Goal: Task Accomplishment & Management: Use online tool/utility

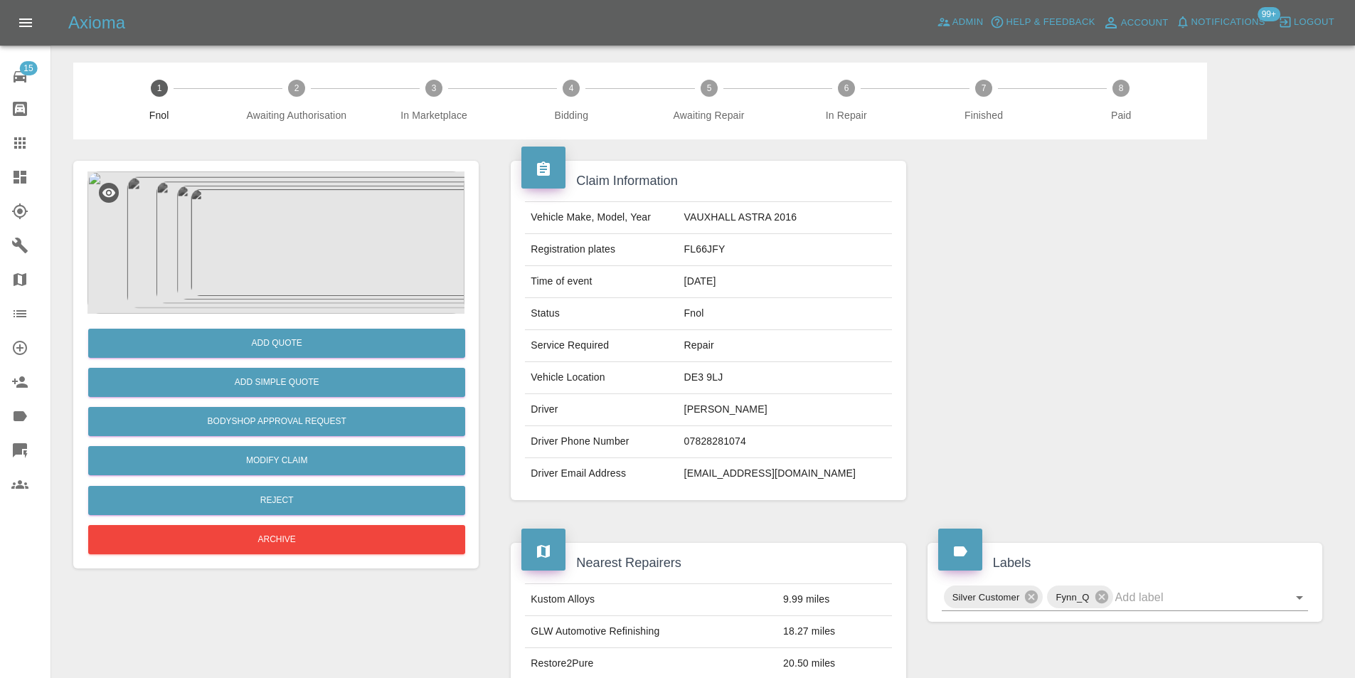
click at [269, 223] on img at bounding box center [275, 242] width 377 height 142
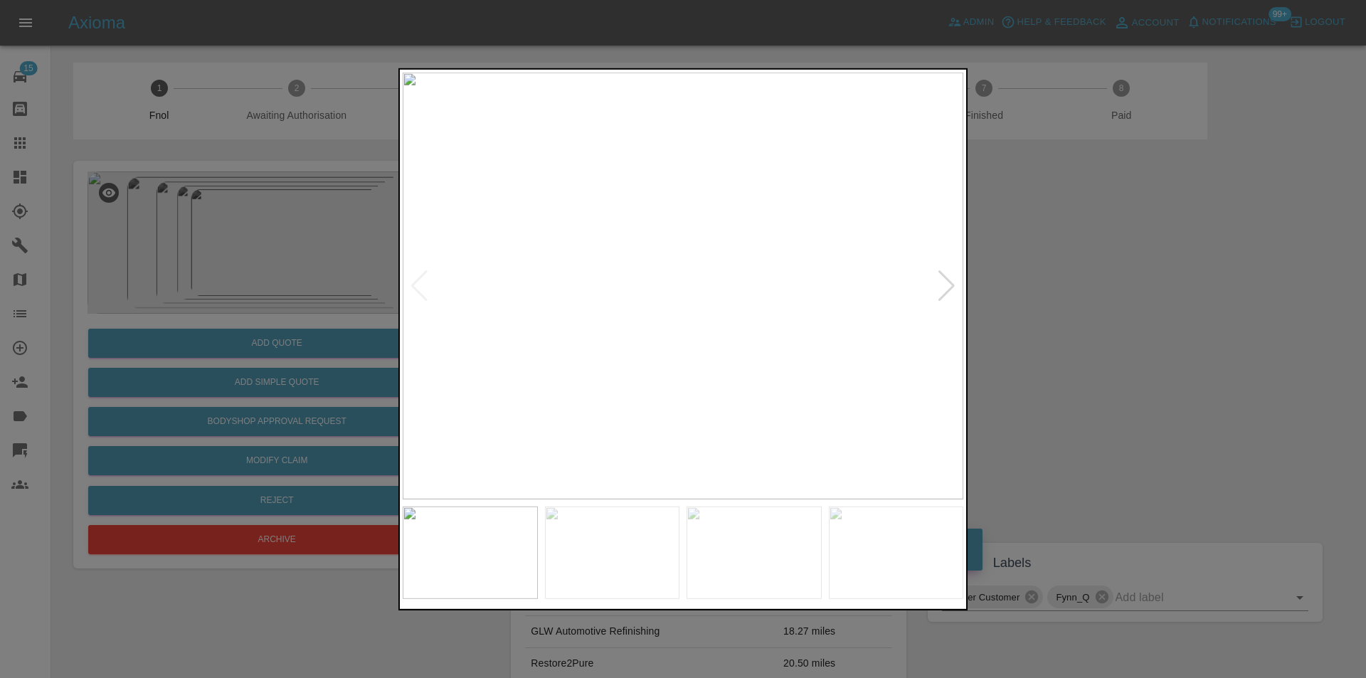
click at [947, 282] on div at bounding box center [946, 285] width 19 height 31
click at [956, 285] on img at bounding box center [683, 285] width 561 height 427
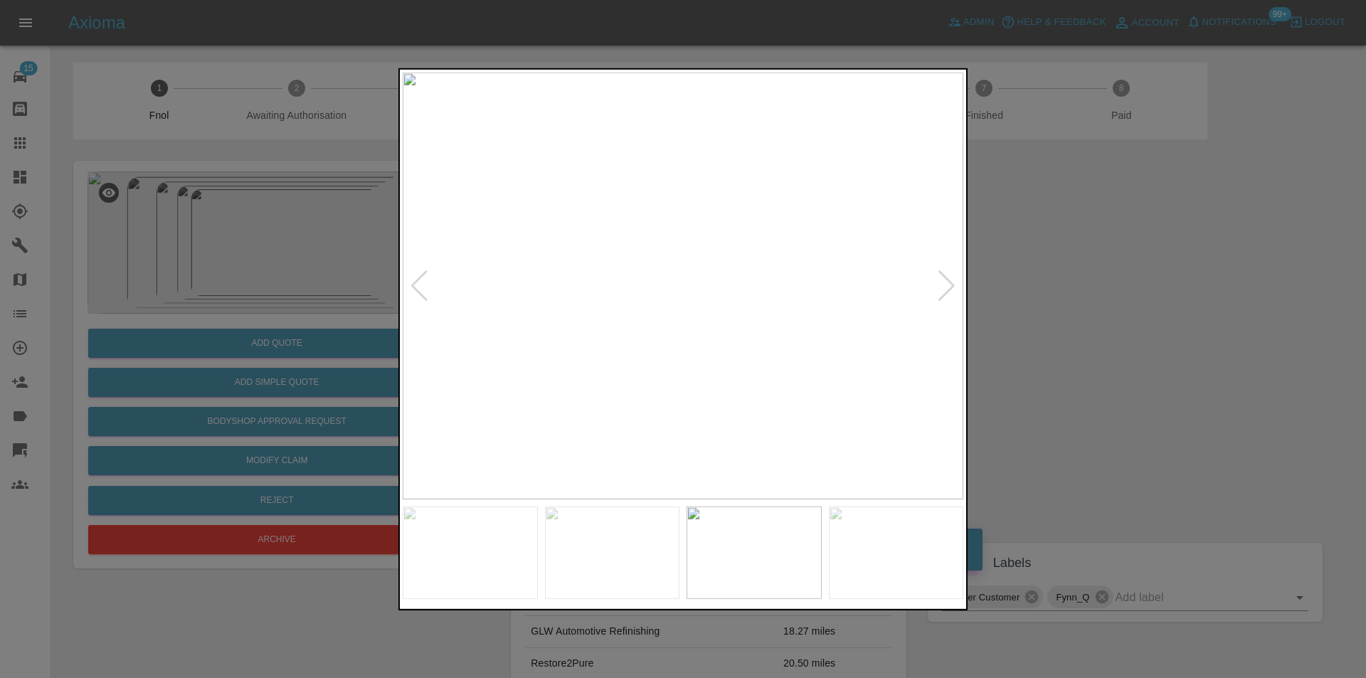
click at [947, 285] on div at bounding box center [946, 285] width 19 height 31
click at [947, 285] on img at bounding box center [683, 285] width 561 height 427
click at [1089, 305] on div at bounding box center [683, 339] width 1366 height 678
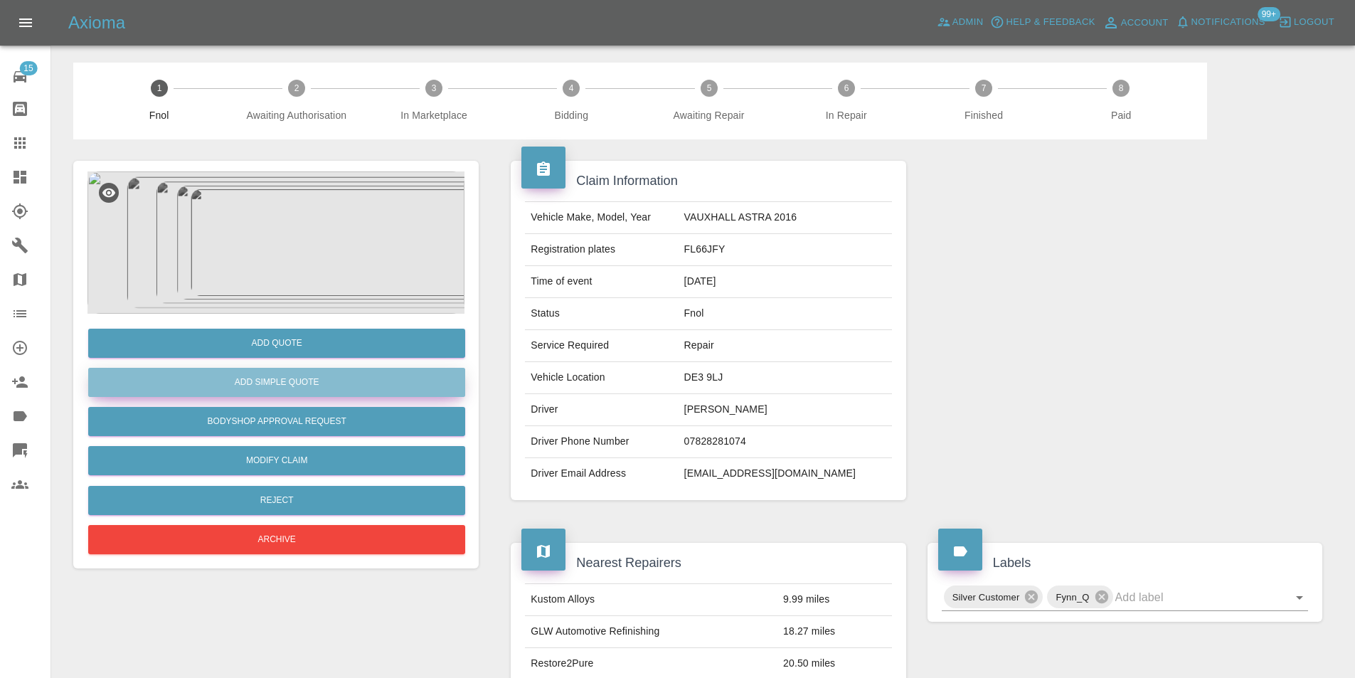
click at [329, 385] on button "Add Simple Quote" at bounding box center [276, 382] width 377 height 29
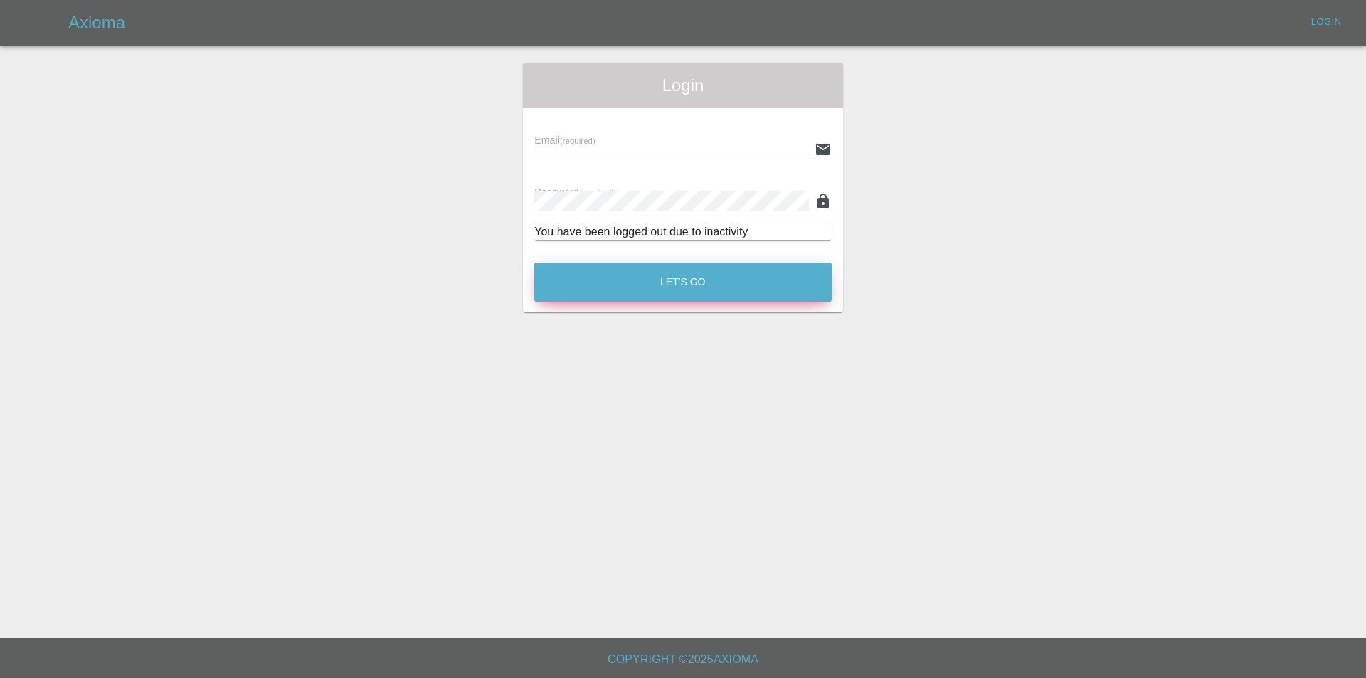
type input "eric.ordano@gmail.com"
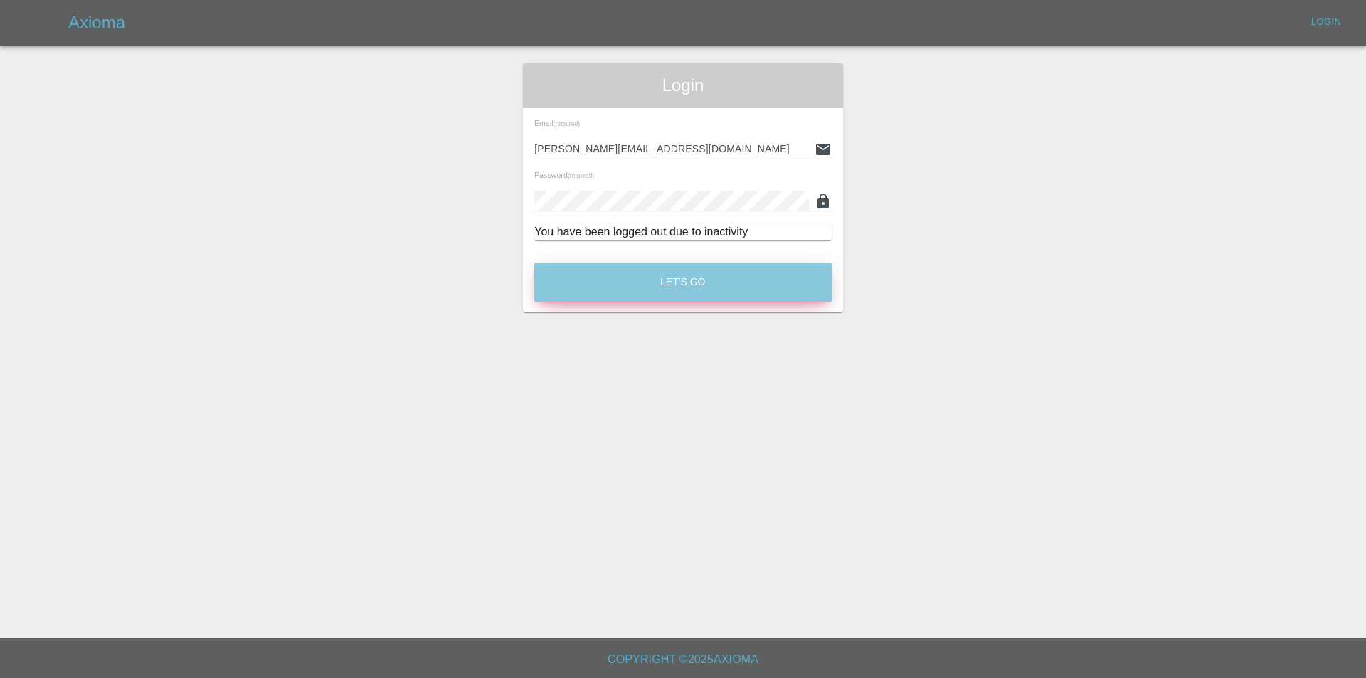
click at [671, 285] on button "Let's Go" at bounding box center [682, 281] width 297 height 39
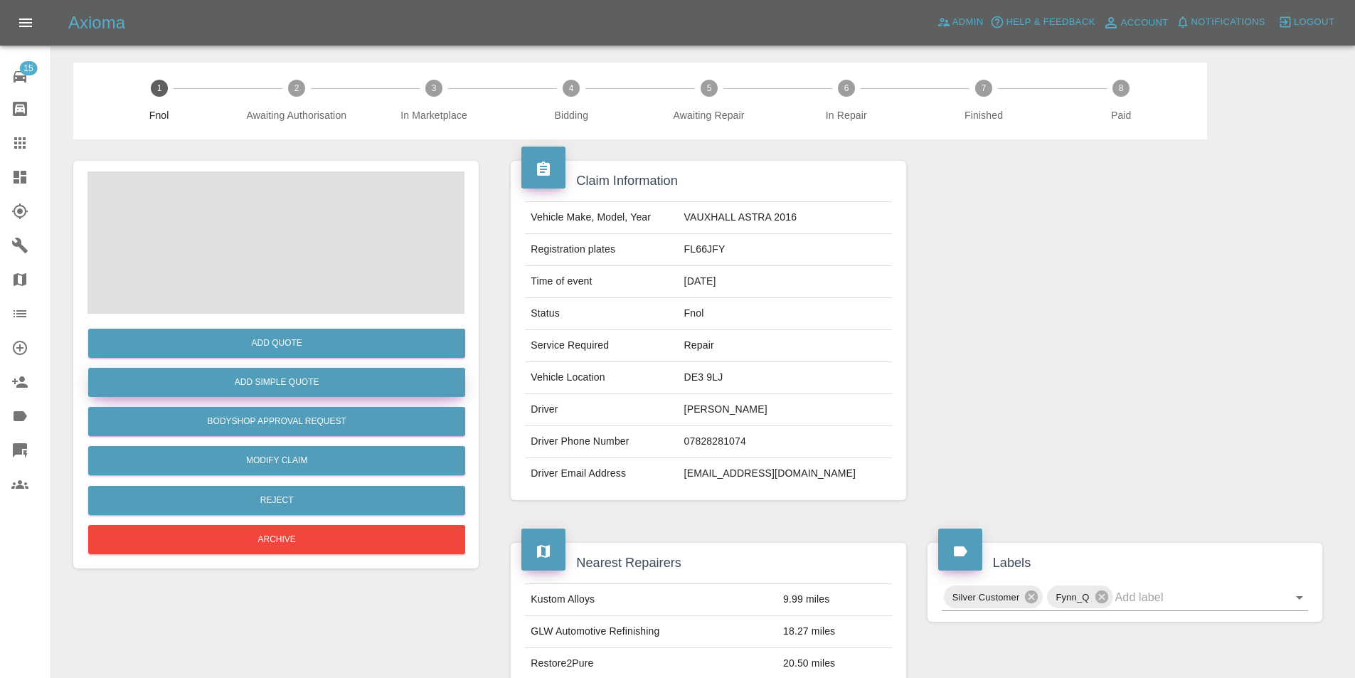
click at [324, 381] on button "Add Simple Quote" at bounding box center [276, 382] width 377 height 29
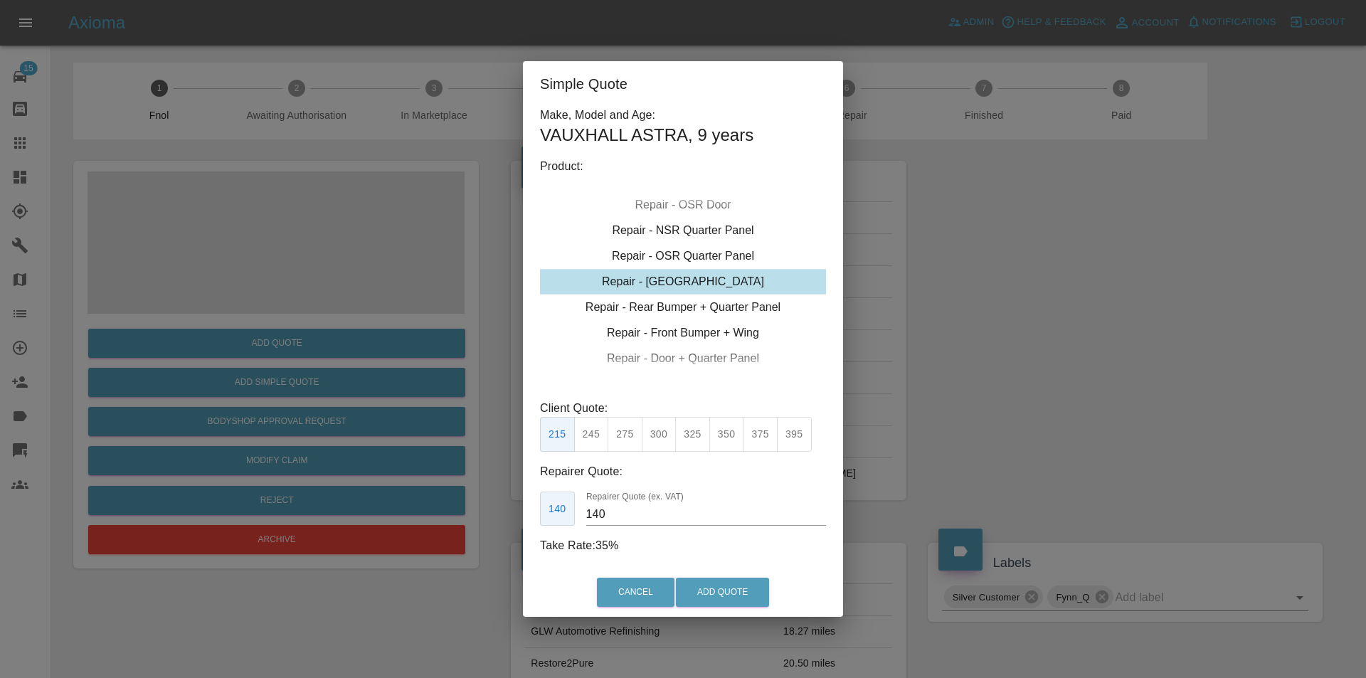
drag, startPoint x: 694, startPoint y: 427, endPoint x: 722, endPoint y: 457, distance: 40.8
click at [694, 428] on button "325" at bounding box center [692, 434] width 35 height 35
type input "210"
click at [725, 591] on button "Add Quote" at bounding box center [722, 592] width 93 height 29
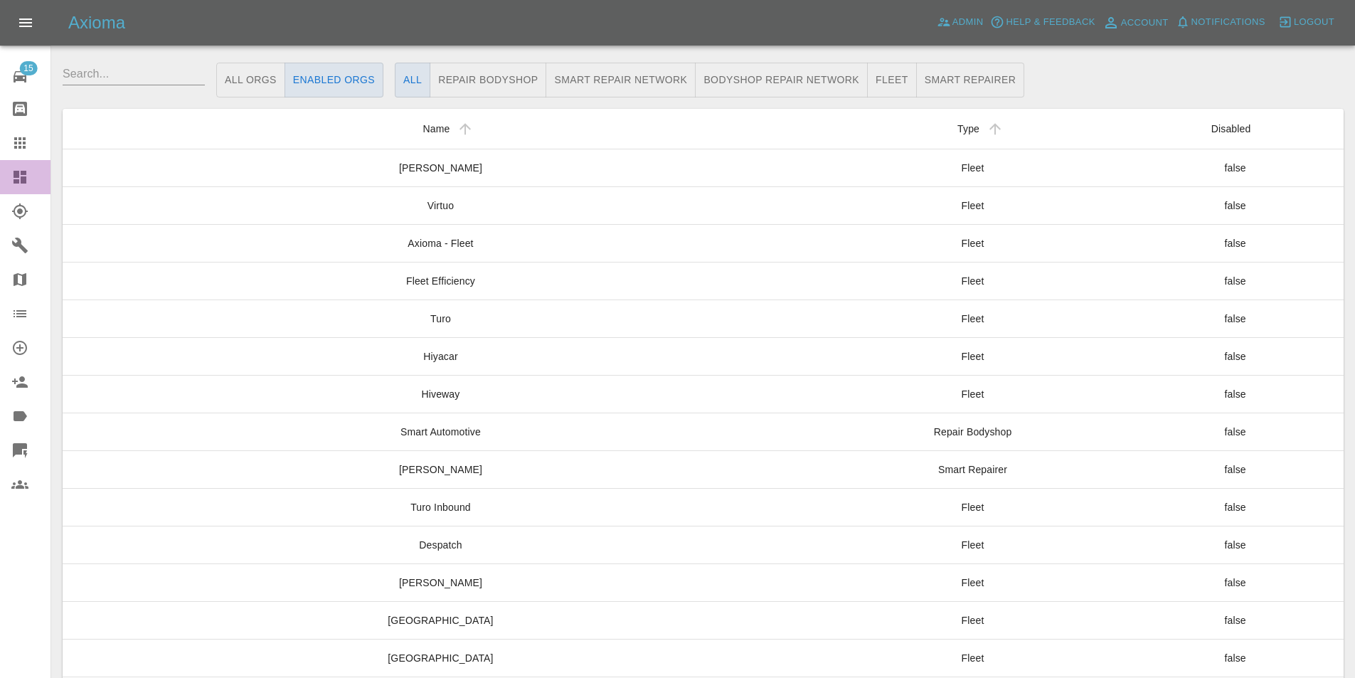
click at [27, 181] on icon at bounding box center [19, 177] width 17 height 17
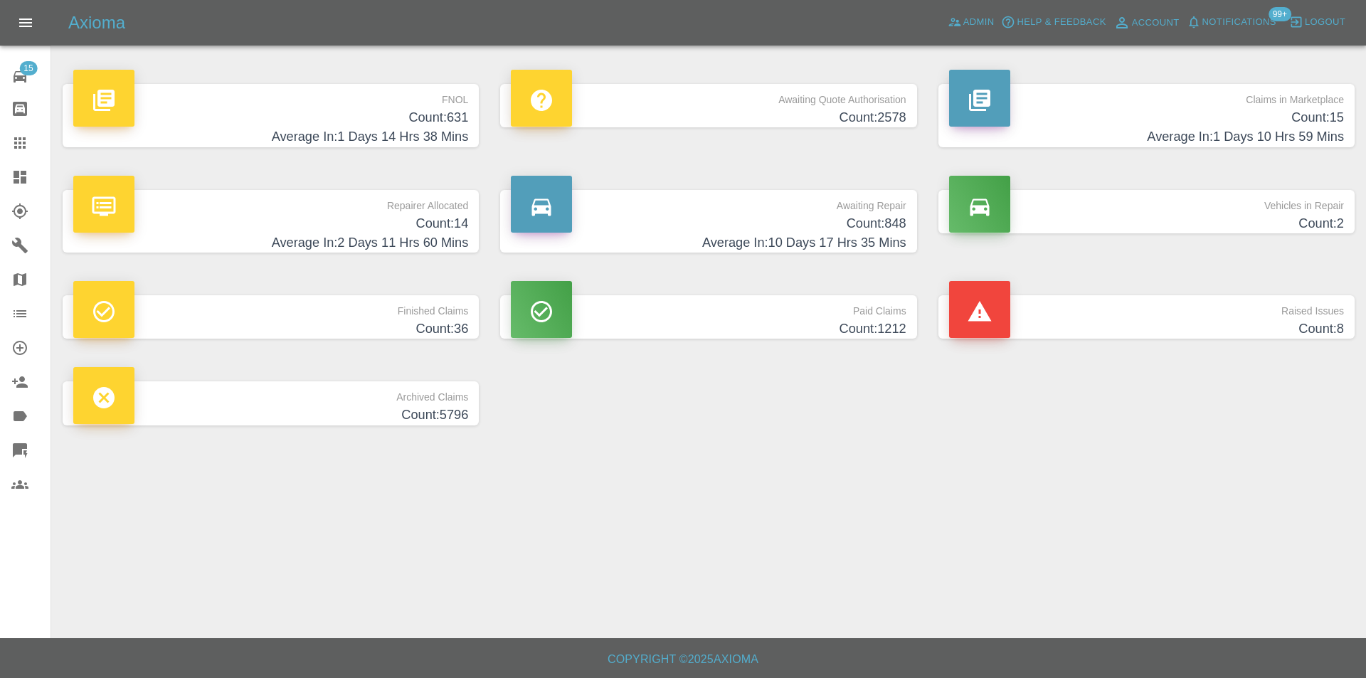
click at [432, 129] on h4 "Average In: 1 Days 14 Hrs 38 Mins" at bounding box center [270, 136] width 395 height 19
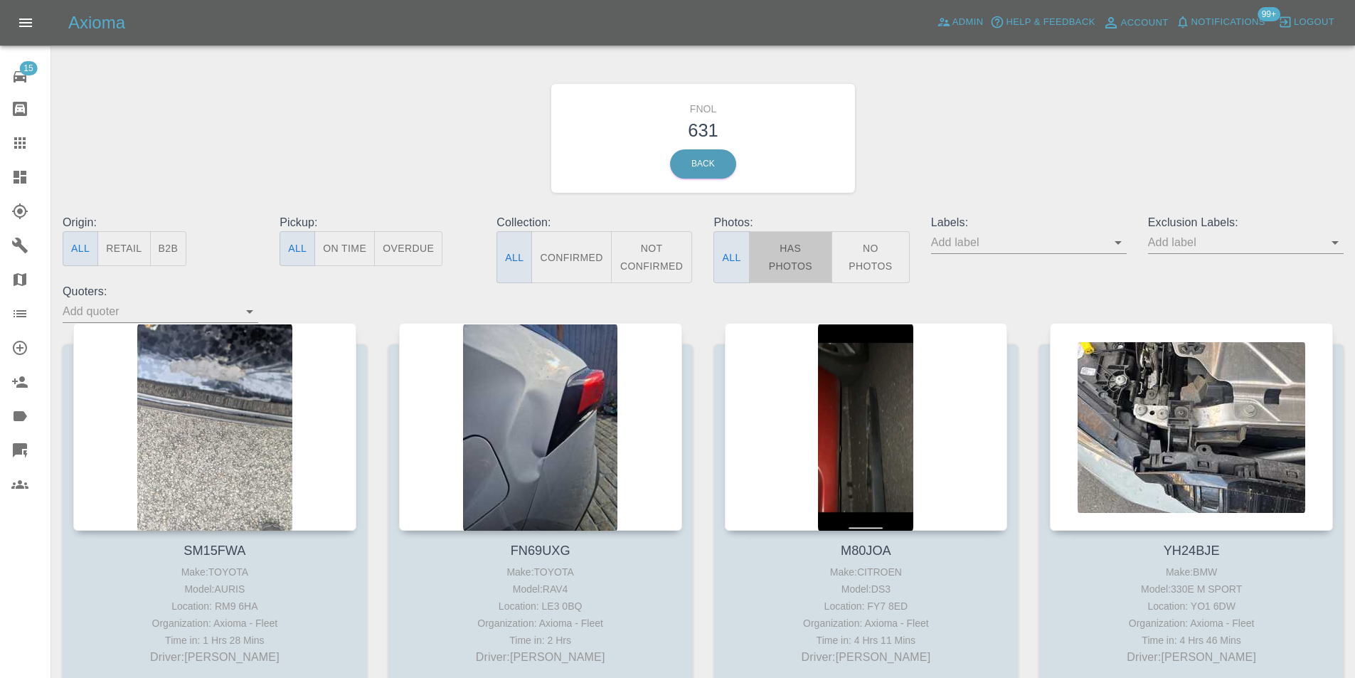
click at [778, 247] on button "Has Photos" at bounding box center [791, 257] width 84 height 52
click at [1337, 243] on icon "Open" at bounding box center [1335, 243] width 7 height 4
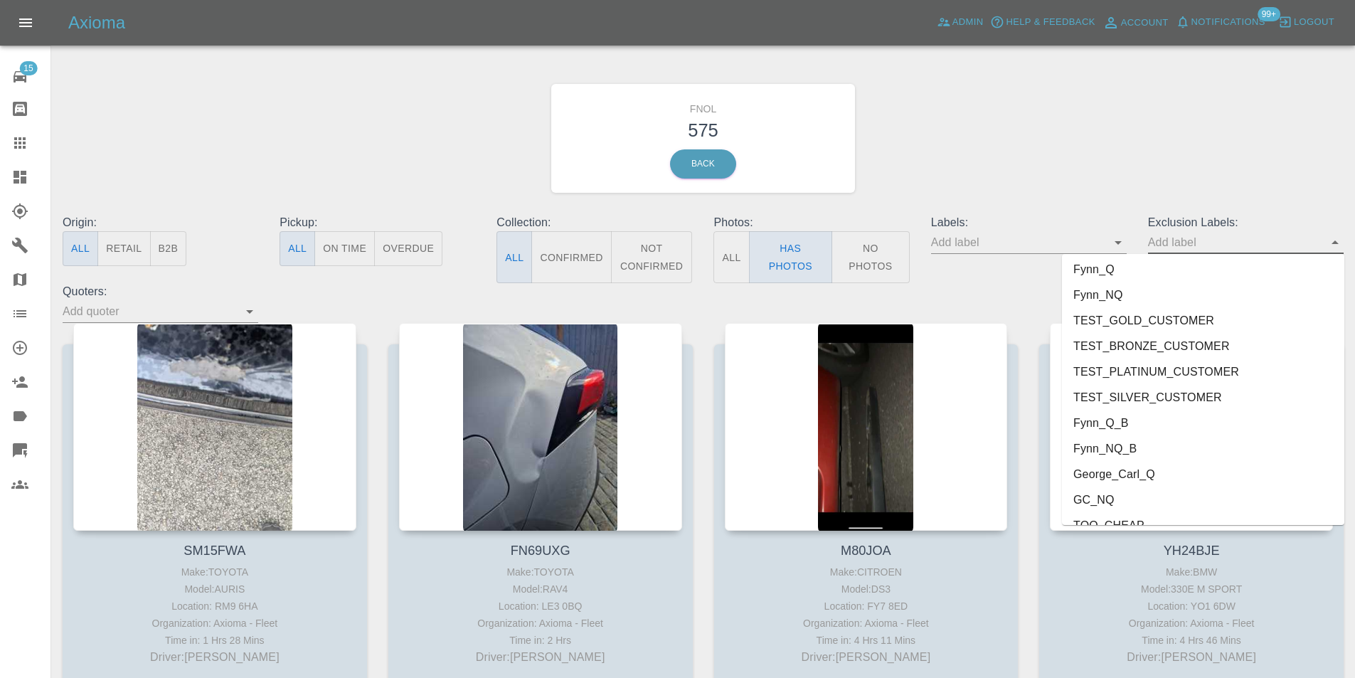
scroll to position [3018, 0]
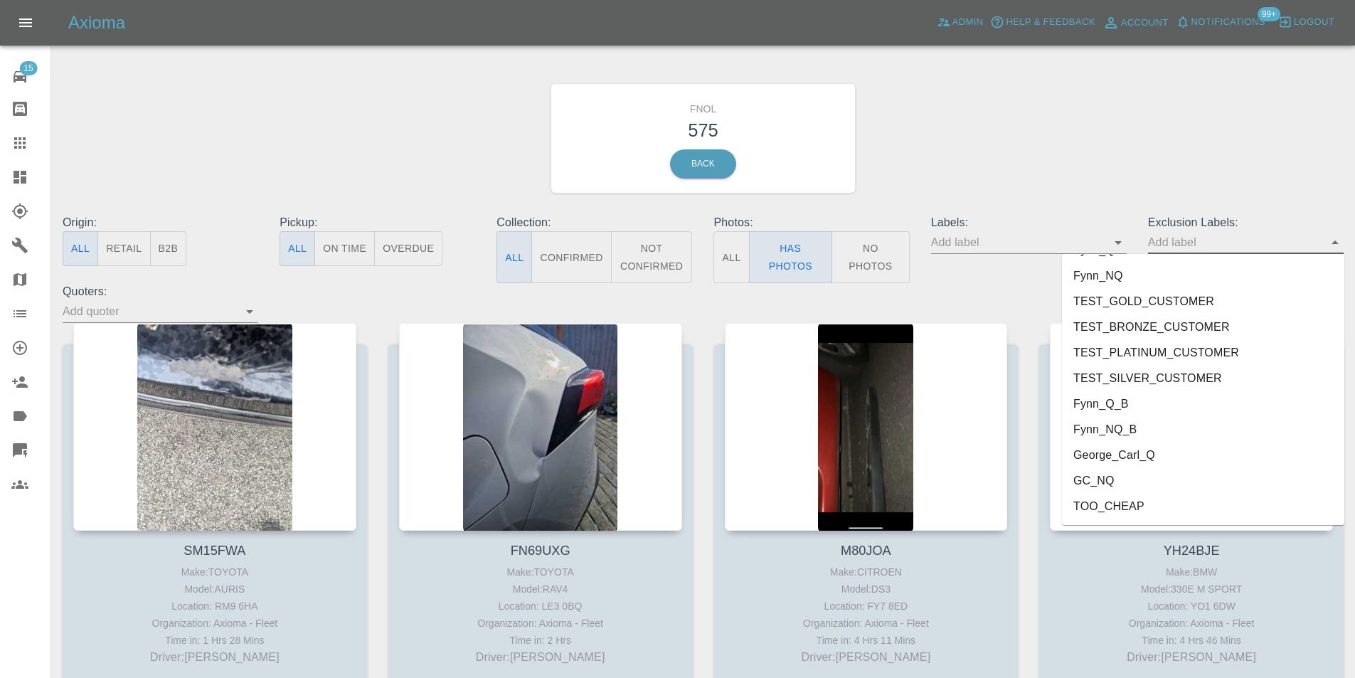
click at [1131, 453] on li "George_Carl_Q" at bounding box center [1203, 455] width 282 height 26
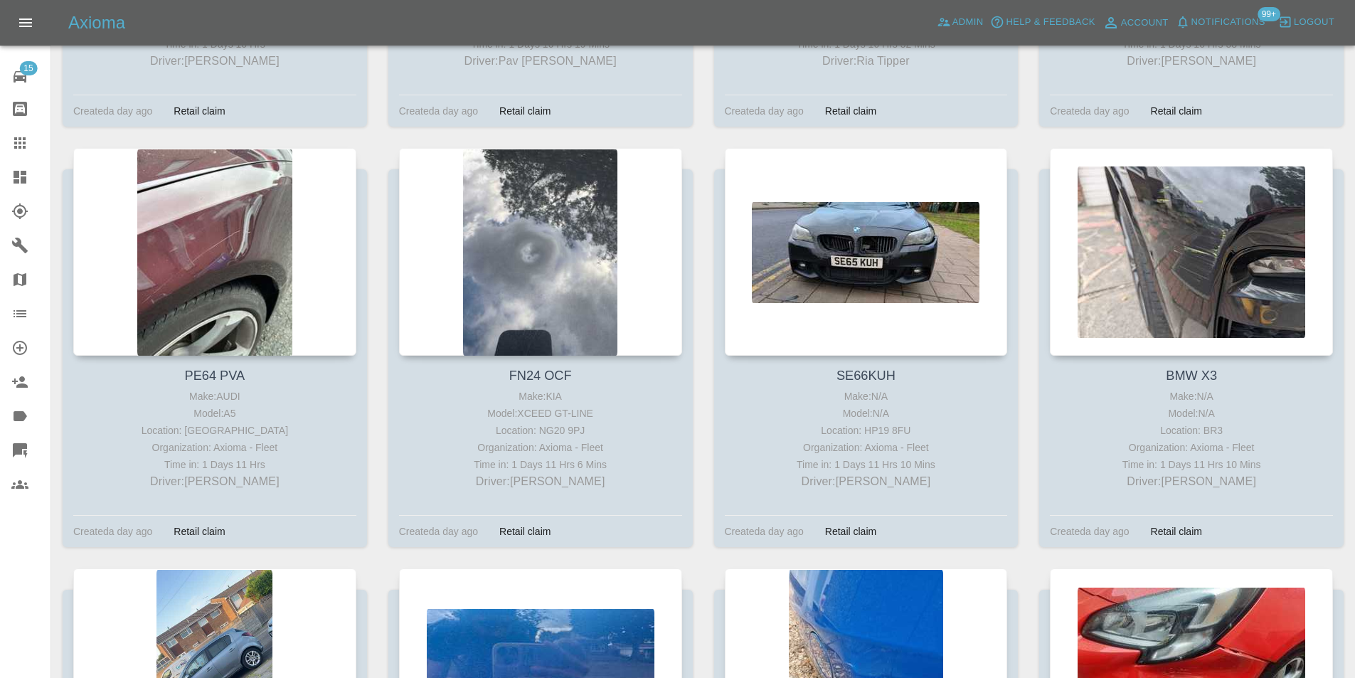
scroll to position [19088, 0]
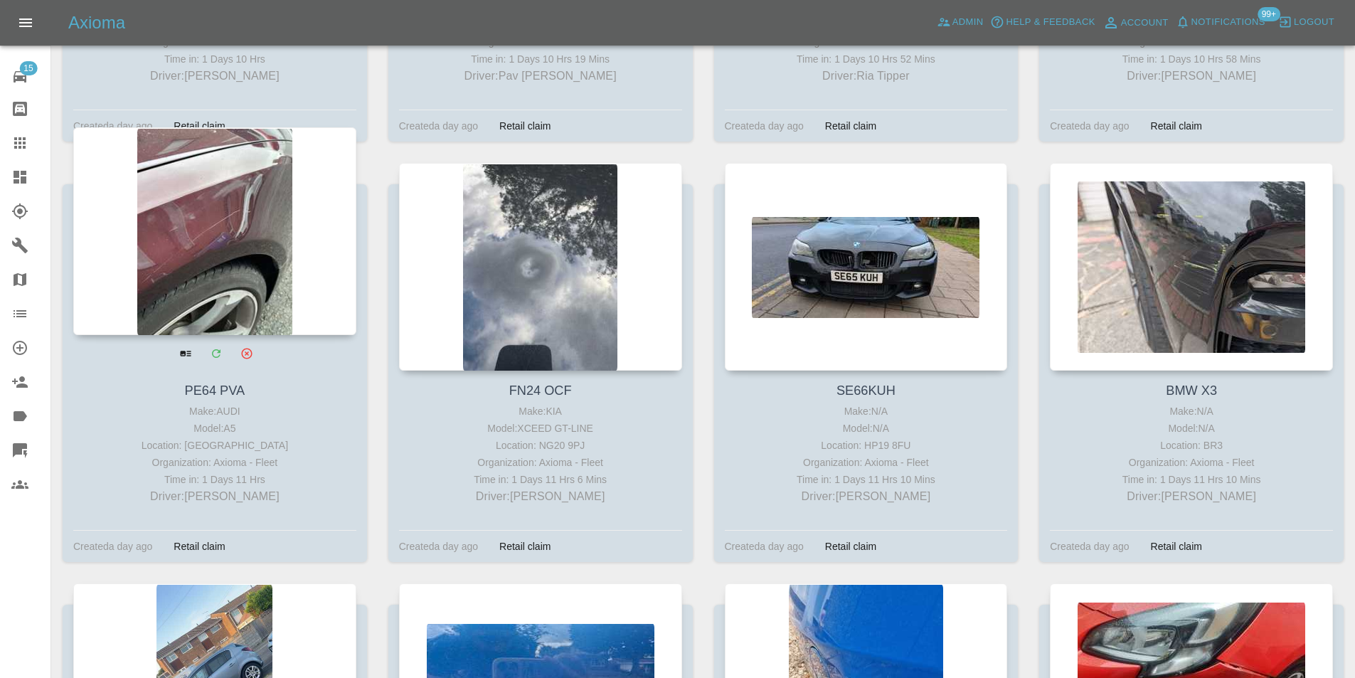
drag, startPoint x: 189, startPoint y: 197, endPoint x: 197, endPoint y: 199, distance: 8.1
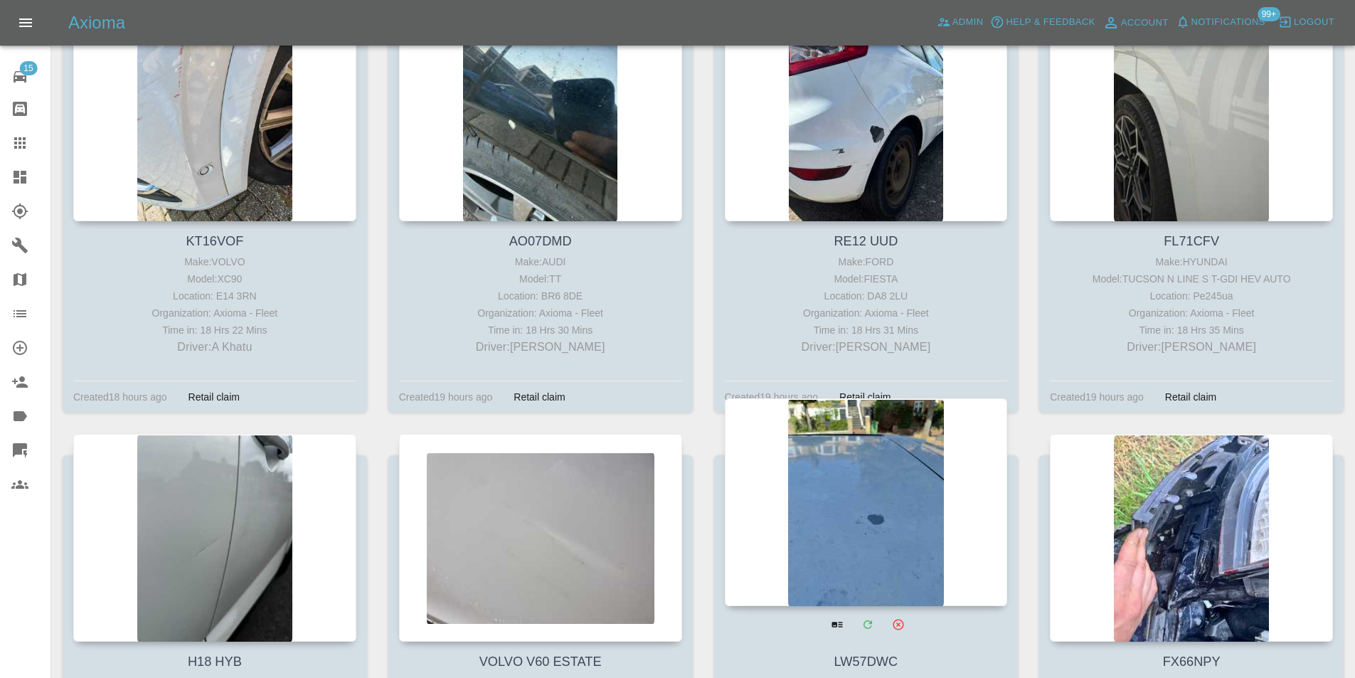
scroll to position [13681, 0]
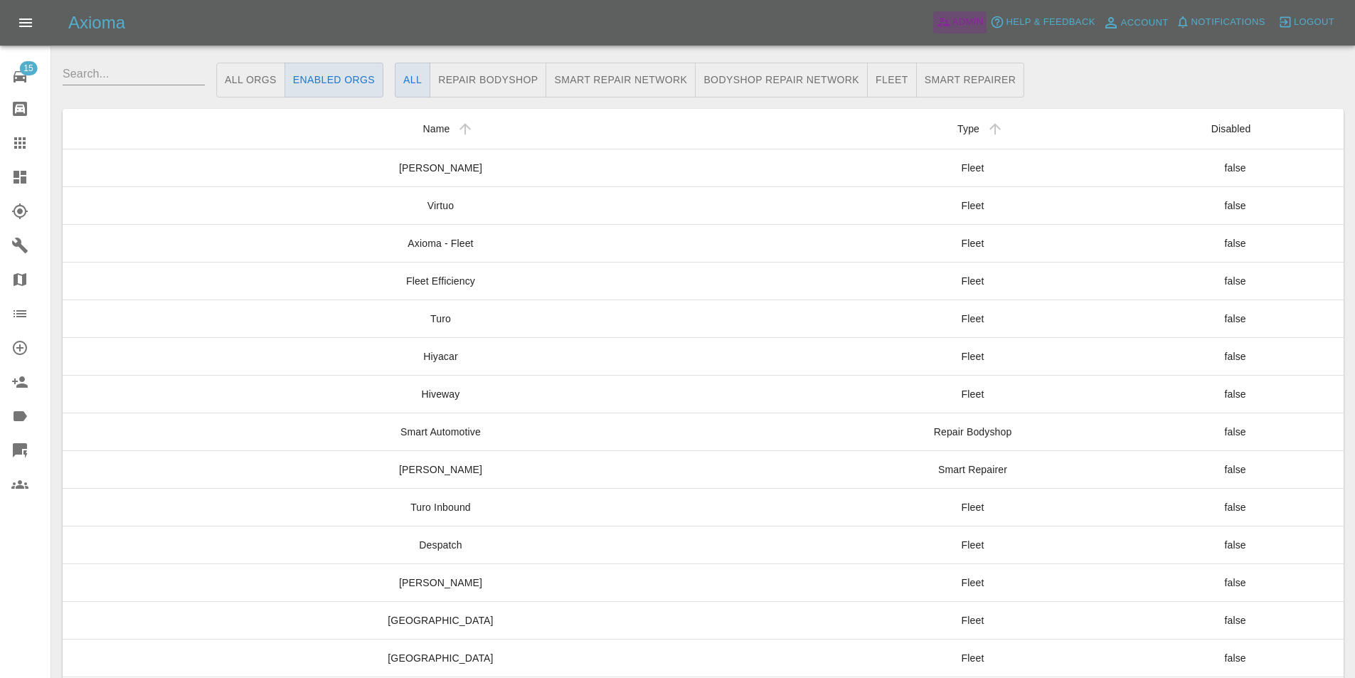
click at [958, 21] on span "Admin" at bounding box center [967, 22] width 31 height 16
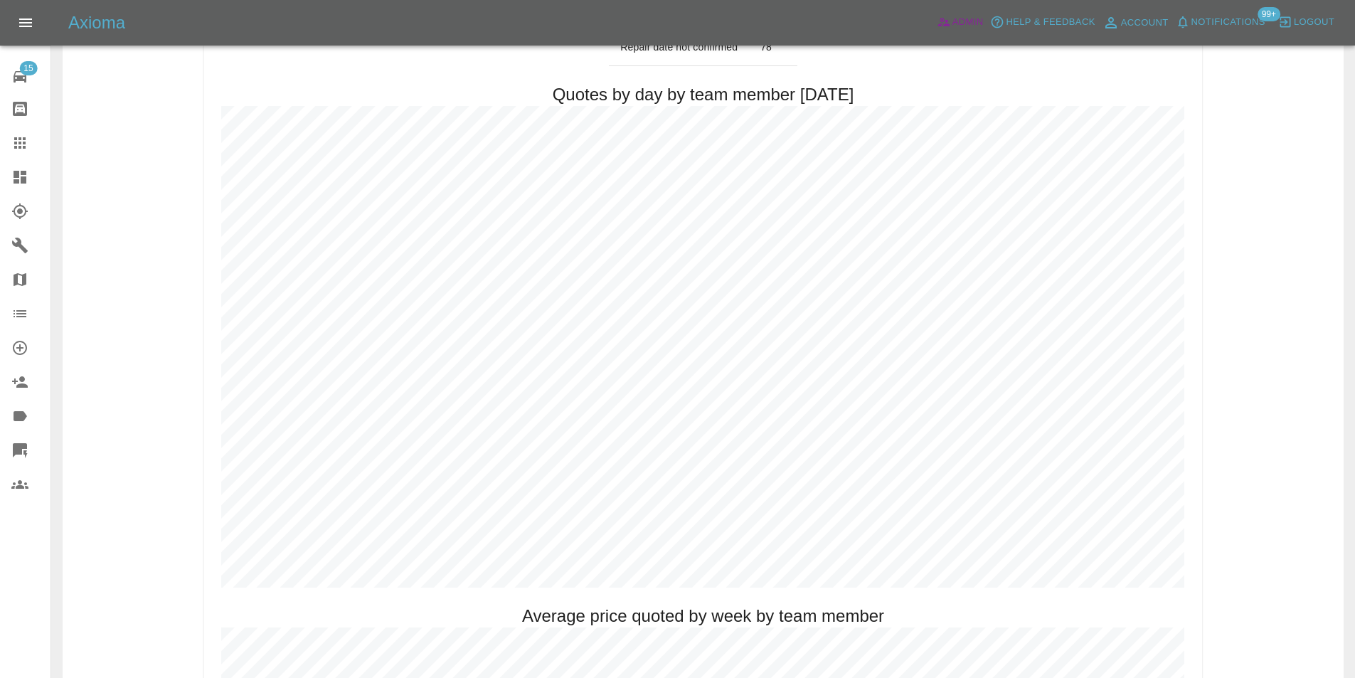
scroll to position [569, 0]
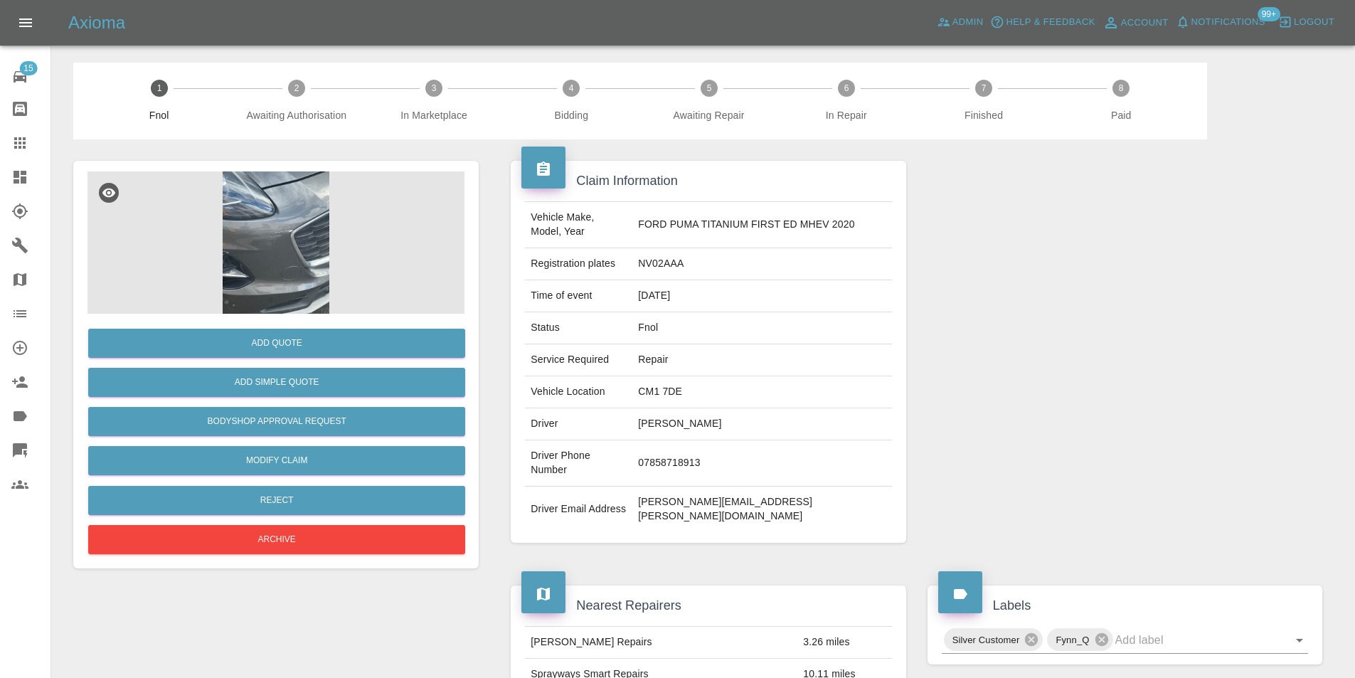
click at [292, 235] on img at bounding box center [275, 242] width 377 height 142
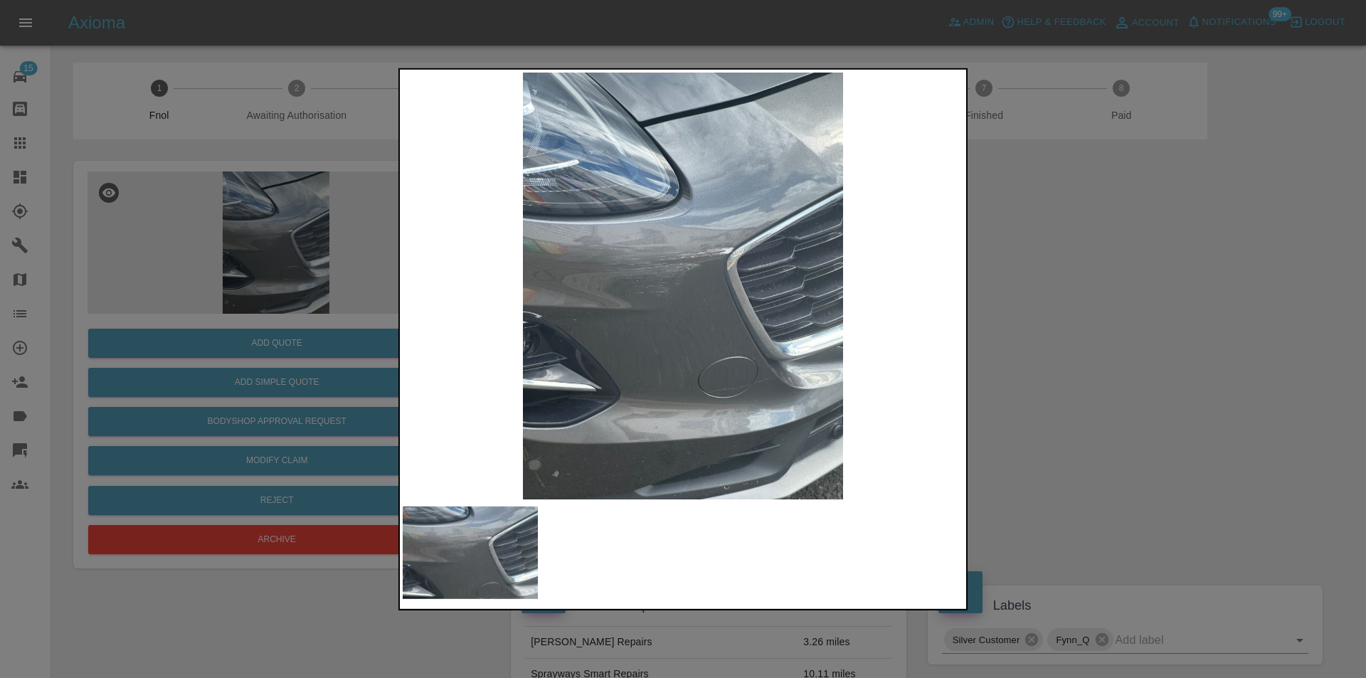
click at [711, 253] on img at bounding box center [683, 285] width 561 height 427
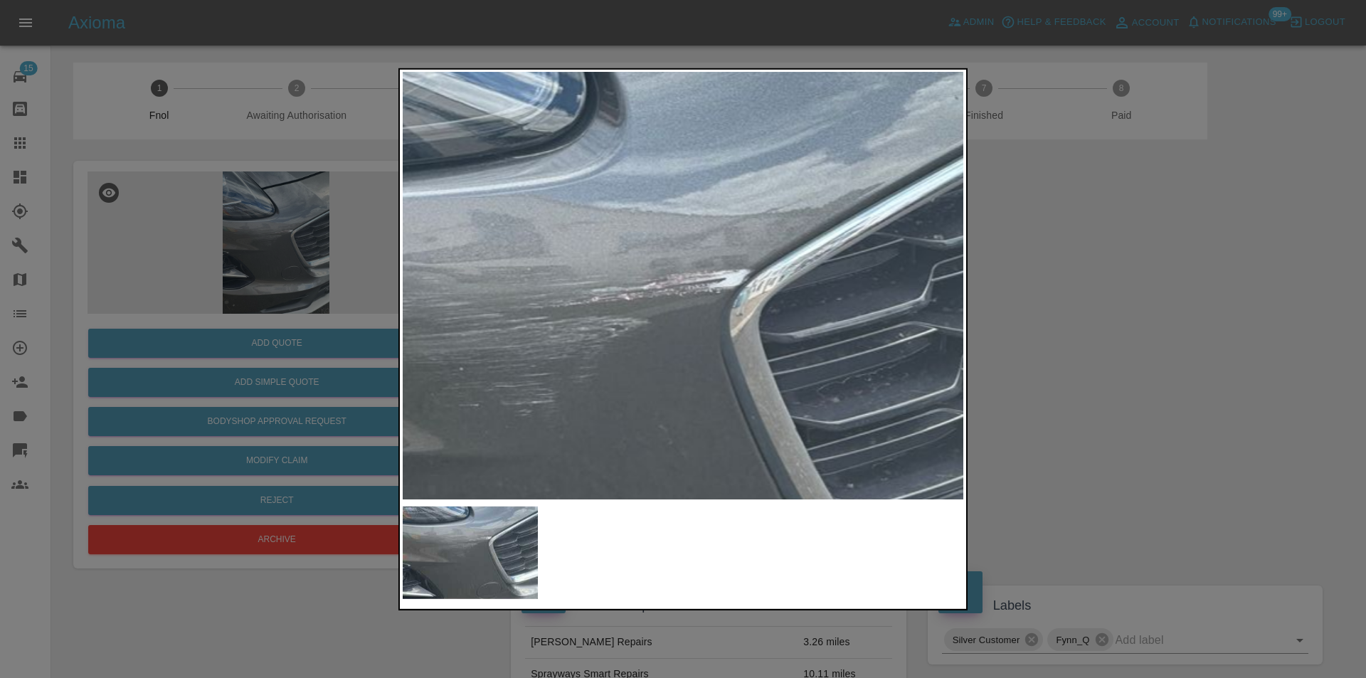
click at [711, 253] on img at bounding box center [598, 384] width 1682 height 1281
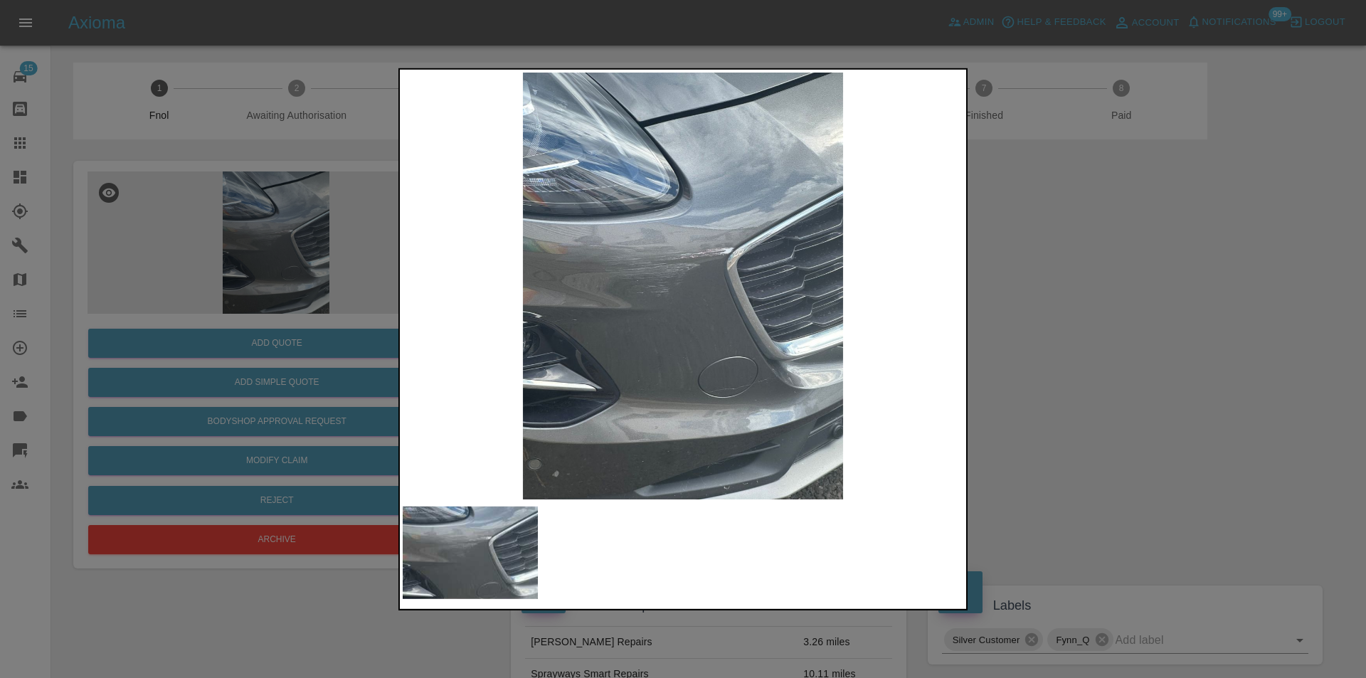
click at [1120, 329] on div at bounding box center [683, 339] width 1366 height 678
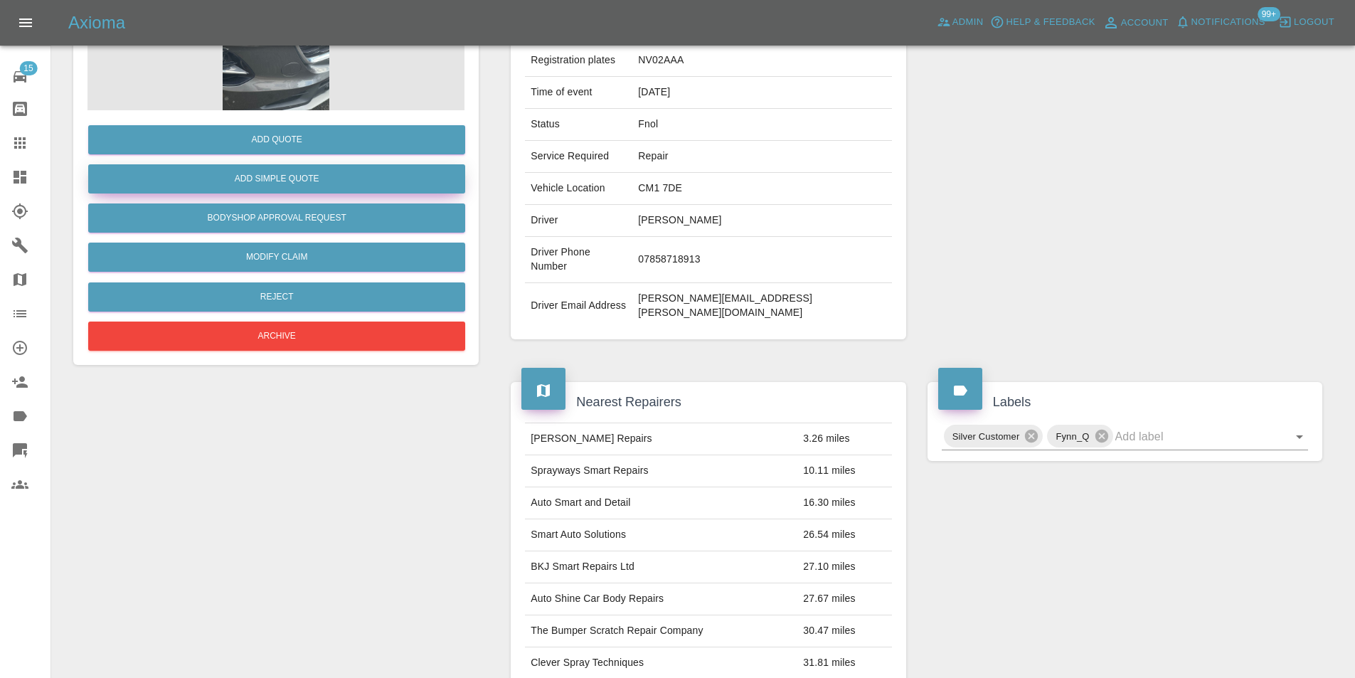
scroll to position [71, 0]
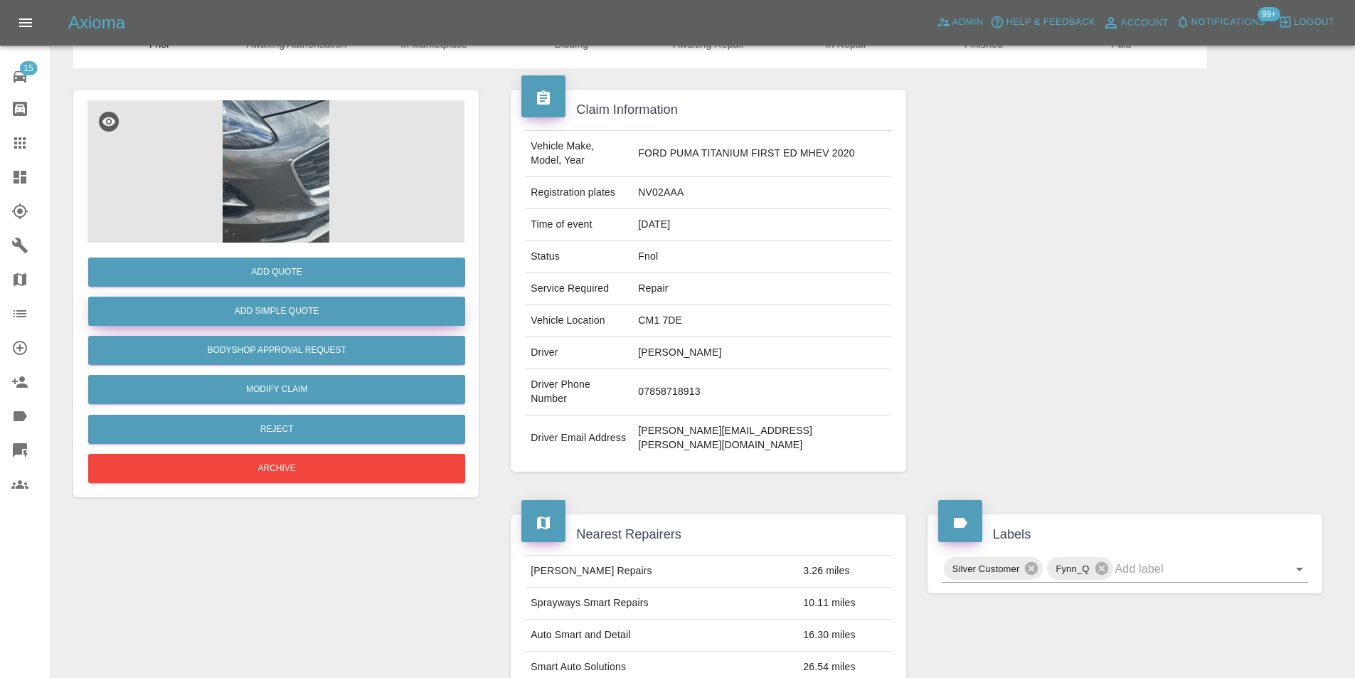
click at [291, 313] on button "Add Simple Quote" at bounding box center [276, 311] width 377 height 29
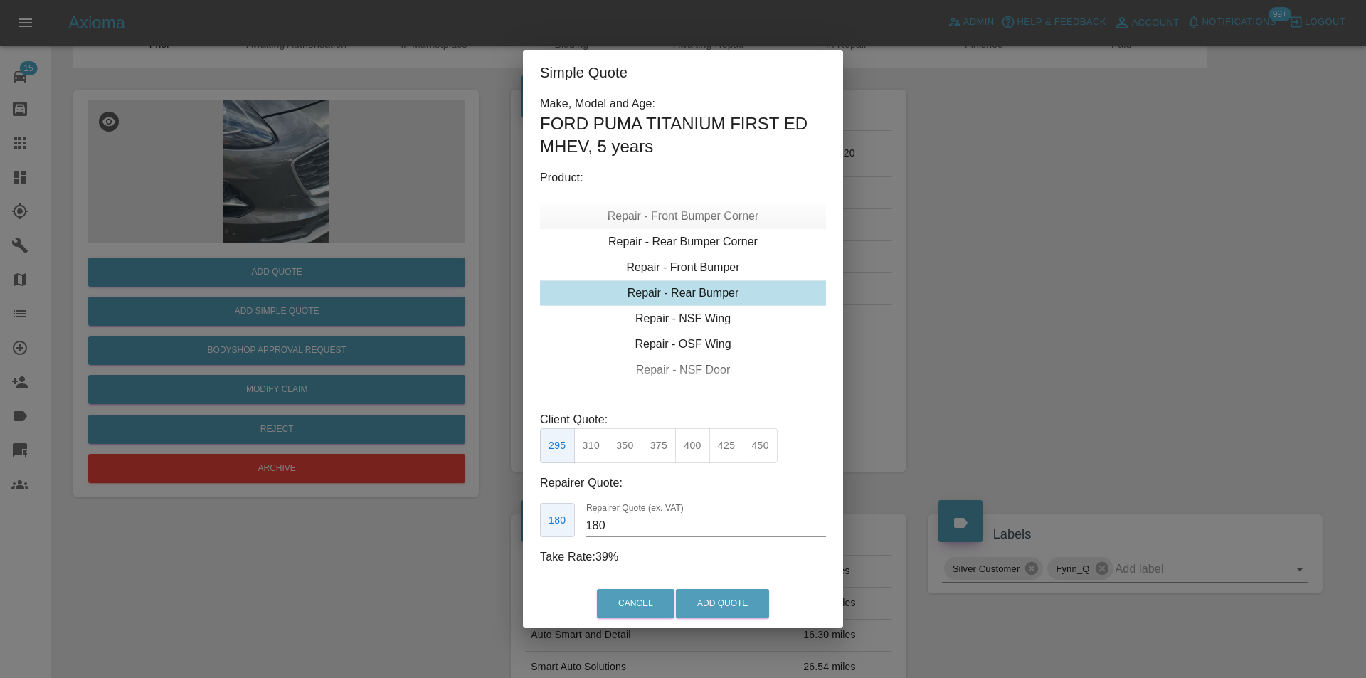
click at [711, 218] on div "Repair - Front Bumper Corner" at bounding box center [683, 216] width 286 height 26
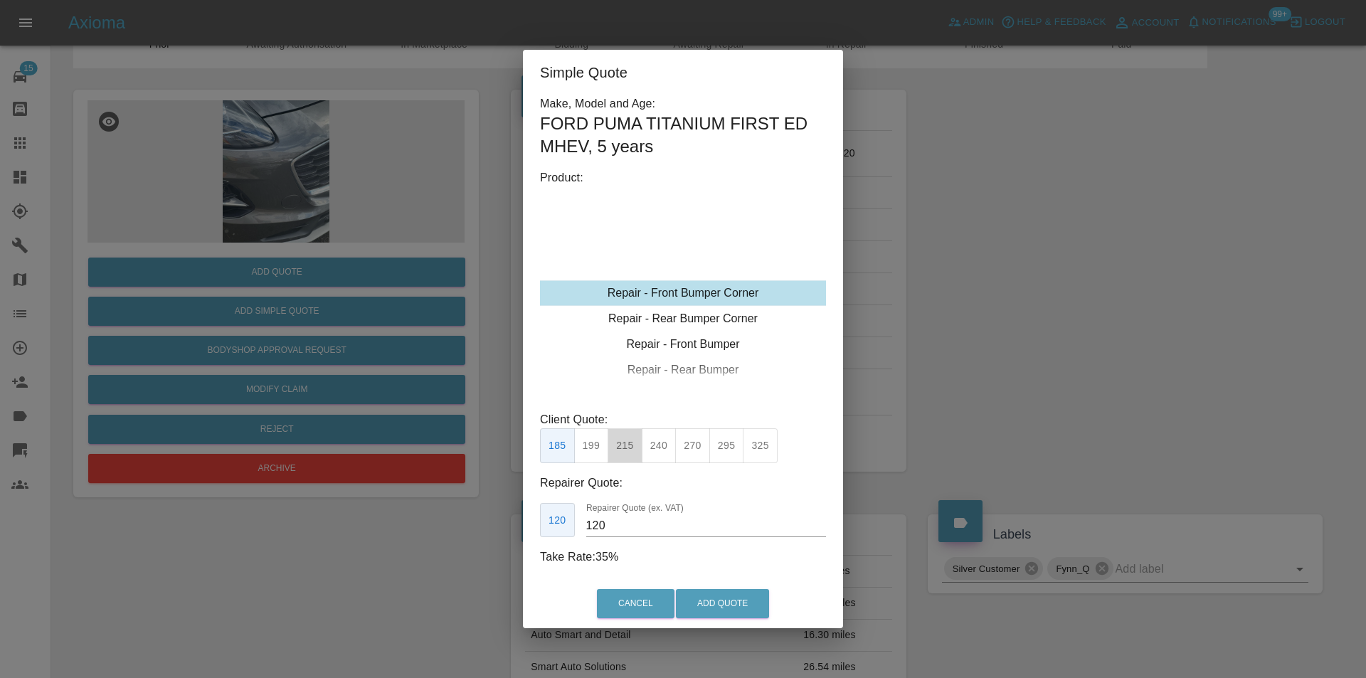
drag, startPoint x: 622, startPoint y: 441, endPoint x: 646, endPoint y: 504, distance: 67.1
click at [622, 442] on button "215" at bounding box center [624, 445] width 35 height 35
type input "135"
click at [705, 612] on button "Add Quote" at bounding box center [722, 603] width 93 height 29
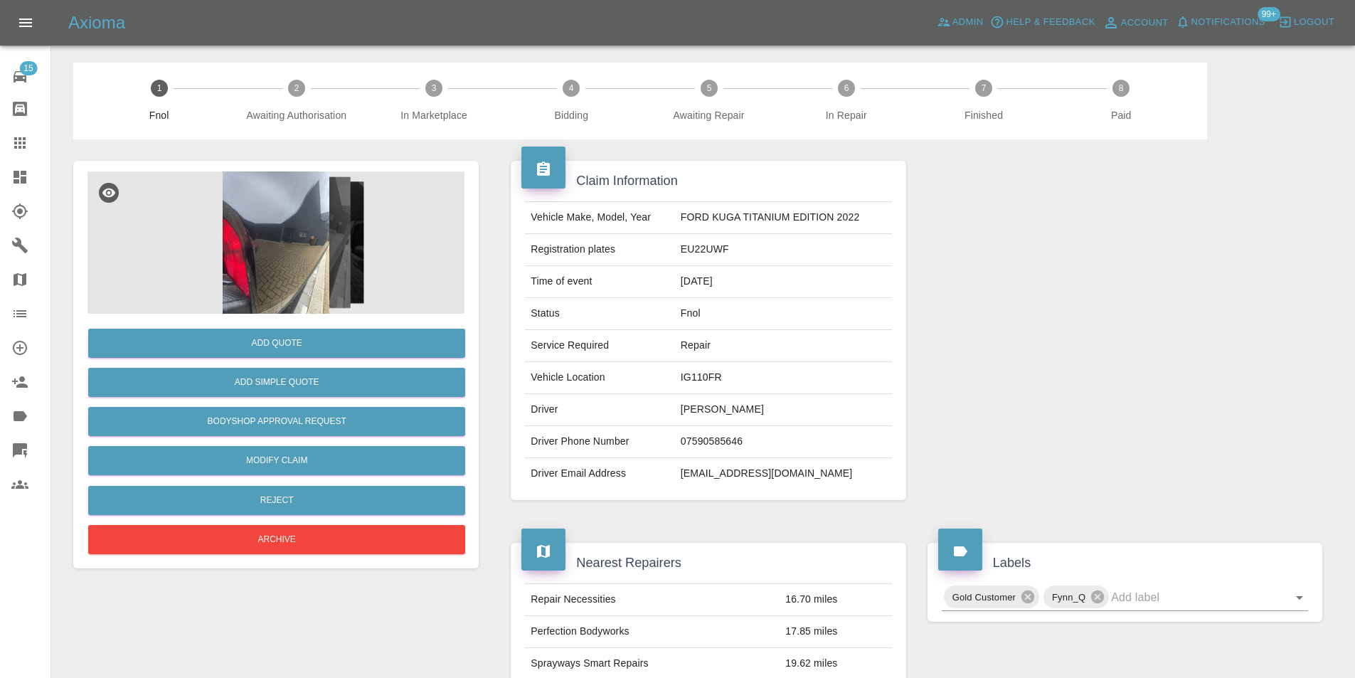
click at [284, 233] on img at bounding box center [275, 242] width 377 height 142
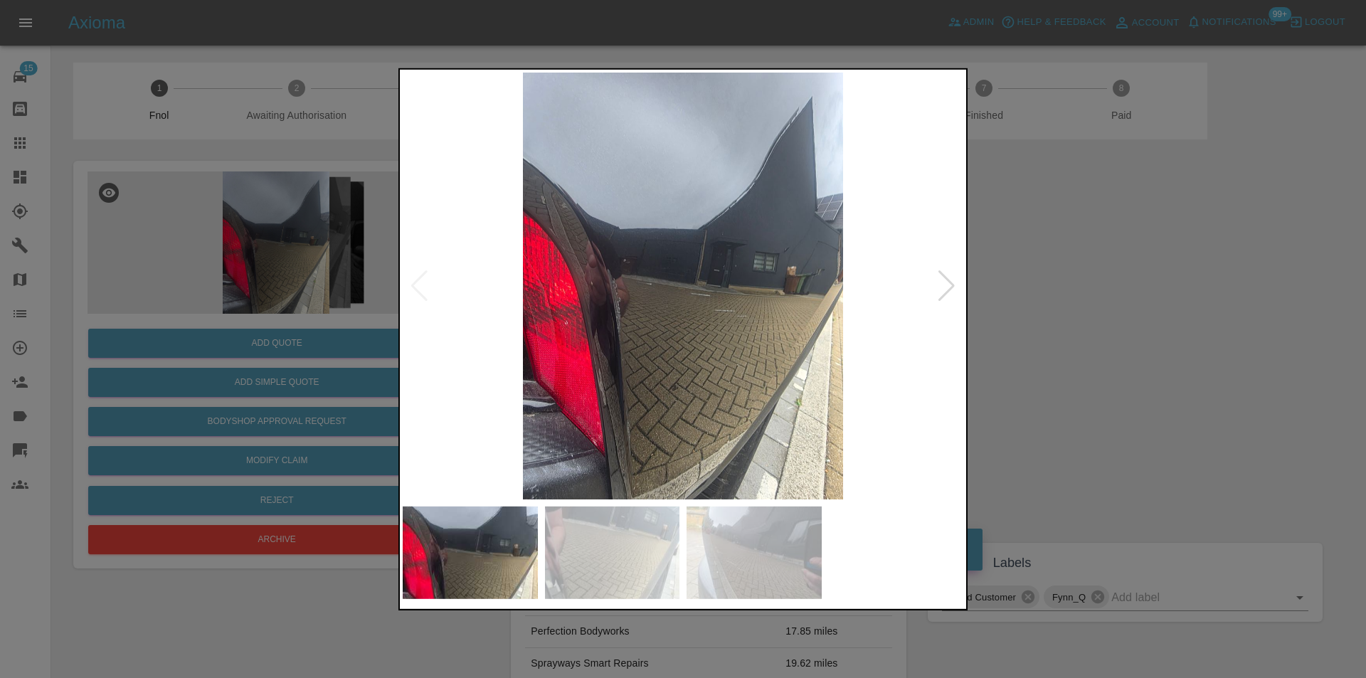
click at [946, 280] on div at bounding box center [946, 285] width 19 height 31
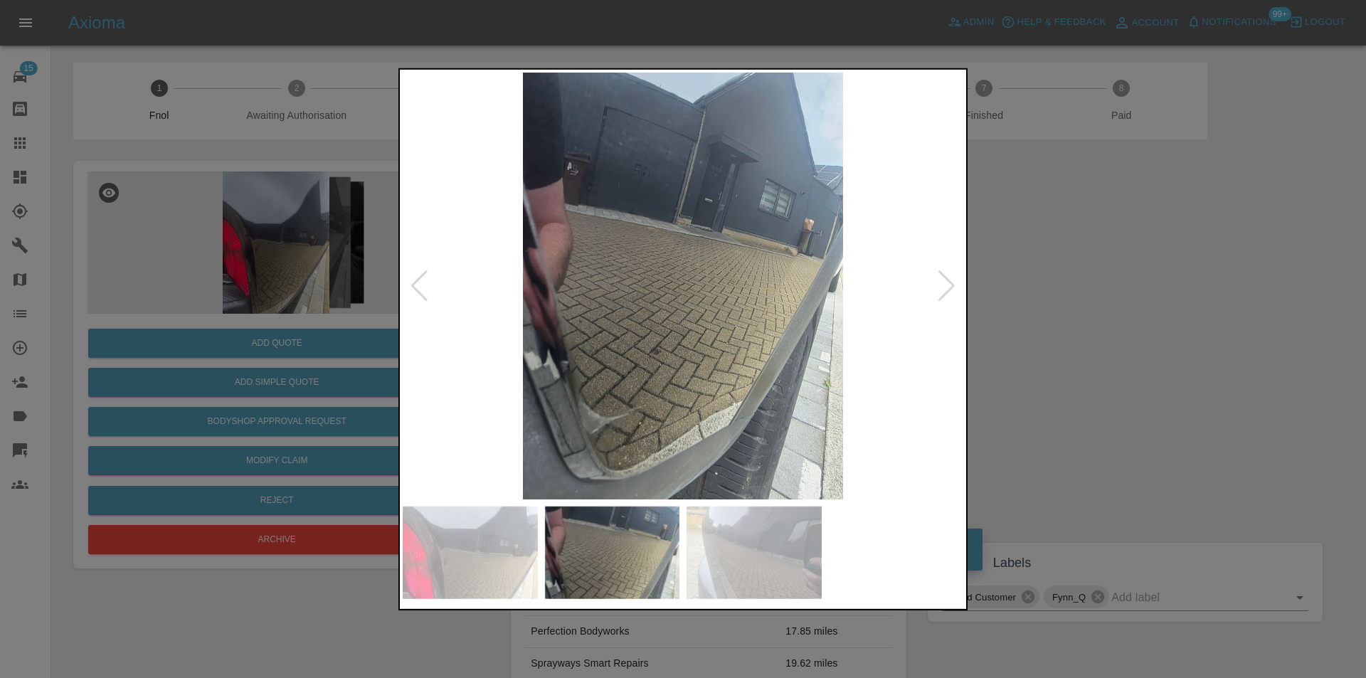
click at [946, 280] on div at bounding box center [946, 285] width 19 height 31
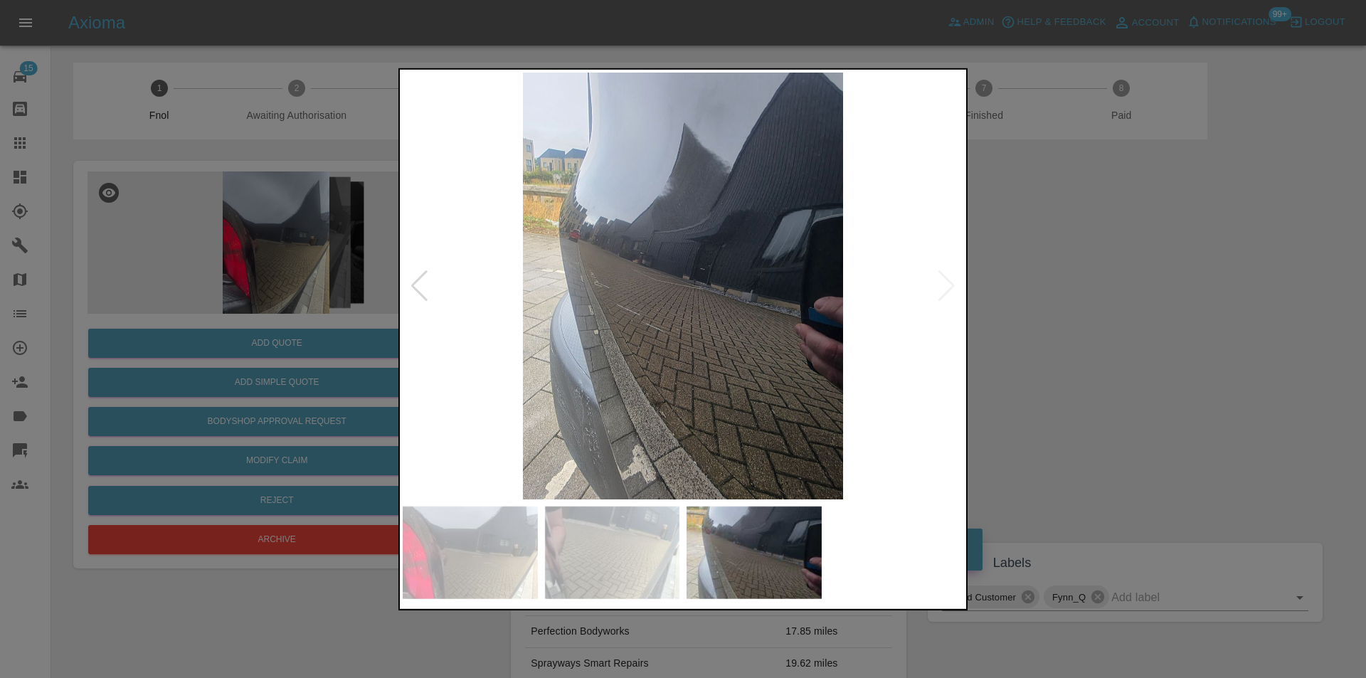
click at [946, 280] on img at bounding box center [683, 285] width 561 height 427
click at [1157, 312] on div at bounding box center [683, 339] width 1366 height 678
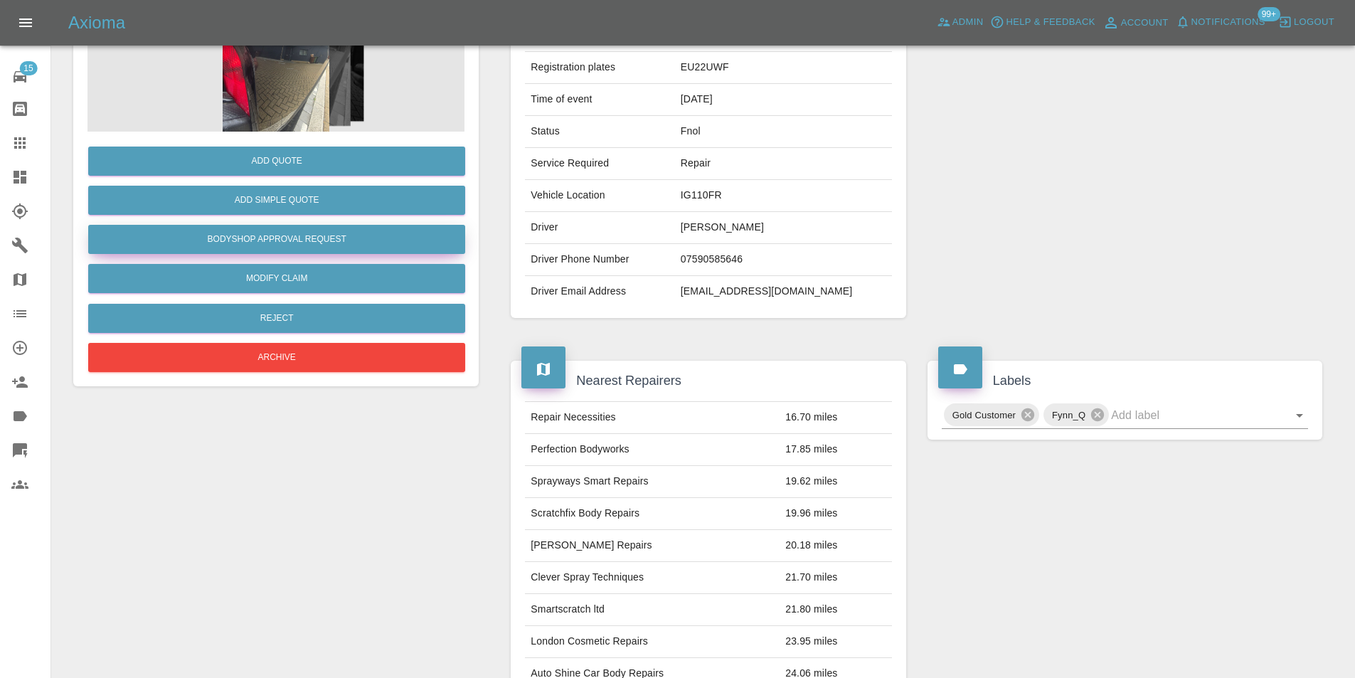
scroll to position [71, 0]
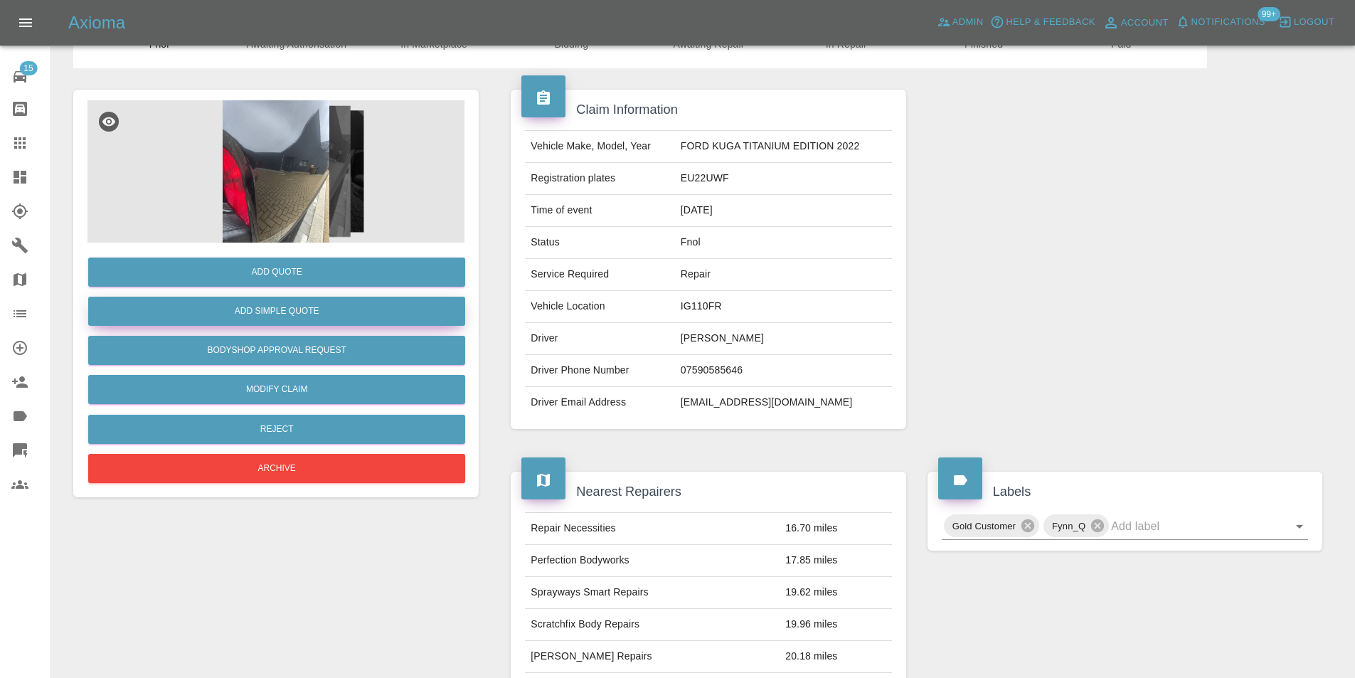
click at [304, 312] on button "Add Simple Quote" at bounding box center [276, 311] width 377 height 29
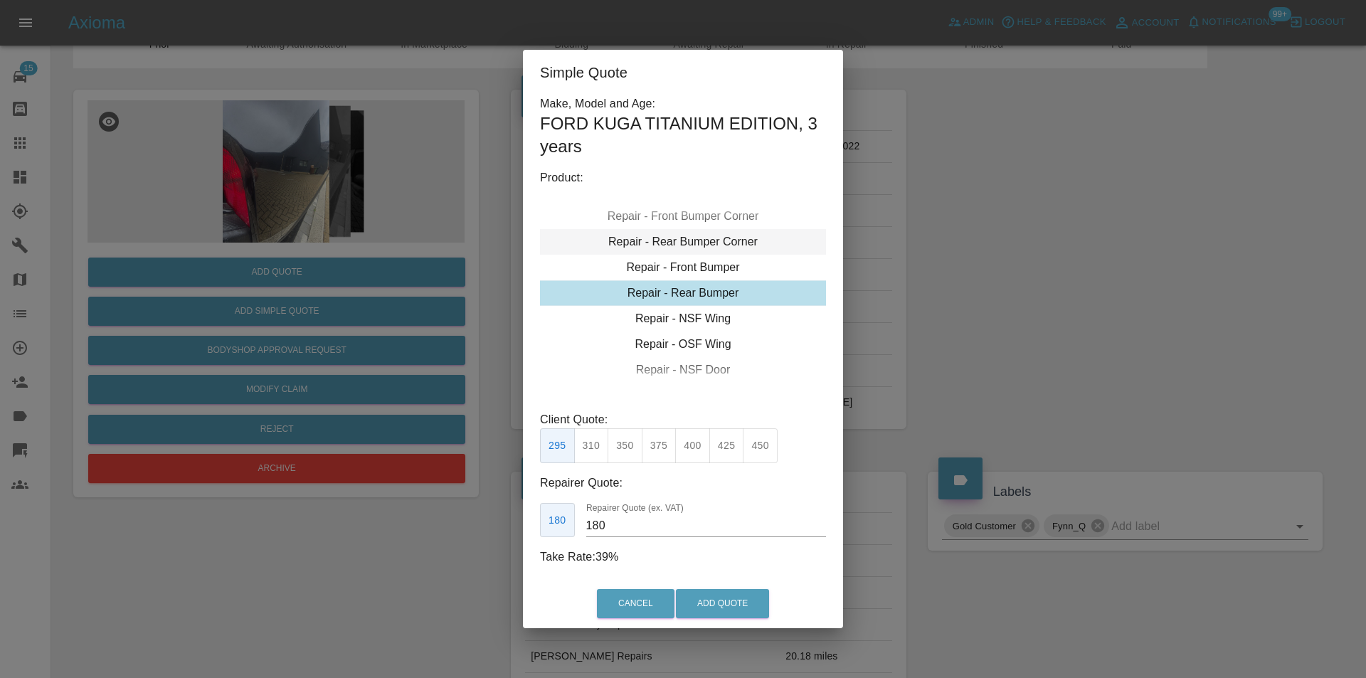
click at [714, 246] on div "Repair - Rear Bumper Corner" at bounding box center [683, 242] width 286 height 26
type input "120"
click at [708, 609] on button "Add Quote" at bounding box center [722, 603] width 93 height 29
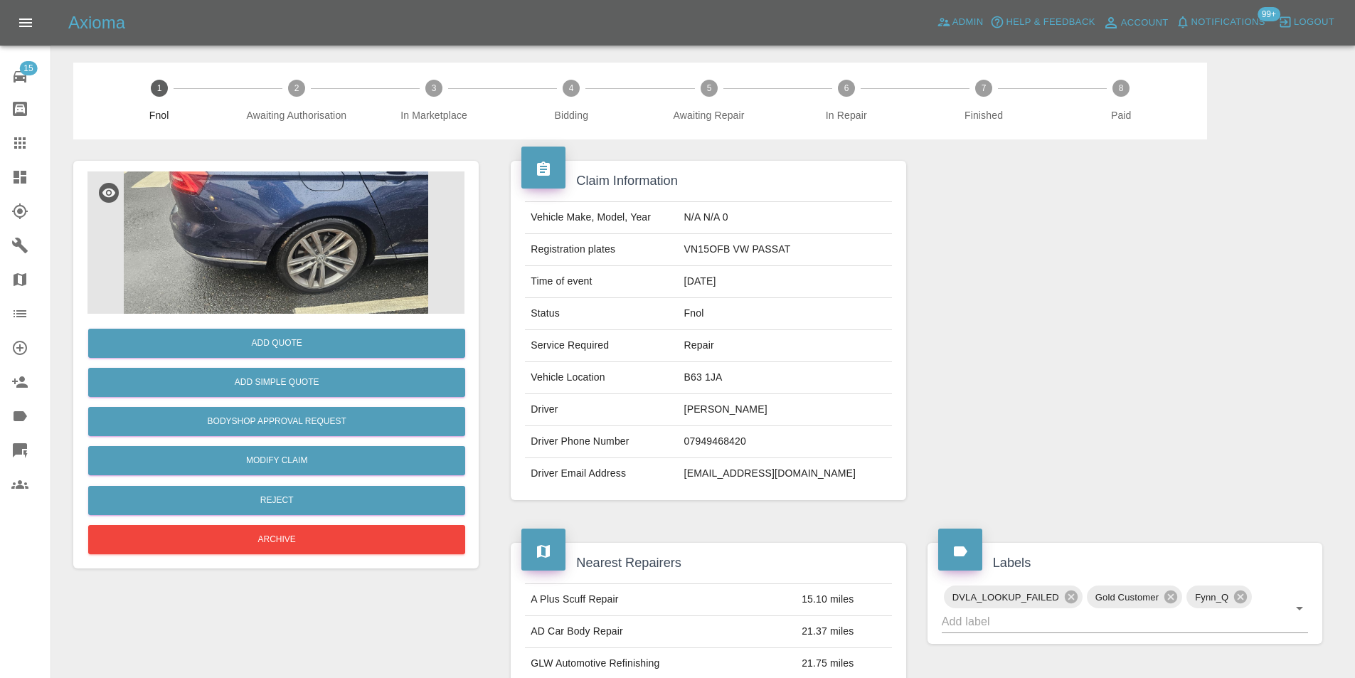
click at [287, 203] on img at bounding box center [275, 242] width 377 height 142
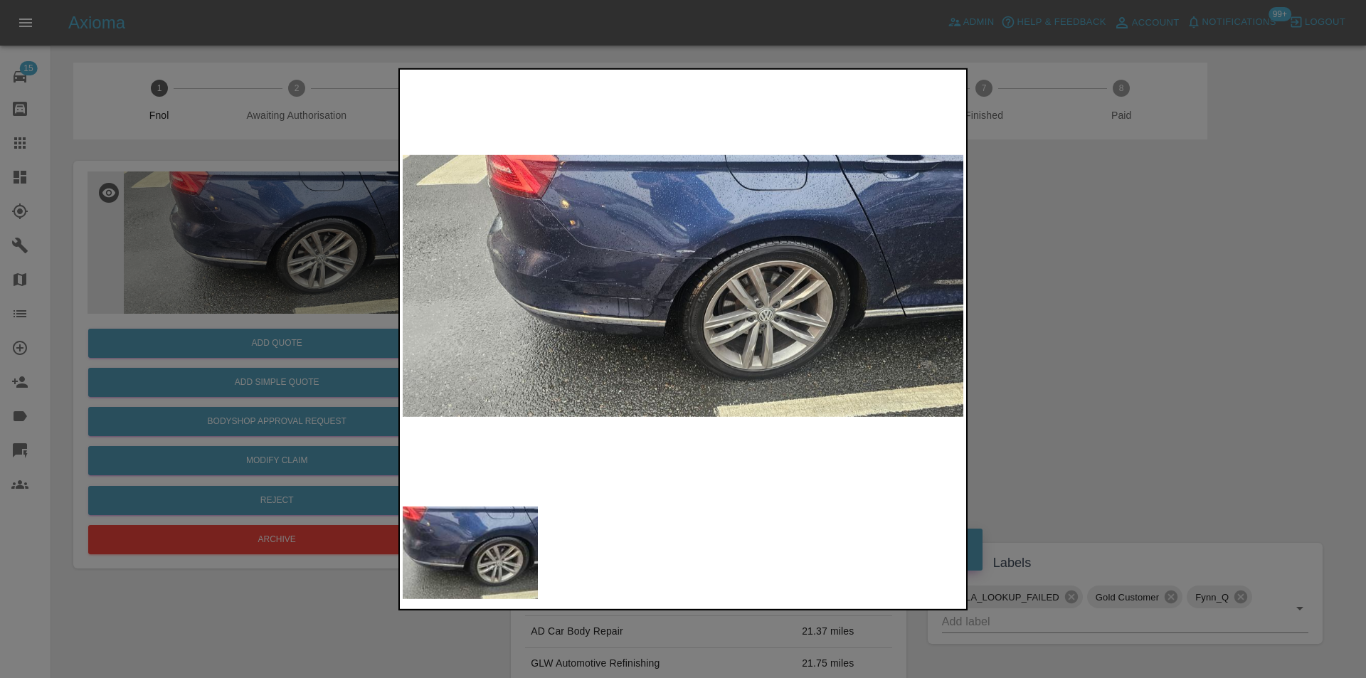
click at [678, 255] on img at bounding box center [683, 285] width 561 height 427
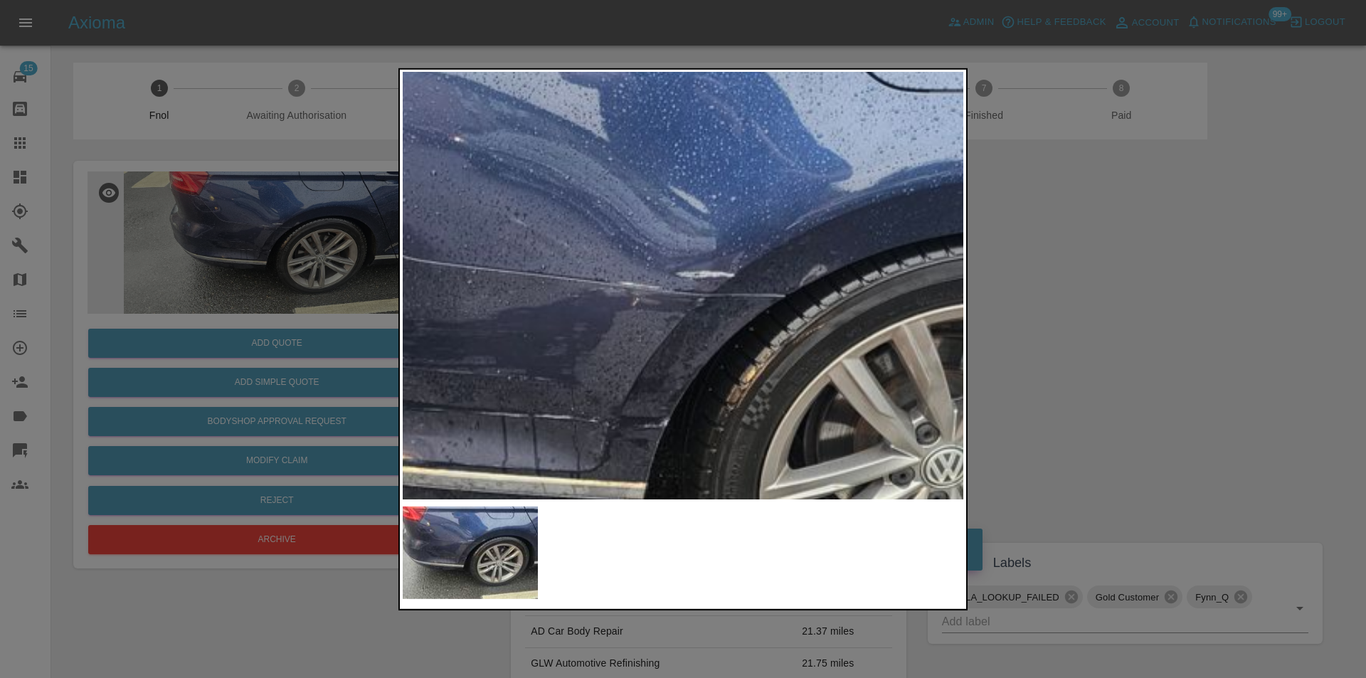
click at [678, 255] on img at bounding box center [698, 378] width 1682 height 1281
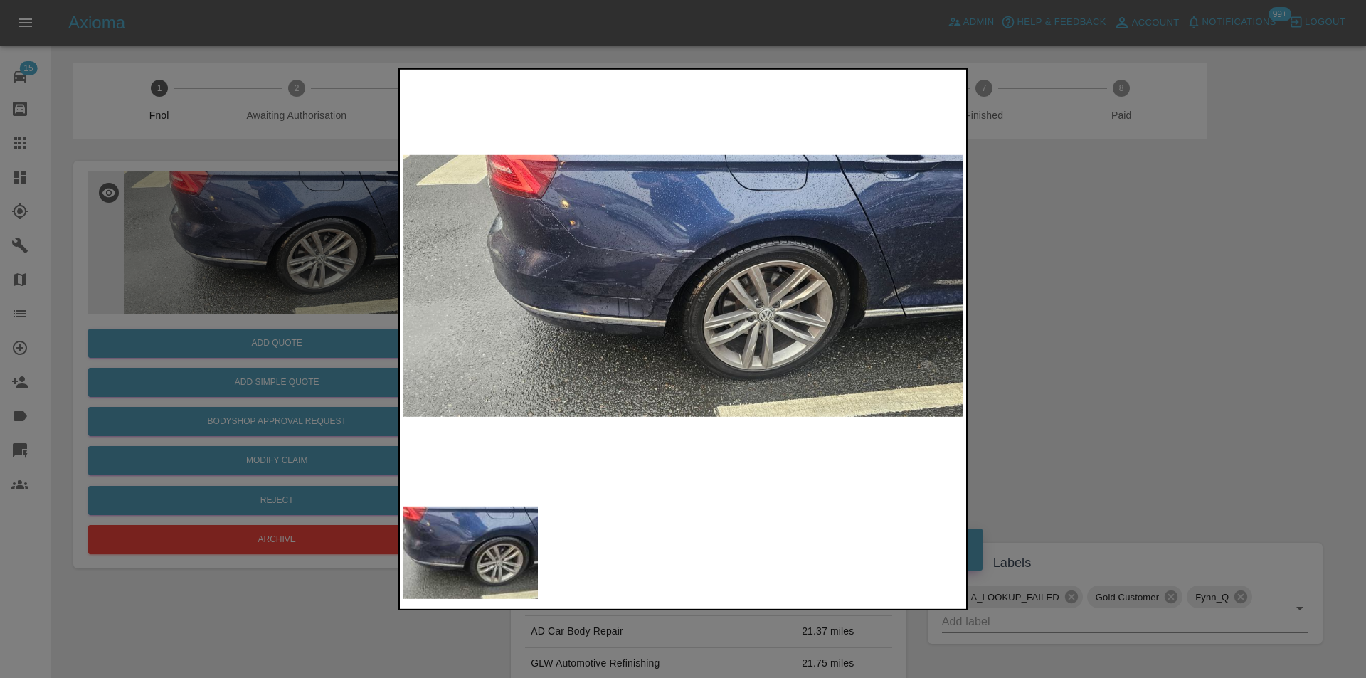
click at [1119, 344] on div at bounding box center [683, 339] width 1366 height 678
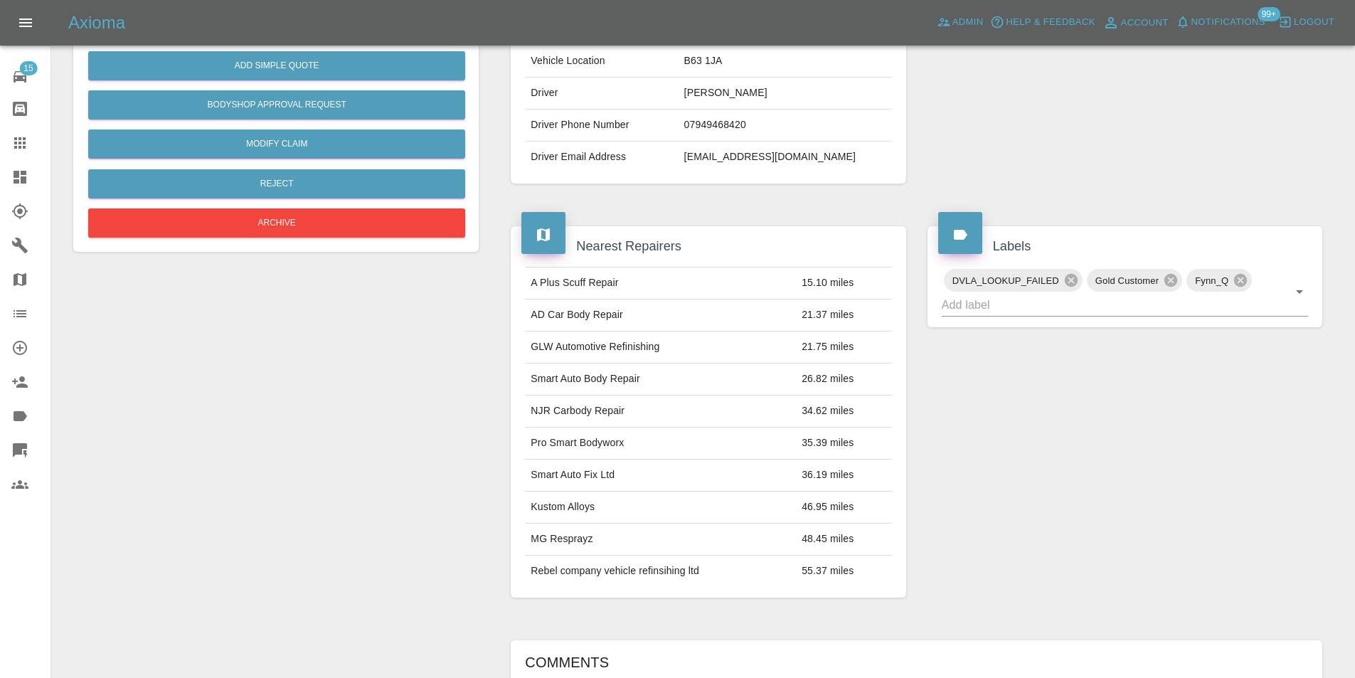
scroll to position [71, 0]
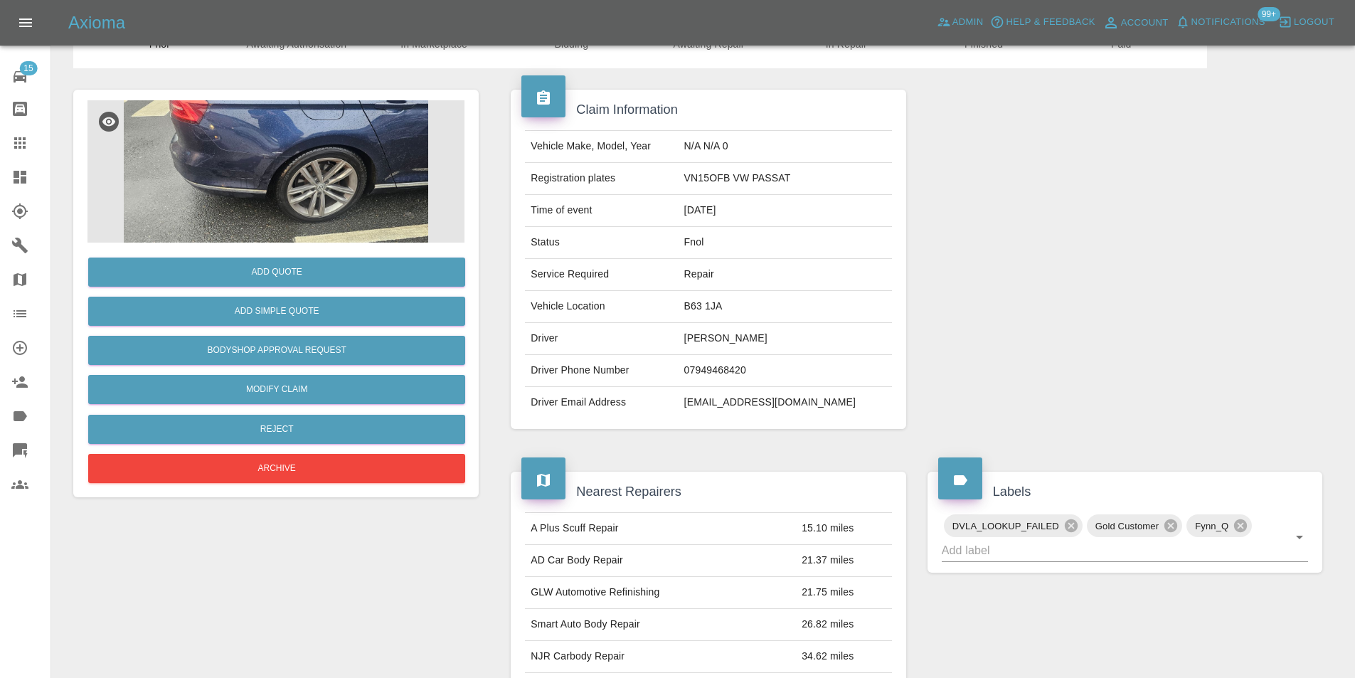
click at [272, 154] on img at bounding box center [275, 171] width 377 height 142
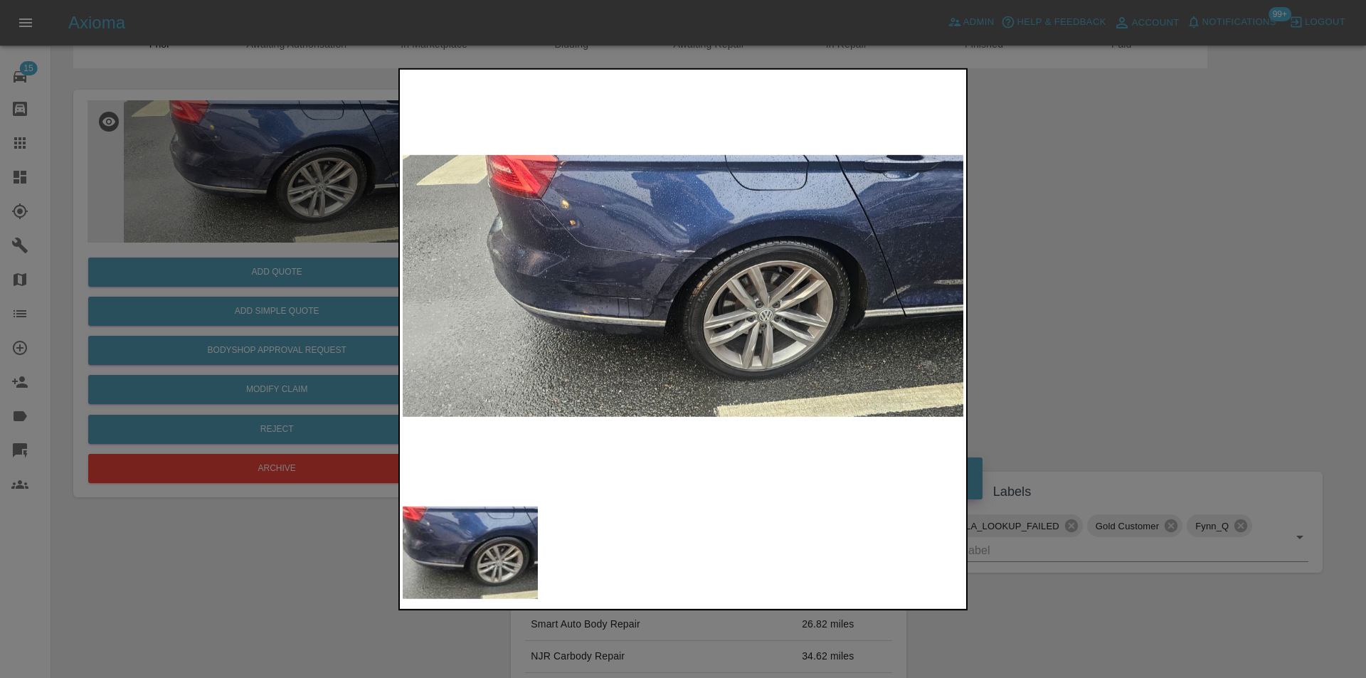
click at [679, 229] on img at bounding box center [683, 285] width 561 height 427
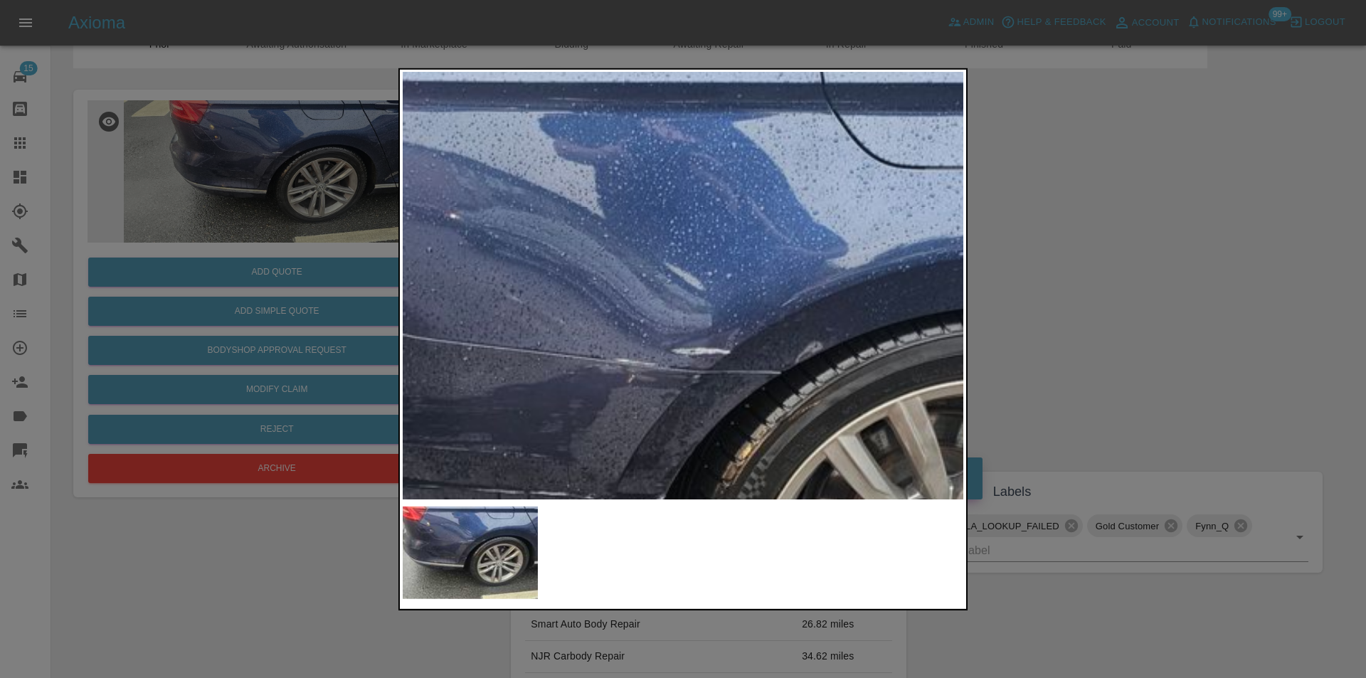
click at [679, 229] on img at bounding box center [694, 454] width 1682 height 1281
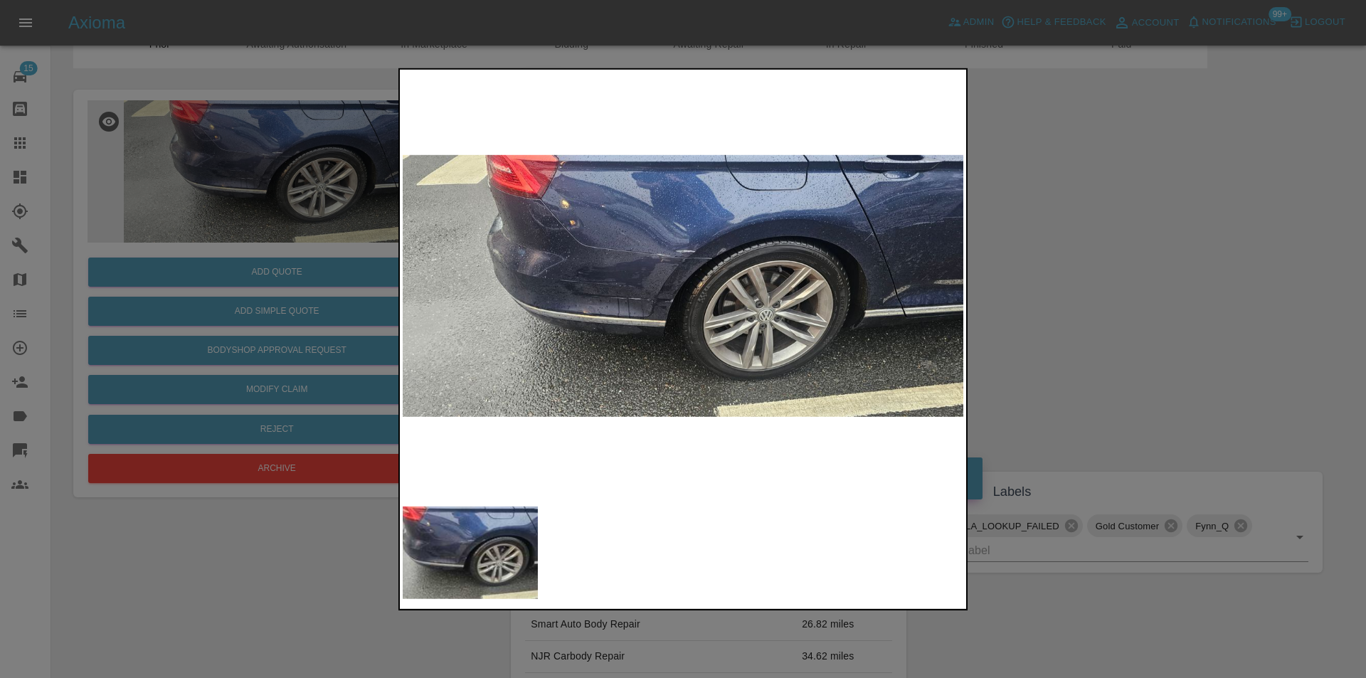
click at [1073, 292] on div at bounding box center [683, 339] width 1366 height 678
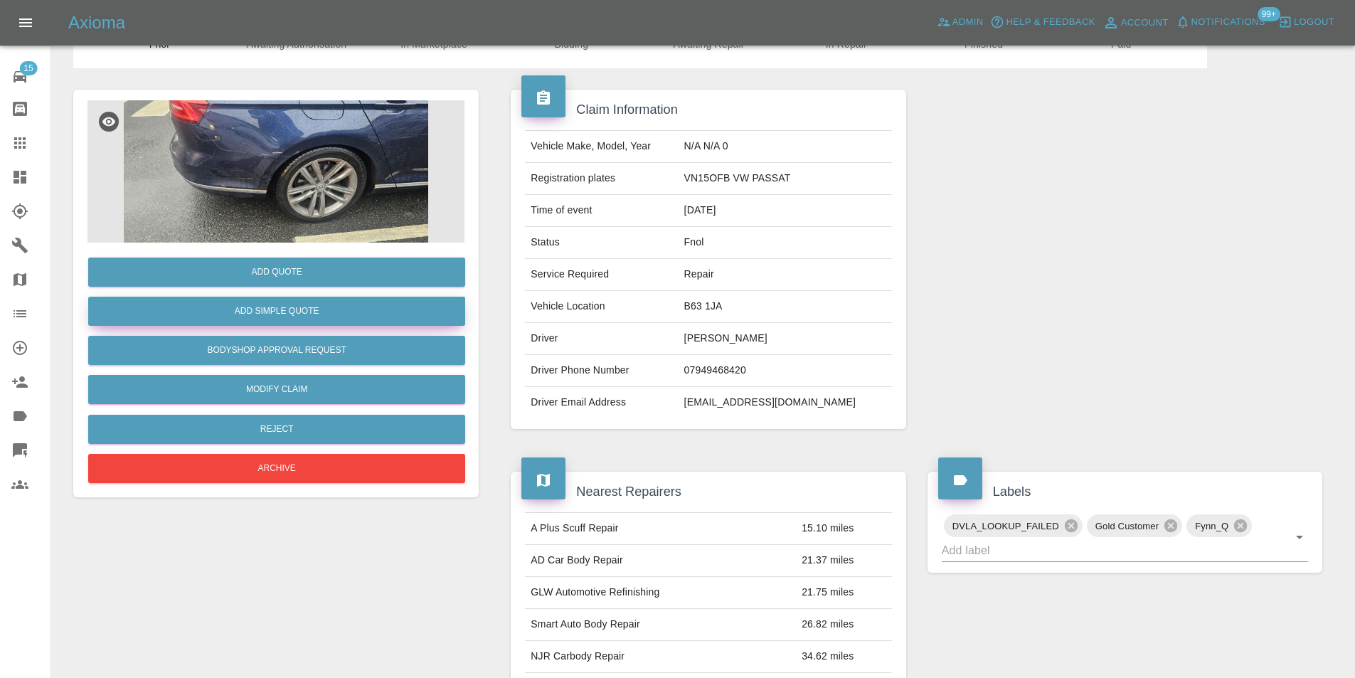
click at [299, 311] on button "Add Simple Quote" at bounding box center [276, 311] width 377 height 29
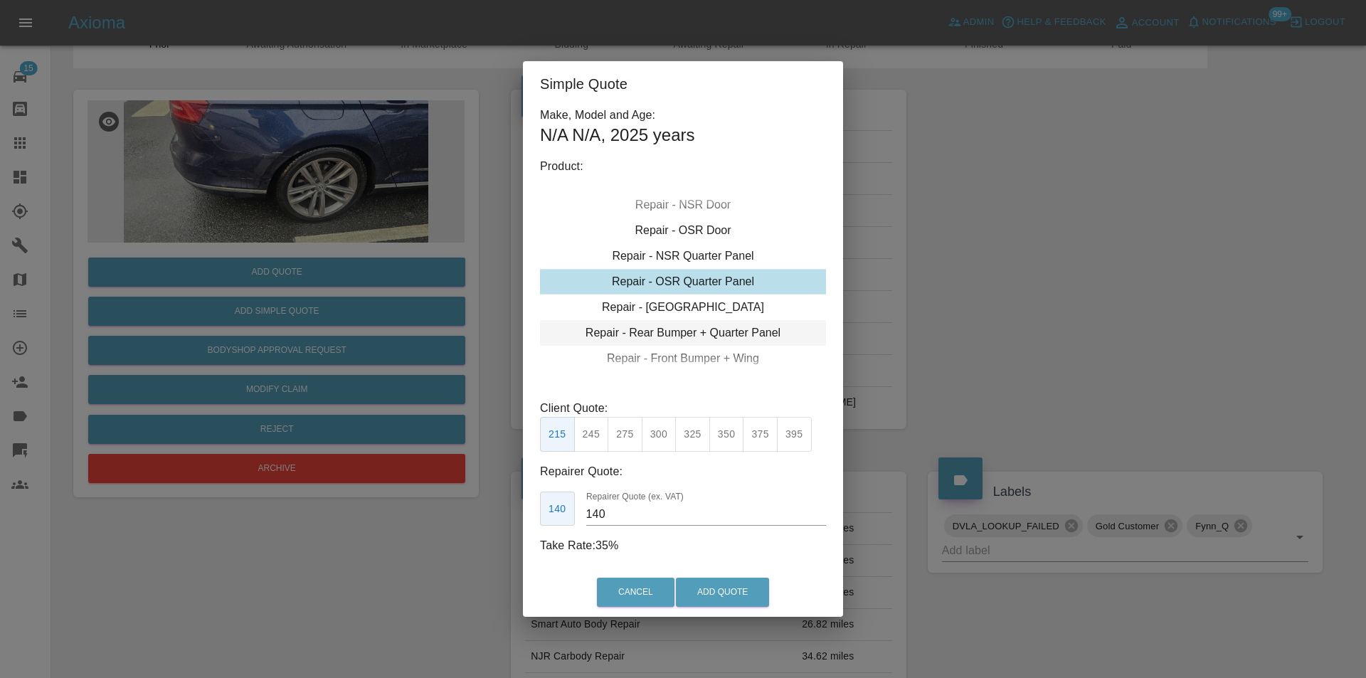
click at [719, 336] on div "Repair - Rear Bumper + Quarter Panel" at bounding box center [683, 333] width 286 height 26
click at [666, 440] on button "375" at bounding box center [659, 434] width 35 height 35
type input "230"
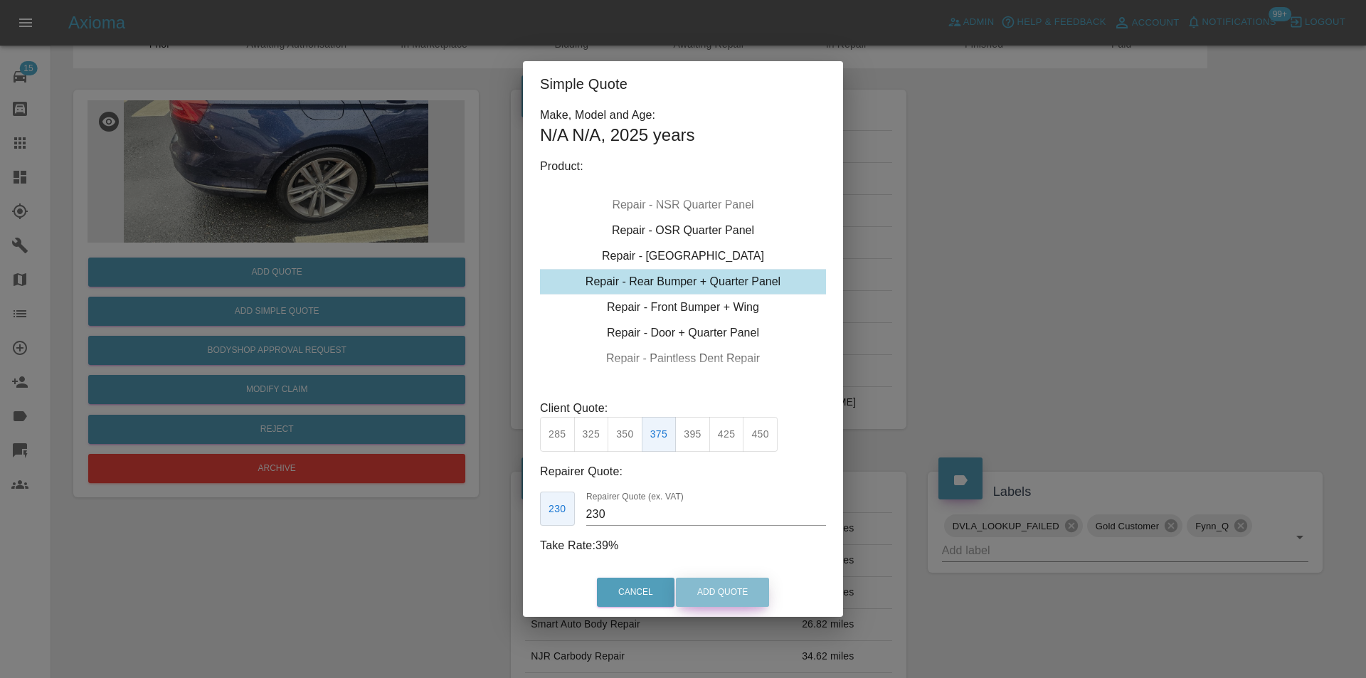
click at [729, 591] on button "Add Quote" at bounding box center [722, 592] width 93 height 29
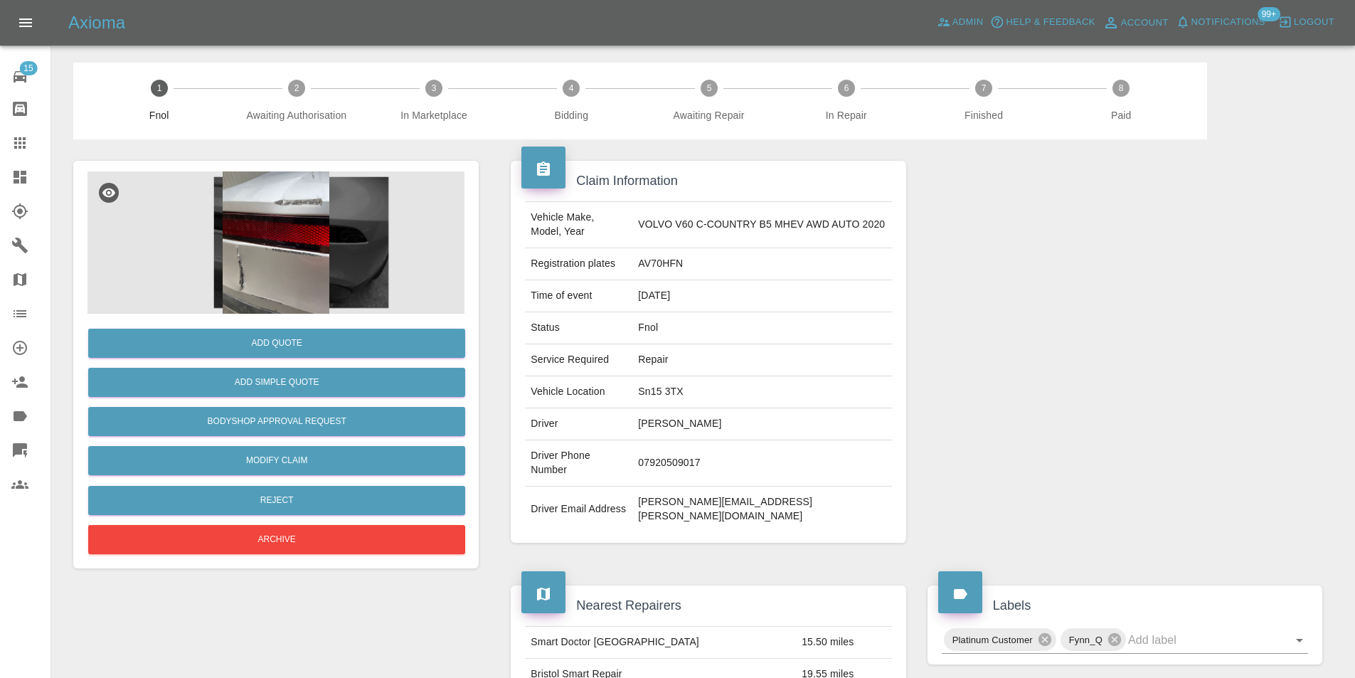
click at [296, 255] on img at bounding box center [275, 242] width 377 height 142
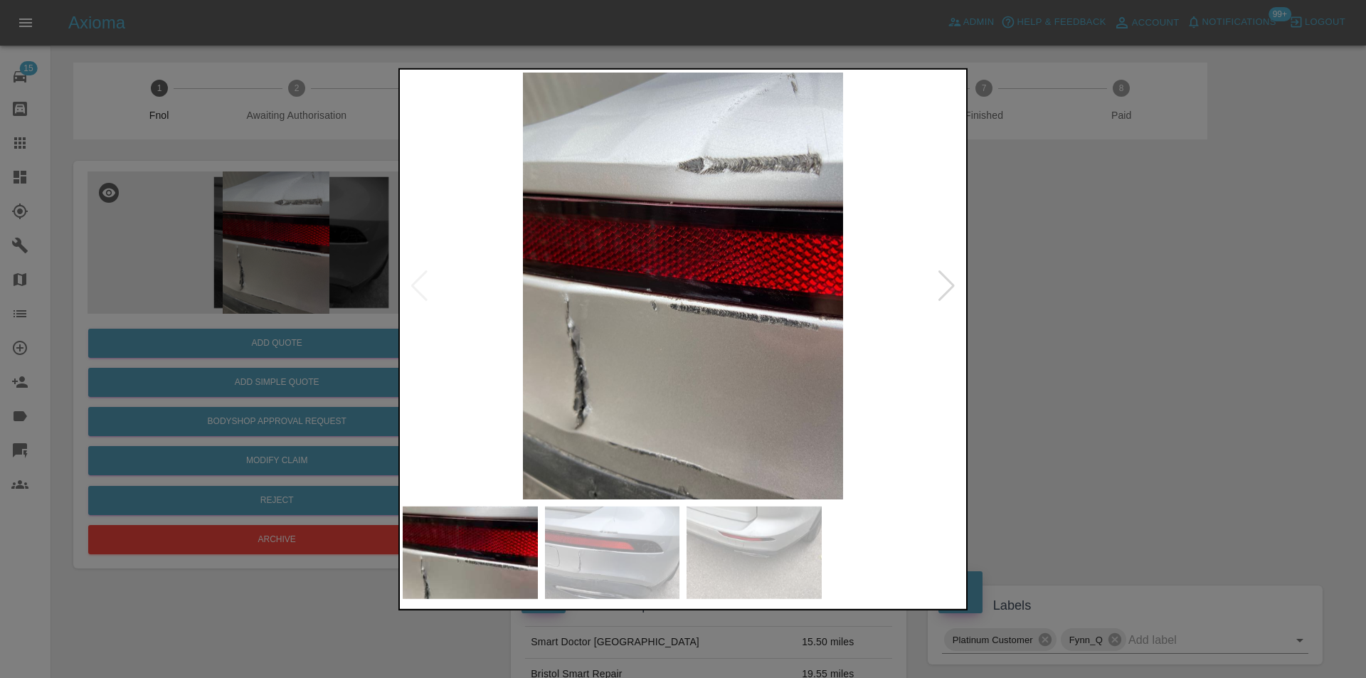
click at [950, 284] on div at bounding box center [946, 285] width 19 height 31
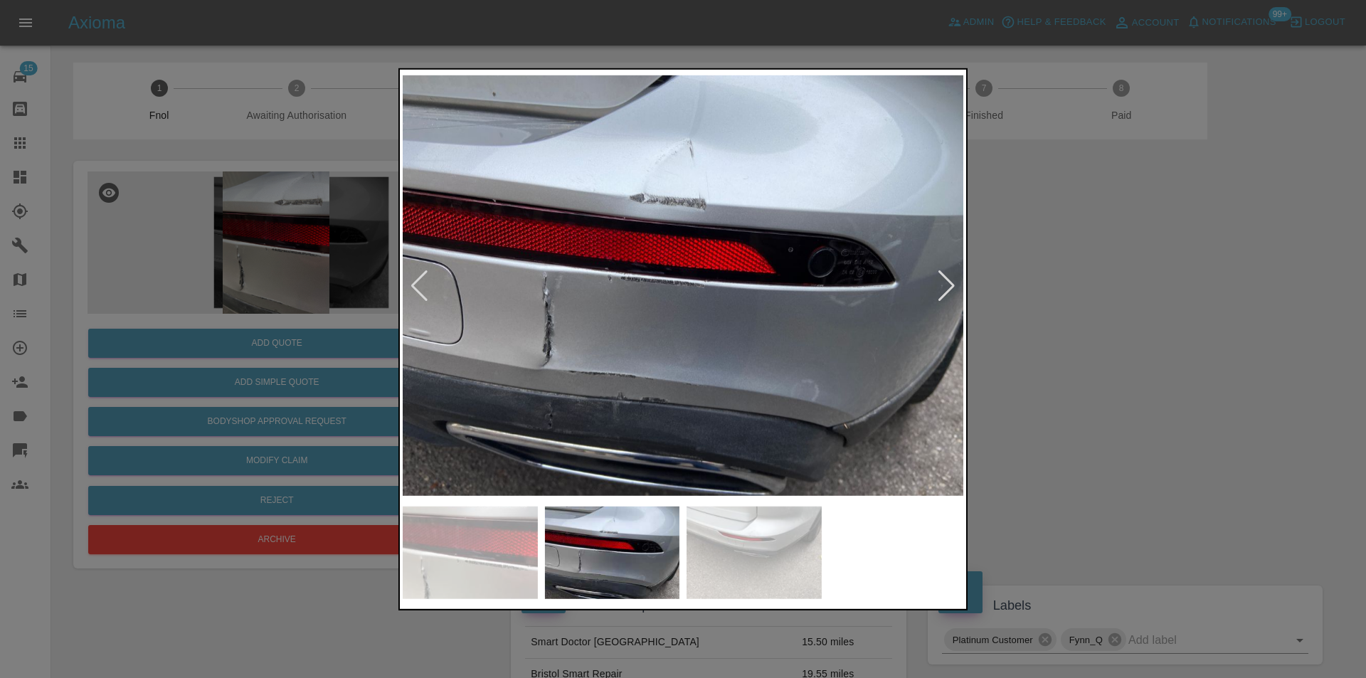
click at [950, 284] on div at bounding box center [946, 285] width 19 height 31
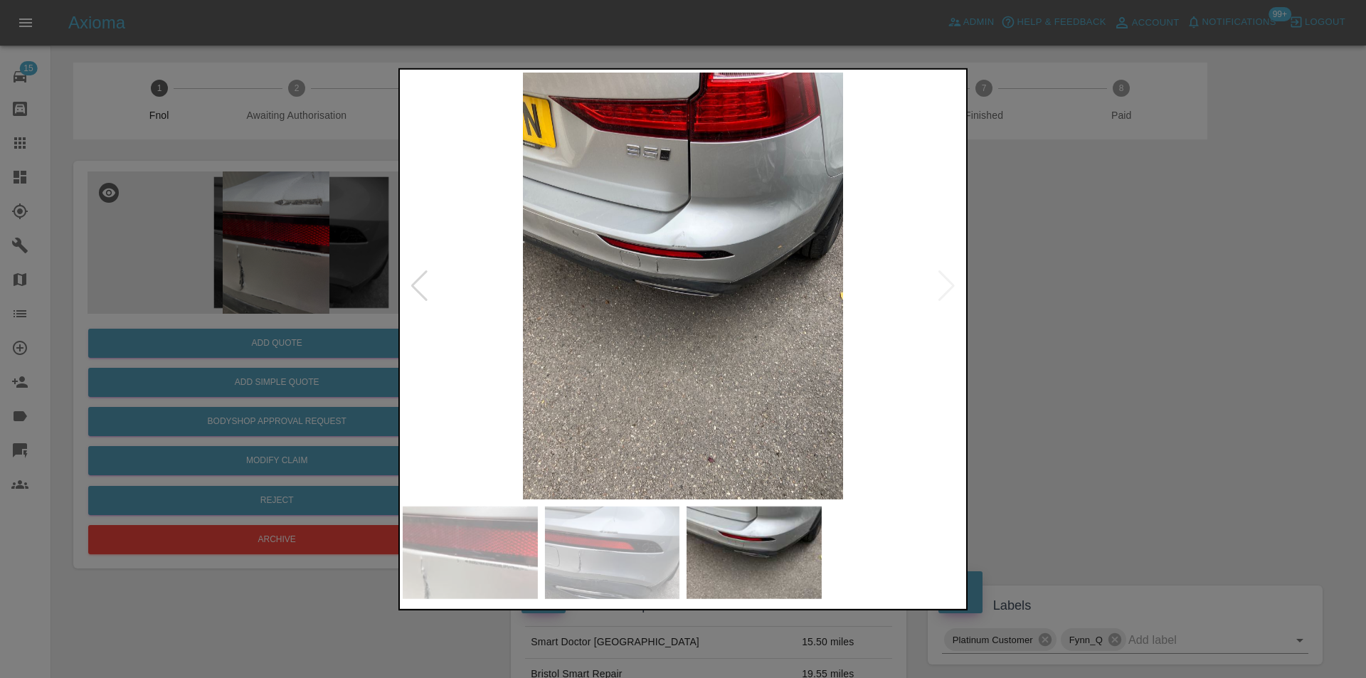
click at [950, 284] on img at bounding box center [683, 285] width 561 height 427
click at [415, 289] on div at bounding box center [419, 285] width 19 height 31
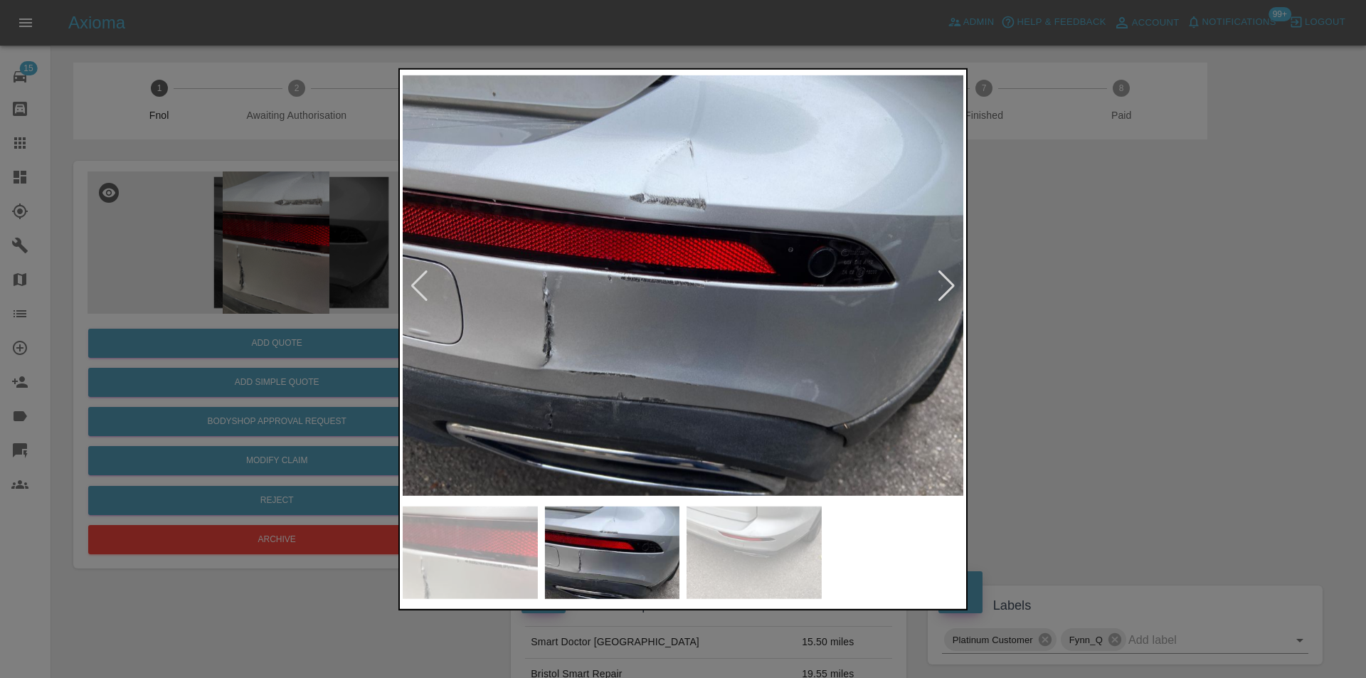
click at [415, 289] on div at bounding box center [419, 285] width 19 height 31
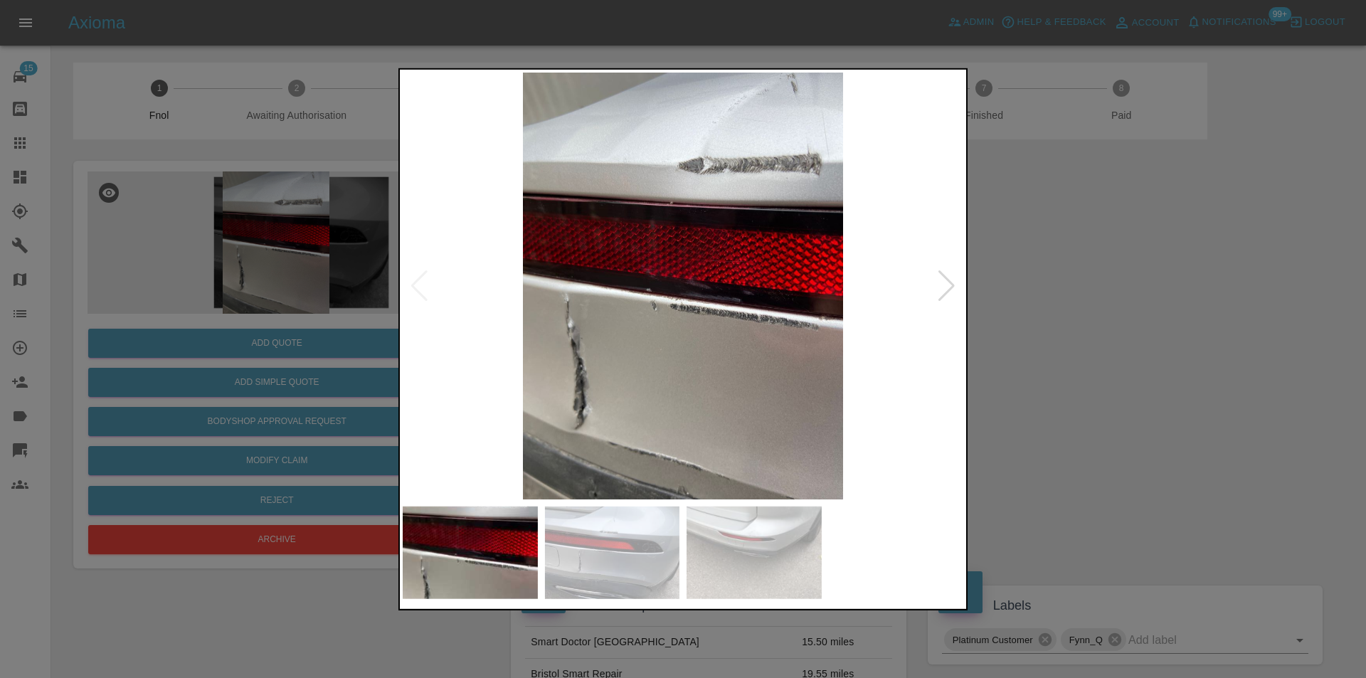
click at [415, 285] on img at bounding box center [683, 285] width 561 height 427
click at [948, 282] on div at bounding box center [946, 285] width 19 height 31
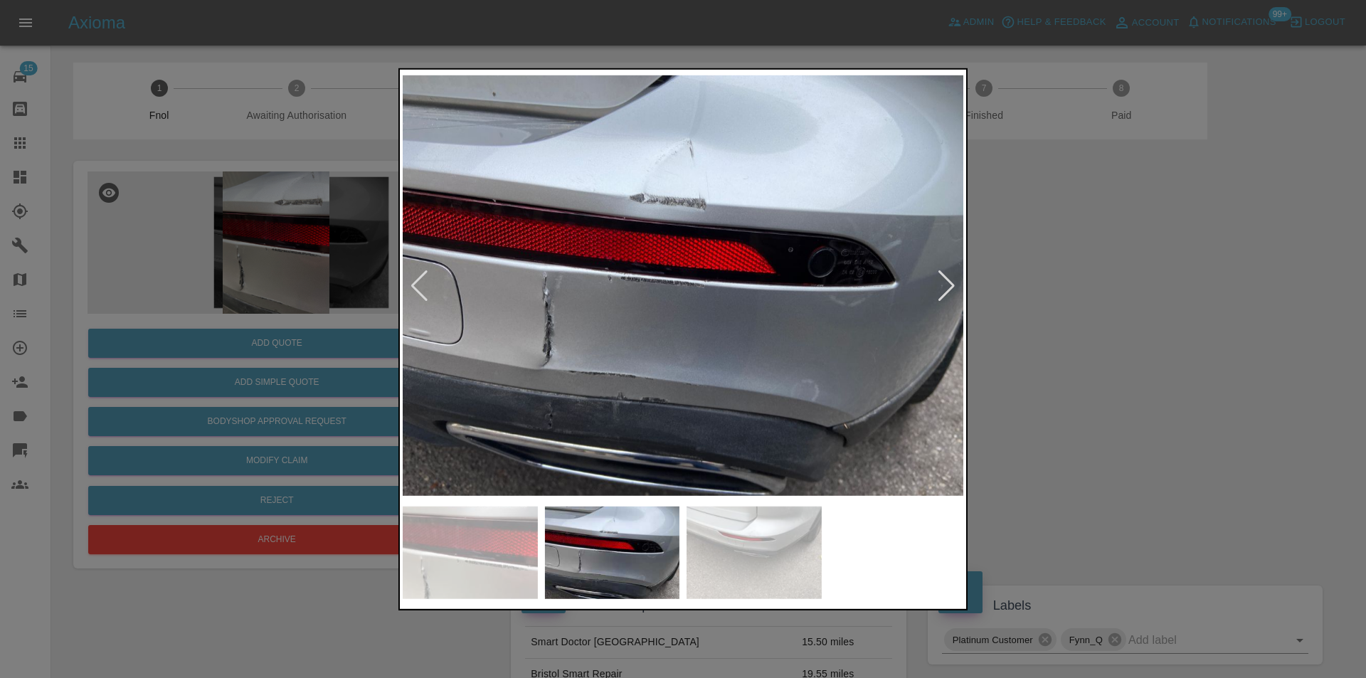
click at [1049, 301] on div at bounding box center [683, 339] width 1366 height 678
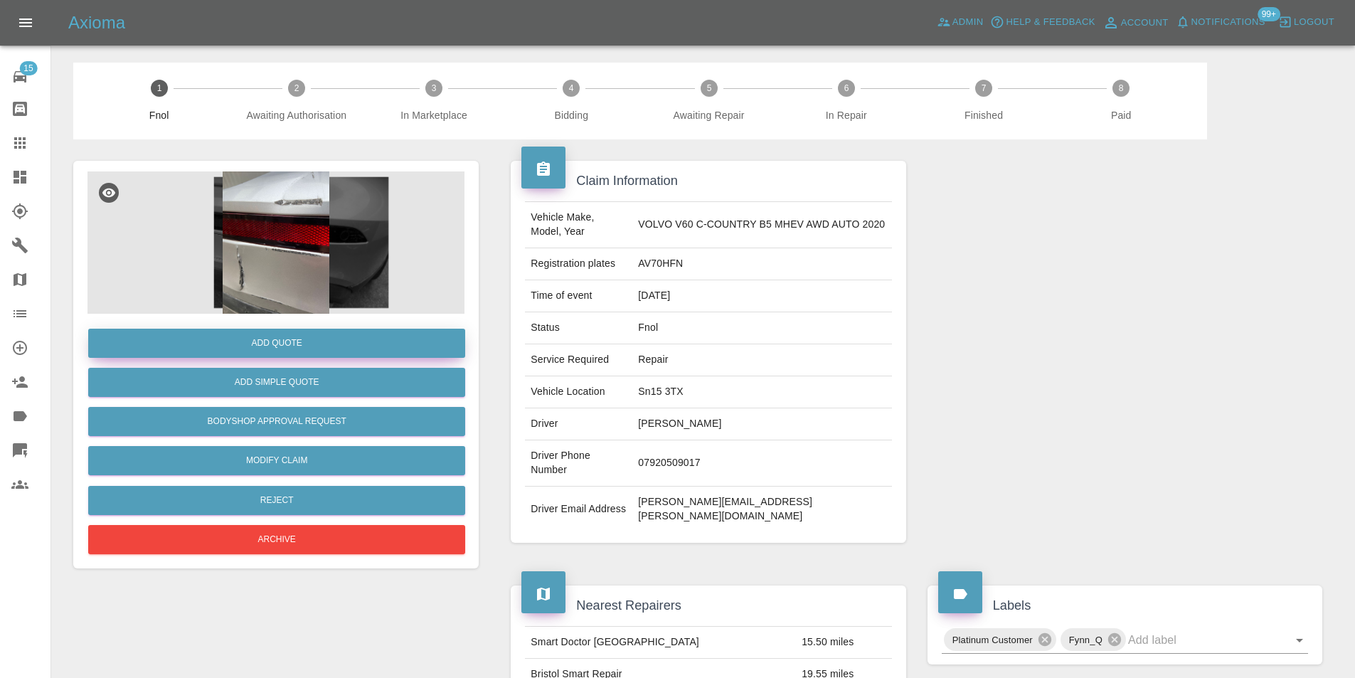
click at [319, 353] on button "Add Quote" at bounding box center [276, 343] width 377 height 29
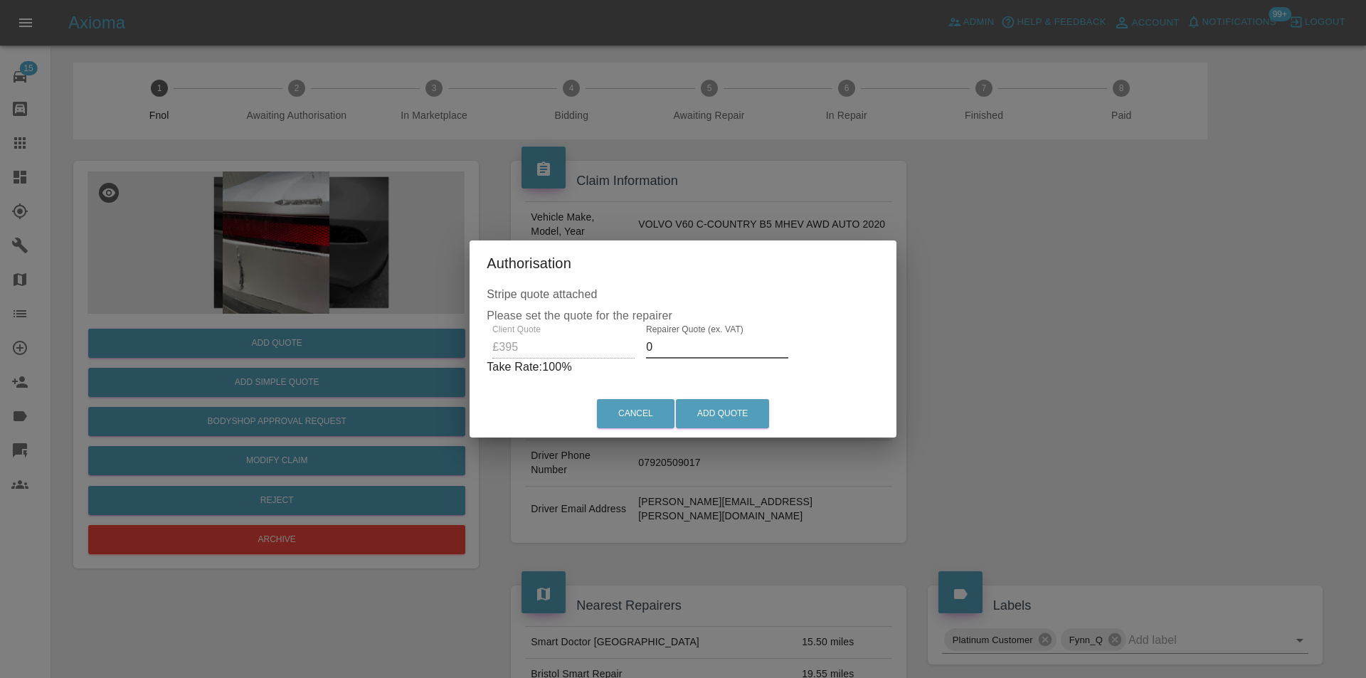
click at [677, 341] on input "0" at bounding box center [717, 347] width 142 height 23
type input "0250"
click at [723, 418] on button "Add Quote" at bounding box center [722, 413] width 93 height 29
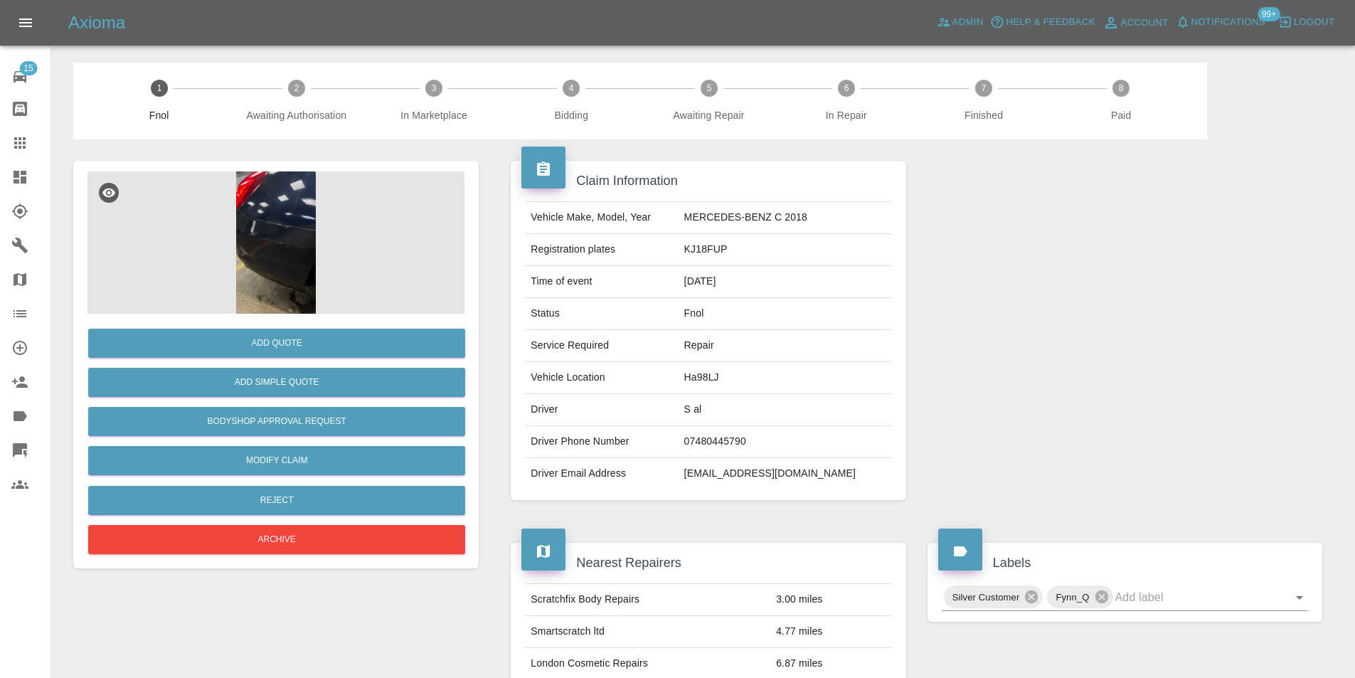
click at [272, 213] on img at bounding box center [275, 242] width 377 height 142
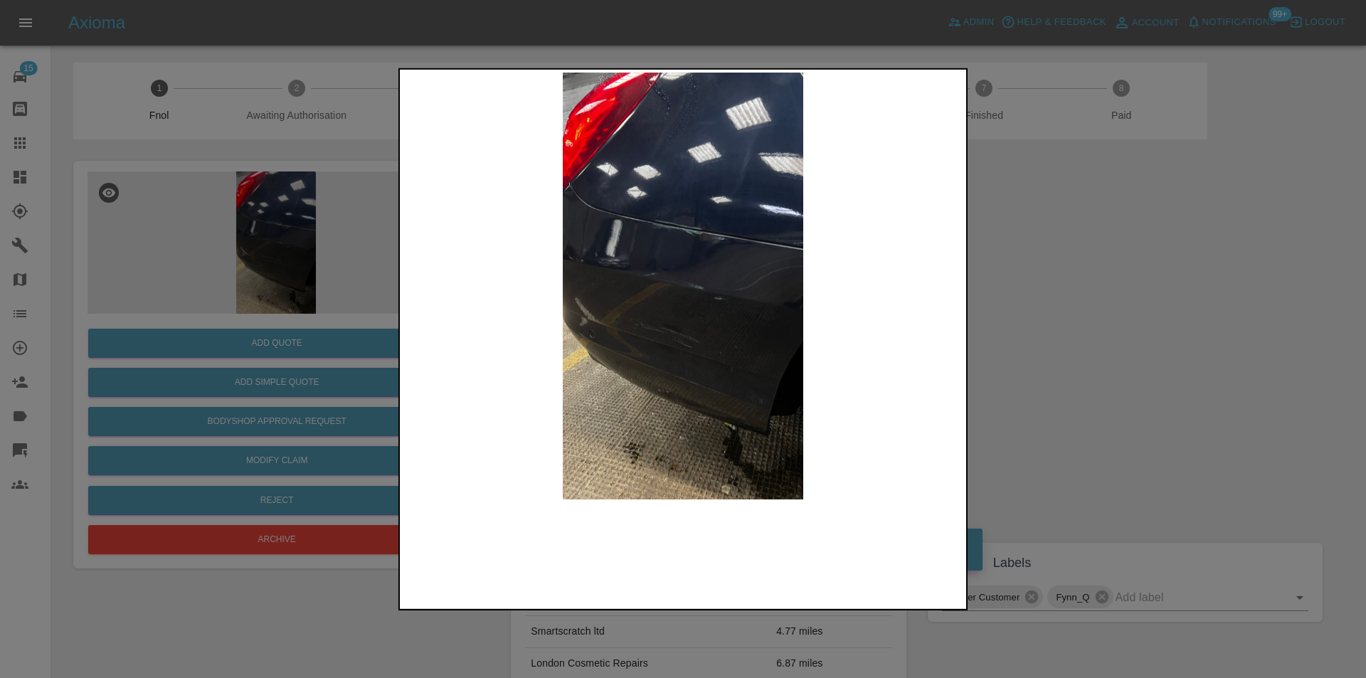
click at [696, 242] on img at bounding box center [683, 285] width 561 height 427
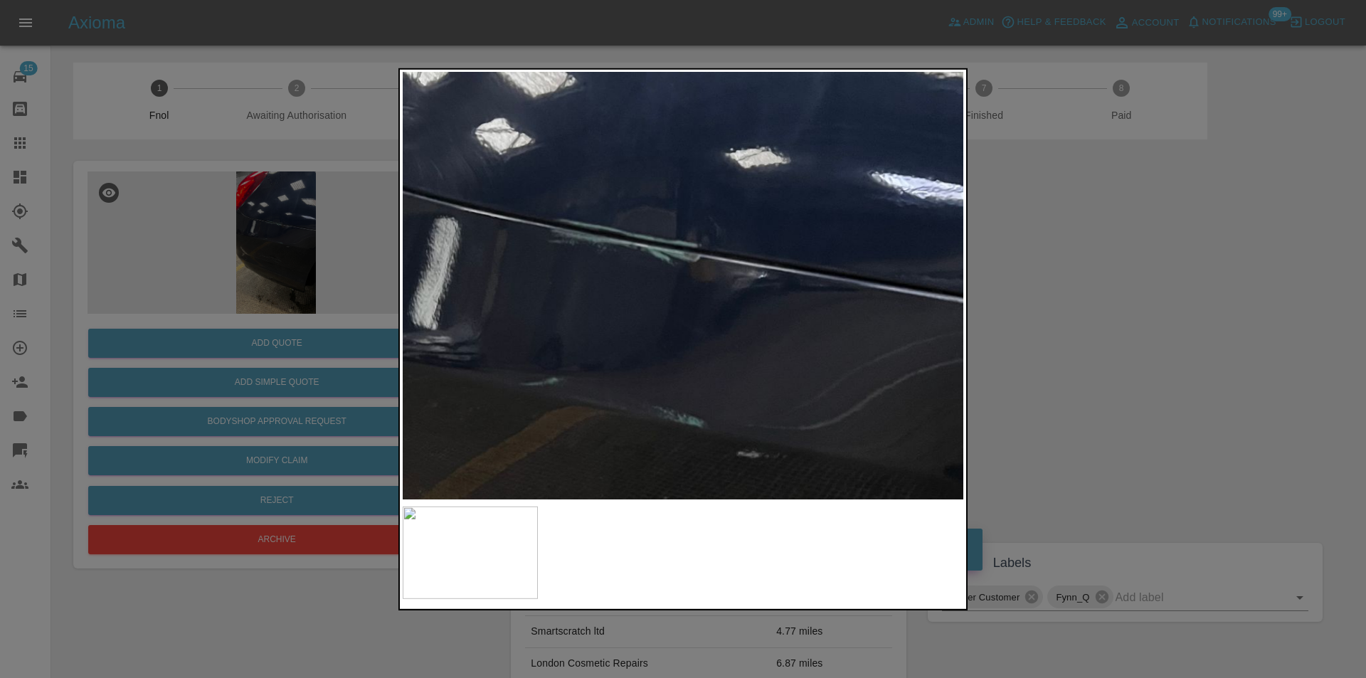
click at [696, 242] on img at bounding box center [643, 416] width 1682 height 1281
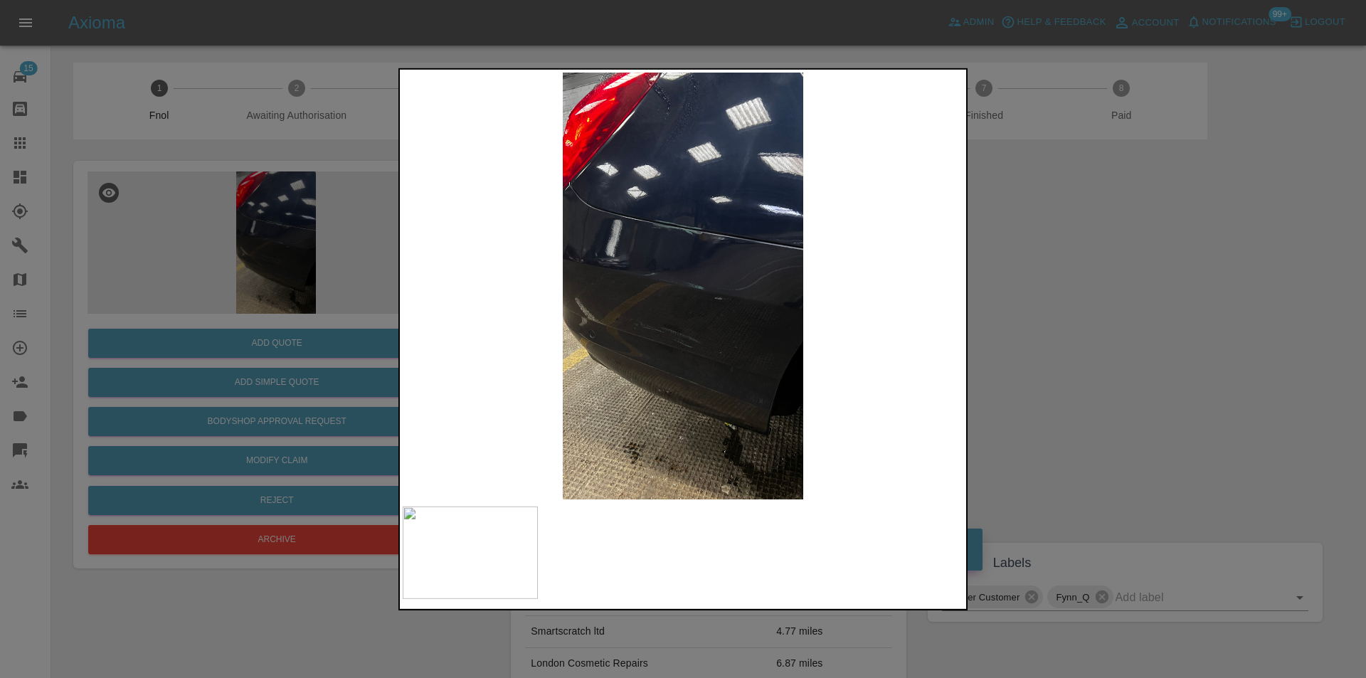
click at [1067, 291] on div at bounding box center [683, 339] width 1366 height 678
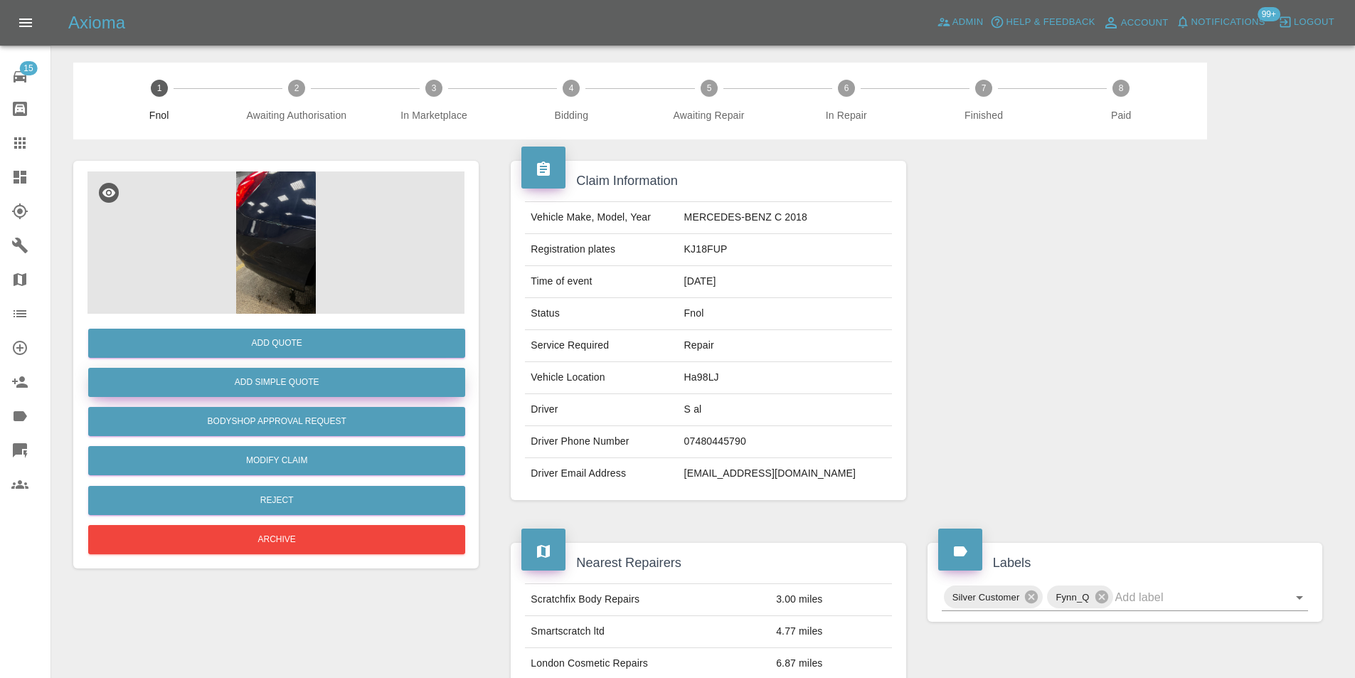
click at [313, 376] on button "Add Simple Quote" at bounding box center [276, 382] width 377 height 29
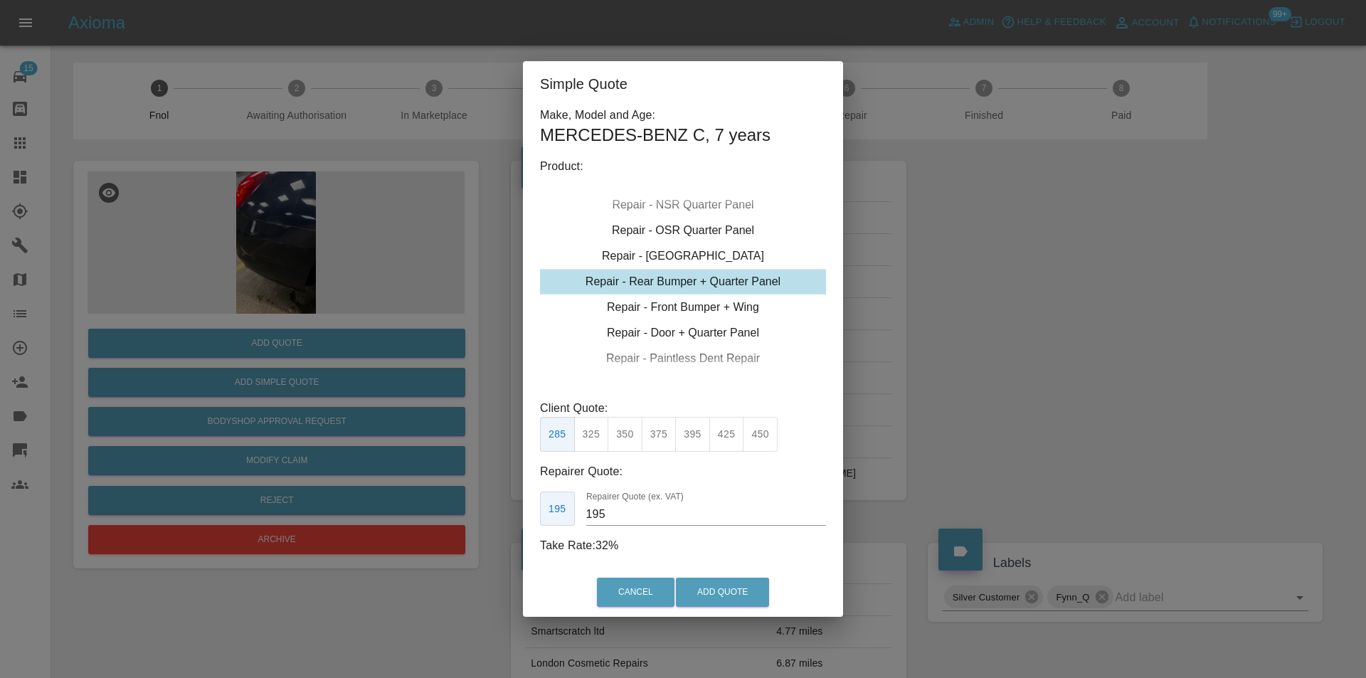
click at [738, 282] on div "Repair - Rear Bumper + Quarter Panel" at bounding box center [683, 282] width 286 height 26
click at [625, 437] on button "350" at bounding box center [624, 434] width 35 height 35
type input "210"
click at [728, 604] on button "Add Quote" at bounding box center [722, 592] width 93 height 29
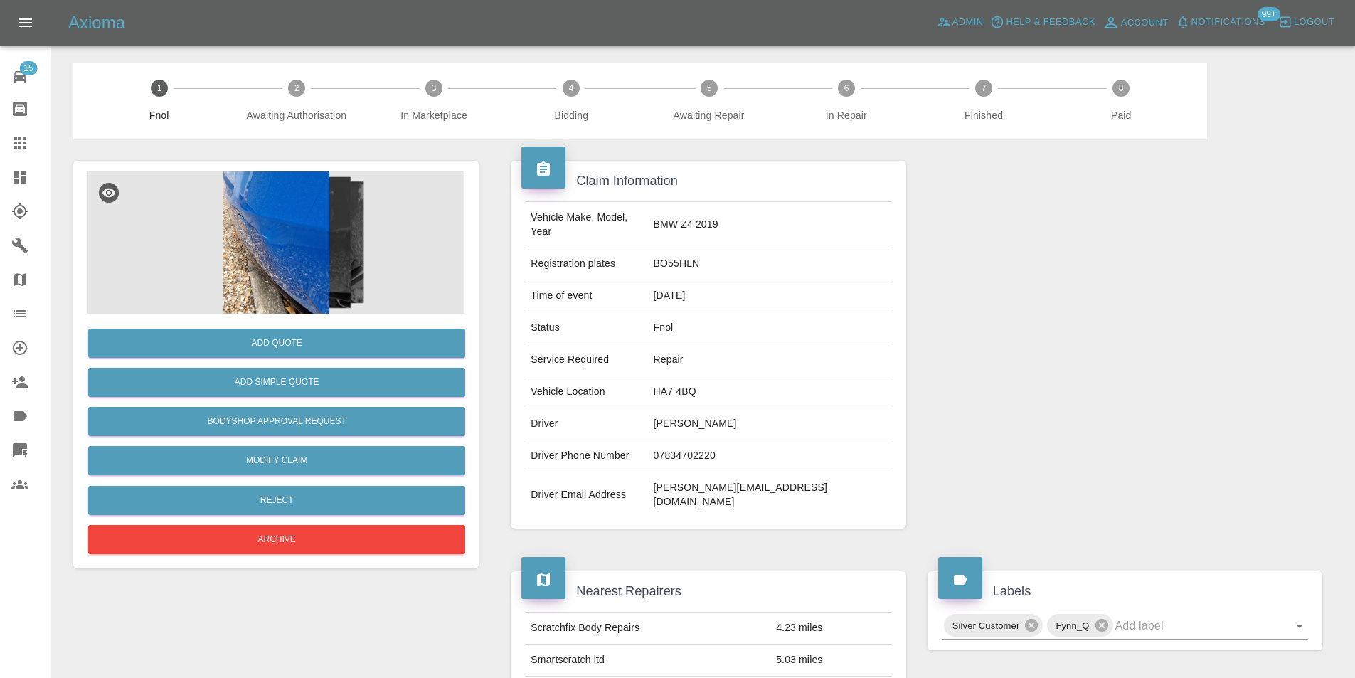
click at [285, 196] on img at bounding box center [275, 242] width 377 height 142
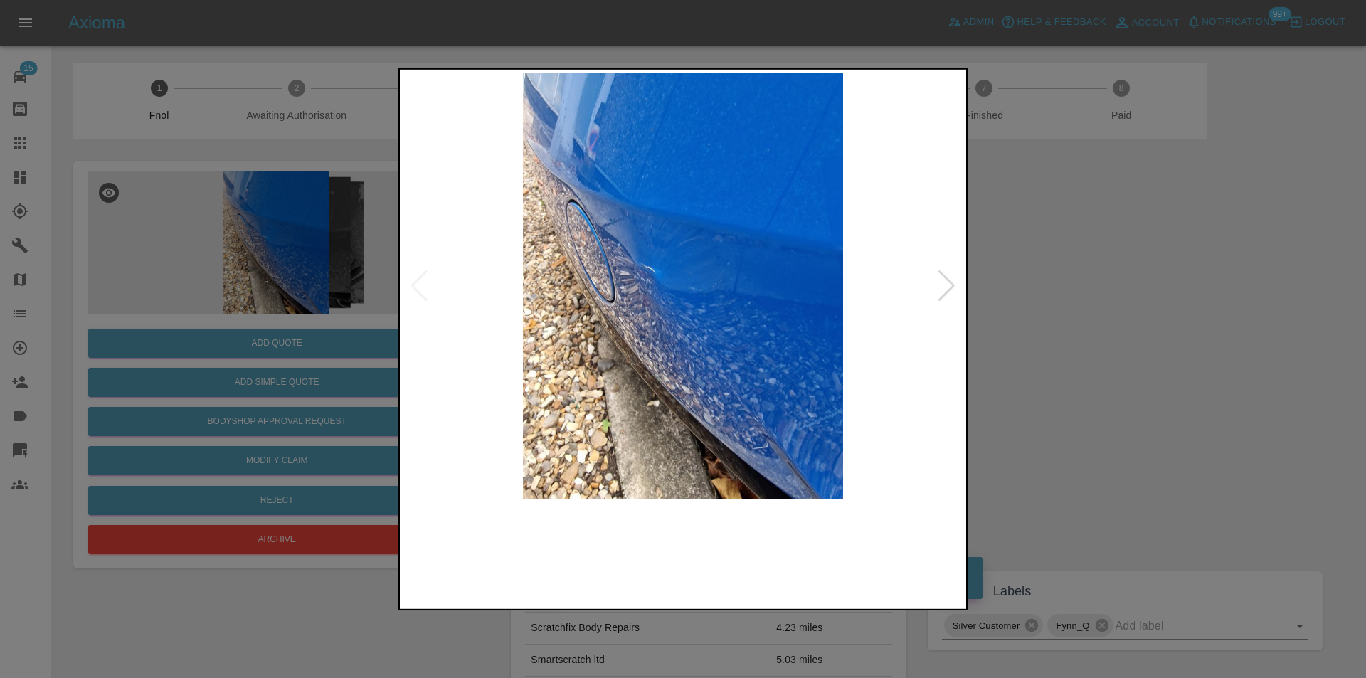
click at [953, 284] on div at bounding box center [683, 285] width 561 height 427
click at [939, 288] on div at bounding box center [946, 285] width 19 height 31
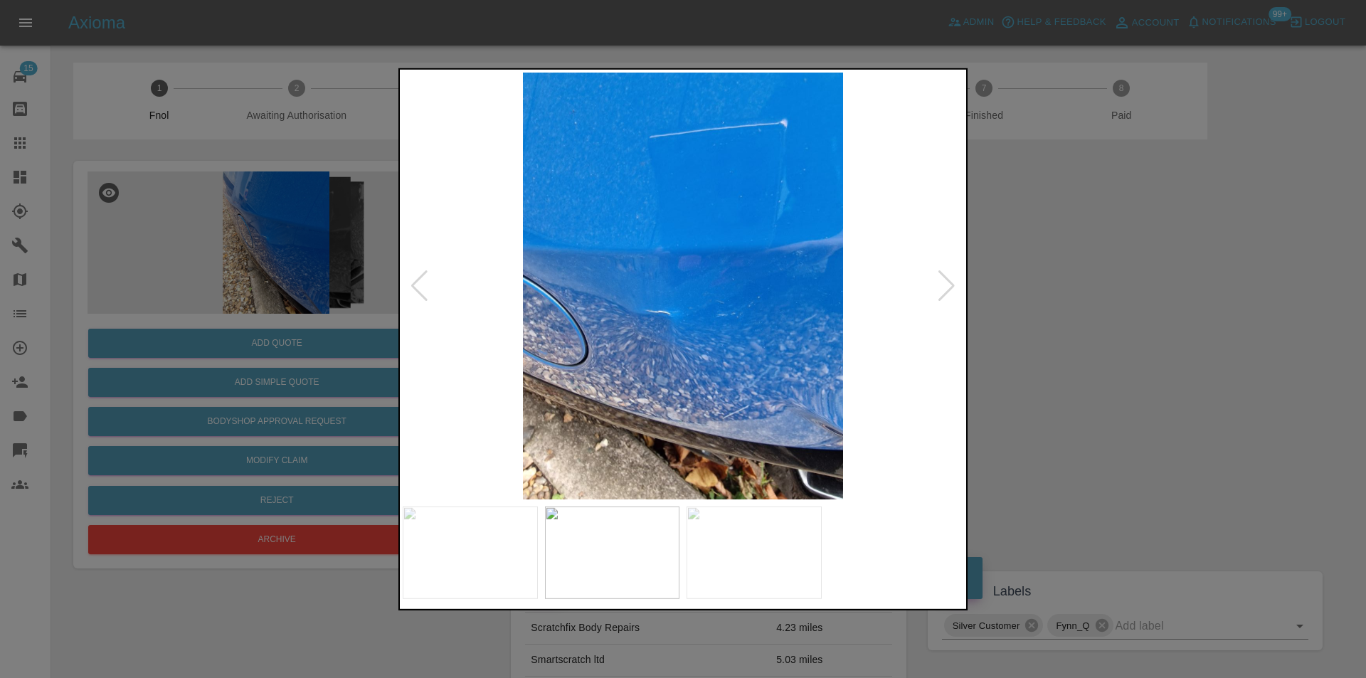
click at [950, 288] on div at bounding box center [946, 285] width 19 height 31
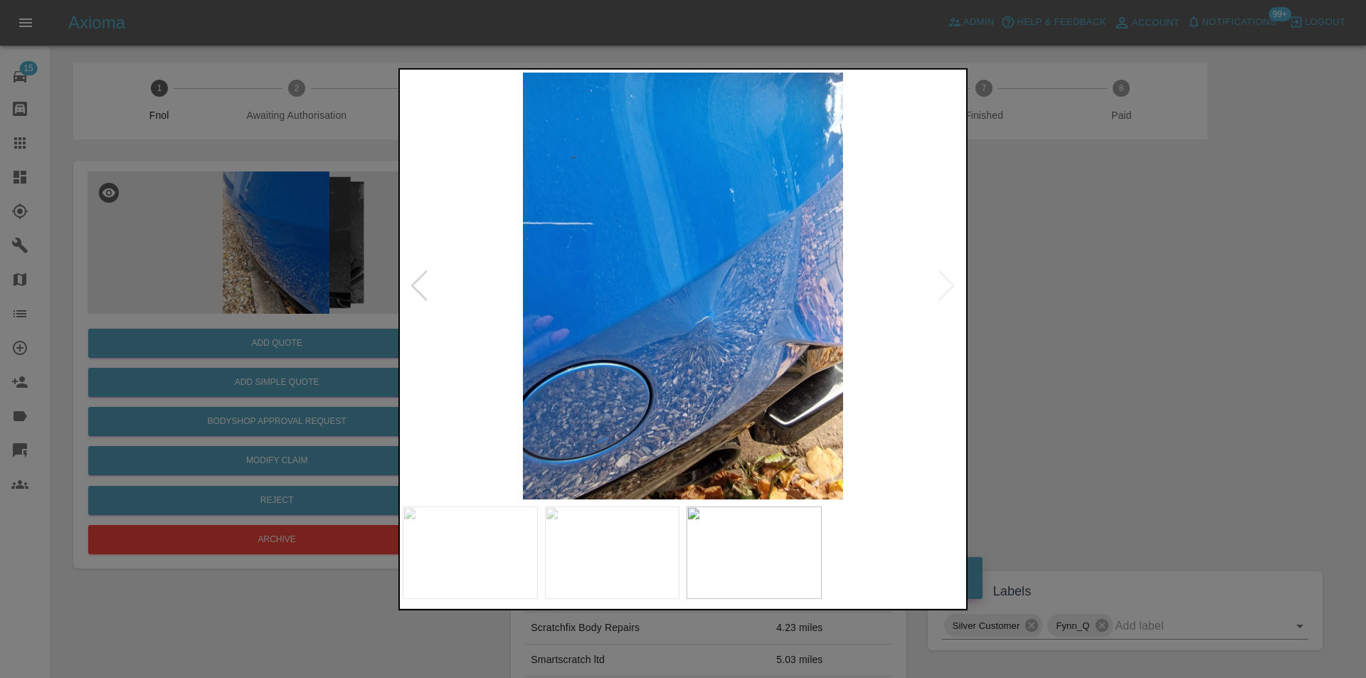
click at [950, 288] on img at bounding box center [683, 285] width 561 height 427
click at [951, 288] on img at bounding box center [683, 285] width 561 height 427
click at [1076, 312] on div at bounding box center [683, 339] width 1366 height 678
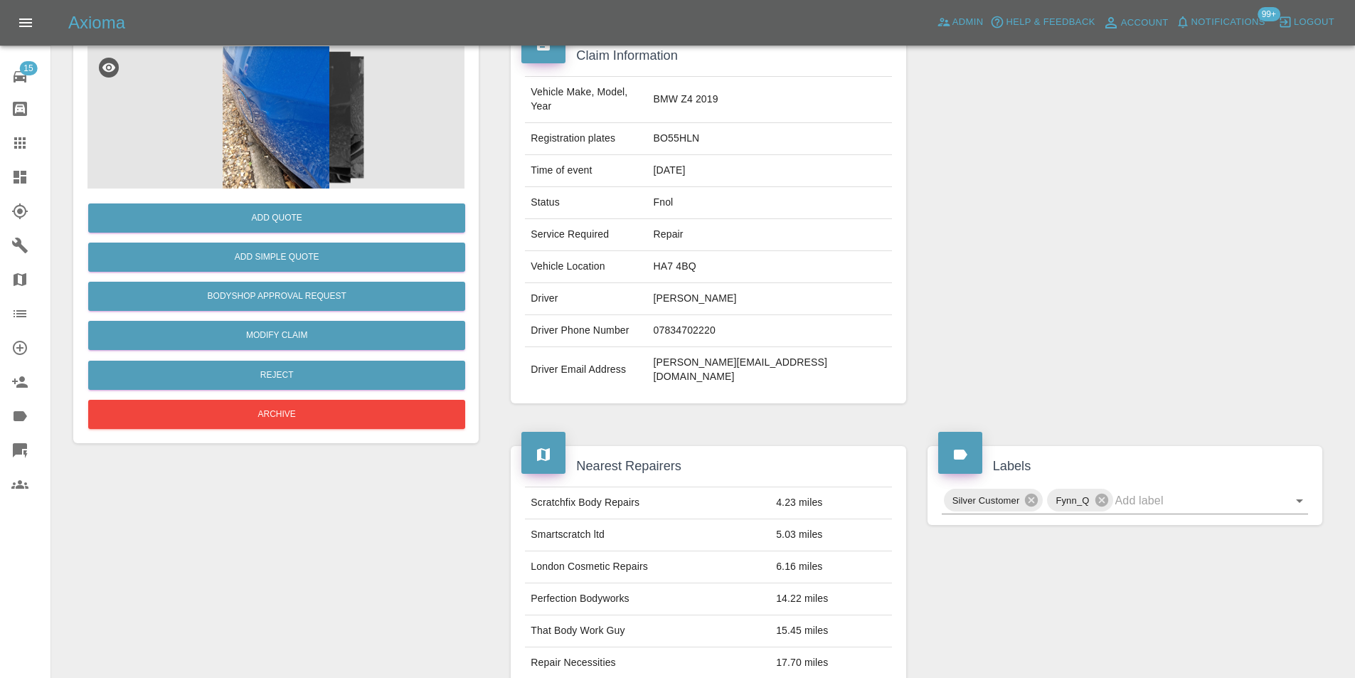
scroll to position [6, 0]
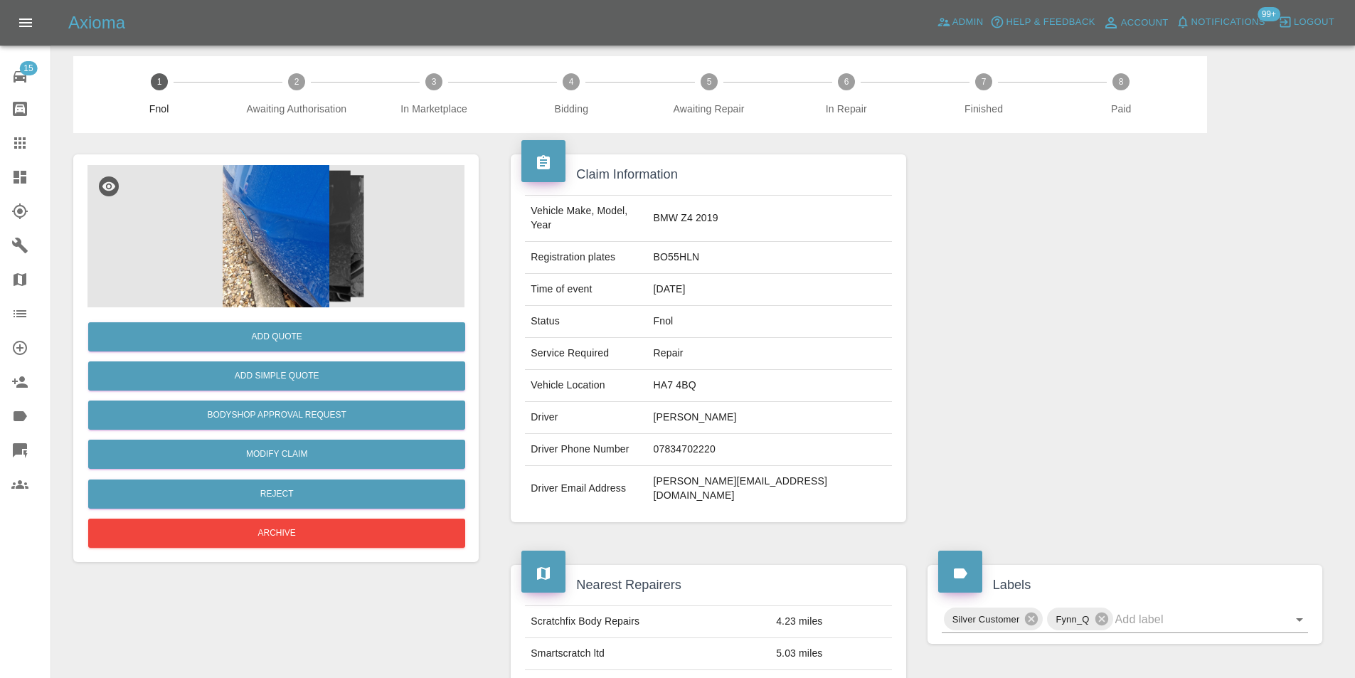
click at [280, 235] on img at bounding box center [275, 236] width 377 height 142
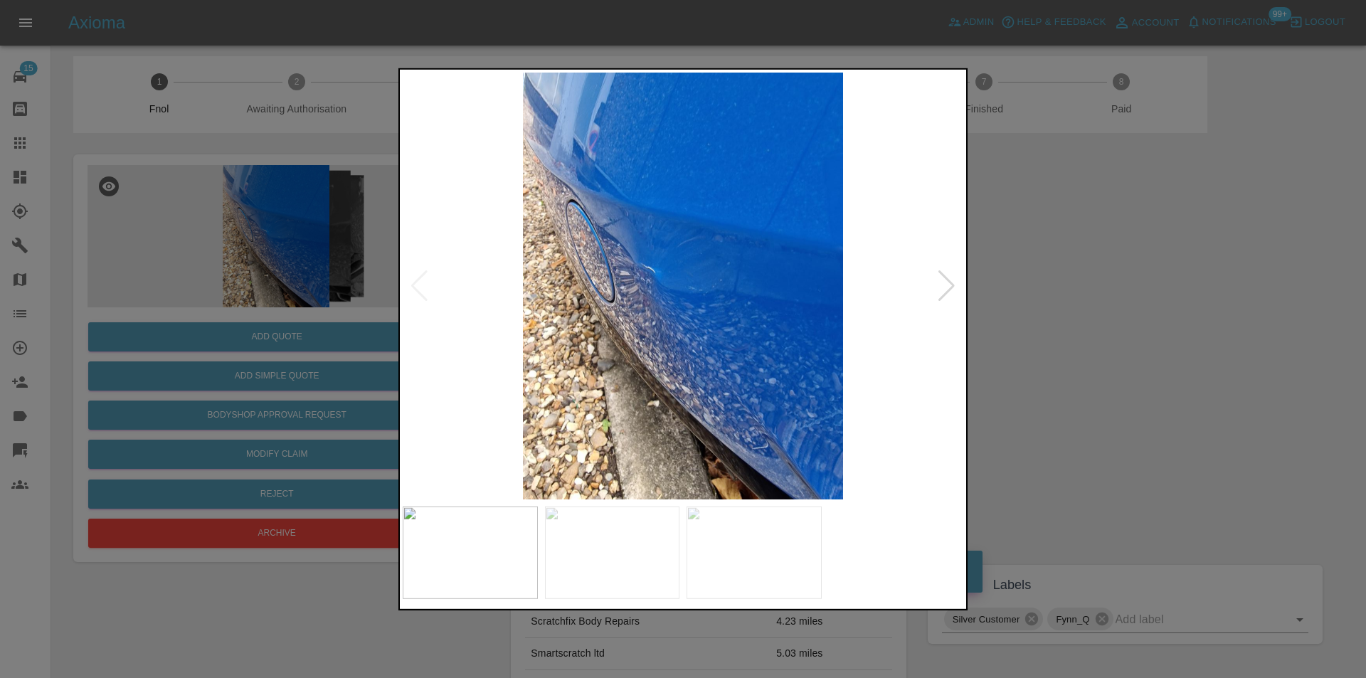
click at [948, 284] on div at bounding box center [946, 285] width 19 height 31
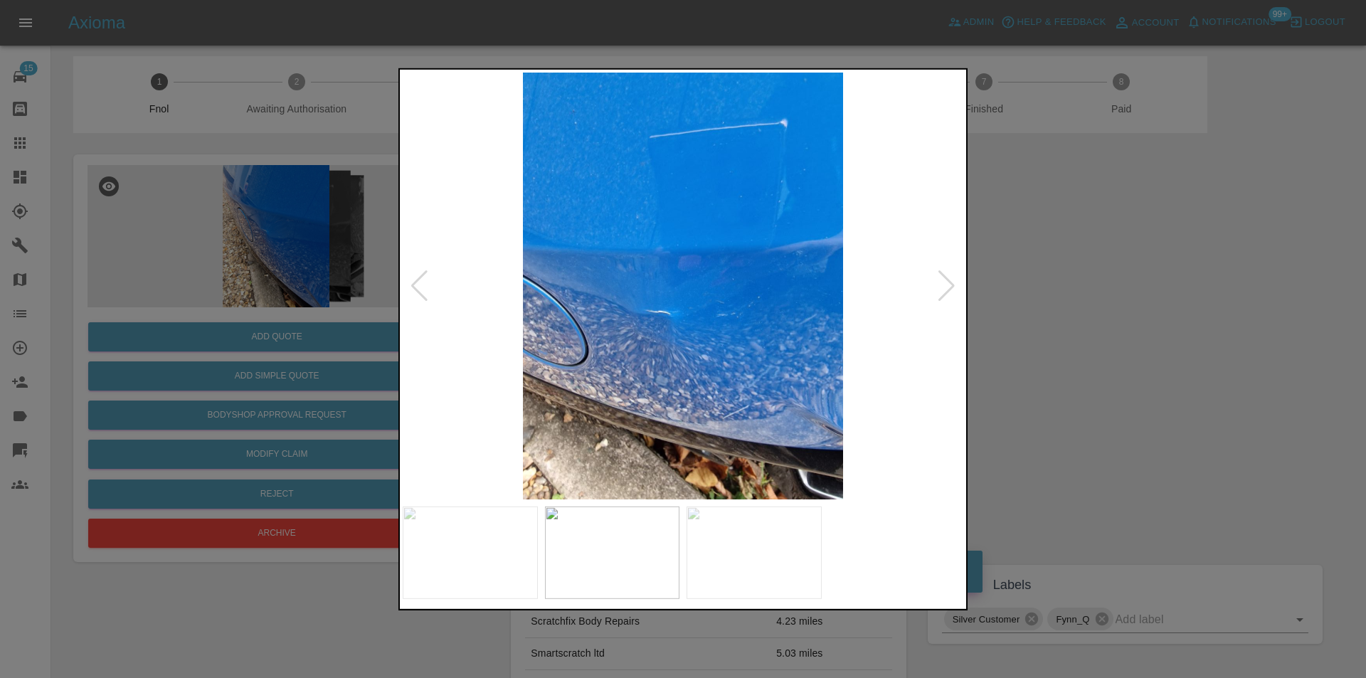
click at [948, 284] on div at bounding box center [946, 285] width 19 height 31
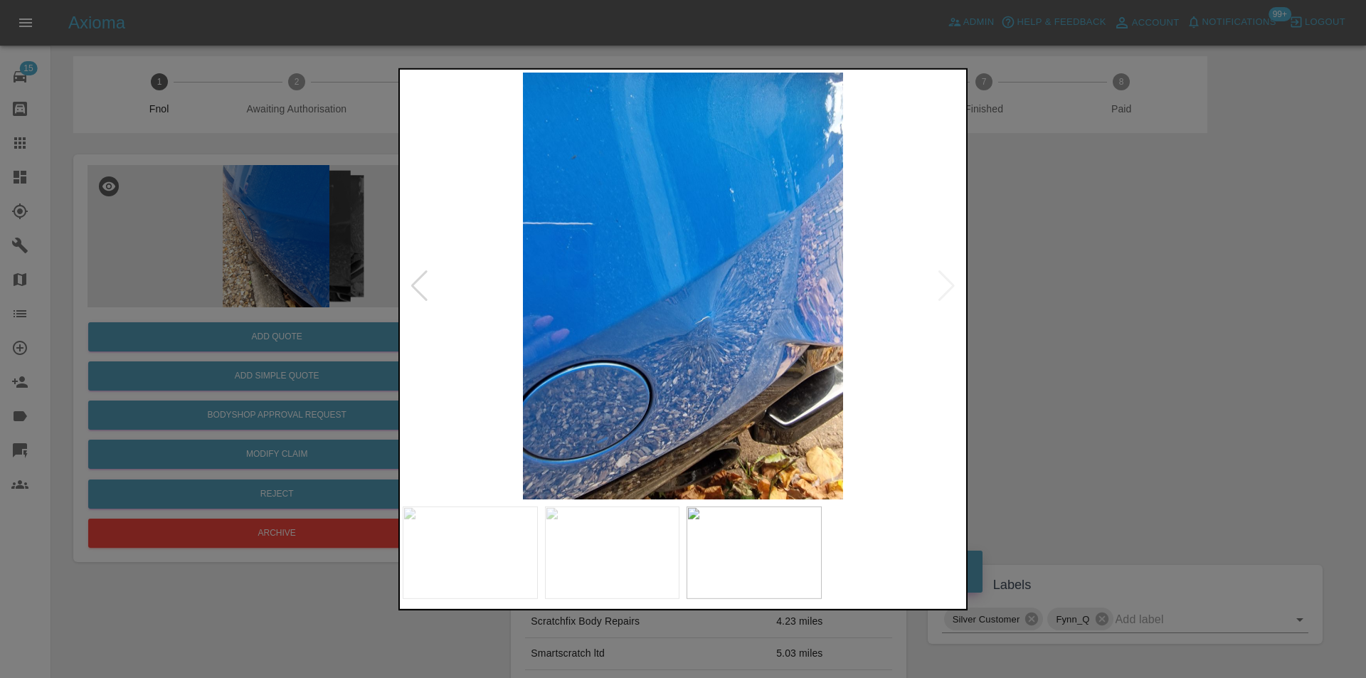
click at [1077, 293] on div at bounding box center [683, 339] width 1366 height 678
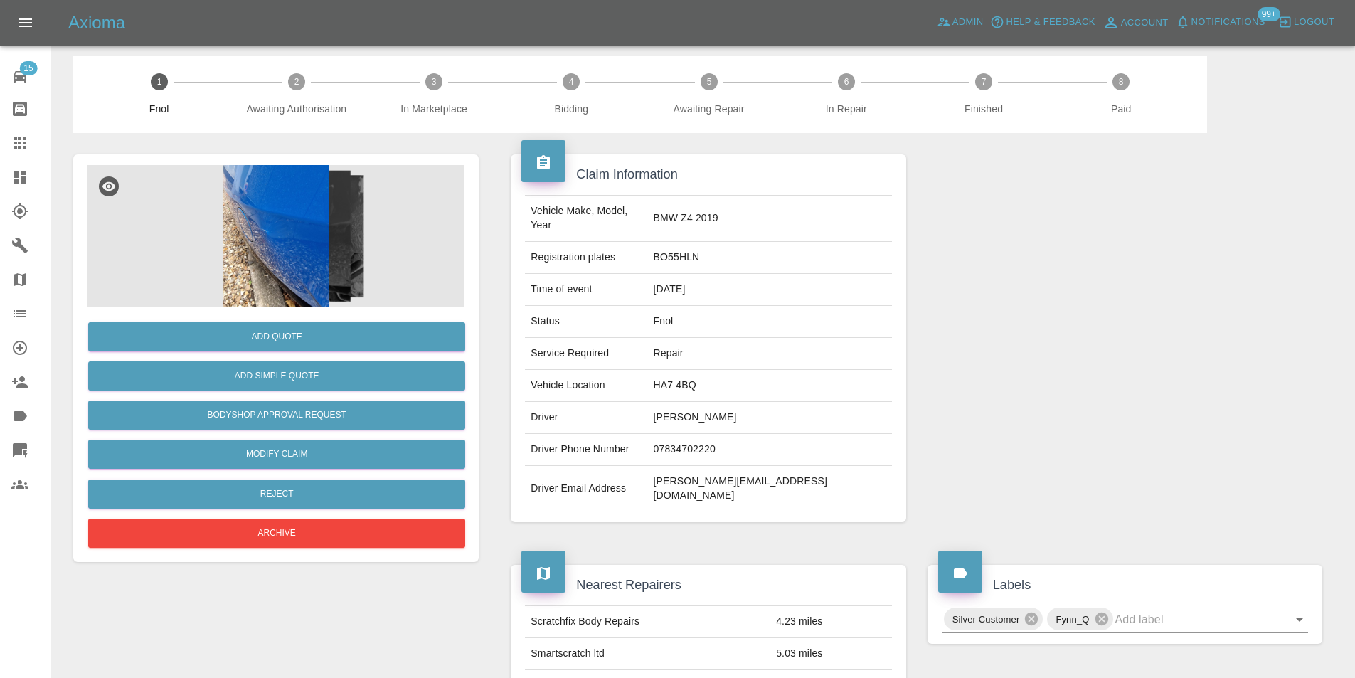
click at [300, 223] on img at bounding box center [275, 236] width 377 height 142
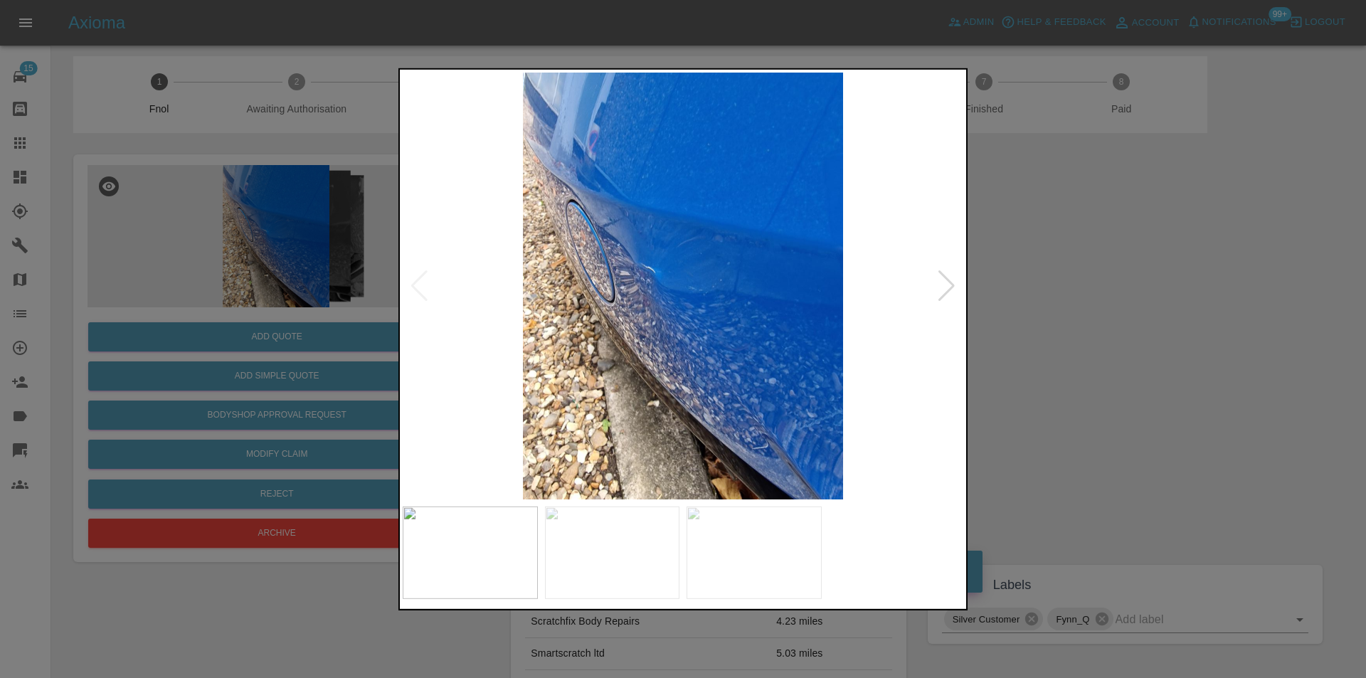
click at [944, 287] on div at bounding box center [946, 285] width 19 height 31
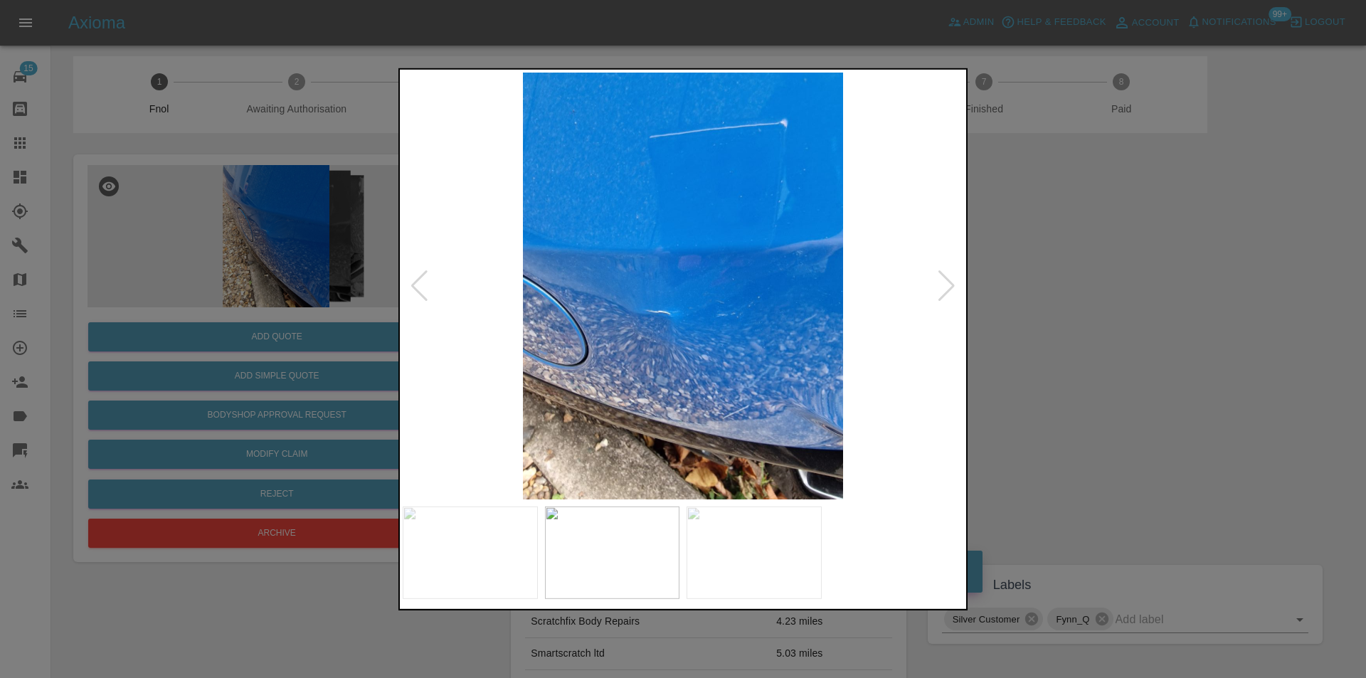
click at [944, 287] on div at bounding box center [946, 285] width 19 height 31
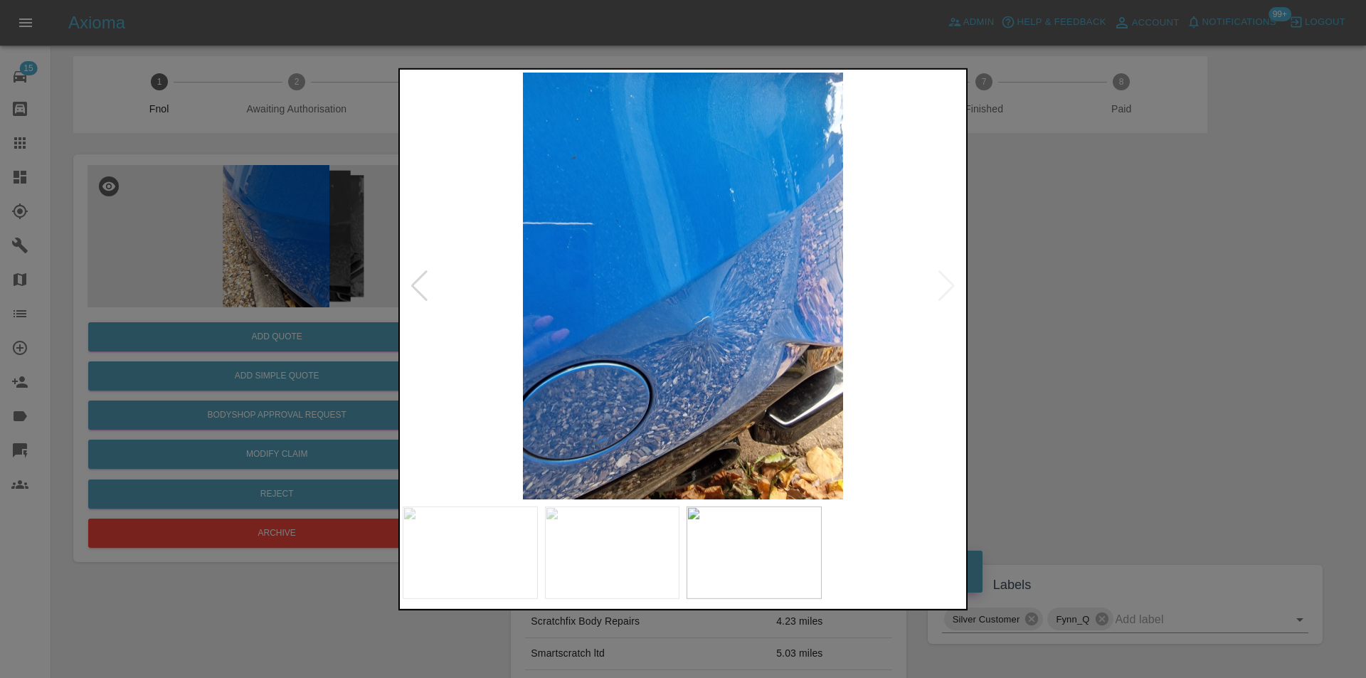
click at [944, 287] on img at bounding box center [683, 285] width 561 height 427
drag, startPoint x: 1067, startPoint y: 285, endPoint x: 744, endPoint y: 347, distance: 328.9
click at [1068, 285] on div at bounding box center [683, 339] width 1366 height 678
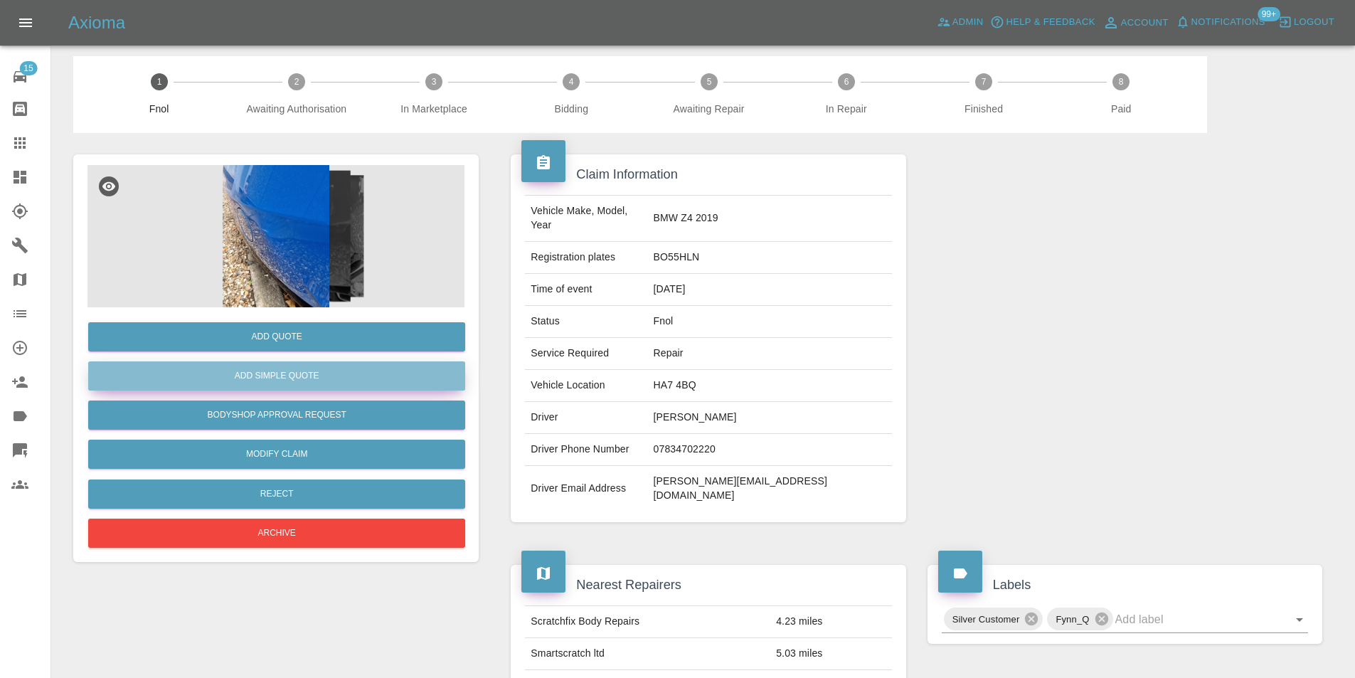
click at [287, 377] on button "Add Simple Quote" at bounding box center [276, 375] width 377 height 29
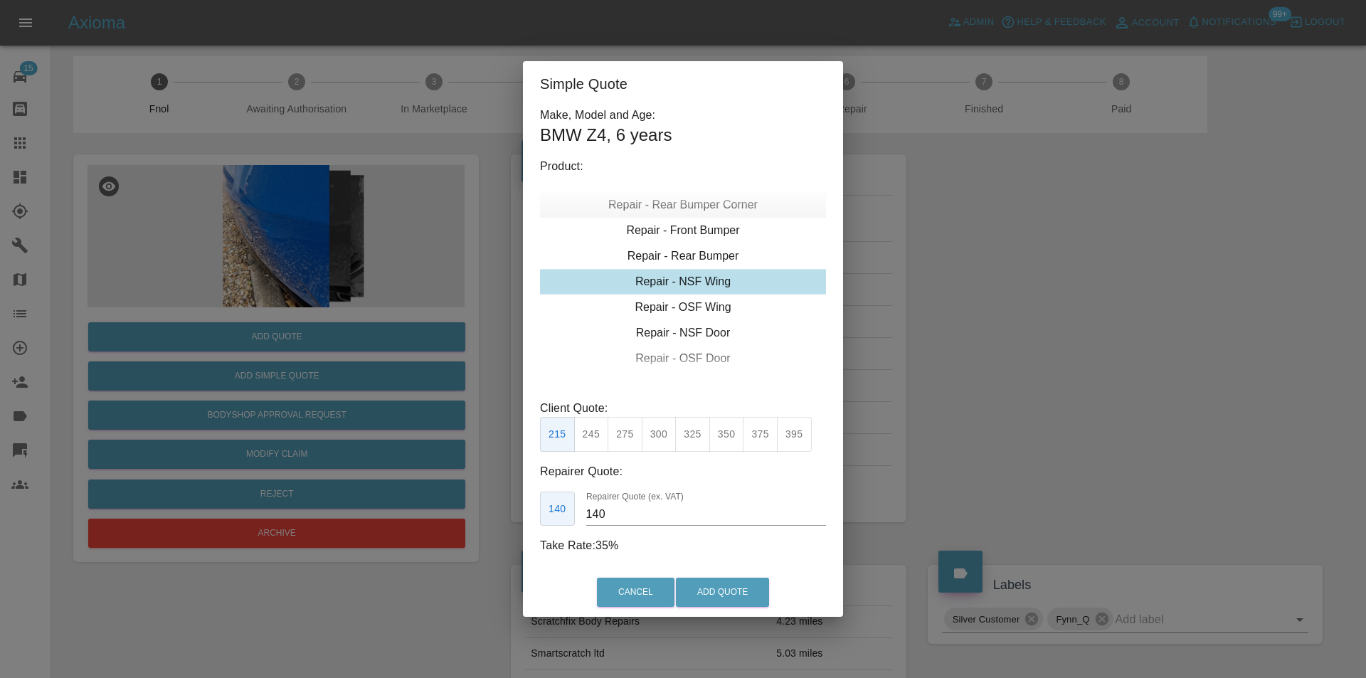
click at [722, 204] on div "Repair - Rear Bumper Corner" at bounding box center [683, 205] width 286 height 26
click at [689, 432] on button "270" at bounding box center [692, 434] width 35 height 35
type input "165"
click at [733, 589] on button "Add Quote" at bounding box center [722, 592] width 93 height 29
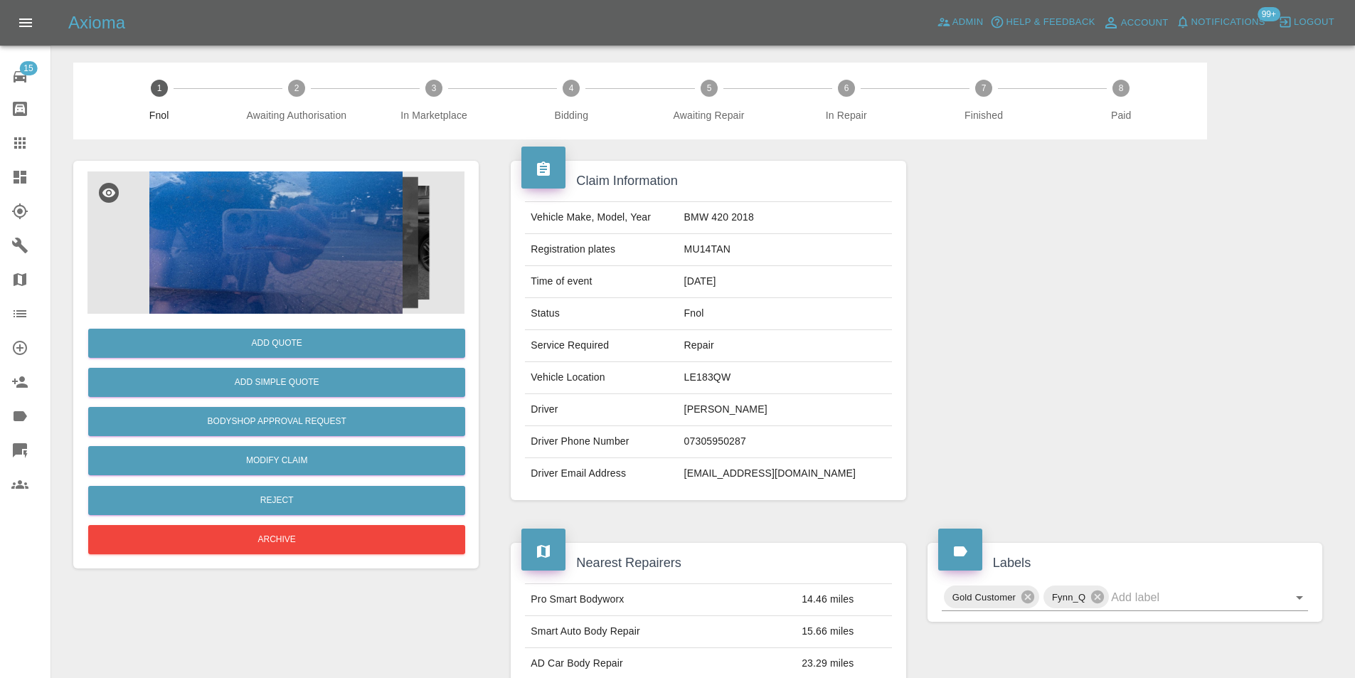
click at [284, 221] on img at bounding box center [275, 242] width 377 height 142
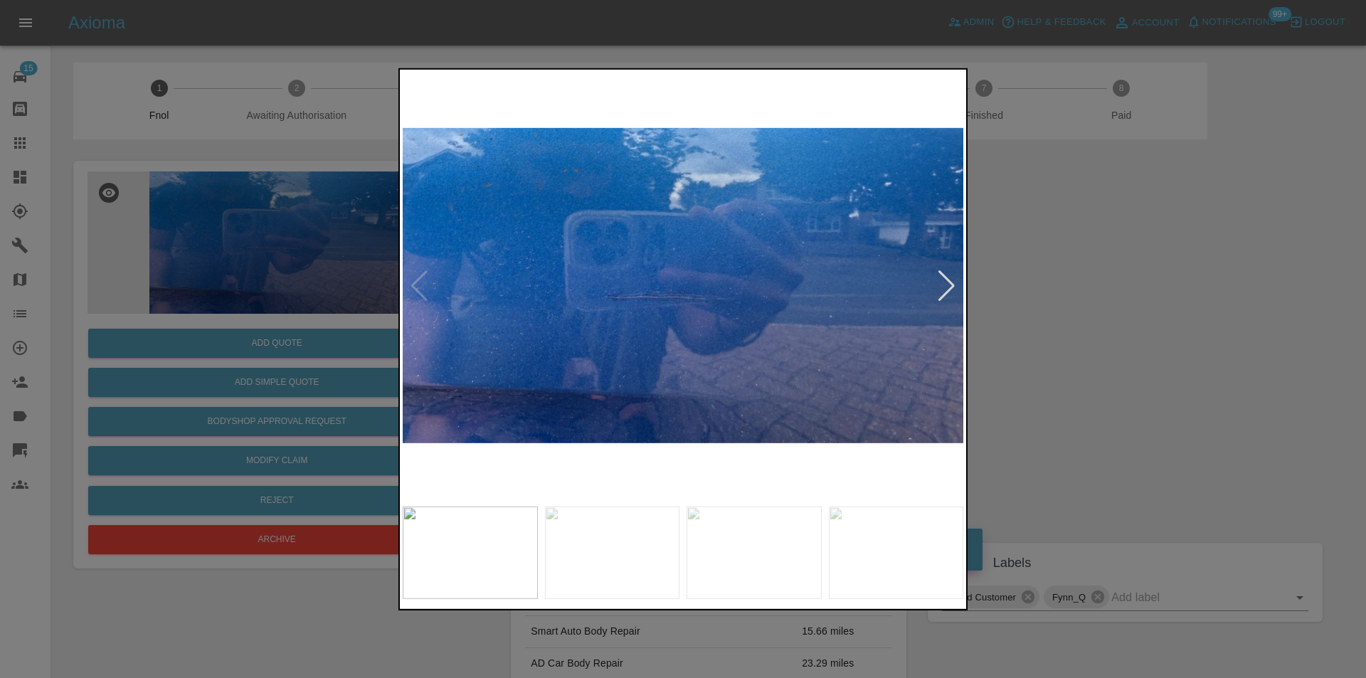
click at [945, 281] on div at bounding box center [946, 285] width 19 height 31
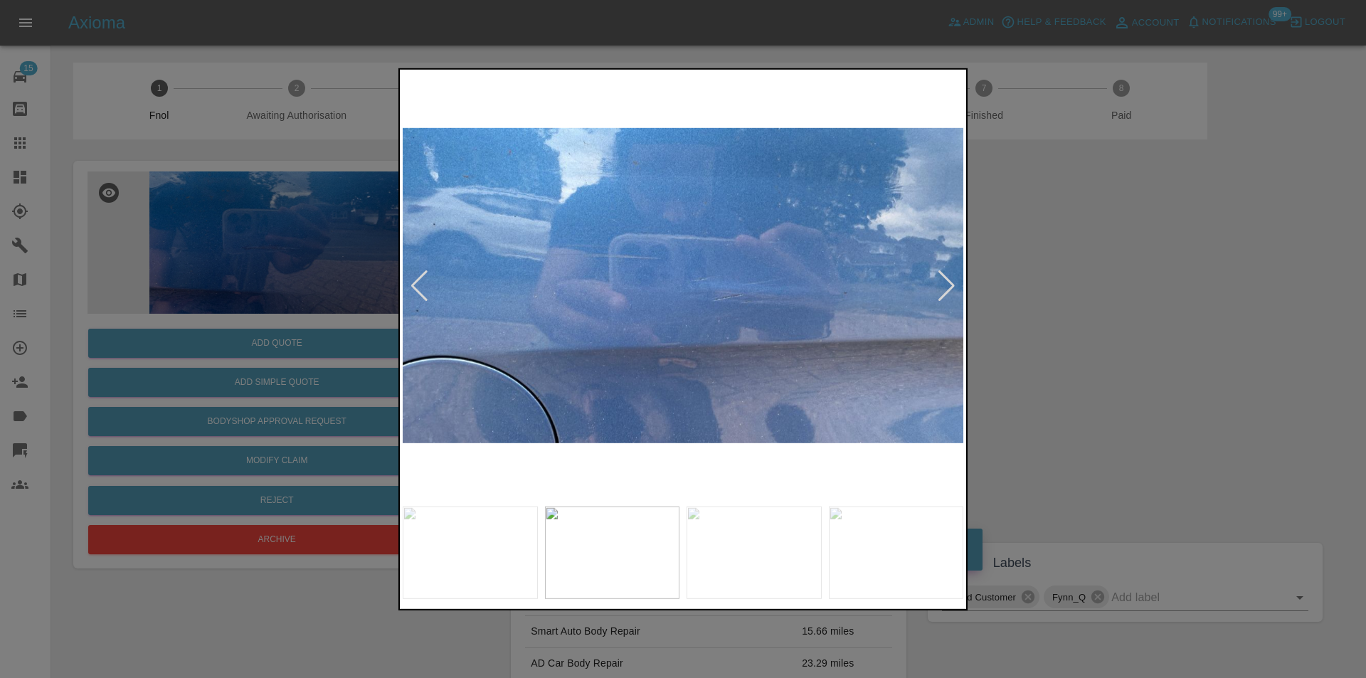
click at [945, 281] on div at bounding box center [946, 285] width 19 height 31
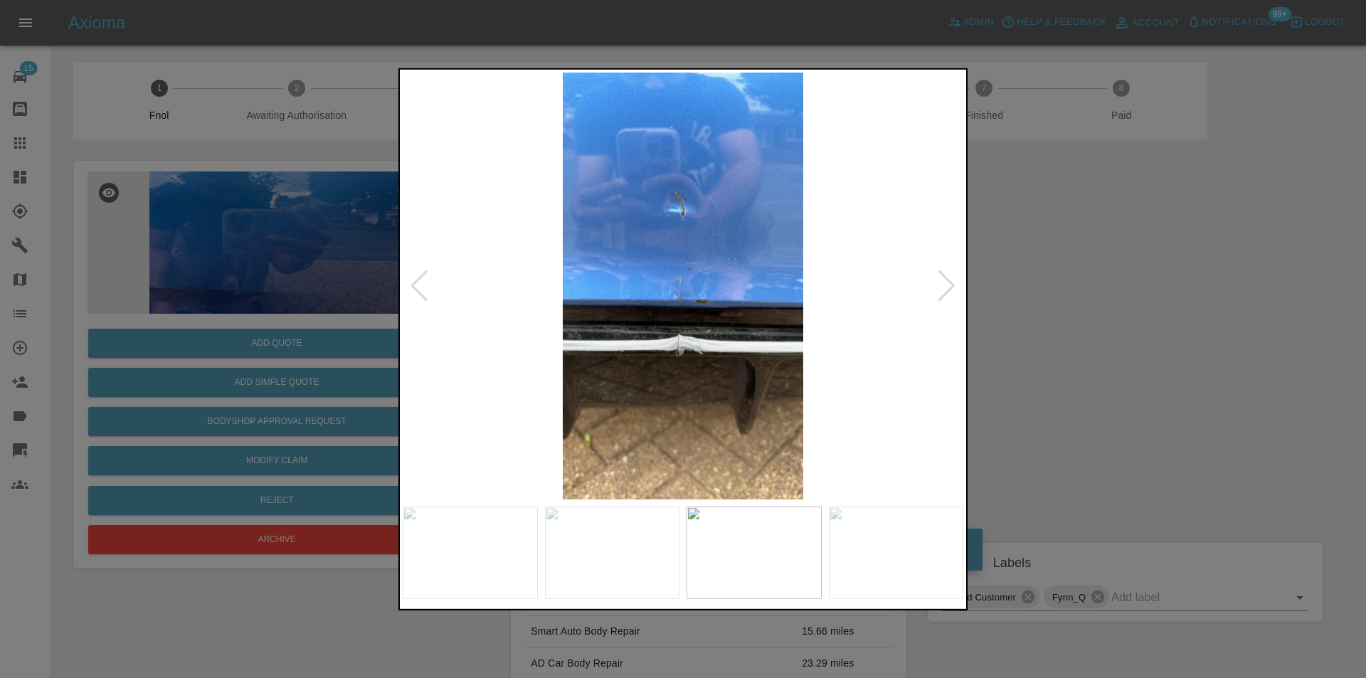
click at [945, 281] on div at bounding box center [946, 285] width 19 height 31
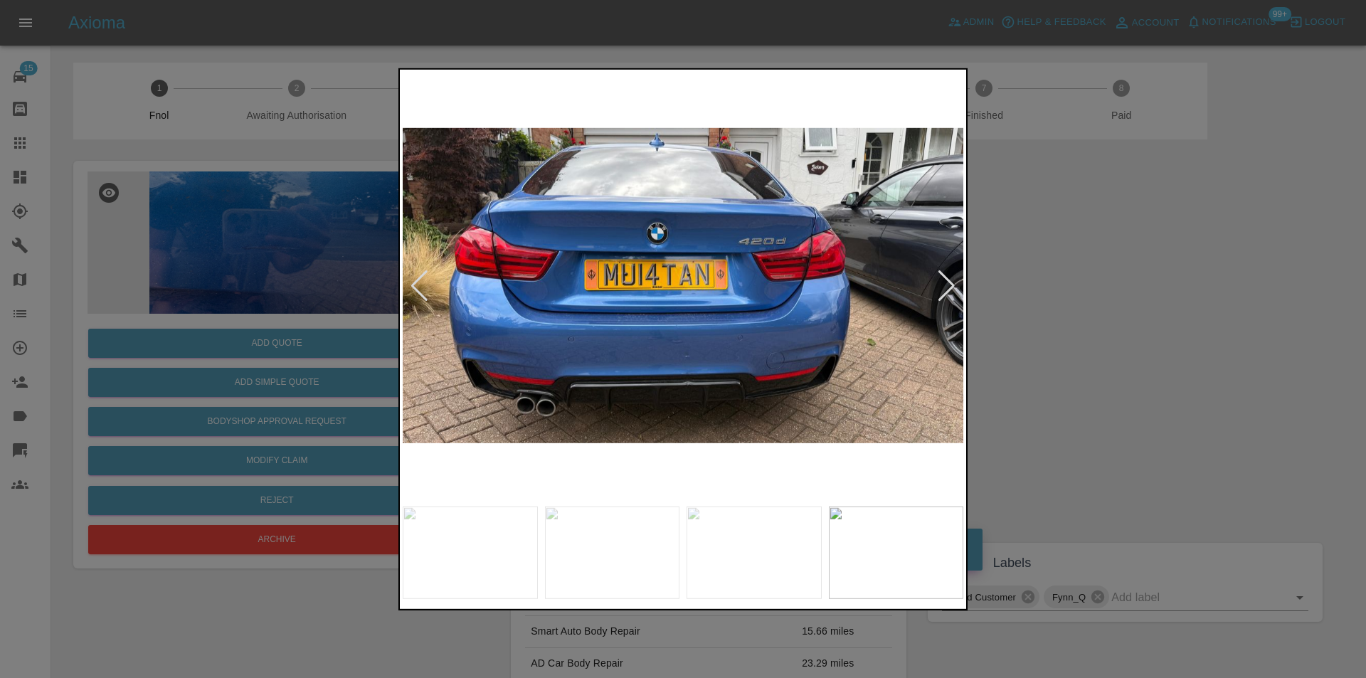
click at [945, 281] on div at bounding box center [946, 285] width 19 height 31
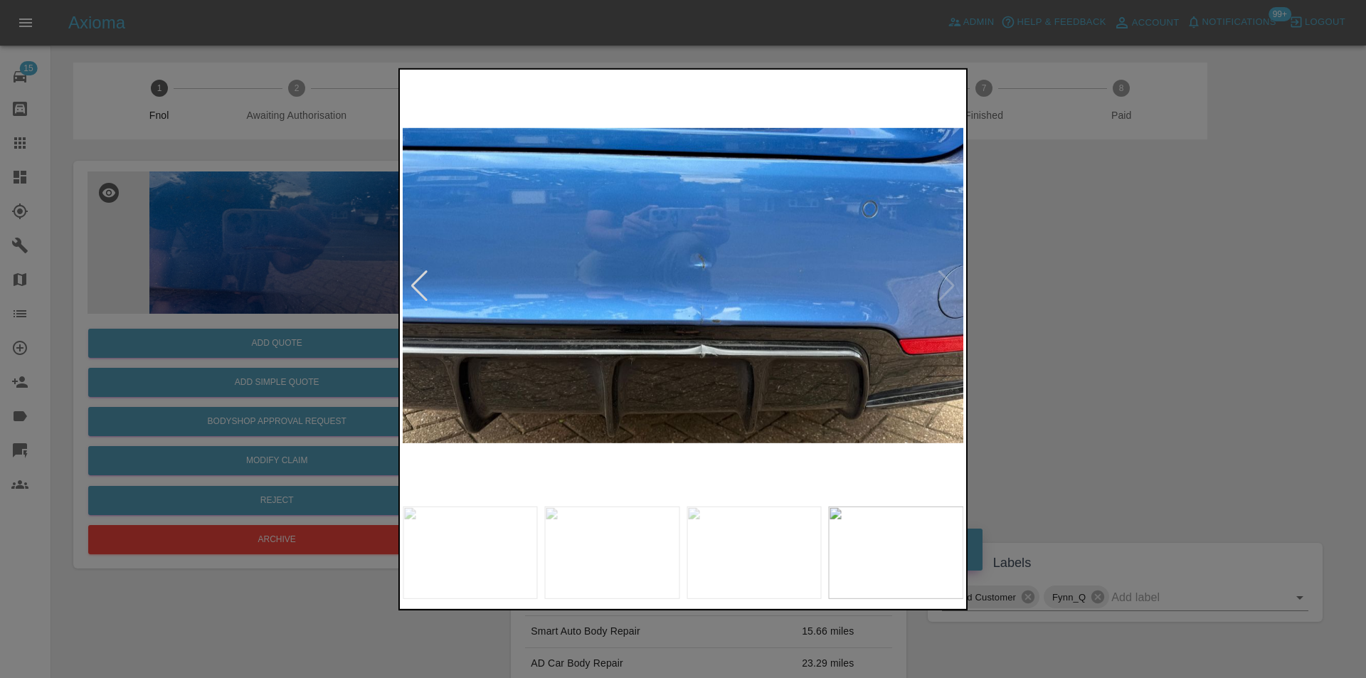
drag, startPoint x: 1064, startPoint y: 266, endPoint x: 947, endPoint y: 159, distance: 158.6
click at [1065, 265] on div at bounding box center [683, 339] width 1366 height 678
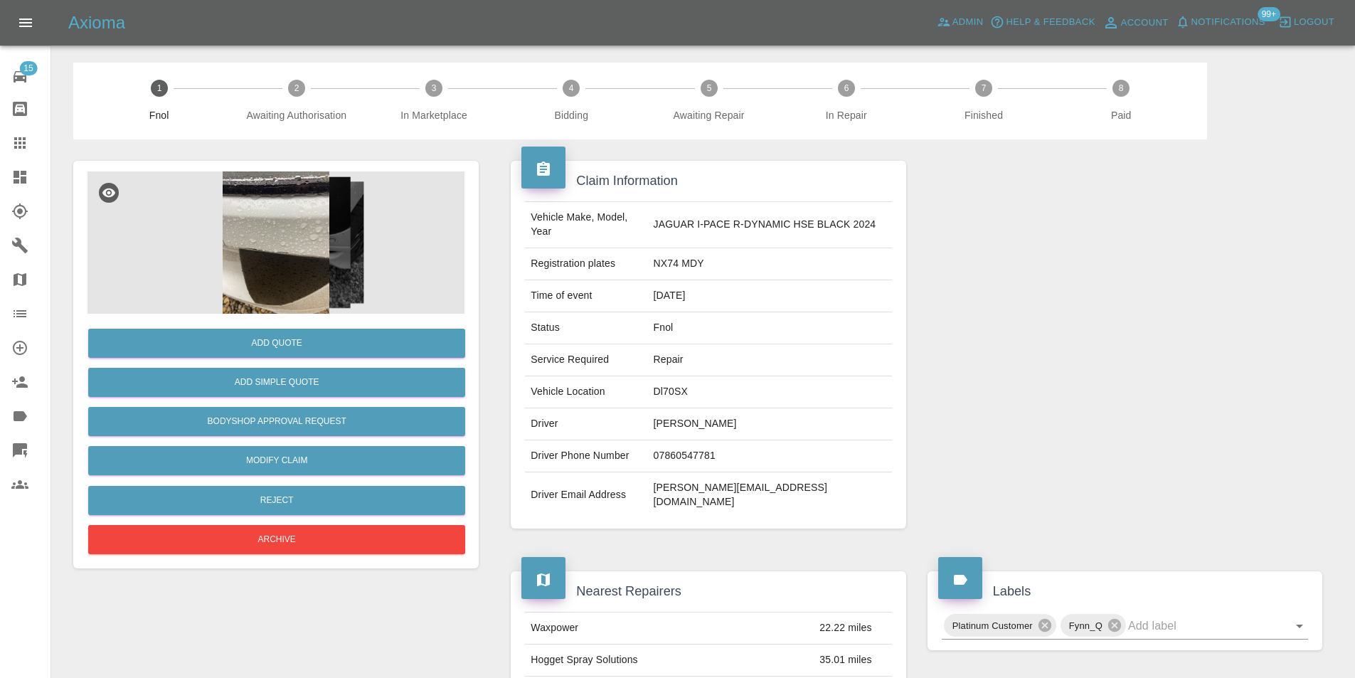
click at [287, 228] on img at bounding box center [275, 242] width 377 height 142
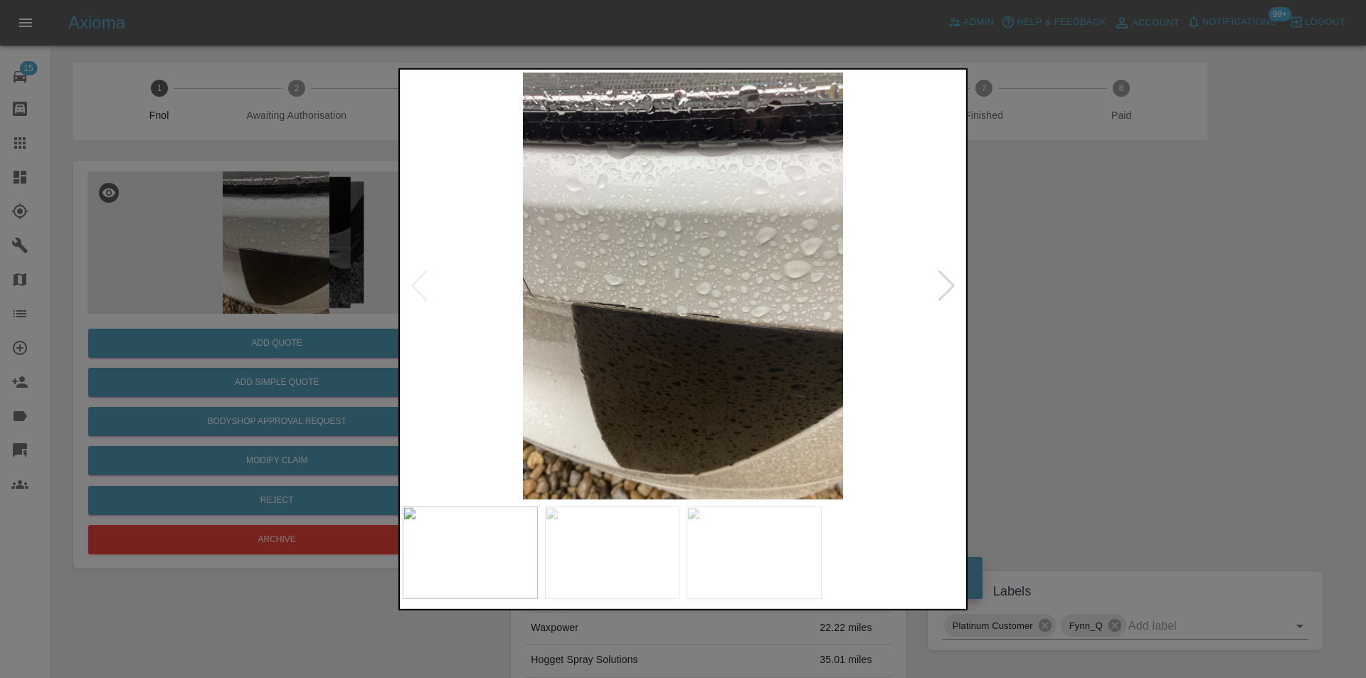
click at [941, 279] on div at bounding box center [946, 285] width 19 height 31
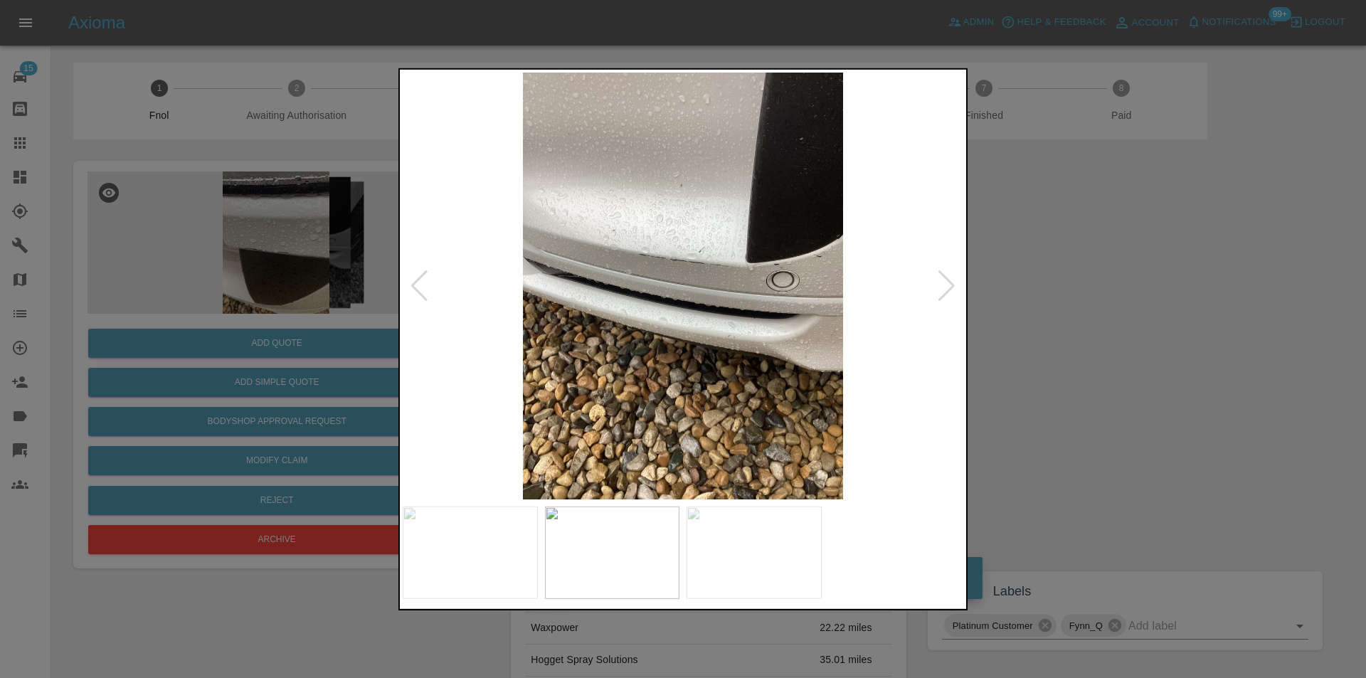
click at [942, 279] on div at bounding box center [946, 285] width 19 height 31
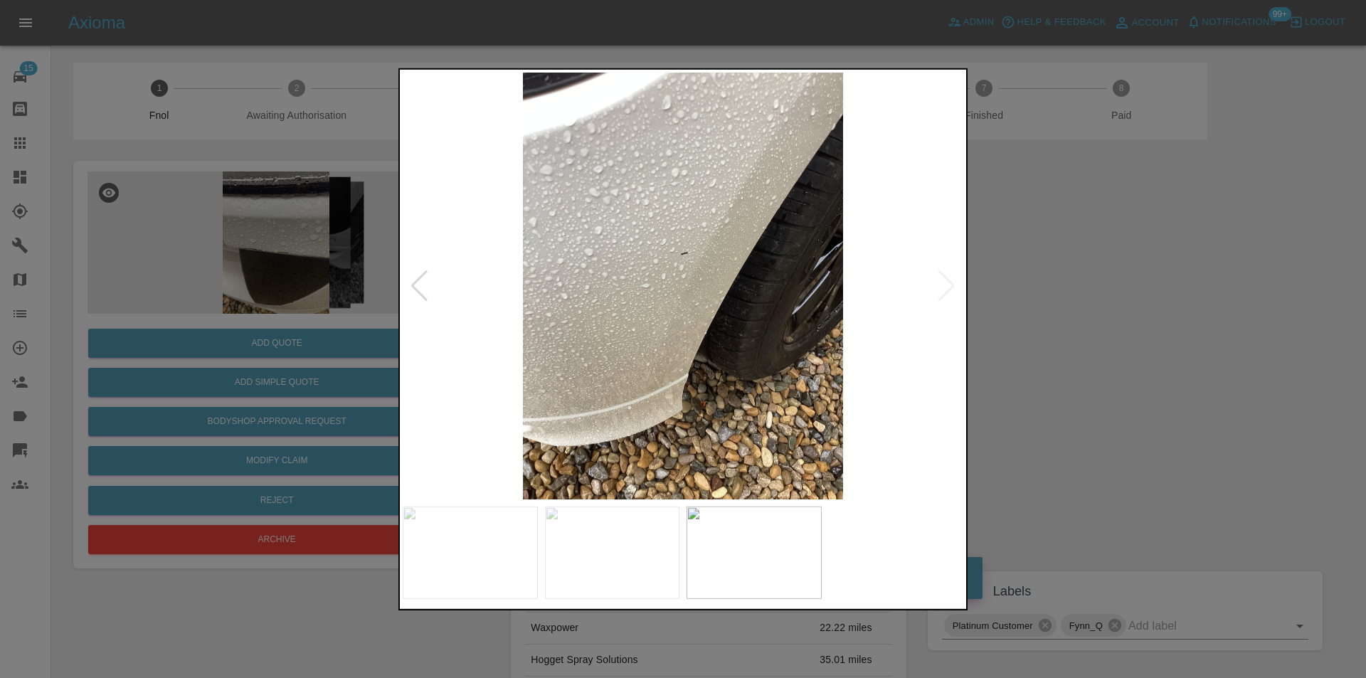
click at [942, 279] on img at bounding box center [683, 285] width 561 height 427
click at [1157, 317] on div at bounding box center [683, 339] width 1366 height 678
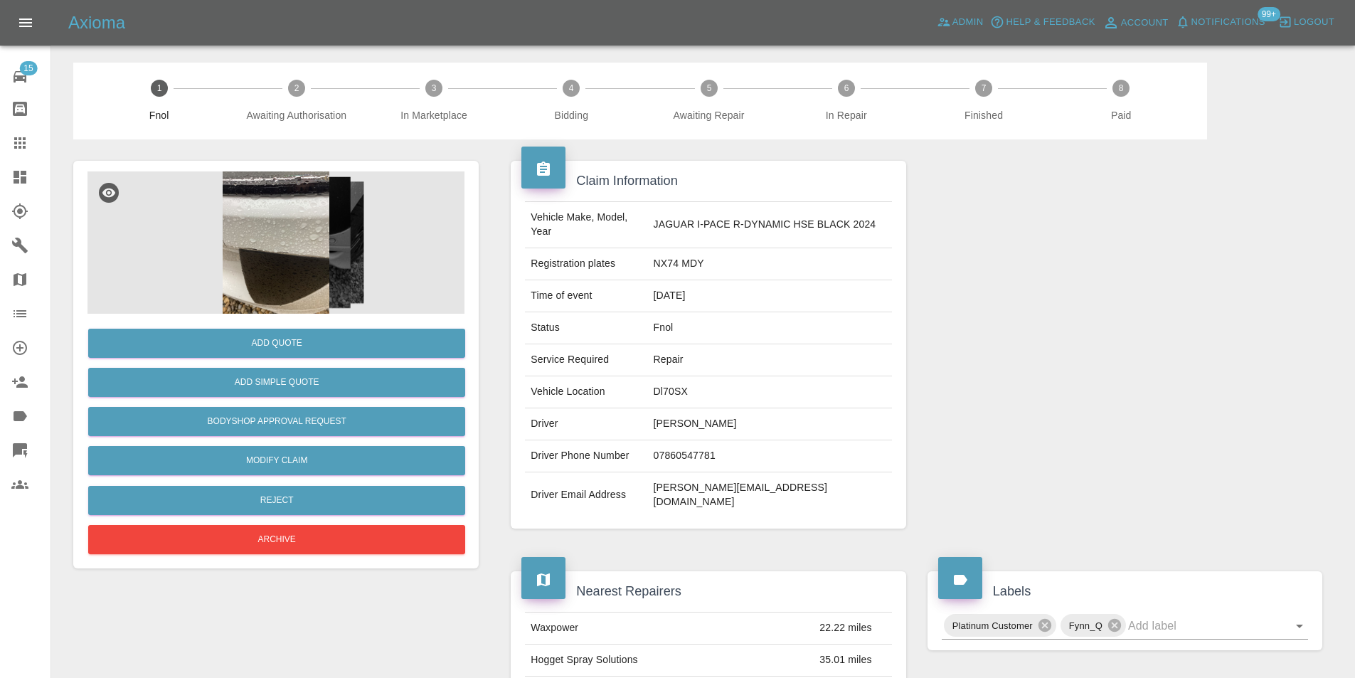
click at [265, 207] on img at bounding box center [275, 242] width 377 height 142
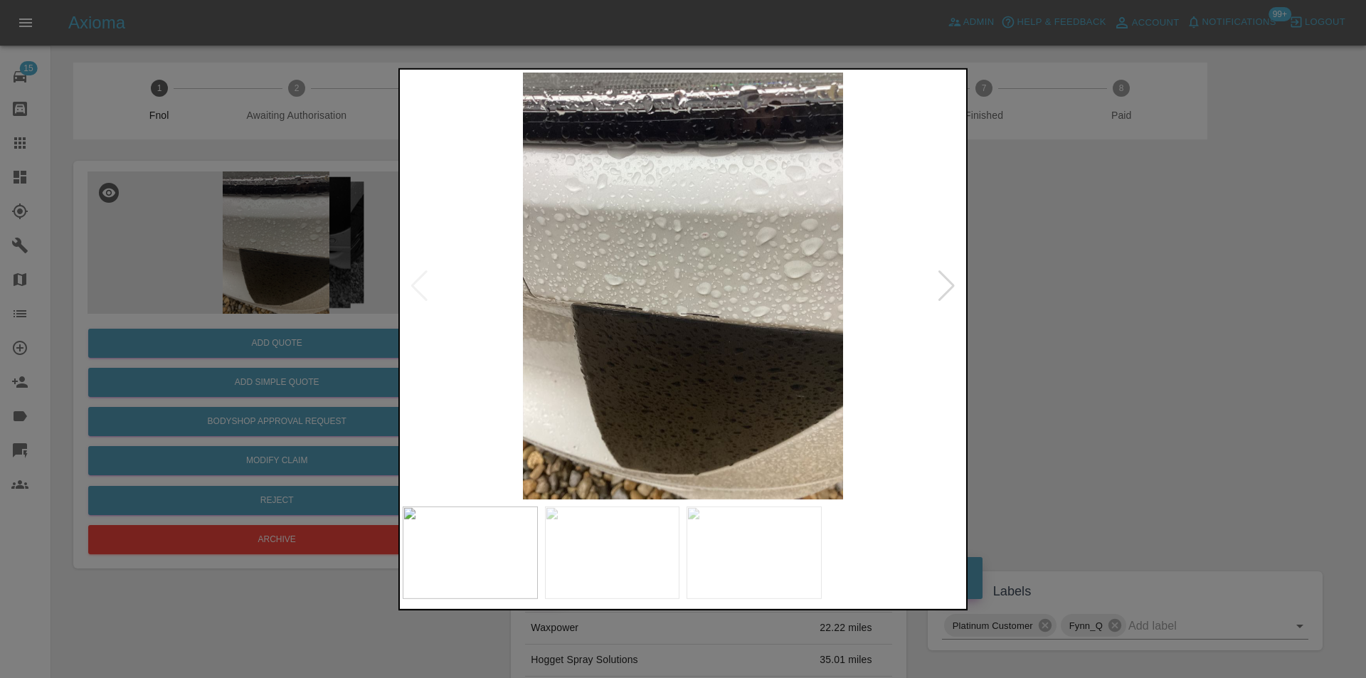
click at [944, 286] on div at bounding box center [946, 285] width 19 height 31
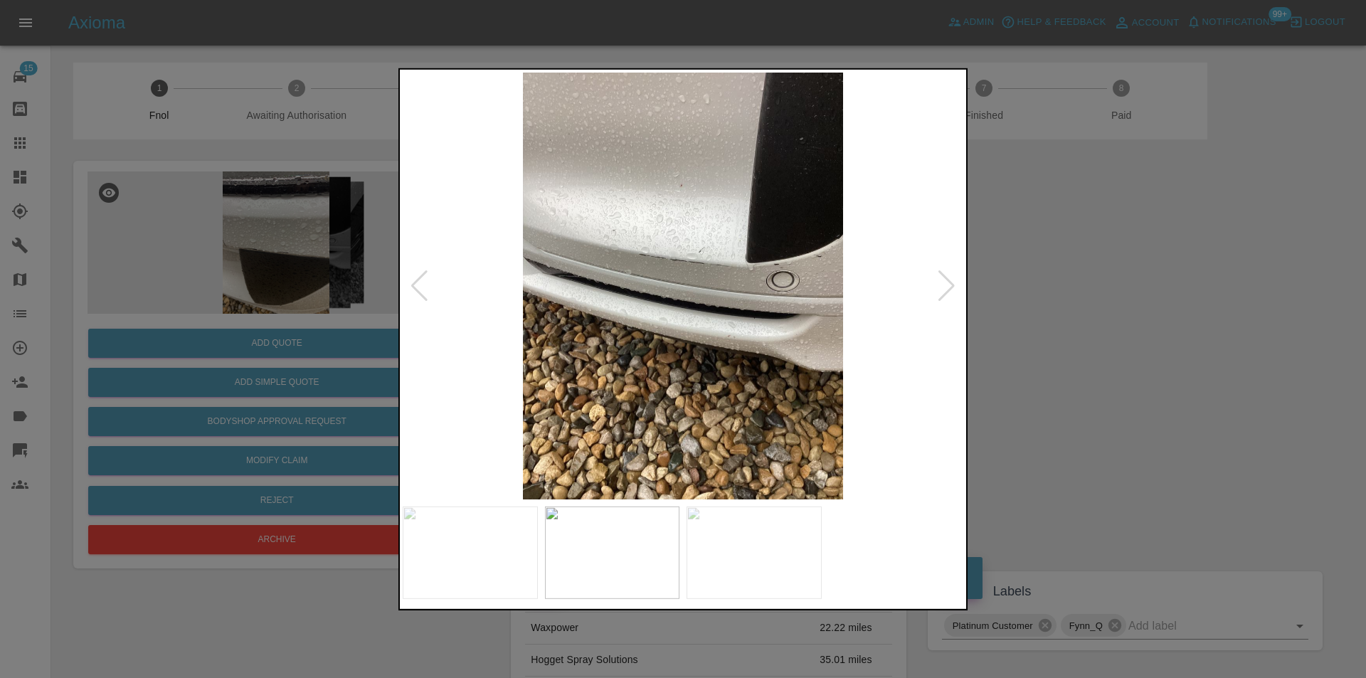
click at [944, 286] on div at bounding box center [946, 285] width 19 height 31
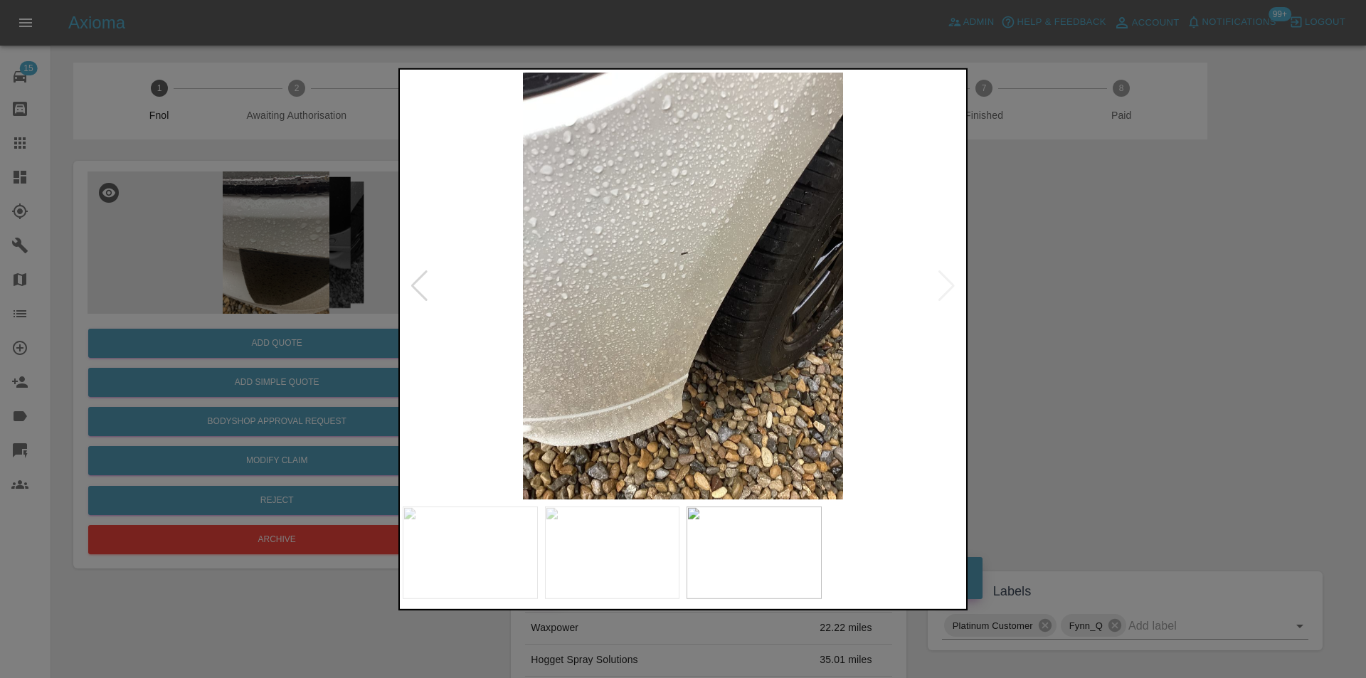
click at [944, 286] on img at bounding box center [683, 285] width 561 height 427
click at [1136, 284] on div at bounding box center [683, 339] width 1366 height 678
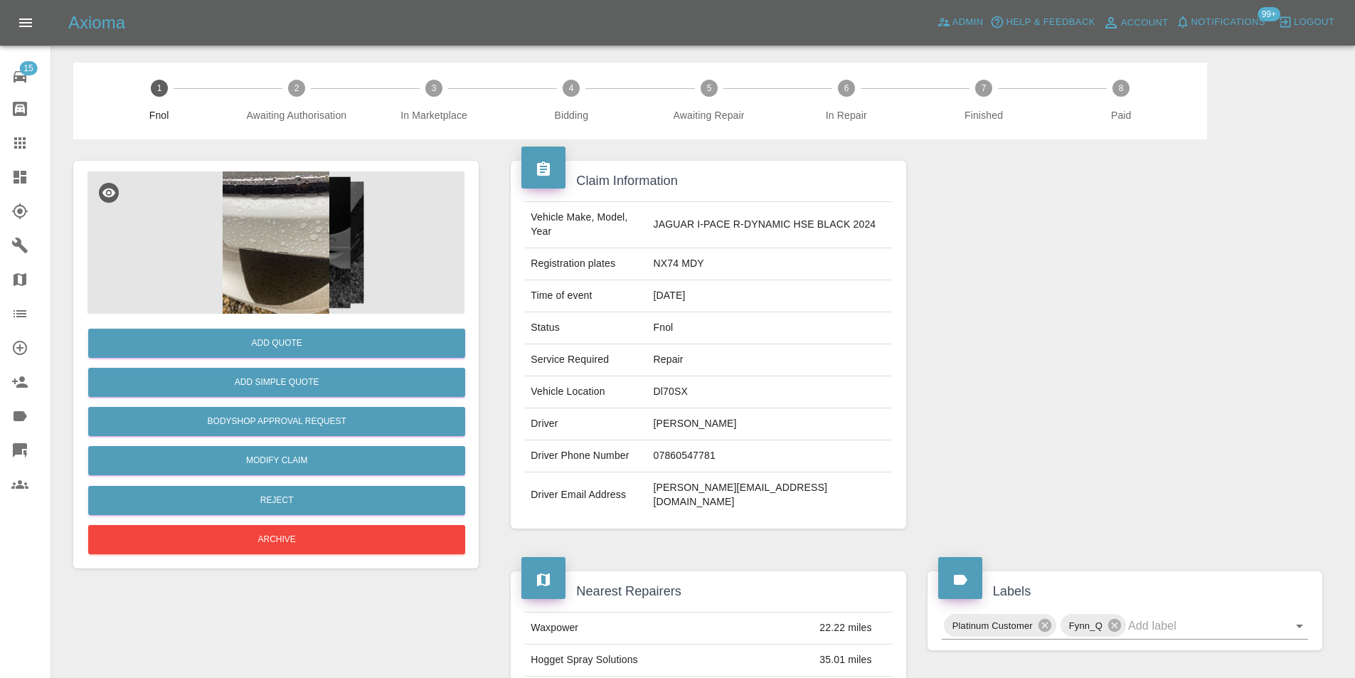
click at [288, 235] on img at bounding box center [275, 242] width 377 height 142
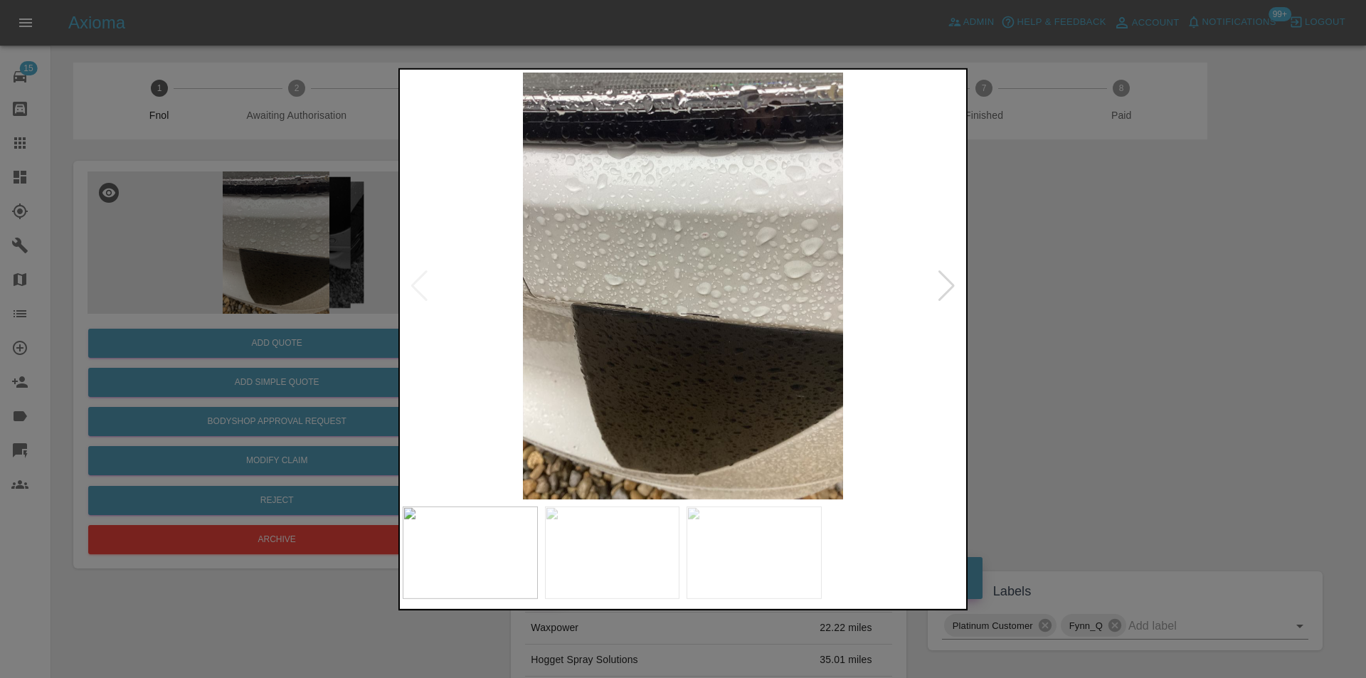
click at [949, 291] on div at bounding box center [946, 285] width 19 height 31
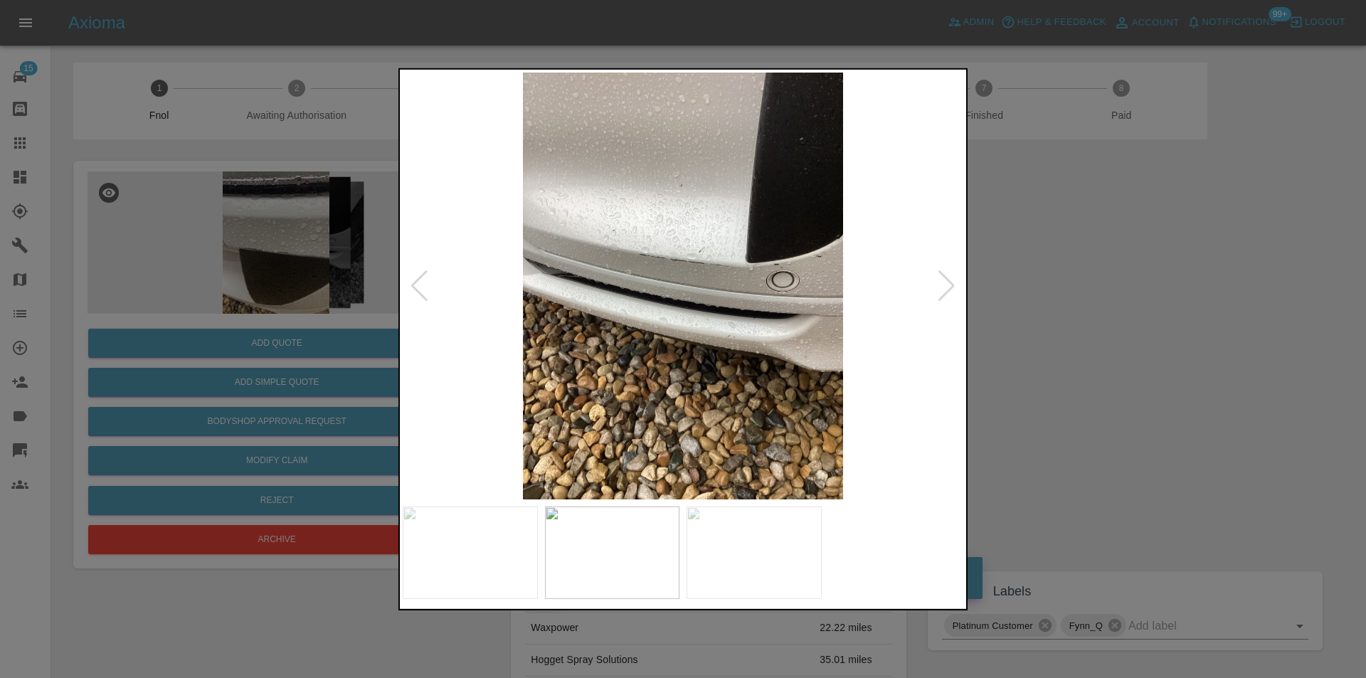
click at [948, 291] on div at bounding box center [946, 285] width 19 height 31
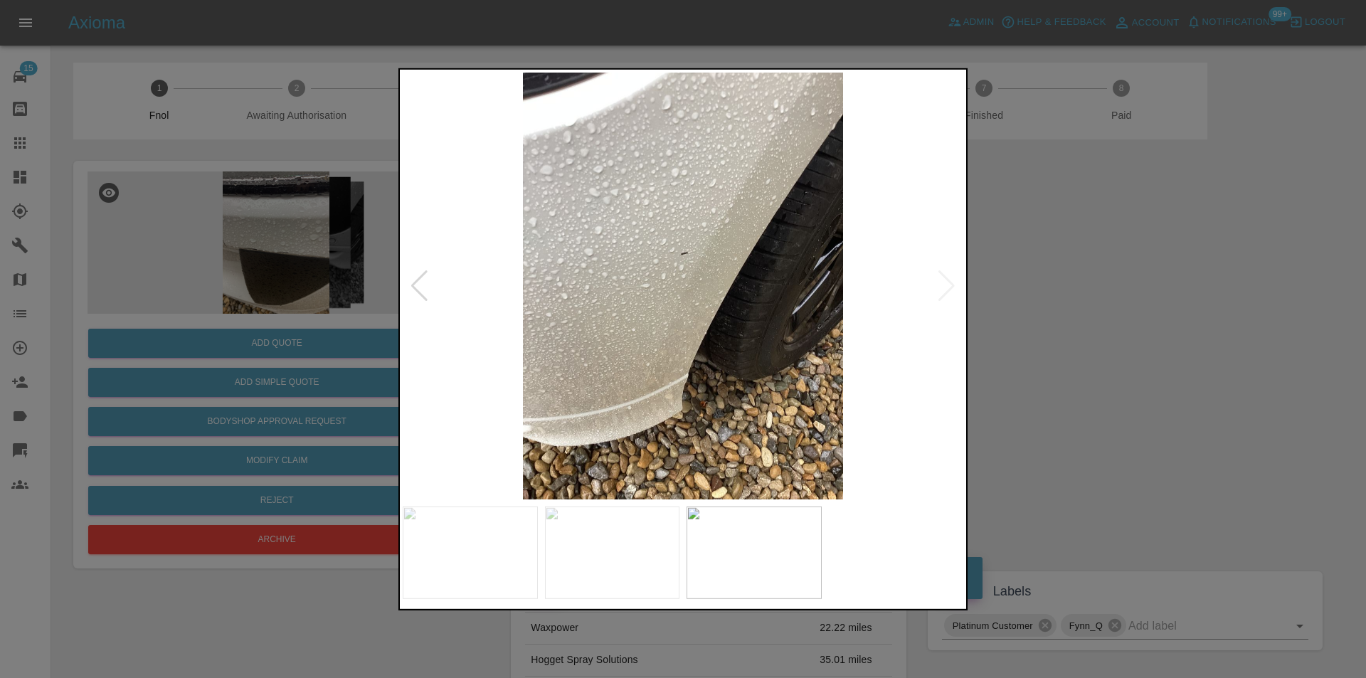
click at [950, 286] on img at bounding box center [683, 285] width 561 height 427
click at [410, 282] on div at bounding box center [419, 285] width 19 height 31
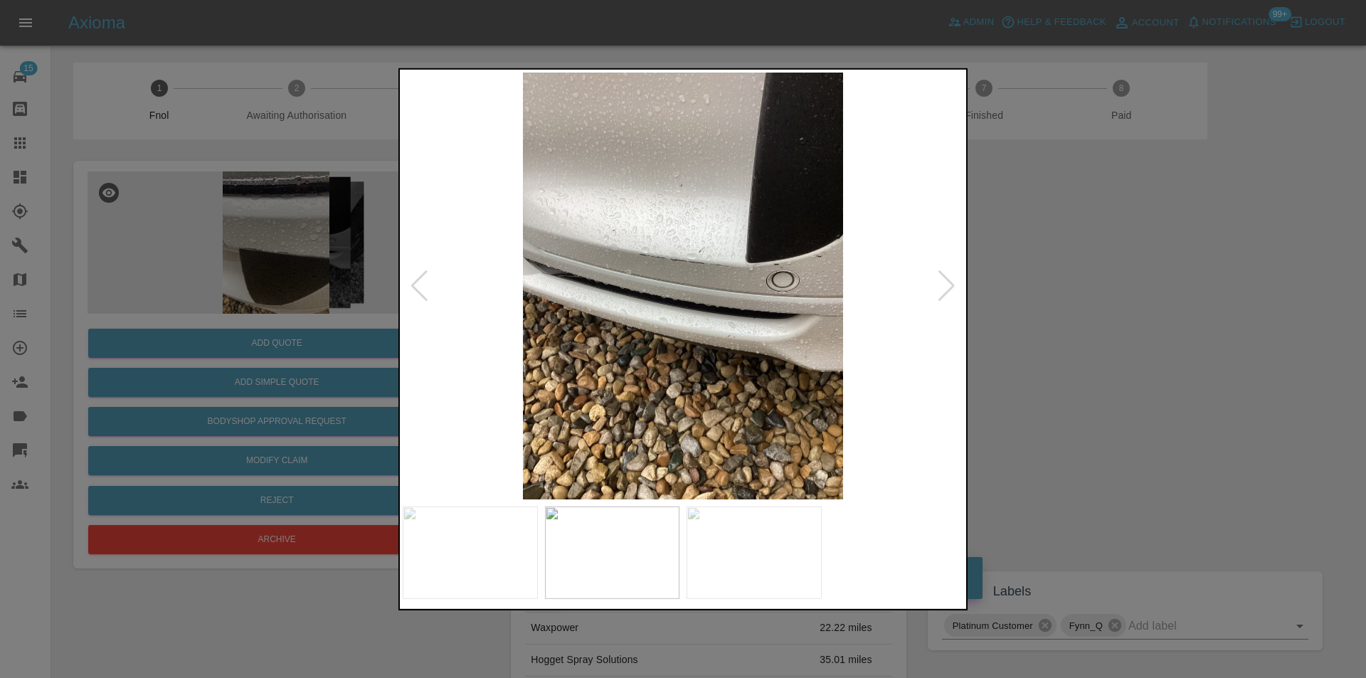
click at [1119, 317] on div at bounding box center [683, 339] width 1366 height 678
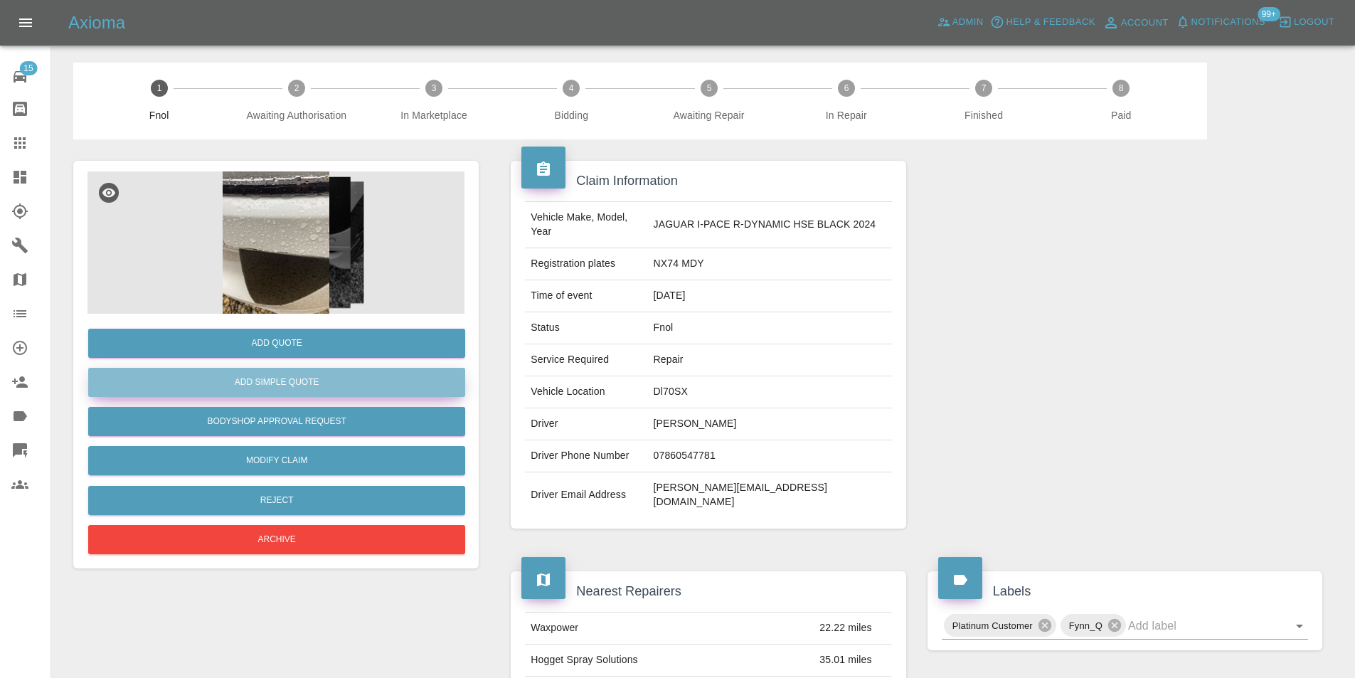
click at [290, 384] on button "Add Simple Quote" at bounding box center [276, 382] width 377 height 29
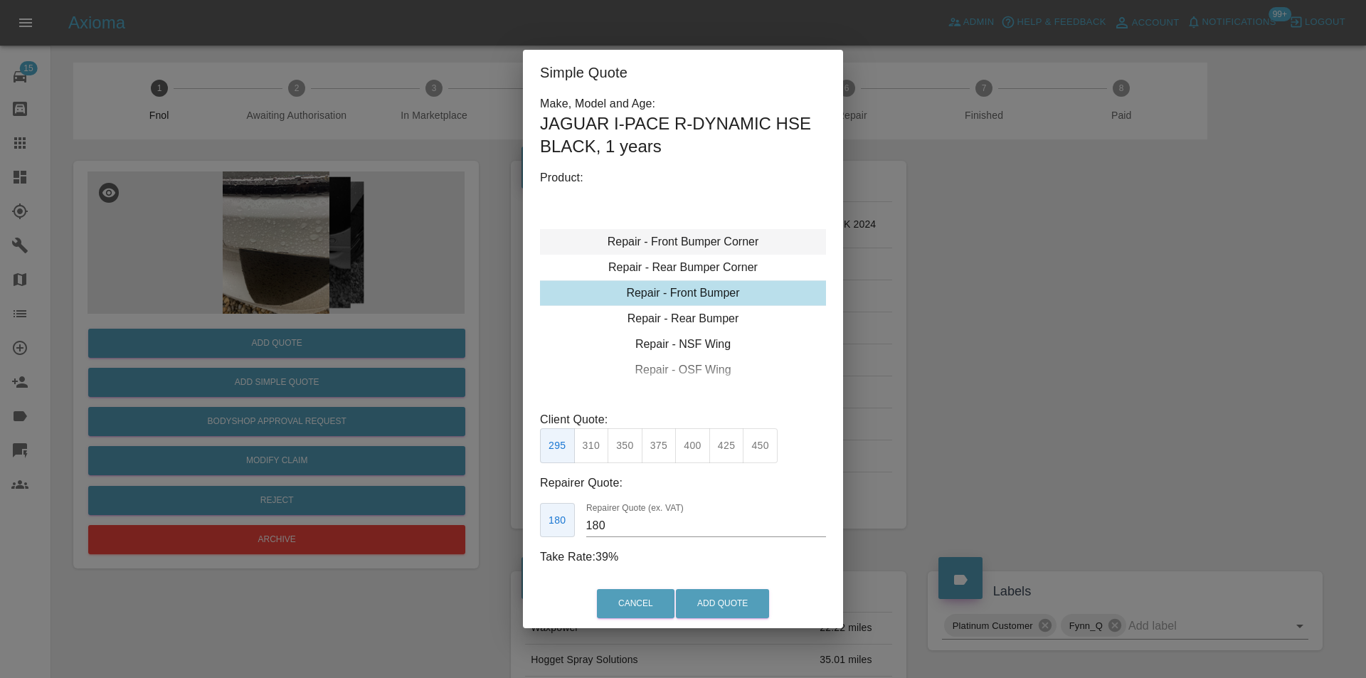
click at [716, 245] on div "Repair - Front Bumper Corner" at bounding box center [683, 242] width 286 height 26
drag, startPoint x: 619, startPoint y: 445, endPoint x: 659, endPoint y: 468, distance: 46.5
click at [620, 446] on button "215" at bounding box center [624, 445] width 35 height 35
type input "135"
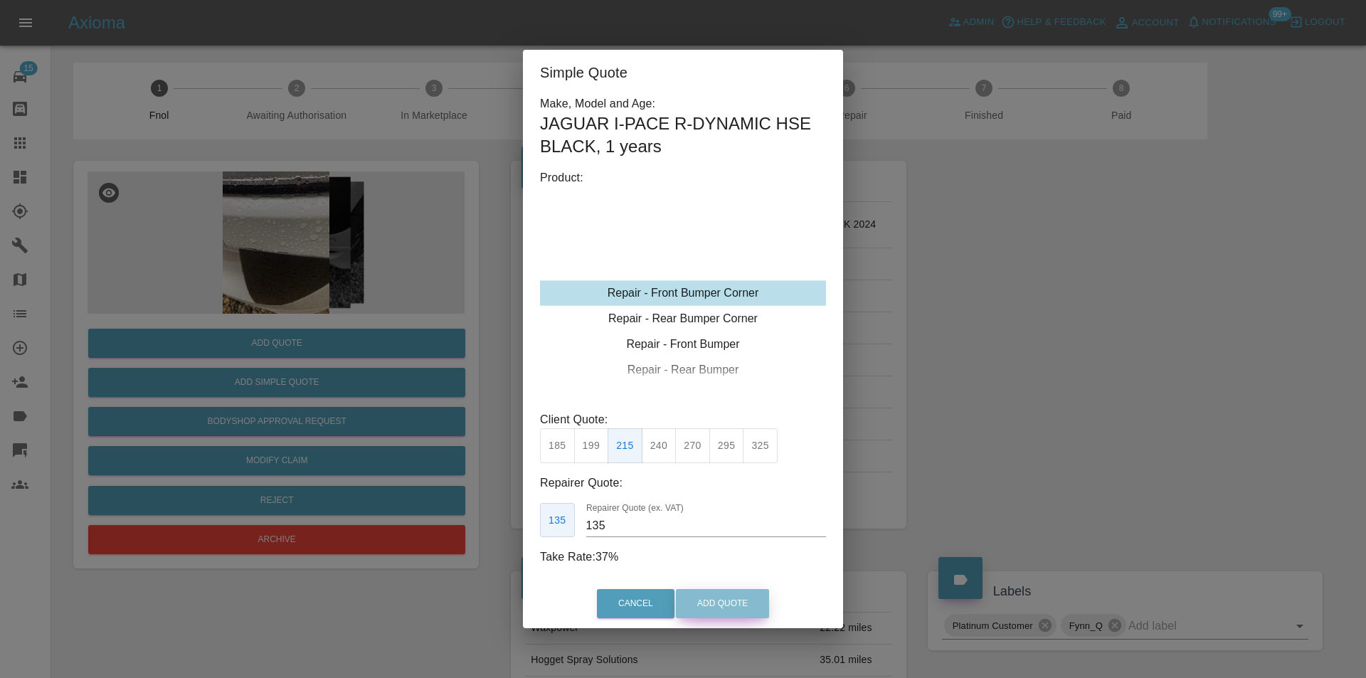
drag, startPoint x: 753, startPoint y: 605, endPoint x: 753, endPoint y: 590, distance: 14.9
click at [752, 604] on button "Add Quote" at bounding box center [722, 603] width 93 height 29
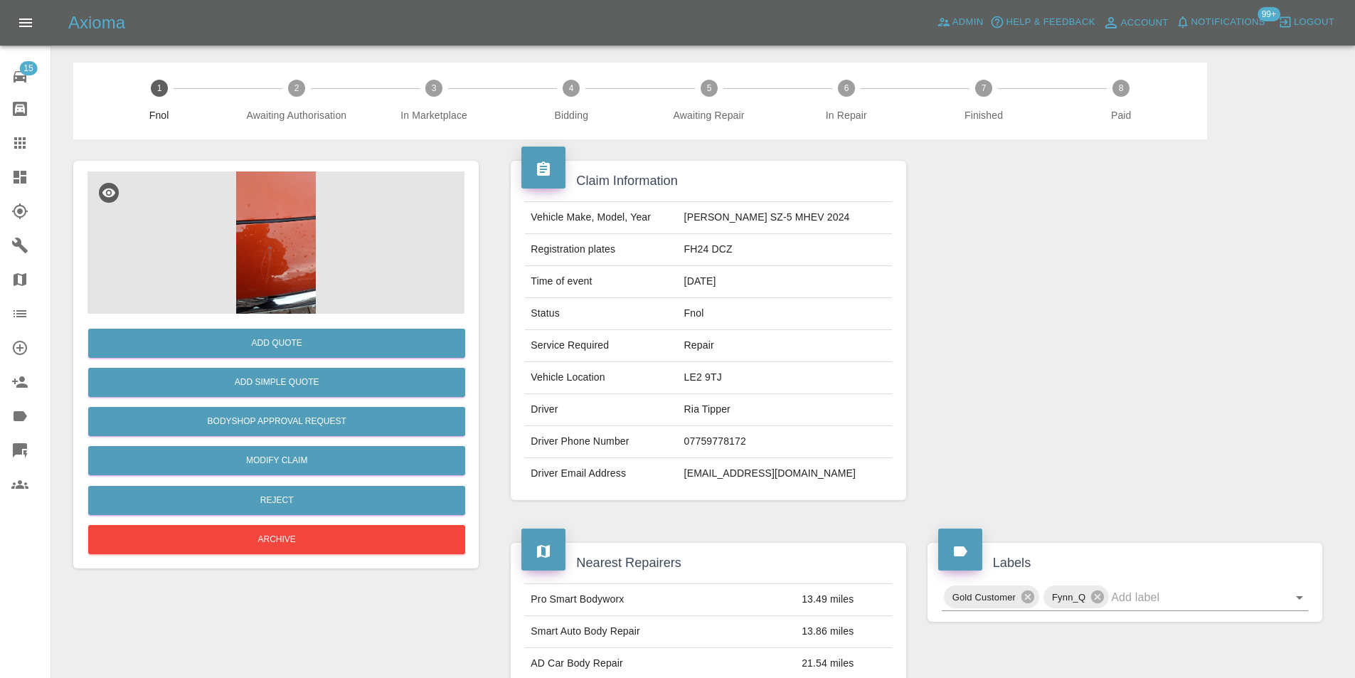
click at [277, 238] on img at bounding box center [275, 242] width 377 height 142
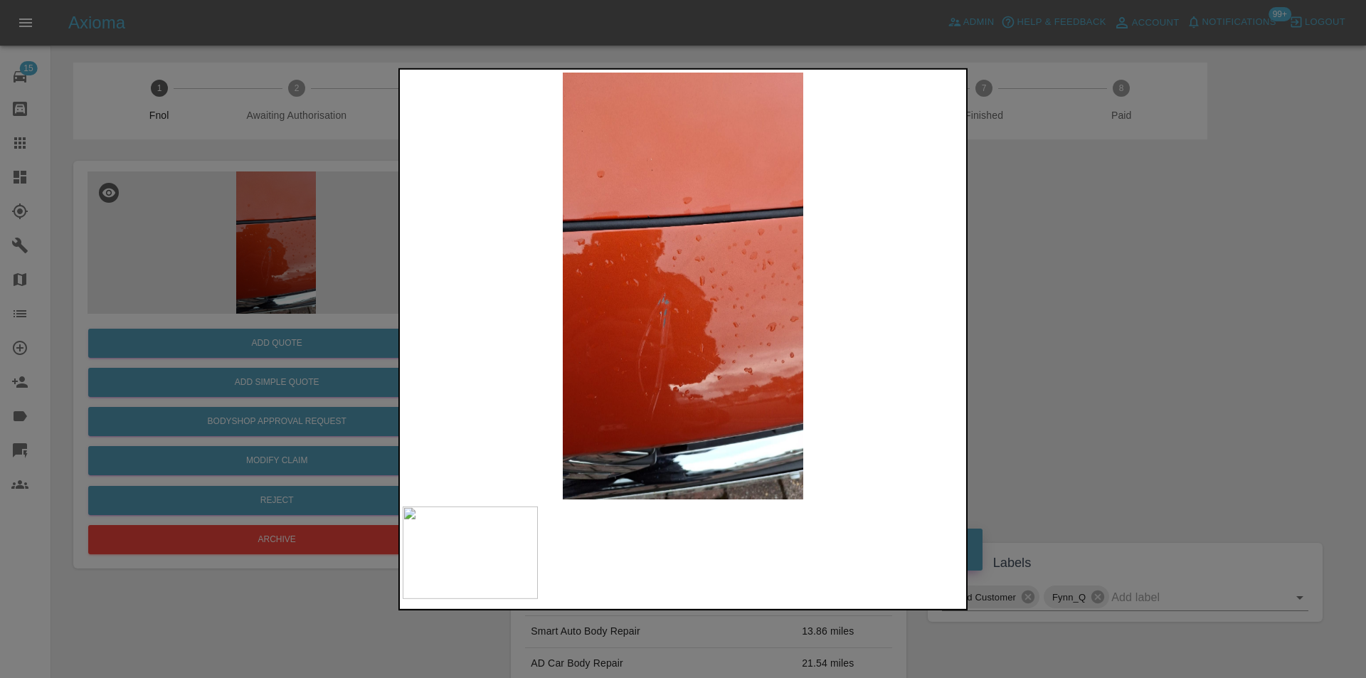
click at [1125, 273] on div at bounding box center [683, 339] width 1366 height 678
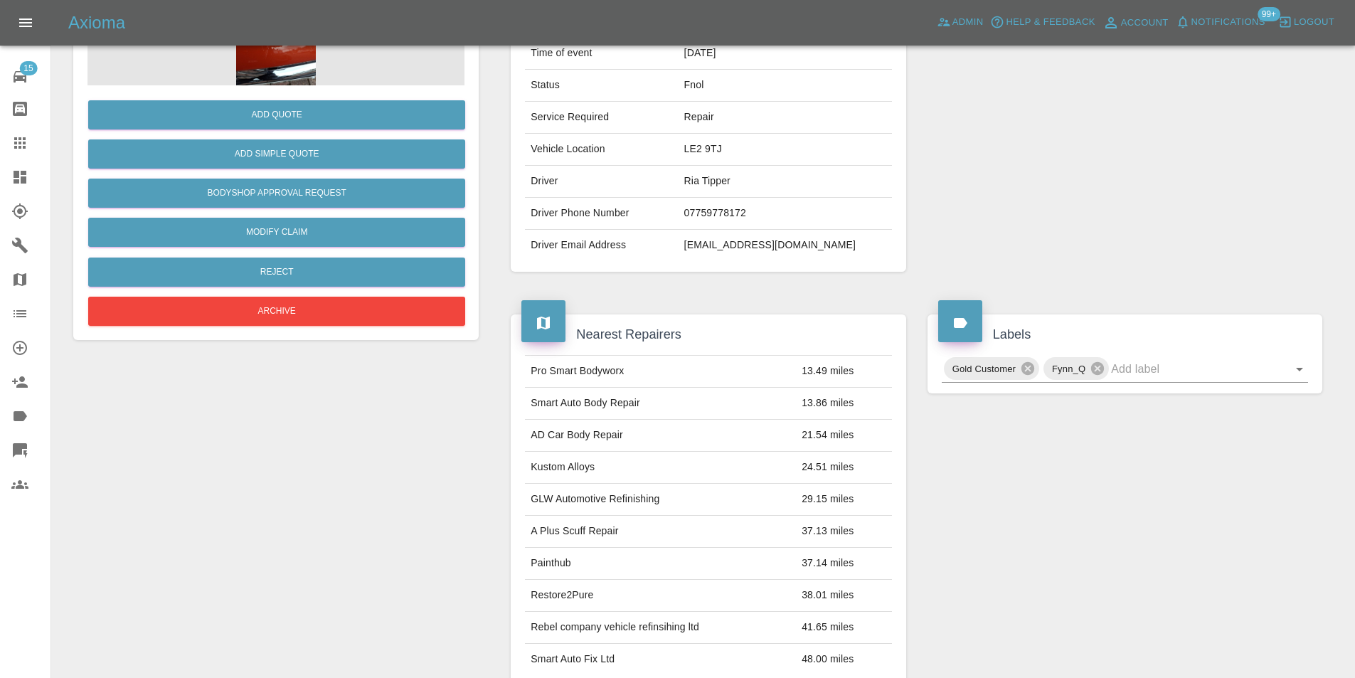
scroll to position [78, 0]
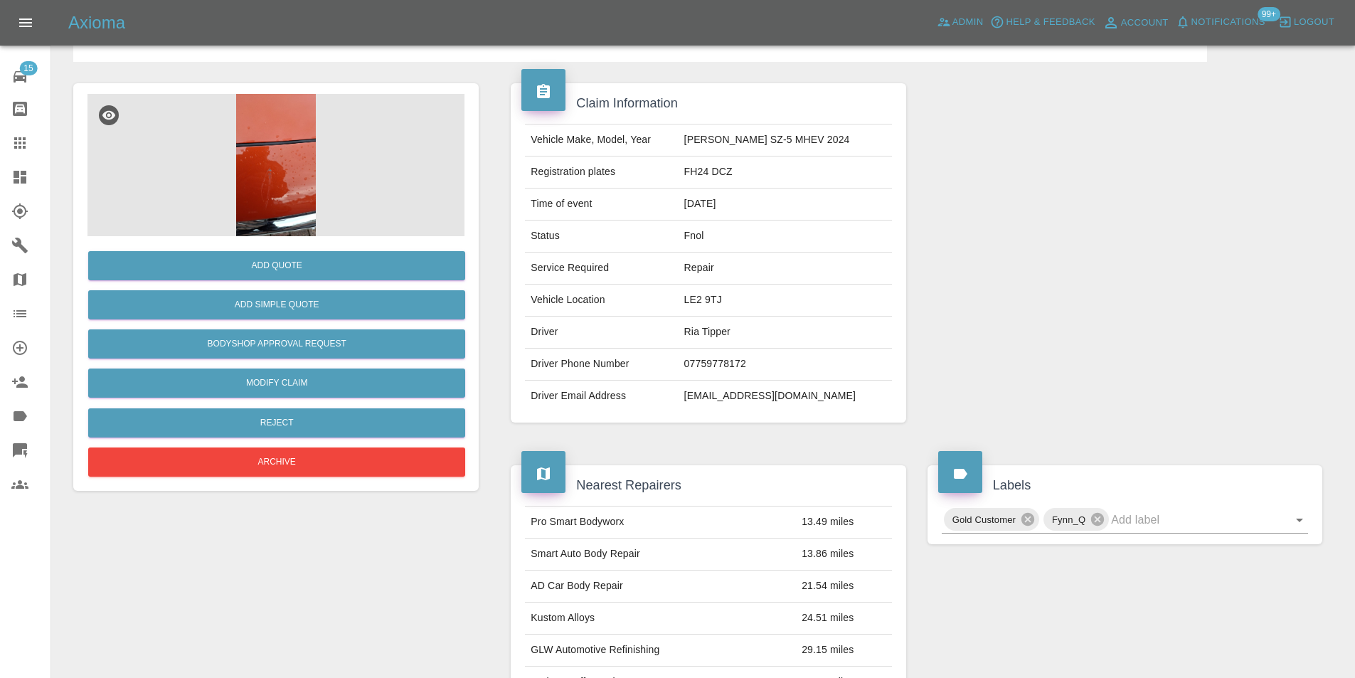
click at [270, 184] on img at bounding box center [275, 165] width 377 height 142
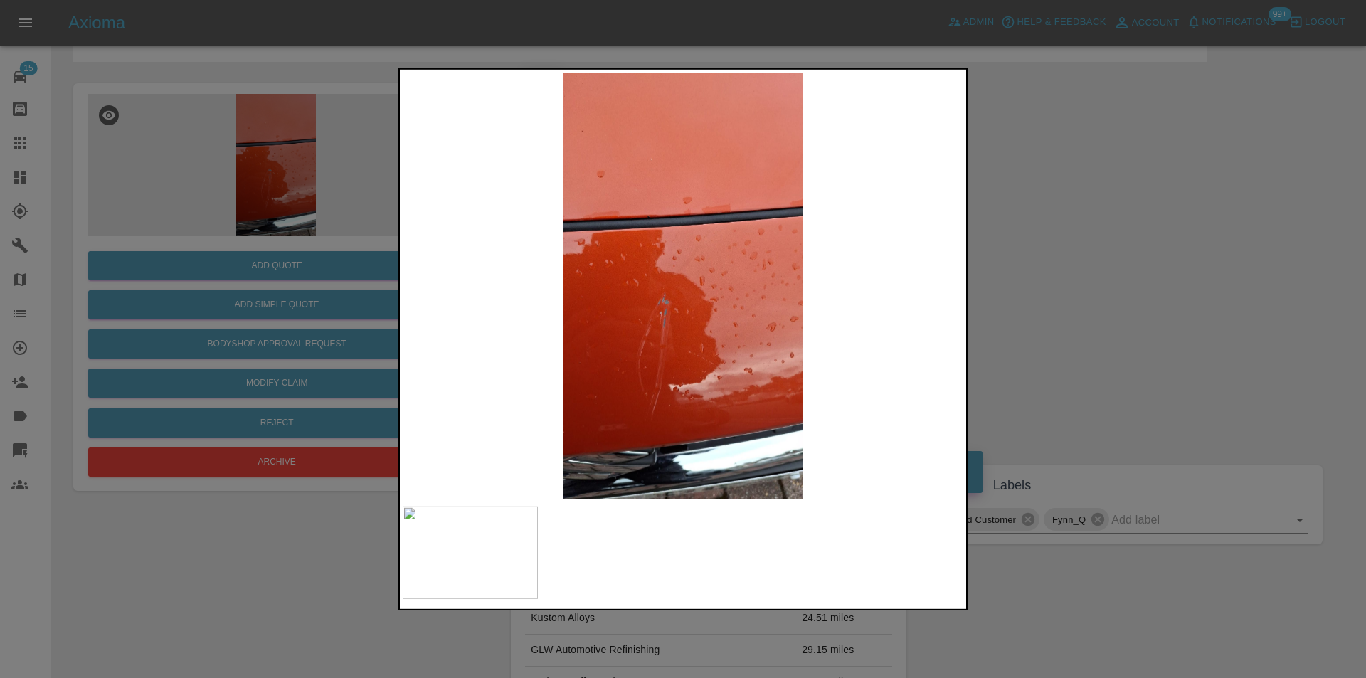
click at [1091, 258] on div at bounding box center [683, 339] width 1366 height 678
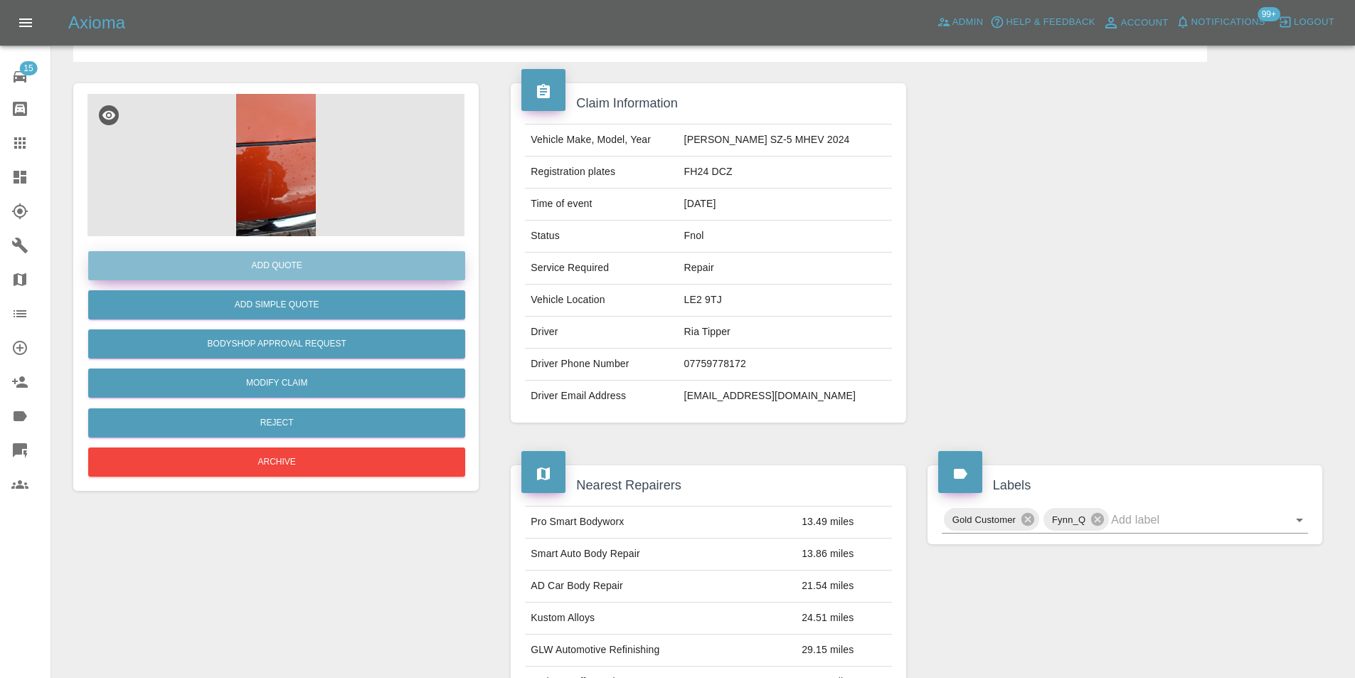
click at [292, 266] on button "Add Quote" at bounding box center [276, 265] width 377 height 29
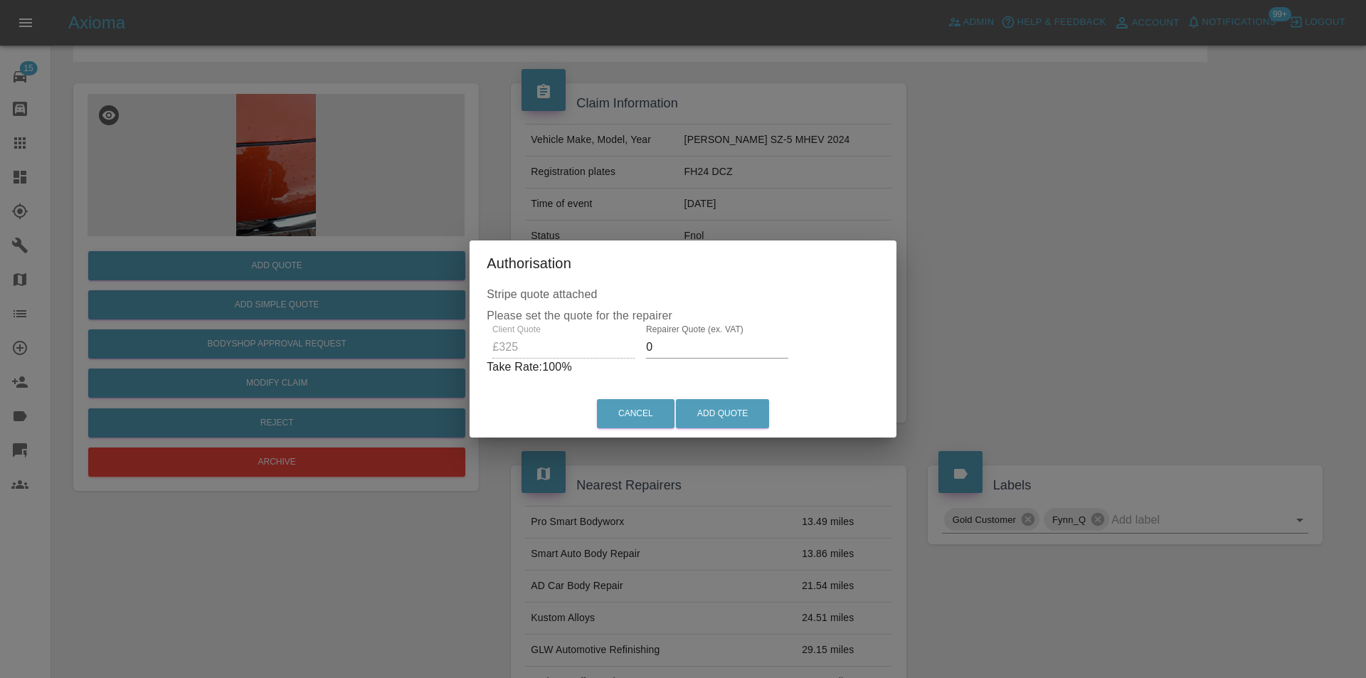
click at [690, 351] on input "0" at bounding box center [717, 347] width 142 height 23
type input "0210"
click at [737, 409] on button "Add Quote" at bounding box center [722, 413] width 93 height 29
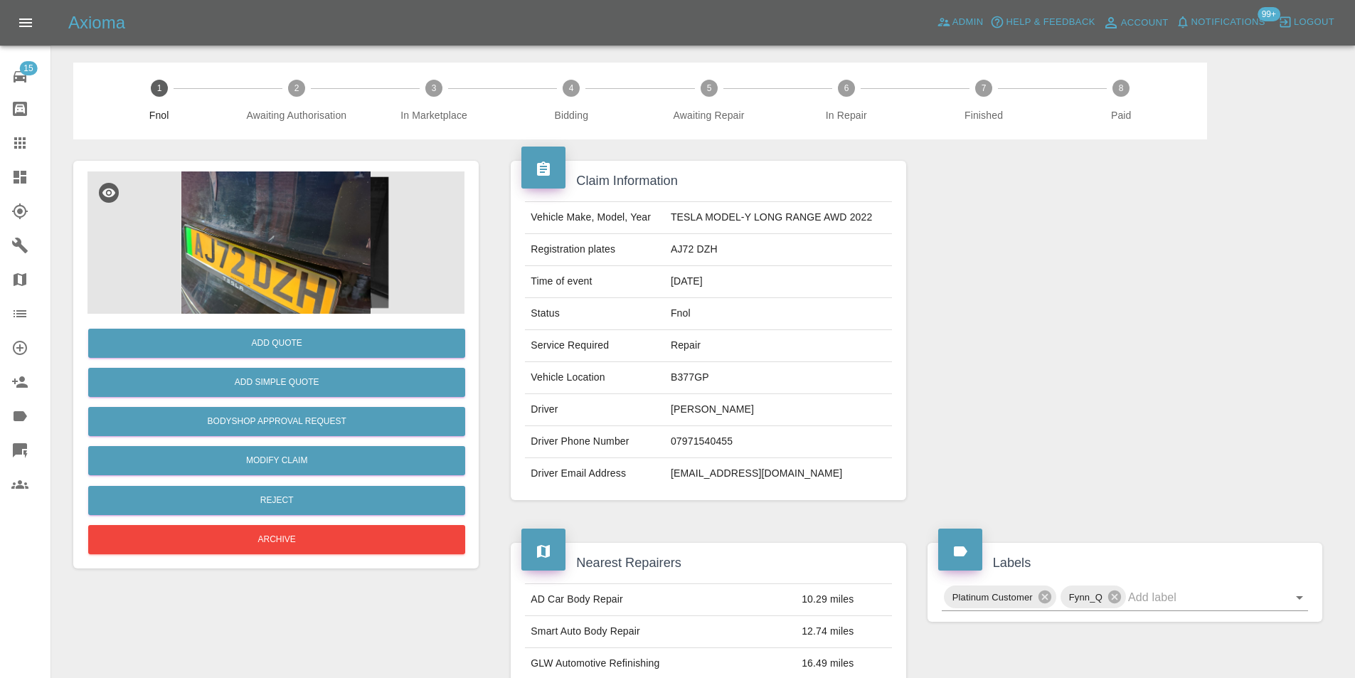
click at [245, 223] on img at bounding box center [275, 242] width 377 height 142
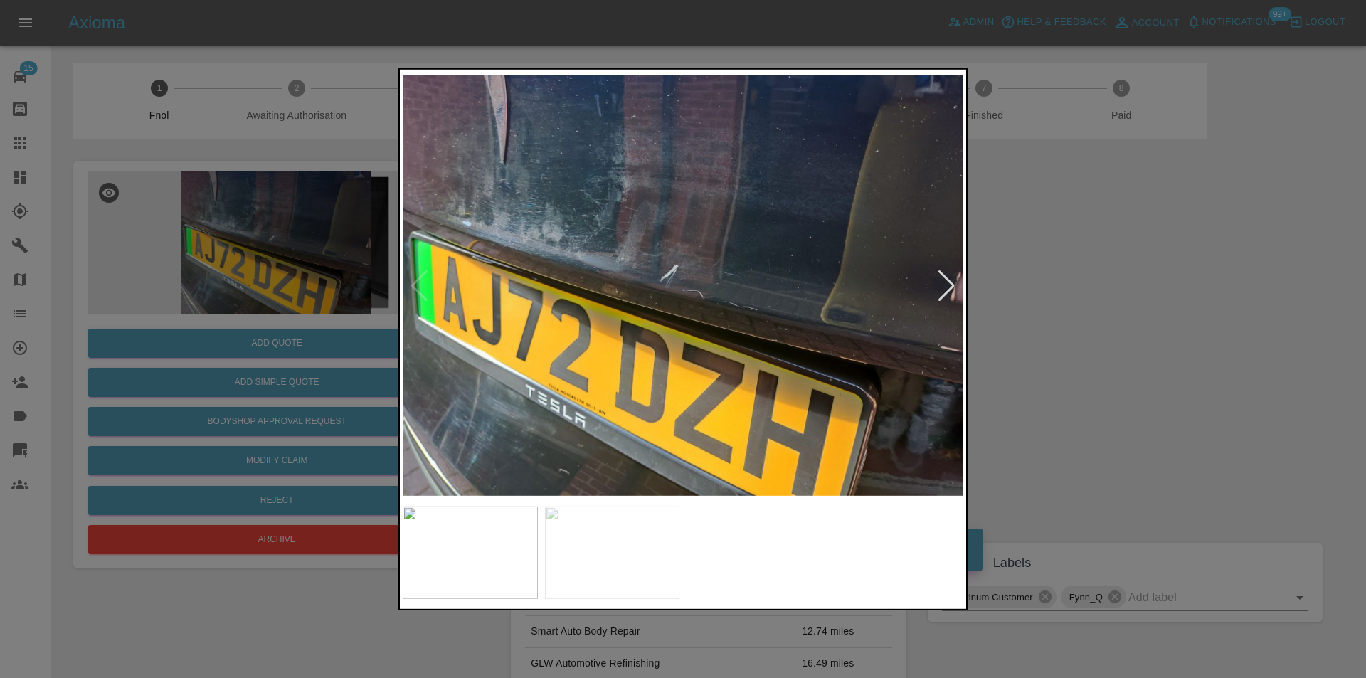
click at [942, 286] on div at bounding box center [946, 285] width 19 height 31
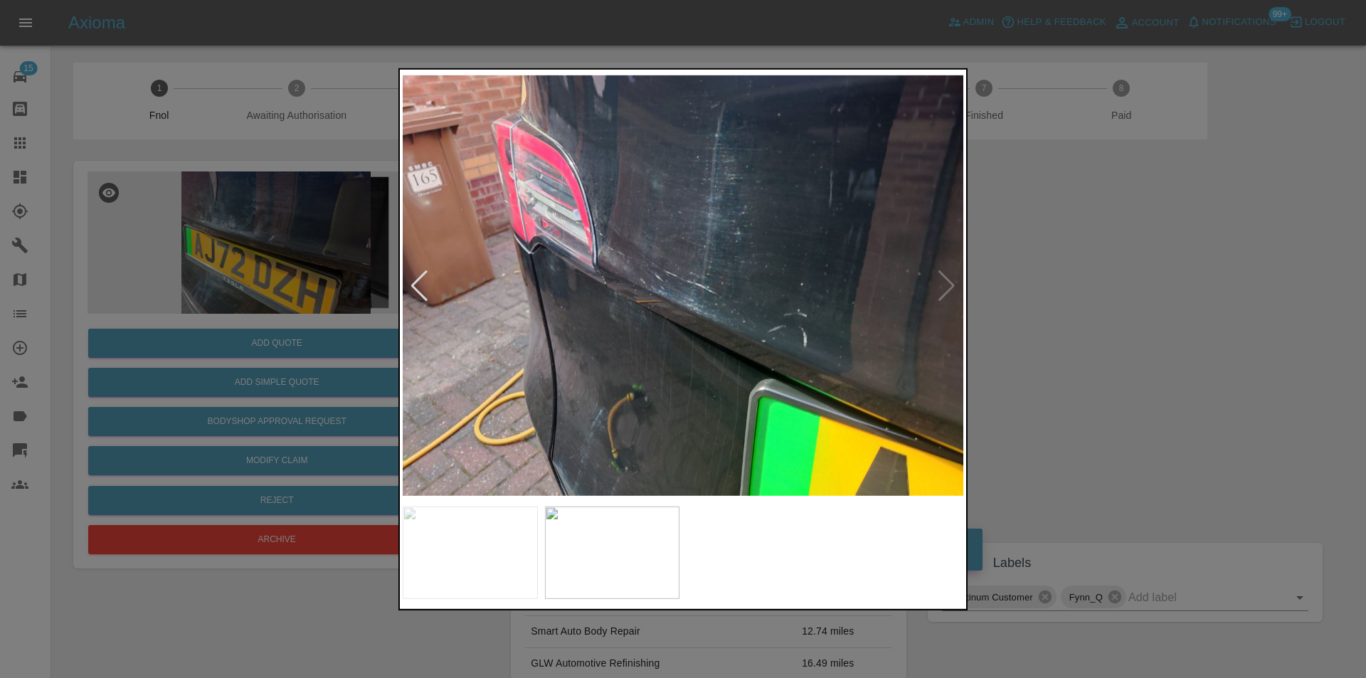
click at [942, 286] on img at bounding box center [683, 285] width 561 height 427
click at [417, 283] on div at bounding box center [419, 285] width 19 height 31
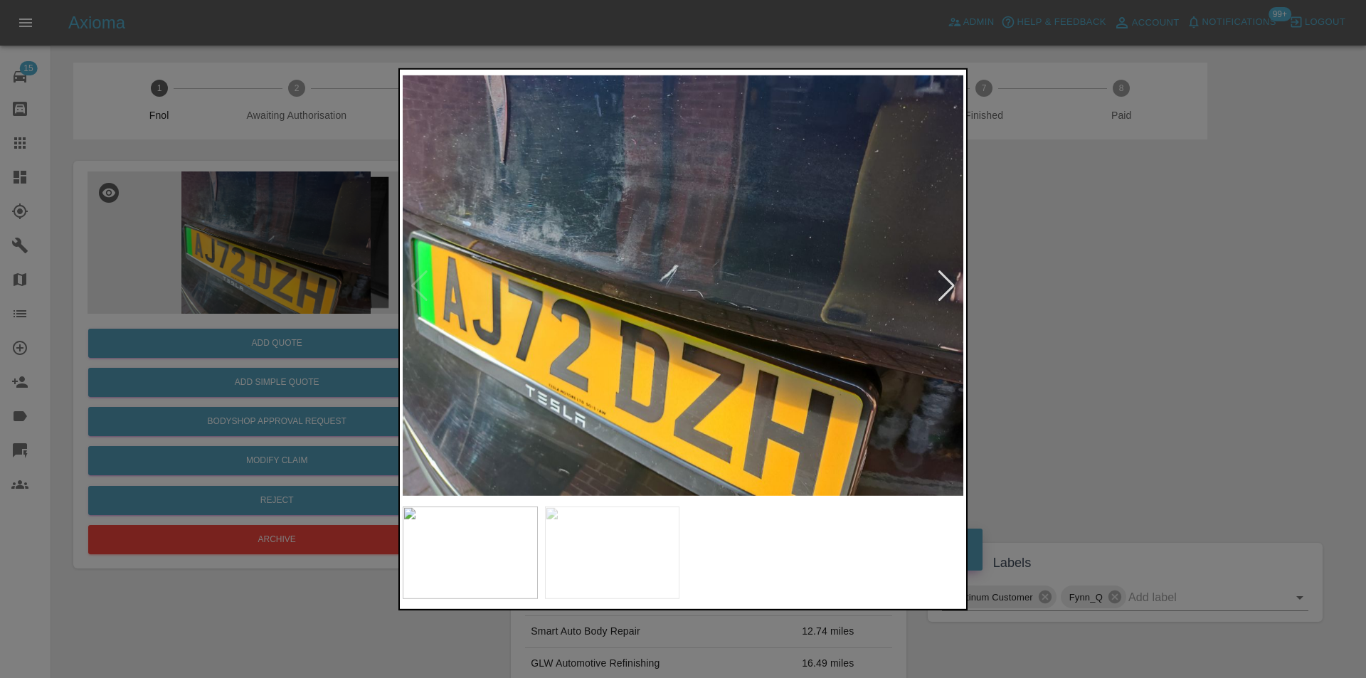
drag, startPoint x: 1148, startPoint y: 273, endPoint x: 819, endPoint y: 335, distance: 335.1
click at [1145, 273] on div at bounding box center [683, 339] width 1366 height 678
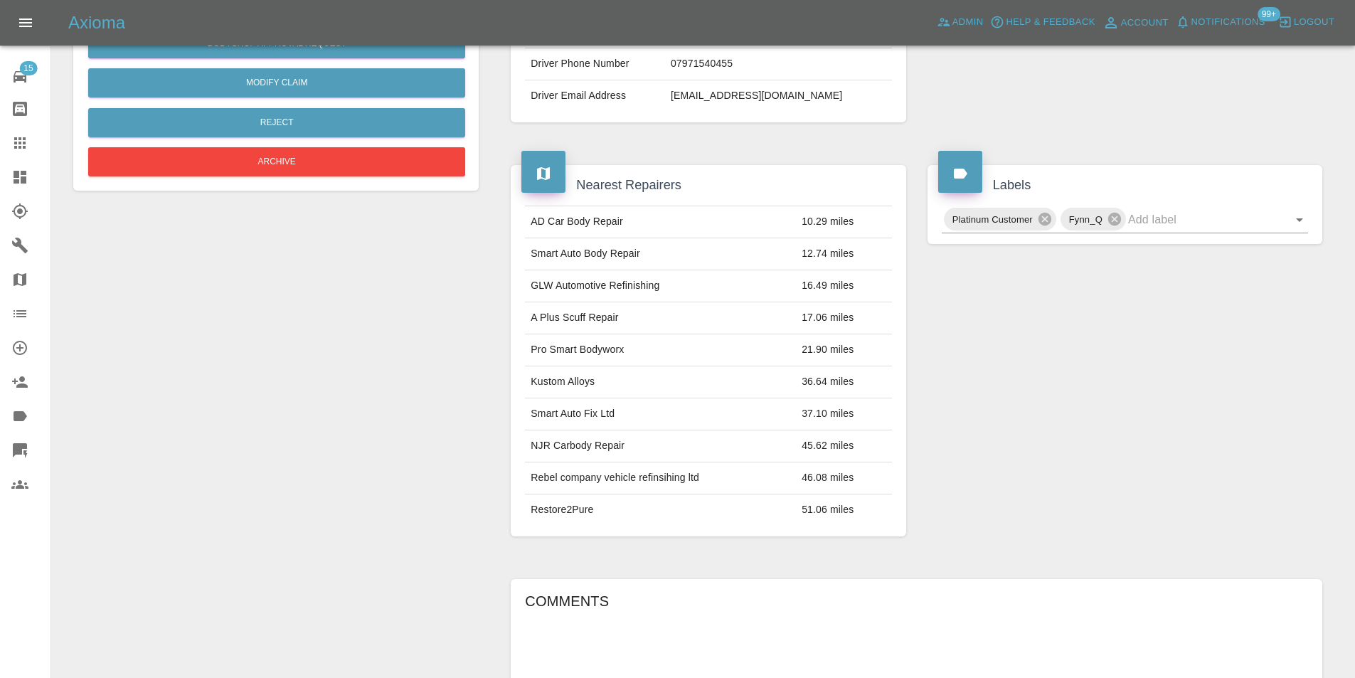
scroll to position [93, 0]
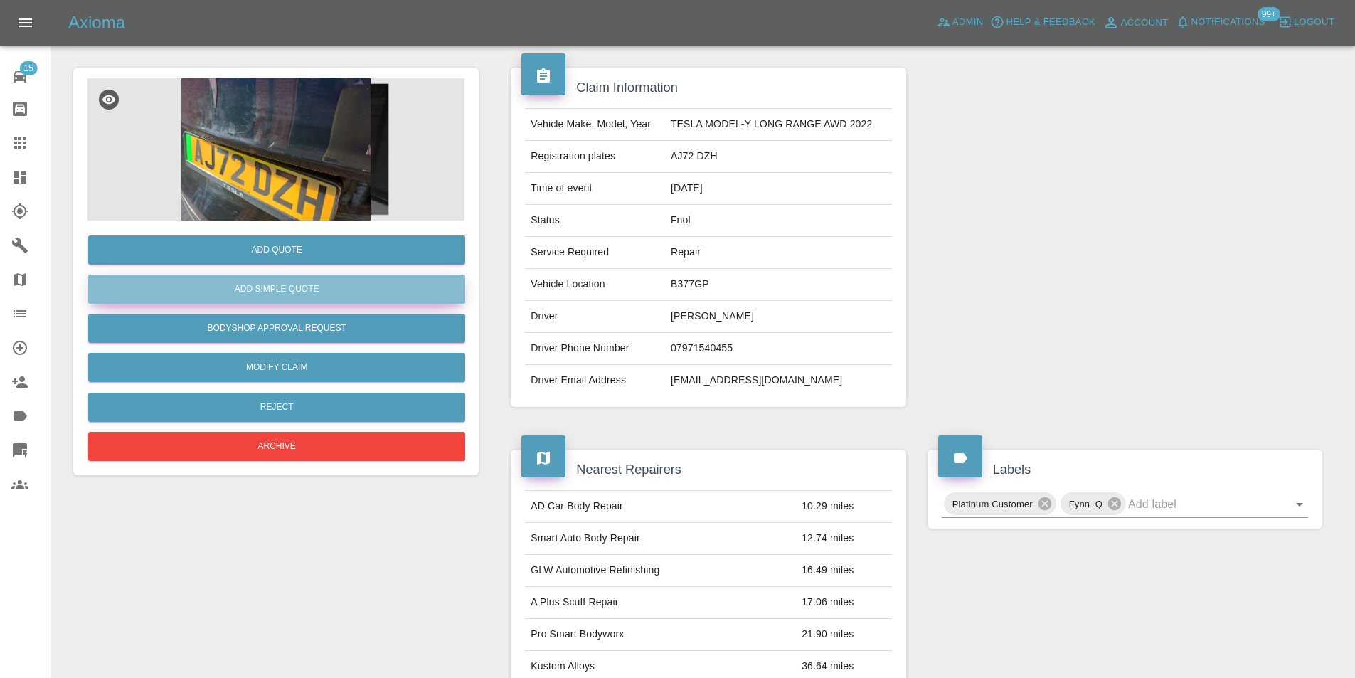
click at [298, 294] on button "Add Simple Quote" at bounding box center [276, 289] width 377 height 29
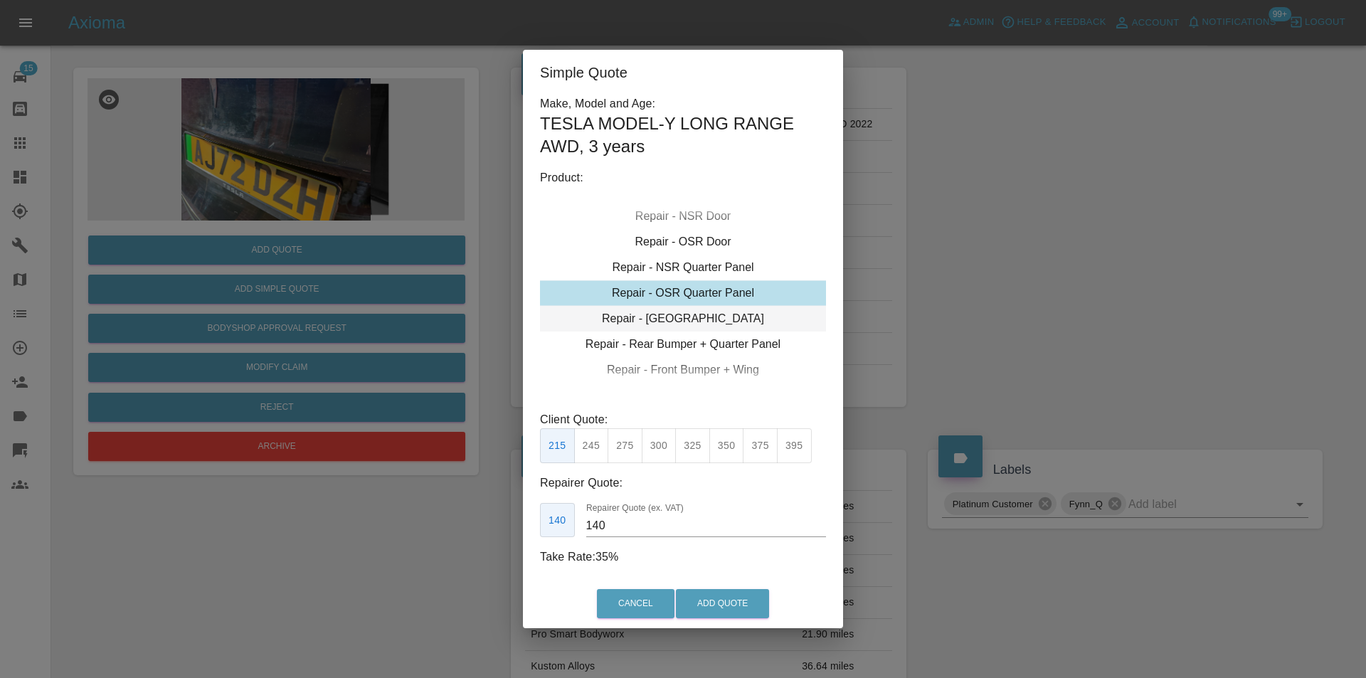
click at [699, 314] on div "Repair - [GEOGRAPHIC_DATA]" at bounding box center [683, 319] width 286 height 26
click at [695, 447] on button "325" at bounding box center [692, 445] width 35 height 35
type input "210"
click at [745, 599] on button "Add Quote" at bounding box center [722, 603] width 93 height 29
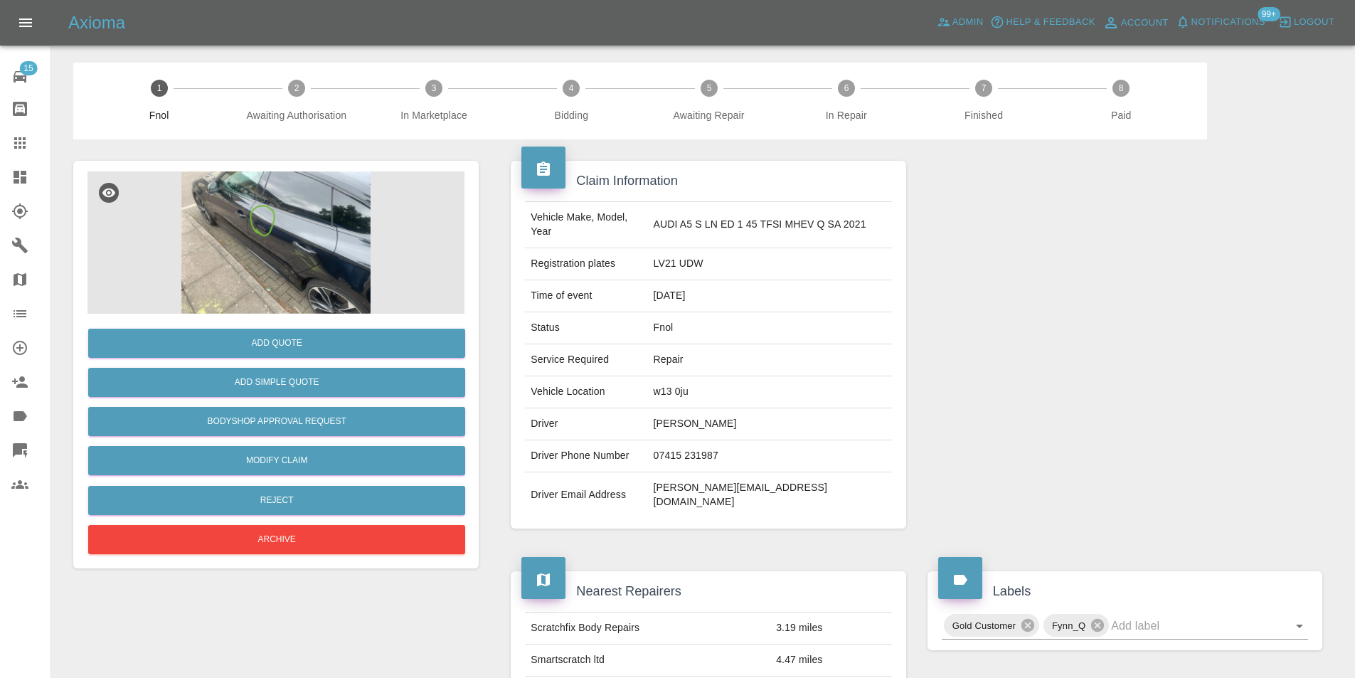
click at [270, 220] on img at bounding box center [275, 242] width 377 height 142
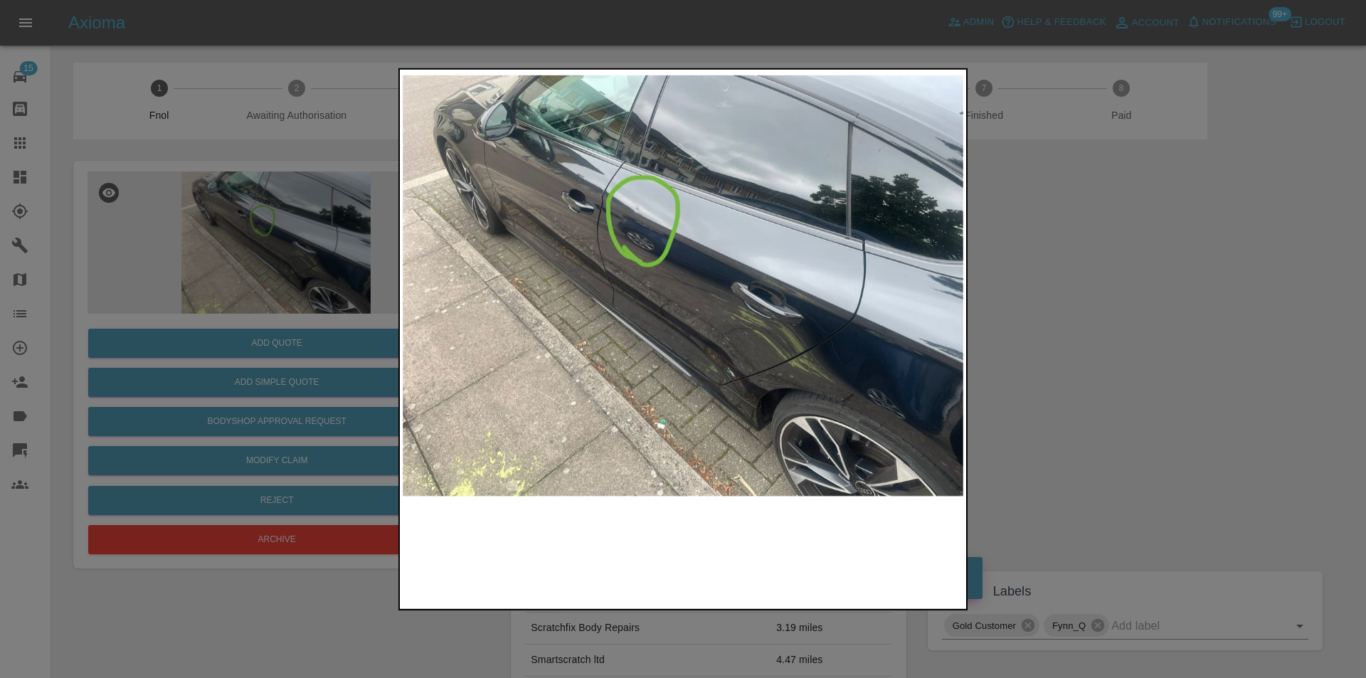
click at [631, 216] on img at bounding box center [683, 285] width 561 height 427
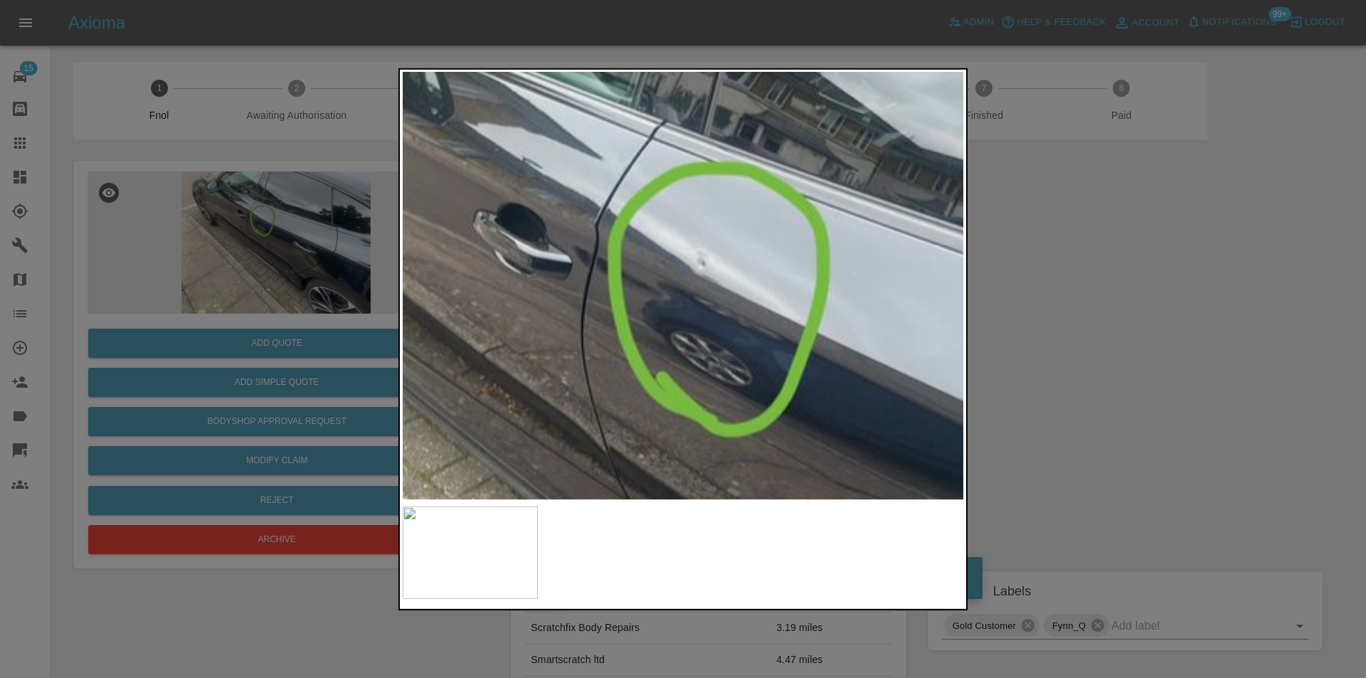
click at [671, 232] on img at bounding box center [839, 493] width 1682 height 1281
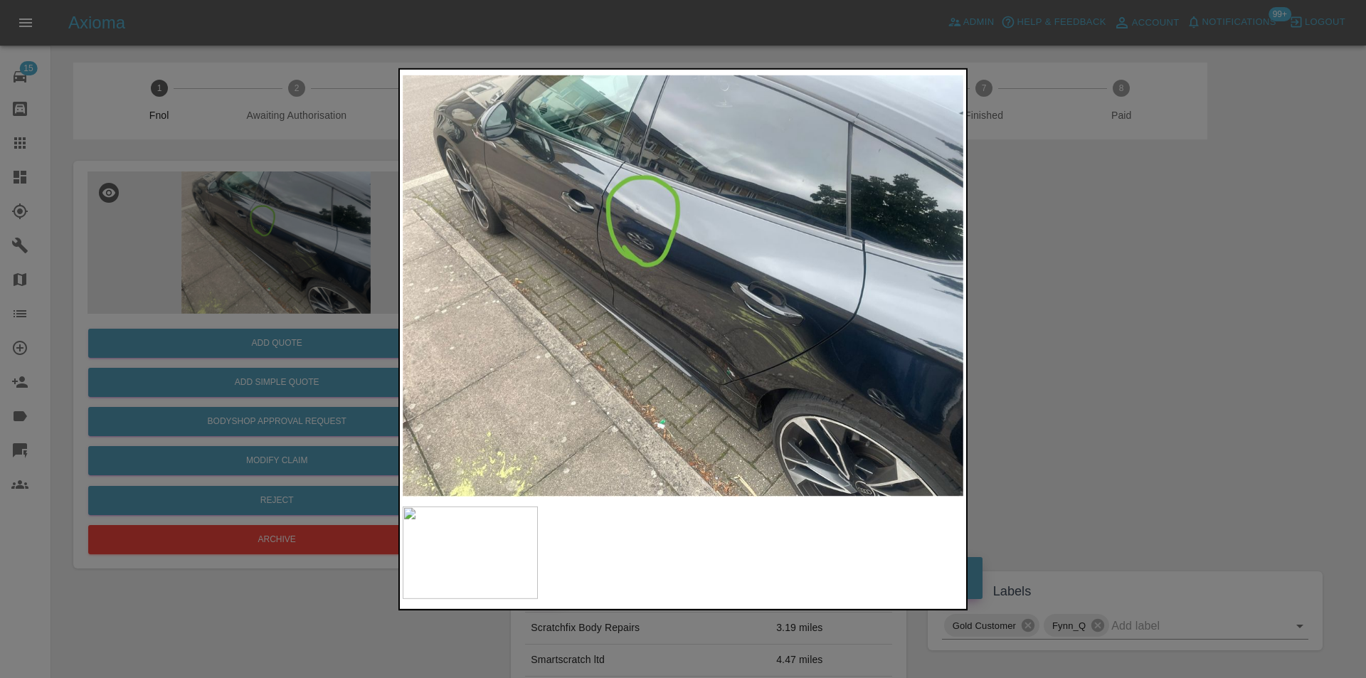
click at [1092, 289] on div at bounding box center [683, 339] width 1366 height 678
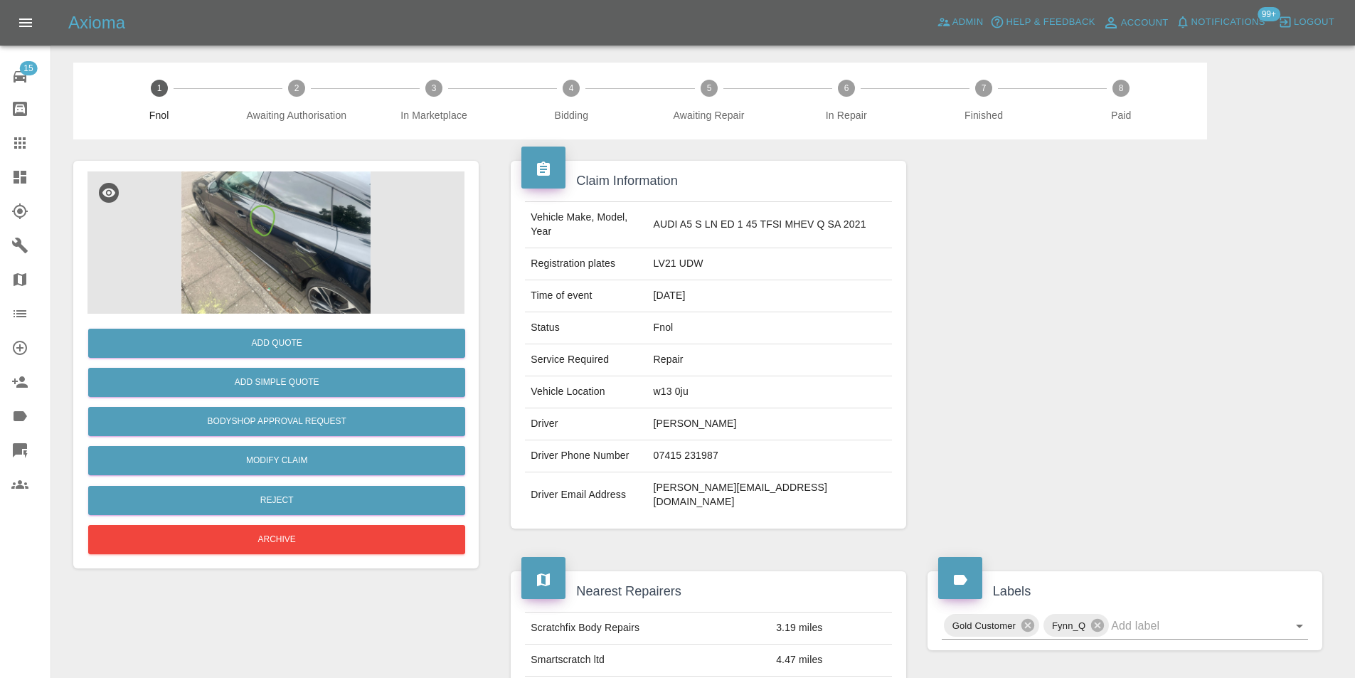
click at [238, 239] on img at bounding box center [275, 242] width 377 height 142
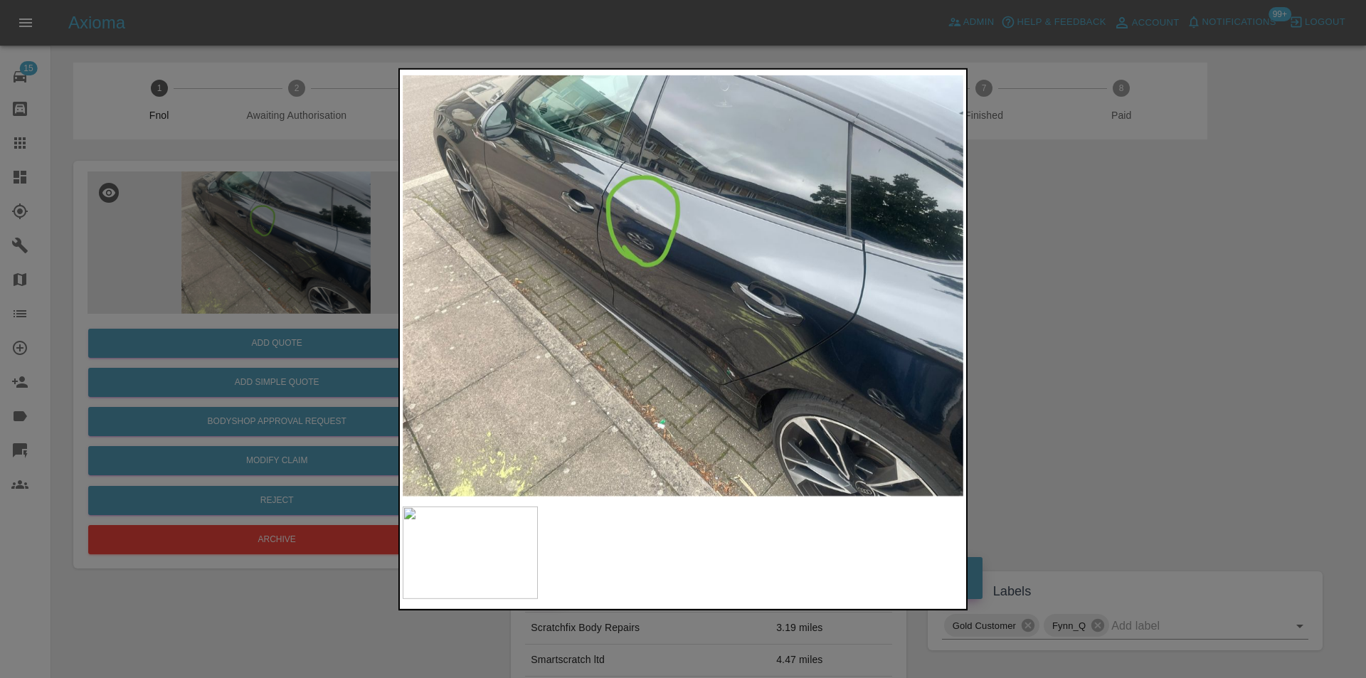
click at [1093, 296] on div at bounding box center [683, 339] width 1366 height 678
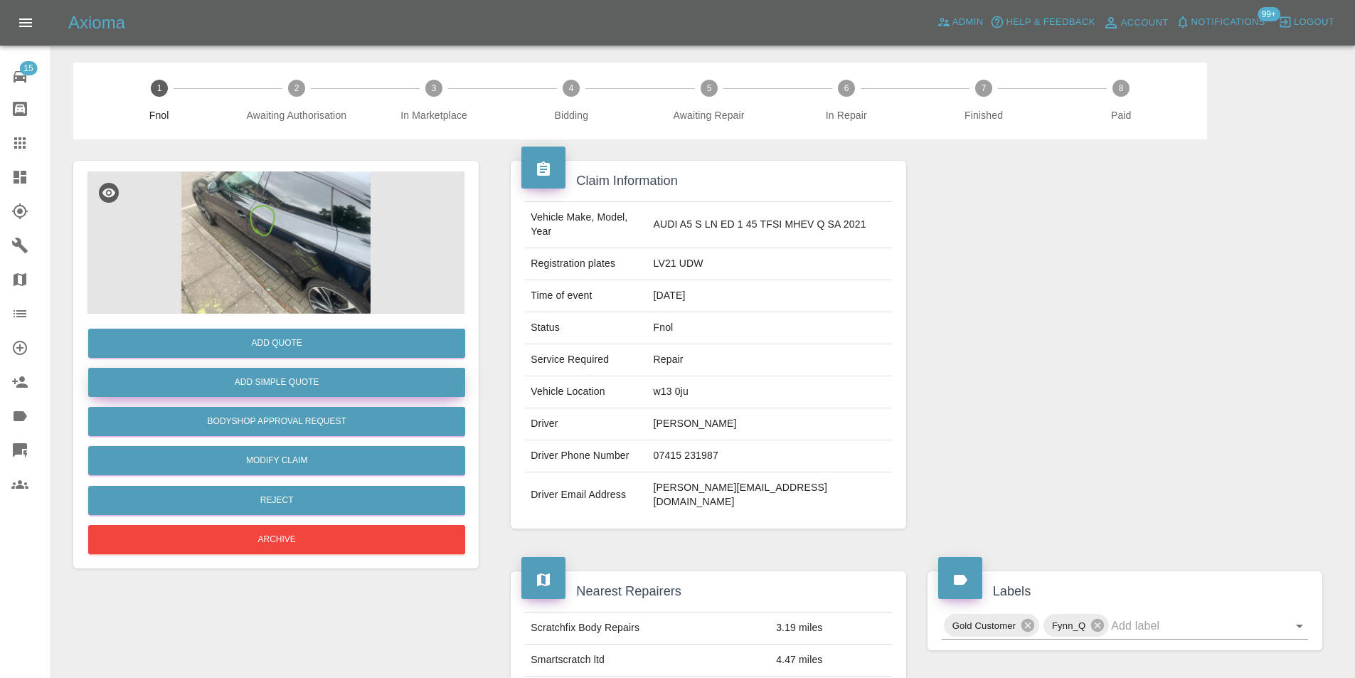
click at [351, 382] on button "Add Simple Quote" at bounding box center [276, 382] width 377 height 29
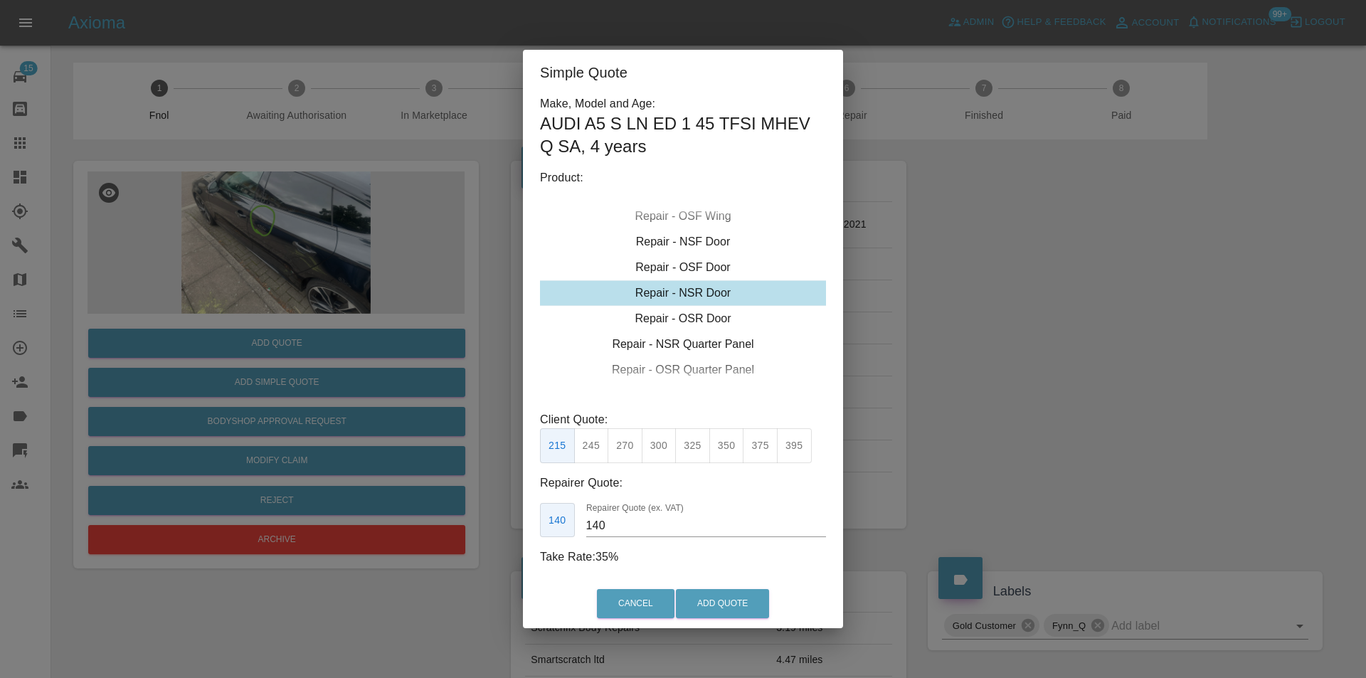
click at [659, 453] on button "300" at bounding box center [659, 445] width 35 height 35
type input "190"
click at [726, 603] on button "Add Quote" at bounding box center [722, 603] width 93 height 29
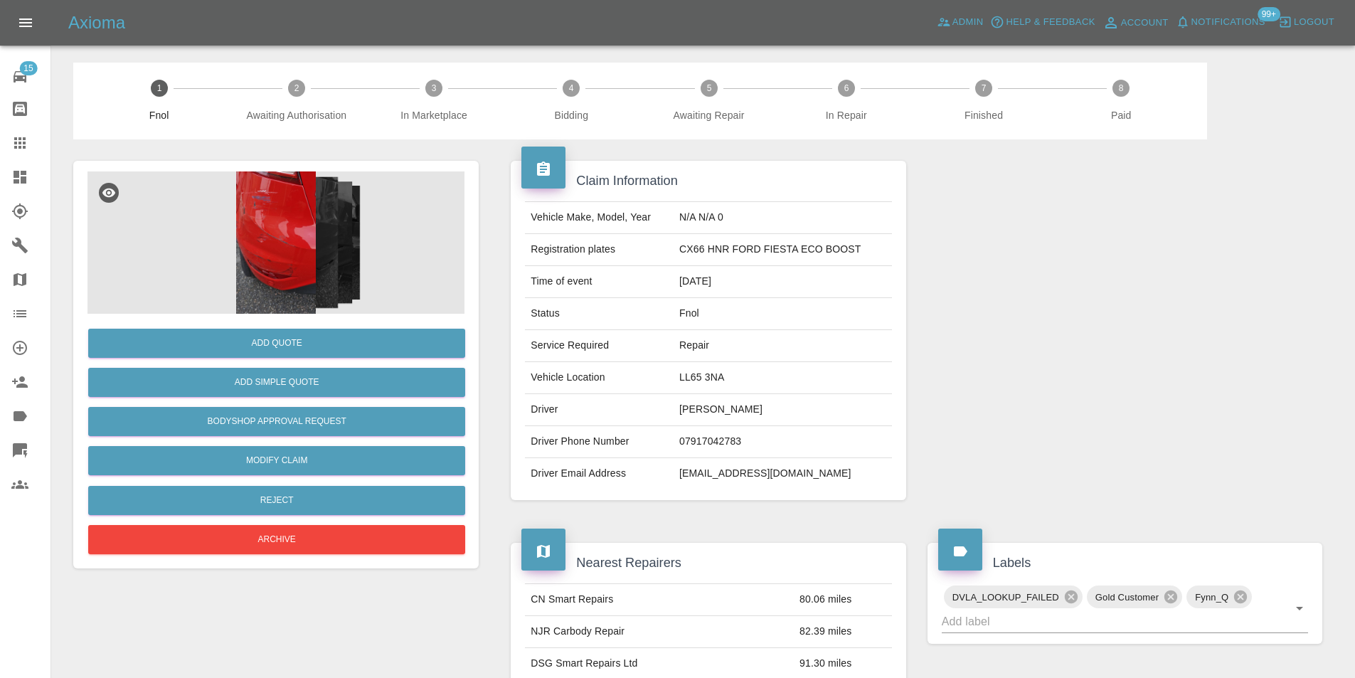
click at [265, 262] on img at bounding box center [275, 242] width 377 height 142
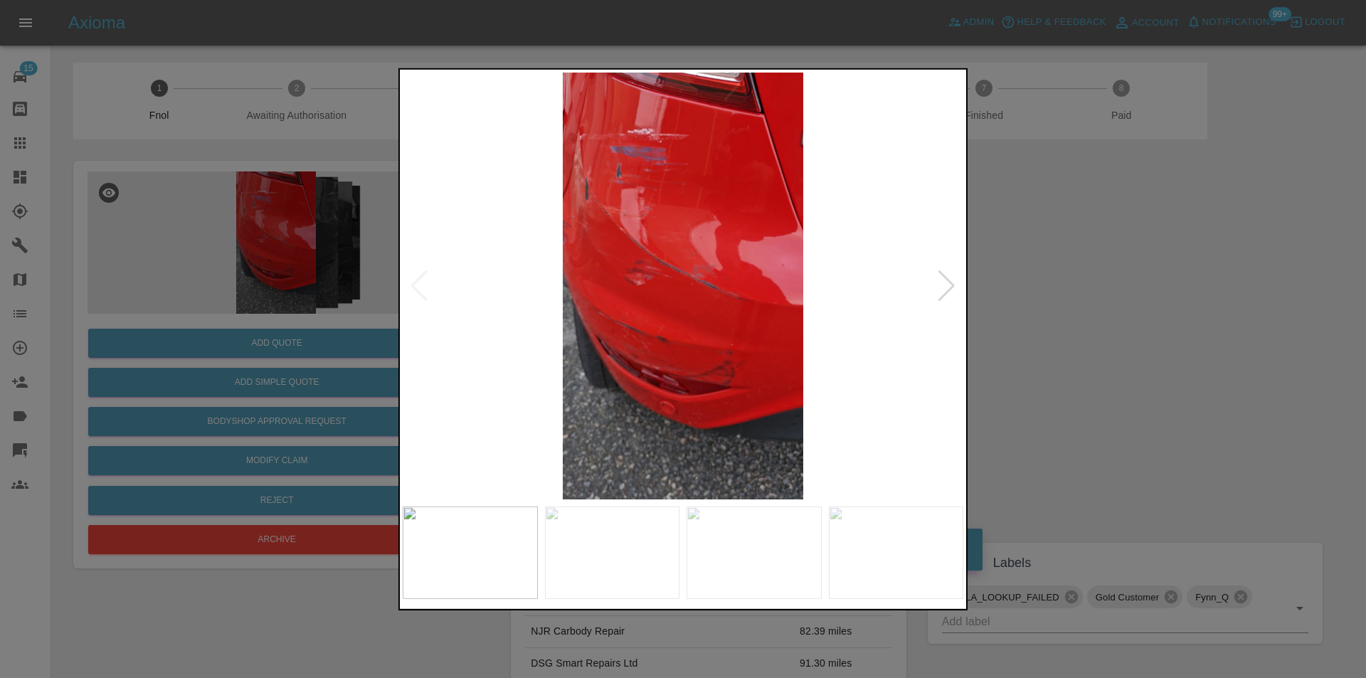
click at [950, 283] on div at bounding box center [946, 285] width 19 height 31
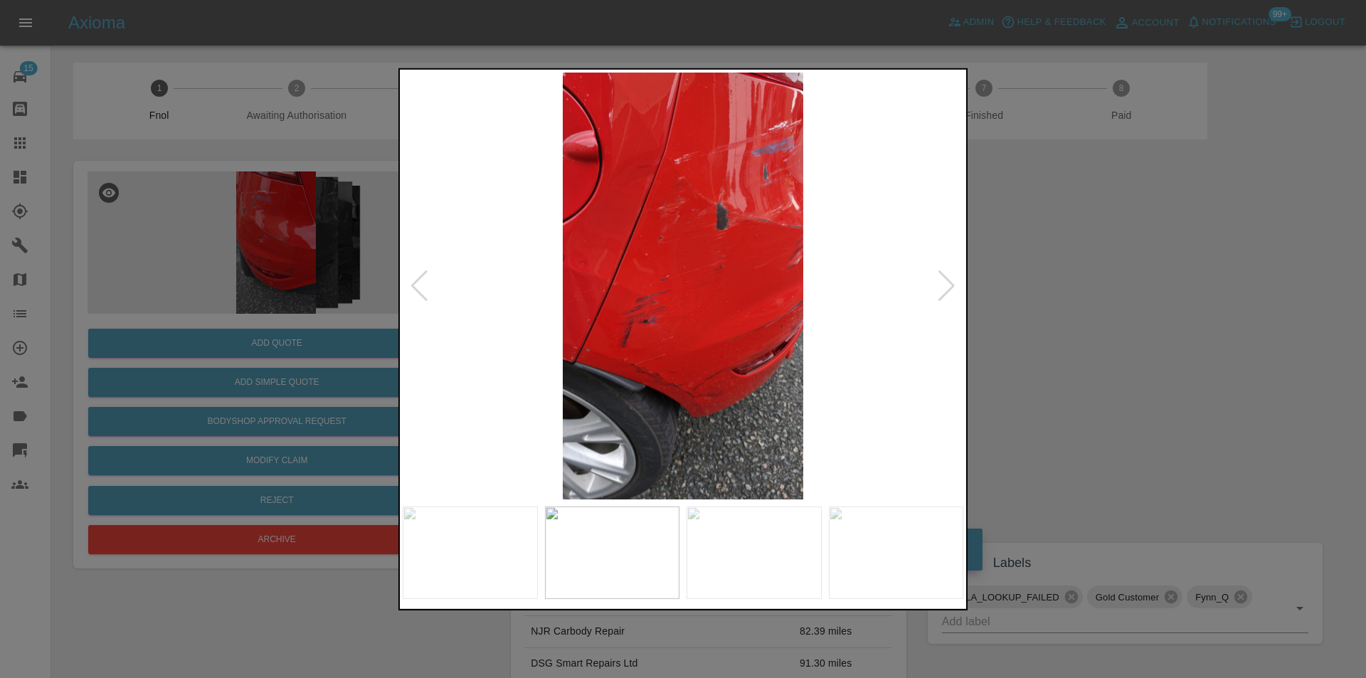
click at [950, 283] on div at bounding box center [946, 285] width 19 height 31
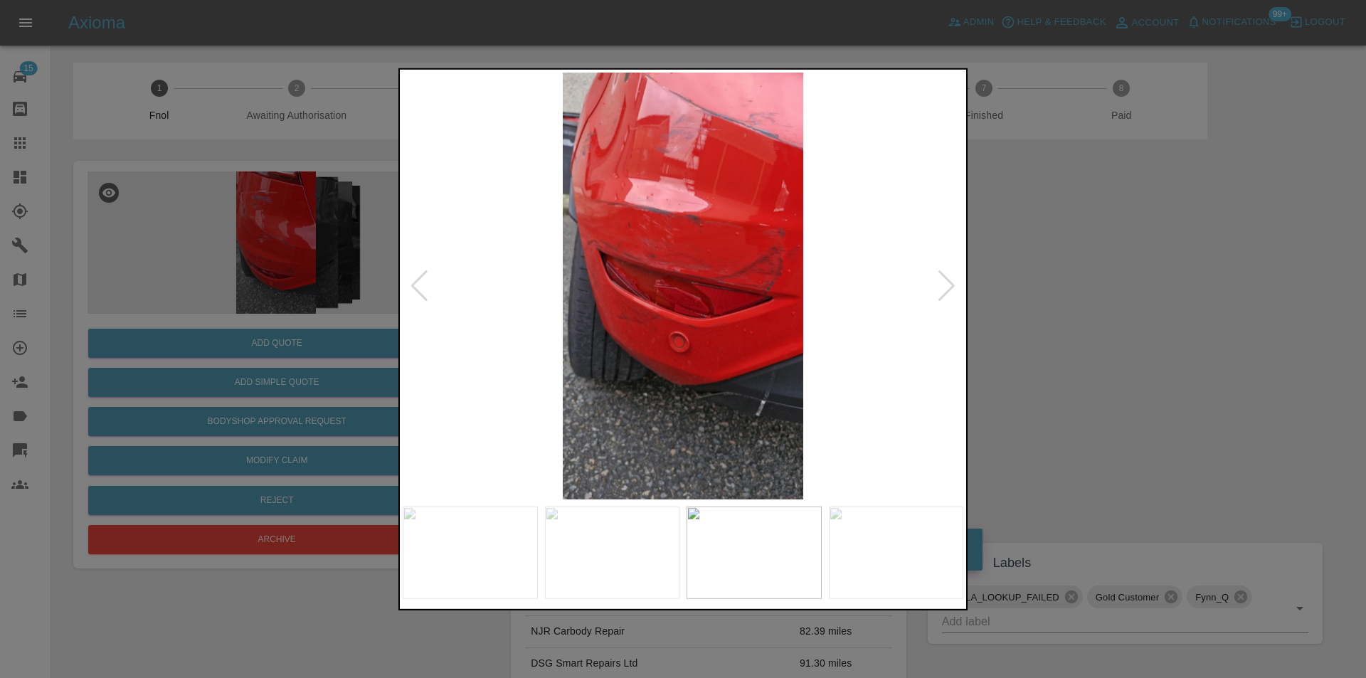
click at [950, 283] on div at bounding box center [946, 285] width 19 height 31
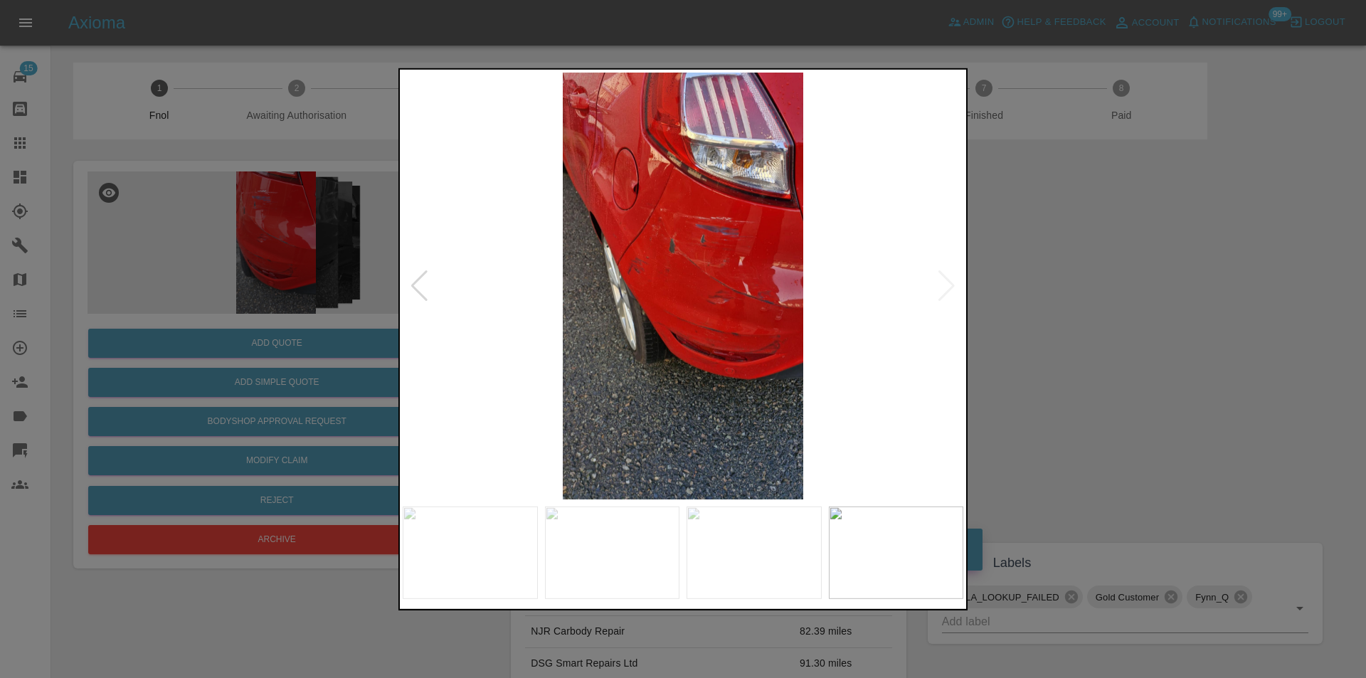
click at [950, 283] on img at bounding box center [683, 285] width 561 height 427
click at [637, 201] on img at bounding box center [683, 285] width 561 height 427
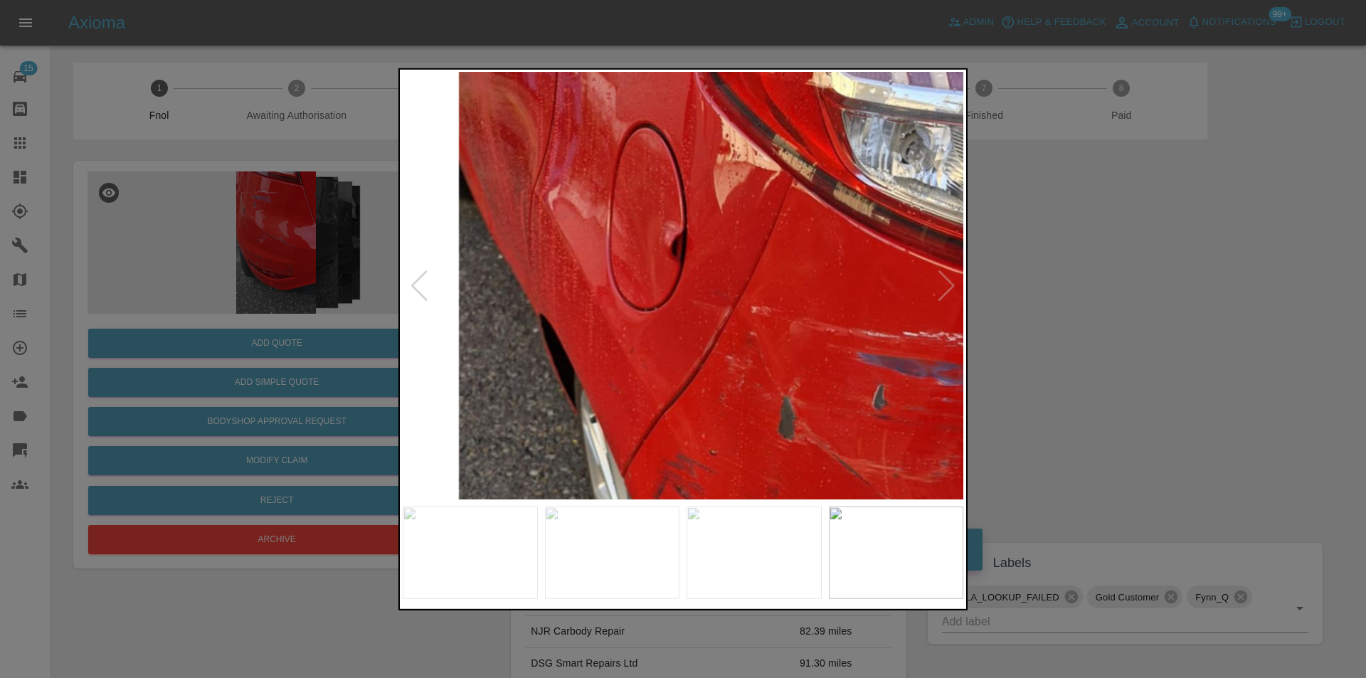
click at [716, 238] on img at bounding box center [820, 538] width 1682 height 1281
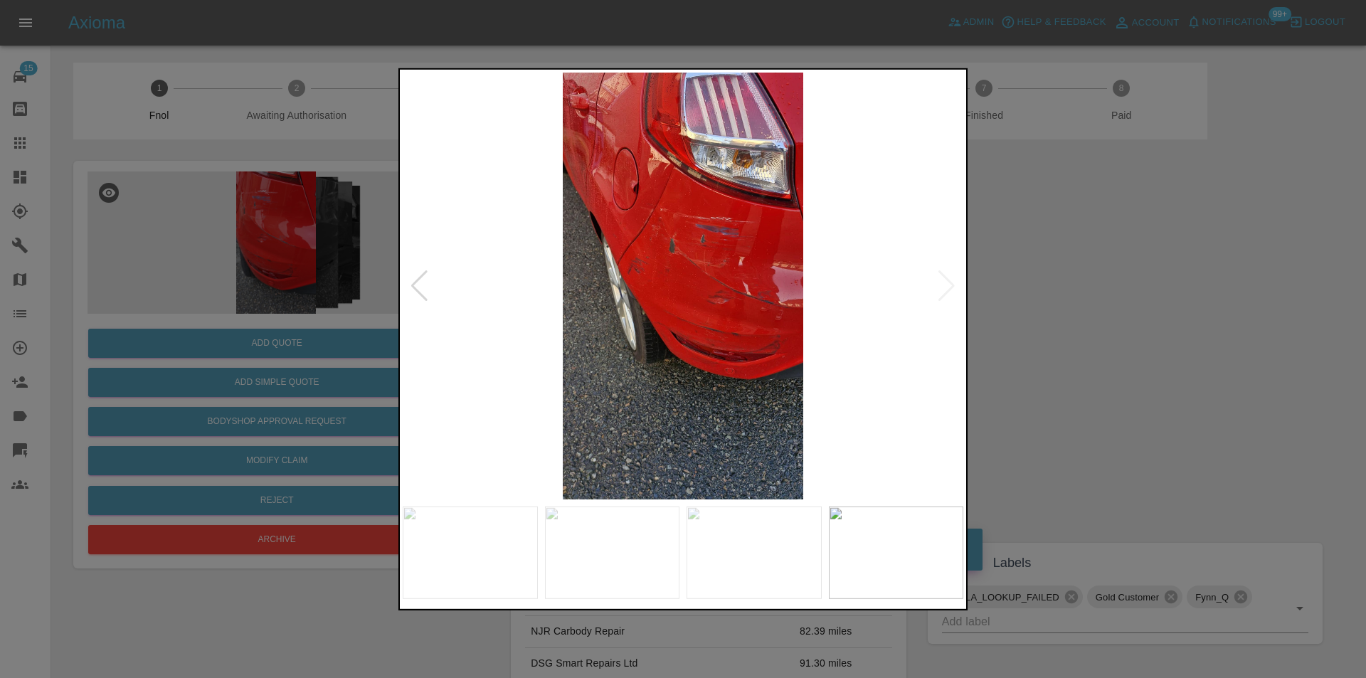
drag, startPoint x: 1094, startPoint y: 272, endPoint x: 775, endPoint y: 371, distance: 333.7
click at [1092, 272] on div at bounding box center [683, 339] width 1366 height 678
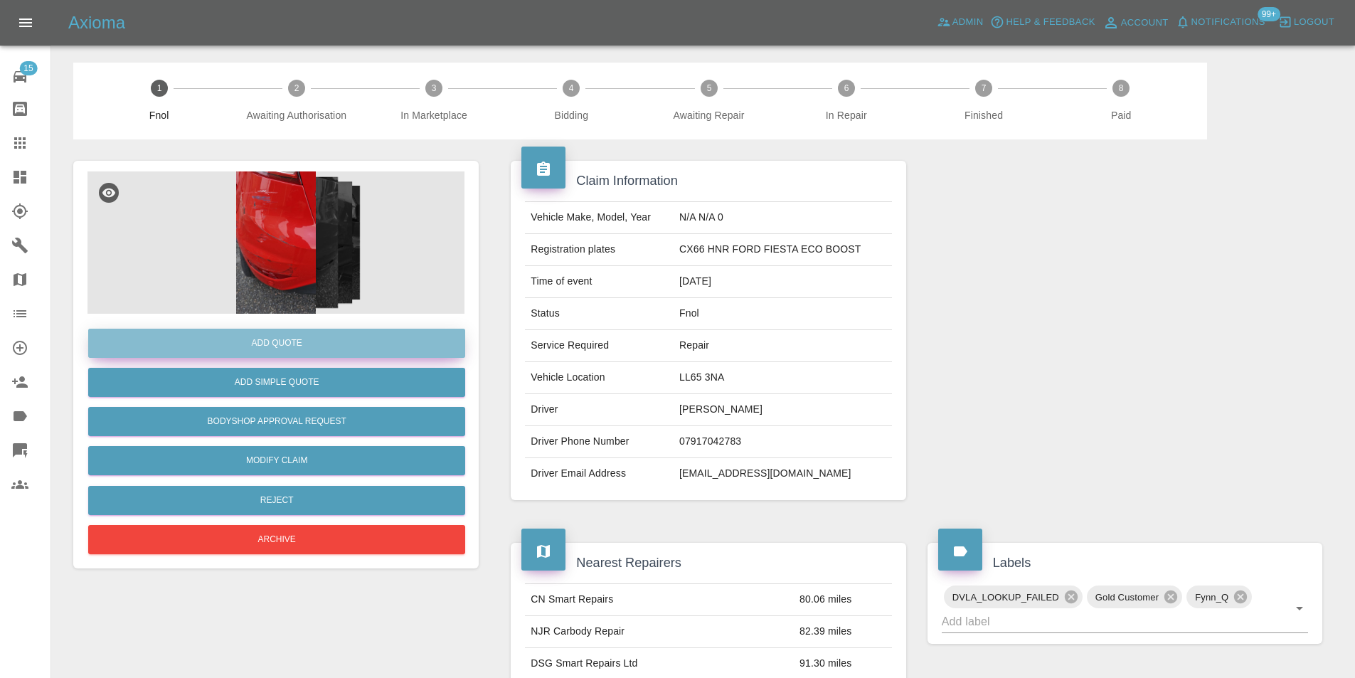
click at [287, 339] on button "Add Quote" at bounding box center [276, 343] width 377 height 29
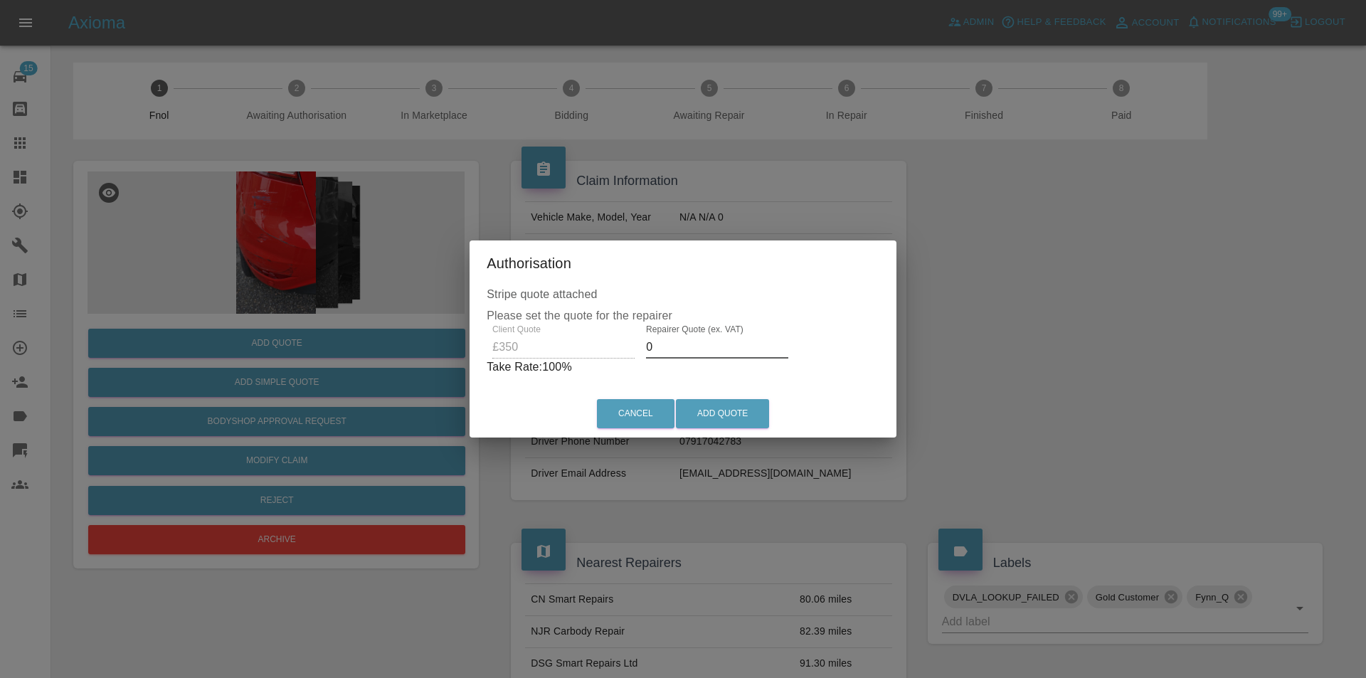
click at [669, 350] on input "0" at bounding box center [717, 347] width 142 height 23
type input "0220"
click at [723, 400] on button "Add Quote" at bounding box center [722, 413] width 93 height 29
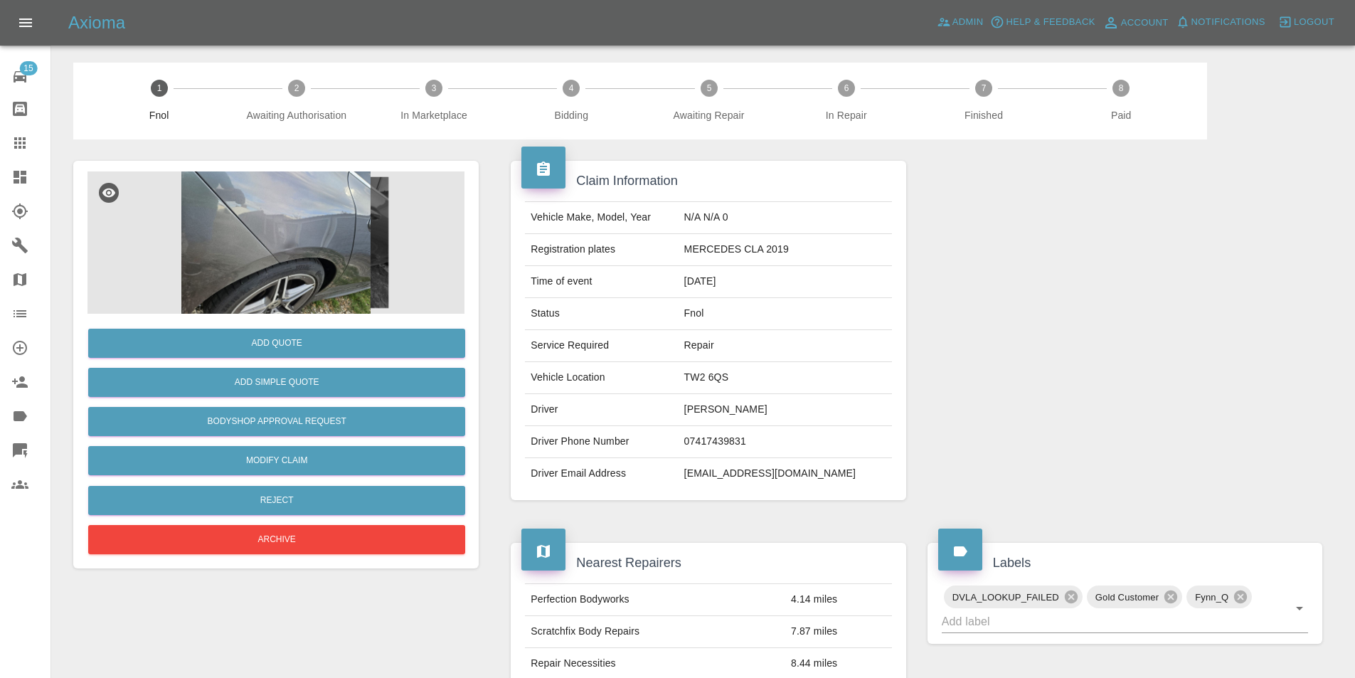
click at [265, 199] on img at bounding box center [275, 242] width 377 height 142
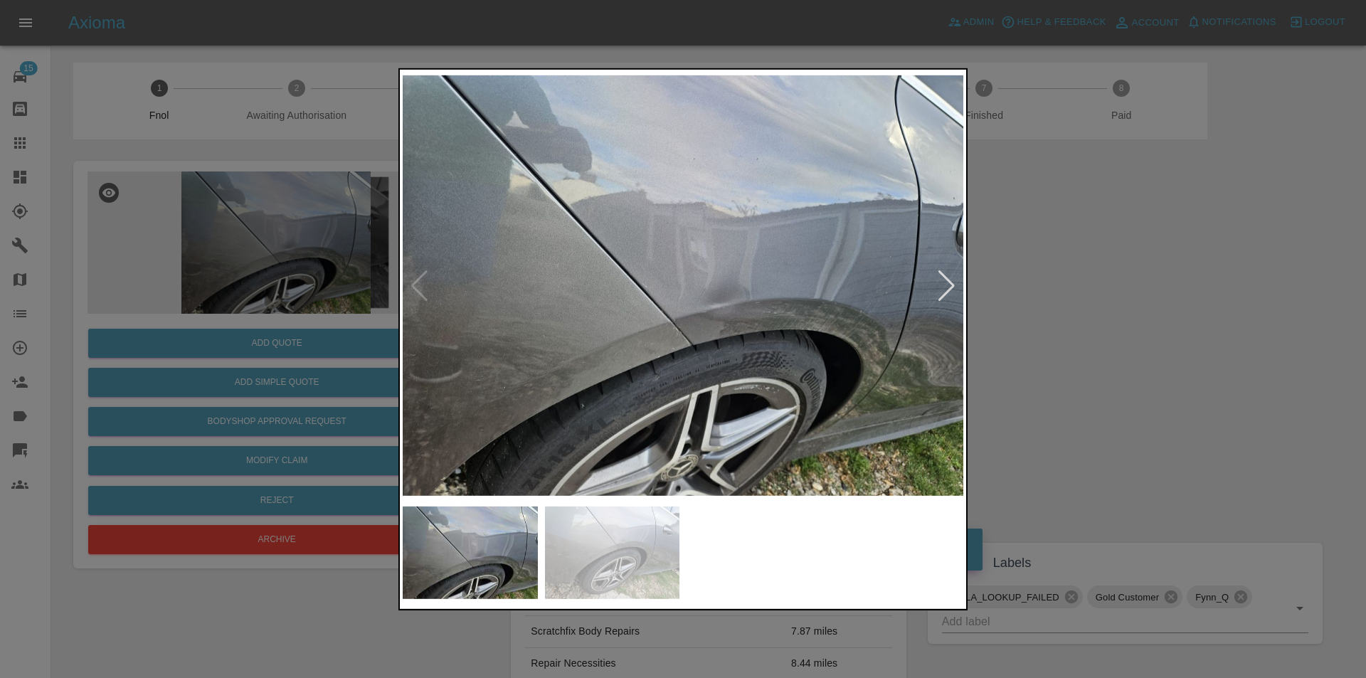
click at [947, 285] on div at bounding box center [946, 285] width 19 height 31
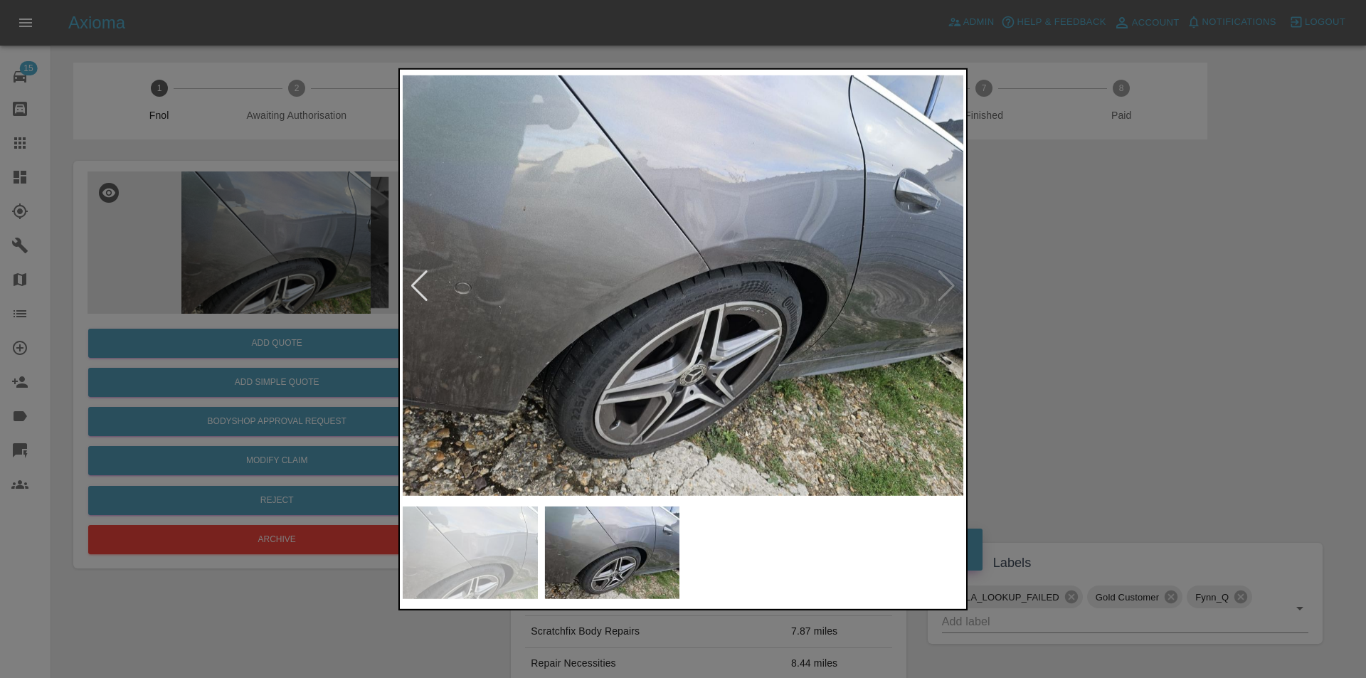
click at [737, 249] on img at bounding box center [683, 285] width 561 height 427
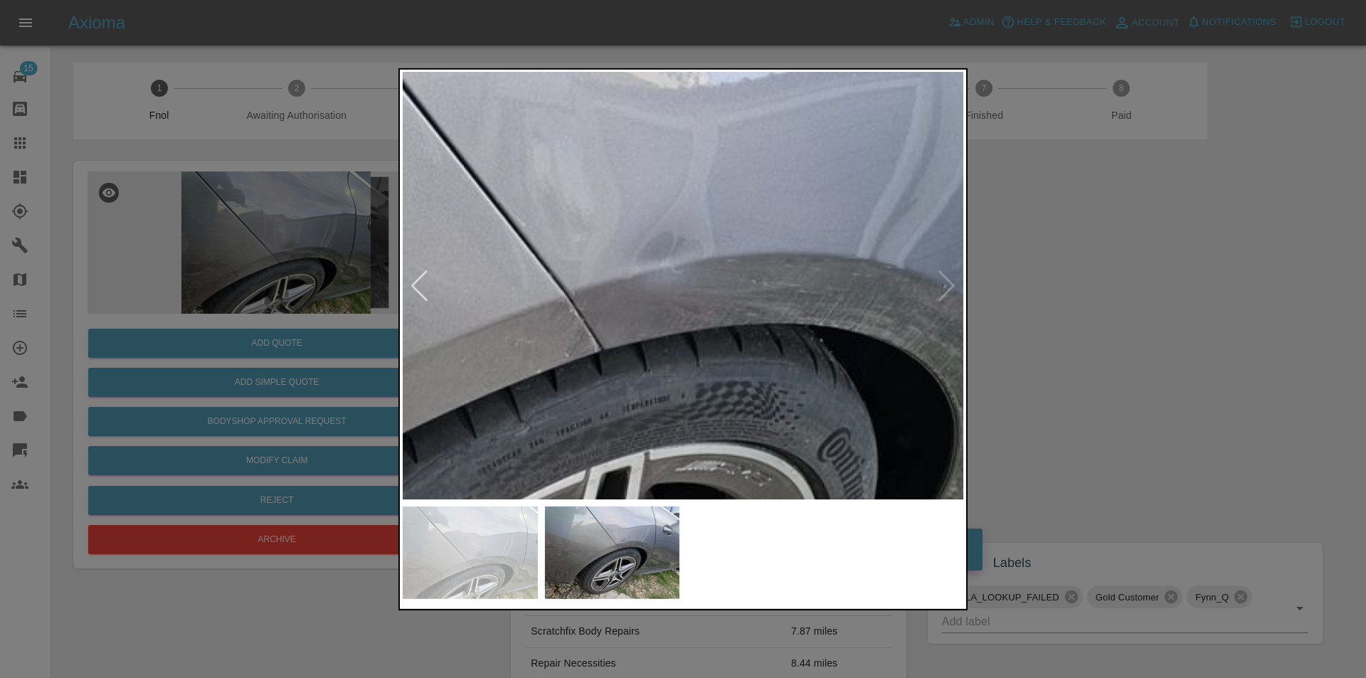
click at [737, 249] on img at bounding box center [521, 395] width 1682 height 1281
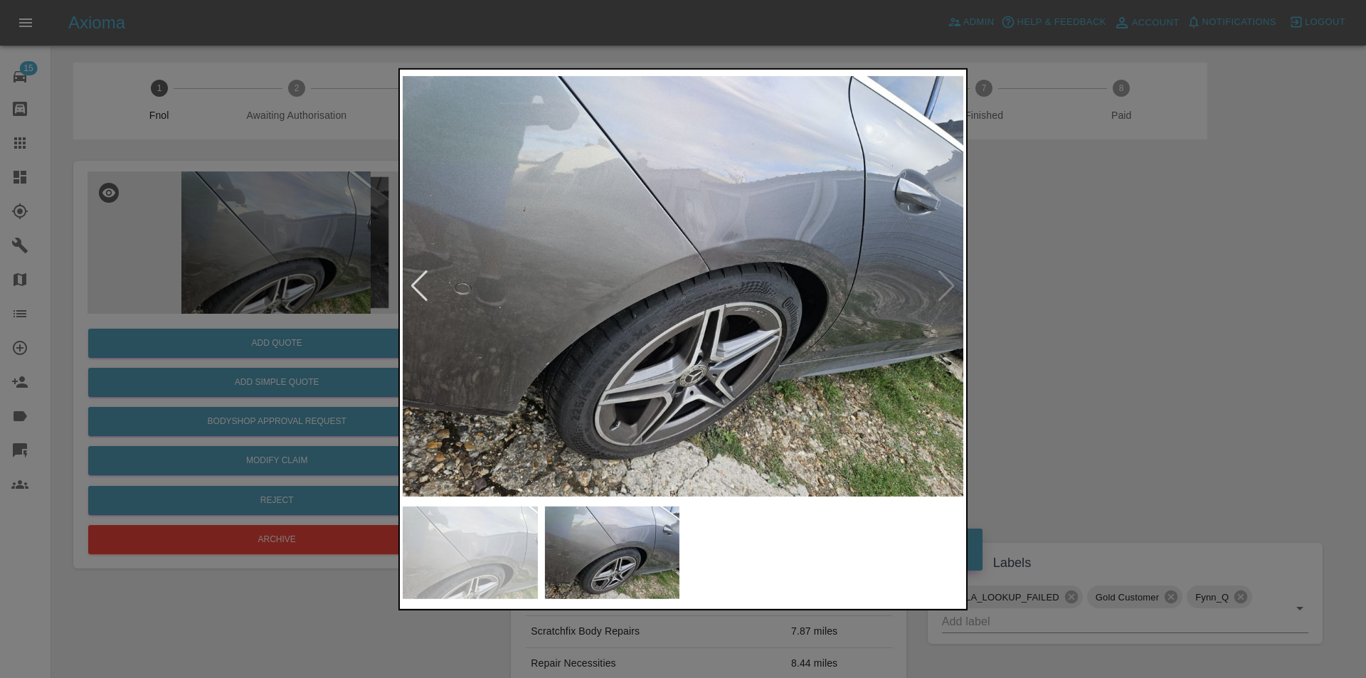
click at [1169, 292] on div at bounding box center [683, 339] width 1366 height 678
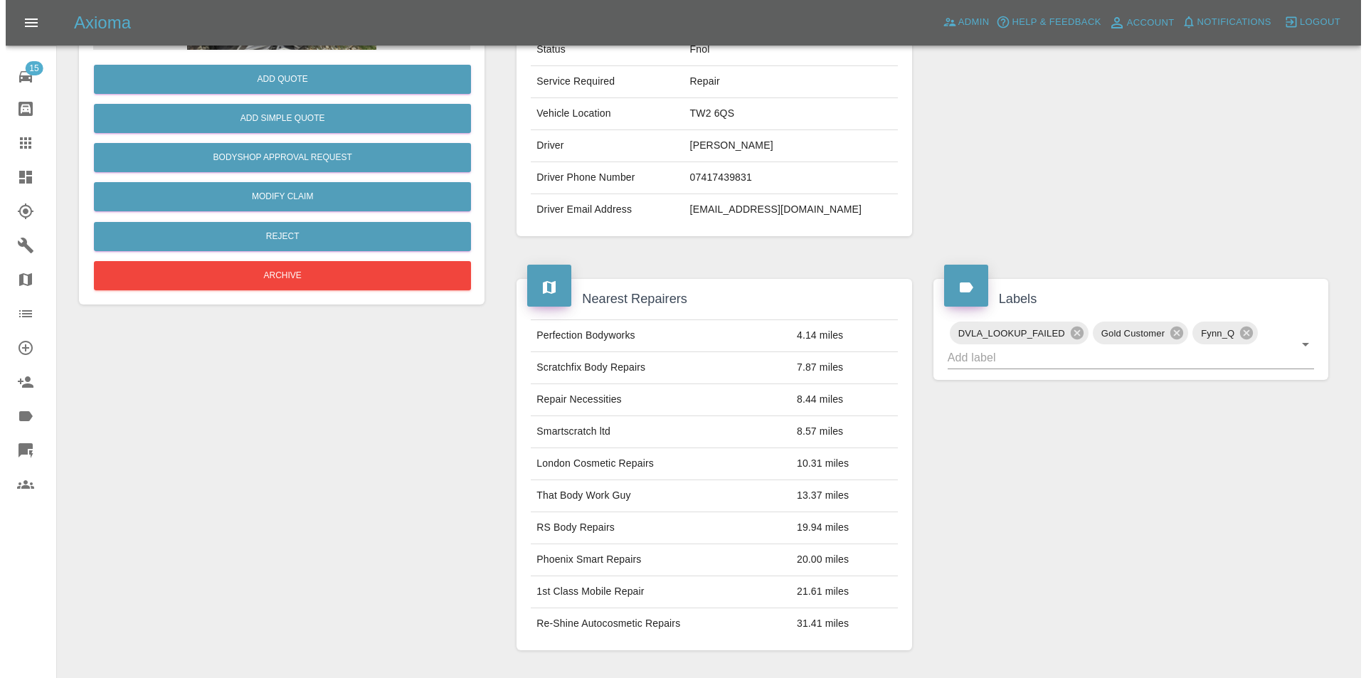
scroll to position [149, 0]
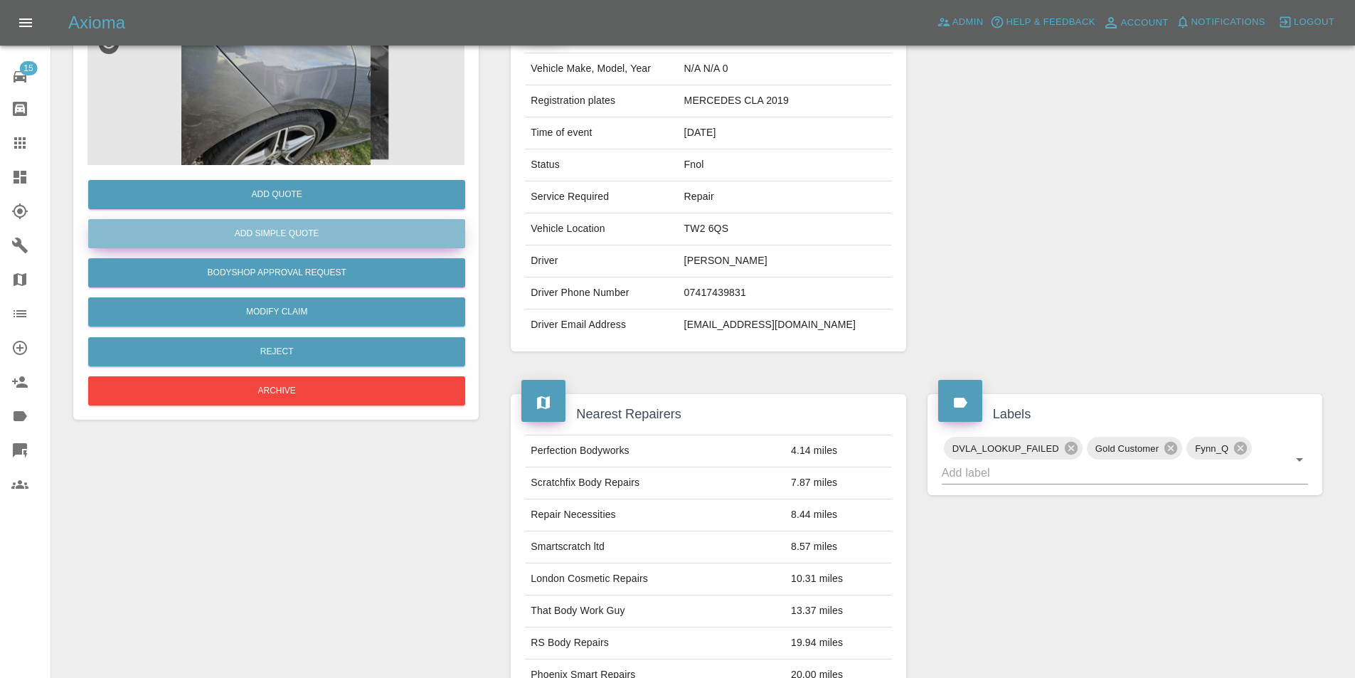
click at [280, 230] on button "Add Simple Quote" at bounding box center [276, 233] width 377 height 29
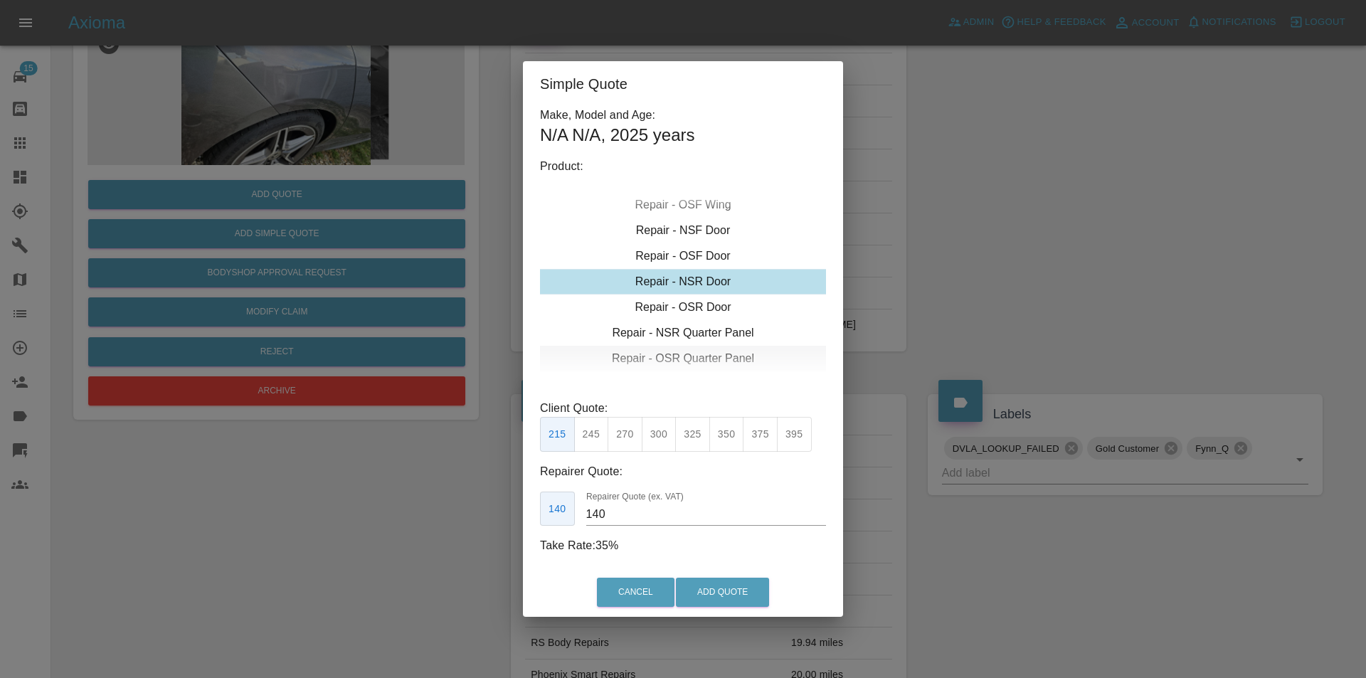
click at [687, 356] on div "Repair - OSR Quarter Panel" at bounding box center [683, 359] width 286 height 26
click at [664, 434] on button "300" at bounding box center [659, 434] width 35 height 35
type input "190"
click at [716, 600] on button "Add Quote" at bounding box center [722, 592] width 93 height 29
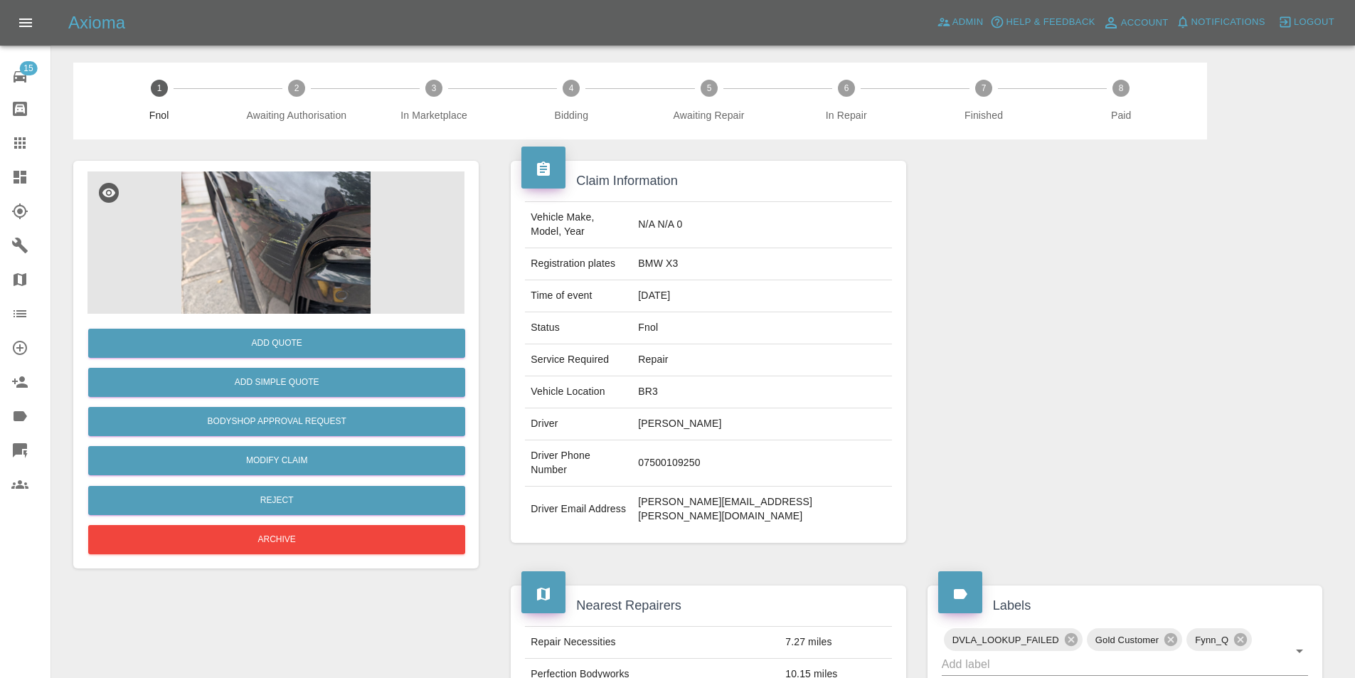
click at [266, 250] on img at bounding box center [275, 242] width 377 height 142
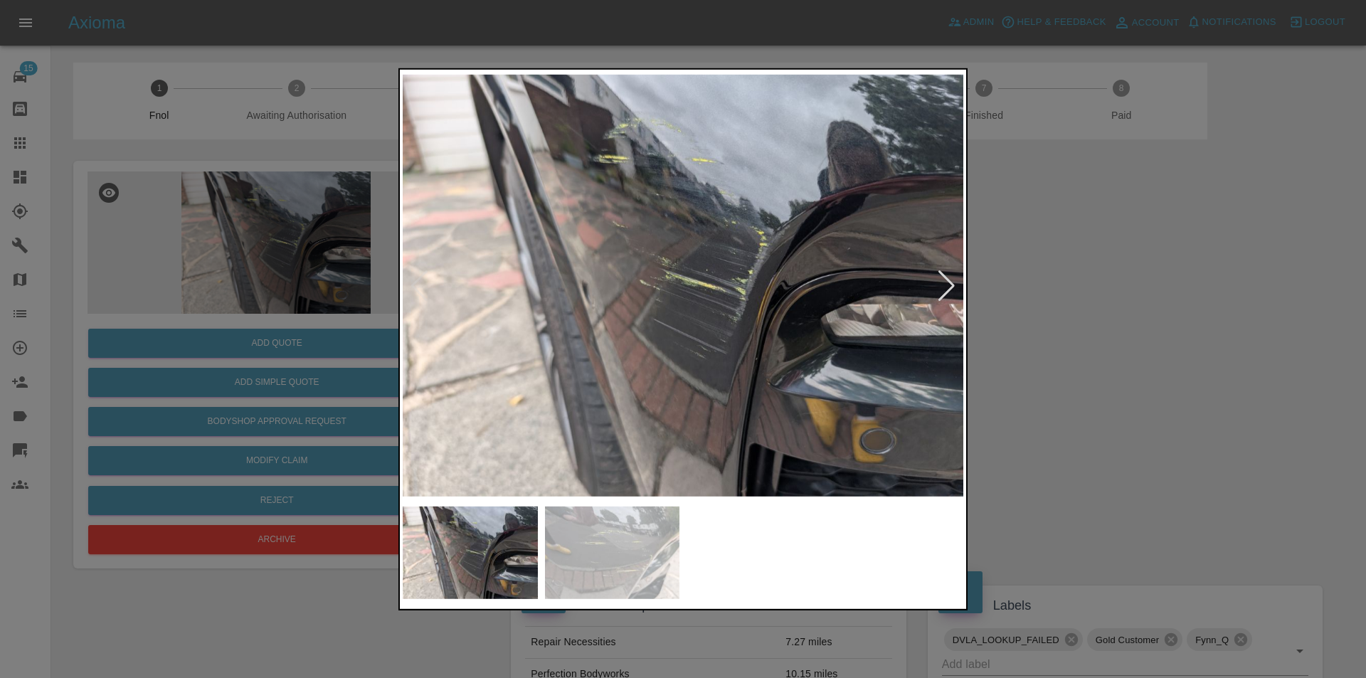
click at [955, 285] on div at bounding box center [946, 285] width 19 height 31
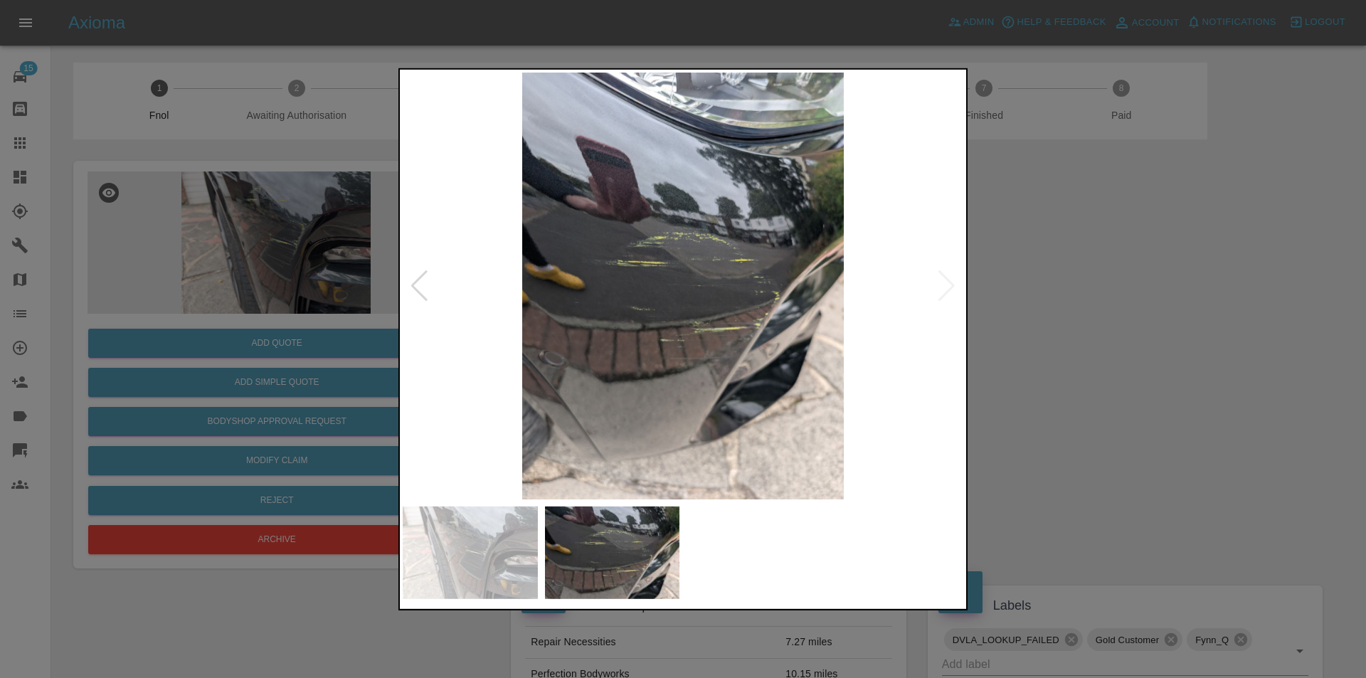
click at [1051, 284] on div at bounding box center [683, 339] width 1366 height 678
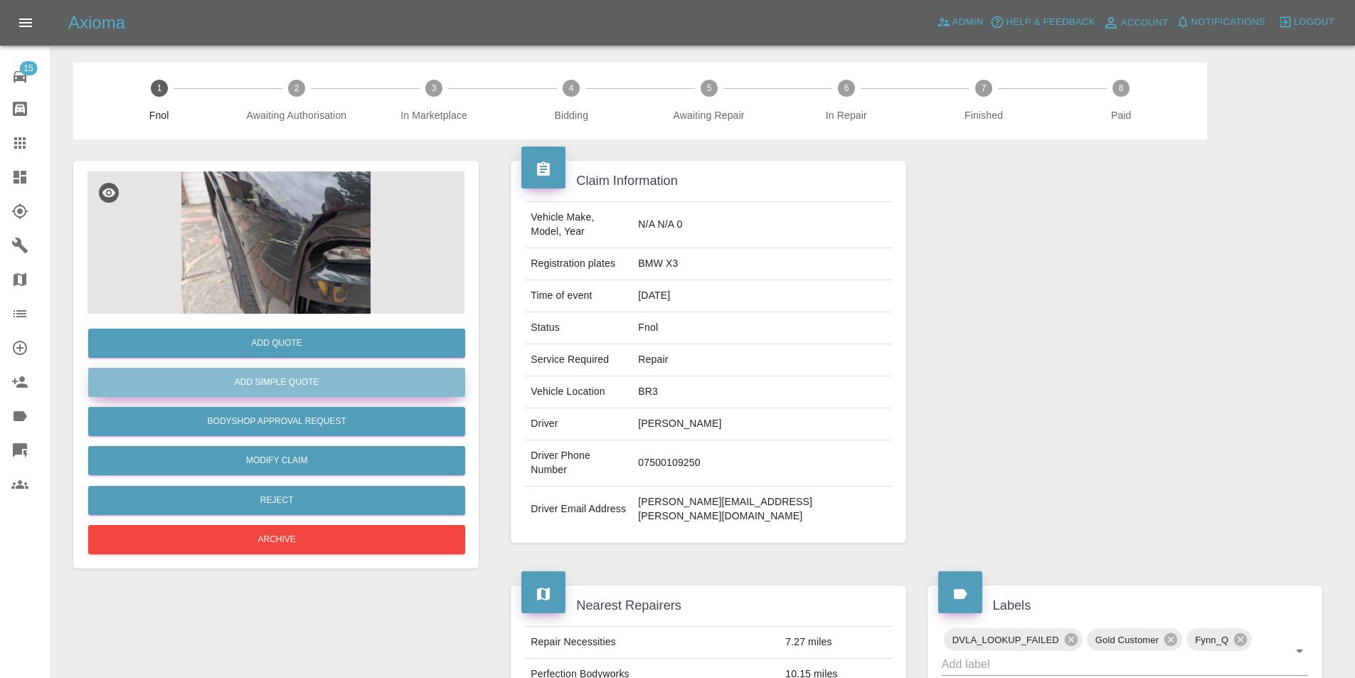
click at [298, 377] on button "Add Simple Quote" at bounding box center [276, 382] width 377 height 29
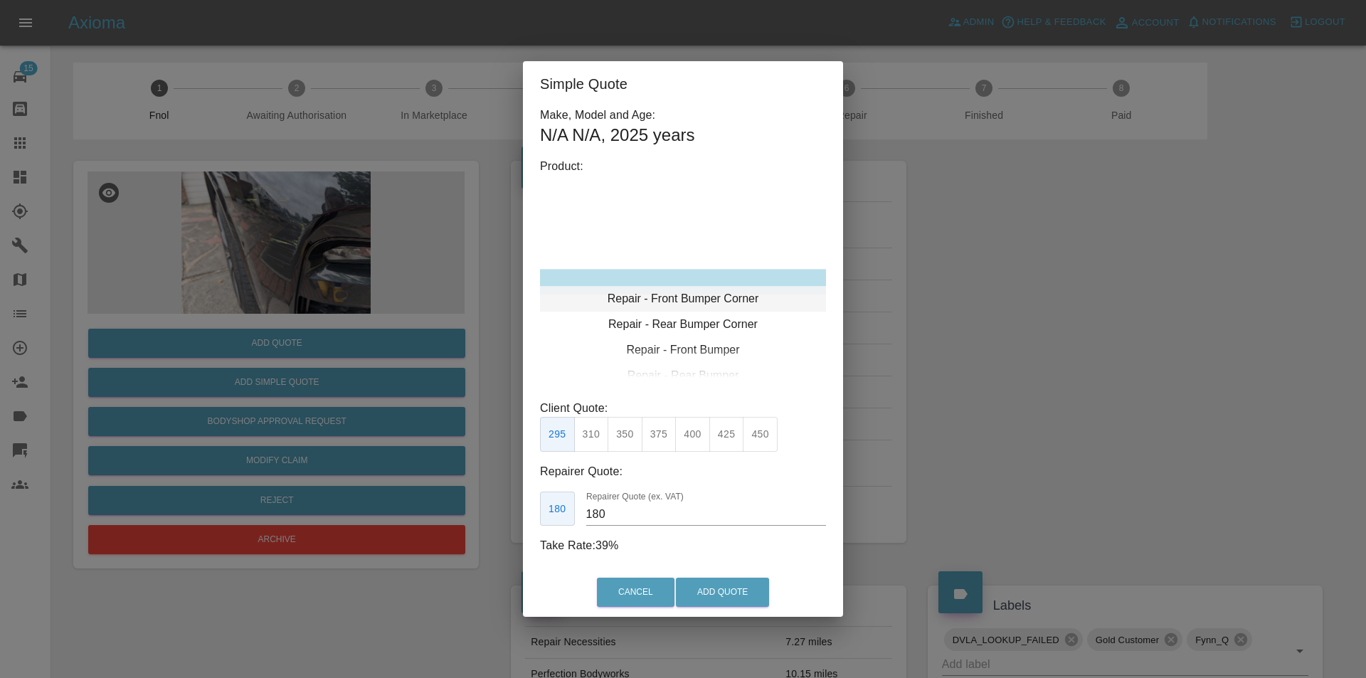
type input "120"
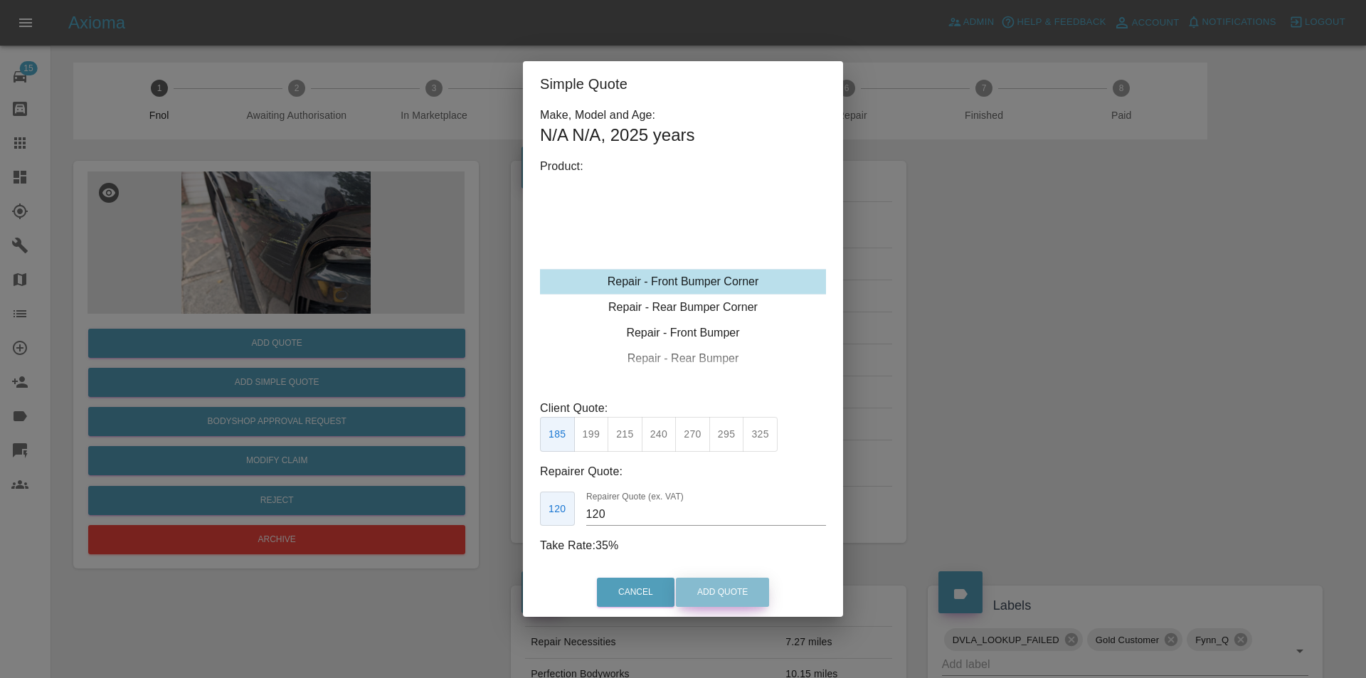
click at [704, 589] on button "Add Quote" at bounding box center [722, 592] width 93 height 29
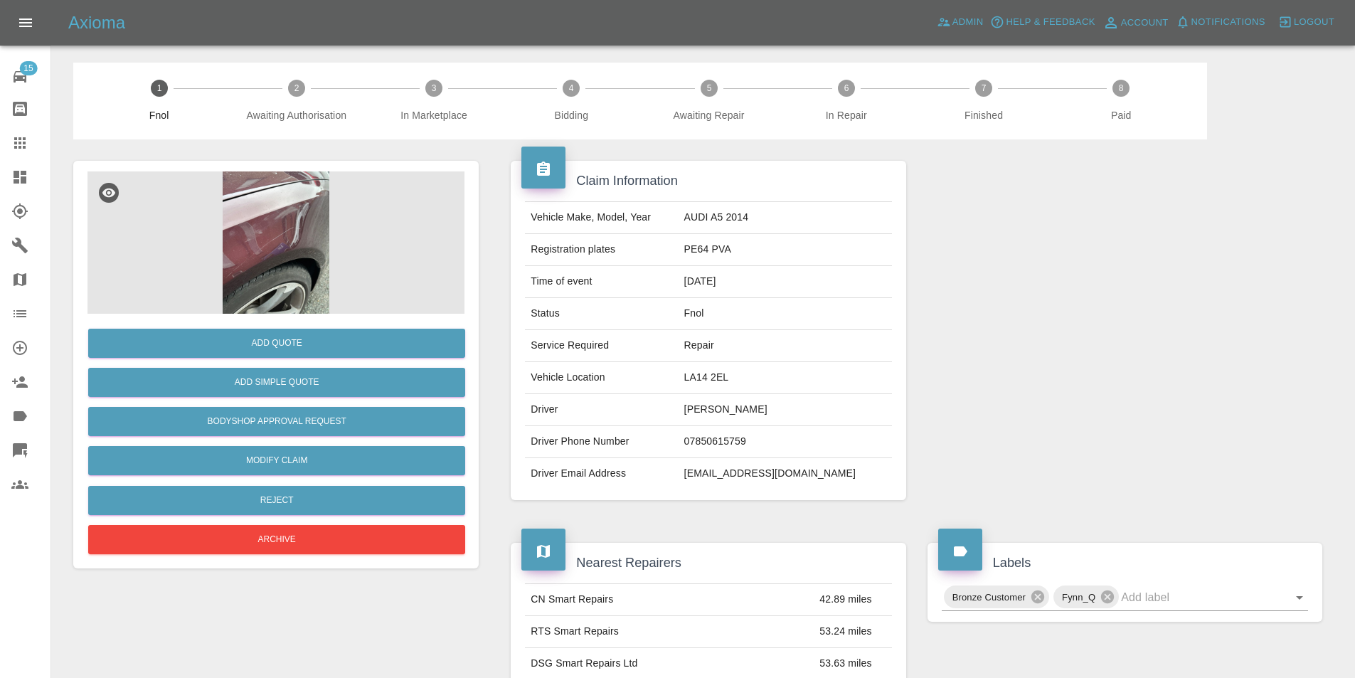
click at [309, 207] on img at bounding box center [275, 242] width 377 height 142
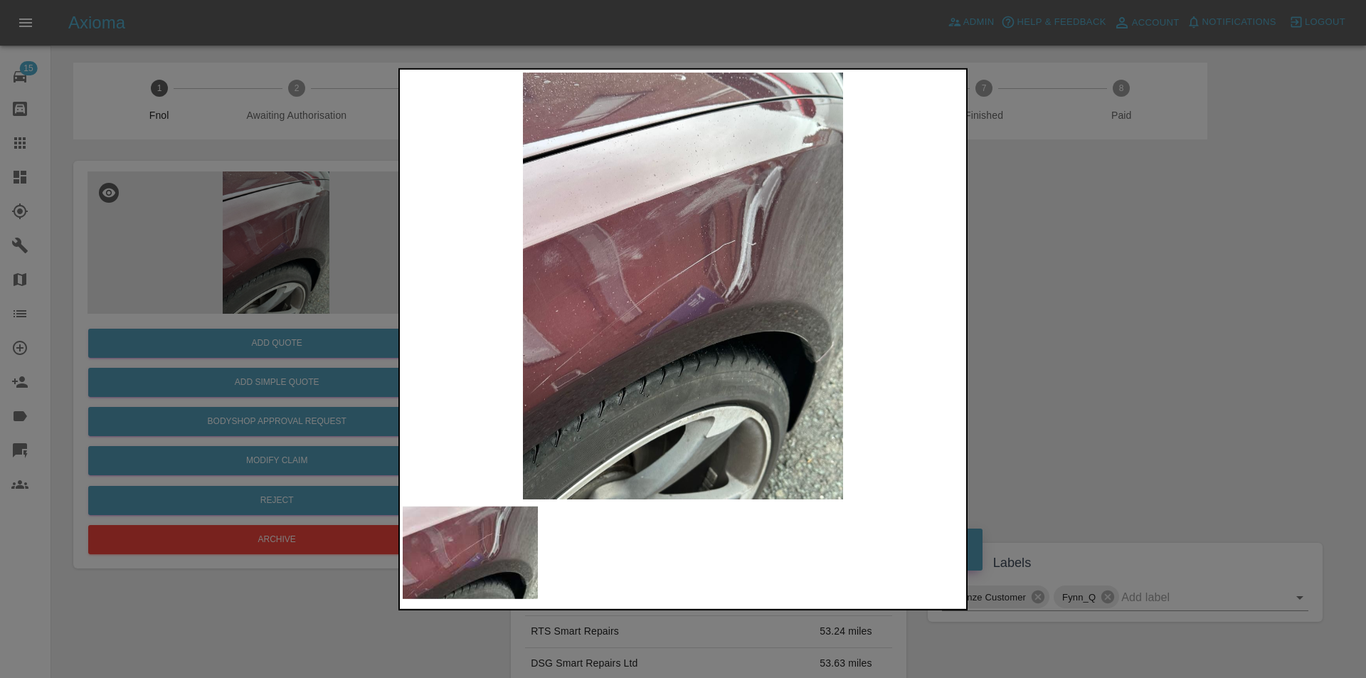
click at [1079, 287] on div at bounding box center [683, 339] width 1366 height 678
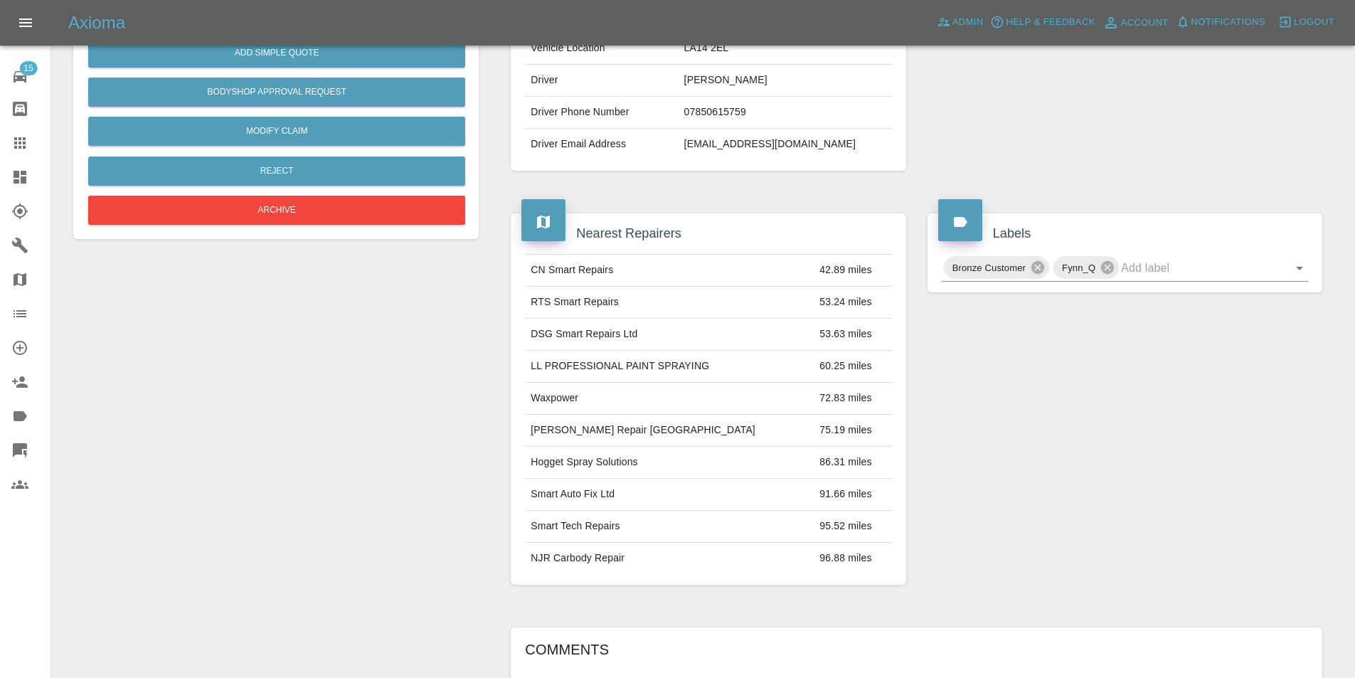
scroll to position [142, 0]
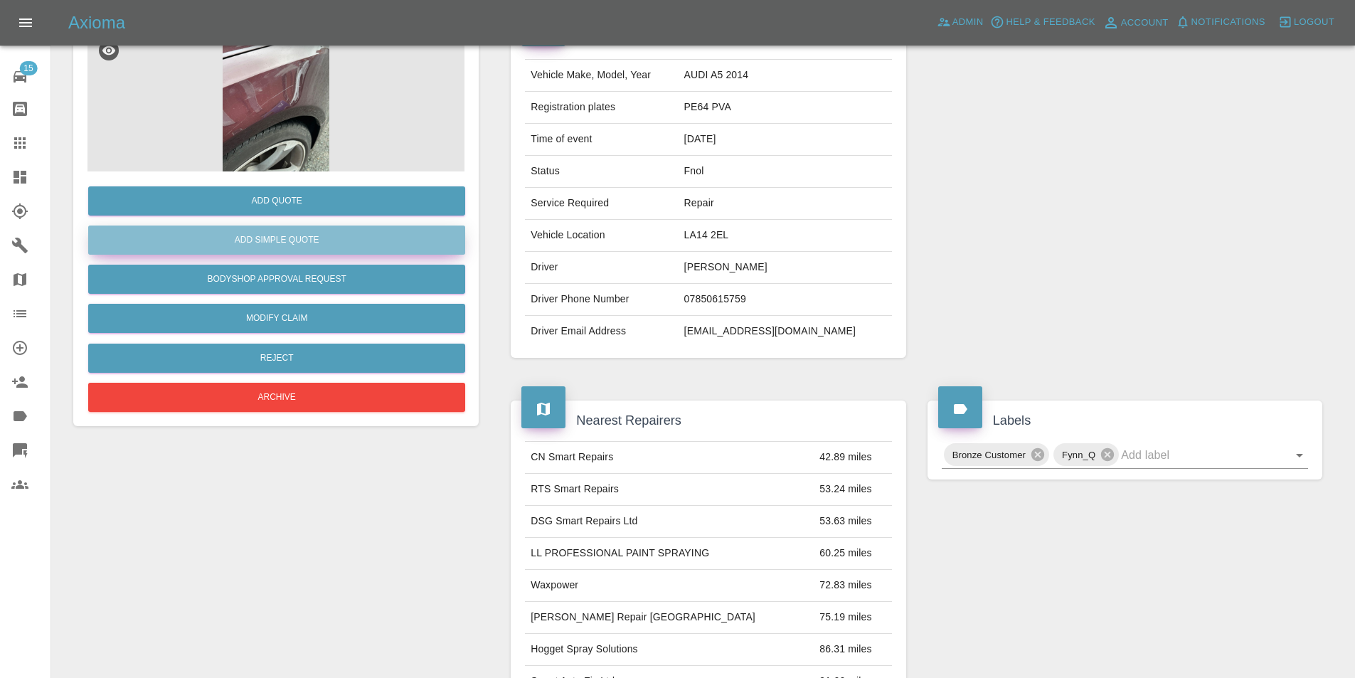
click at [286, 243] on button "Add Simple Quote" at bounding box center [276, 239] width 377 height 29
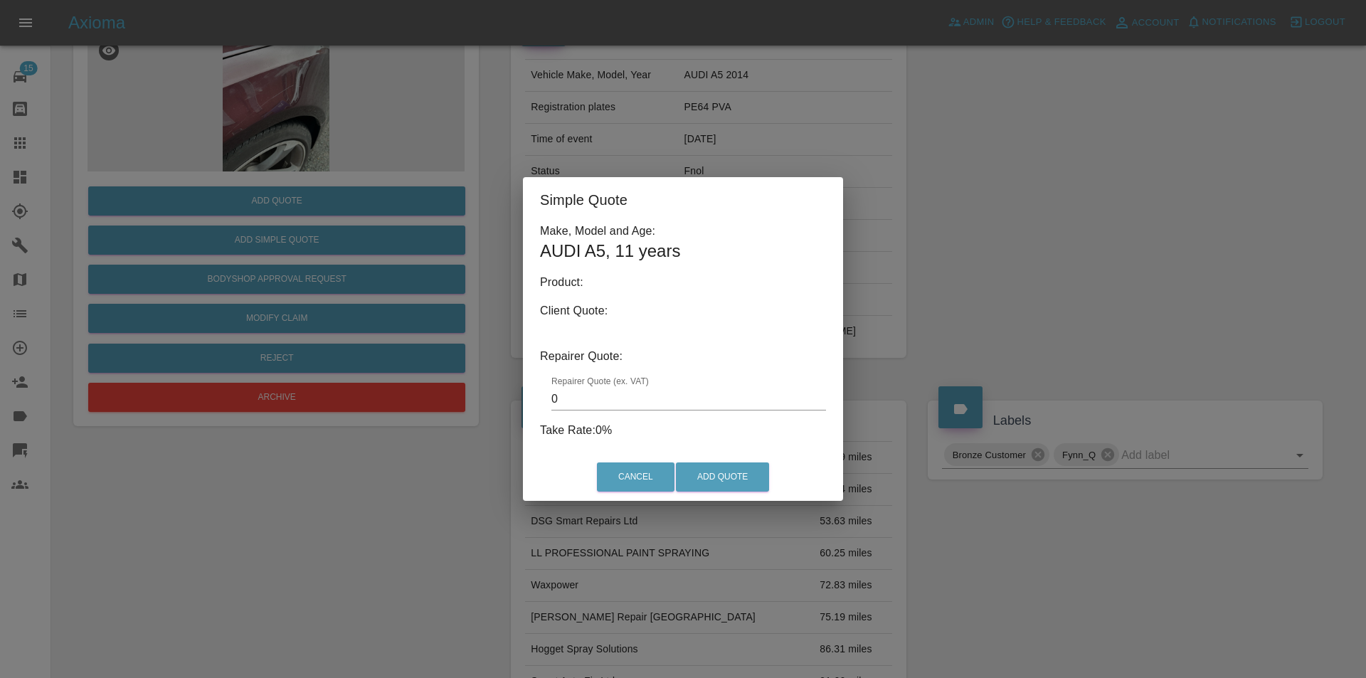
type input "140"
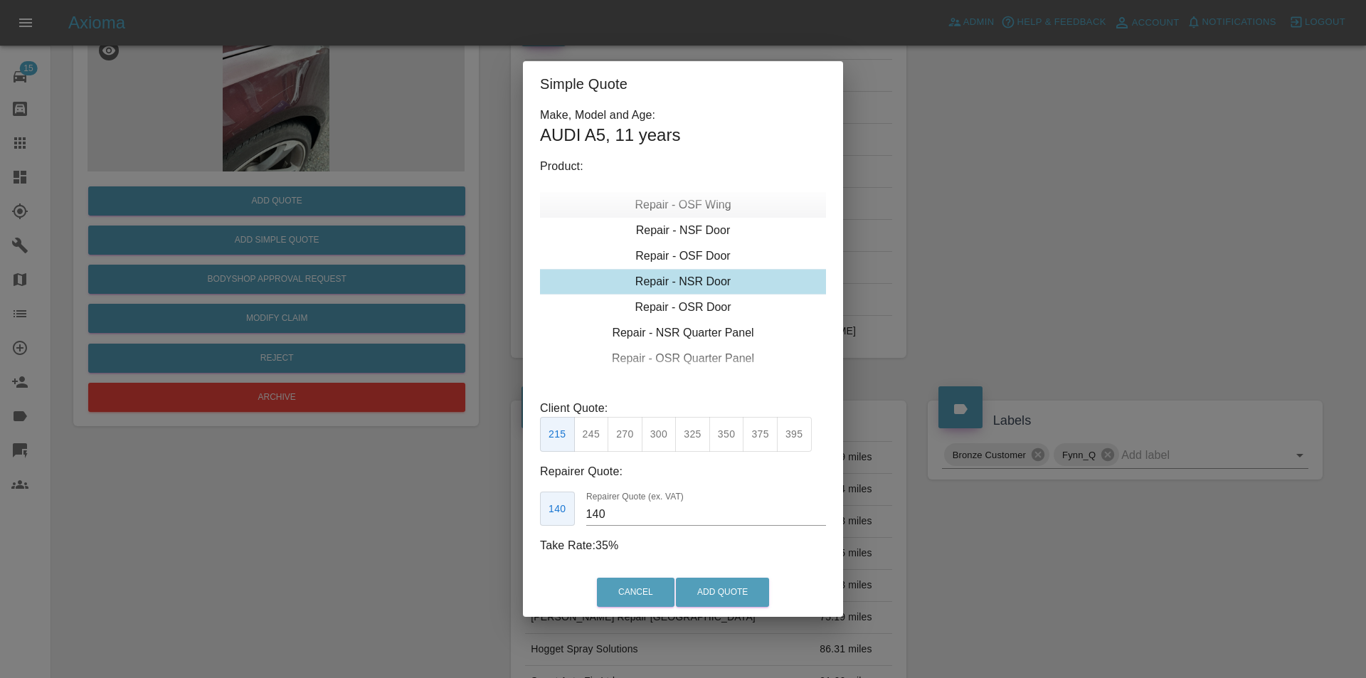
click at [723, 211] on div "Repair - OSF Wing" at bounding box center [683, 205] width 286 height 26
click at [711, 585] on button "Add Quote" at bounding box center [722, 592] width 93 height 29
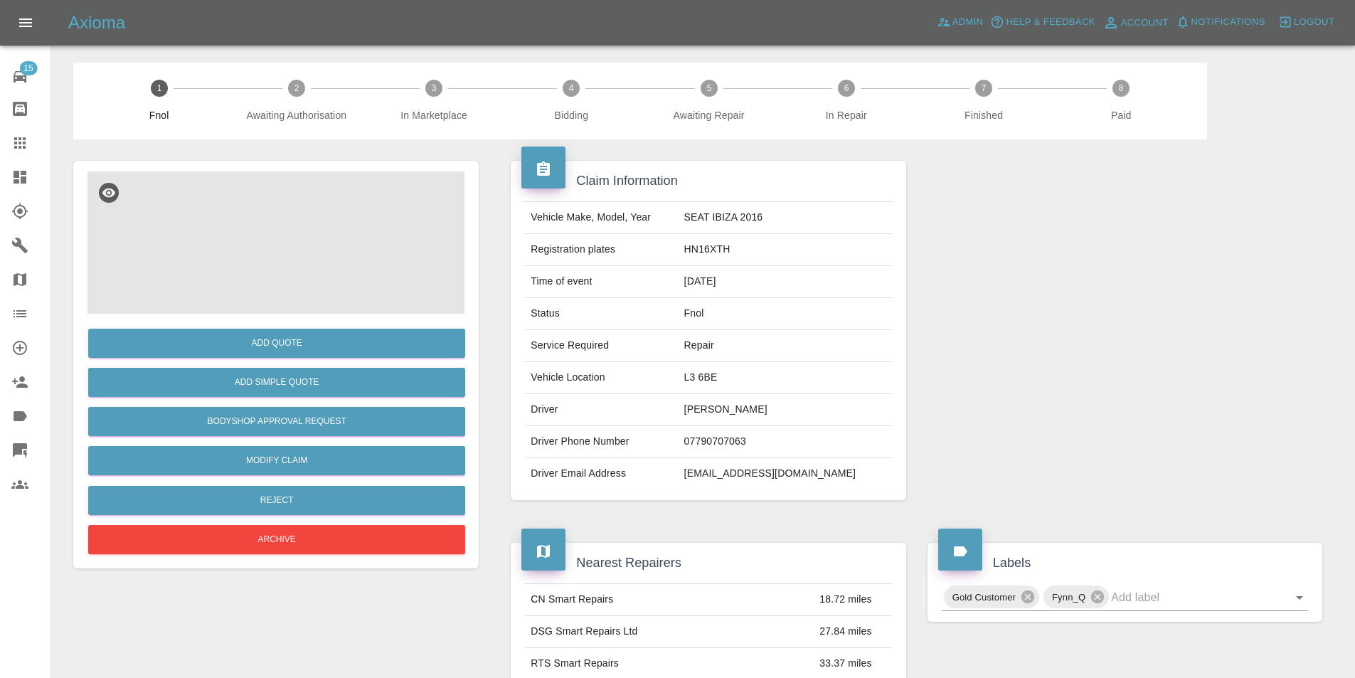
click at [319, 209] on img at bounding box center [275, 242] width 377 height 142
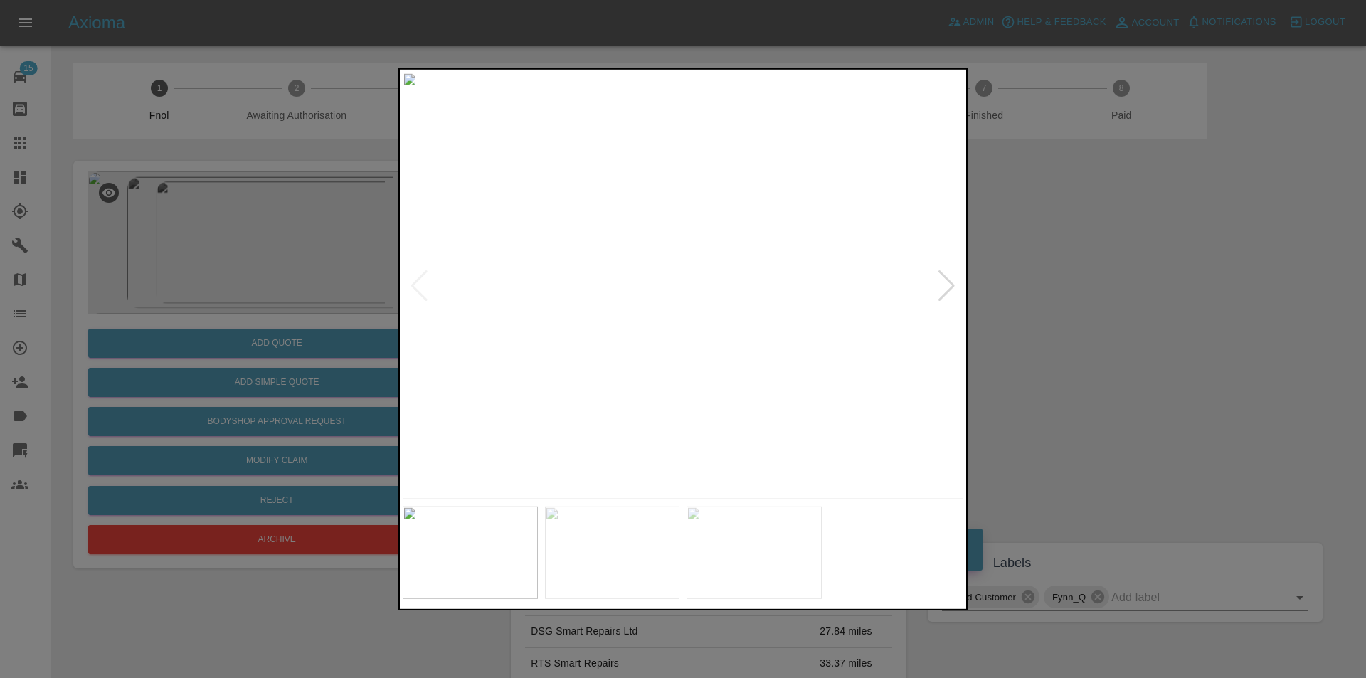
click at [955, 279] on div at bounding box center [946, 285] width 19 height 31
click at [946, 284] on div at bounding box center [946, 285] width 19 height 31
click at [942, 287] on img at bounding box center [683, 285] width 561 height 427
click at [1056, 302] on div at bounding box center [683, 339] width 1366 height 678
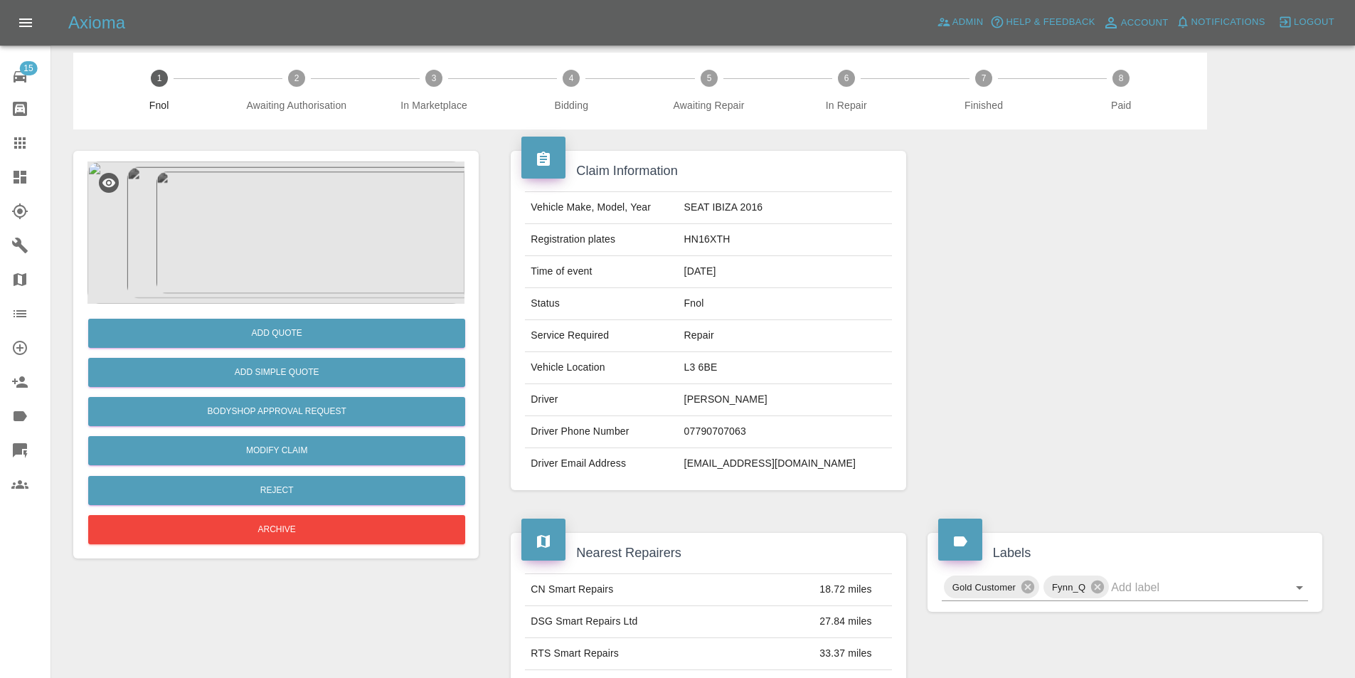
scroll to position [6, 0]
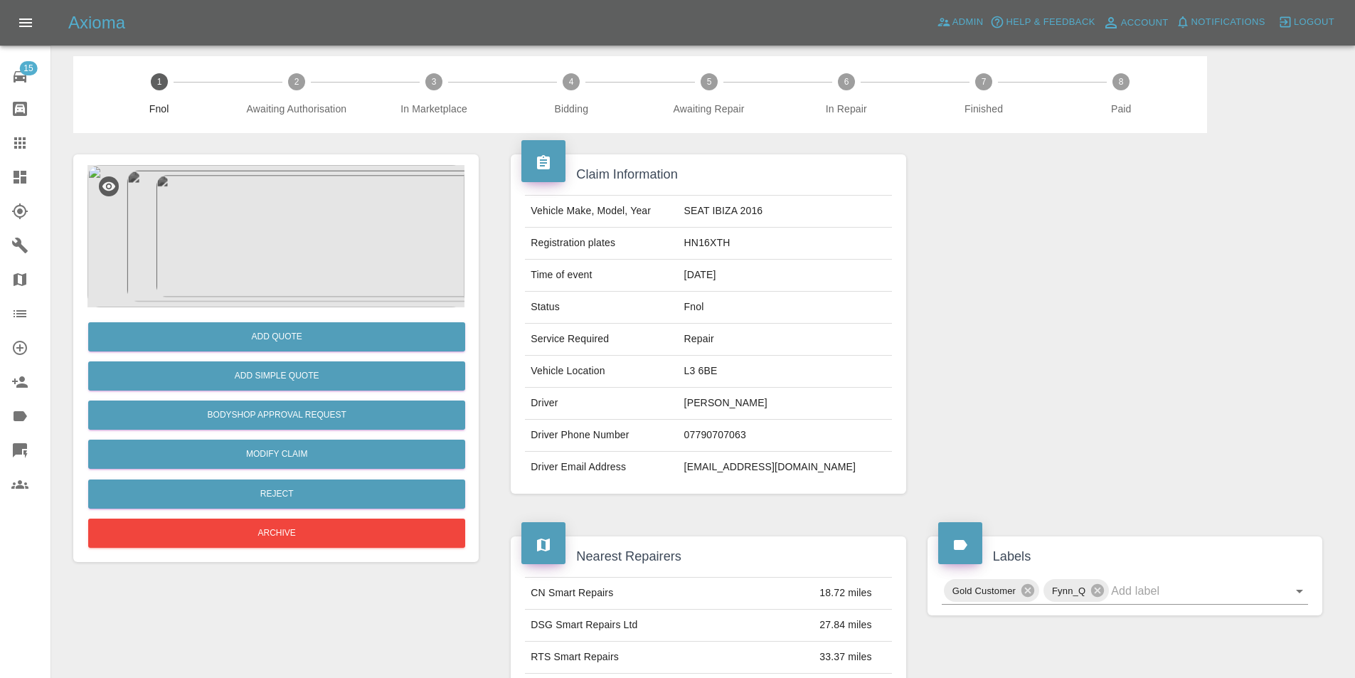
click at [257, 243] on img at bounding box center [275, 236] width 377 height 142
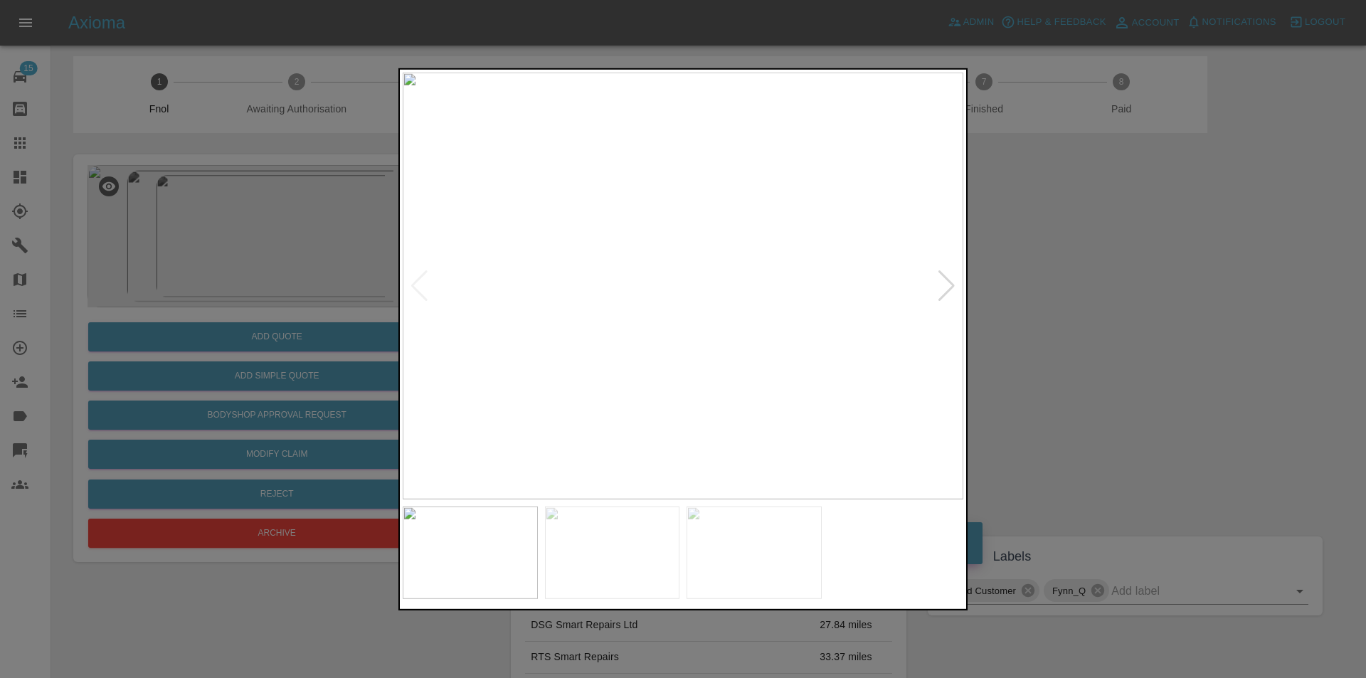
click at [946, 285] on div at bounding box center [946, 285] width 19 height 31
click at [612, 147] on img at bounding box center [683, 285] width 561 height 427
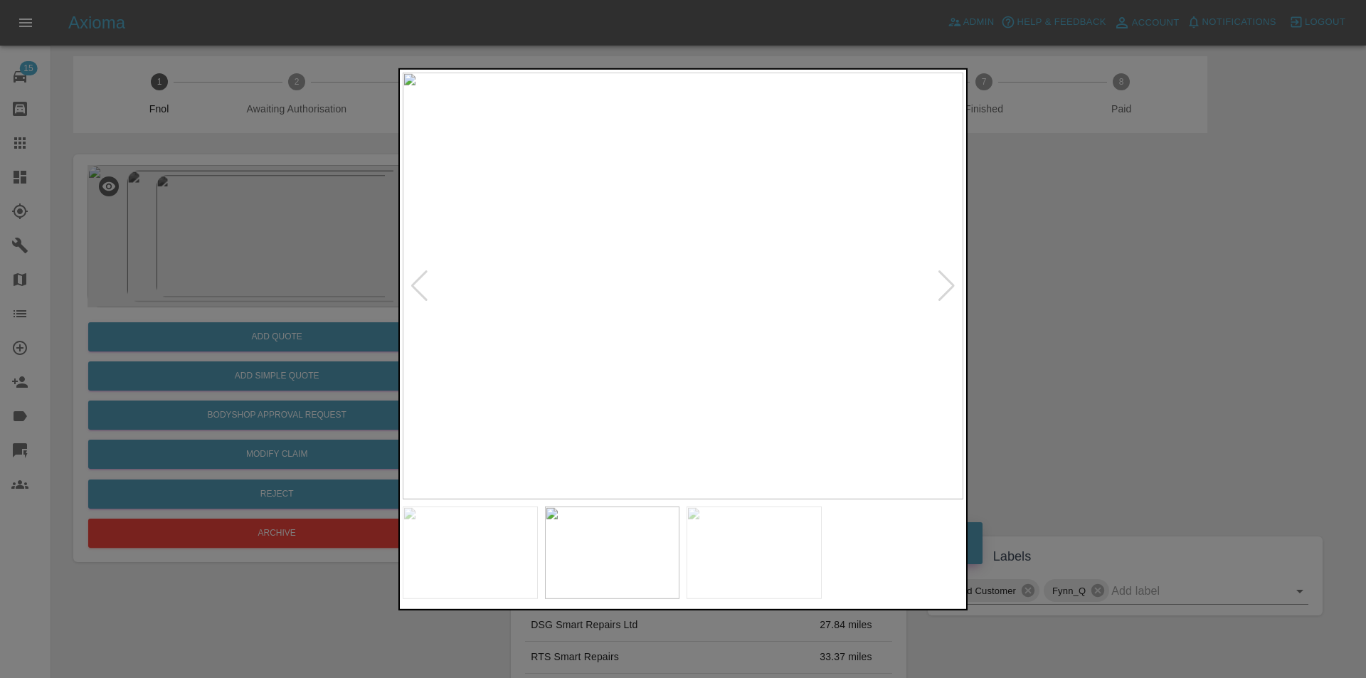
click at [1083, 279] on div at bounding box center [683, 339] width 1366 height 678
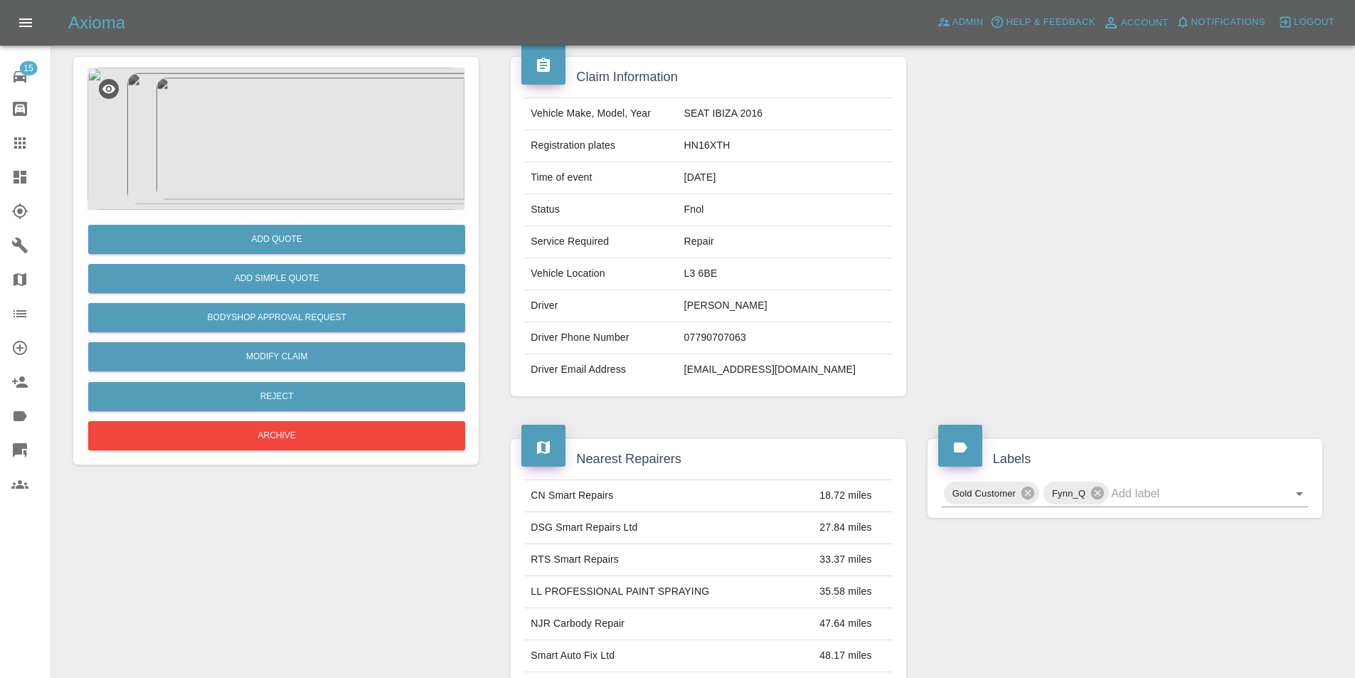
scroll to position [0, 0]
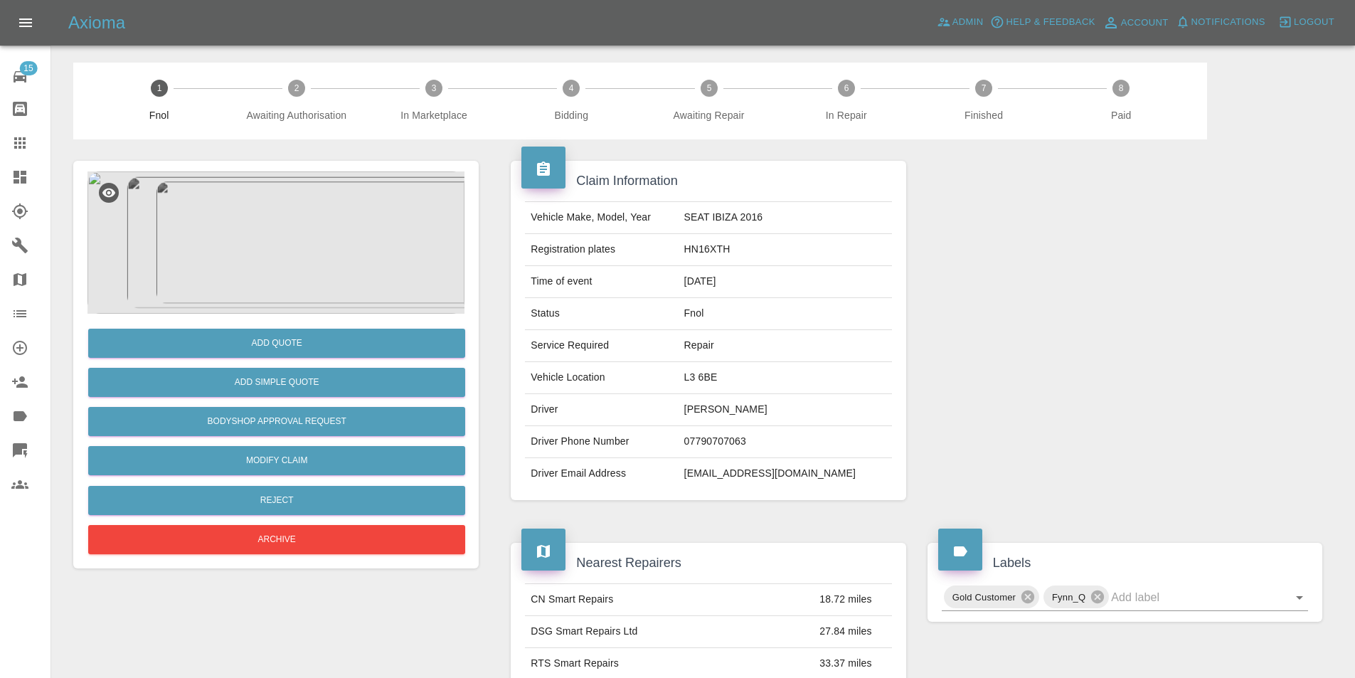
click at [255, 206] on img at bounding box center [275, 242] width 377 height 142
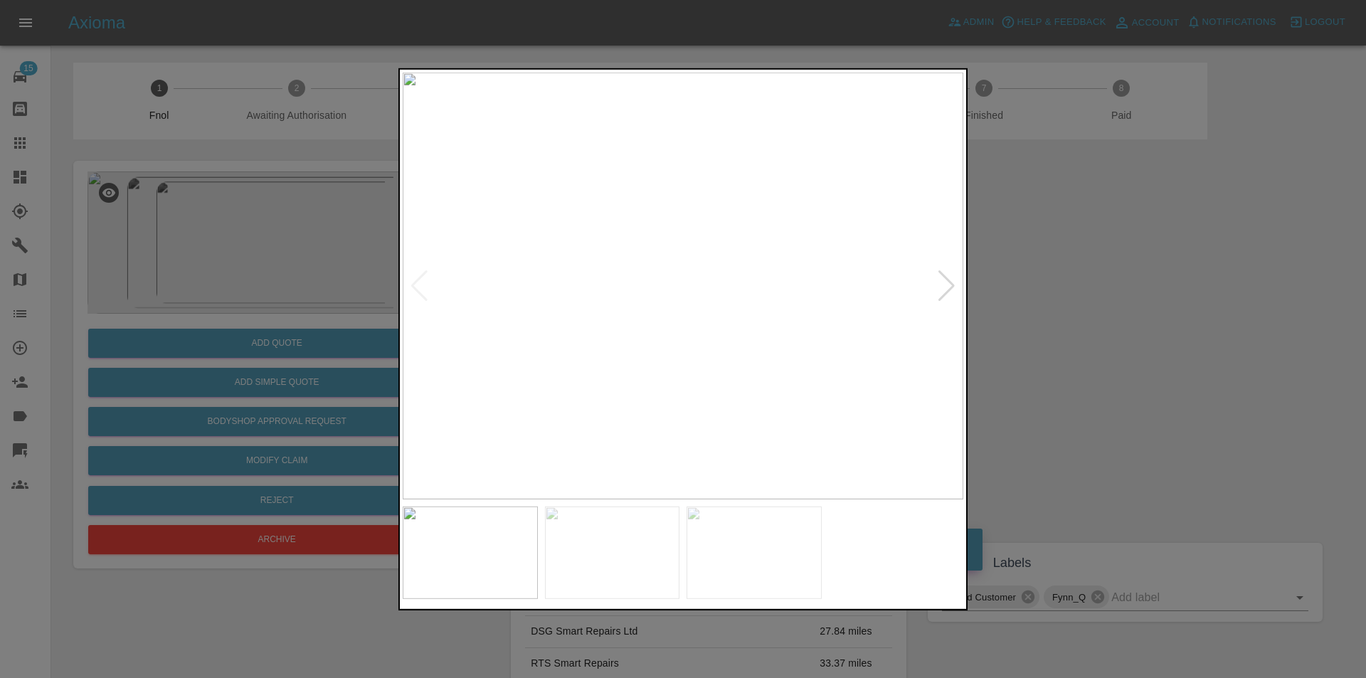
click at [945, 287] on div at bounding box center [946, 285] width 19 height 31
click at [637, 217] on img at bounding box center [683, 285] width 561 height 427
click at [716, 213] on img at bounding box center [822, 491] width 1682 height 1281
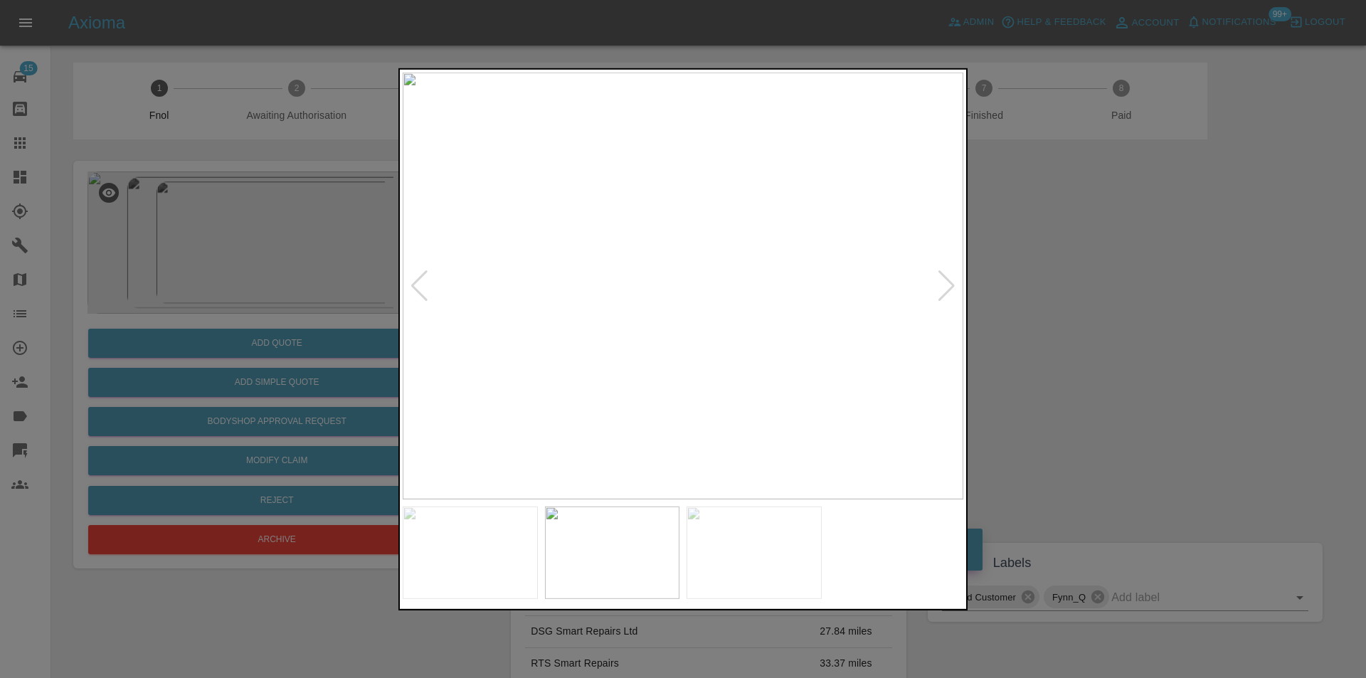
click at [955, 285] on div at bounding box center [946, 285] width 19 height 31
drag, startPoint x: 1078, startPoint y: 301, endPoint x: 765, endPoint y: 314, distance: 313.3
click at [1078, 302] on div at bounding box center [683, 339] width 1366 height 678
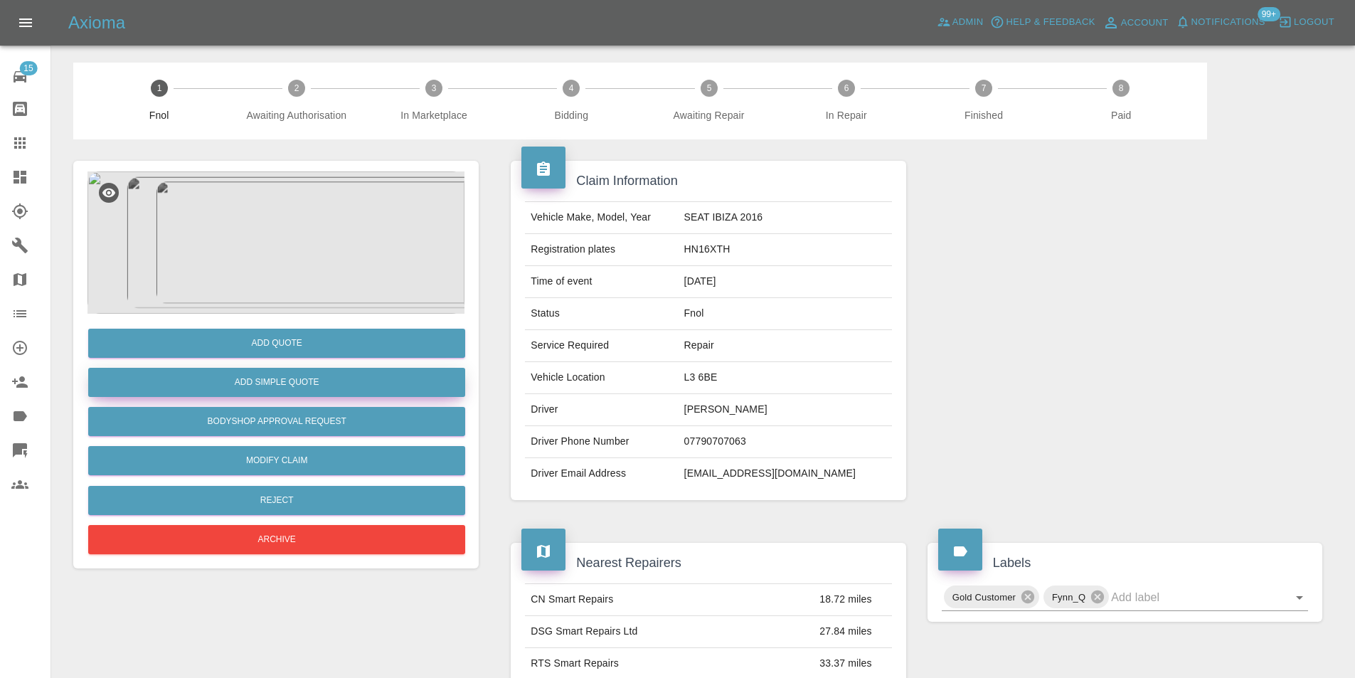
click at [328, 383] on button "Add Simple Quote" at bounding box center [276, 382] width 377 height 29
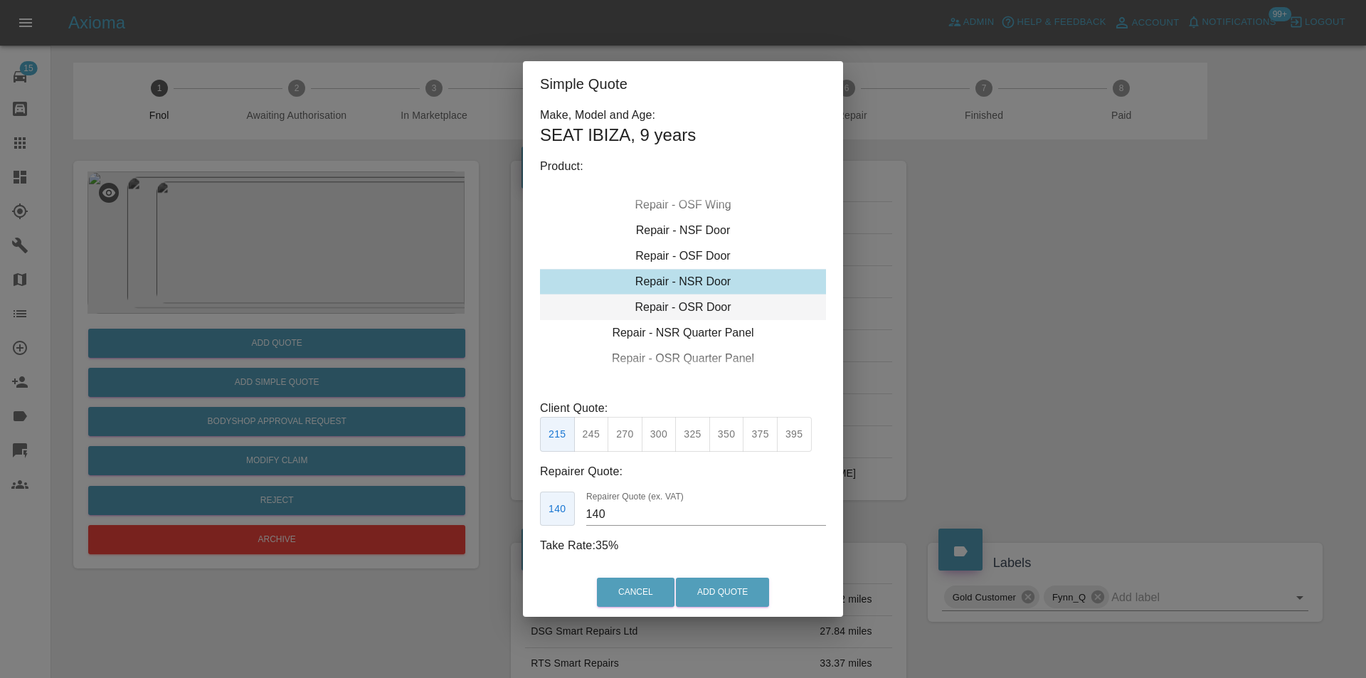
click at [706, 301] on div "Repair - OSR Door" at bounding box center [683, 307] width 286 height 26
click at [669, 436] on button "300" at bounding box center [659, 434] width 35 height 35
type input "190"
click at [705, 579] on button "Add Quote" at bounding box center [722, 592] width 93 height 29
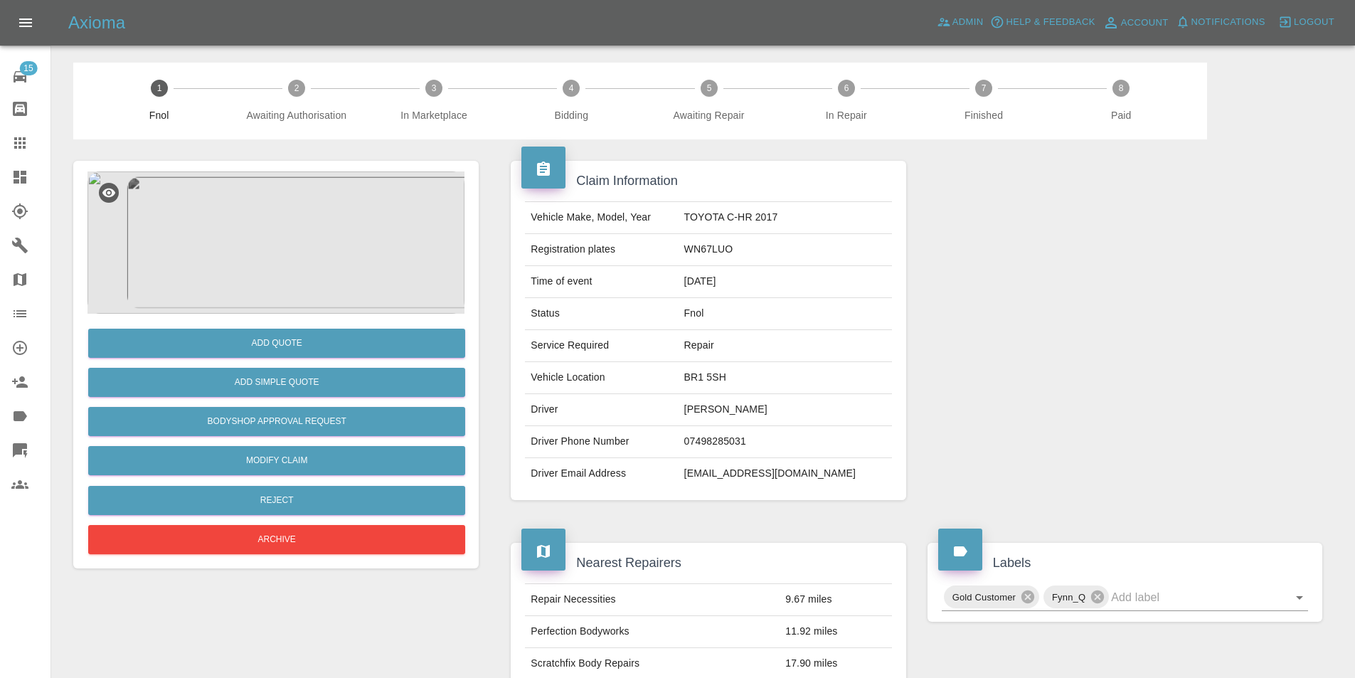
click at [297, 225] on img at bounding box center [275, 242] width 377 height 142
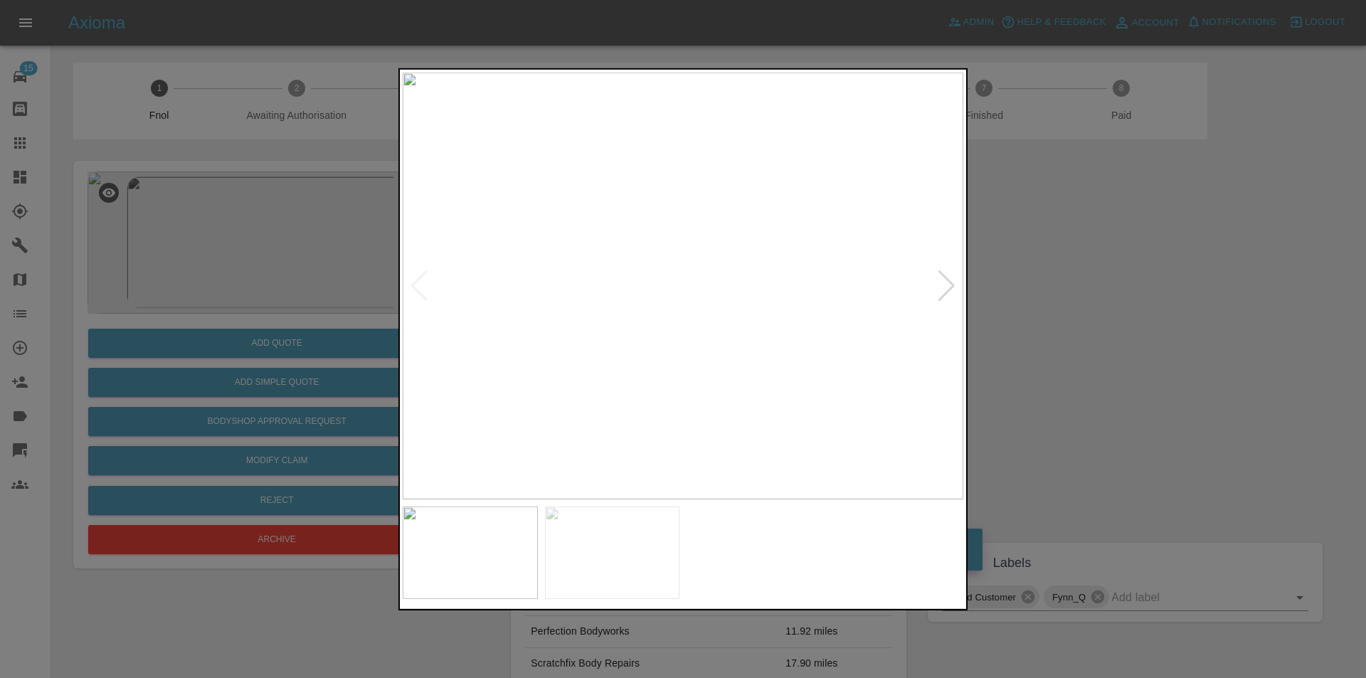
click at [943, 283] on div at bounding box center [946, 285] width 19 height 31
click at [943, 283] on img at bounding box center [683, 285] width 561 height 427
drag, startPoint x: 1171, startPoint y: 301, endPoint x: 1127, endPoint y: 303, distance: 43.4
click at [1162, 303] on div at bounding box center [683, 339] width 1366 height 678
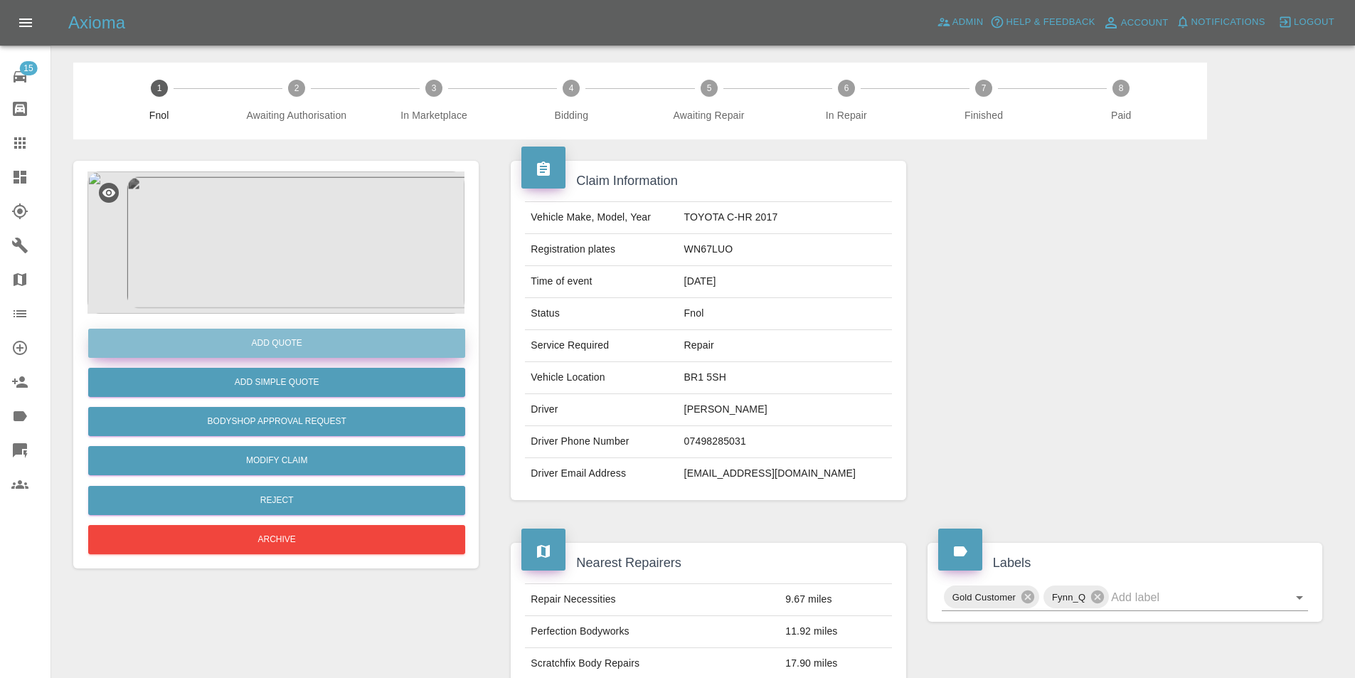
click at [299, 344] on button "Add Quote" at bounding box center [276, 343] width 377 height 29
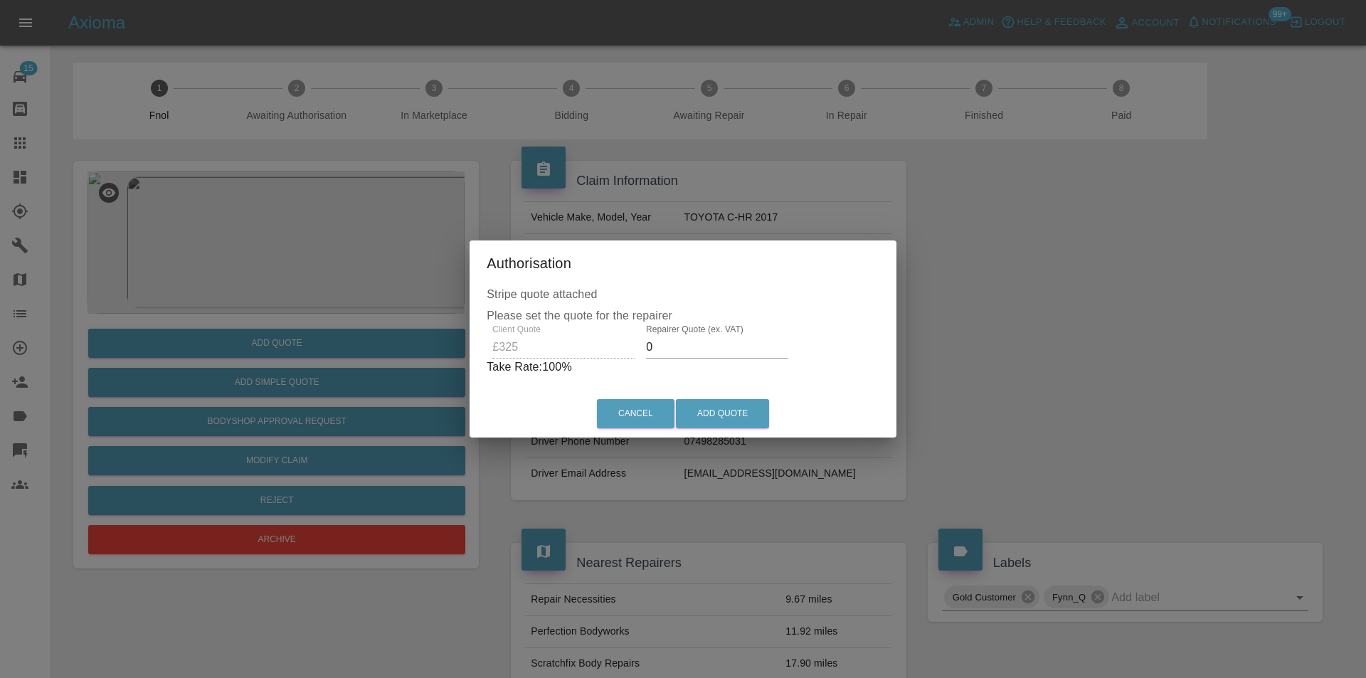
click at [679, 355] on input "0" at bounding box center [717, 347] width 142 height 23
type input "0210"
click at [712, 408] on button "Add Quote" at bounding box center [722, 413] width 93 height 29
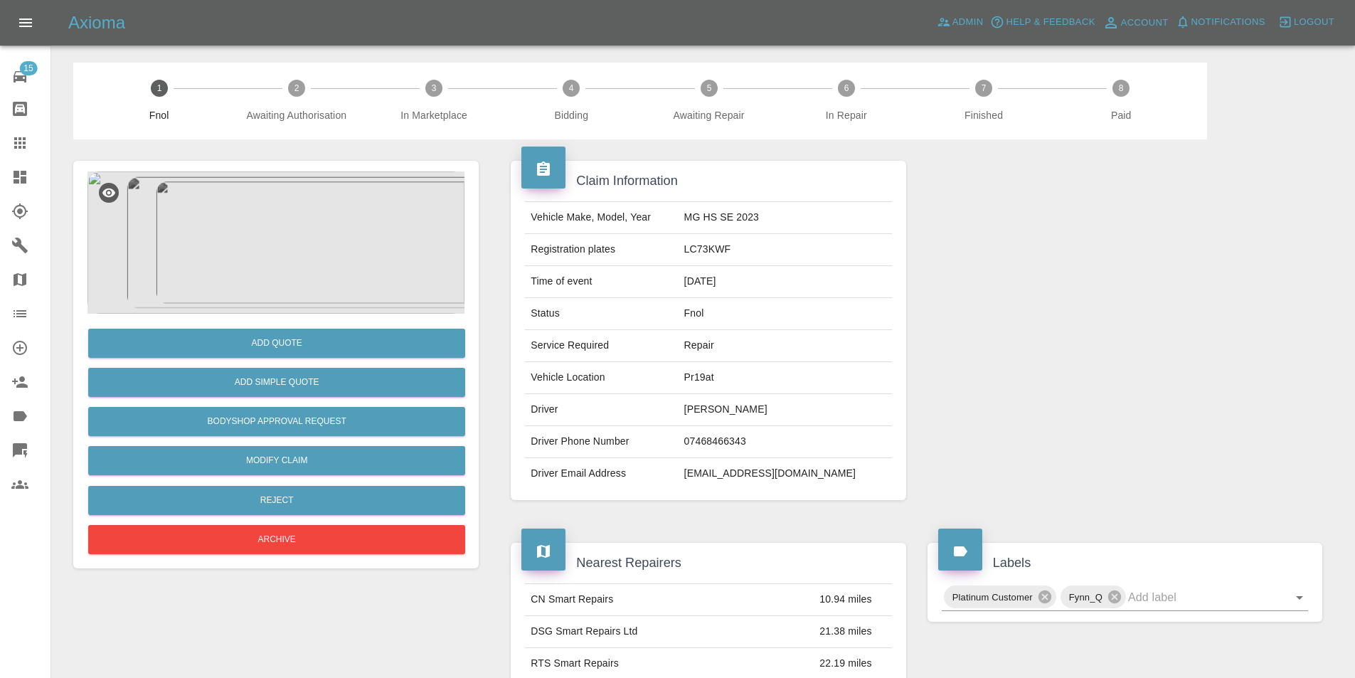
click at [277, 213] on img at bounding box center [275, 242] width 377 height 142
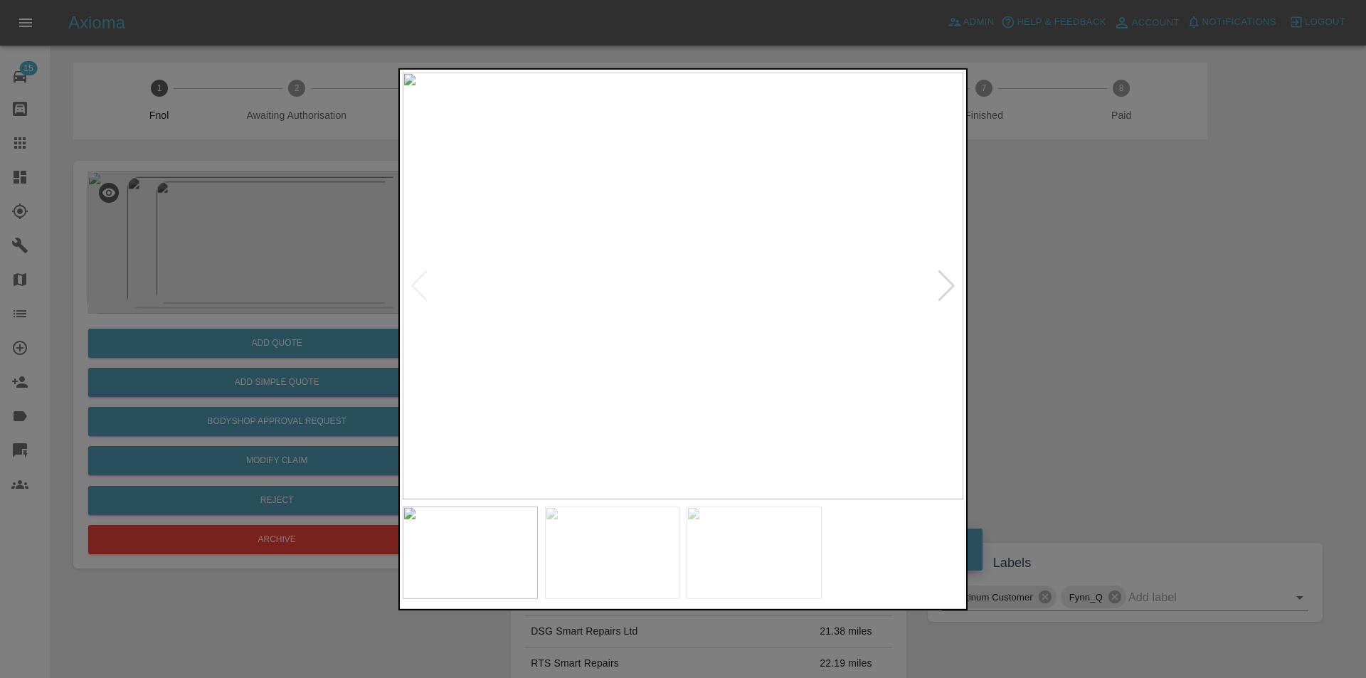
click at [946, 281] on div at bounding box center [946, 285] width 19 height 31
click at [946, 281] on img at bounding box center [683, 285] width 561 height 427
drag, startPoint x: 1103, startPoint y: 307, endPoint x: 636, endPoint y: 443, distance: 486.9
click at [1099, 307] on div at bounding box center [683, 339] width 1366 height 678
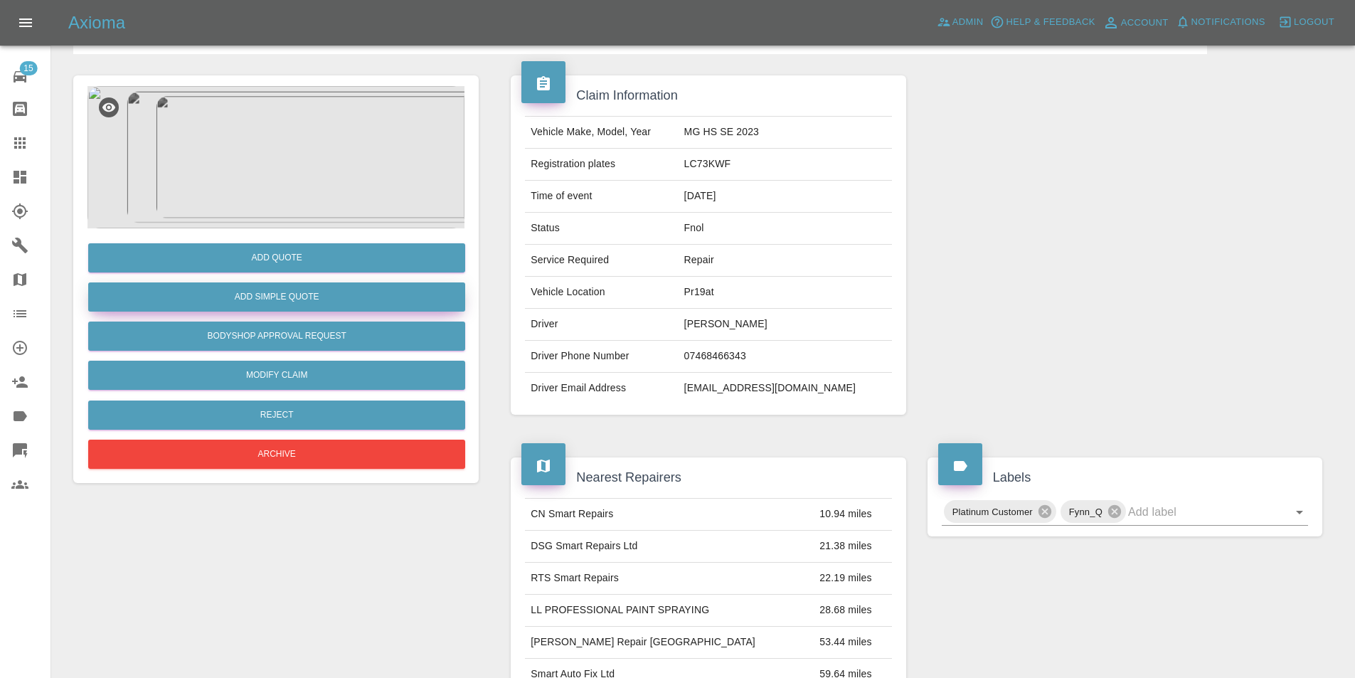
scroll to position [6, 0]
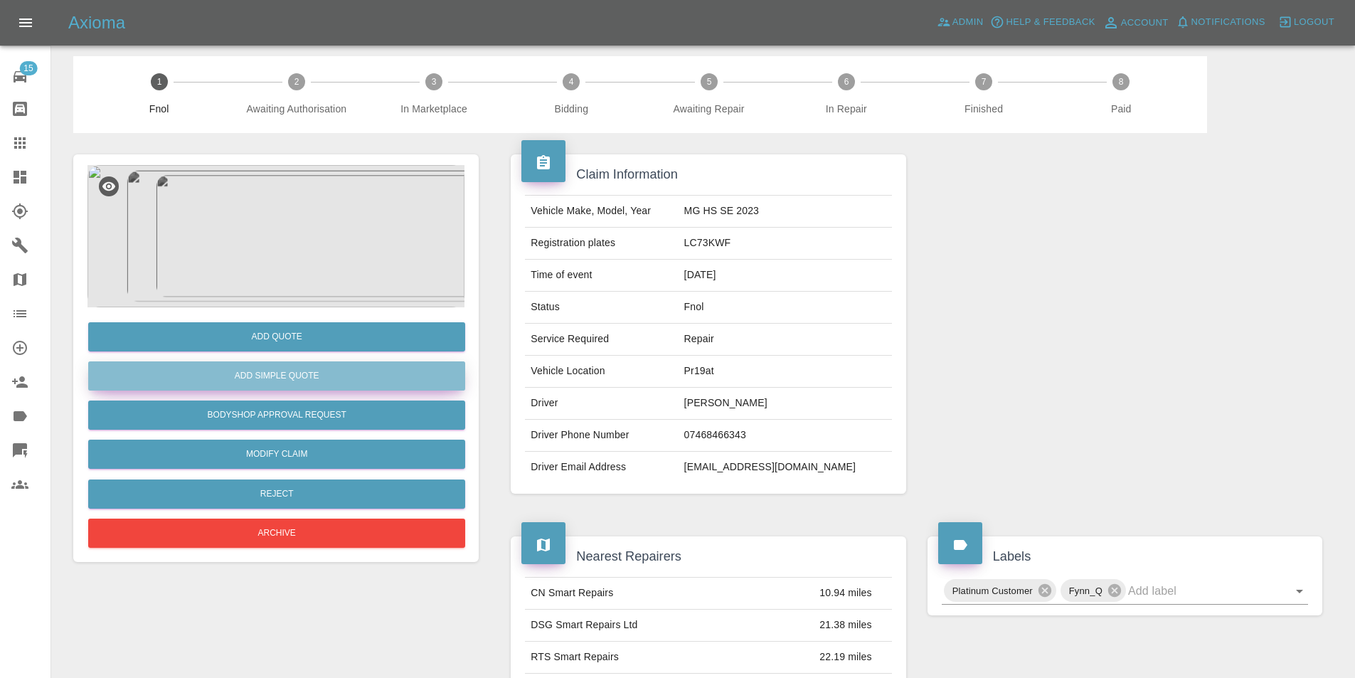
click at [297, 378] on button "Add Simple Quote" at bounding box center [276, 375] width 377 height 29
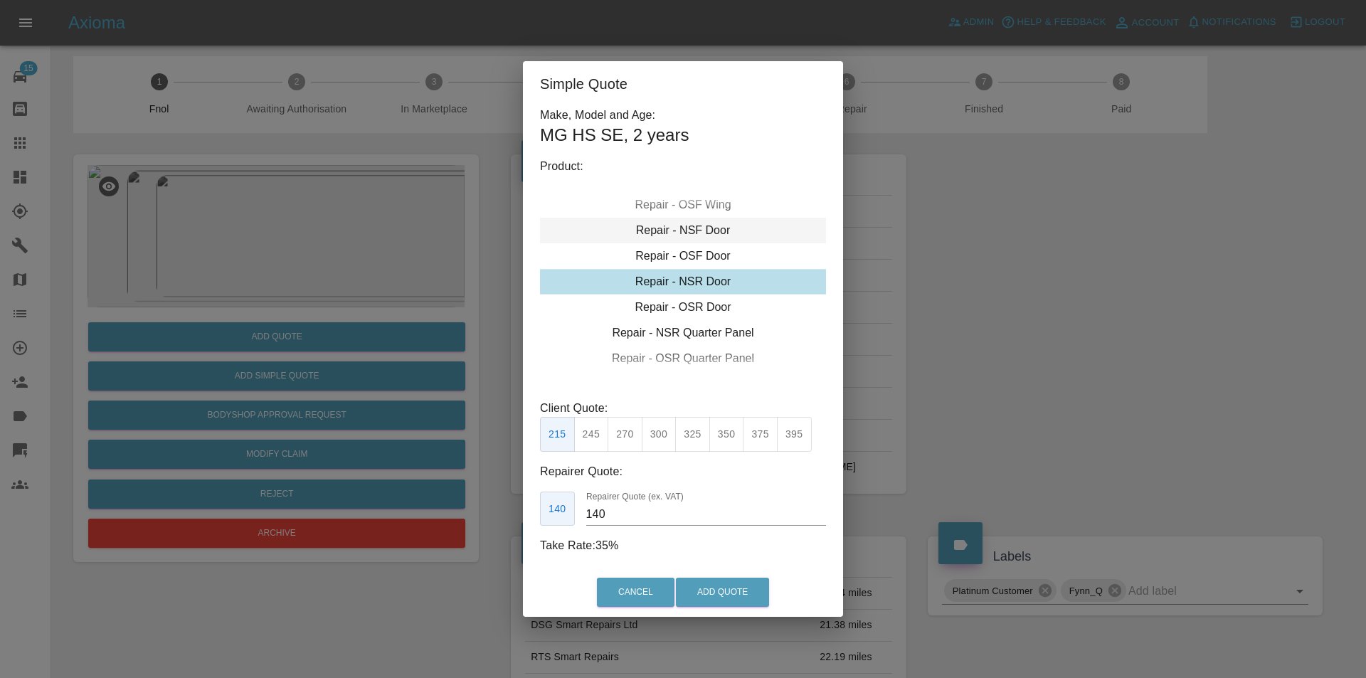
click at [716, 231] on div "Repair - NSF Door" at bounding box center [683, 231] width 286 height 26
click at [667, 432] on button "300" at bounding box center [659, 434] width 35 height 35
type input "190"
drag, startPoint x: 735, startPoint y: 590, endPoint x: 759, endPoint y: 527, distance: 67.1
click at [736, 589] on button "Add Quote" at bounding box center [722, 592] width 93 height 29
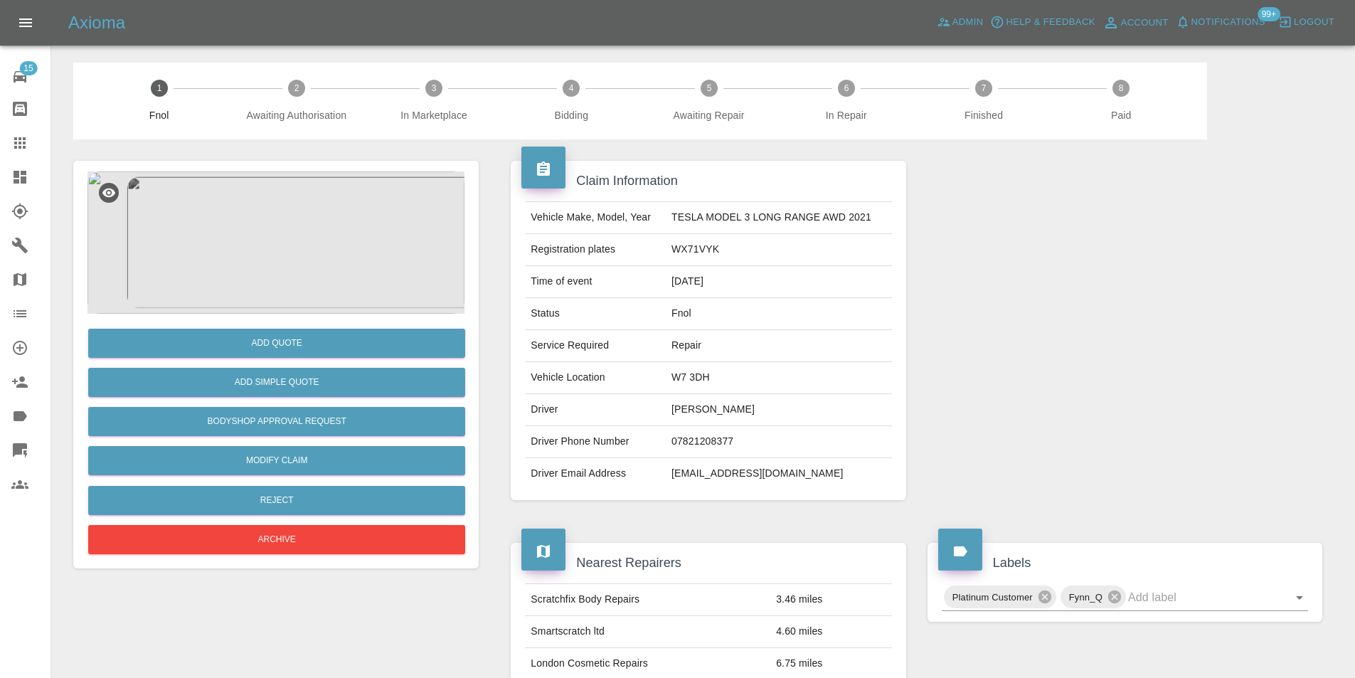
click at [290, 221] on img at bounding box center [275, 242] width 377 height 142
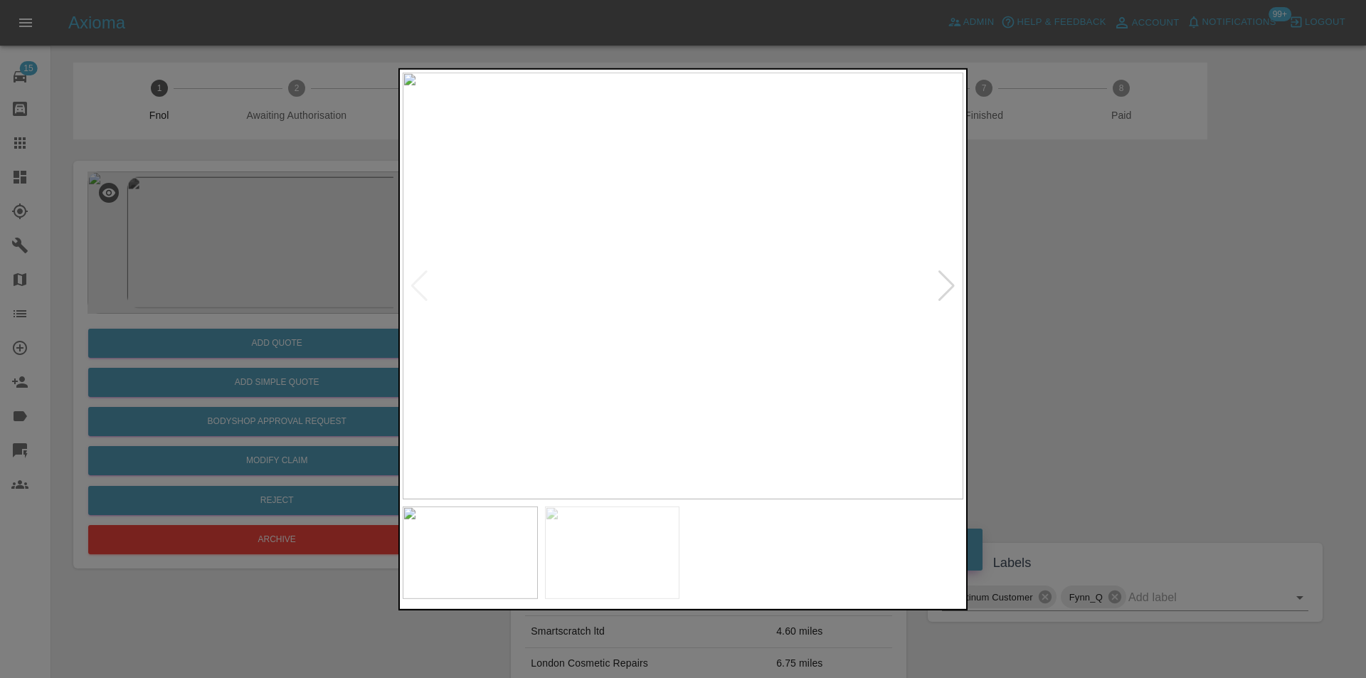
click at [941, 284] on div at bounding box center [946, 285] width 19 height 31
drag, startPoint x: 1057, startPoint y: 294, endPoint x: 1029, endPoint y: 297, distance: 27.8
click at [1055, 297] on div at bounding box center [683, 339] width 1366 height 678
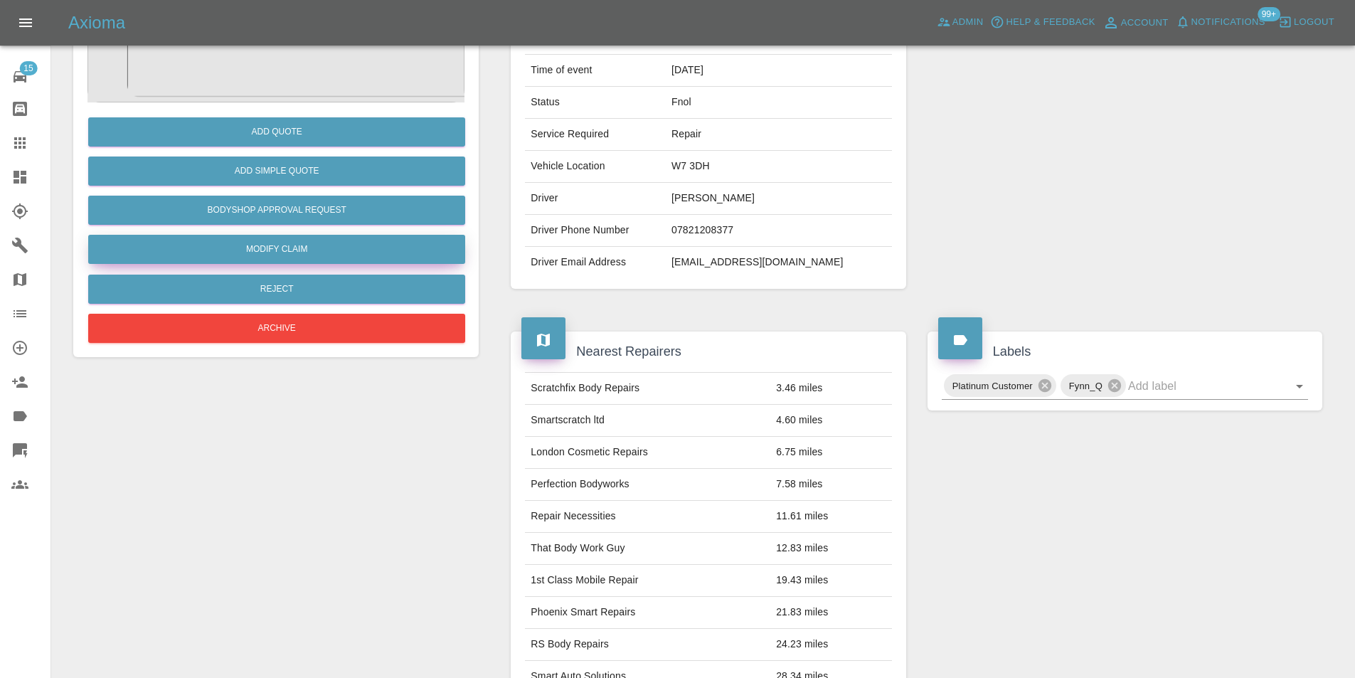
scroll to position [71, 0]
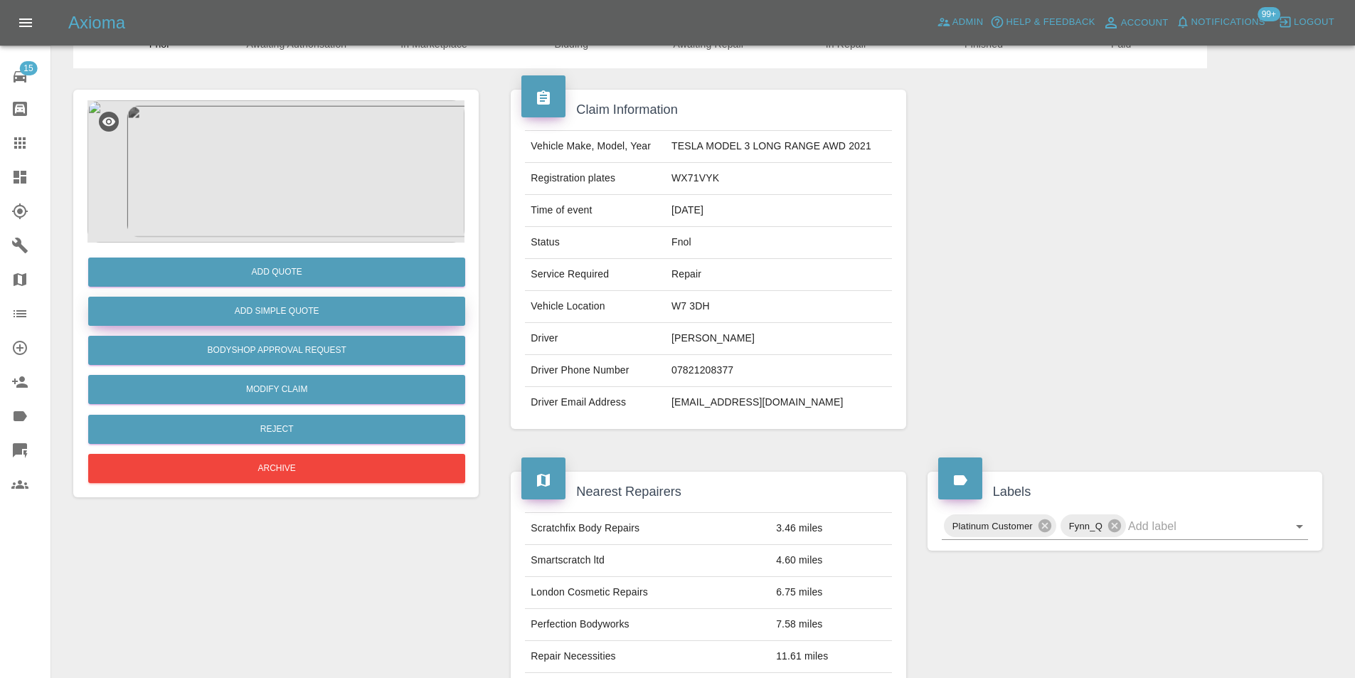
click at [279, 314] on button "Add Simple Quote" at bounding box center [276, 311] width 377 height 29
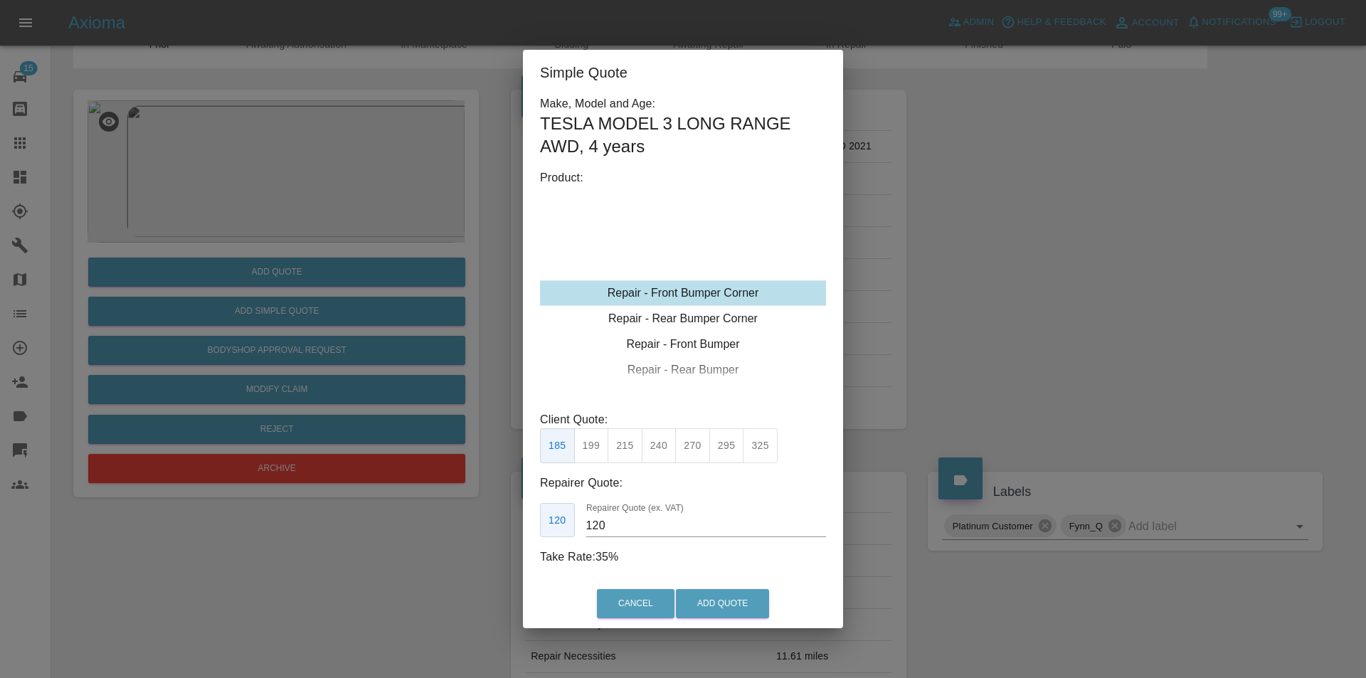
drag, startPoint x: 630, startPoint y: 452, endPoint x: 710, endPoint y: 533, distance: 113.7
click at [631, 452] on button "215" at bounding box center [624, 445] width 35 height 35
type input "135"
click at [729, 602] on button "Add Quote" at bounding box center [722, 603] width 93 height 29
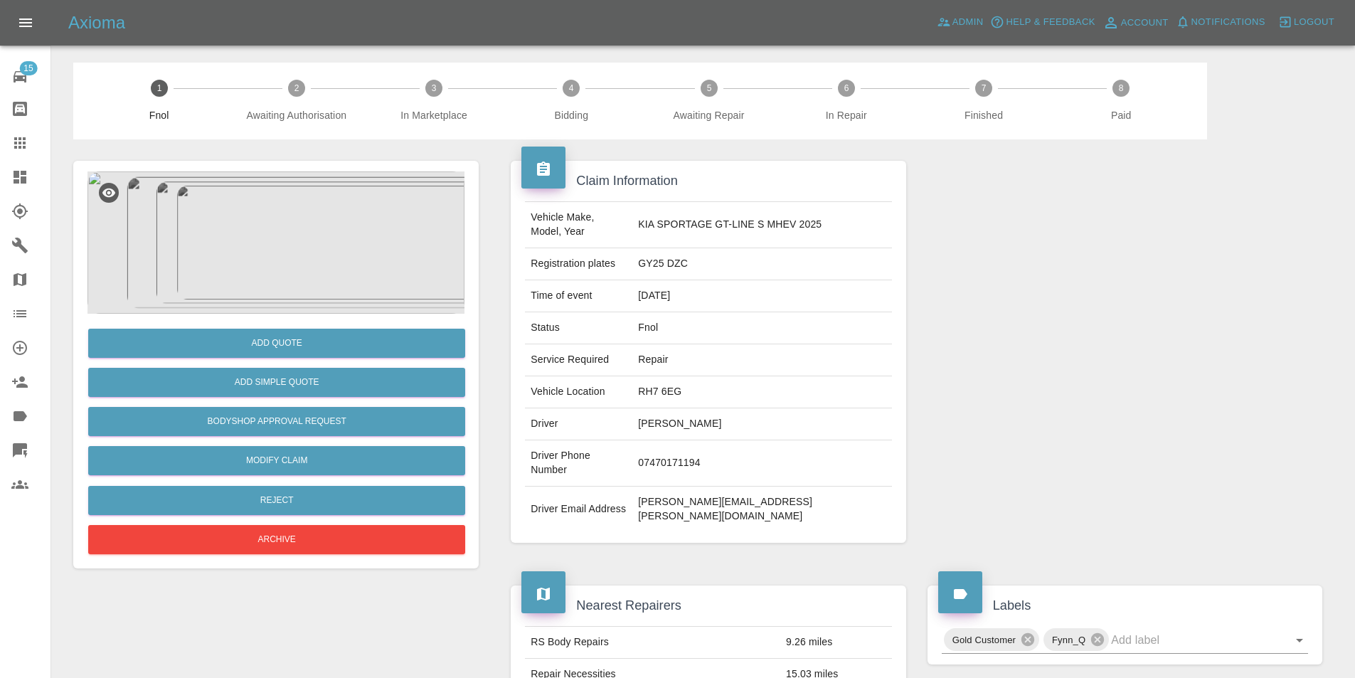
click at [267, 218] on img at bounding box center [275, 242] width 377 height 142
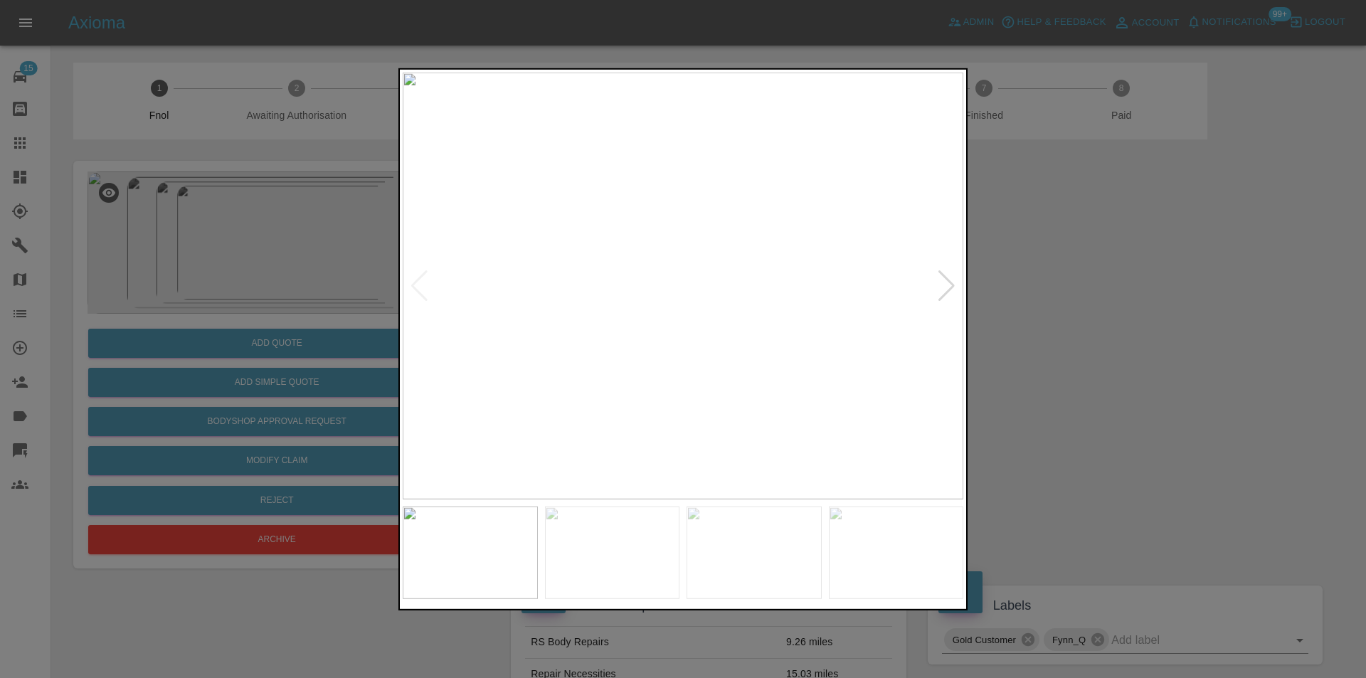
click at [947, 278] on div at bounding box center [946, 285] width 19 height 31
click at [946, 285] on div at bounding box center [946, 285] width 19 height 31
click at [944, 285] on div at bounding box center [946, 285] width 19 height 31
click at [942, 285] on img at bounding box center [683, 285] width 561 height 427
click at [661, 243] on img at bounding box center [683, 285] width 561 height 427
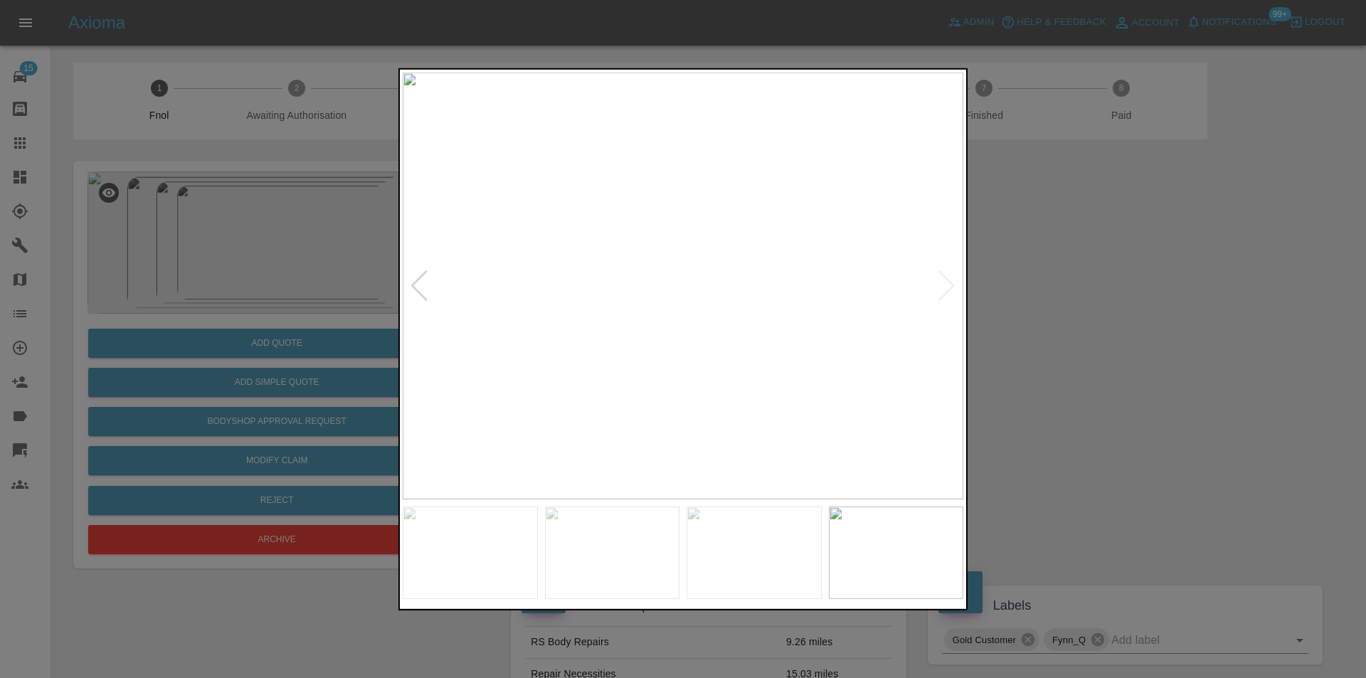
click at [661, 243] on img at bounding box center [683, 285] width 561 height 427
click at [725, 55] on div at bounding box center [683, 339] width 1366 height 678
click at [696, 196] on img at bounding box center [804, 25] width 1682 height 1281
click at [663, 115] on img at bounding box center [804, 24] width 1682 height 1281
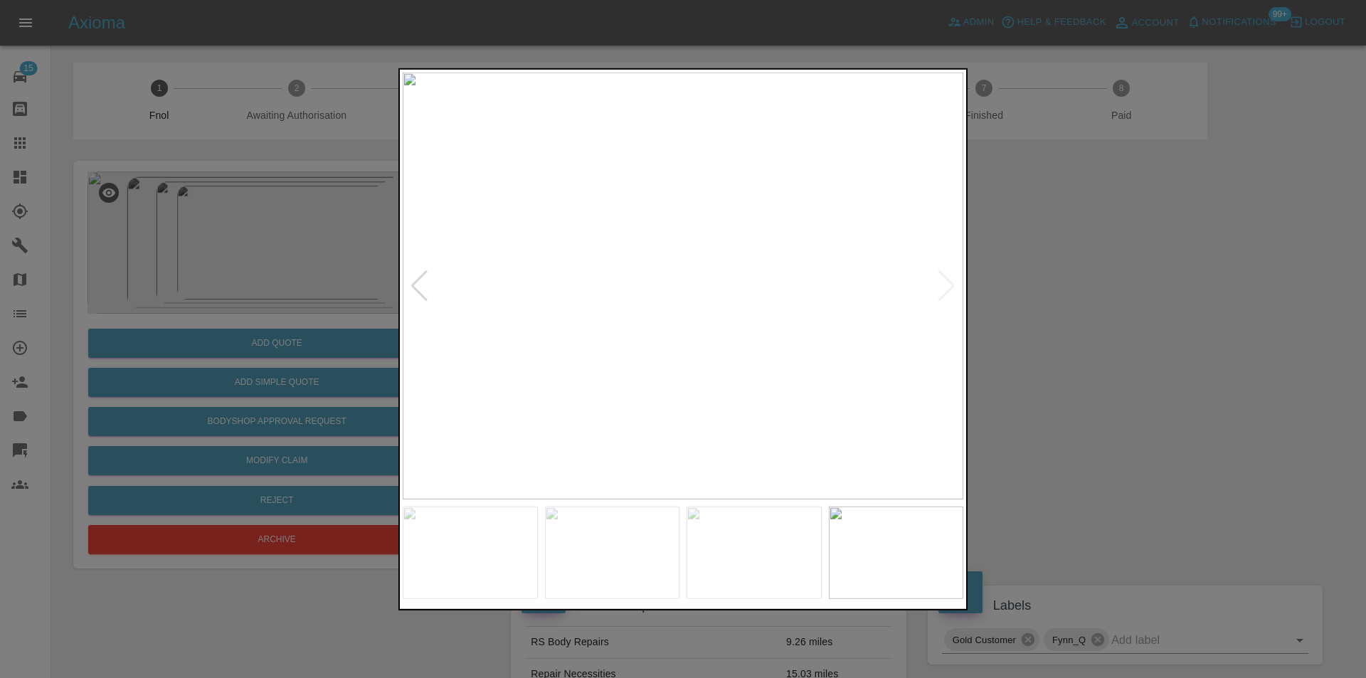
click at [1059, 209] on div at bounding box center [683, 339] width 1366 height 678
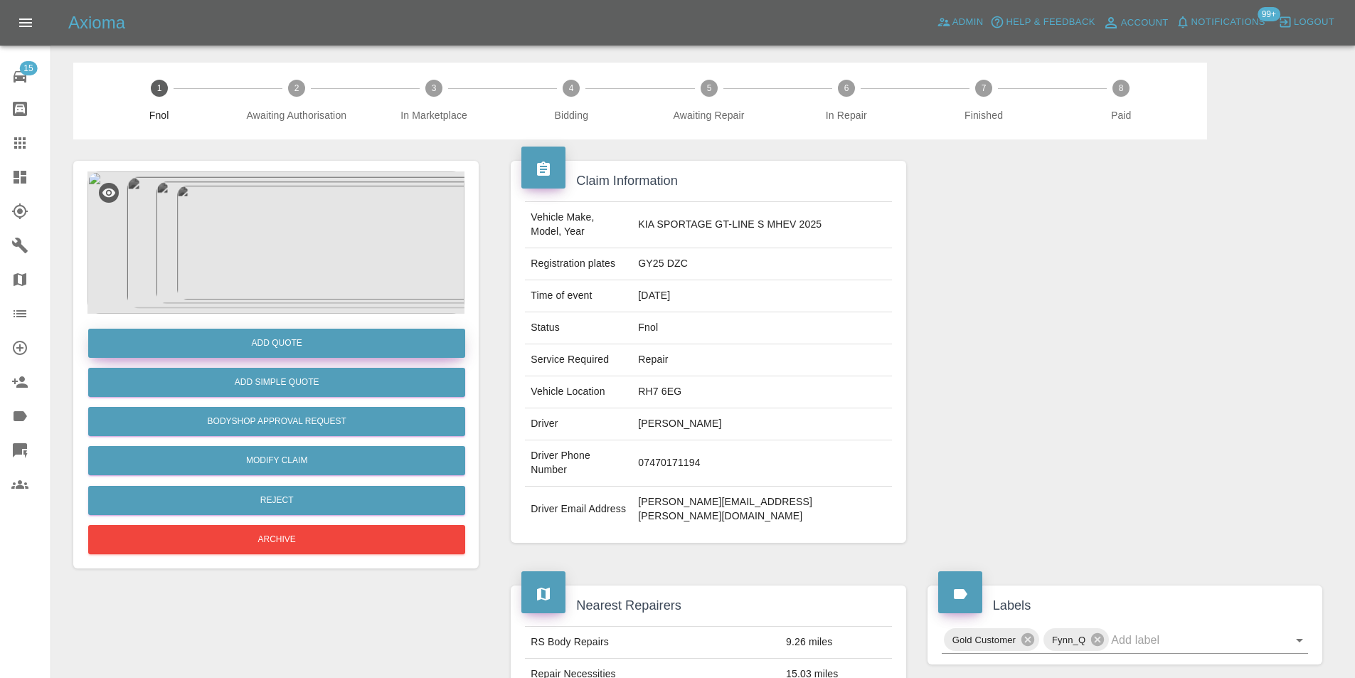
click at [274, 346] on button "Add Quote" at bounding box center [276, 343] width 377 height 29
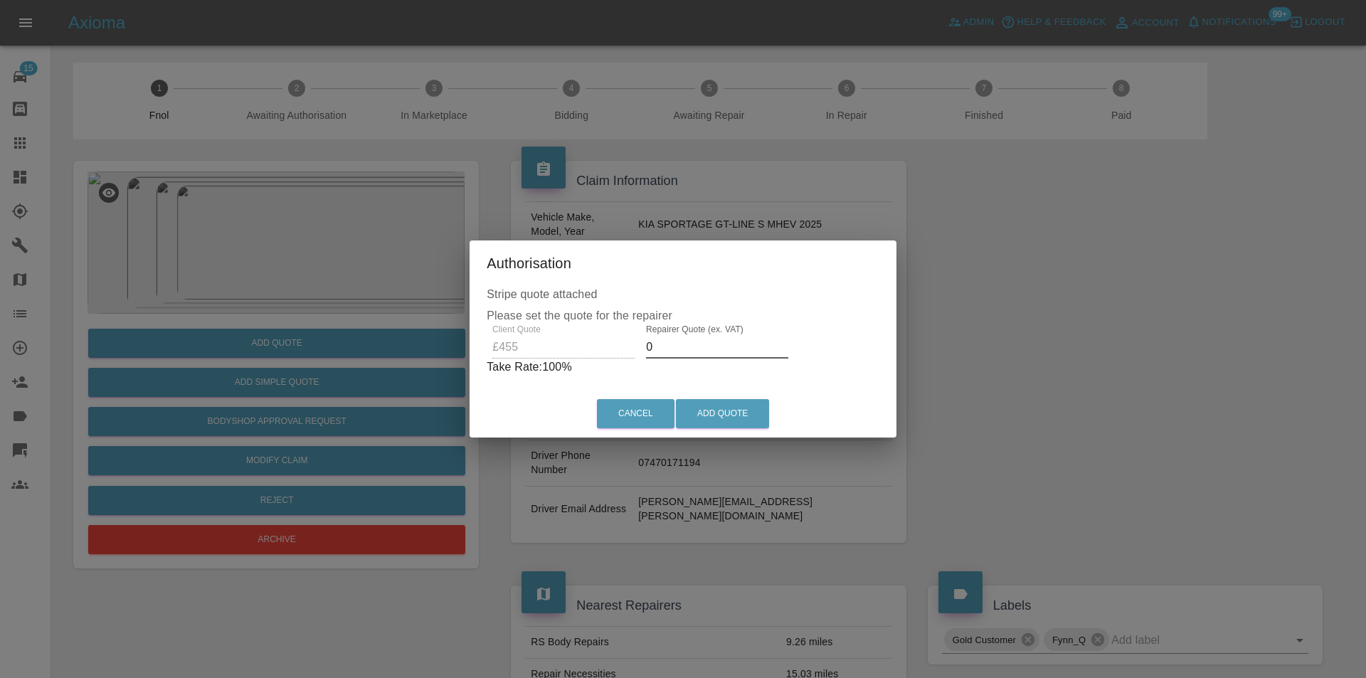
click at [684, 351] on input "0" at bounding box center [717, 347] width 142 height 23
type input "0290"
click at [704, 420] on button "Add Quote" at bounding box center [722, 413] width 93 height 29
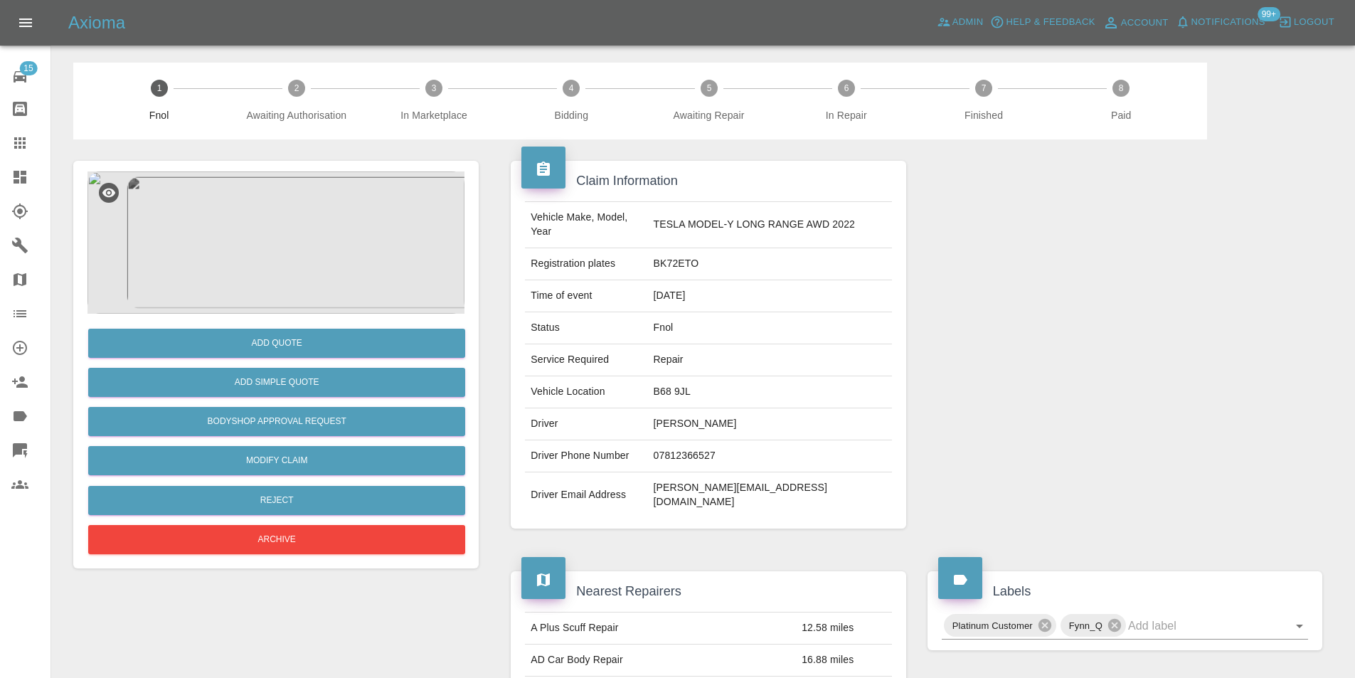
click at [267, 197] on img at bounding box center [275, 242] width 377 height 142
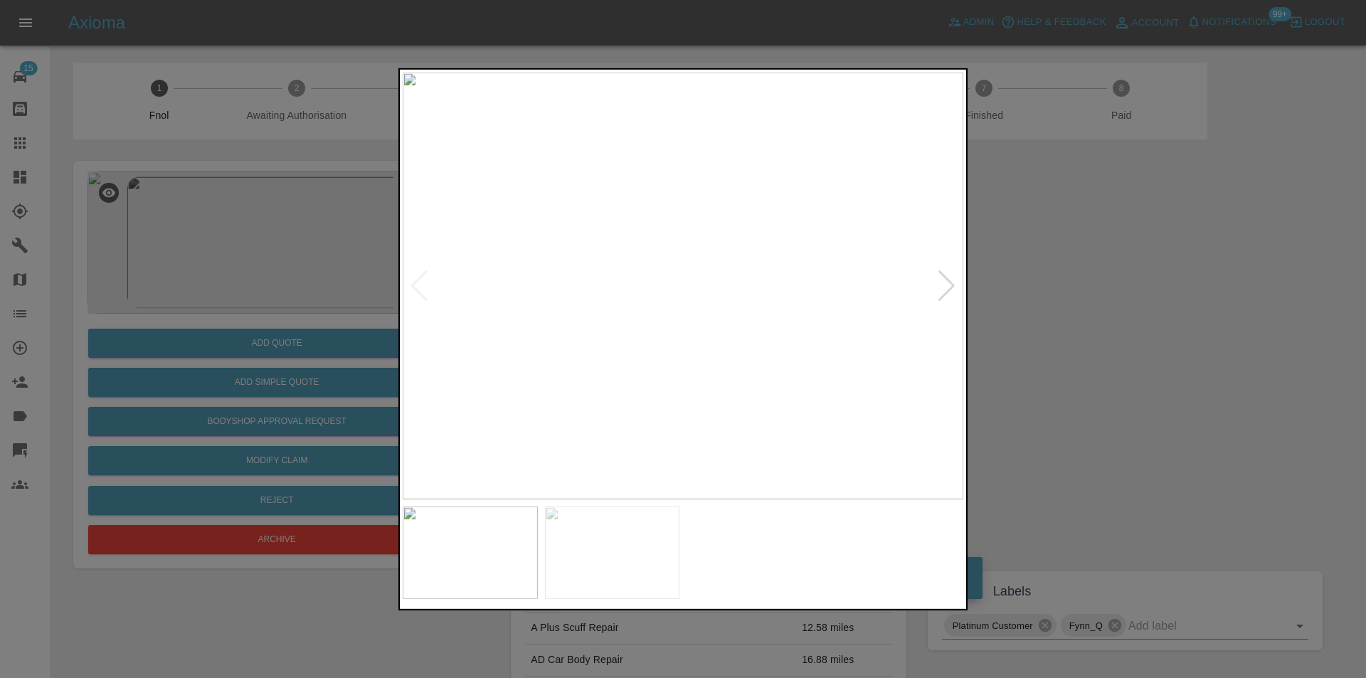
click at [949, 282] on div at bounding box center [946, 285] width 19 height 31
click at [949, 282] on img at bounding box center [683, 285] width 561 height 427
drag, startPoint x: 1144, startPoint y: 324, endPoint x: 1124, endPoint y: 319, distance: 20.4
click at [1141, 324] on div at bounding box center [683, 339] width 1366 height 678
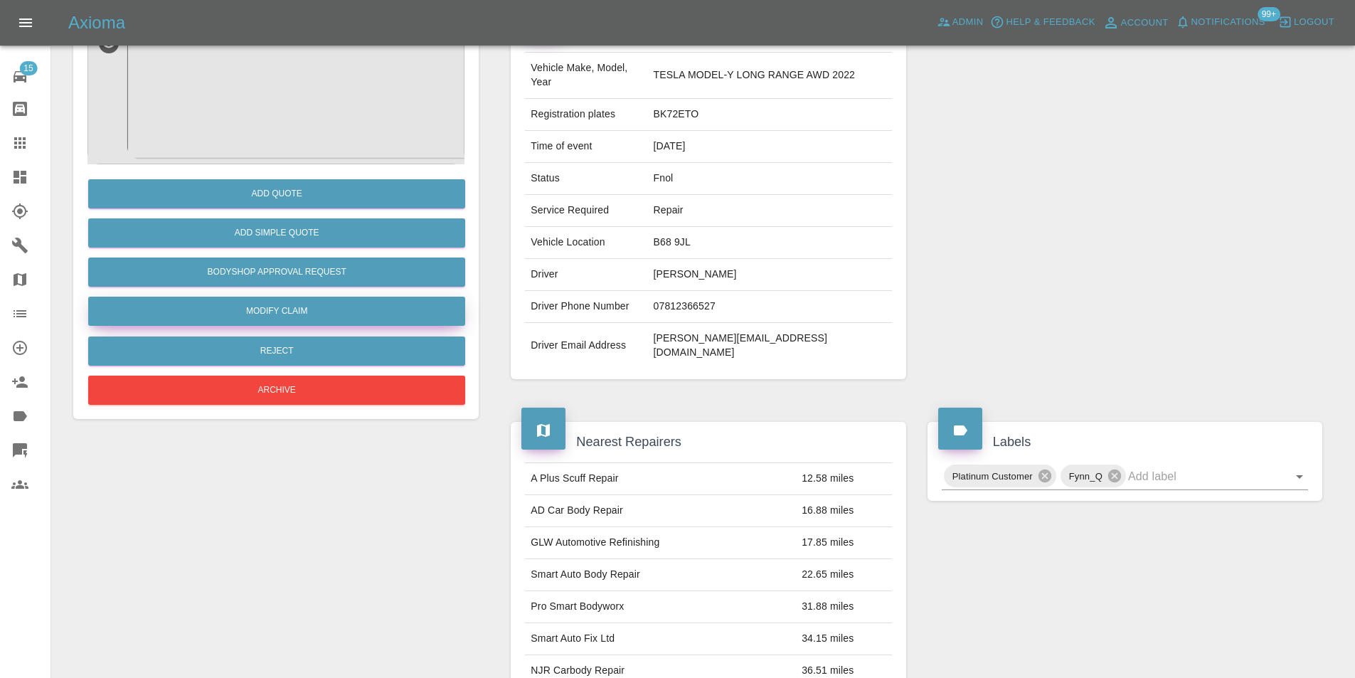
scroll to position [78, 0]
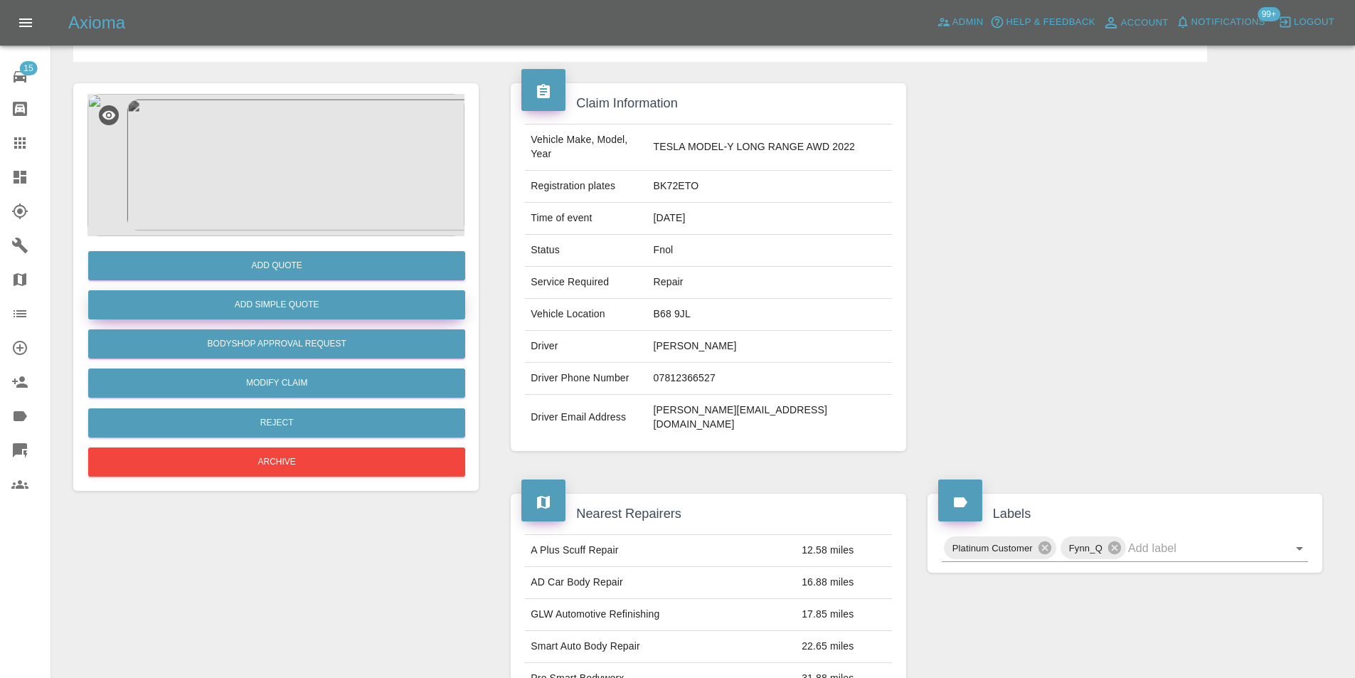
click at [297, 307] on button "Add Simple Quote" at bounding box center [276, 304] width 377 height 29
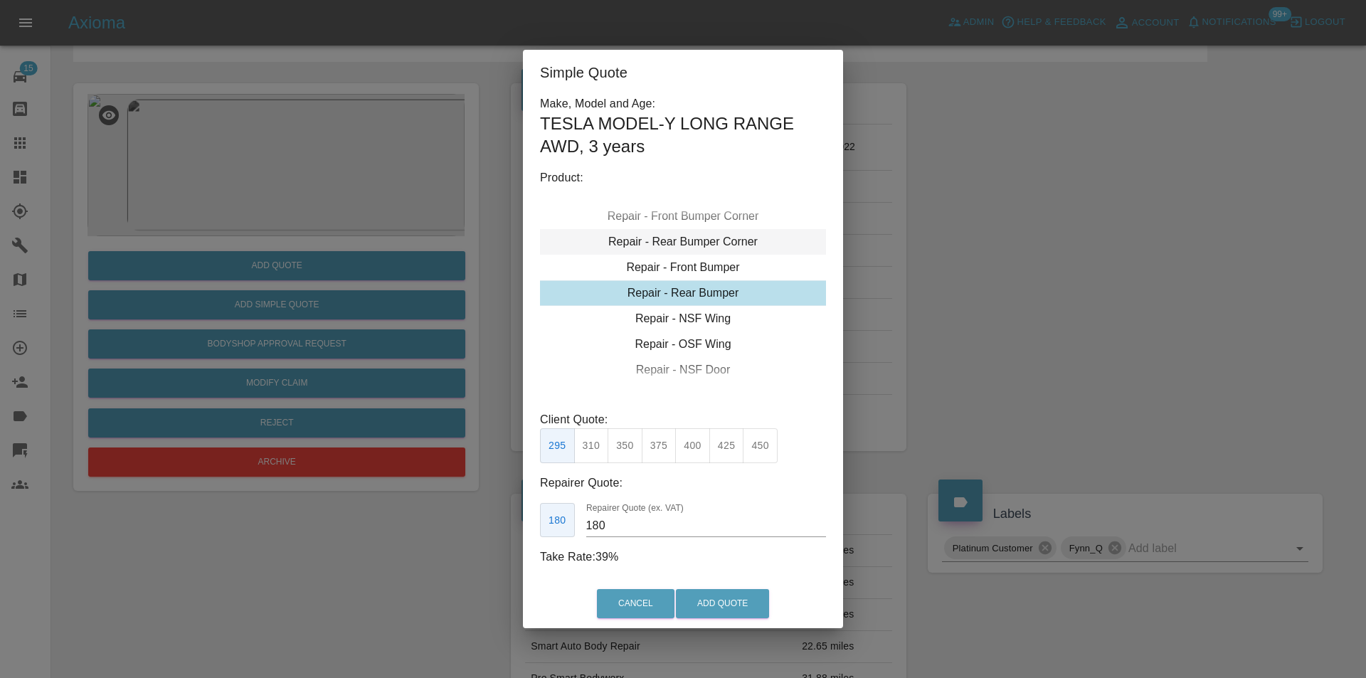
drag, startPoint x: 713, startPoint y: 239, endPoint x: 727, endPoint y: 254, distance: 20.6
click at [712, 239] on div "Repair - Rear Bumper Corner" at bounding box center [683, 242] width 286 height 26
click at [697, 245] on div "Repair - Rear Bumper Corner" at bounding box center [683, 242] width 286 height 26
click at [696, 247] on div "Repair - Rear Bumper Corner" at bounding box center [683, 242] width 286 height 26
click at [696, 241] on div "Repair - Rear Bumper Corner" at bounding box center [683, 242] width 286 height 26
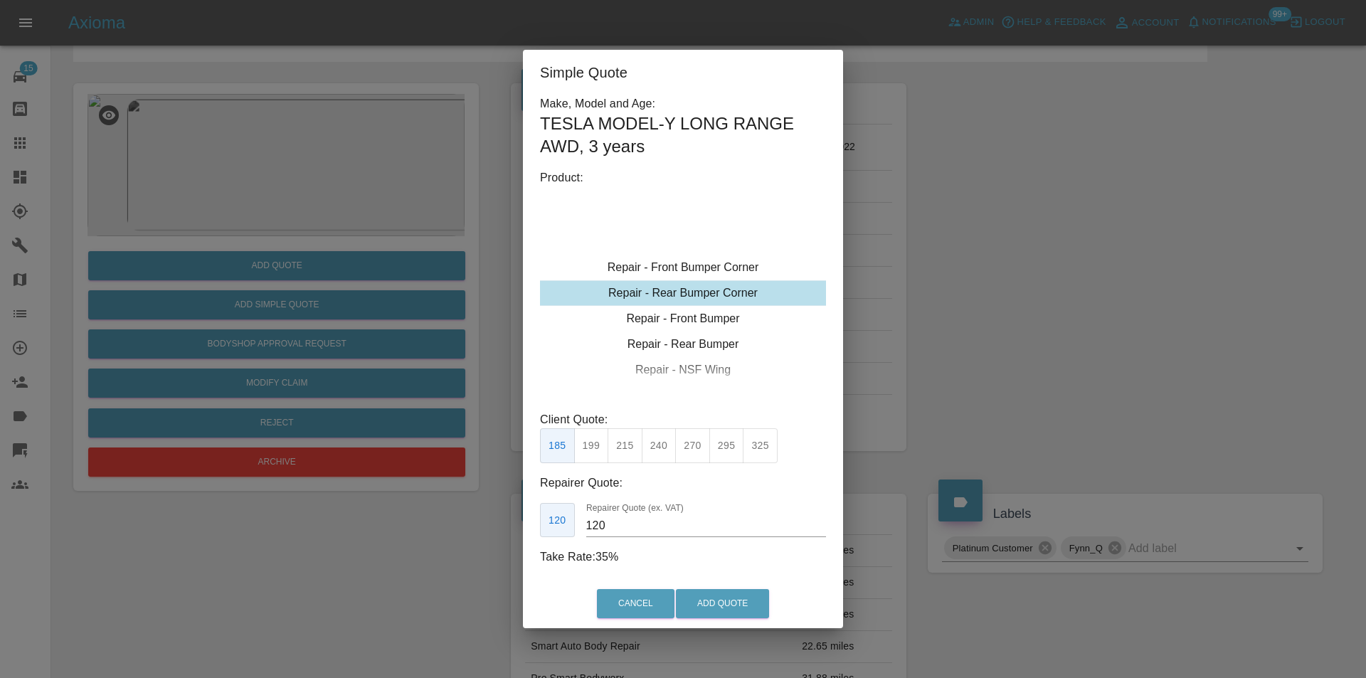
drag, startPoint x: 627, startPoint y: 448, endPoint x: 634, endPoint y: 454, distance: 8.6
click at [628, 449] on button "215" at bounding box center [624, 445] width 35 height 35
type input "135"
click at [697, 598] on button "Add Quote" at bounding box center [722, 603] width 93 height 29
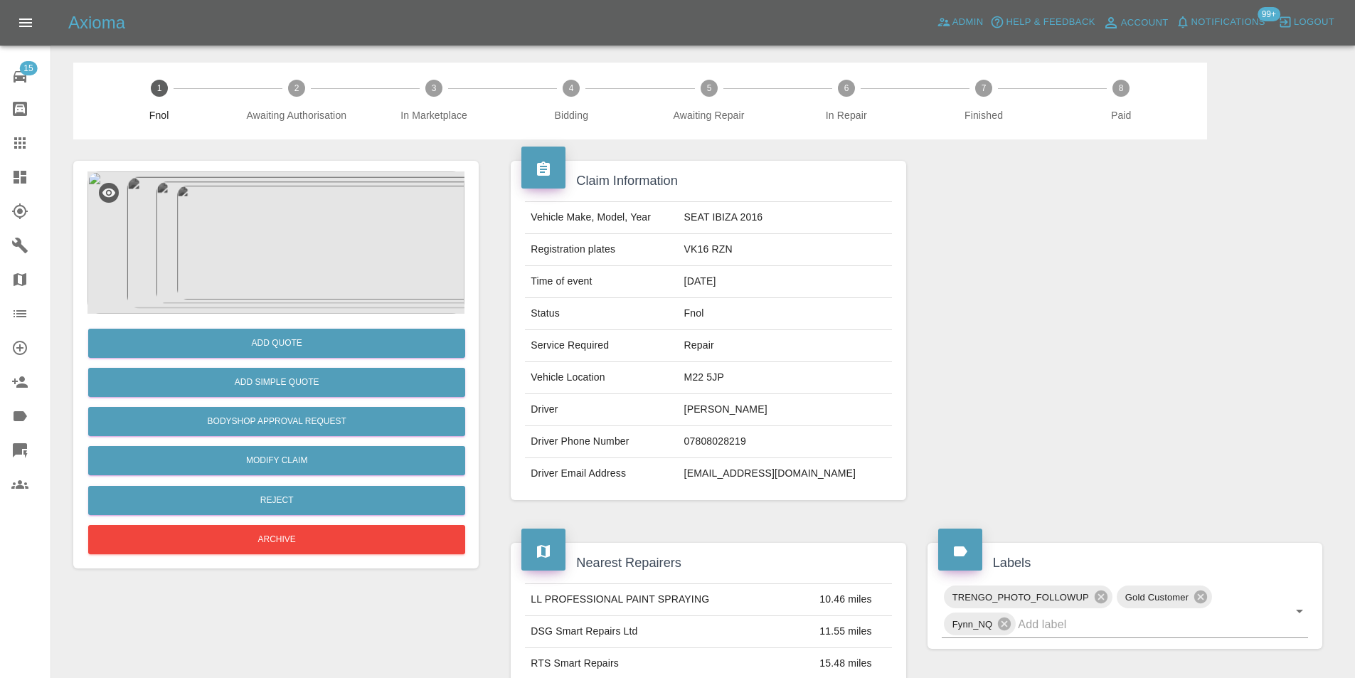
click at [296, 252] on img at bounding box center [275, 242] width 377 height 142
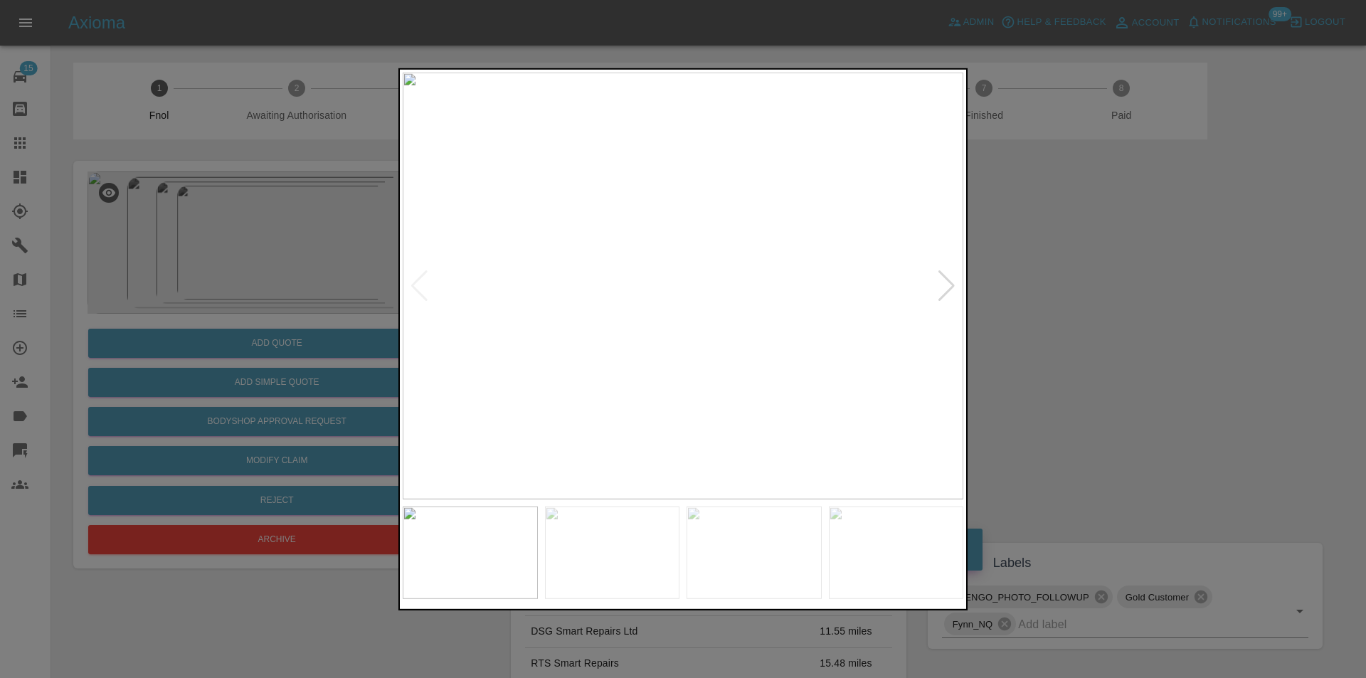
click at [955, 280] on div at bounding box center [946, 285] width 19 height 31
click at [950, 287] on div at bounding box center [946, 285] width 19 height 31
click at [1060, 299] on div at bounding box center [683, 339] width 1366 height 678
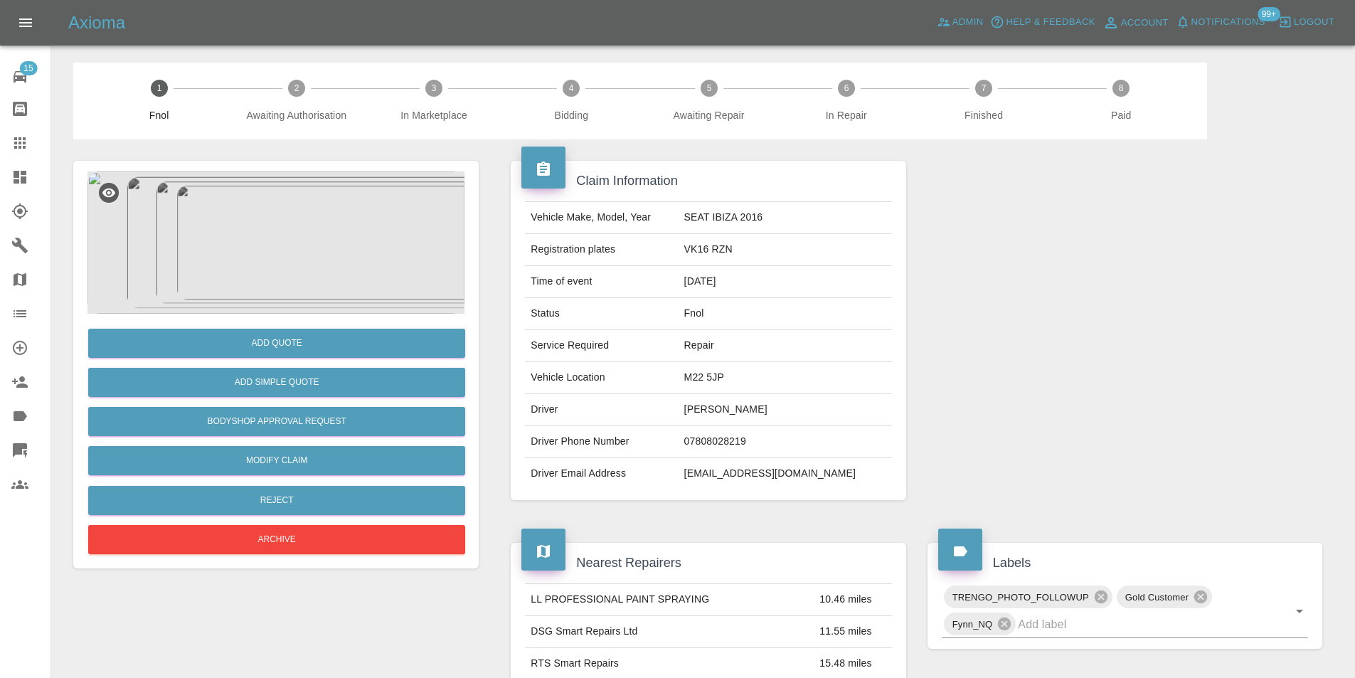
click at [272, 259] on img at bounding box center [275, 242] width 377 height 142
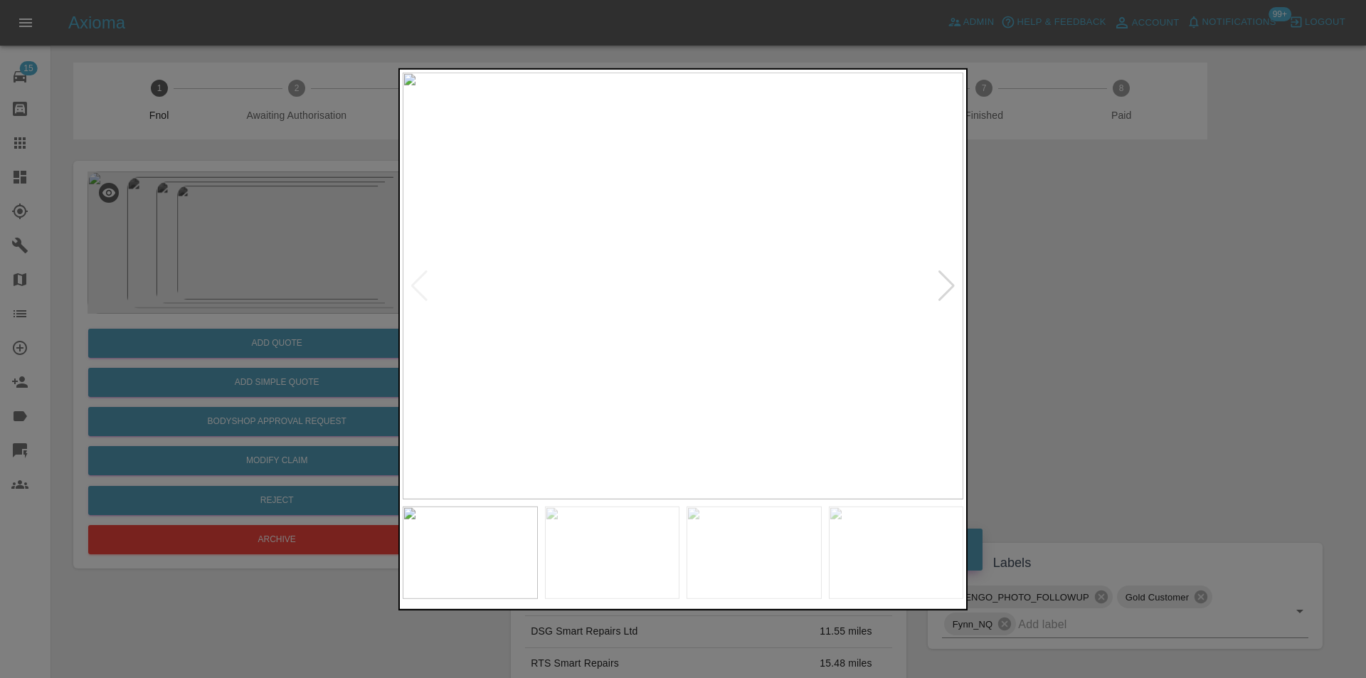
click at [940, 287] on div at bounding box center [946, 285] width 19 height 31
click at [941, 287] on div at bounding box center [946, 285] width 19 height 31
click at [941, 287] on img at bounding box center [683, 285] width 561 height 427
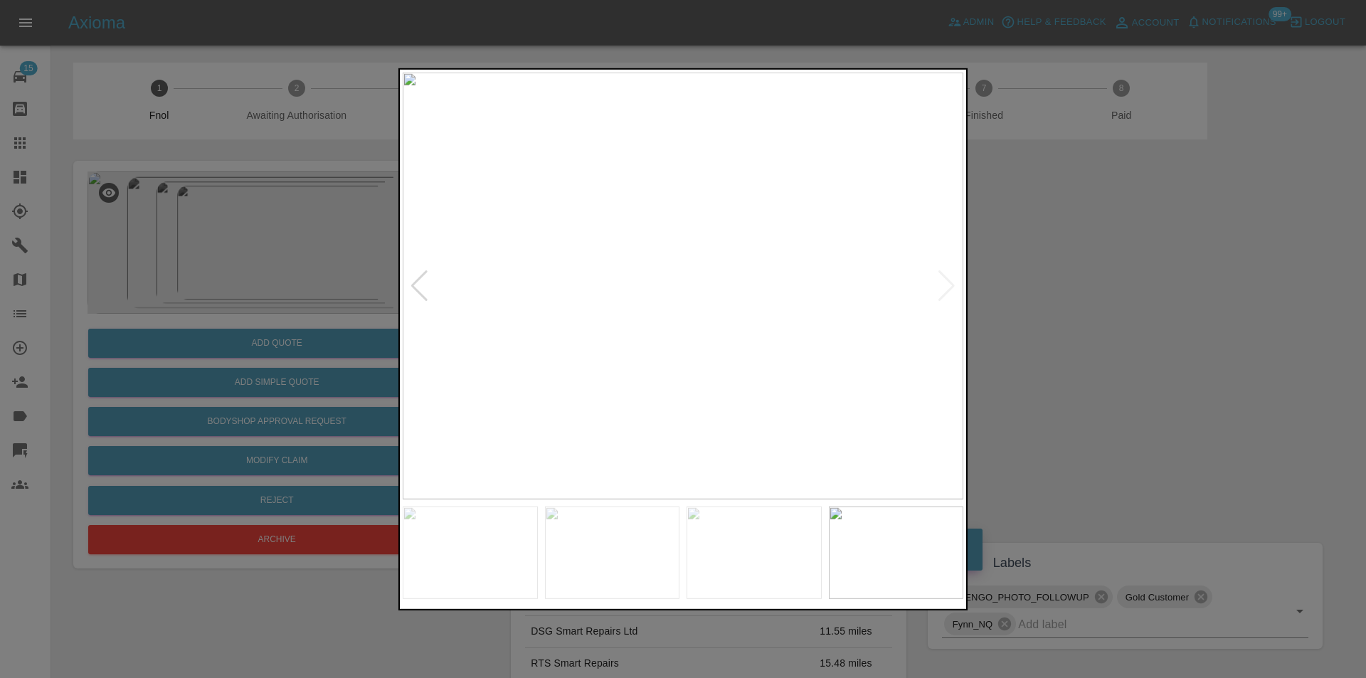
drag, startPoint x: 1092, startPoint y: 319, endPoint x: 548, endPoint y: 461, distance: 561.8
click at [1088, 319] on div at bounding box center [683, 339] width 1366 height 678
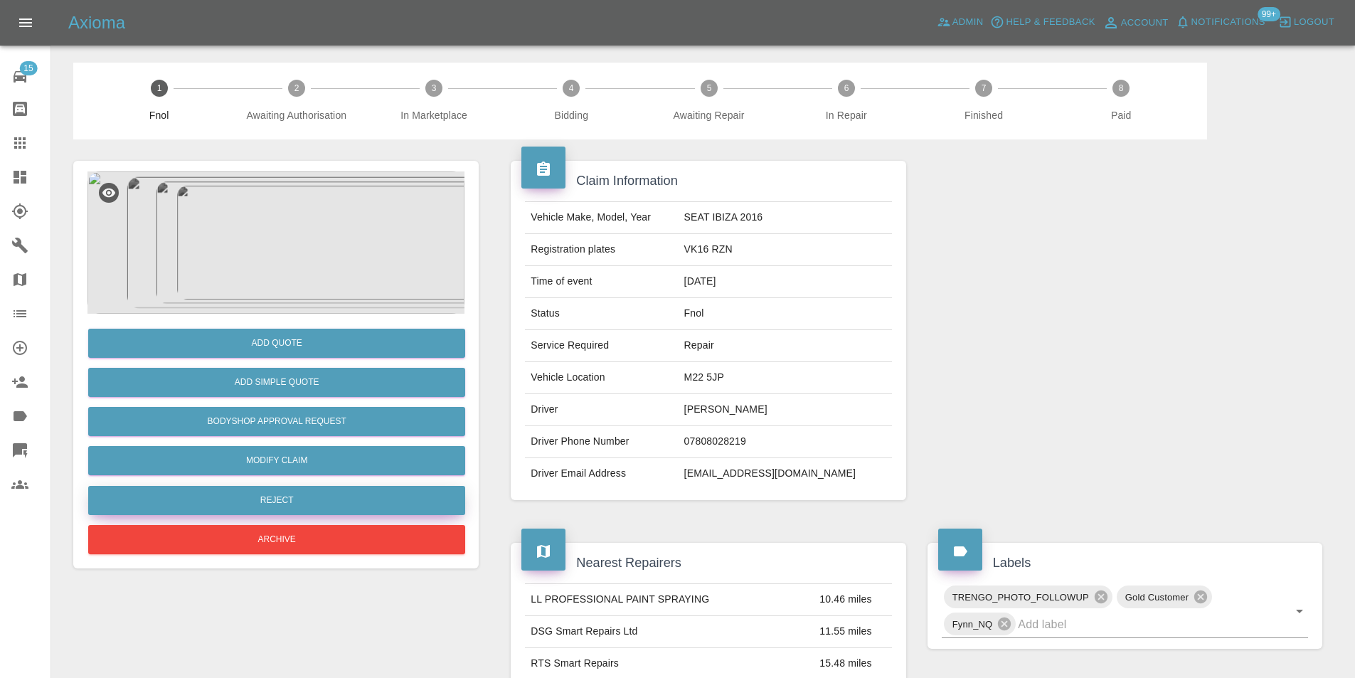
click at [318, 510] on button "Reject" at bounding box center [276, 500] width 377 height 29
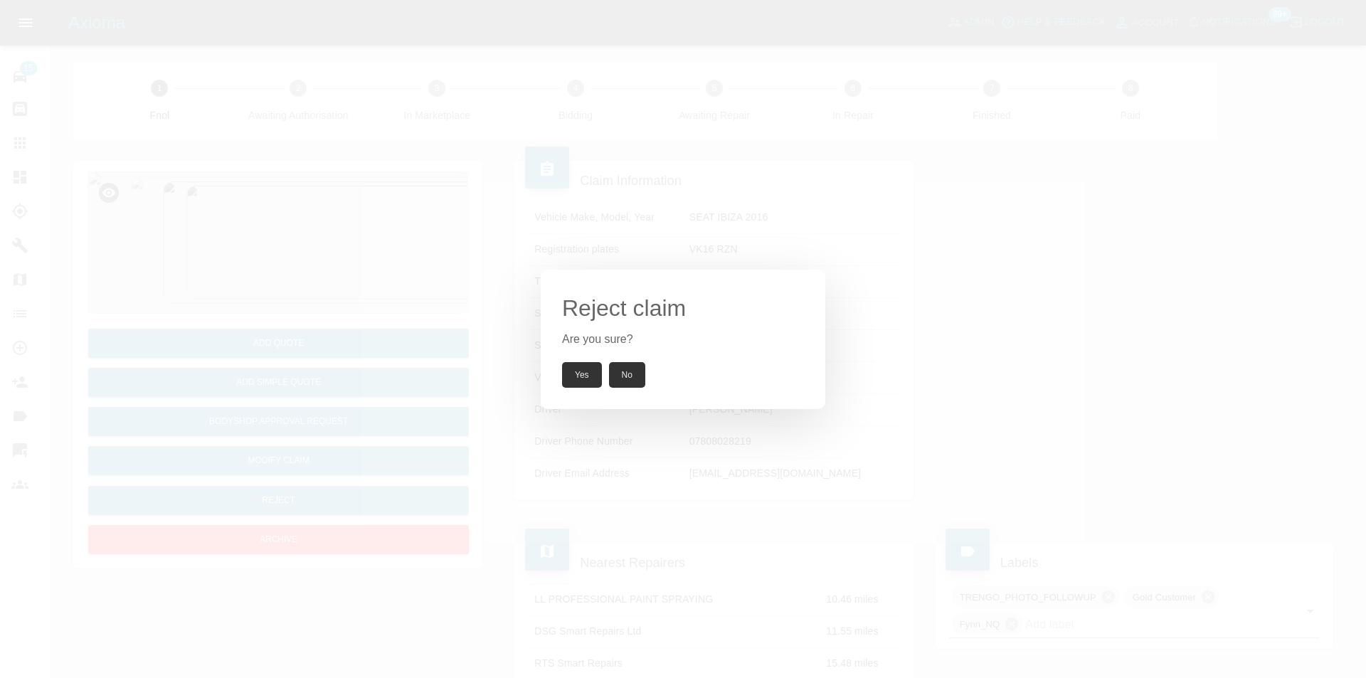
click at [586, 371] on button "Yes" at bounding box center [582, 375] width 40 height 26
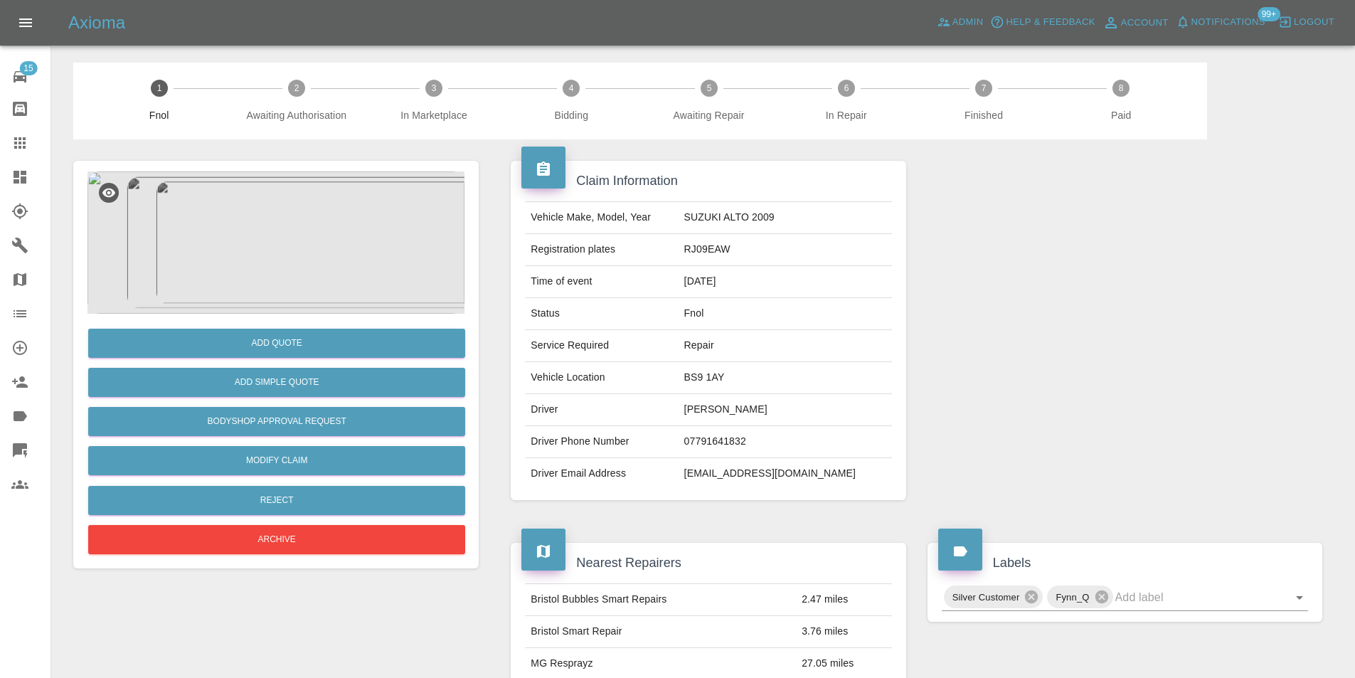
click at [307, 241] on img at bounding box center [275, 242] width 377 height 142
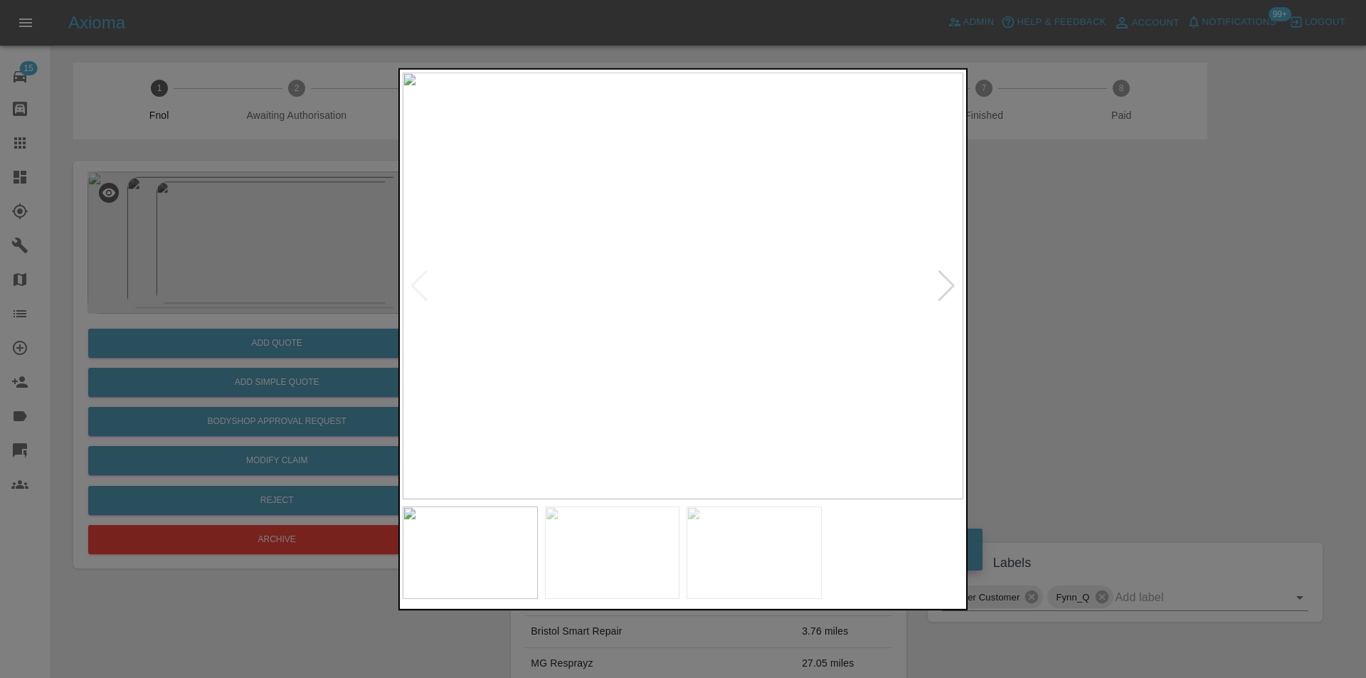
click at [947, 287] on div at bounding box center [946, 285] width 19 height 31
click at [947, 287] on img at bounding box center [683, 285] width 561 height 427
drag, startPoint x: 1057, startPoint y: 304, endPoint x: 784, endPoint y: 377, distance: 282.6
click at [1052, 307] on div at bounding box center [683, 339] width 1366 height 678
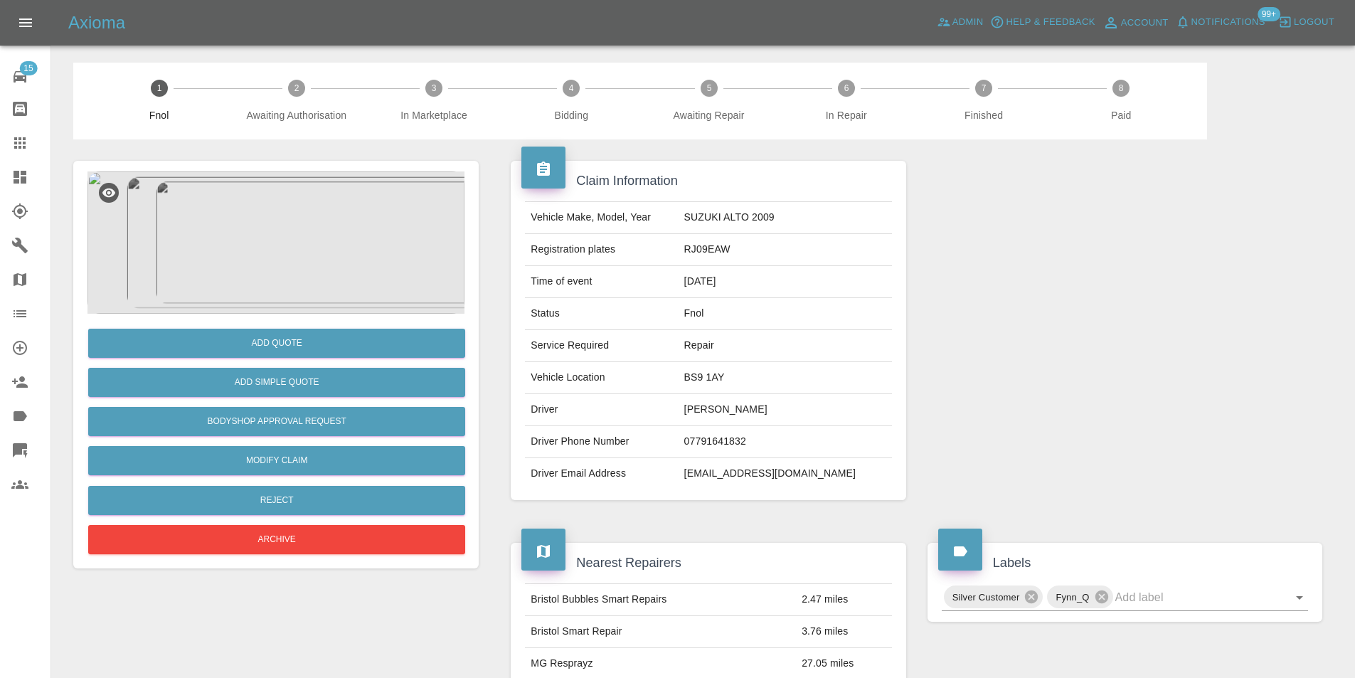
click at [284, 228] on img at bounding box center [275, 242] width 377 height 142
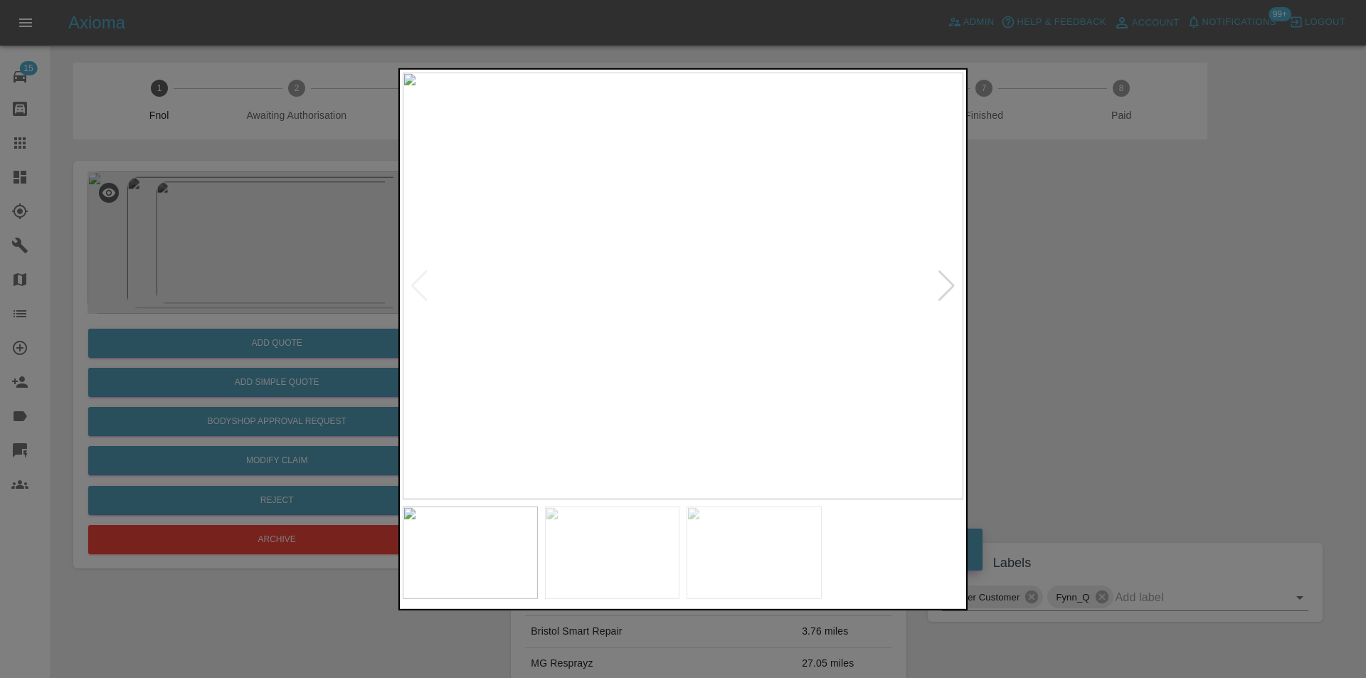
click at [951, 280] on div at bounding box center [946, 285] width 19 height 31
drag, startPoint x: 1106, startPoint y: 310, endPoint x: 814, endPoint y: 323, distance: 291.9
click at [1096, 312] on div at bounding box center [683, 339] width 1366 height 678
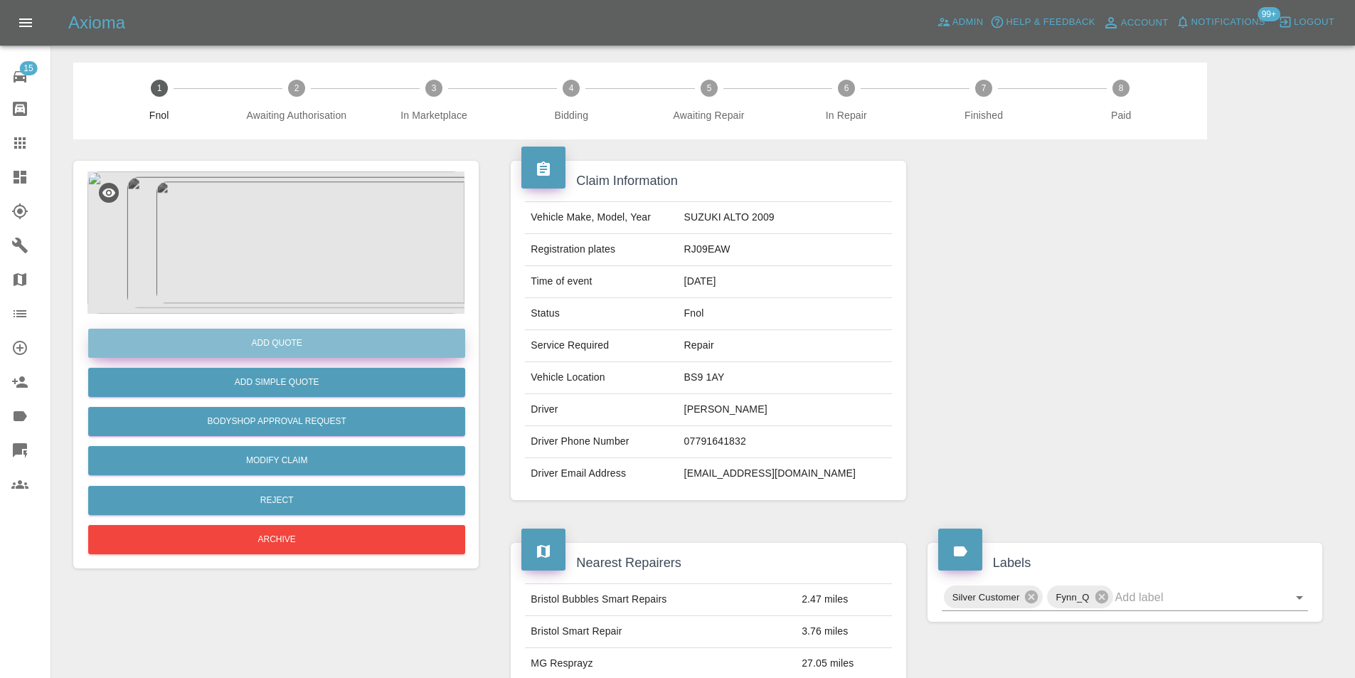
click at [268, 334] on button "Add Quote" at bounding box center [276, 343] width 377 height 29
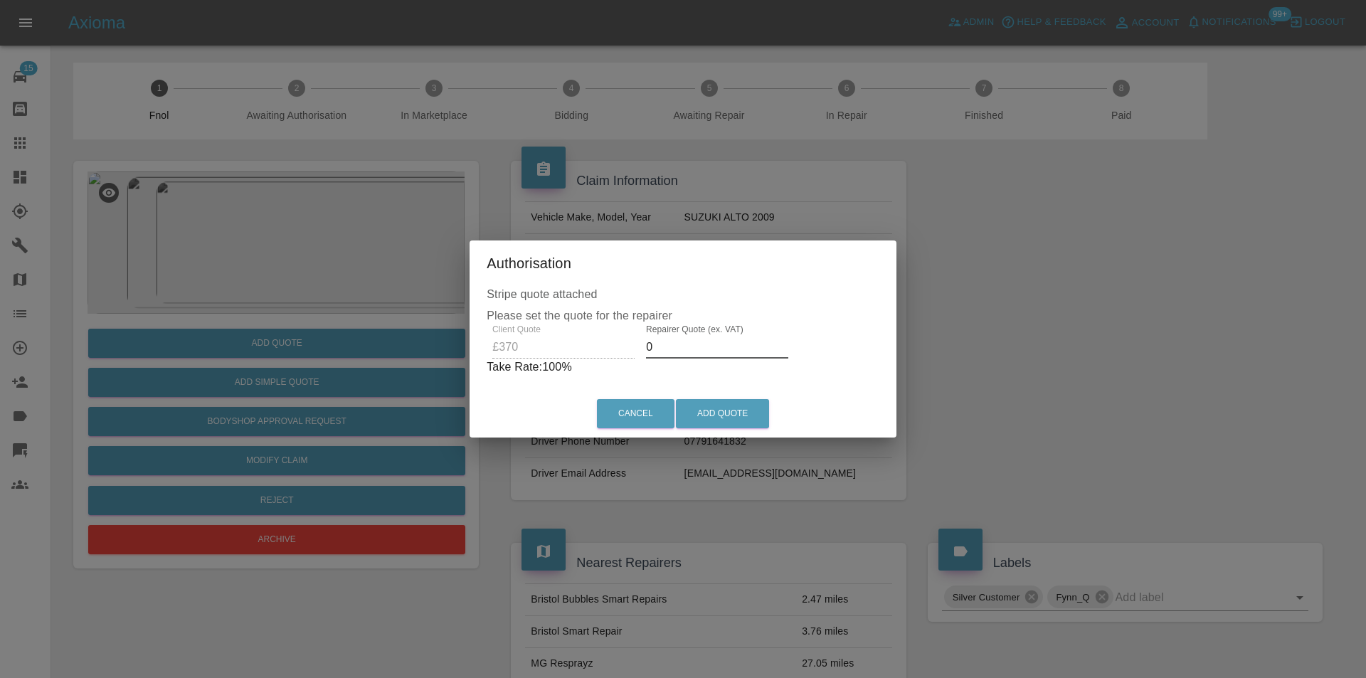
click at [681, 350] on input "0" at bounding box center [717, 347] width 142 height 23
type input "0230"
click at [710, 417] on button "Add Quote" at bounding box center [722, 413] width 93 height 29
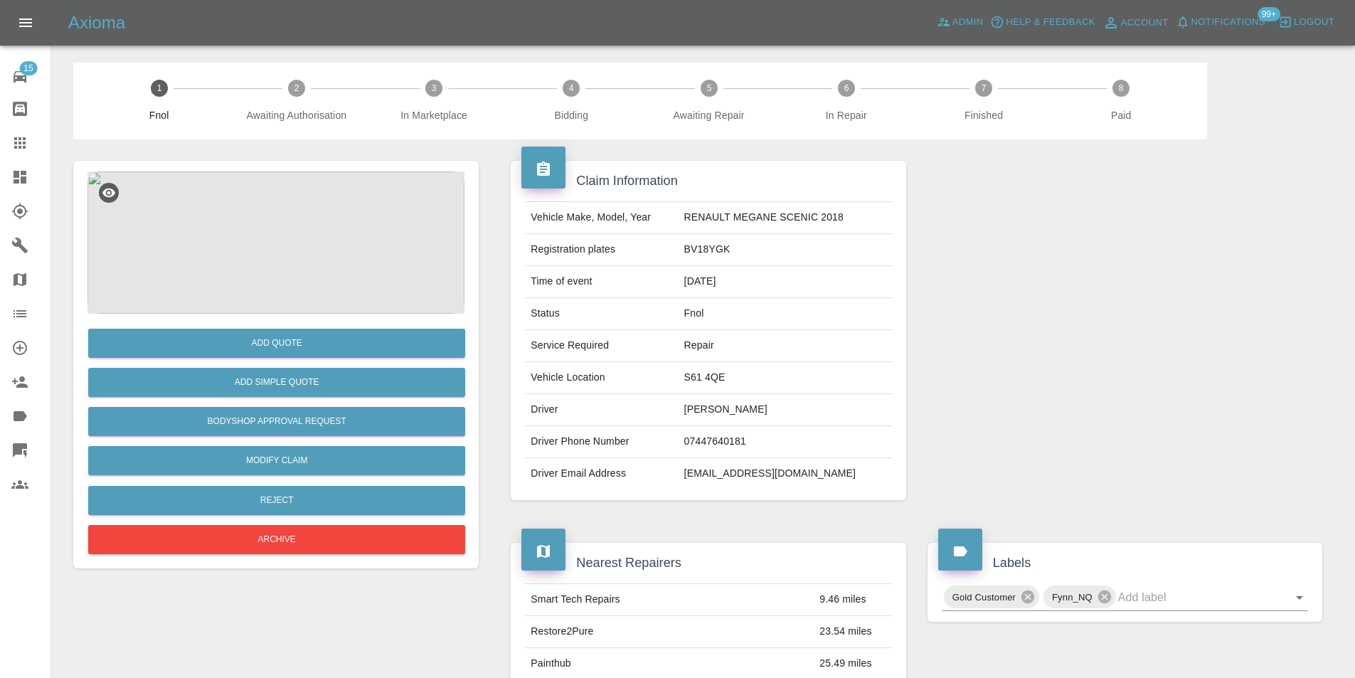
click at [269, 228] on img at bounding box center [275, 242] width 377 height 142
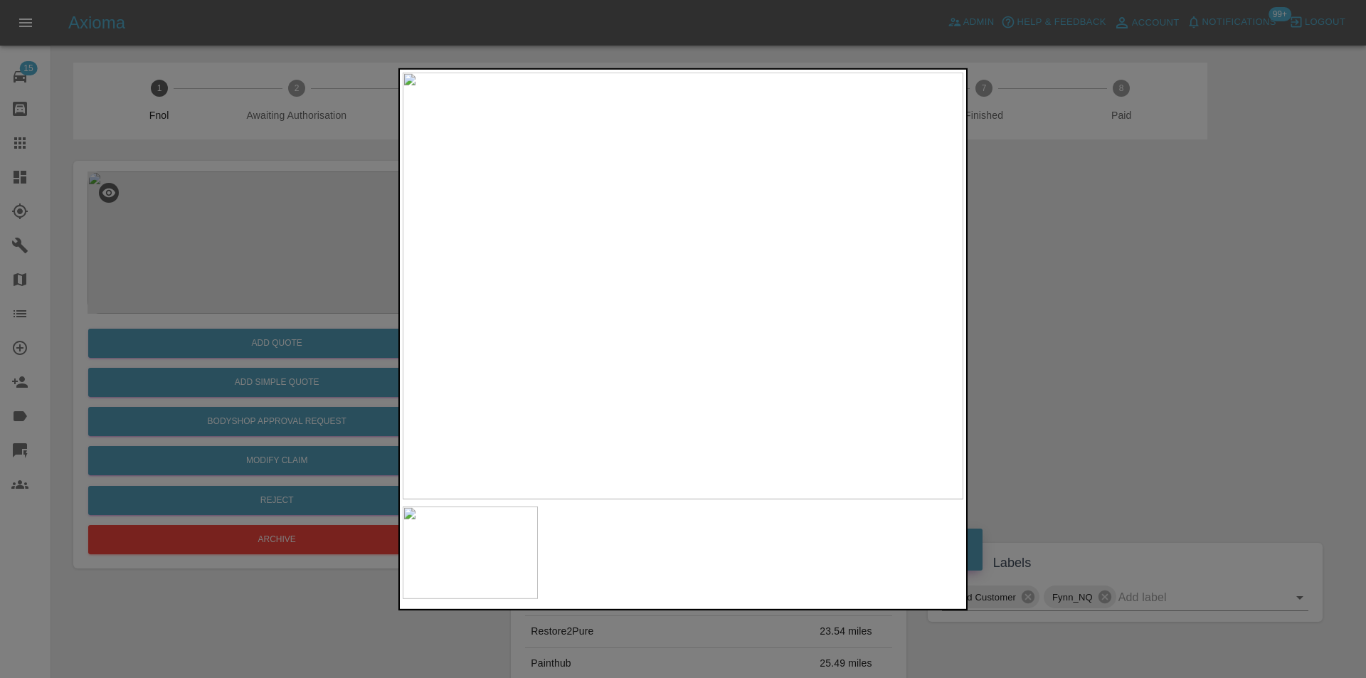
click at [1090, 364] on div at bounding box center [683, 339] width 1366 height 678
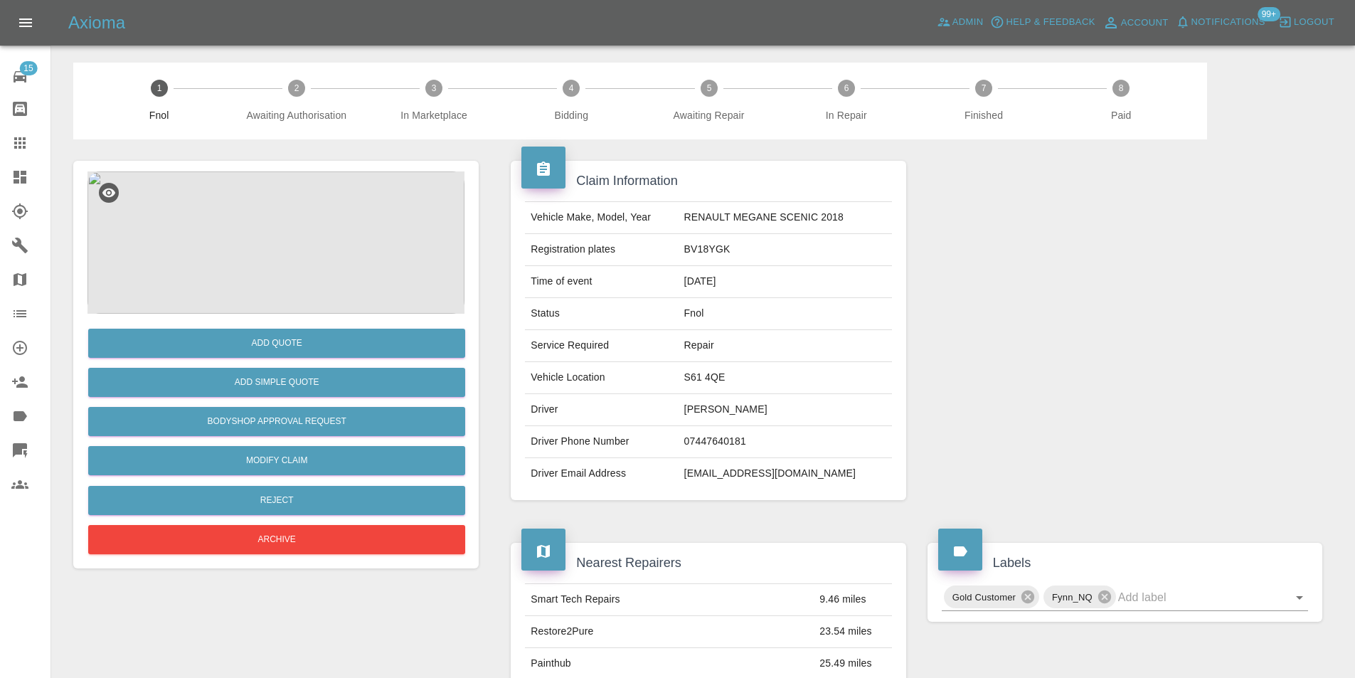
click at [255, 277] on img at bounding box center [275, 242] width 377 height 142
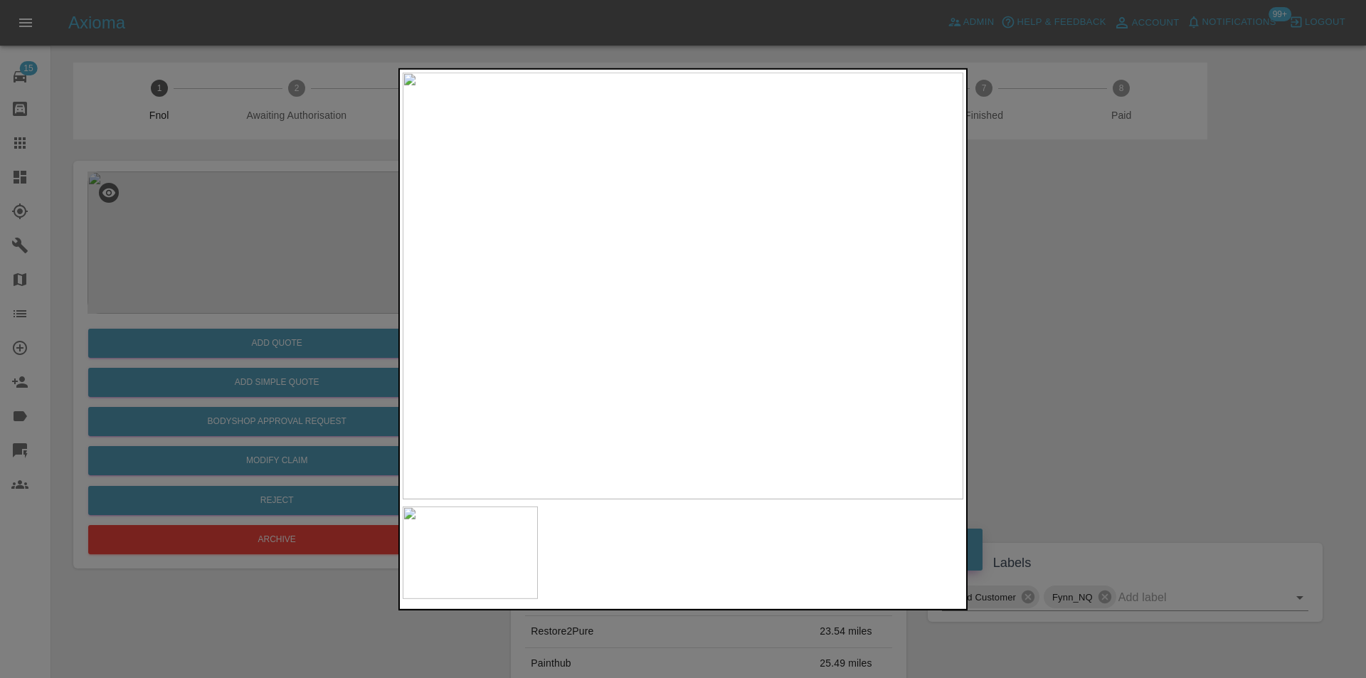
click at [1088, 367] on div at bounding box center [683, 339] width 1366 height 678
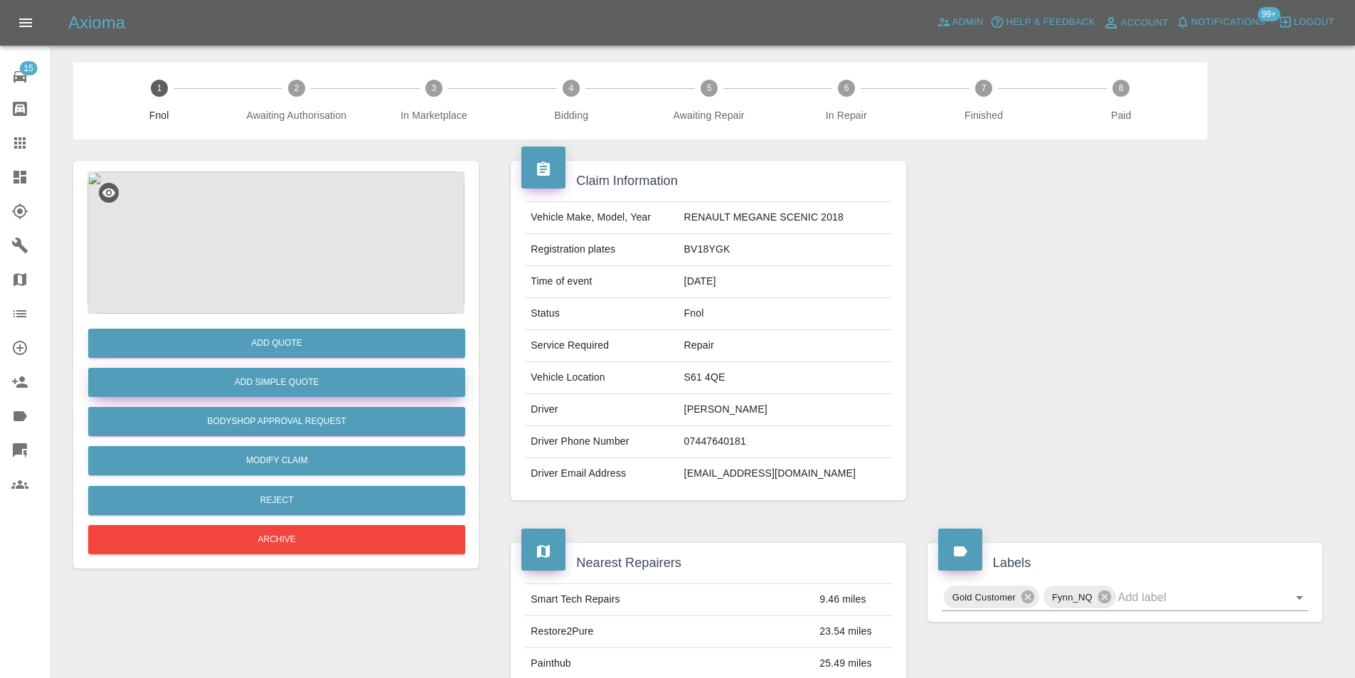
click at [329, 383] on button "Add Simple Quote" at bounding box center [276, 382] width 377 height 29
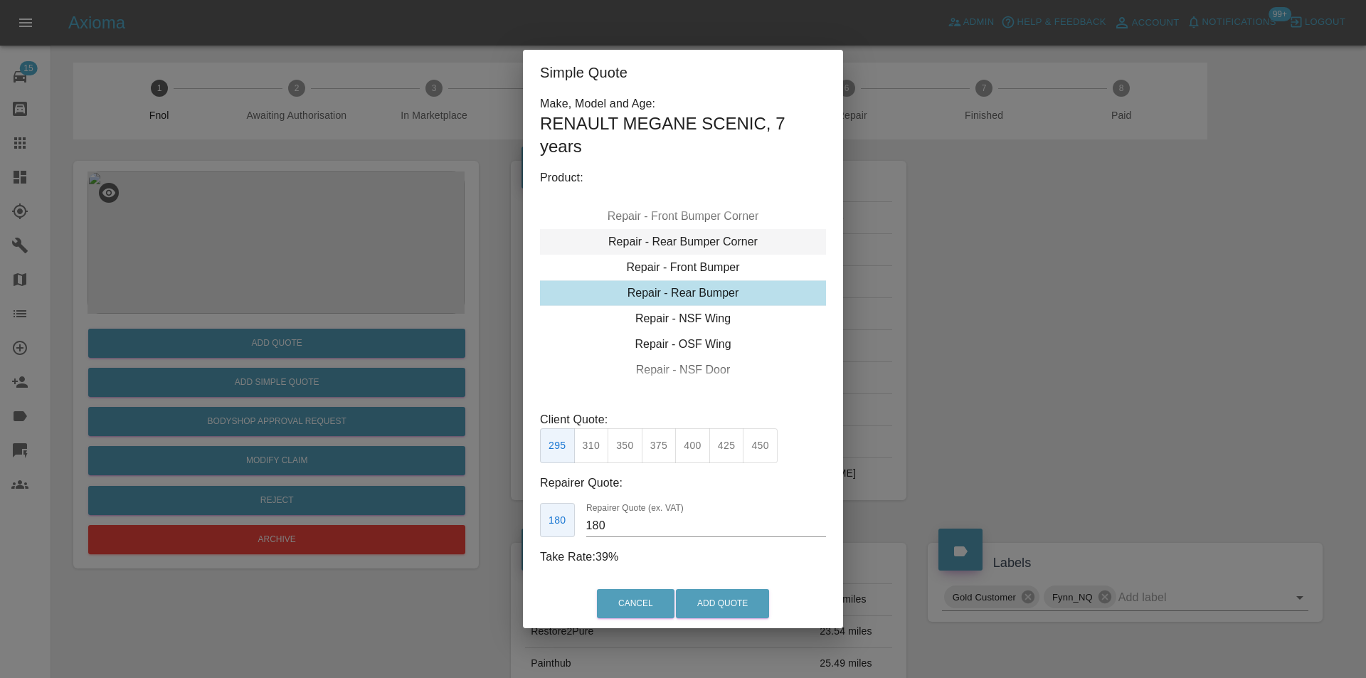
click at [693, 235] on div "Repair - Rear Bumper Corner" at bounding box center [683, 242] width 286 height 26
type input "120"
click at [592, 443] on button "199" at bounding box center [591, 445] width 35 height 35
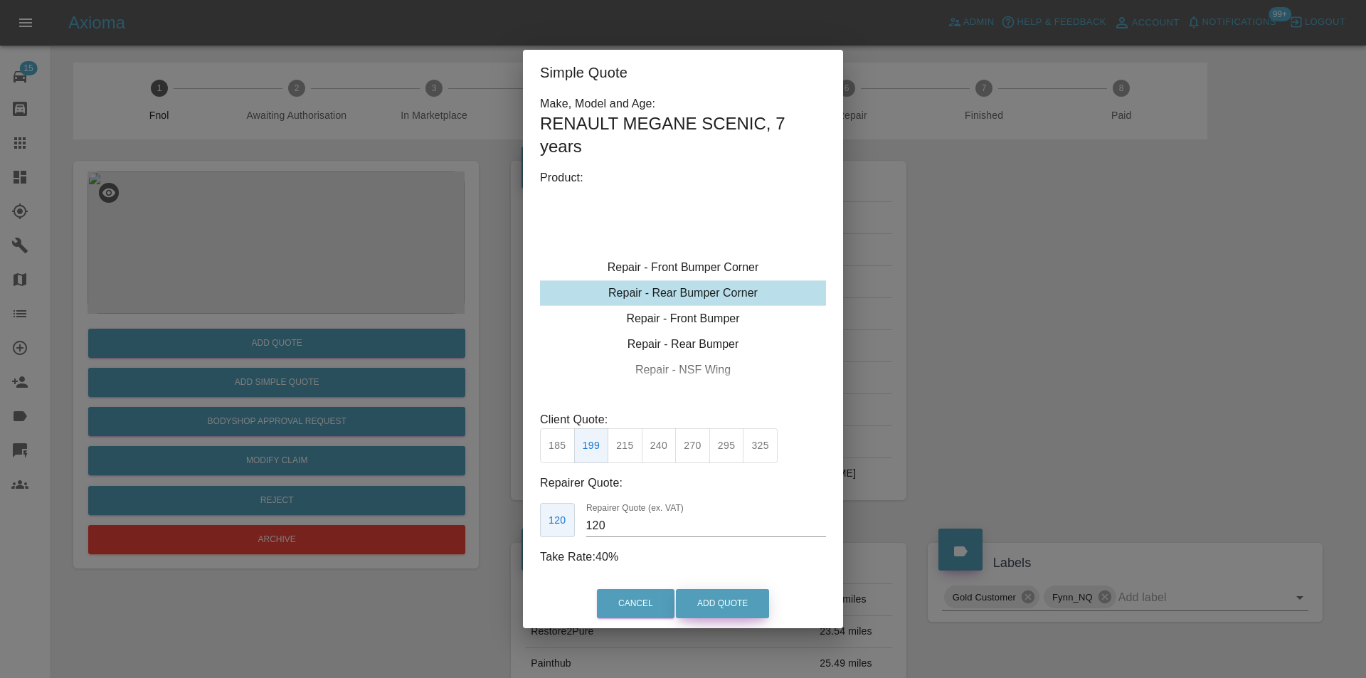
click at [707, 610] on button "Add Quote" at bounding box center [722, 603] width 93 height 29
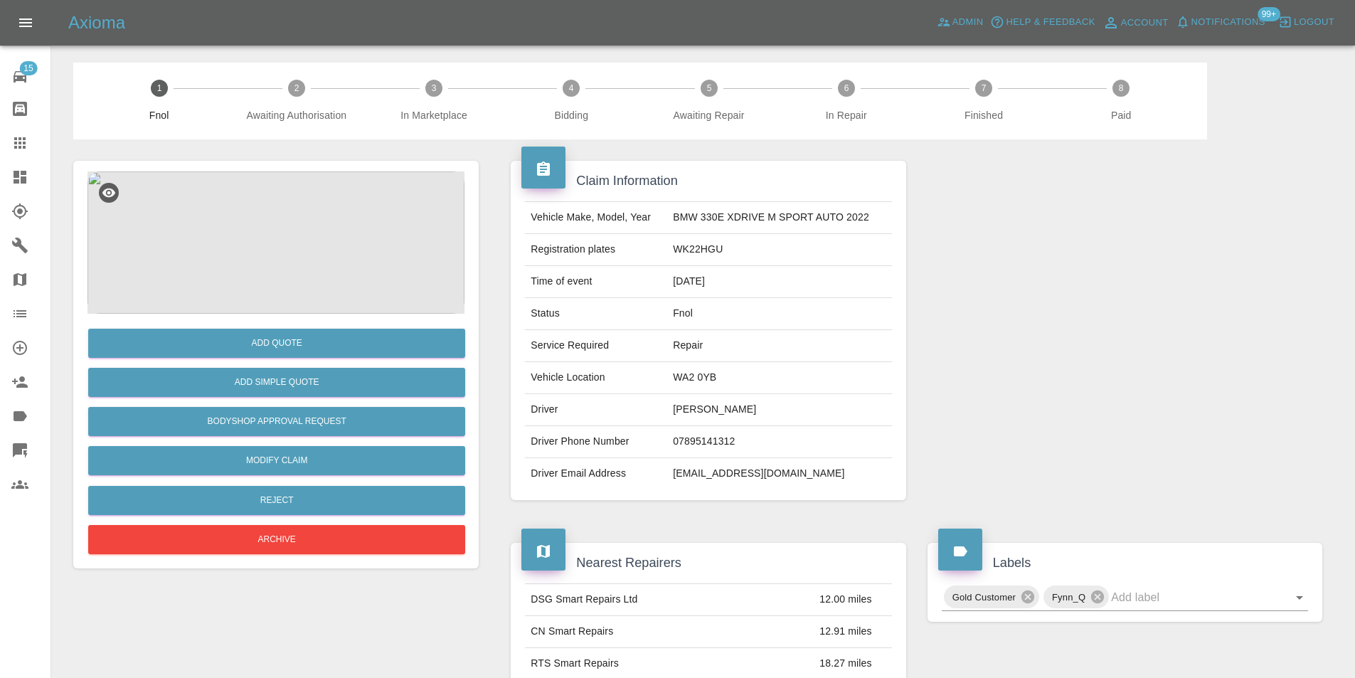
click at [213, 237] on img at bounding box center [275, 242] width 377 height 142
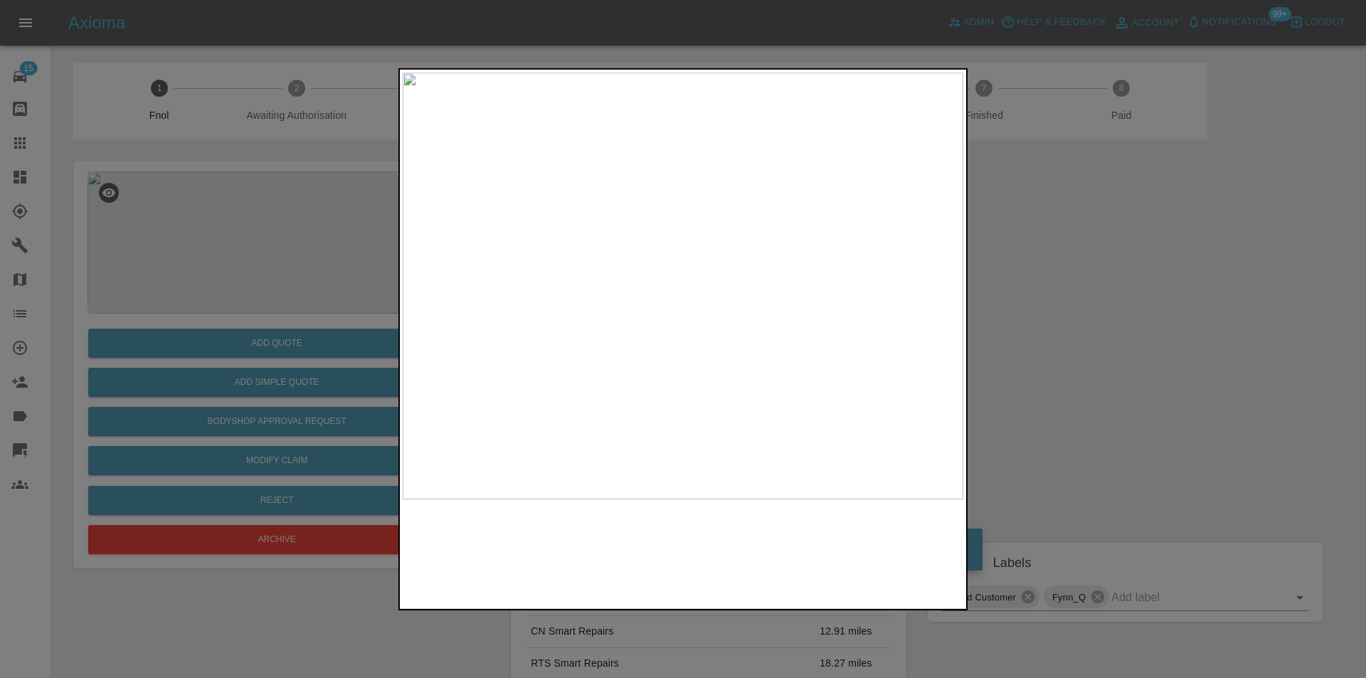
click at [656, 322] on img at bounding box center [683, 285] width 561 height 427
click at [656, 322] on img at bounding box center [764, 177] width 1682 height 1281
click at [1119, 320] on div at bounding box center [683, 339] width 1366 height 678
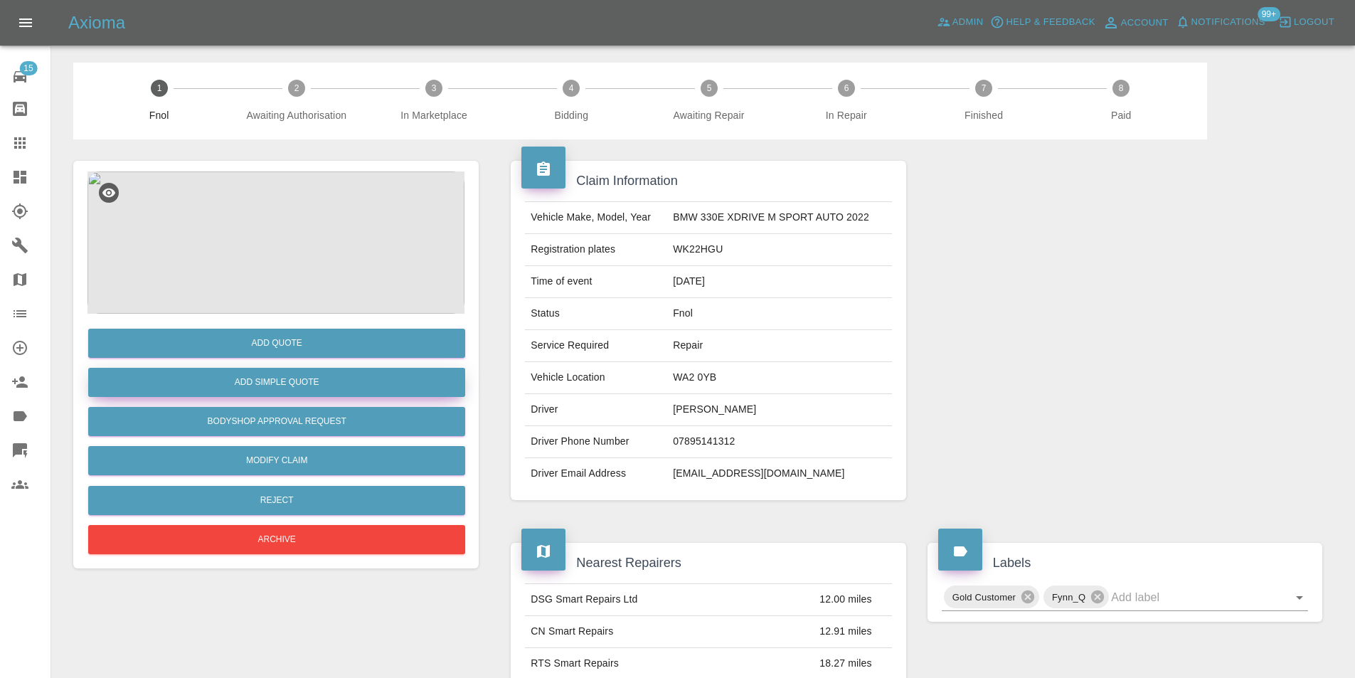
click at [264, 389] on button "Add Simple Quote" at bounding box center [276, 382] width 377 height 29
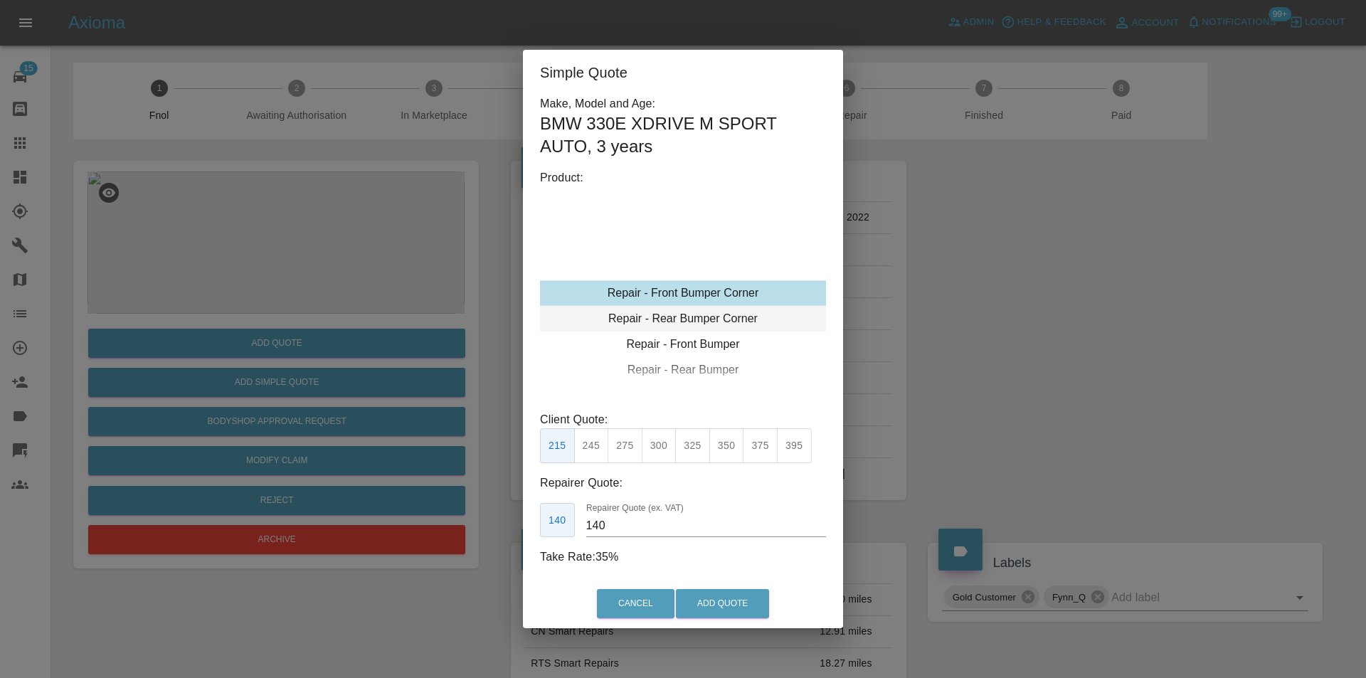
type input "120"
click at [714, 594] on button "Add Quote" at bounding box center [722, 603] width 93 height 29
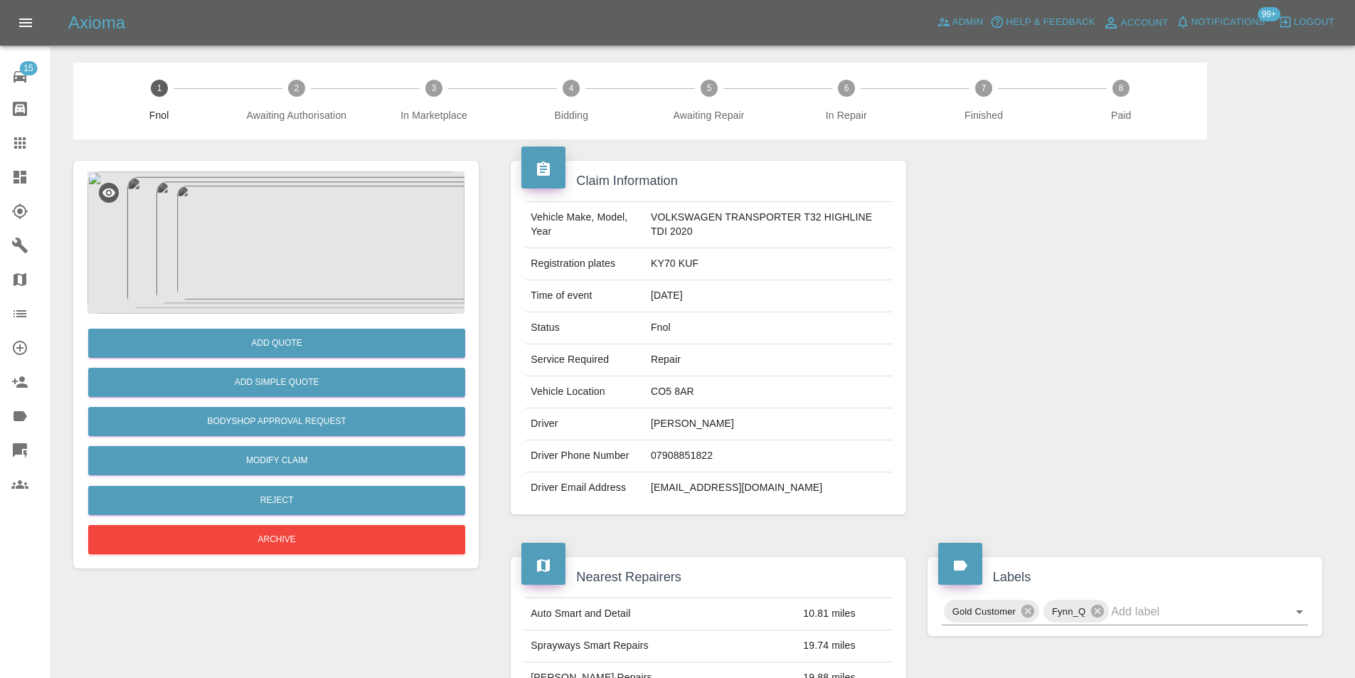
click at [257, 213] on img at bounding box center [275, 242] width 377 height 142
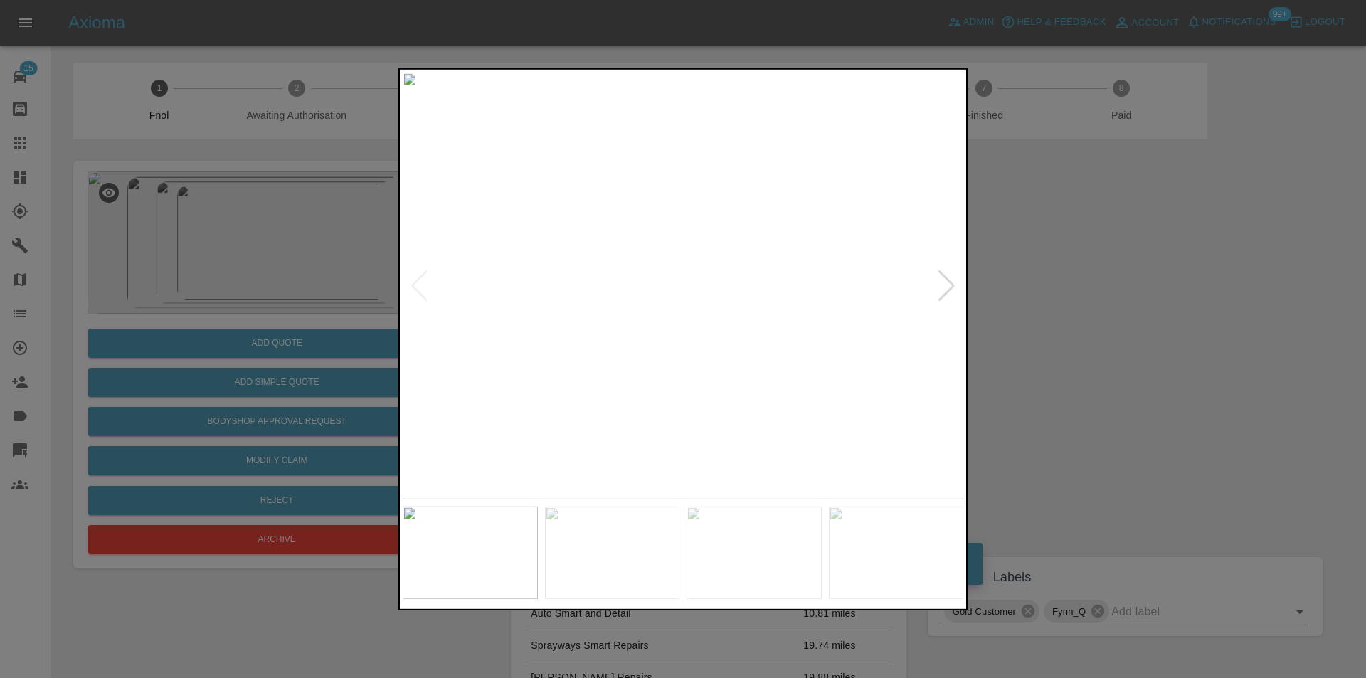
click at [952, 281] on div at bounding box center [946, 285] width 19 height 31
click at [952, 281] on img at bounding box center [683, 285] width 561 height 427
click at [1044, 287] on div at bounding box center [683, 339] width 1366 height 678
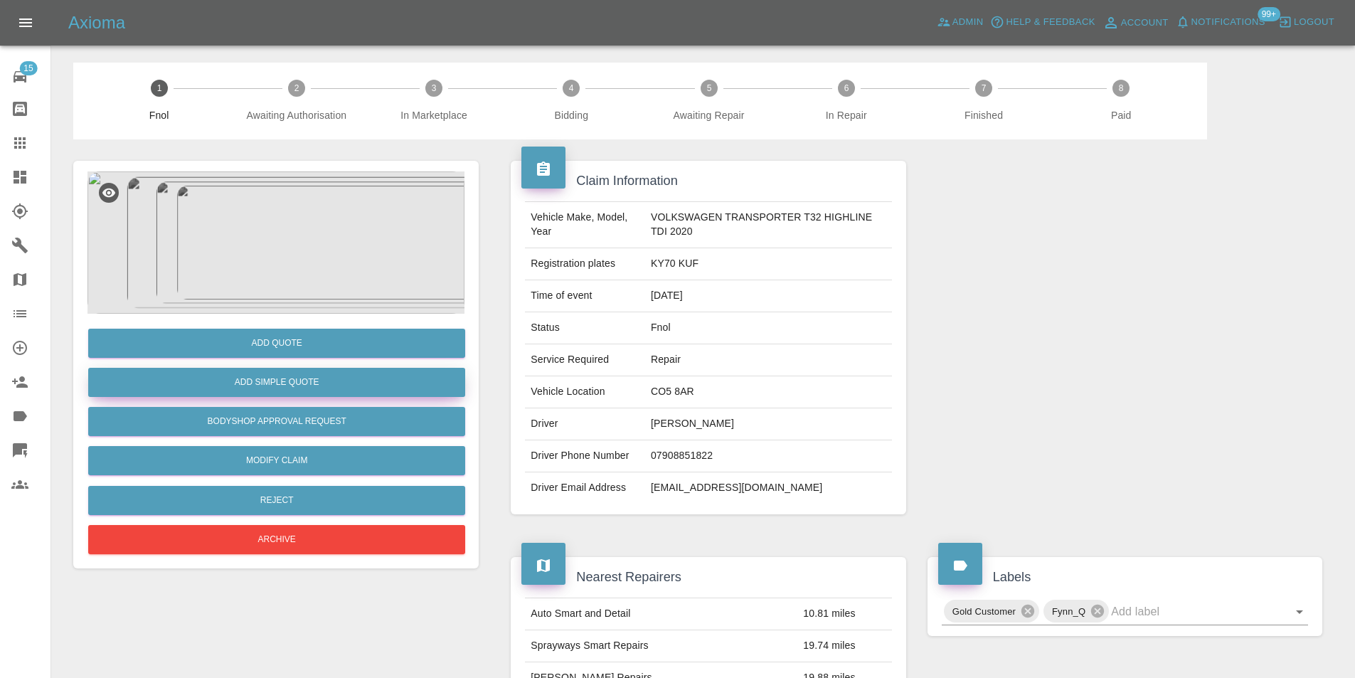
click at [296, 384] on button "Add Simple Quote" at bounding box center [276, 382] width 377 height 29
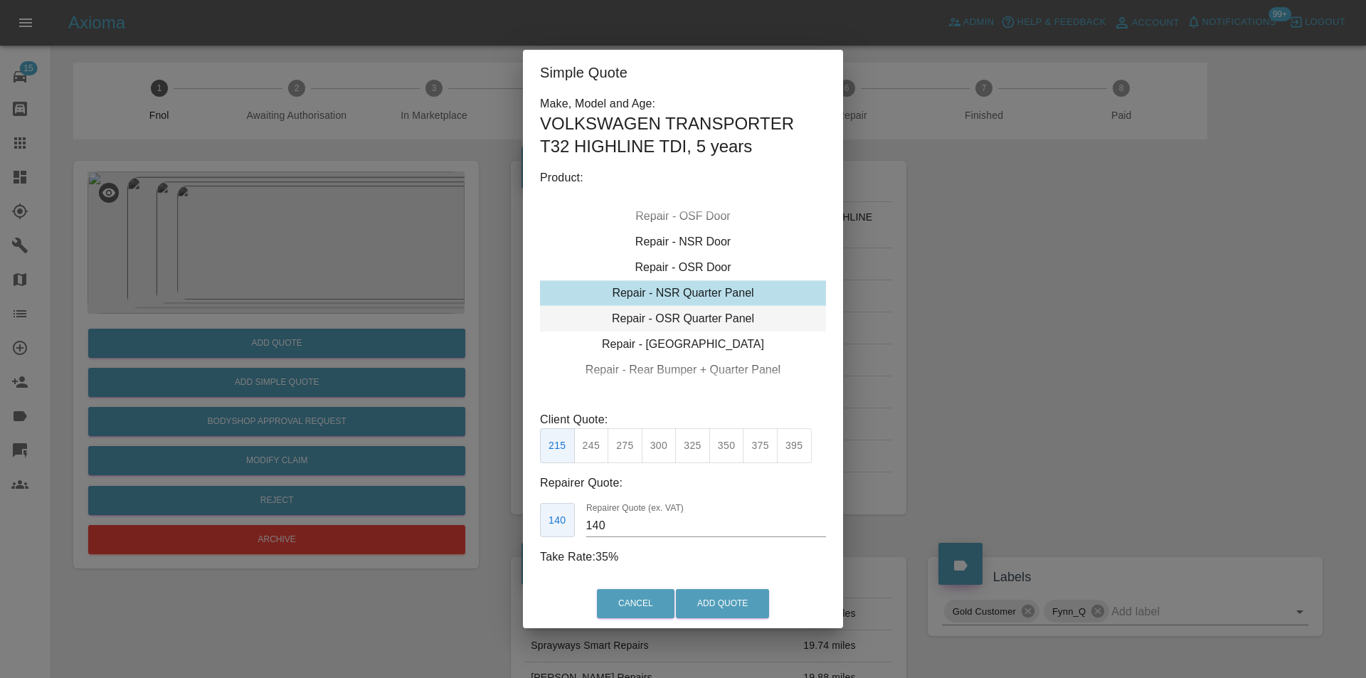
click at [716, 324] on div "Repair - OSR Quarter Panel" at bounding box center [683, 319] width 286 height 26
click at [727, 448] on button "350" at bounding box center [726, 445] width 35 height 35
type input "230"
click at [738, 603] on button "Add Quote" at bounding box center [722, 603] width 93 height 29
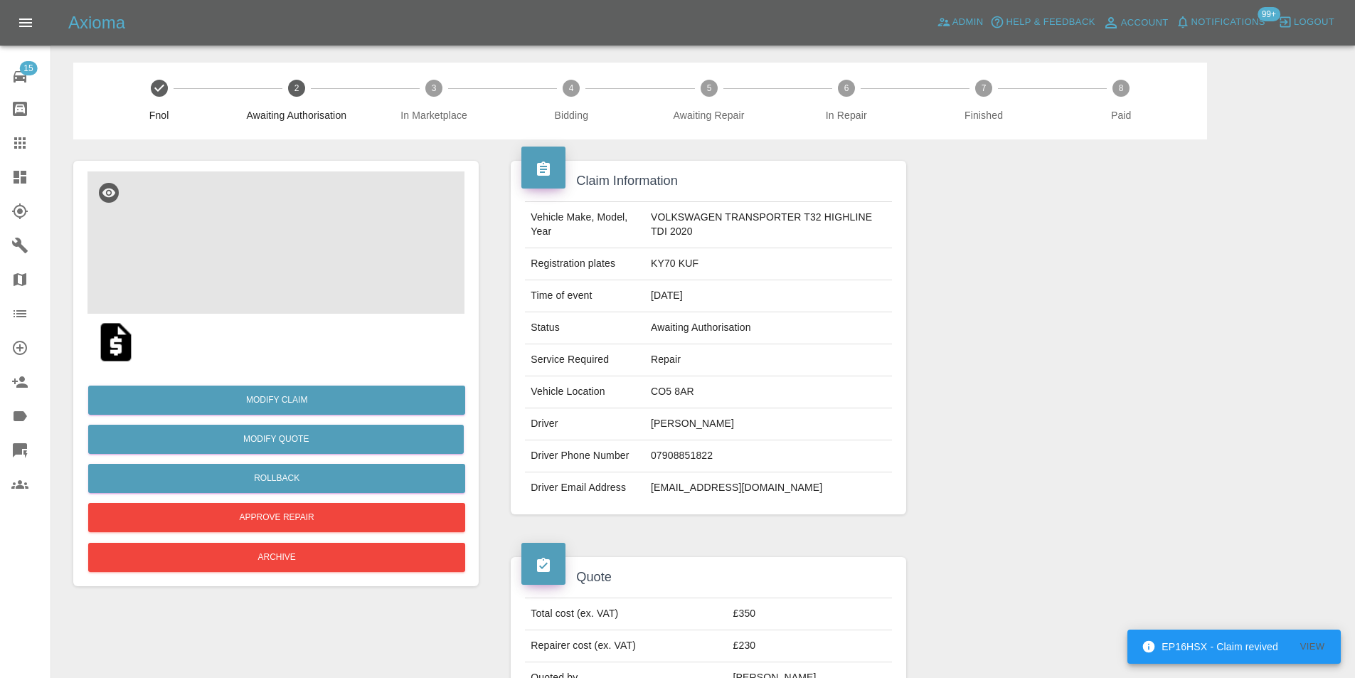
click at [309, 238] on img at bounding box center [275, 242] width 377 height 142
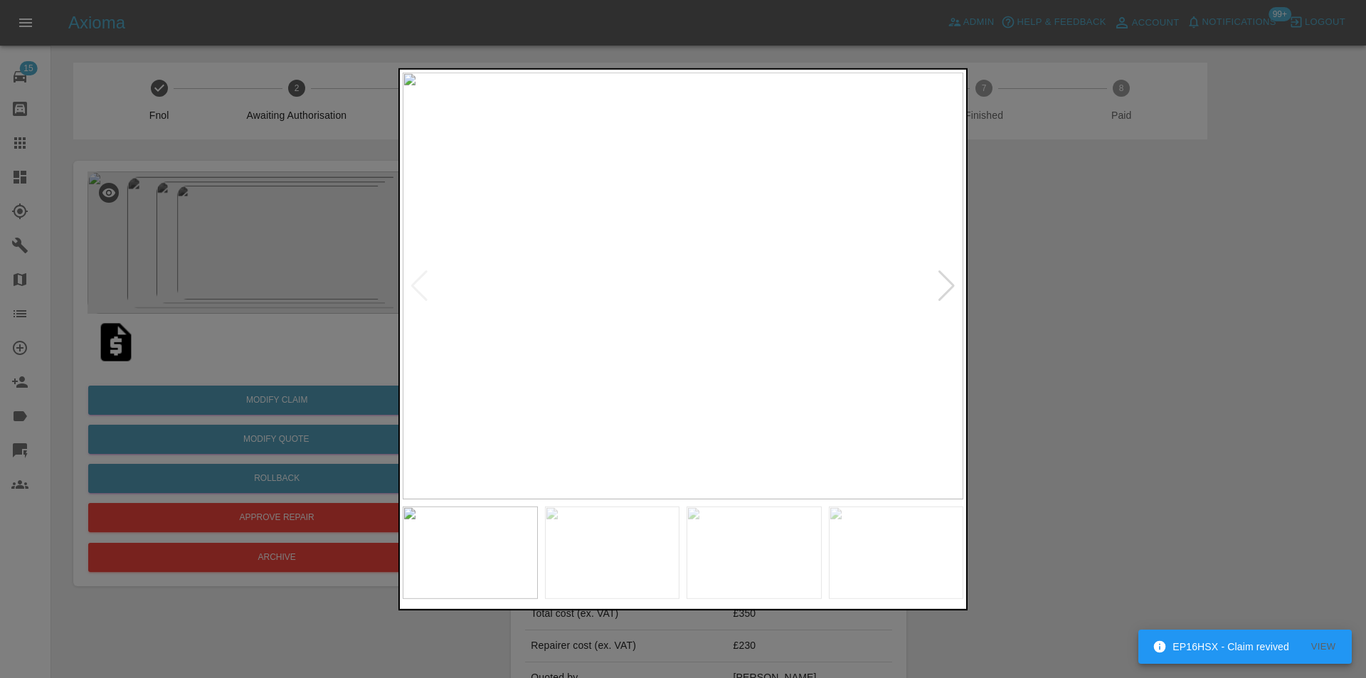
click at [1066, 300] on div at bounding box center [683, 339] width 1366 height 678
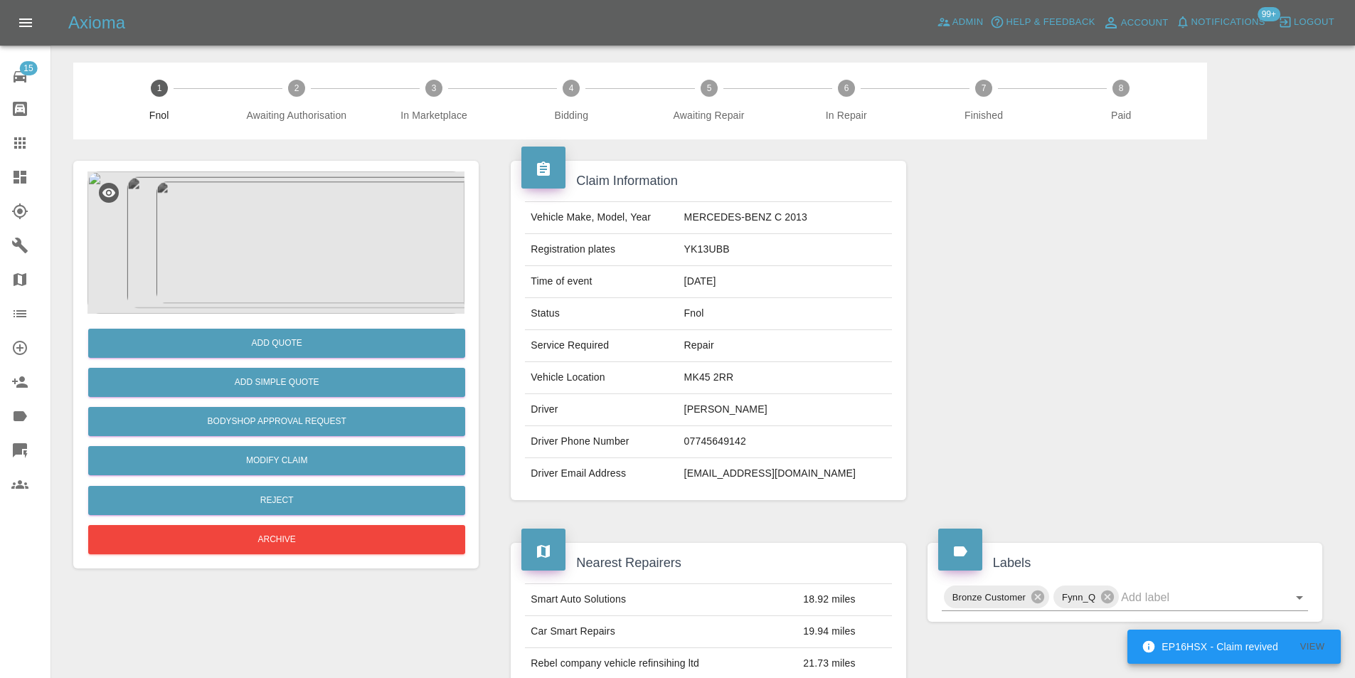
click at [294, 232] on img at bounding box center [275, 242] width 377 height 142
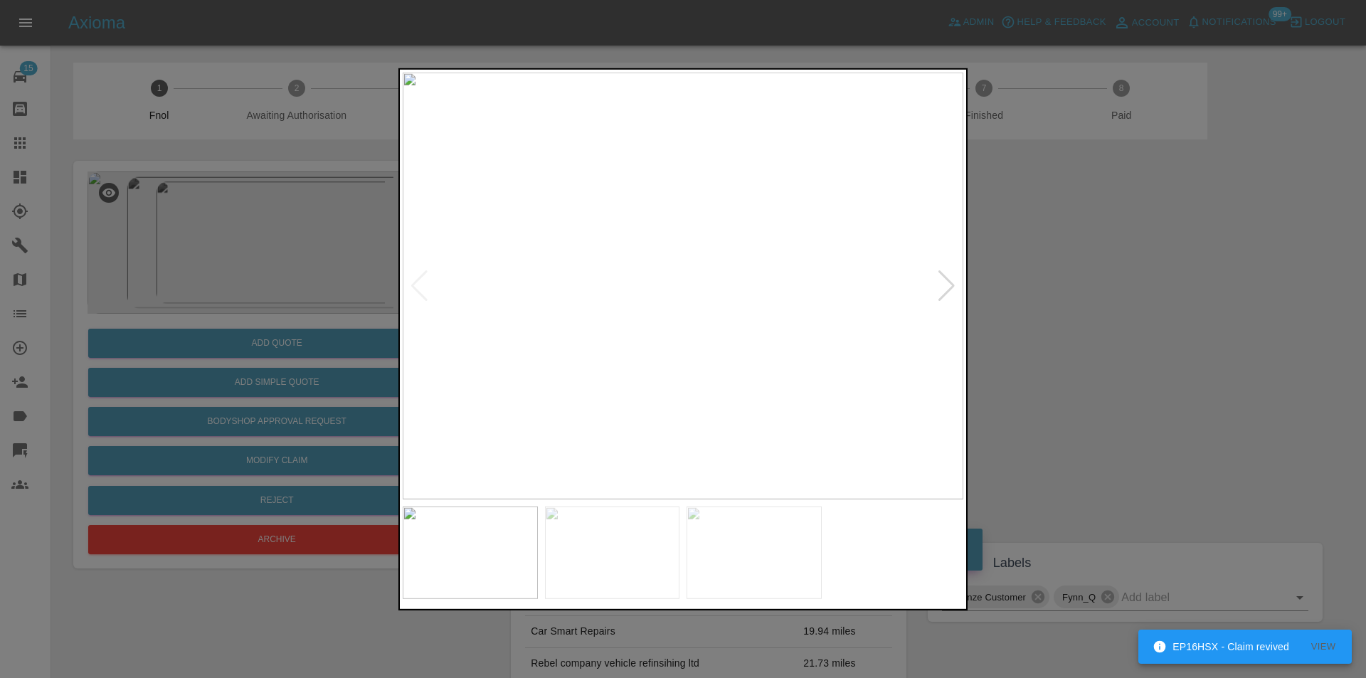
click at [953, 287] on div at bounding box center [946, 285] width 19 height 31
click at [951, 284] on div at bounding box center [946, 285] width 19 height 31
drag, startPoint x: 1121, startPoint y: 318, endPoint x: 1068, endPoint y: 321, distance: 52.7
click at [1113, 321] on div at bounding box center [683, 339] width 1366 height 678
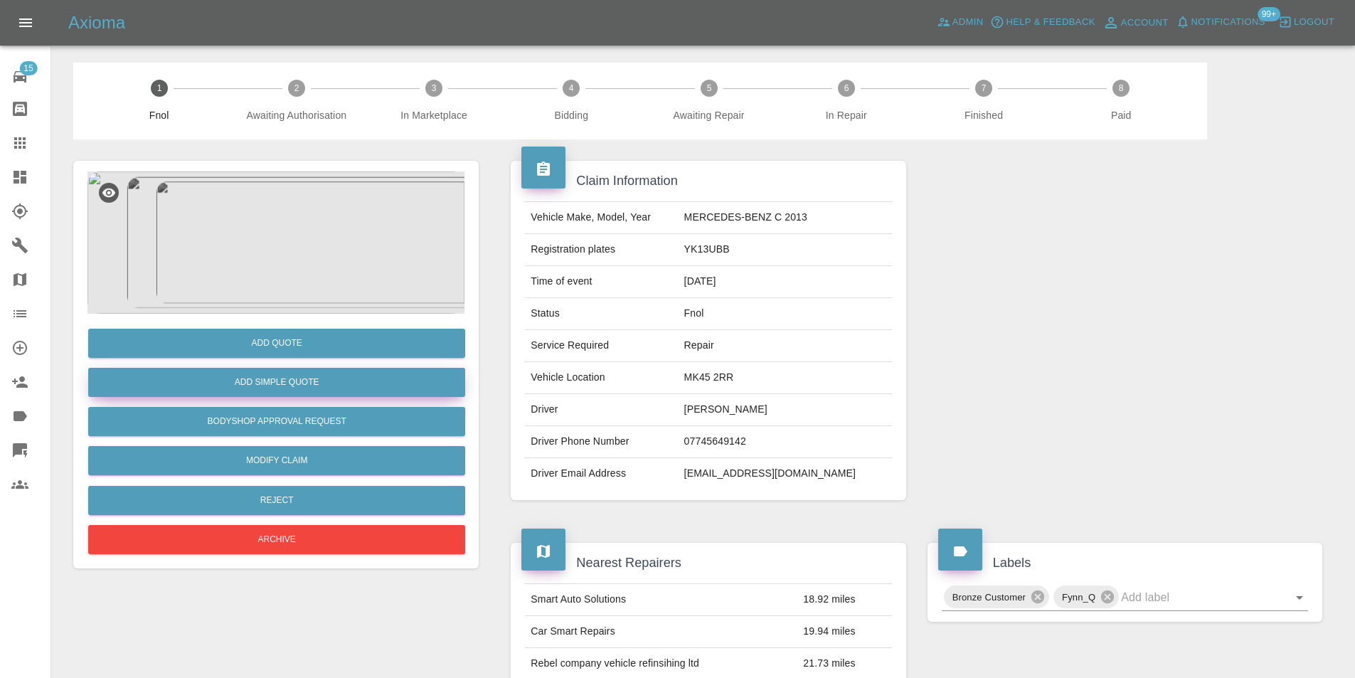
click at [314, 387] on button "Add Simple Quote" at bounding box center [276, 382] width 377 height 29
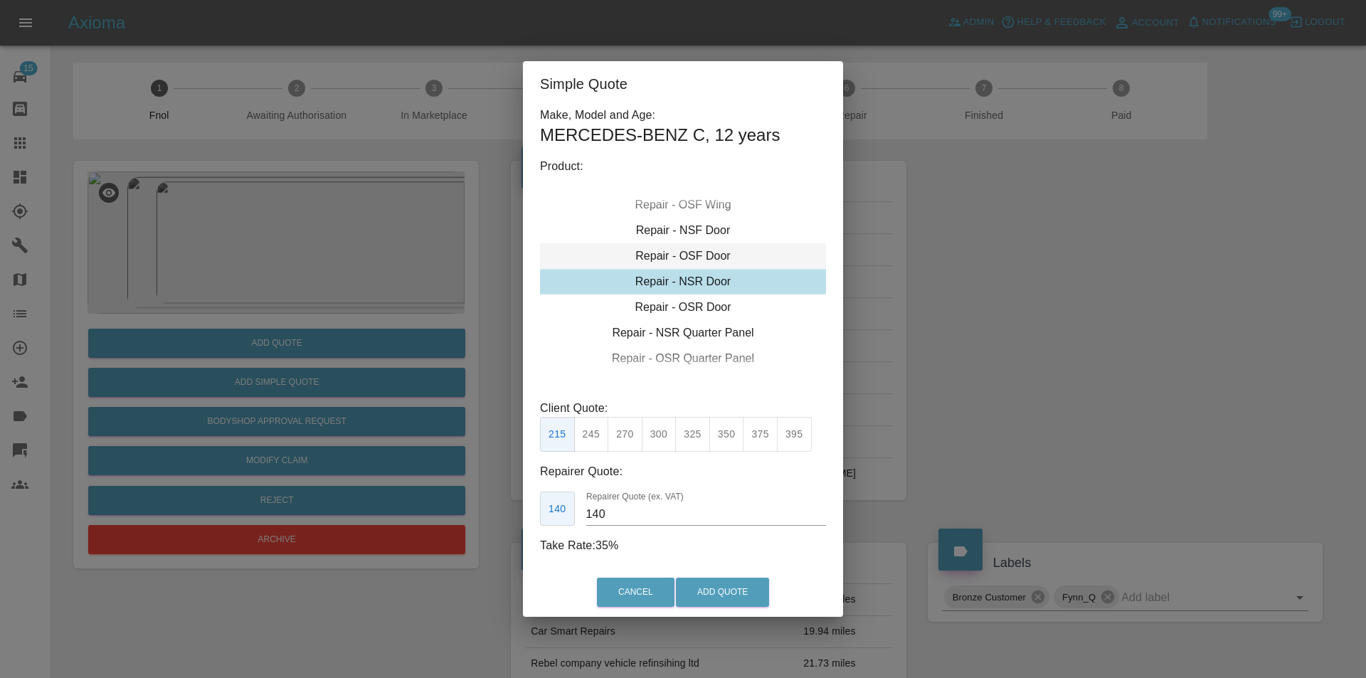
click at [701, 253] on div "Repair - OSF Door" at bounding box center [683, 256] width 286 height 26
click at [590, 435] on button "245" at bounding box center [591, 434] width 35 height 35
type input "160"
click at [698, 584] on button "Add Quote" at bounding box center [722, 592] width 93 height 29
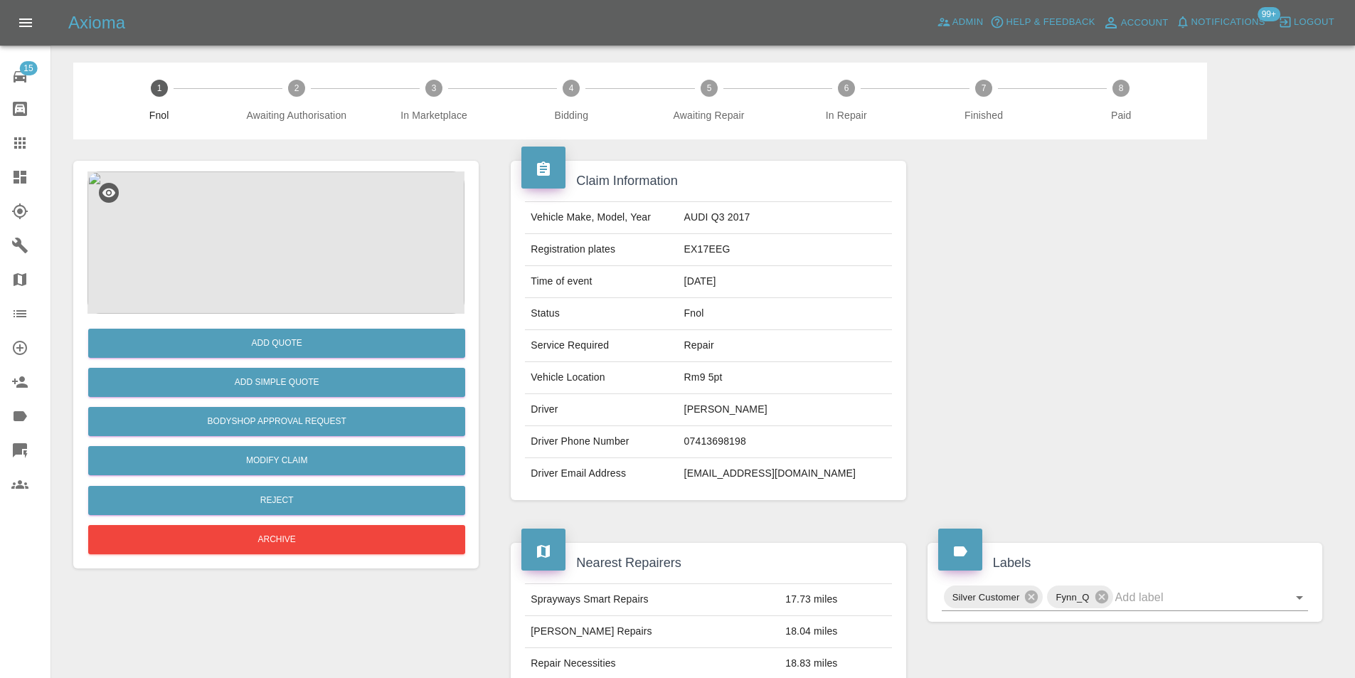
click at [270, 217] on img at bounding box center [275, 242] width 377 height 142
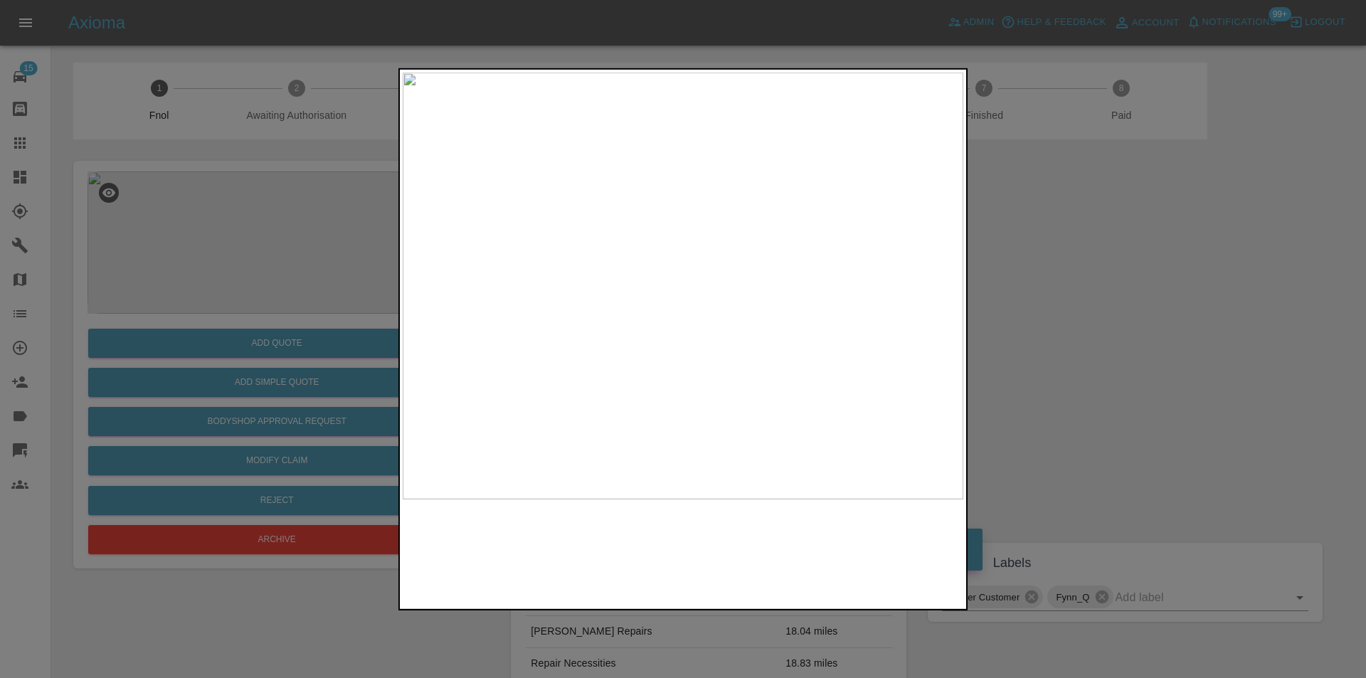
click at [669, 247] on img at bounding box center [683, 285] width 561 height 427
click at [671, 257] on img at bounding box center [683, 285] width 561 height 427
click at [1089, 267] on div at bounding box center [683, 339] width 1366 height 678
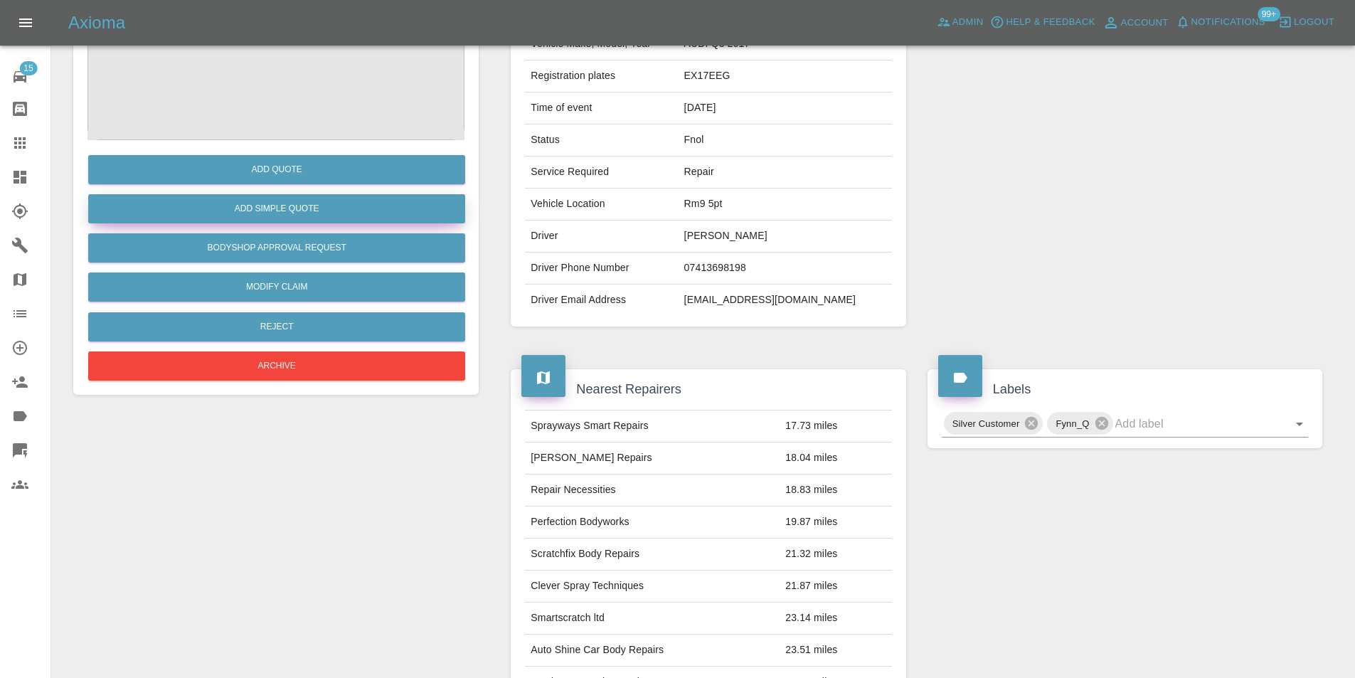
scroll to position [6, 0]
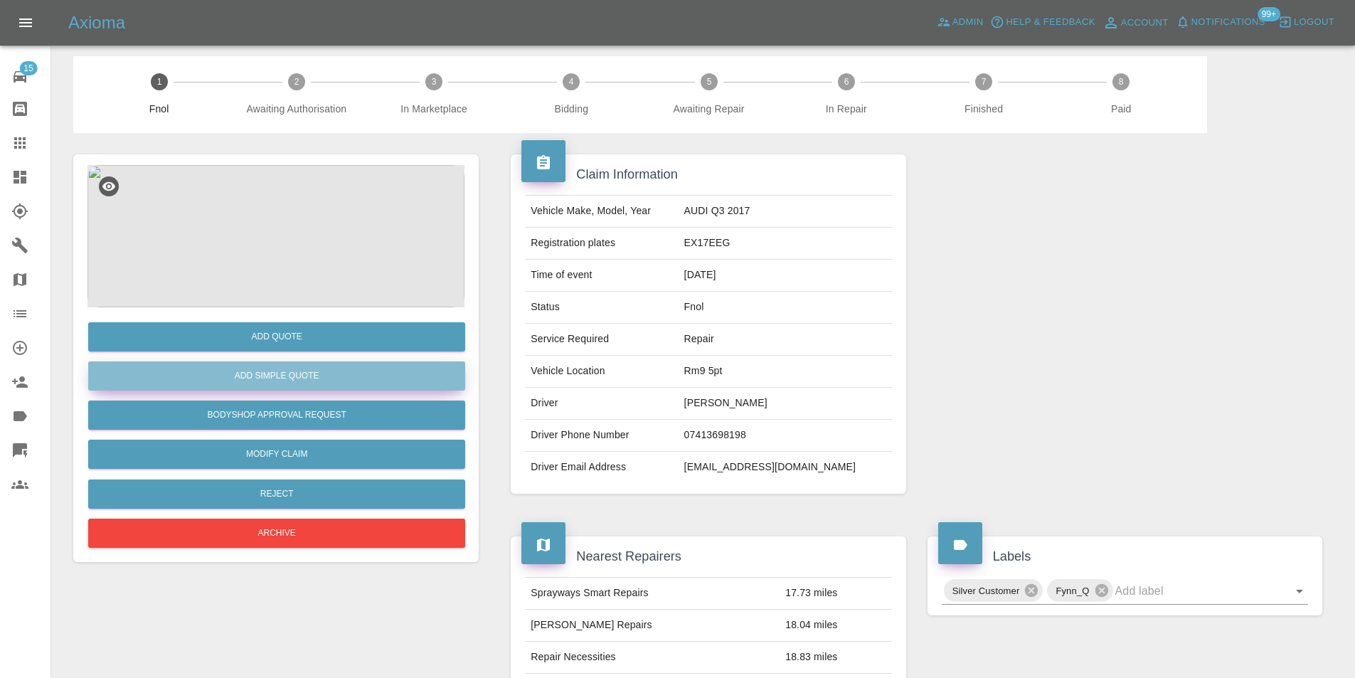
click at [317, 373] on button "Add Simple Quote" at bounding box center [276, 375] width 377 height 29
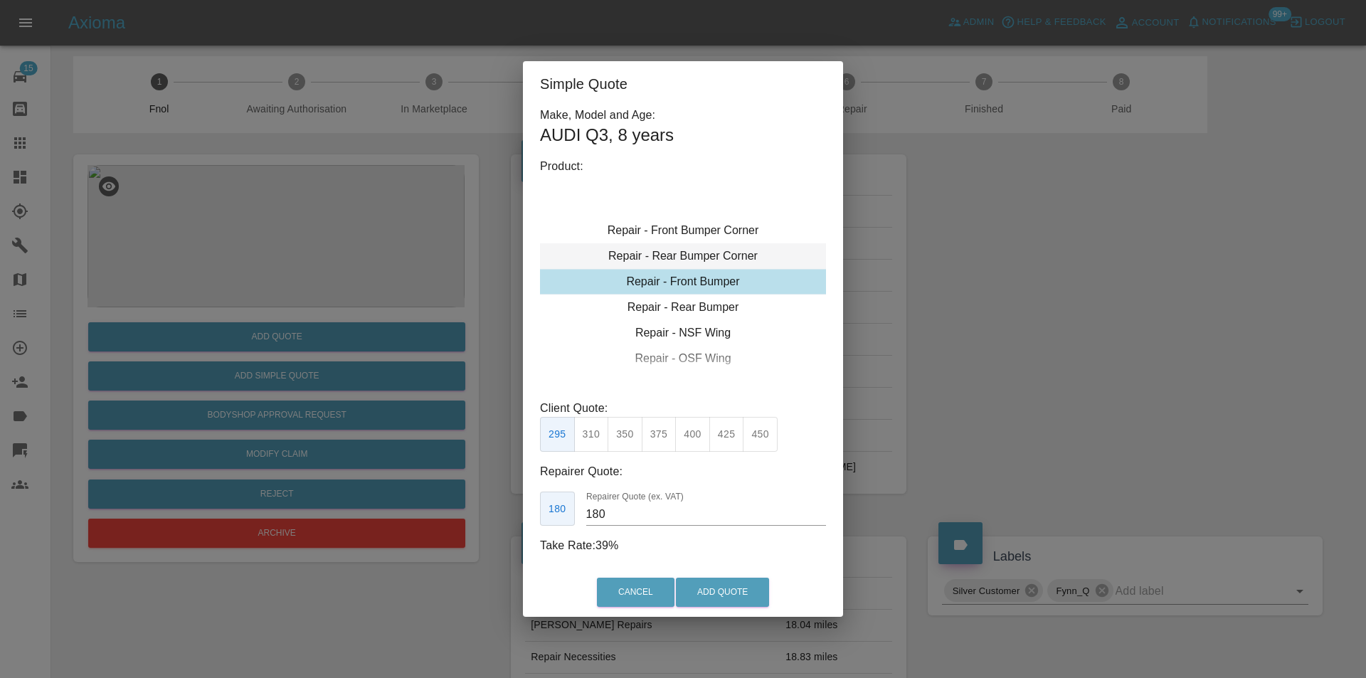
click at [723, 252] on div "Repair - Rear Bumper Corner" at bounding box center [683, 256] width 286 height 26
click at [616, 436] on button "215" at bounding box center [624, 434] width 35 height 35
type input "135"
click at [701, 587] on button "Add Quote" at bounding box center [722, 592] width 93 height 29
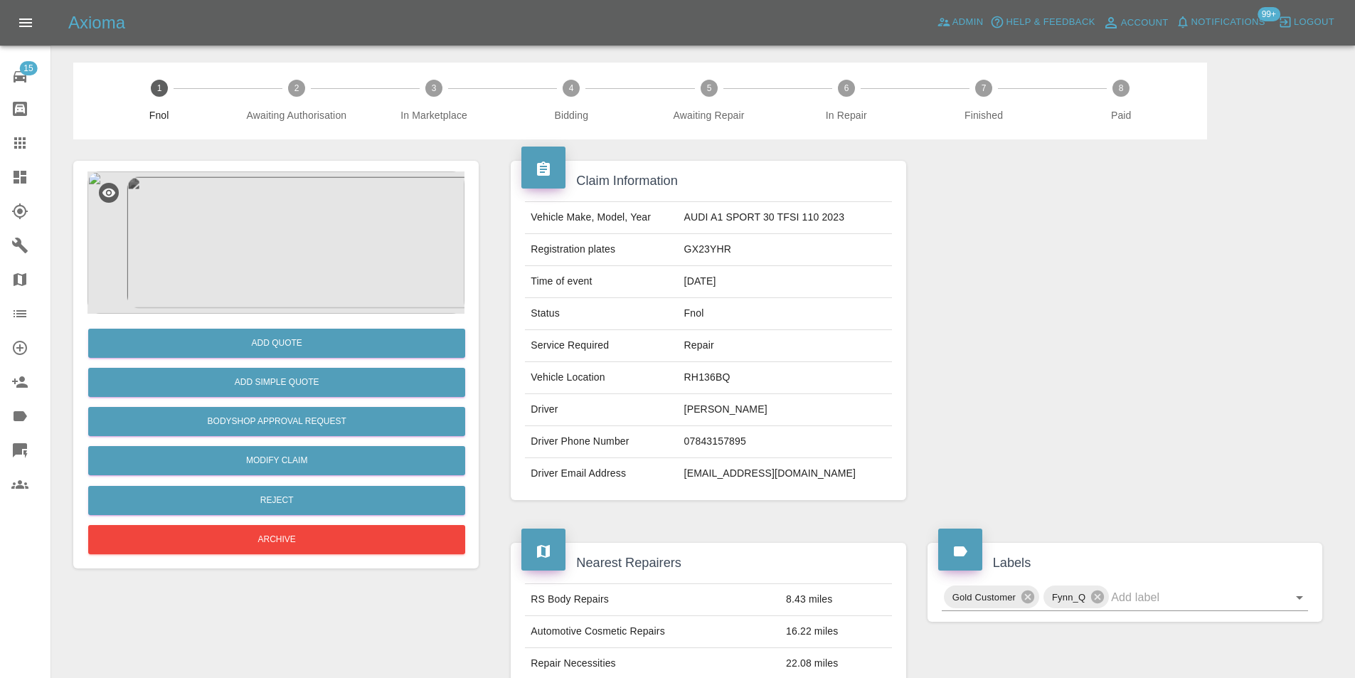
click at [267, 246] on img at bounding box center [275, 242] width 377 height 142
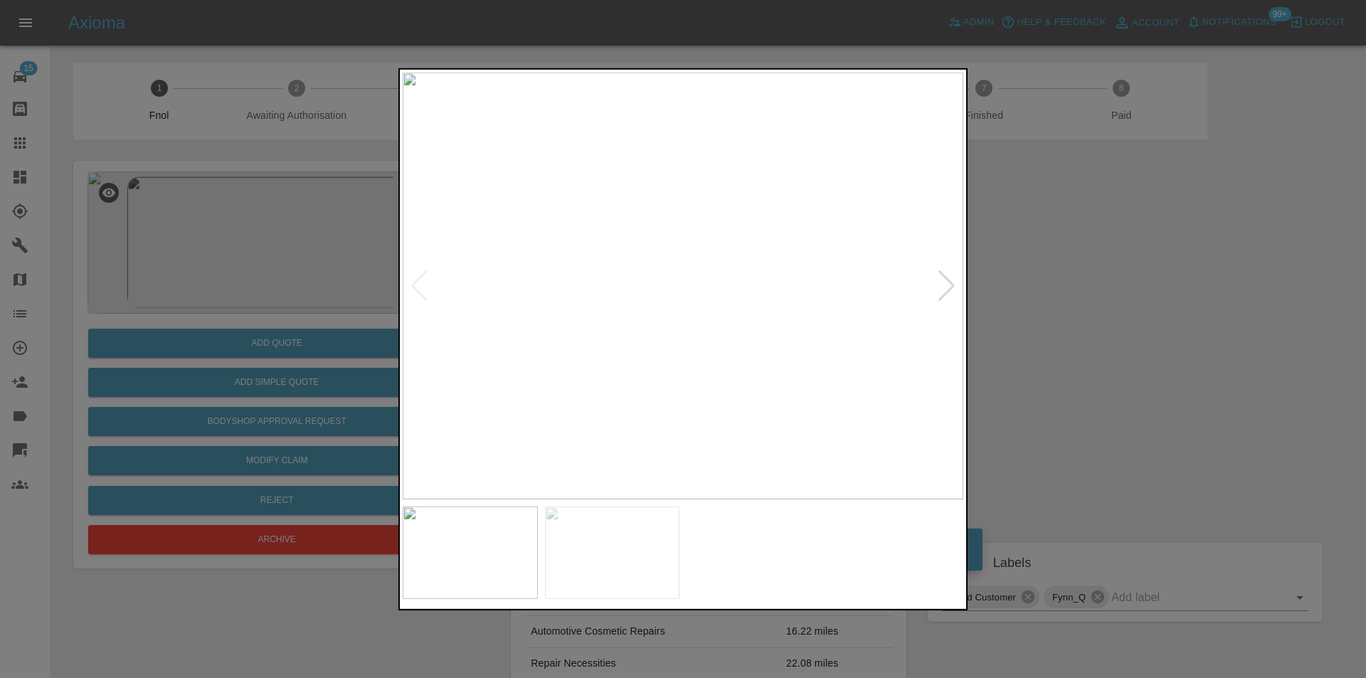
click at [946, 284] on div at bounding box center [946, 285] width 19 height 31
click at [946, 284] on img at bounding box center [683, 285] width 561 height 427
click at [413, 285] on div at bounding box center [419, 285] width 19 height 31
click at [1082, 317] on div at bounding box center [683, 339] width 1366 height 678
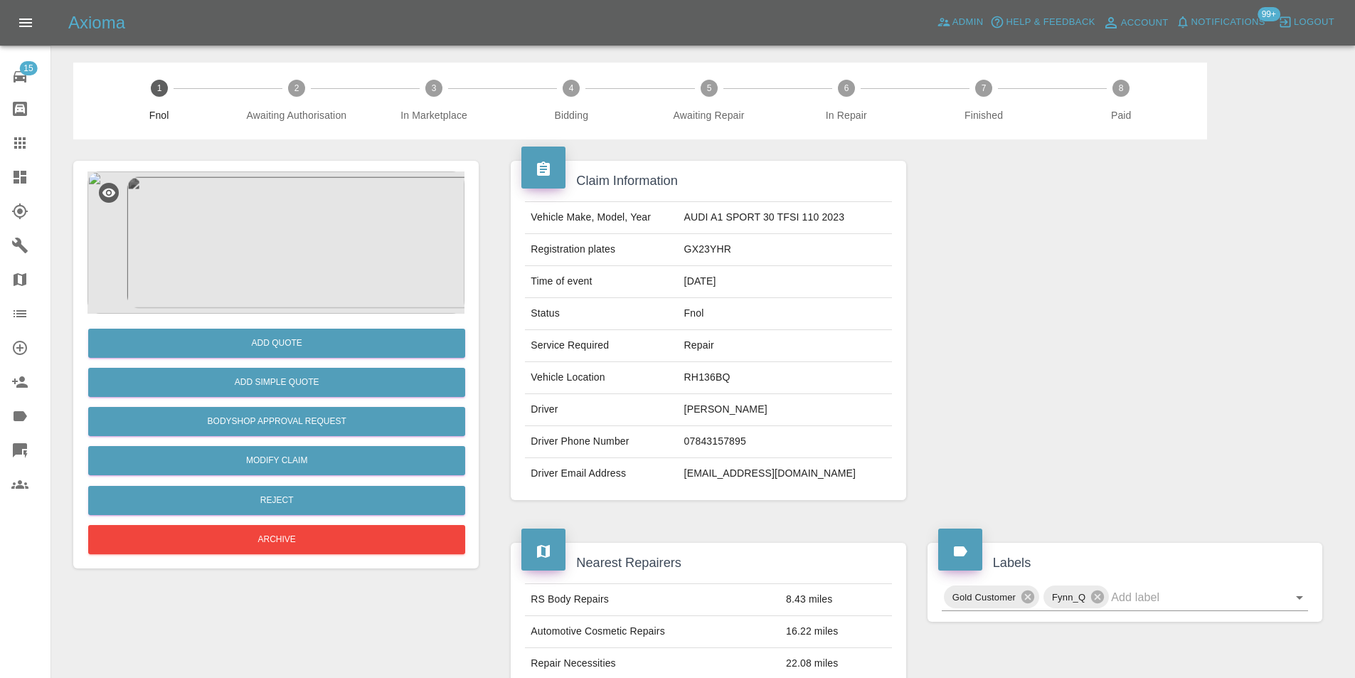
click at [290, 255] on img at bounding box center [275, 242] width 377 height 142
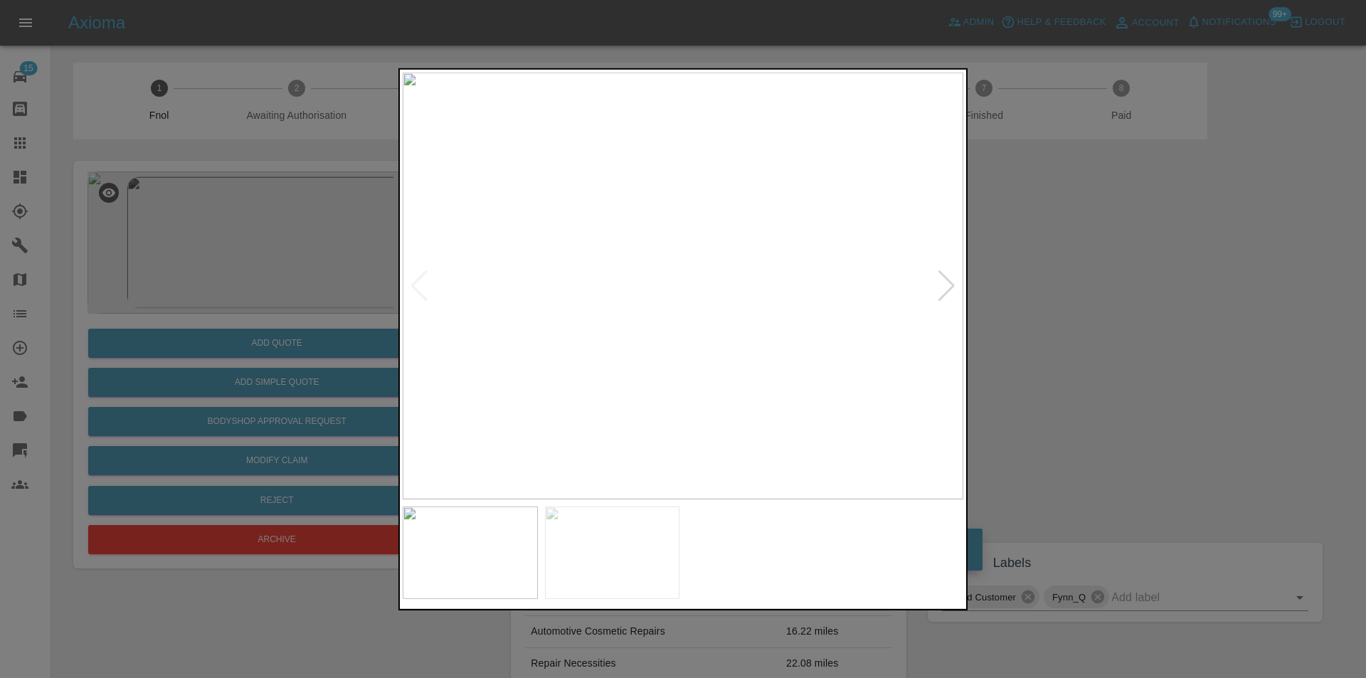
click at [1103, 351] on div at bounding box center [683, 339] width 1366 height 678
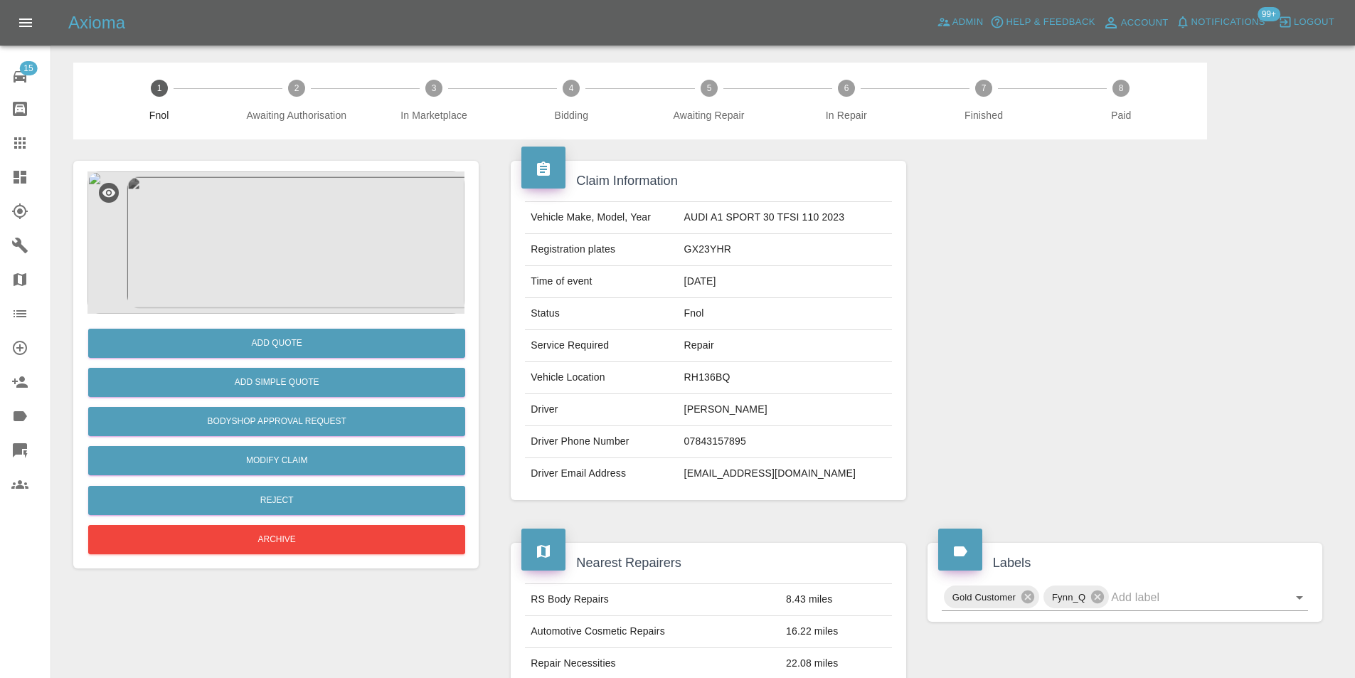
click at [265, 238] on img at bounding box center [275, 242] width 377 height 142
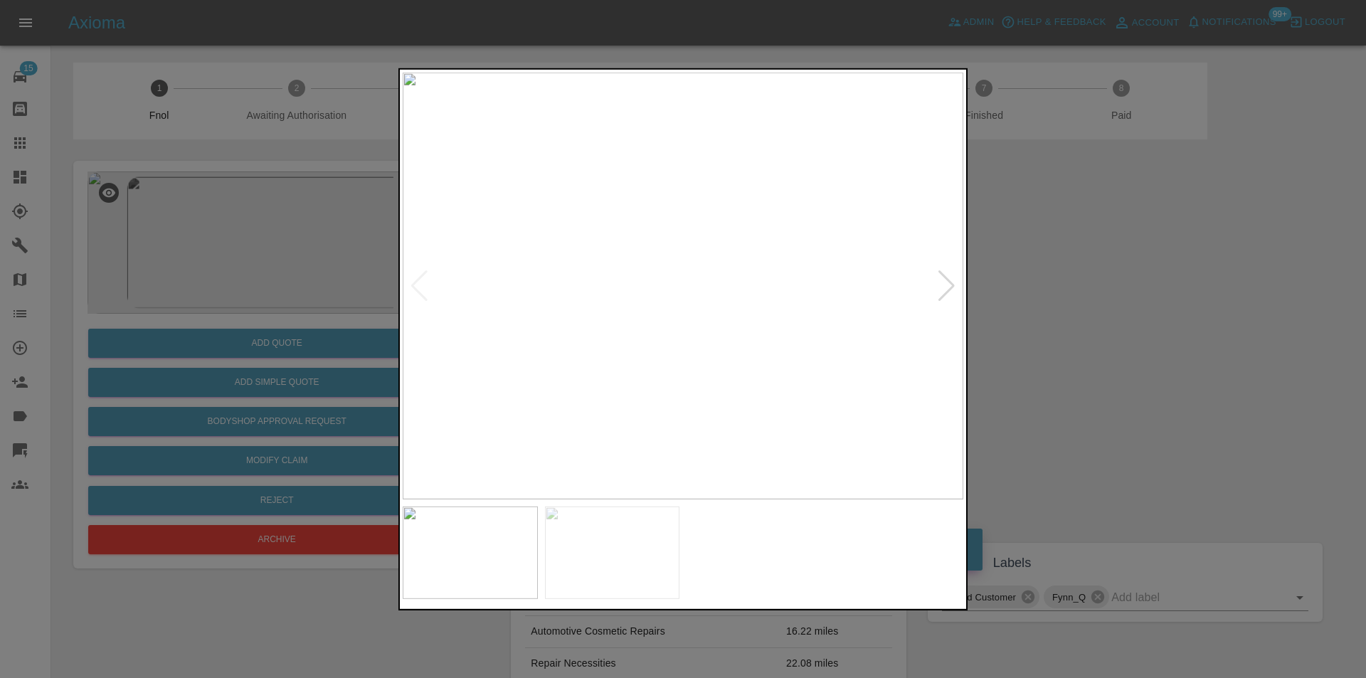
click at [947, 284] on div at bounding box center [946, 285] width 19 height 31
click at [946, 285] on img at bounding box center [683, 285] width 561 height 427
drag, startPoint x: 1122, startPoint y: 311, endPoint x: 1094, endPoint y: 329, distance: 33.3
click at [1122, 312] on div at bounding box center [683, 339] width 1366 height 678
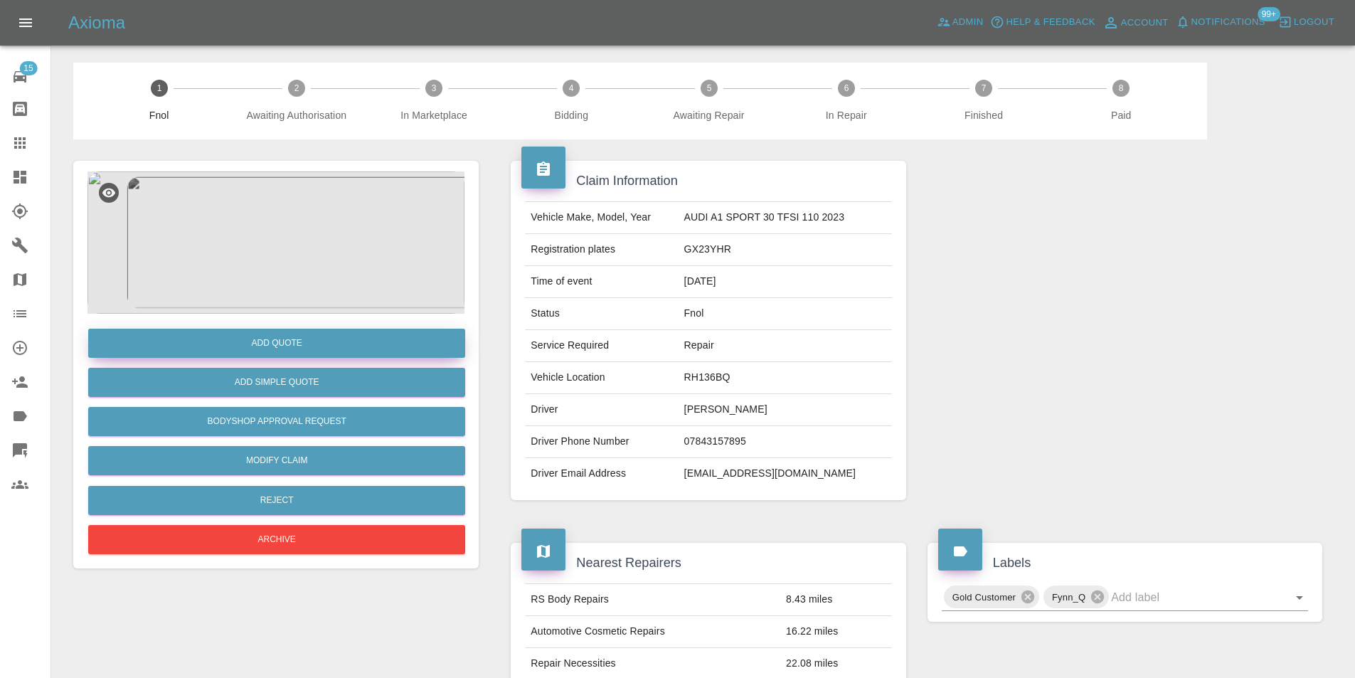
click at [277, 338] on button "Add Quote" at bounding box center [276, 343] width 377 height 29
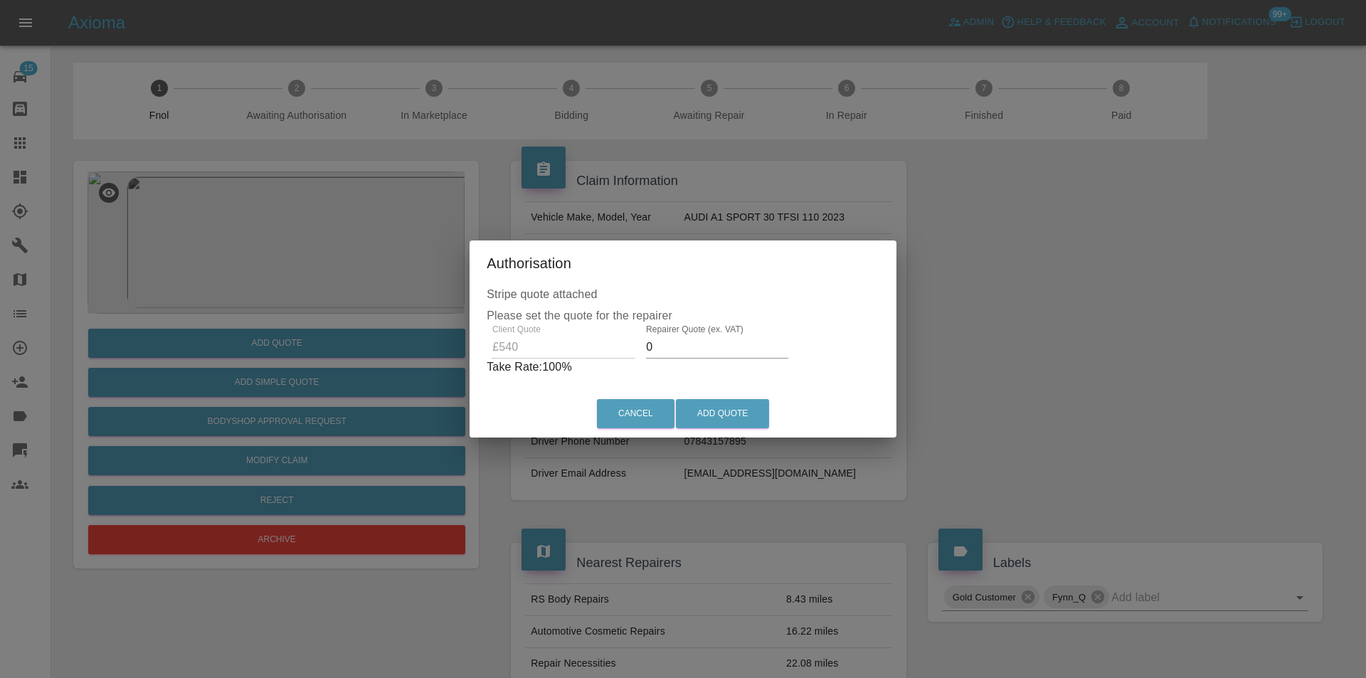
click at [697, 354] on input "0" at bounding box center [717, 347] width 142 height 23
type input "0350"
click at [733, 417] on button "Add Quote" at bounding box center [722, 413] width 93 height 29
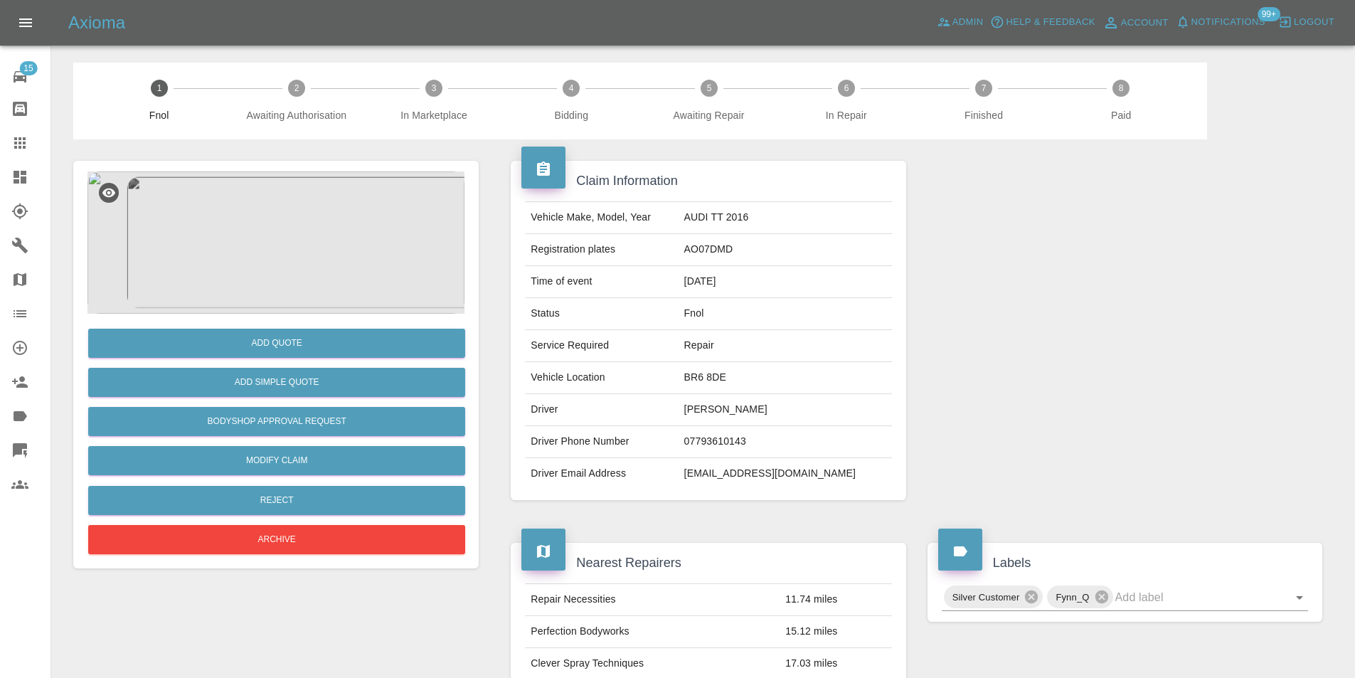
click at [299, 221] on img at bounding box center [275, 242] width 377 height 142
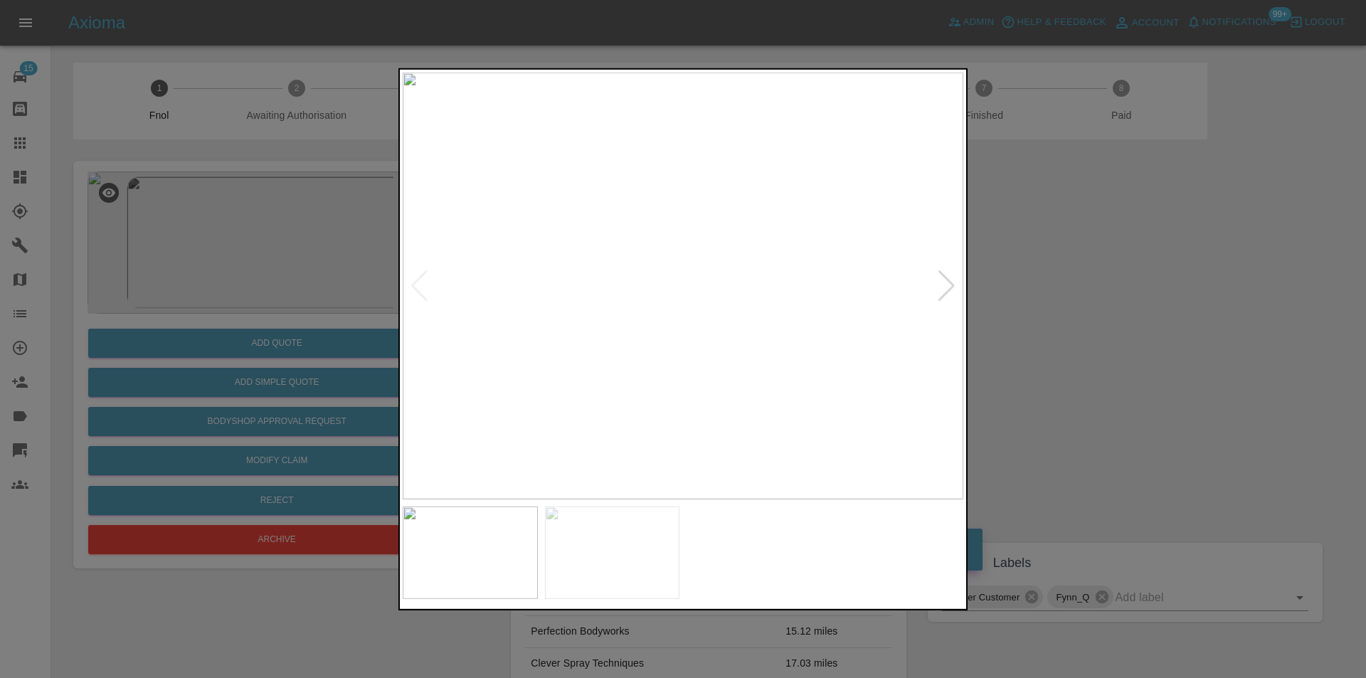
click at [941, 292] on div at bounding box center [946, 285] width 19 height 31
click at [942, 290] on img at bounding box center [683, 285] width 561 height 427
click at [1119, 307] on div at bounding box center [683, 339] width 1366 height 678
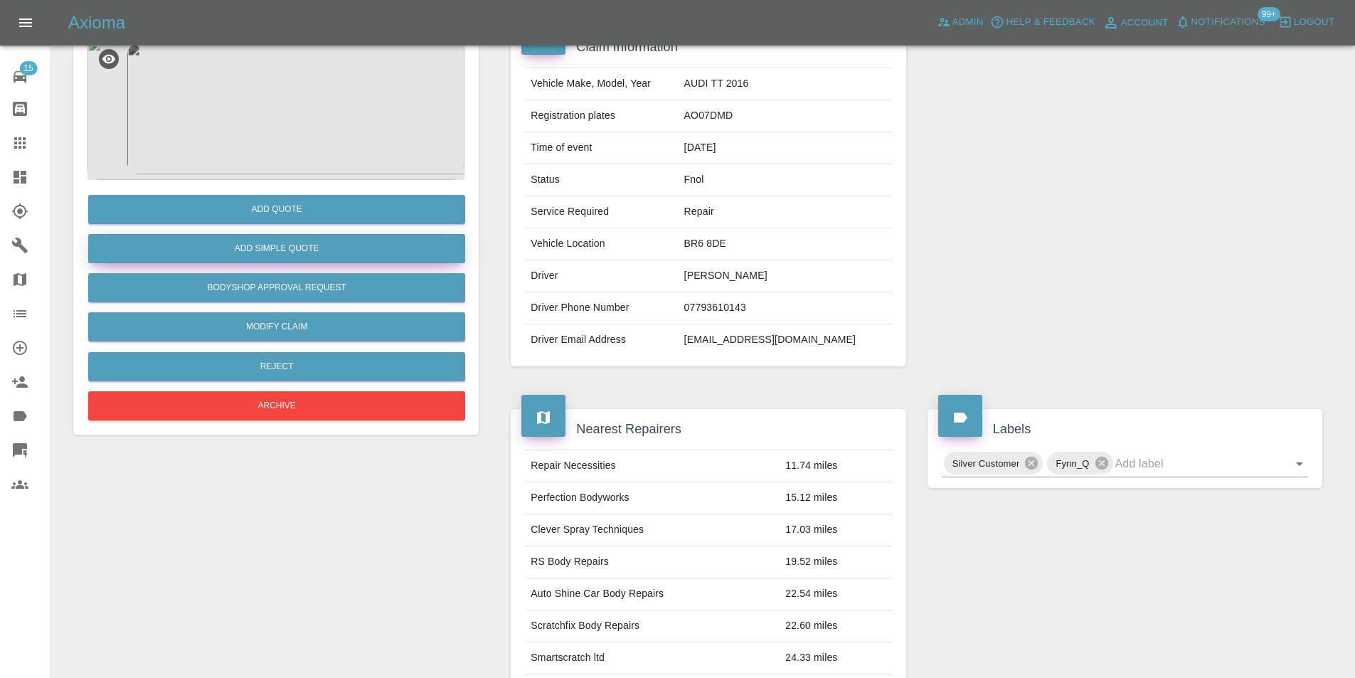
scroll to position [6, 0]
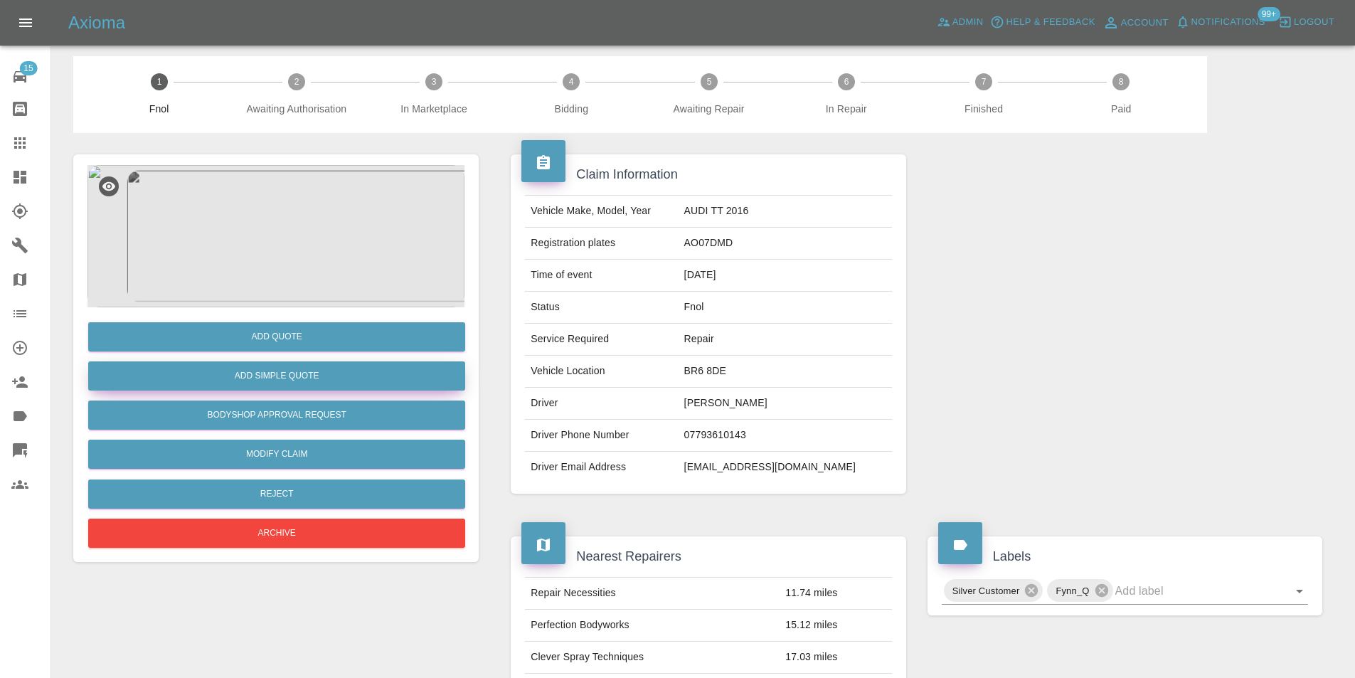
click at [318, 375] on button "Add Simple Quote" at bounding box center [276, 375] width 377 height 29
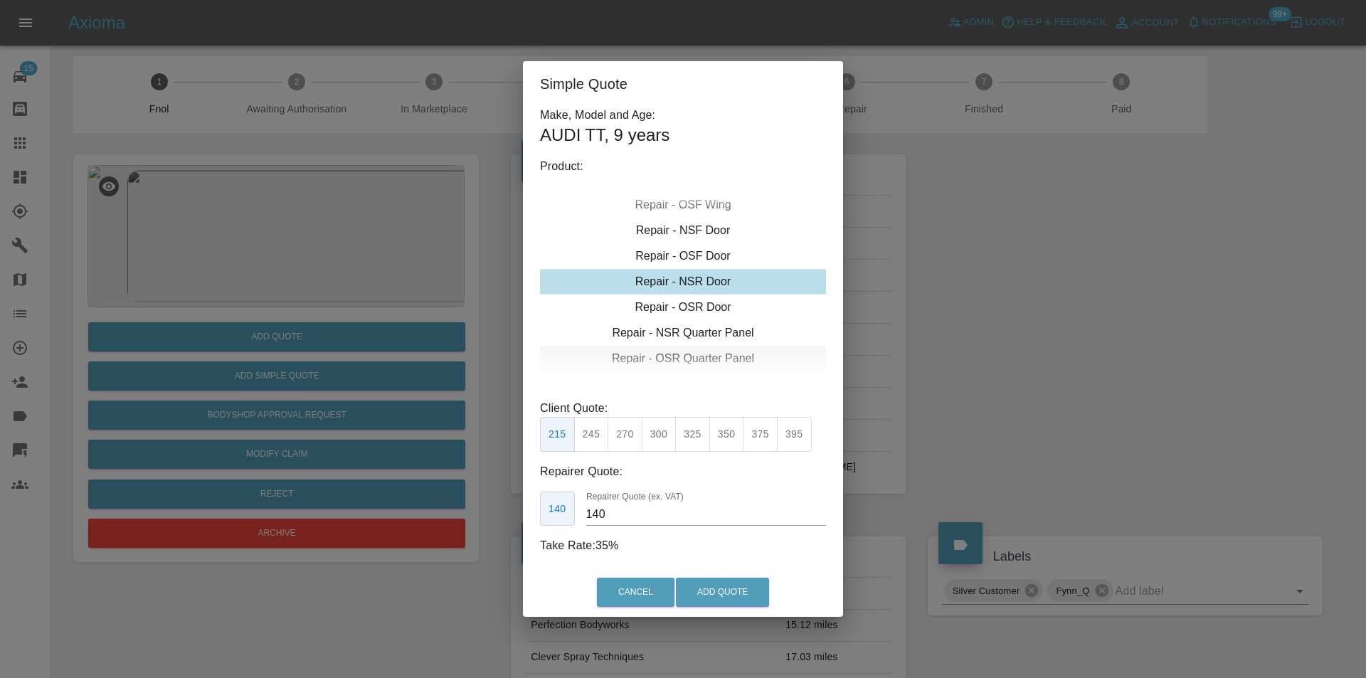
click at [690, 360] on div "Repair - OSR Quarter Panel" at bounding box center [683, 359] width 286 height 26
click at [692, 355] on div "Repair - OSR Quarter Panel" at bounding box center [683, 359] width 286 height 26
drag, startPoint x: 630, startPoint y: 438, endPoint x: 655, endPoint y: 529, distance: 94.4
click at [631, 441] on button "275" at bounding box center [624, 434] width 35 height 35
type input "180"
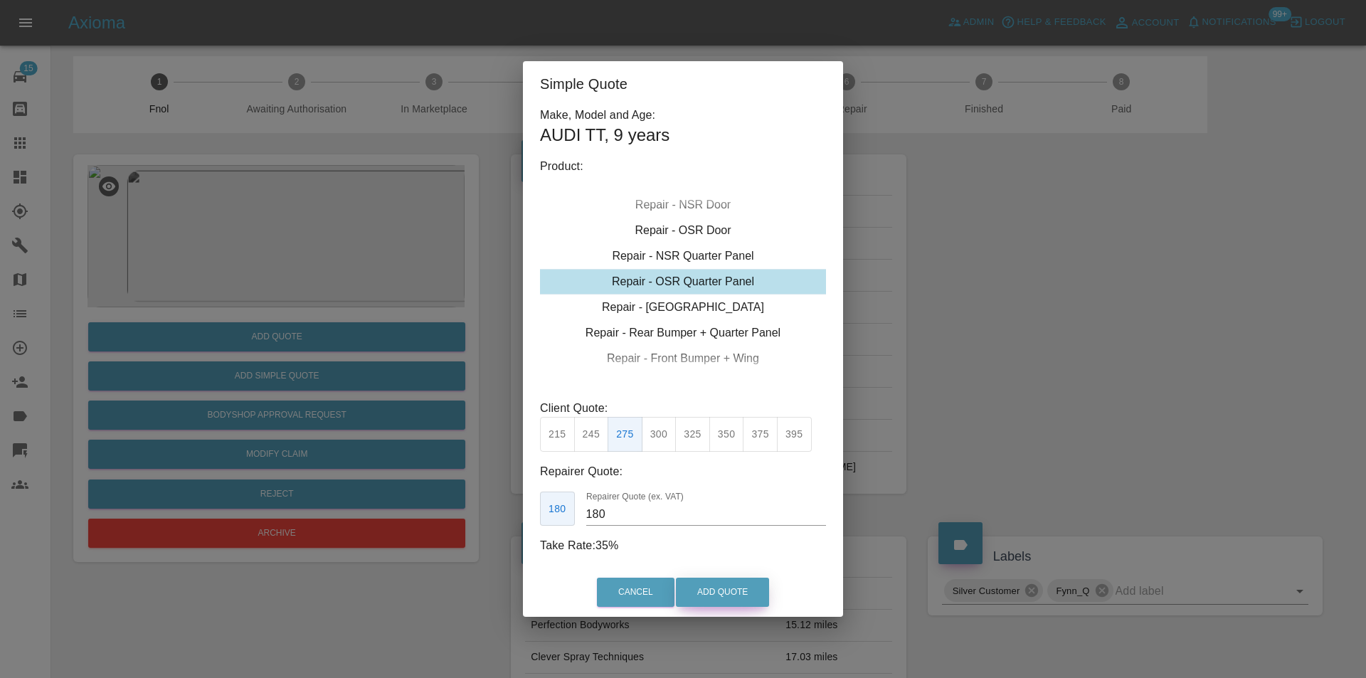
click at [699, 603] on button "Add Quote" at bounding box center [722, 592] width 93 height 29
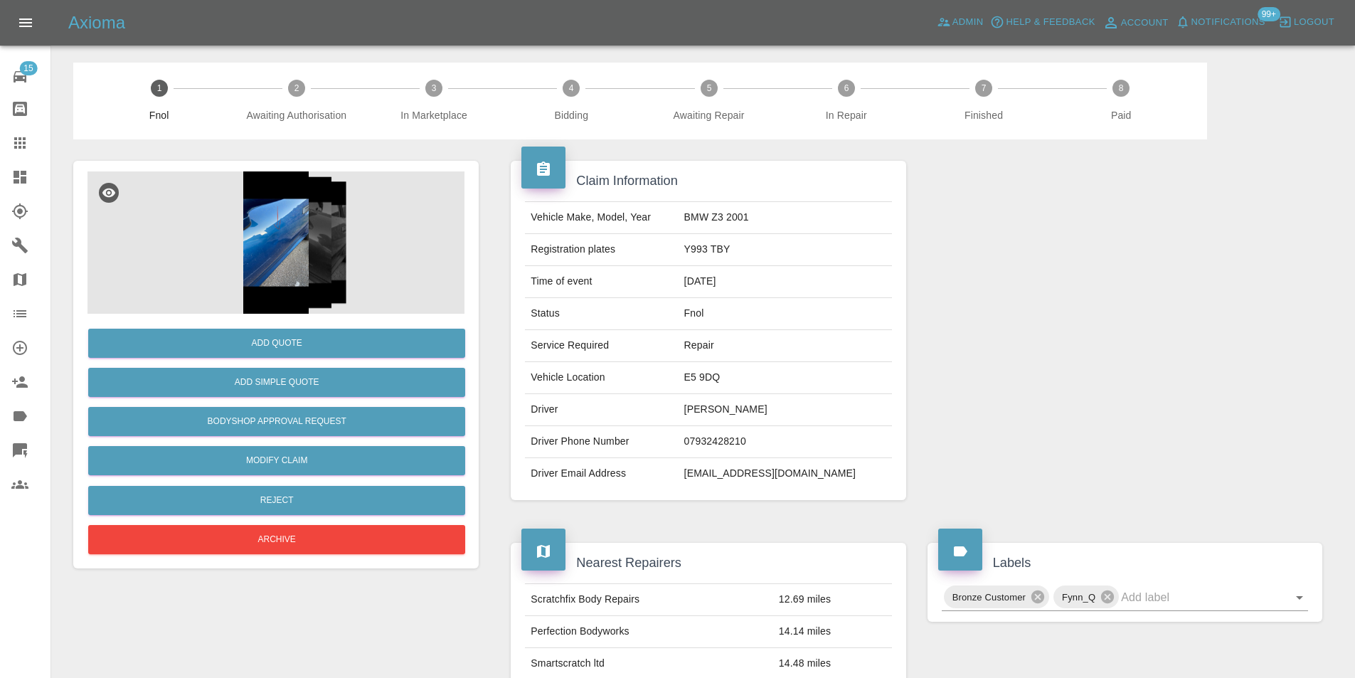
click at [293, 245] on img at bounding box center [275, 242] width 377 height 142
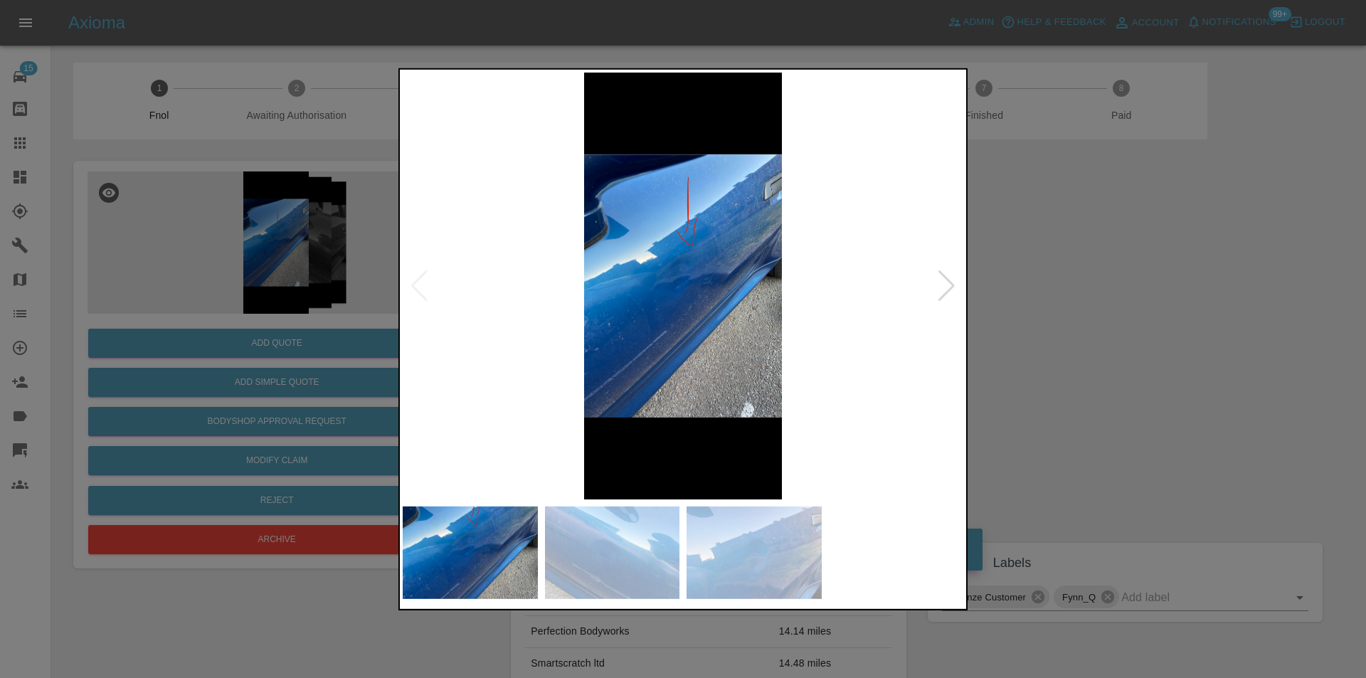
click at [954, 285] on div at bounding box center [946, 285] width 19 height 31
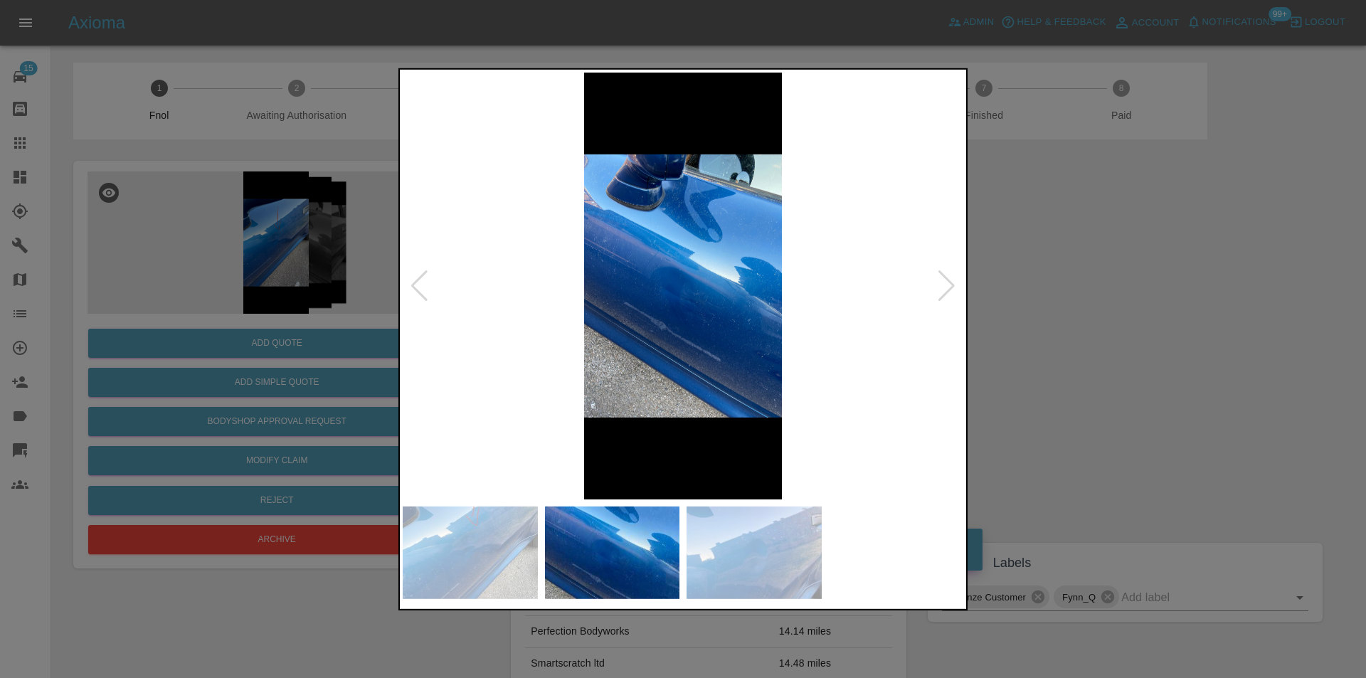
click at [954, 285] on div at bounding box center [946, 285] width 19 height 31
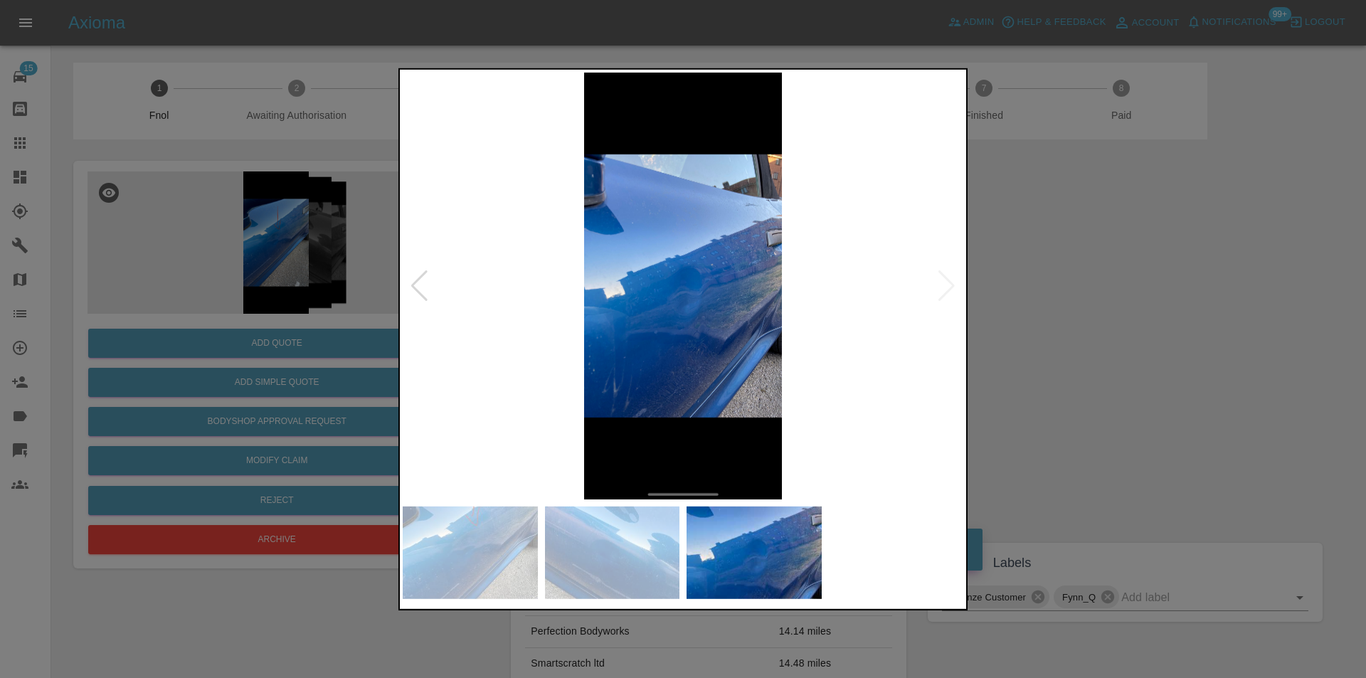
click at [954, 285] on img at bounding box center [683, 285] width 561 height 427
click at [1119, 298] on div at bounding box center [683, 339] width 1366 height 678
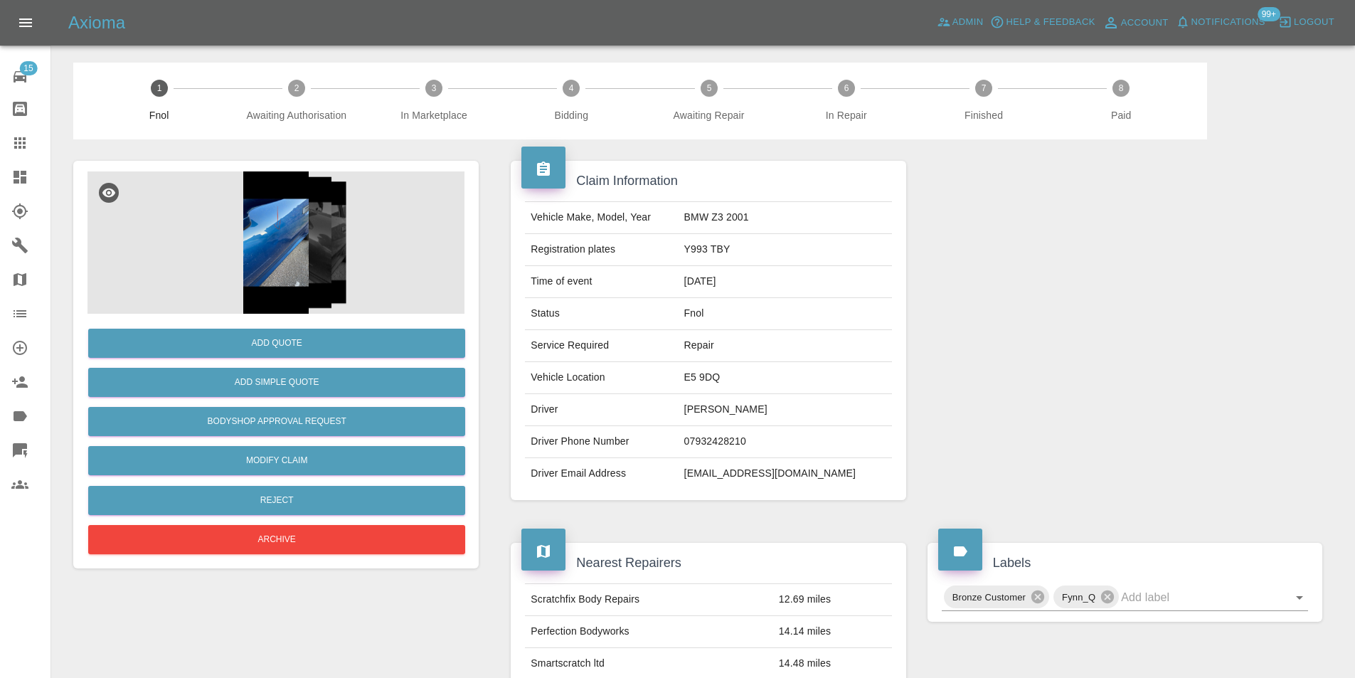
click at [319, 398] on div "Add Simple Quote" at bounding box center [275, 382] width 377 height 36
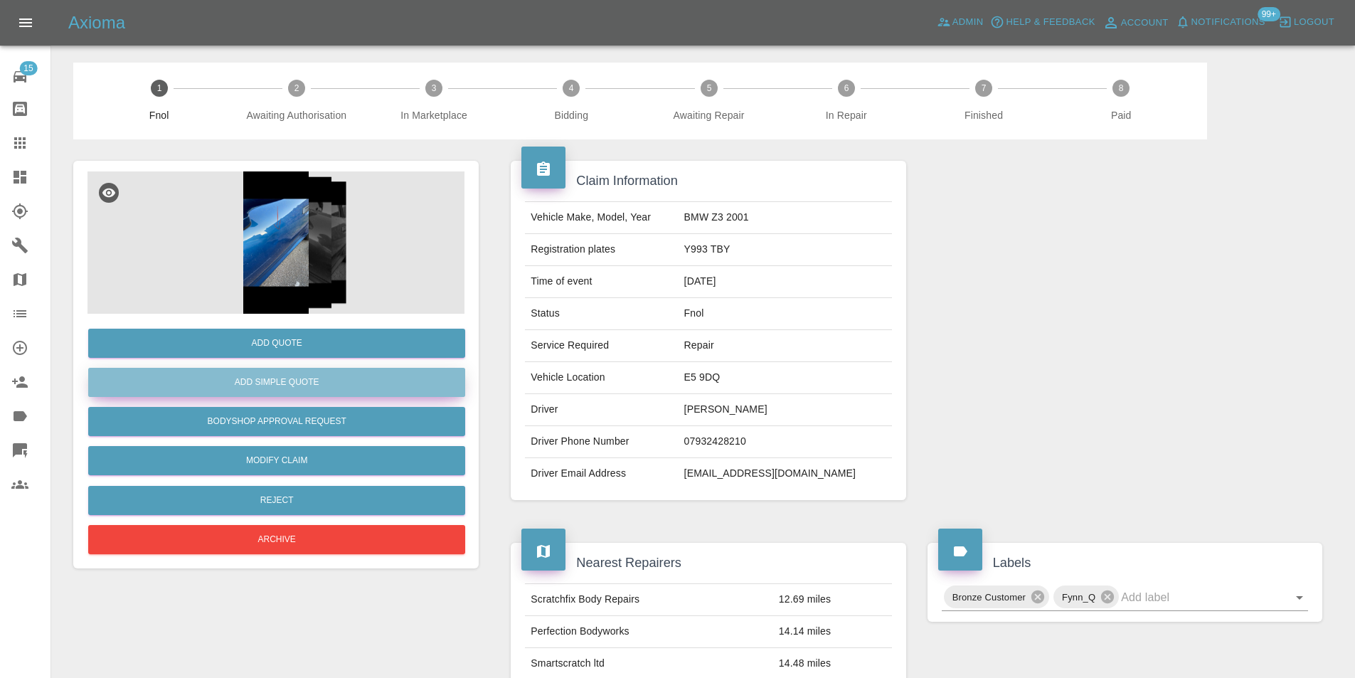
click at [309, 388] on button "Add Simple Quote" at bounding box center [276, 382] width 377 height 29
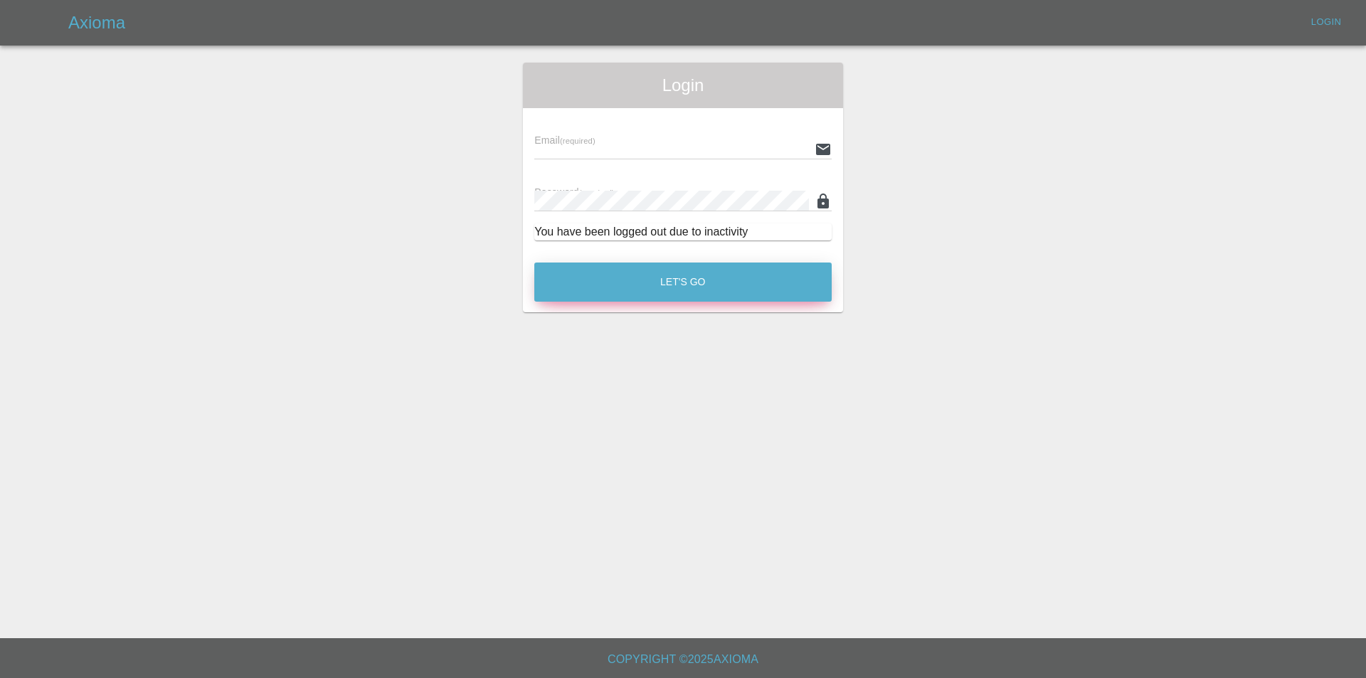
type input "[PERSON_NAME][EMAIL_ADDRESS][DOMAIN_NAME]"
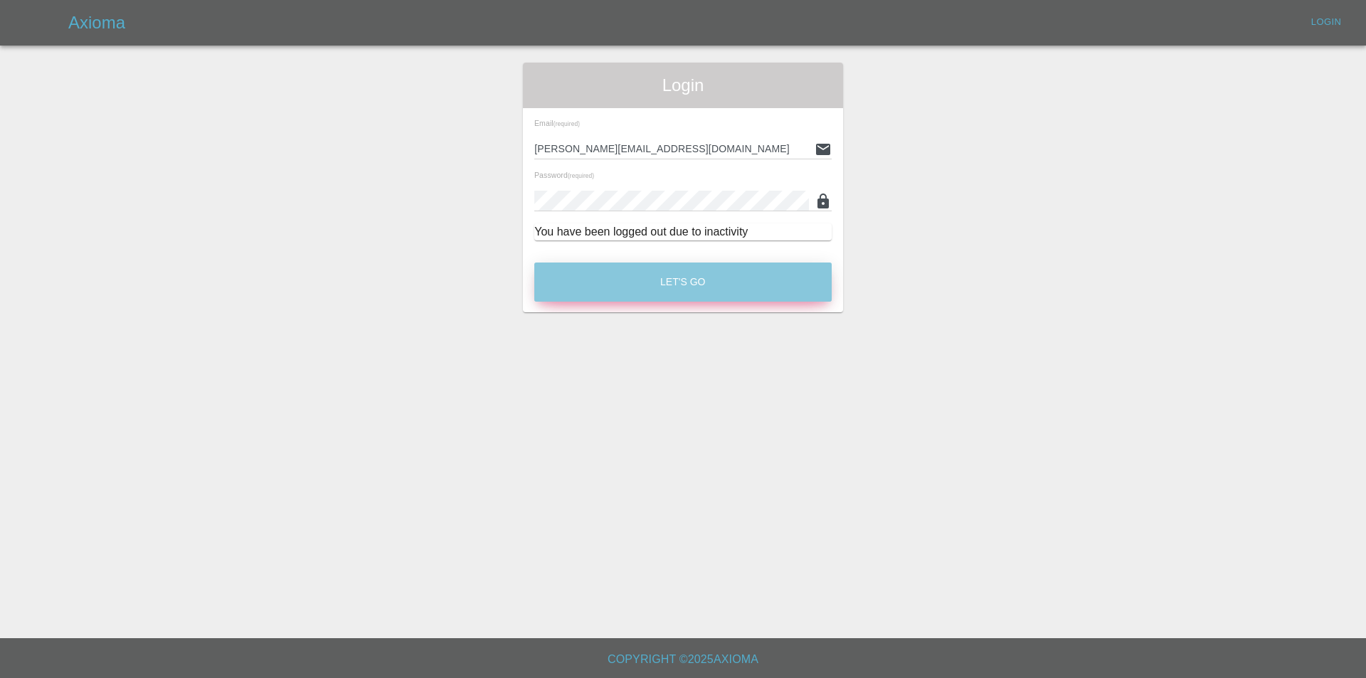
click at [684, 298] on button "Let's Go" at bounding box center [682, 281] width 297 height 39
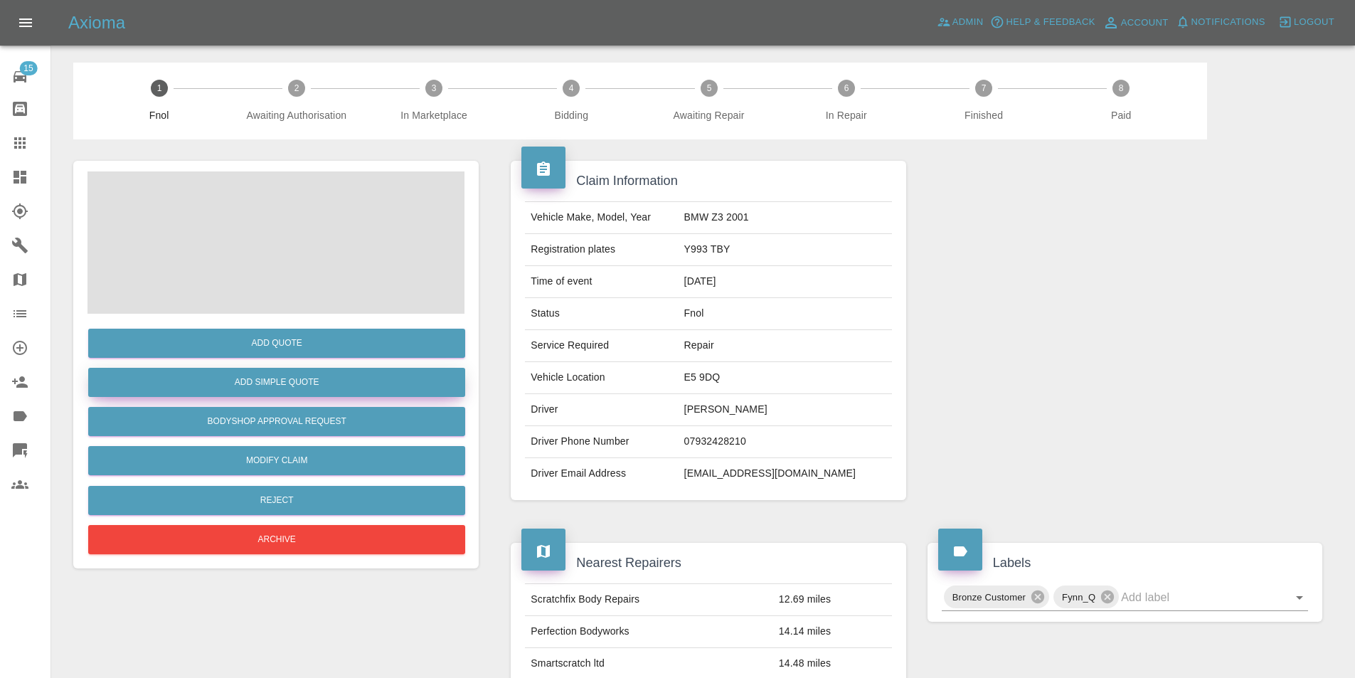
click at [282, 381] on button "Add Simple Quote" at bounding box center [276, 382] width 377 height 29
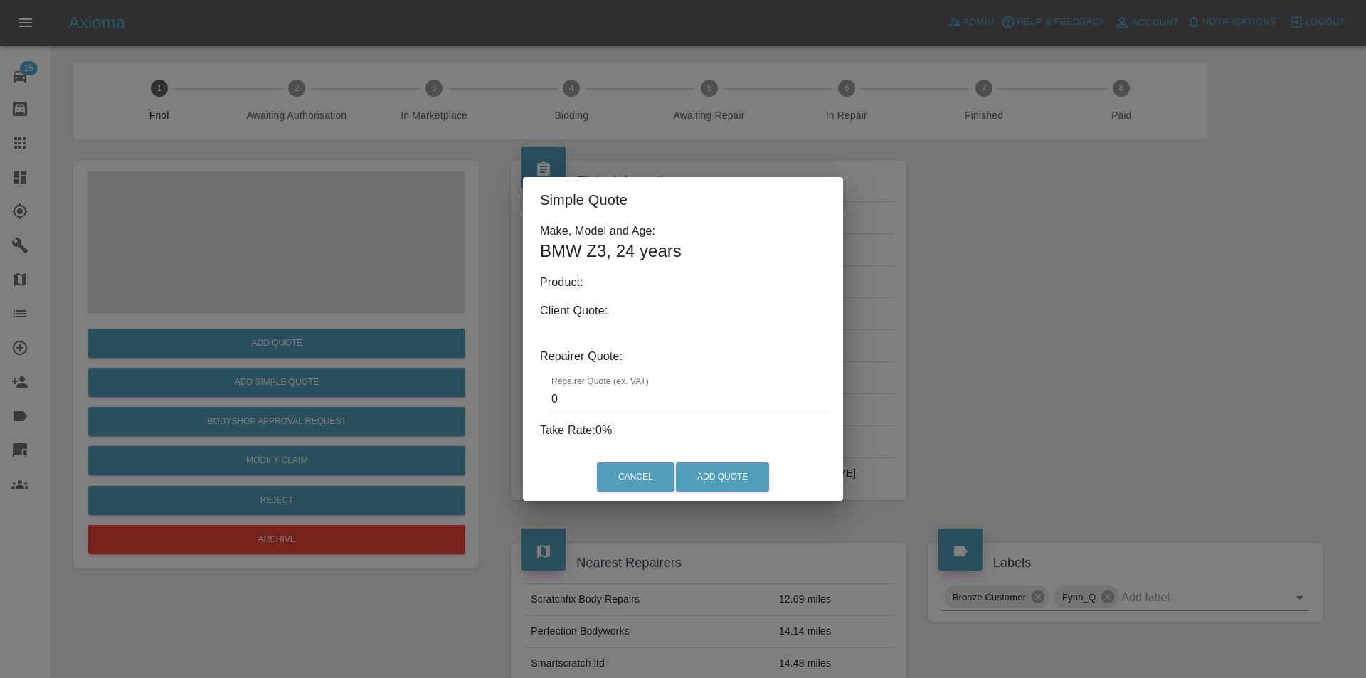
type input "140"
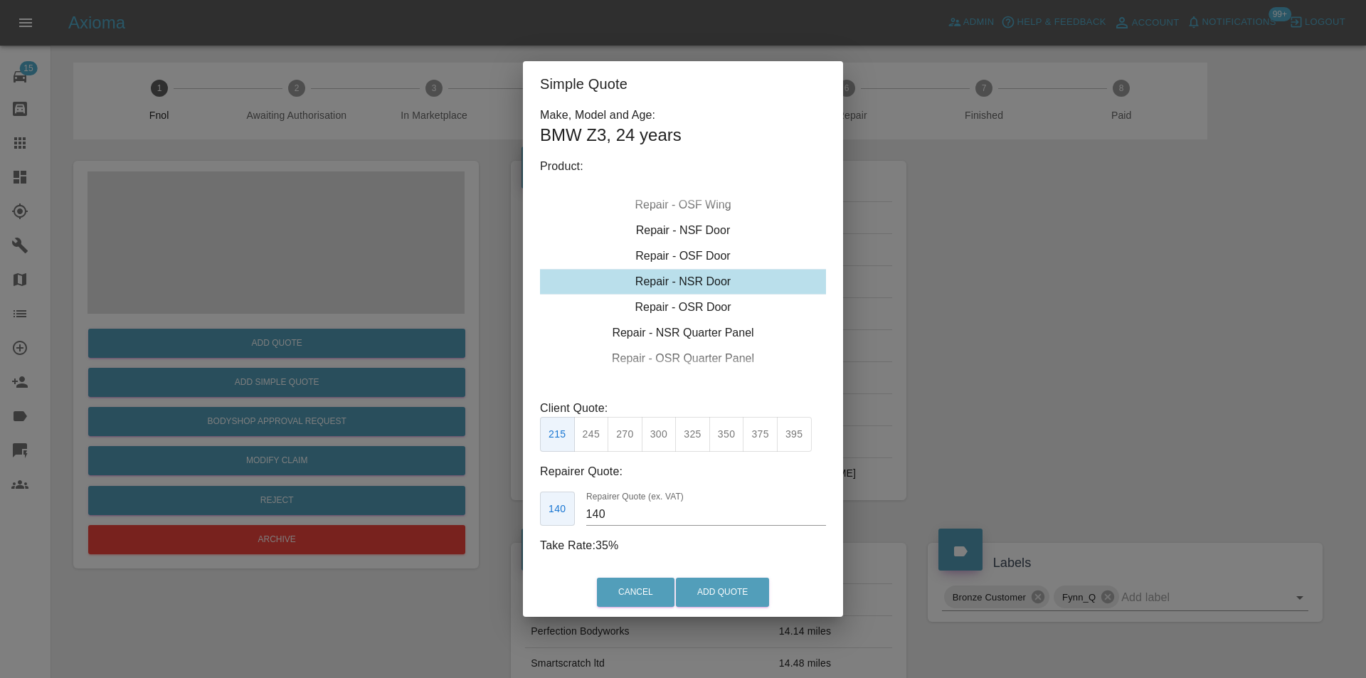
click at [972, 219] on div "Simple Quote Make, Model and Age: BMW Z3 , 24 years Product: Repair - Front Bum…" at bounding box center [683, 339] width 1366 height 678
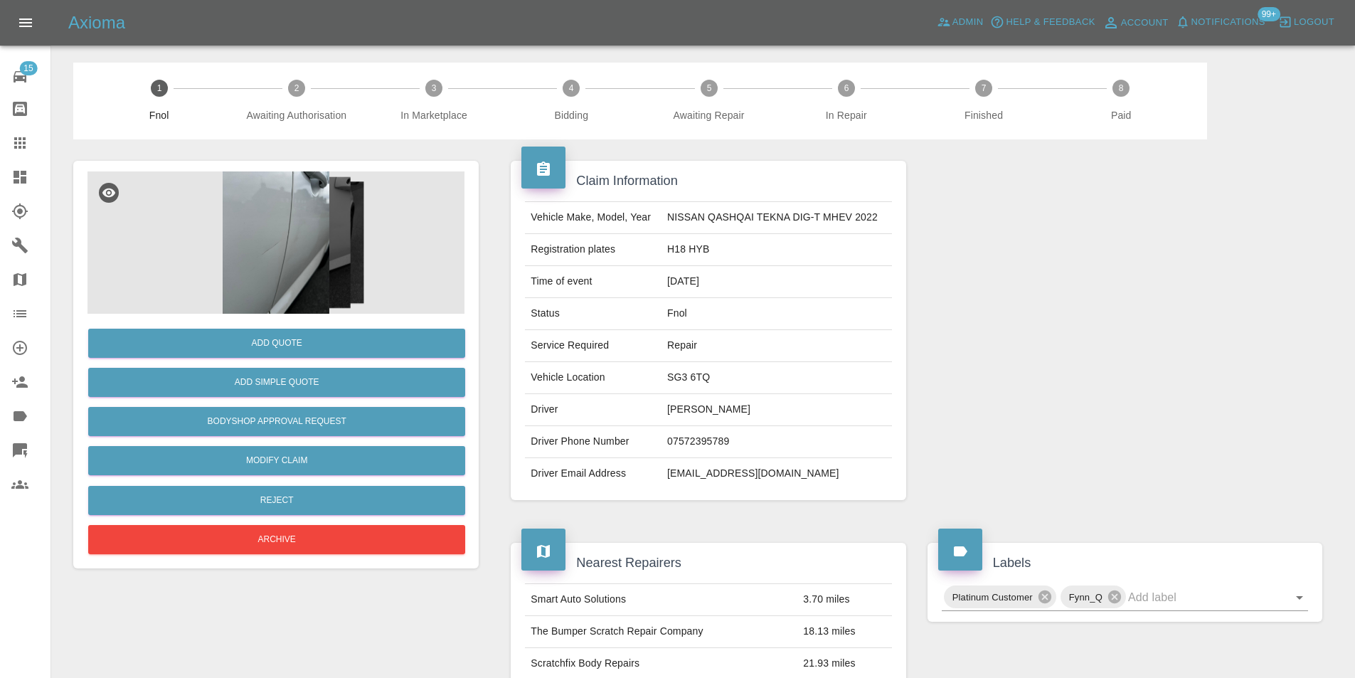
click at [308, 229] on img at bounding box center [275, 242] width 377 height 142
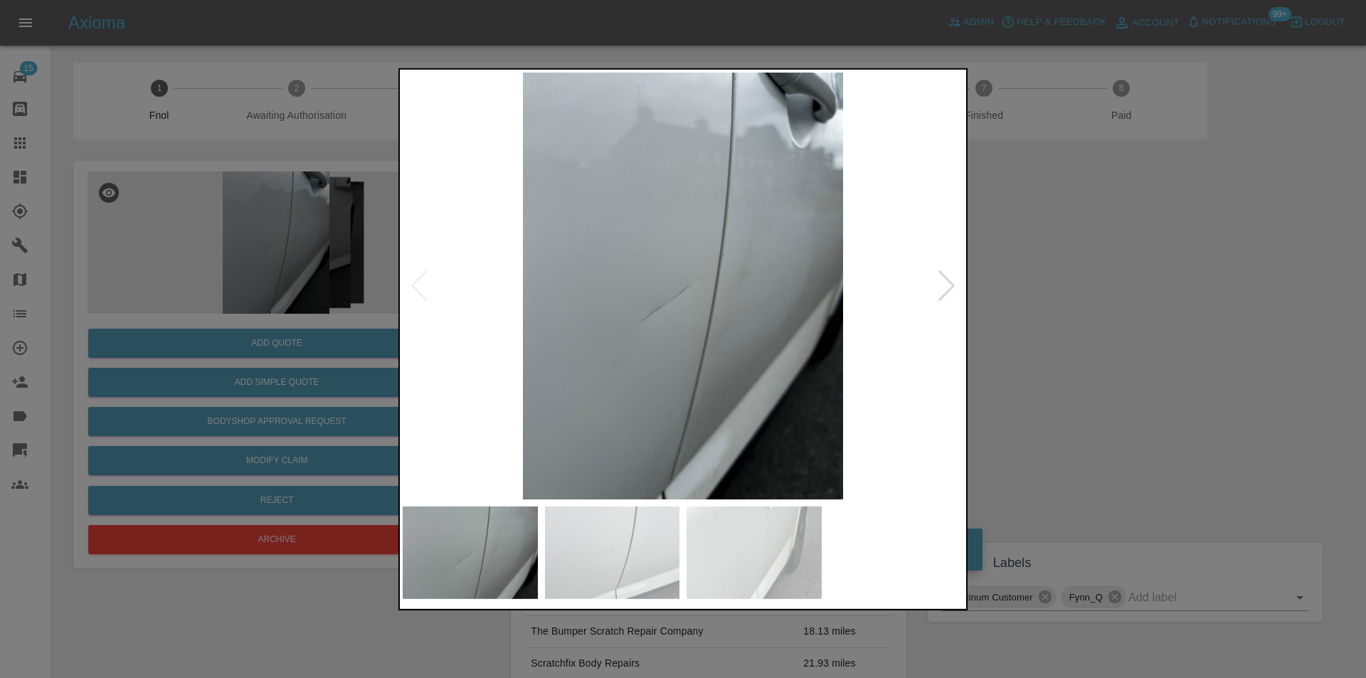
click at [949, 294] on div at bounding box center [946, 285] width 19 height 31
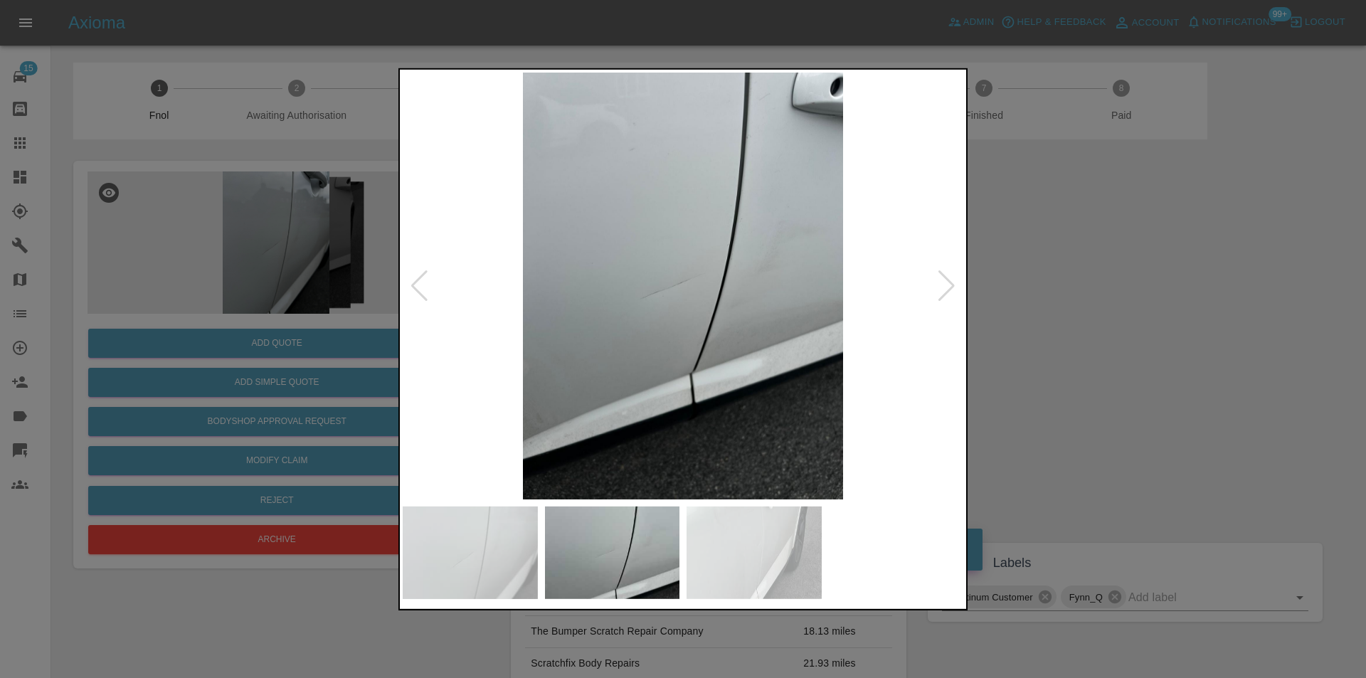
click at [949, 294] on div at bounding box center [946, 285] width 19 height 31
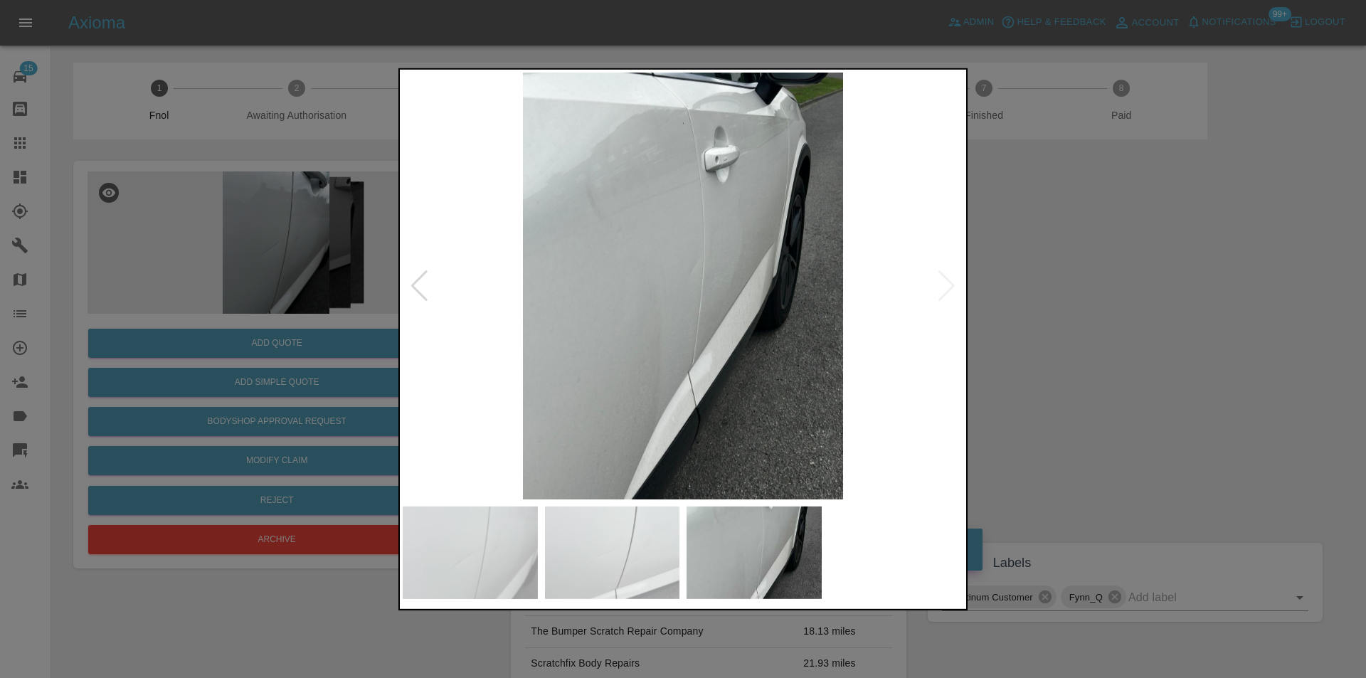
click at [949, 294] on img at bounding box center [683, 285] width 561 height 427
click at [1083, 289] on div at bounding box center [683, 339] width 1366 height 678
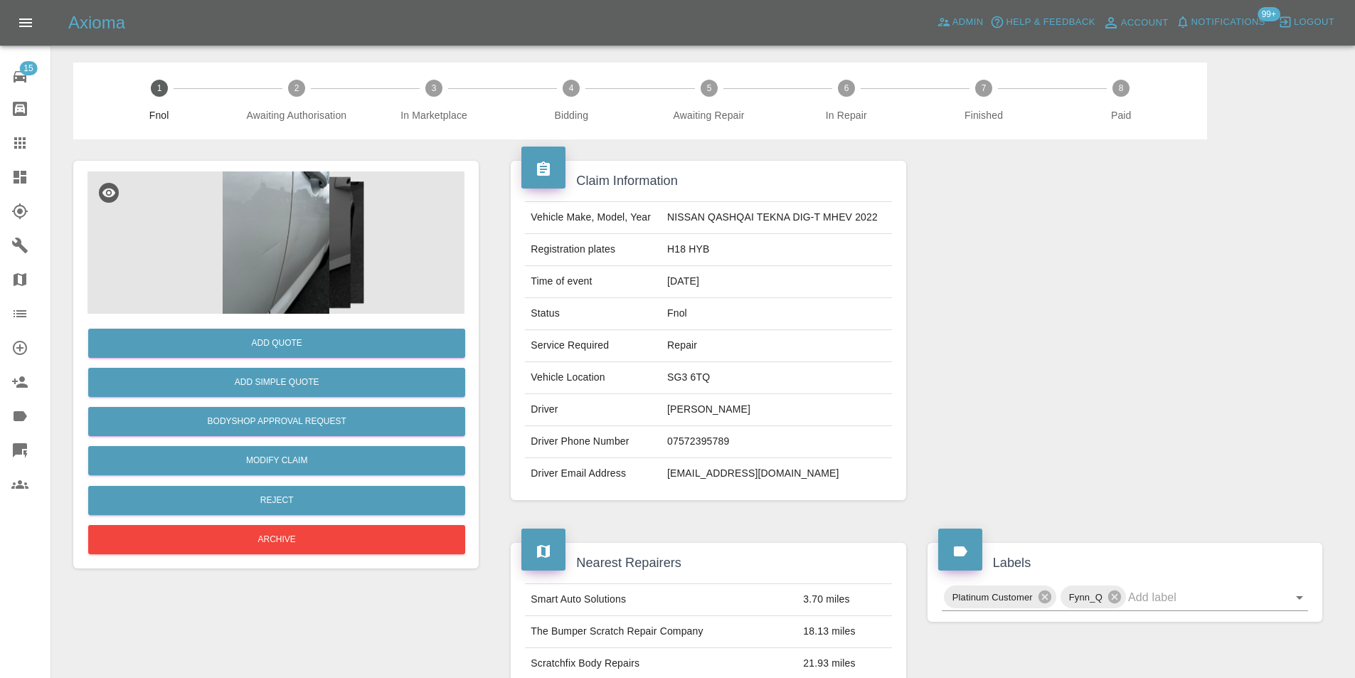
click at [300, 235] on img at bounding box center [275, 242] width 377 height 142
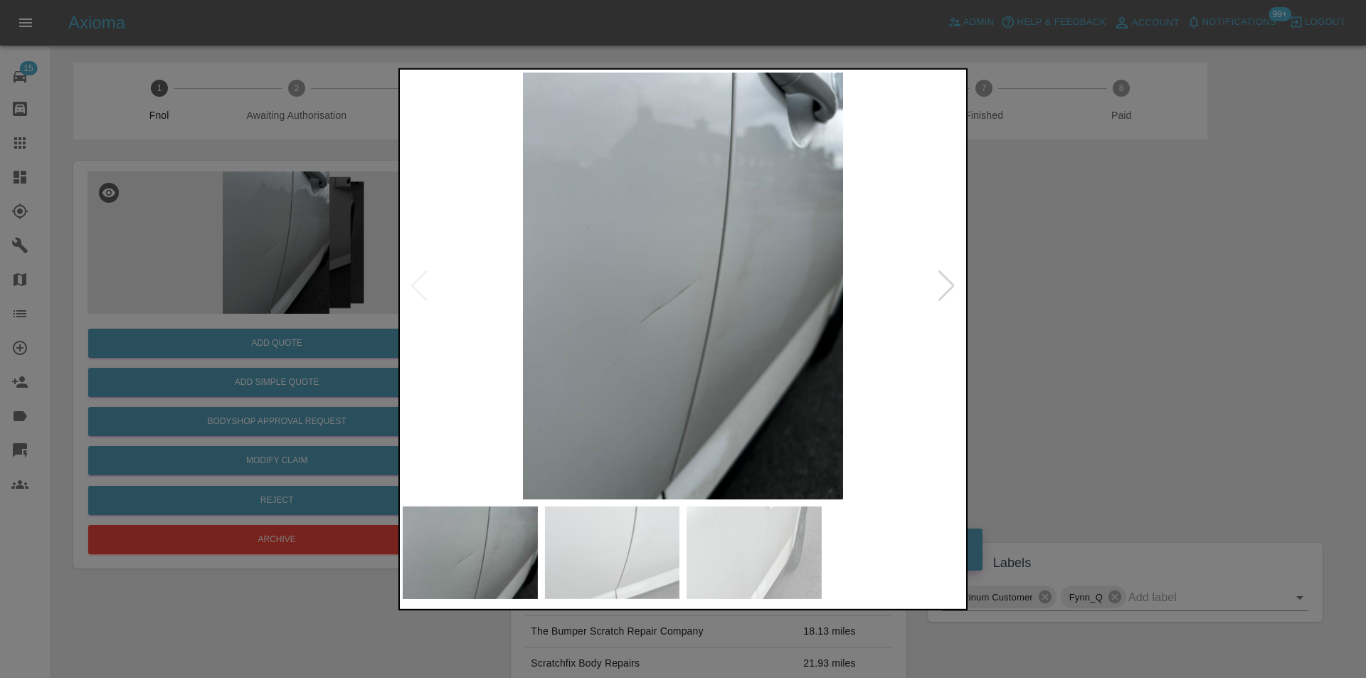
click at [945, 285] on div at bounding box center [946, 285] width 19 height 31
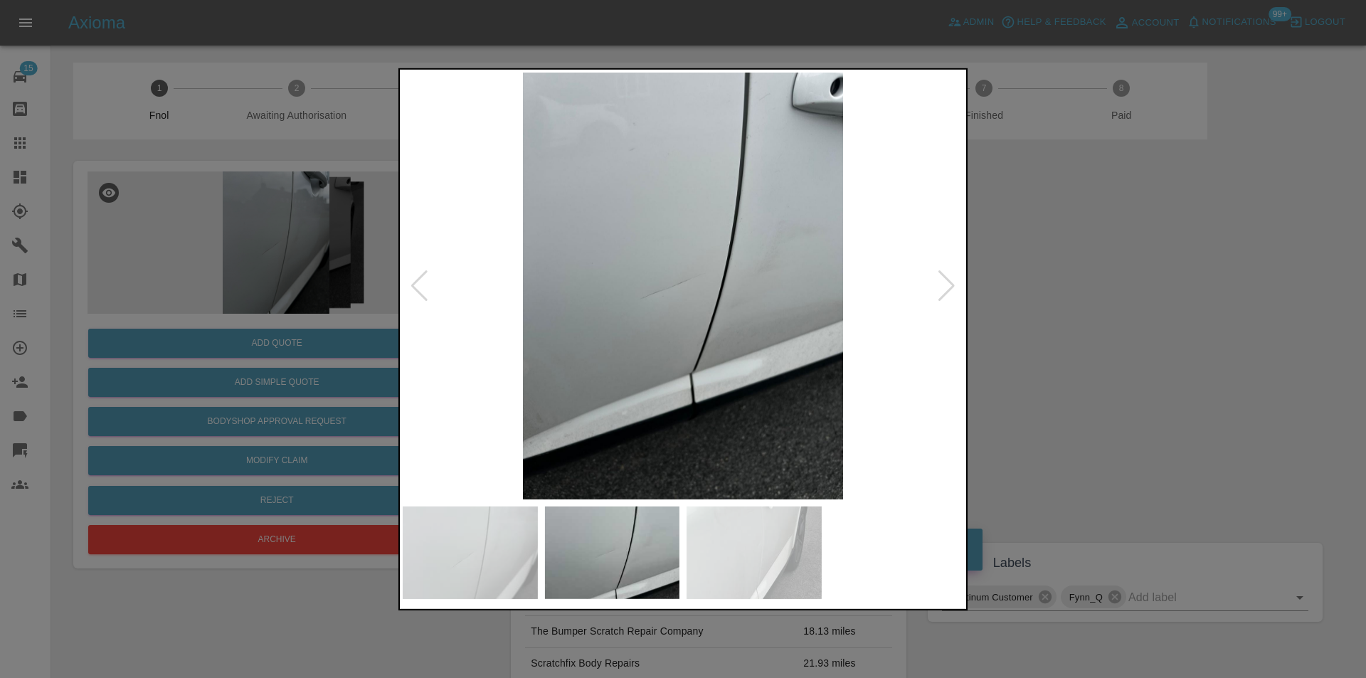
click at [1132, 285] on div at bounding box center [683, 339] width 1366 height 678
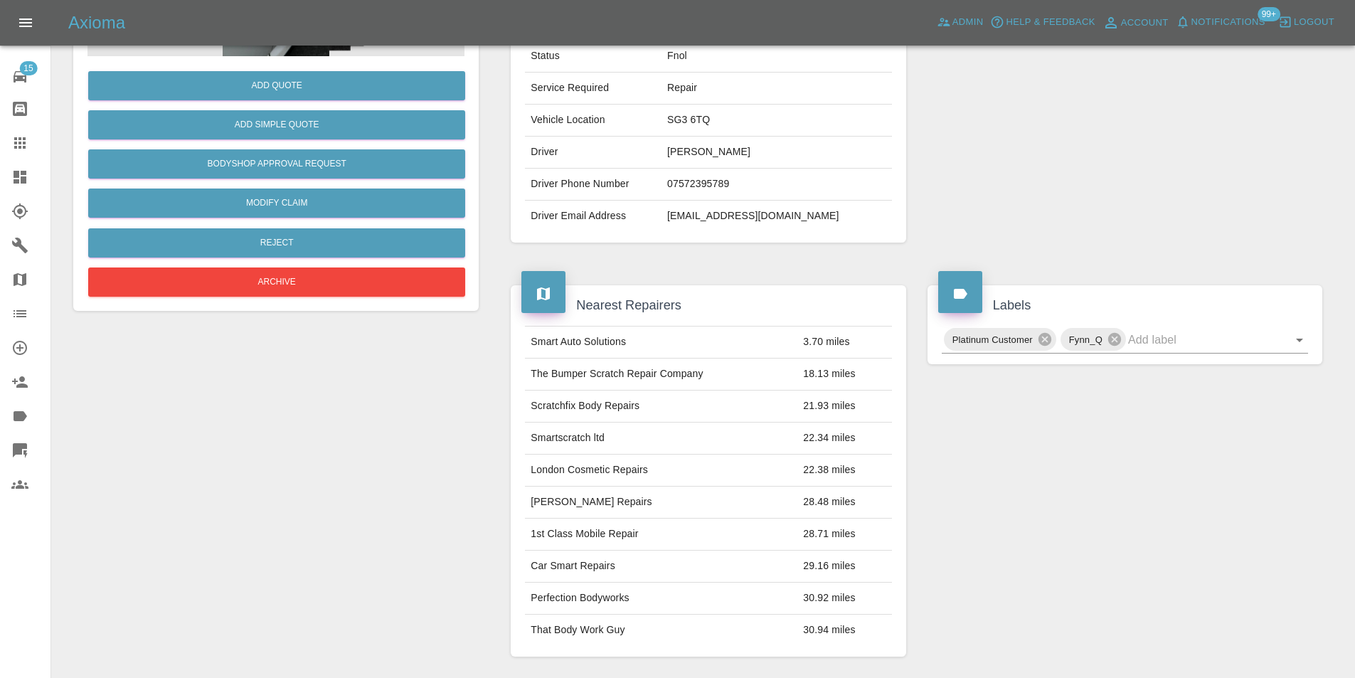
scroll to position [93, 0]
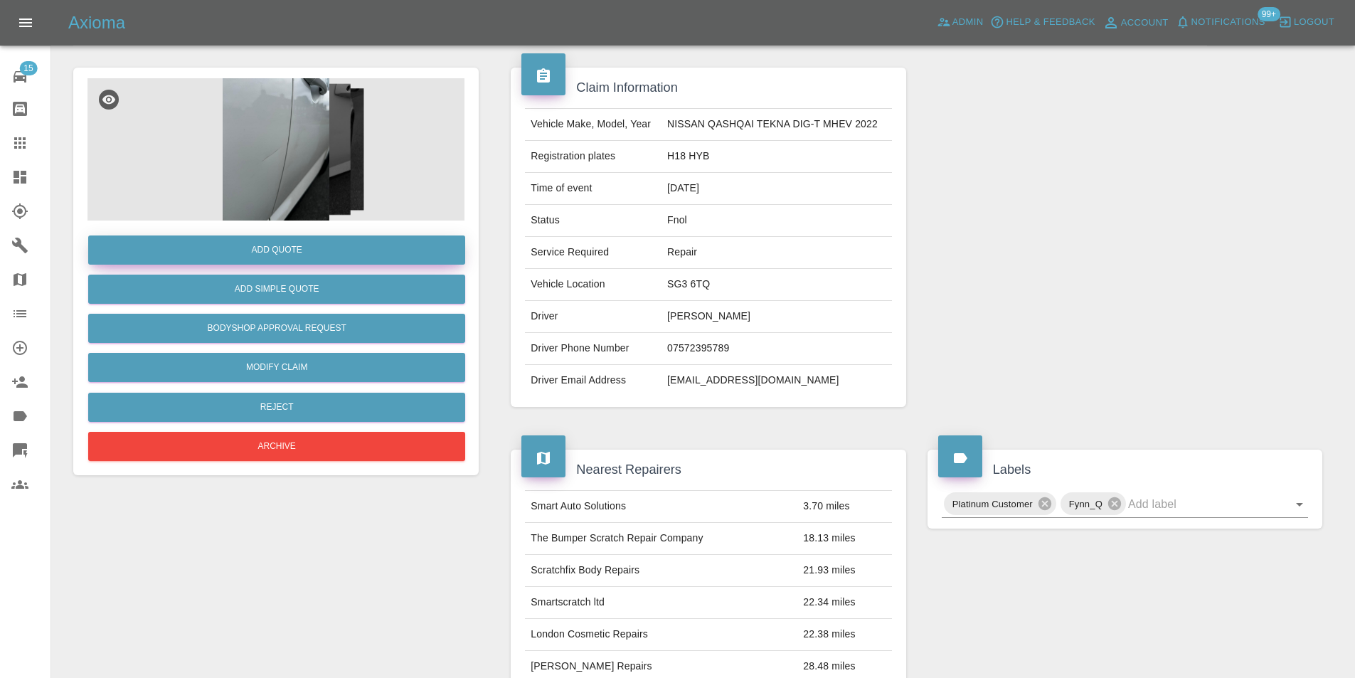
click at [309, 252] on button "Add Quote" at bounding box center [276, 249] width 377 height 29
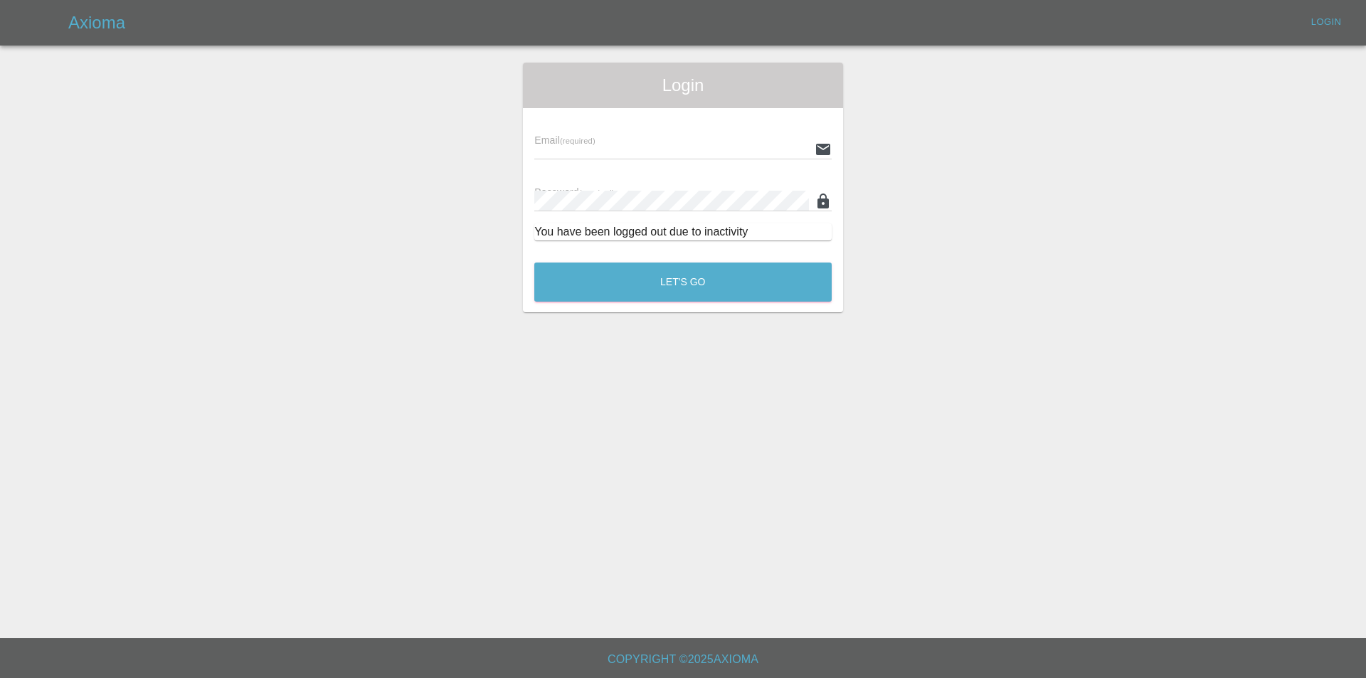
type input "eric.ordano@gmail.com"
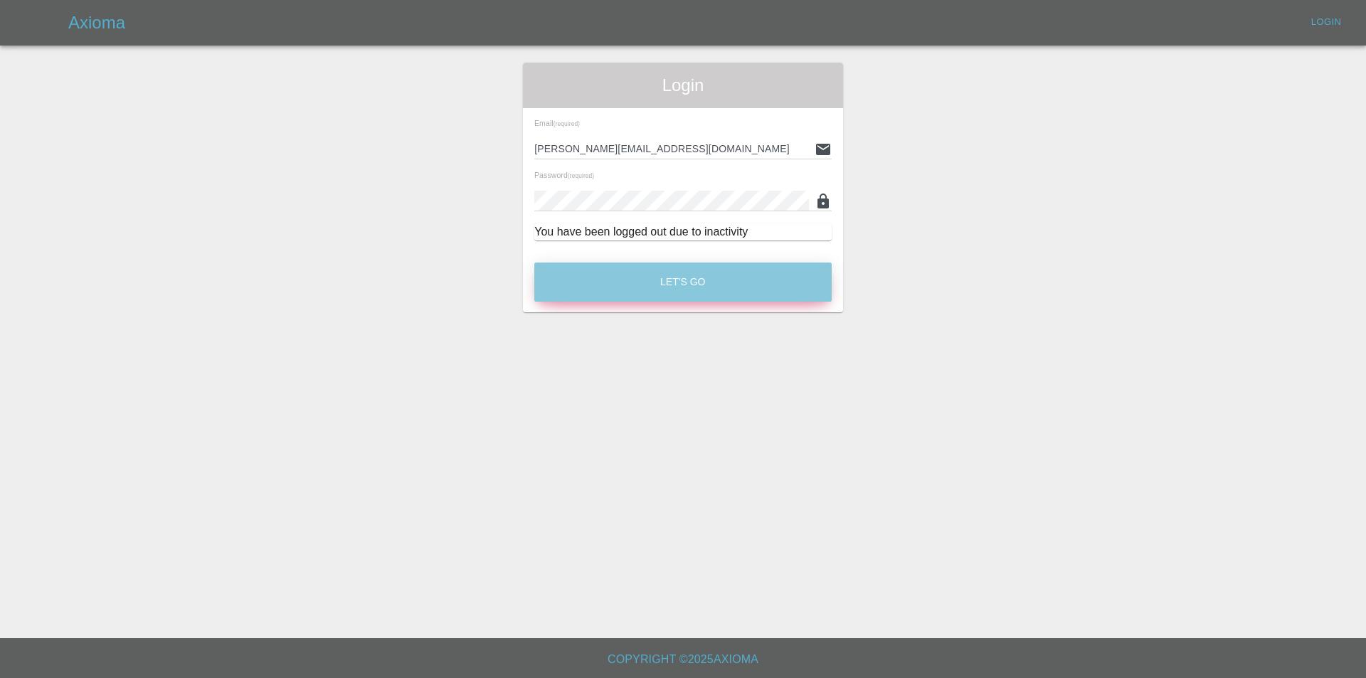
click at [684, 272] on button "Let's Go" at bounding box center [682, 281] width 297 height 39
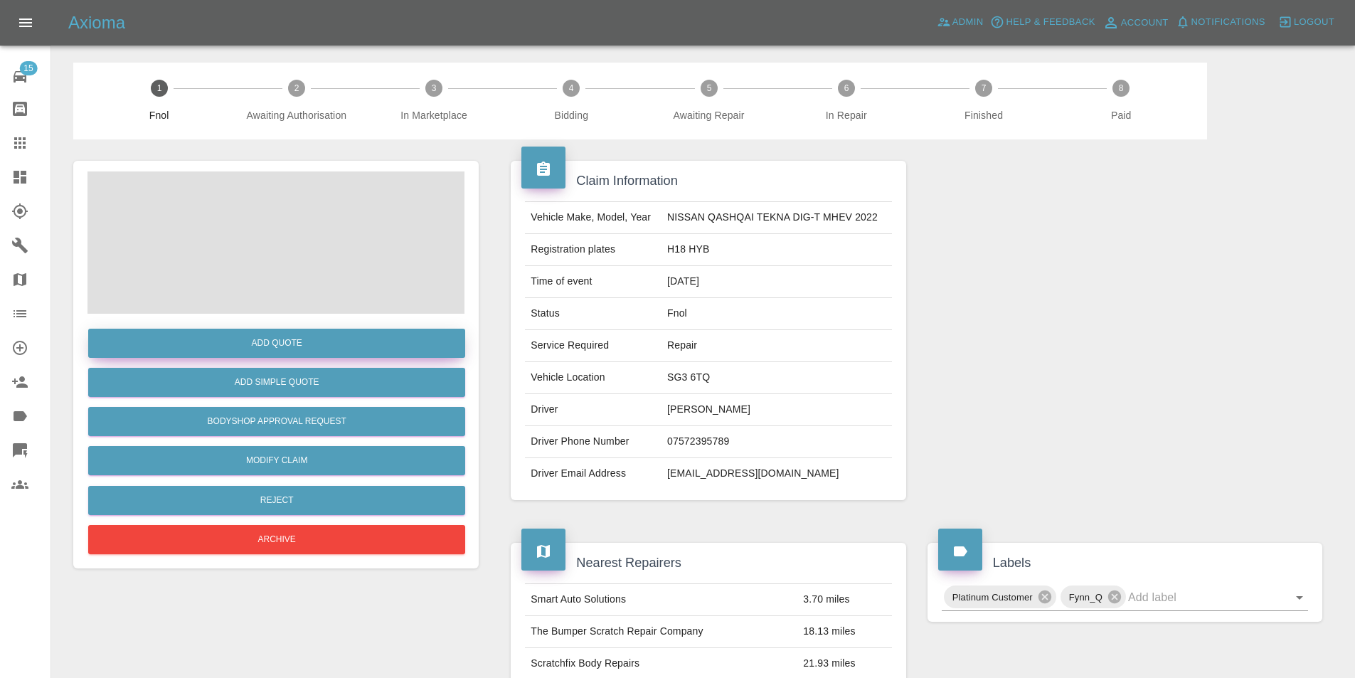
click at [297, 331] on button "Add Quote" at bounding box center [276, 343] width 377 height 29
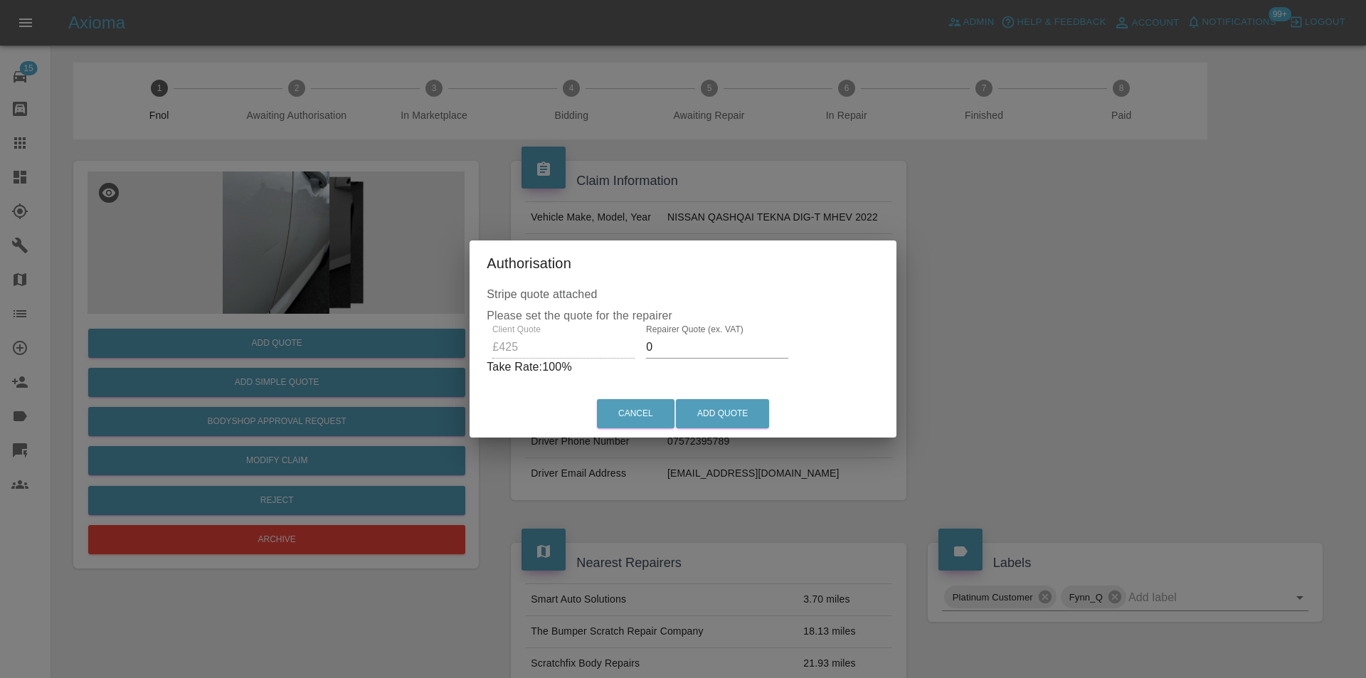
click at [698, 343] on input "0" at bounding box center [717, 347] width 142 height 23
type input "0270"
click at [723, 410] on button "Add Quote" at bounding box center [722, 413] width 93 height 29
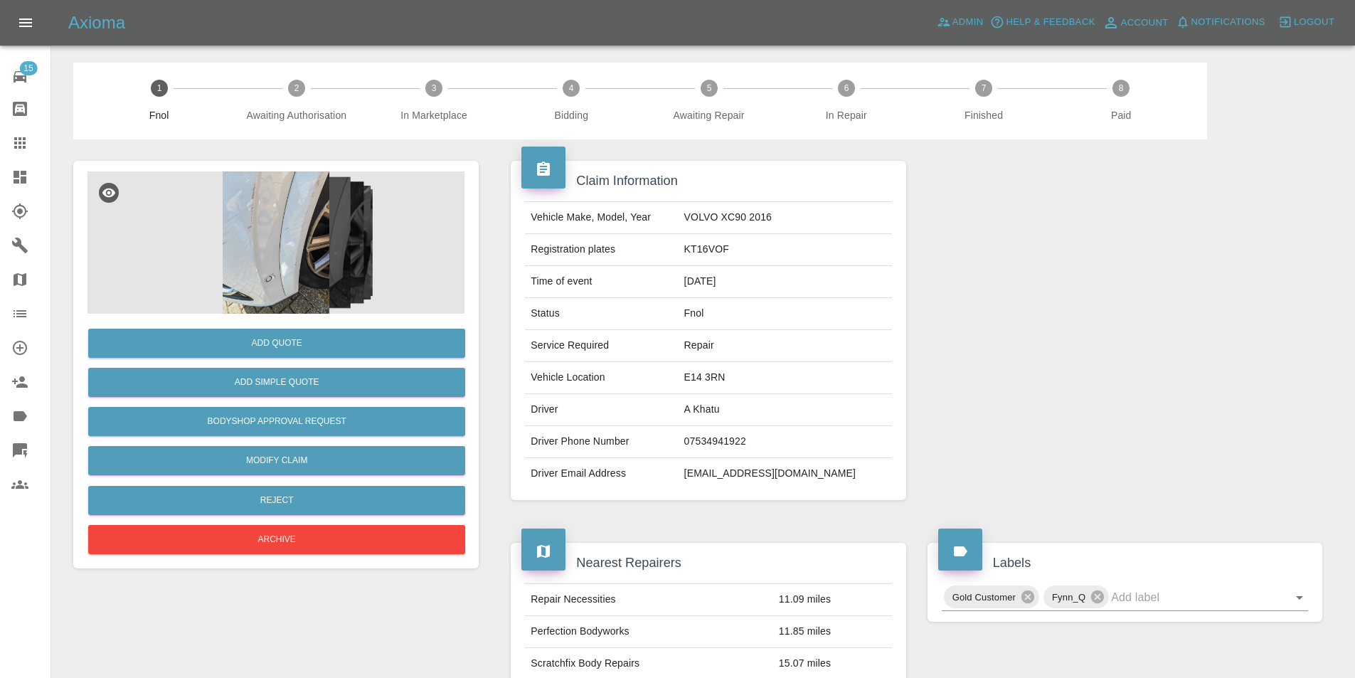
click at [228, 238] on img at bounding box center [275, 242] width 377 height 142
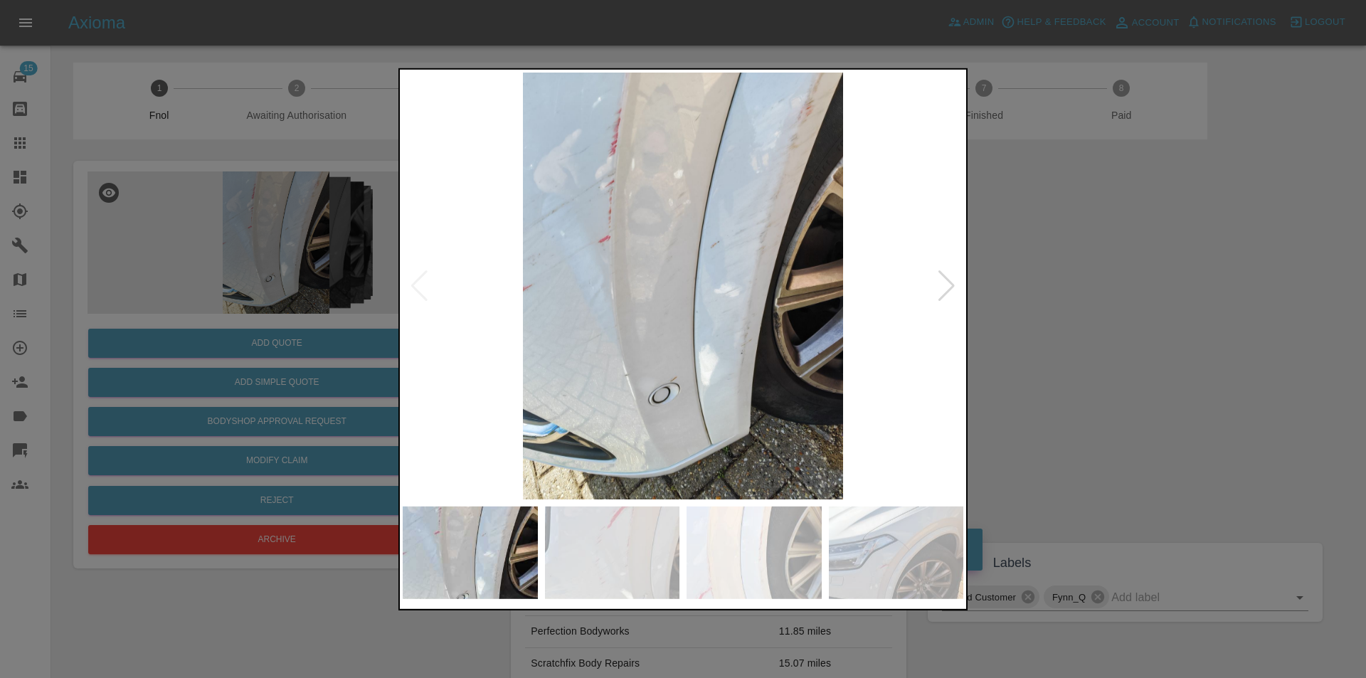
click at [952, 293] on div at bounding box center [946, 285] width 19 height 31
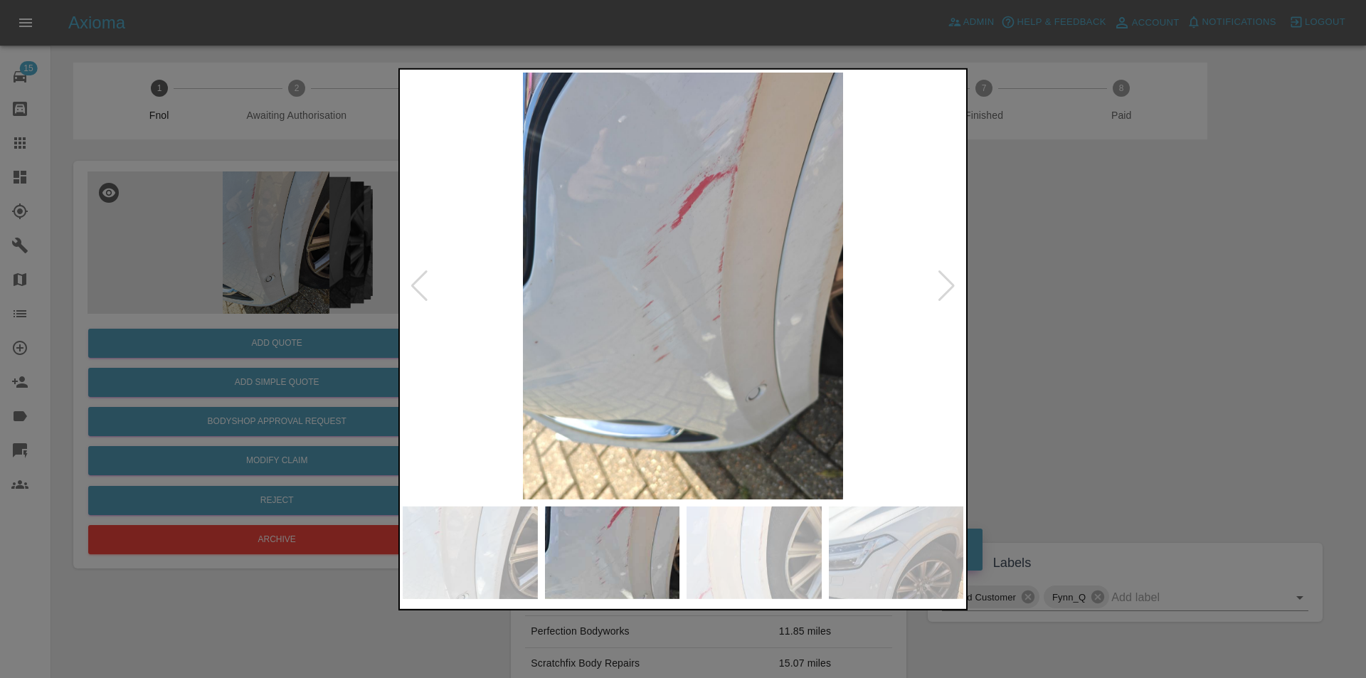
click at [957, 281] on img at bounding box center [683, 285] width 561 height 427
click at [952, 284] on div at bounding box center [946, 285] width 19 height 31
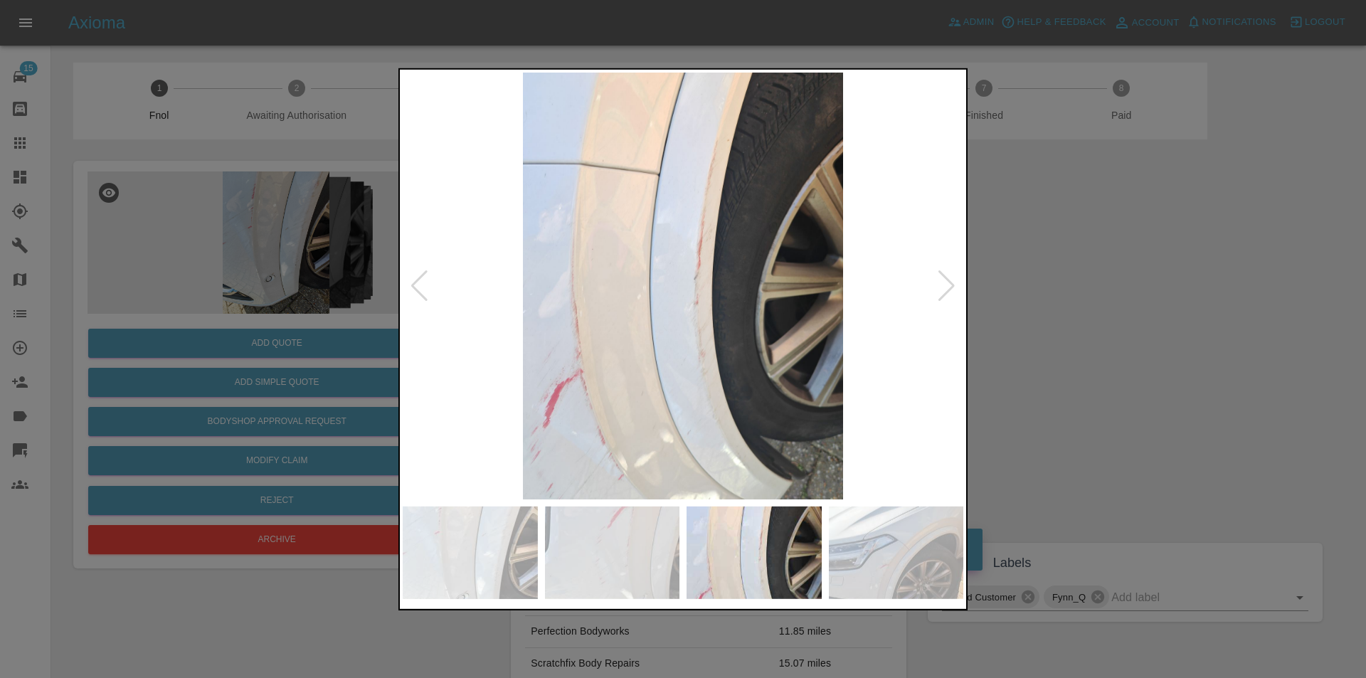
click at [950, 284] on div at bounding box center [946, 285] width 19 height 31
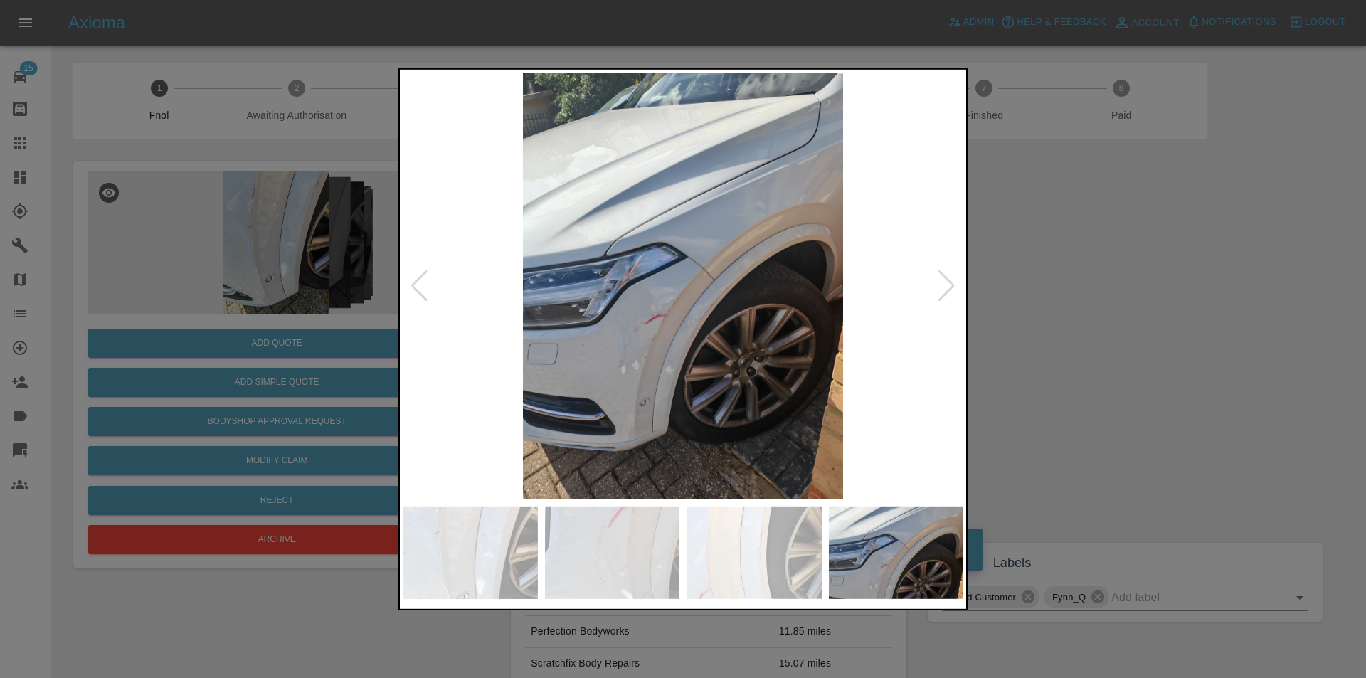
click at [950, 284] on div at bounding box center [946, 285] width 19 height 31
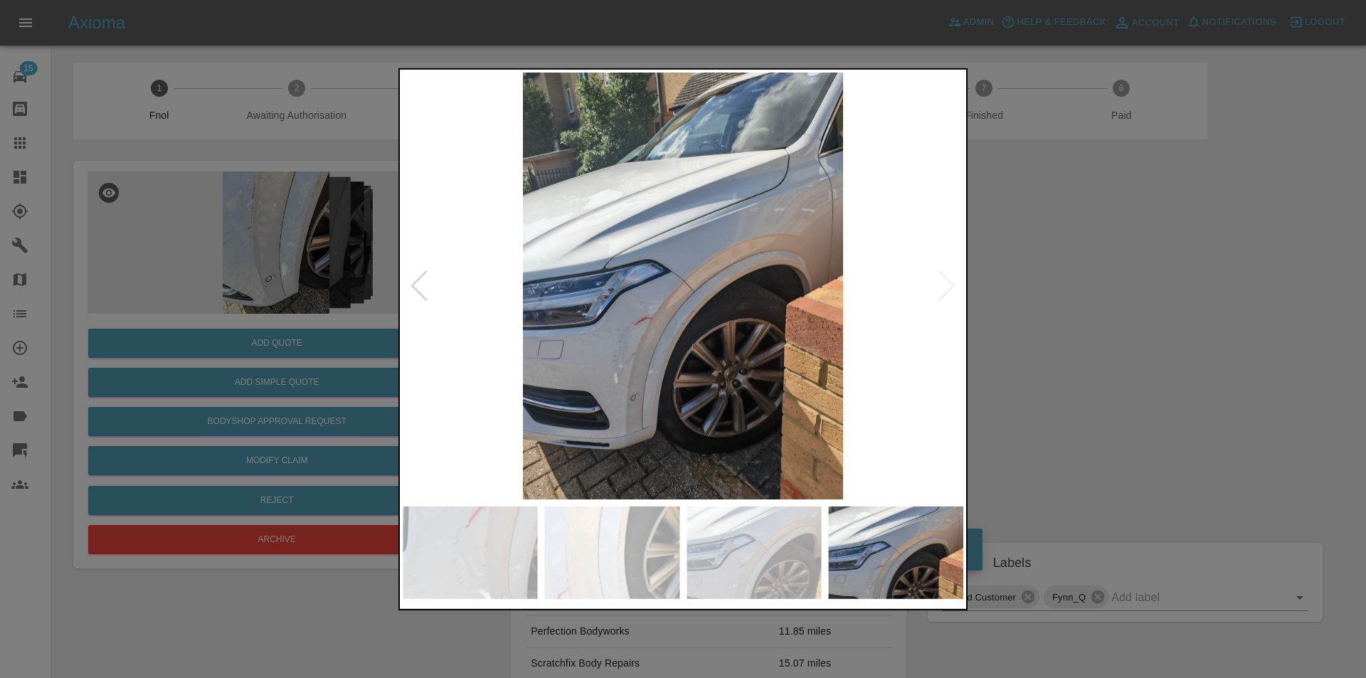
click at [940, 287] on img at bounding box center [683, 285] width 561 height 427
drag, startPoint x: 1089, startPoint y: 285, endPoint x: 792, endPoint y: 333, distance: 301.2
click at [1088, 283] on div at bounding box center [683, 339] width 1366 height 678
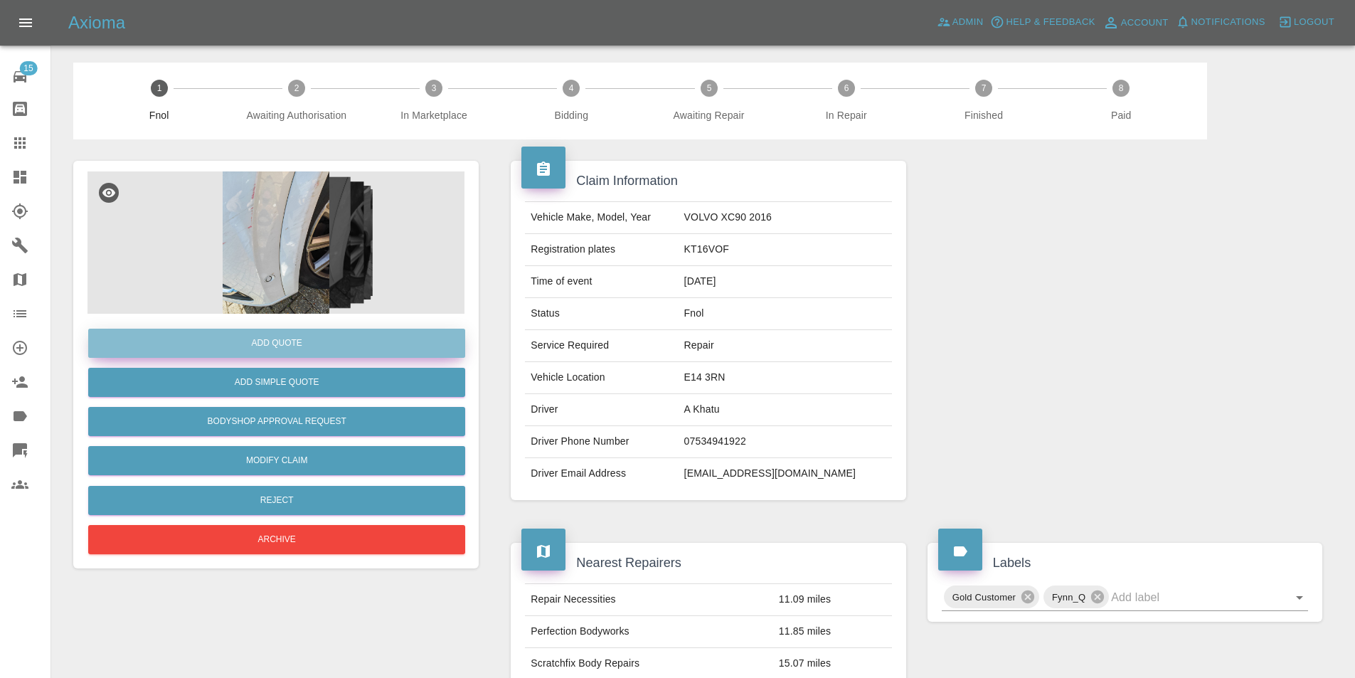
click at [291, 347] on button "Add Quote" at bounding box center [276, 343] width 377 height 29
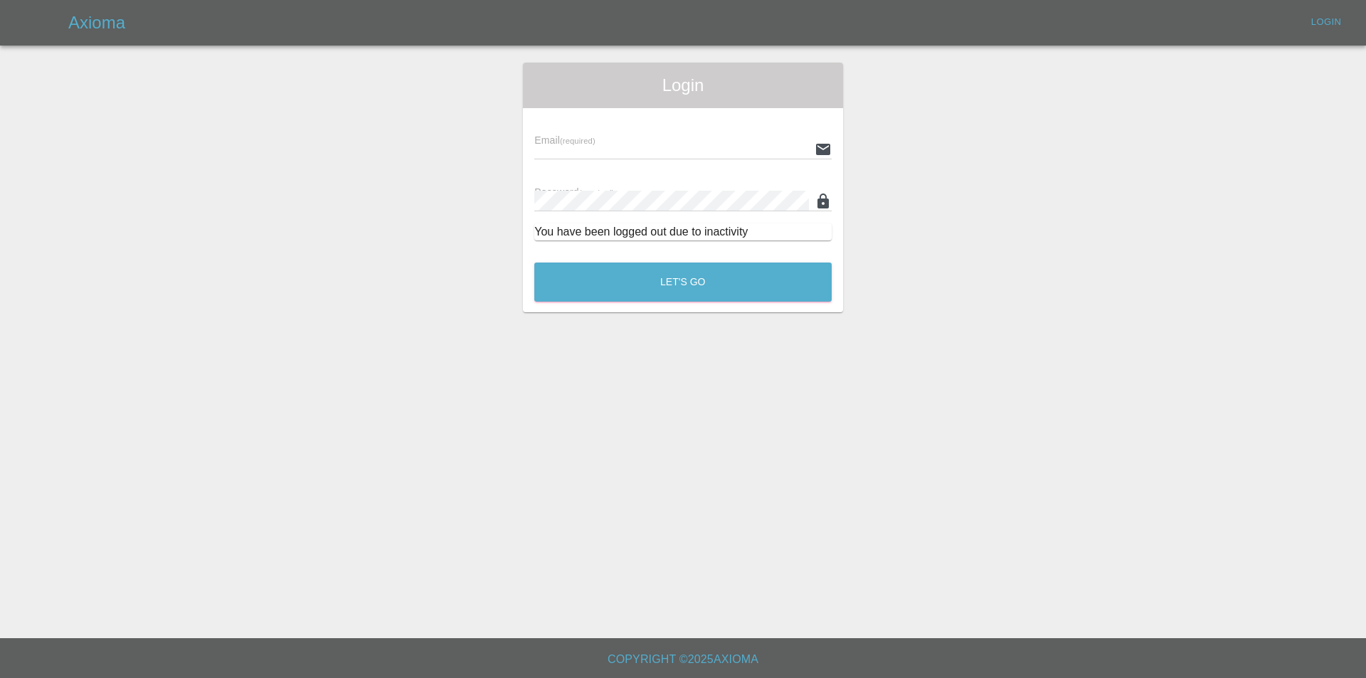
type input "eric.ordano@gmail.com"
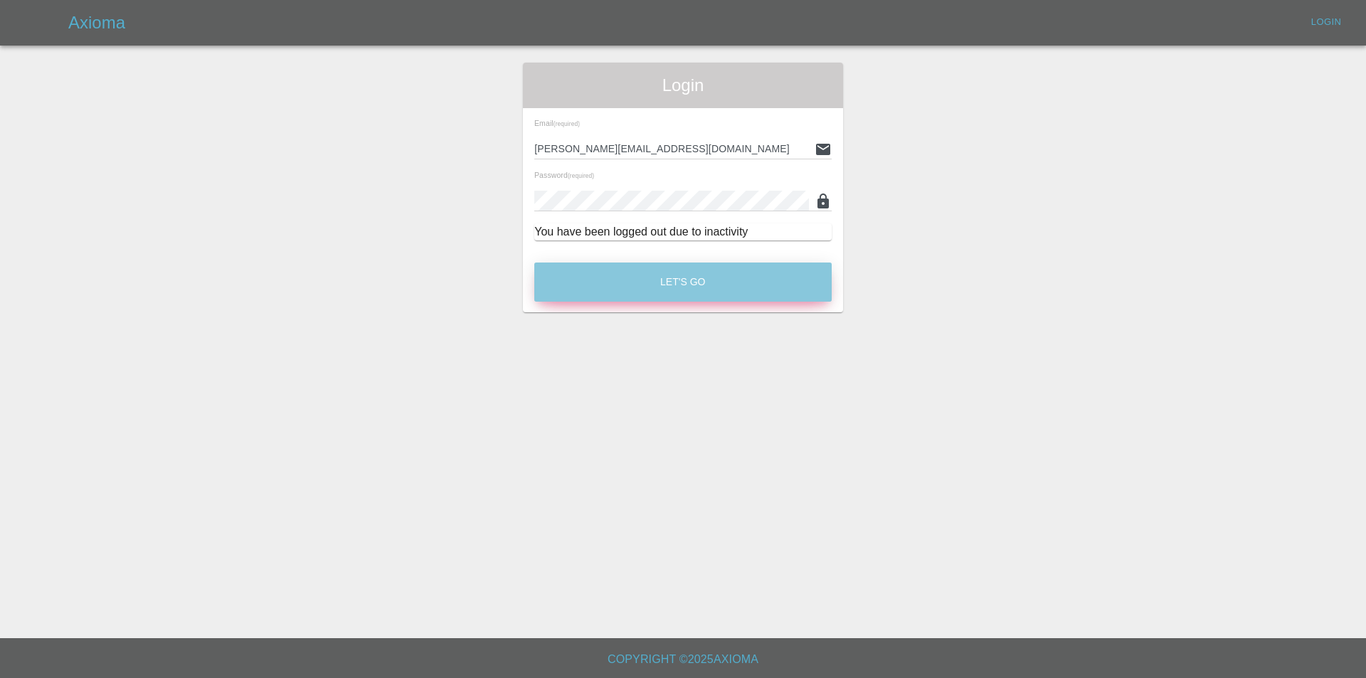
click at [666, 285] on button "Let's Go" at bounding box center [682, 281] width 297 height 39
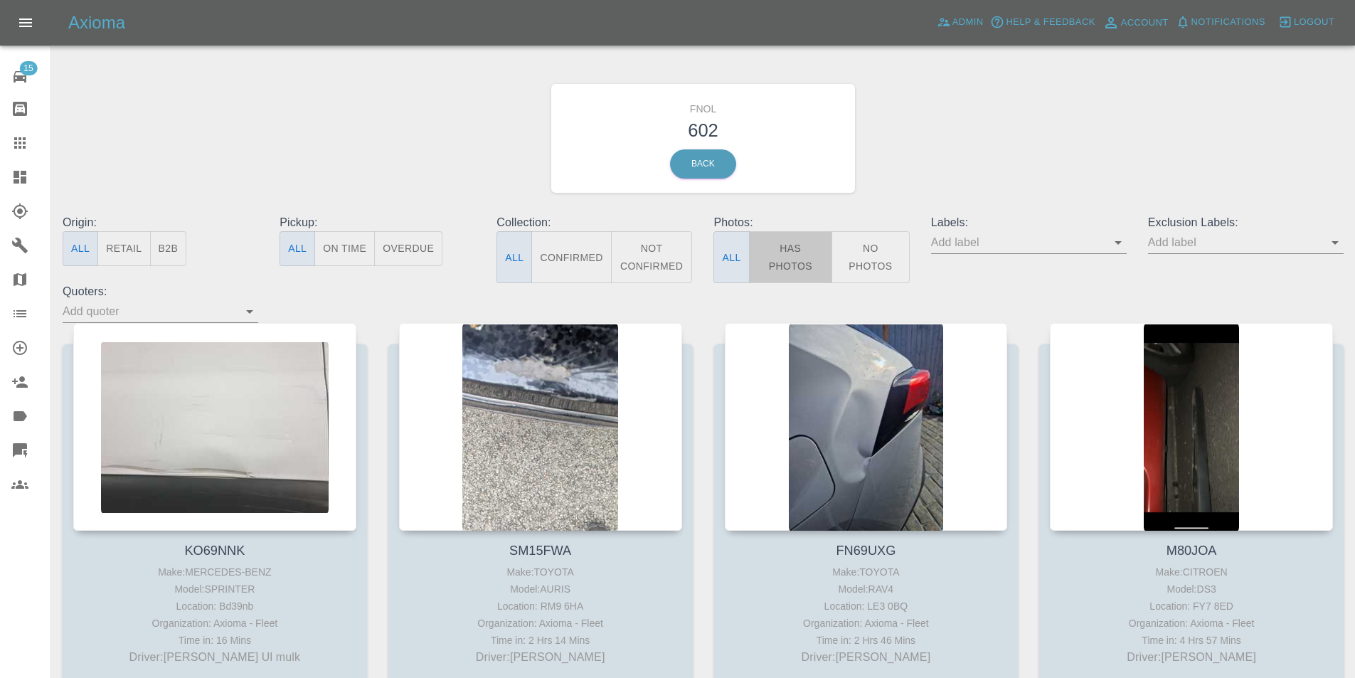
click at [780, 265] on button "Has Photos" at bounding box center [791, 257] width 84 height 52
click at [791, 254] on button "Has Photos" at bounding box center [791, 257] width 84 height 52
click at [792, 265] on button "Has Photos" at bounding box center [791, 257] width 84 height 52
click at [1331, 244] on icon "Open" at bounding box center [1335, 242] width 17 height 17
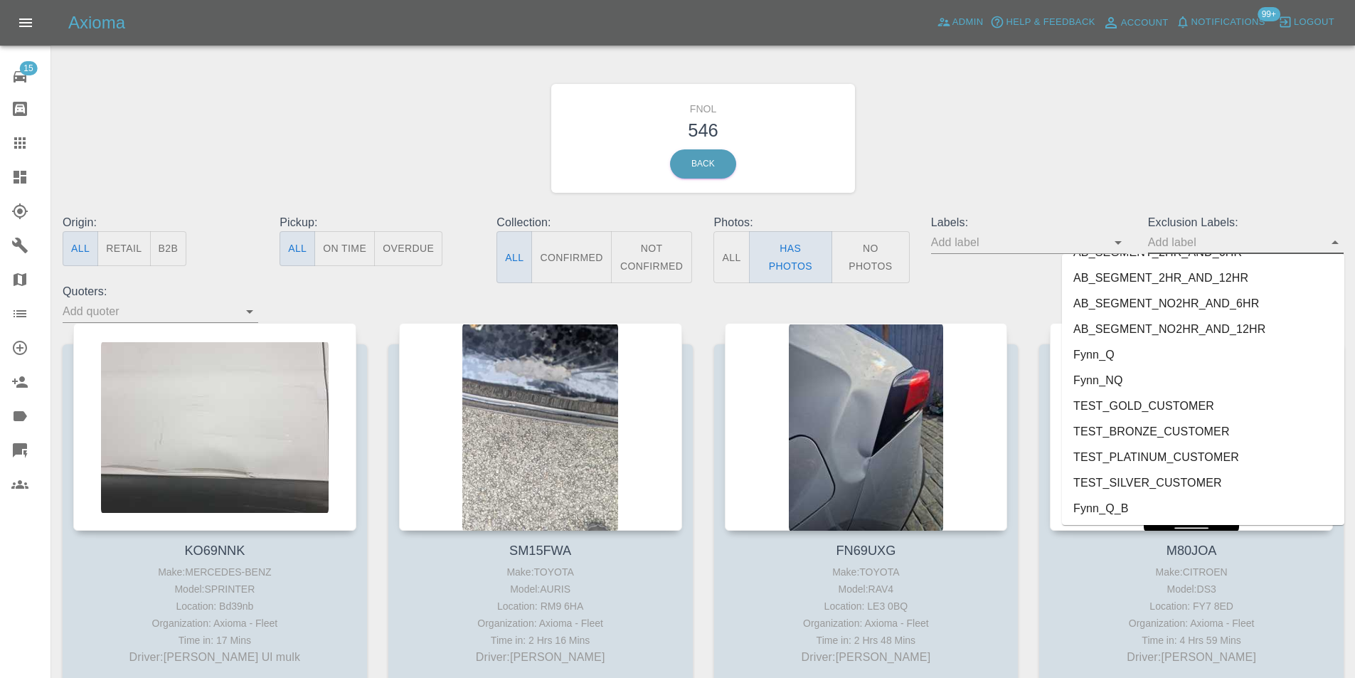
scroll to position [3018, 0]
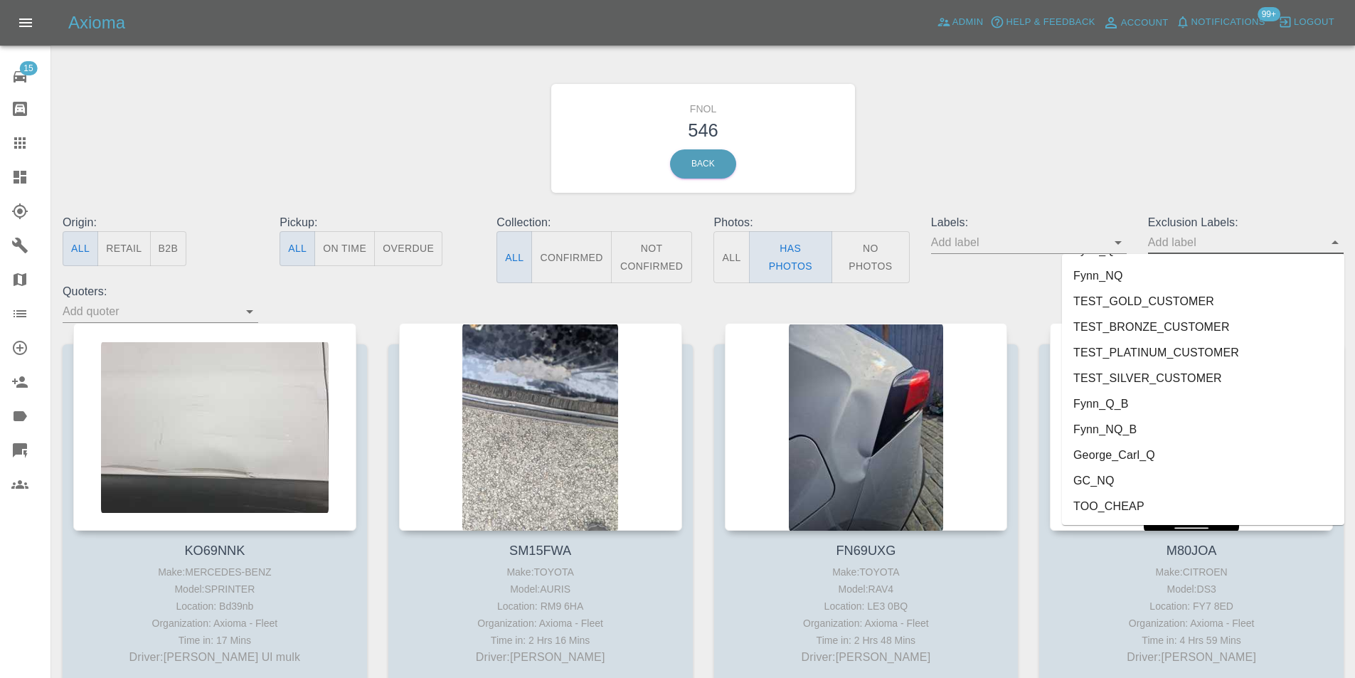
click at [1149, 457] on li "George_Carl_Q" at bounding box center [1203, 455] width 282 height 26
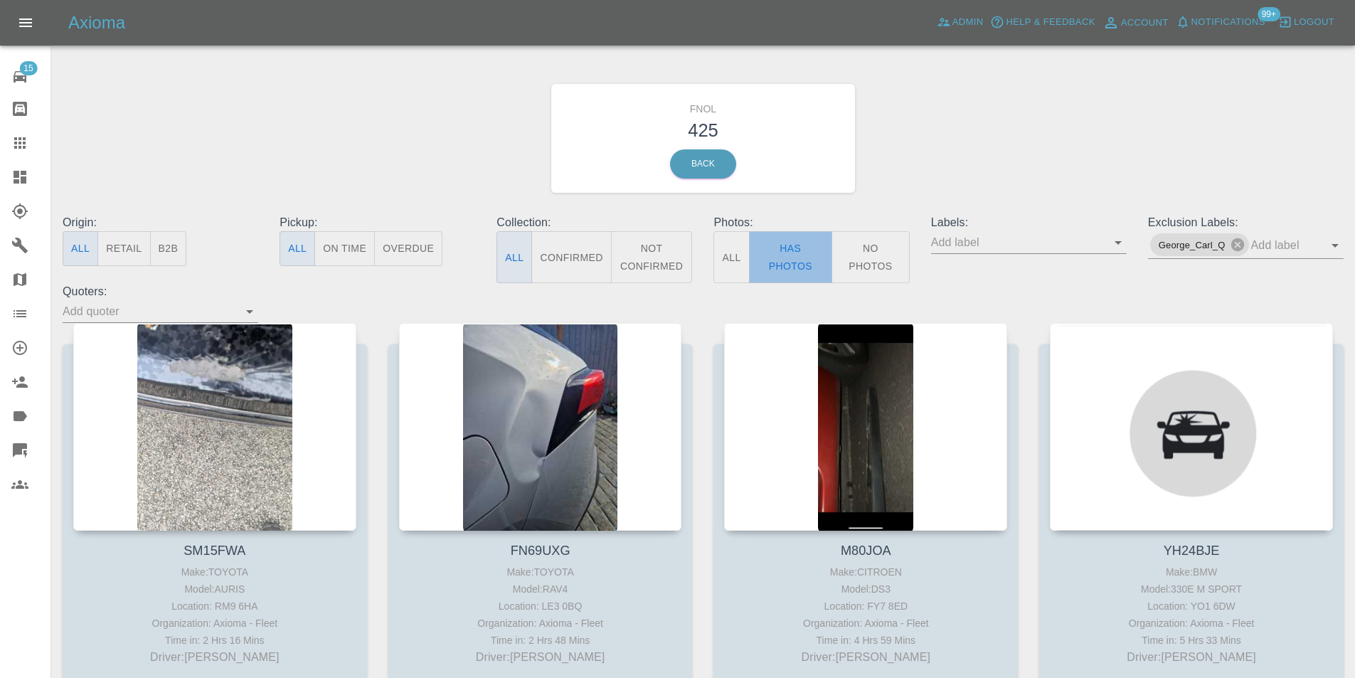
click at [765, 237] on button "Has Photos" at bounding box center [791, 257] width 84 height 52
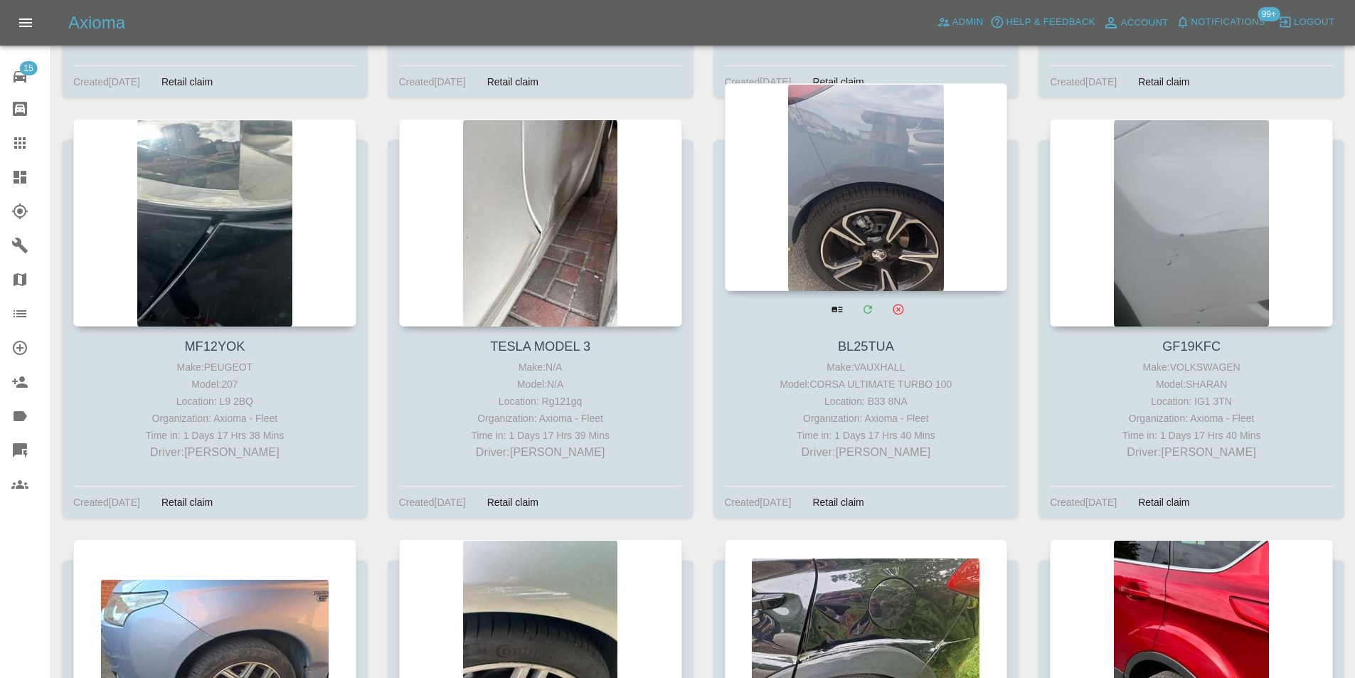
scroll to position [26272, 0]
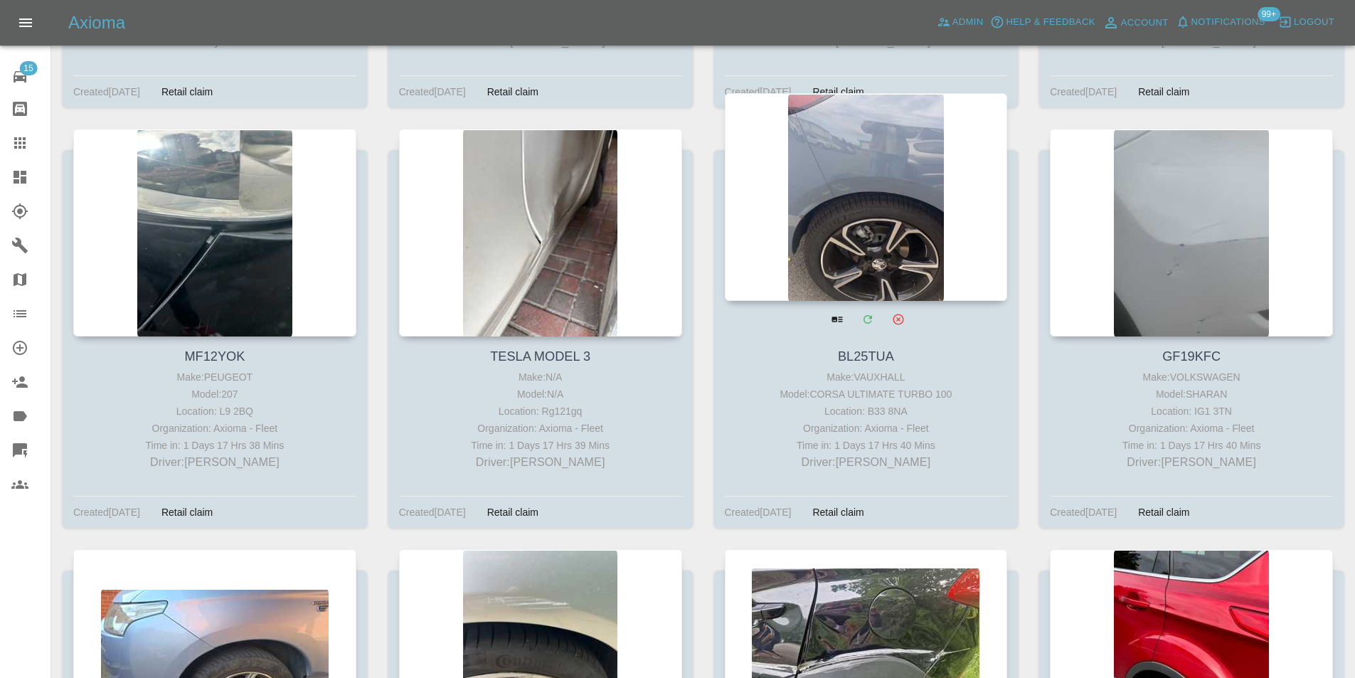
drag, startPoint x: 780, startPoint y: 146, endPoint x: 824, endPoint y: 166, distance: 48.0
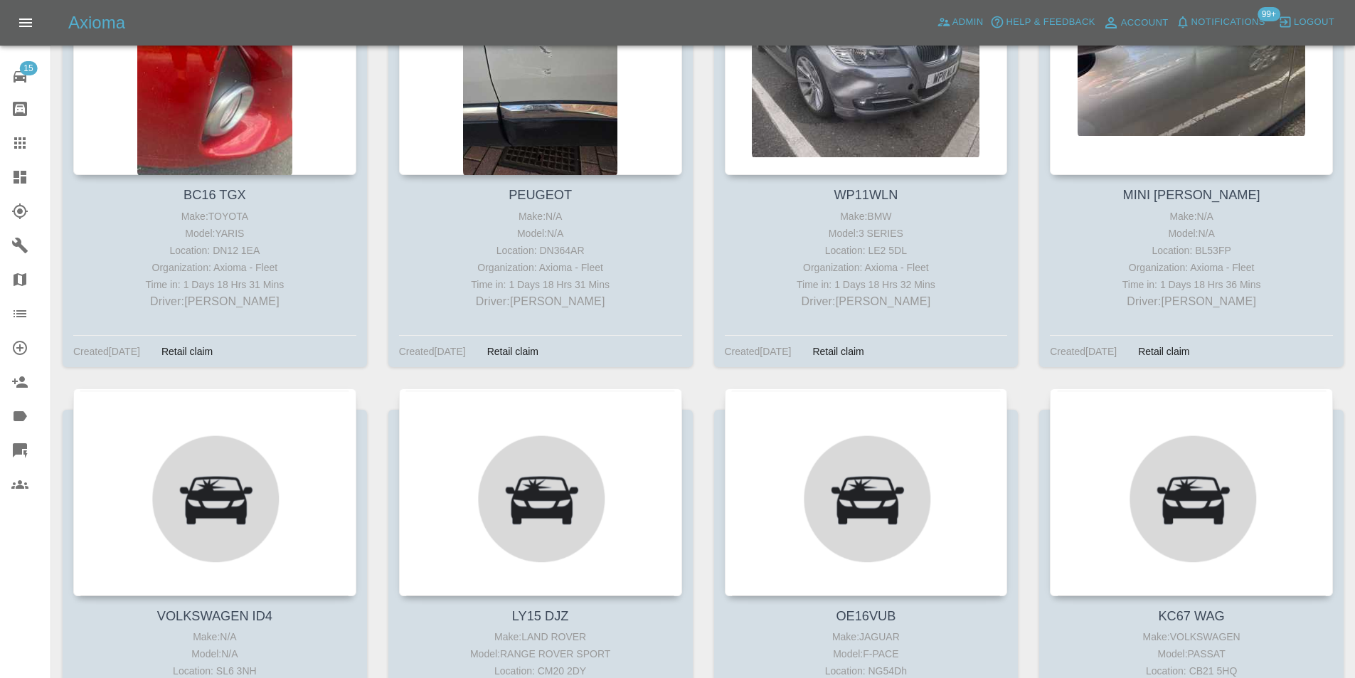
scroll to position [28406, 0]
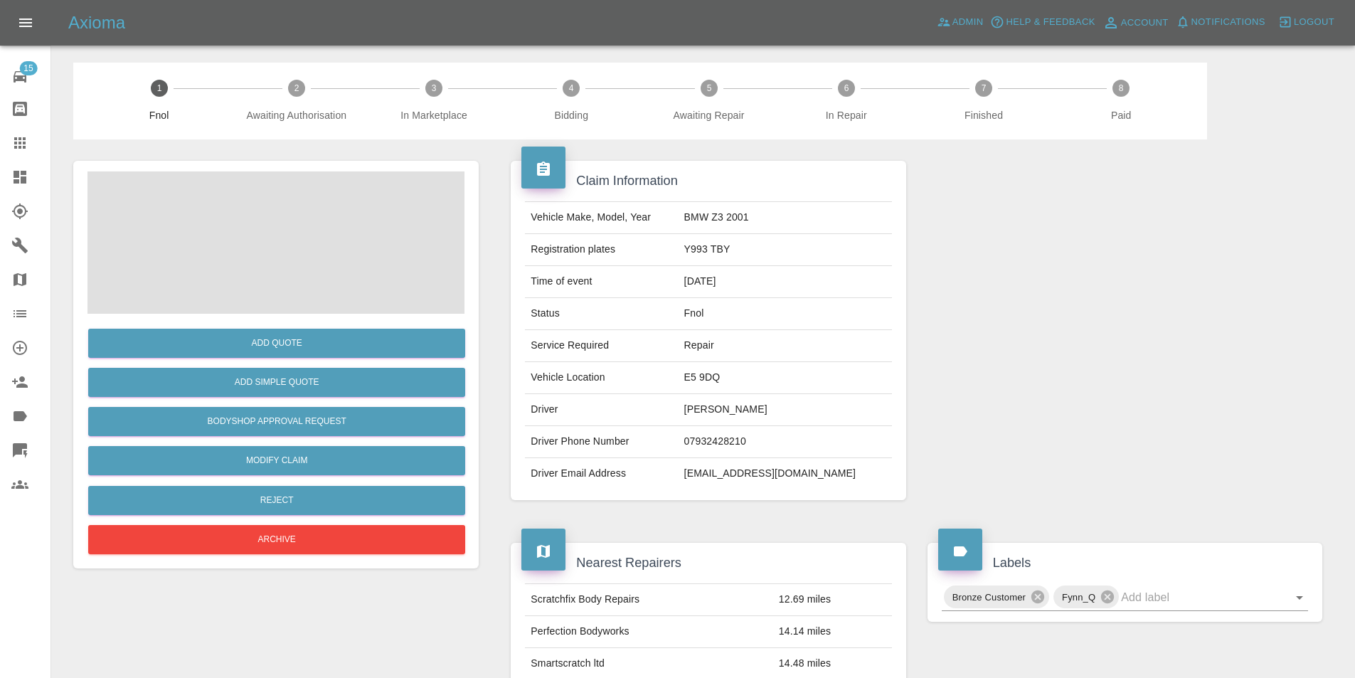
click at [260, 216] on span at bounding box center [275, 242] width 377 height 142
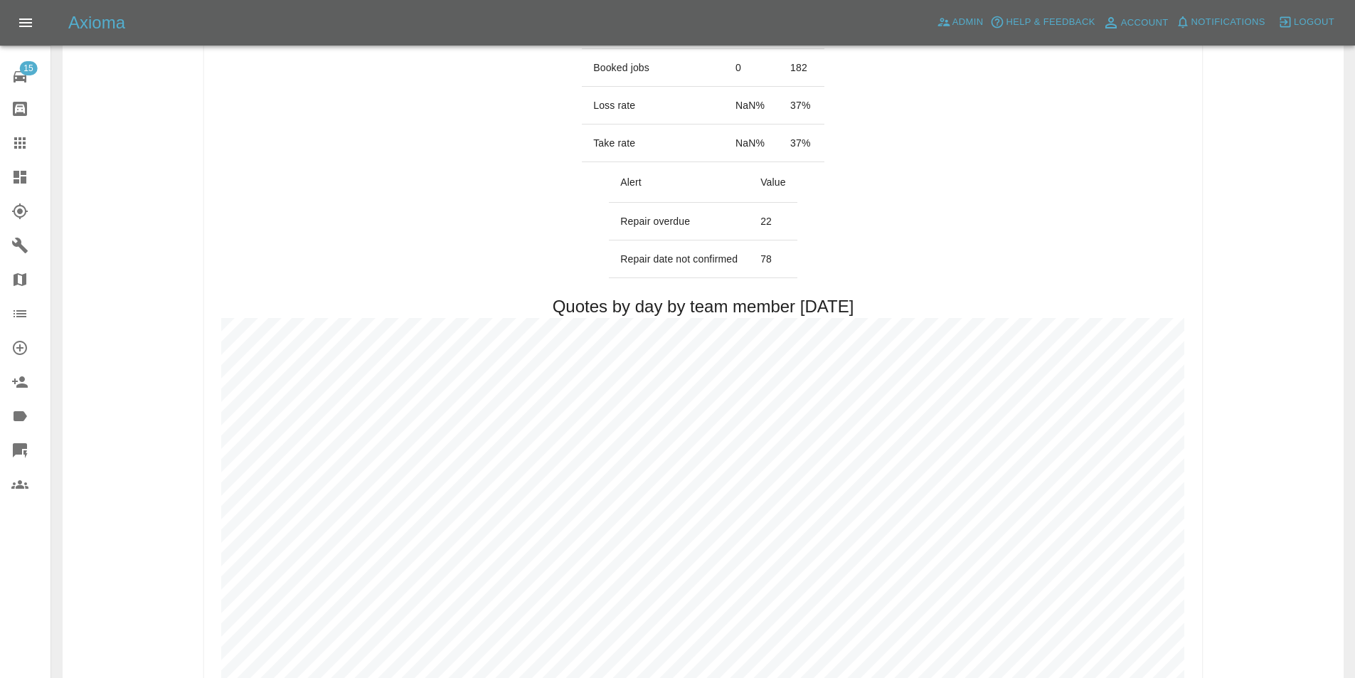
scroll to position [569, 0]
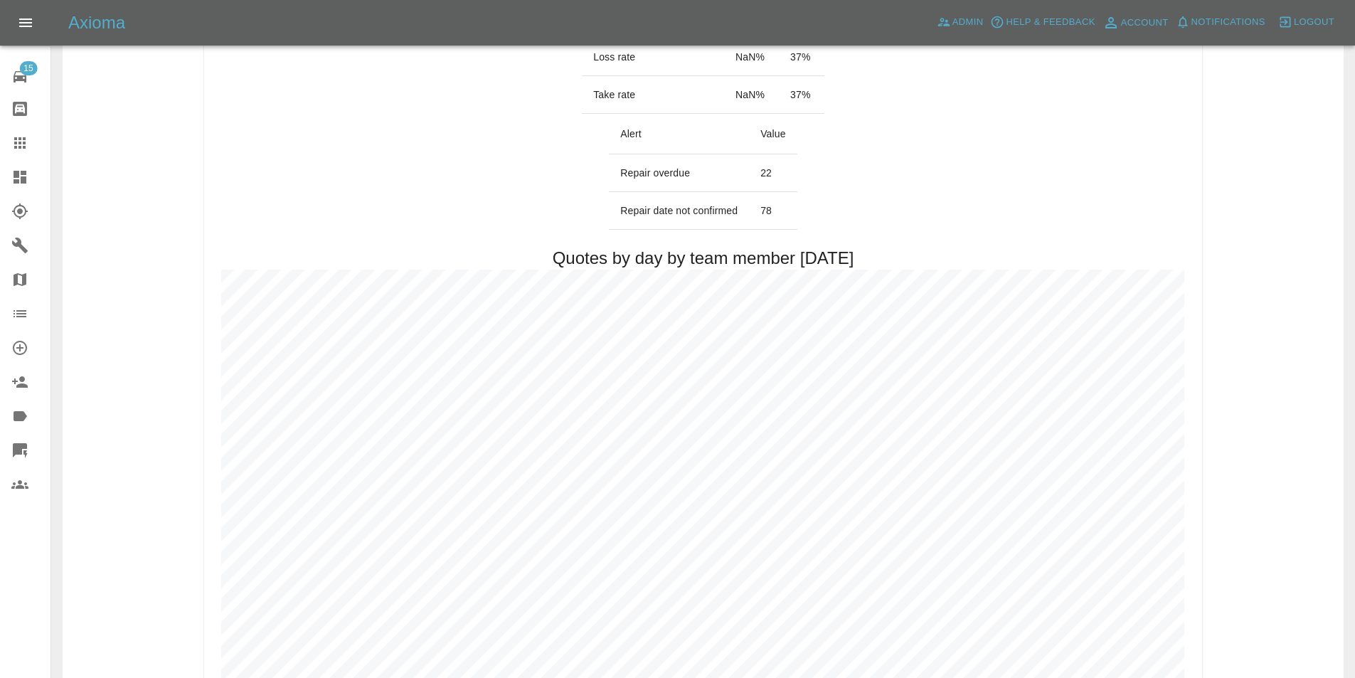
scroll to position [569, 0]
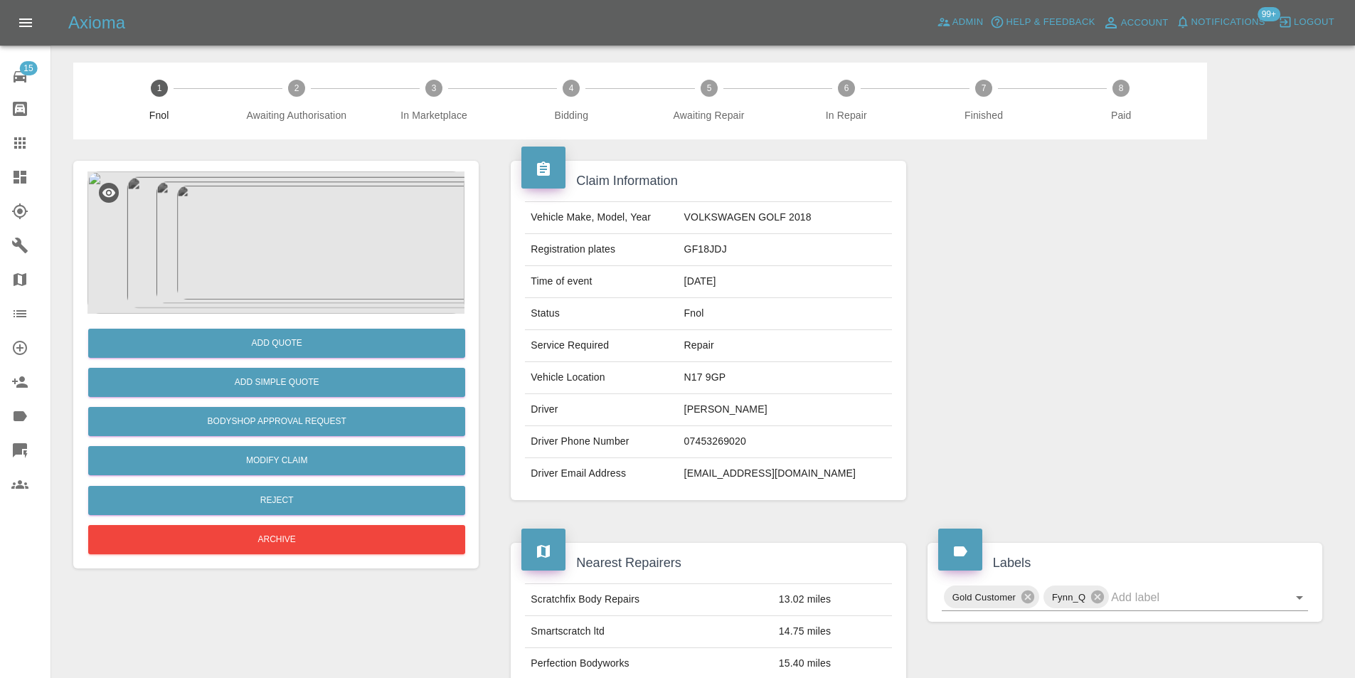
click at [304, 228] on img at bounding box center [275, 242] width 377 height 142
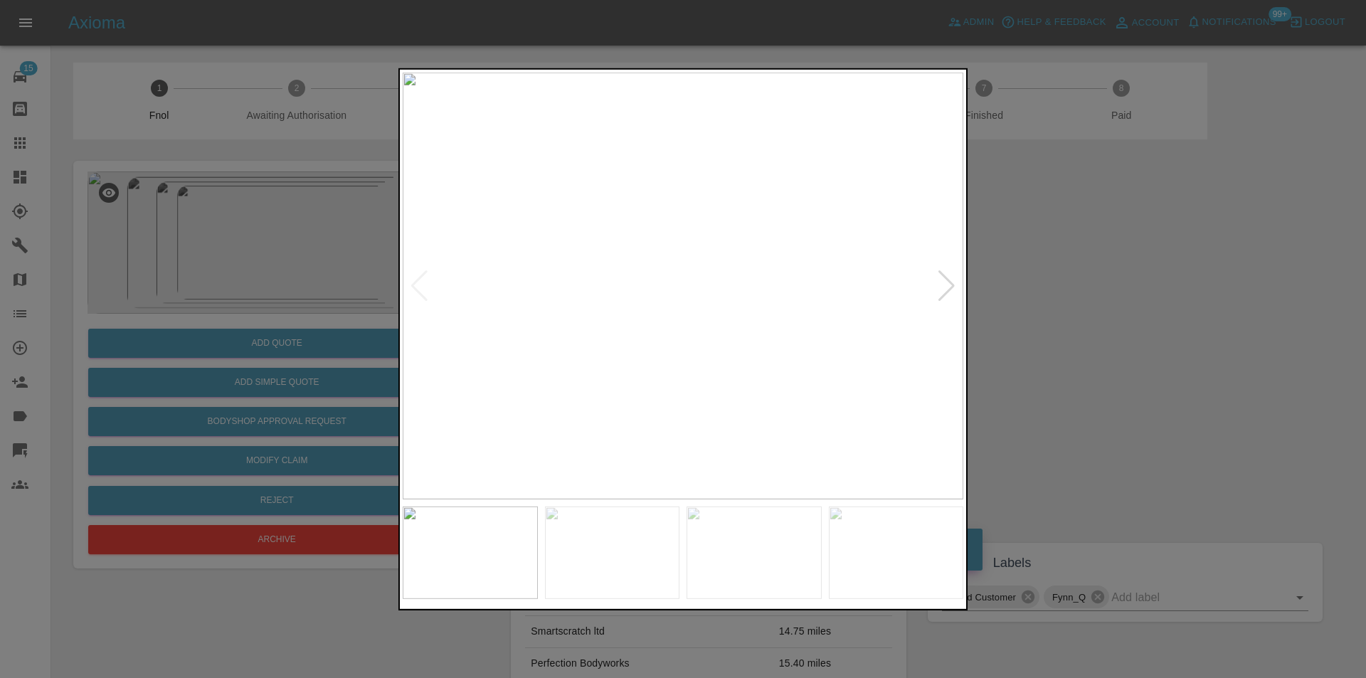
click at [950, 281] on div at bounding box center [946, 285] width 19 height 31
click at [950, 281] on img at bounding box center [683, 285] width 561 height 427
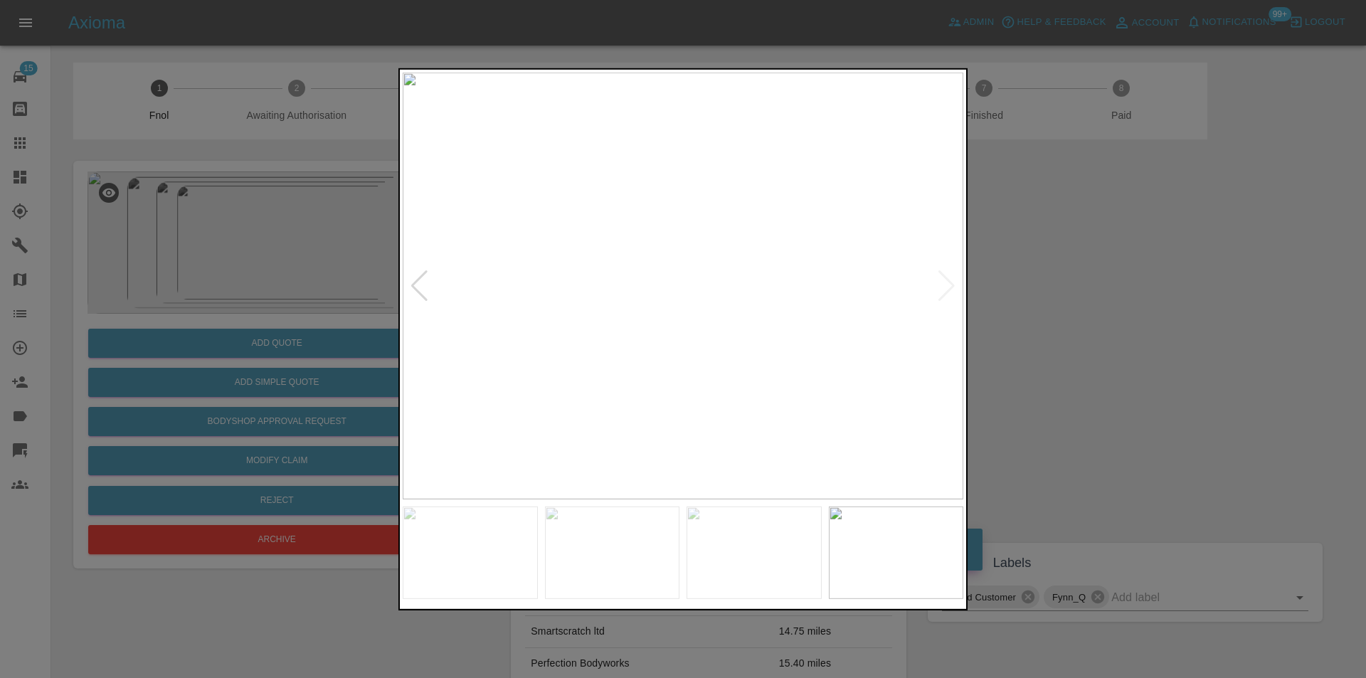
click at [1109, 333] on div at bounding box center [683, 339] width 1366 height 678
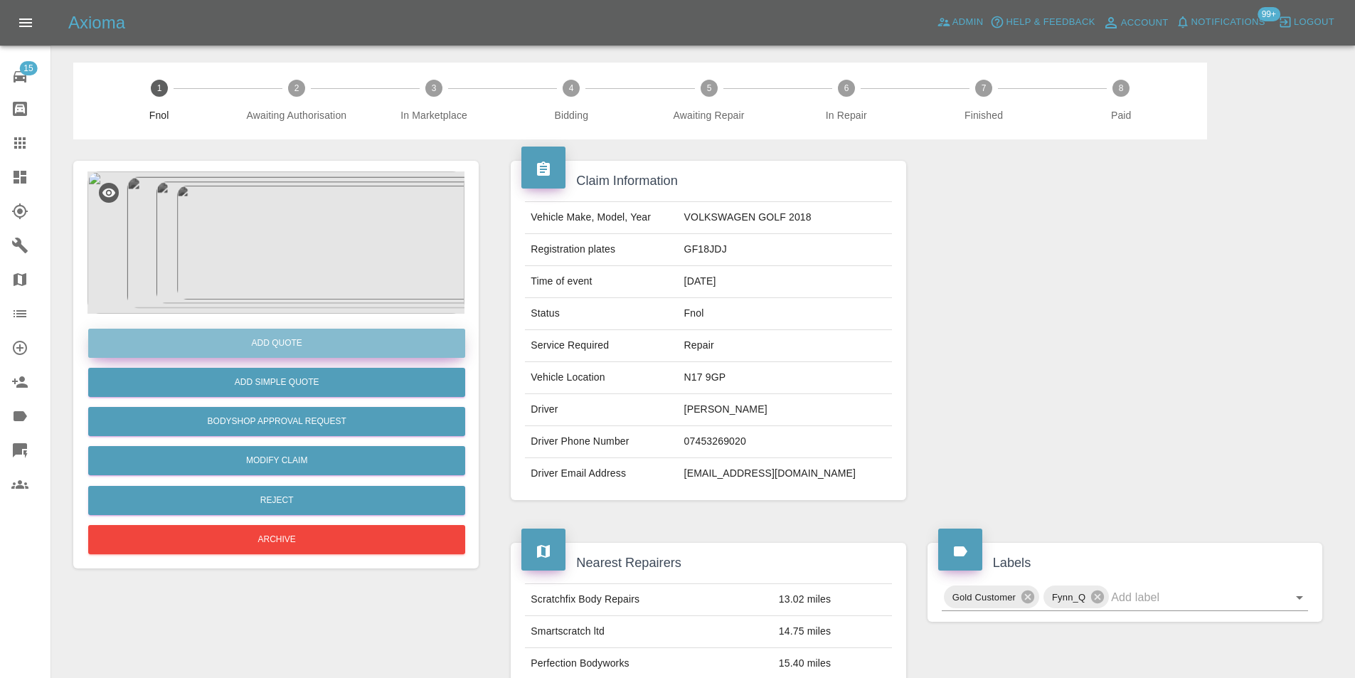
click at [314, 341] on button "Add Quote" at bounding box center [276, 343] width 377 height 29
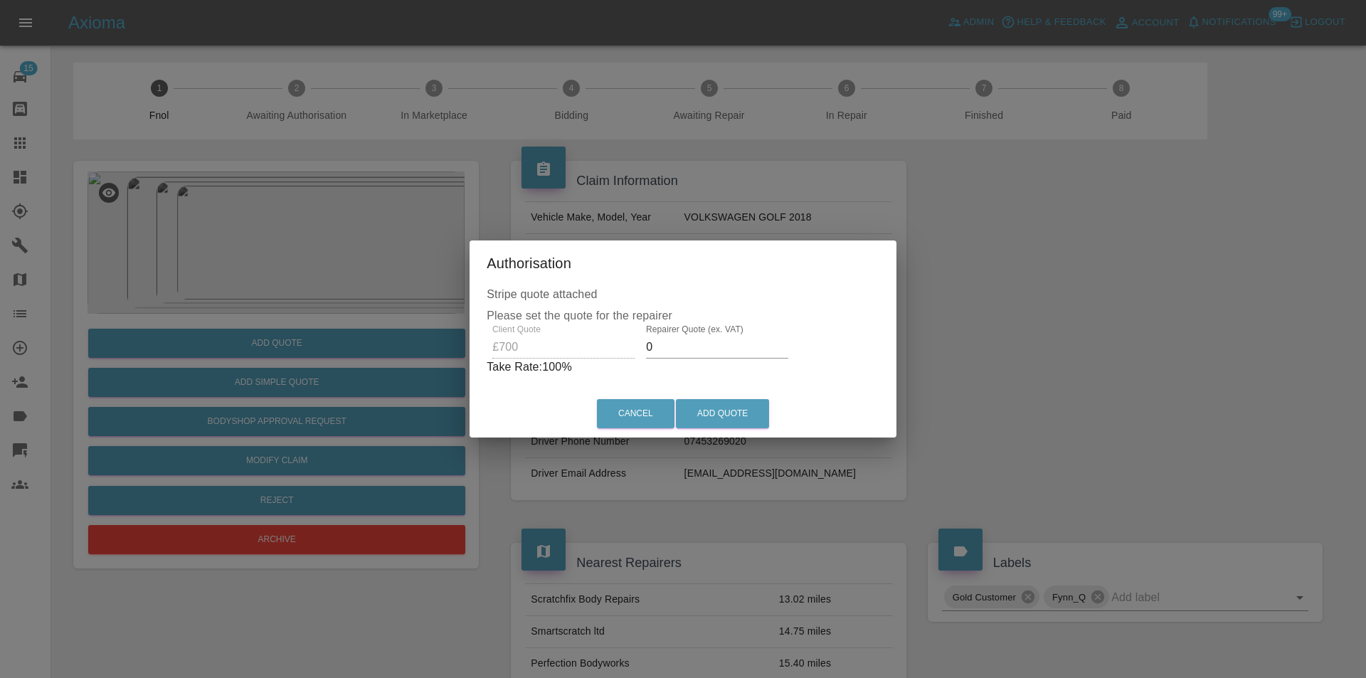
click at [679, 345] on input "0" at bounding box center [717, 347] width 142 height 23
type input "0450"
click at [708, 413] on button "Add Quote" at bounding box center [722, 413] width 93 height 29
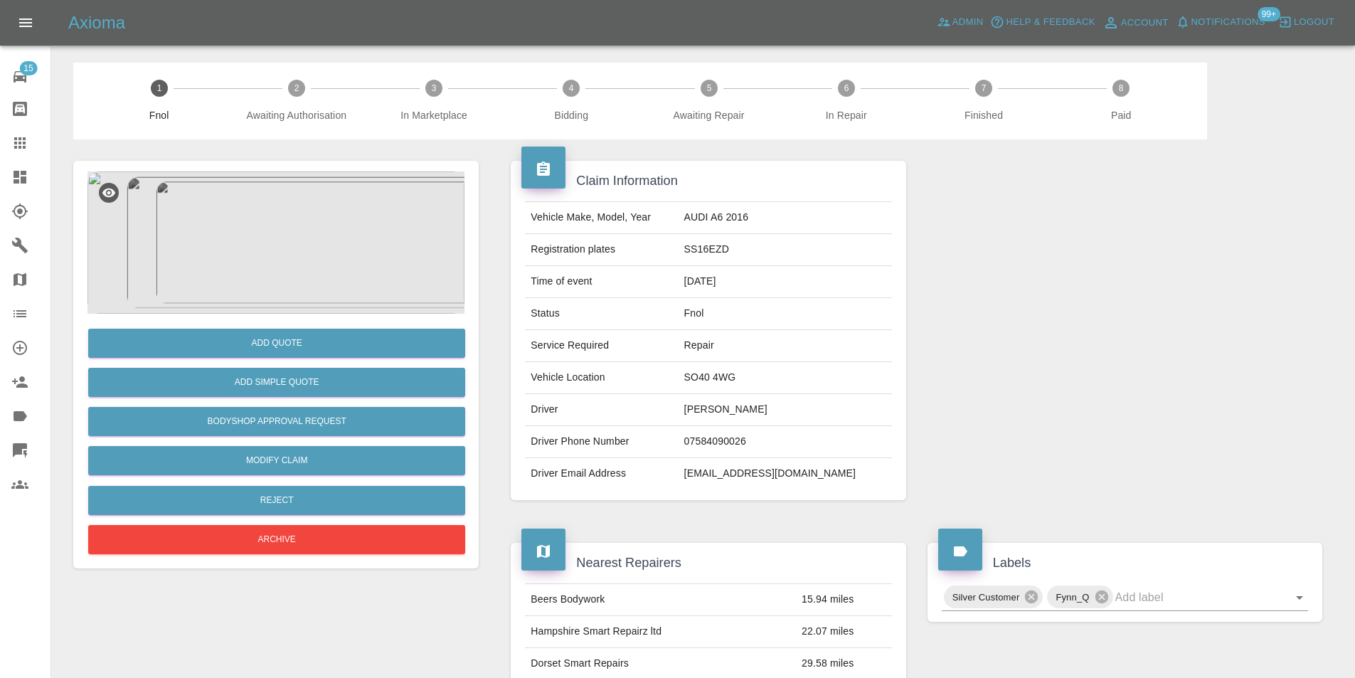
click at [281, 229] on img at bounding box center [275, 242] width 377 height 142
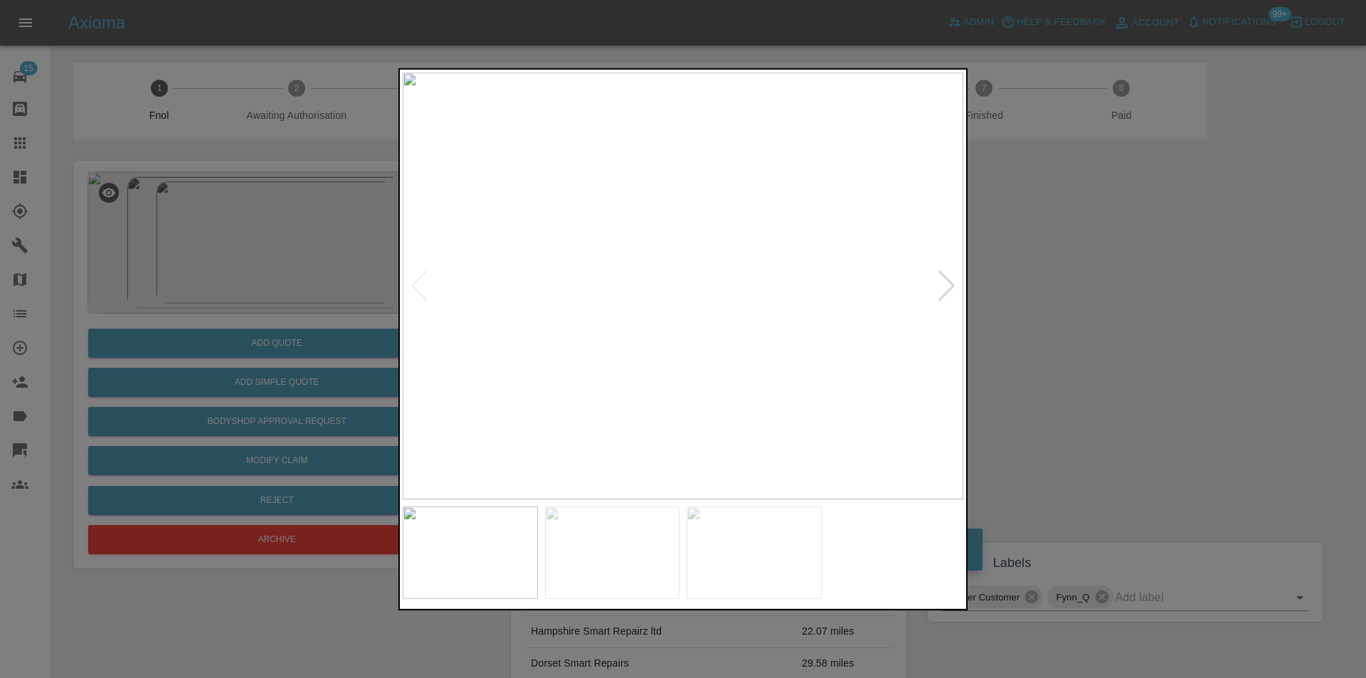
click at [942, 280] on div at bounding box center [946, 285] width 19 height 31
click at [942, 280] on img at bounding box center [683, 285] width 561 height 427
click at [944, 282] on img at bounding box center [683, 285] width 561 height 427
click at [410, 284] on div at bounding box center [419, 285] width 19 height 31
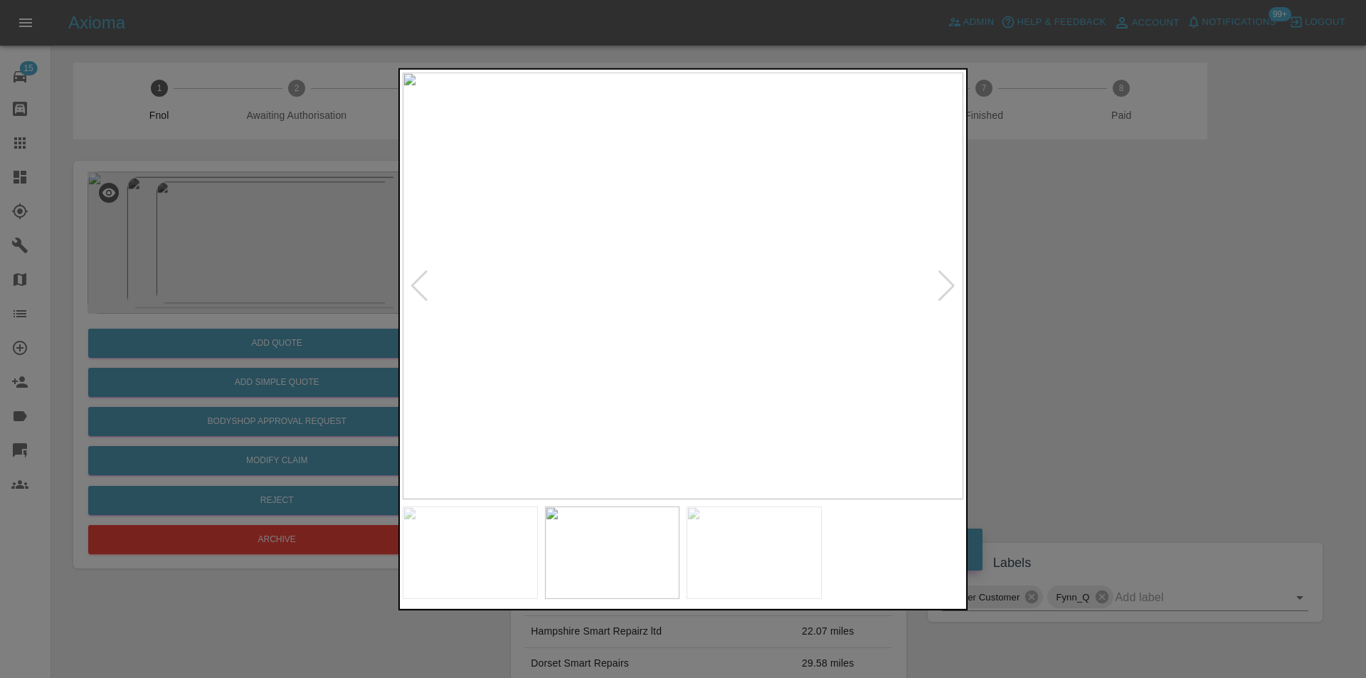
click at [1035, 319] on div at bounding box center [683, 339] width 1366 height 678
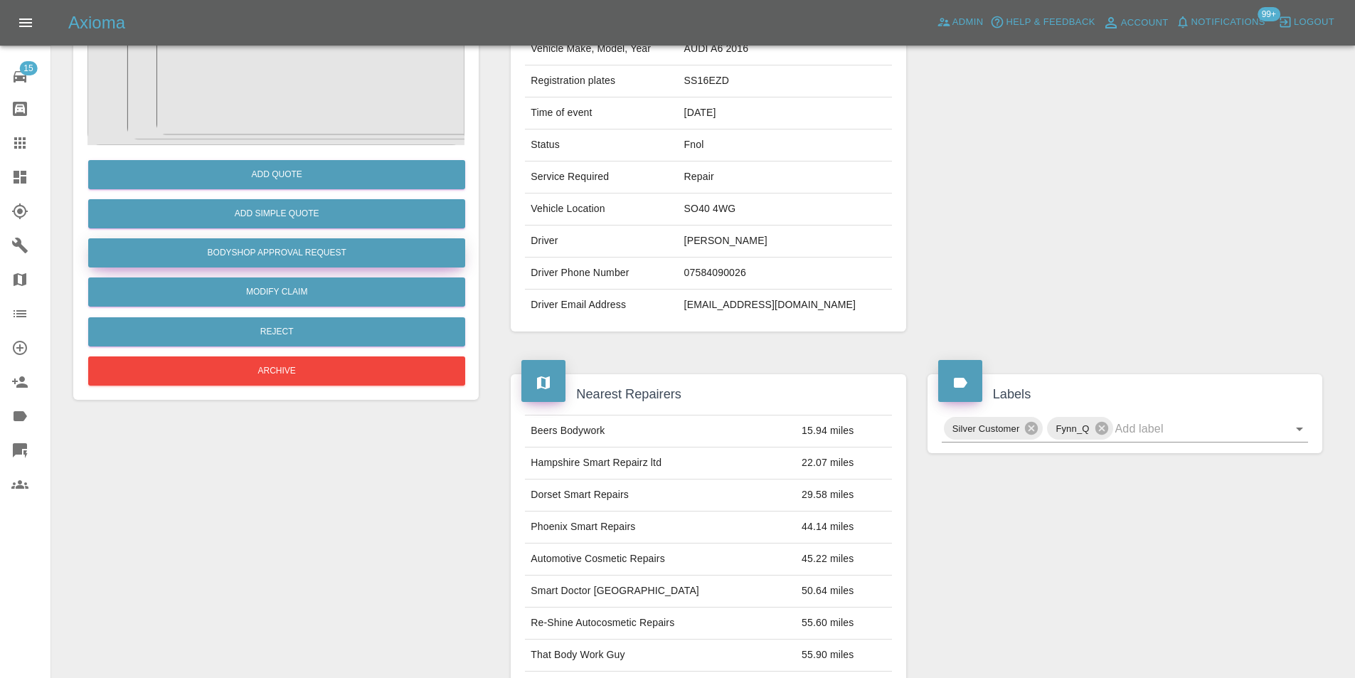
scroll to position [78, 0]
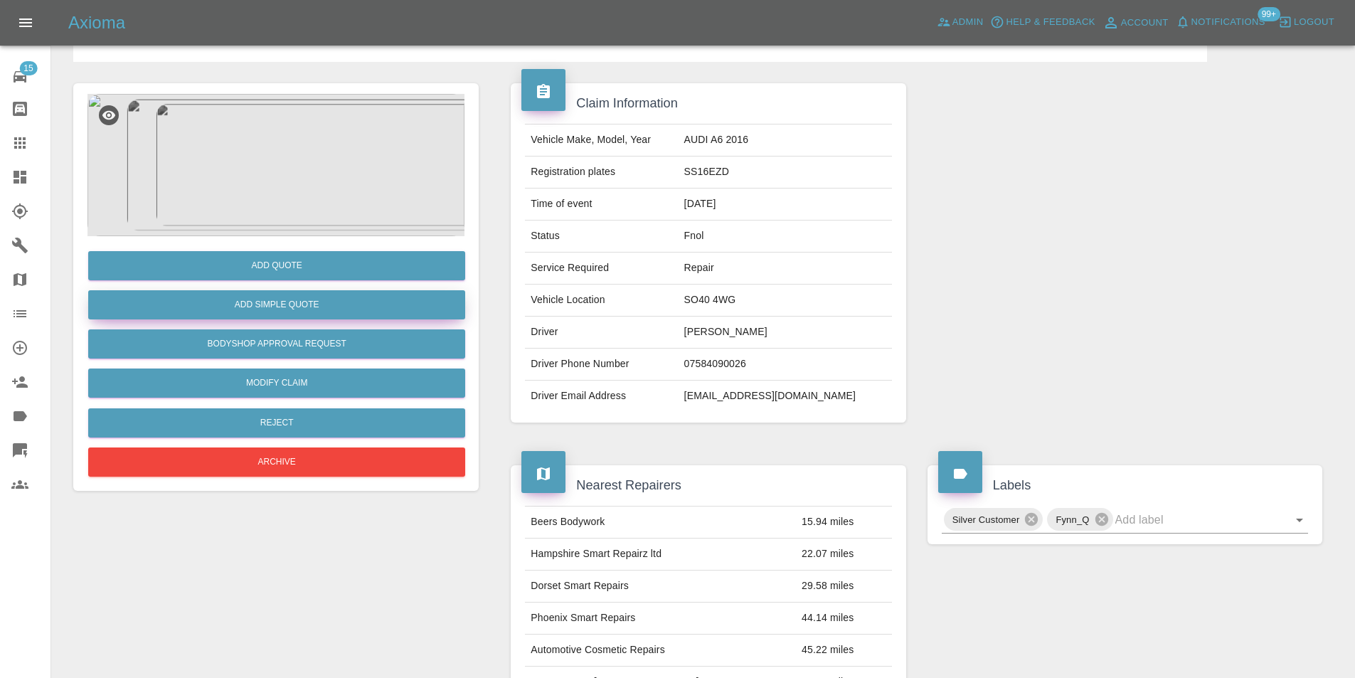
click at [297, 303] on button "Add Simple Quote" at bounding box center [276, 304] width 377 height 29
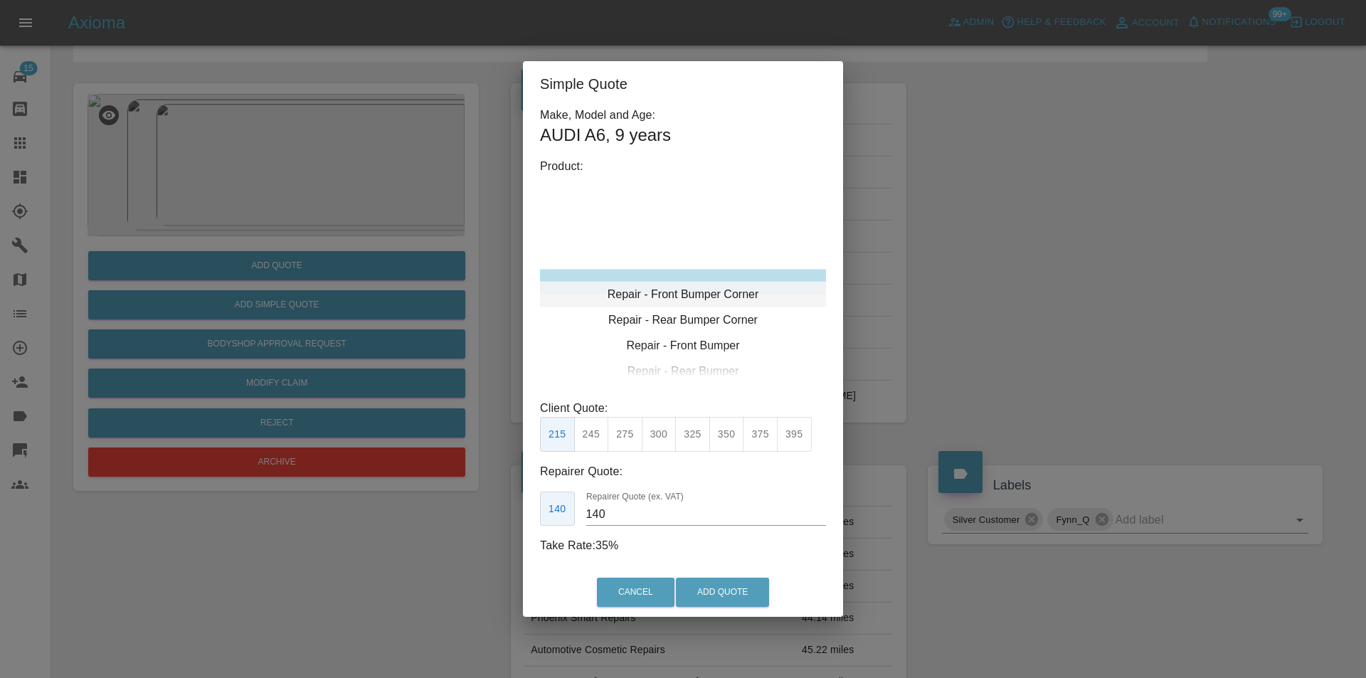
type input "120"
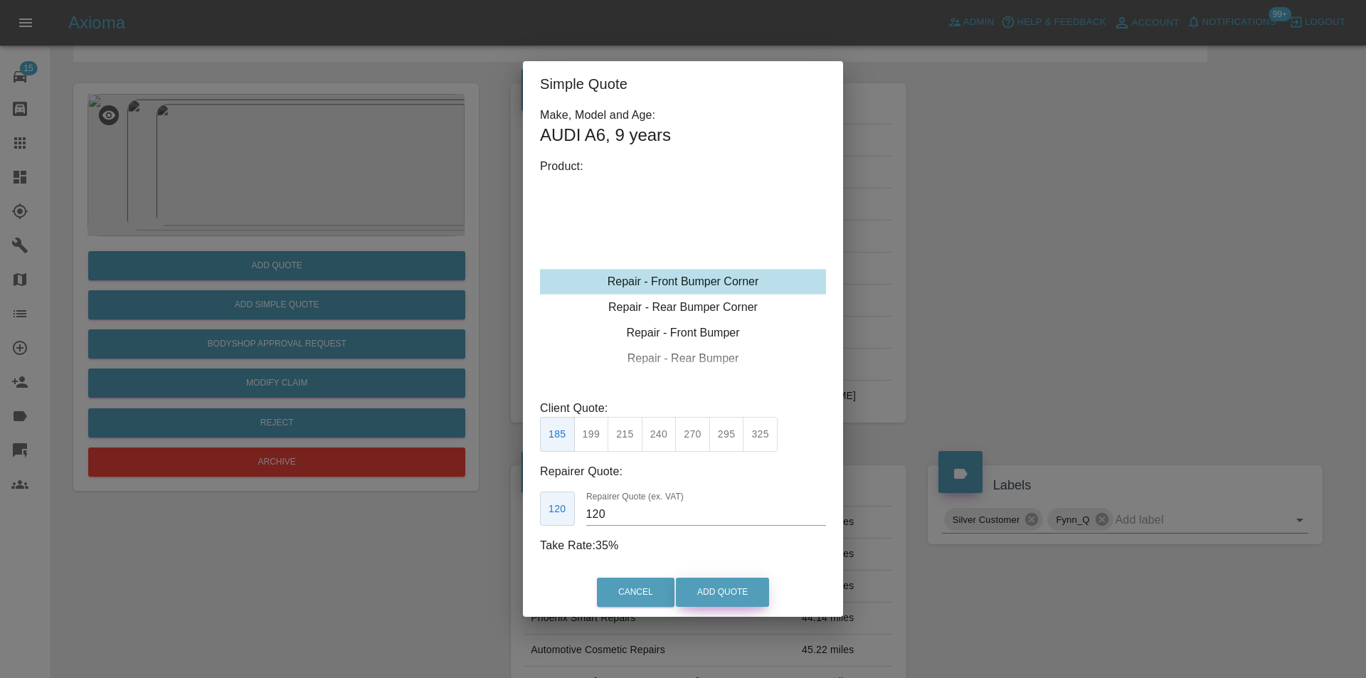
click at [712, 591] on button "Add Quote" at bounding box center [722, 592] width 93 height 29
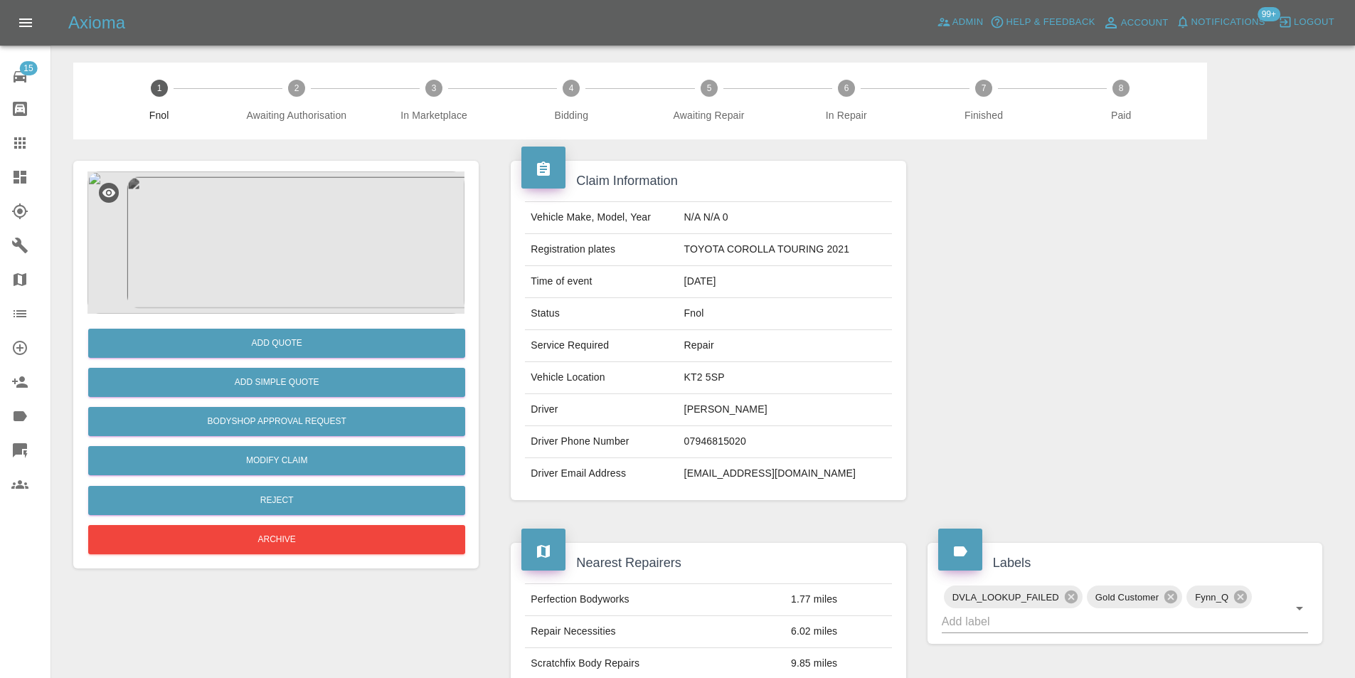
click at [288, 223] on img at bounding box center [275, 242] width 377 height 142
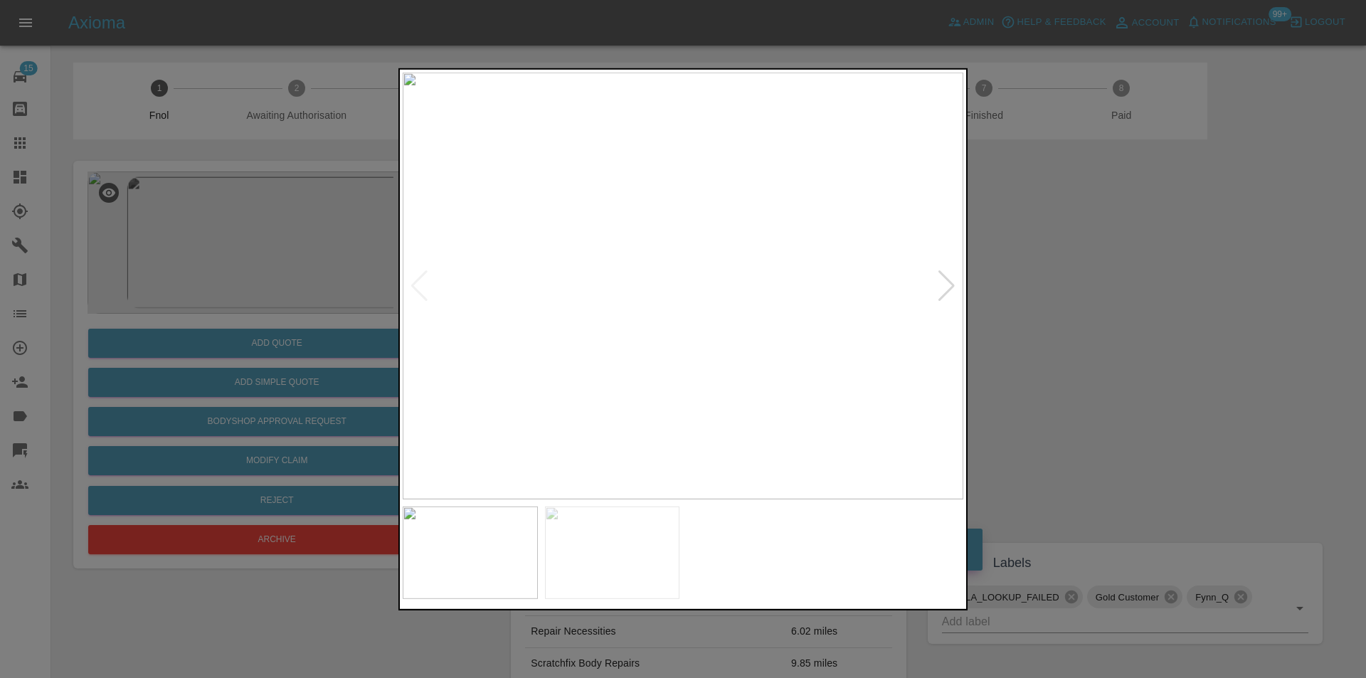
click at [949, 290] on div at bounding box center [946, 285] width 19 height 31
click at [949, 290] on img at bounding box center [683, 285] width 561 height 427
drag, startPoint x: 1103, startPoint y: 317, endPoint x: 1038, endPoint y: 329, distance: 66.4
click at [1103, 317] on div at bounding box center [683, 339] width 1366 height 678
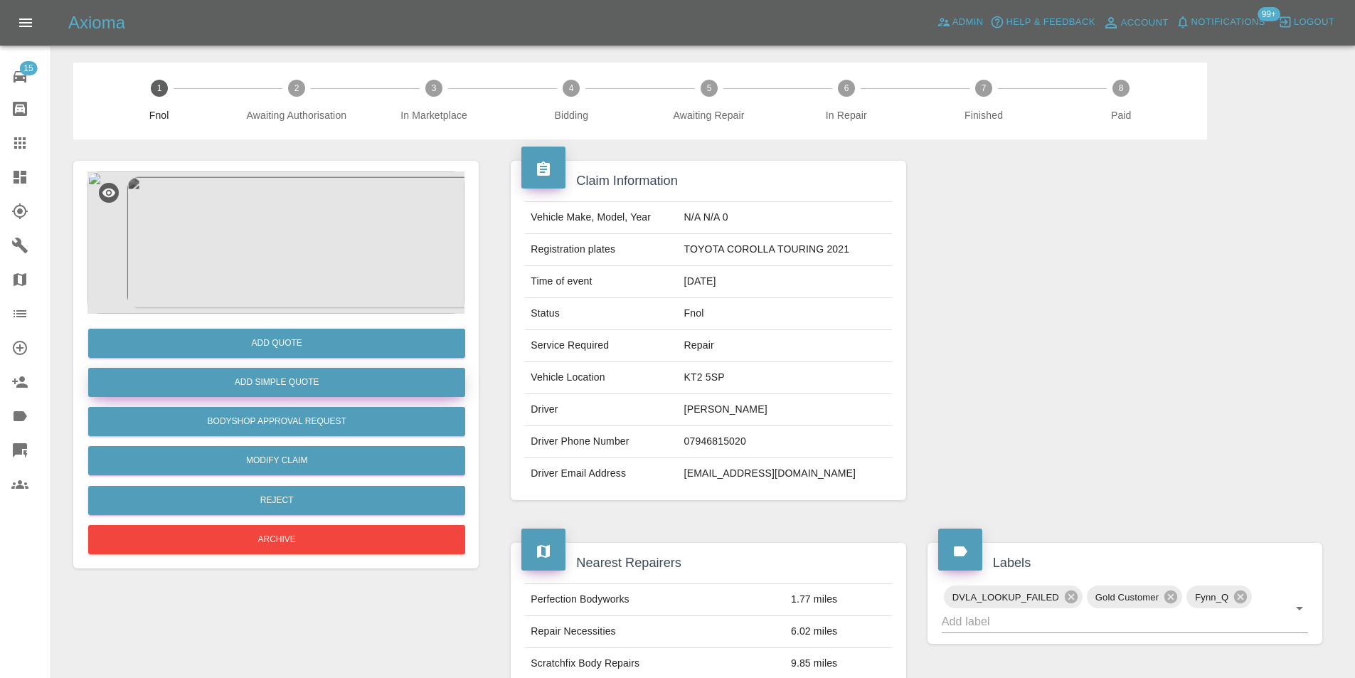
click at [276, 388] on button "Add Simple Quote" at bounding box center [276, 382] width 377 height 29
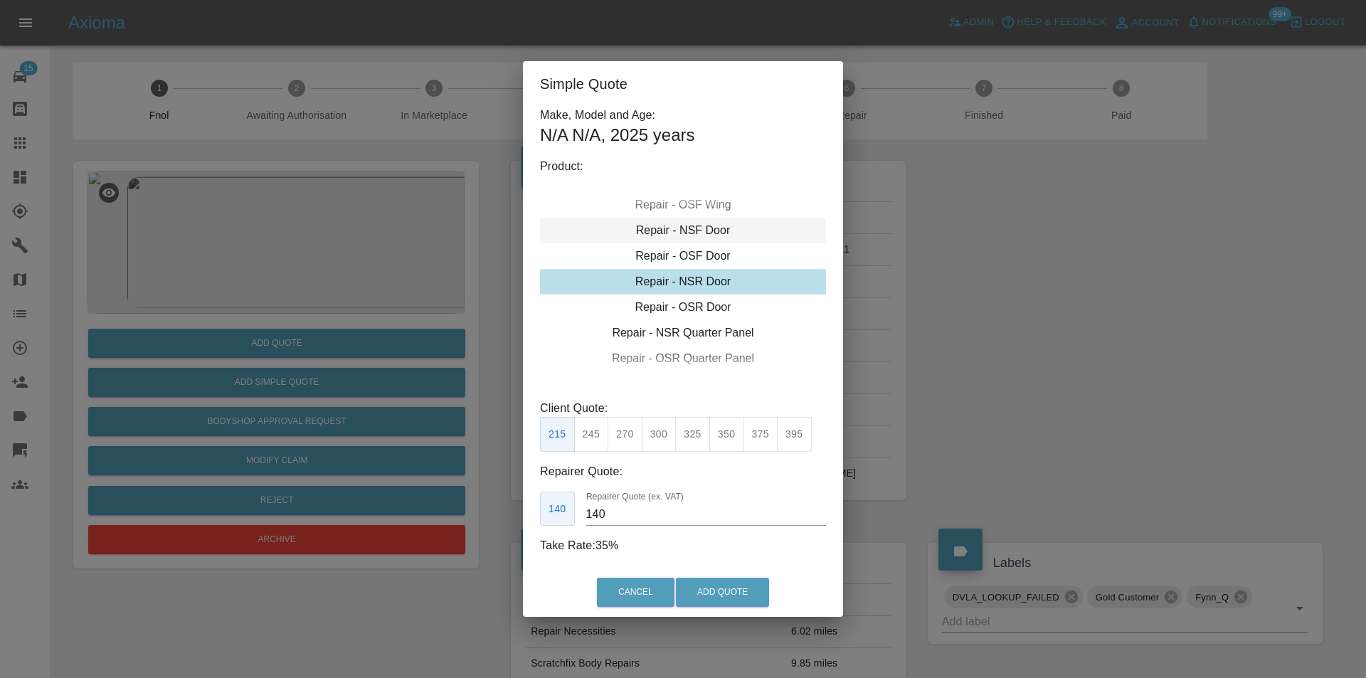
click at [705, 233] on div "Repair - NSF Door" at bounding box center [683, 231] width 286 height 26
click at [689, 437] on button "325" at bounding box center [692, 434] width 35 height 35
type input "210"
click at [723, 590] on button "Add Quote" at bounding box center [722, 592] width 93 height 29
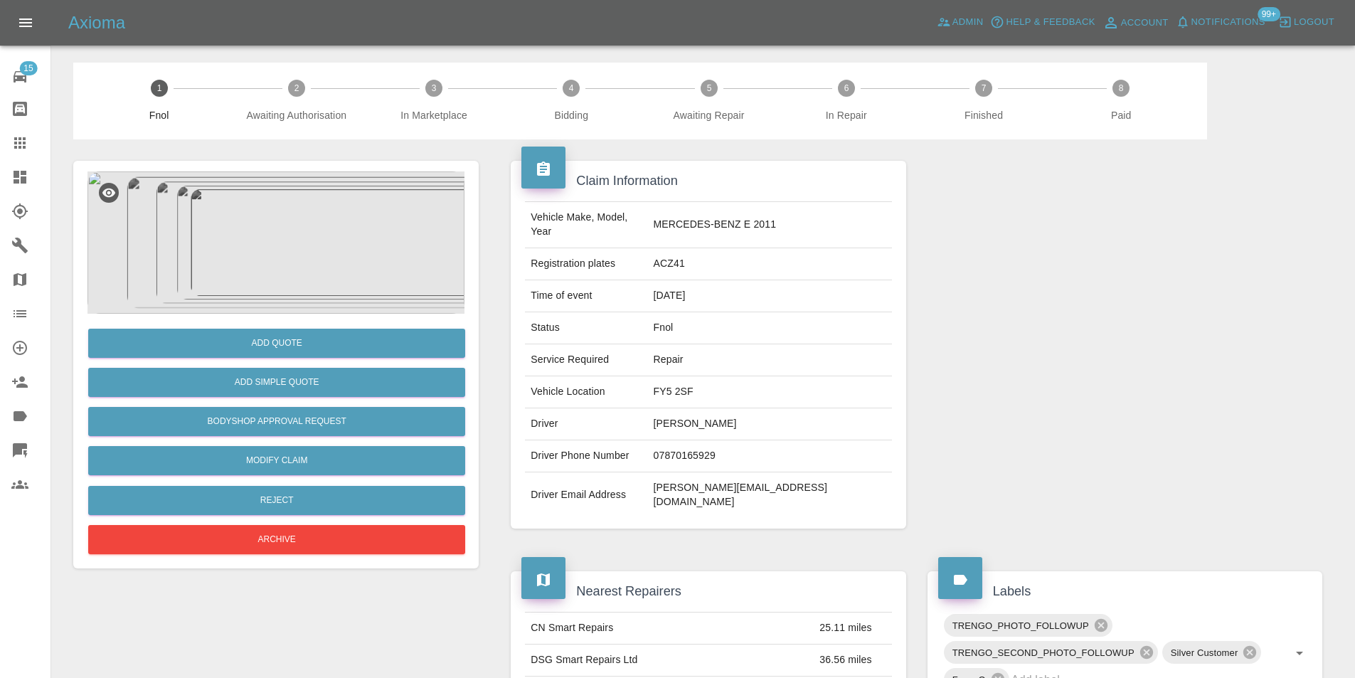
click at [262, 218] on img at bounding box center [275, 242] width 377 height 142
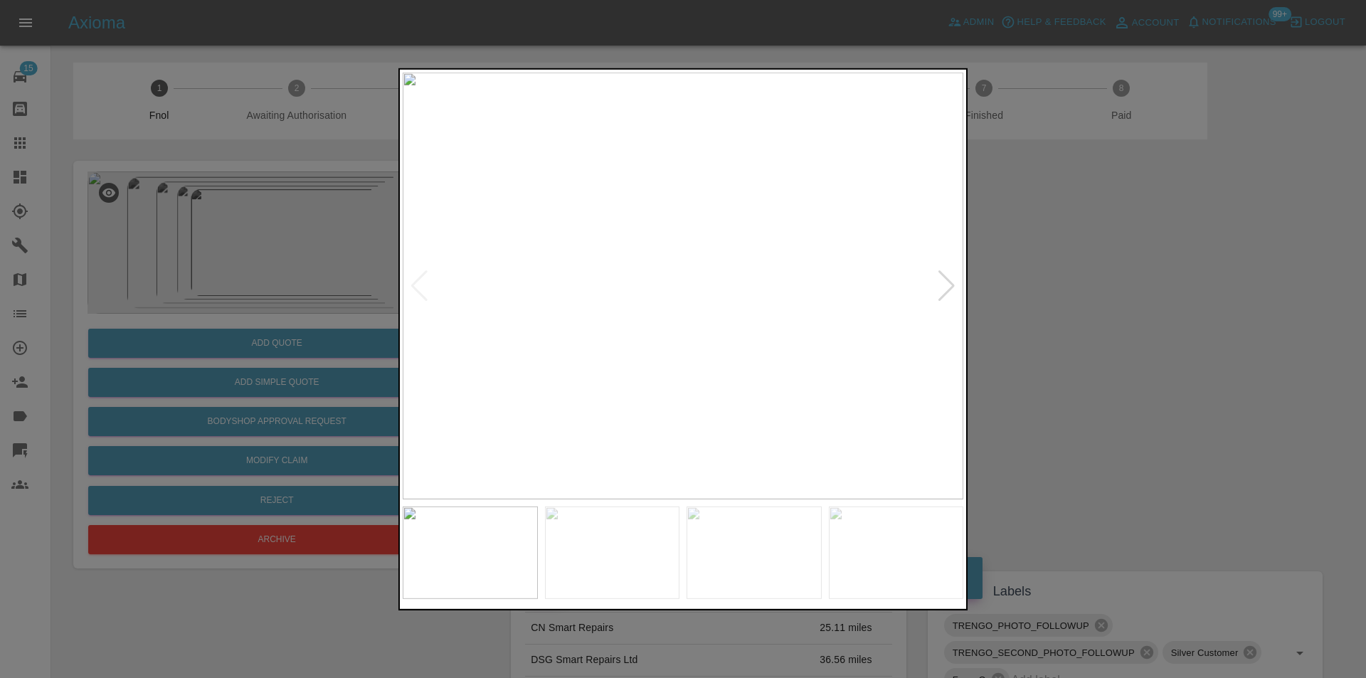
click at [955, 282] on div at bounding box center [946, 285] width 19 height 31
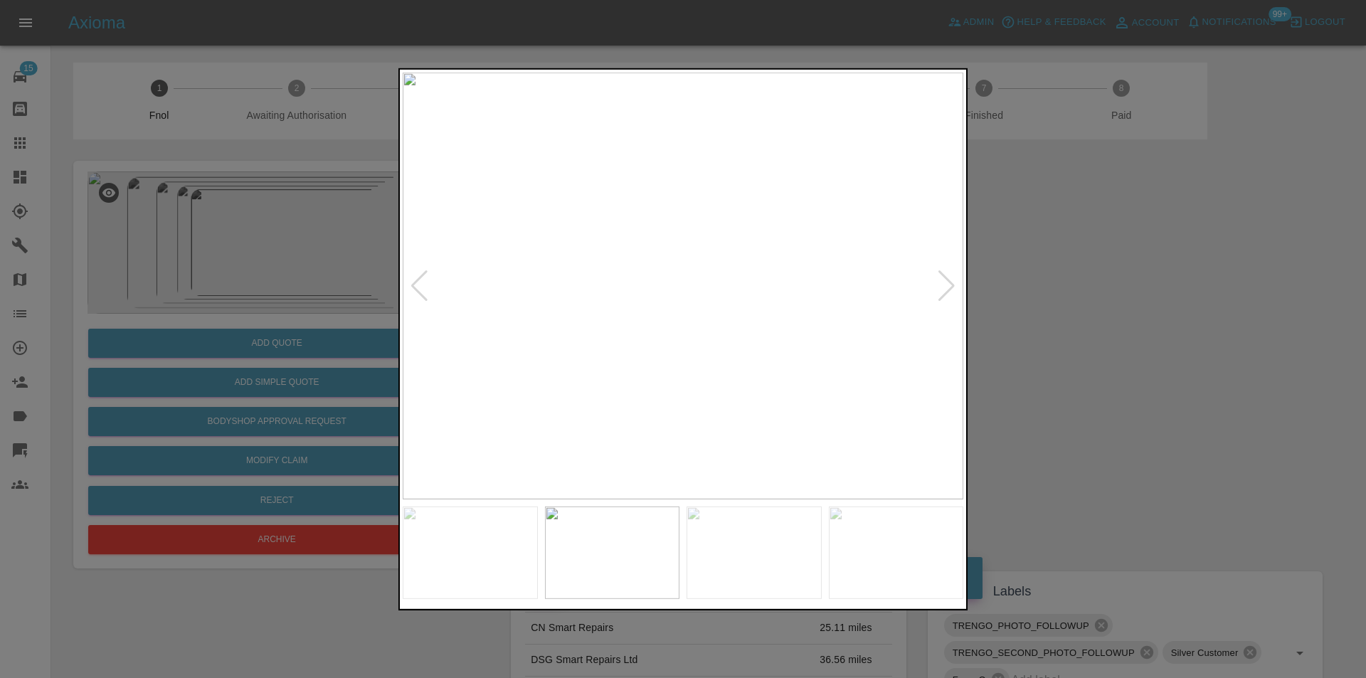
click at [949, 287] on div at bounding box center [946, 285] width 19 height 31
click at [949, 287] on img at bounding box center [683, 285] width 561 height 427
drag, startPoint x: 1060, startPoint y: 287, endPoint x: 455, endPoint y: 370, distance: 611.0
click at [1055, 284] on div at bounding box center [683, 339] width 1366 height 678
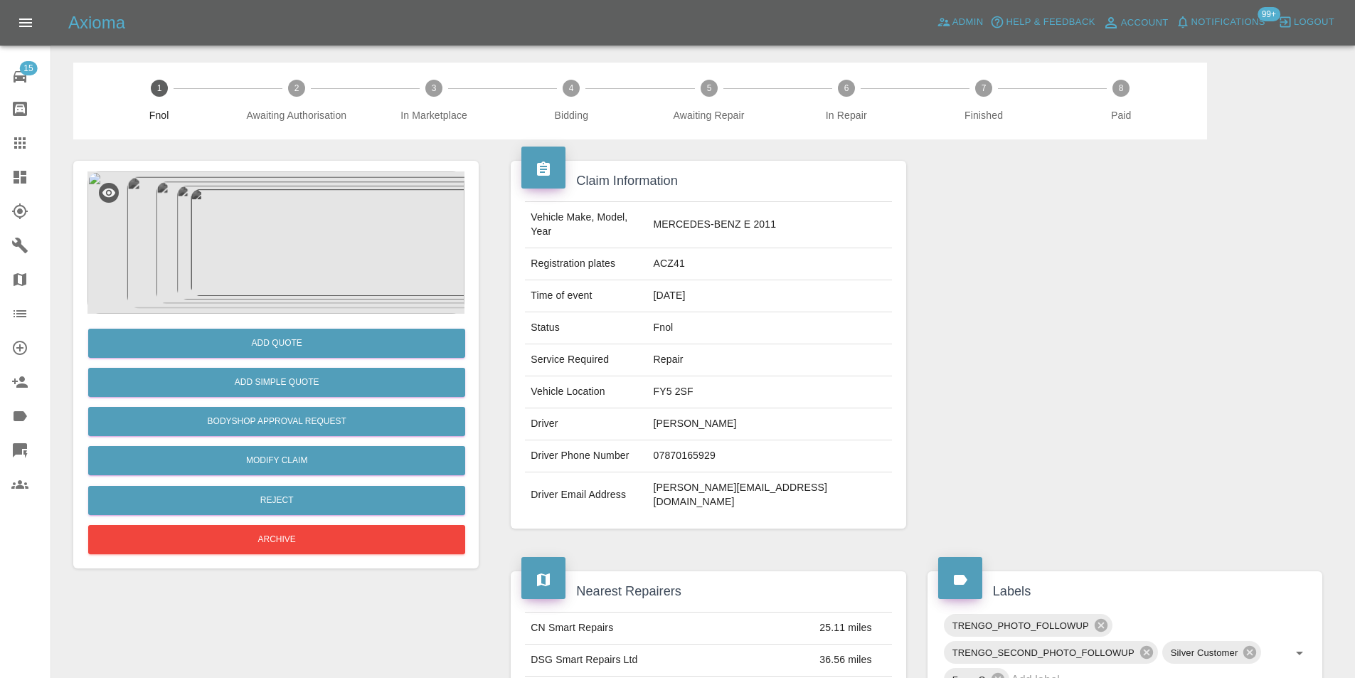
click at [269, 228] on img at bounding box center [275, 242] width 377 height 142
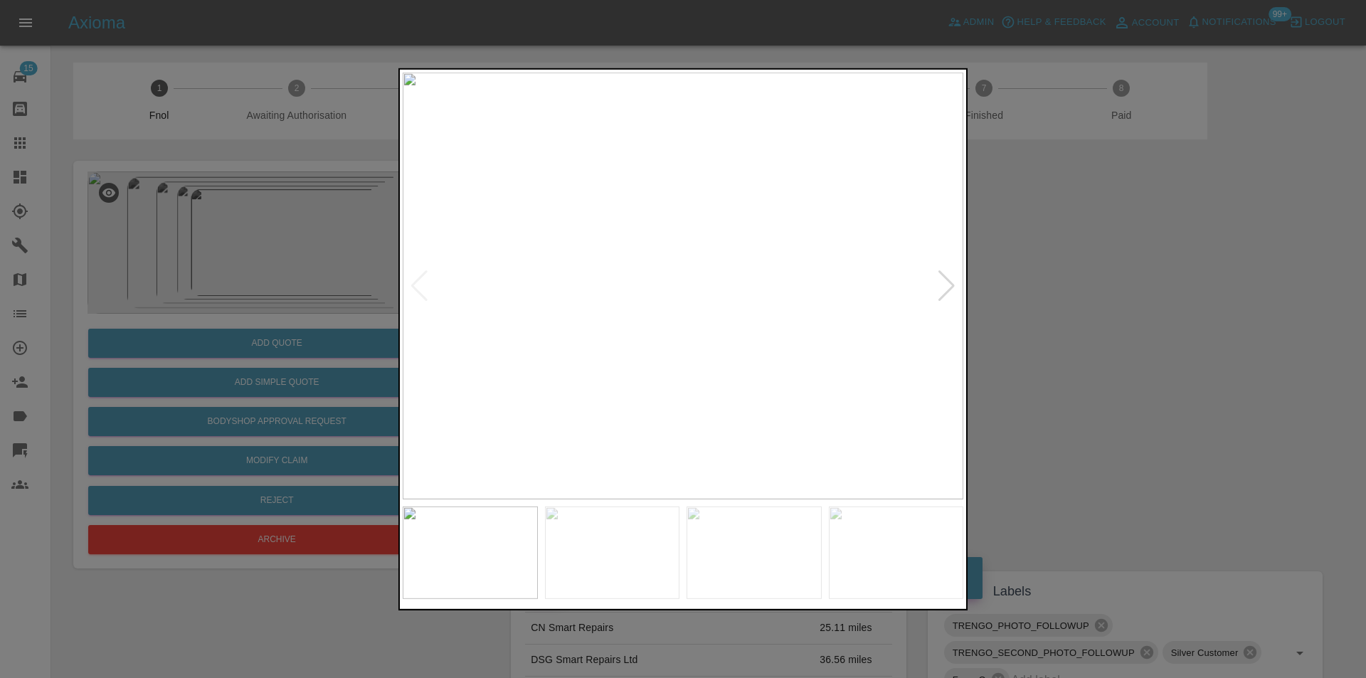
click at [945, 285] on div at bounding box center [946, 285] width 19 height 31
drag, startPoint x: 1152, startPoint y: 289, endPoint x: 1123, endPoint y: 285, distance: 28.8
click at [1152, 290] on div at bounding box center [683, 339] width 1366 height 678
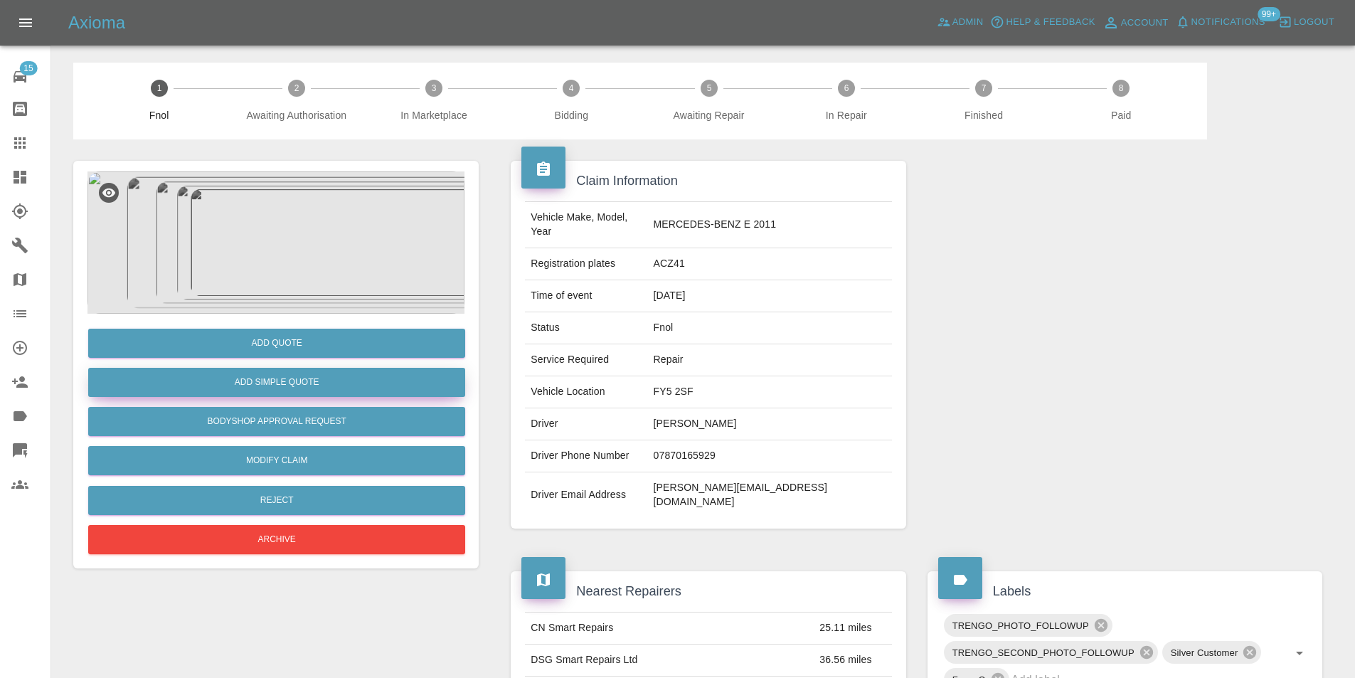
click at [285, 388] on button "Add Simple Quote" at bounding box center [276, 382] width 377 height 29
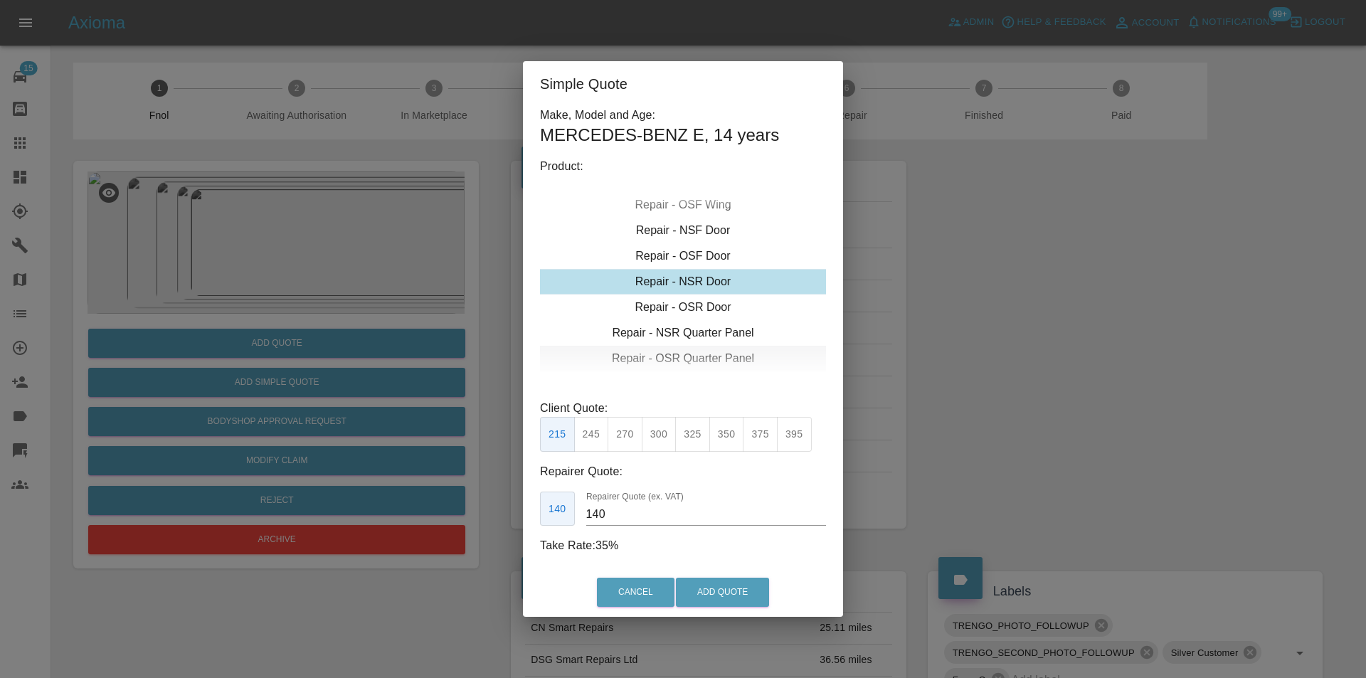
click at [694, 358] on div "Repair - OSR Quarter Panel" at bounding box center [683, 359] width 286 height 26
click at [659, 432] on button "300" at bounding box center [659, 434] width 35 height 35
type input "190"
click at [728, 591] on button "Add Quote" at bounding box center [722, 592] width 93 height 29
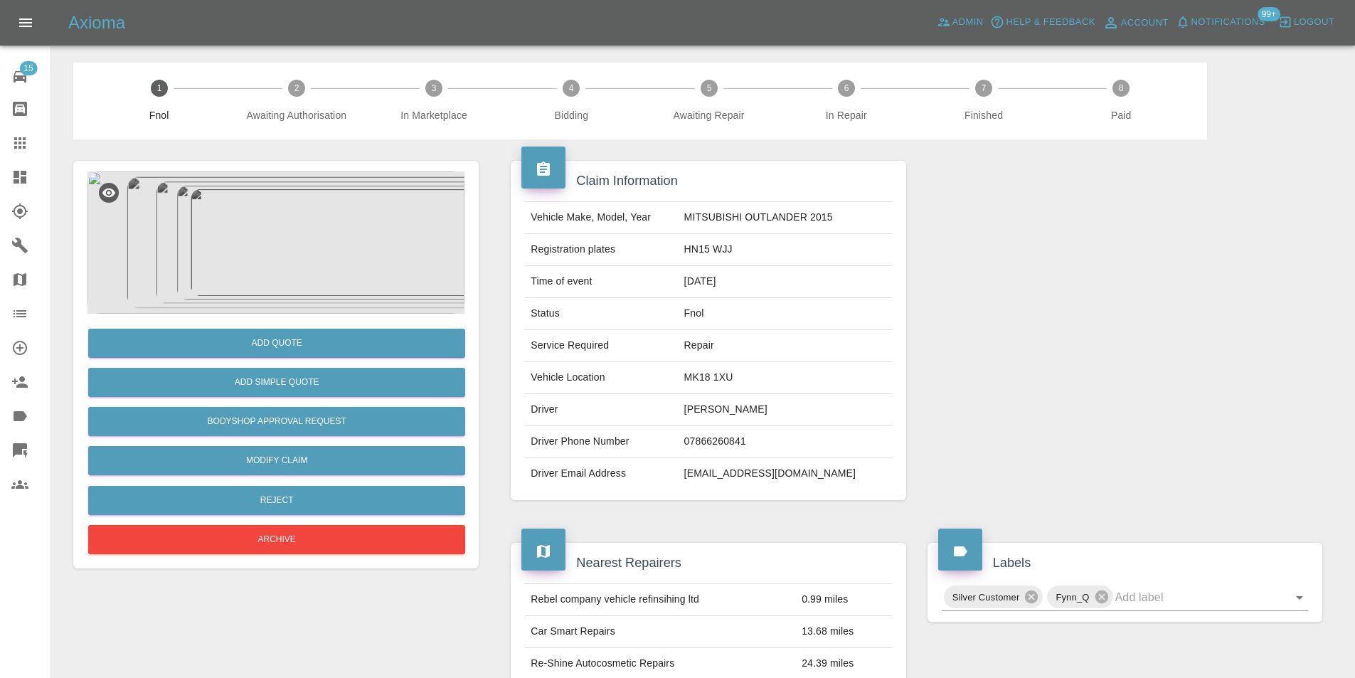
click at [317, 218] on img at bounding box center [275, 242] width 377 height 142
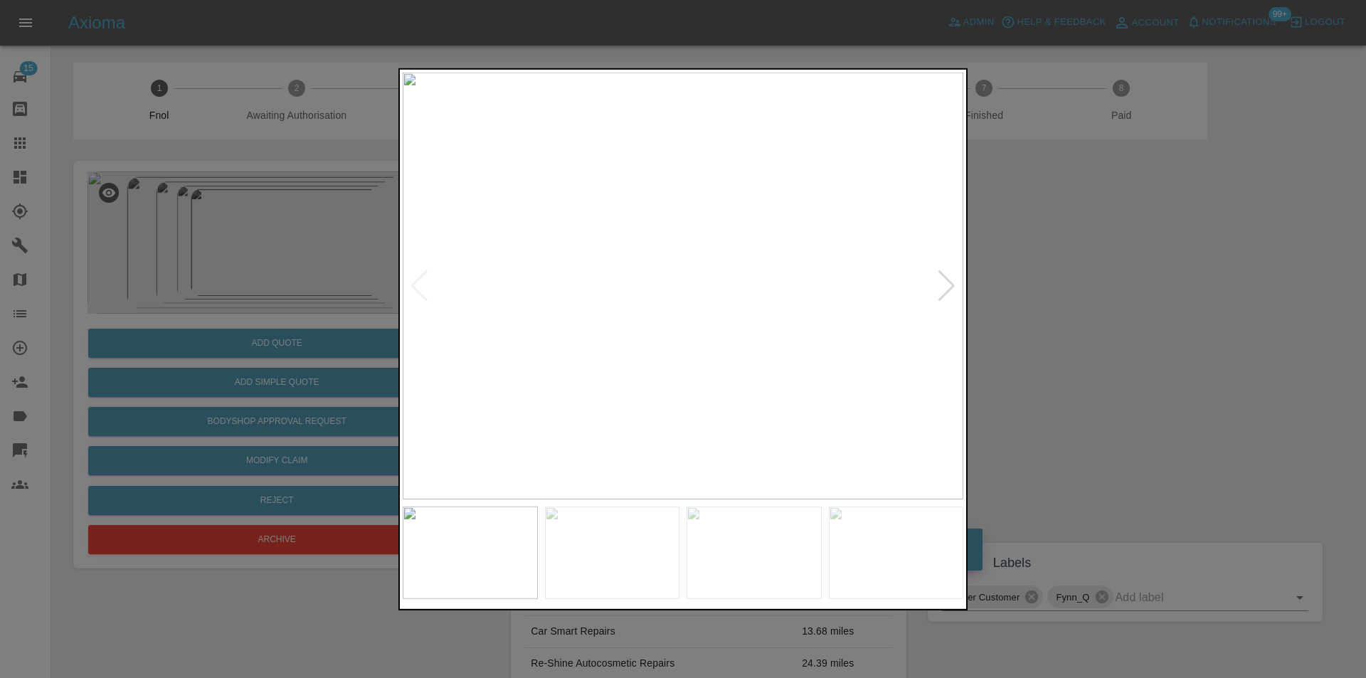
click at [950, 291] on div at bounding box center [946, 285] width 19 height 31
click at [953, 288] on div at bounding box center [946, 285] width 19 height 31
drag, startPoint x: 1135, startPoint y: 247, endPoint x: 1131, endPoint y: 211, distance: 36.5
click at [1131, 247] on div at bounding box center [683, 339] width 1366 height 678
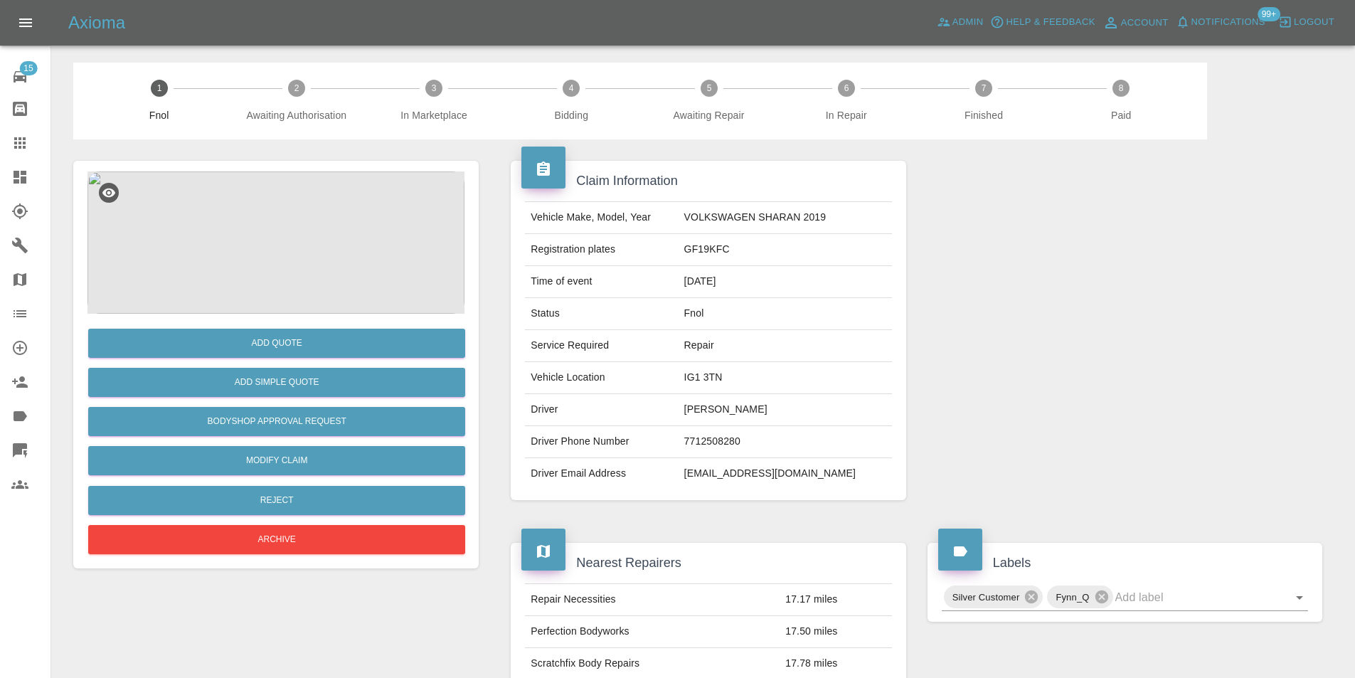
click at [255, 225] on img at bounding box center [275, 242] width 377 height 142
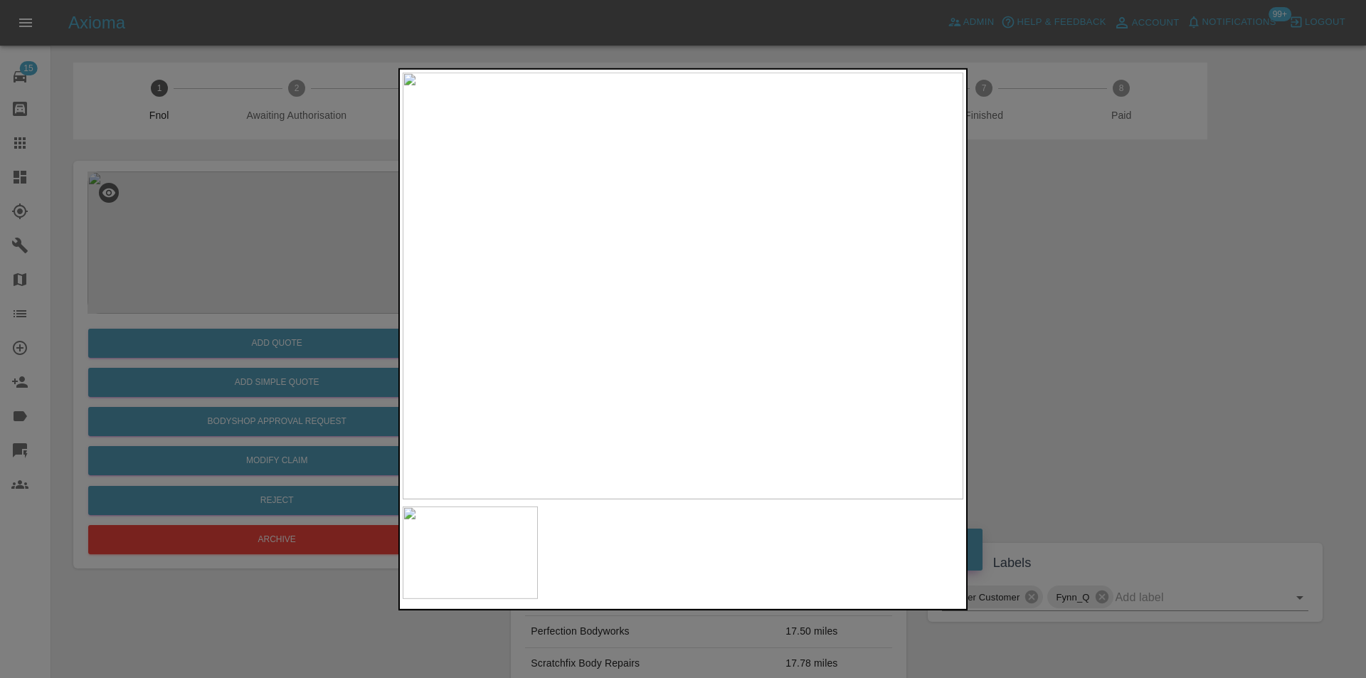
click at [1073, 344] on div at bounding box center [683, 339] width 1366 height 678
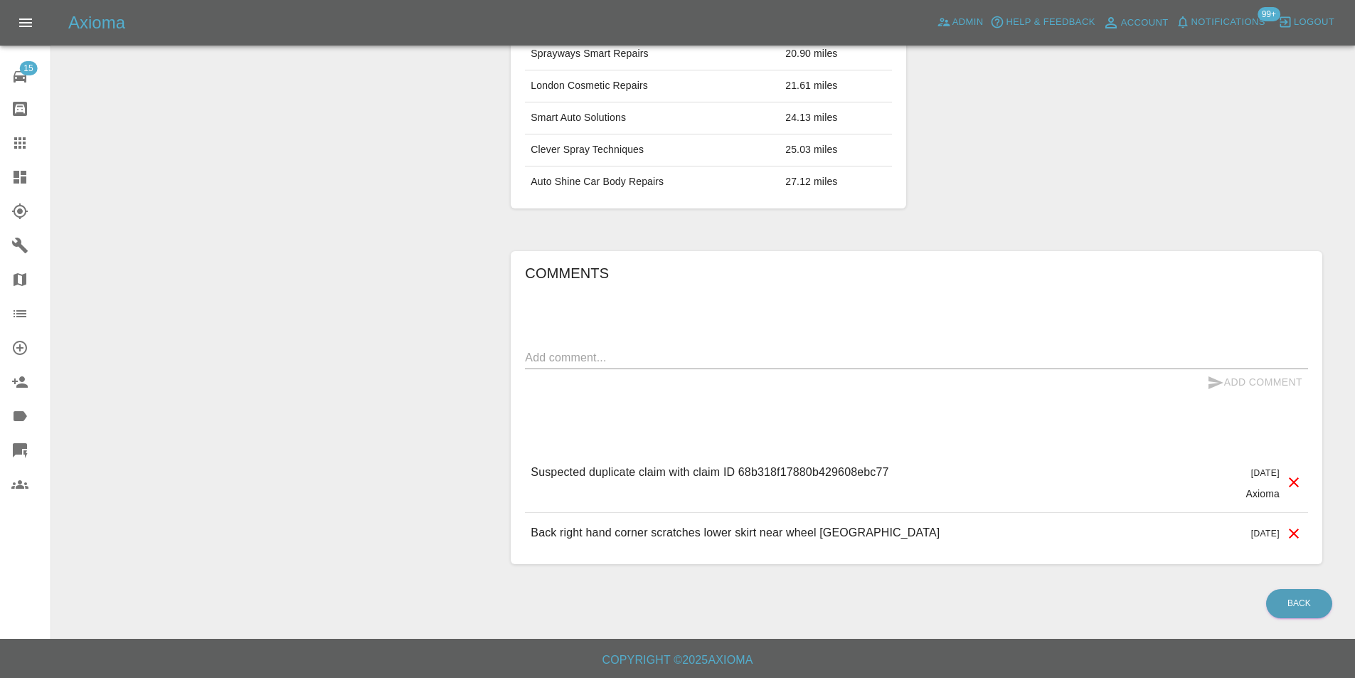
scroll to position [707, 0]
drag, startPoint x: 740, startPoint y: 471, endPoint x: 906, endPoint y: 471, distance: 165.7
click at [906, 471] on div "Suspected duplicate claim with claim ID 68b318f17880b429608ebc77 [DATE] Axioma" at bounding box center [916, 482] width 783 height 60
copy p "68b318f17880b429608ebc77"
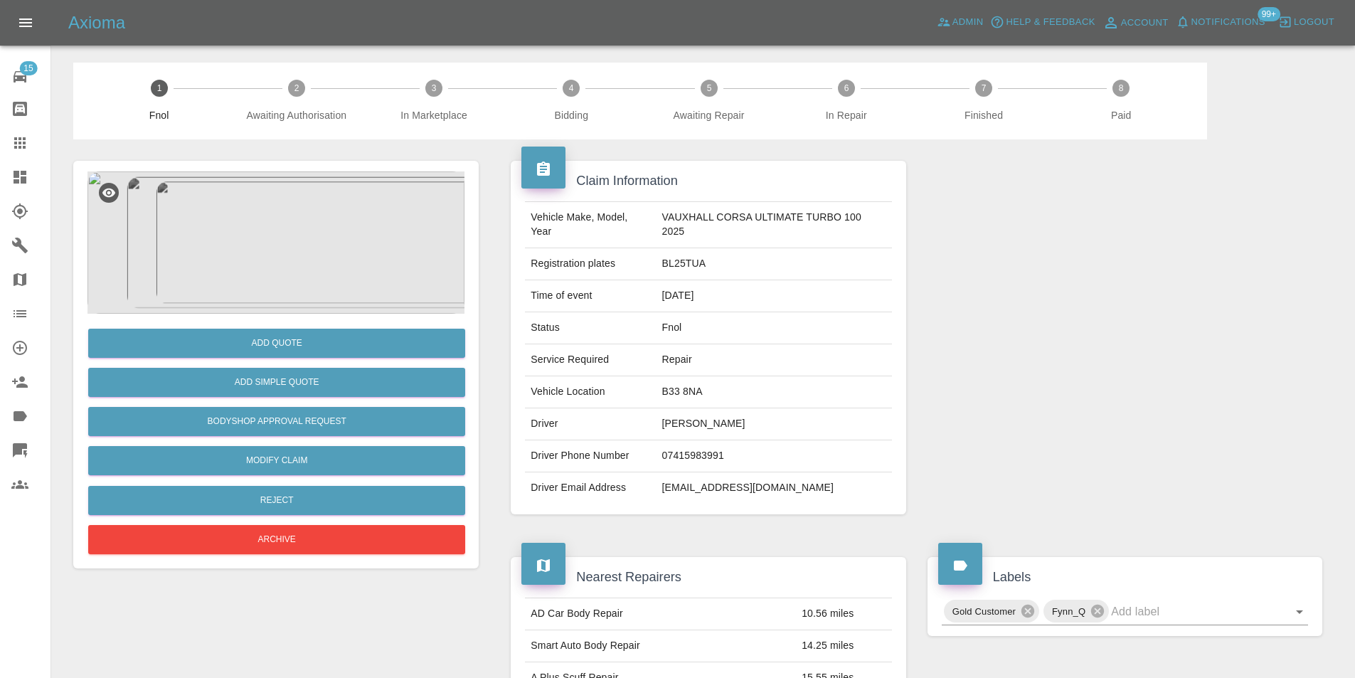
click at [295, 193] on img at bounding box center [275, 242] width 377 height 142
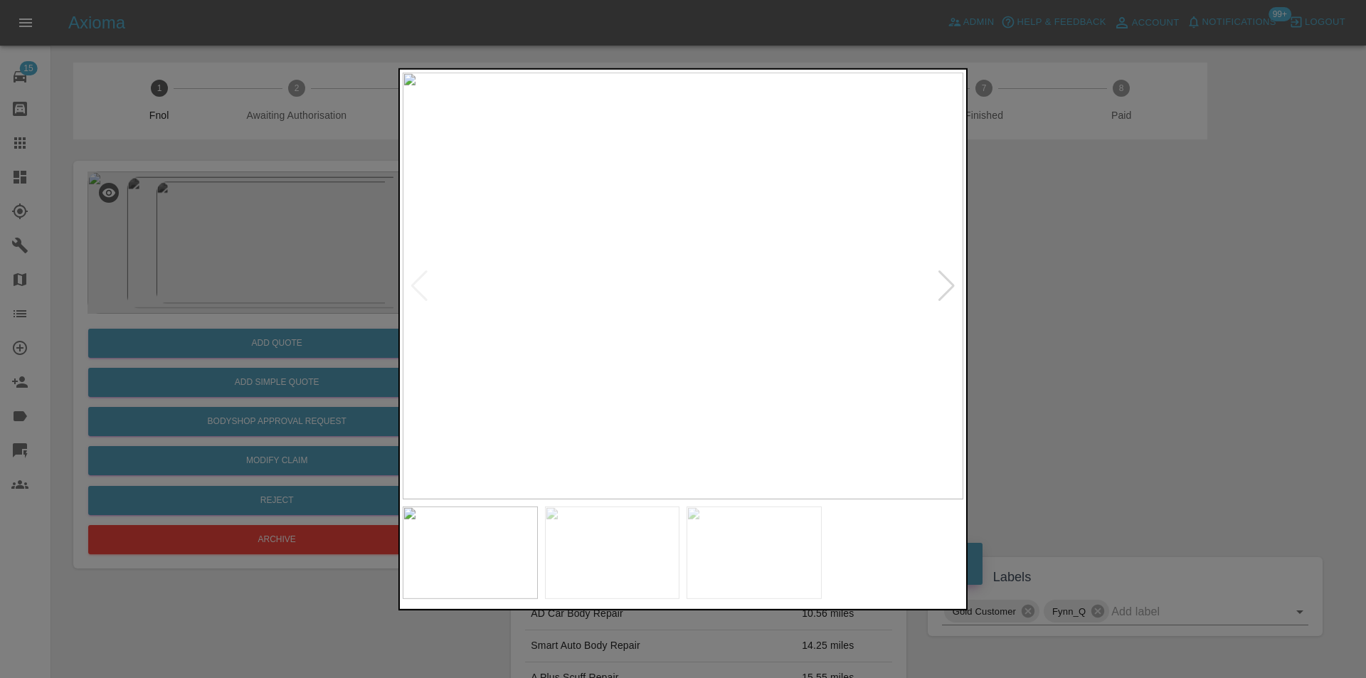
click at [945, 287] on div at bounding box center [946, 285] width 19 height 31
click at [945, 287] on img at bounding box center [683, 285] width 561 height 427
click at [418, 282] on div at bounding box center [419, 285] width 19 height 31
click at [677, 292] on img at bounding box center [683, 285] width 561 height 427
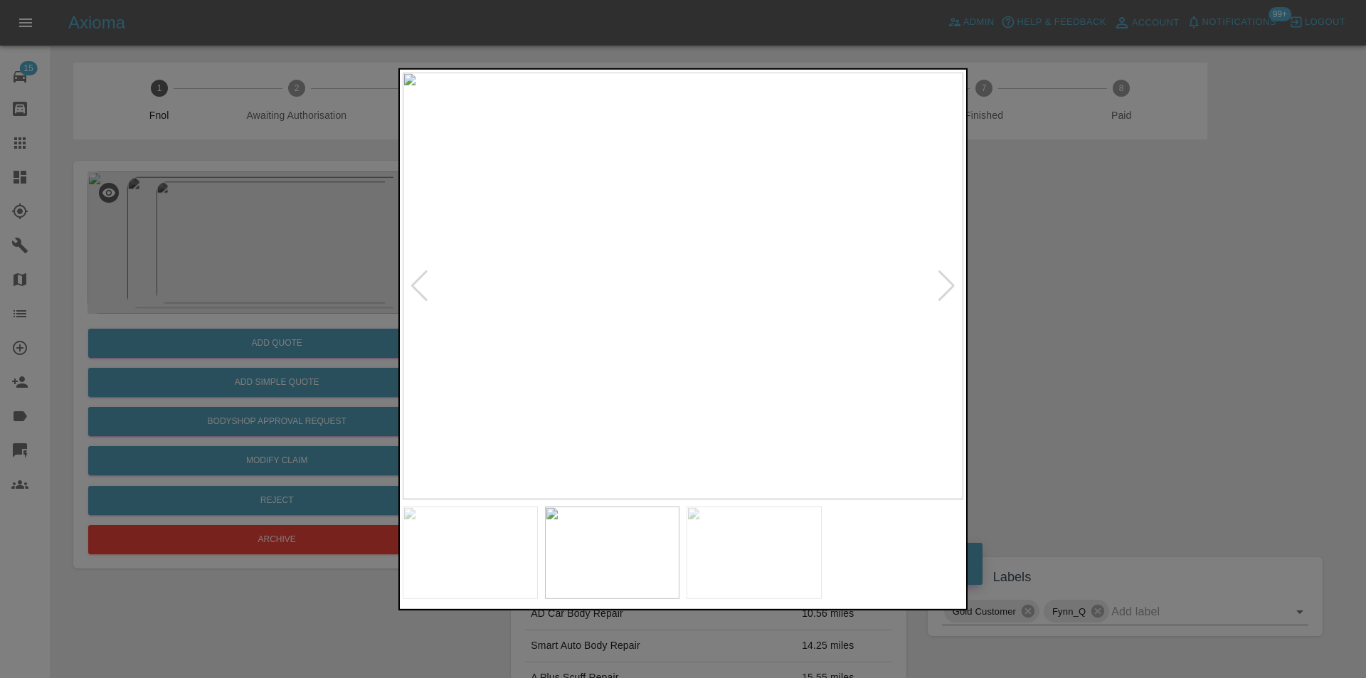
click at [677, 292] on img at bounding box center [683, 285] width 561 height 427
click at [677, 290] on img at bounding box center [700, 267] width 1682 height 1281
click at [674, 290] on img at bounding box center [700, 267] width 1682 height 1281
click at [952, 282] on div at bounding box center [946, 285] width 19 height 31
click at [950, 277] on img at bounding box center [683, 285] width 561 height 427
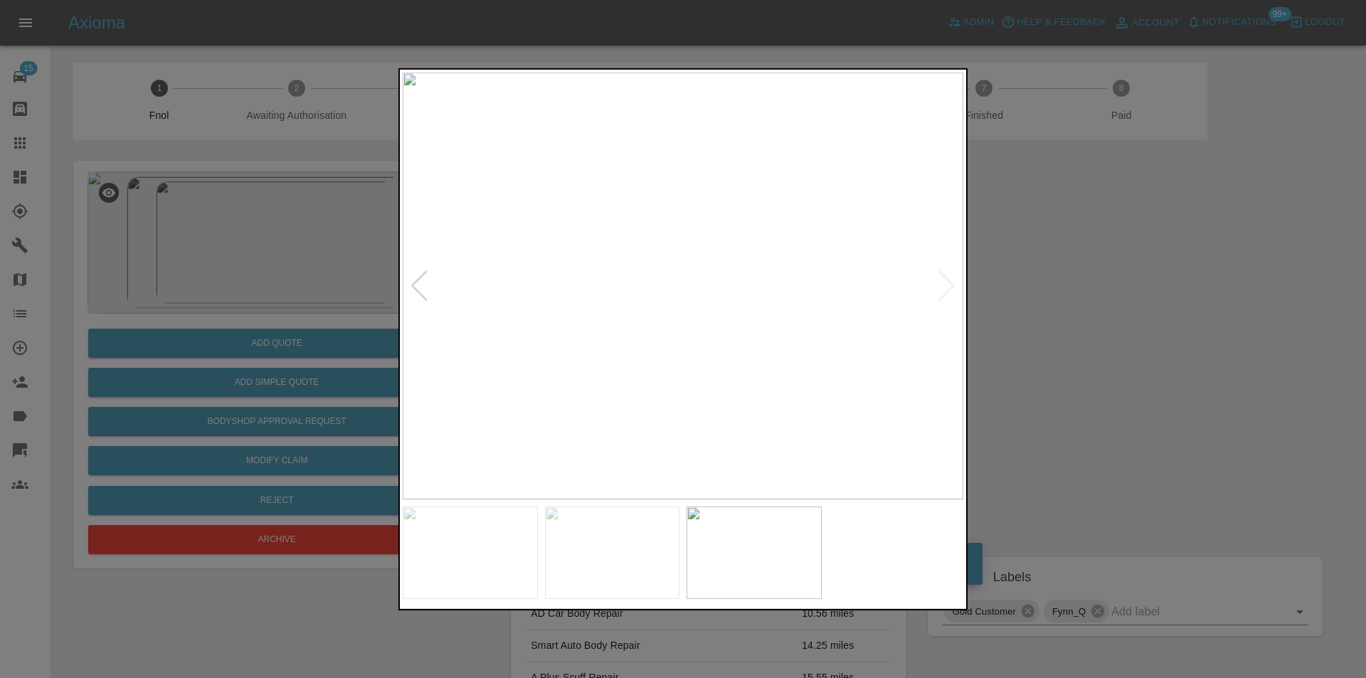
click at [415, 288] on div at bounding box center [419, 285] width 19 height 31
click at [709, 320] on img at bounding box center [683, 285] width 561 height 427
click at [710, 320] on img at bounding box center [683, 285] width 561 height 427
click at [710, 319] on img at bounding box center [604, 181] width 1682 height 1281
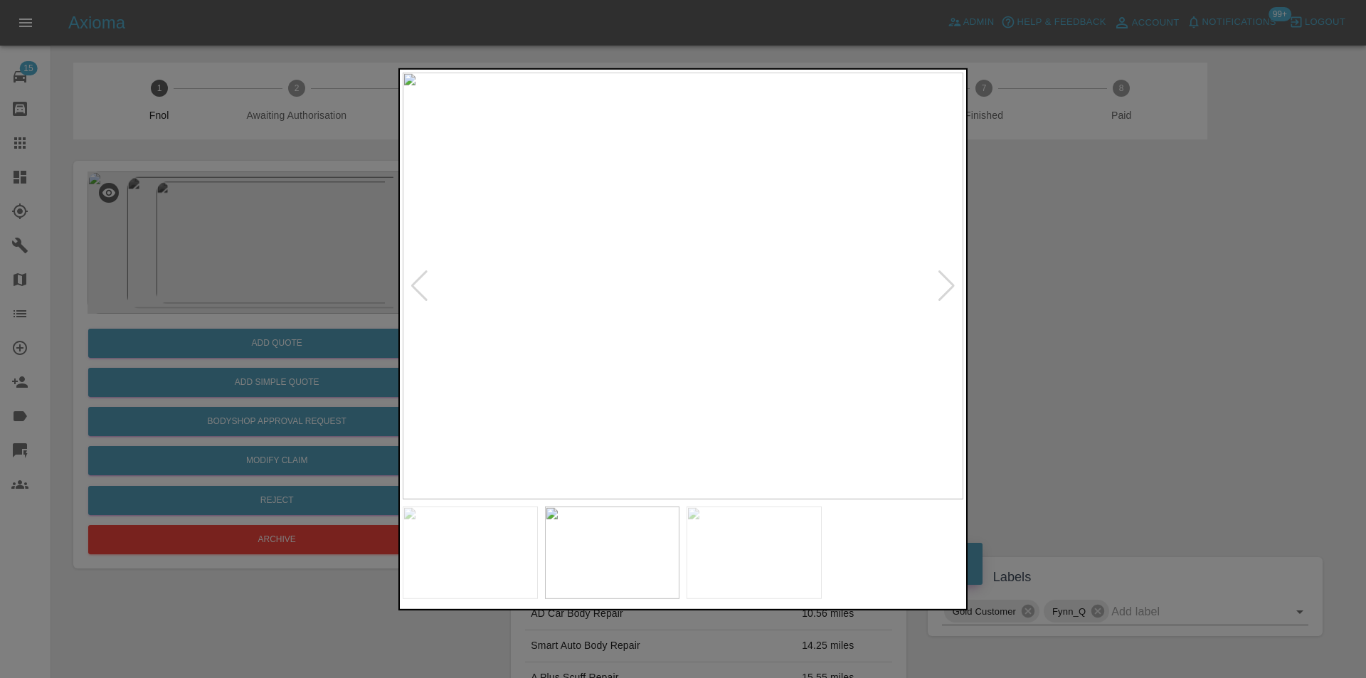
click at [1048, 313] on div at bounding box center [683, 339] width 1366 height 678
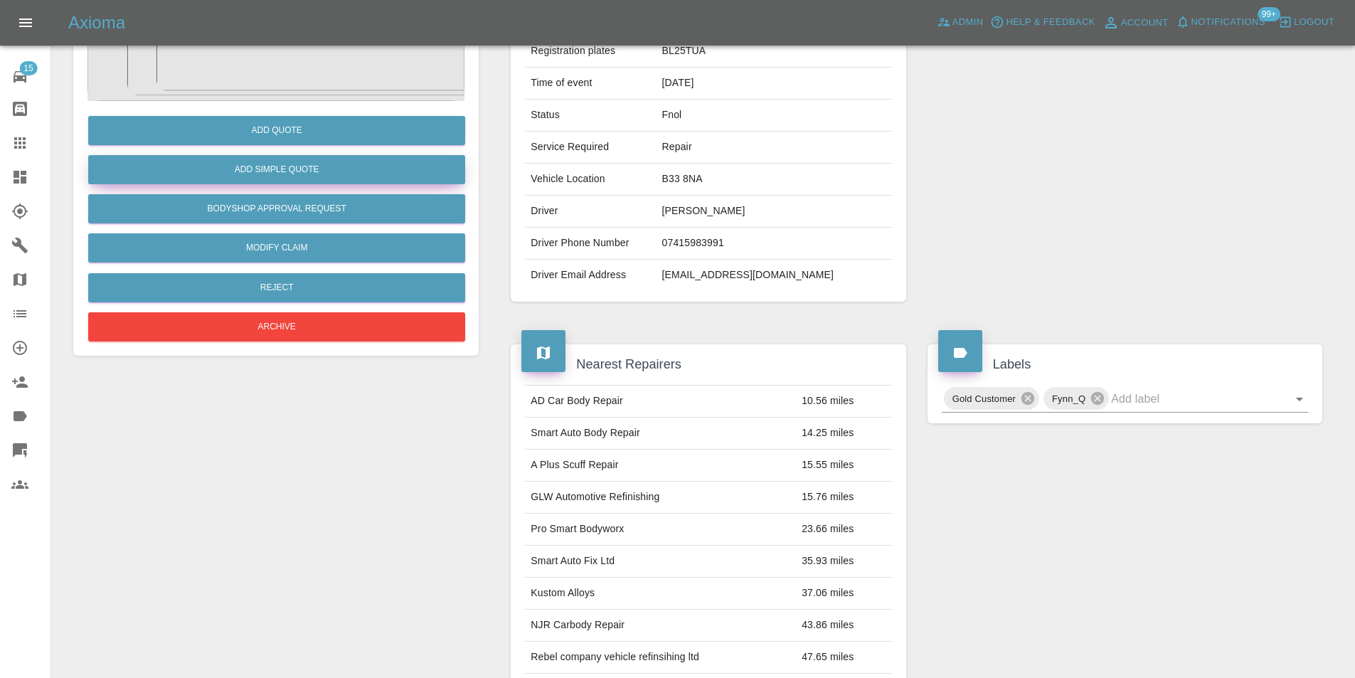
scroll to position [71, 0]
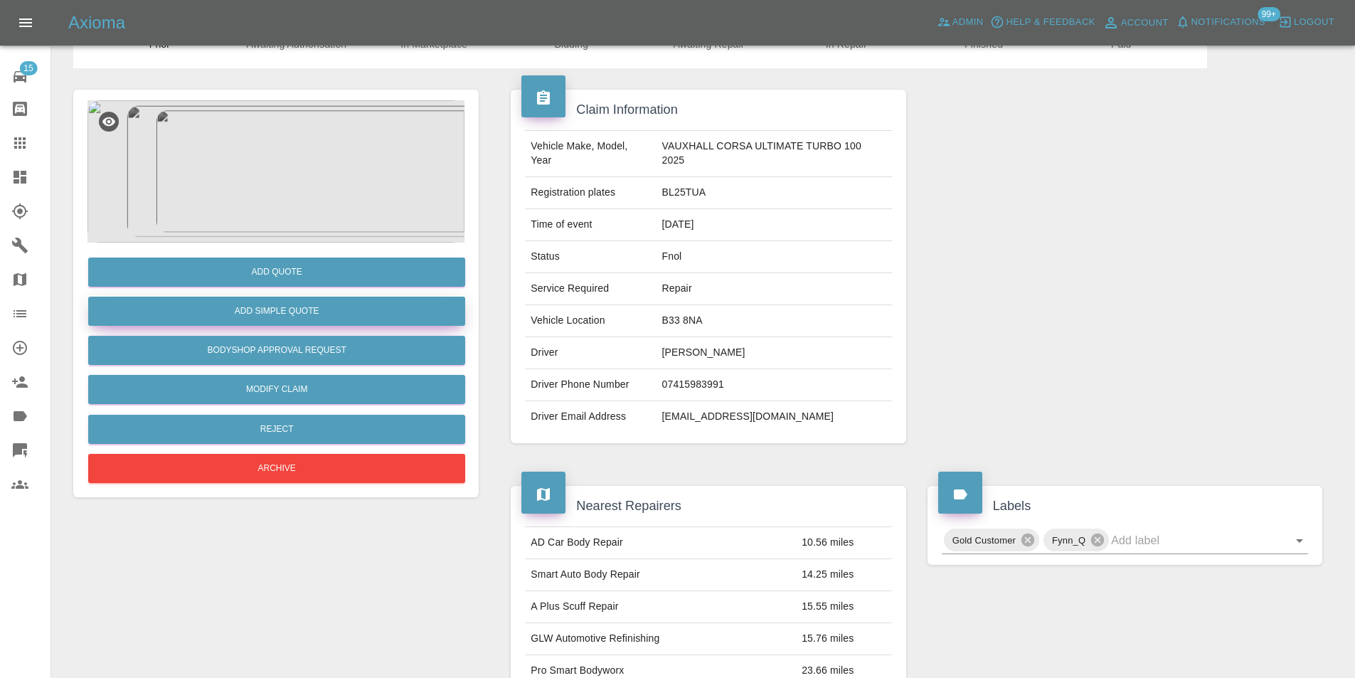
click at [336, 318] on button "Add Simple Quote" at bounding box center [276, 311] width 377 height 29
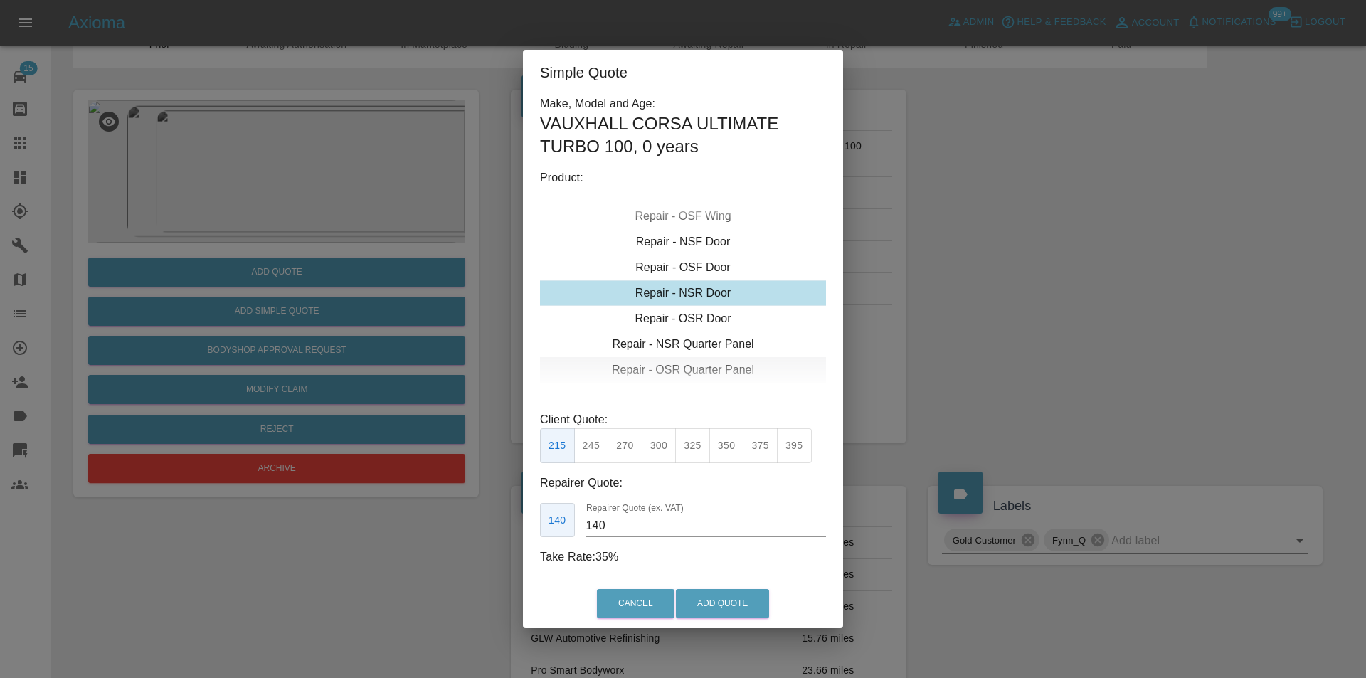
click at [696, 367] on div "Repair - OSR Quarter Panel" at bounding box center [683, 370] width 286 height 26
click at [703, 293] on div "Repair - OSR Quarter Panel" at bounding box center [683, 293] width 286 height 26
click at [663, 447] on button "300" at bounding box center [659, 445] width 35 height 35
type input "190"
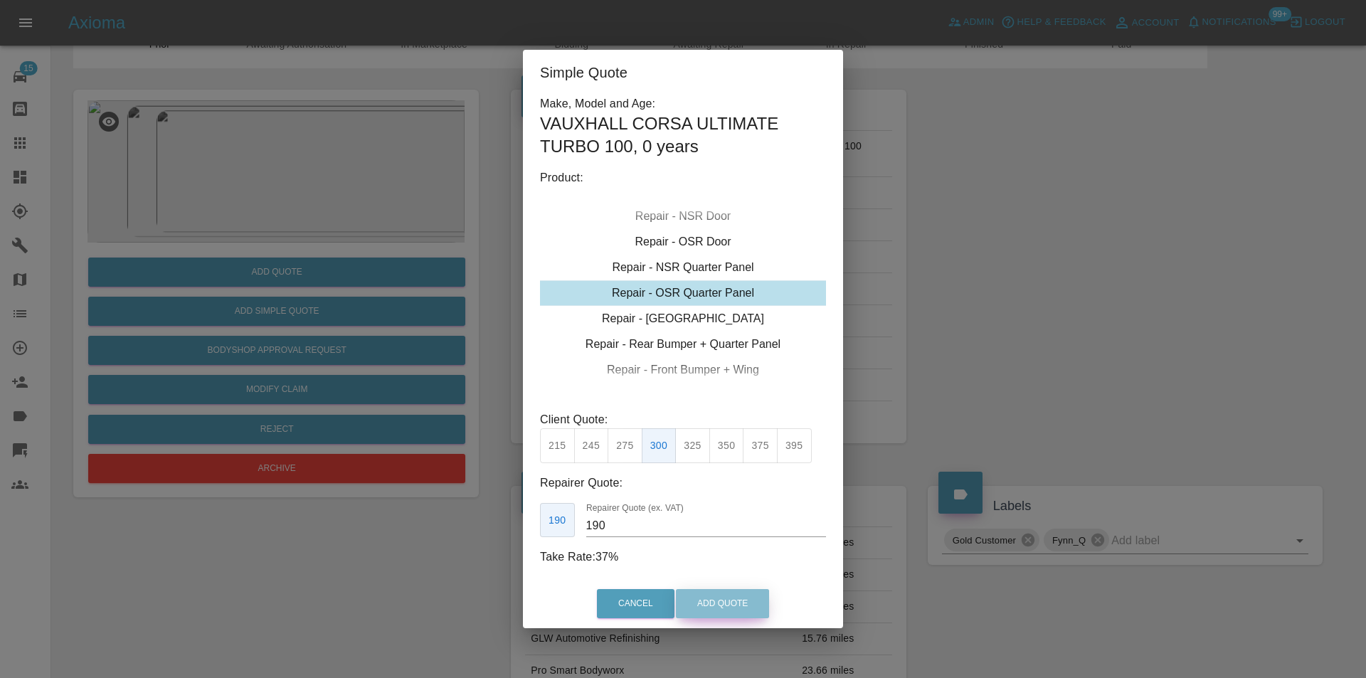
click at [755, 609] on button "Add Quote" at bounding box center [722, 603] width 93 height 29
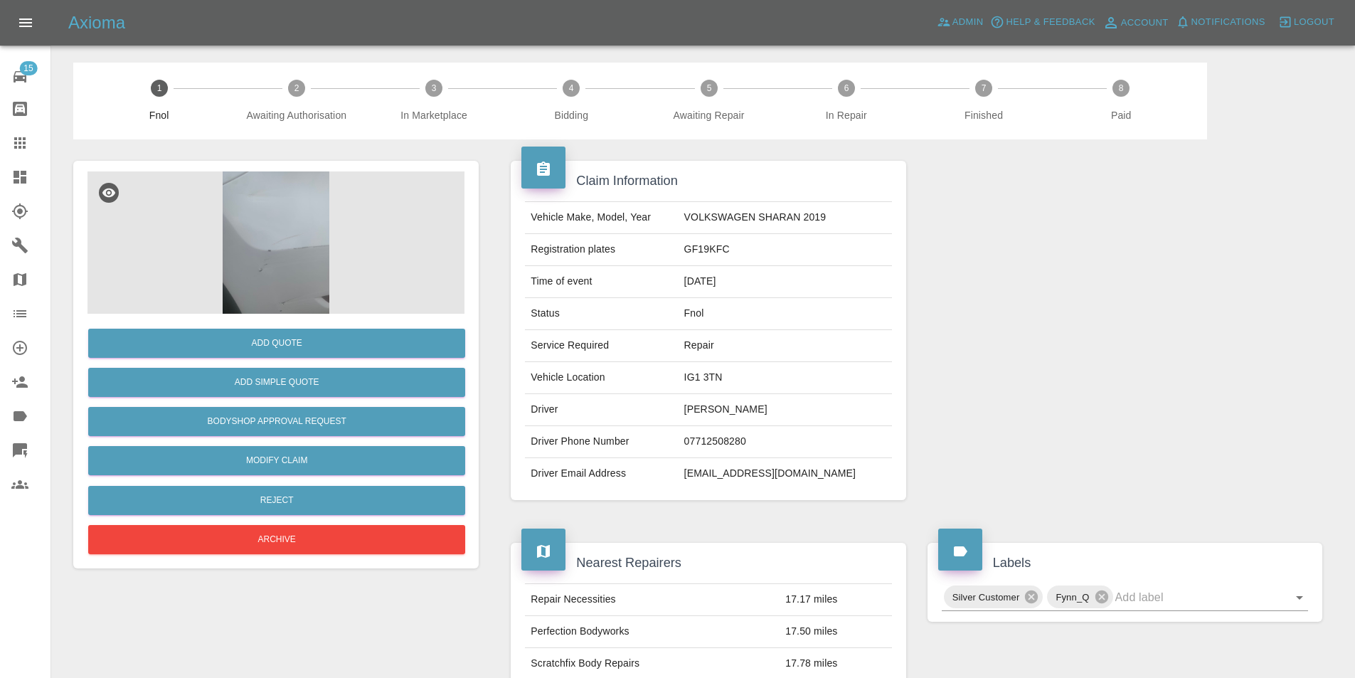
click at [299, 216] on img at bounding box center [275, 242] width 377 height 142
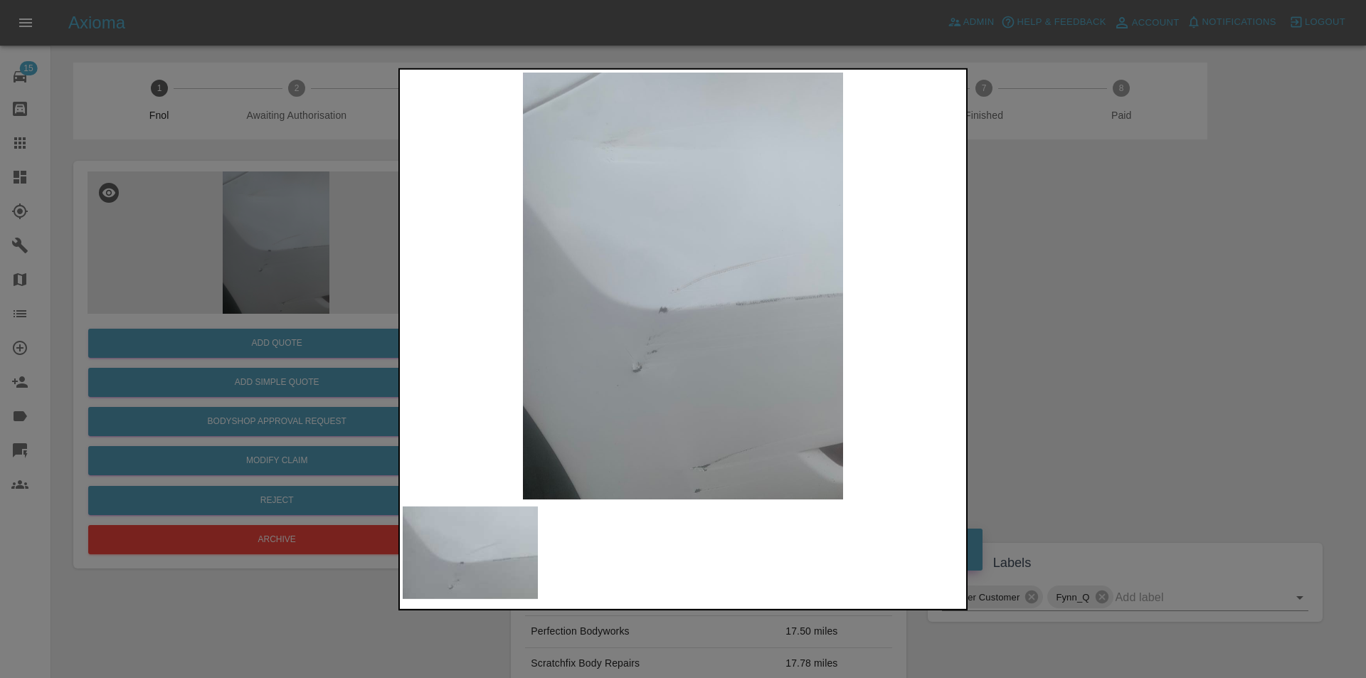
click at [1021, 305] on div at bounding box center [683, 339] width 1366 height 678
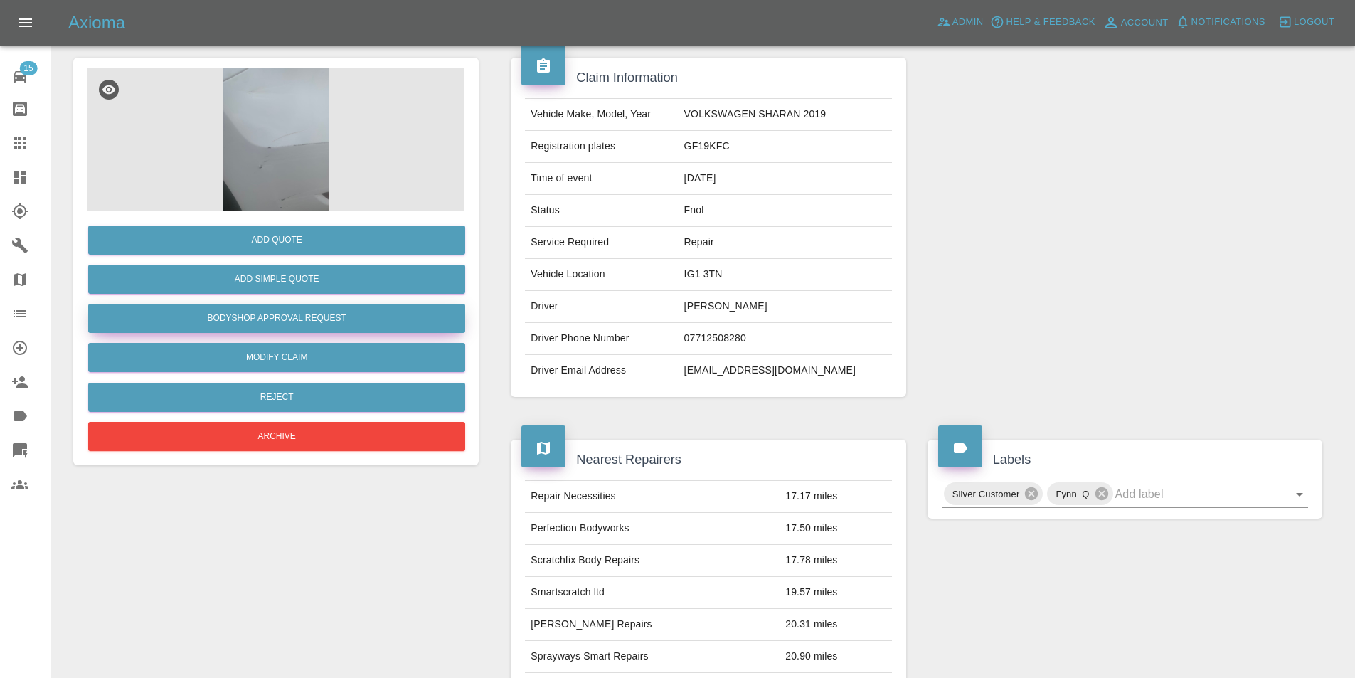
scroll to position [93, 0]
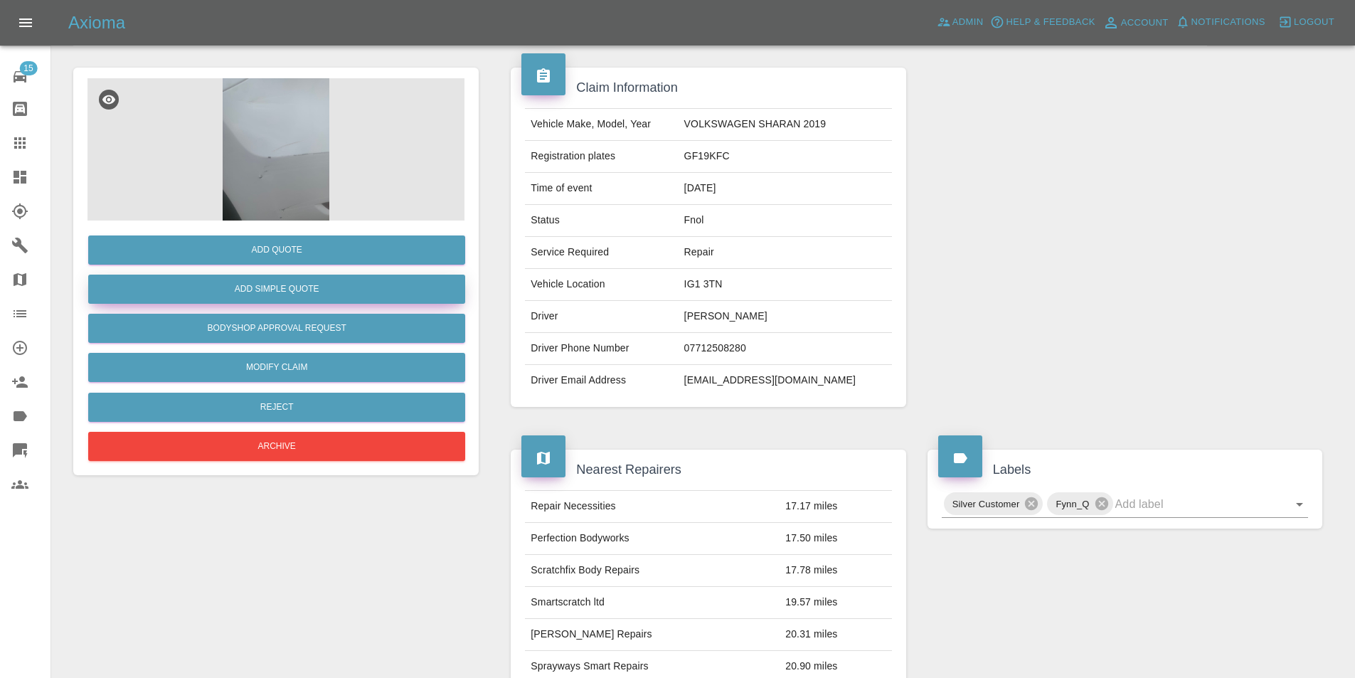
click at [311, 287] on button "Add Simple Quote" at bounding box center [276, 289] width 377 height 29
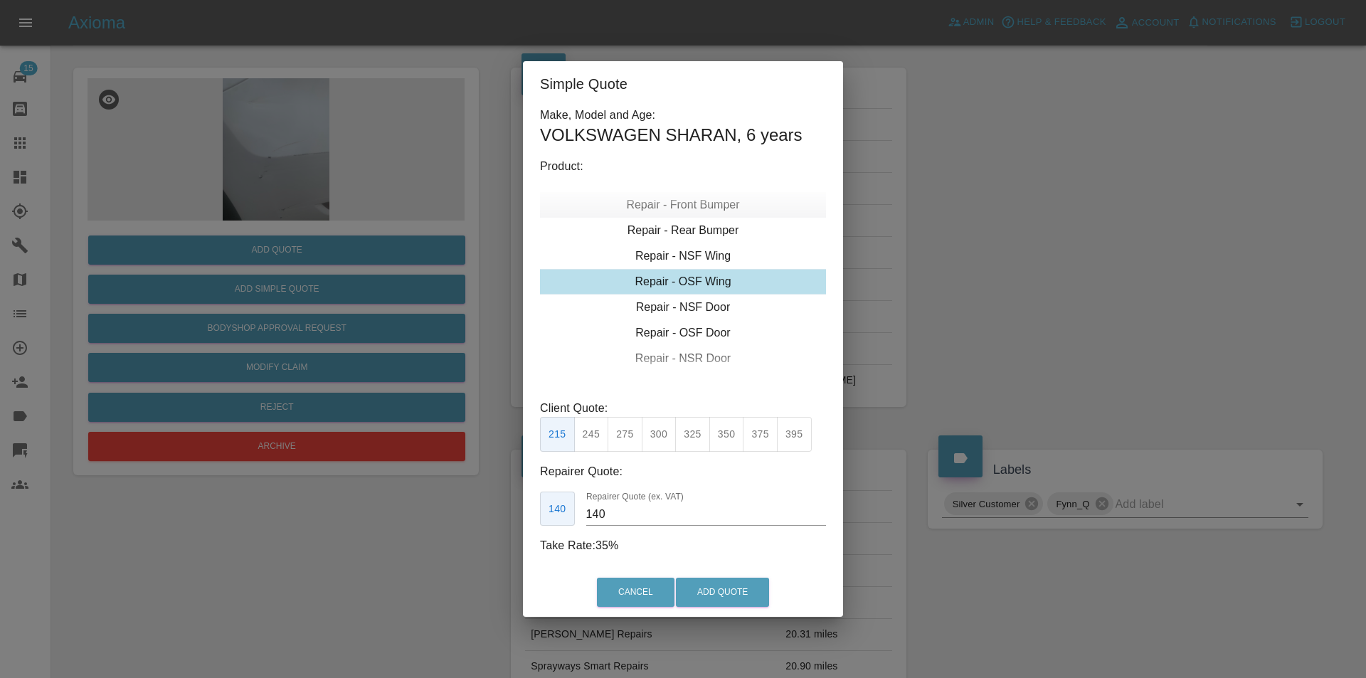
click at [718, 208] on div "Repair - Front Bumper" at bounding box center [683, 205] width 286 height 26
click at [728, 252] on div "Repair - Rear Bumper Corner" at bounding box center [683, 256] width 286 height 26
type input "120"
click at [710, 597] on button "Add Quote" at bounding box center [722, 592] width 93 height 29
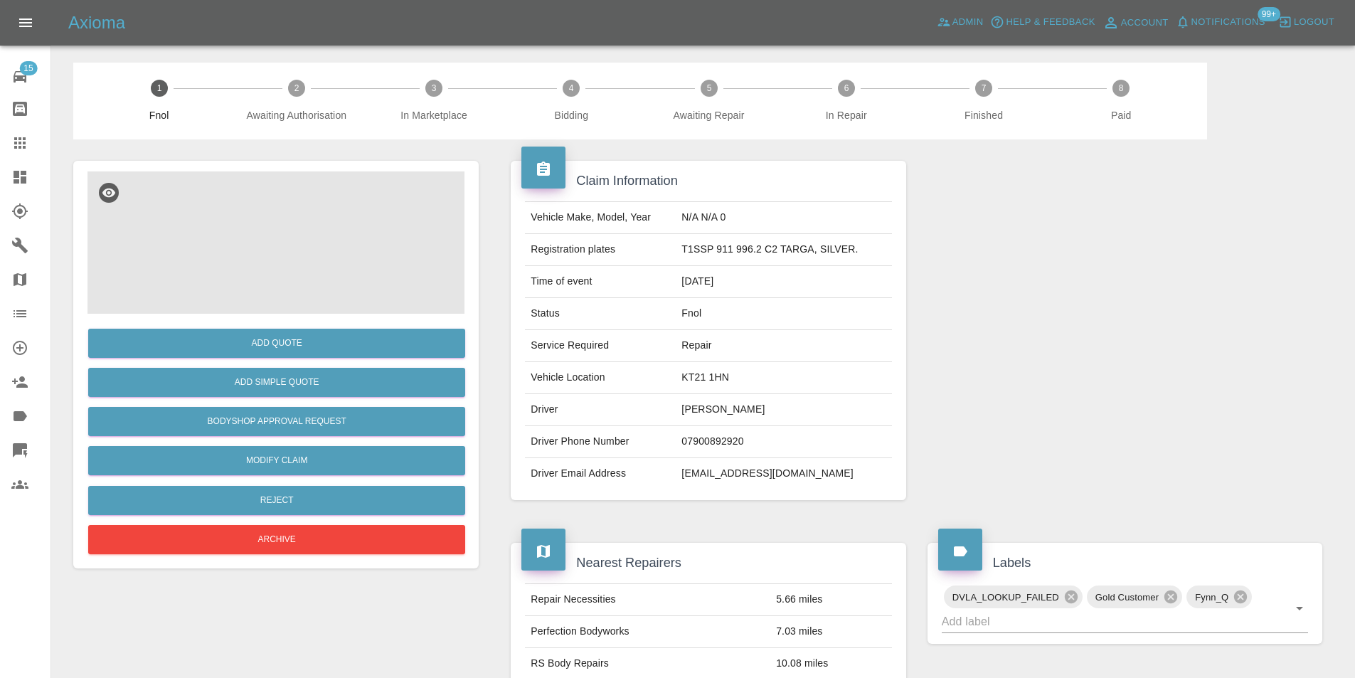
click at [283, 234] on img at bounding box center [275, 242] width 377 height 142
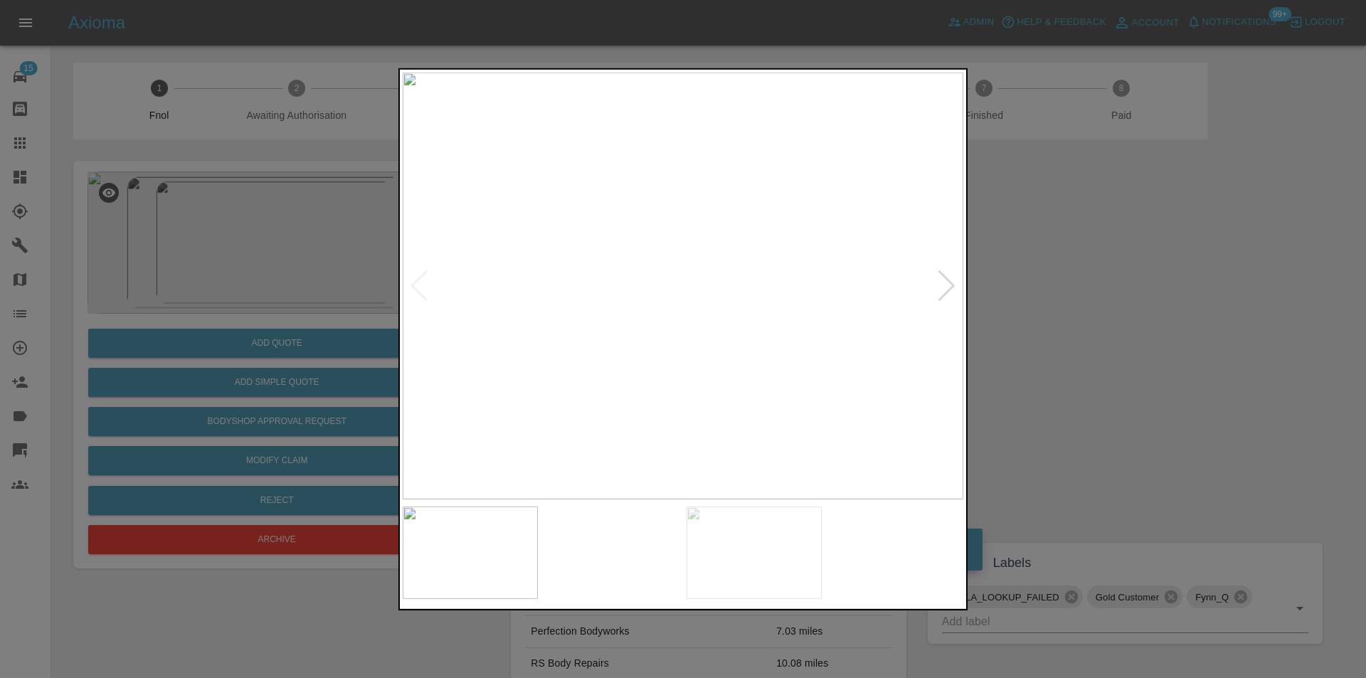
click at [958, 290] on img at bounding box center [683, 285] width 561 height 427
click at [948, 287] on div at bounding box center [946, 285] width 19 height 31
click at [948, 287] on img at bounding box center [683, 285] width 561 height 427
click at [415, 285] on div at bounding box center [419, 285] width 19 height 31
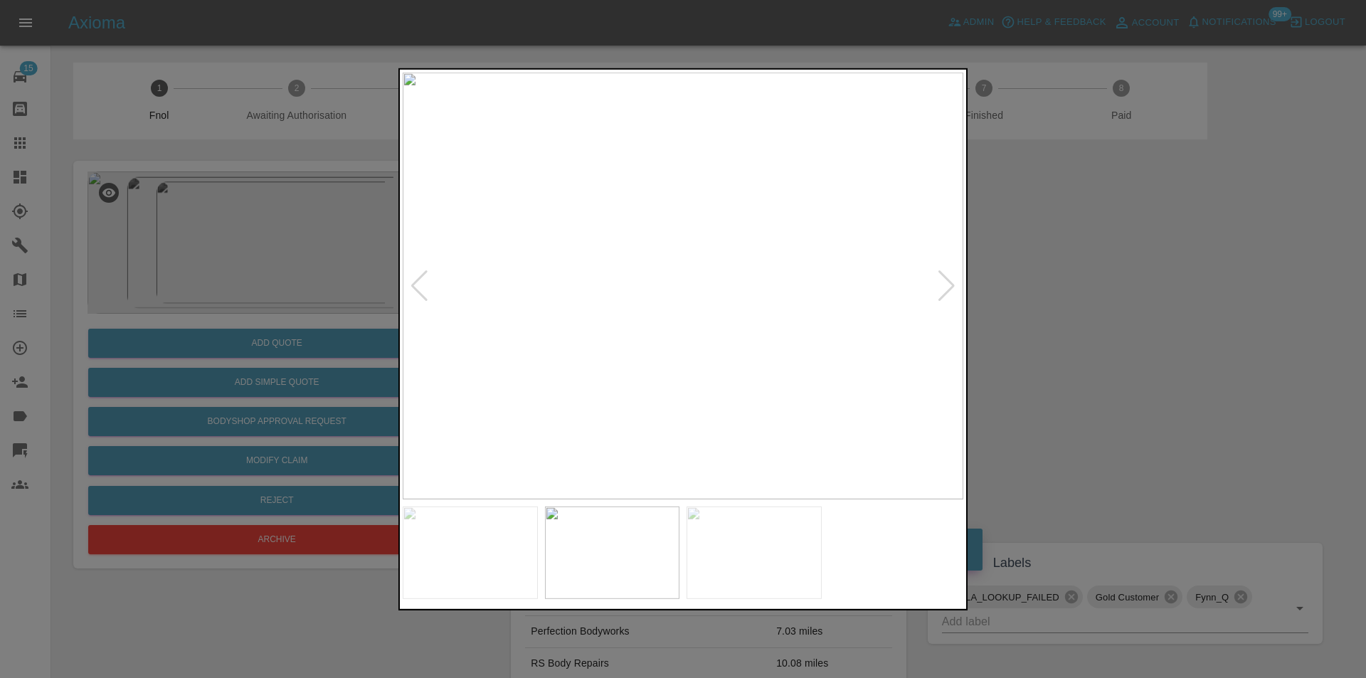
click at [1046, 286] on div at bounding box center [683, 339] width 1366 height 678
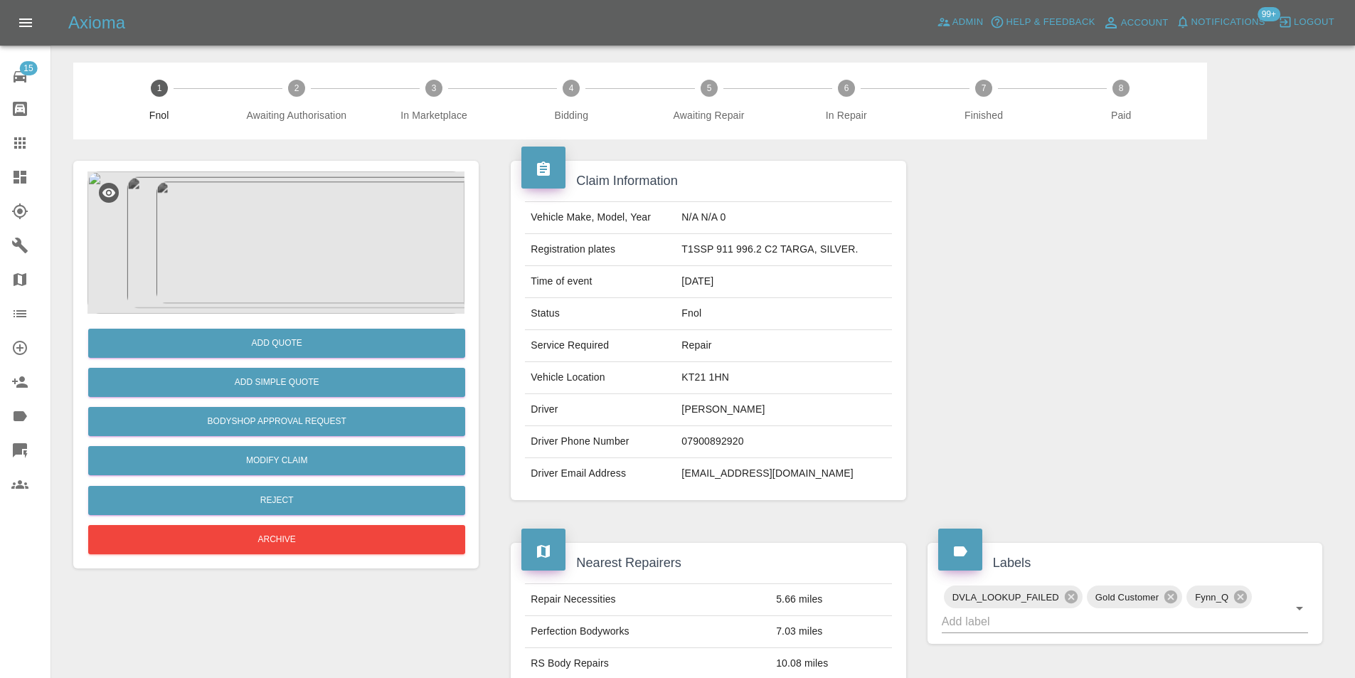
click at [252, 245] on img at bounding box center [275, 242] width 377 height 142
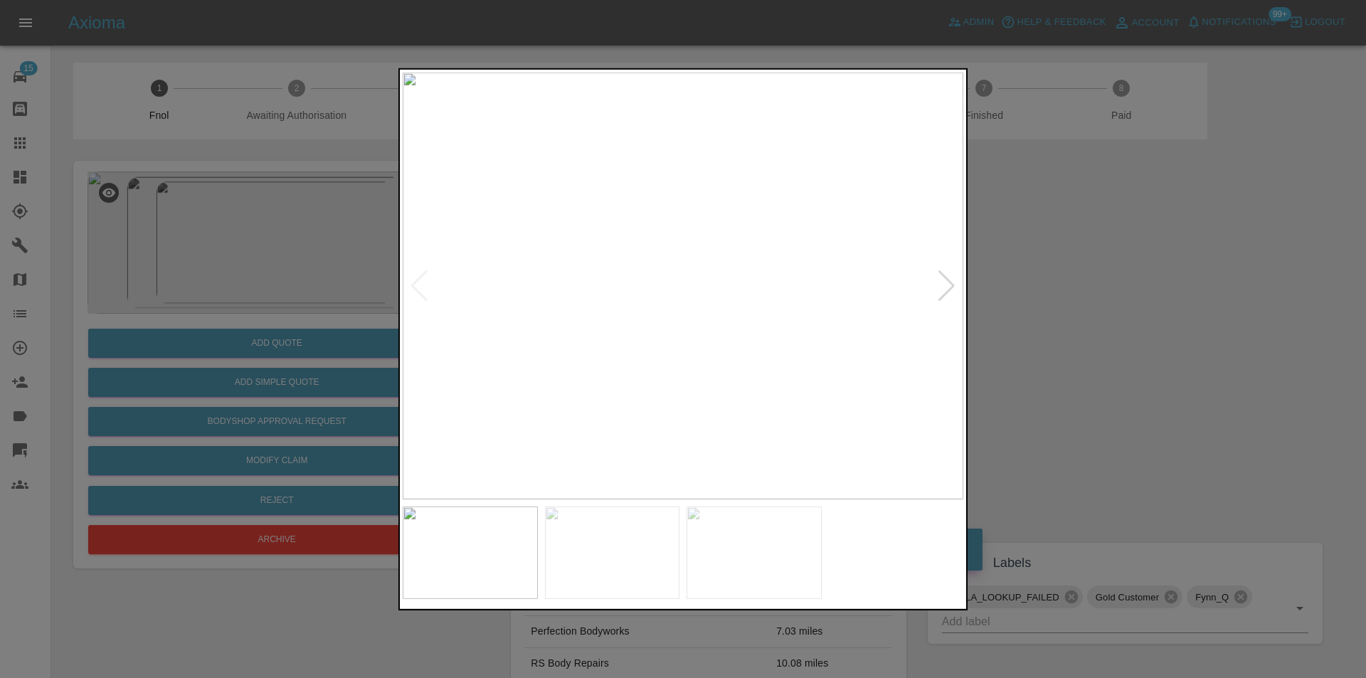
click at [948, 284] on div at bounding box center [946, 285] width 19 height 31
drag, startPoint x: 1095, startPoint y: 287, endPoint x: 783, endPoint y: 106, distance: 360.2
click at [1088, 281] on div at bounding box center [683, 339] width 1366 height 678
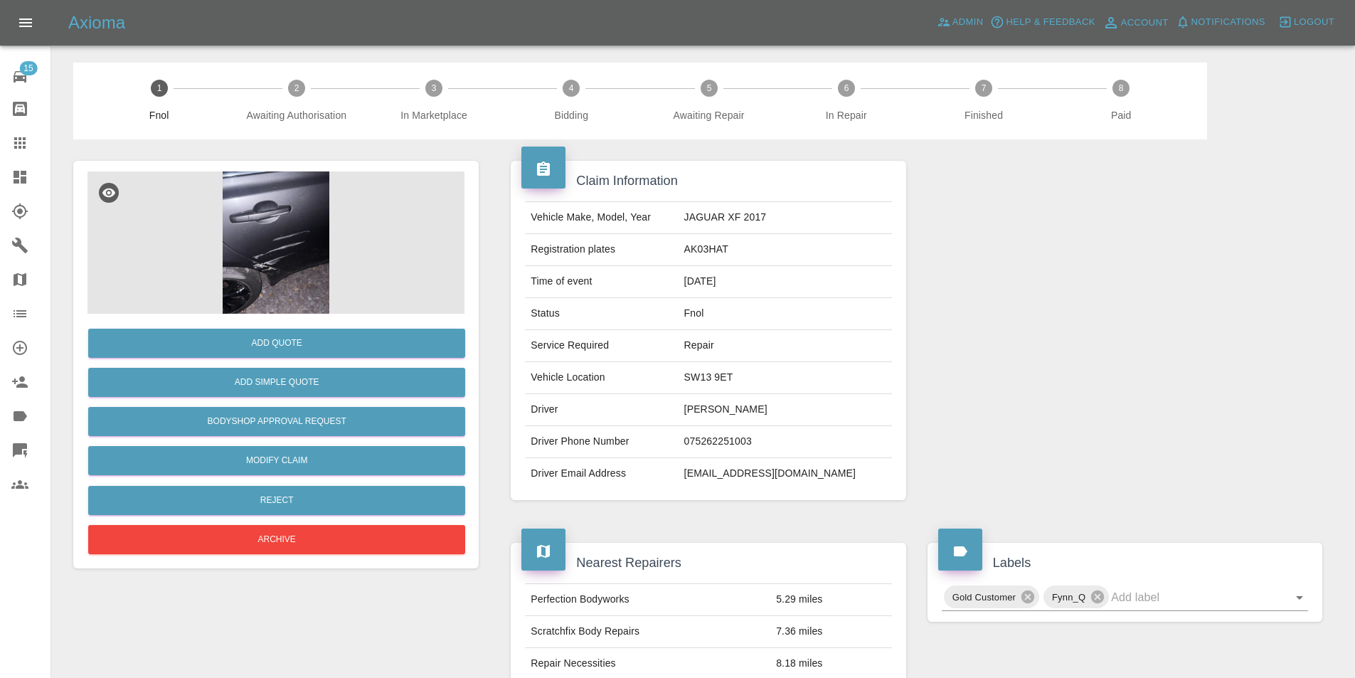
click at [267, 270] on img at bounding box center [275, 242] width 377 height 142
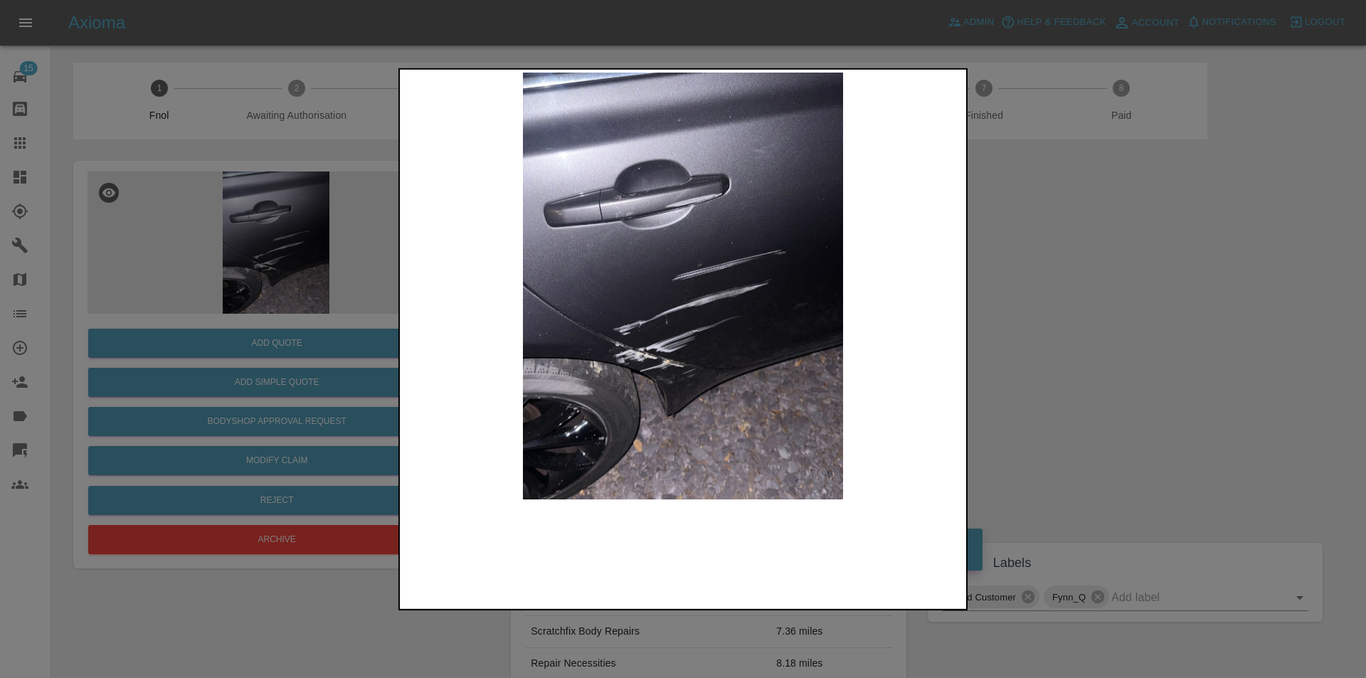
click at [634, 317] on img at bounding box center [683, 285] width 561 height 427
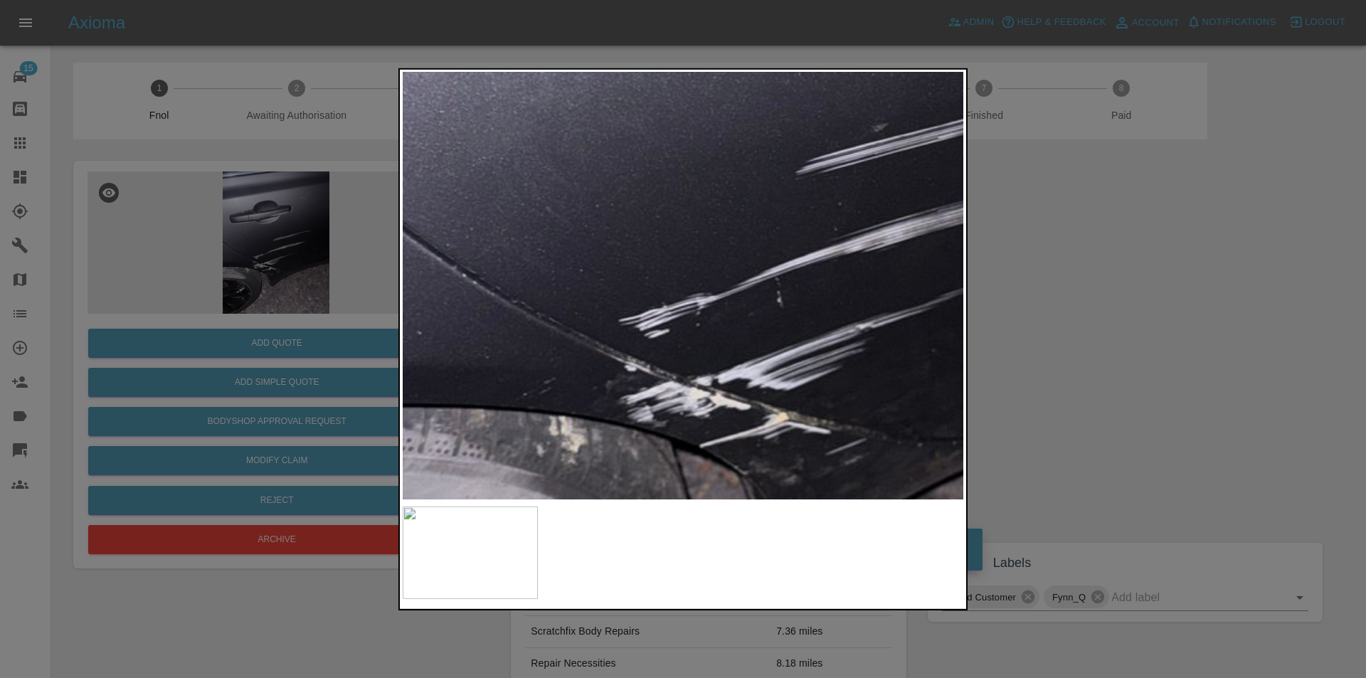
click at [634, 317] on img at bounding box center [828, 190] width 1682 height 1281
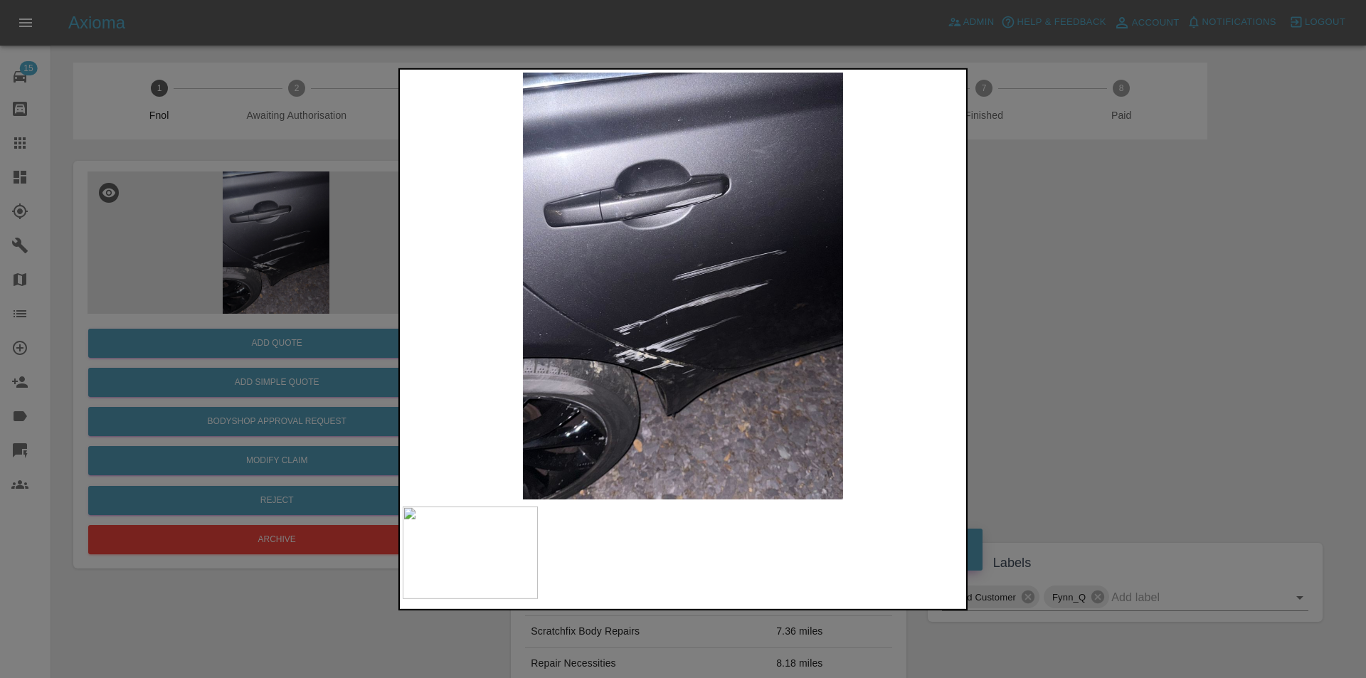
click at [1103, 300] on div at bounding box center [683, 339] width 1366 height 678
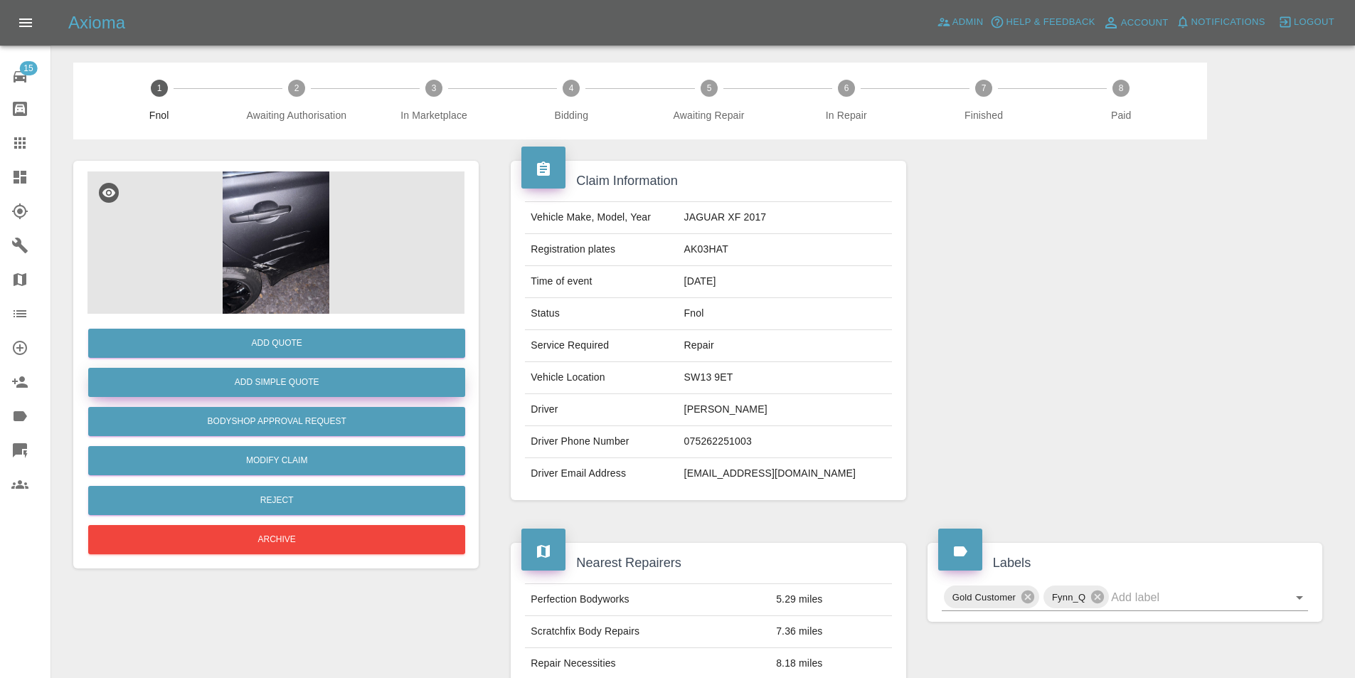
click at [316, 383] on button "Add Simple Quote" at bounding box center [276, 382] width 377 height 29
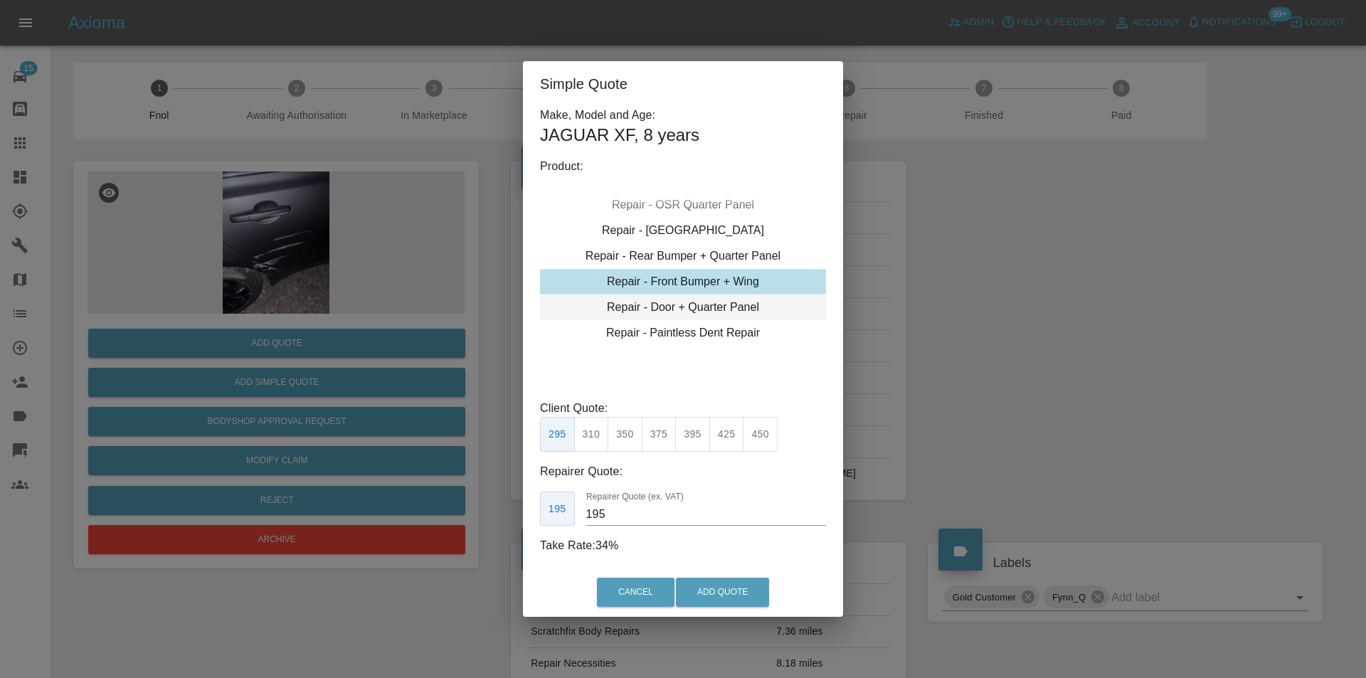
click at [690, 308] on div "Repair - Door + Quarter Panel" at bounding box center [683, 307] width 286 height 26
click at [628, 440] on button "375" at bounding box center [624, 434] width 35 height 35
type input "230"
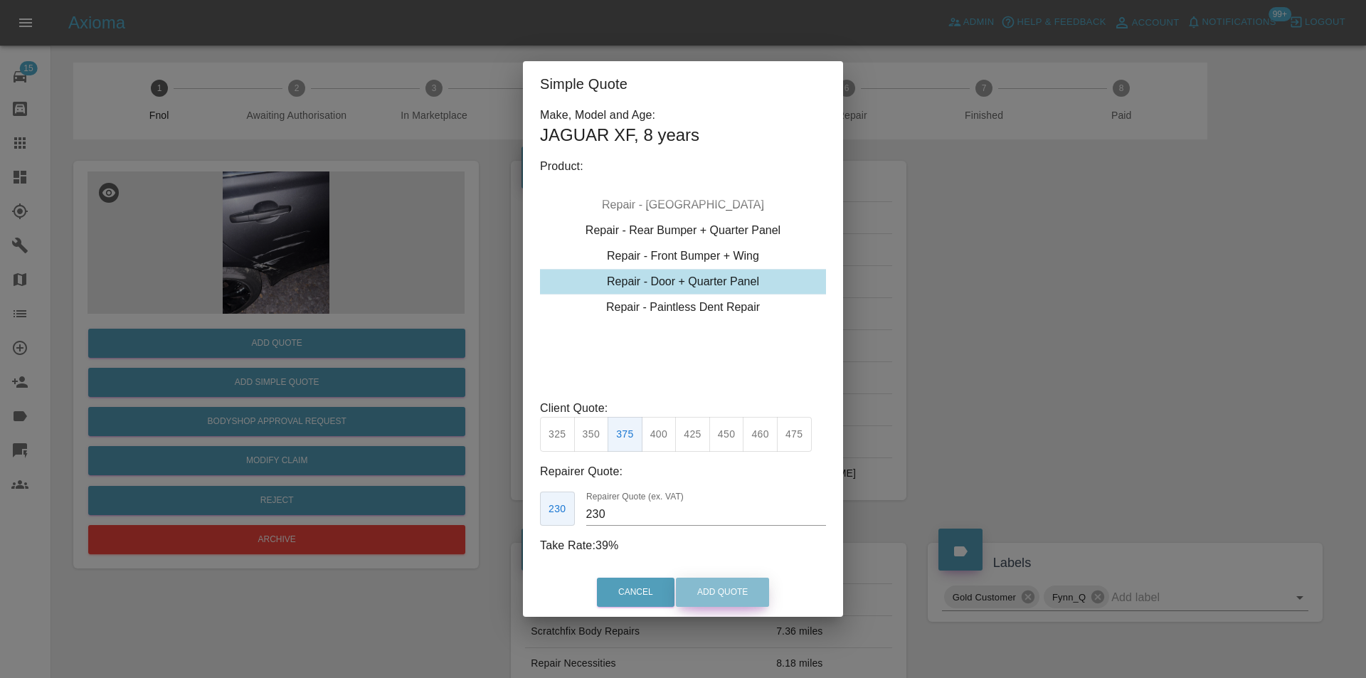
click at [716, 593] on button "Add Quote" at bounding box center [722, 592] width 93 height 29
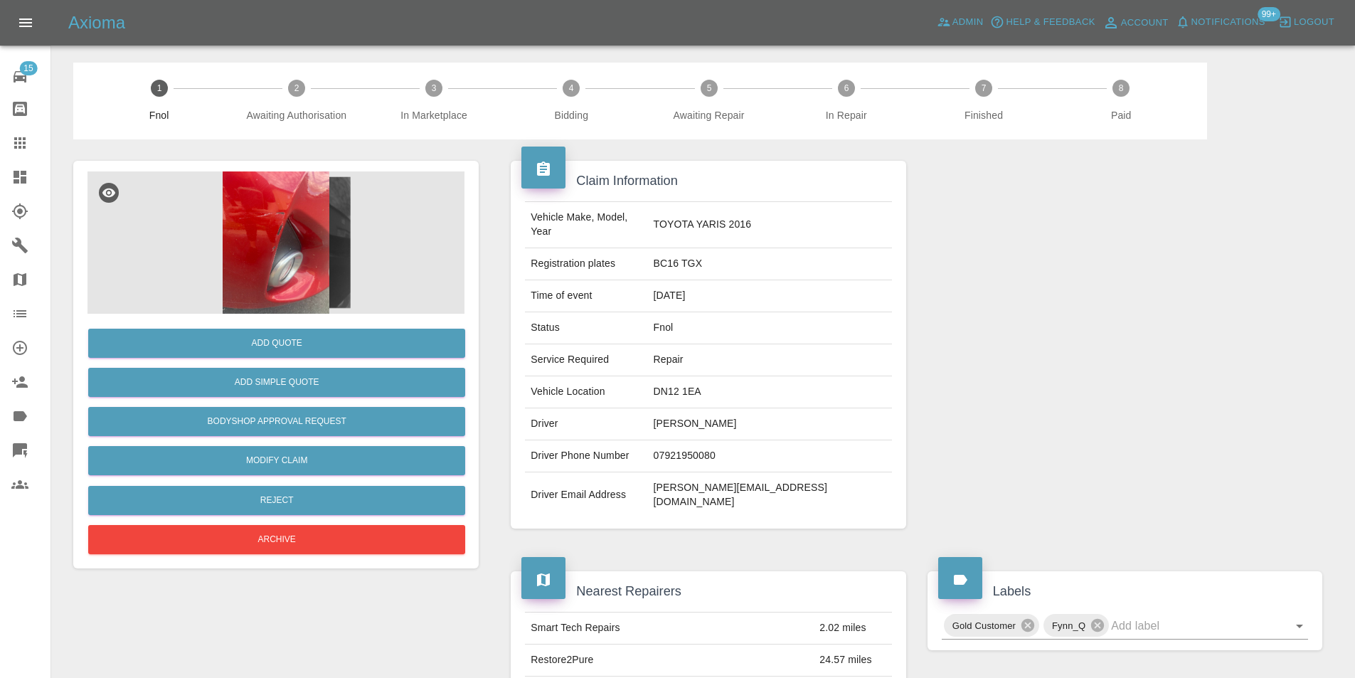
click at [274, 224] on img at bounding box center [275, 242] width 377 height 142
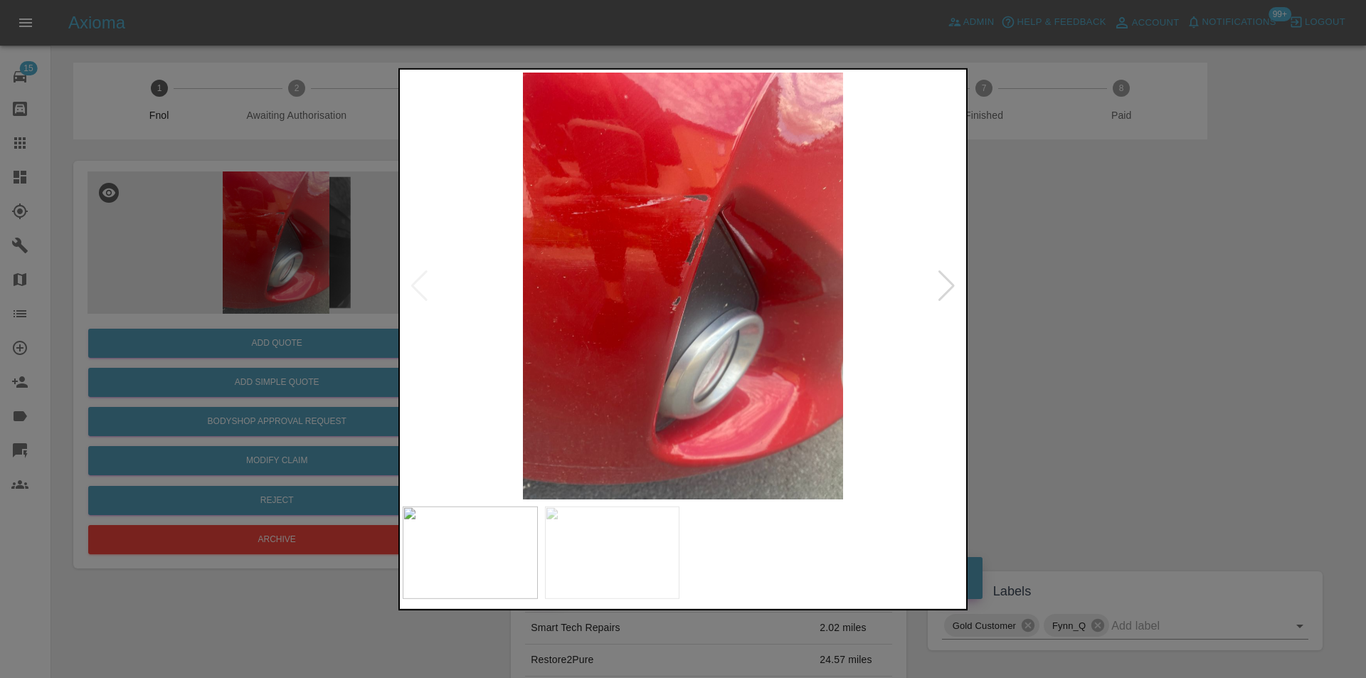
click at [952, 284] on div at bounding box center [946, 285] width 19 height 31
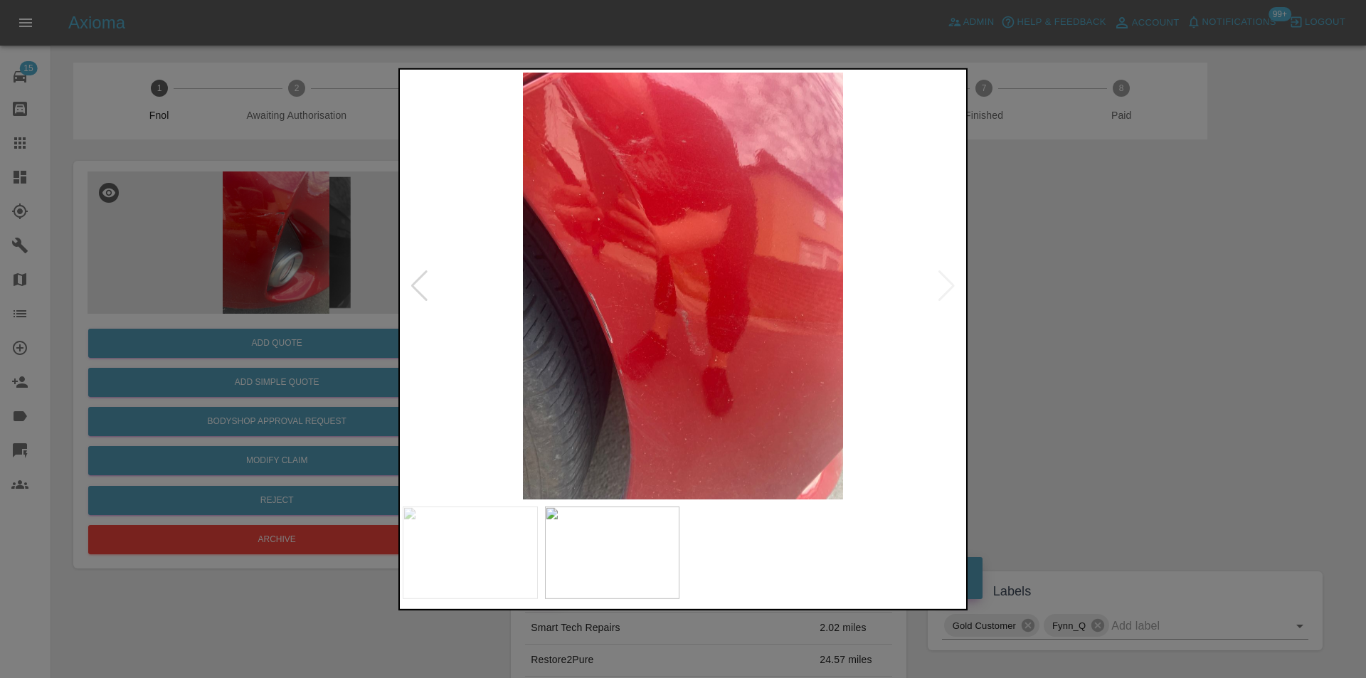
click at [952, 284] on img at bounding box center [683, 285] width 561 height 427
click at [1098, 305] on div at bounding box center [683, 339] width 1366 height 678
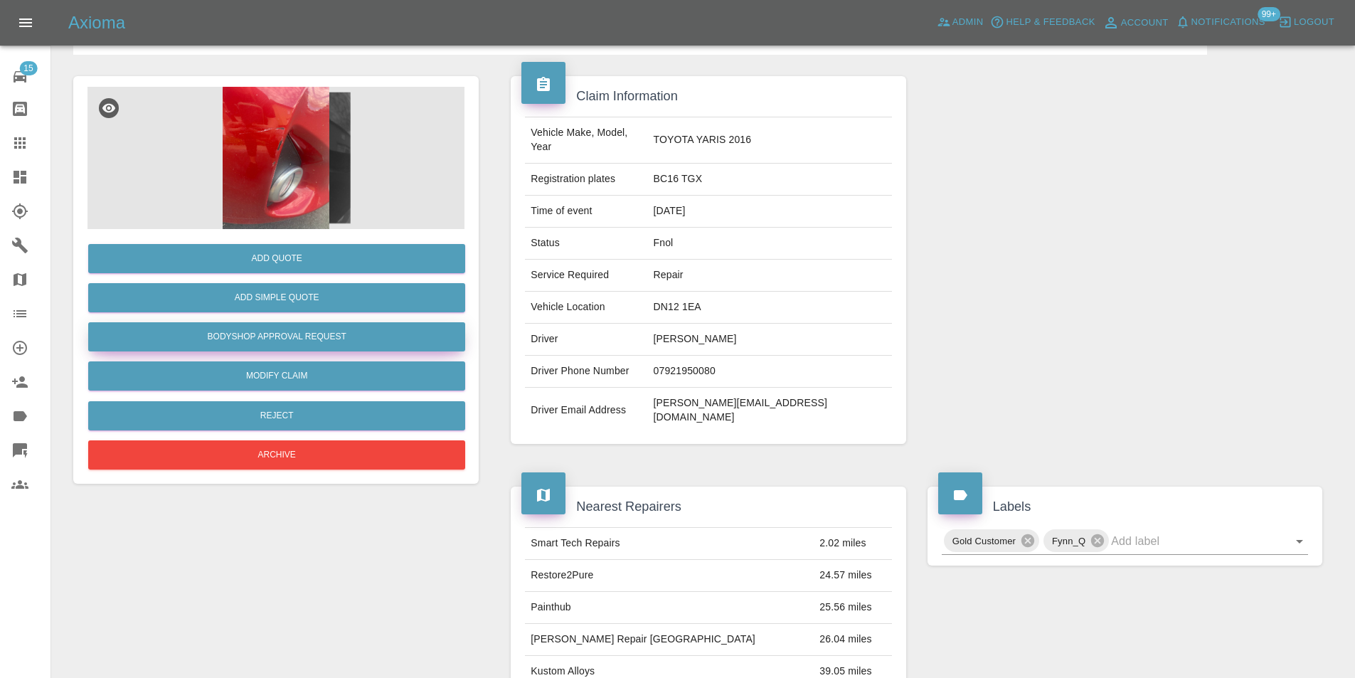
scroll to position [78, 0]
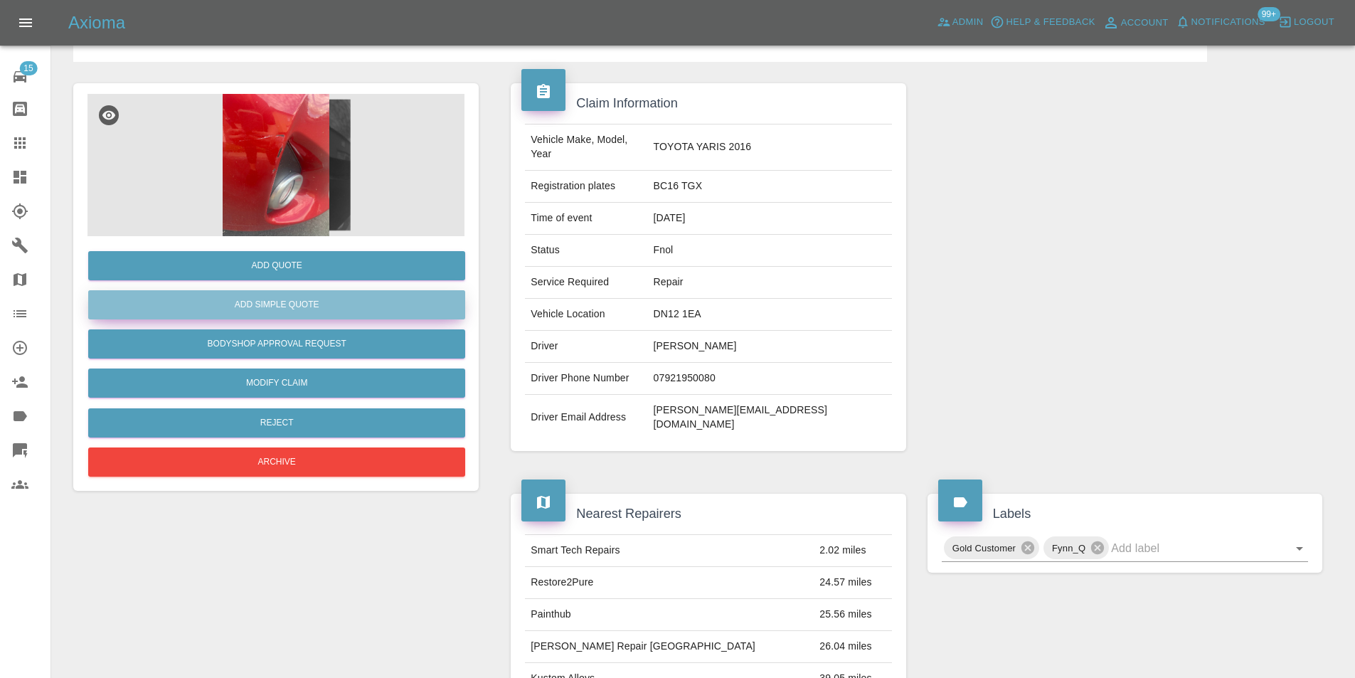
click at [312, 313] on button "Add Simple Quote" at bounding box center [276, 304] width 377 height 29
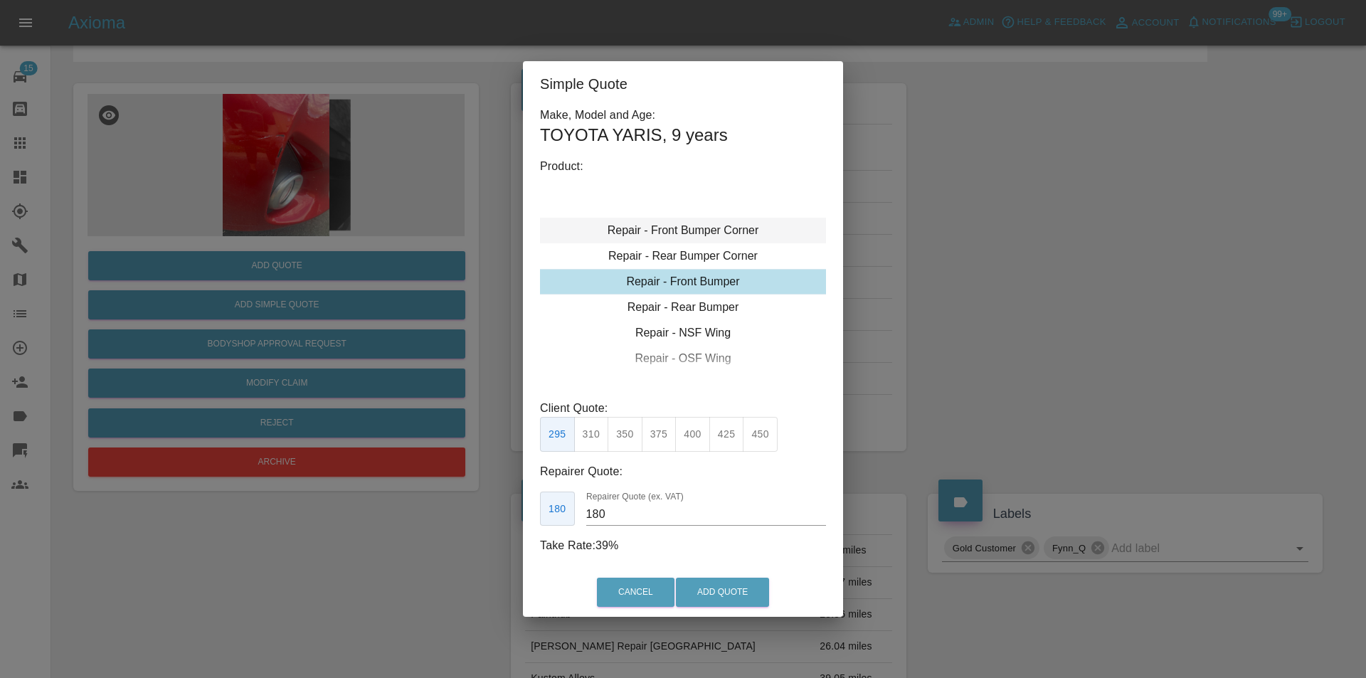
click at [717, 225] on div "Repair - Front Bumper Corner" at bounding box center [683, 231] width 286 height 26
type input "120"
click at [728, 608] on div "Cancel Add Quote" at bounding box center [683, 592] width 320 height 48
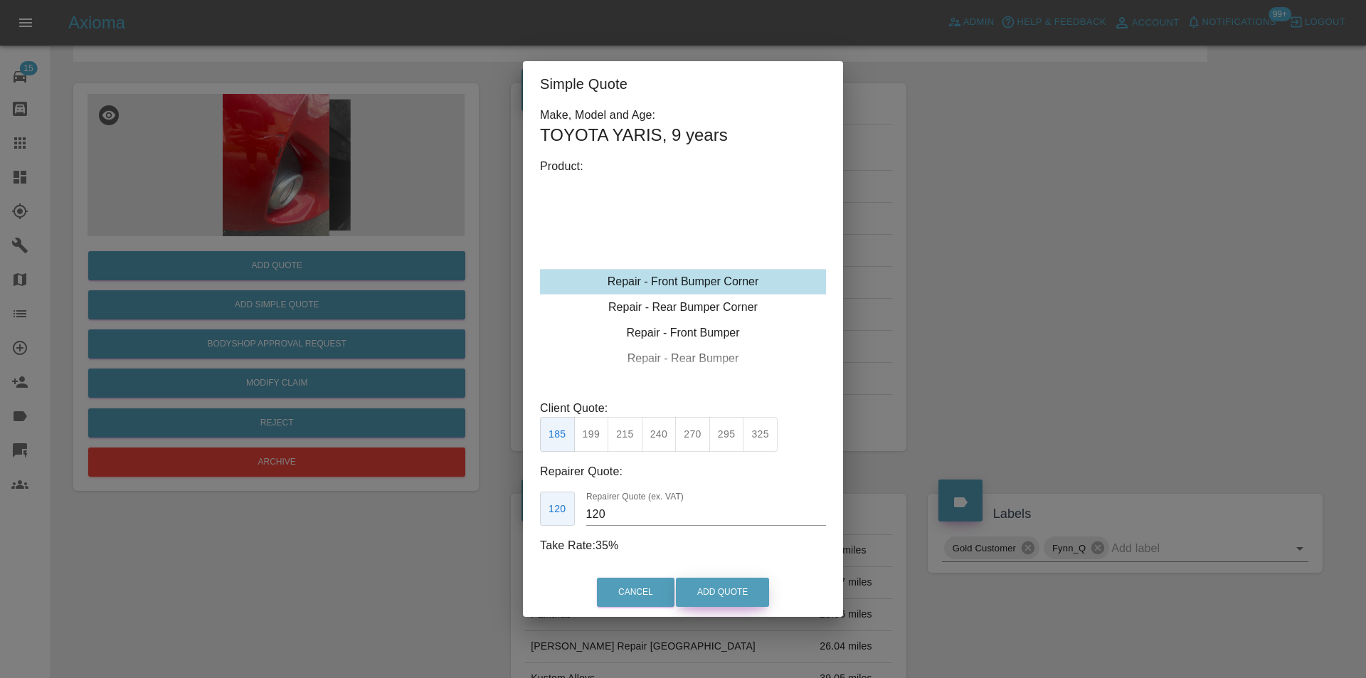
click at [731, 593] on button "Add Quote" at bounding box center [722, 592] width 93 height 29
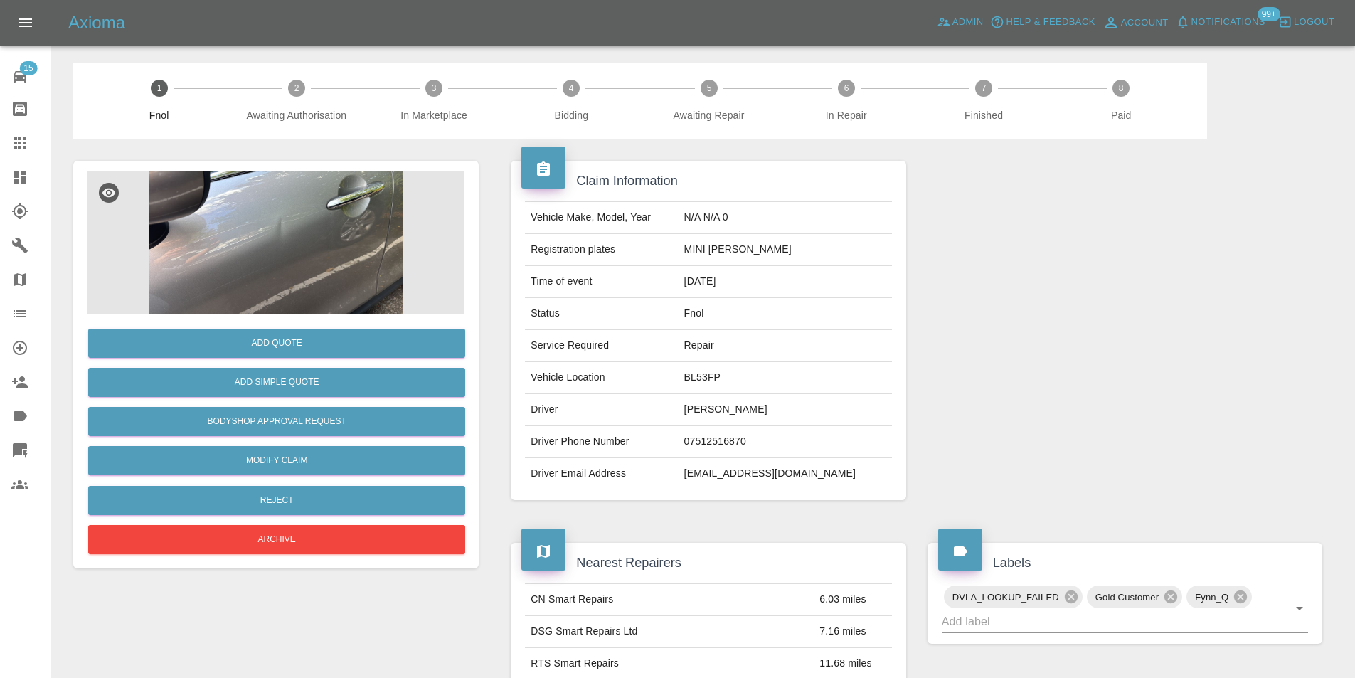
click at [309, 200] on img at bounding box center [275, 242] width 377 height 142
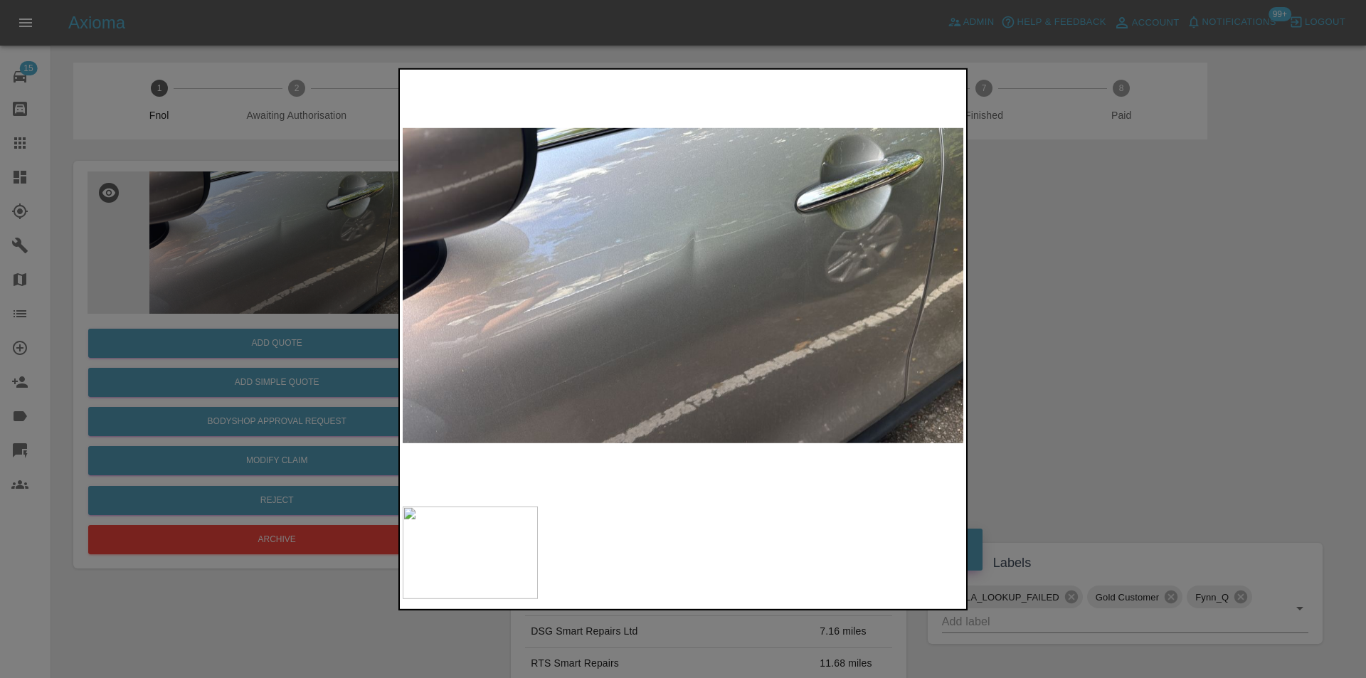
click at [1123, 296] on div at bounding box center [683, 339] width 1366 height 678
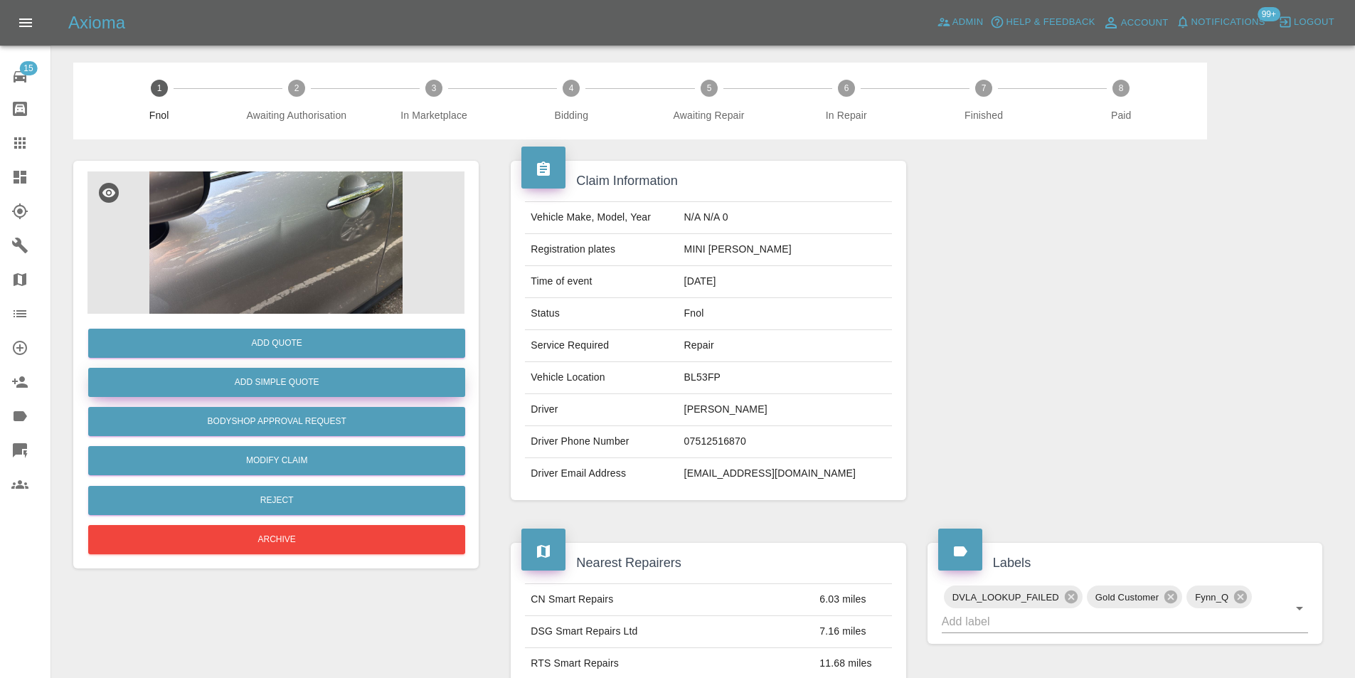
click at [299, 381] on button "Add Simple Quote" at bounding box center [276, 382] width 377 height 29
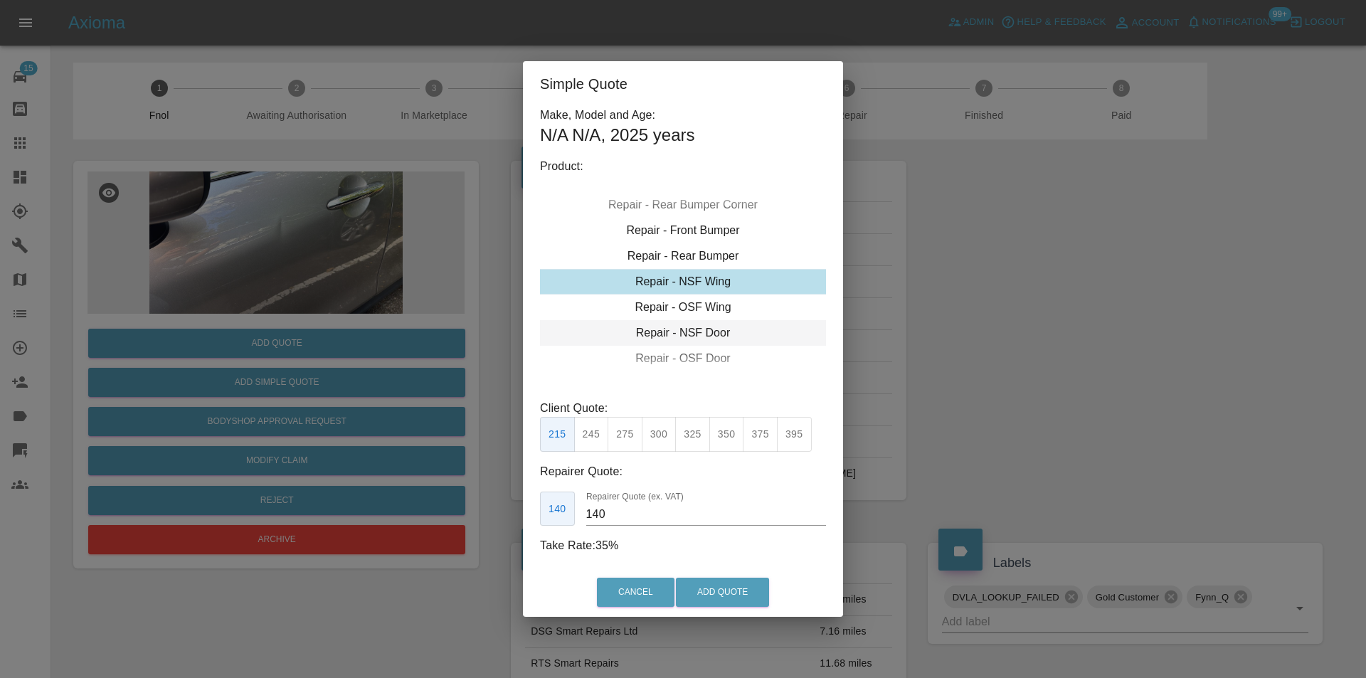
click at [707, 334] on div "Repair - NSF Door" at bounding box center [683, 333] width 286 height 26
drag, startPoint x: 627, startPoint y: 435, endPoint x: 701, endPoint y: 501, distance: 100.2
click at [628, 436] on button "275" at bounding box center [624, 434] width 35 height 35
type input "185"
click at [715, 583] on button "Add Quote" at bounding box center [722, 592] width 93 height 29
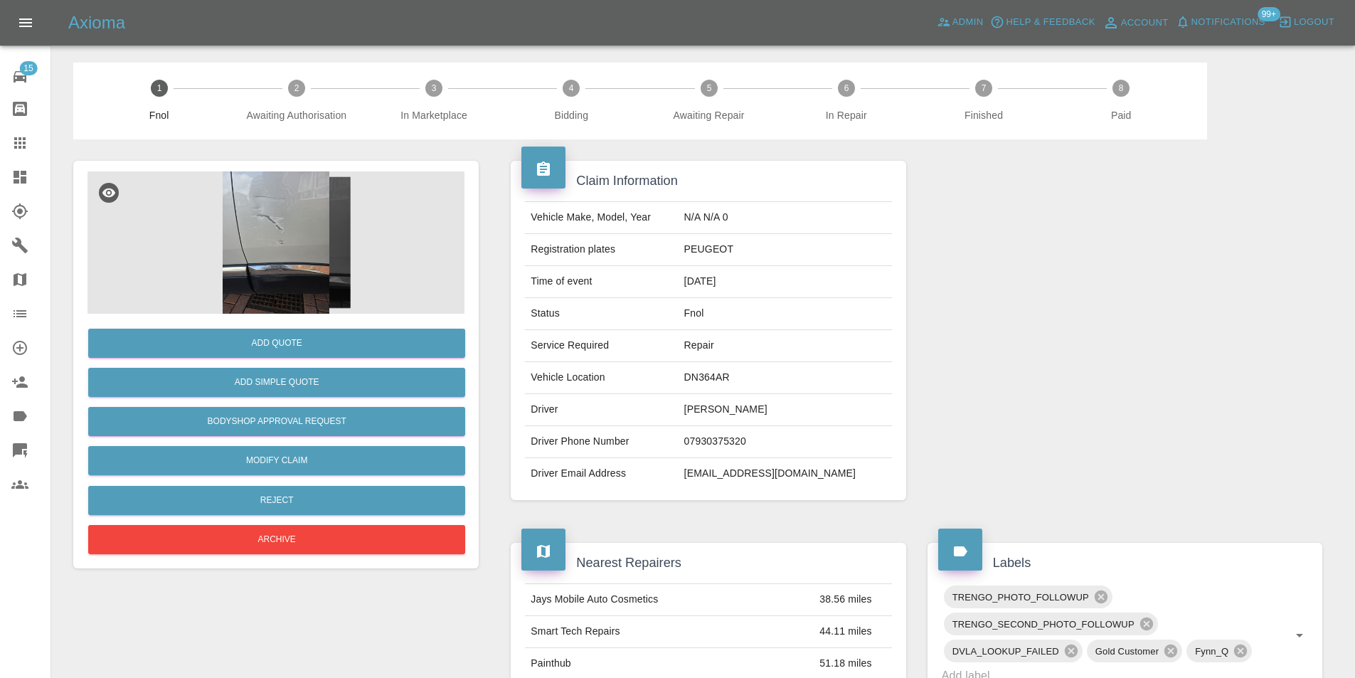
click at [259, 208] on img at bounding box center [275, 242] width 377 height 142
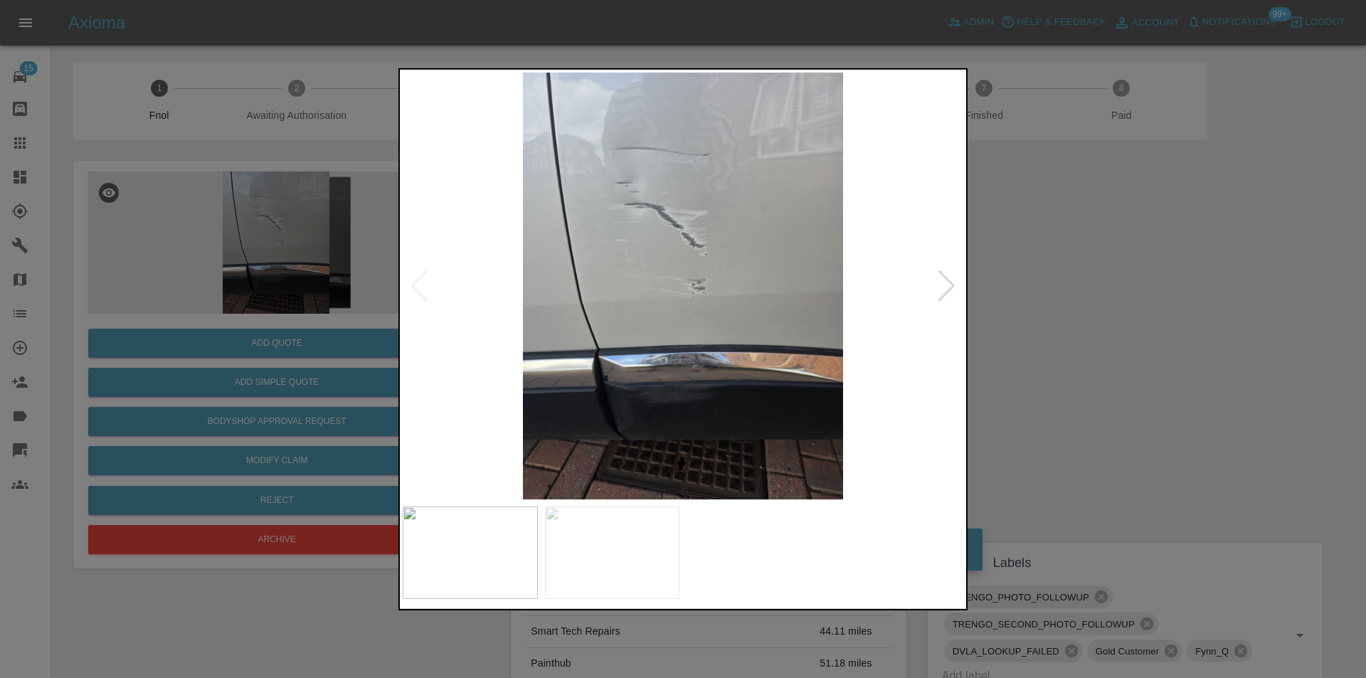
click at [954, 285] on div at bounding box center [946, 285] width 19 height 31
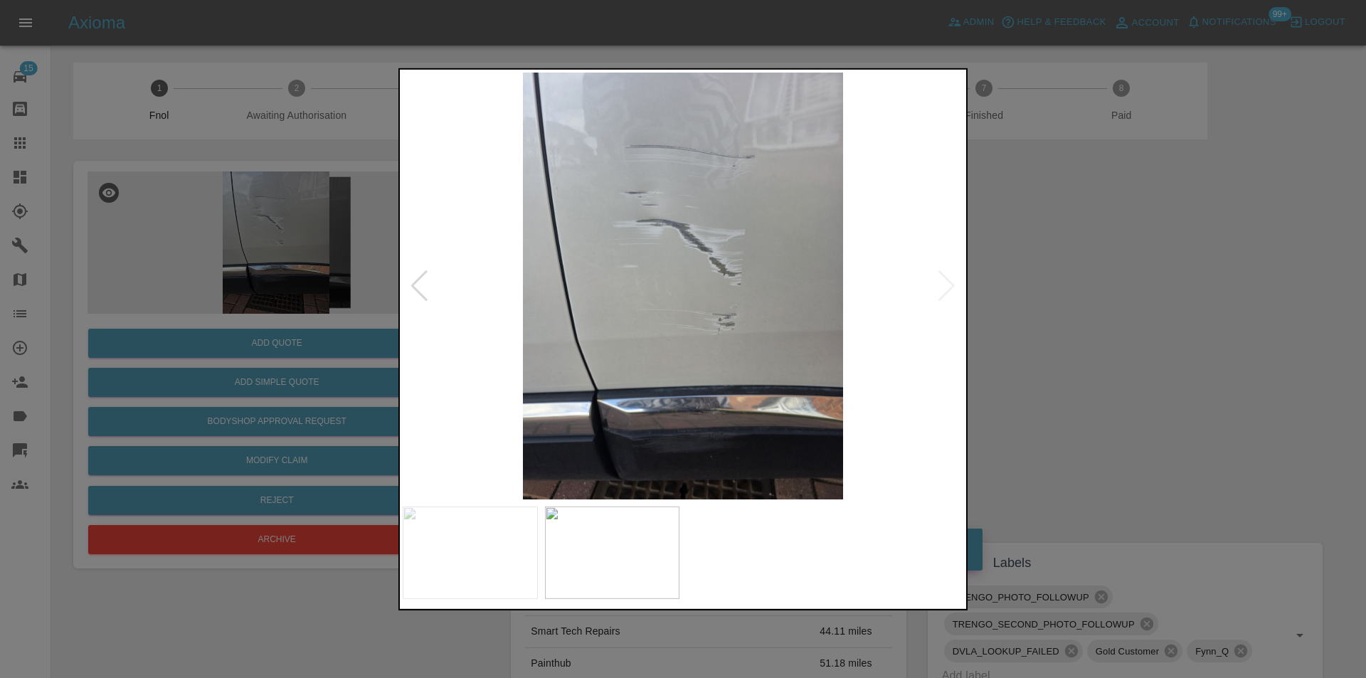
click at [1071, 294] on div at bounding box center [683, 339] width 1366 height 678
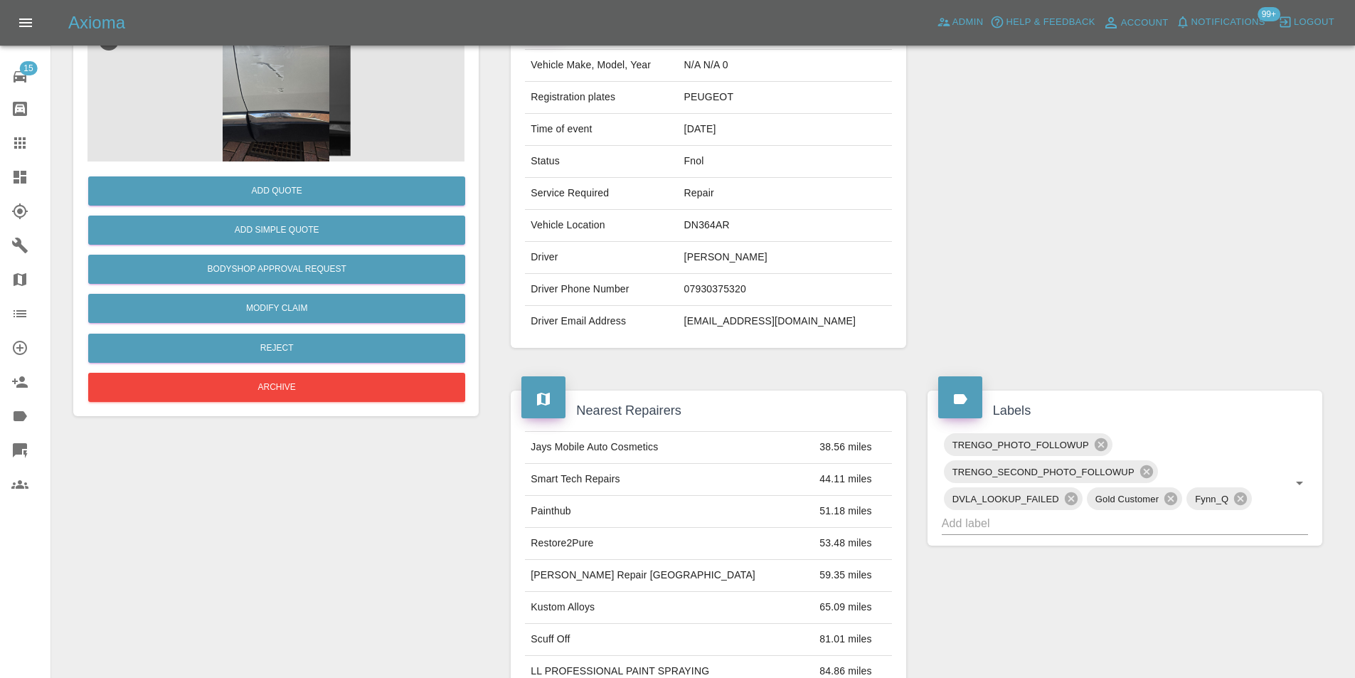
scroll to position [6, 0]
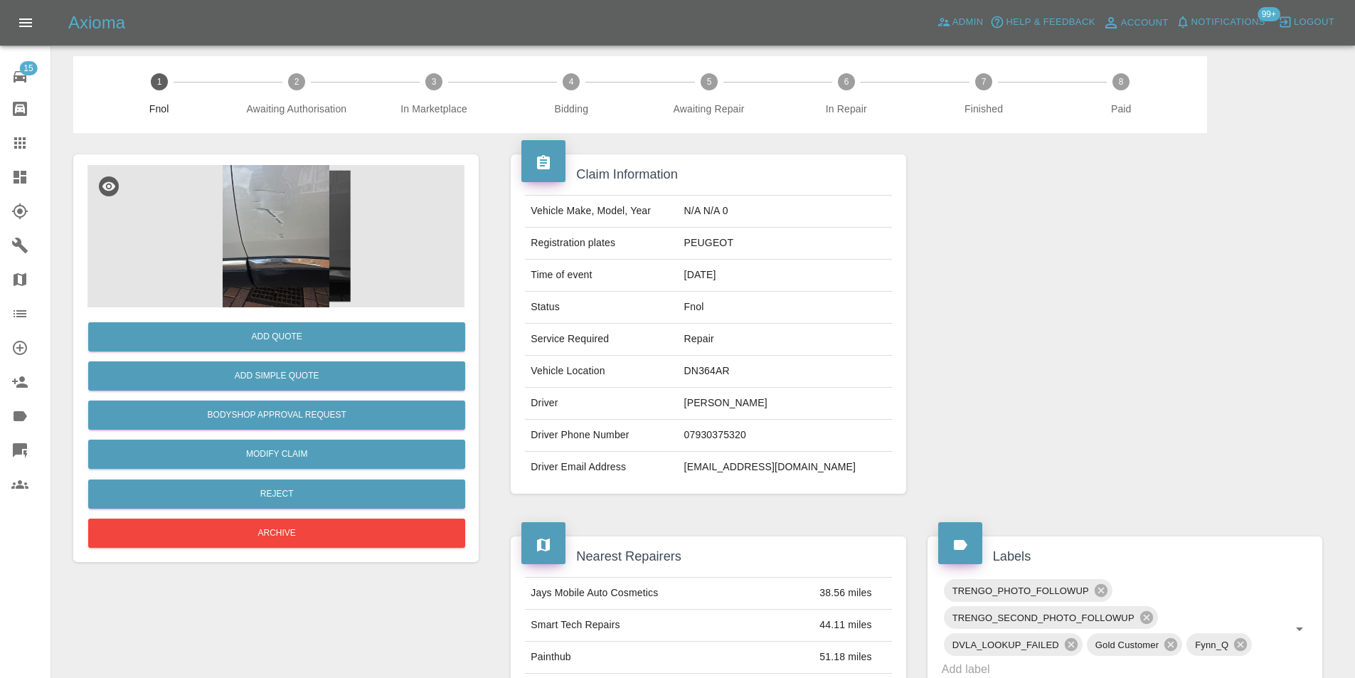
click at [294, 206] on img at bounding box center [275, 236] width 377 height 142
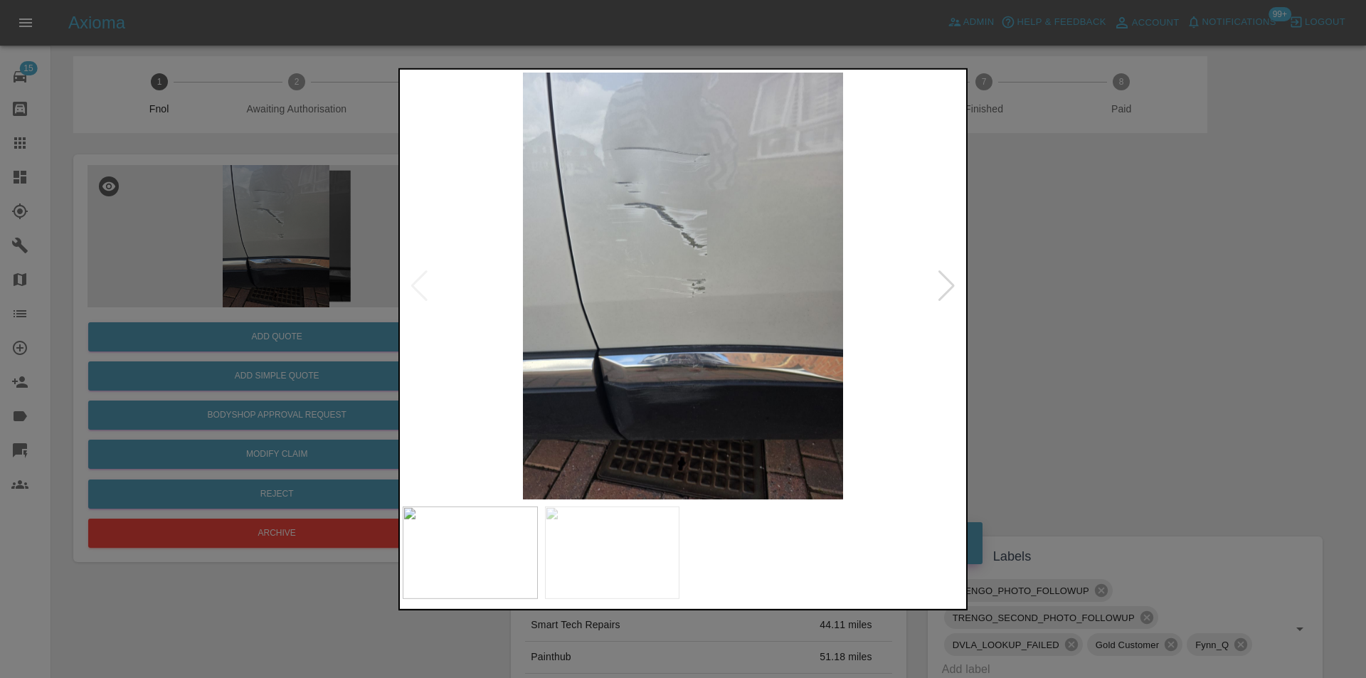
click at [950, 283] on div at bounding box center [946, 285] width 19 height 31
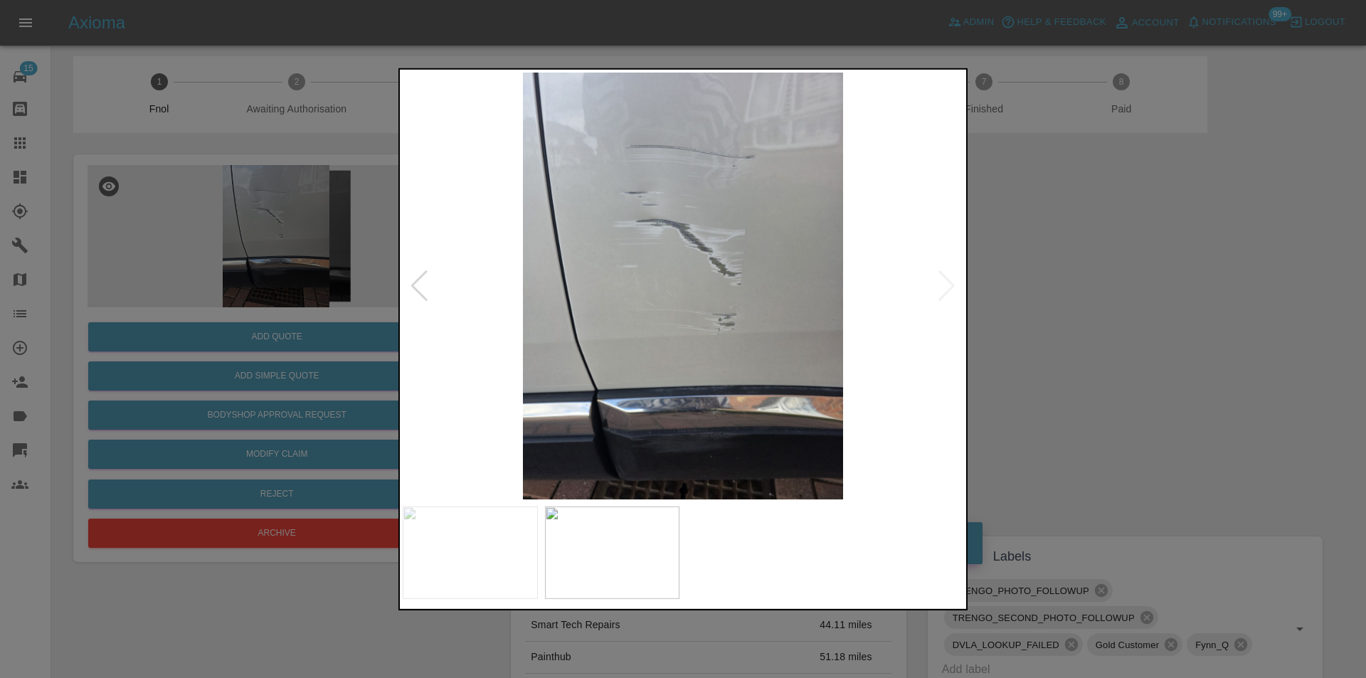
click at [950, 283] on img at bounding box center [683, 285] width 561 height 427
click at [1210, 317] on div at bounding box center [683, 339] width 1366 height 678
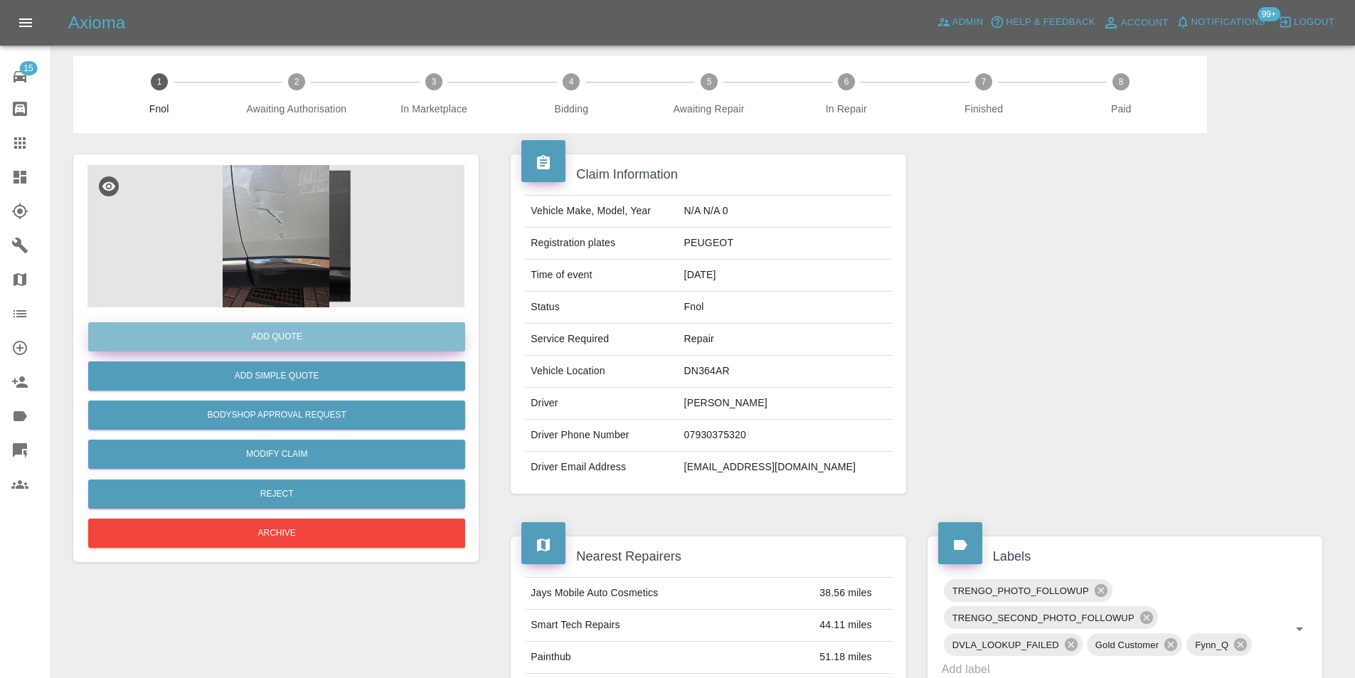
click at [264, 339] on button "Add Quote" at bounding box center [276, 336] width 377 height 29
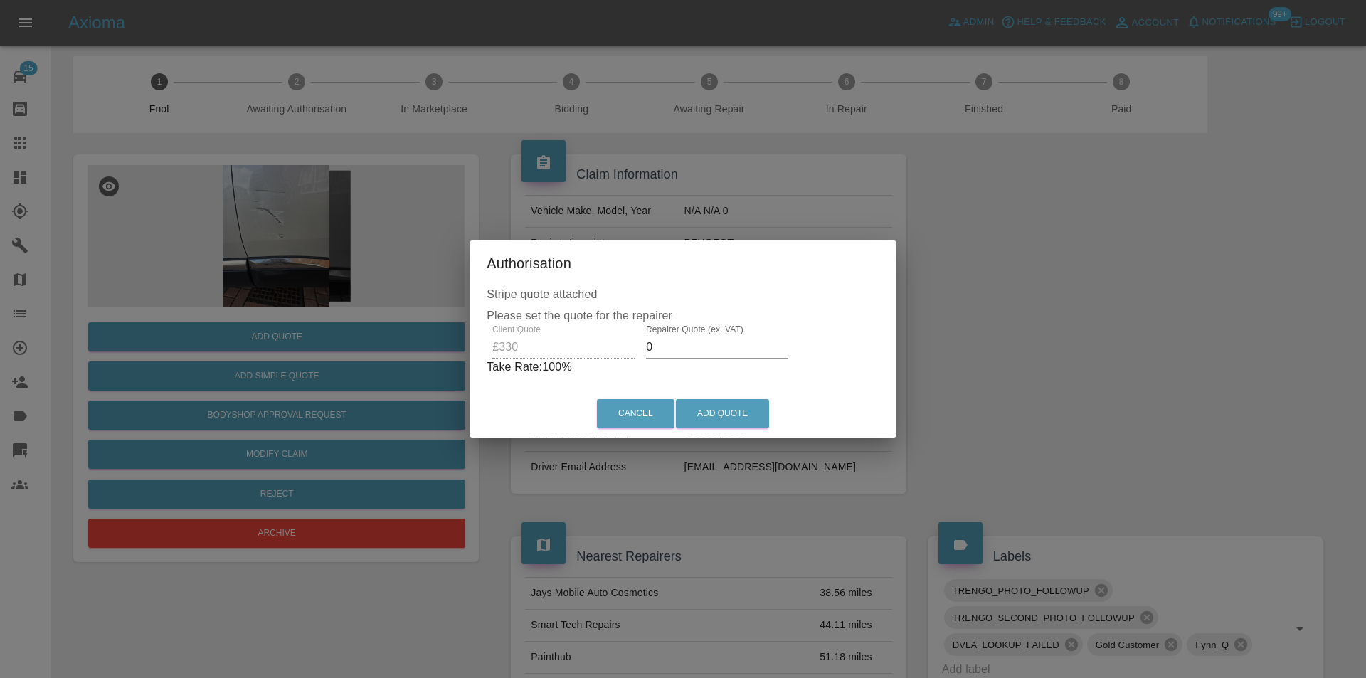
click at [695, 347] on input "0" at bounding box center [717, 347] width 142 height 23
type input "0205"
click at [737, 415] on button "Add Quote" at bounding box center [722, 413] width 93 height 29
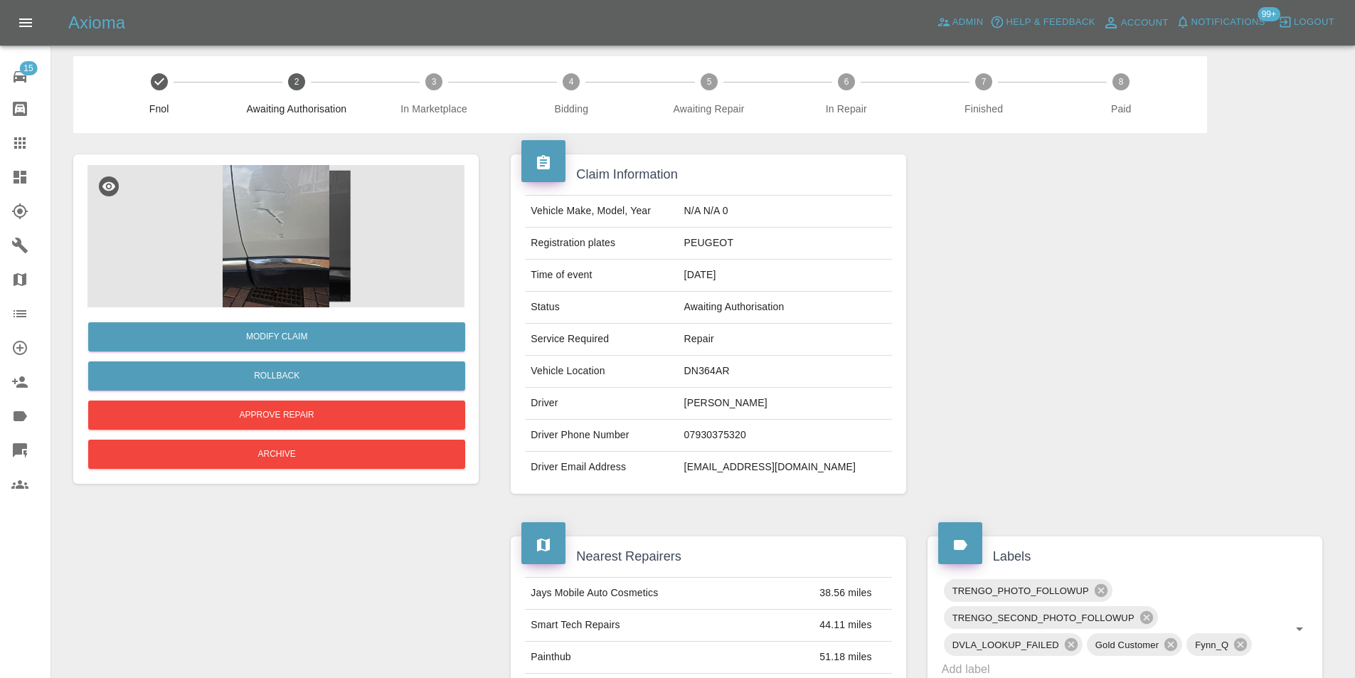
scroll to position [0, 0]
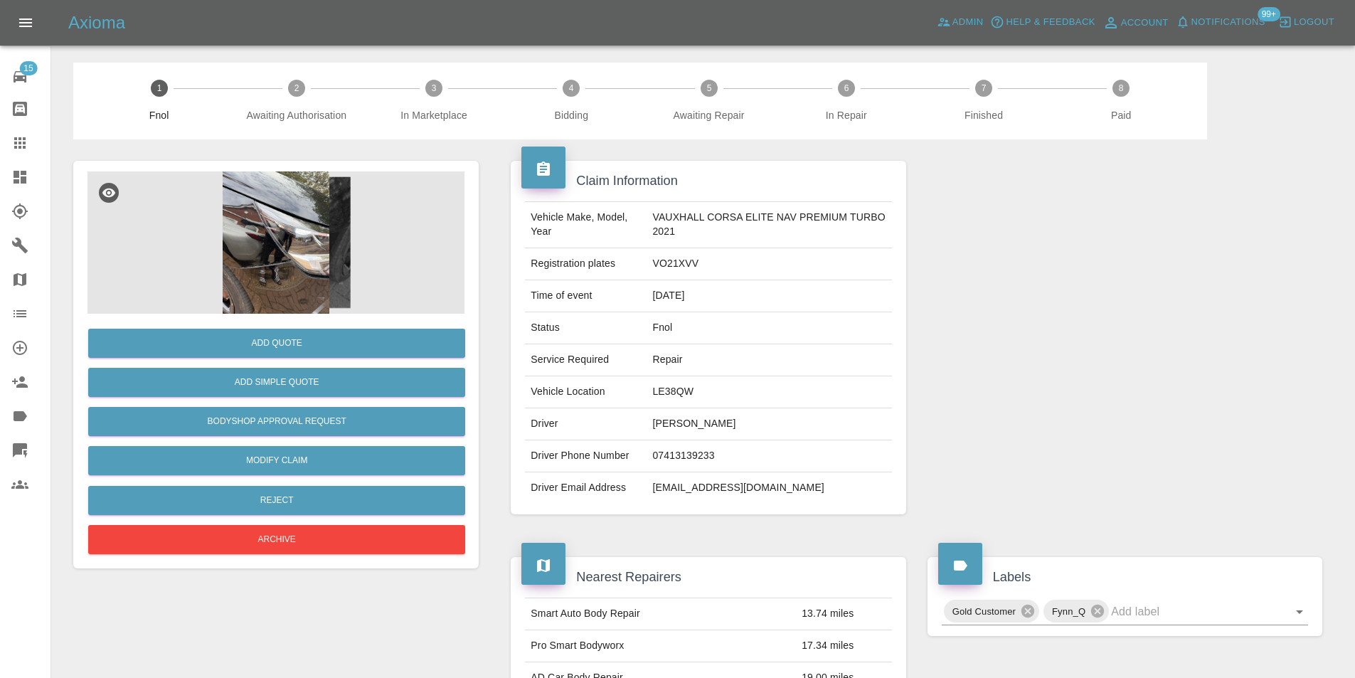
click at [282, 255] on img at bounding box center [275, 242] width 377 height 142
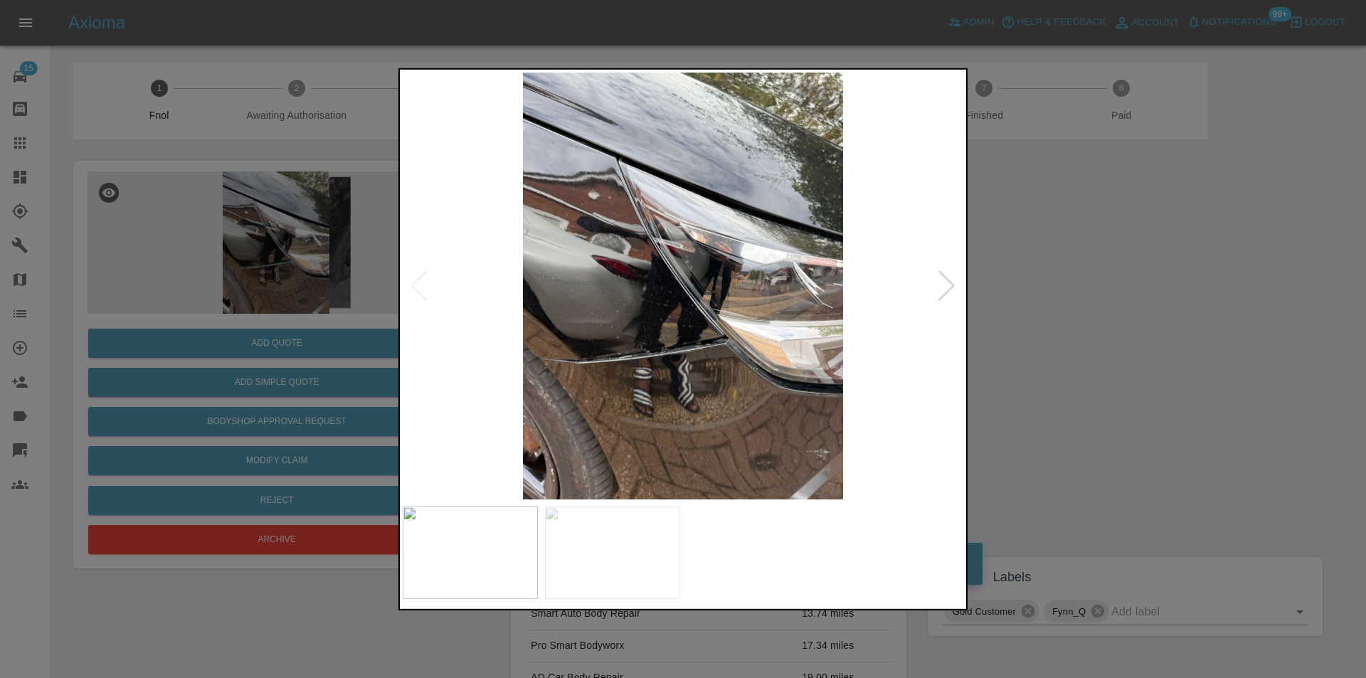
click at [944, 286] on div at bounding box center [946, 285] width 19 height 31
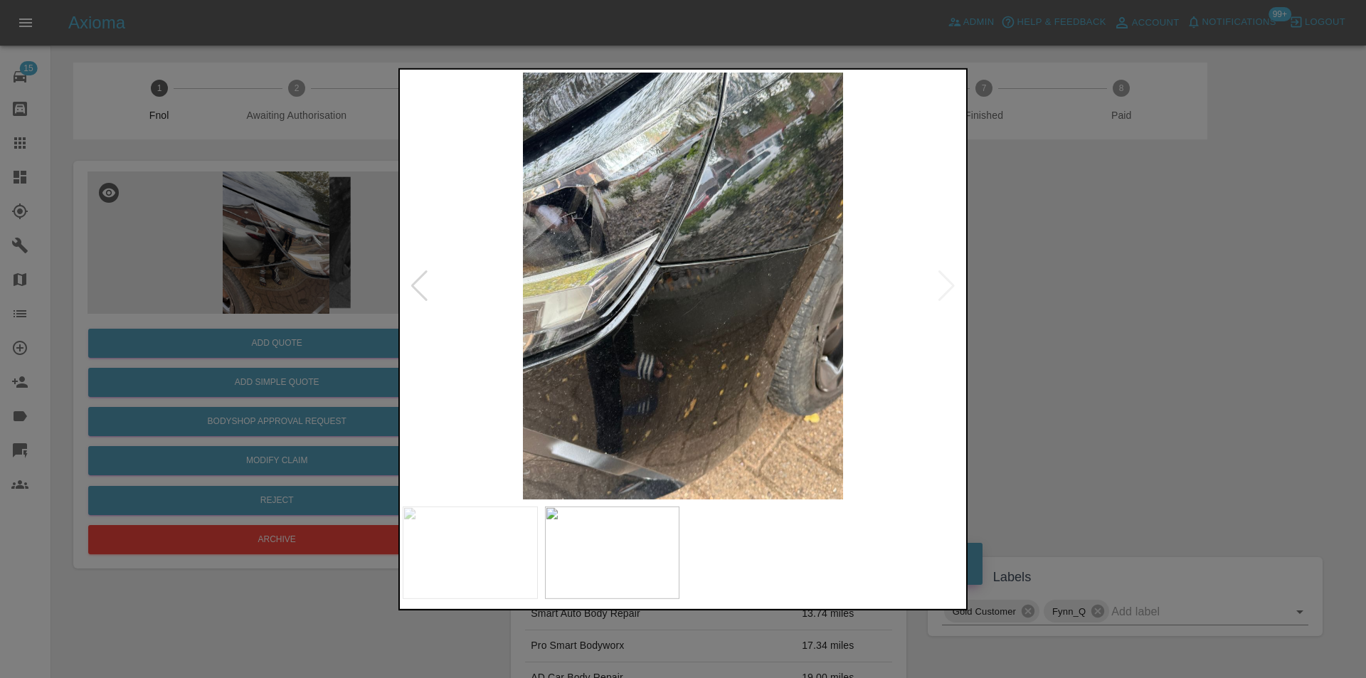
click at [944, 286] on img at bounding box center [683, 285] width 561 height 427
click at [417, 285] on div at bounding box center [419, 285] width 19 height 31
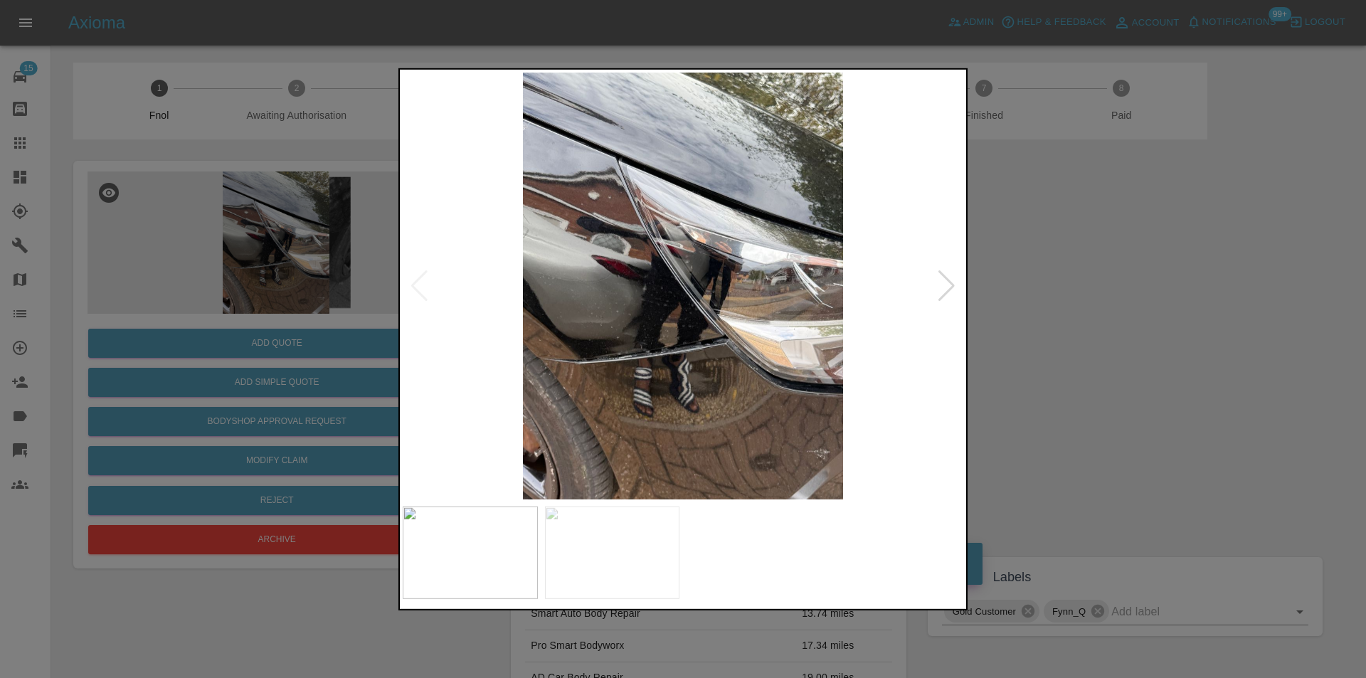
click at [1076, 278] on div at bounding box center [683, 339] width 1366 height 678
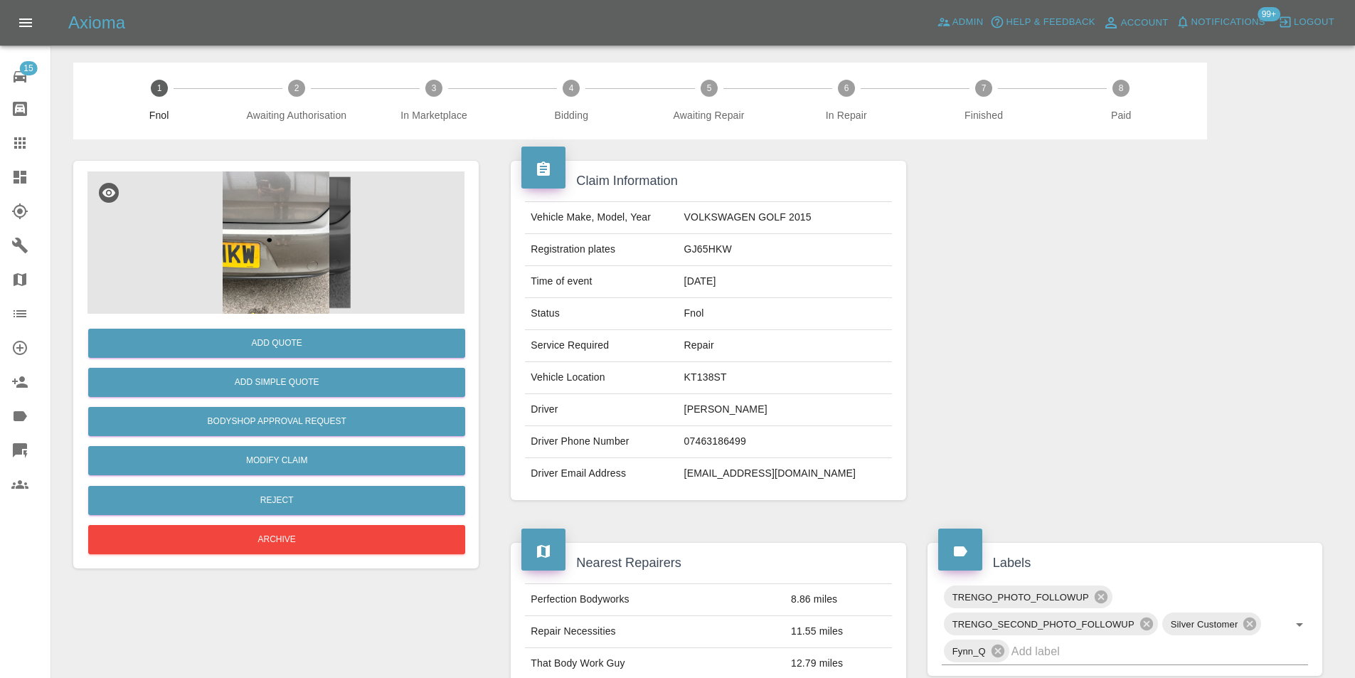
click at [285, 229] on img at bounding box center [275, 242] width 377 height 142
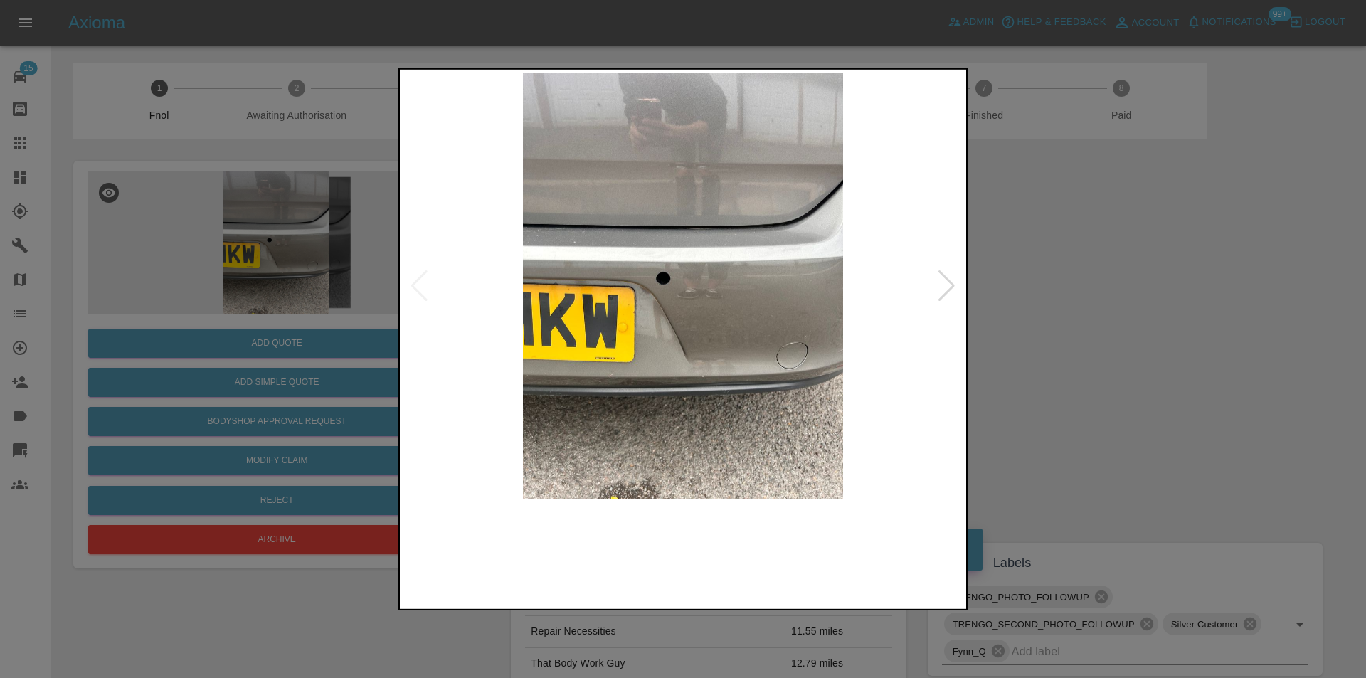
click at [929, 284] on img at bounding box center [683, 285] width 561 height 427
click at [942, 288] on div at bounding box center [946, 285] width 19 height 31
click at [942, 288] on img at bounding box center [683, 285] width 561 height 427
click at [1125, 319] on div at bounding box center [683, 339] width 1366 height 678
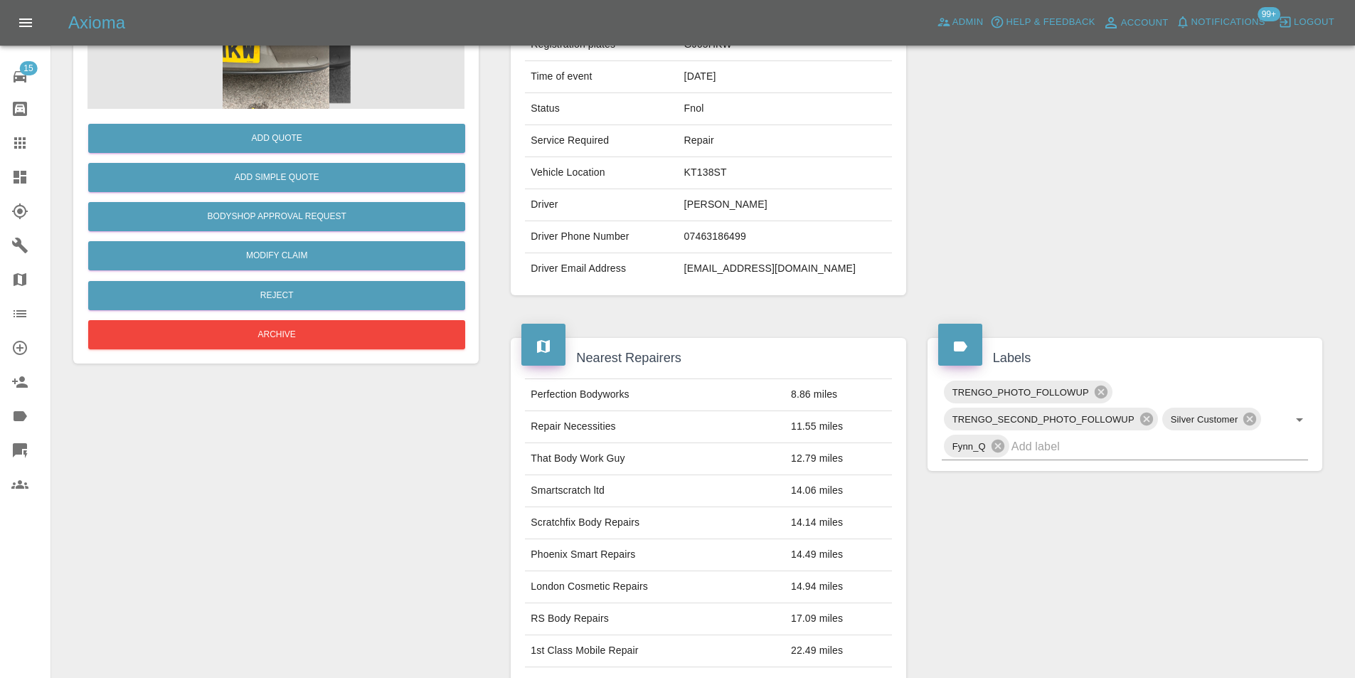
scroll to position [22, 0]
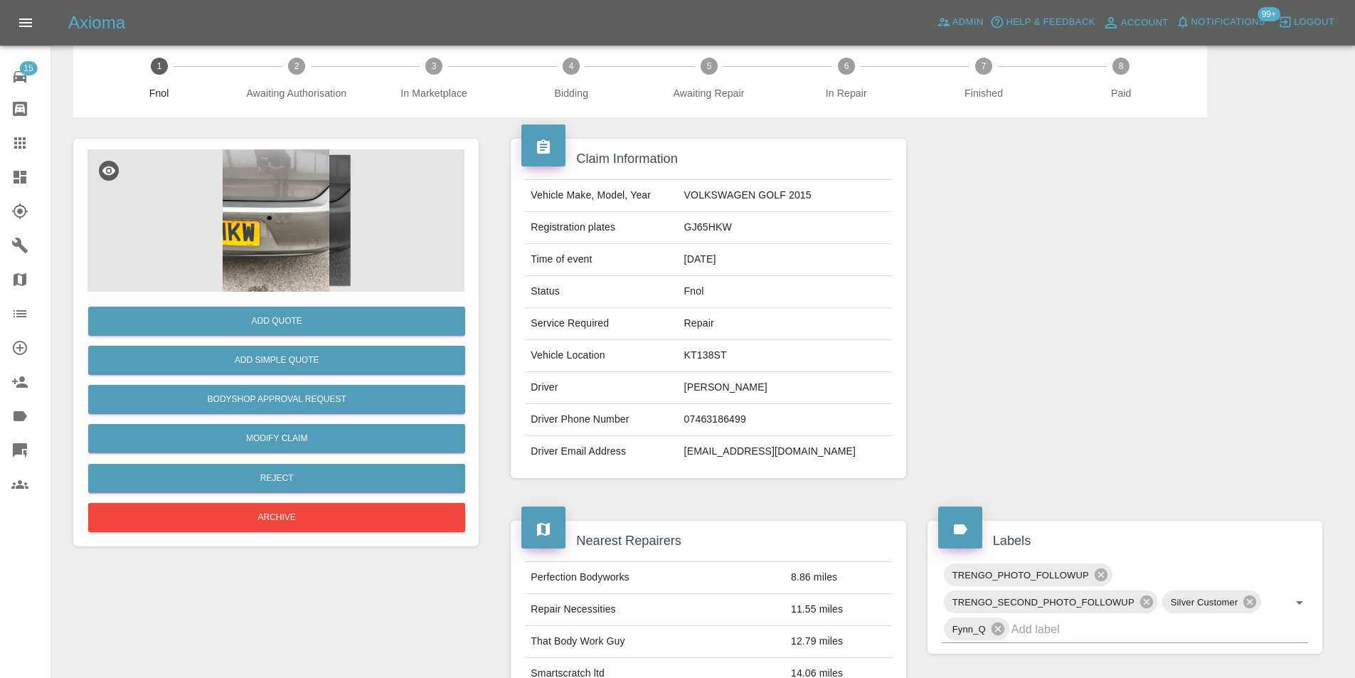
click at [282, 216] on img at bounding box center [275, 220] width 377 height 142
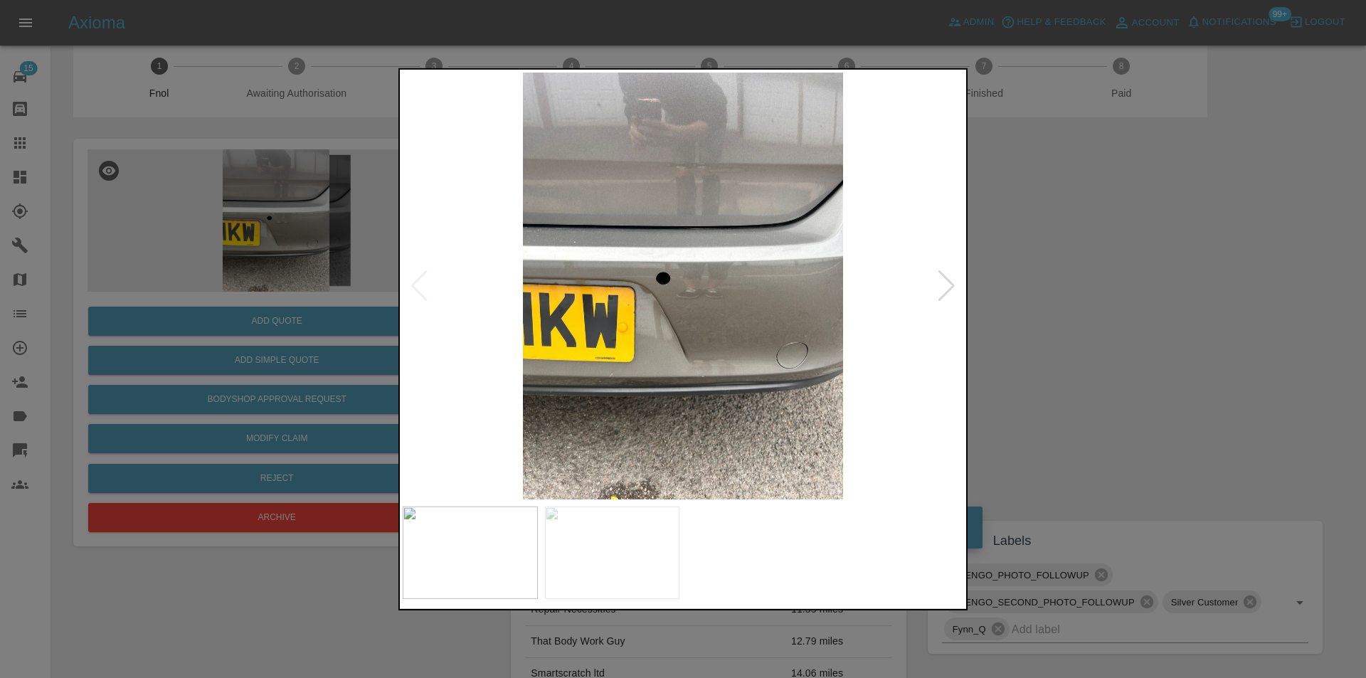
click at [947, 286] on div at bounding box center [946, 285] width 19 height 31
click at [681, 277] on img at bounding box center [683, 285] width 561 height 427
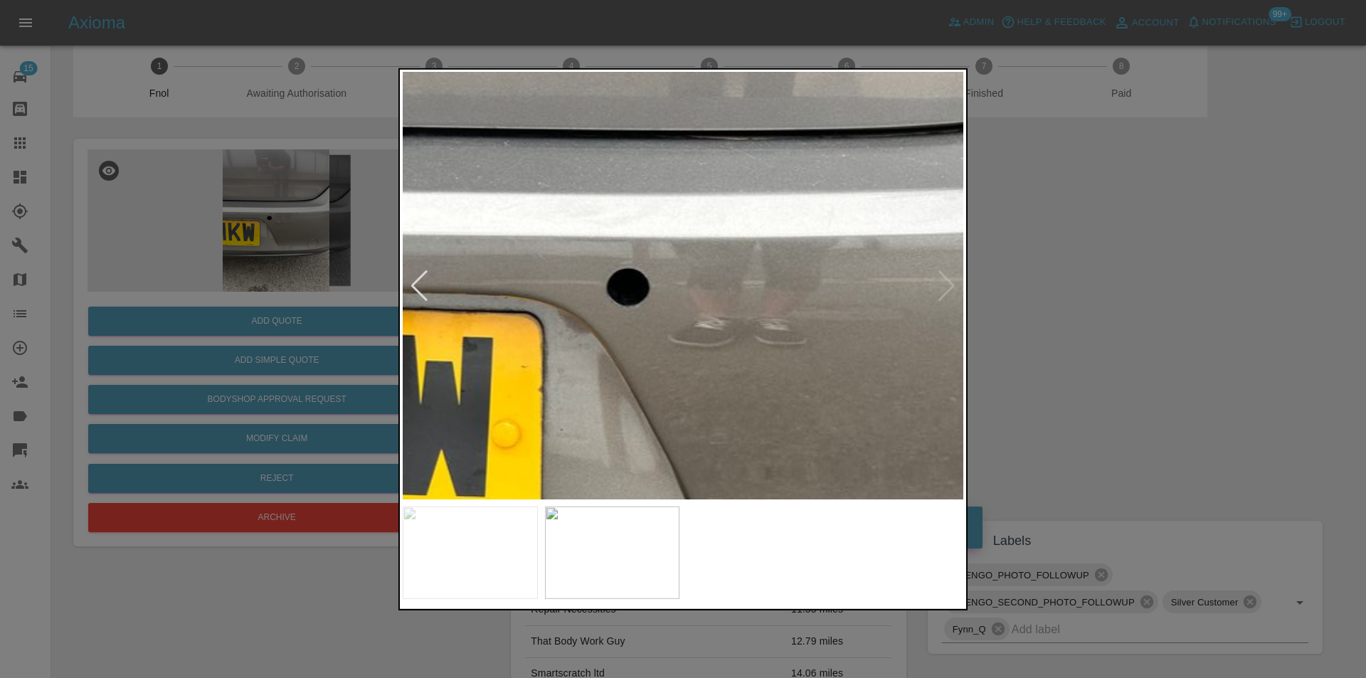
click at [681, 277] on img at bounding box center [687, 309] width 1682 height 1281
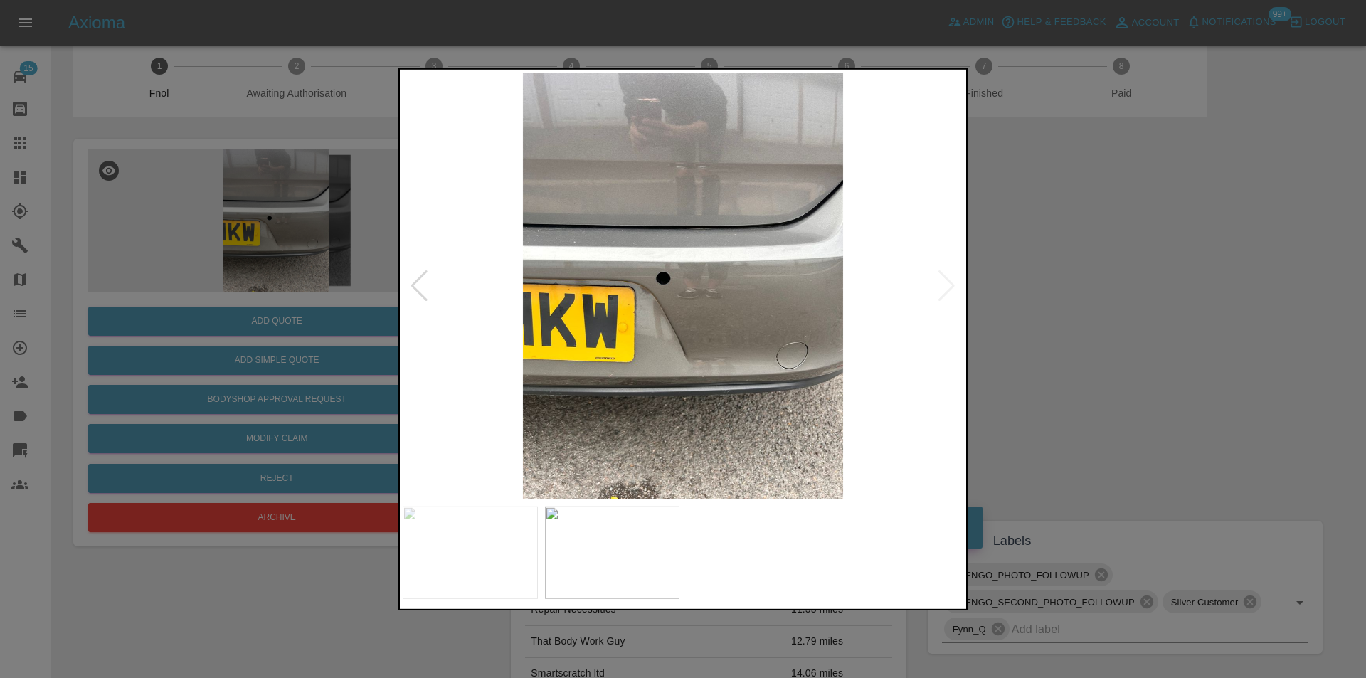
click at [1067, 307] on div at bounding box center [683, 339] width 1366 height 678
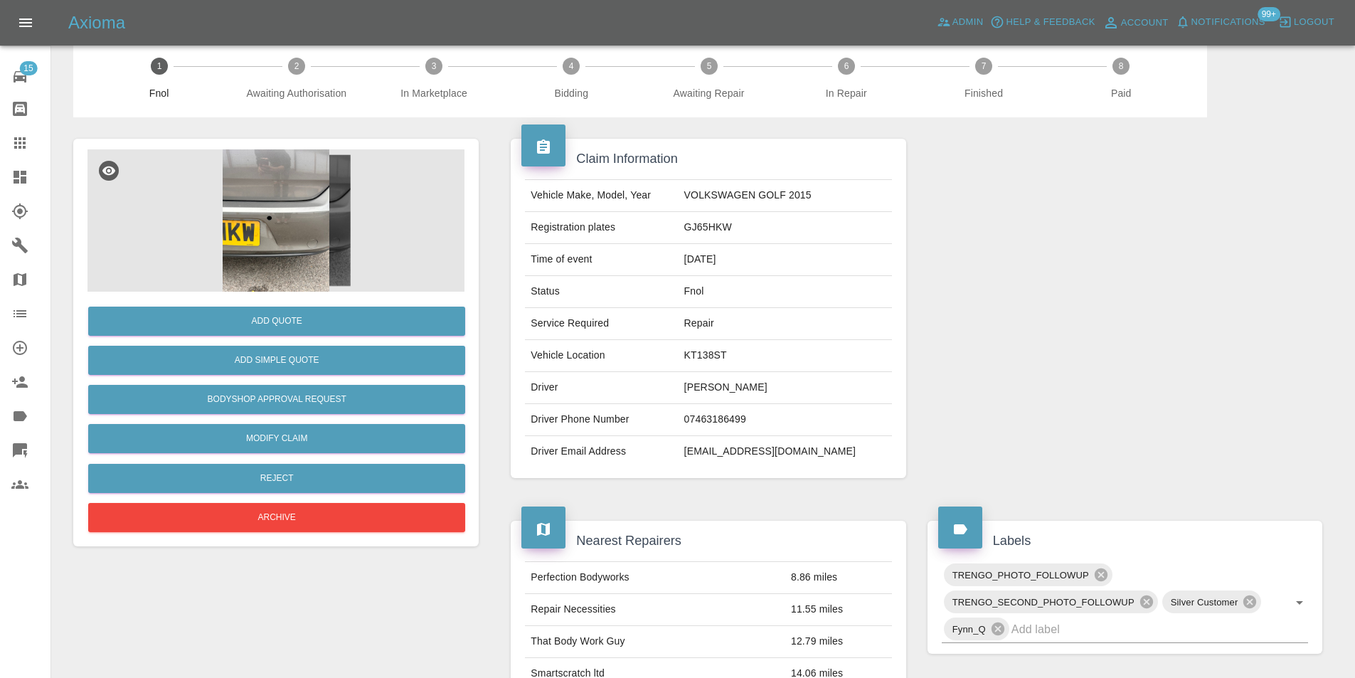
click at [283, 235] on img at bounding box center [275, 220] width 377 height 142
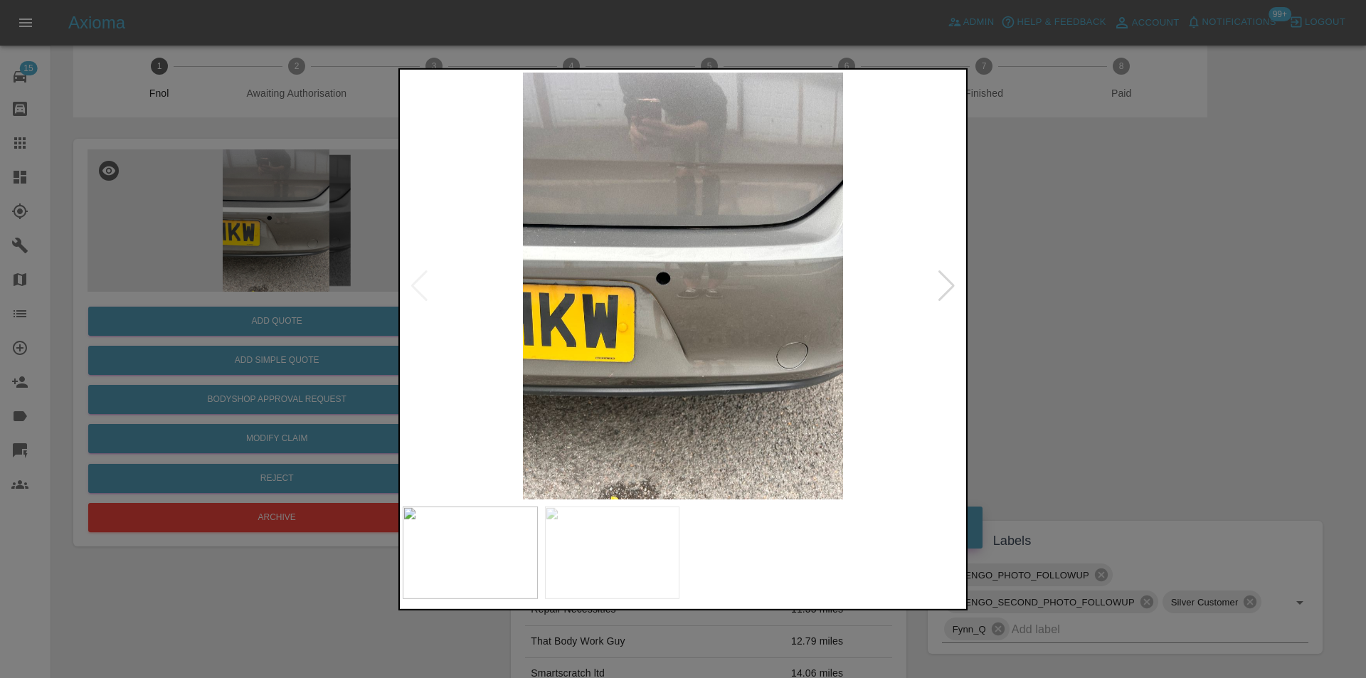
click at [944, 287] on div at bounding box center [946, 285] width 19 height 31
click at [657, 300] on img at bounding box center [683, 285] width 561 height 427
click at [657, 299] on img at bounding box center [683, 285] width 561 height 427
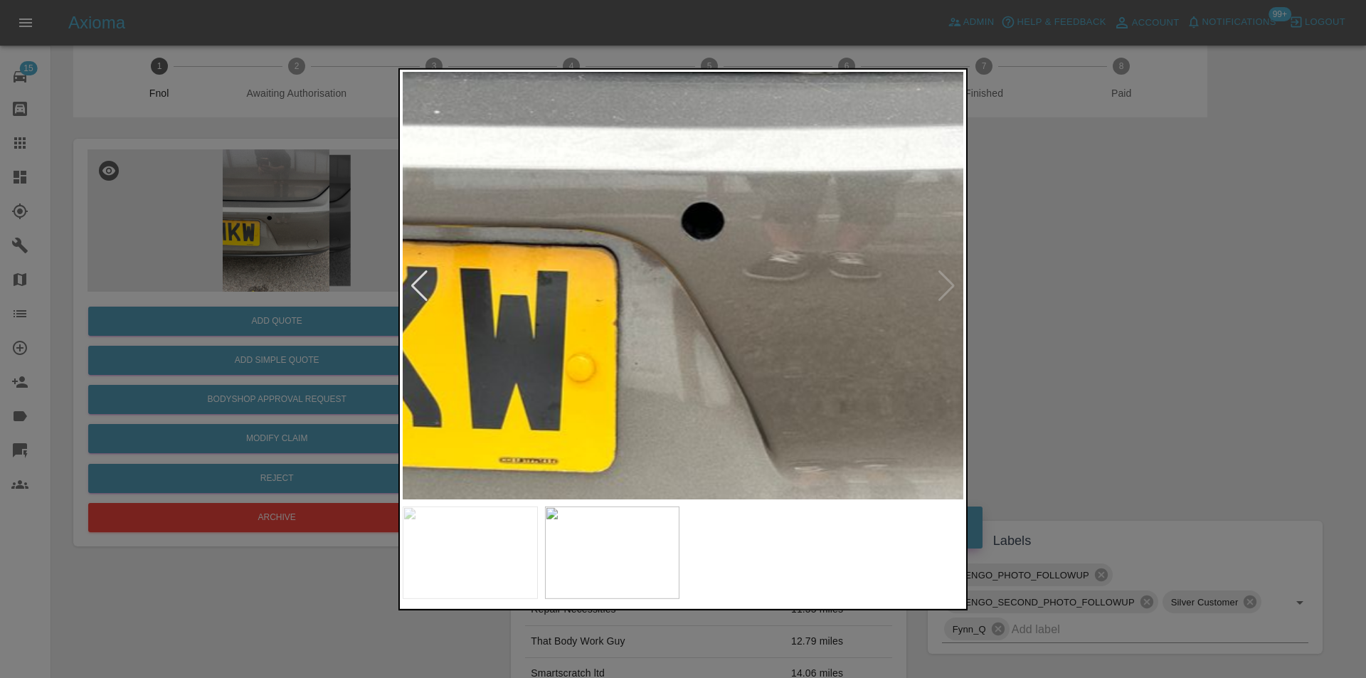
click at [951, 283] on img at bounding box center [762, 243] width 1682 height 1281
click at [634, 528] on img at bounding box center [612, 552] width 135 height 92
click at [426, 280] on div at bounding box center [419, 285] width 19 height 31
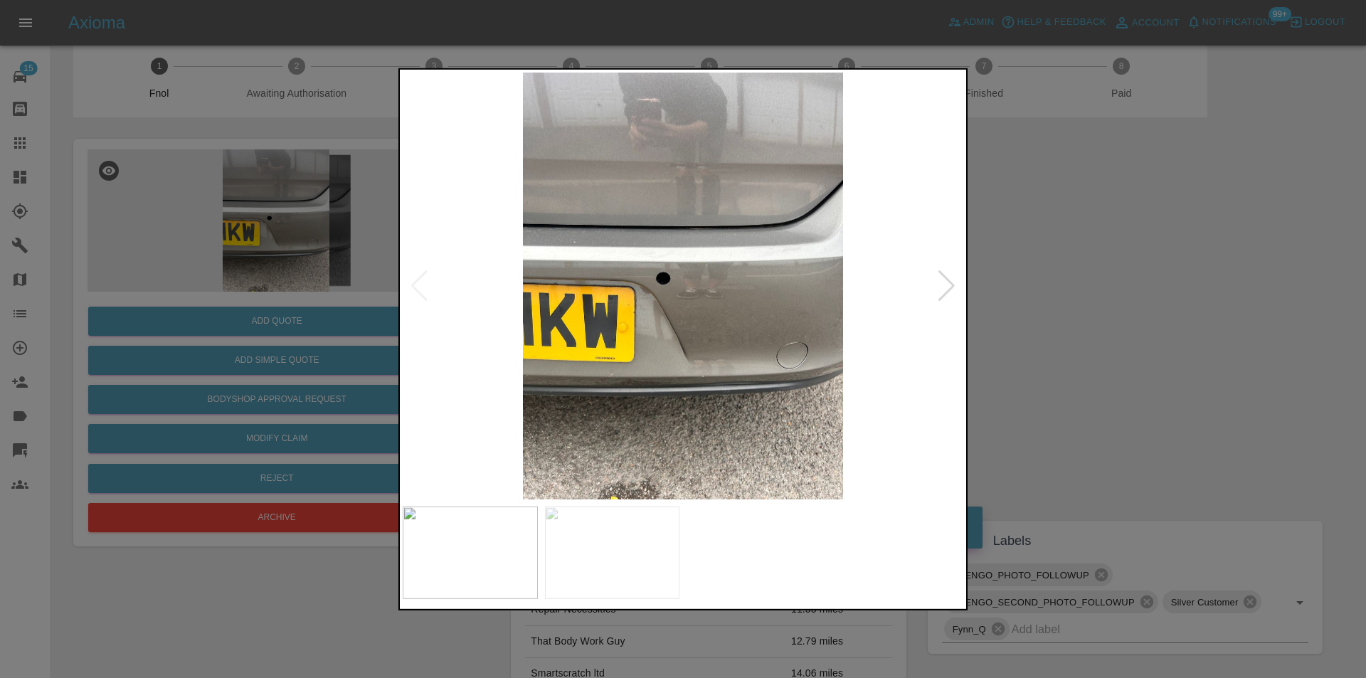
click at [718, 288] on img at bounding box center [683, 285] width 561 height 427
click at [718, 287] on img at bounding box center [683, 285] width 561 height 427
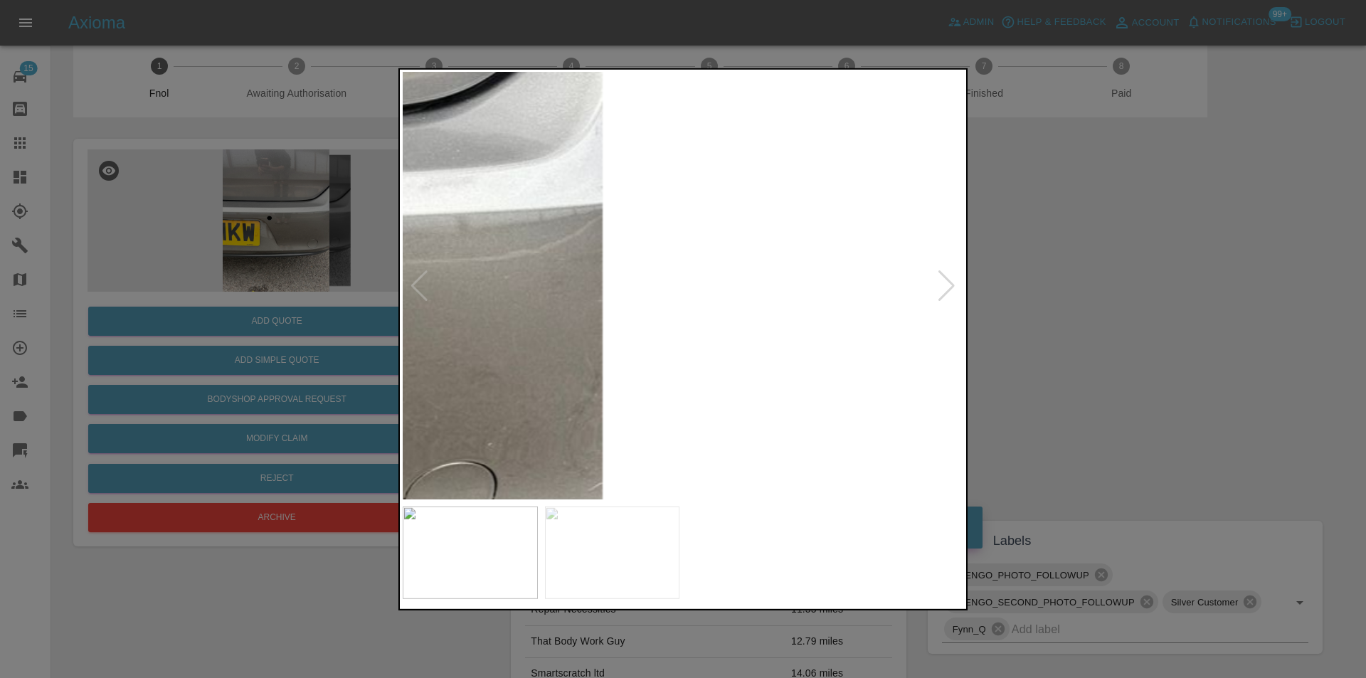
click at [1058, 282] on div at bounding box center [683, 339] width 1366 height 678
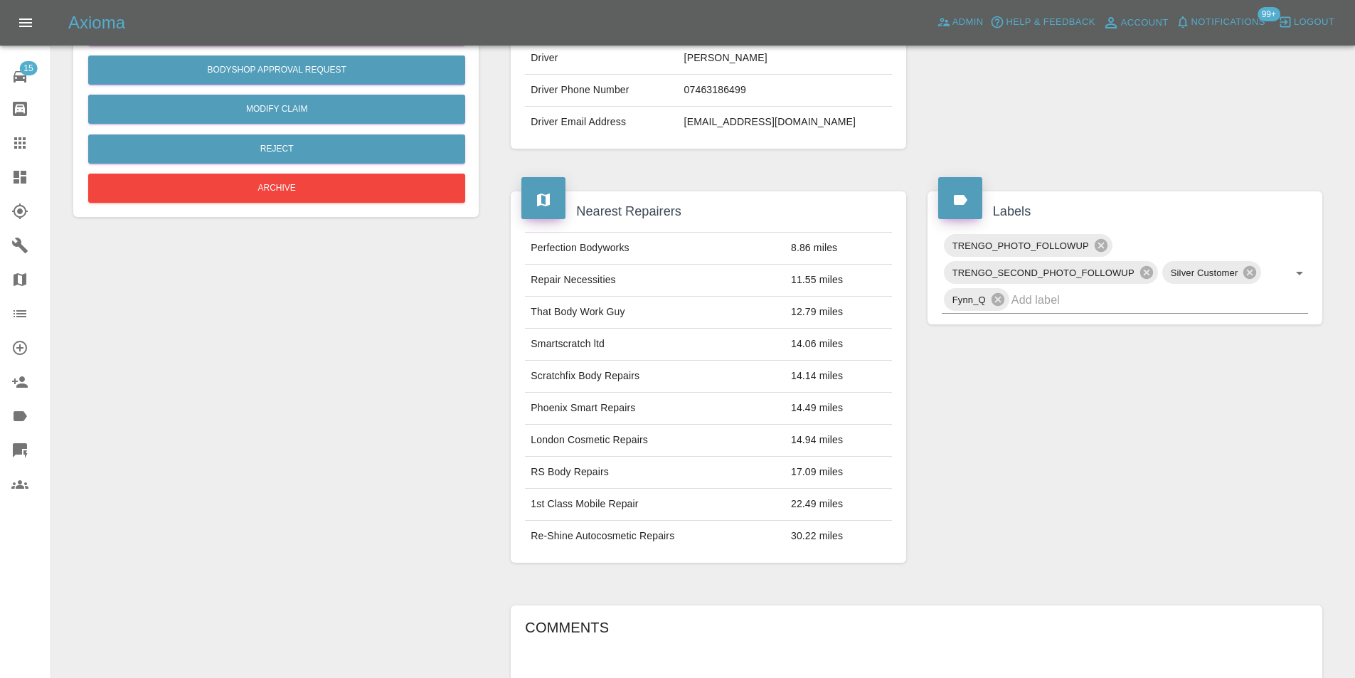
scroll to position [93, 0]
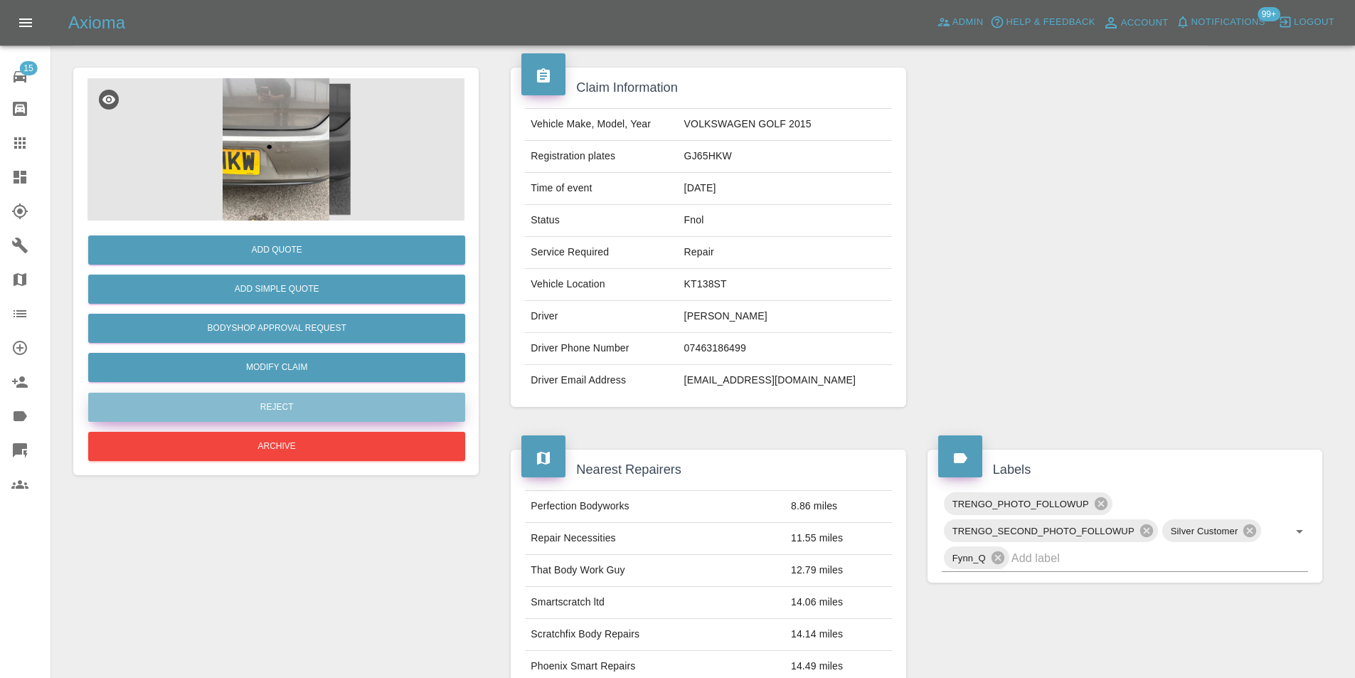
click at [277, 415] on button "Reject" at bounding box center [276, 407] width 377 height 29
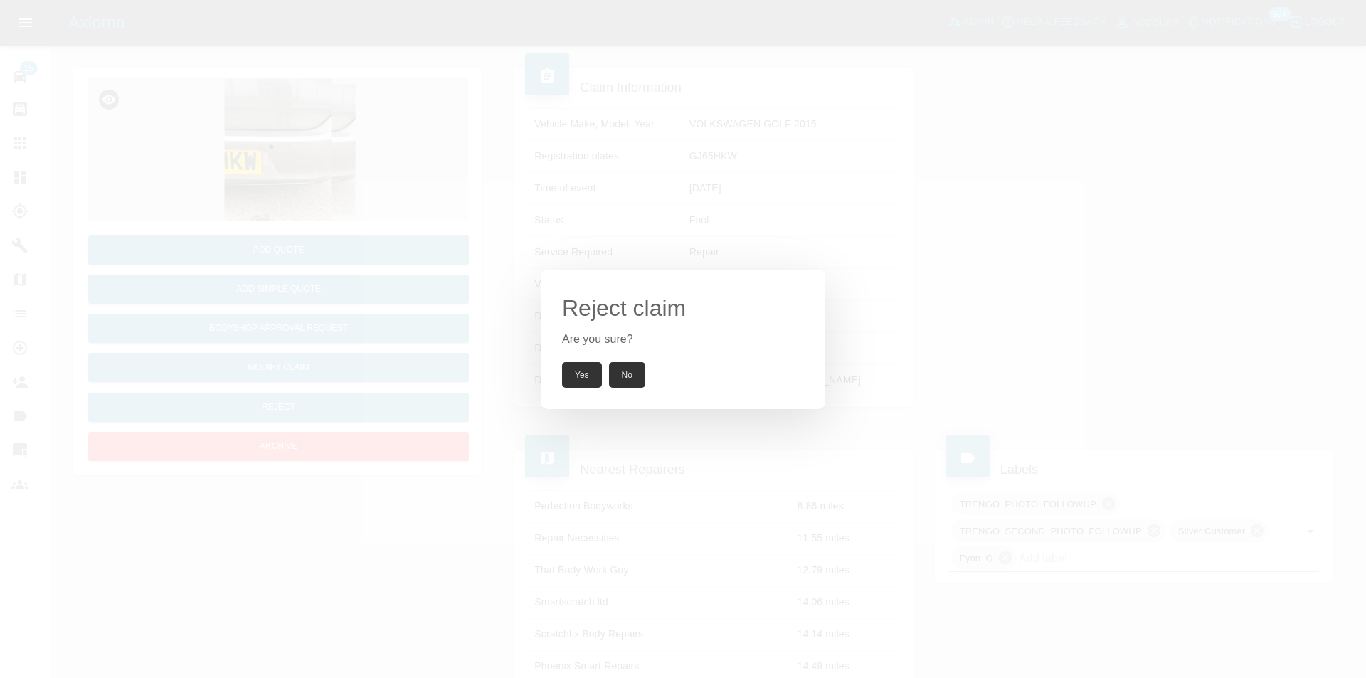
click at [583, 377] on button "Yes" at bounding box center [582, 375] width 40 height 26
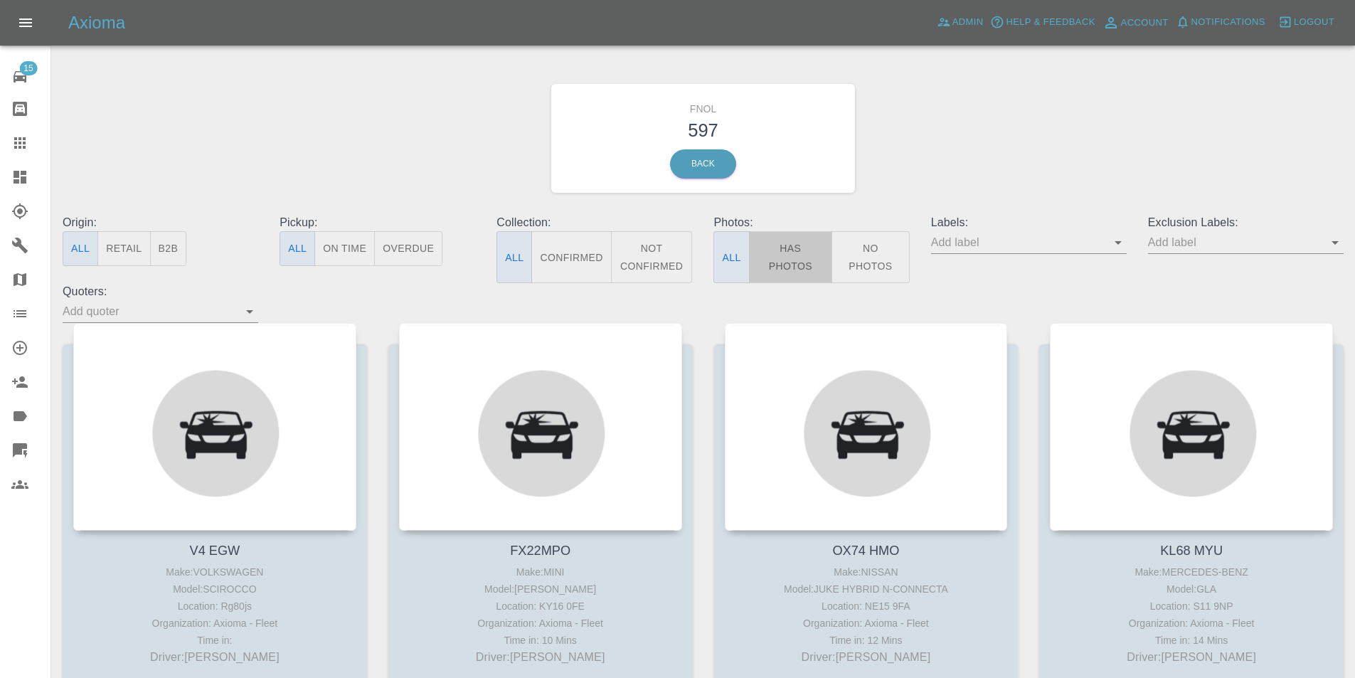
click at [795, 270] on button "Has Photos" at bounding box center [791, 257] width 84 height 52
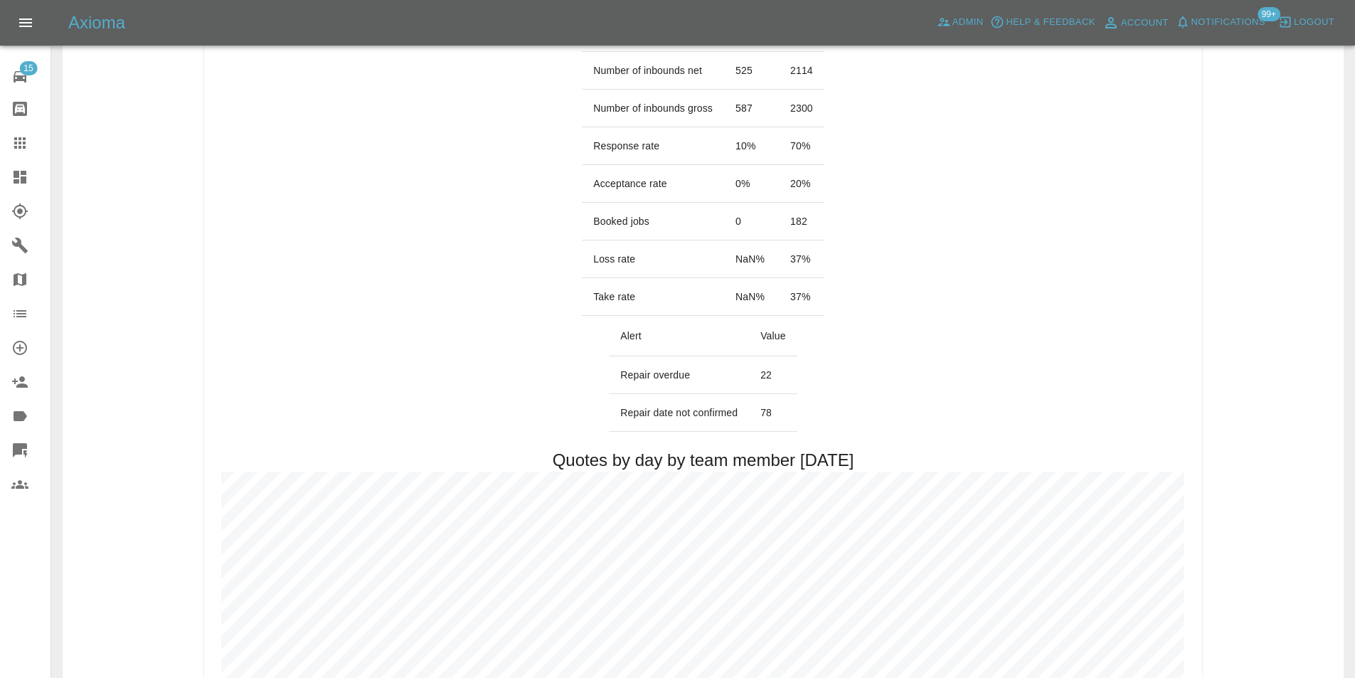
scroll to position [640, 0]
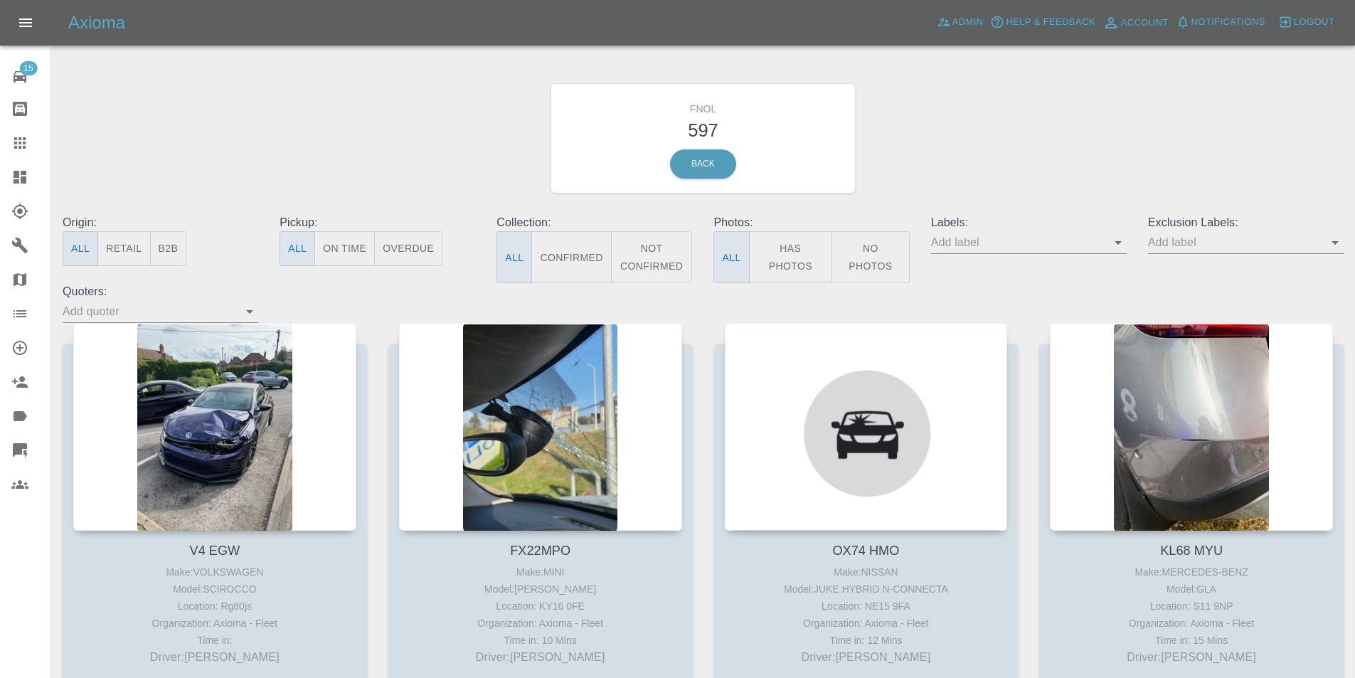
click at [1330, 243] on icon "Open" at bounding box center [1335, 242] width 17 height 17
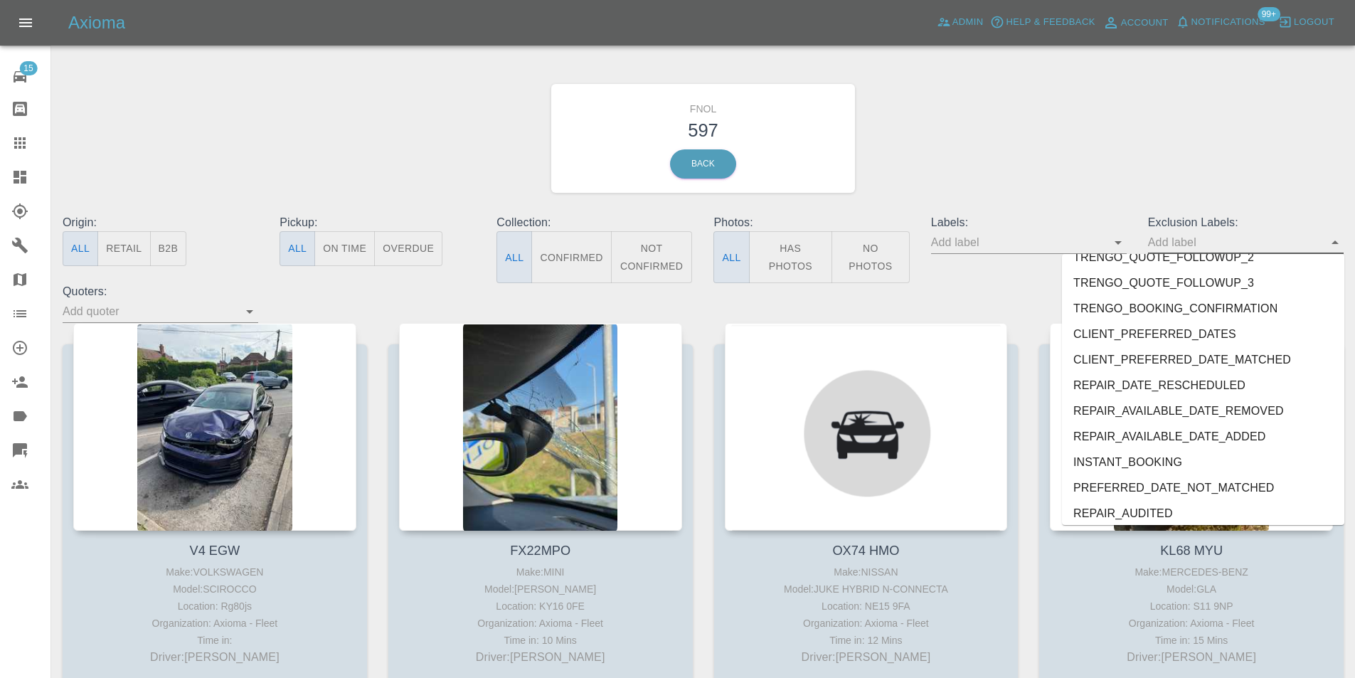
scroll to position [3018, 0]
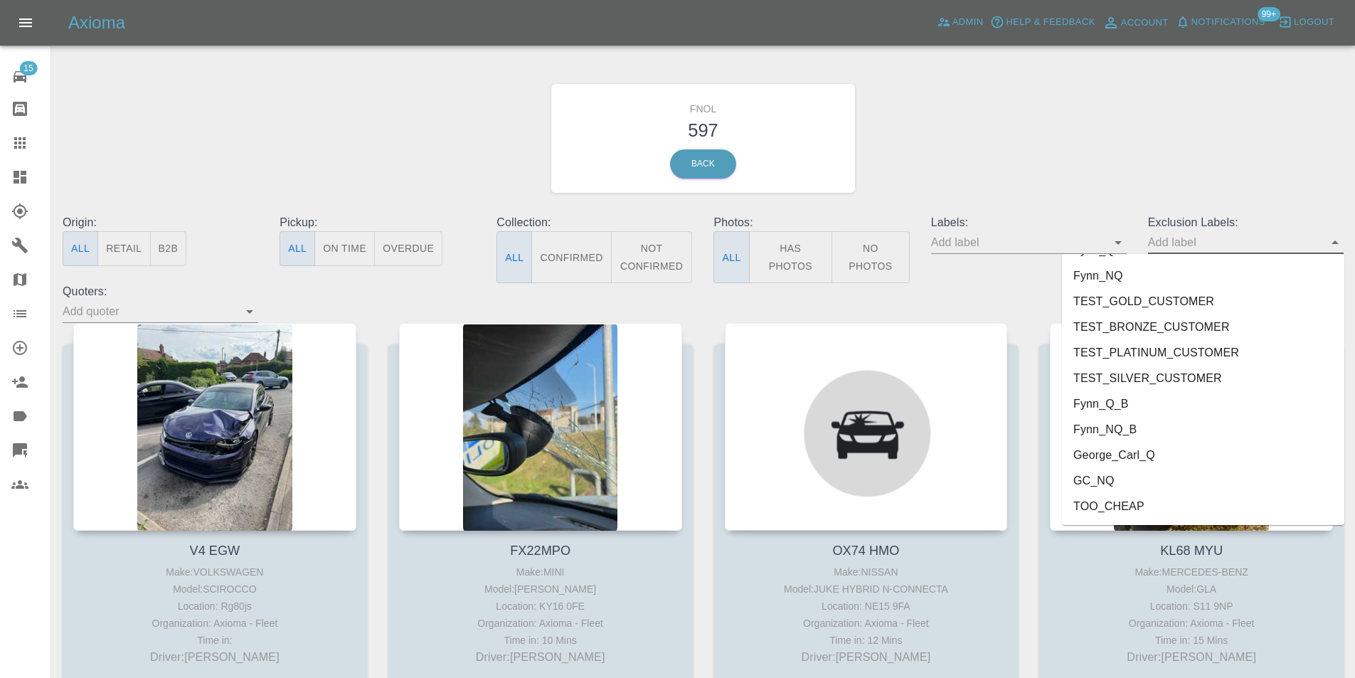
click at [1138, 455] on li "George_Carl_Q" at bounding box center [1203, 455] width 282 height 26
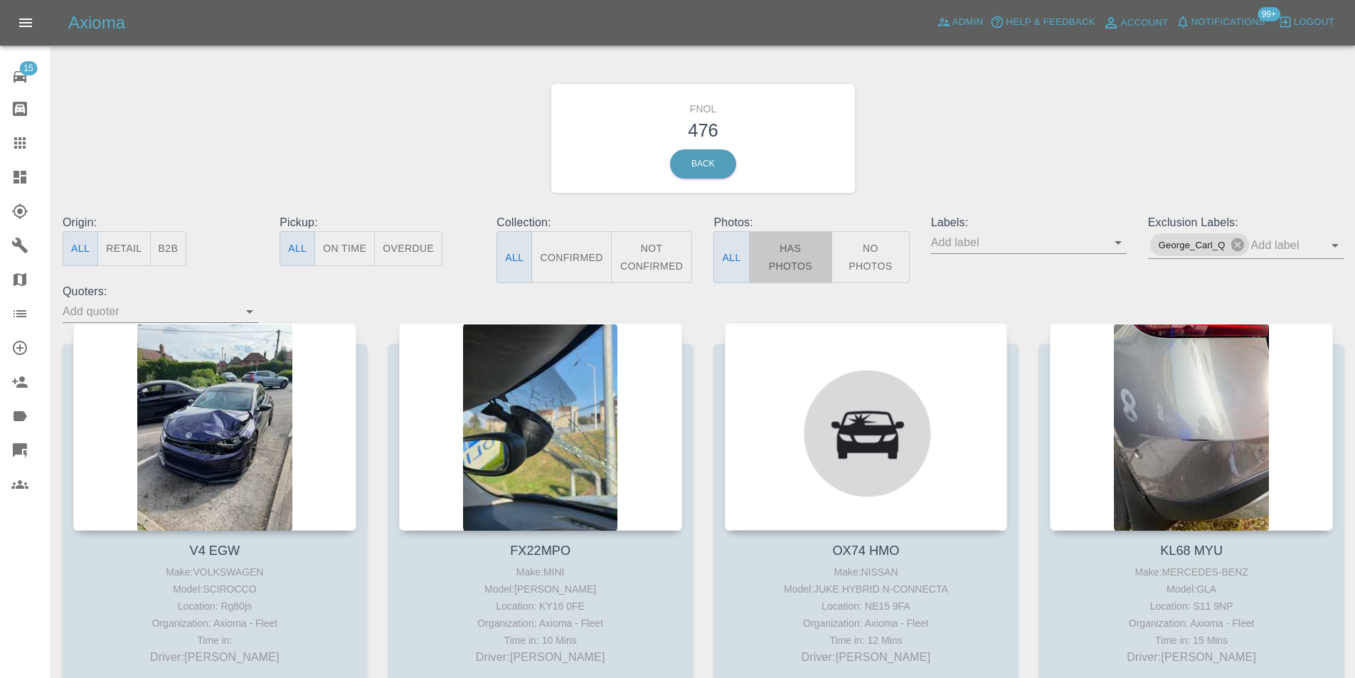
click at [801, 260] on button "Has Photos" at bounding box center [791, 257] width 84 height 52
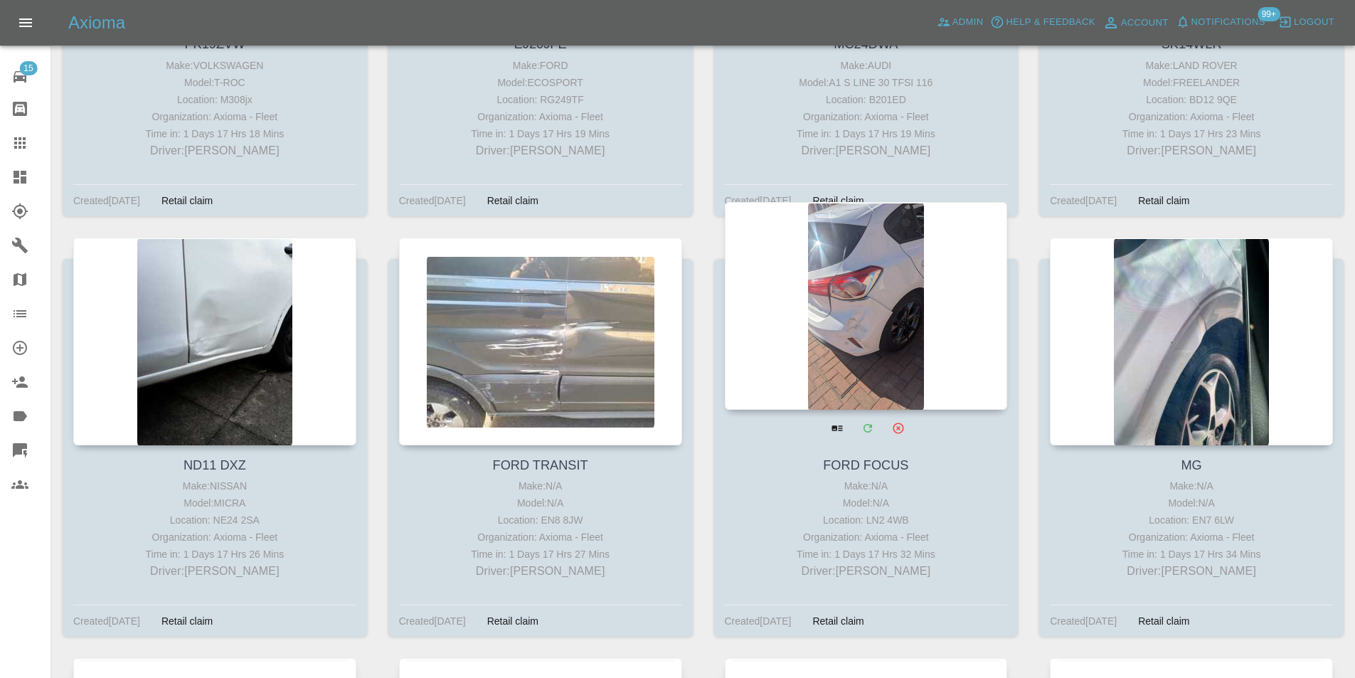
scroll to position [24482, 0]
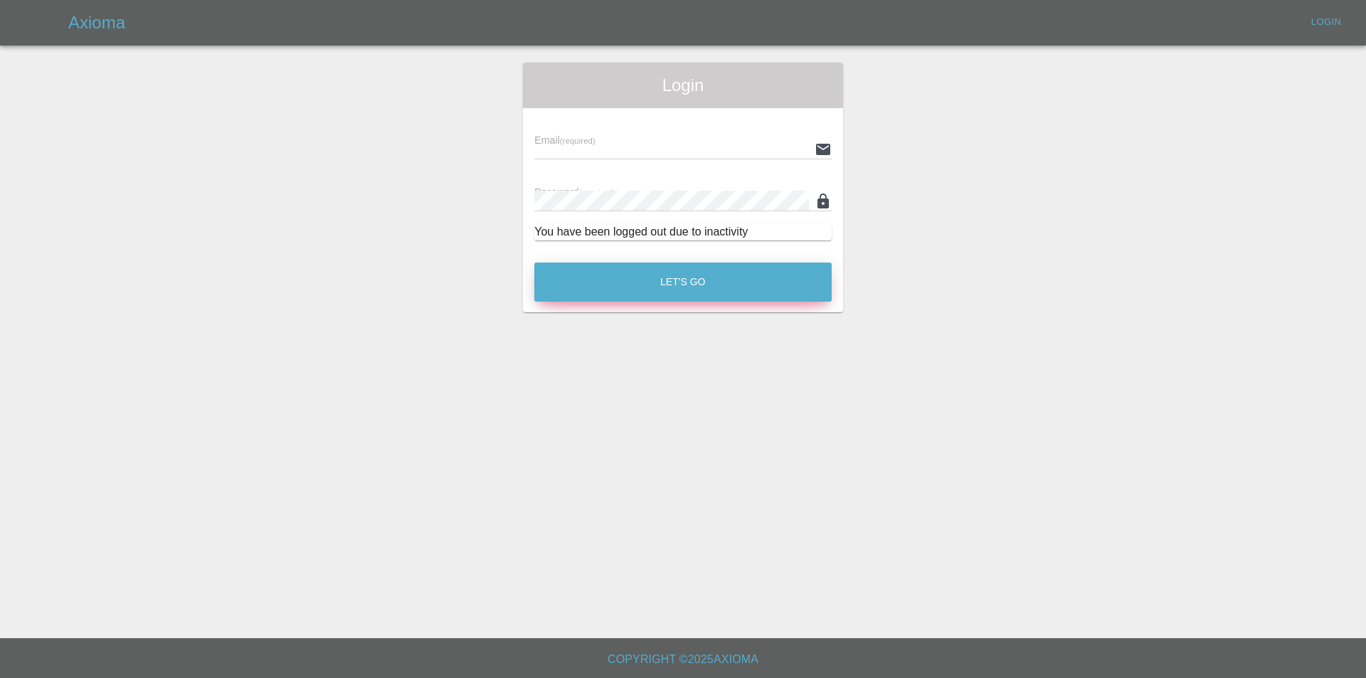
type input "eric.ordano@gmail.com"
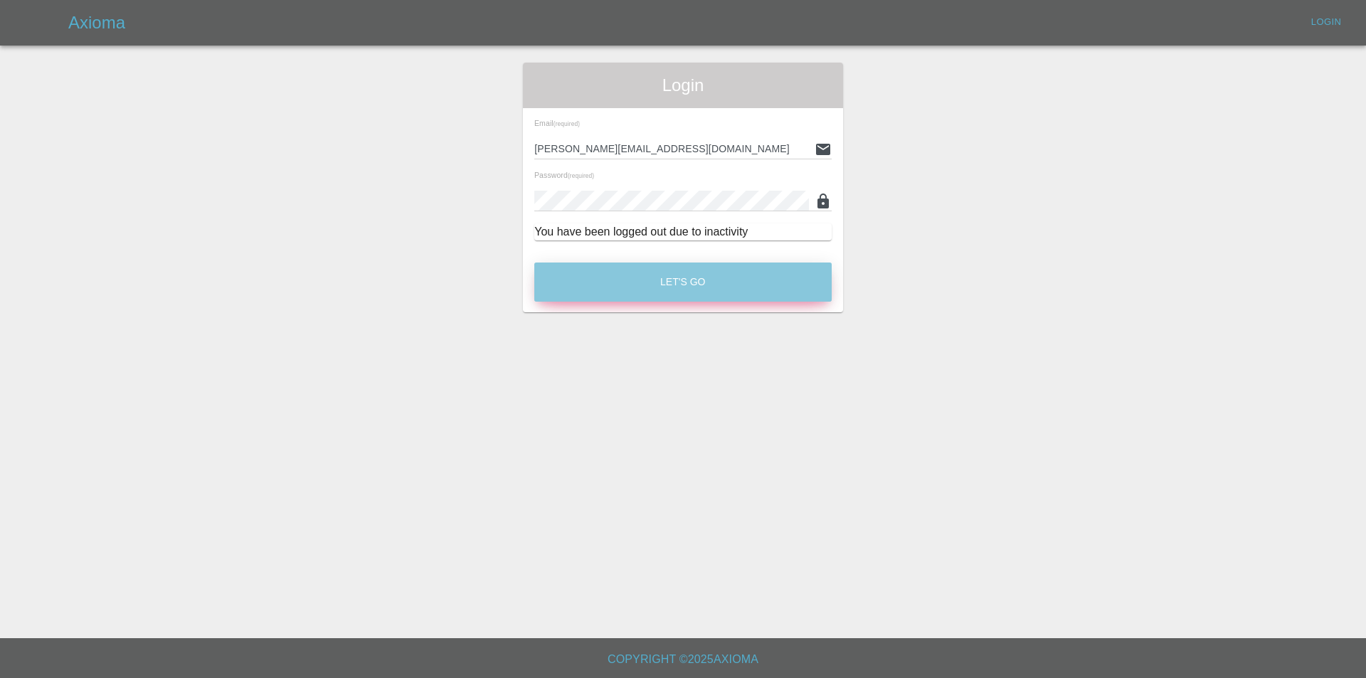
click at [639, 265] on button "Let's Go" at bounding box center [682, 281] width 297 height 39
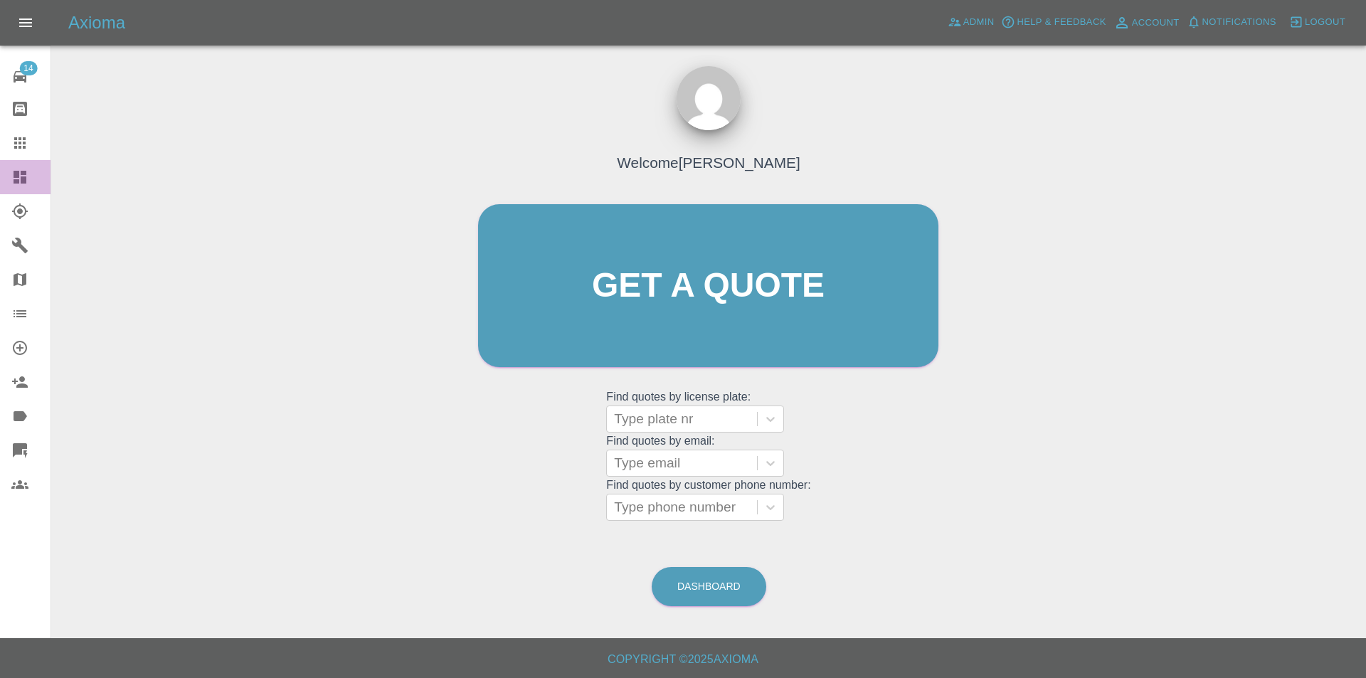
click at [24, 174] on icon at bounding box center [20, 177] width 13 height 13
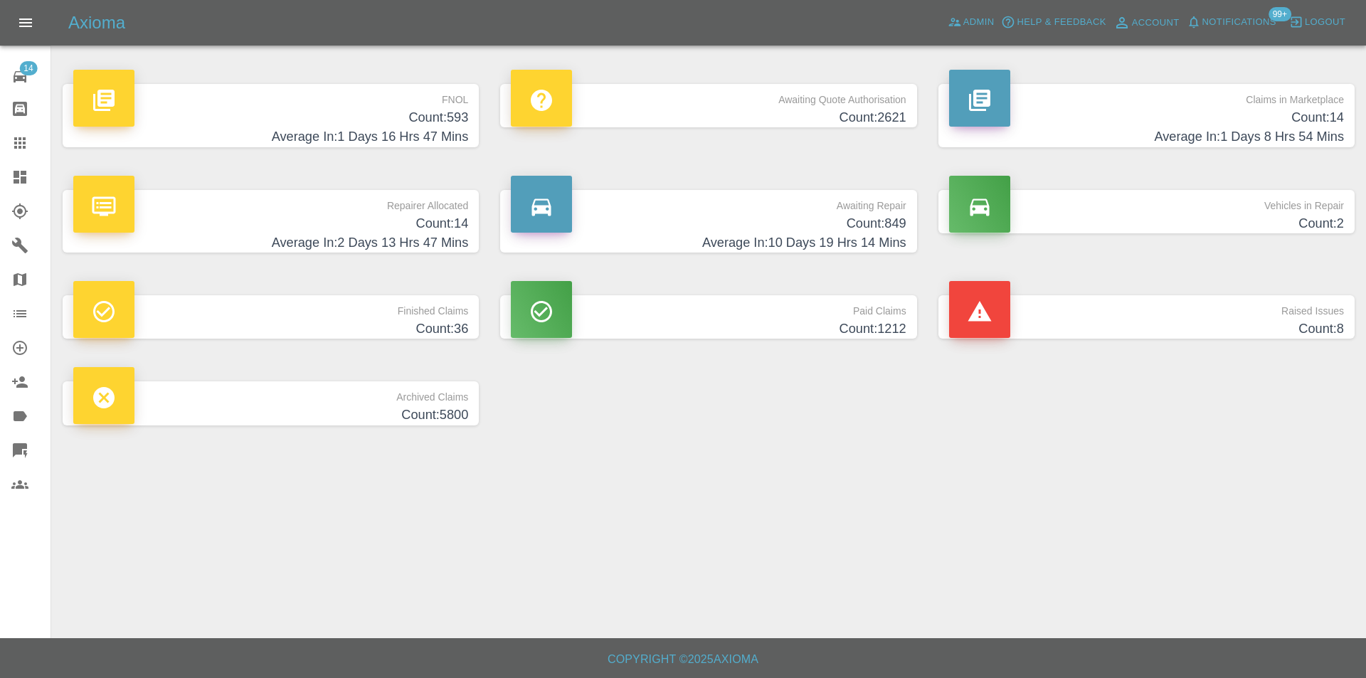
click at [450, 125] on h4 "Count: 593" at bounding box center [270, 117] width 395 height 19
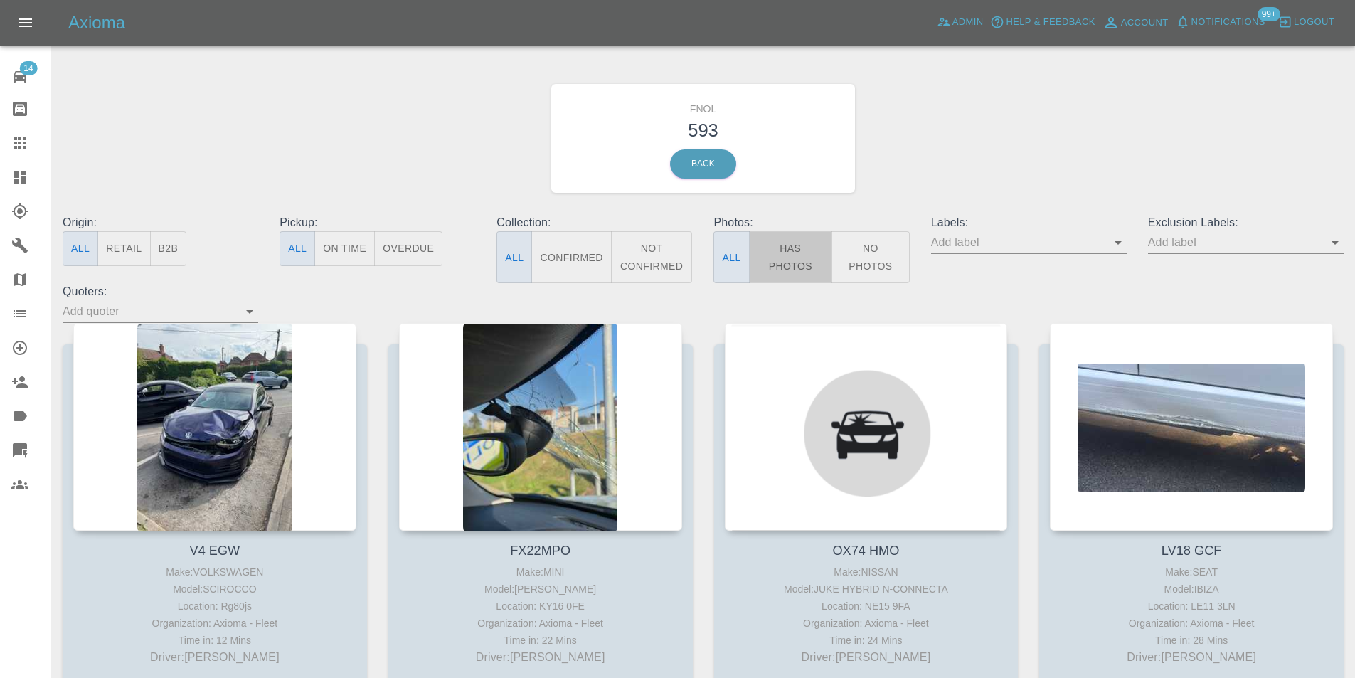
drag, startPoint x: 808, startPoint y: 270, endPoint x: 1339, endPoint y: 245, distance: 531.3
click at [808, 269] on button "Has Photos" at bounding box center [791, 257] width 84 height 52
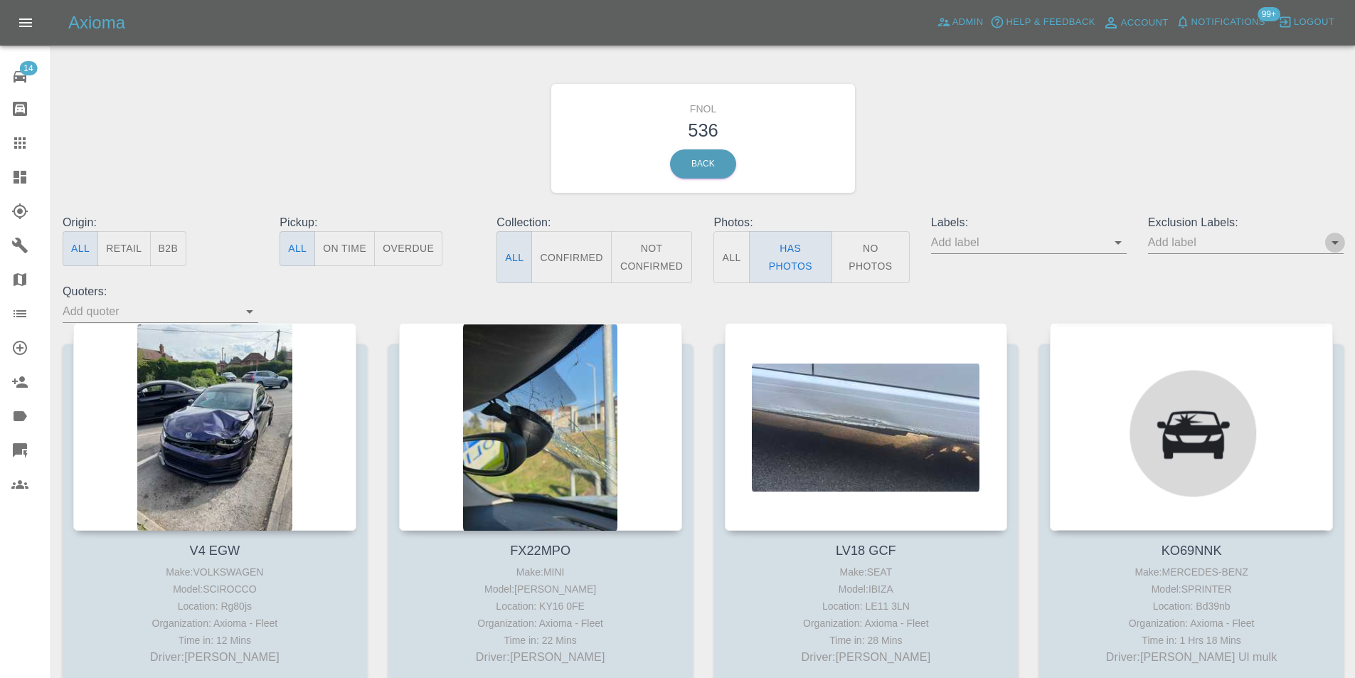
click at [1339, 245] on icon "Open" at bounding box center [1335, 242] width 17 height 17
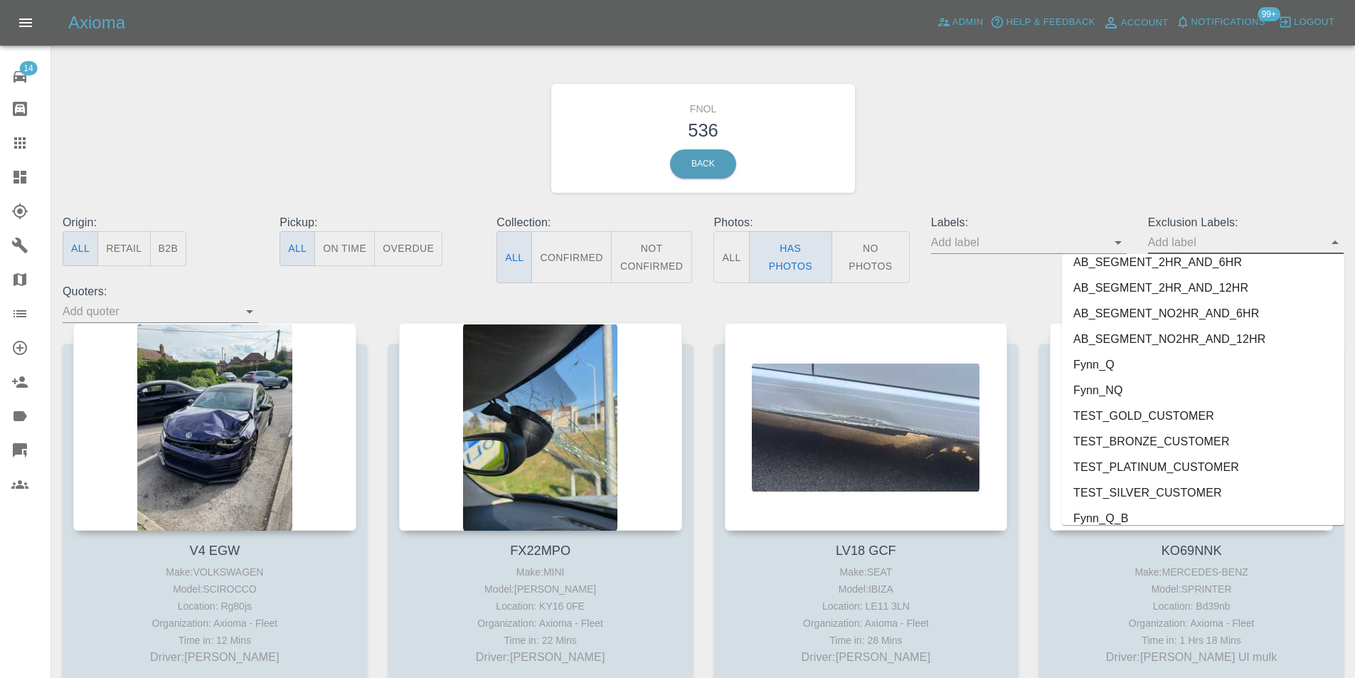
scroll to position [3018, 0]
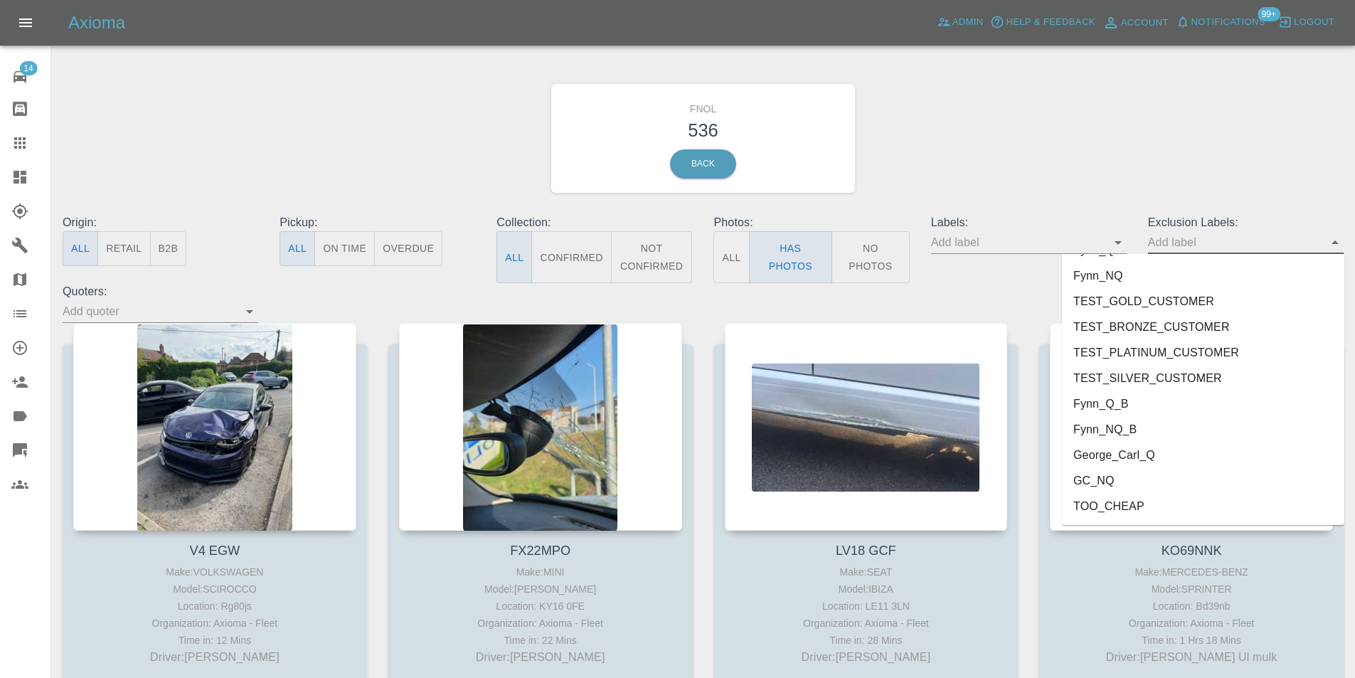
click at [1147, 460] on li "George_Carl_Q" at bounding box center [1203, 455] width 282 height 26
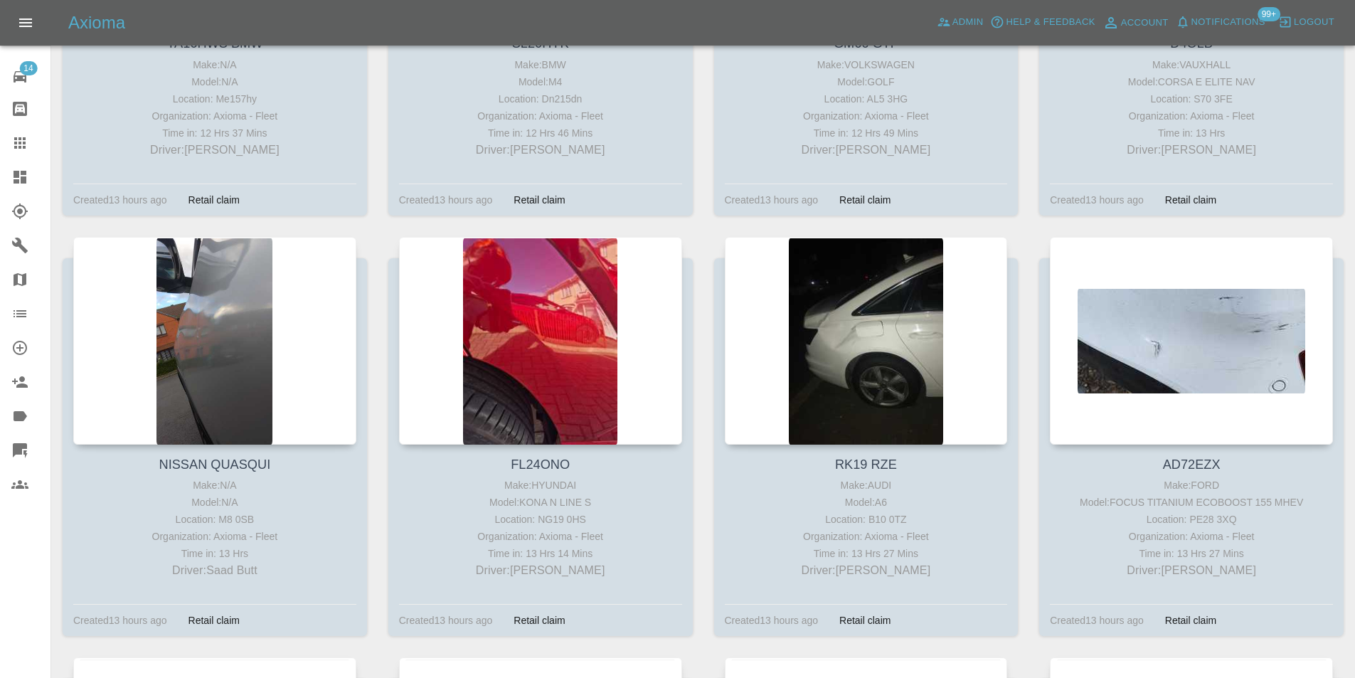
scroll to position [2837, 0]
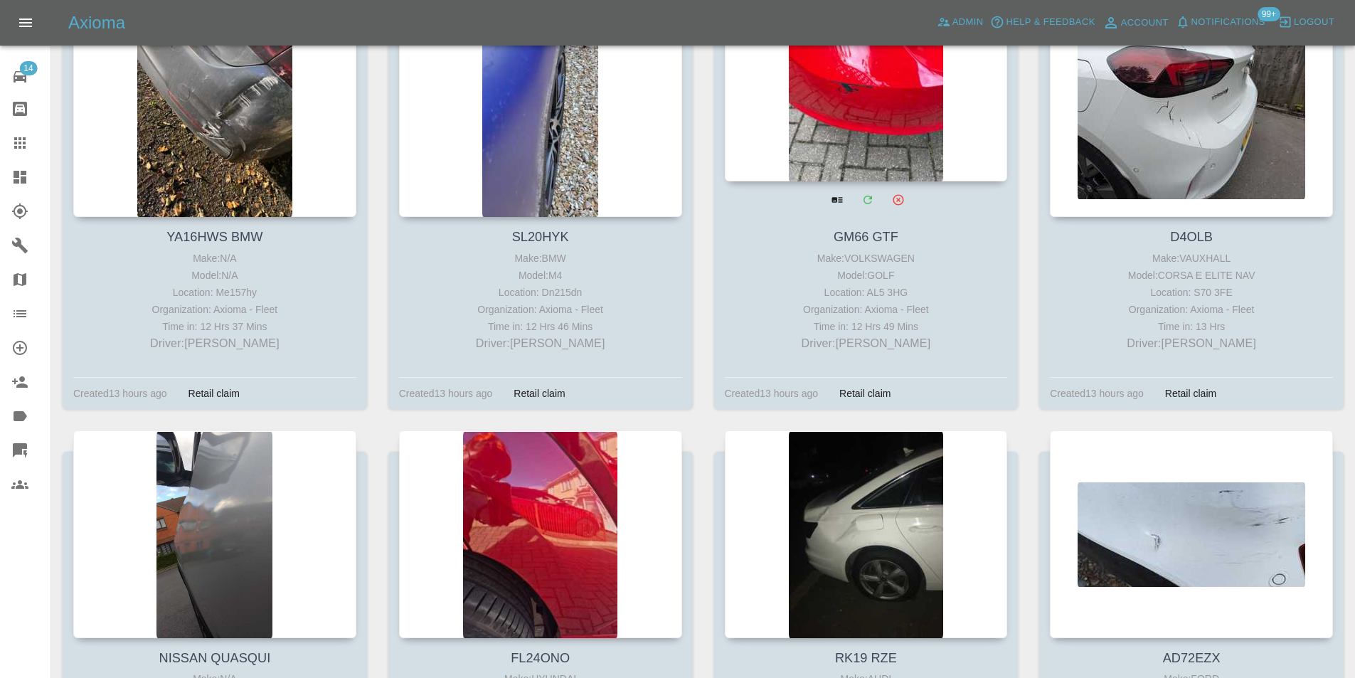
drag, startPoint x: 817, startPoint y: 47, endPoint x: 824, endPoint y: 50, distance: 7.7
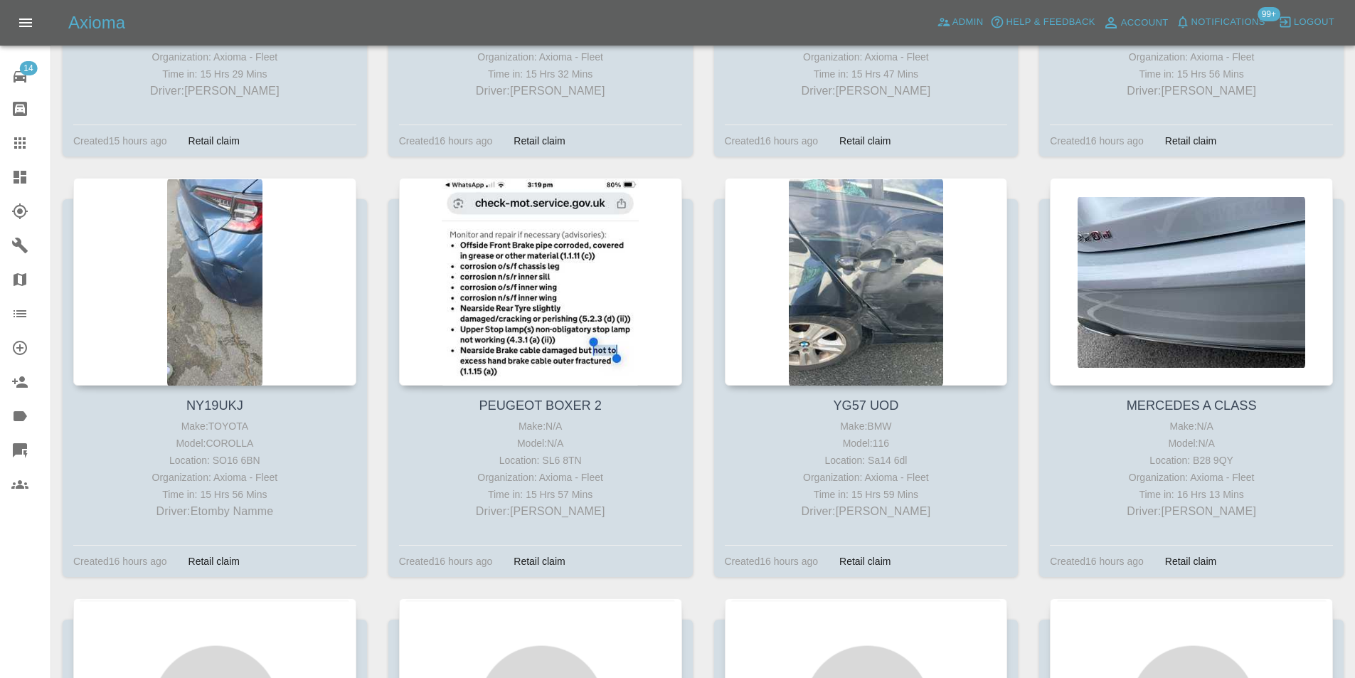
scroll to position [7746, 0]
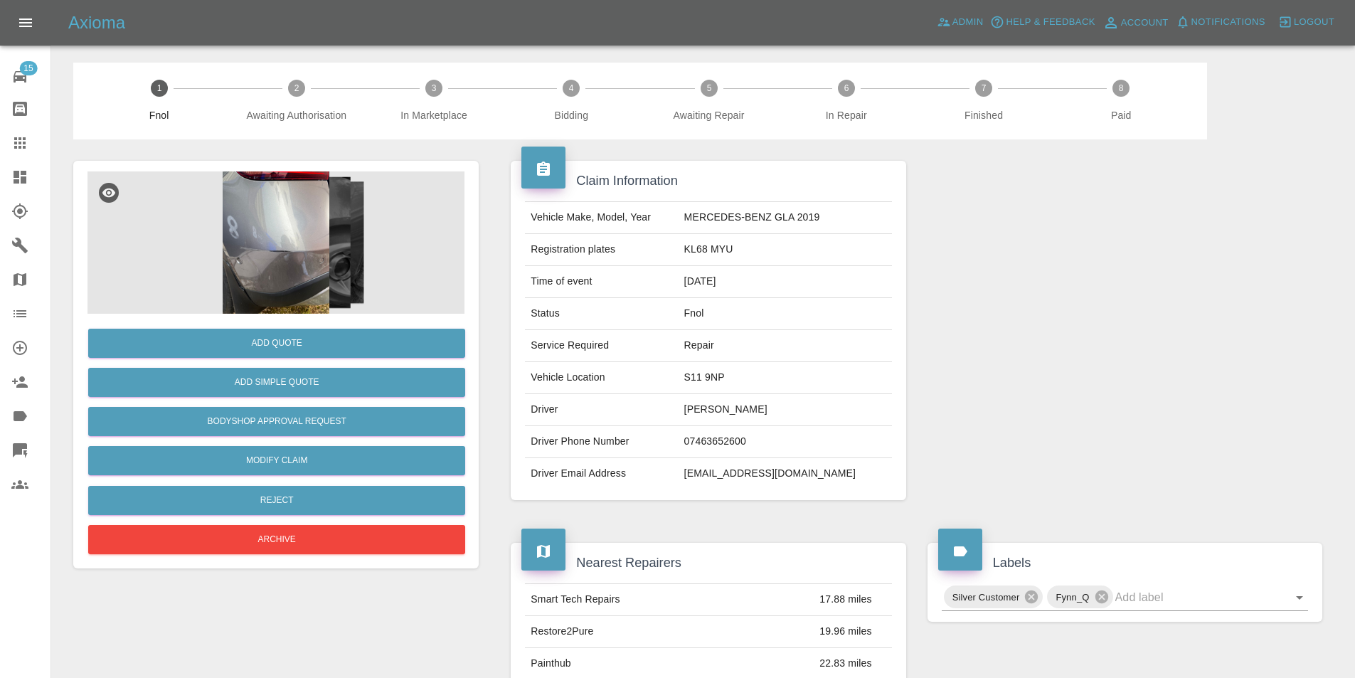
click at [271, 235] on img at bounding box center [275, 242] width 377 height 142
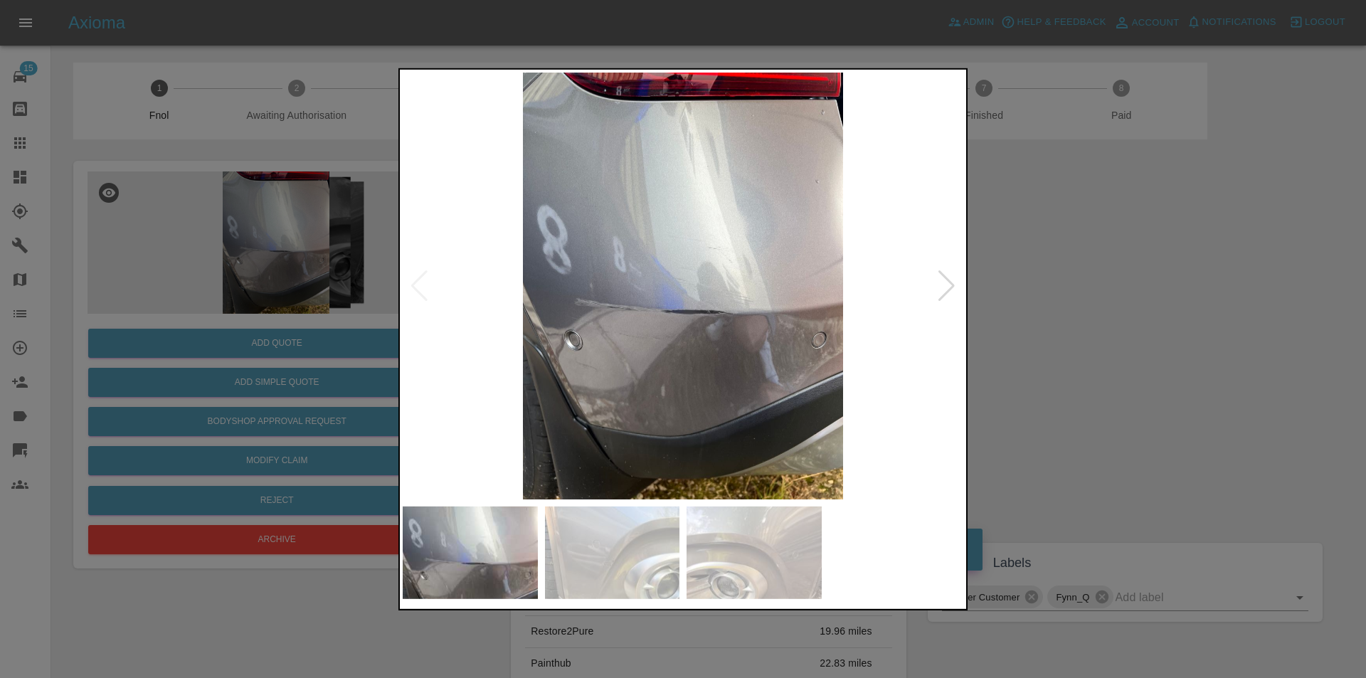
click at [942, 291] on div at bounding box center [946, 285] width 19 height 31
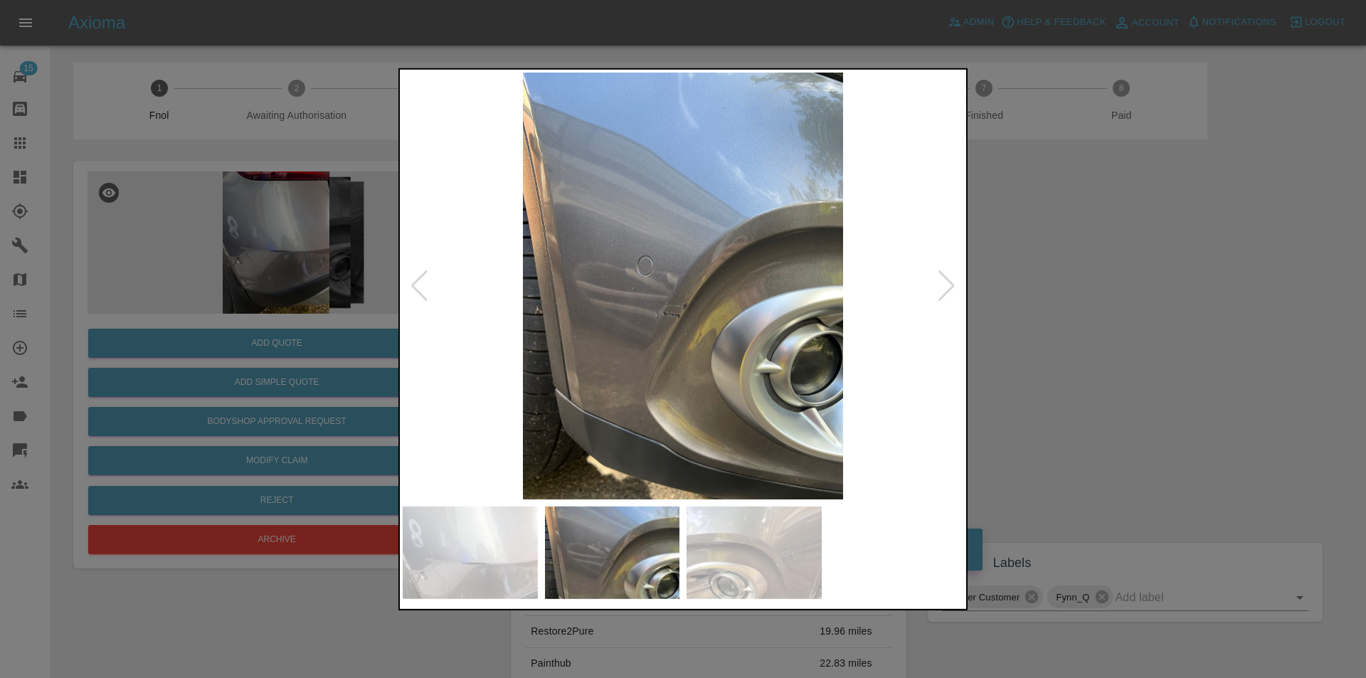
click at [942, 291] on div at bounding box center [946, 285] width 19 height 31
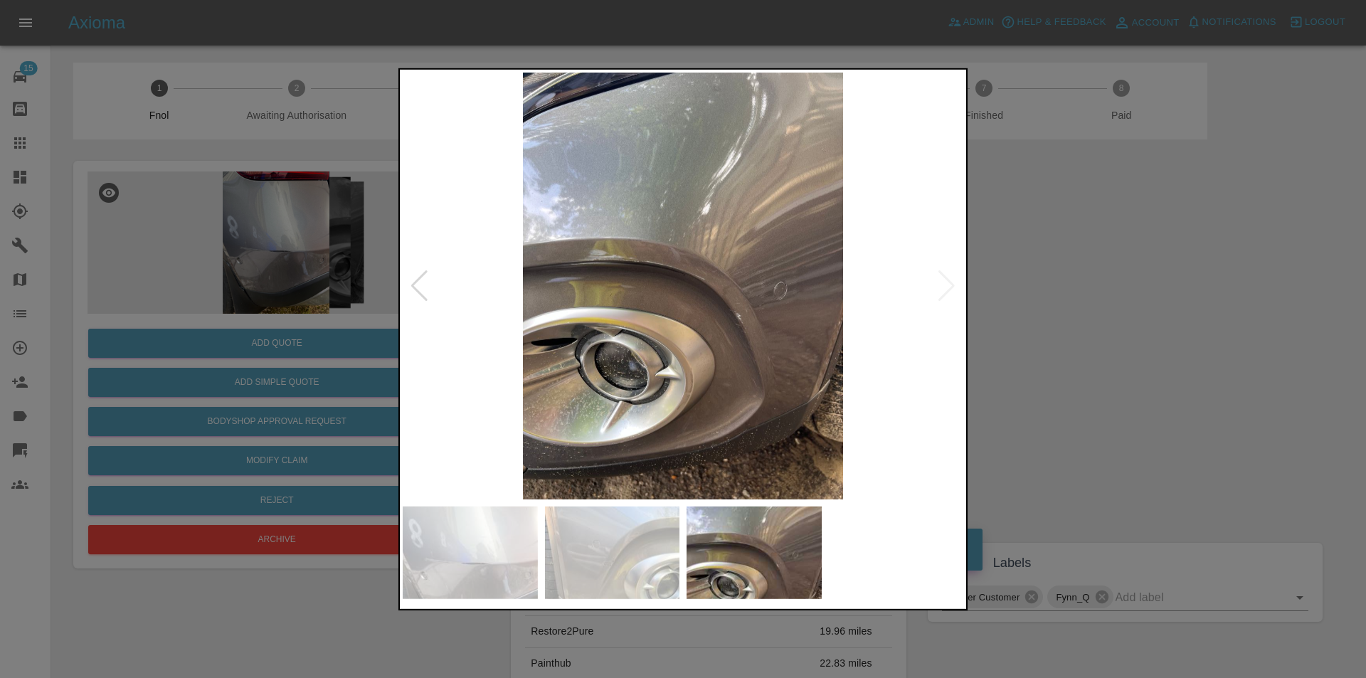
click at [942, 291] on img at bounding box center [683, 285] width 561 height 427
drag, startPoint x: 1121, startPoint y: 321, endPoint x: 577, endPoint y: 318, distance: 544.2
click at [639, 322] on div at bounding box center [683, 339] width 1366 height 678
click at [413, 289] on div at bounding box center [419, 285] width 19 height 31
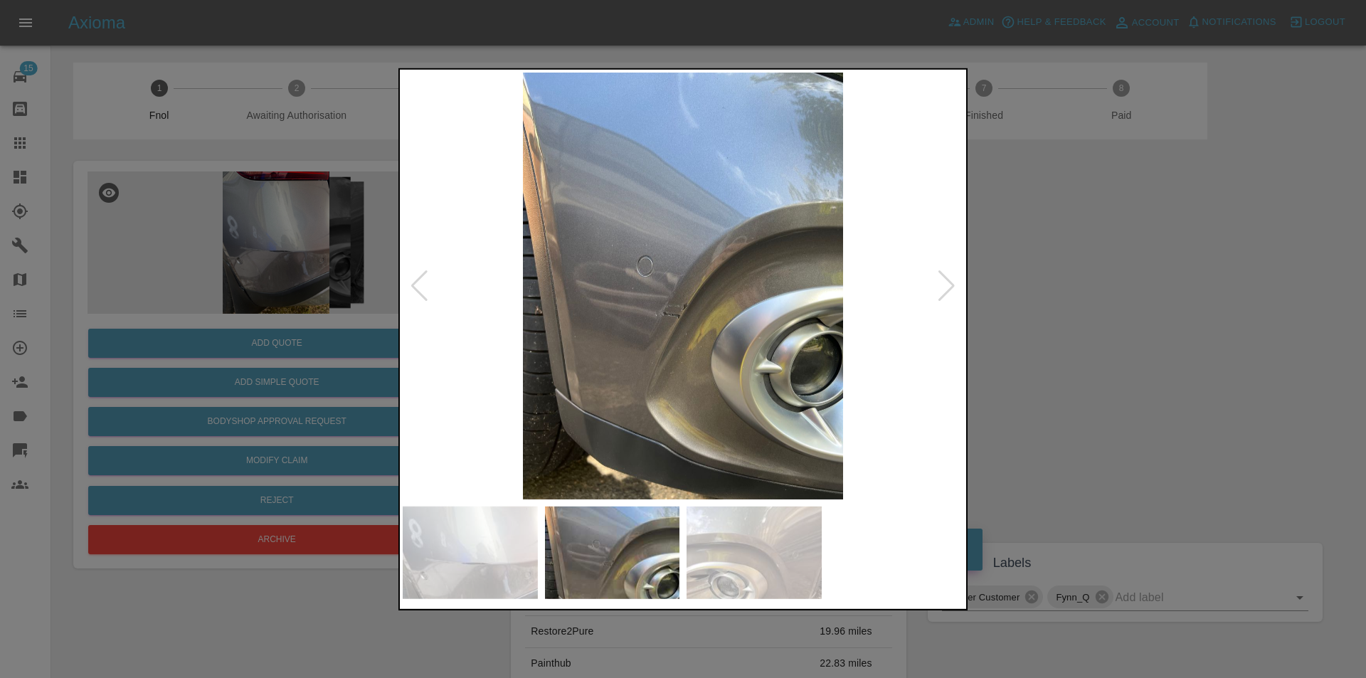
click at [413, 289] on div at bounding box center [419, 285] width 19 height 31
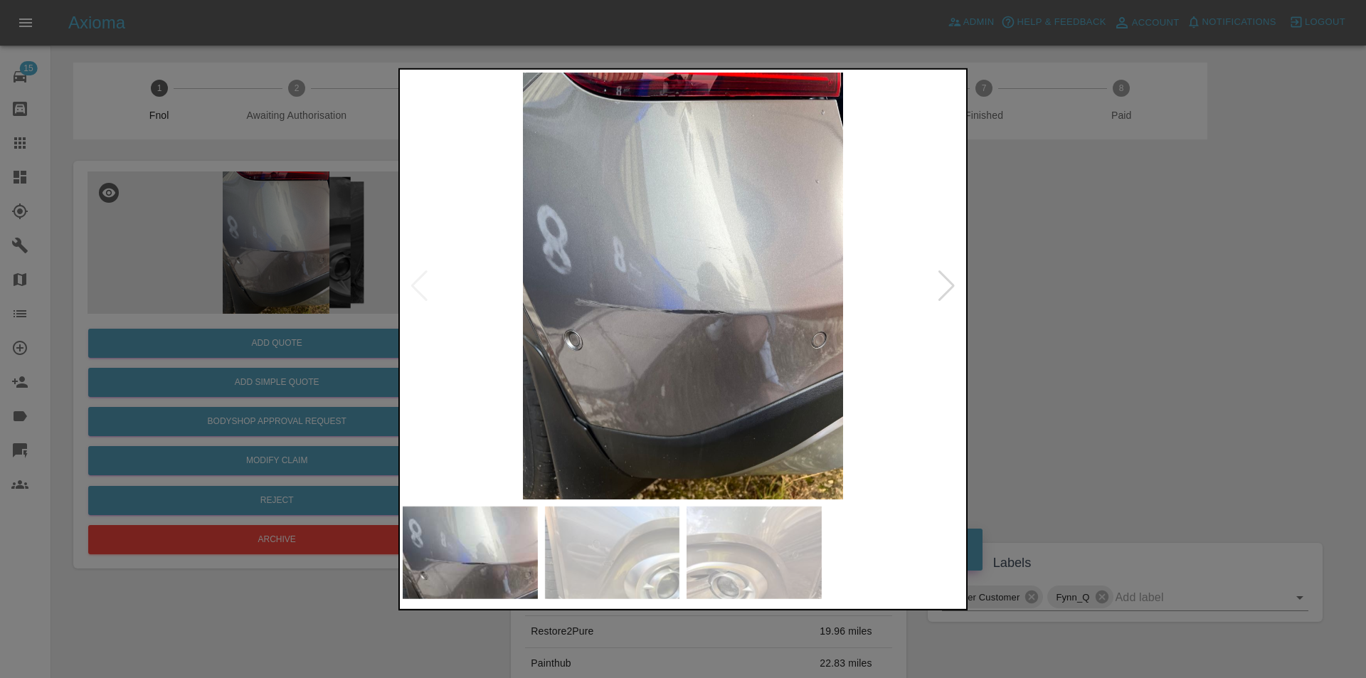
click at [945, 292] on div at bounding box center [946, 285] width 19 height 31
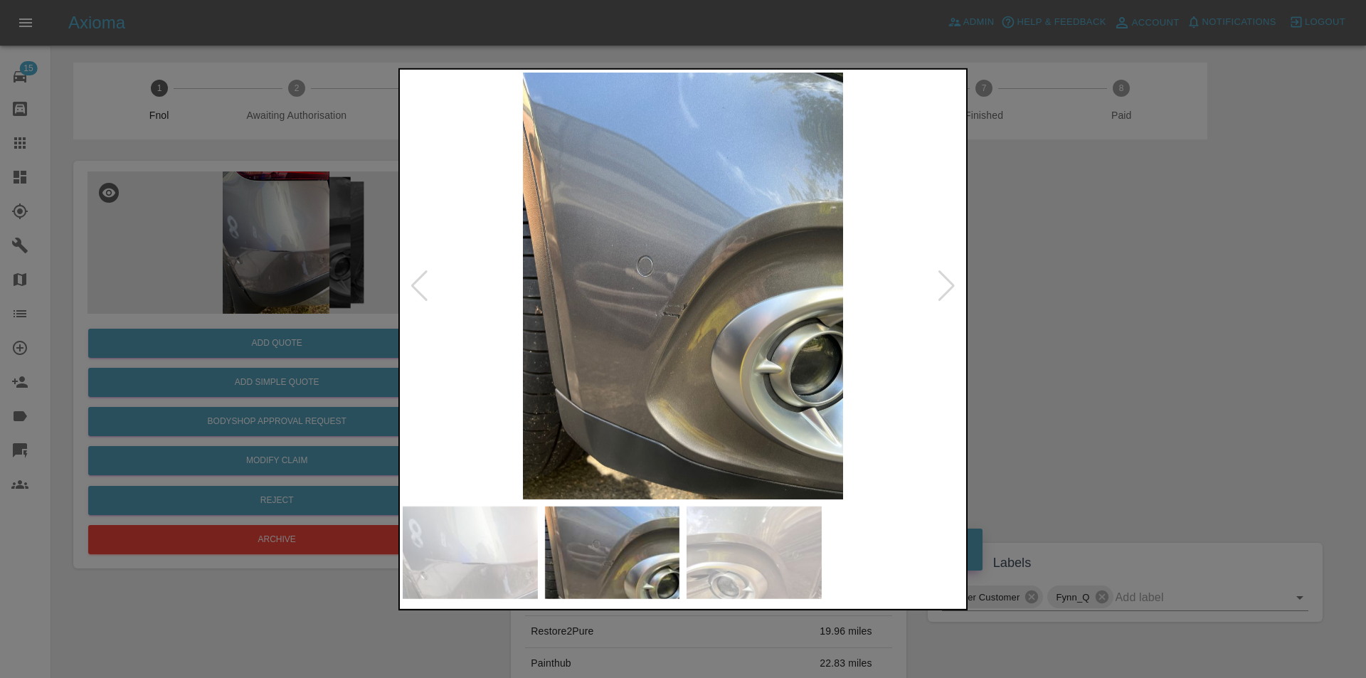
click at [945, 292] on div at bounding box center [946, 285] width 19 height 31
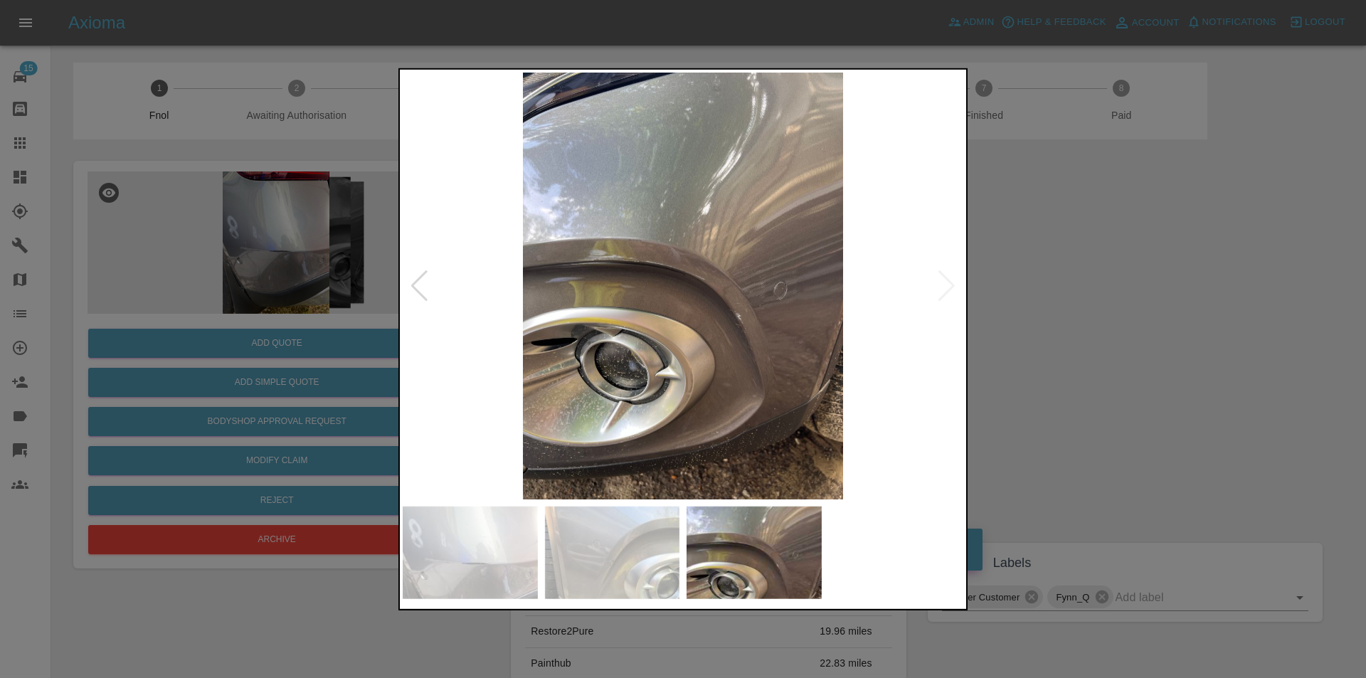
click at [1095, 295] on div at bounding box center [683, 339] width 1366 height 678
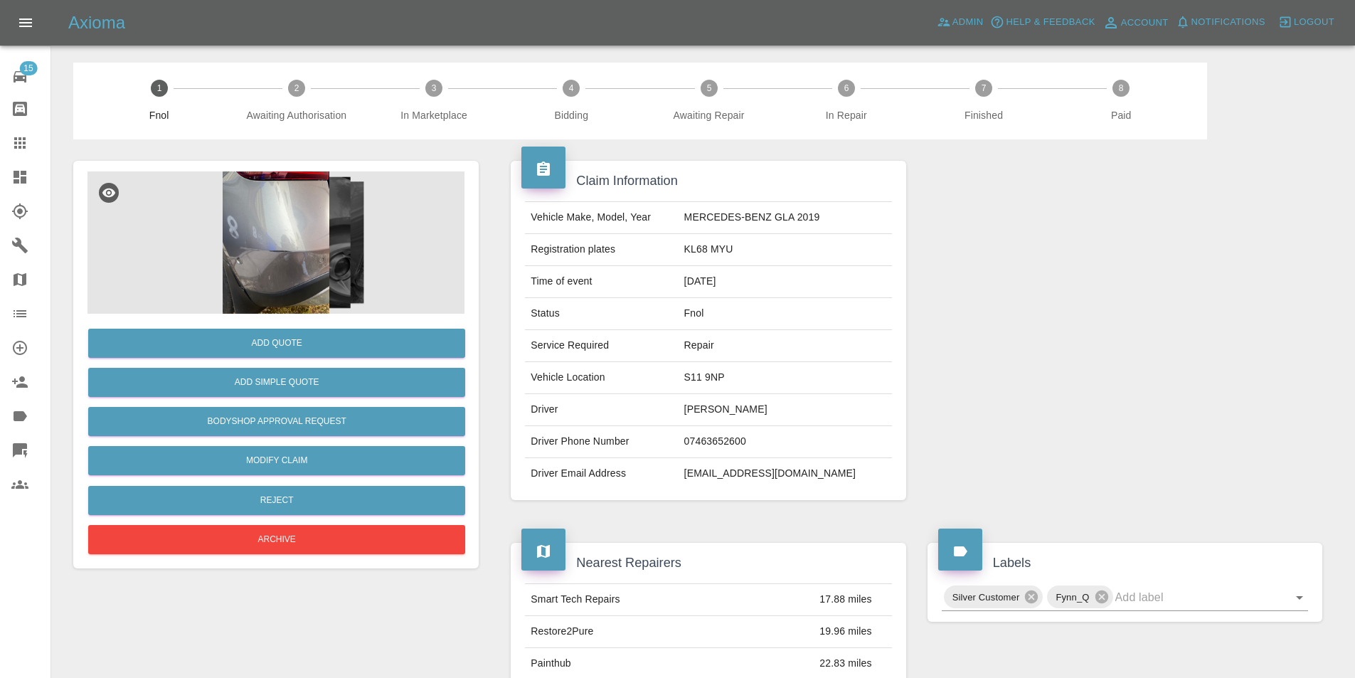
click at [268, 224] on img at bounding box center [275, 242] width 377 height 142
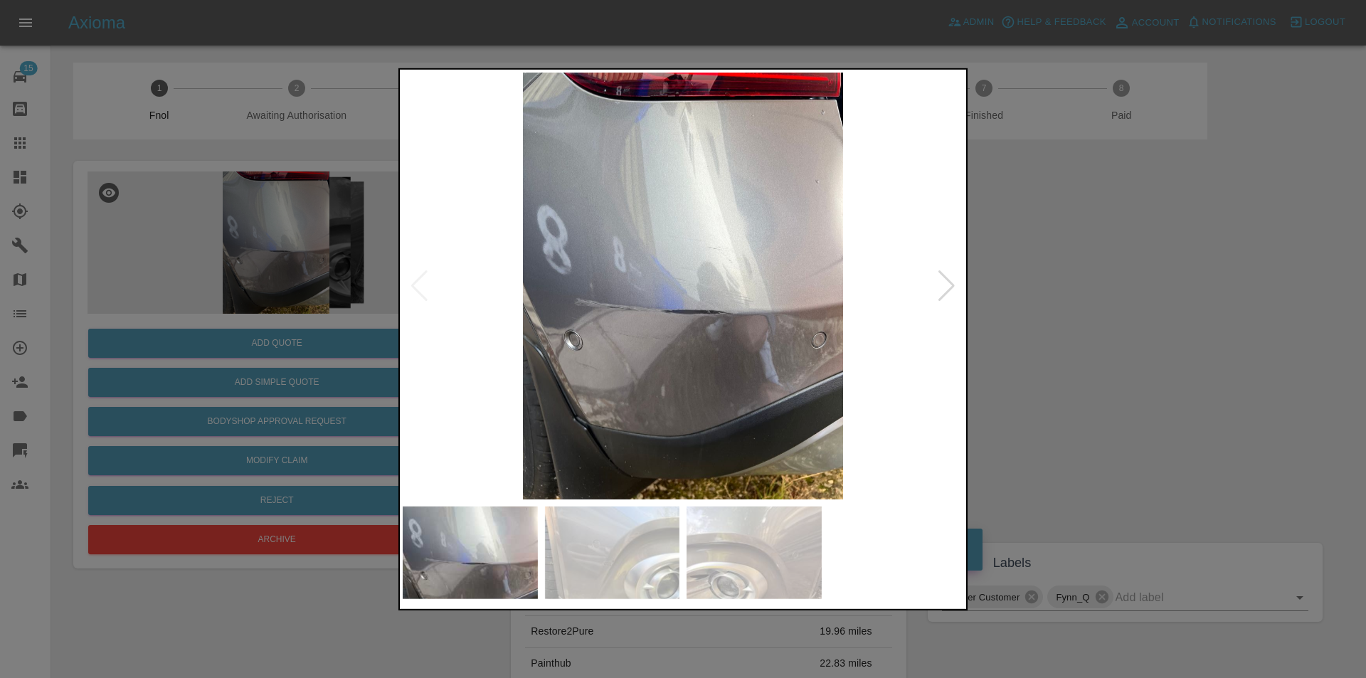
click at [953, 277] on div at bounding box center [946, 285] width 19 height 31
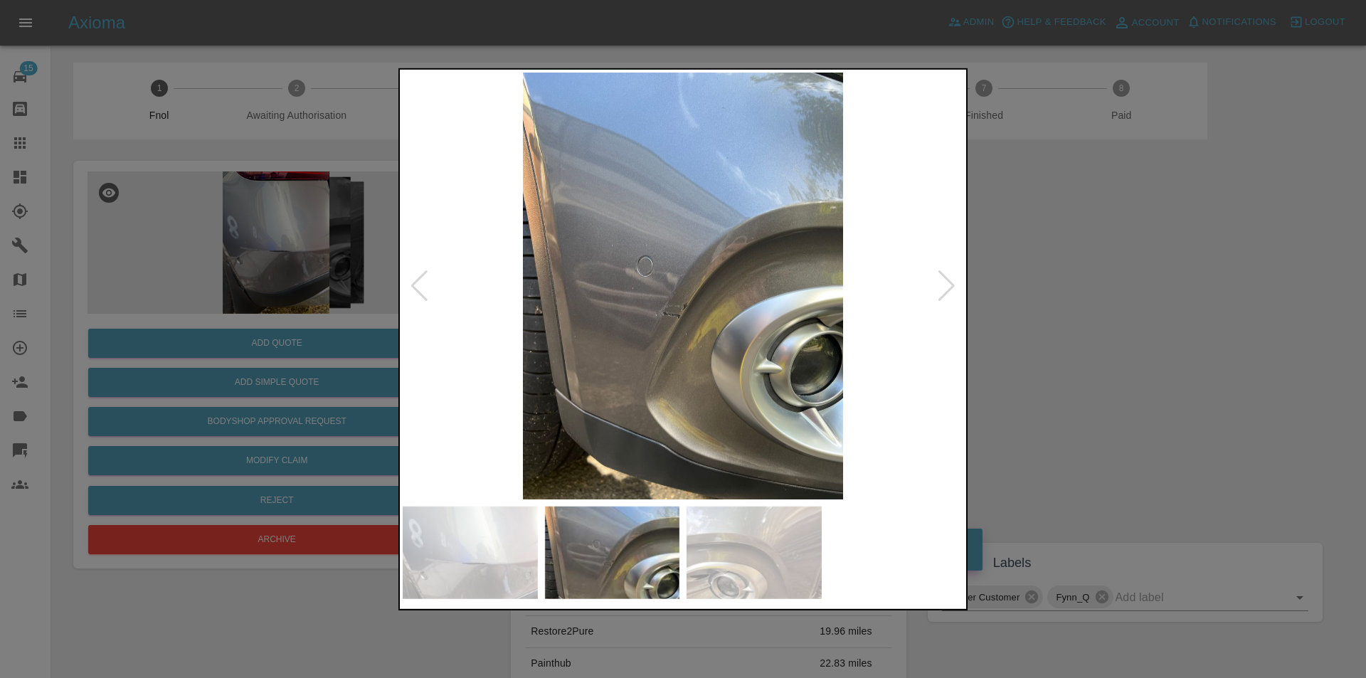
click at [952, 287] on div at bounding box center [946, 285] width 19 height 31
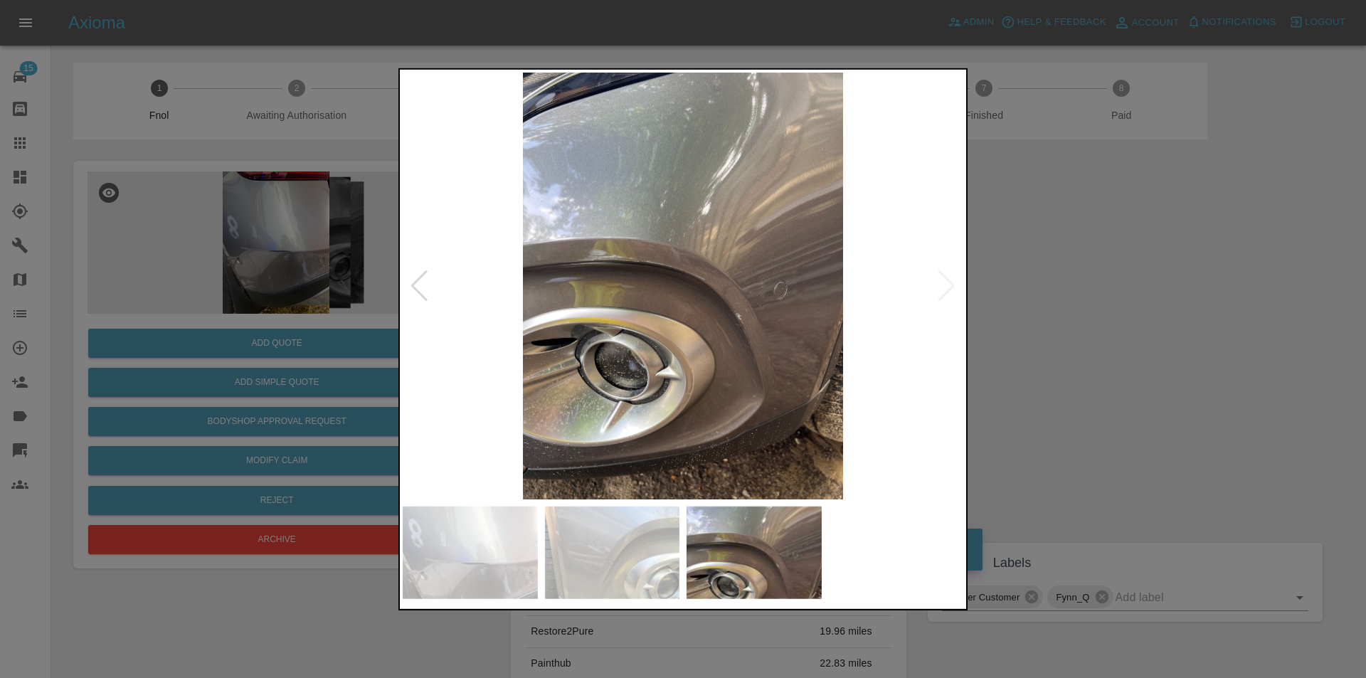
click at [952, 287] on img at bounding box center [683, 285] width 561 height 427
drag, startPoint x: 1080, startPoint y: 291, endPoint x: 1036, endPoint y: 291, distance: 44.1
click at [1068, 291] on div at bounding box center [683, 339] width 1366 height 678
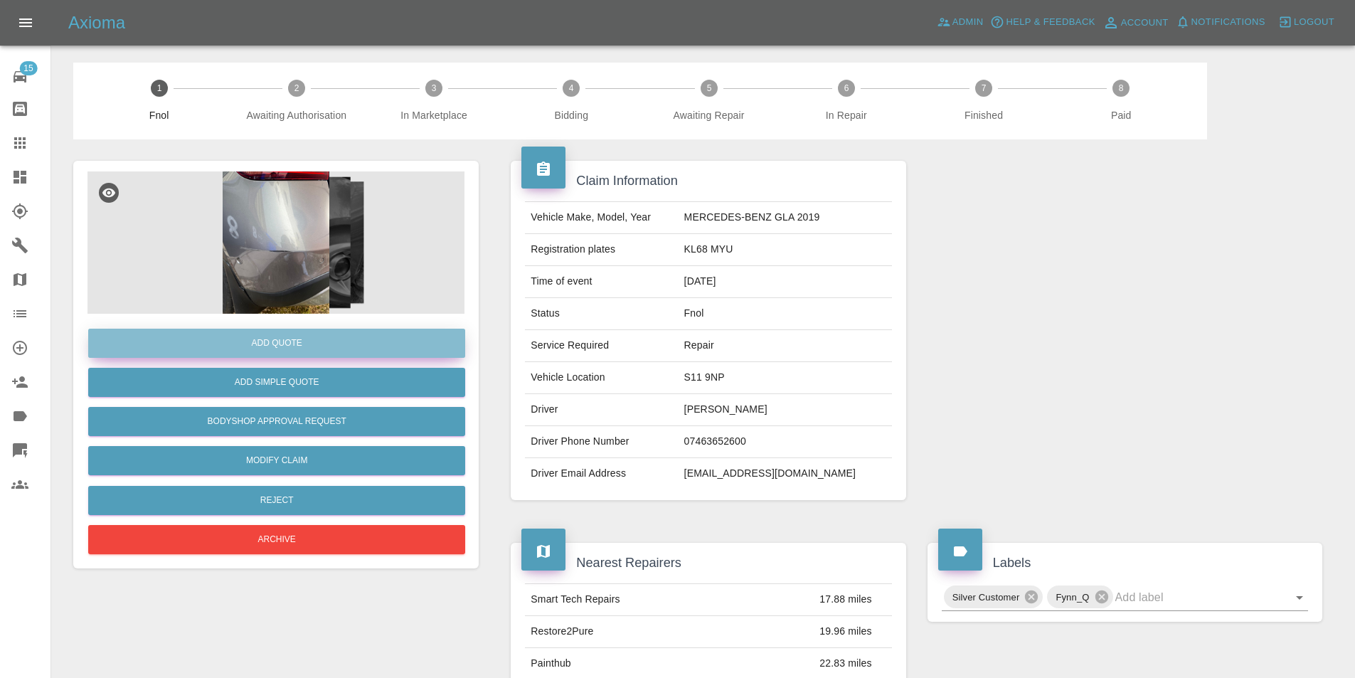
click at [302, 345] on button "Add Quote" at bounding box center [276, 343] width 377 height 29
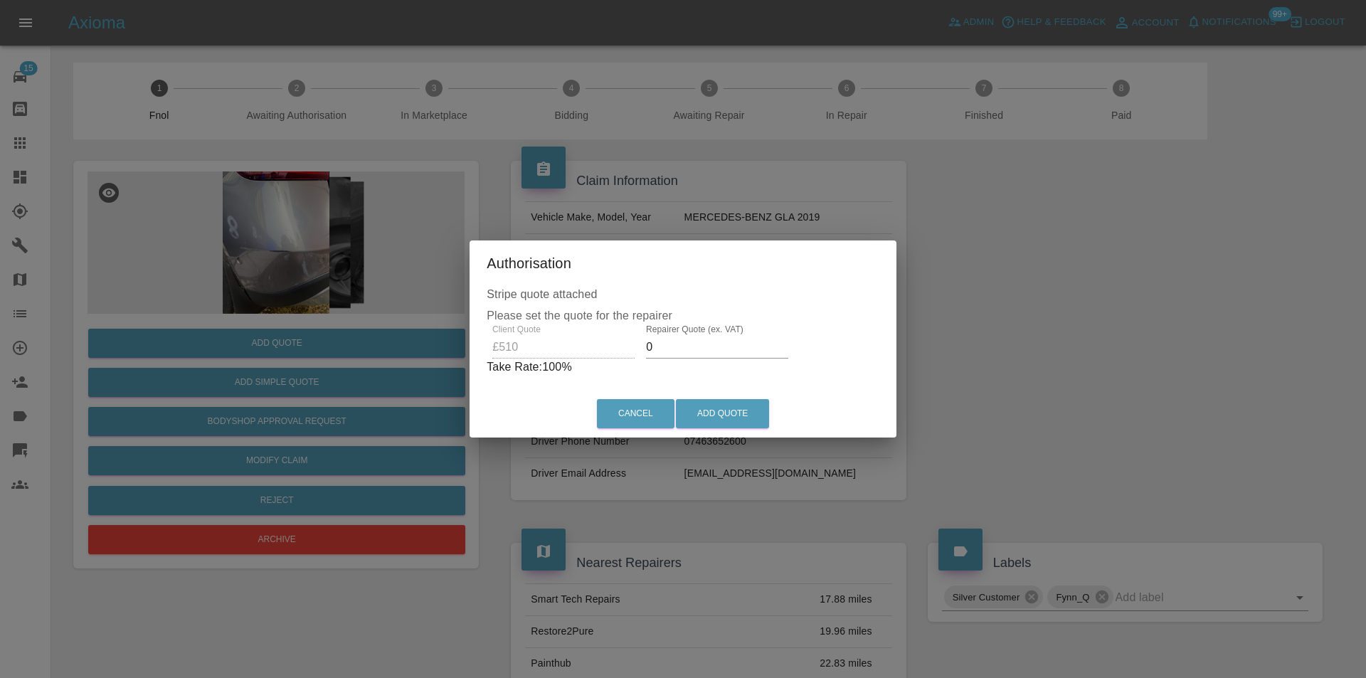
click at [669, 344] on input "0" at bounding box center [717, 347] width 142 height 23
type input "0325"
click at [705, 405] on button "Add Quote" at bounding box center [722, 413] width 93 height 29
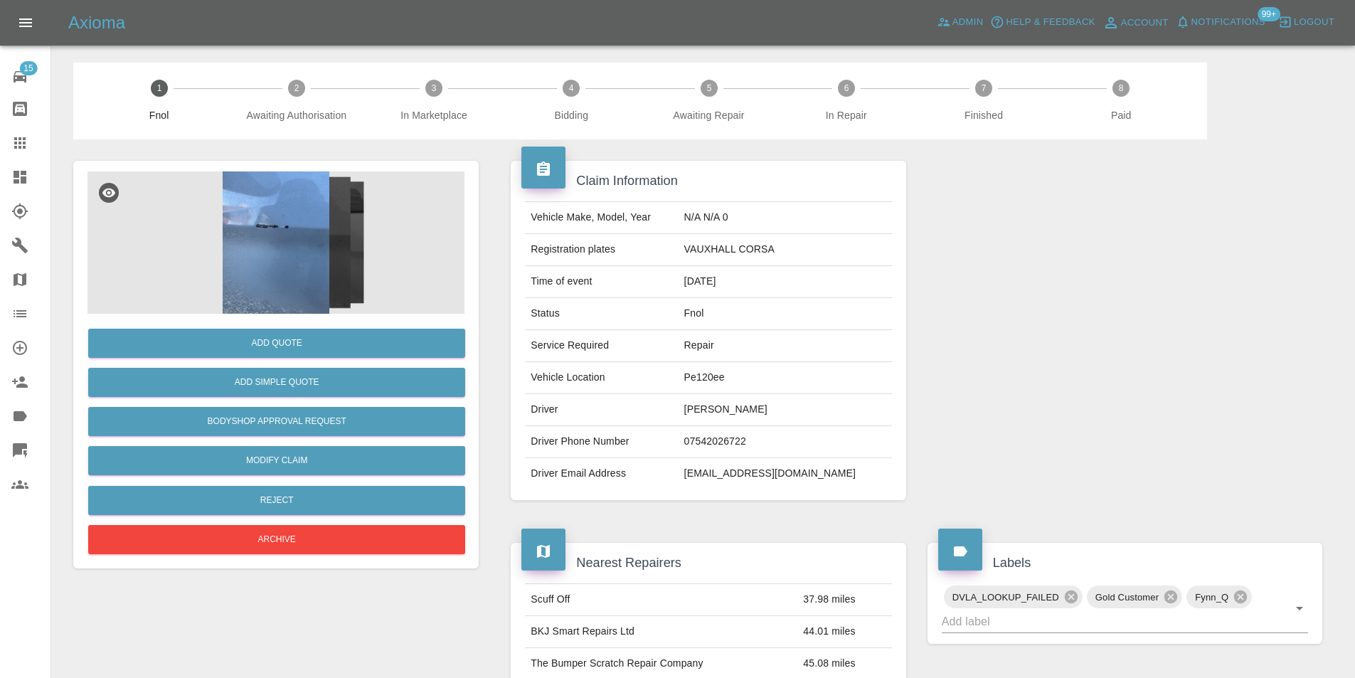
click at [305, 224] on img at bounding box center [275, 242] width 377 height 142
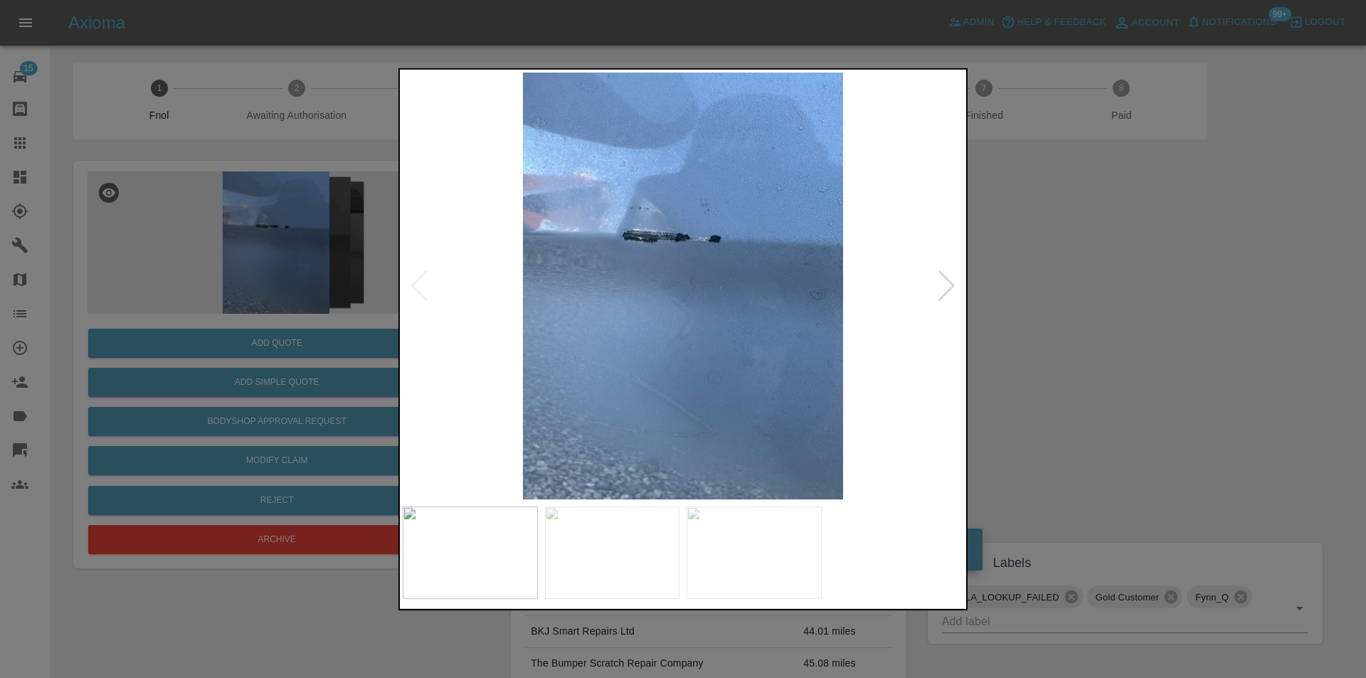
click at [950, 293] on div at bounding box center [946, 285] width 19 height 31
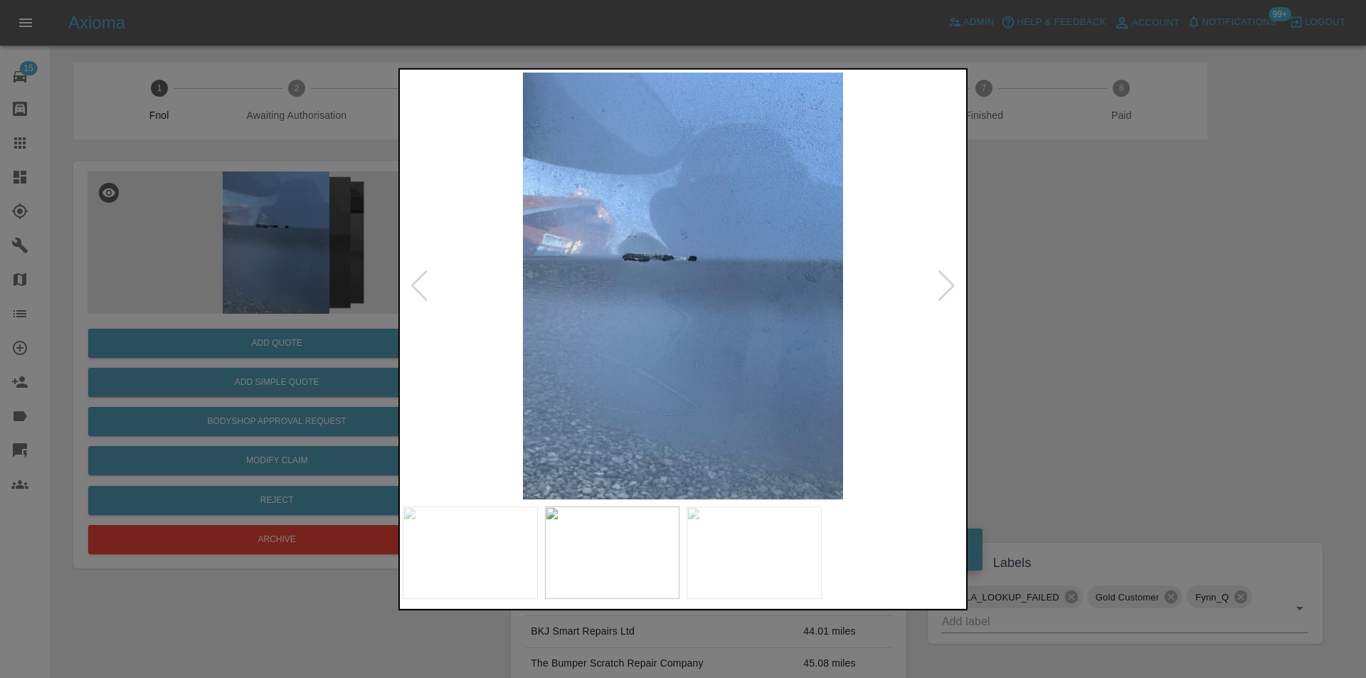
click at [949, 293] on div at bounding box center [946, 285] width 19 height 31
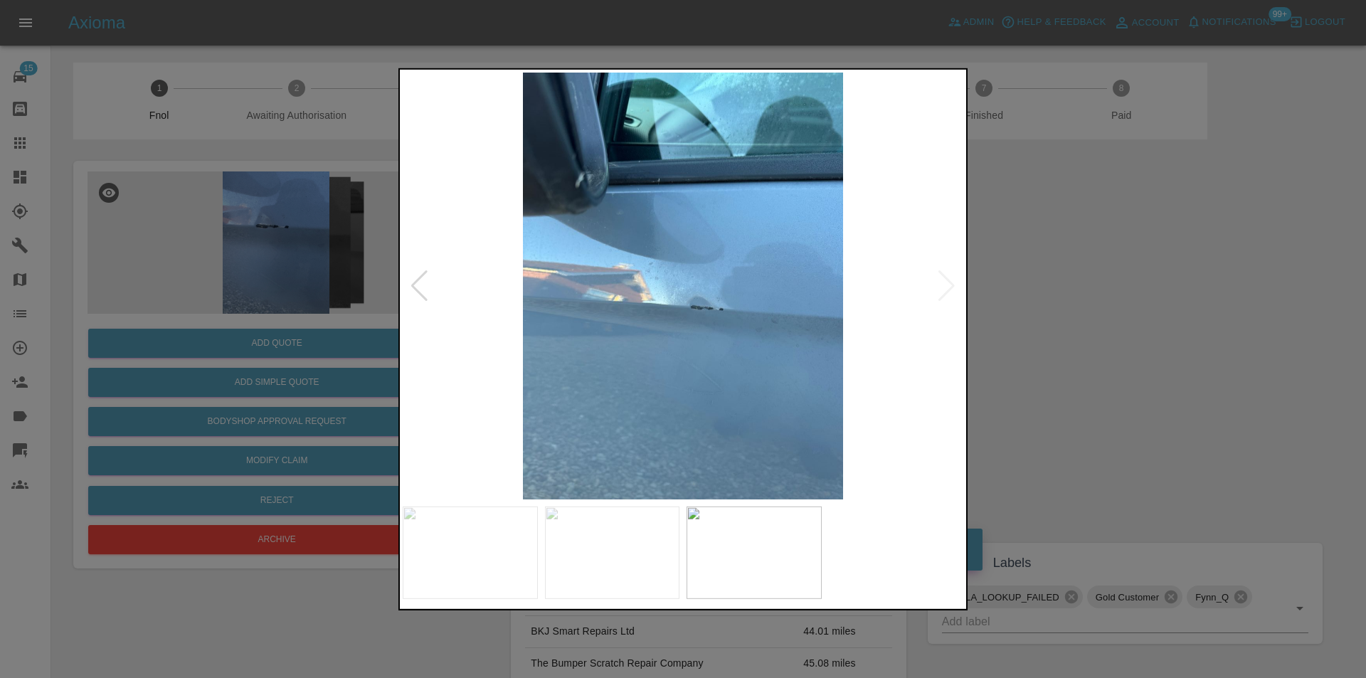
click at [1066, 292] on div at bounding box center [683, 339] width 1366 height 678
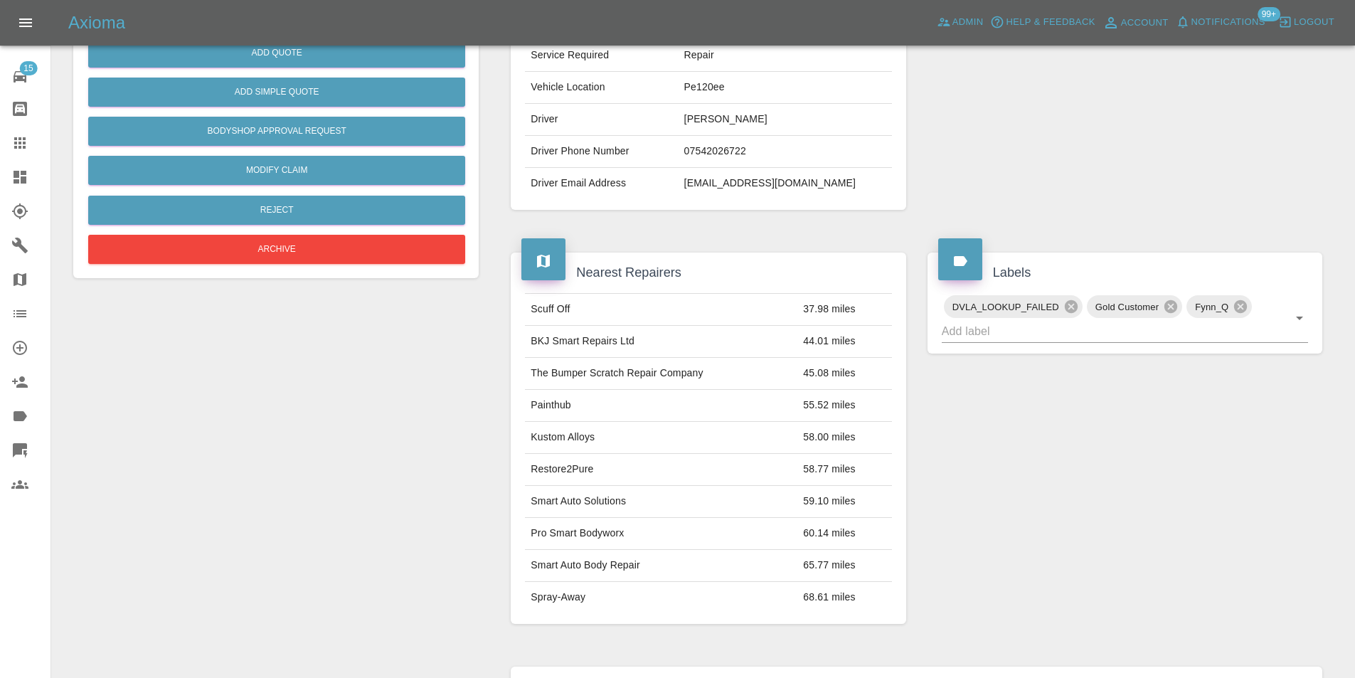
scroll to position [149, 0]
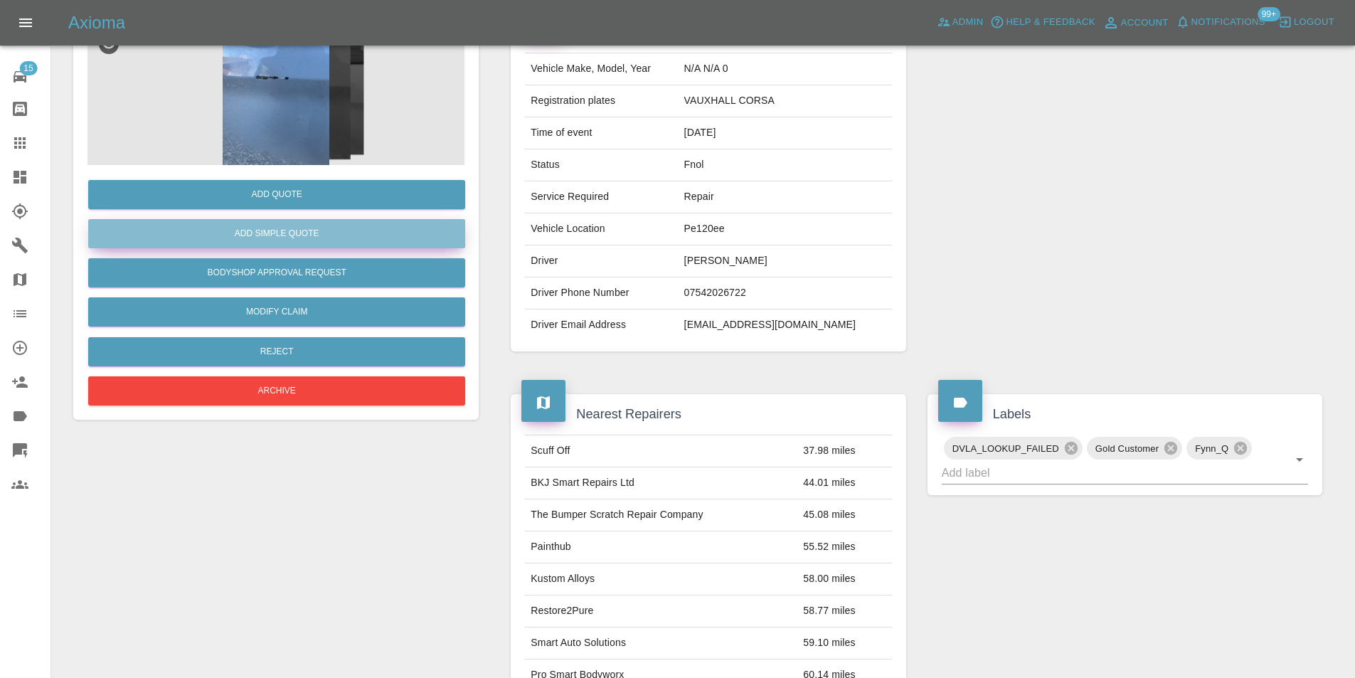
click at [291, 244] on button "Add Simple Quote" at bounding box center [276, 233] width 377 height 29
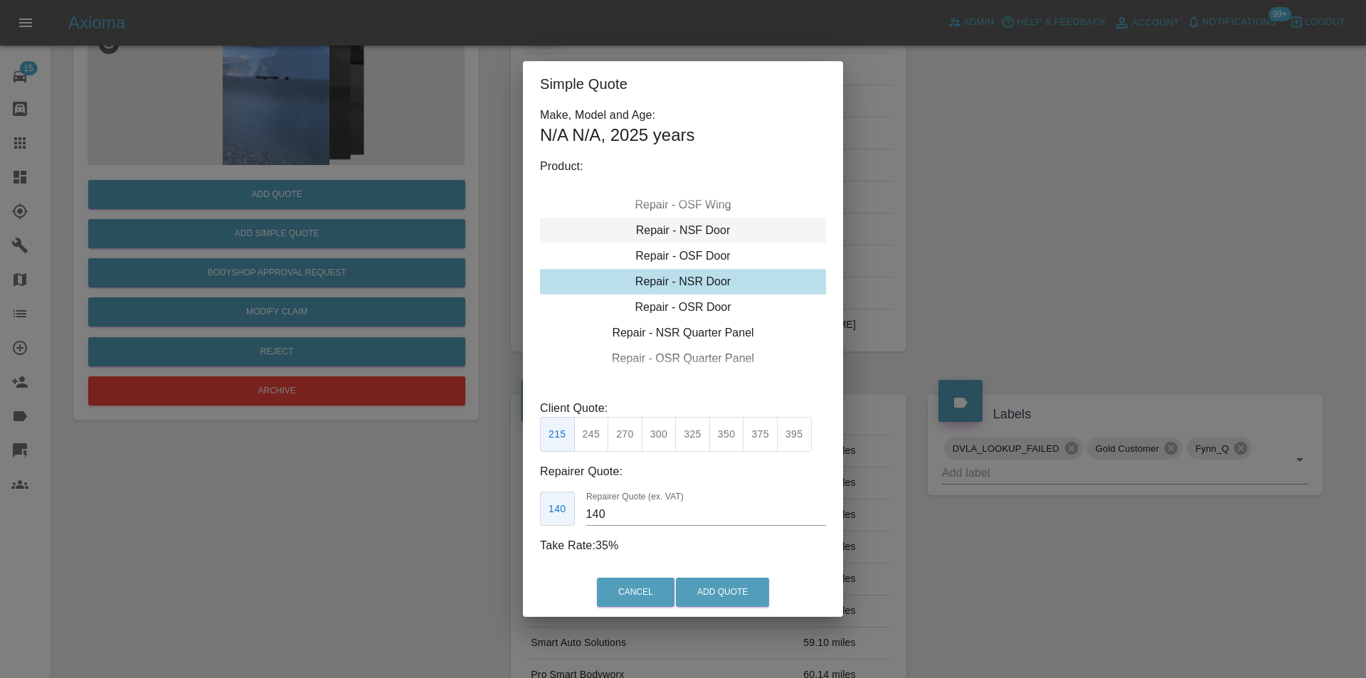
click at [701, 234] on div "Repair - NSF Door" at bounding box center [683, 231] width 286 height 26
drag, startPoint x: 629, startPoint y: 435, endPoint x: 674, endPoint y: 516, distance: 92.6
click at [629, 435] on button "275" at bounding box center [624, 434] width 35 height 35
type input "185"
click at [691, 587] on button "Add Quote" at bounding box center [722, 592] width 93 height 29
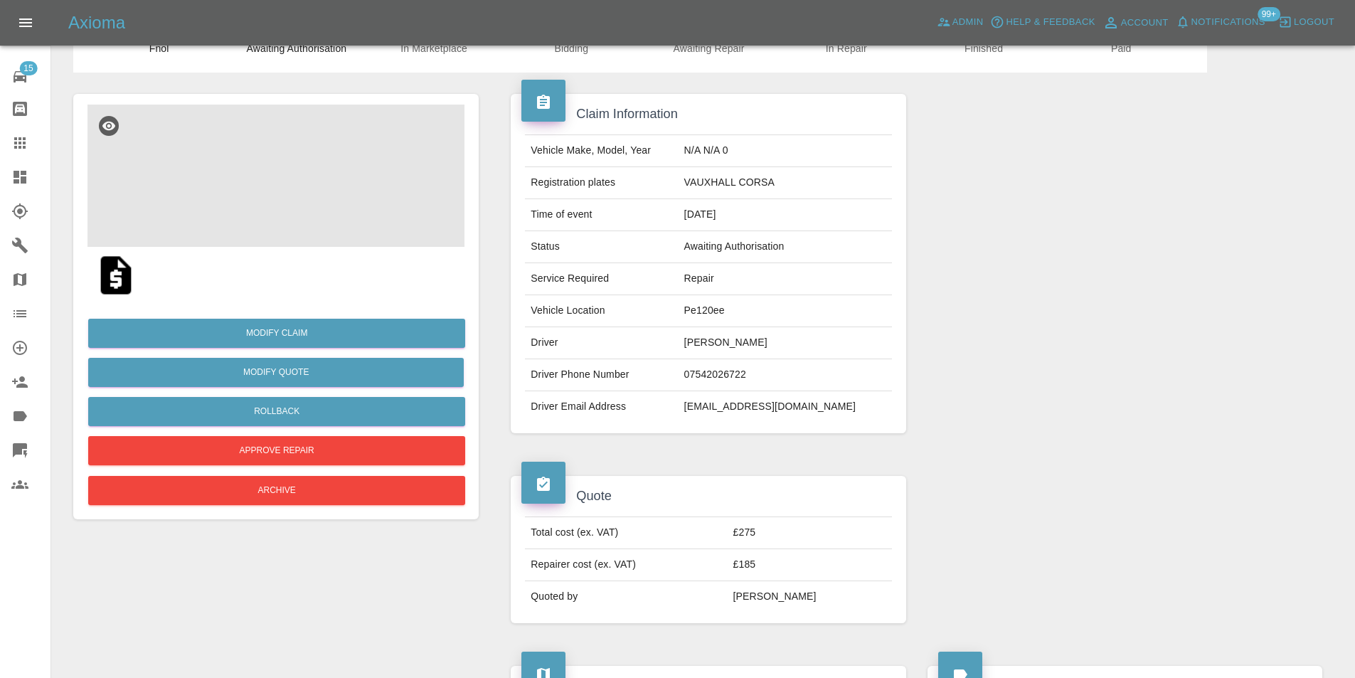
scroll to position [6, 0]
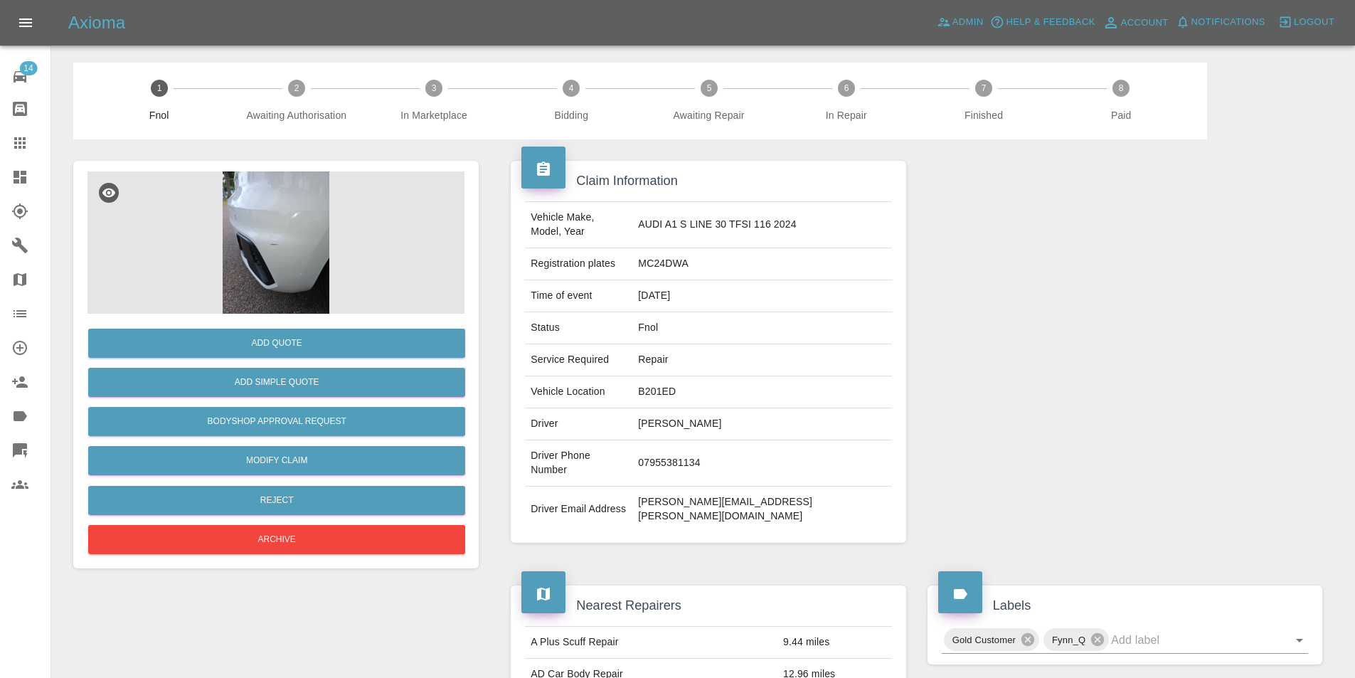
click at [275, 216] on img at bounding box center [275, 242] width 377 height 142
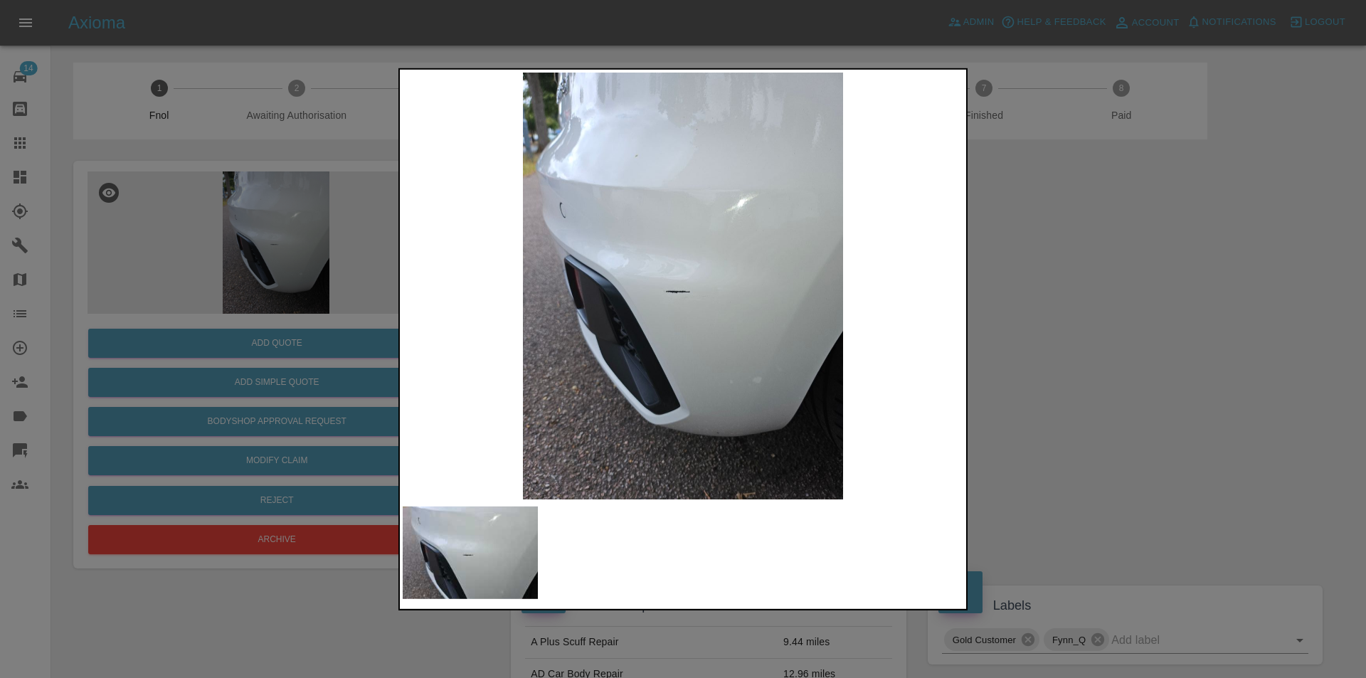
click at [1064, 289] on div at bounding box center [683, 339] width 1366 height 678
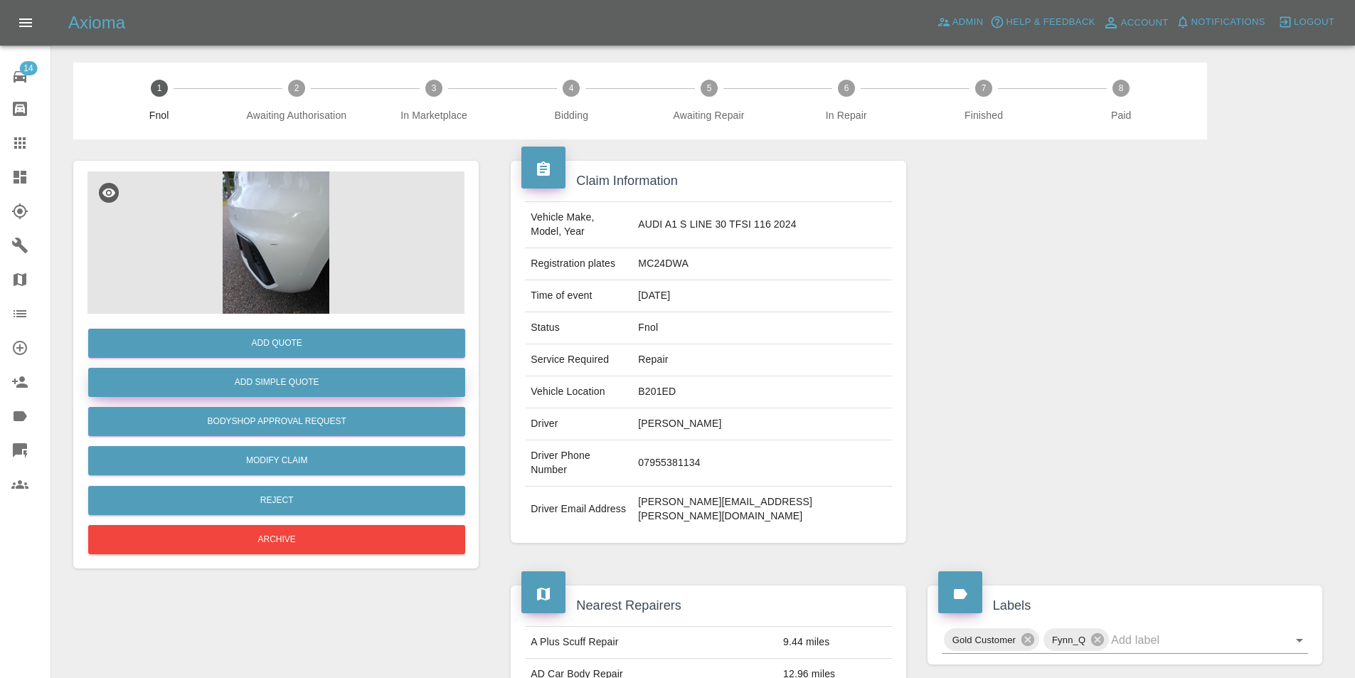
click at [353, 375] on button "Add Simple Quote" at bounding box center [276, 382] width 377 height 29
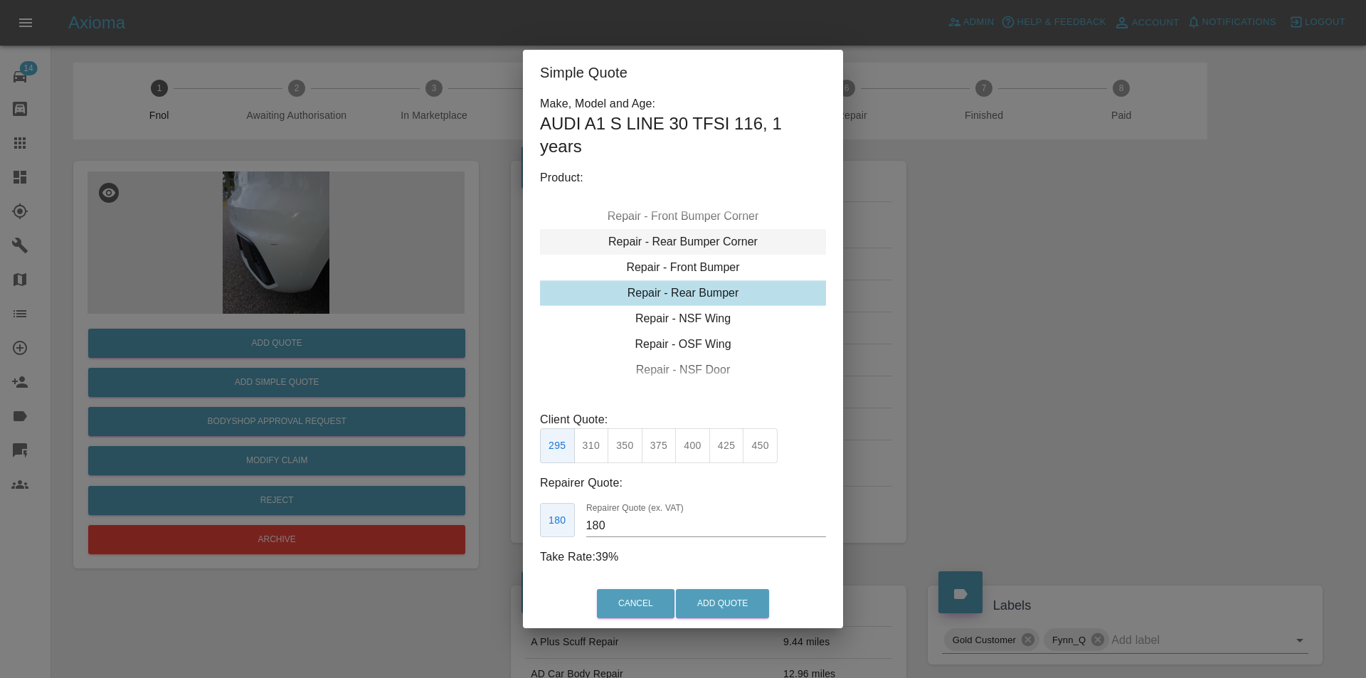
click at [713, 238] on div "Repair - Rear Bumper Corner" at bounding box center [683, 242] width 286 height 26
type input "120"
click at [694, 595] on button "Add Quote" at bounding box center [722, 603] width 93 height 29
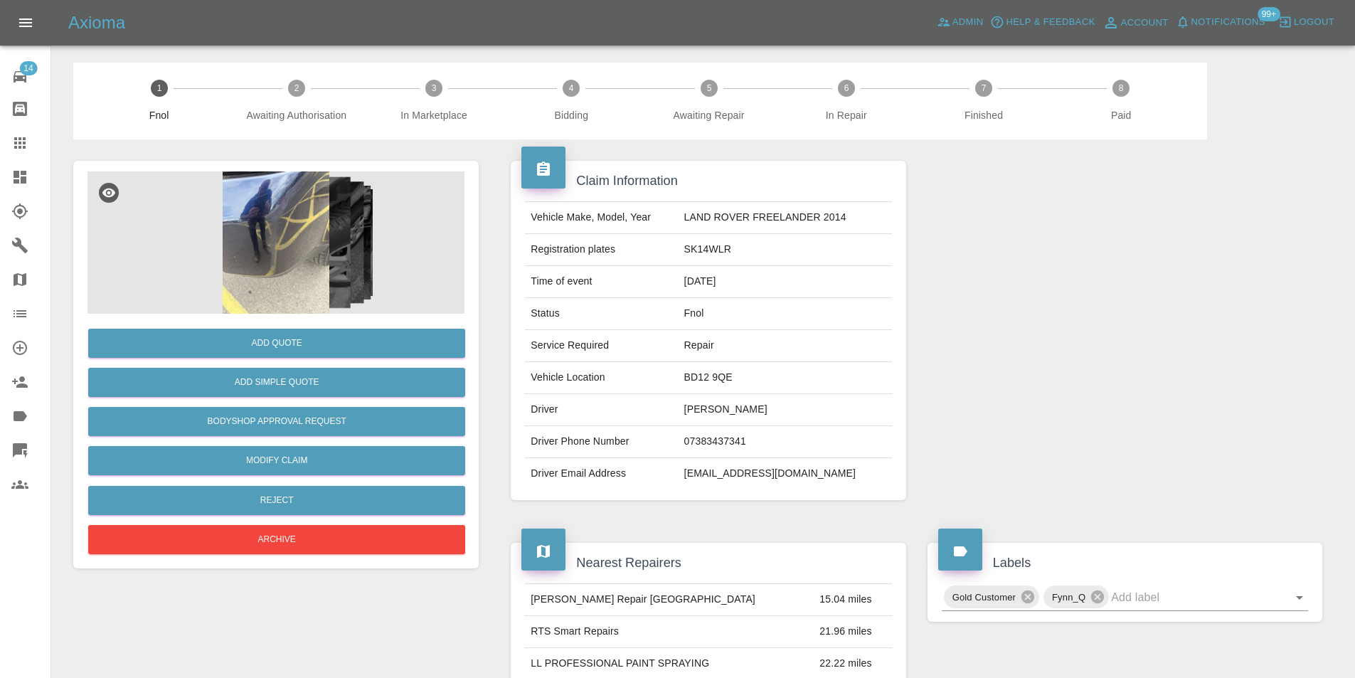
click at [285, 205] on img at bounding box center [275, 242] width 377 height 142
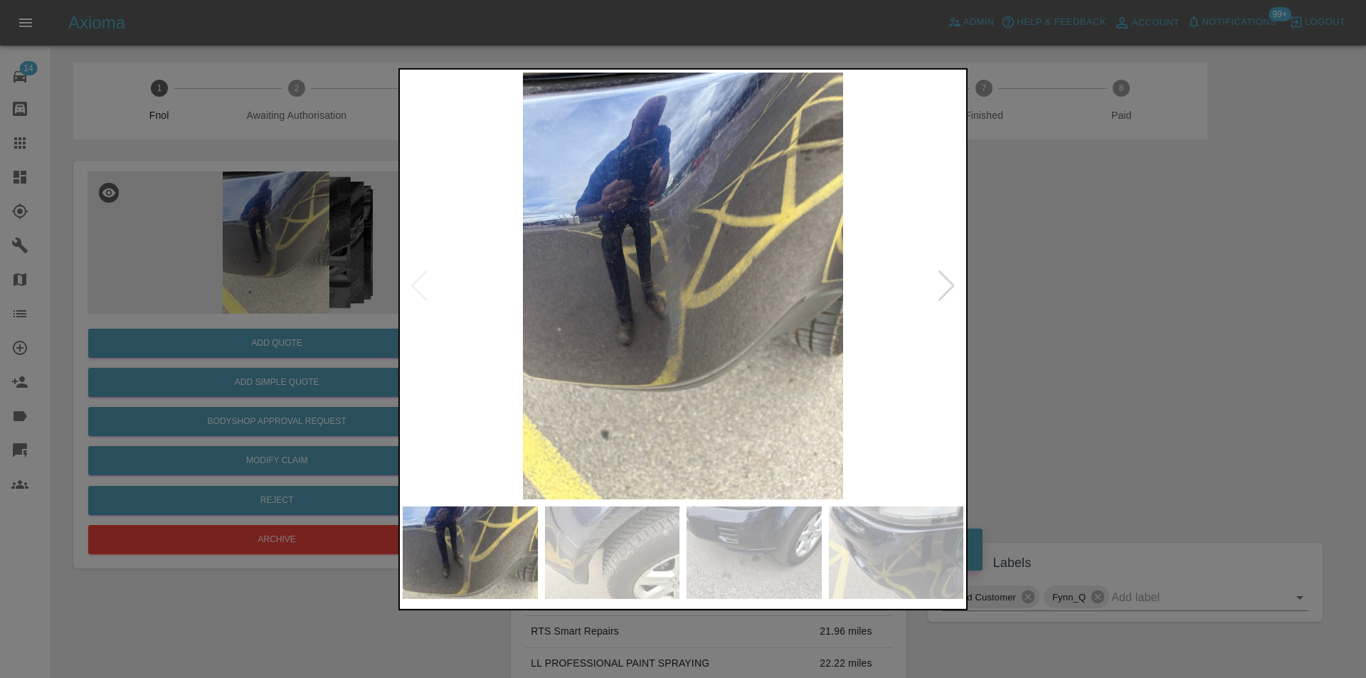
click at [943, 283] on div at bounding box center [946, 285] width 19 height 31
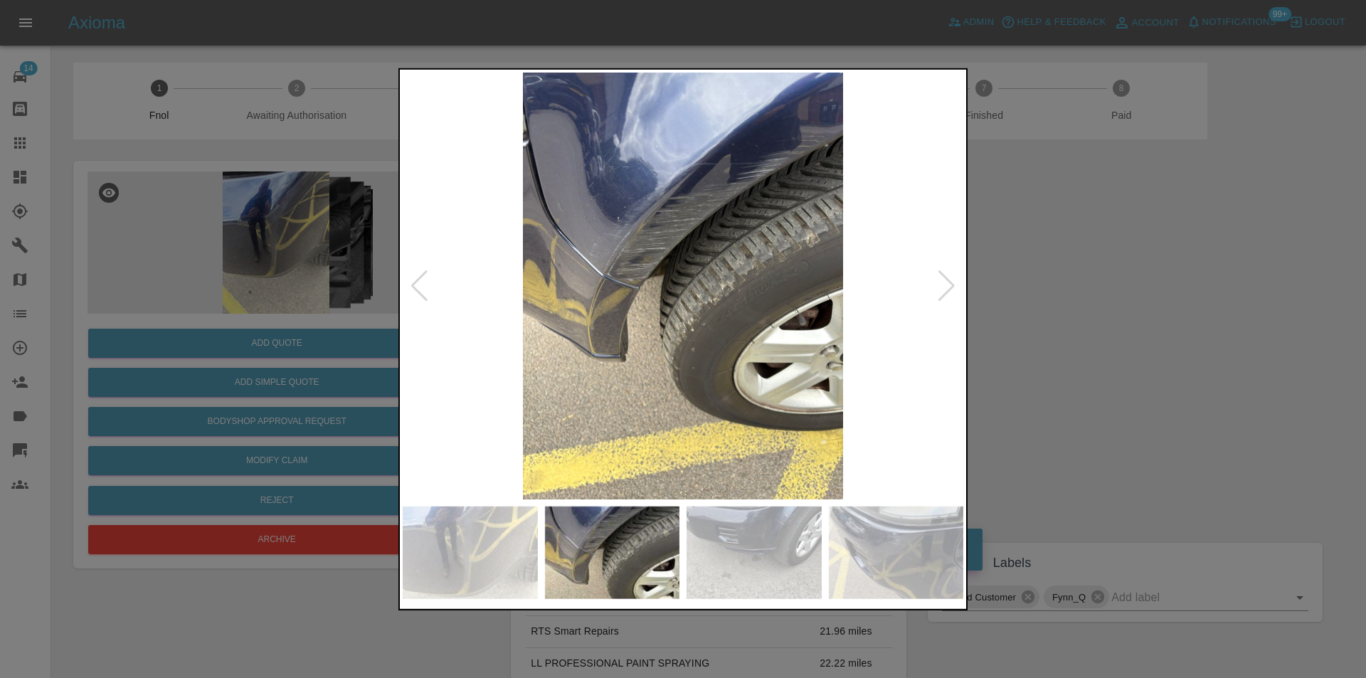
click at [943, 283] on div at bounding box center [946, 285] width 19 height 31
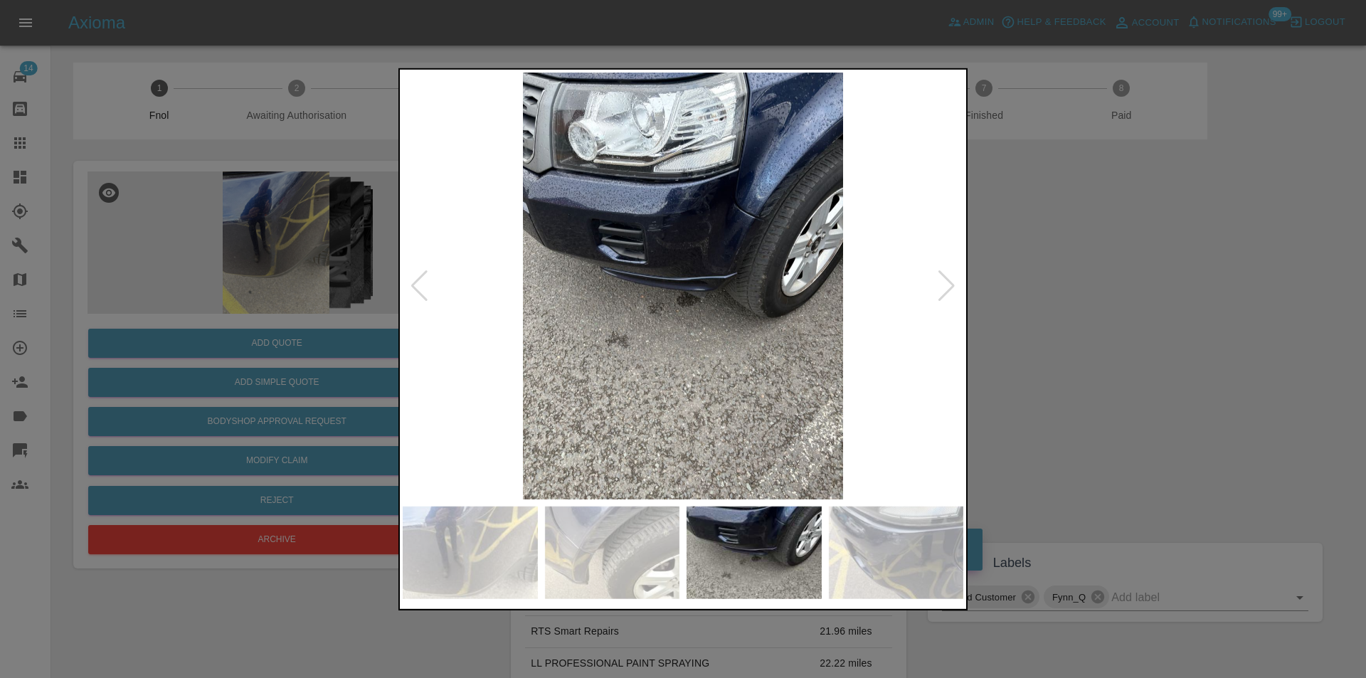
click at [943, 283] on div at bounding box center [946, 285] width 19 height 31
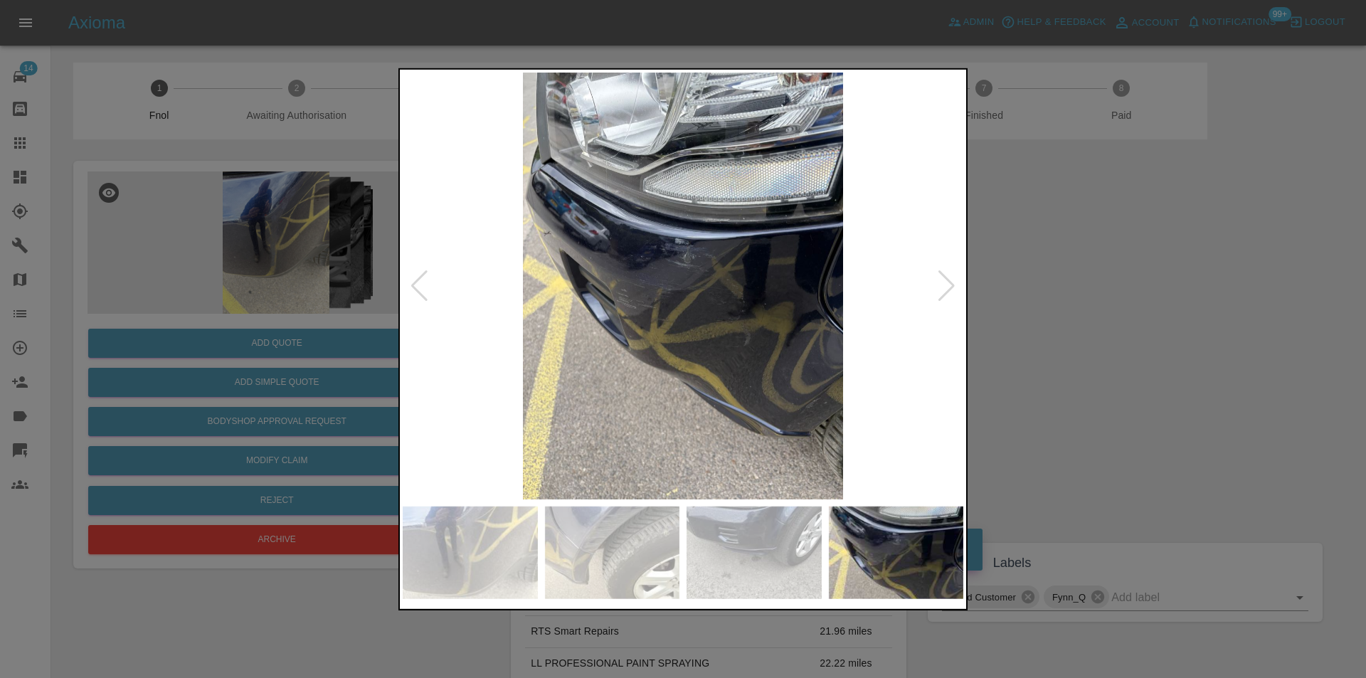
click at [943, 283] on div at bounding box center [946, 285] width 19 height 31
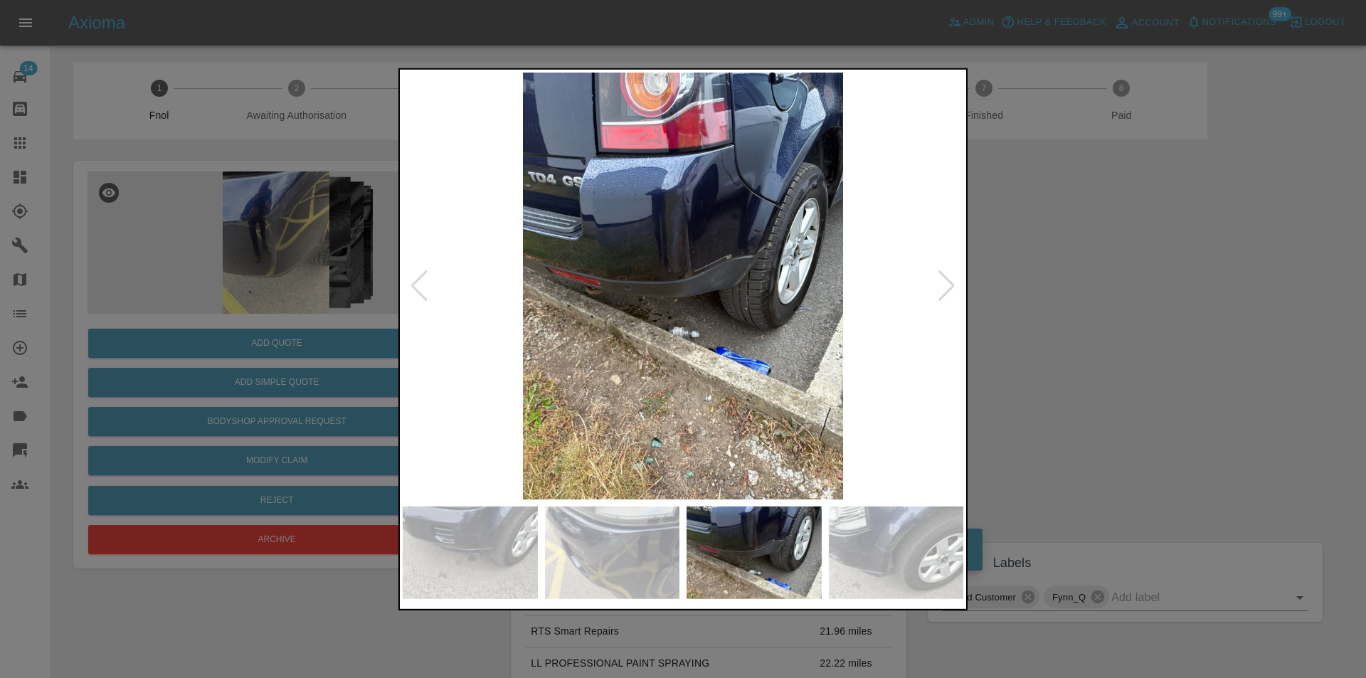
click at [943, 283] on div at bounding box center [946, 285] width 19 height 31
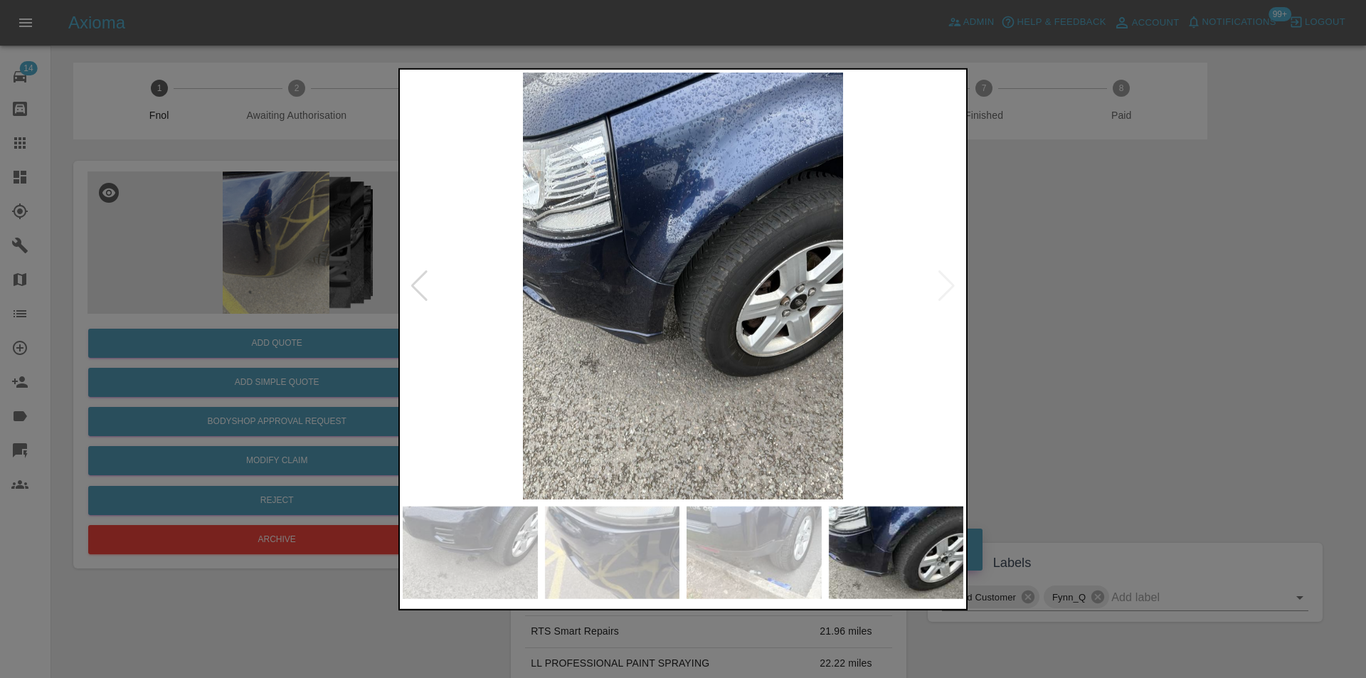
click at [943, 283] on img at bounding box center [683, 285] width 561 height 427
click at [421, 286] on div at bounding box center [419, 285] width 19 height 31
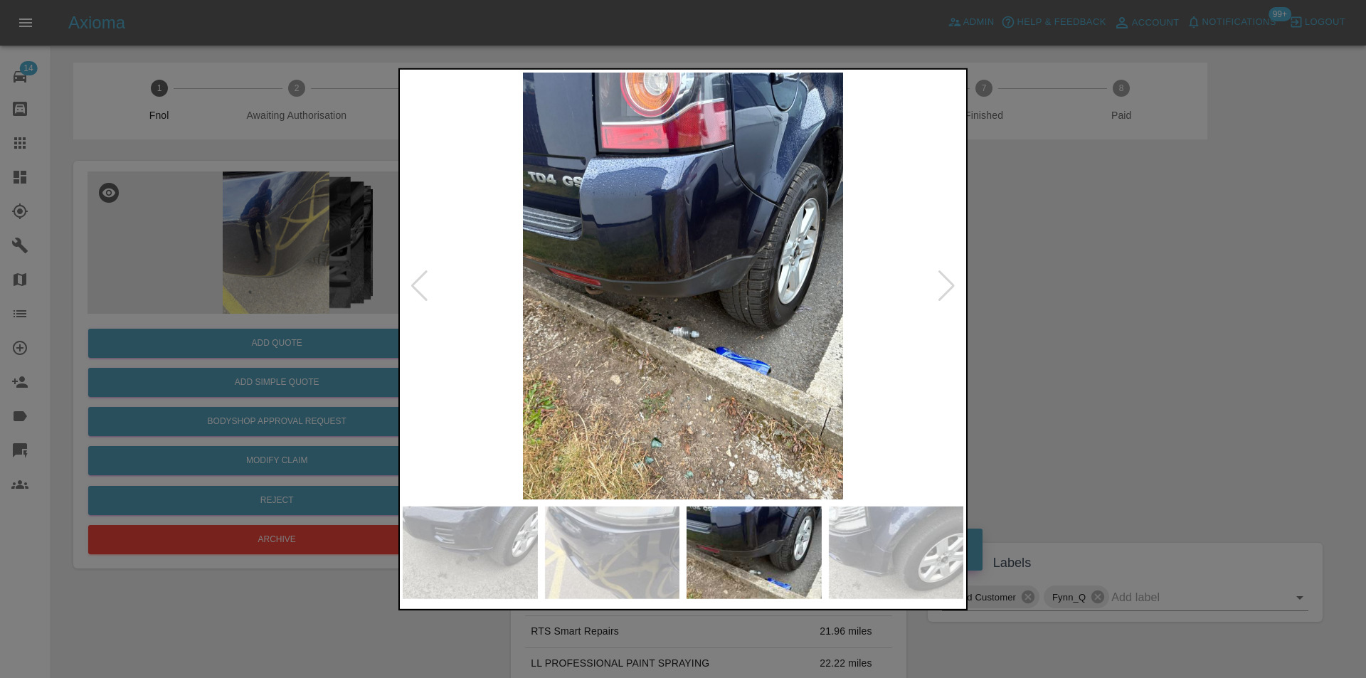
click at [421, 286] on div at bounding box center [419, 285] width 19 height 31
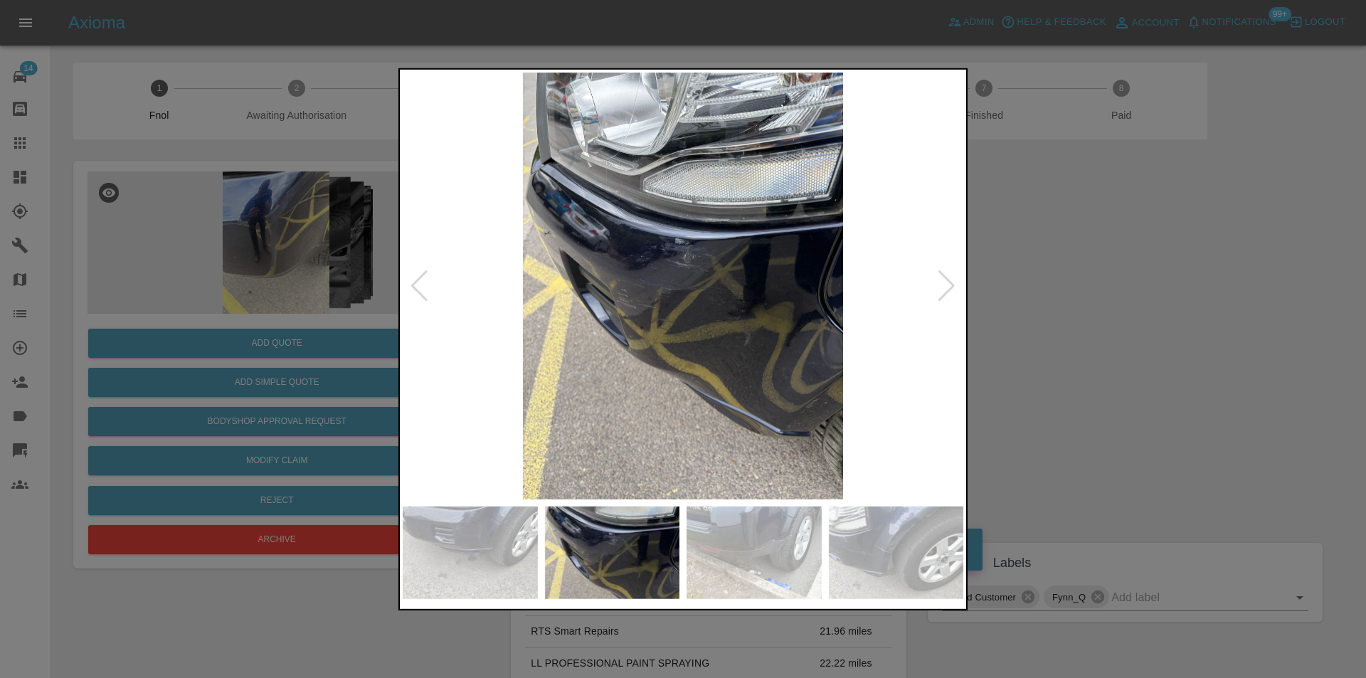
click at [421, 286] on div at bounding box center [419, 285] width 19 height 31
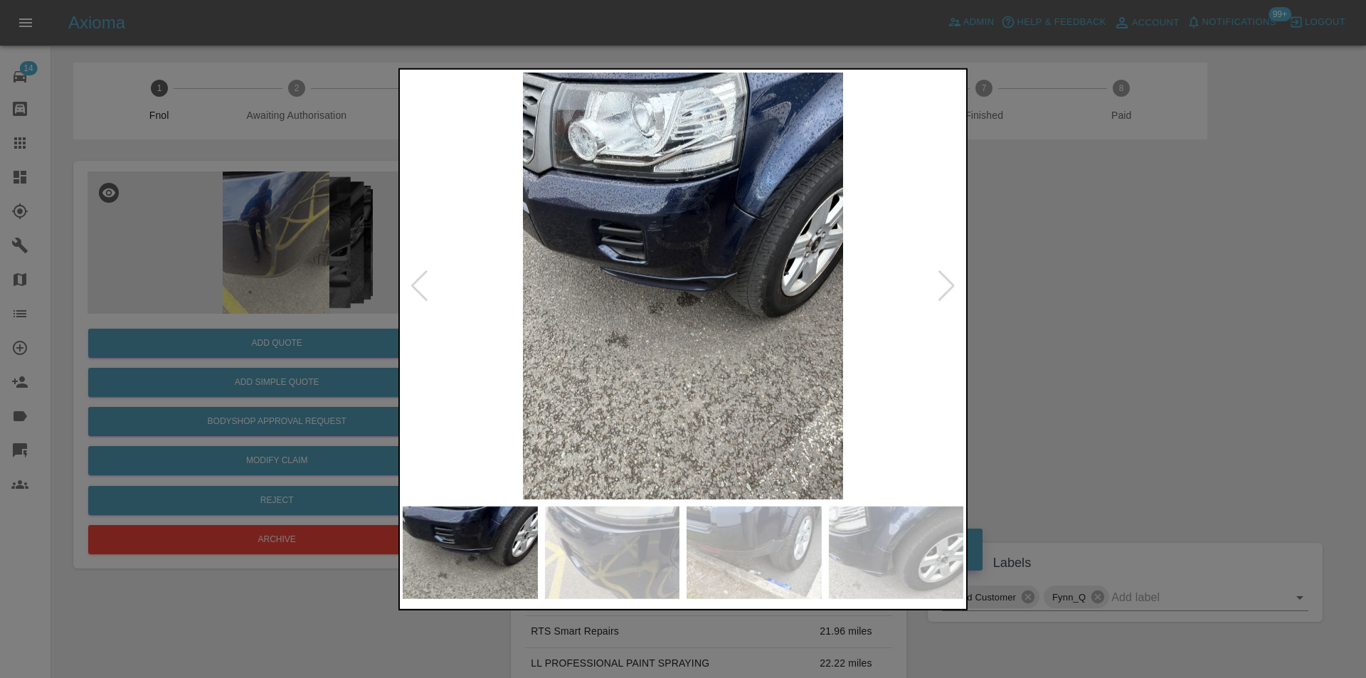
click at [423, 287] on div at bounding box center [419, 285] width 19 height 31
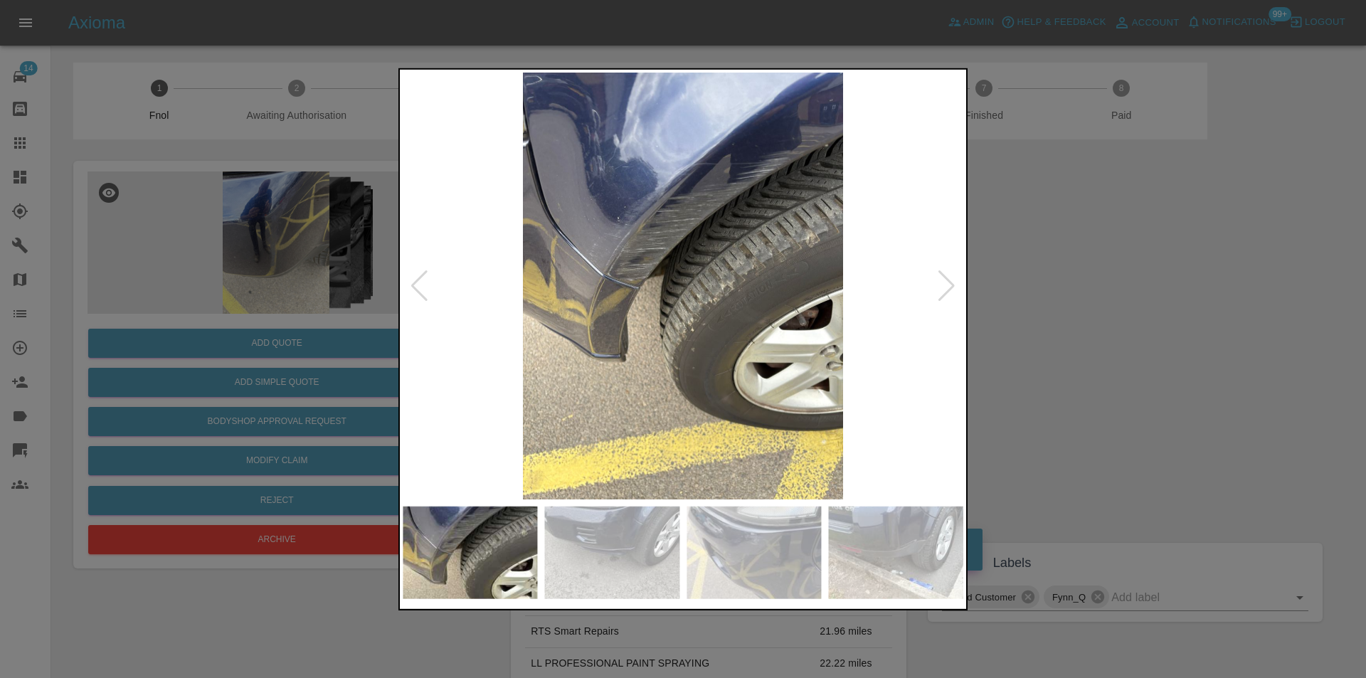
click at [423, 287] on div at bounding box center [419, 285] width 19 height 31
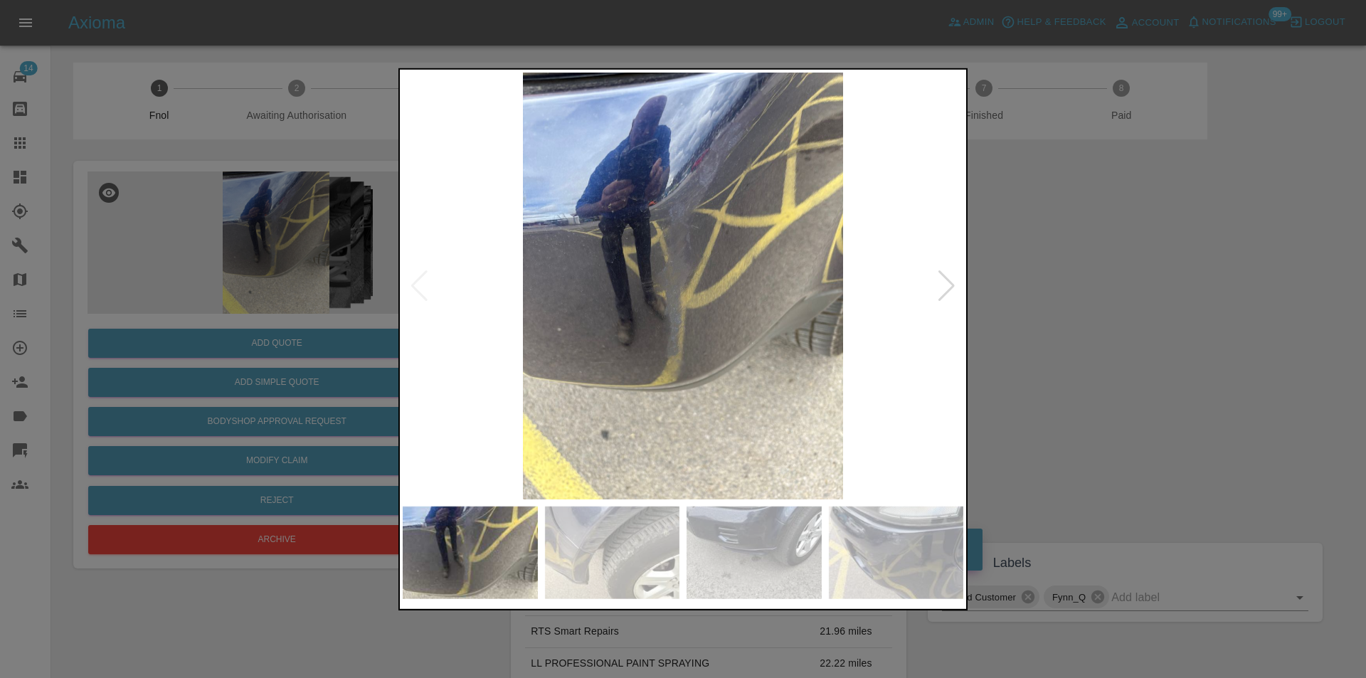
click at [423, 287] on img at bounding box center [683, 285] width 561 height 427
click at [1085, 327] on div at bounding box center [683, 339] width 1366 height 678
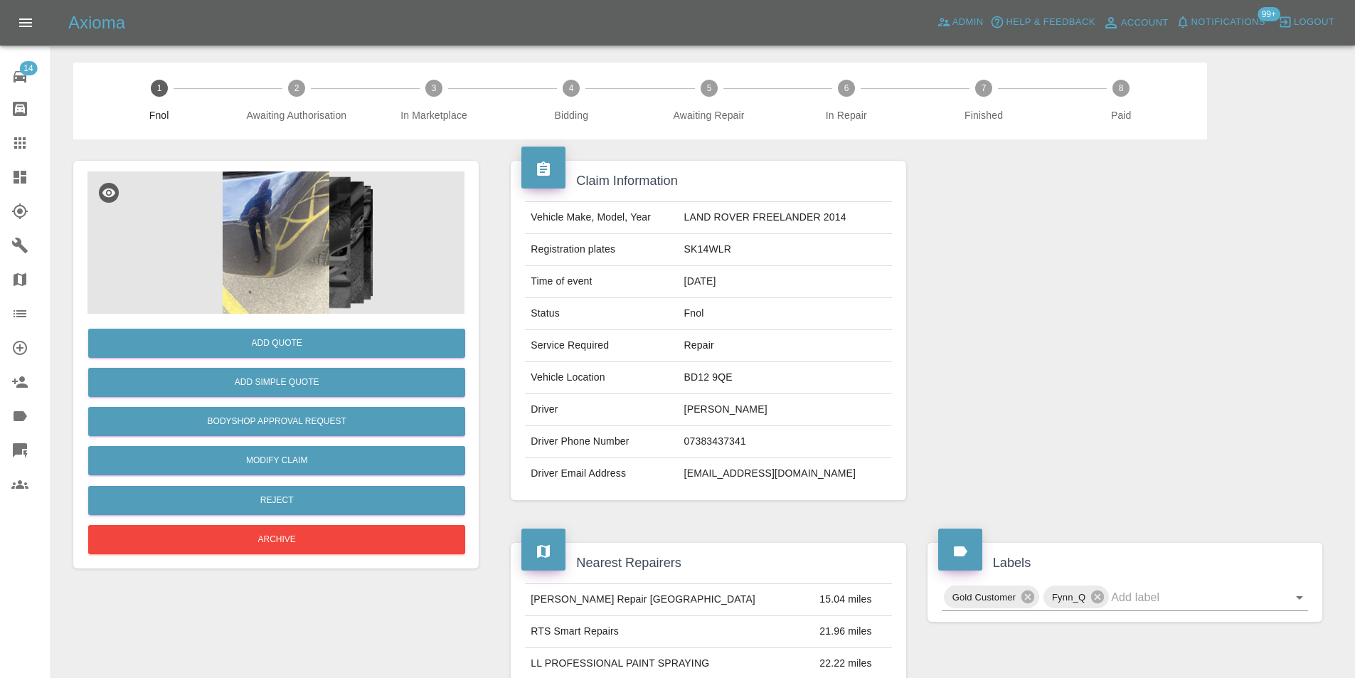
click at [299, 233] on img at bounding box center [275, 242] width 377 height 142
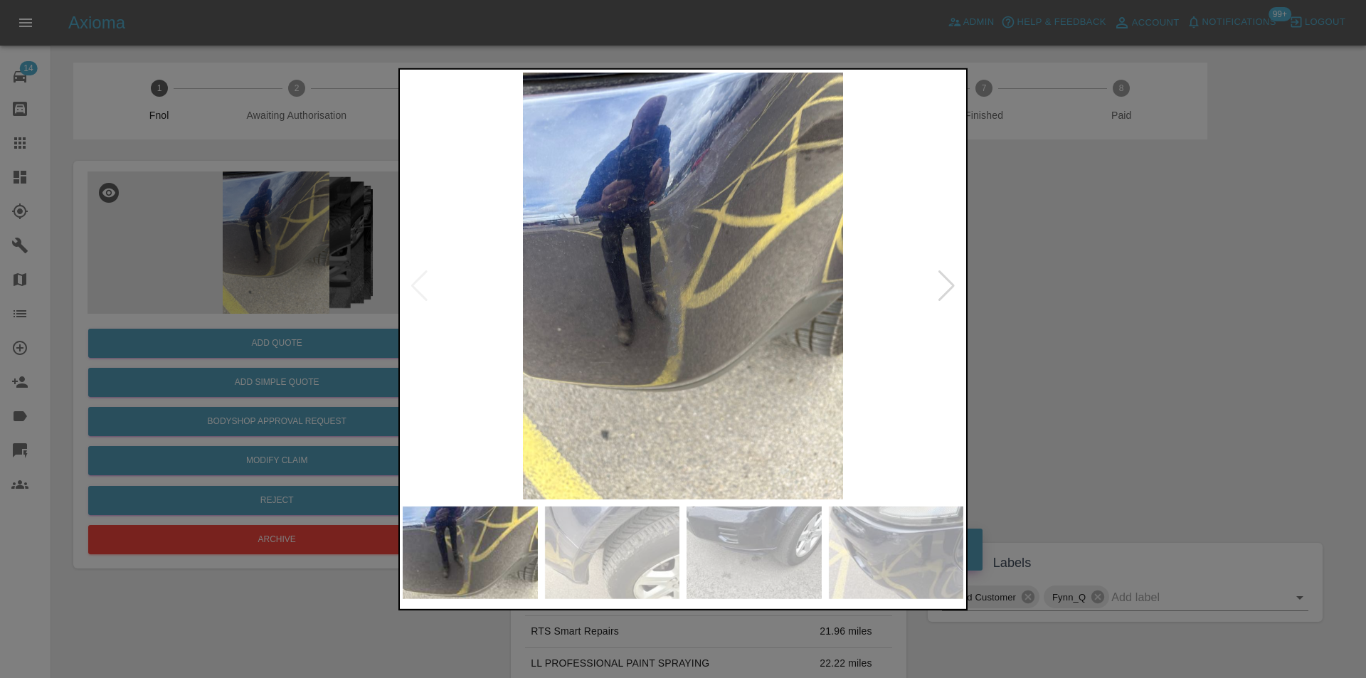
click at [952, 284] on div at bounding box center [946, 285] width 19 height 31
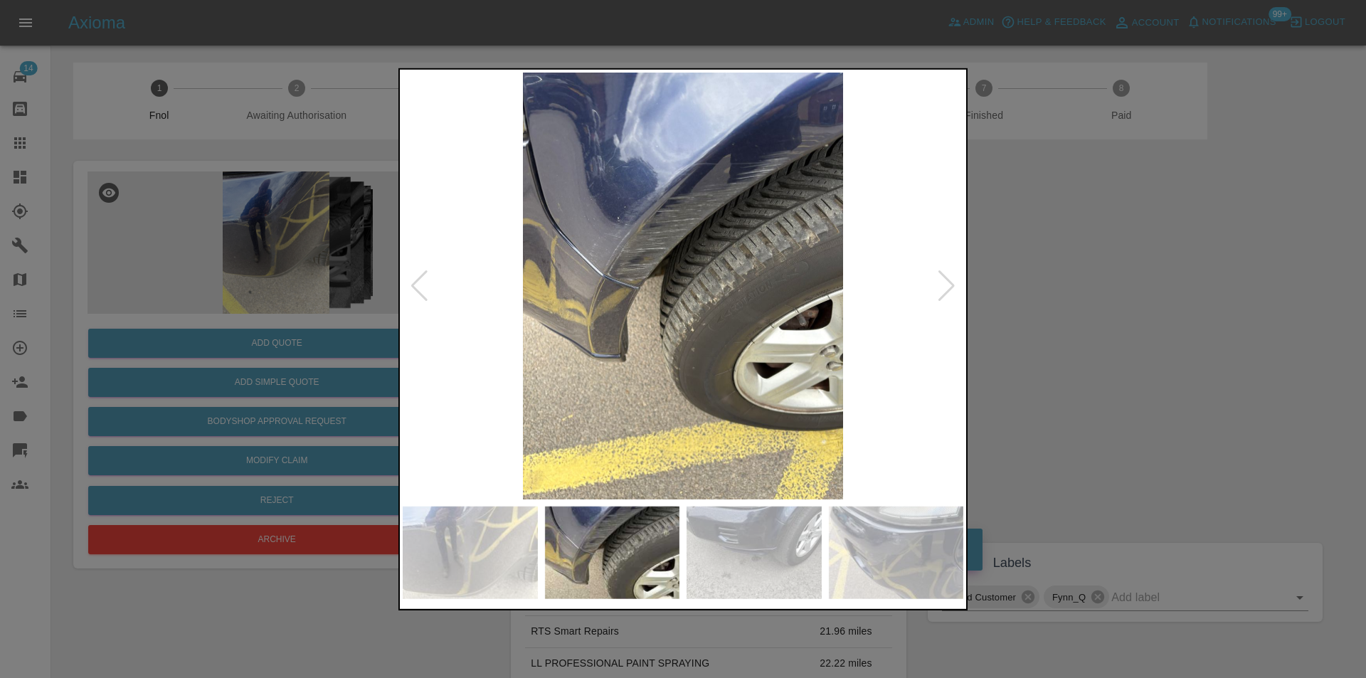
click at [952, 284] on div at bounding box center [946, 285] width 19 height 31
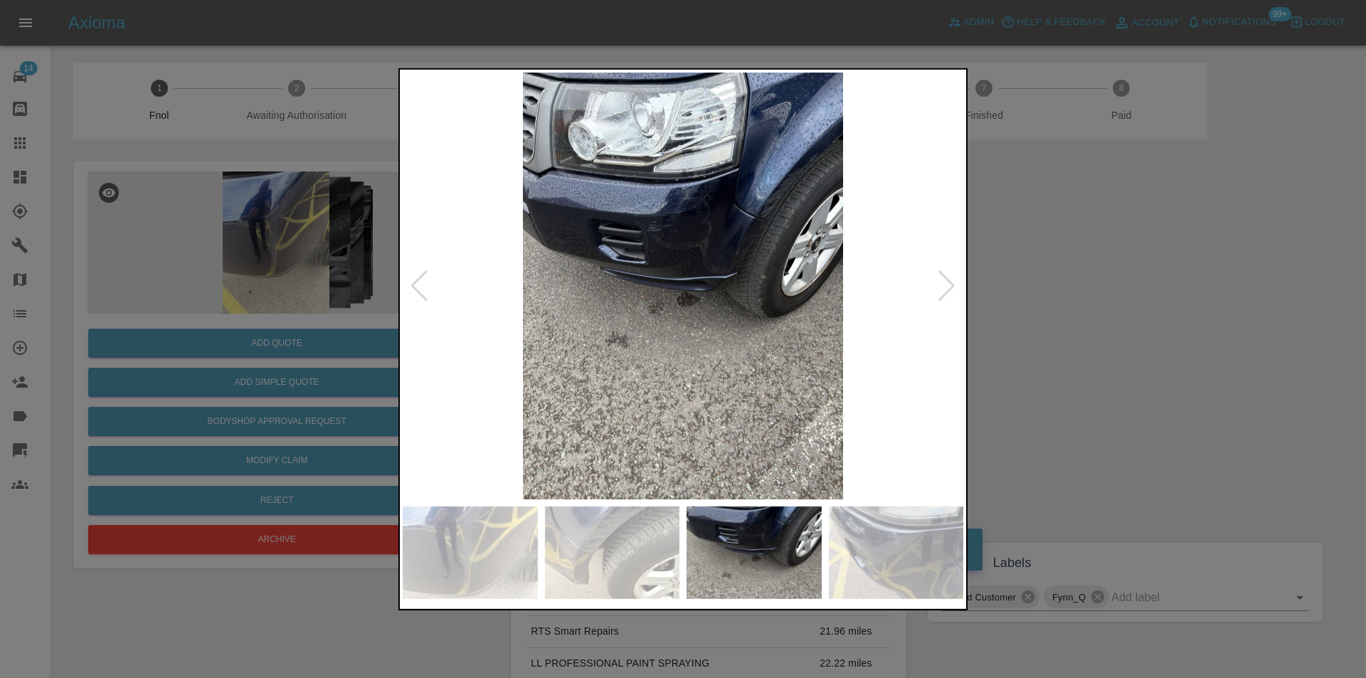
click at [952, 284] on div at bounding box center [946, 285] width 19 height 31
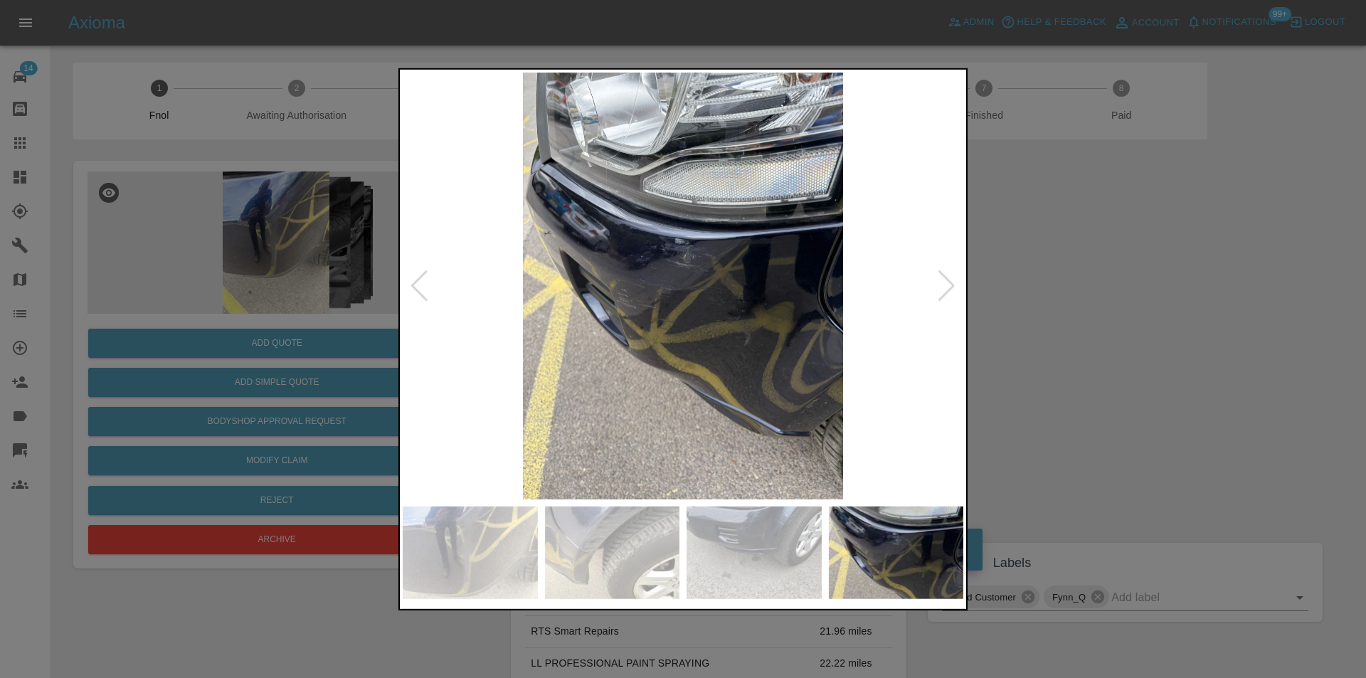
click at [950, 284] on div at bounding box center [946, 285] width 19 height 31
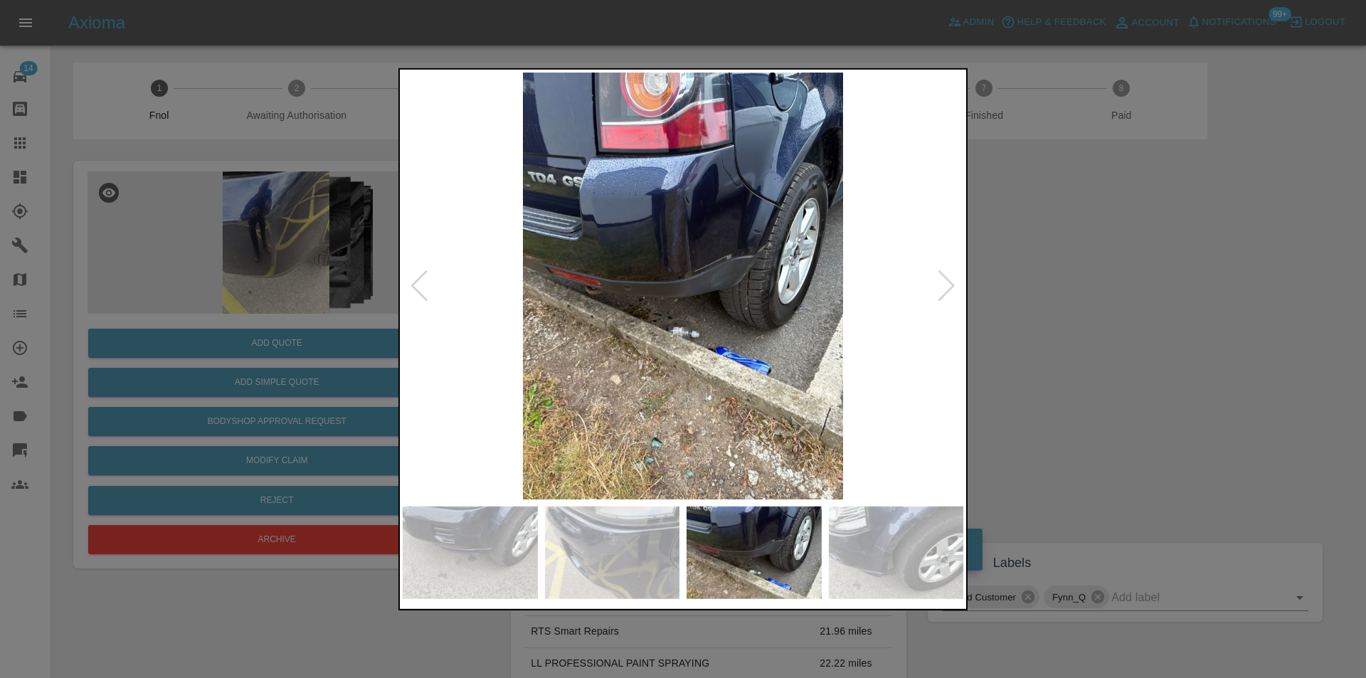
drag, startPoint x: 1041, startPoint y: 282, endPoint x: 1008, endPoint y: 283, distance: 32.8
click at [1039, 283] on div at bounding box center [683, 339] width 1366 height 678
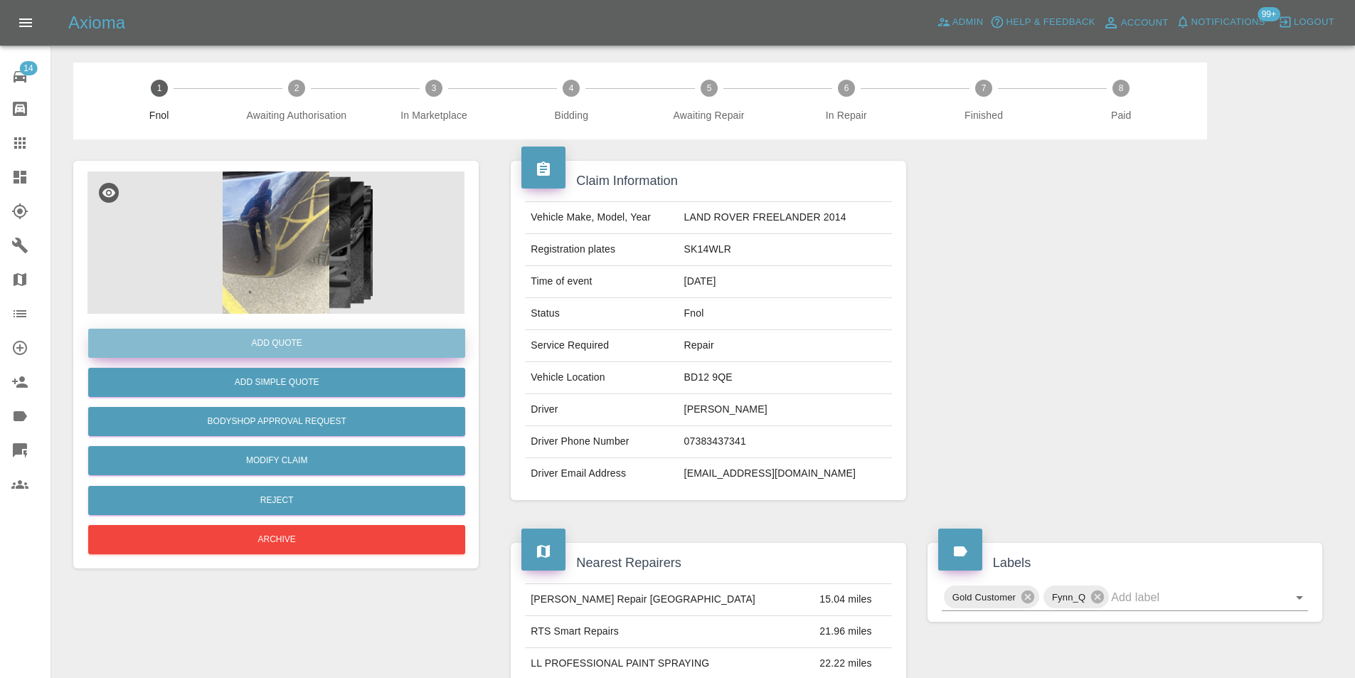
click at [304, 342] on button "Add Quote" at bounding box center [276, 343] width 377 height 29
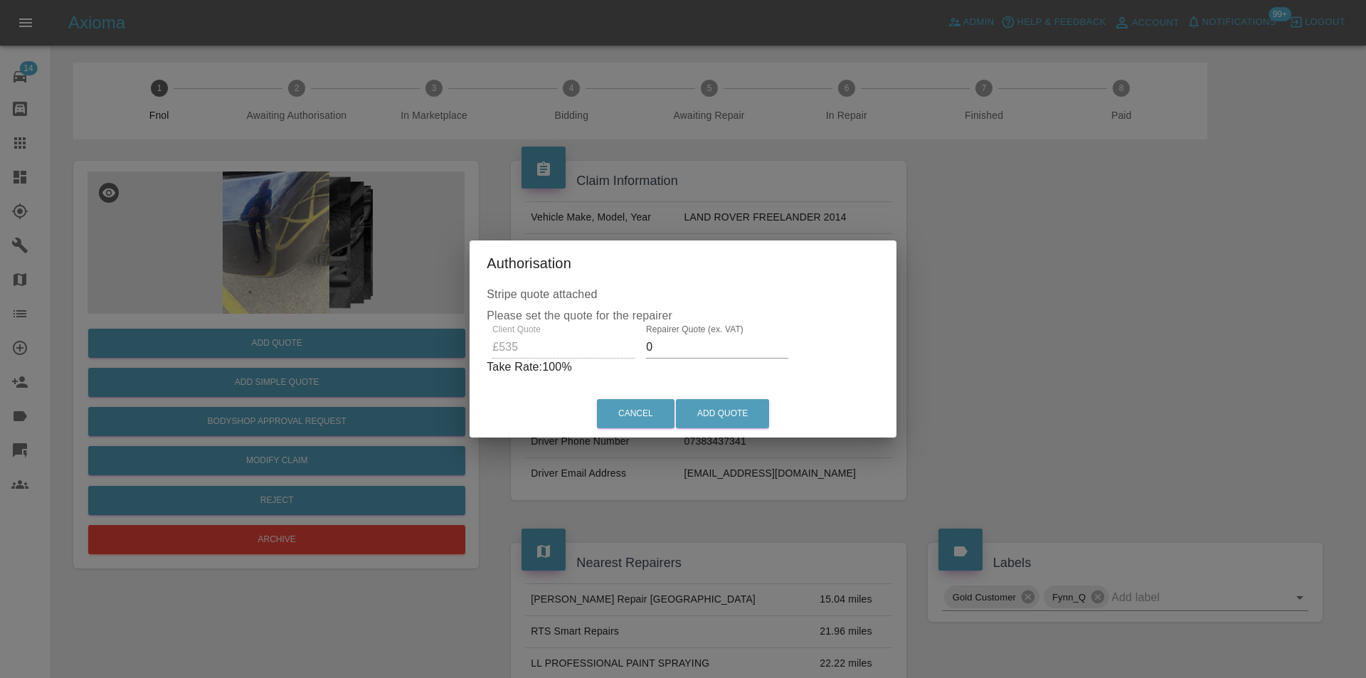
click at [694, 344] on input "0" at bounding box center [717, 347] width 142 height 23
type input "0350"
click at [725, 410] on button "Add Quote" at bounding box center [722, 413] width 93 height 29
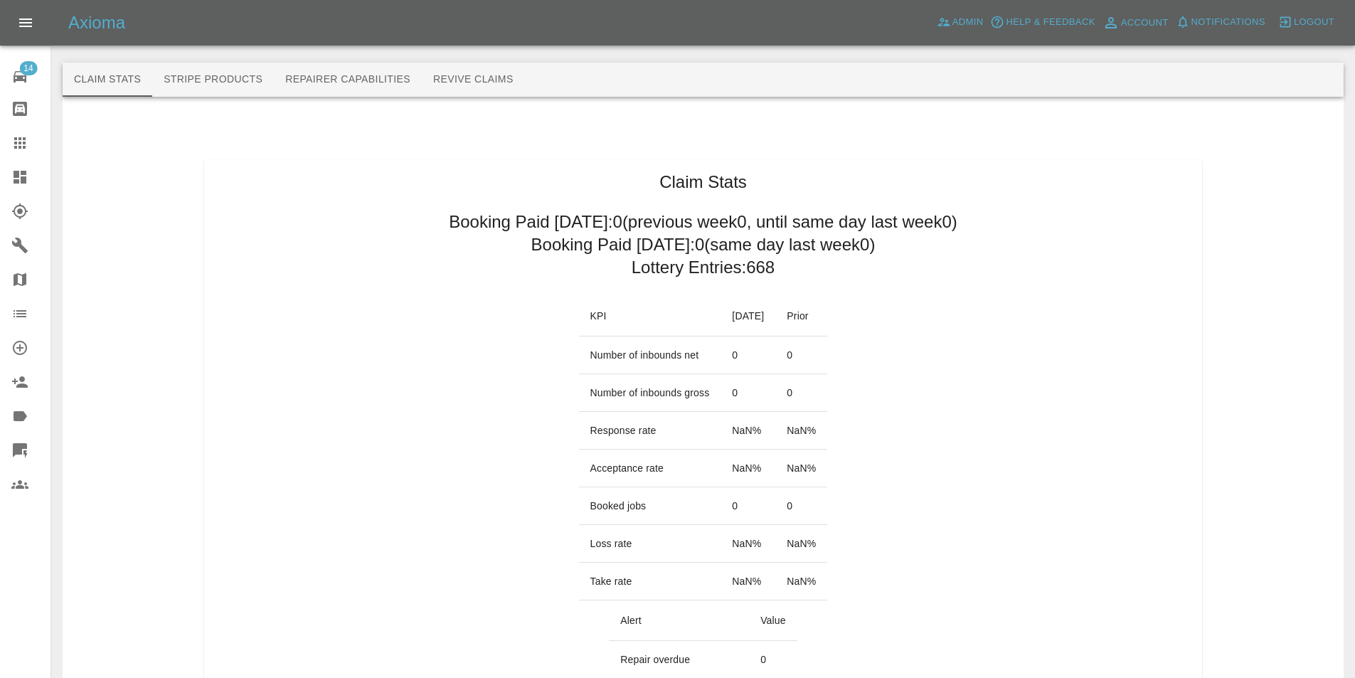
scroll to position [640, 0]
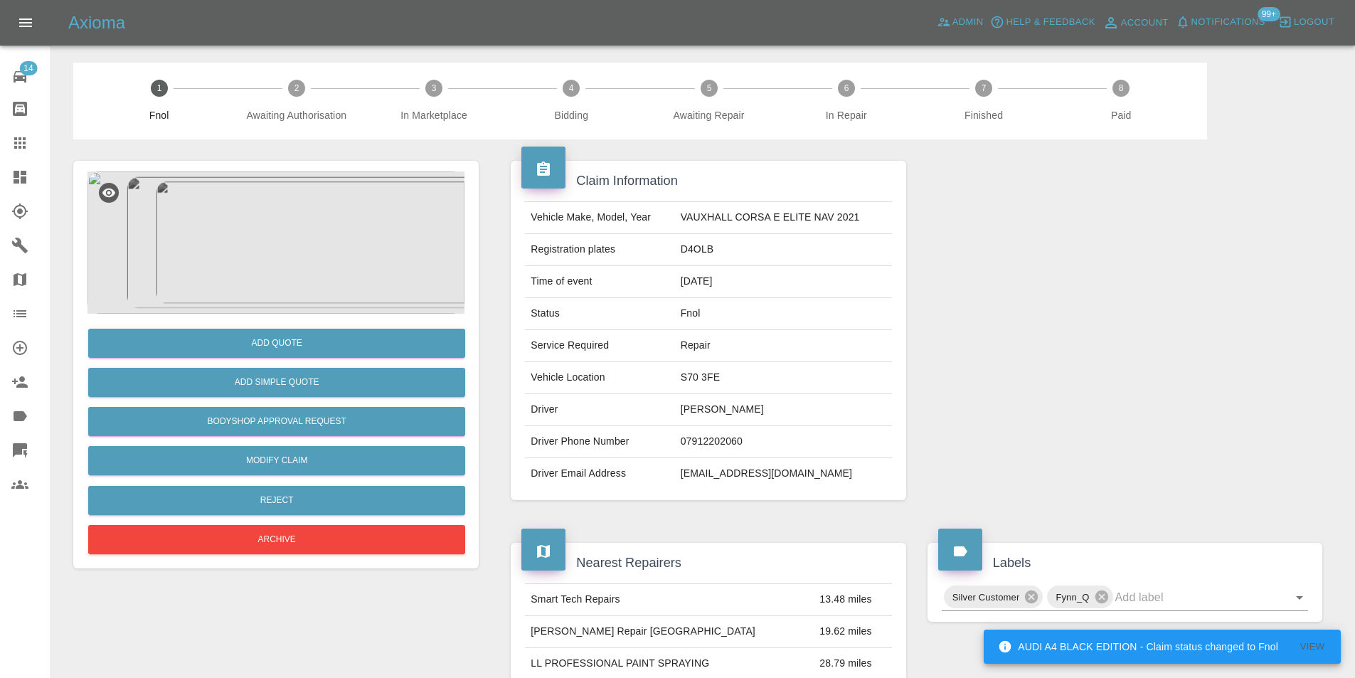
click at [247, 215] on img at bounding box center [275, 242] width 377 height 142
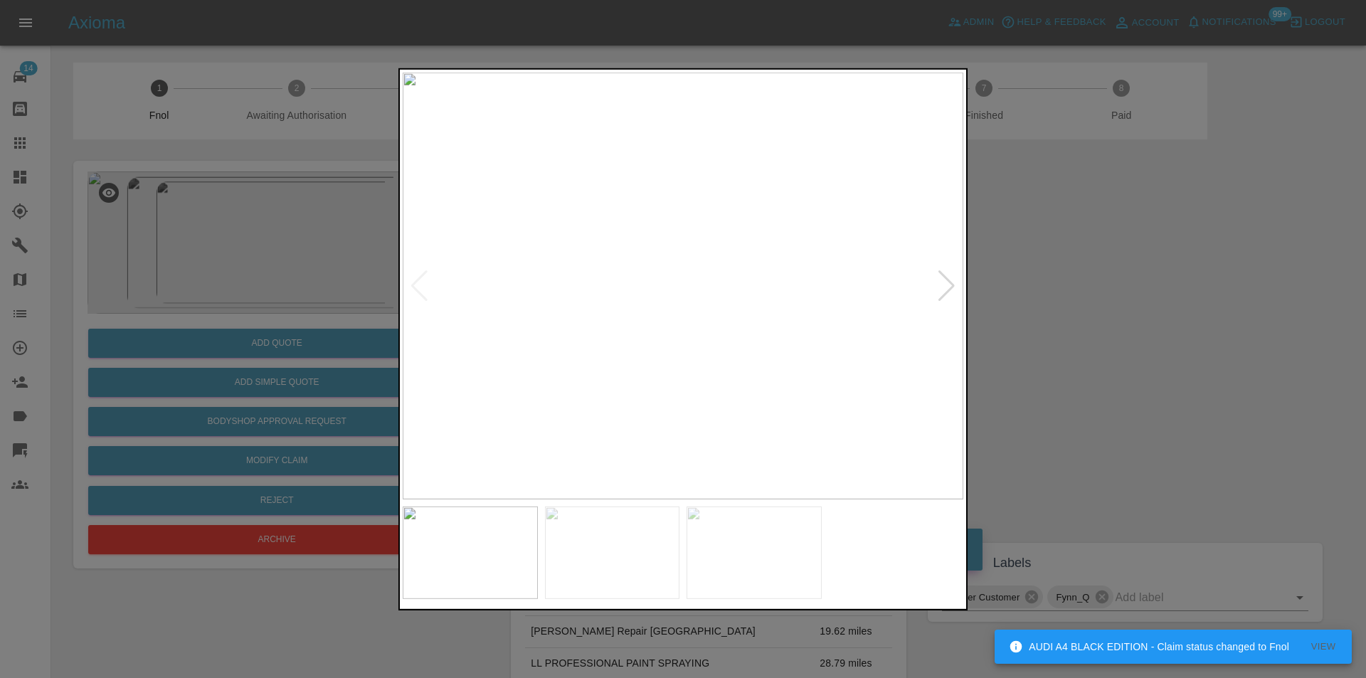
click at [944, 283] on div at bounding box center [946, 285] width 19 height 31
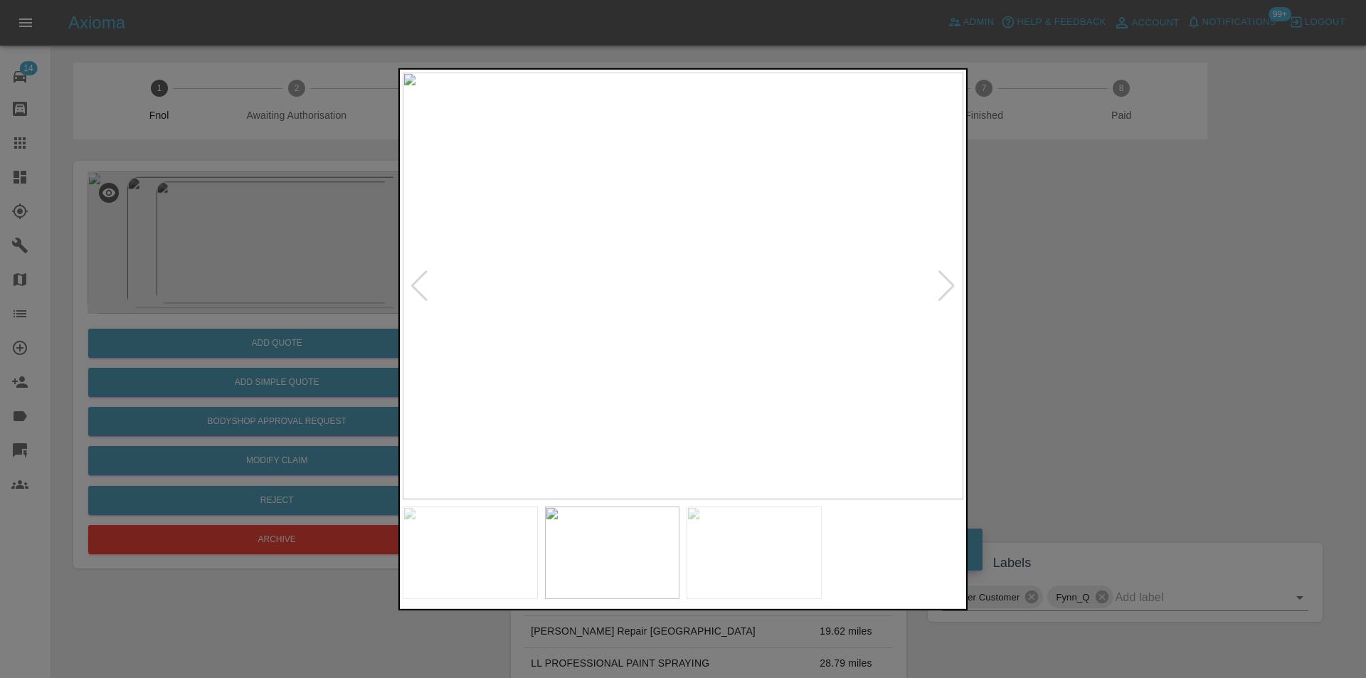
click at [944, 283] on div at bounding box center [946, 285] width 19 height 31
click at [1083, 312] on div at bounding box center [683, 339] width 1366 height 678
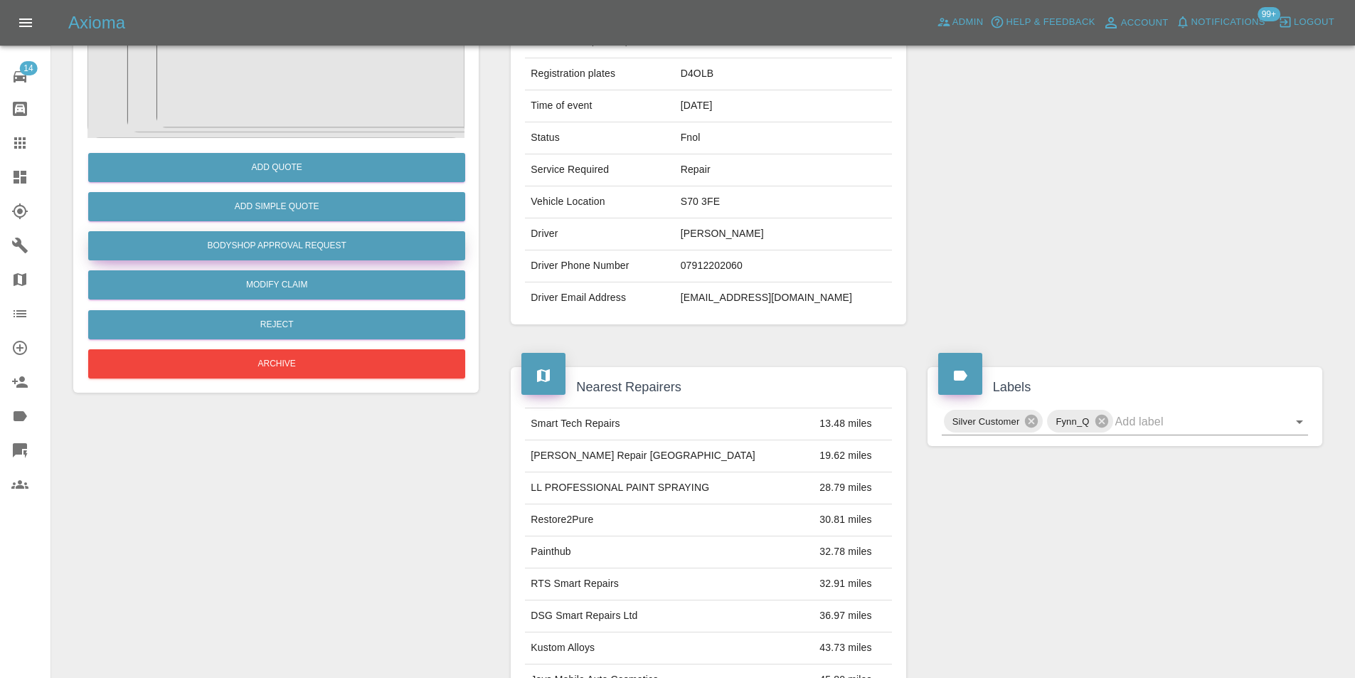
scroll to position [6, 0]
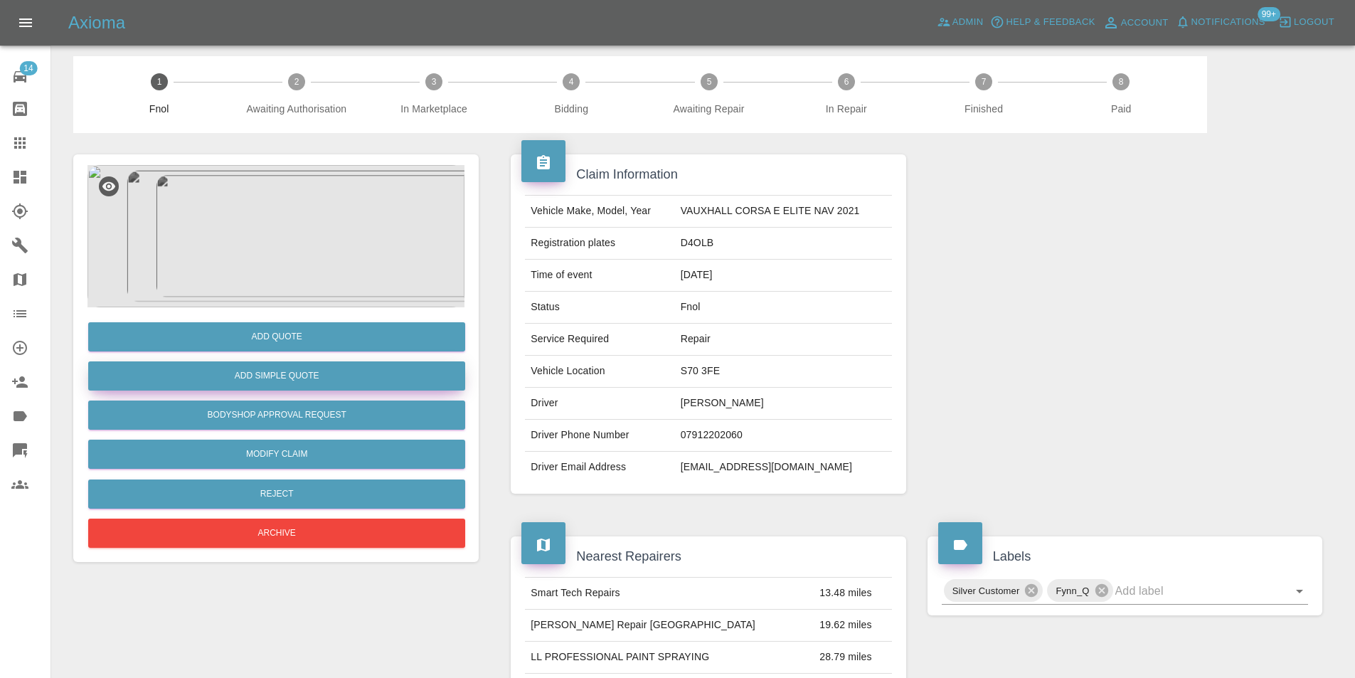
click at [317, 385] on button "Add Simple Quote" at bounding box center [276, 375] width 377 height 29
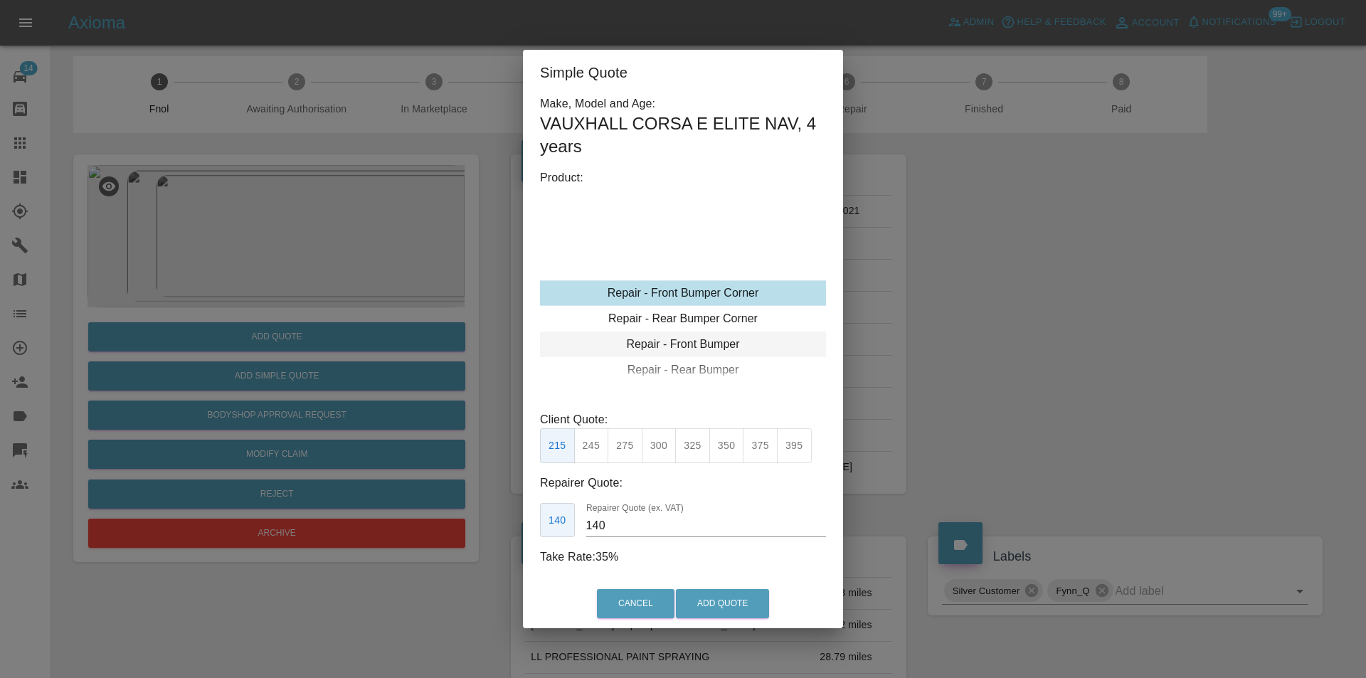
type input "120"
click at [726, 319] on div "Repair - Rear Bumper Corner" at bounding box center [683, 320] width 286 height 26
click at [721, 314] on div "Repair - Rear Bumper Corner" at bounding box center [683, 319] width 286 height 26
click at [703, 598] on button "Add Quote" at bounding box center [722, 603] width 93 height 29
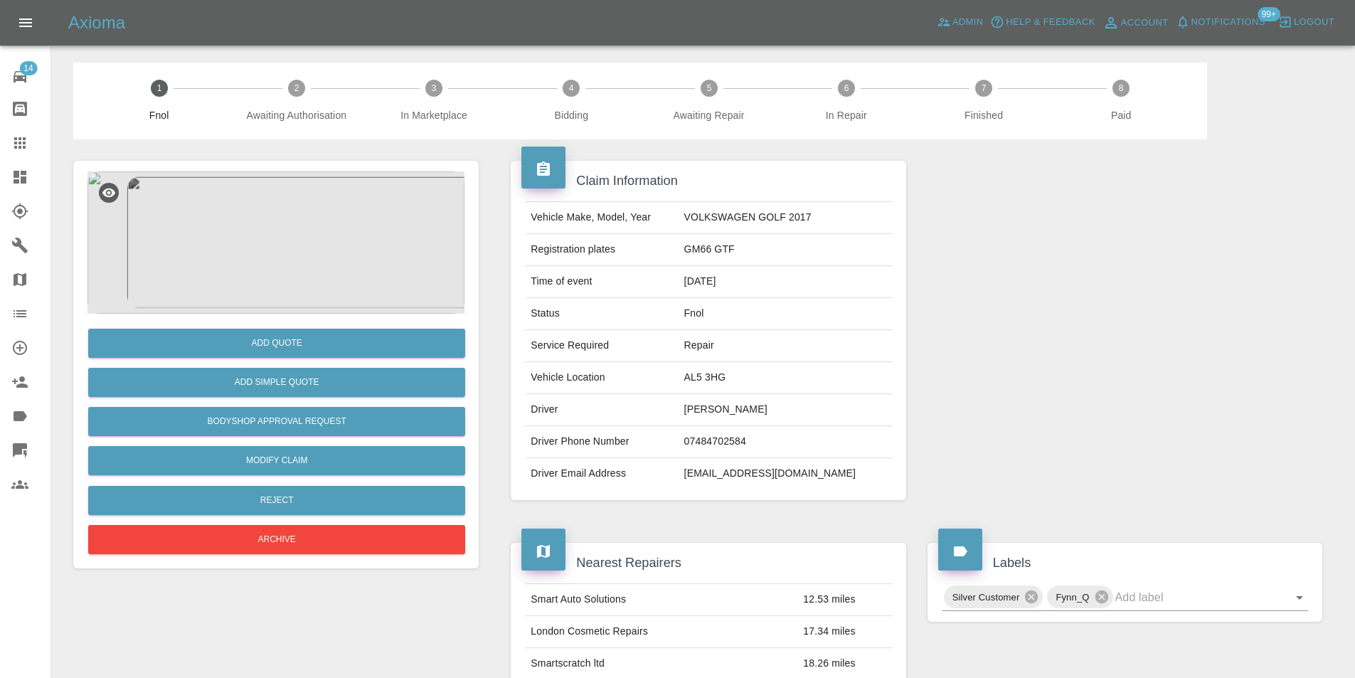
click at [269, 222] on img at bounding box center [275, 242] width 377 height 142
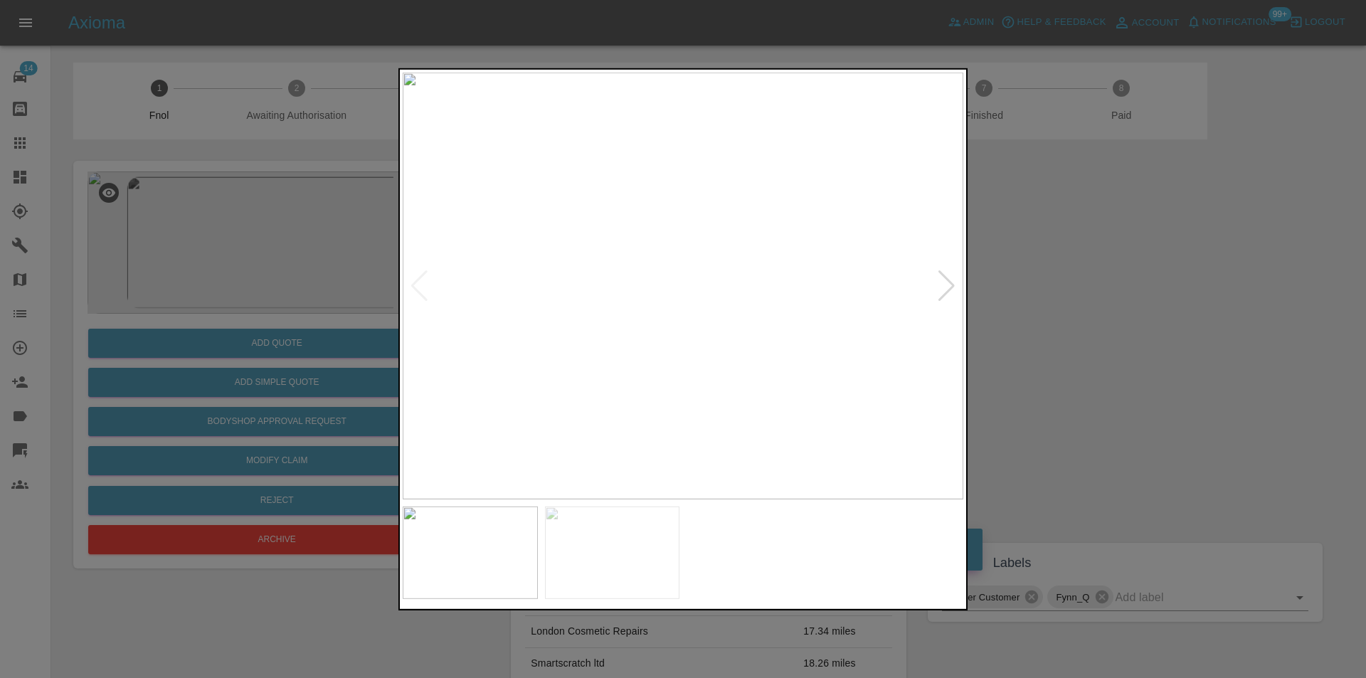
click at [945, 288] on div at bounding box center [946, 285] width 19 height 31
click at [945, 288] on img at bounding box center [683, 285] width 561 height 427
click at [1110, 315] on div at bounding box center [683, 339] width 1366 height 678
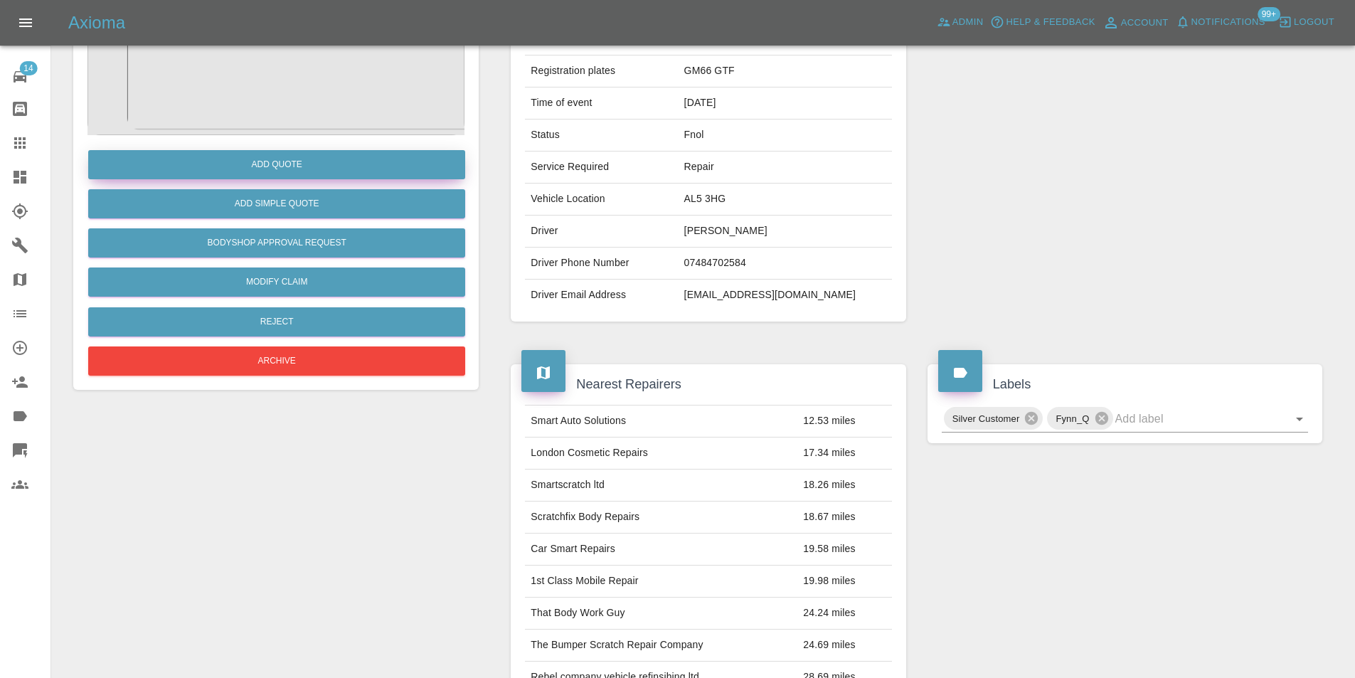
scroll to position [6, 0]
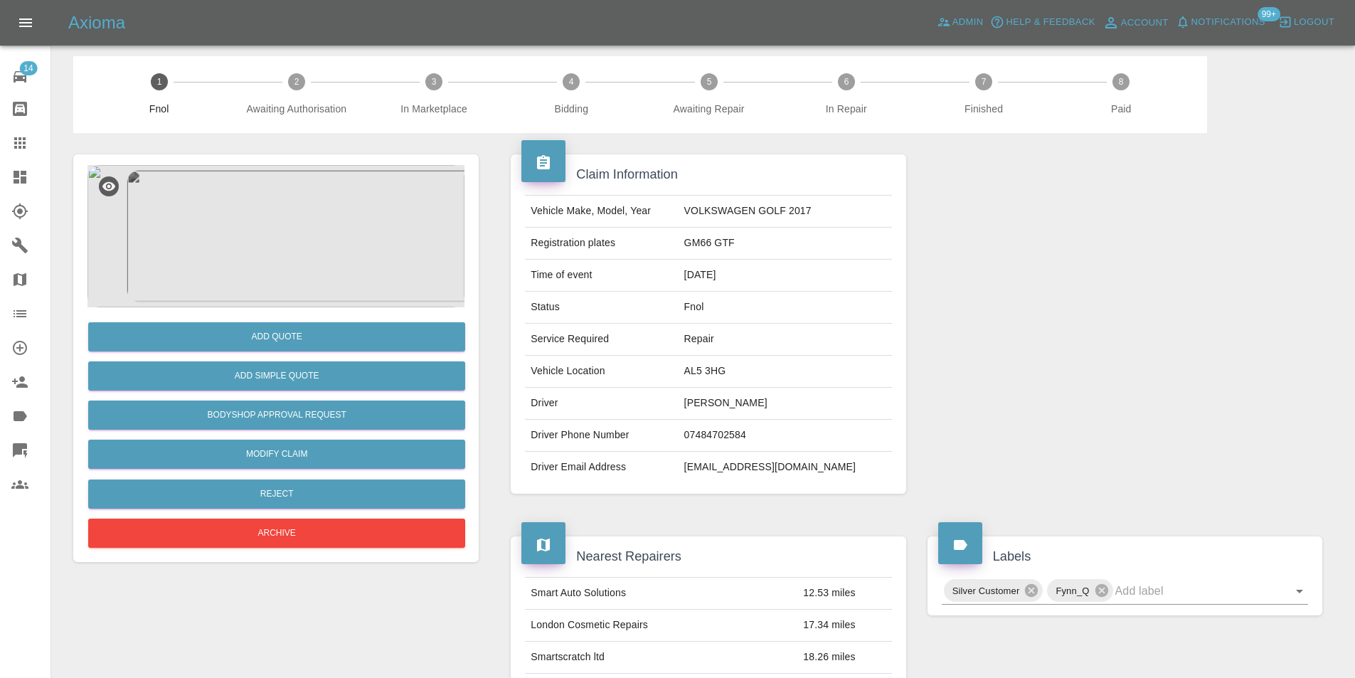
click at [260, 243] on img at bounding box center [275, 236] width 377 height 142
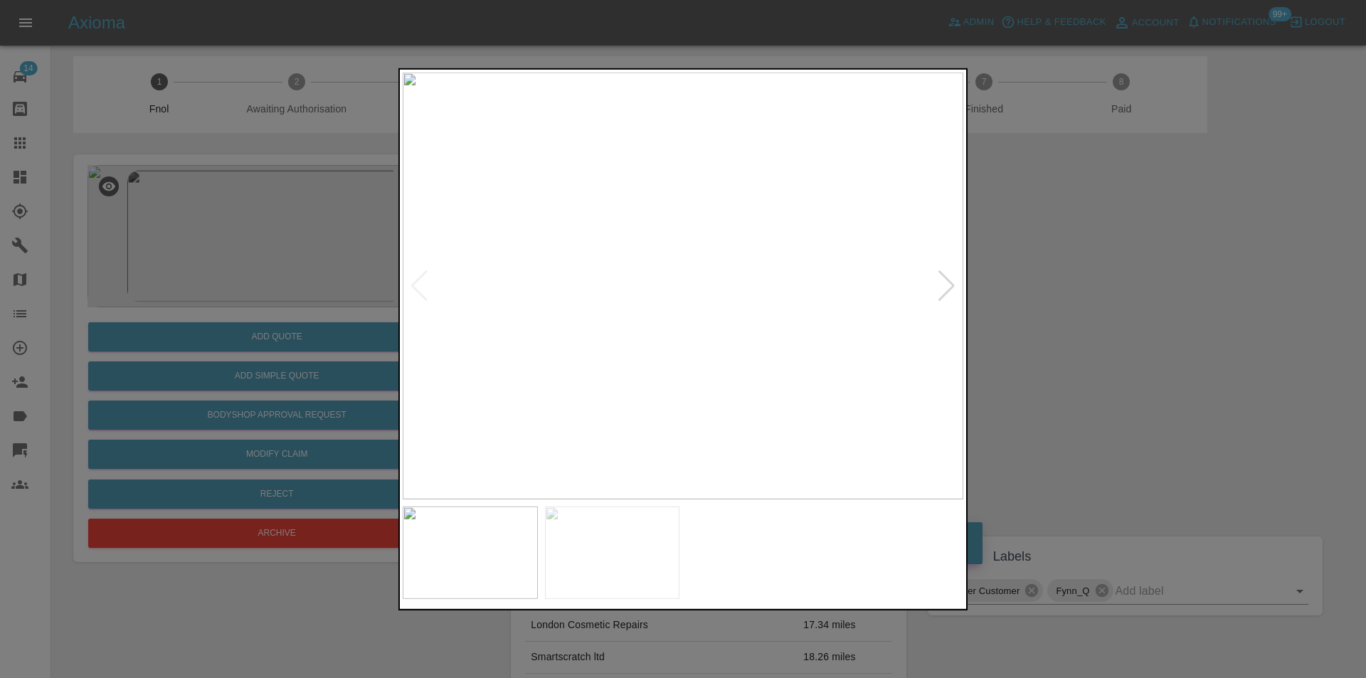
click at [957, 285] on img at bounding box center [683, 285] width 561 height 427
click at [946, 288] on div at bounding box center [946, 285] width 19 height 31
click at [1127, 299] on div at bounding box center [683, 339] width 1366 height 678
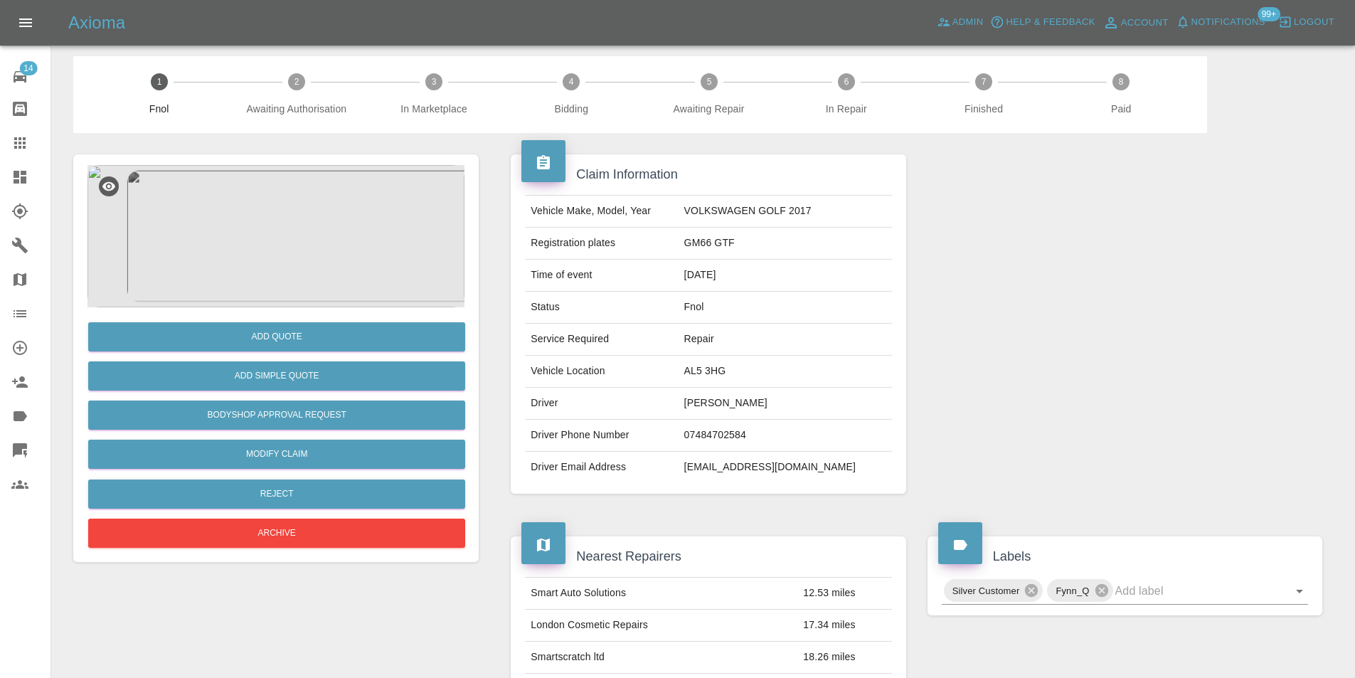
click at [304, 228] on img at bounding box center [275, 236] width 377 height 142
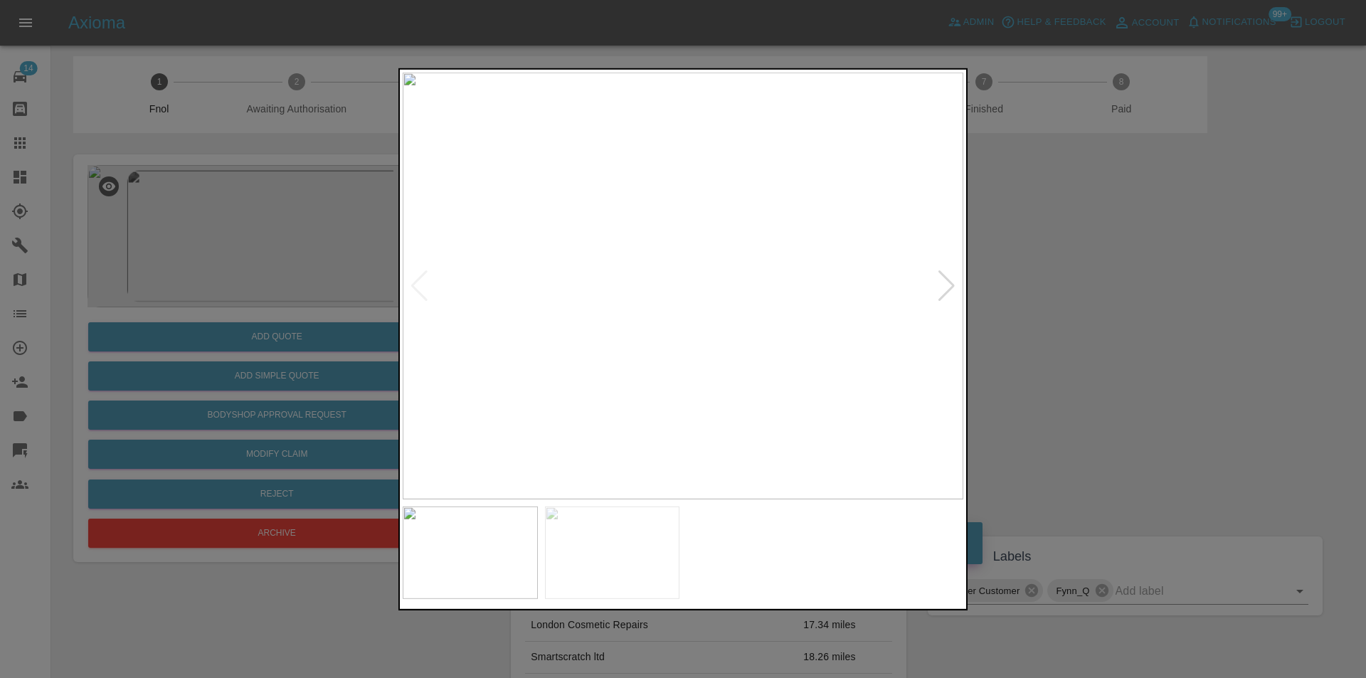
click at [946, 288] on div at bounding box center [946, 285] width 19 height 31
click at [702, 322] on img at bounding box center [683, 285] width 561 height 427
click at [702, 322] on img at bounding box center [625, 175] width 1682 height 1281
click at [704, 322] on img at bounding box center [625, 175] width 1682 height 1281
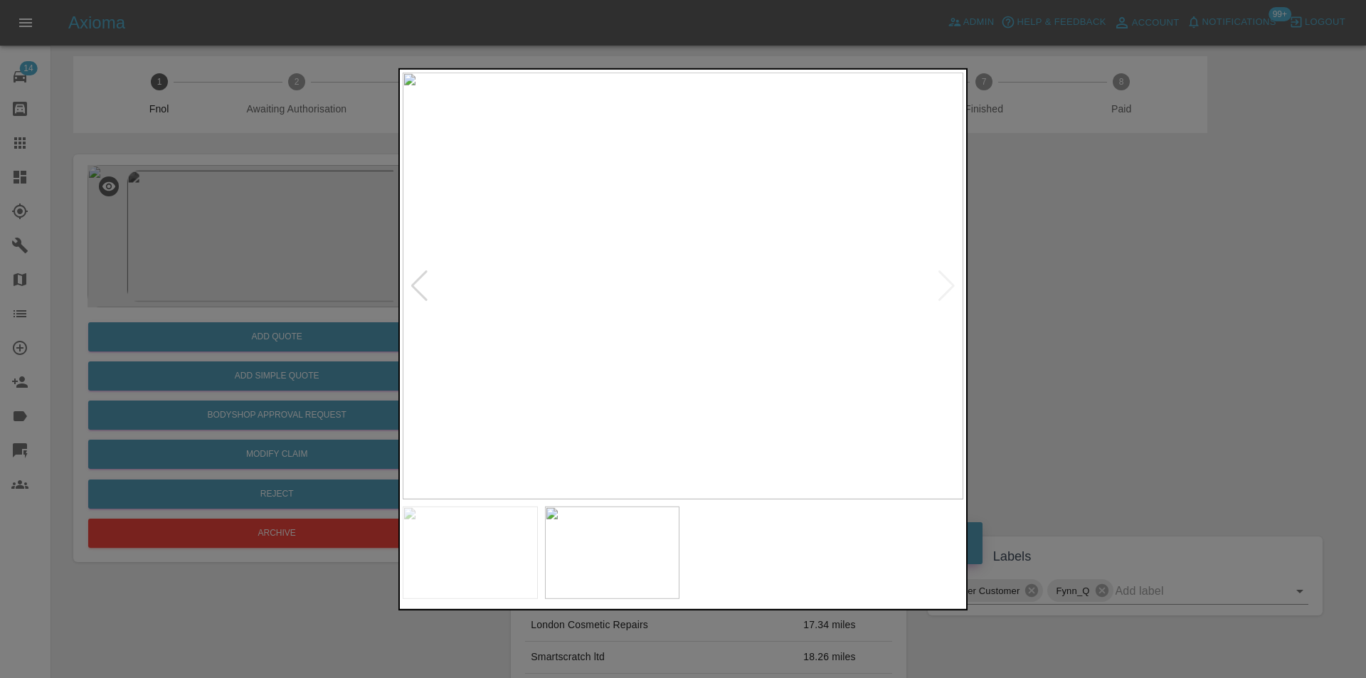
click at [1138, 337] on div at bounding box center [683, 339] width 1366 height 678
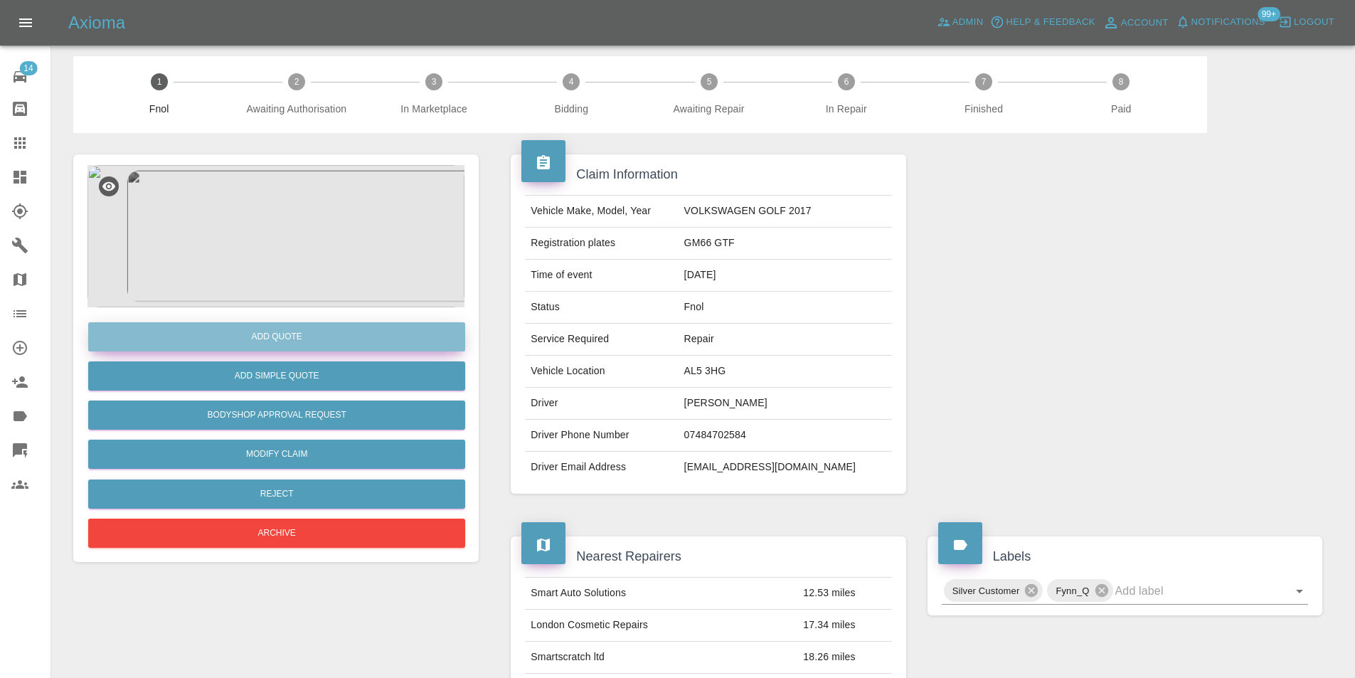
click at [301, 338] on button "Add Quote" at bounding box center [276, 336] width 377 height 29
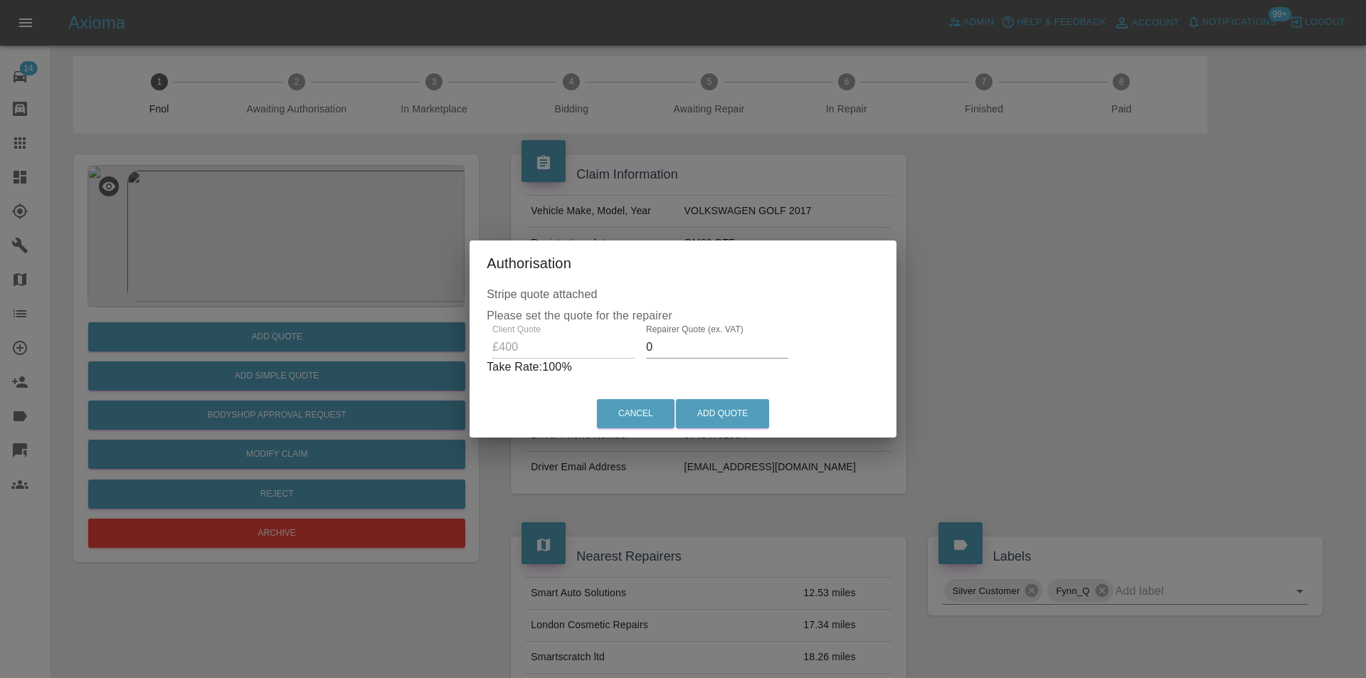
click at [686, 351] on input "0" at bounding box center [717, 347] width 142 height 23
type input "0260"
click at [704, 418] on button "Add Quote" at bounding box center [722, 413] width 93 height 29
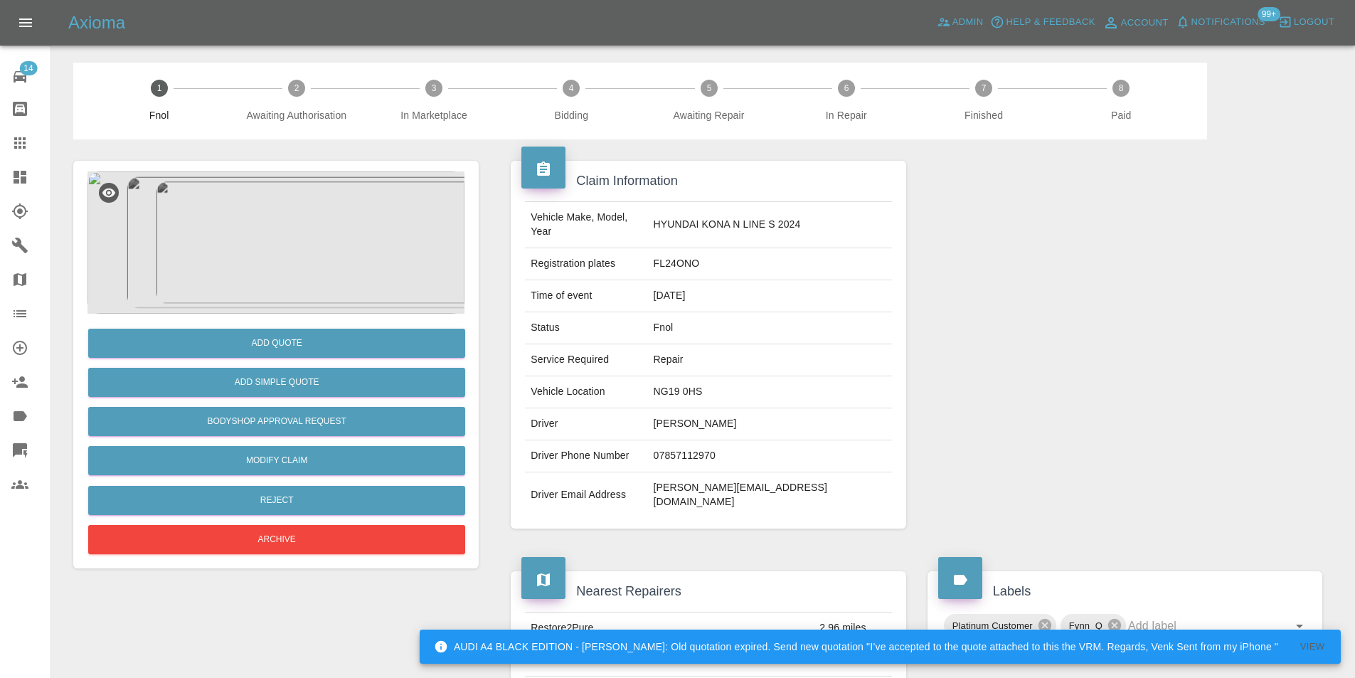
click at [272, 233] on img at bounding box center [275, 242] width 377 height 142
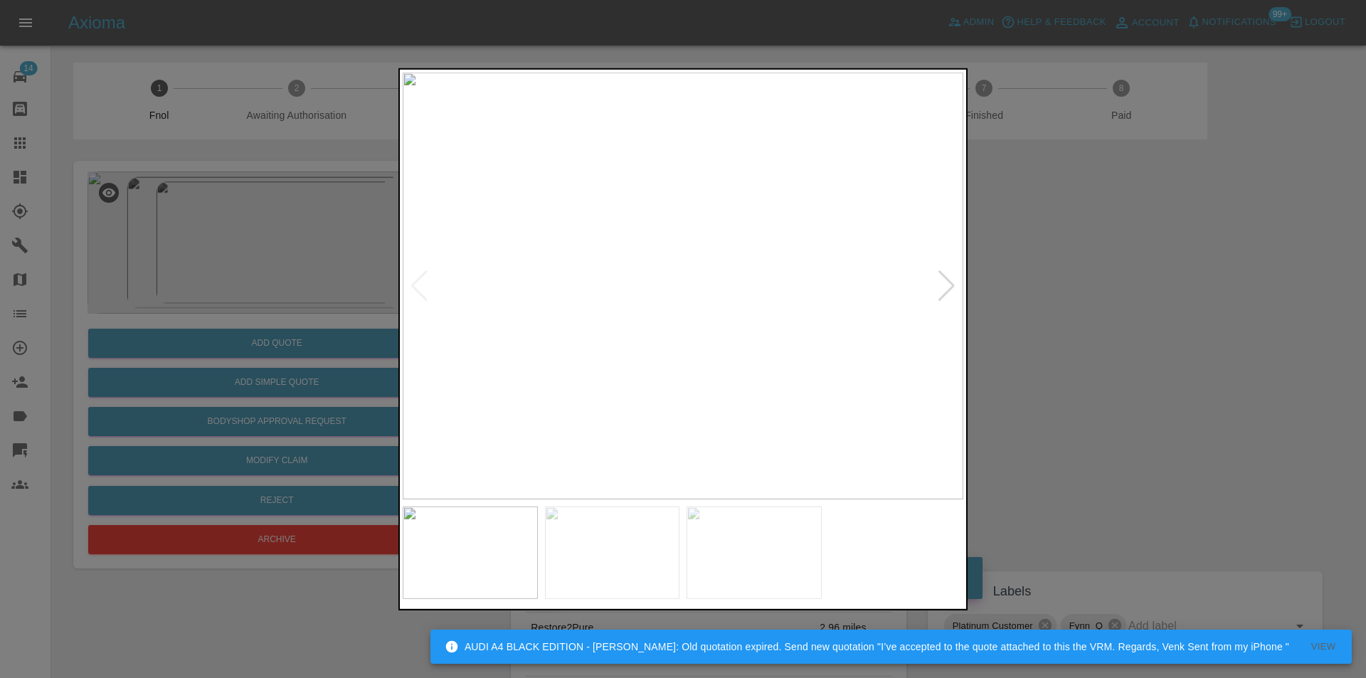
click at [659, 253] on img at bounding box center [683, 285] width 561 height 427
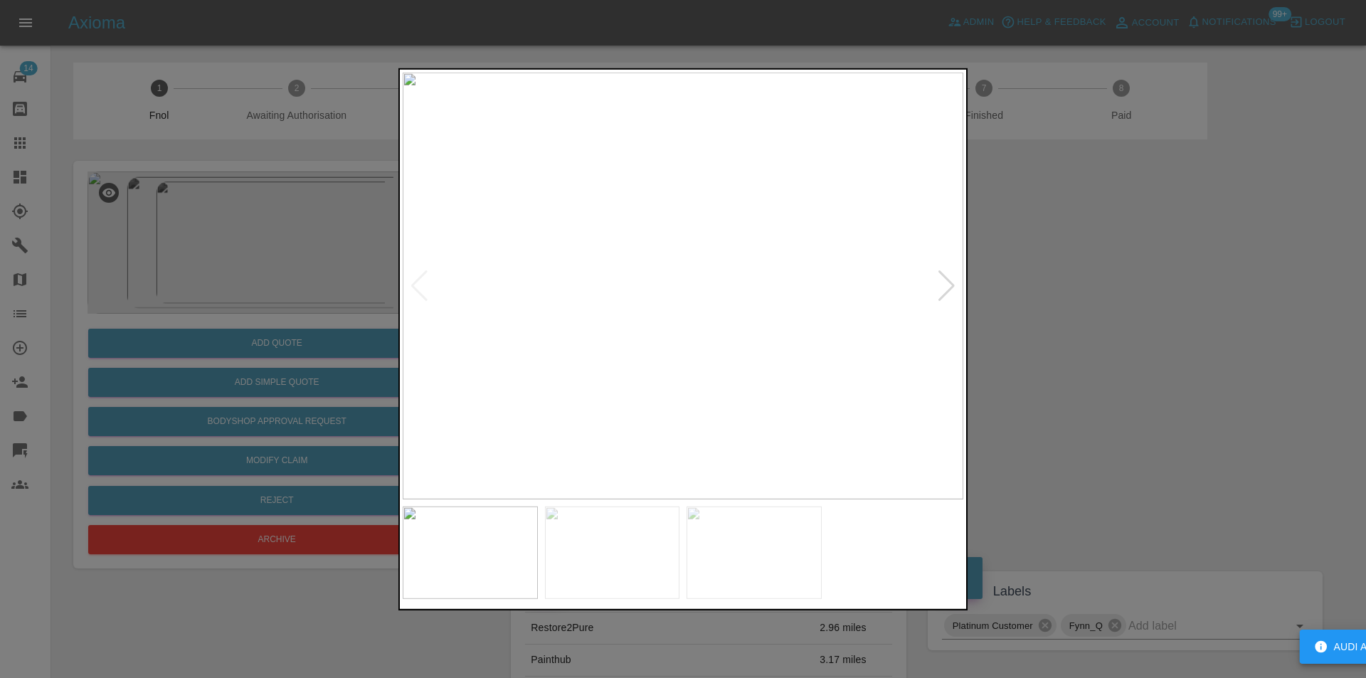
click at [659, 253] on img at bounding box center [683, 285] width 561 height 427
click at [659, 253] on img at bounding box center [754, 382] width 1682 height 1281
click at [950, 285] on div at bounding box center [946, 285] width 19 height 31
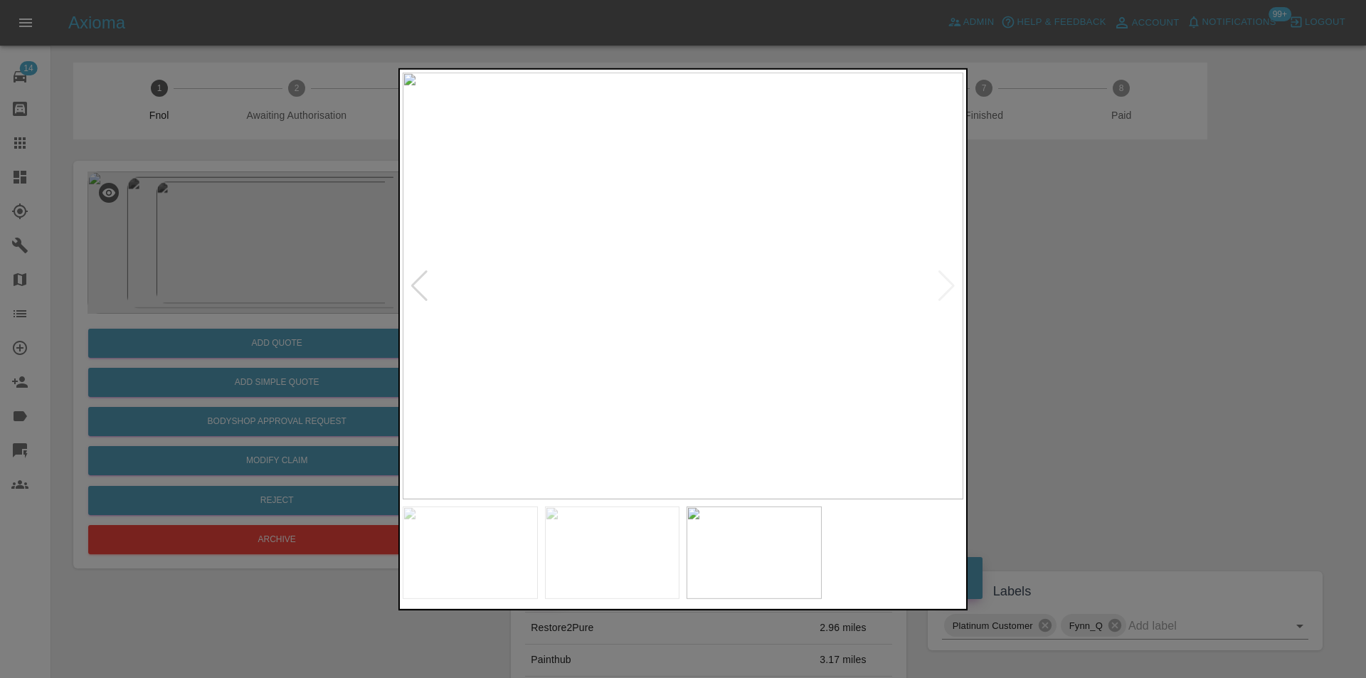
drag, startPoint x: 1083, startPoint y: 290, endPoint x: 537, endPoint y: 124, distance: 570.2
click at [1080, 292] on div at bounding box center [683, 339] width 1366 height 678
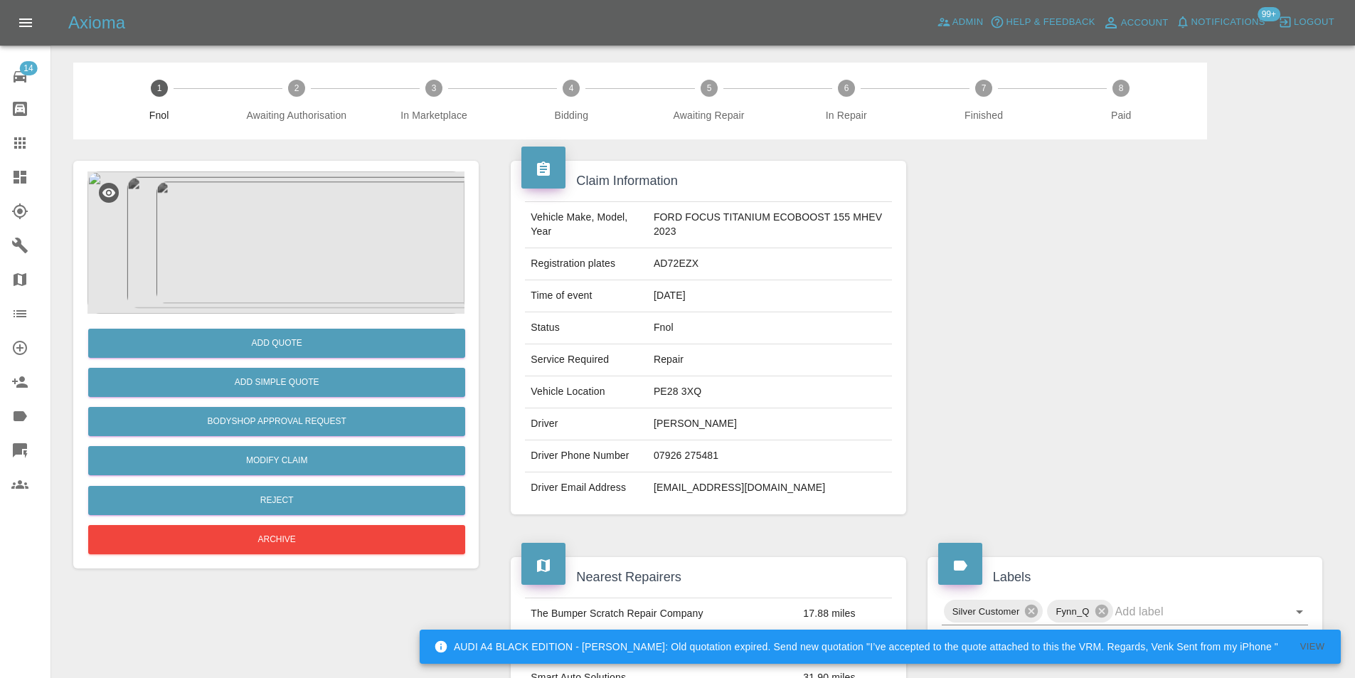
click at [341, 270] on img at bounding box center [275, 242] width 377 height 142
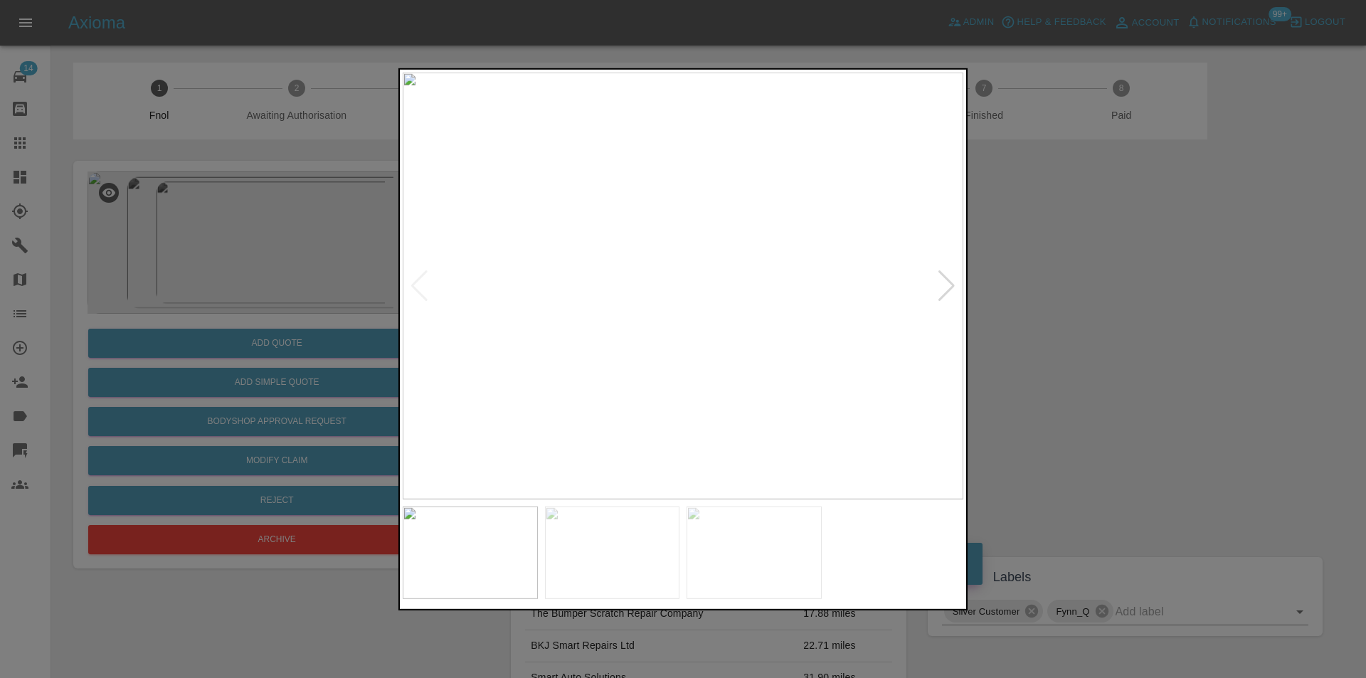
click at [948, 284] on div at bounding box center [946, 285] width 19 height 31
click at [948, 284] on img at bounding box center [683, 285] width 561 height 427
click at [1049, 287] on div at bounding box center [683, 339] width 1366 height 678
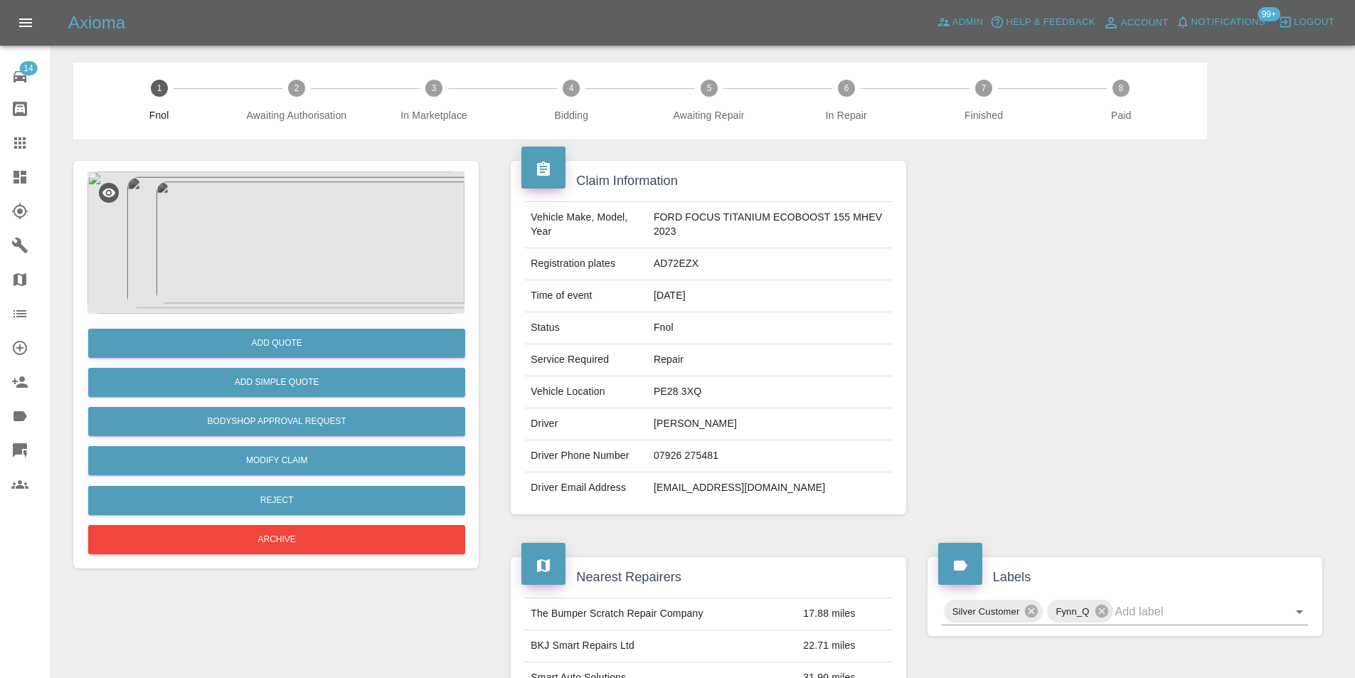
click at [292, 200] on img at bounding box center [275, 242] width 377 height 142
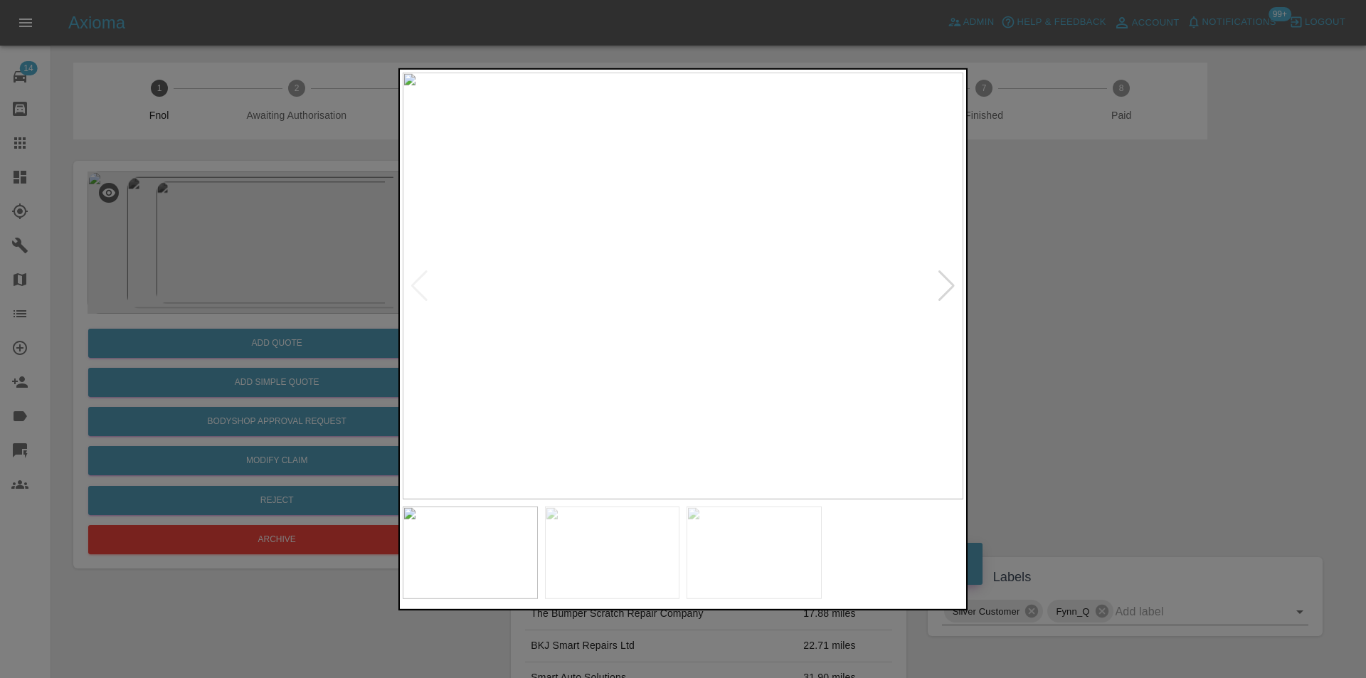
click at [949, 277] on div at bounding box center [946, 285] width 19 height 31
click at [949, 277] on img at bounding box center [683, 285] width 561 height 427
drag, startPoint x: 1125, startPoint y: 316, endPoint x: 1044, endPoint y: 324, distance: 80.8
click at [1125, 317] on div at bounding box center [683, 339] width 1366 height 678
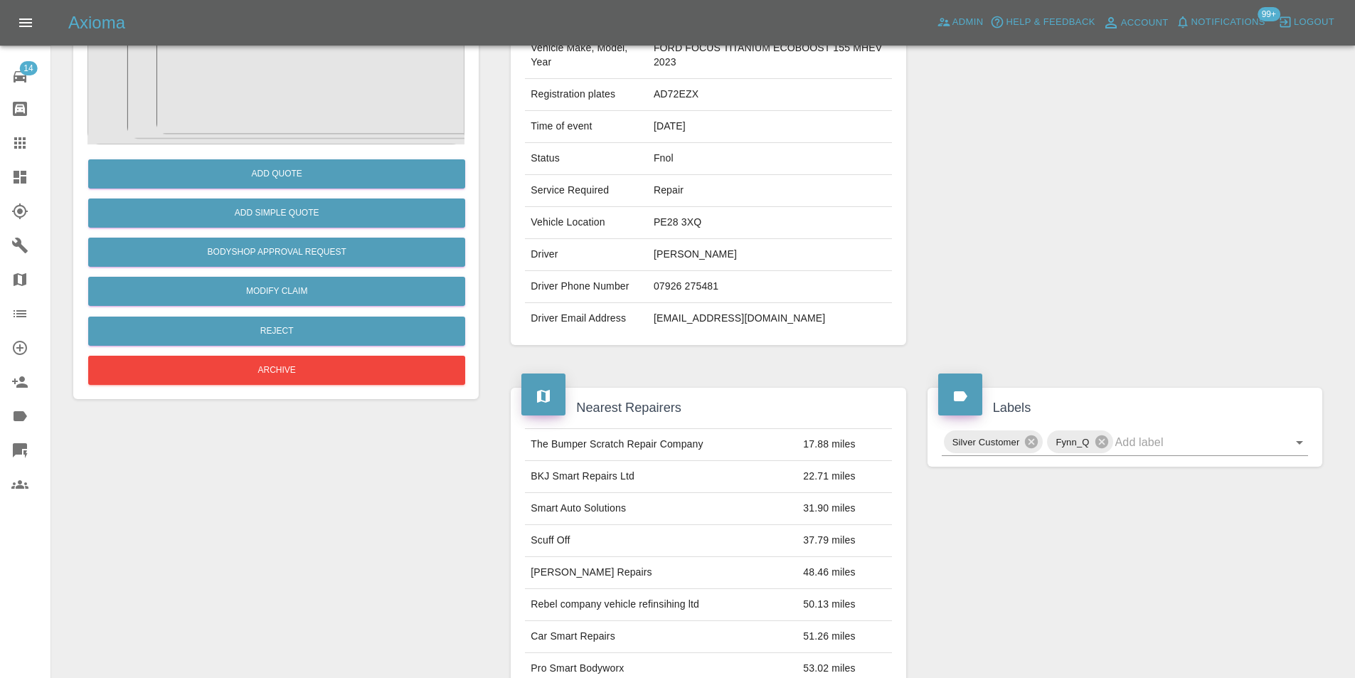
scroll to position [71, 0]
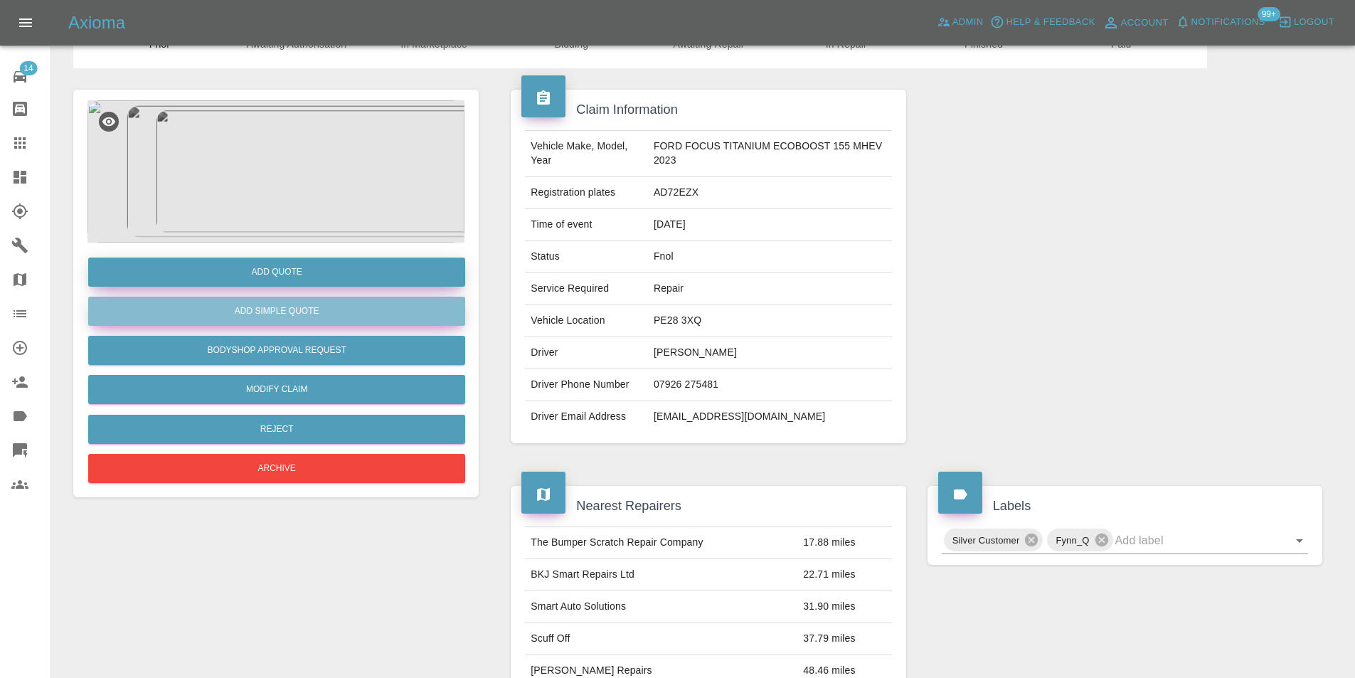
drag, startPoint x: 287, startPoint y: 310, endPoint x: 286, endPoint y: 281, distance: 29.2
click at [286, 283] on div "Add Quote Add Simple Quote Bodyshop Approval Request Modify Claim Reject Archive" at bounding box center [275, 365] width 377 height 244
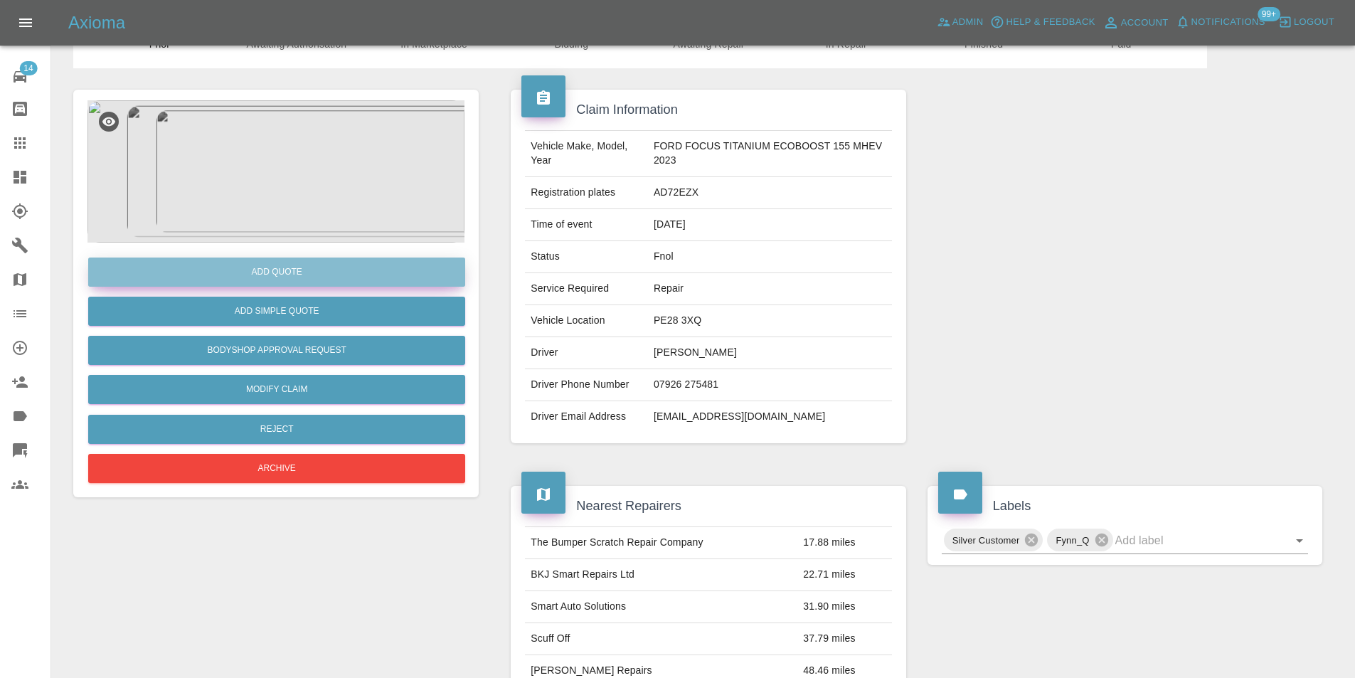
click at [285, 277] on button "Add Quote" at bounding box center [276, 271] width 377 height 29
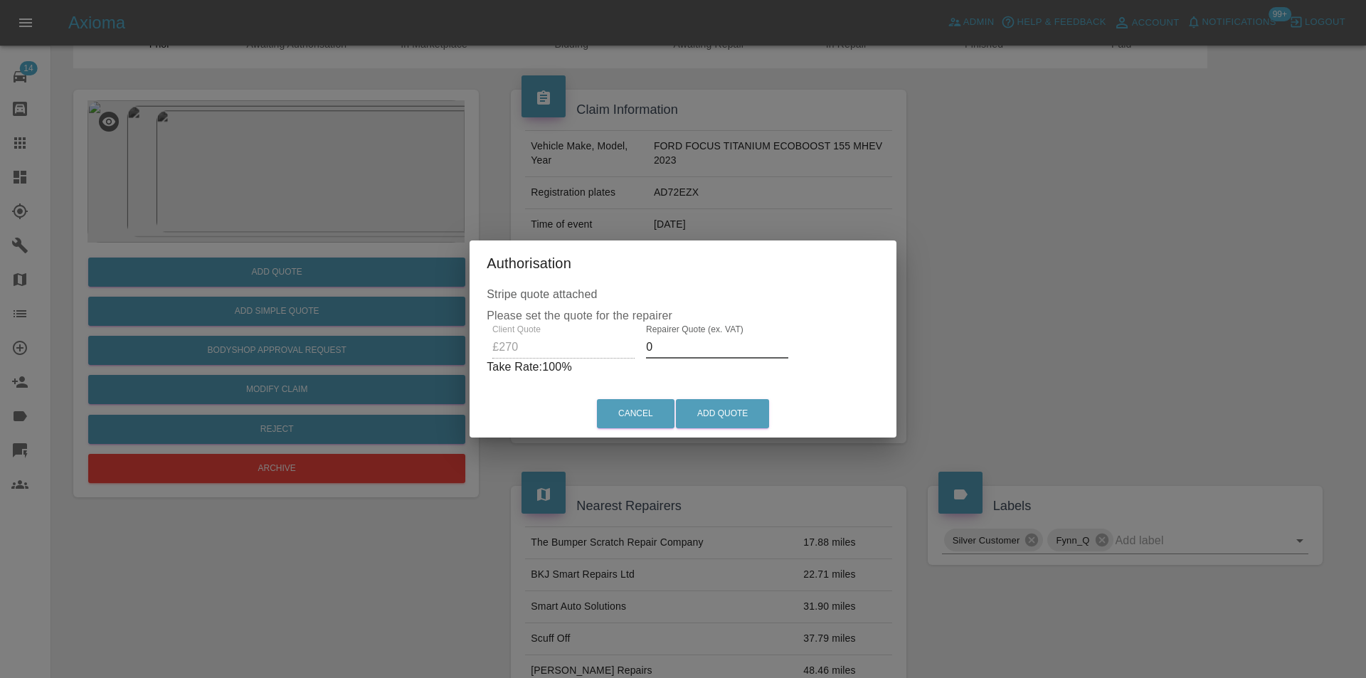
click at [707, 349] on input "0" at bounding box center [717, 347] width 142 height 23
type input "0170"
click at [731, 405] on button "Add Quote" at bounding box center [722, 413] width 93 height 29
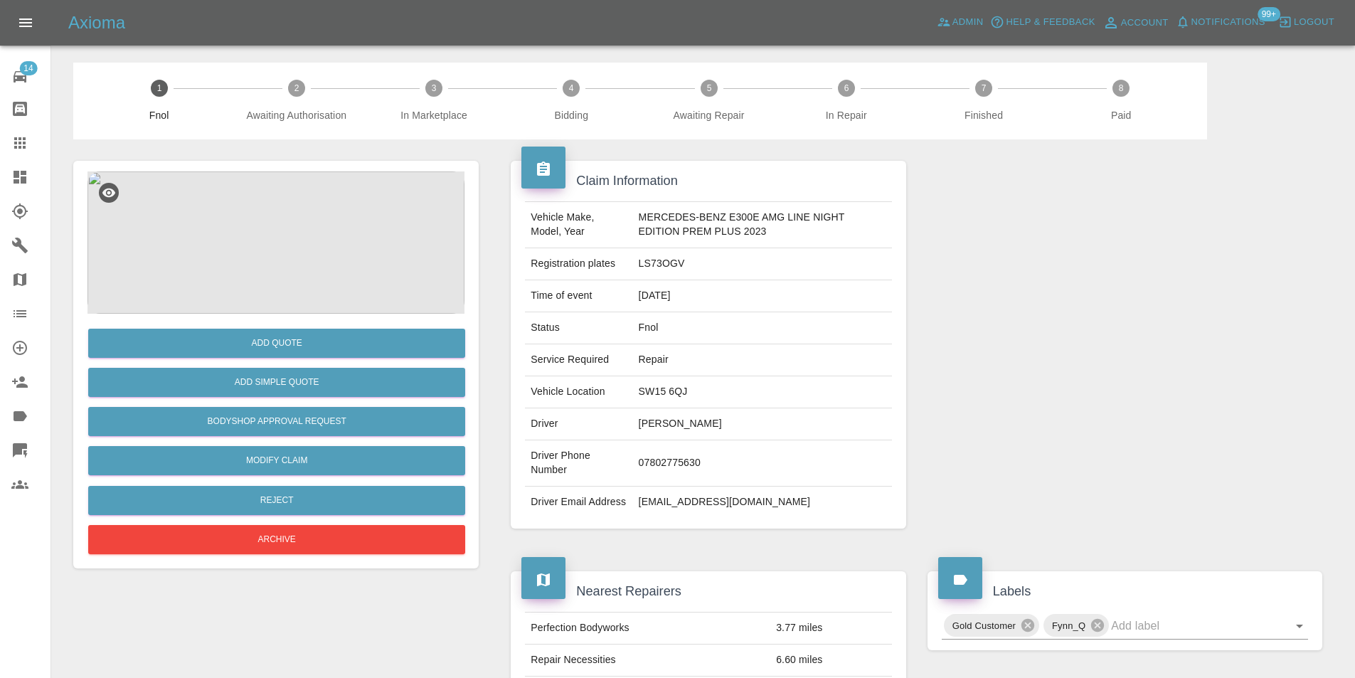
click at [288, 242] on img at bounding box center [275, 242] width 377 height 142
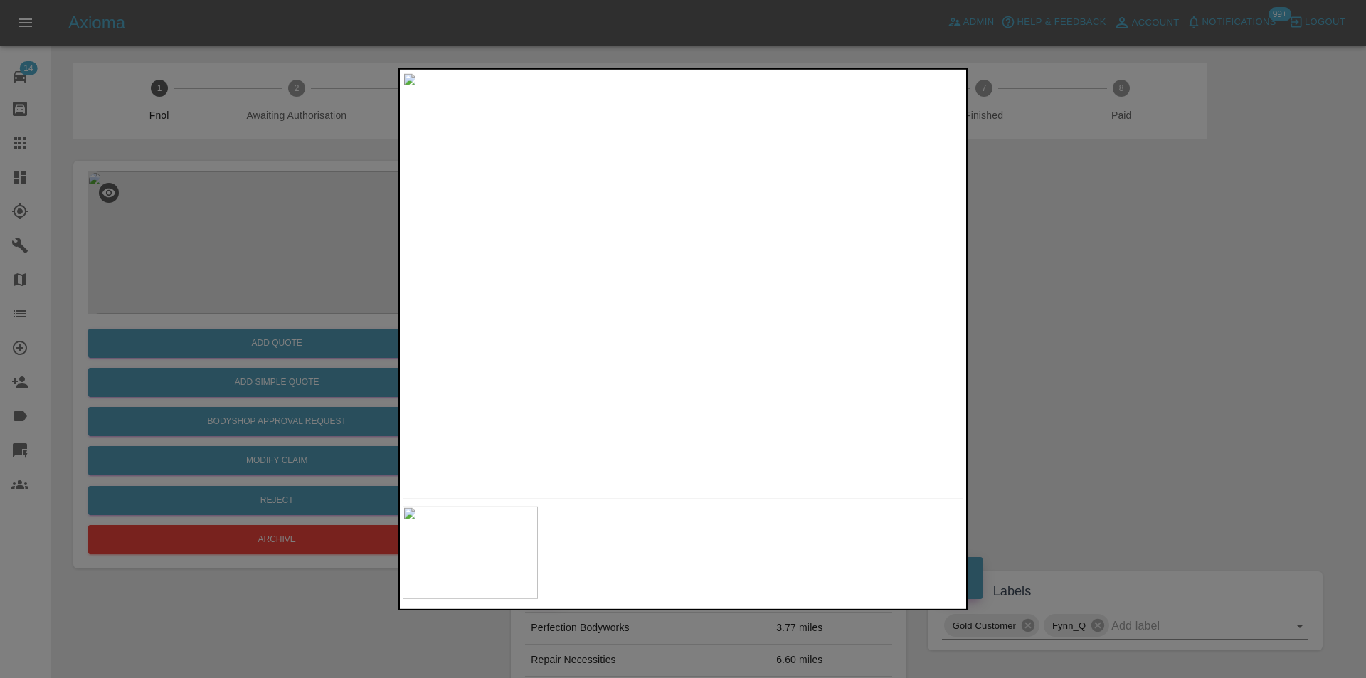
click at [1086, 340] on div at bounding box center [683, 339] width 1366 height 678
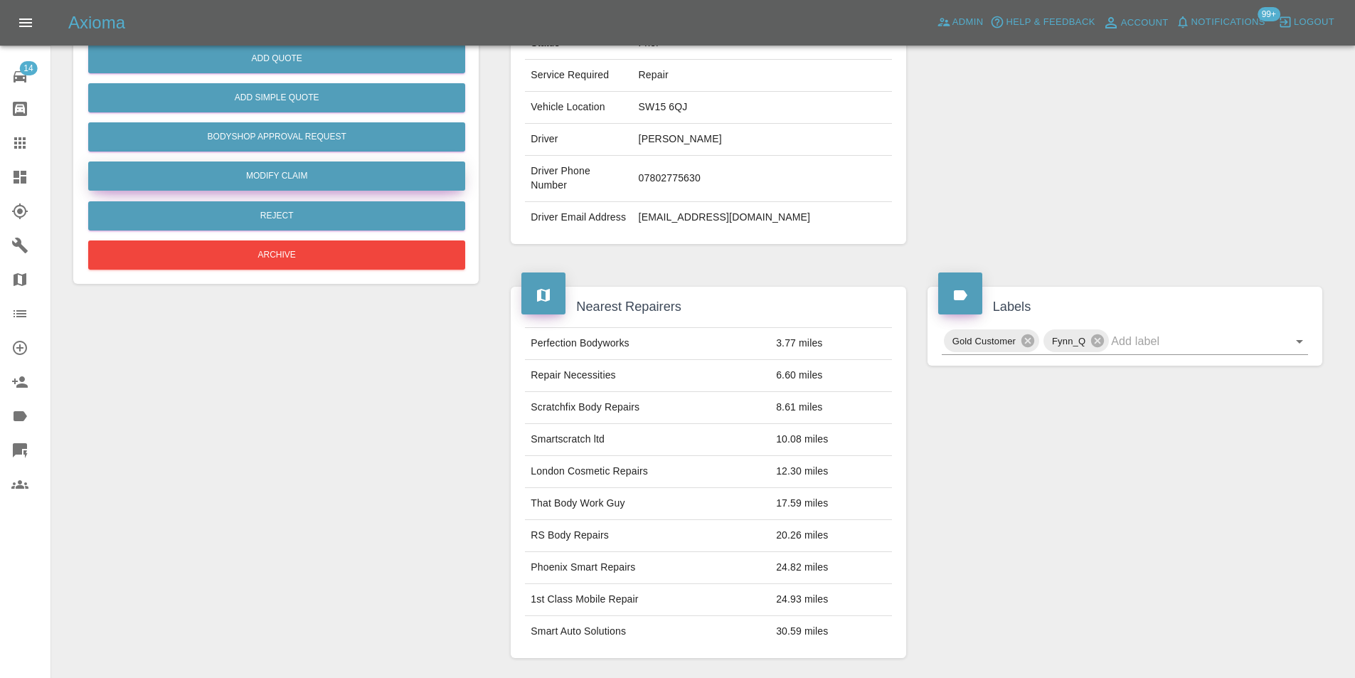
scroll to position [71, 0]
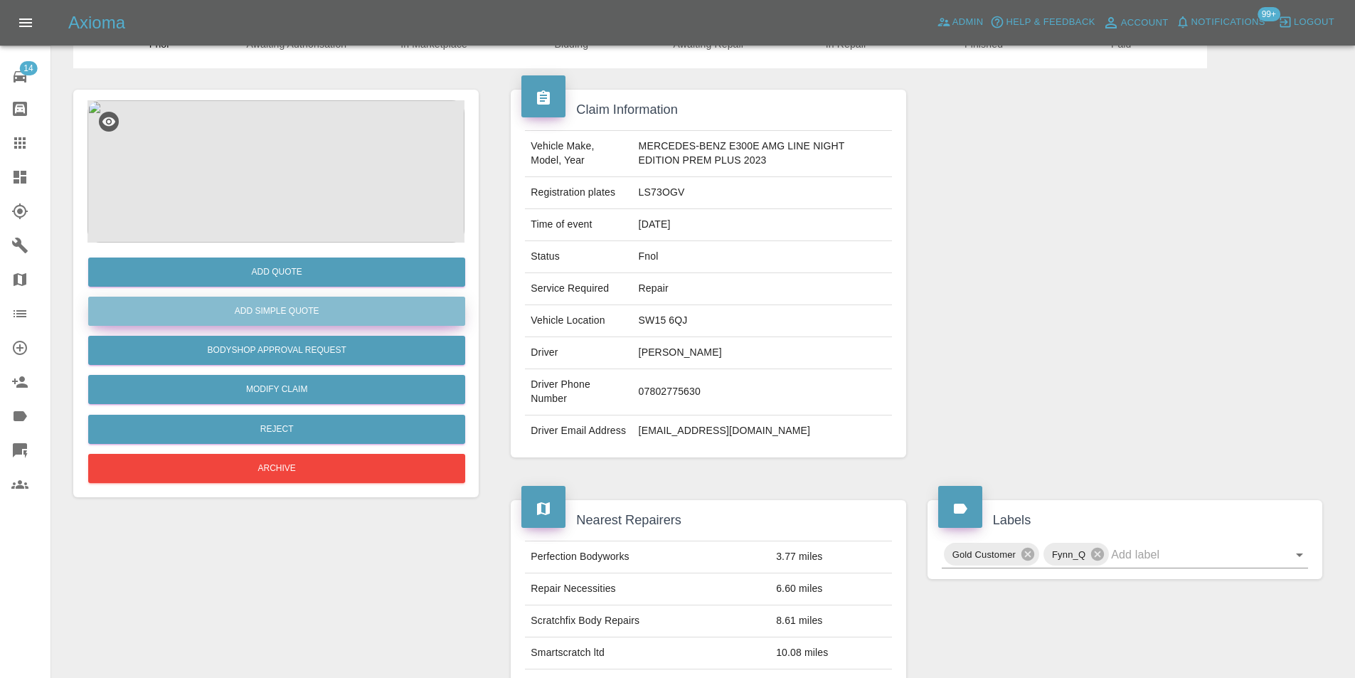
click at [273, 313] on button "Add Simple Quote" at bounding box center [276, 311] width 377 height 29
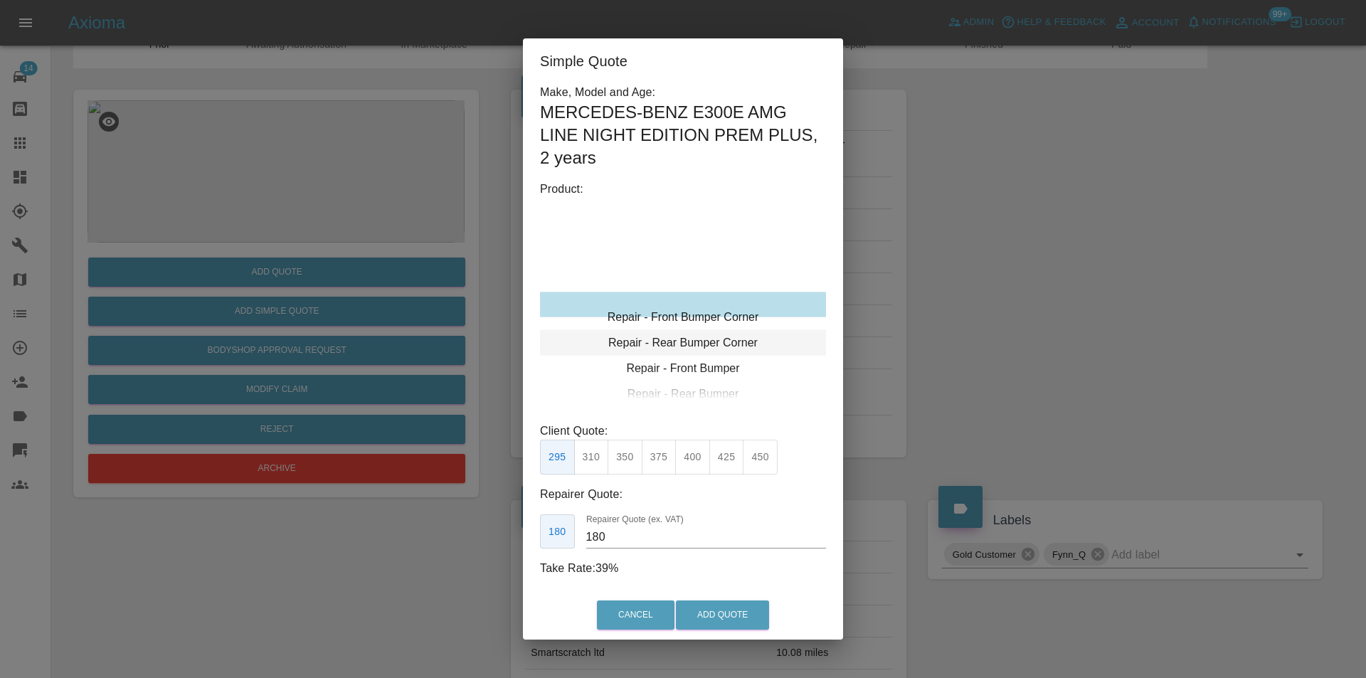
type input "120"
click at [723, 601] on div "Cancel Add Quote" at bounding box center [683, 615] width 320 height 48
click at [723, 603] on button "Add Quote" at bounding box center [722, 614] width 93 height 29
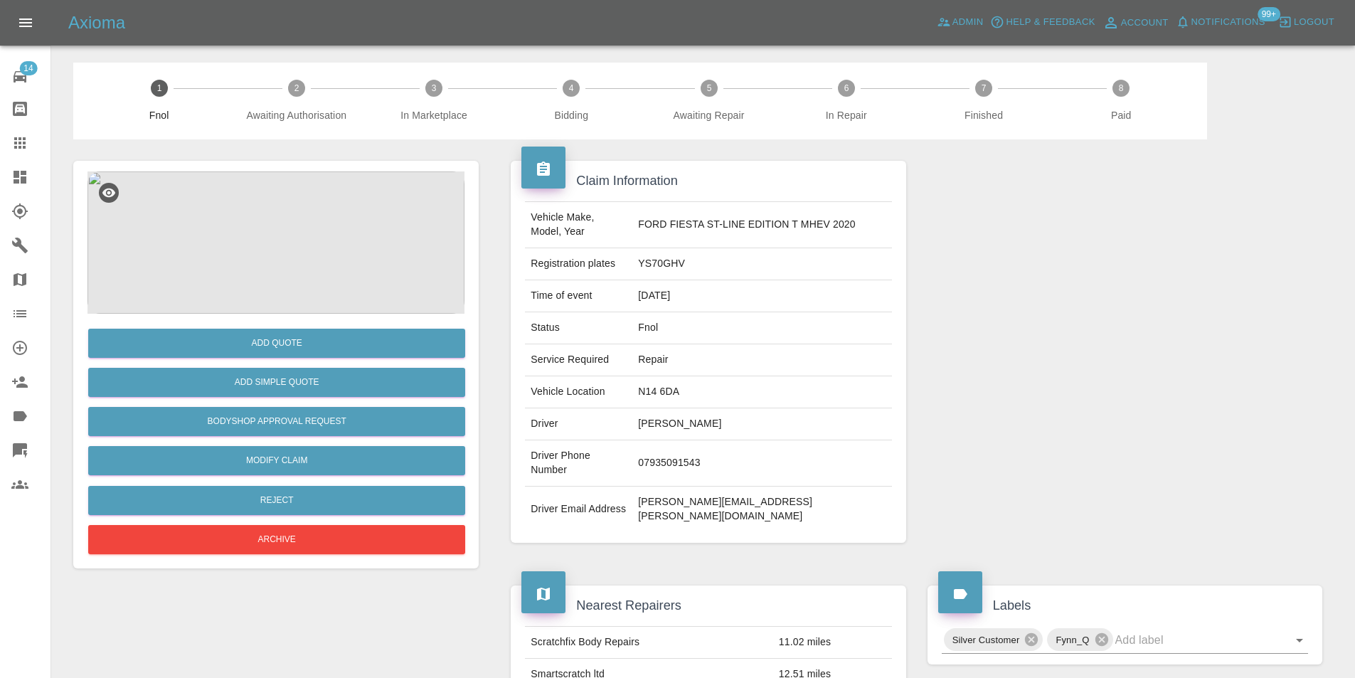
click at [282, 232] on img at bounding box center [275, 242] width 377 height 142
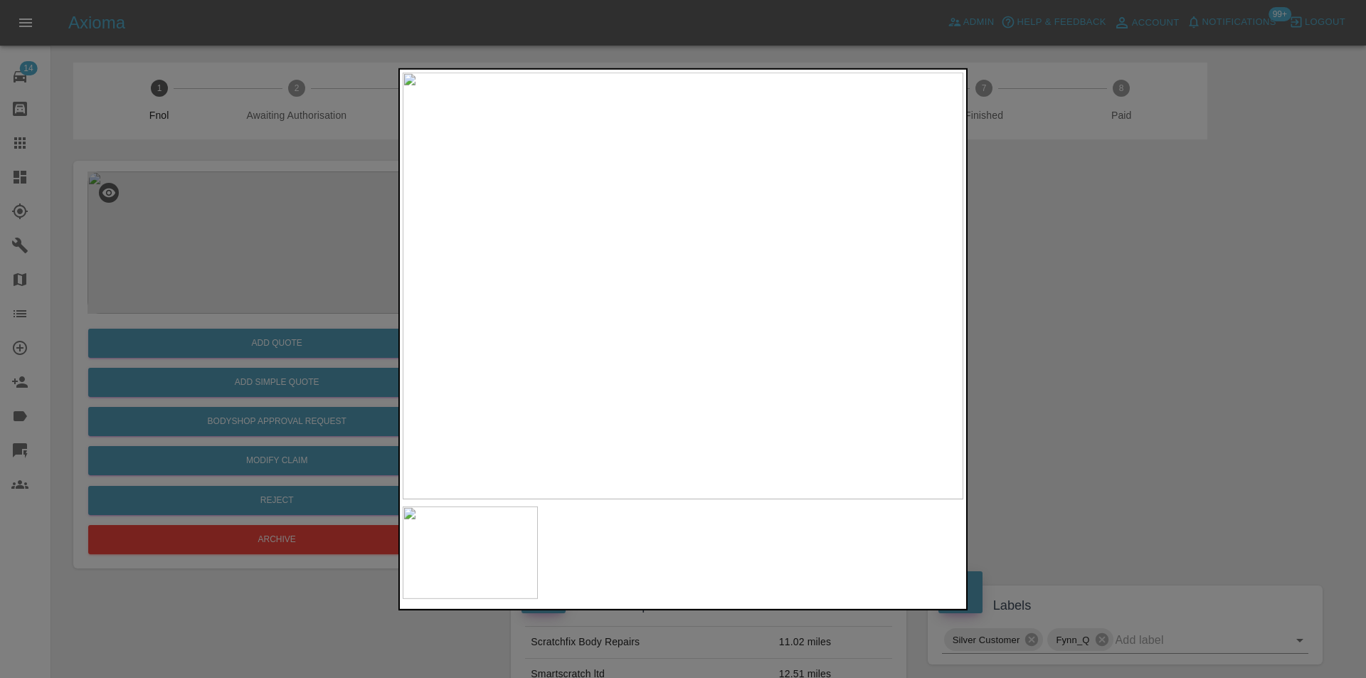
click at [1078, 298] on div at bounding box center [683, 339] width 1366 height 678
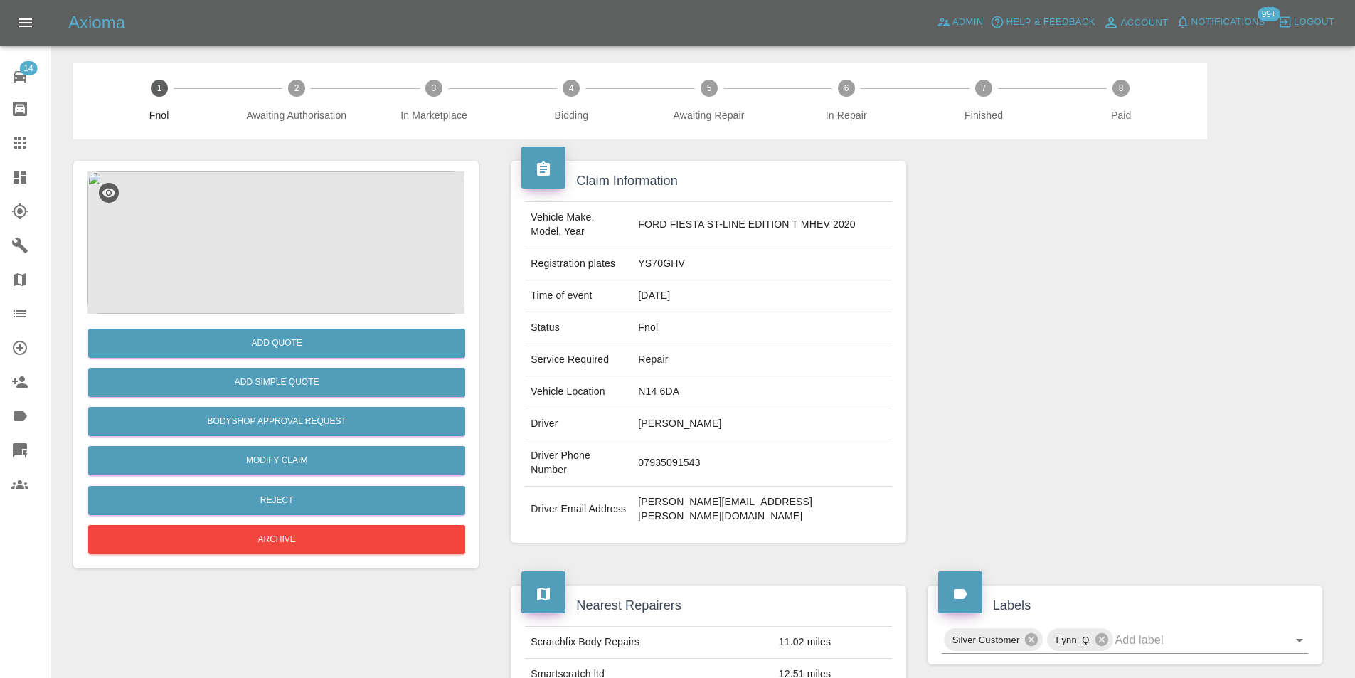
click at [280, 255] on img at bounding box center [275, 242] width 377 height 142
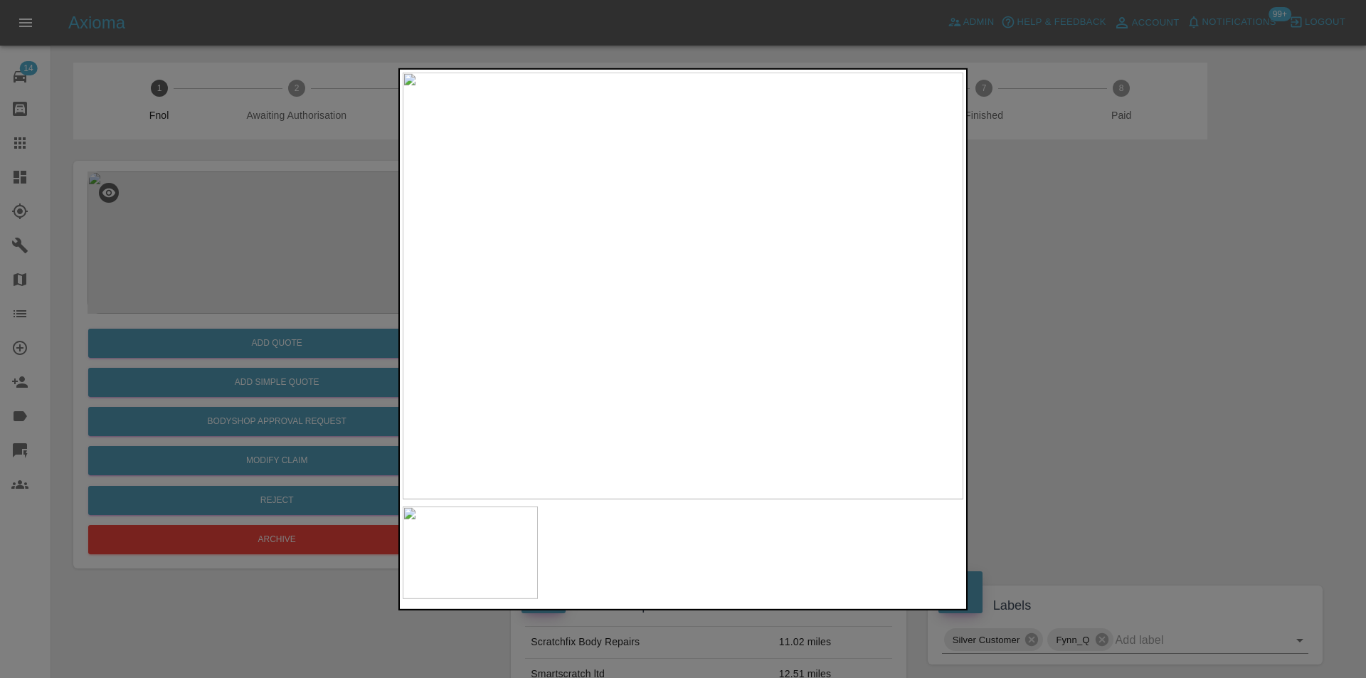
click at [632, 294] on img at bounding box center [683, 285] width 561 height 427
click at [1086, 322] on div at bounding box center [683, 339] width 1366 height 678
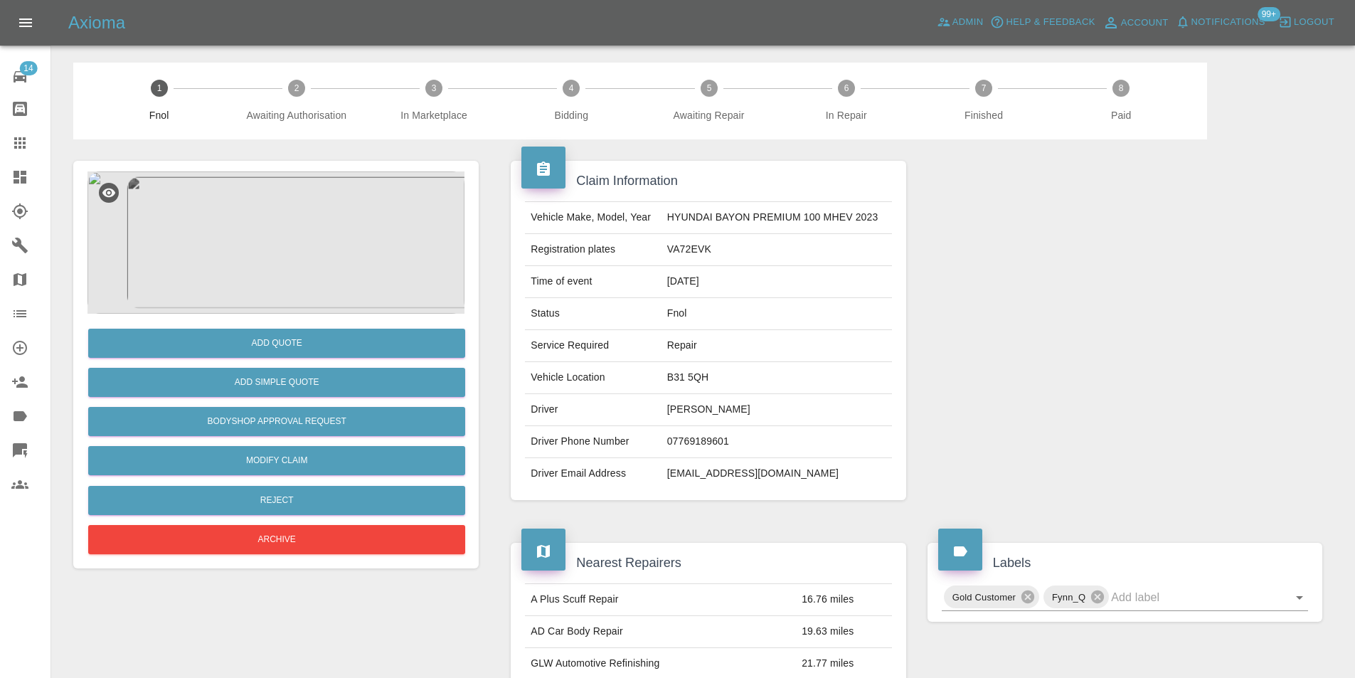
click at [306, 255] on img at bounding box center [275, 242] width 377 height 142
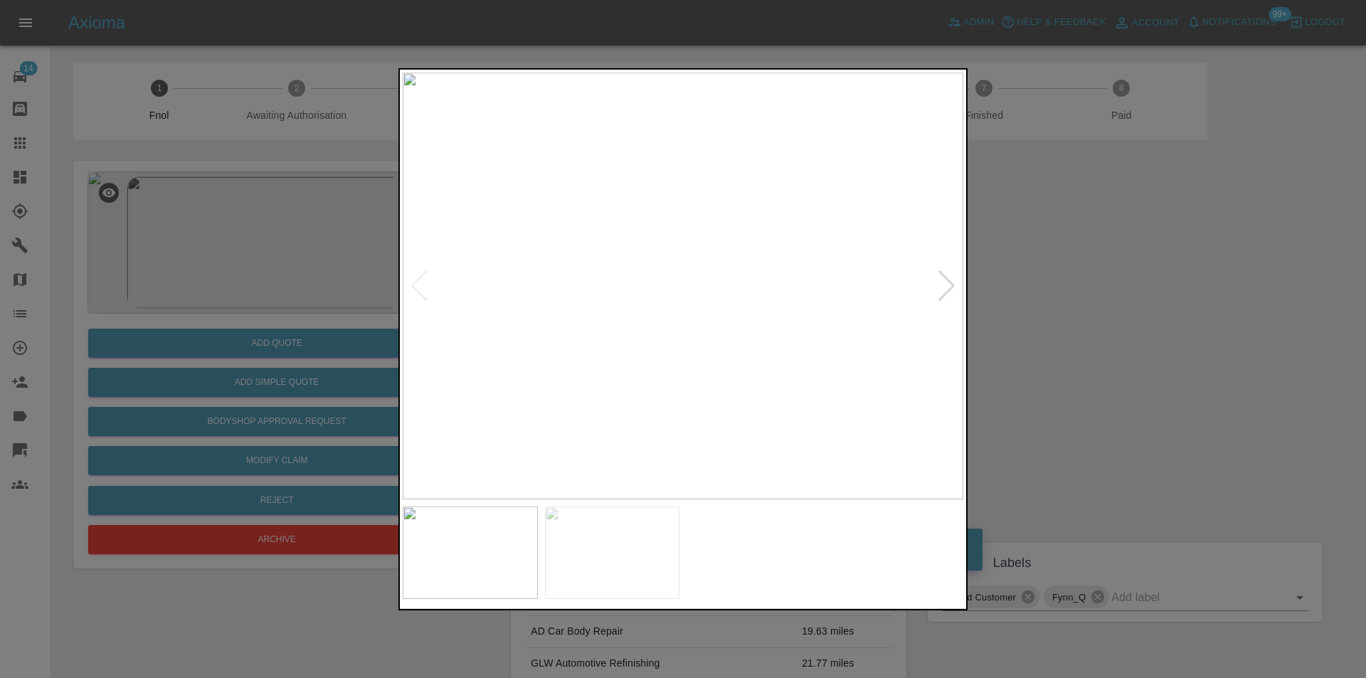
click at [946, 286] on div at bounding box center [946, 285] width 19 height 31
click at [658, 307] on img at bounding box center [683, 285] width 561 height 427
click at [955, 290] on img at bounding box center [758, 222] width 1682 height 1281
click at [1188, 326] on div at bounding box center [683, 339] width 1366 height 678
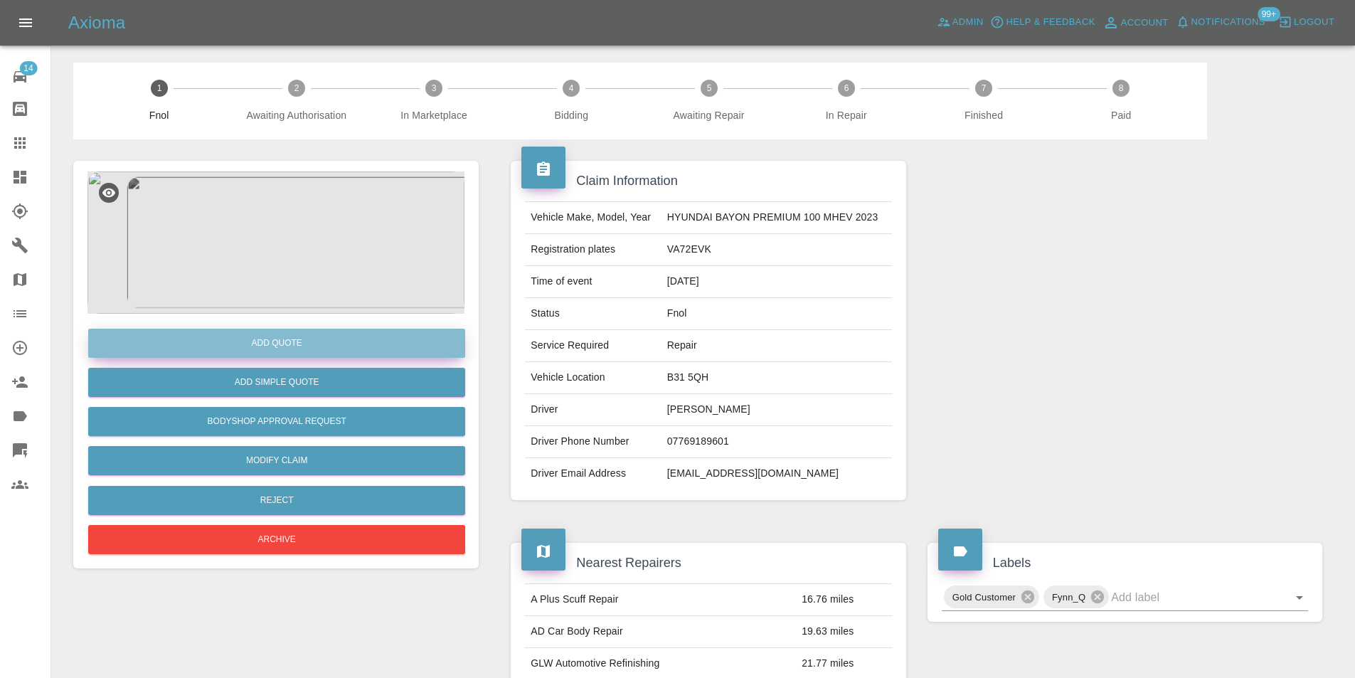
click at [294, 351] on button "Add Quote" at bounding box center [276, 343] width 377 height 29
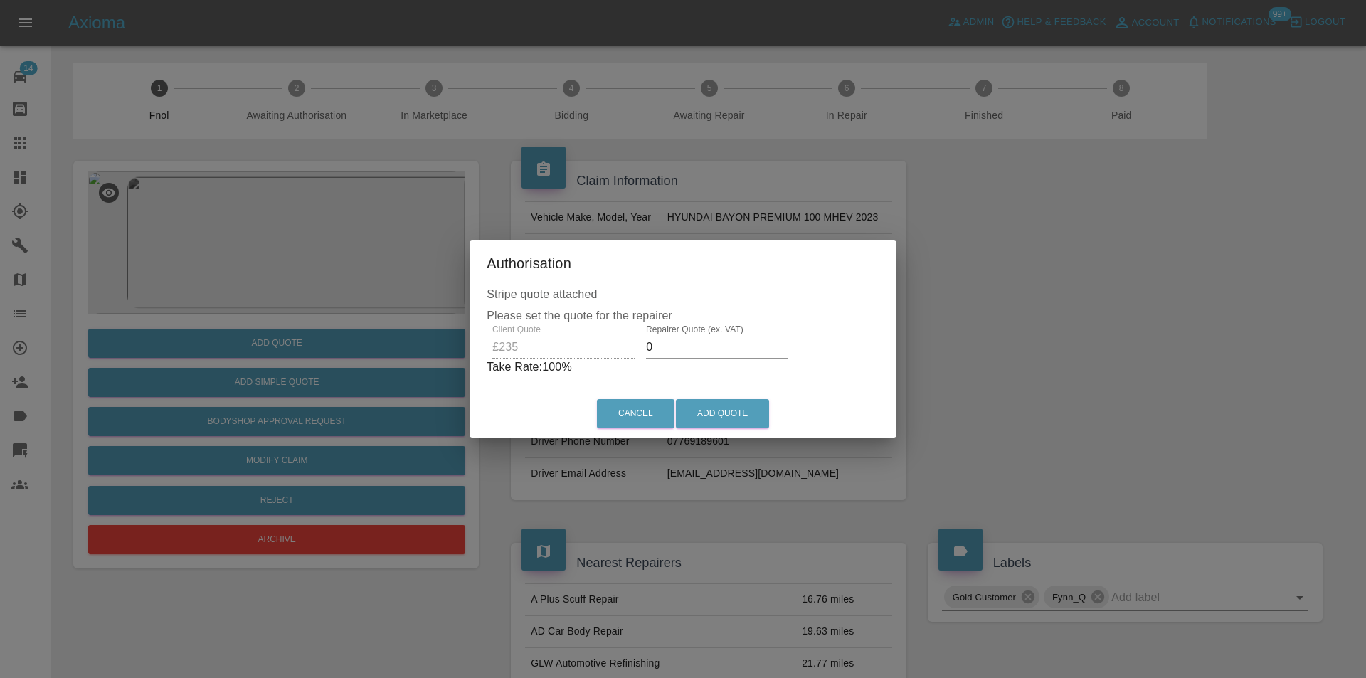
click at [693, 356] on input "0" at bounding box center [717, 347] width 142 height 23
type input "0150"
click at [710, 417] on button "Add Quote" at bounding box center [722, 413] width 93 height 29
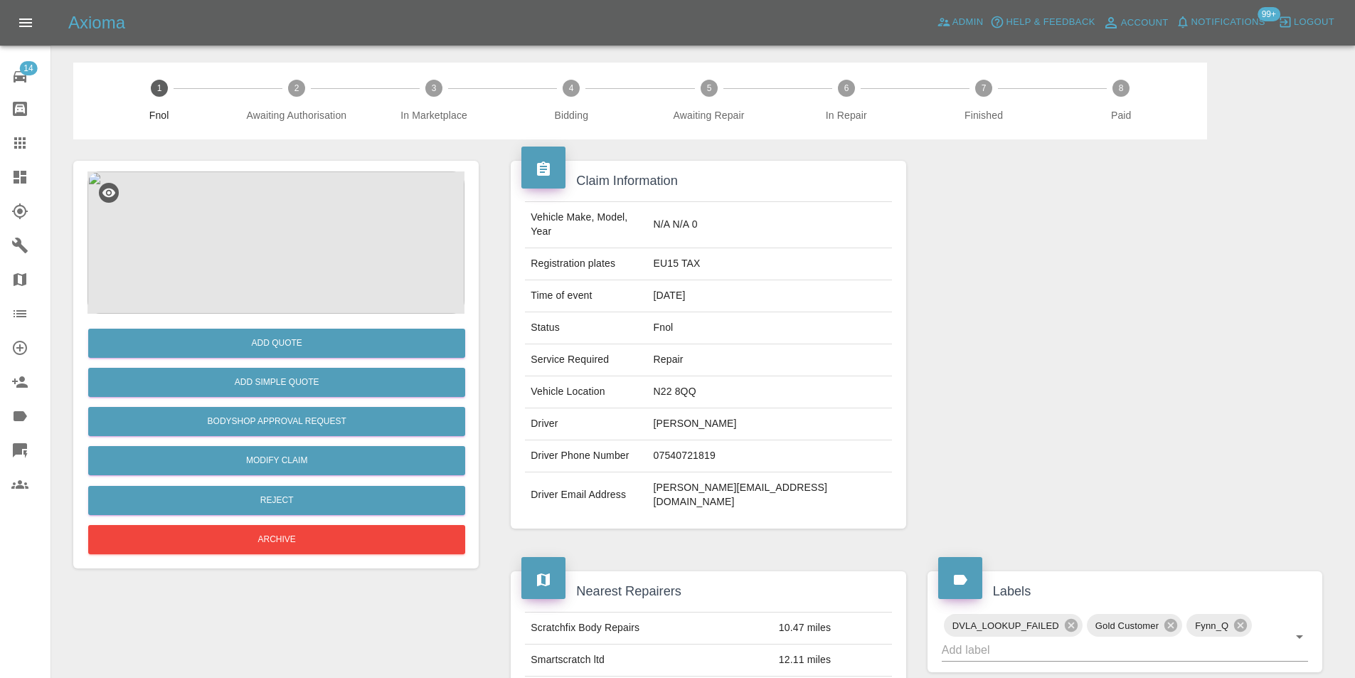
click at [322, 235] on img at bounding box center [275, 242] width 377 height 142
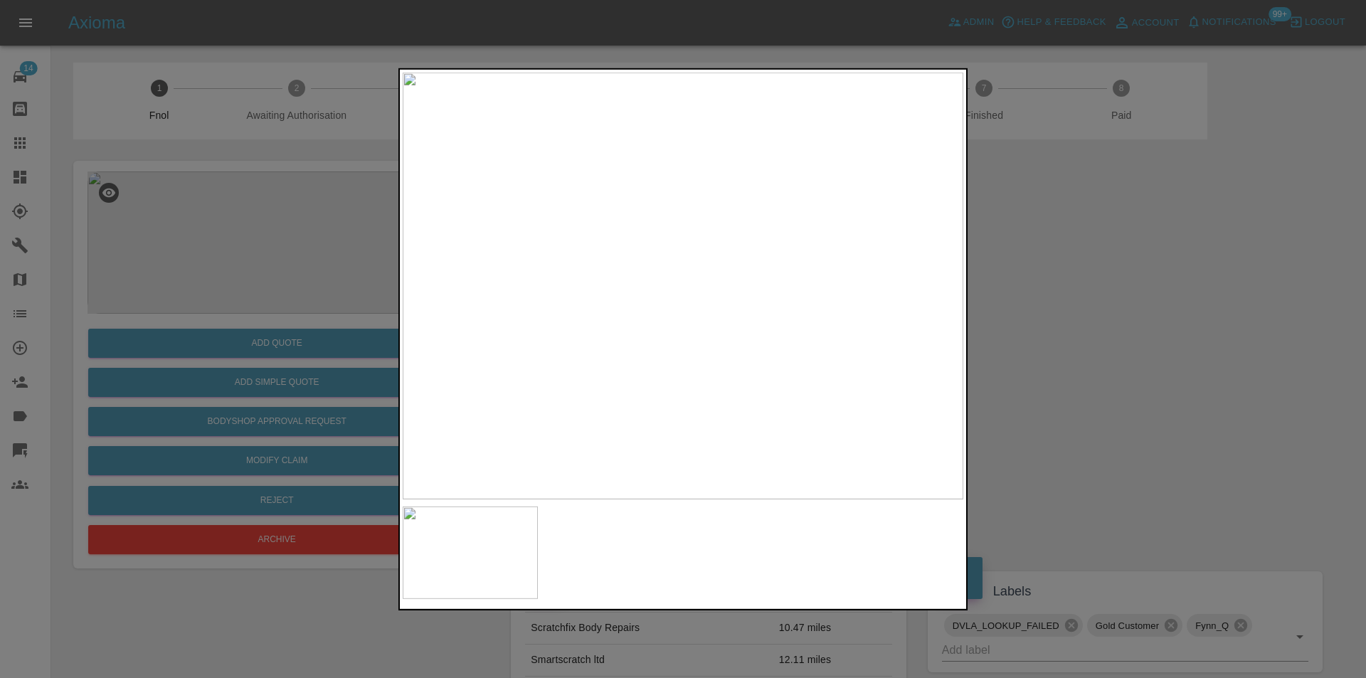
click at [1046, 297] on div at bounding box center [683, 339] width 1366 height 678
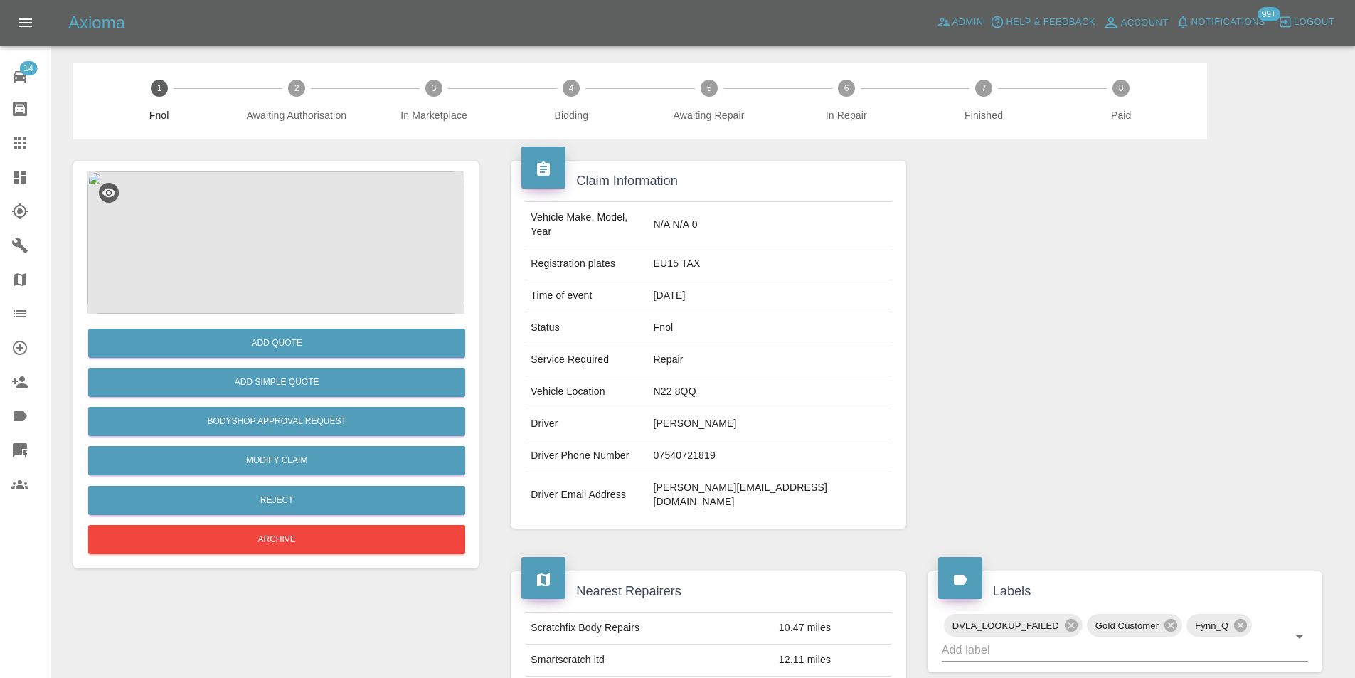
click at [265, 225] on img at bounding box center [275, 242] width 377 height 142
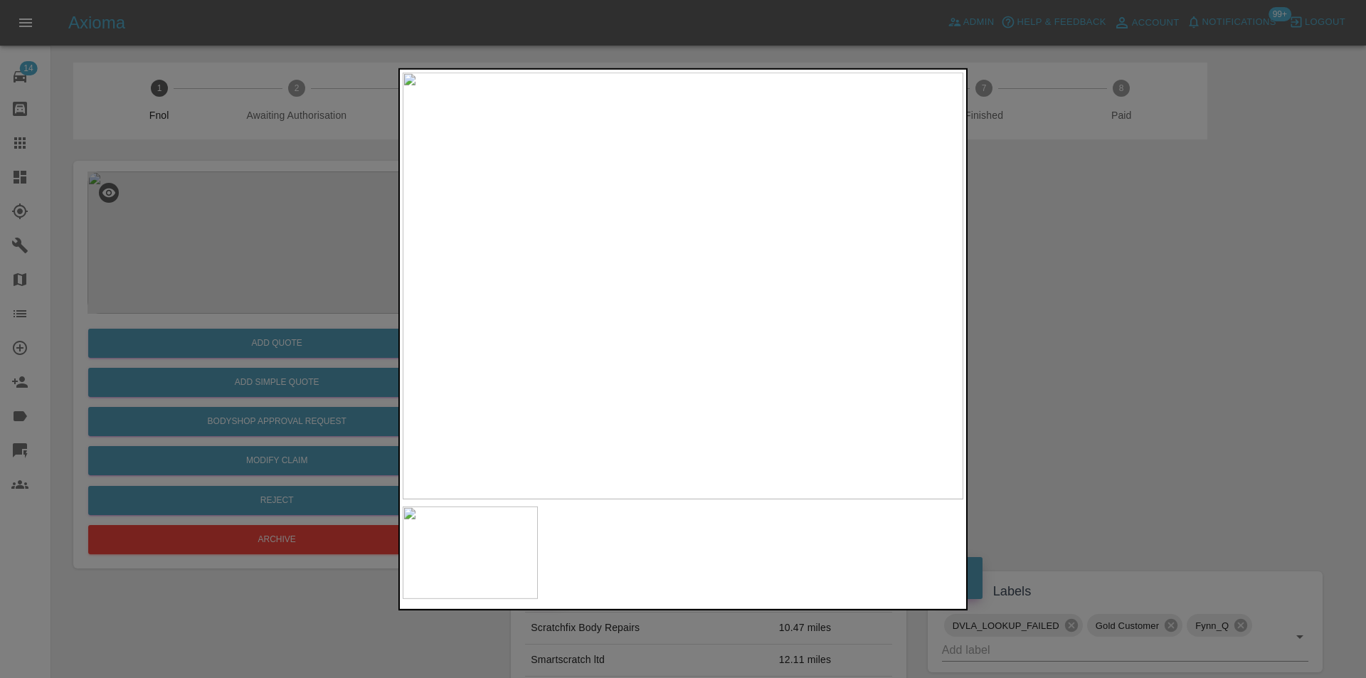
click at [553, 92] on img at bounding box center [683, 285] width 561 height 427
drag, startPoint x: 1133, startPoint y: 294, endPoint x: 654, endPoint y: 313, distance: 479.8
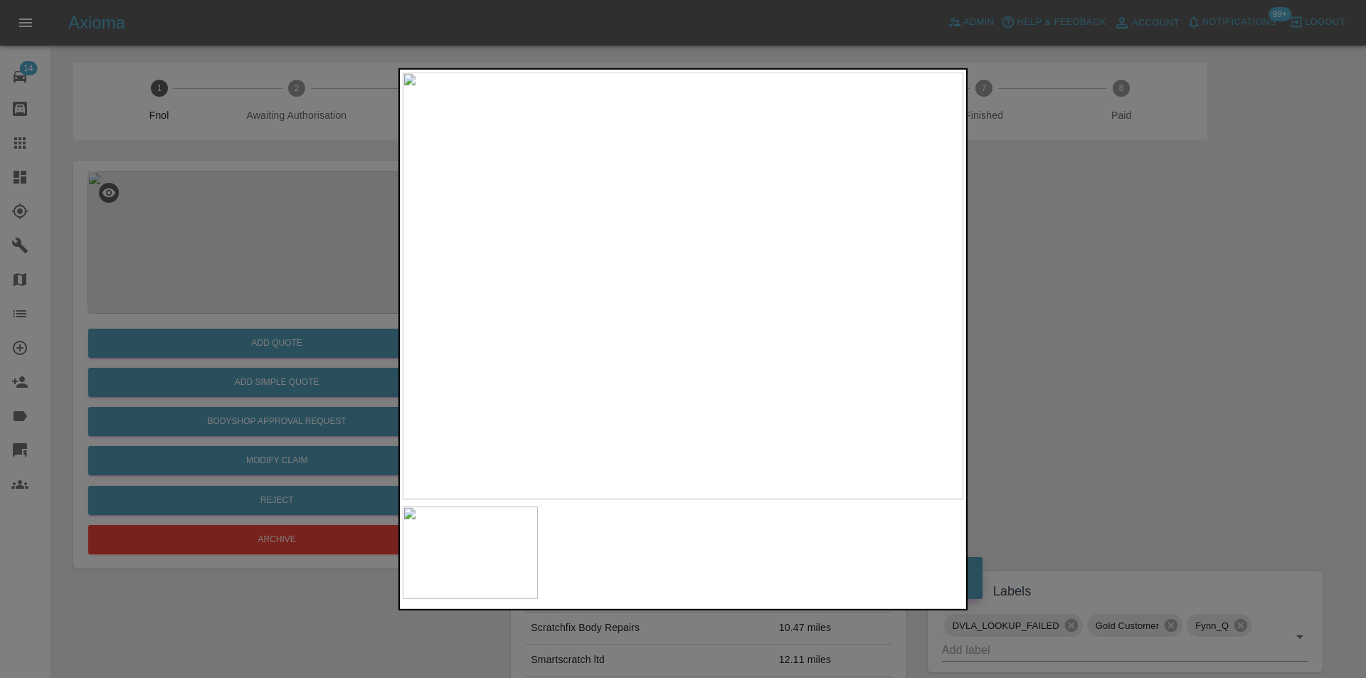
click at [1116, 291] on div at bounding box center [683, 339] width 1366 height 678
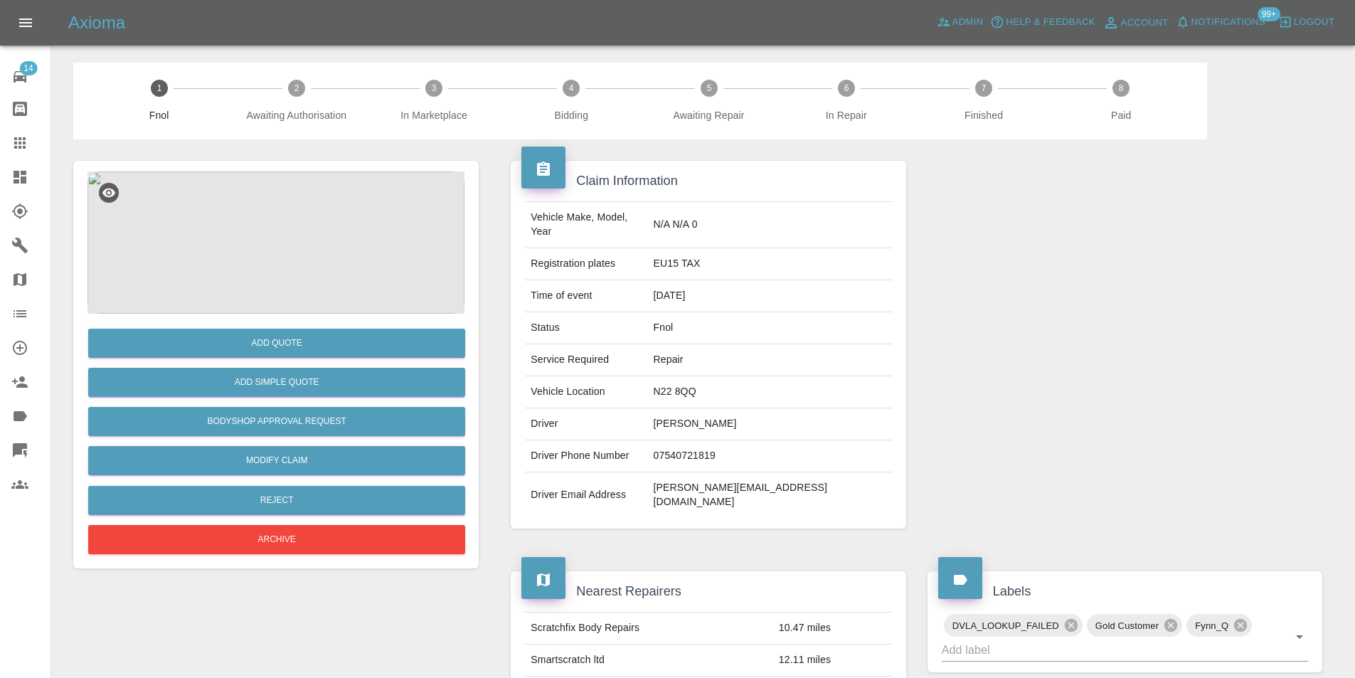
click at [248, 198] on img at bounding box center [275, 242] width 377 height 142
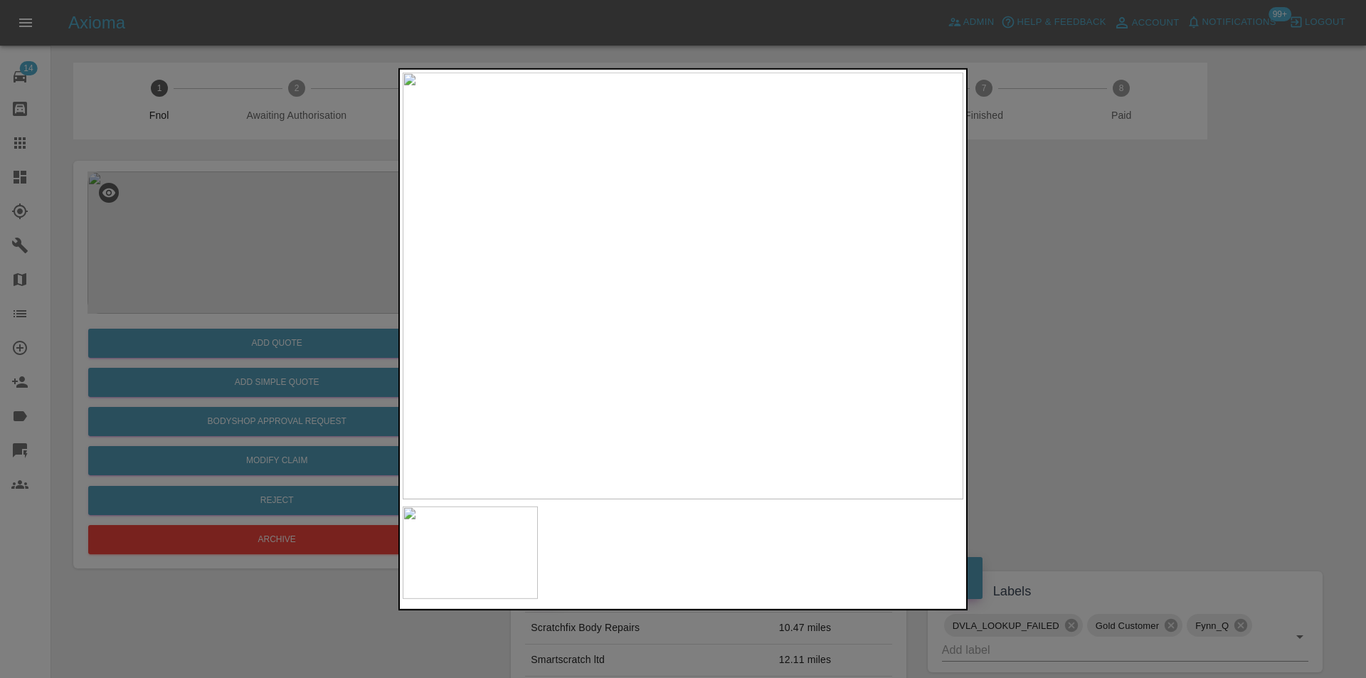
click at [595, 162] on img at bounding box center [683, 285] width 561 height 427
click at [595, 162] on img at bounding box center [948, 655] width 1682 height 1281
click at [1157, 272] on div at bounding box center [683, 339] width 1366 height 678
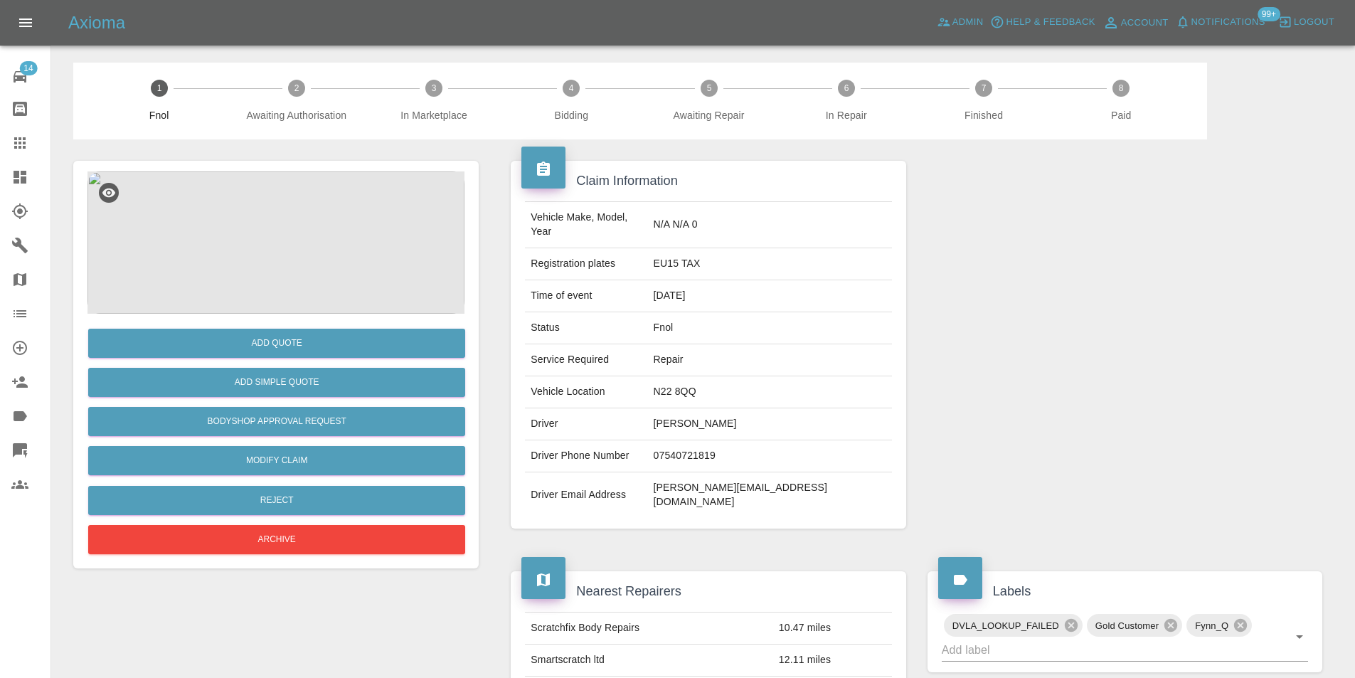
click at [265, 204] on img at bounding box center [275, 242] width 377 height 142
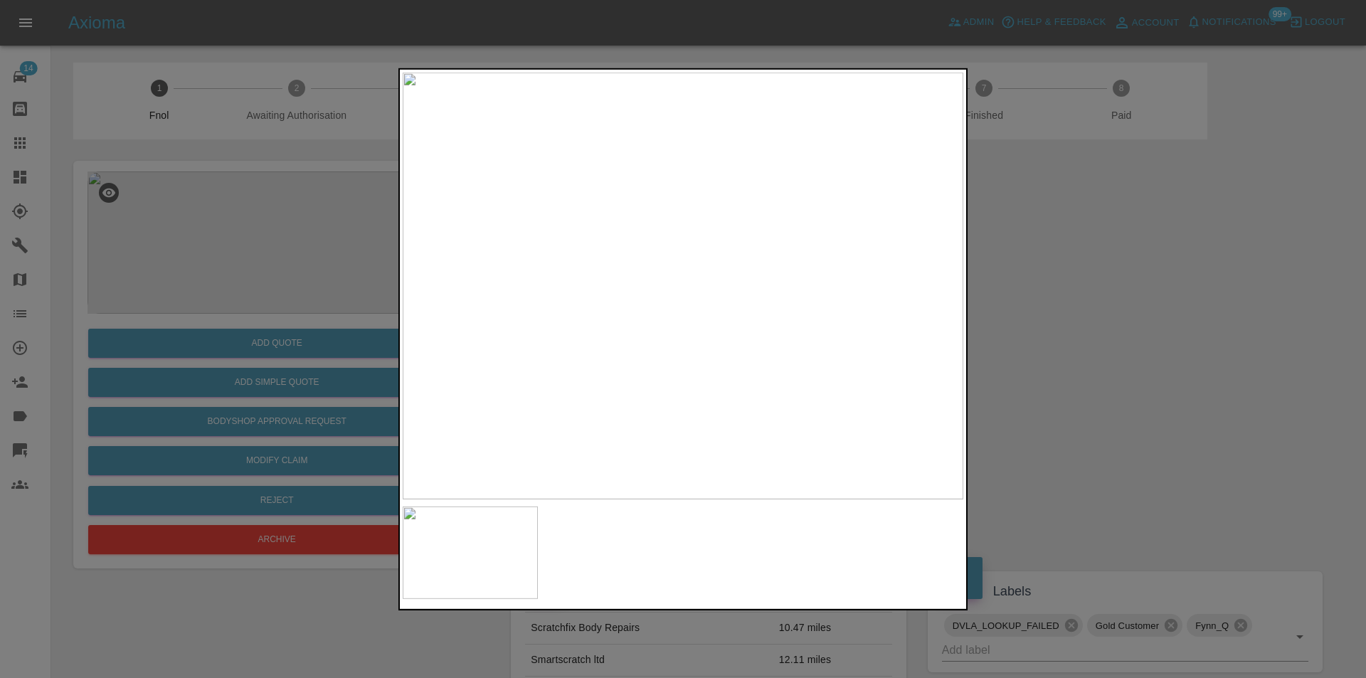
click at [546, 87] on img at bounding box center [683, 285] width 561 height 427
click at [754, 218] on img at bounding box center [1156, 691] width 1682 height 1281
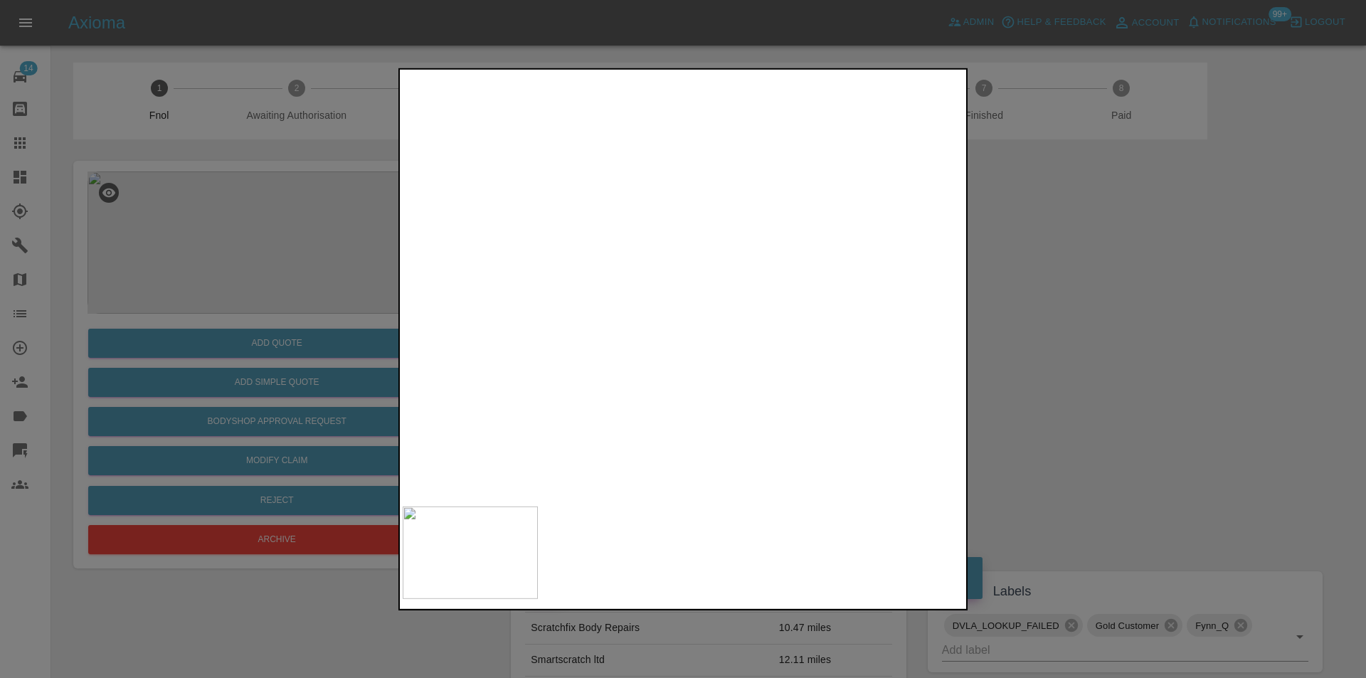
click at [1076, 273] on div at bounding box center [683, 339] width 1366 height 678
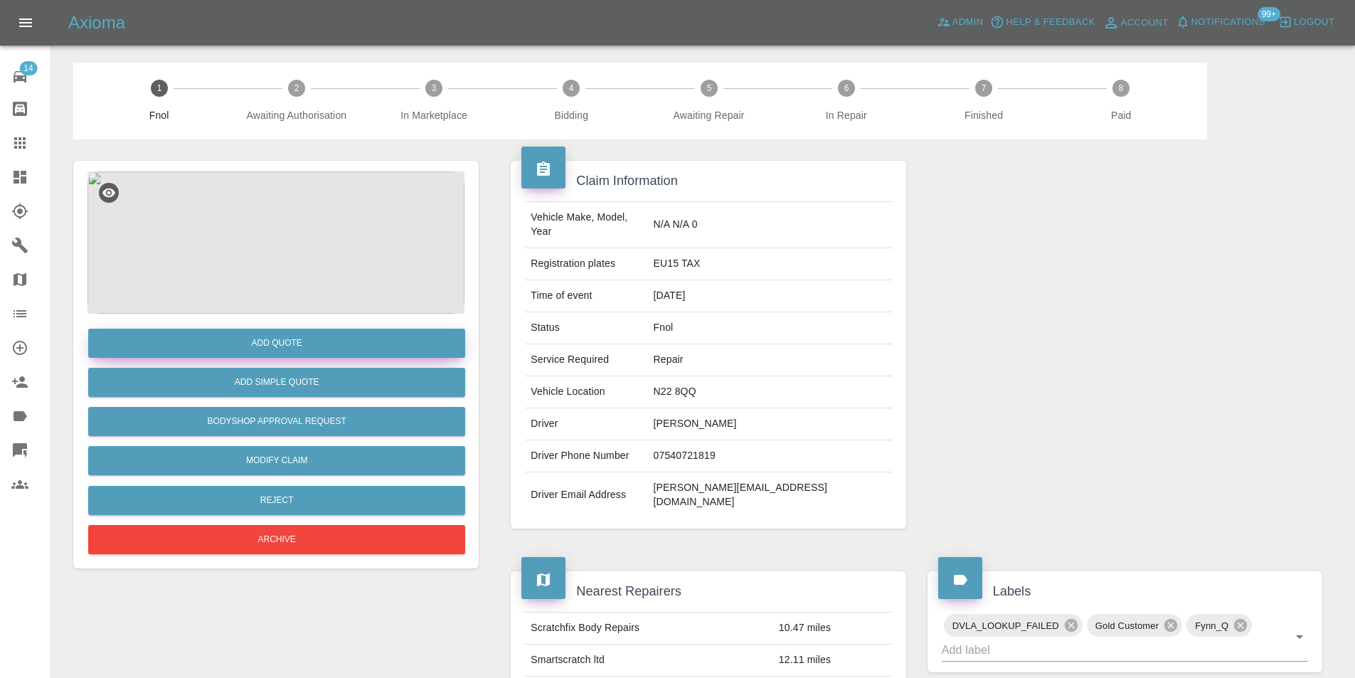
click at [262, 350] on button "Add Quote" at bounding box center [276, 343] width 377 height 29
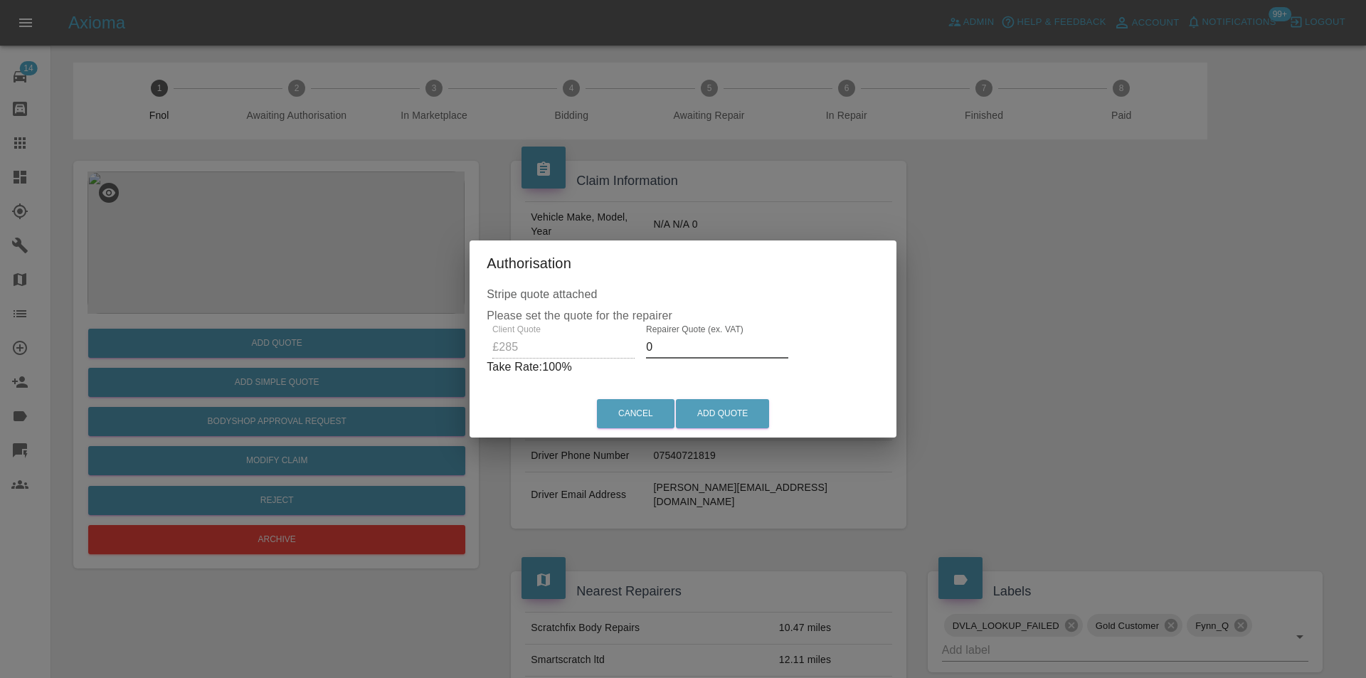
click at [697, 350] on input "0" at bounding box center [717, 347] width 142 height 23
type input "0180"
click at [713, 418] on button "Add Quote" at bounding box center [722, 413] width 93 height 29
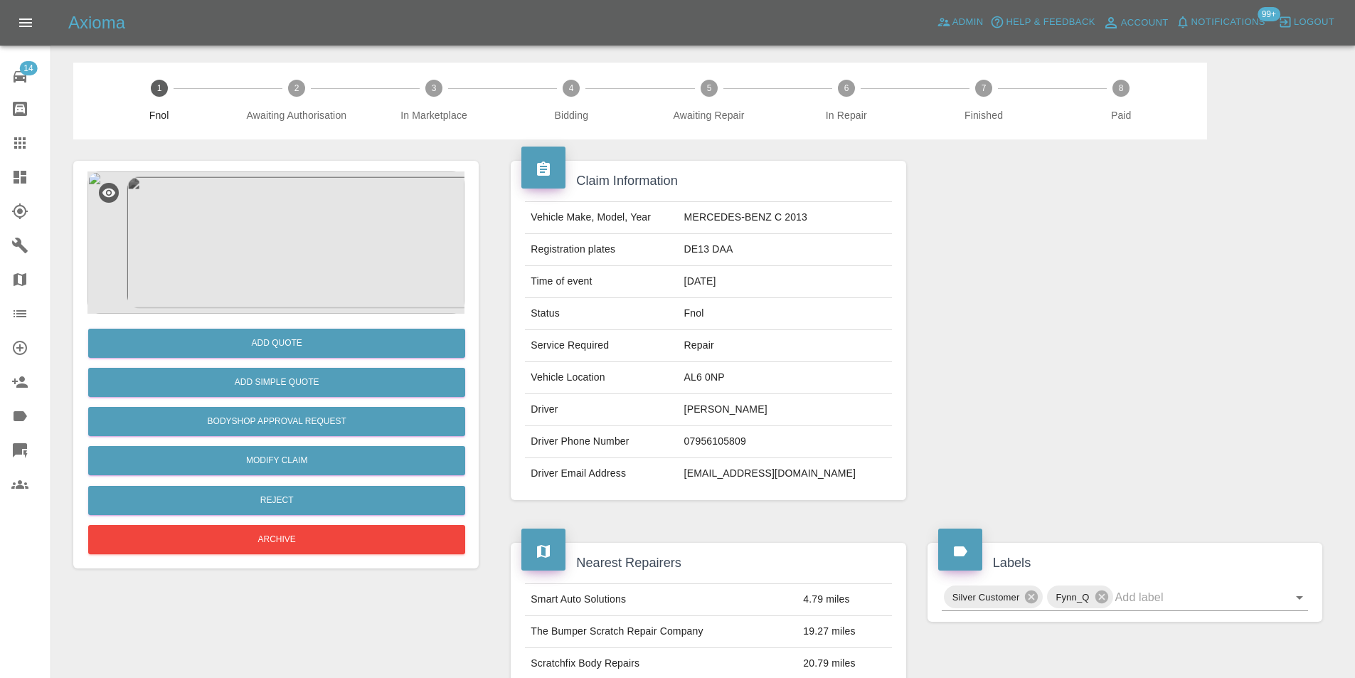
click at [318, 257] on img at bounding box center [275, 242] width 377 height 142
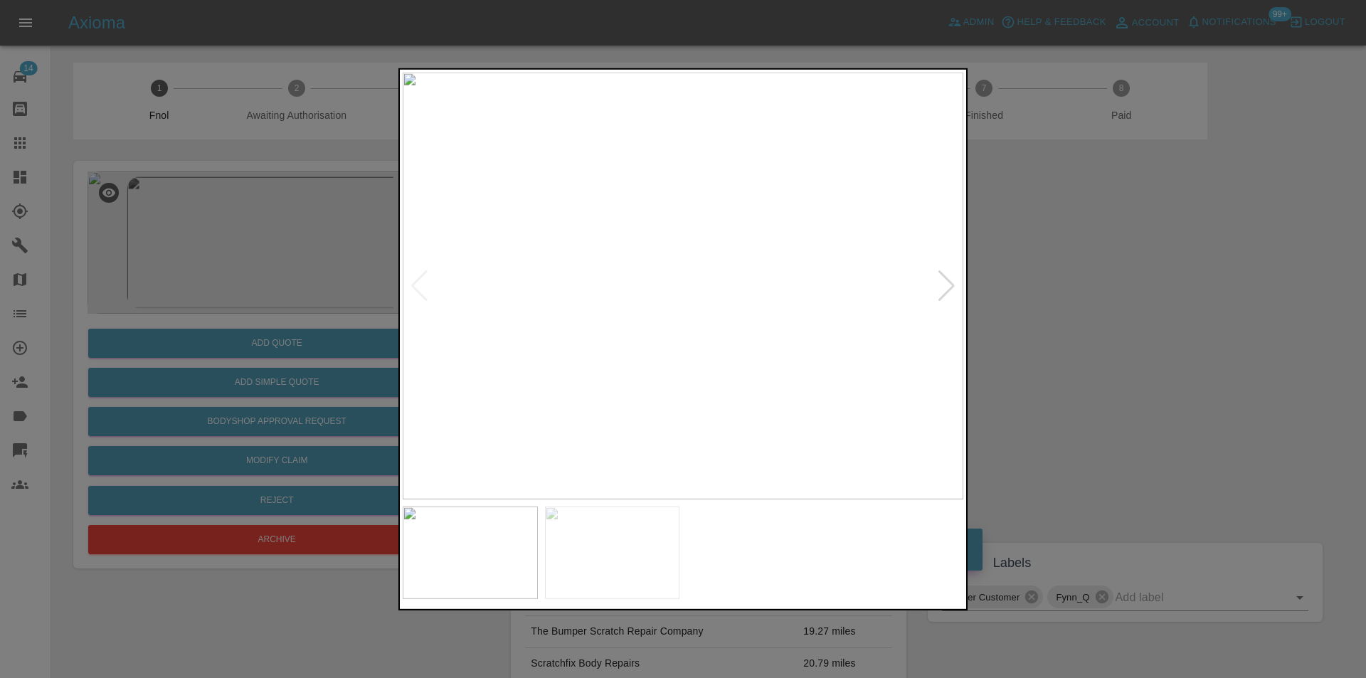
click at [946, 285] on div at bounding box center [946, 285] width 19 height 31
click at [1110, 313] on div at bounding box center [683, 339] width 1366 height 678
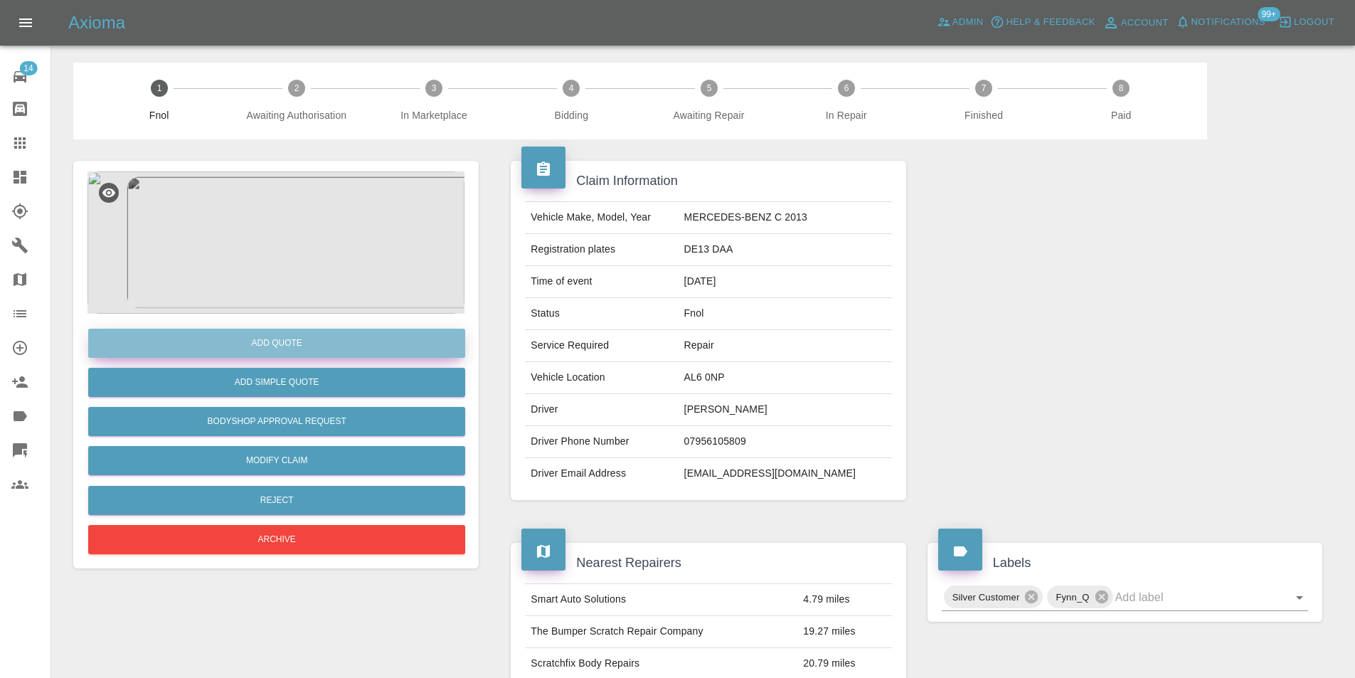
click at [307, 349] on button "Add Quote" at bounding box center [276, 343] width 377 height 29
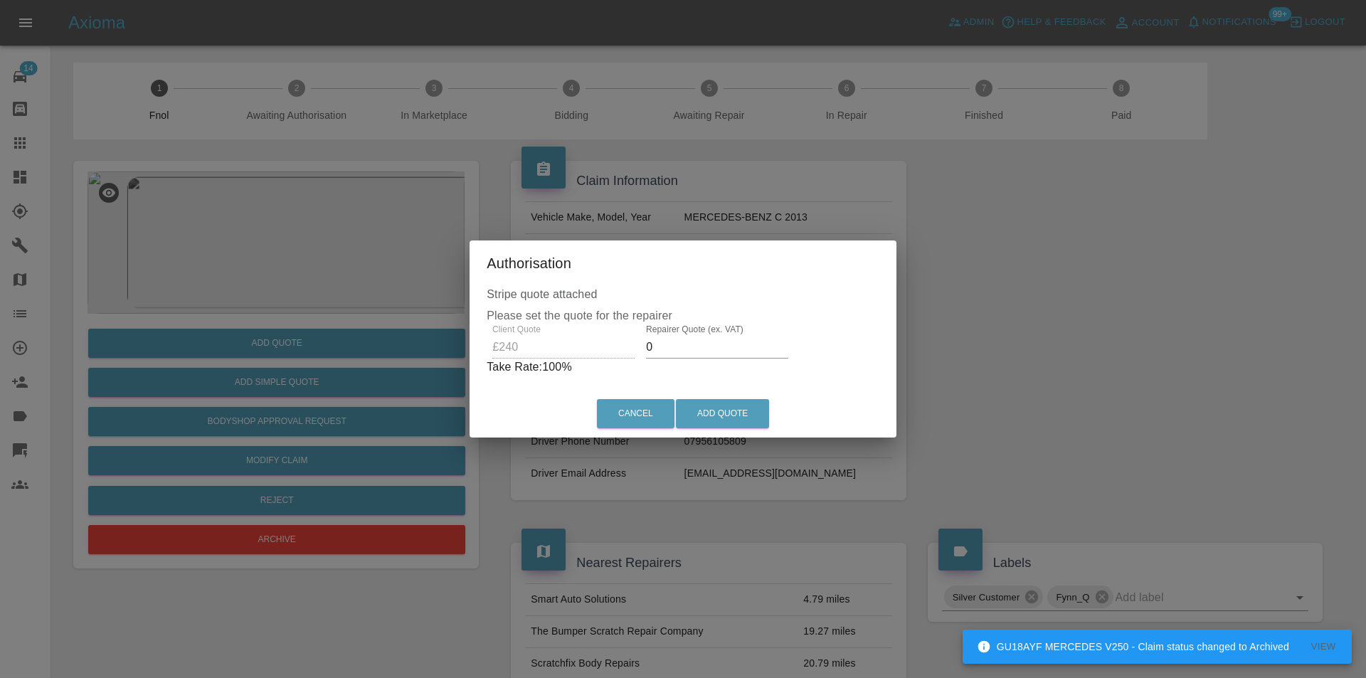
click at [685, 360] on p "Take Rate: 100 %" at bounding box center [683, 367] width 393 height 17
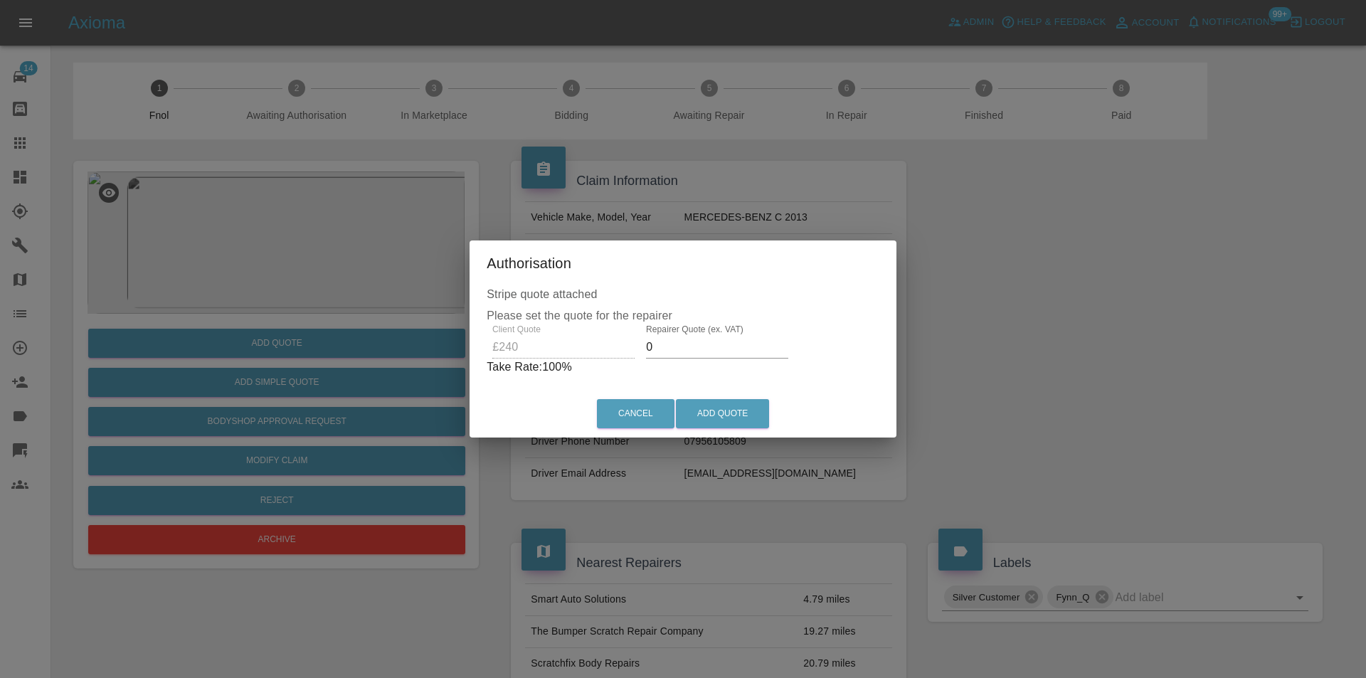
click at [657, 342] on input "0" at bounding box center [717, 347] width 142 height 23
type input "0150"
click at [722, 408] on button "Add Quote" at bounding box center [722, 413] width 93 height 29
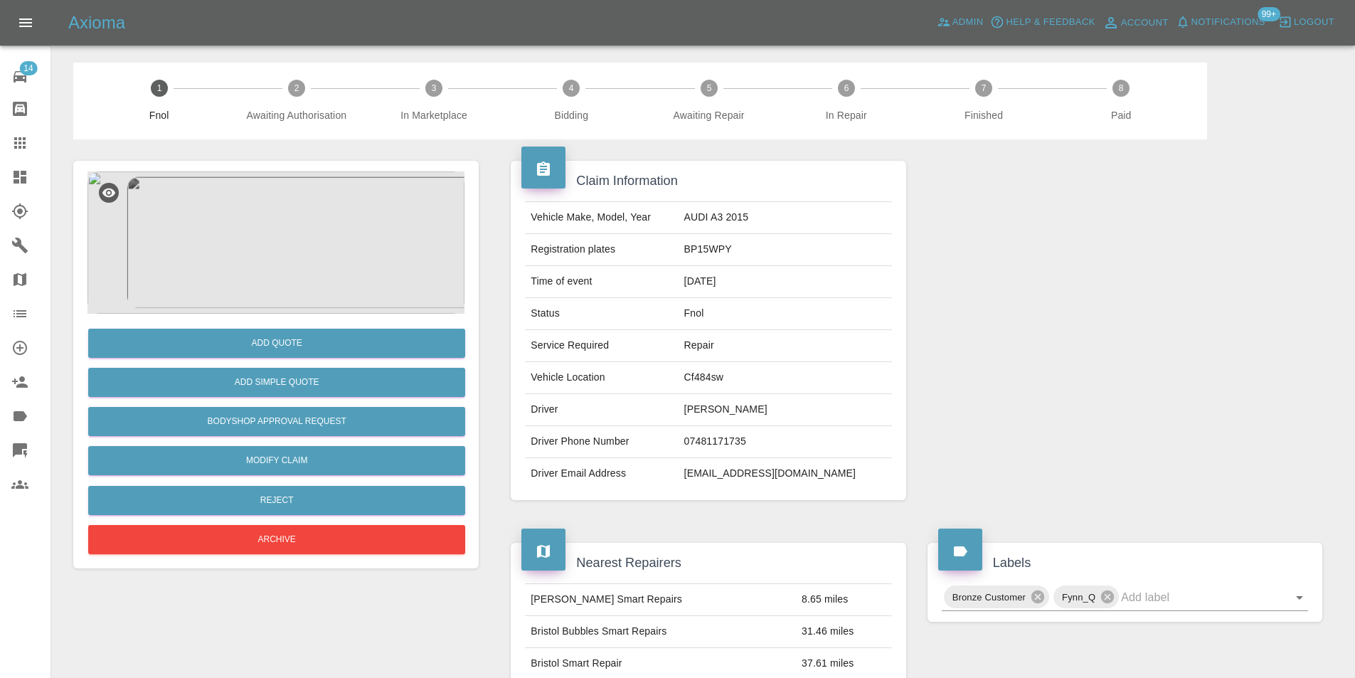
click at [290, 257] on img at bounding box center [275, 242] width 377 height 142
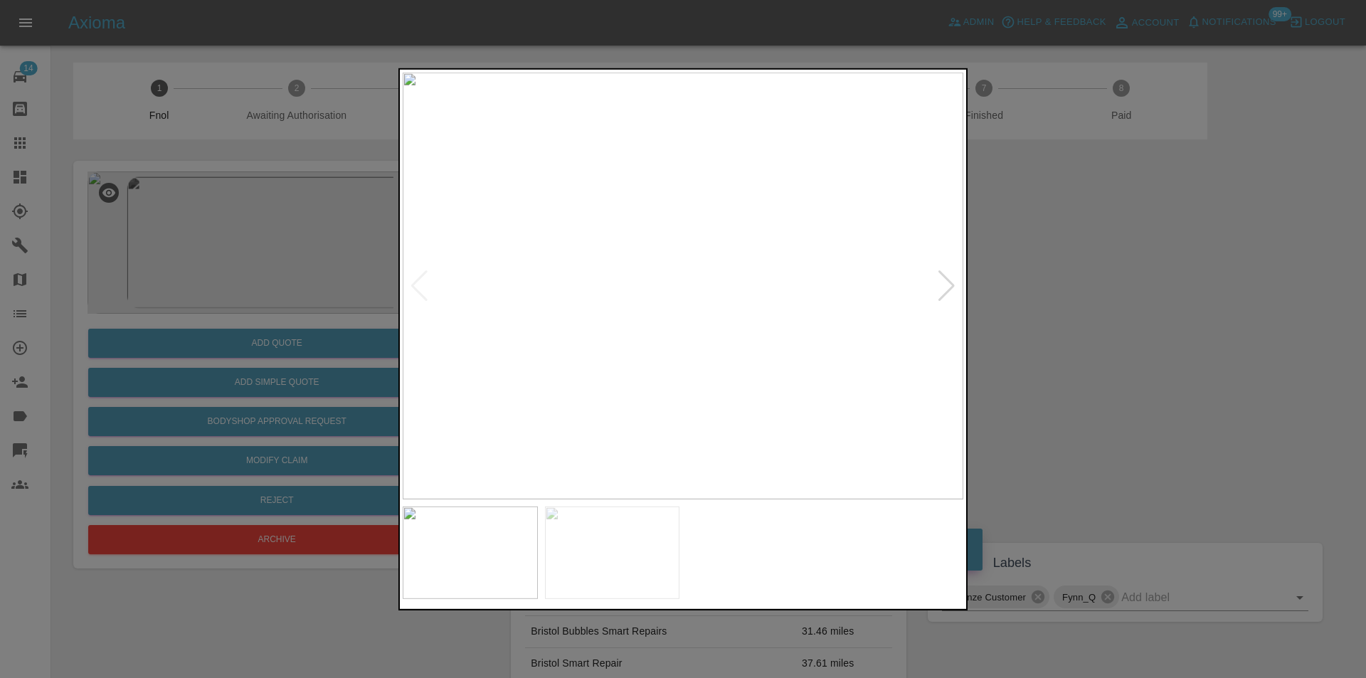
click at [928, 284] on img at bounding box center [683, 285] width 561 height 427
click at [943, 285] on div at bounding box center [946, 285] width 19 height 31
click at [943, 285] on img at bounding box center [683, 285] width 561 height 427
drag, startPoint x: 1085, startPoint y: 294, endPoint x: 711, endPoint y: 320, distance: 374.3
click at [1083, 294] on div at bounding box center [683, 339] width 1366 height 678
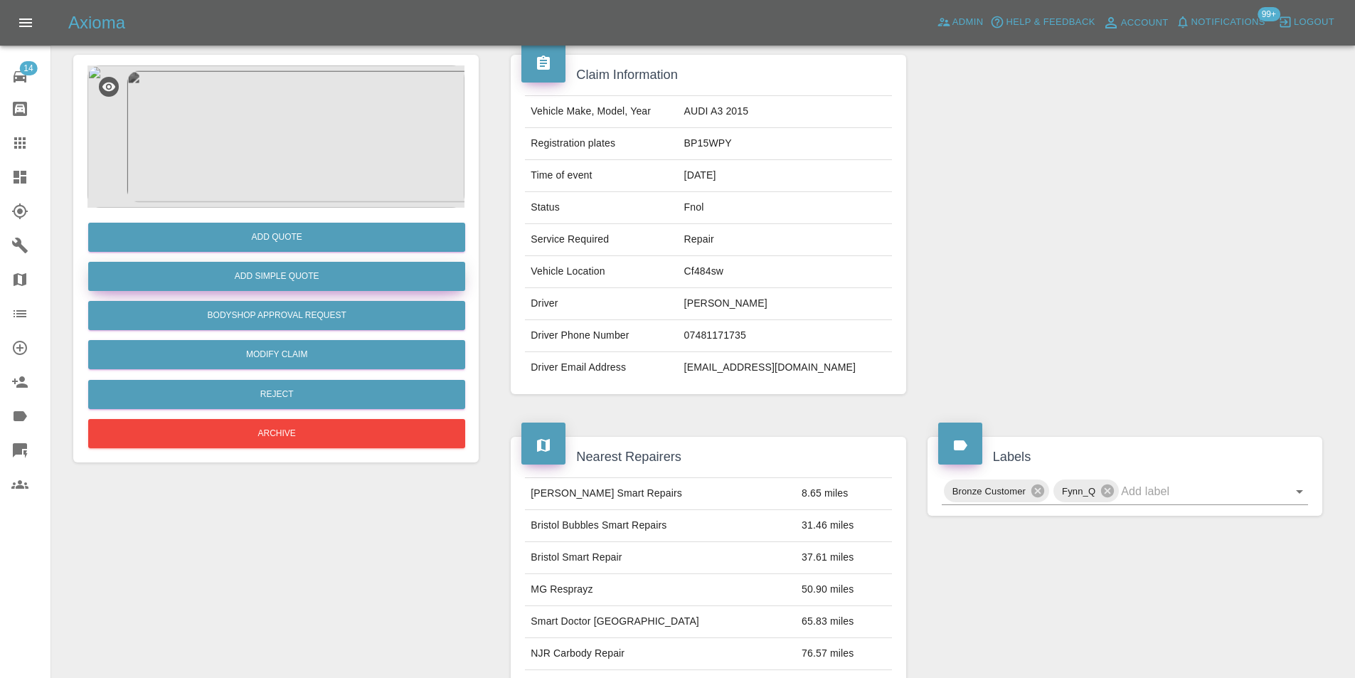
scroll to position [6, 0]
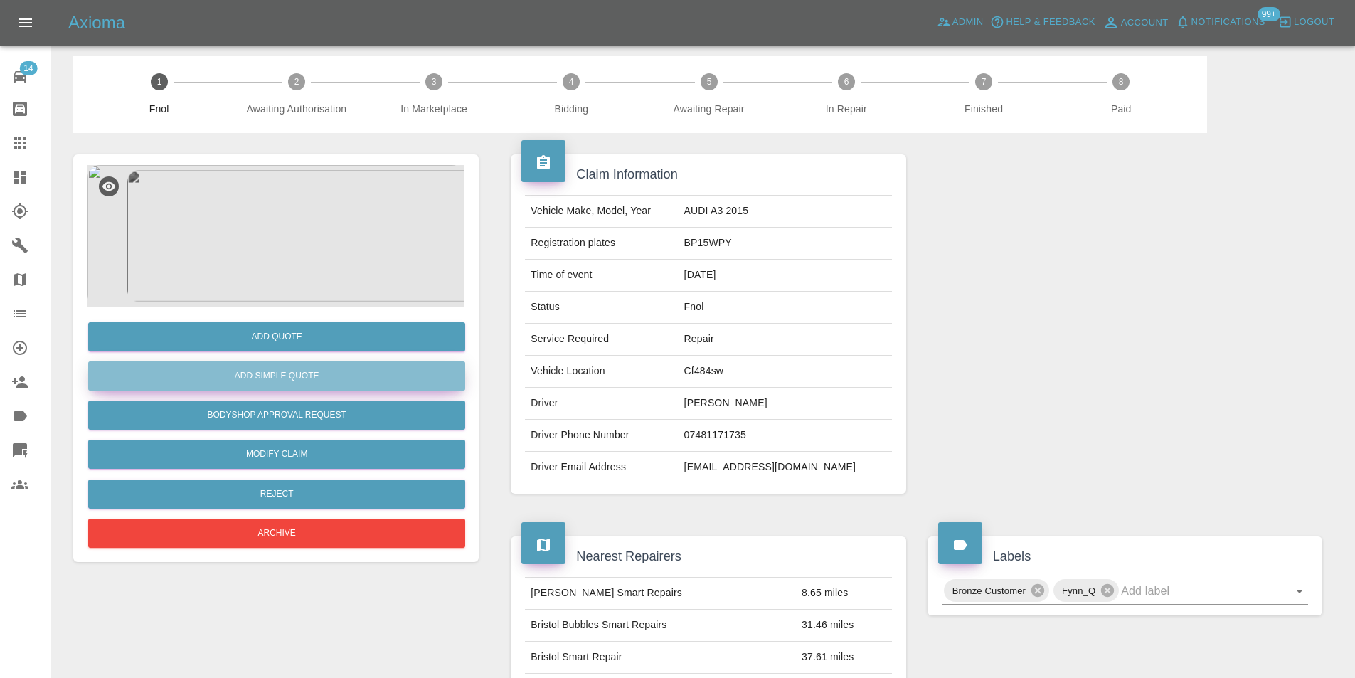
click at [300, 381] on button "Add Simple Quote" at bounding box center [276, 375] width 377 height 29
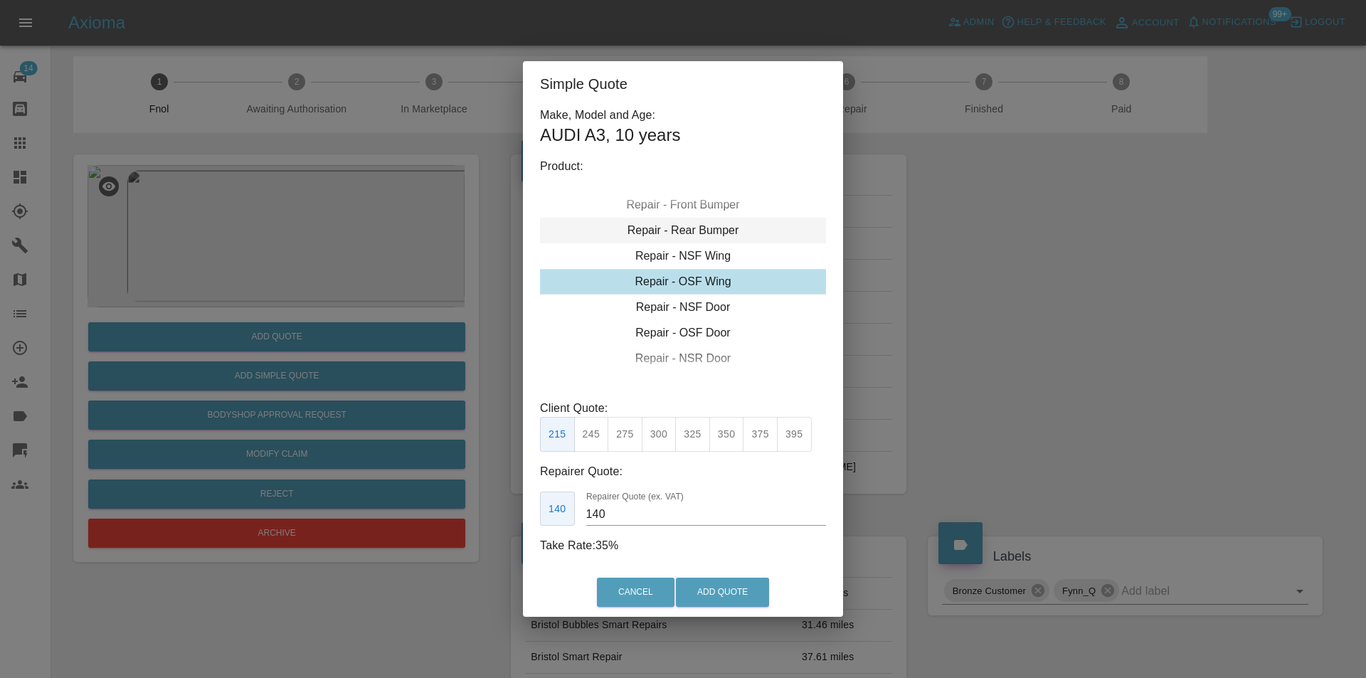
click at [706, 231] on div "Repair - Rear Bumper" at bounding box center [683, 231] width 286 height 26
drag, startPoint x: 624, startPoint y: 433, endPoint x: 690, endPoint y: 557, distance: 140.3
click at [626, 435] on button "350" at bounding box center [624, 434] width 35 height 35
type input "210"
drag, startPoint x: 693, startPoint y: 585, endPoint x: 639, endPoint y: 424, distance: 170.3
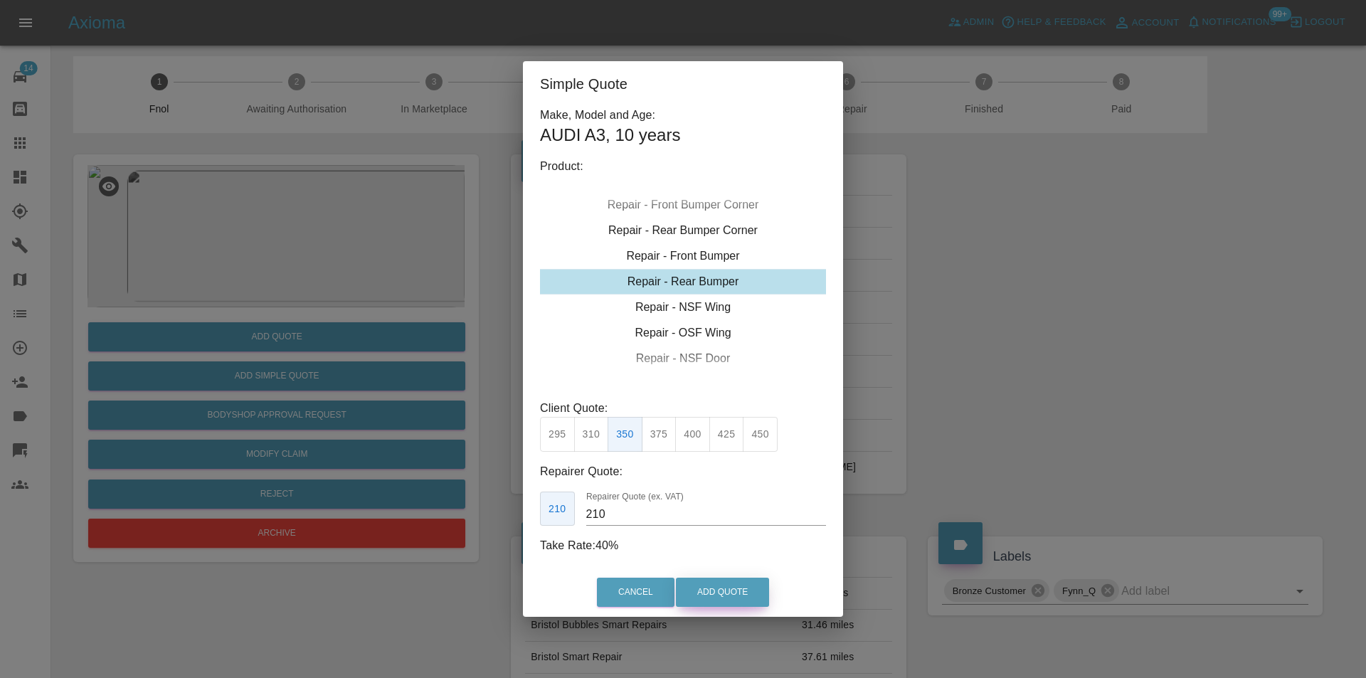
click at [693, 586] on button "Add Quote" at bounding box center [722, 592] width 93 height 29
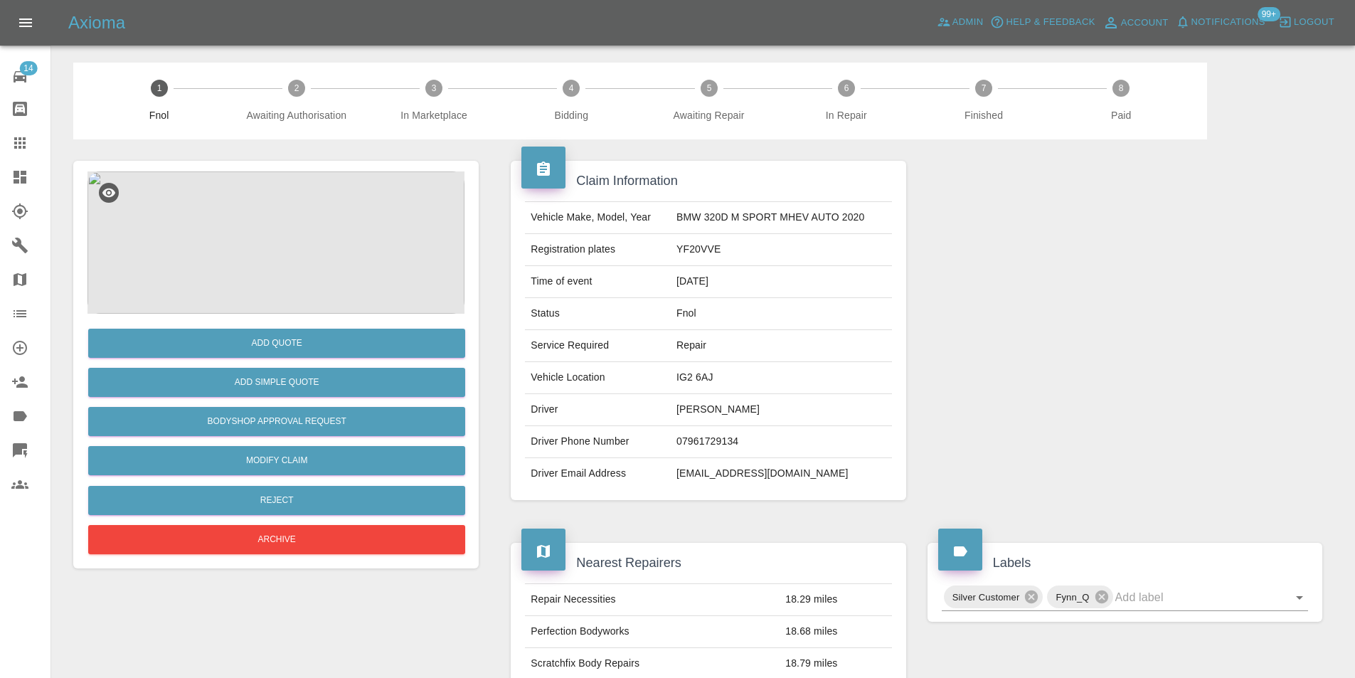
click at [253, 240] on img at bounding box center [275, 242] width 377 height 142
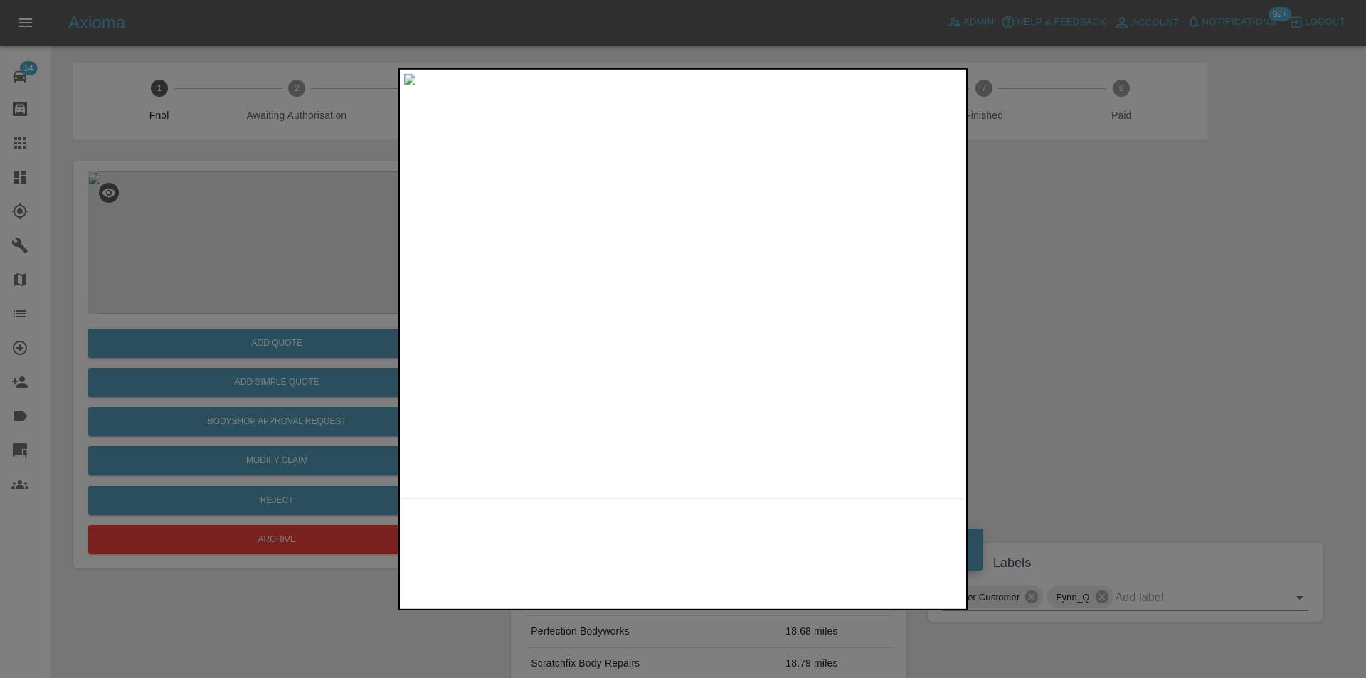
click at [767, 317] on img at bounding box center [683, 285] width 561 height 427
click at [765, 318] on img at bounding box center [683, 285] width 561 height 427
click at [765, 318] on img at bounding box center [438, 188] width 1682 height 1281
click at [1083, 354] on div at bounding box center [683, 339] width 1366 height 678
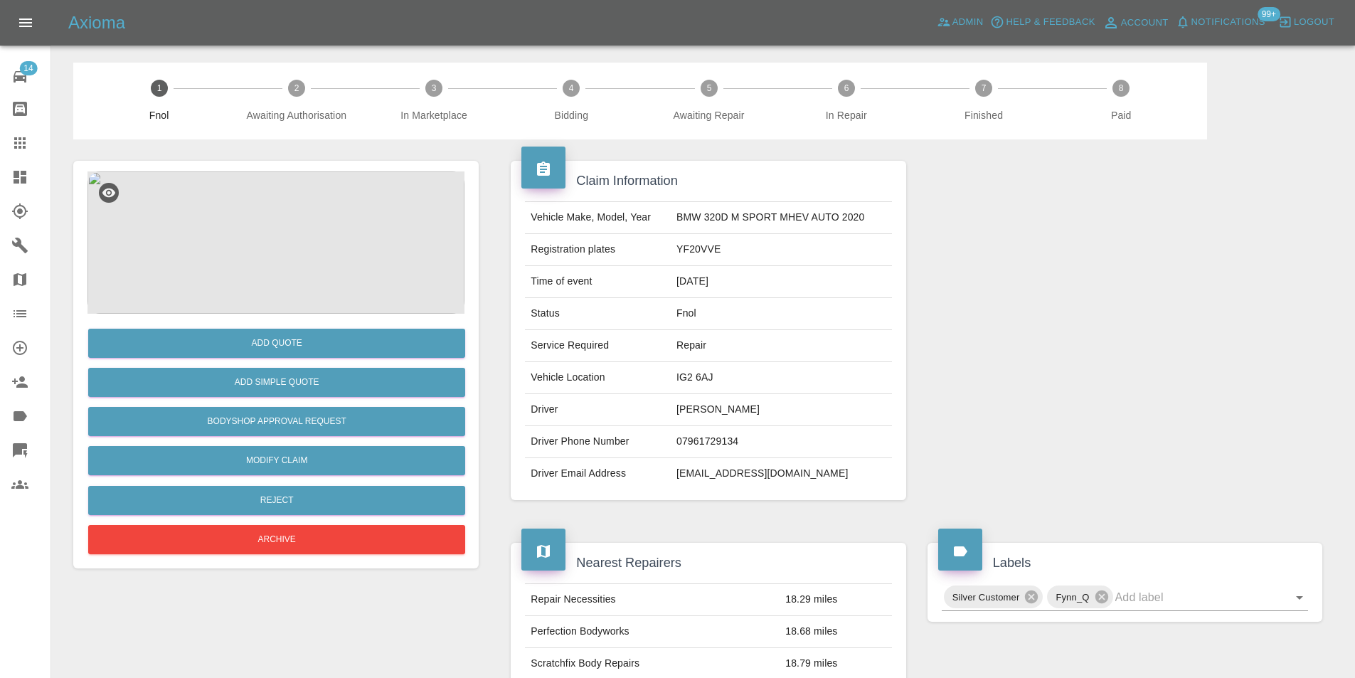
click at [300, 271] on img at bounding box center [275, 242] width 377 height 142
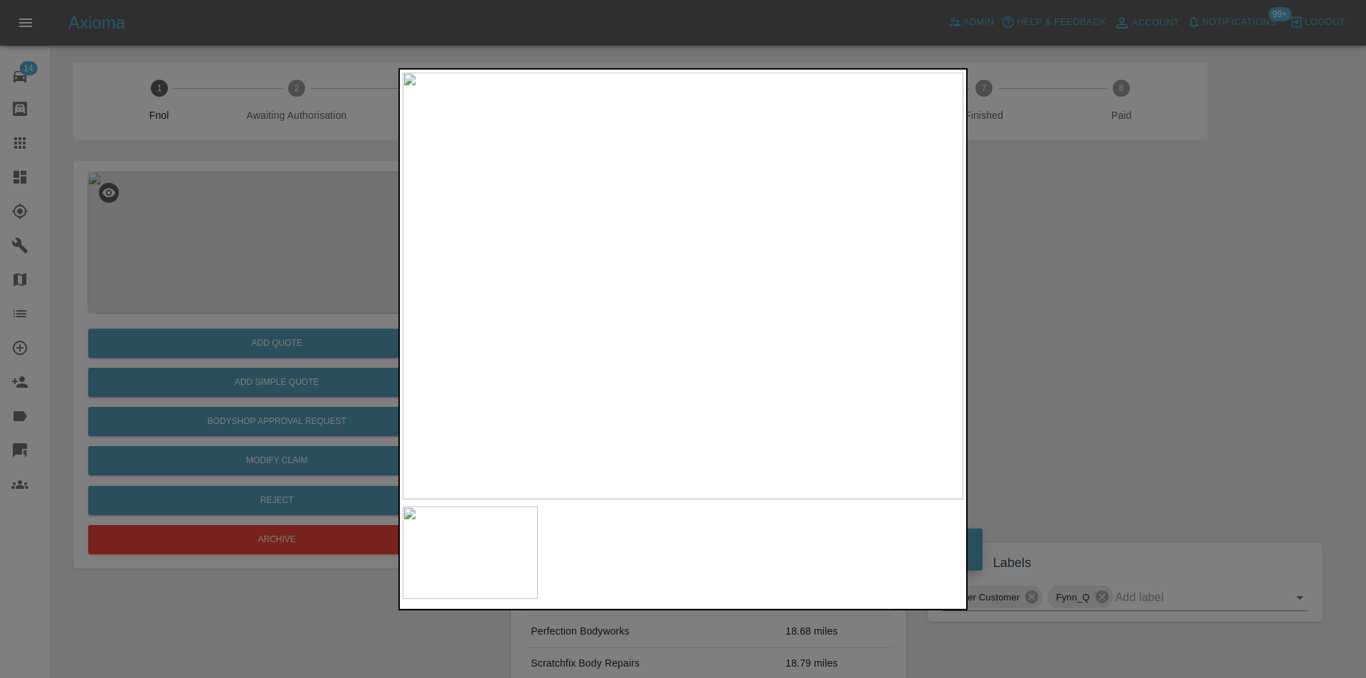
click at [669, 332] on img at bounding box center [683, 285] width 561 height 427
click at [671, 328] on img at bounding box center [726, 145] width 1682 height 1281
click at [672, 327] on img at bounding box center [726, 145] width 1682 height 1281
click at [1117, 330] on div at bounding box center [683, 339] width 1366 height 678
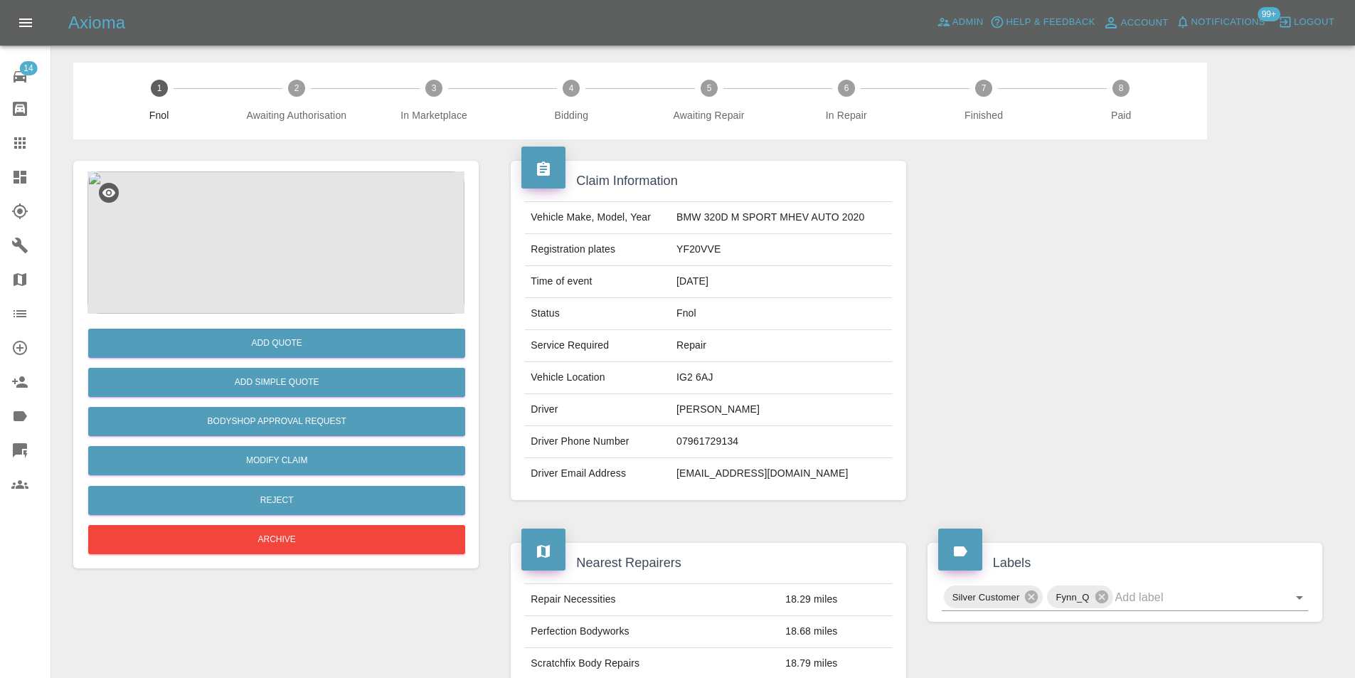
click at [256, 225] on img at bounding box center [275, 242] width 377 height 142
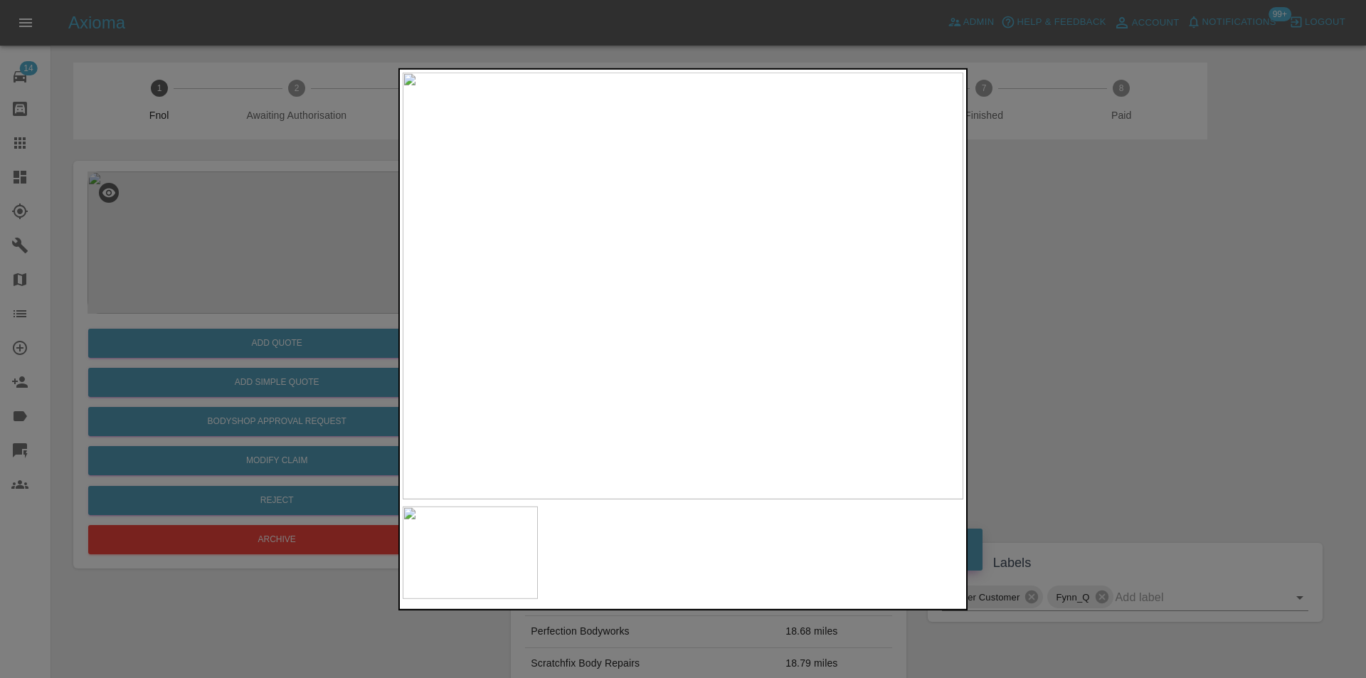
click at [742, 245] on img at bounding box center [683, 285] width 561 height 427
click at [761, 264] on img at bounding box center [506, 405] width 1682 height 1281
click at [763, 264] on img at bounding box center [506, 405] width 1682 height 1281
drag, startPoint x: 1067, startPoint y: 307, endPoint x: 1009, endPoint y: 320, distance: 59.9
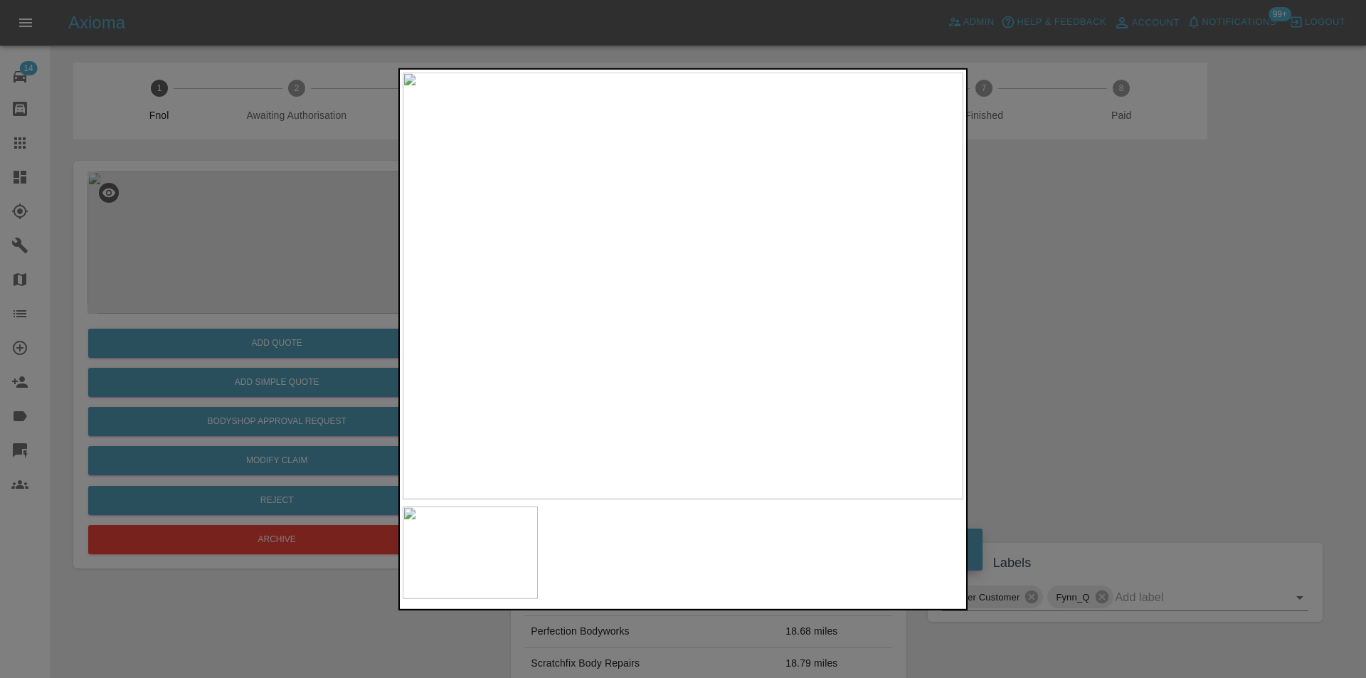
click at [1067, 308] on div at bounding box center [683, 339] width 1366 height 678
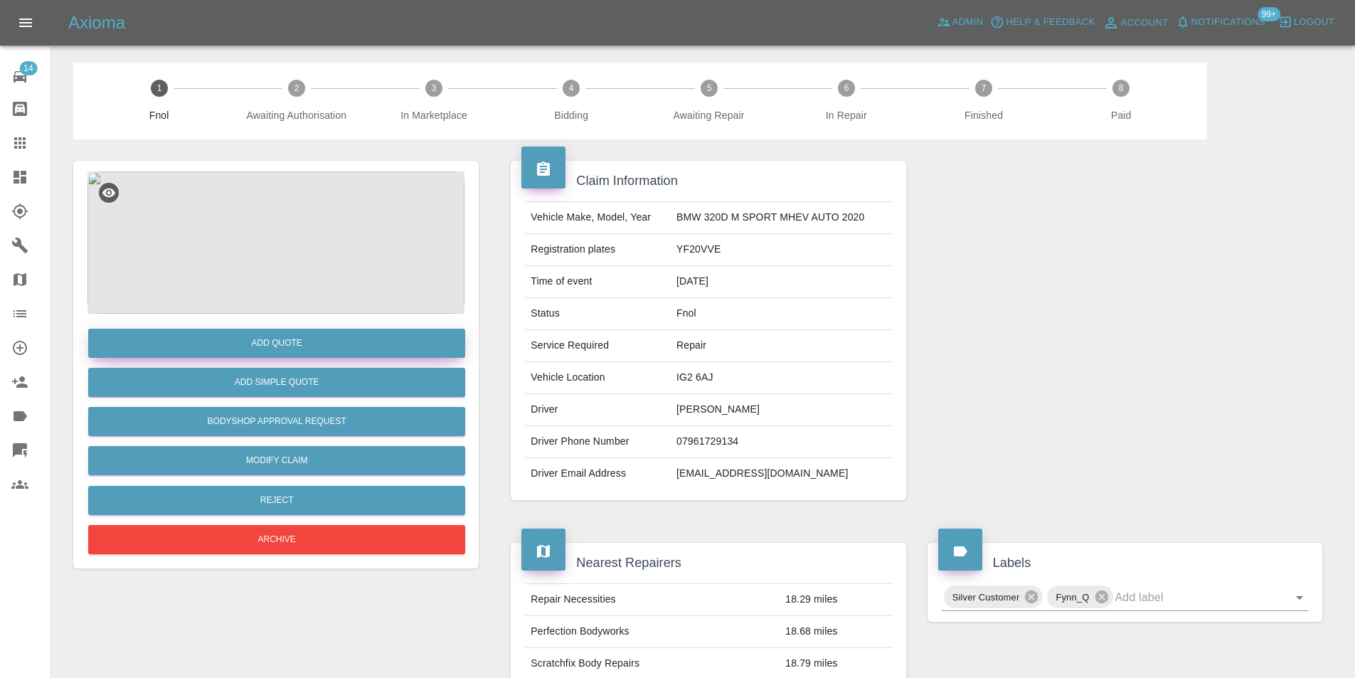
click at [317, 357] on button "Add Quote" at bounding box center [276, 343] width 377 height 29
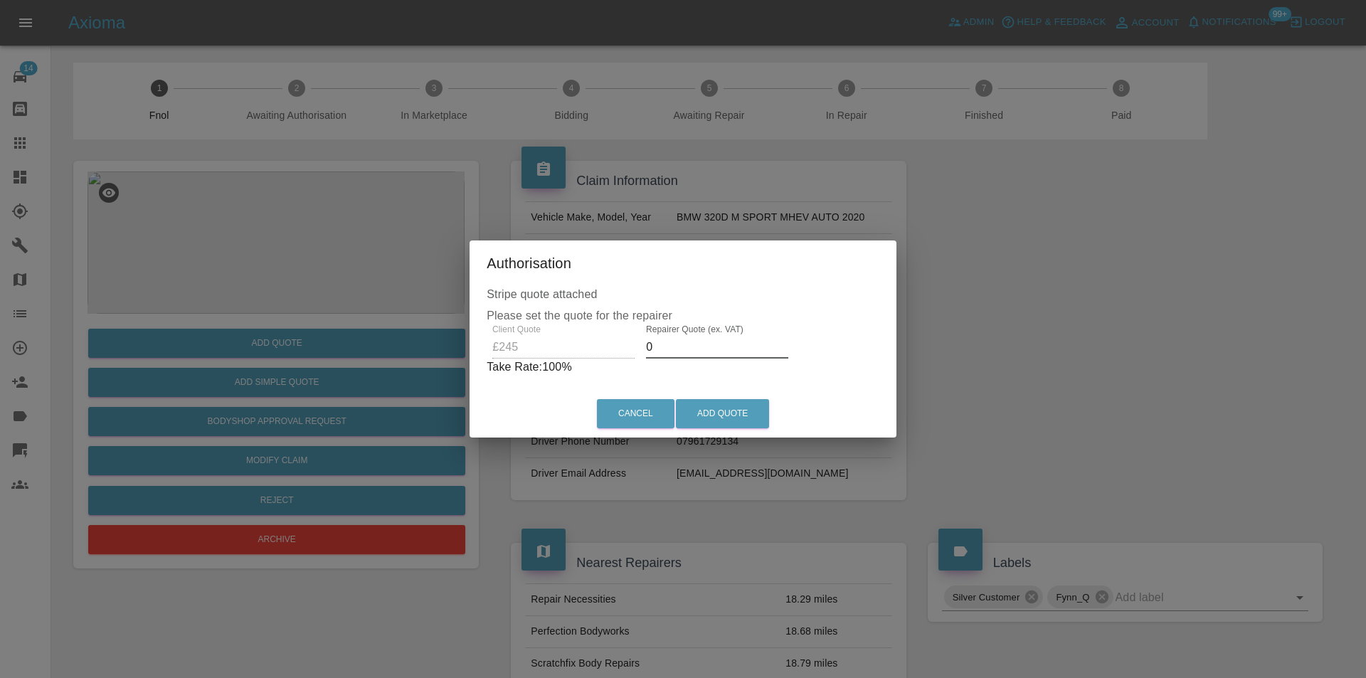
click at [682, 351] on input "0" at bounding box center [717, 347] width 142 height 23
type input "0155"
click at [711, 403] on button "Add Quote" at bounding box center [722, 413] width 93 height 29
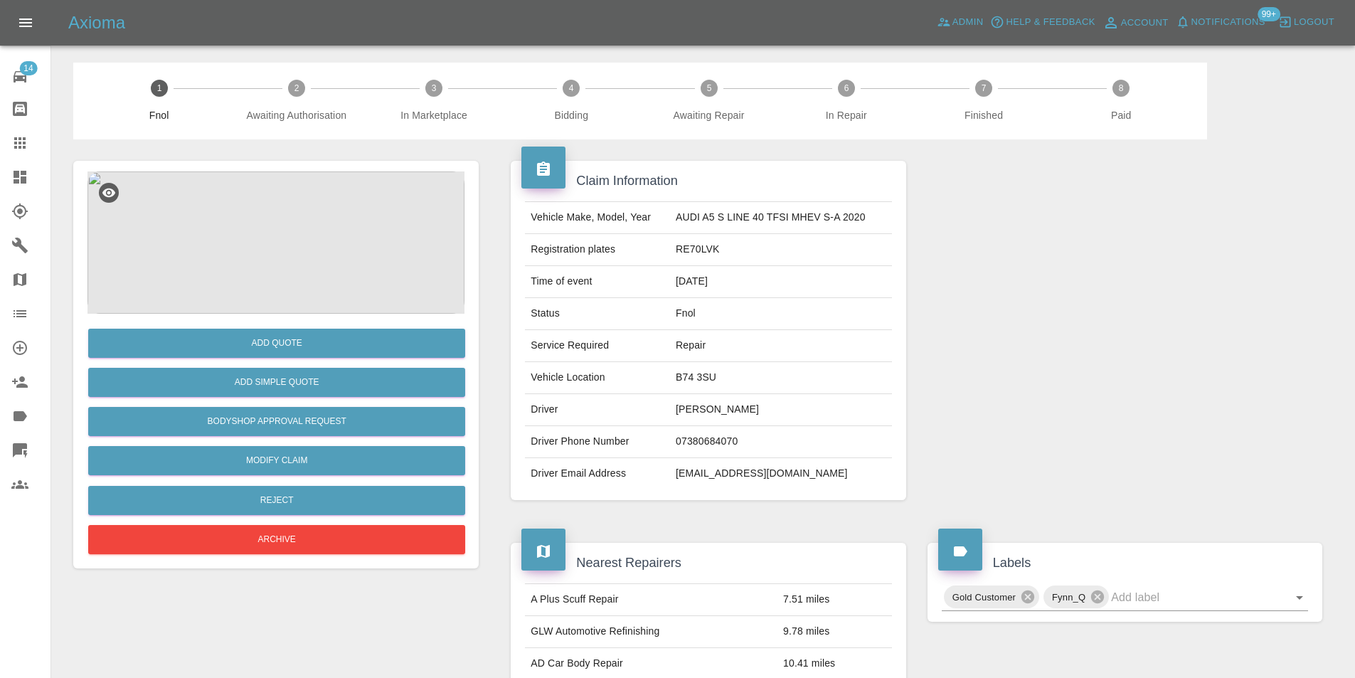
click at [325, 232] on img at bounding box center [275, 242] width 377 height 142
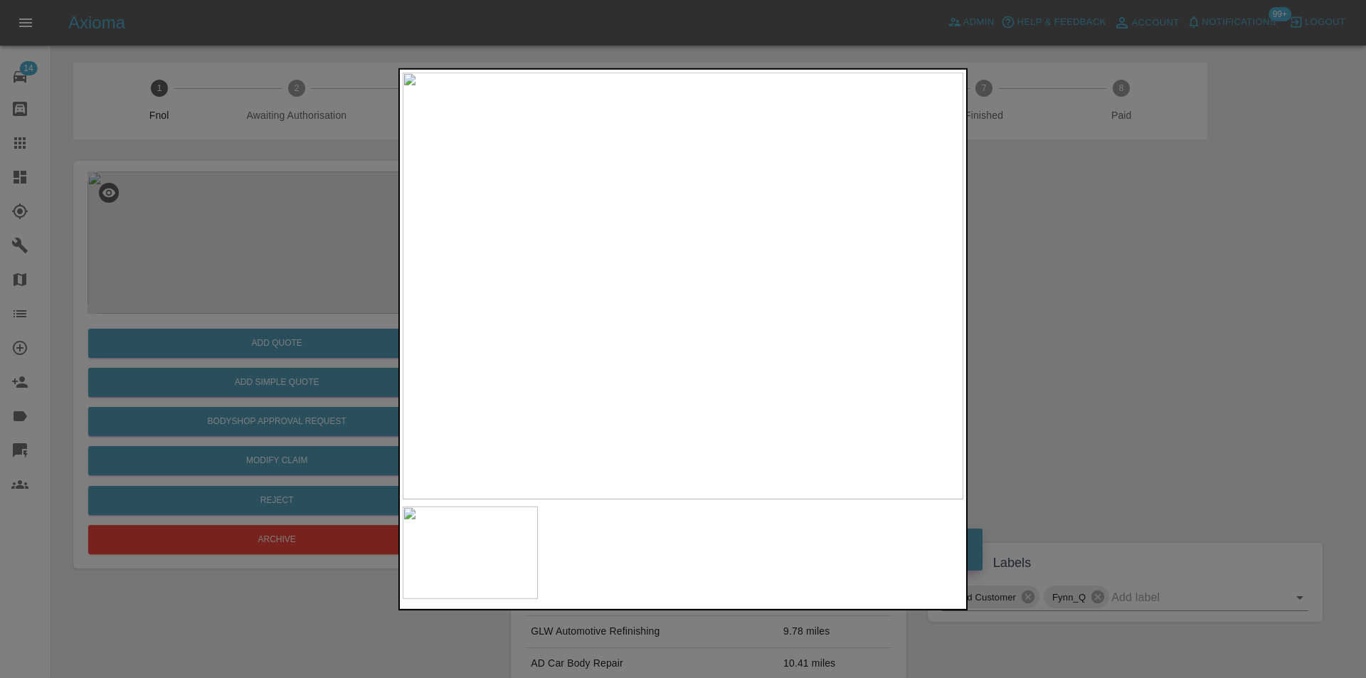
click at [1068, 297] on div at bounding box center [683, 339] width 1366 height 678
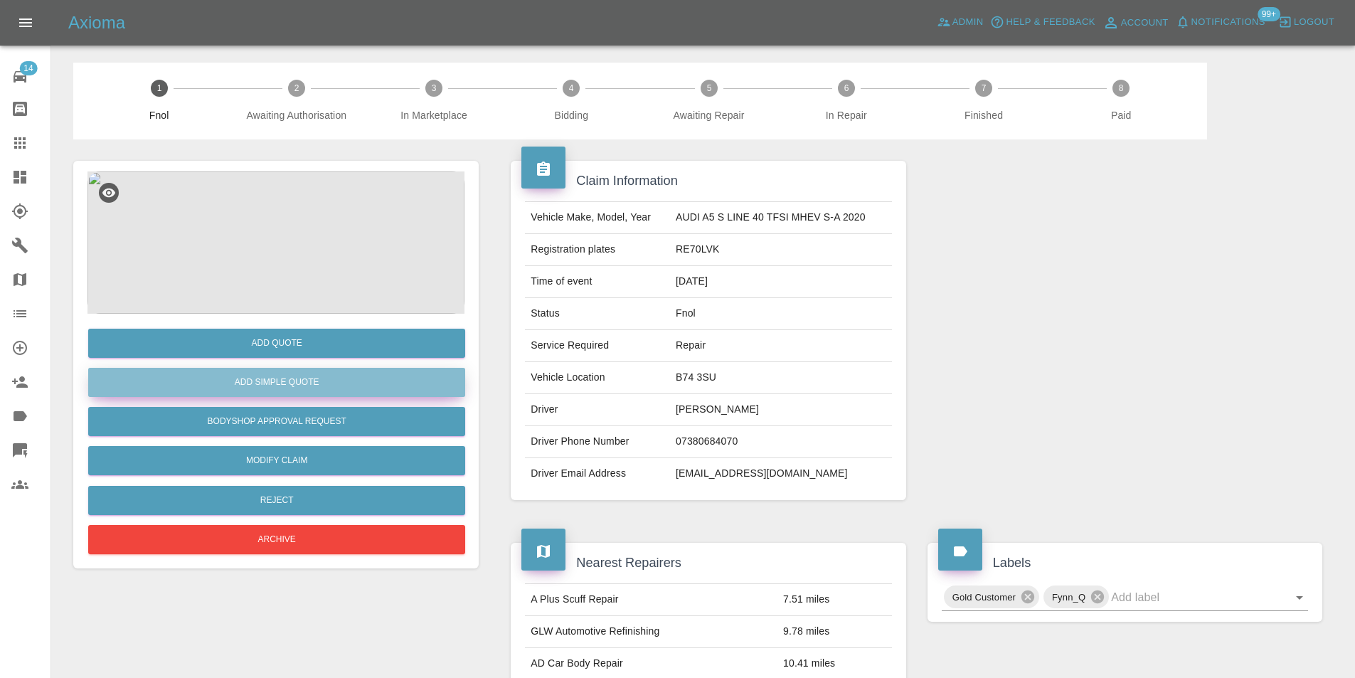
click at [287, 379] on button "Add Simple Quote" at bounding box center [276, 382] width 377 height 29
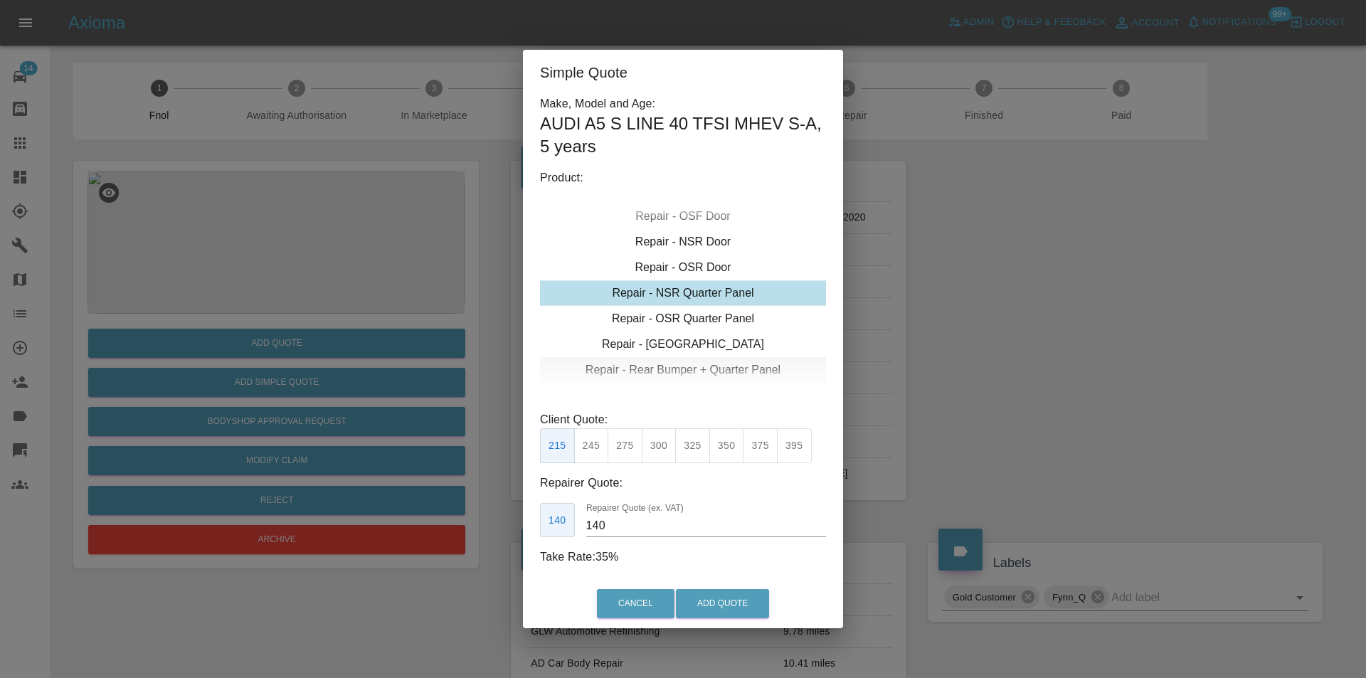
drag, startPoint x: 745, startPoint y: 296, endPoint x: 728, endPoint y: 370, distance: 75.8
click at [745, 295] on div "Repair - NSR Quarter Panel" at bounding box center [683, 293] width 286 height 26
drag, startPoint x: 723, startPoint y: 451, endPoint x: 742, endPoint y: 537, distance: 88.0
click at [724, 452] on button "350" at bounding box center [726, 445] width 35 height 35
type input "230"
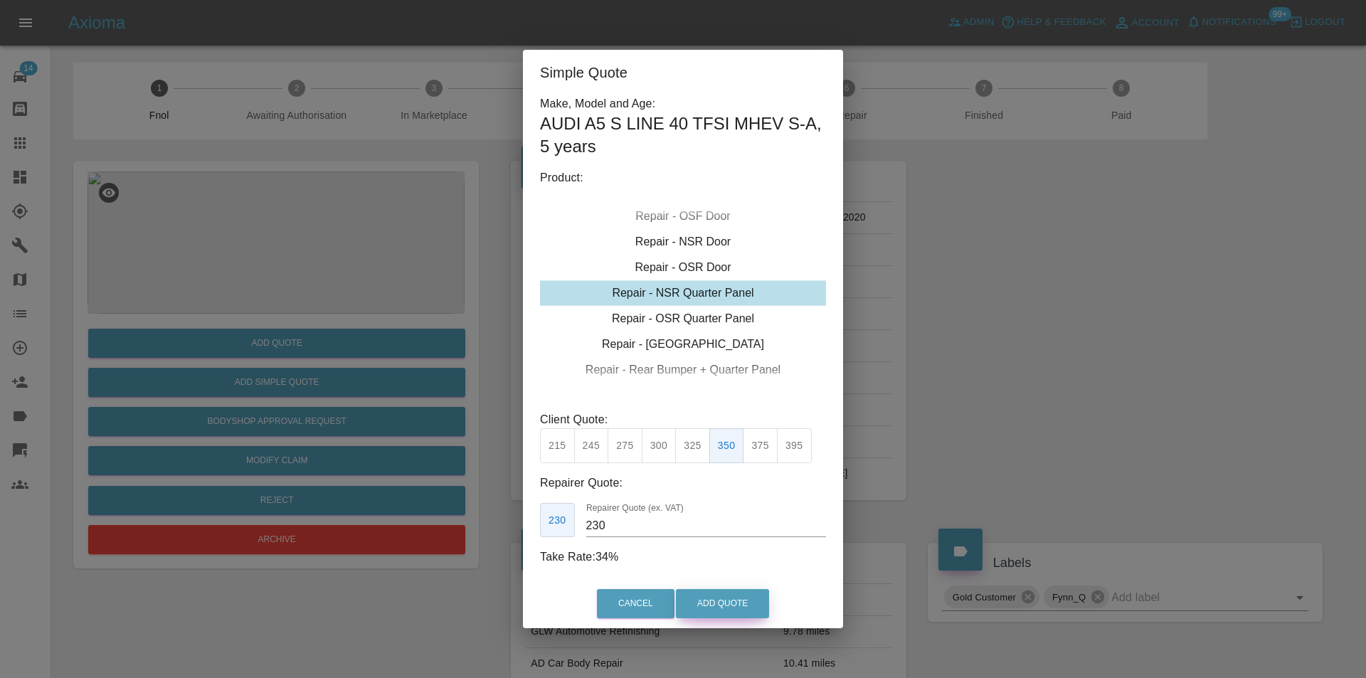
click at [733, 601] on button "Add Quote" at bounding box center [722, 603] width 93 height 29
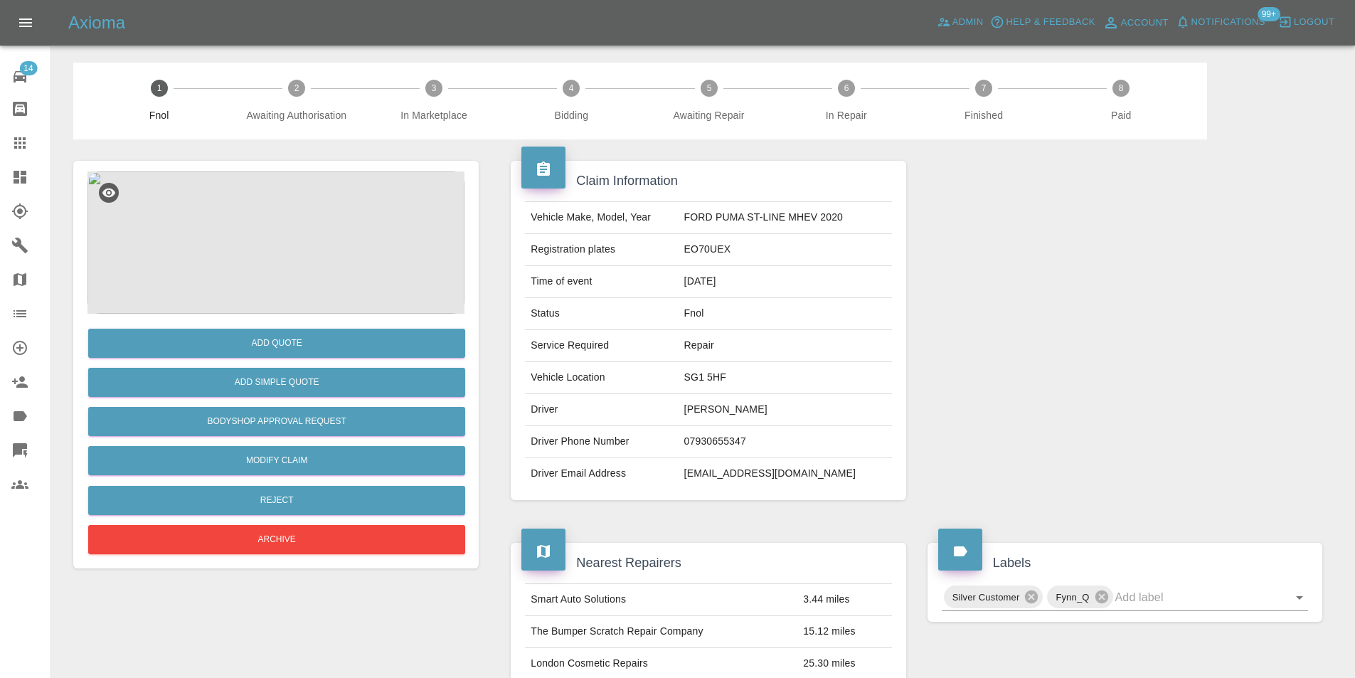
click at [253, 240] on img at bounding box center [275, 242] width 377 height 142
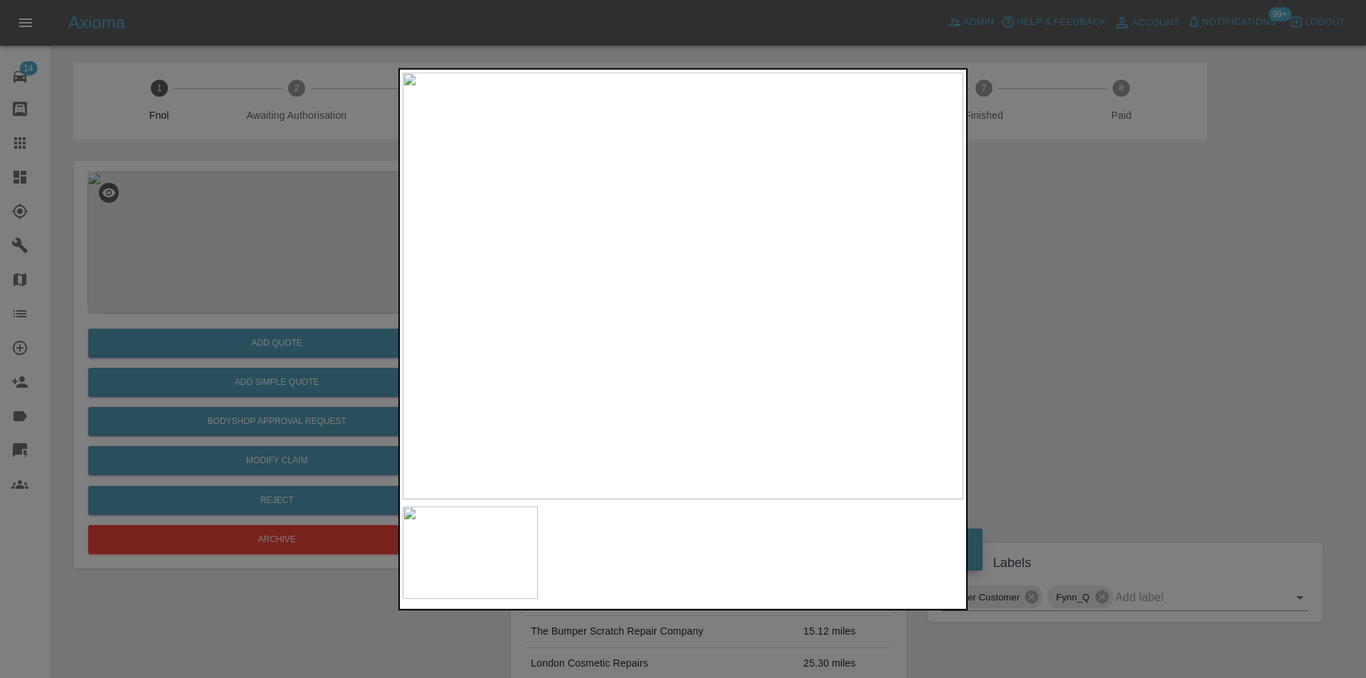
click at [1077, 292] on div at bounding box center [683, 339] width 1366 height 678
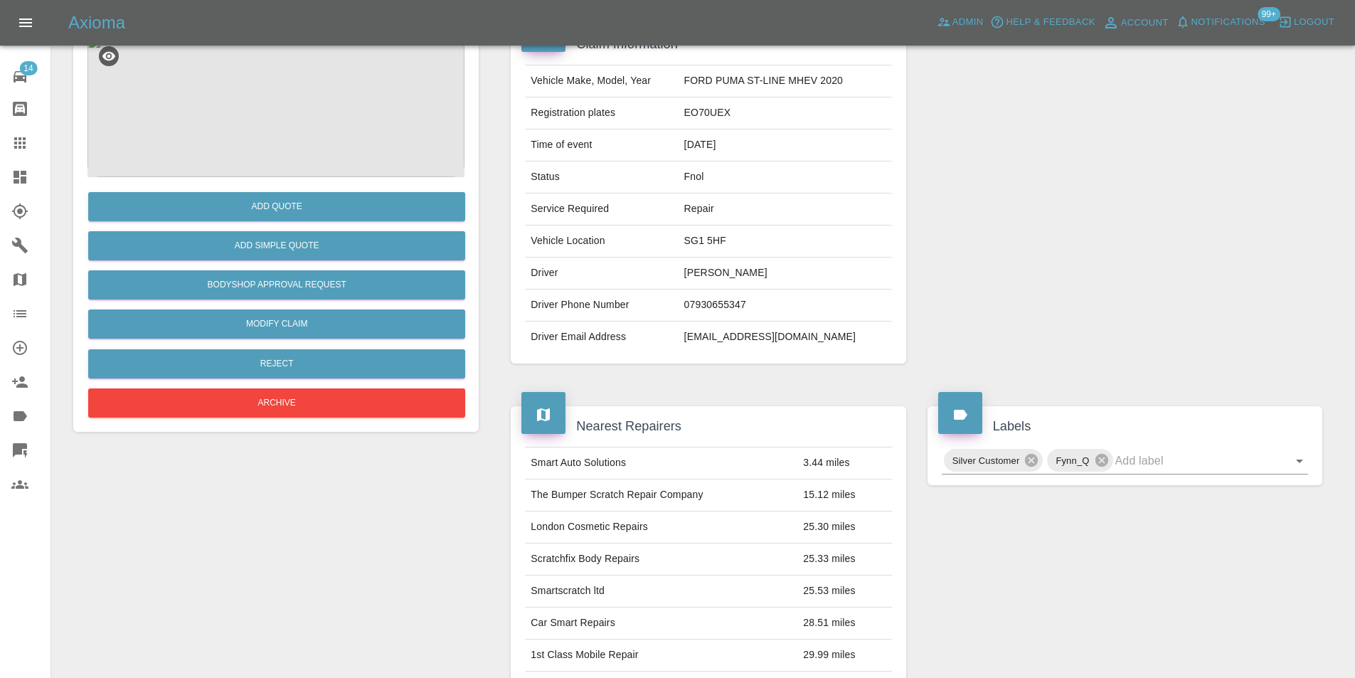
scroll to position [6, 0]
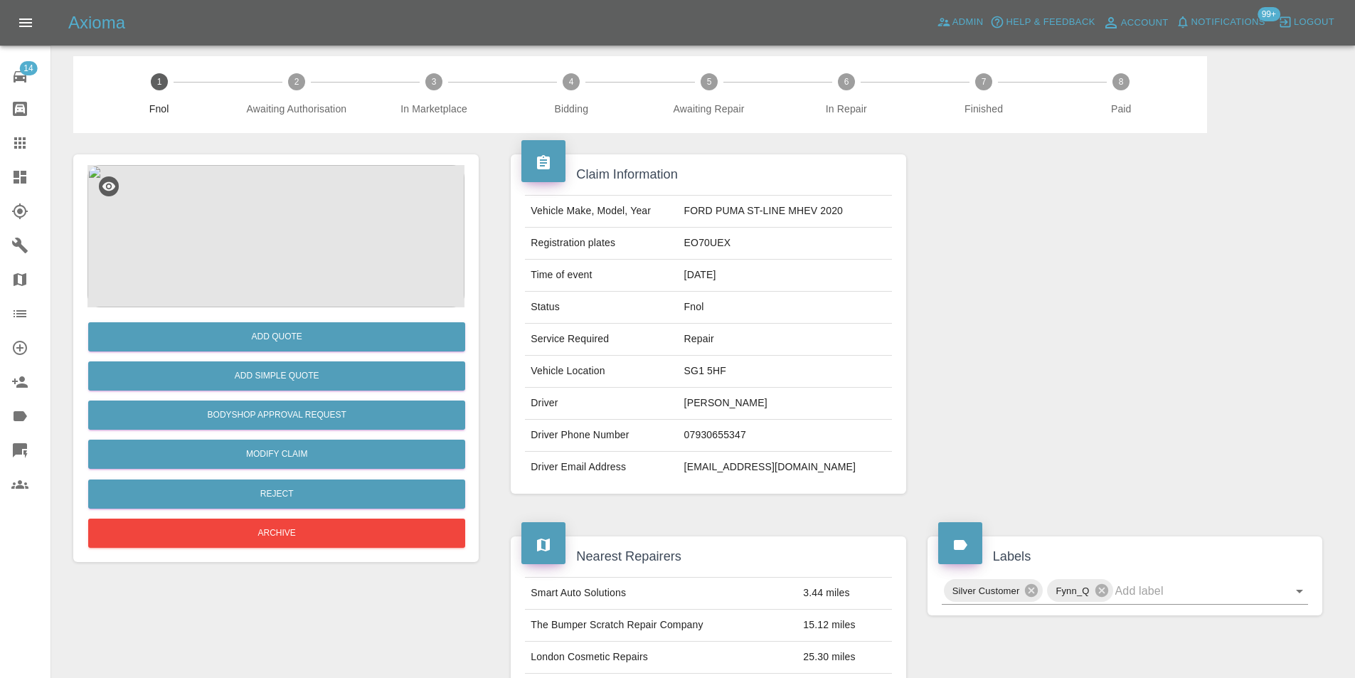
click at [282, 223] on img at bounding box center [275, 236] width 377 height 142
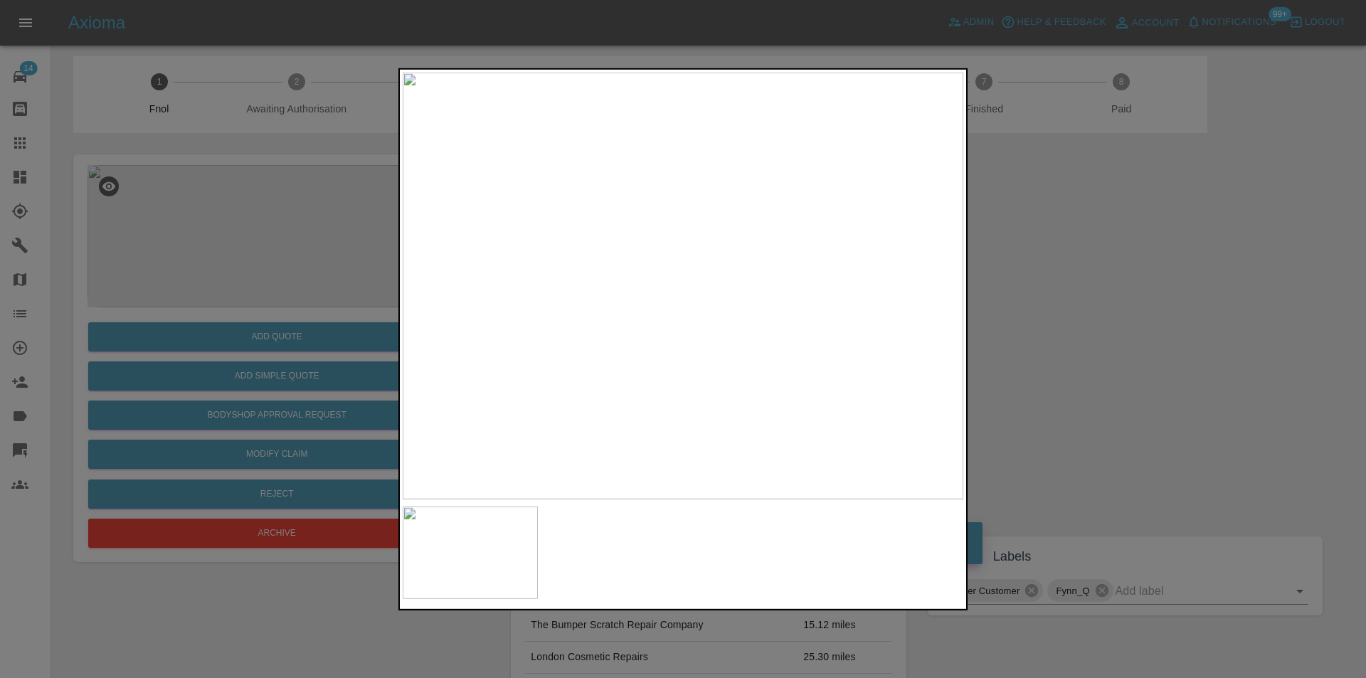
click at [596, 455] on img at bounding box center [683, 285] width 561 height 427
drag, startPoint x: 984, startPoint y: 362, endPoint x: 956, endPoint y: 361, distance: 28.5
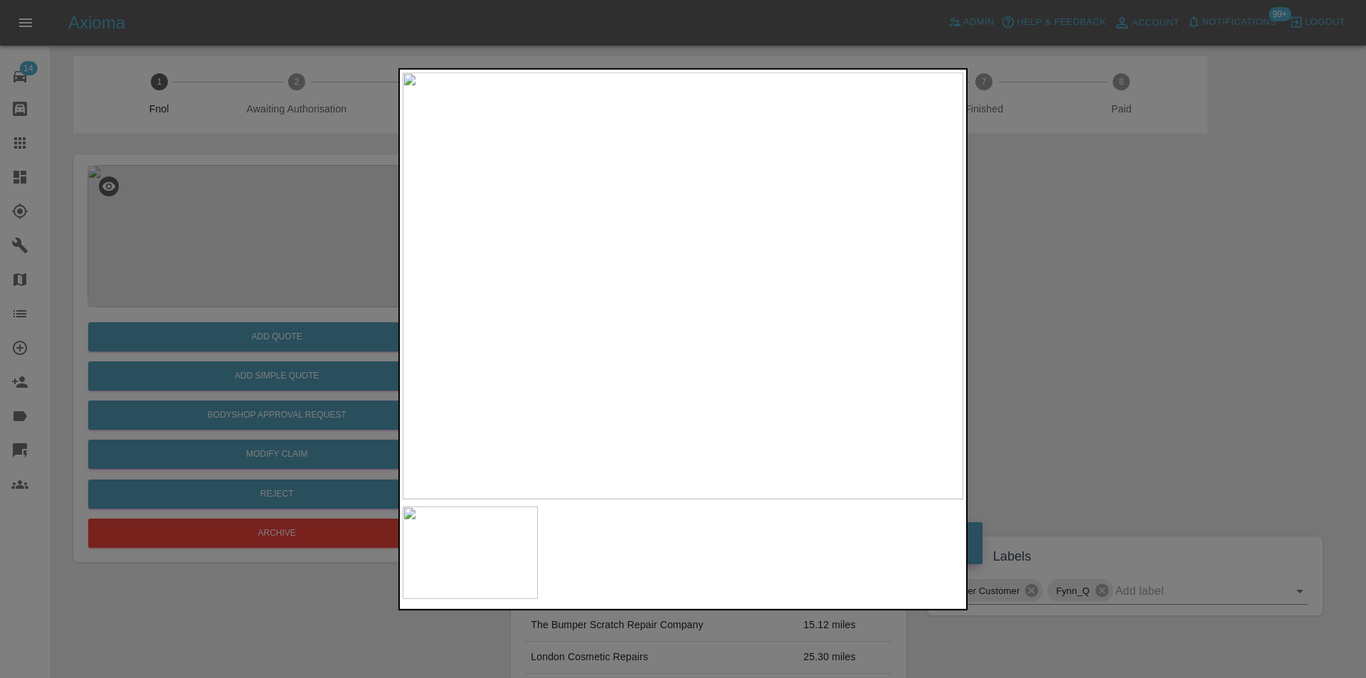
click at [979, 362] on div at bounding box center [683, 339] width 1366 height 678
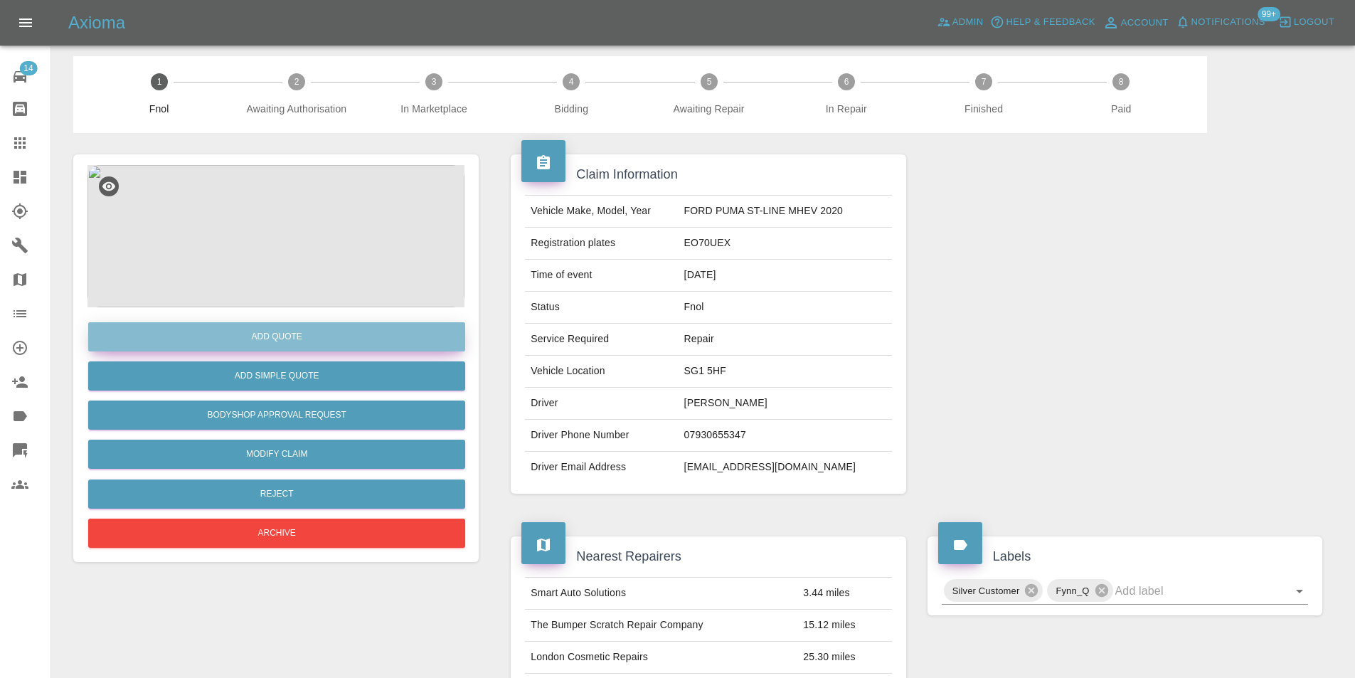
click at [279, 337] on button "Add Quote" at bounding box center [276, 336] width 377 height 29
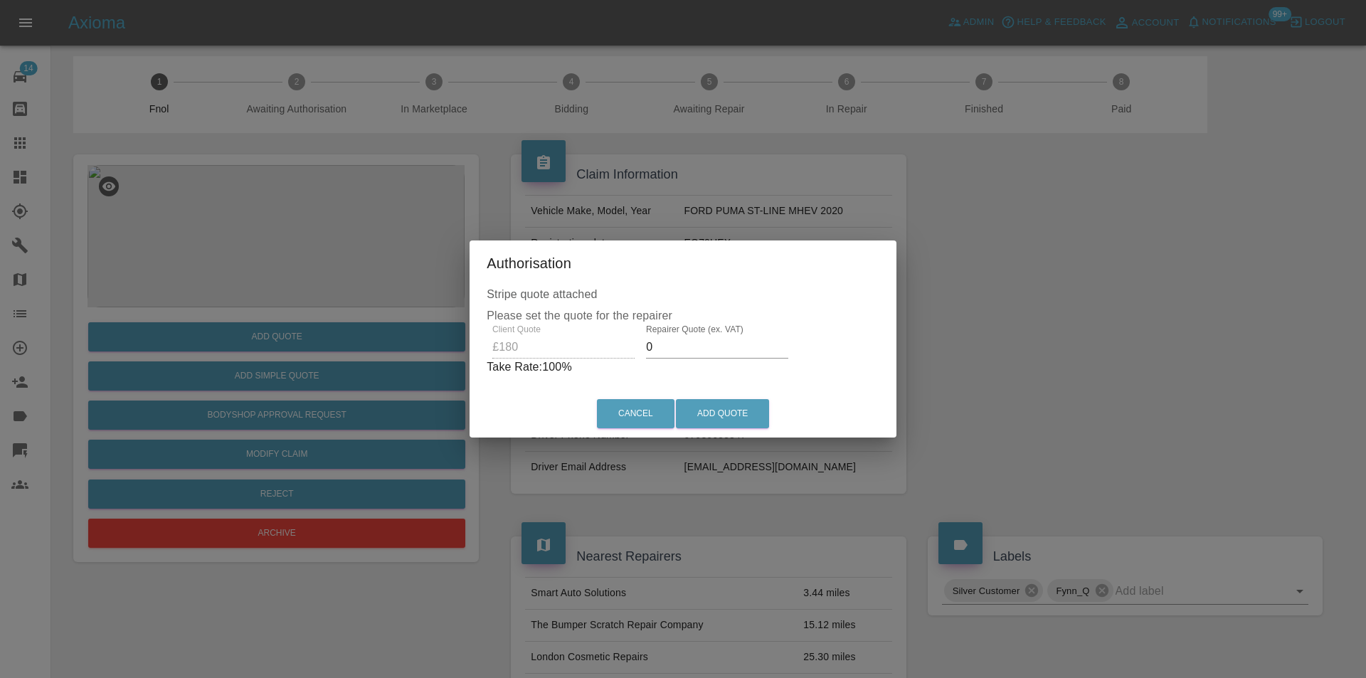
click at [676, 354] on input "0" at bounding box center [717, 347] width 142 height 23
type input "0100"
click at [727, 414] on button "Add Quote" at bounding box center [722, 413] width 93 height 29
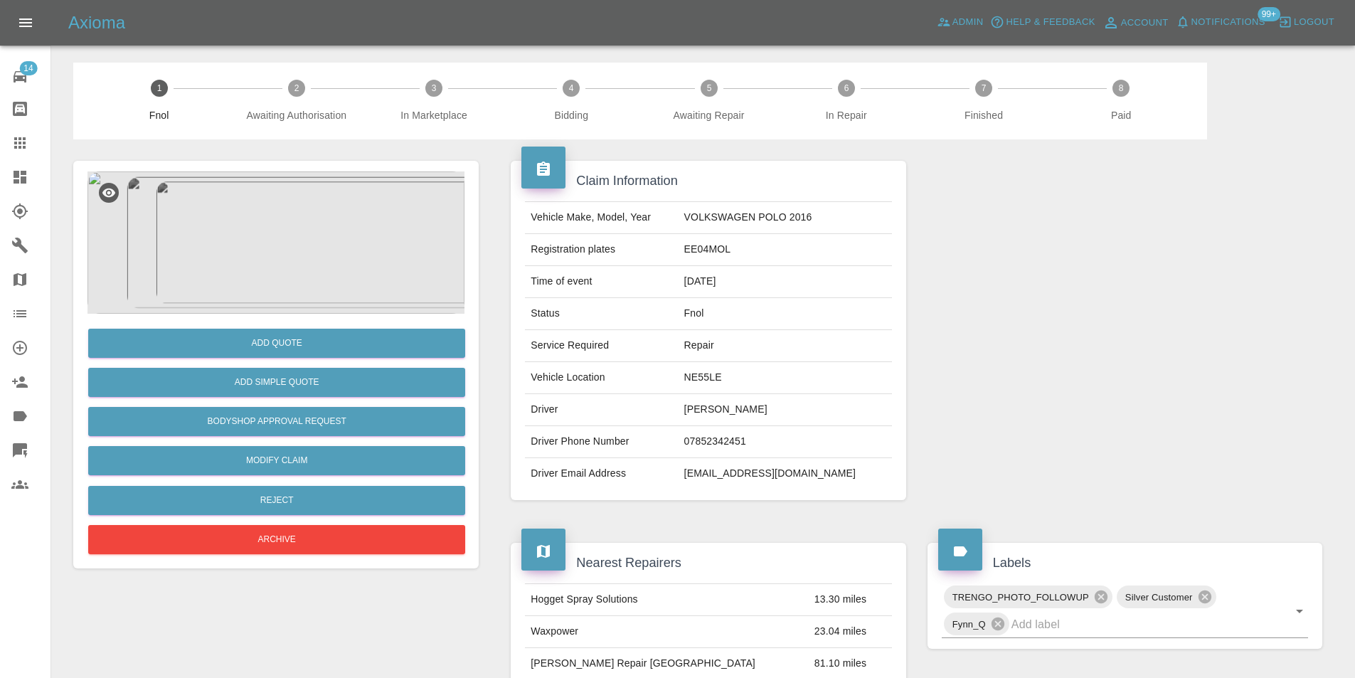
click at [267, 216] on img at bounding box center [275, 242] width 377 height 142
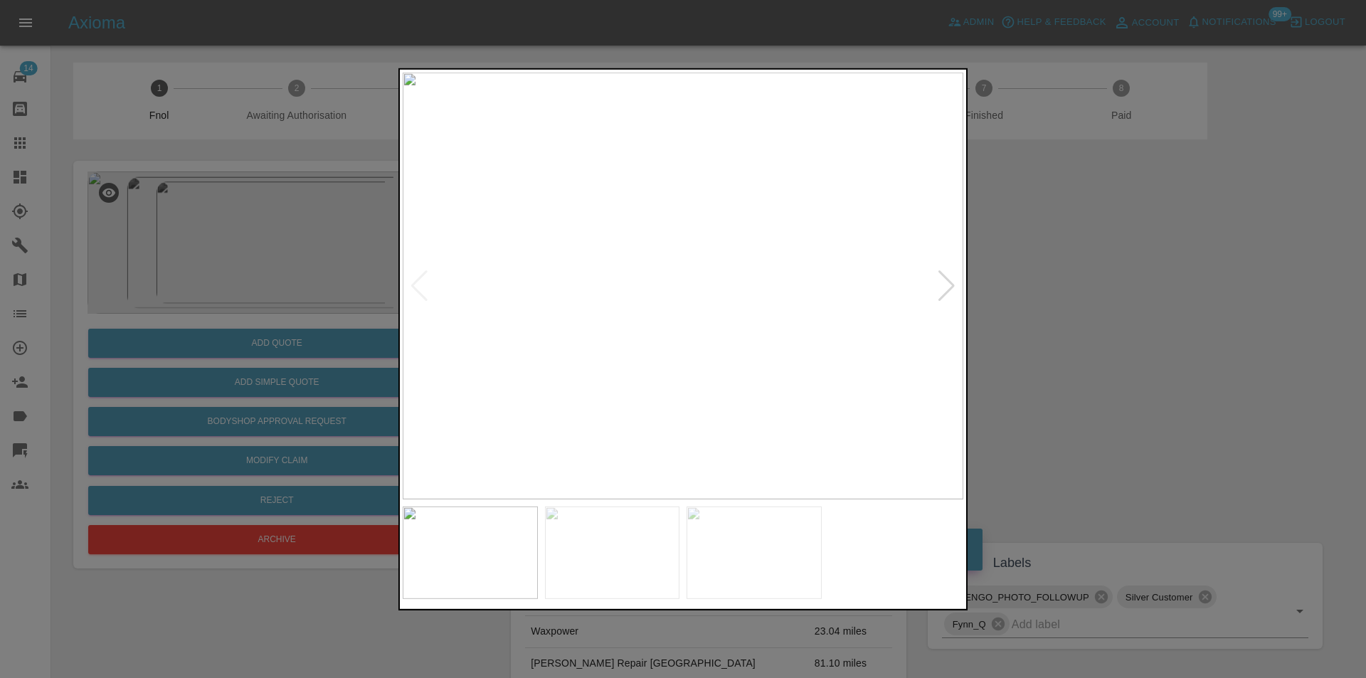
click at [949, 283] on div at bounding box center [946, 285] width 19 height 31
click at [949, 283] on img at bounding box center [683, 285] width 561 height 427
drag, startPoint x: 1154, startPoint y: 324, endPoint x: 1117, endPoint y: 324, distance: 37.0
click at [1149, 324] on div at bounding box center [683, 339] width 1366 height 678
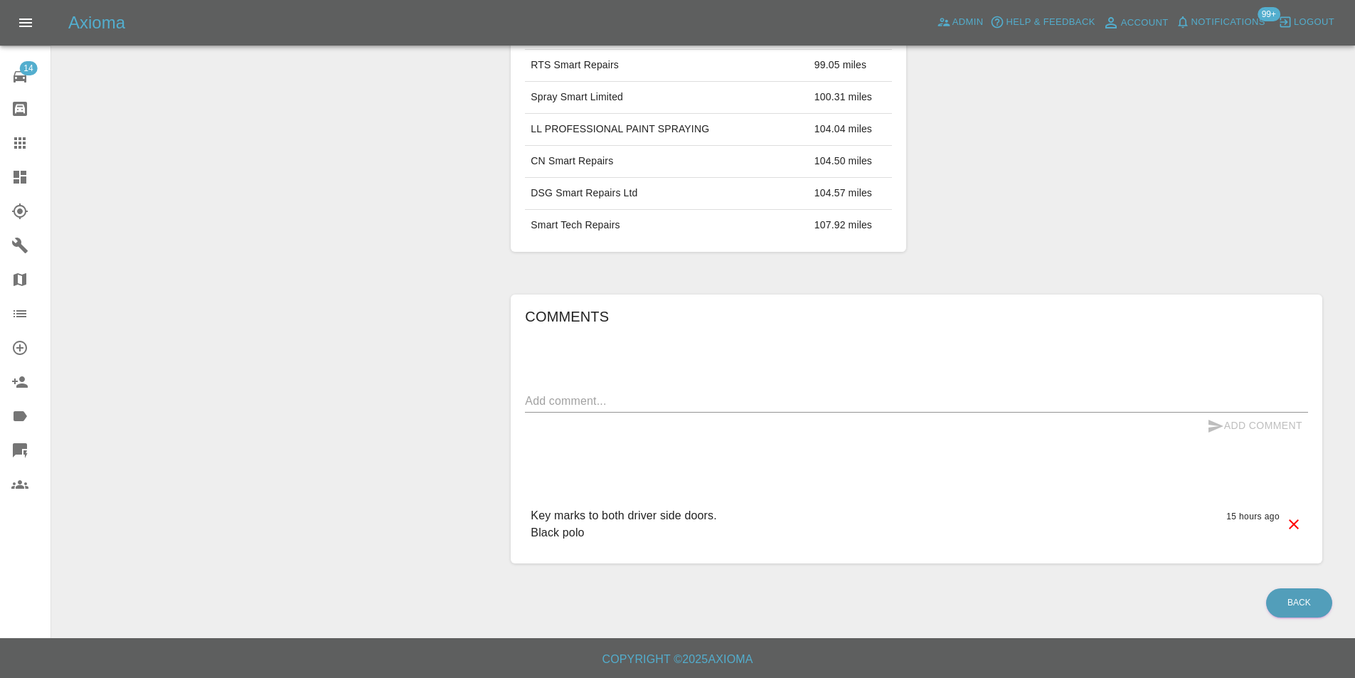
scroll to position [93, 0]
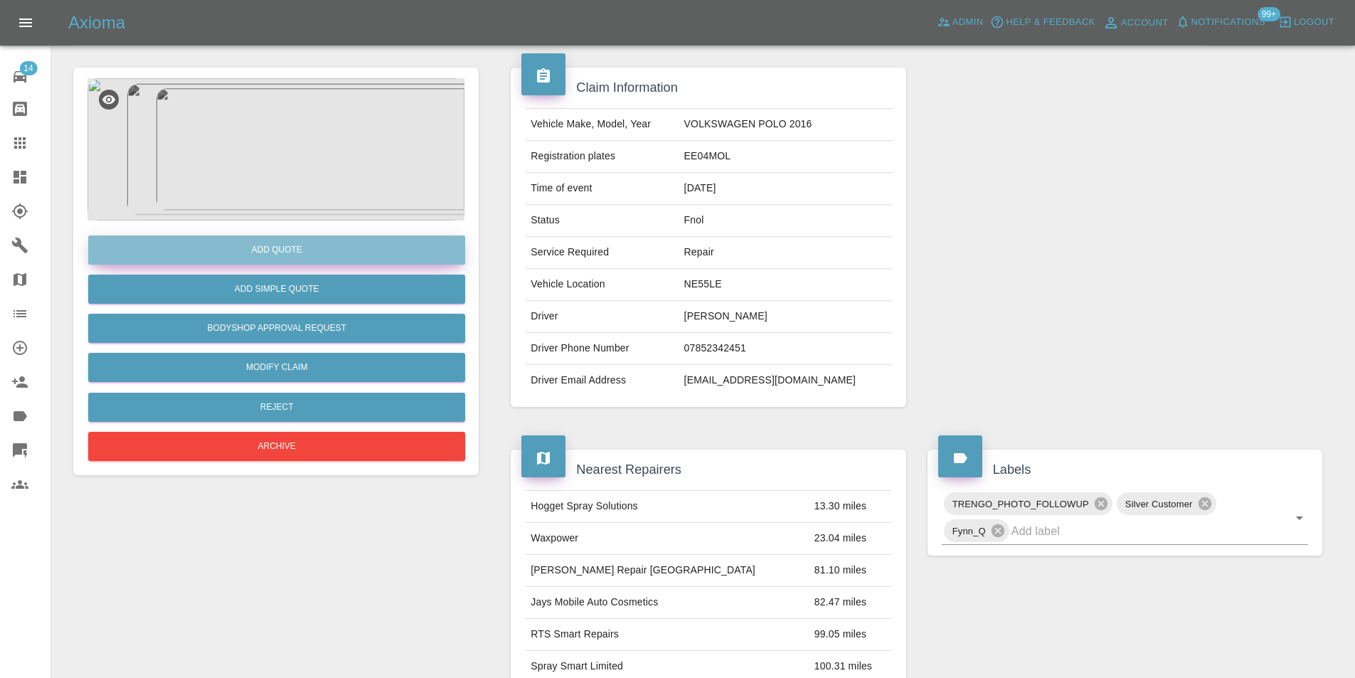
click at [290, 249] on button "Add Quote" at bounding box center [276, 249] width 377 height 29
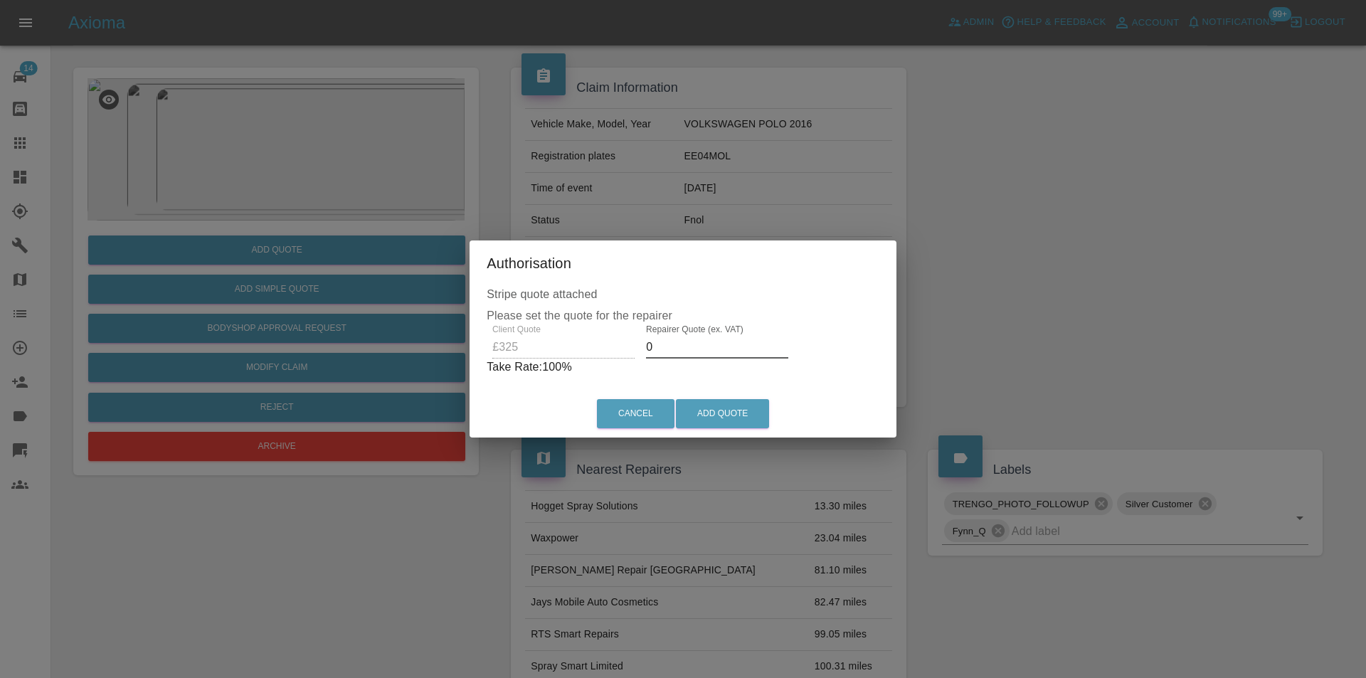
click at [686, 349] on input "0" at bounding box center [717, 347] width 142 height 23
type input "0210"
click at [726, 423] on button "Add Quote" at bounding box center [722, 413] width 93 height 29
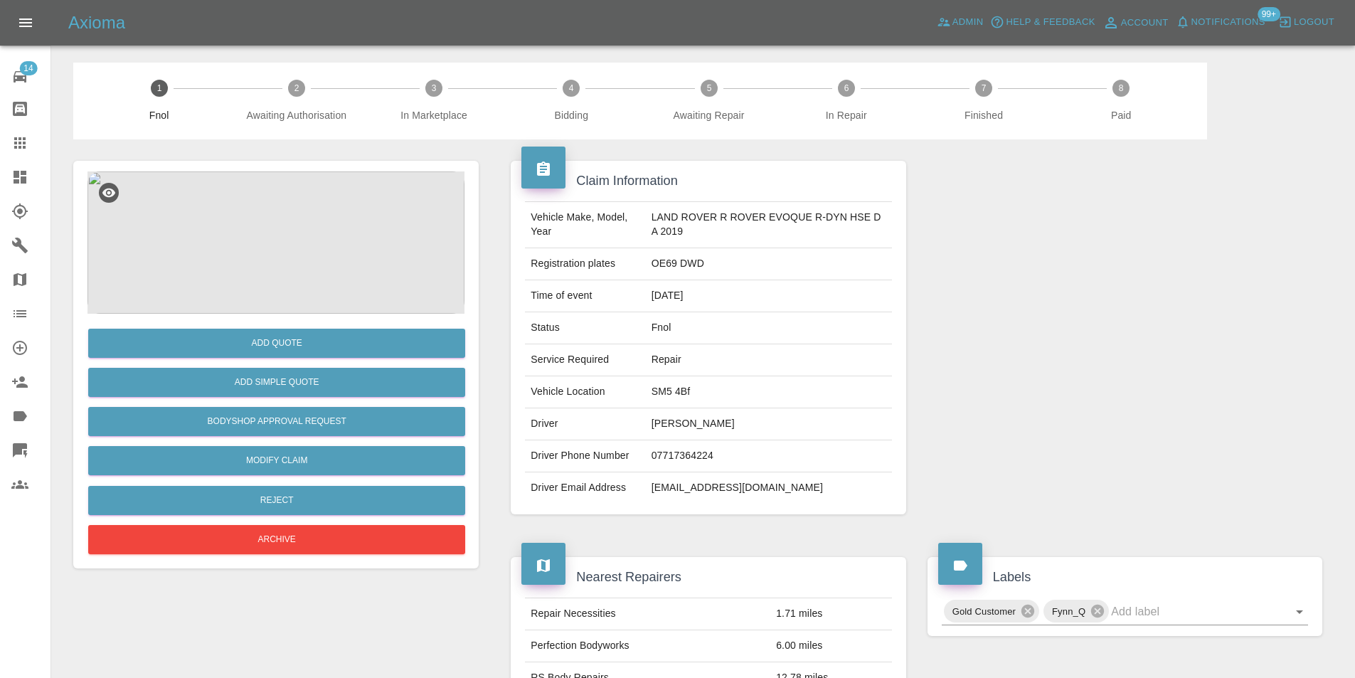
click at [324, 250] on img at bounding box center [275, 242] width 377 height 142
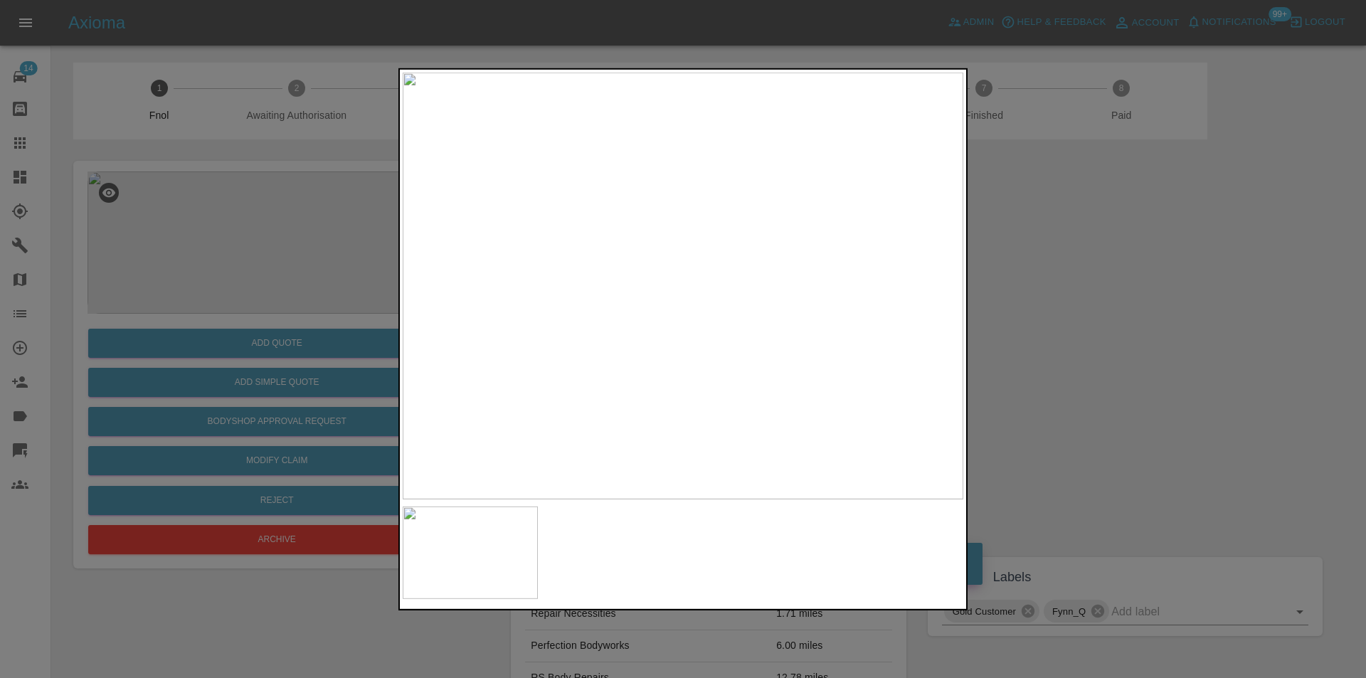
click at [1066, 337] on div at bounding box center [683, 339] width 1366 height 678
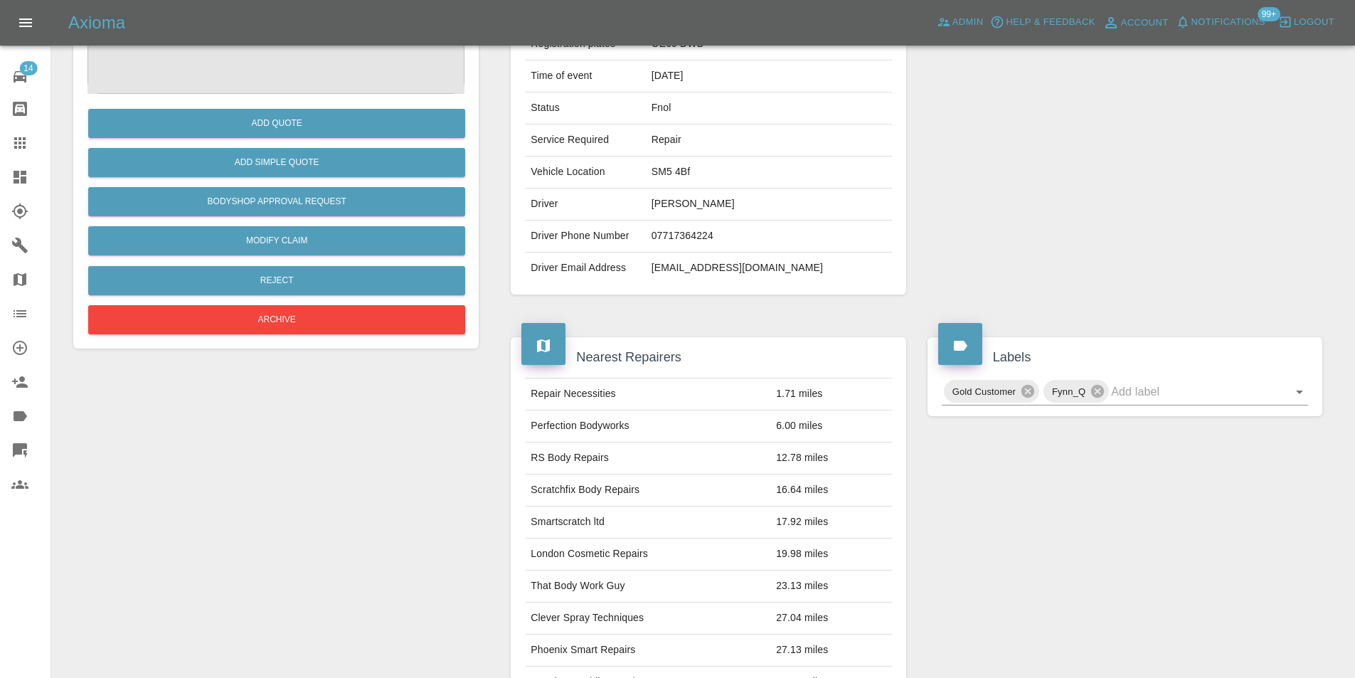
scroll to position [71, 0]
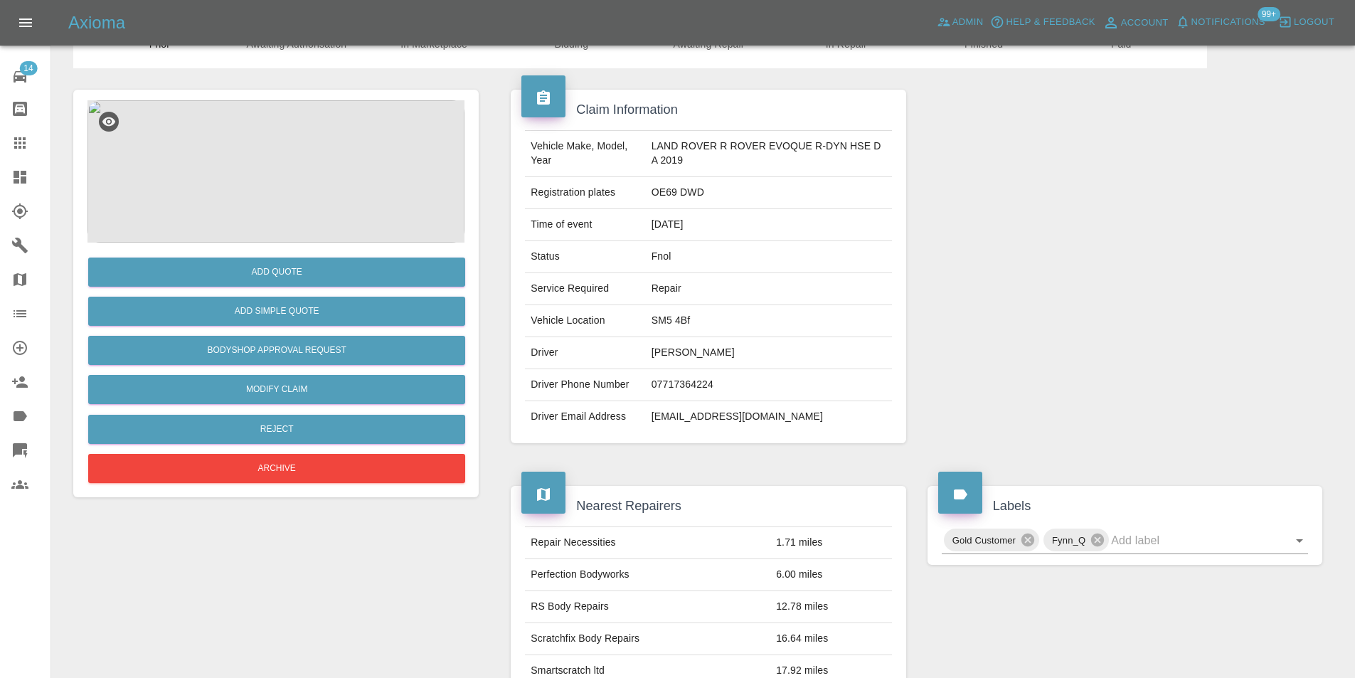
click at [313, 181] on img at bounding box center [275, 171] width 377 height 142
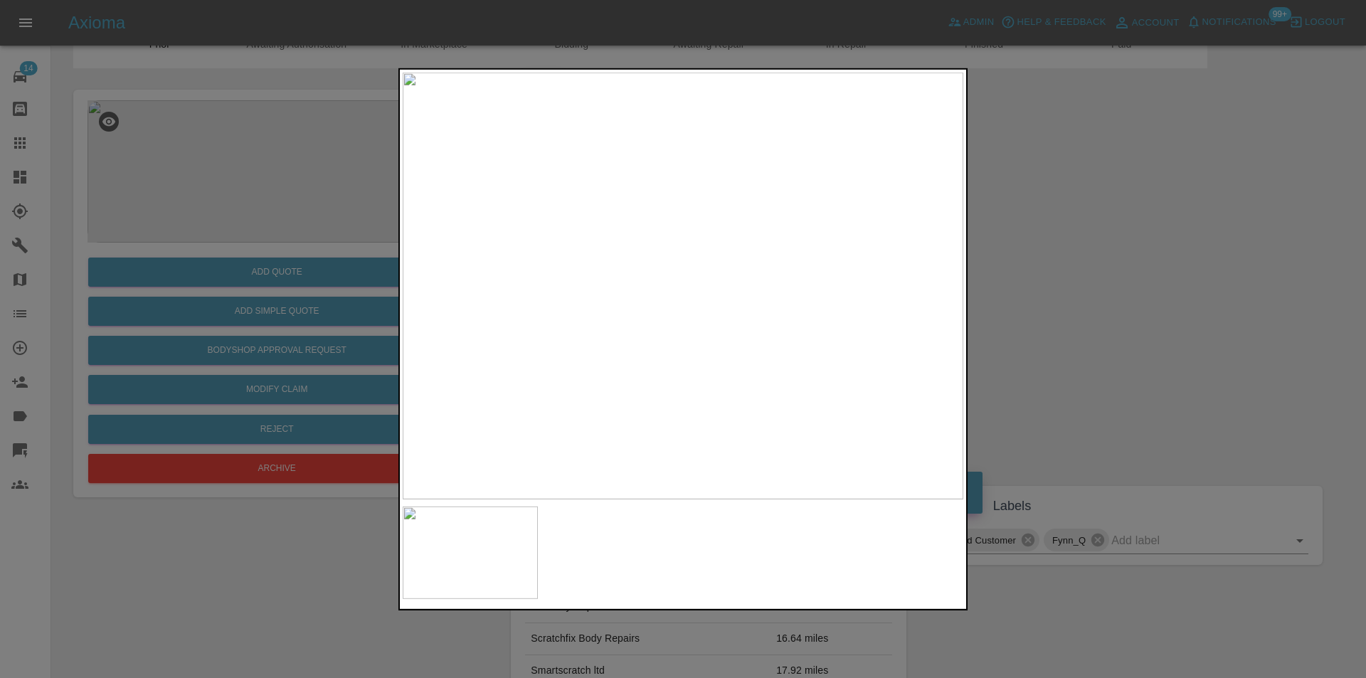
click at [1032, 346] on div at bounding box center [683, 339] width 1366 height 678
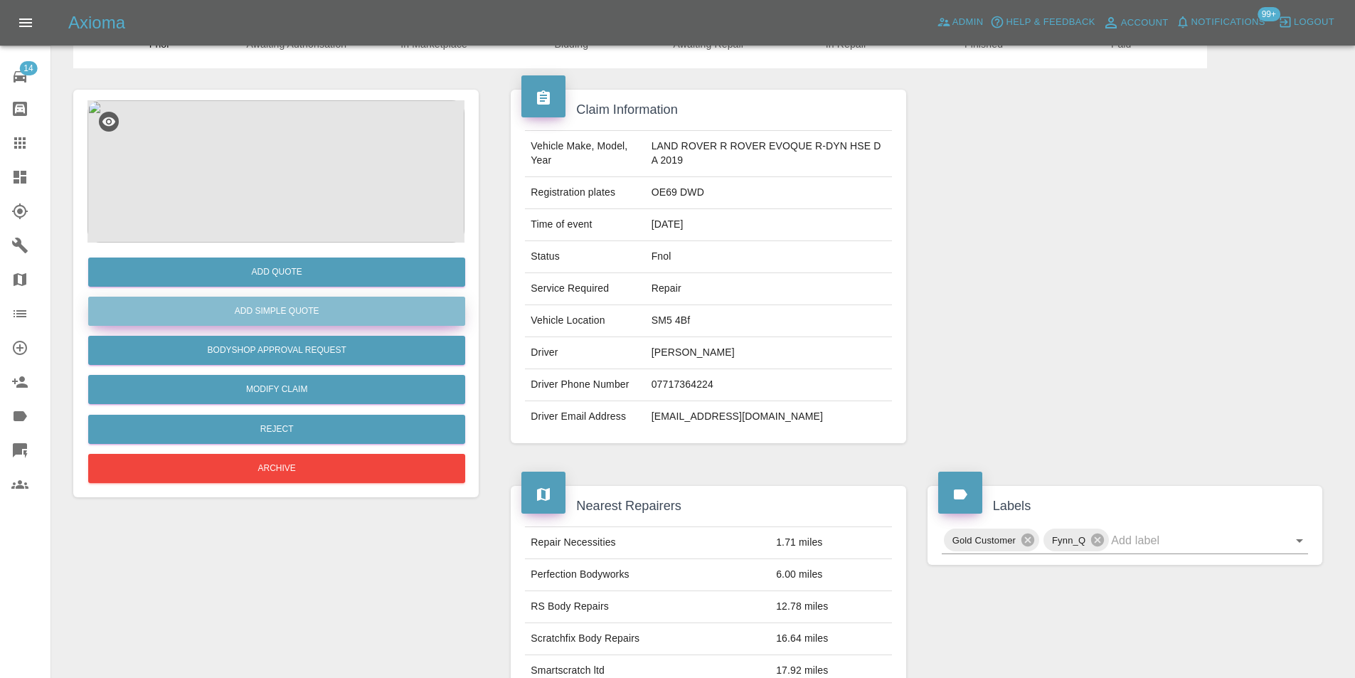
click at [291, 314] on button "Add Simple Quote" at bounding box center [276, 311] width 377 height 29
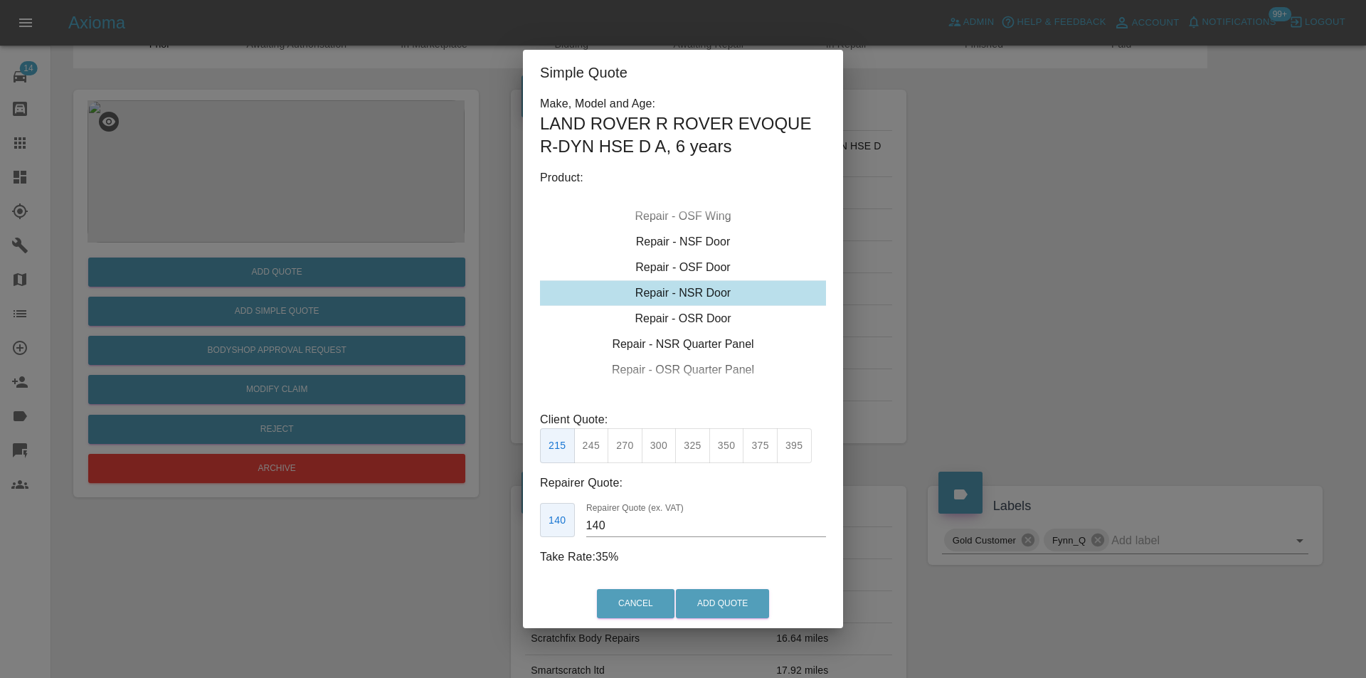
click at [692, 450] on button "325" at bounding box center [692, 445] width 35 height 35
type input "210"
click at [711, 595] on button "Add Quote" at bounding box center [722, 603] width 93 height 29
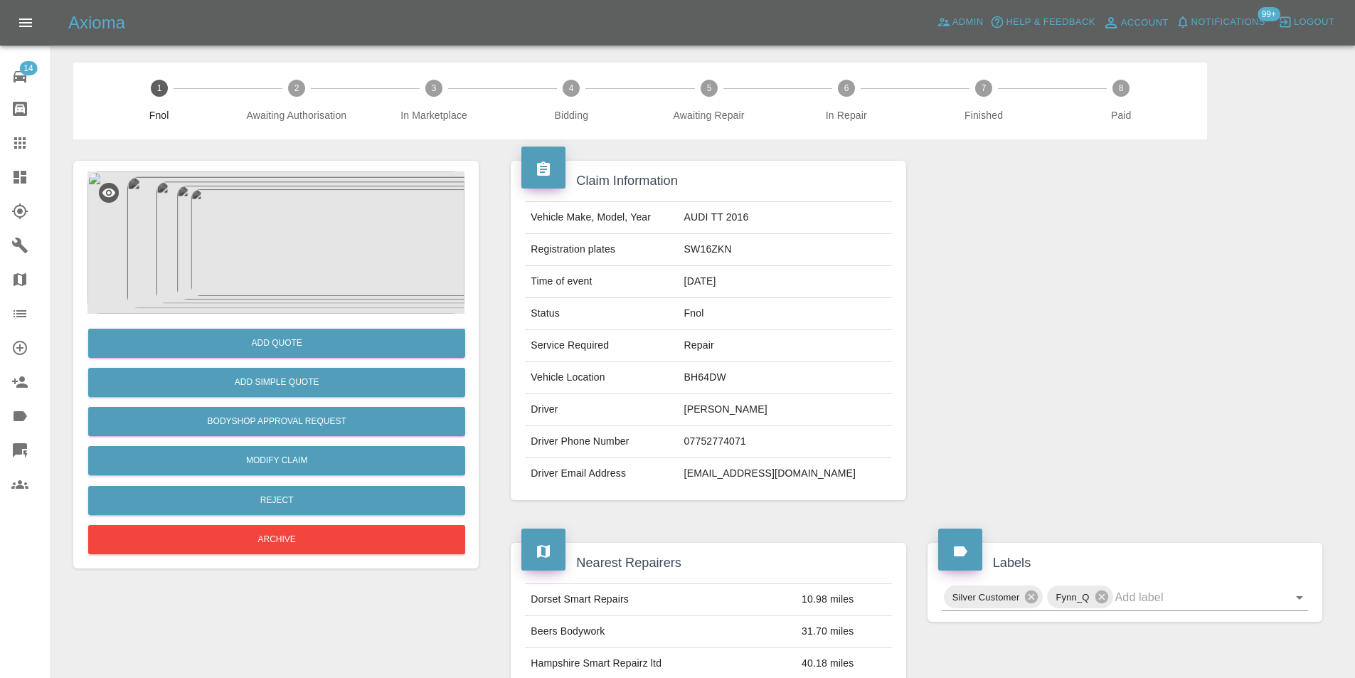
click at [285, 228] on img at bounding box center [275, 242] width 377 height 142
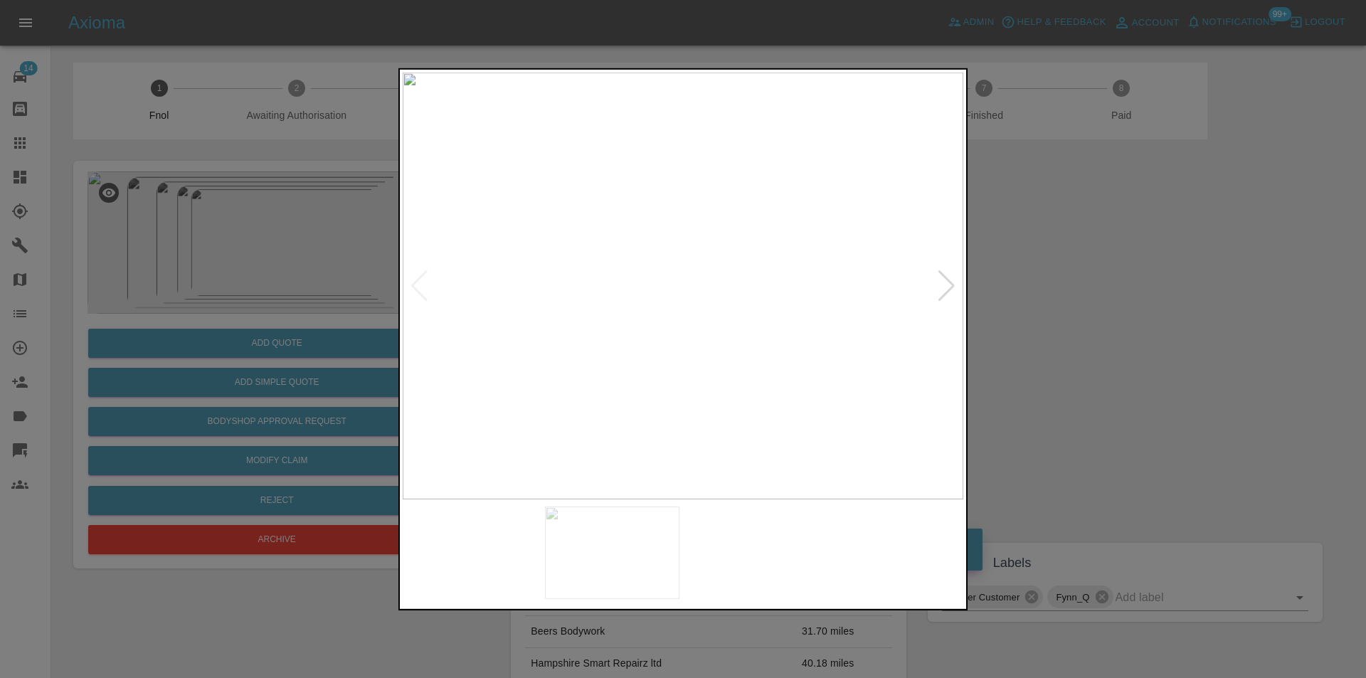
click at [768, 221] on img at bounding box center [683, 285] width 561 height 427
click at [768, 220] on img at bounding box center [429, 480] width 1682 height 1281
click at [1137, 292] on div at bounding box center [683, 339] width 1366 height 678
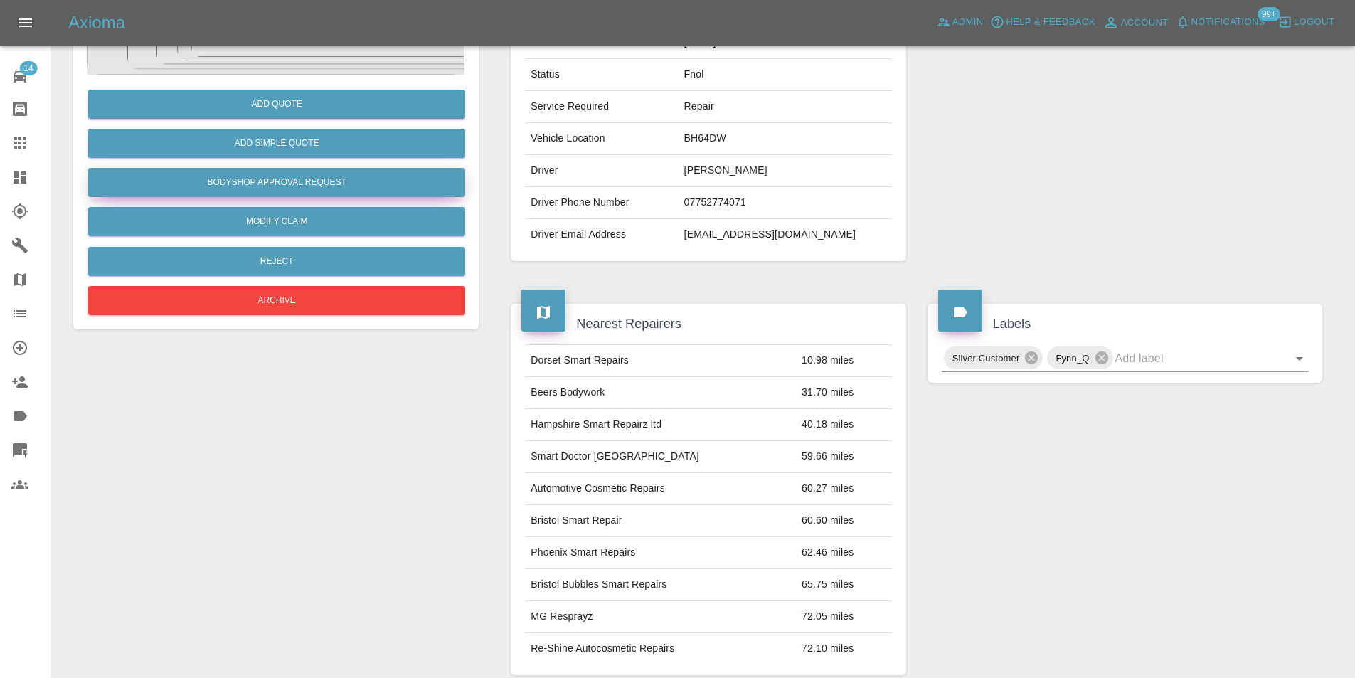
scroll to position [71, 0]
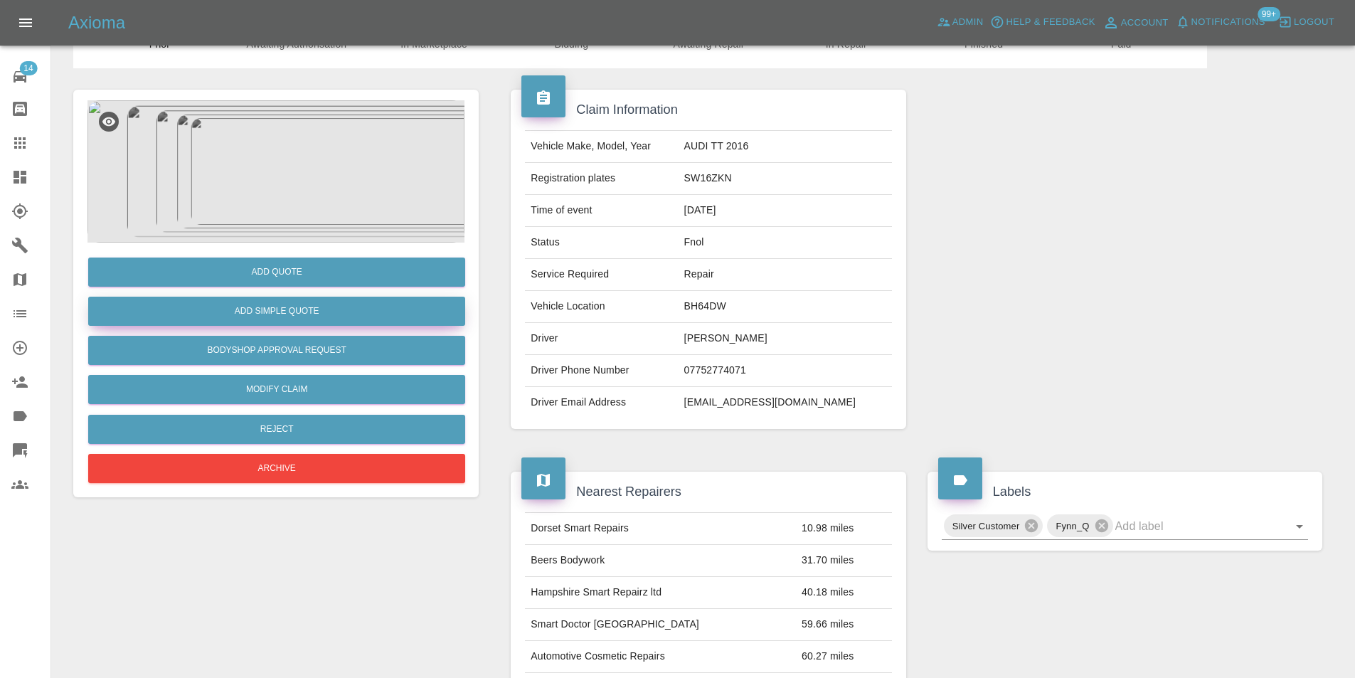
click at [327, 319] on button "Add Simple Quote" at bounding box center [276, 311] width 377 height 29
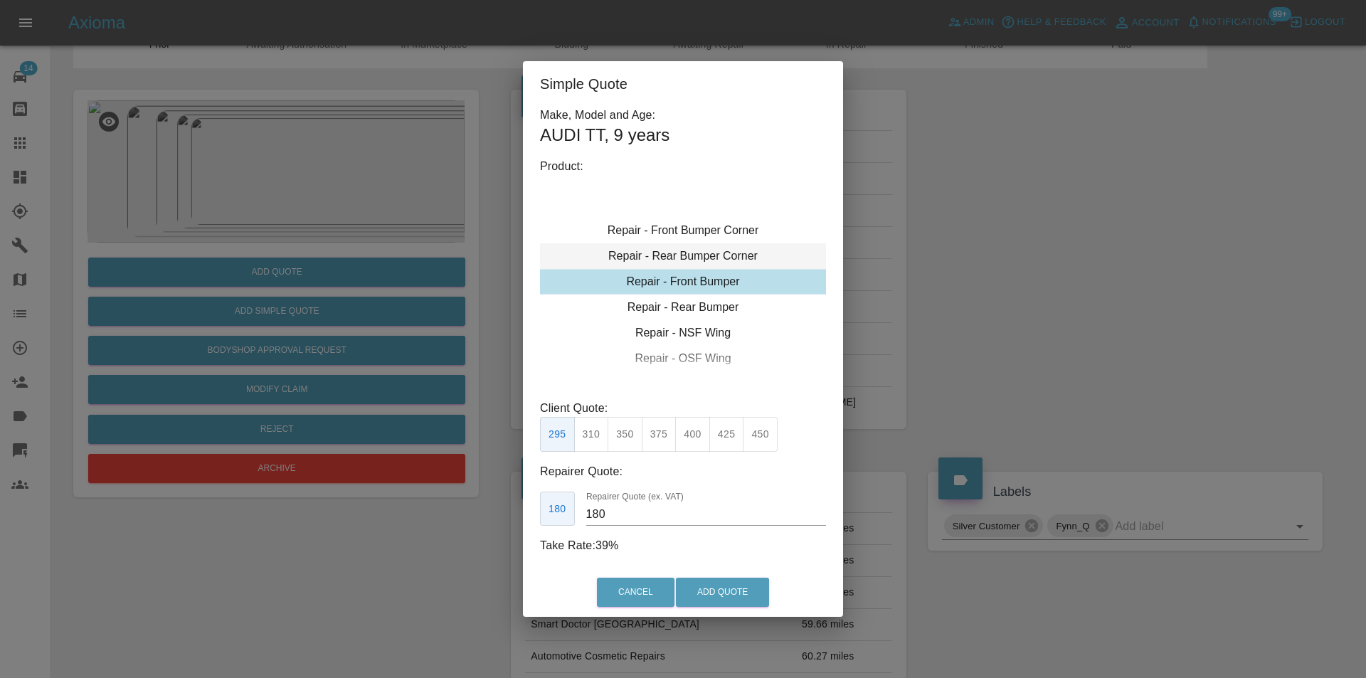
click at [710, 255] on div "Repair - Rear Bumper Corner" at bounding box center [683, 256] width 286 height 26
type input "120"
click at [731, 598] on button "Add Quote" at bounding box center [722, 592] width 93 height 29
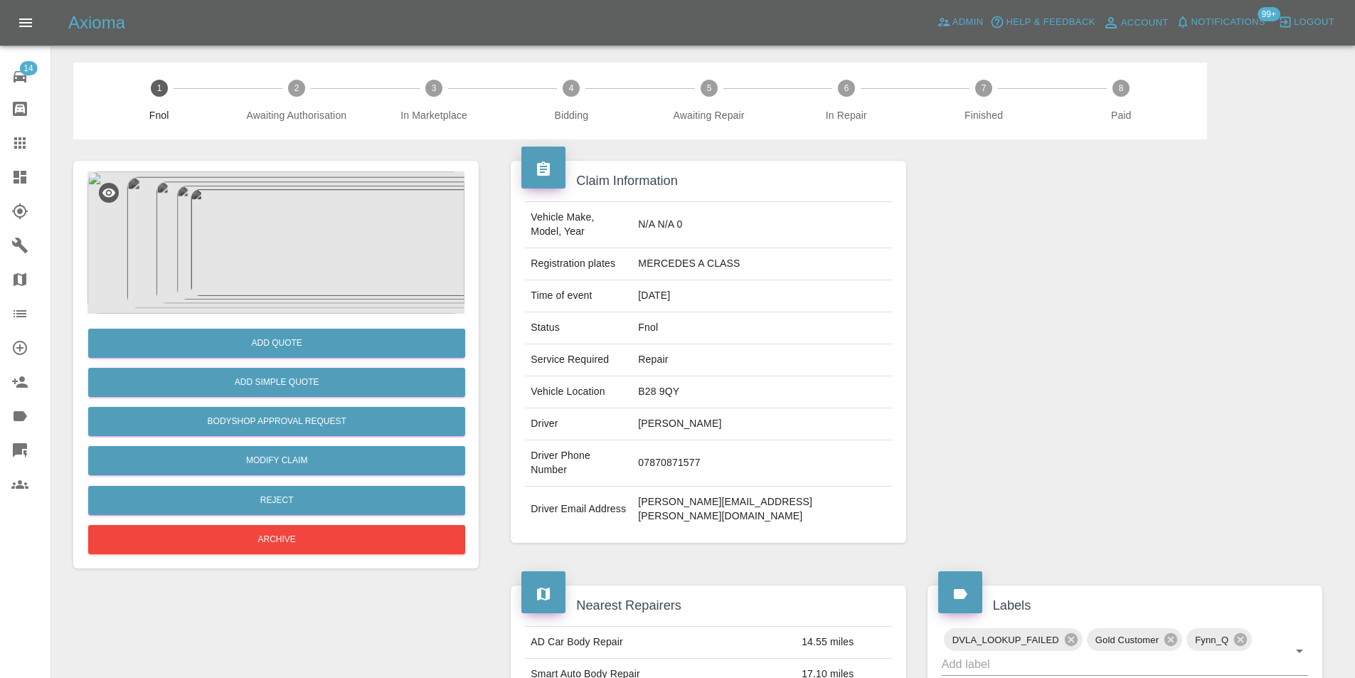
click at [302, 210] on img at bounding box center [275, 242] width 377 height 142
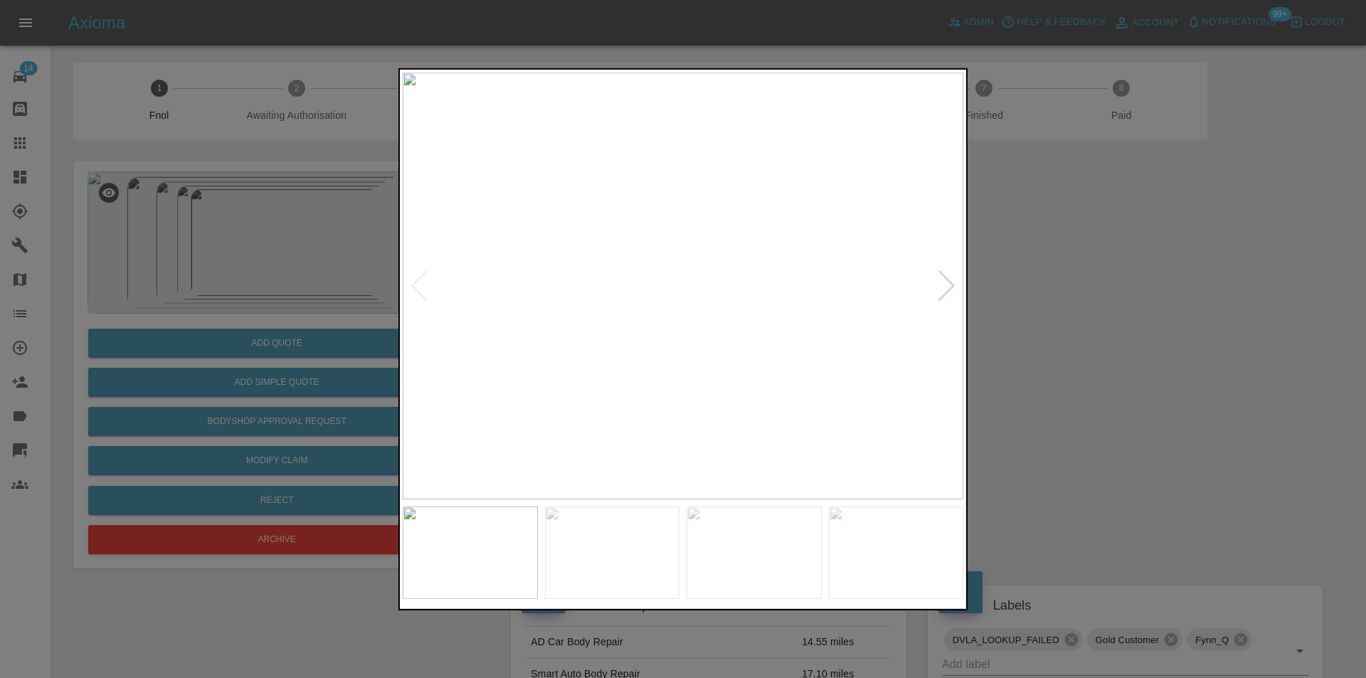
click at [950, 287] on div at bounding box center [946, 285] width 19 height 31
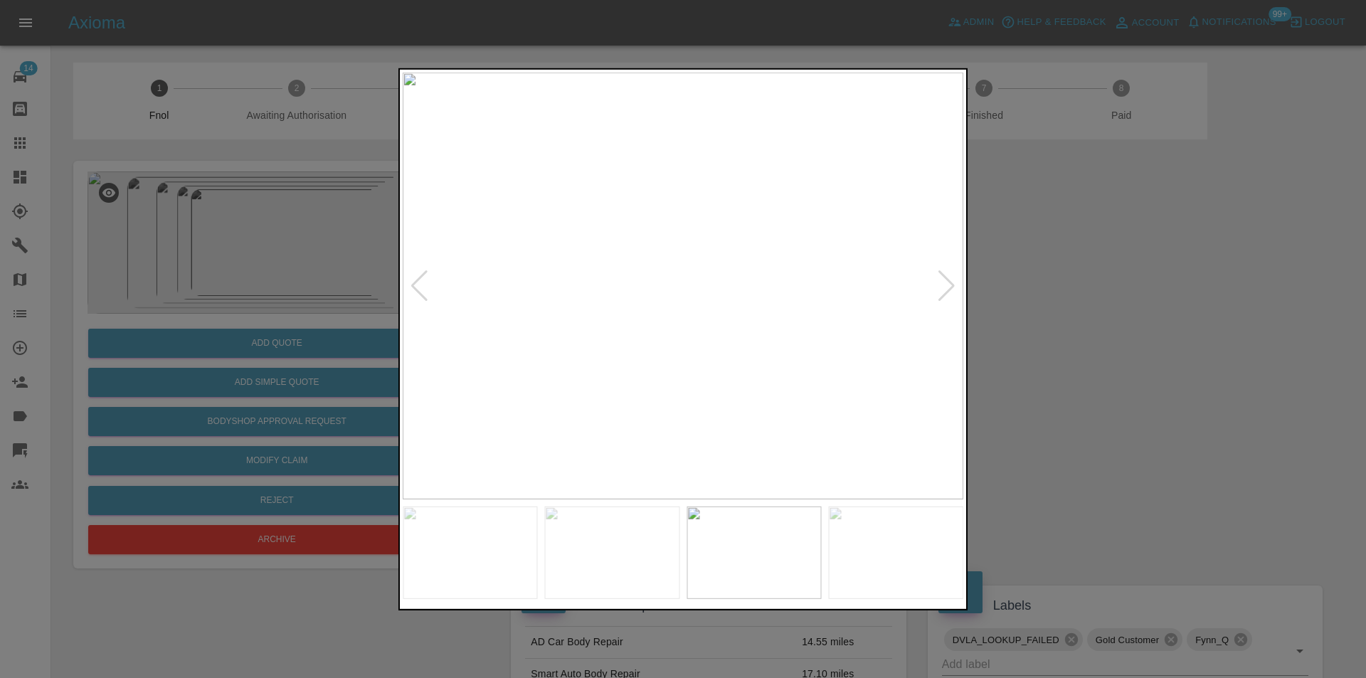
click at [950, 287] on div at bounding box center [946, 285] width 19 height 31
click at [950, 287] on img at bounding box center [683, 285] width 561 height 427
click at [1092, 315] on div at bounding box center [683, 339] width 1366 height 678
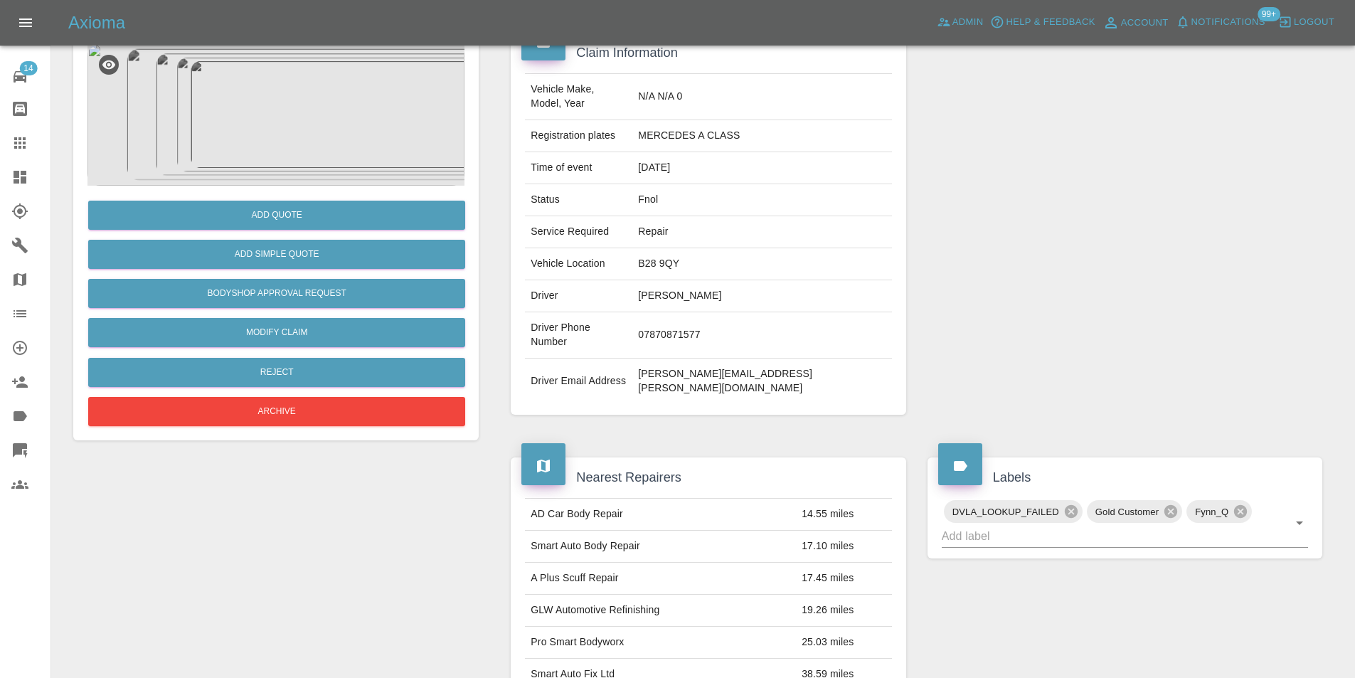
scroll to position [22, 0]
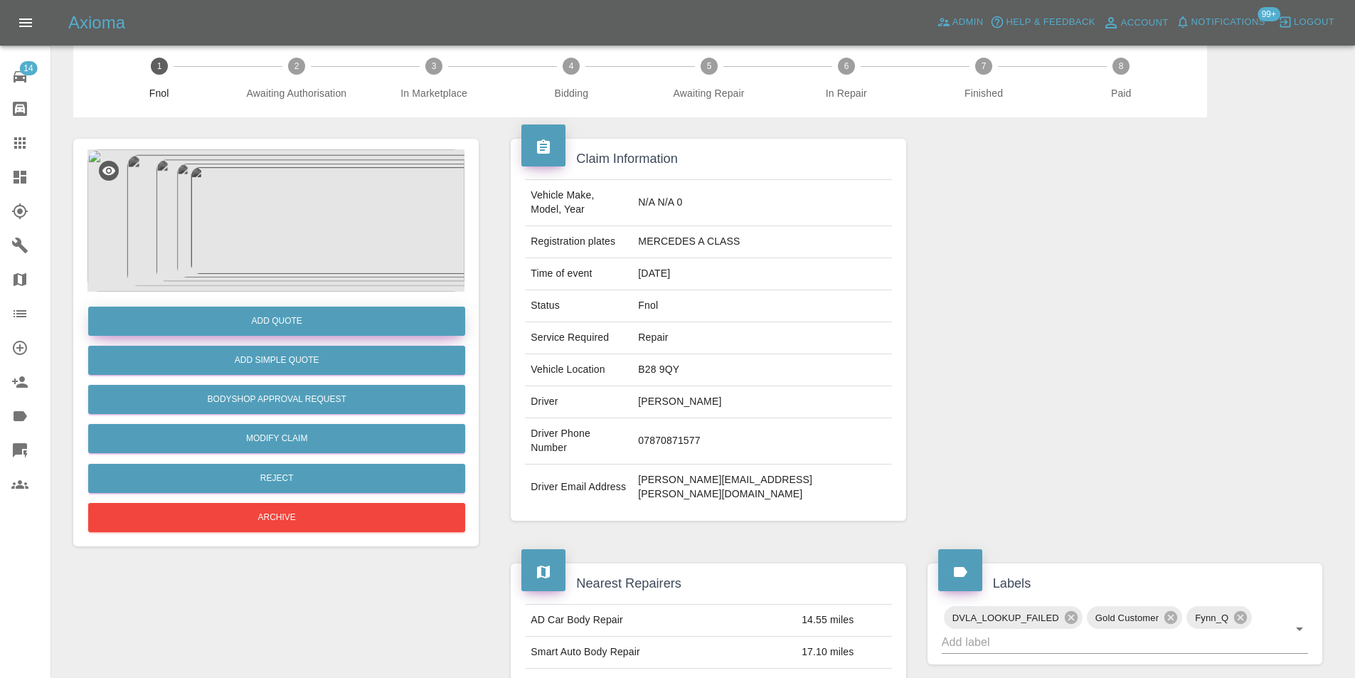
click at [295, 317] on button "Add Quote" at bounding box center [276, 321] width 377 height 29
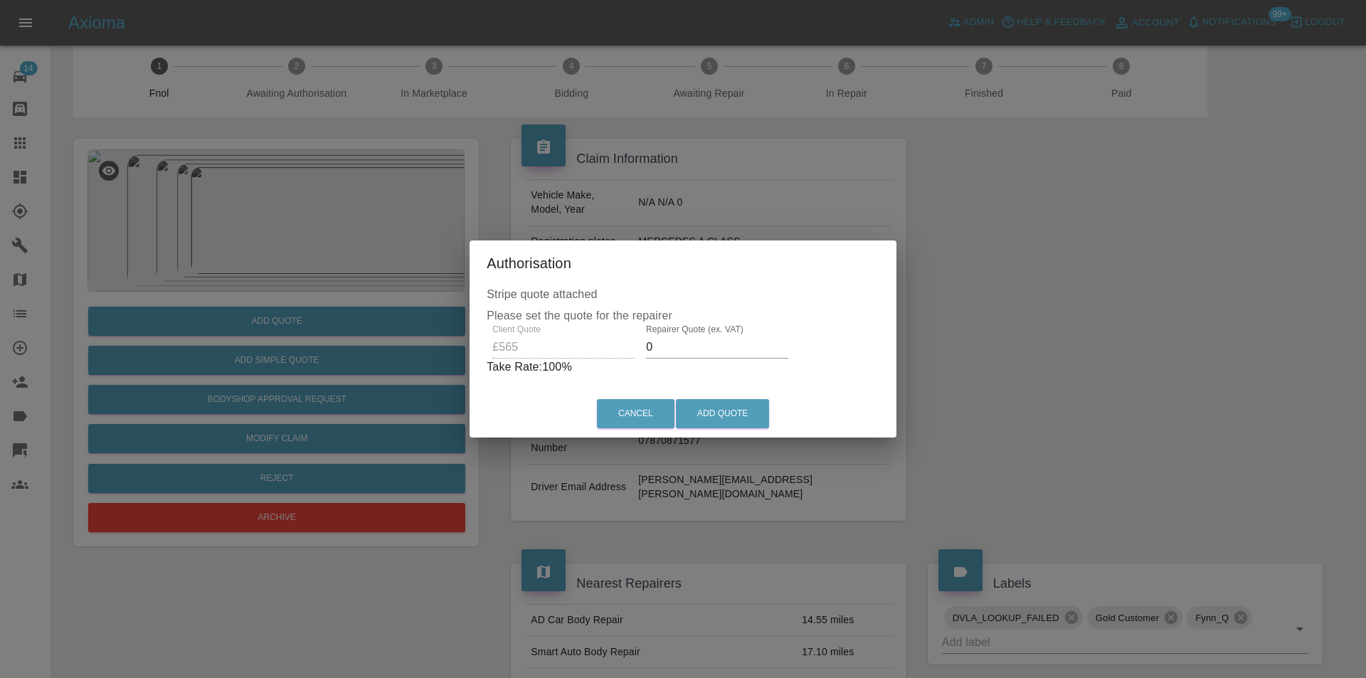
click at [671, 344] on input "0" at bounding box center [717, 347] width 142 height 23
type input "0360"
click at [723, 402] on button "Add Quote" at bounding box center [722, 413] width 93 height 29
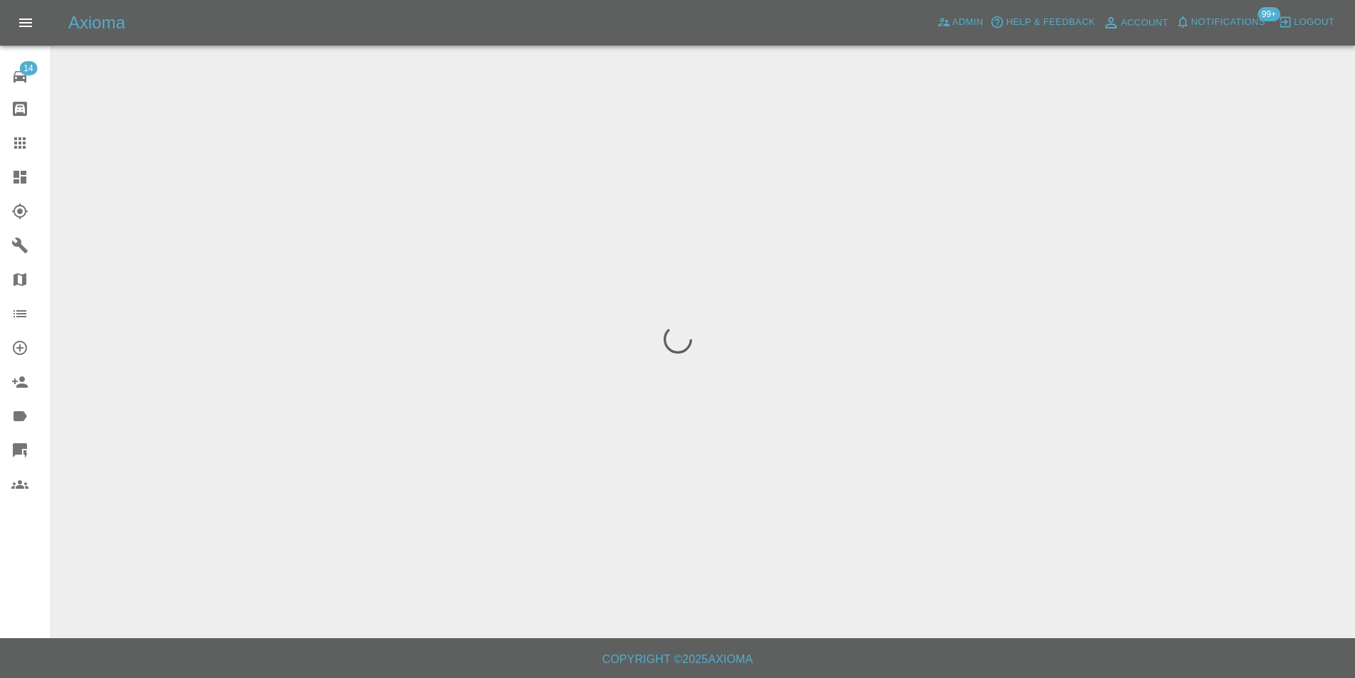
scroll to position [0, 0]
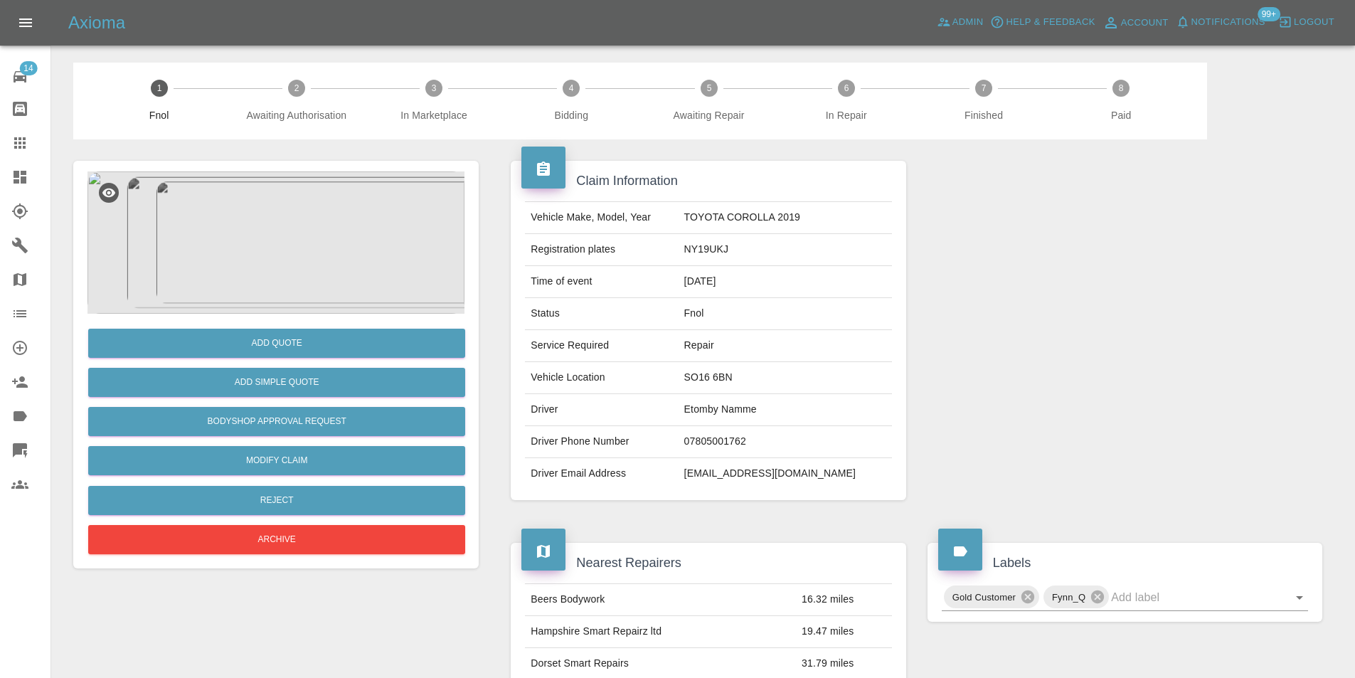
click at [296, 242] on img at bounding box center [275, 242] width 377 height 142
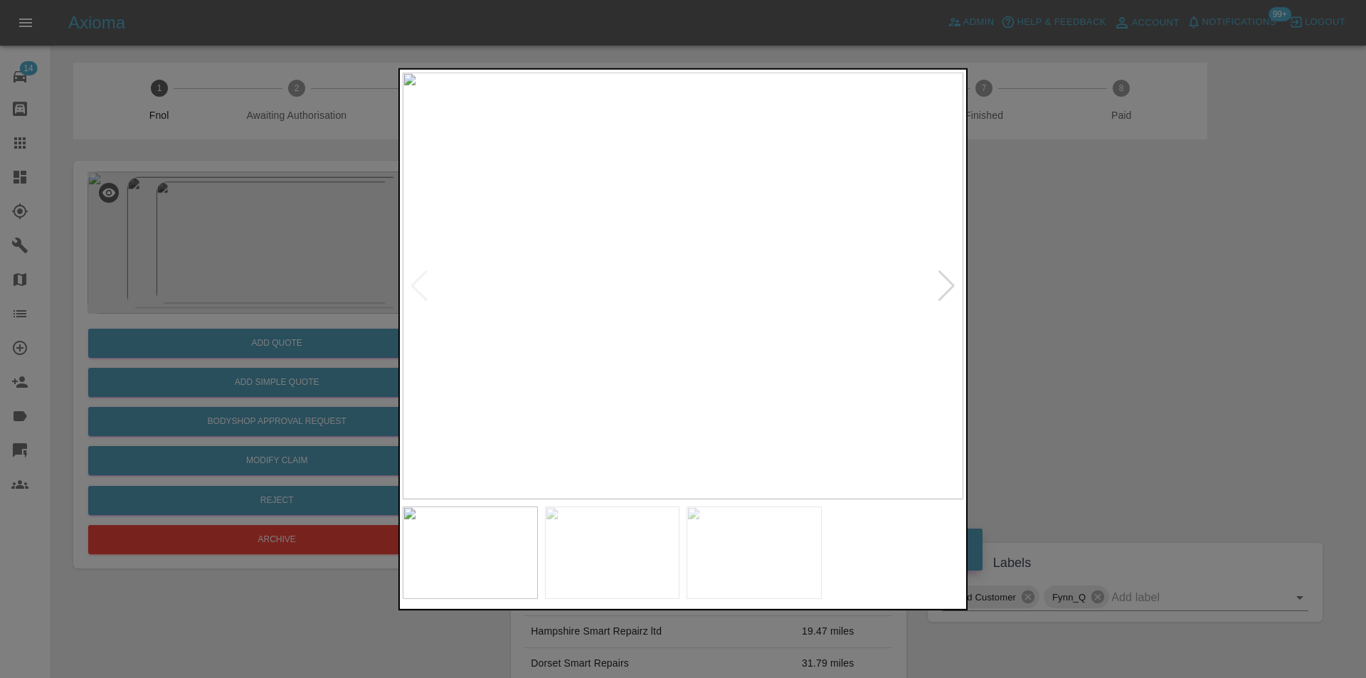
click at [952, 284] on div at bounding box center [946, 285] width 19 height 31
click at [952, 285] on div at bounding box center [946, 285] width 19 height 31
click at [952, 285] on img at bounding box center [683, 285] width 561 height 427
click at [714, 361] on img at bounding box center [683, 285] width 561 height 427
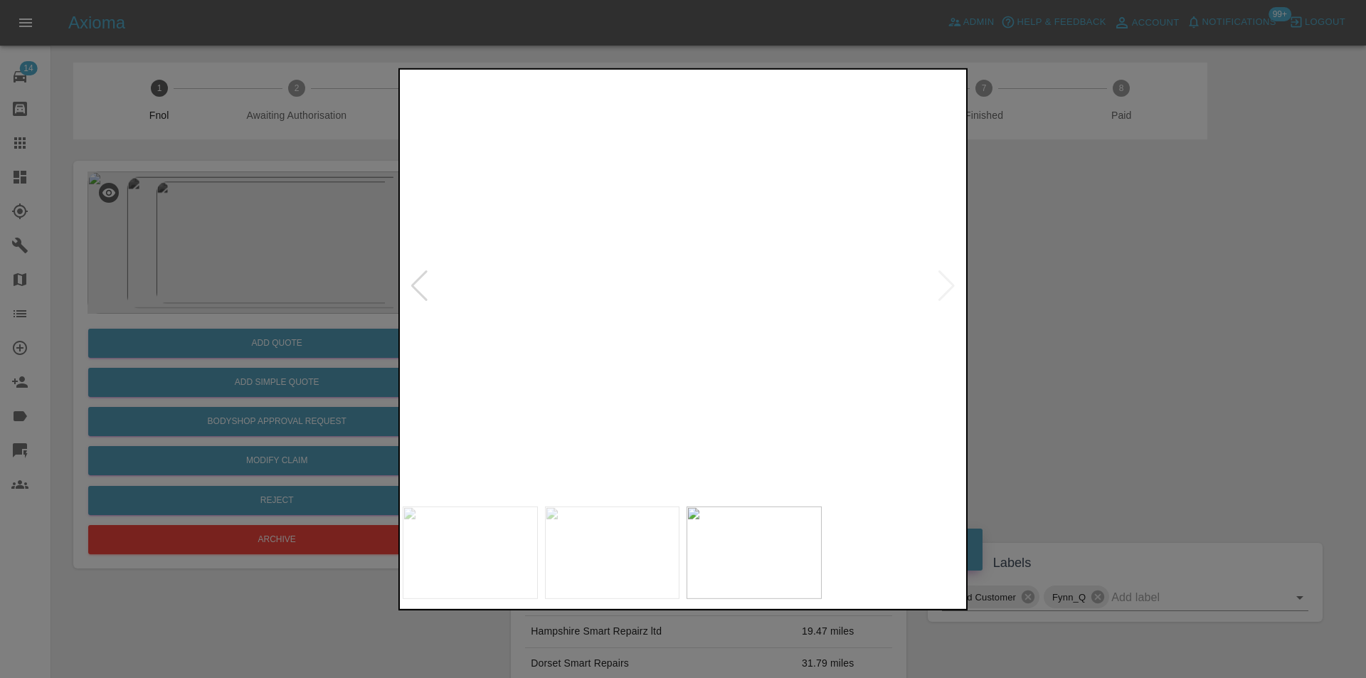
drag, startPoint x: 1030, startPoint y: 363, endPoint x: 1014, endPoint y: 363, distance: 16.4
click at [1026, 363] on div at bounding box center [683, 339] width 1366 height 678
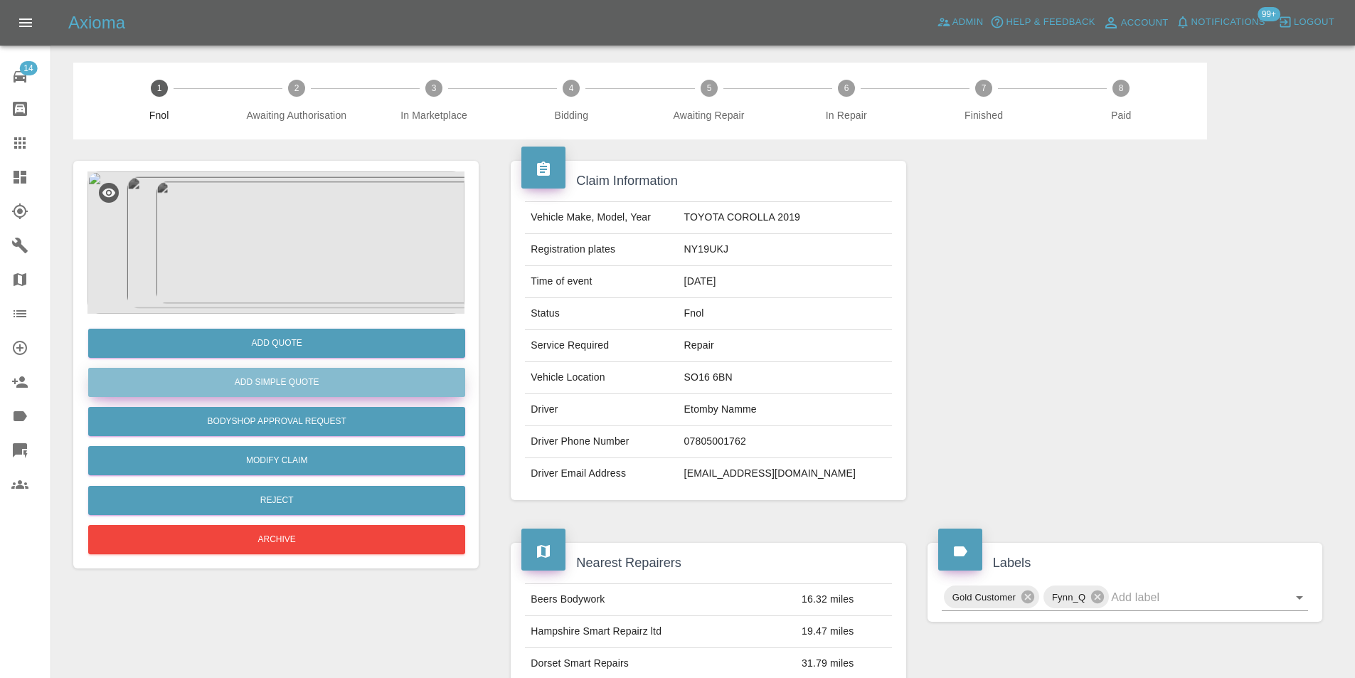
click at [280, 389] on button "Add Simple Quote" at bounding box center [276, 382] width 377 height 29
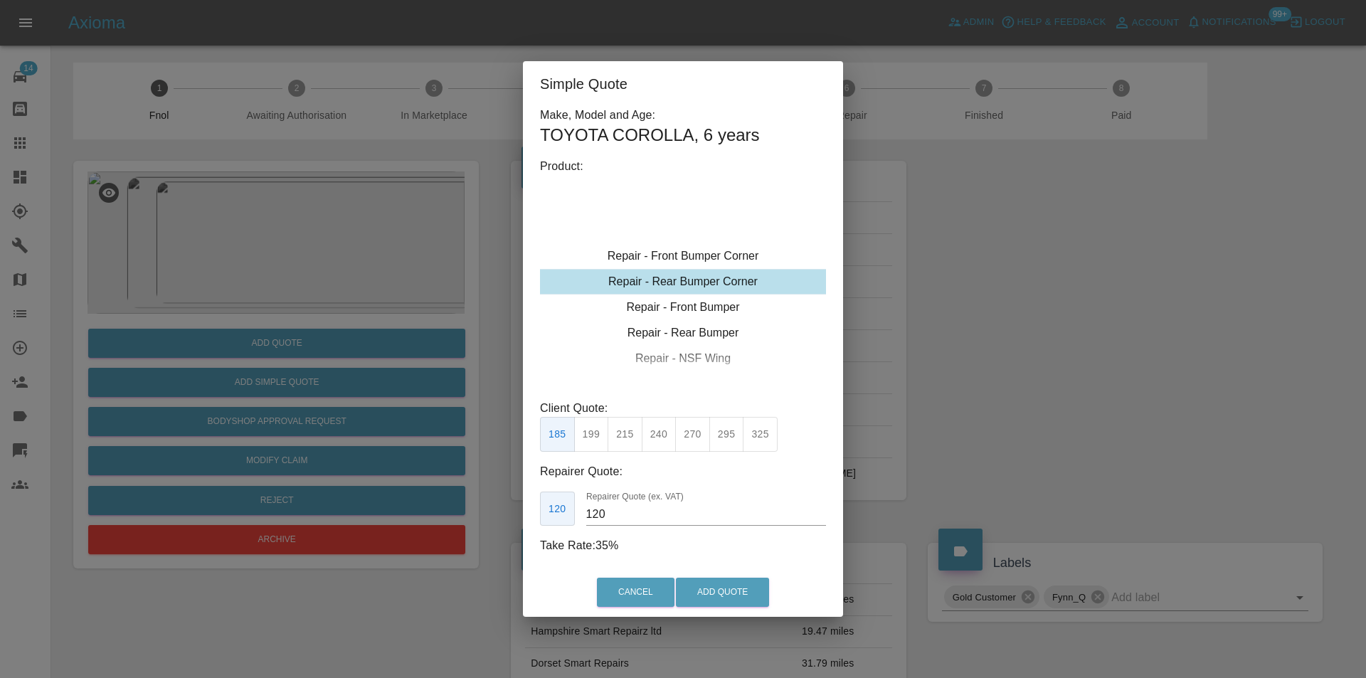
click at [719, 441] on button "295" at bounding box center [726, 434] width 35 height 35
type input "180"
click at [722, 587] on button "Add Quote" at bounding box center [722, 592] width 93 height 29
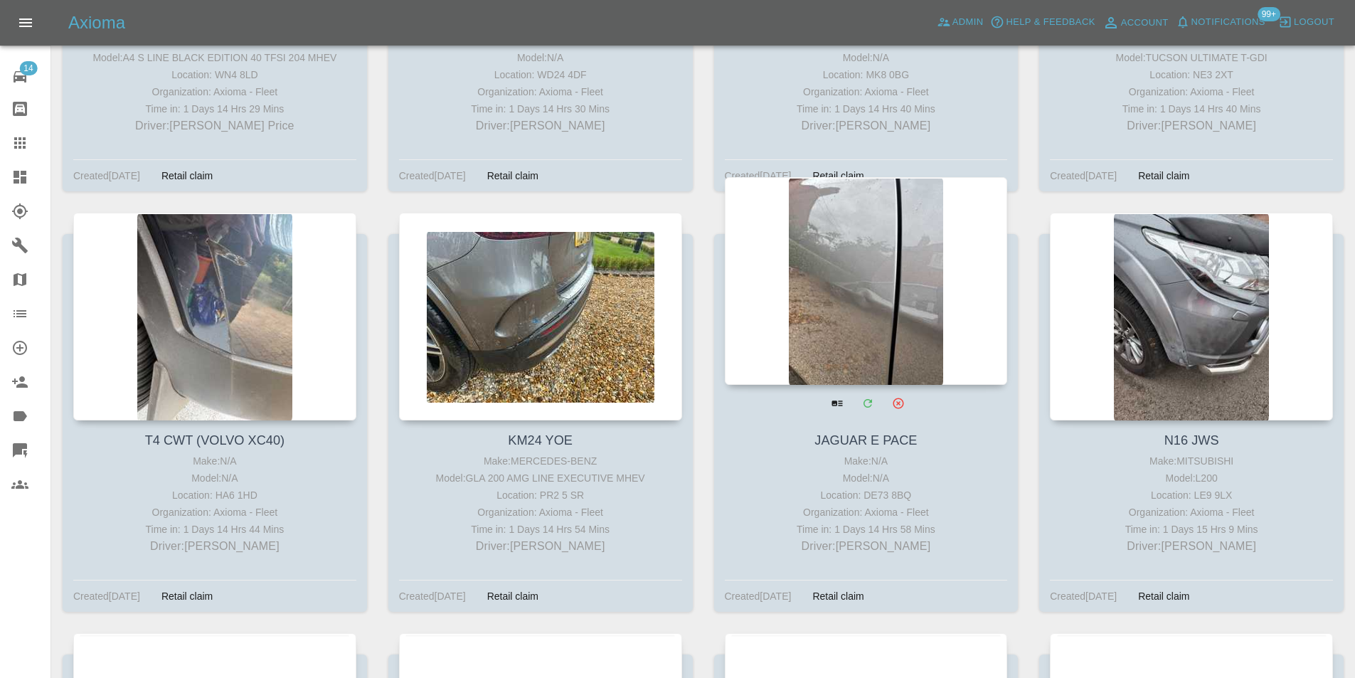
scroll to position [19482, 0]
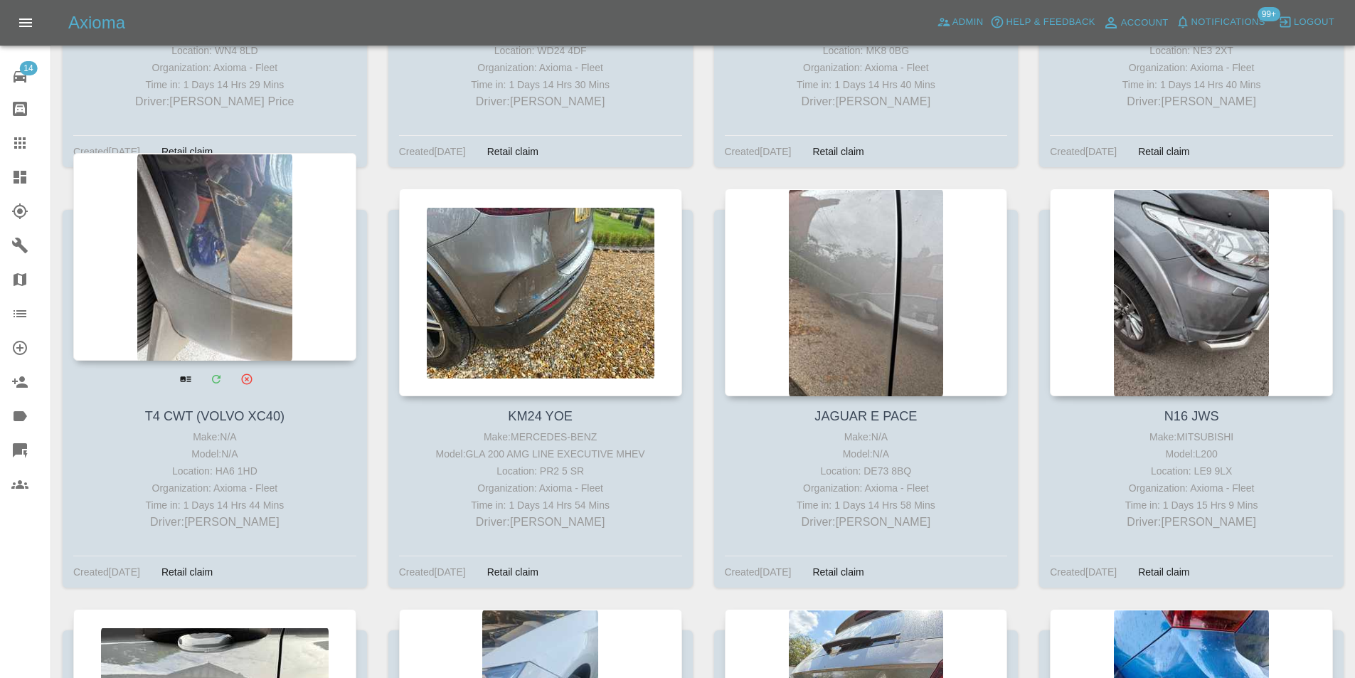
drag, startPoint x: 164, startPoint y: 197, endPoint x: 336, endPoint y: 309, distance: 205.0
click at [192, 206] on div at bounding box center [214, 257] width 283 height 208
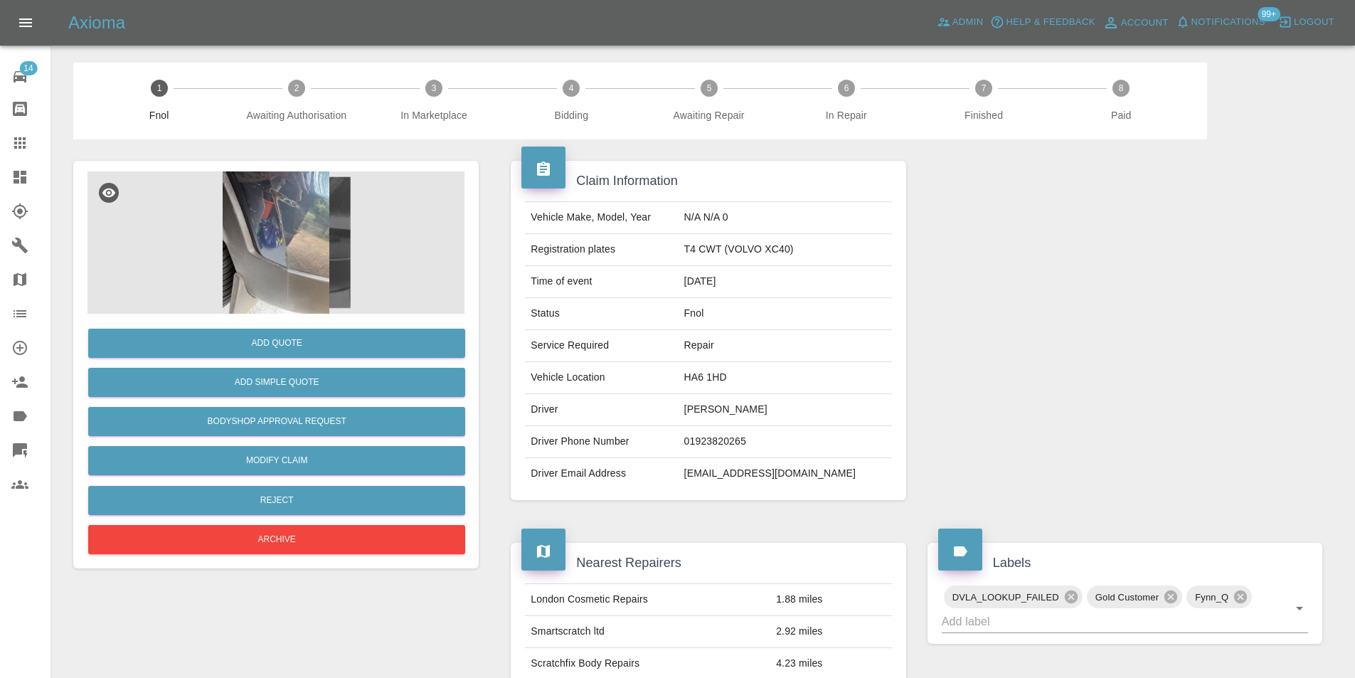
click at [281, 265] on img at bounding box center [275, 242] width 377 height 142
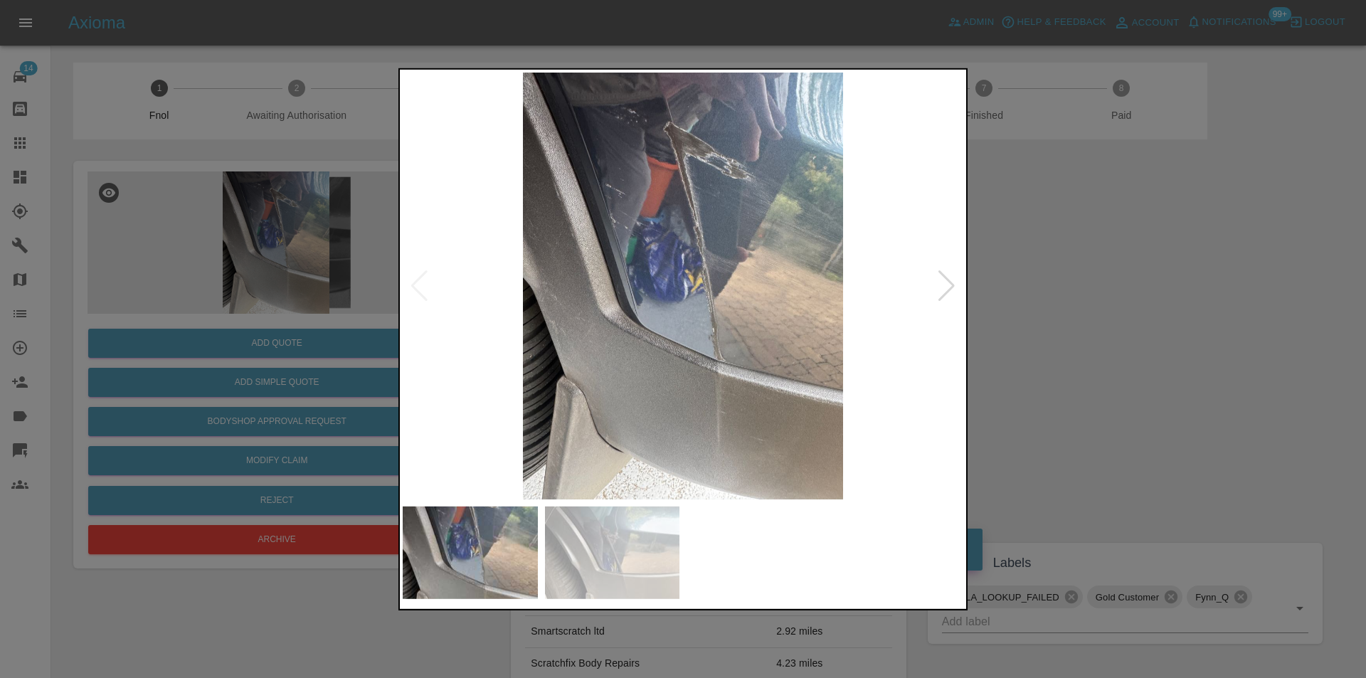
click at [943, 285] on div at bounding box center [946, 285] width 19 height 31
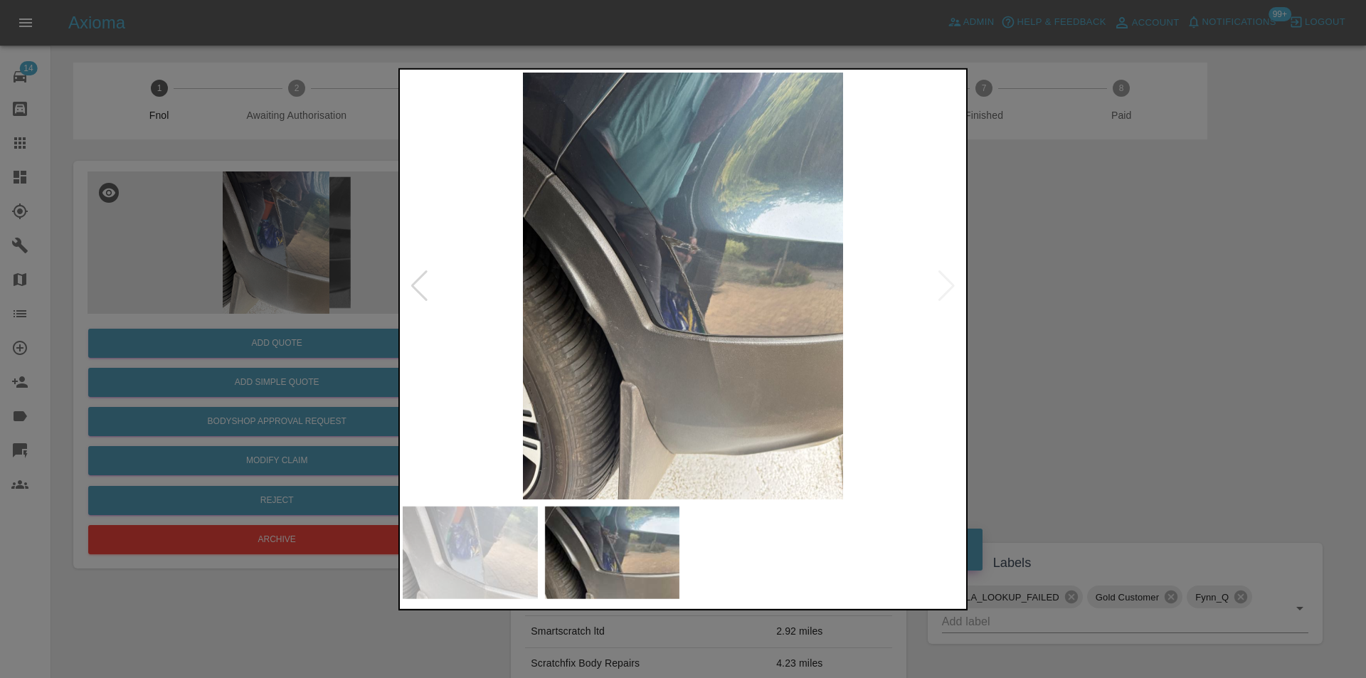
click at [943, 285] on img at bounding box center [683, 285] width 561 height 427
click at [414, 281] on div at bounding box center [419, 285] width 19 height 31
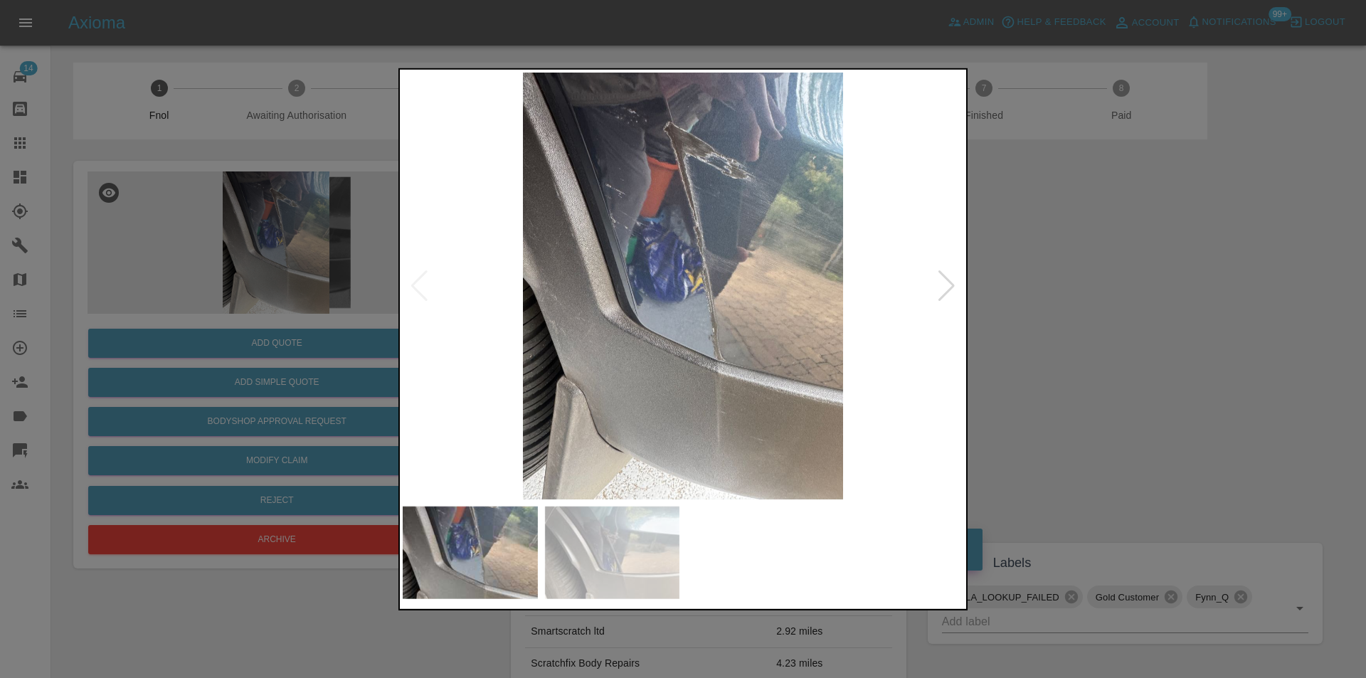
click at [678, 233] on img at bounding box center [683, 285] width 561 height 427
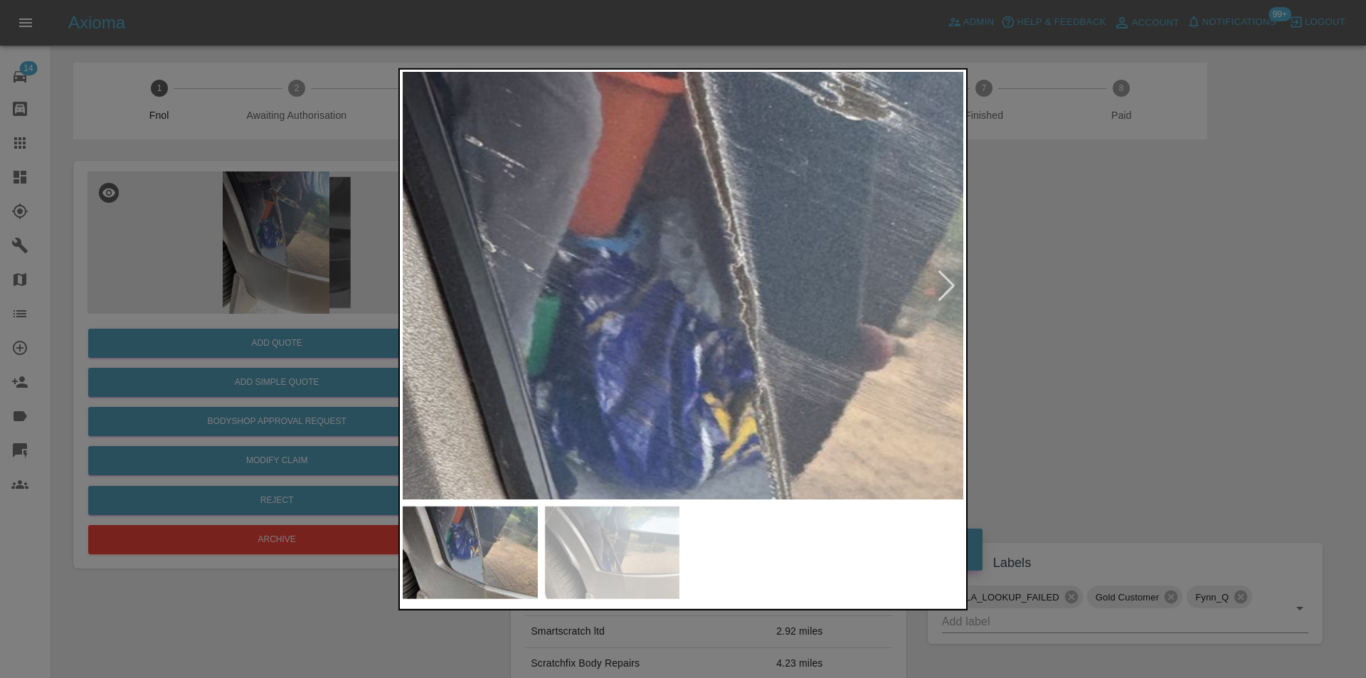
click at [678, 233] on img at bounding box center [698, 442] width 1682 height 1281
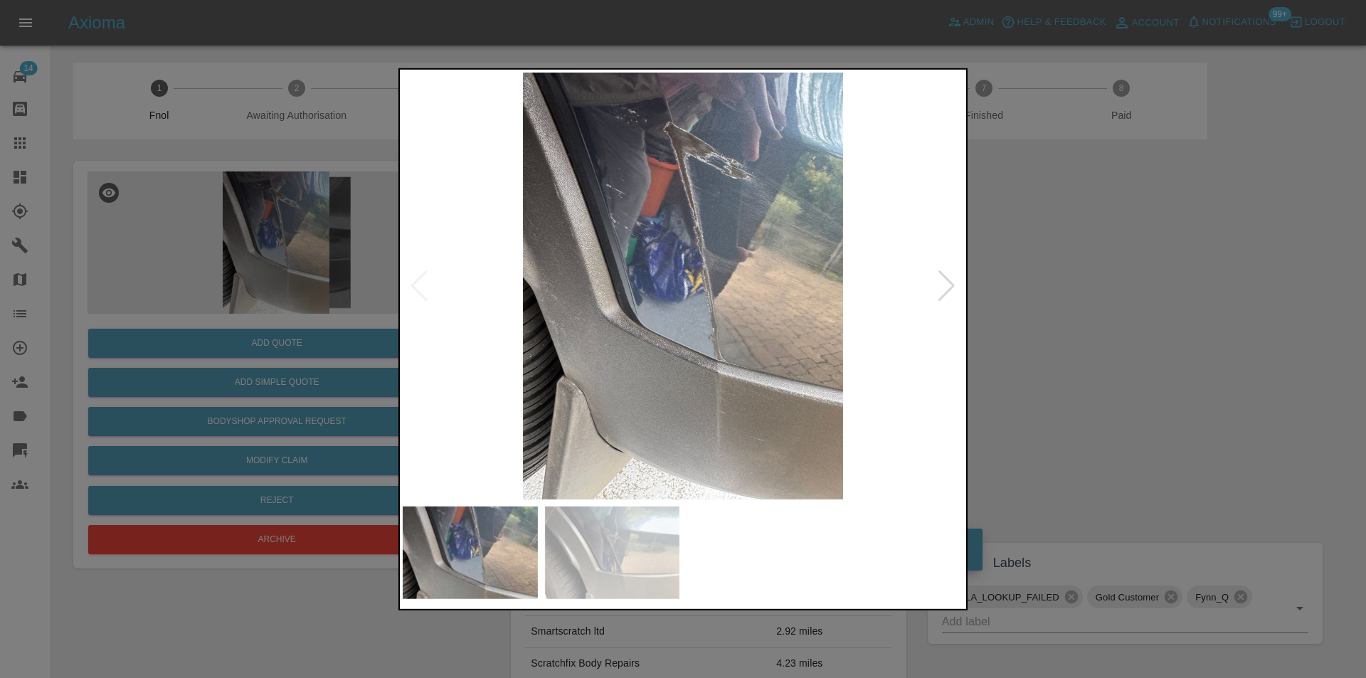
click at [1076, 297] on div at bounding box center [683, 339] width 1366 height 678
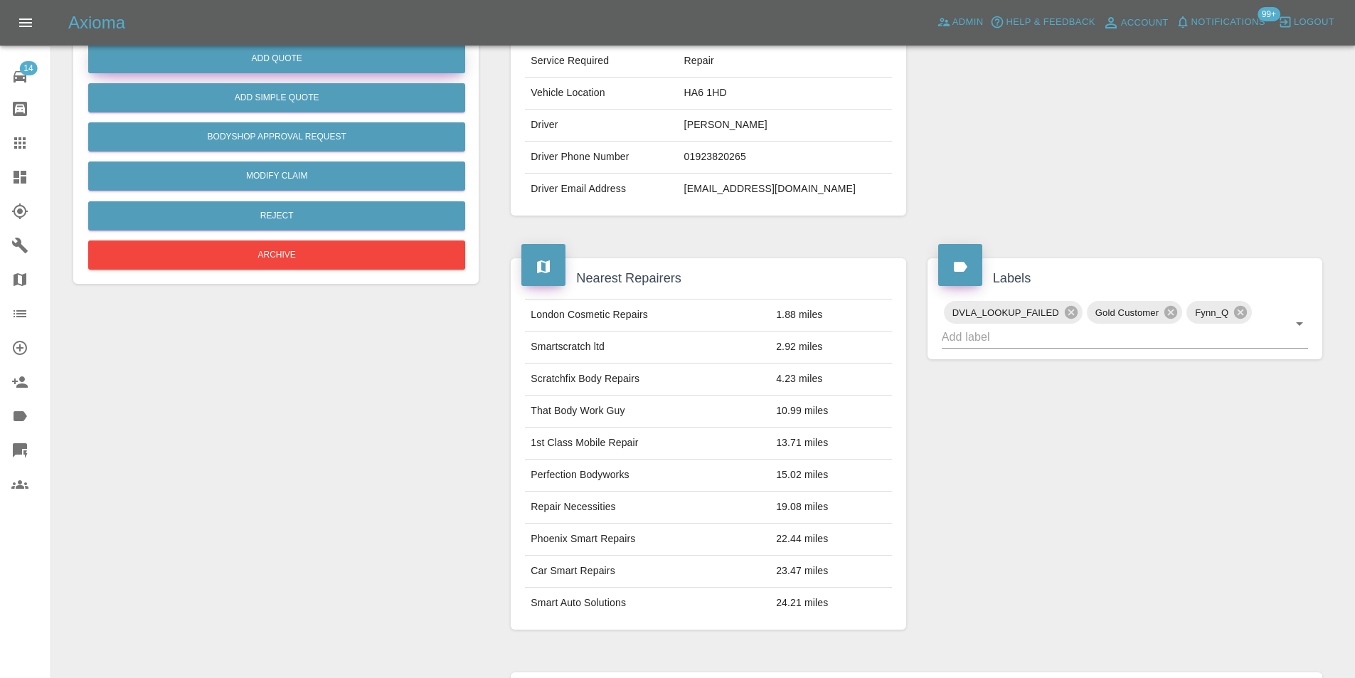
scroll to position [78, 0]
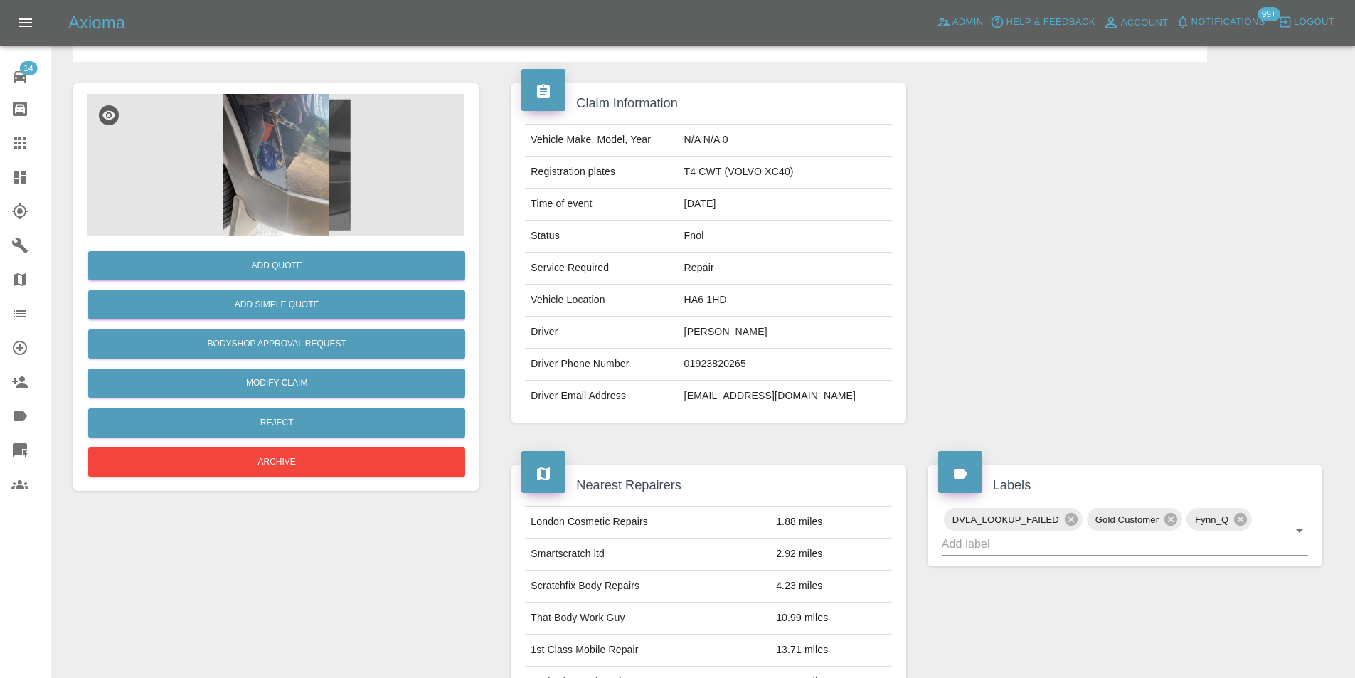
click at [279, 160] on img at bounding box center [275, 165] width 377 height 142
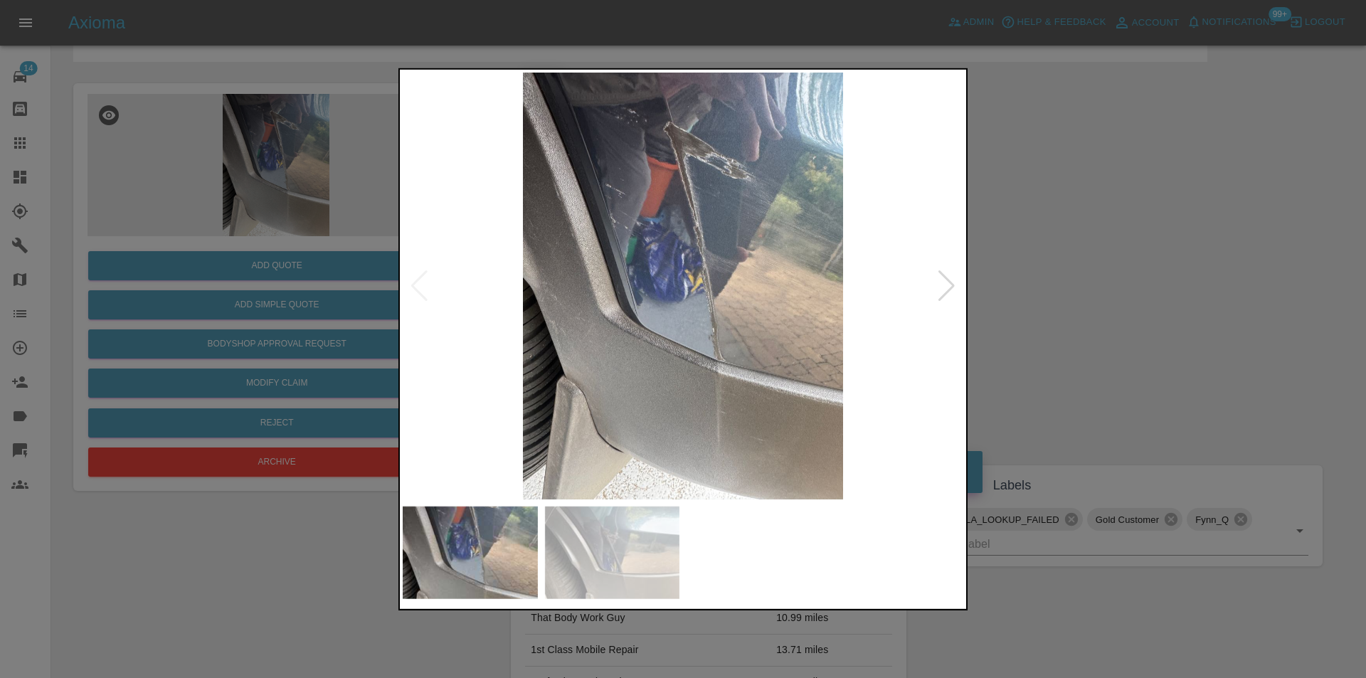
click at [734, 405] on img at bounding box center [683, 285] width 561 height 427
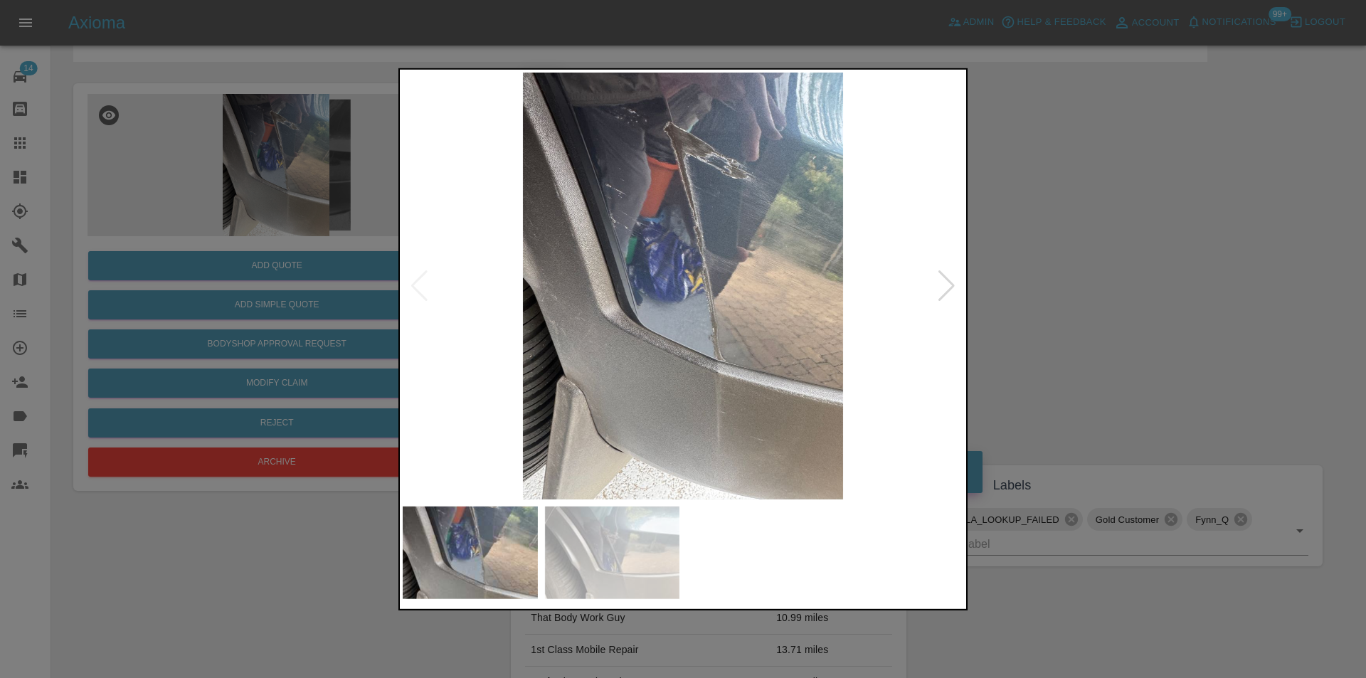
click at [1093, 328] on div at bounding box center [683, 339] width 1366 height 678
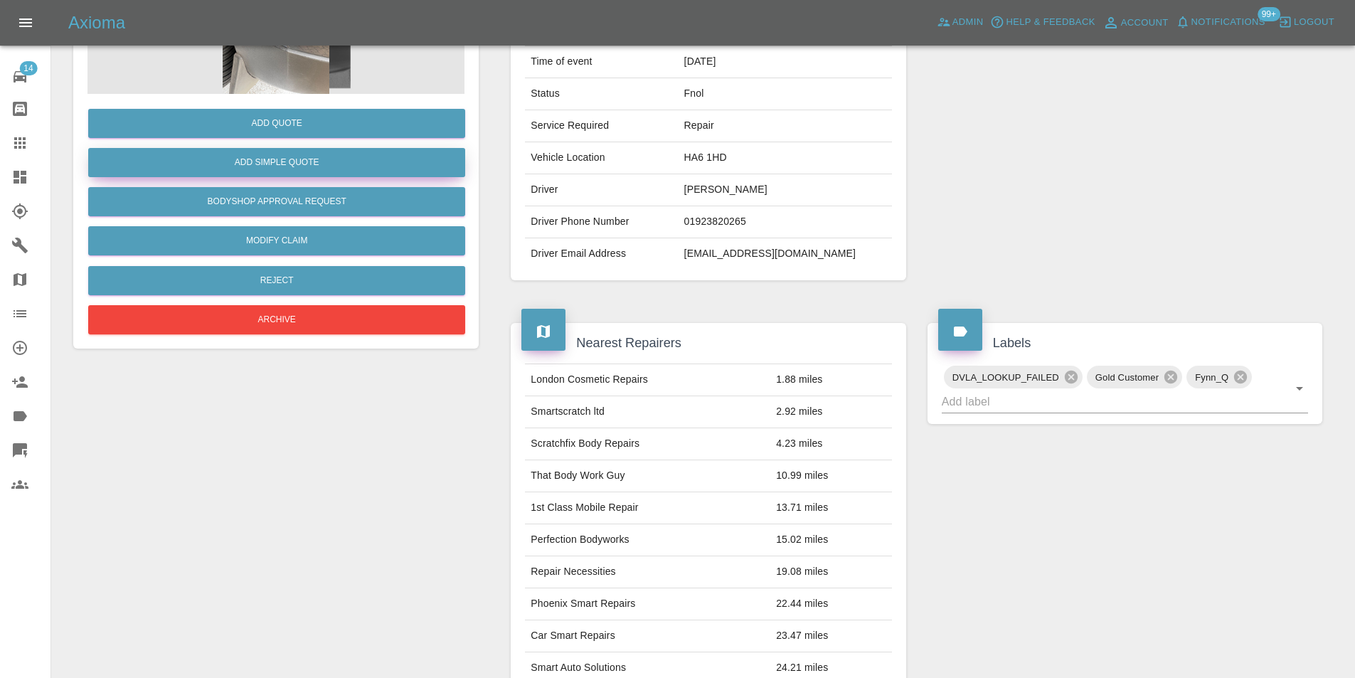
scroll to position [6, 0]
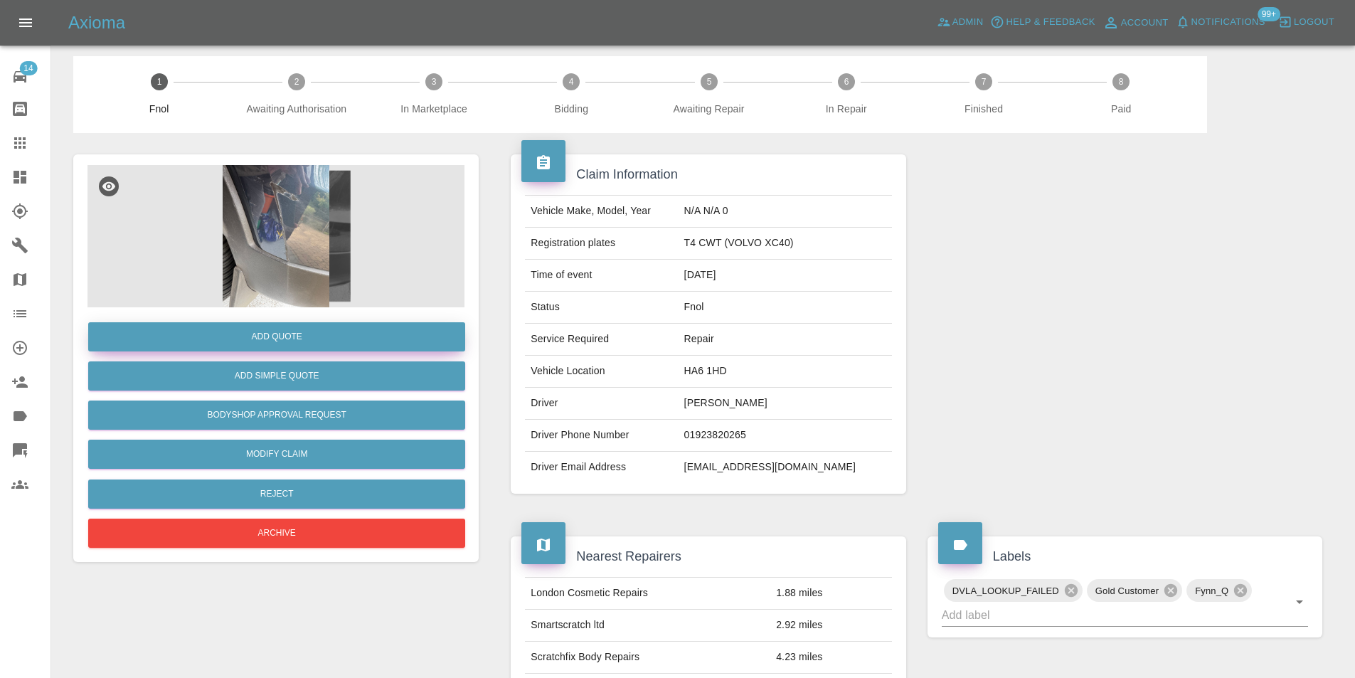
click at [289, 341] on button "Add Quote" at bounding box center [276, 336] width 377 height 29
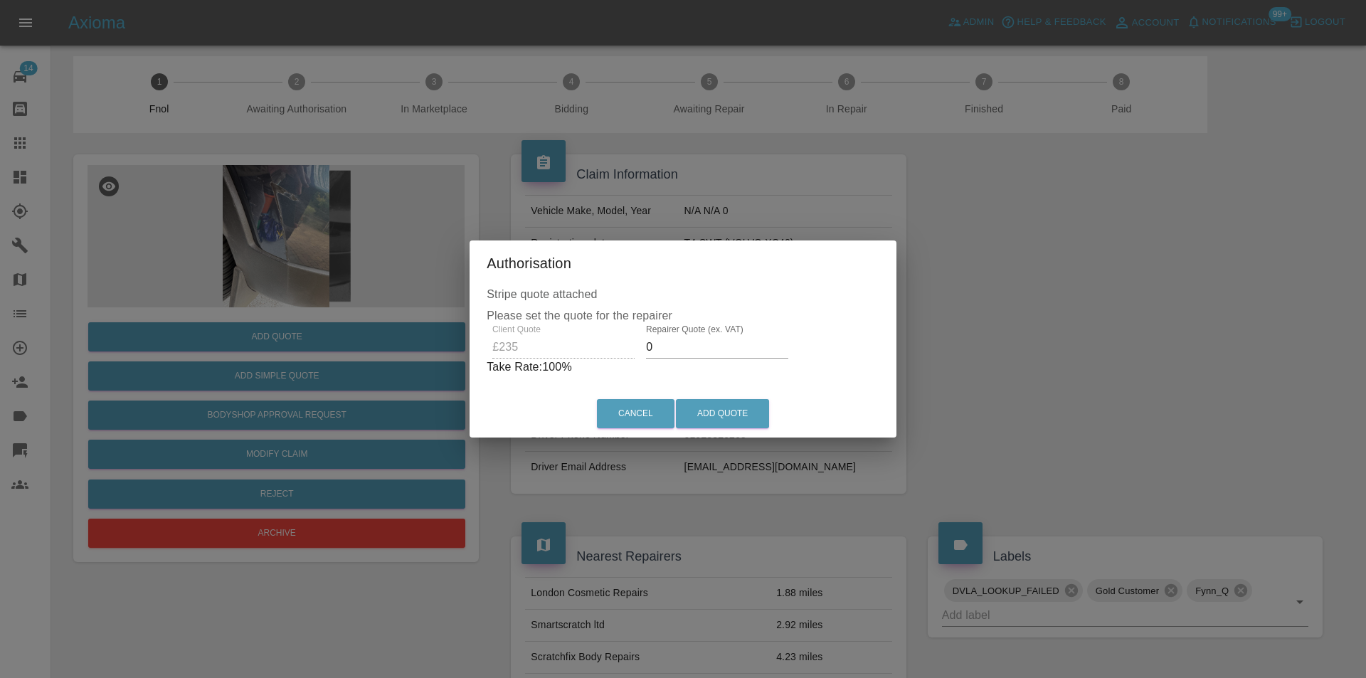
click at [678, 350] on input "0" at bounding box center [717, 347] width 142 height 23
type input "0145"
click at [723, 410] on button "Add Quote" at bounding box center [722, 413] width 93 height 29
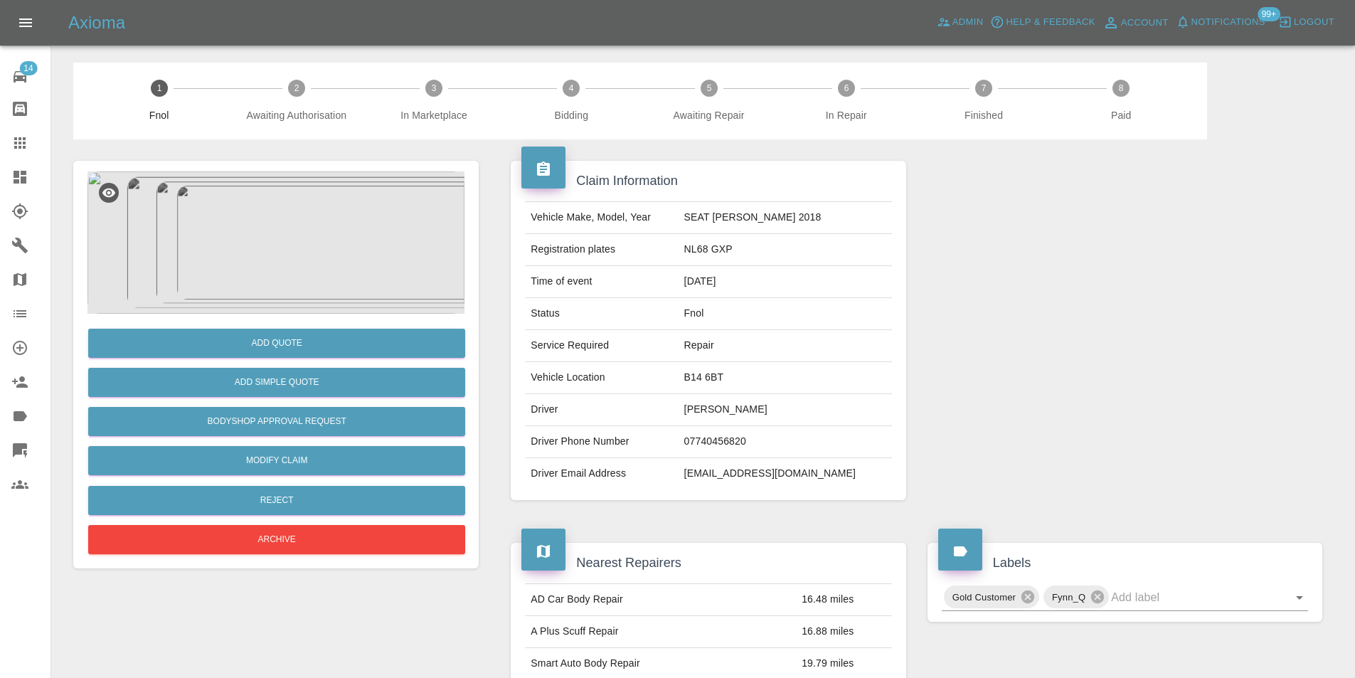
click at [270, 204] on img at bounding box center [275, 242] width 377 height 142
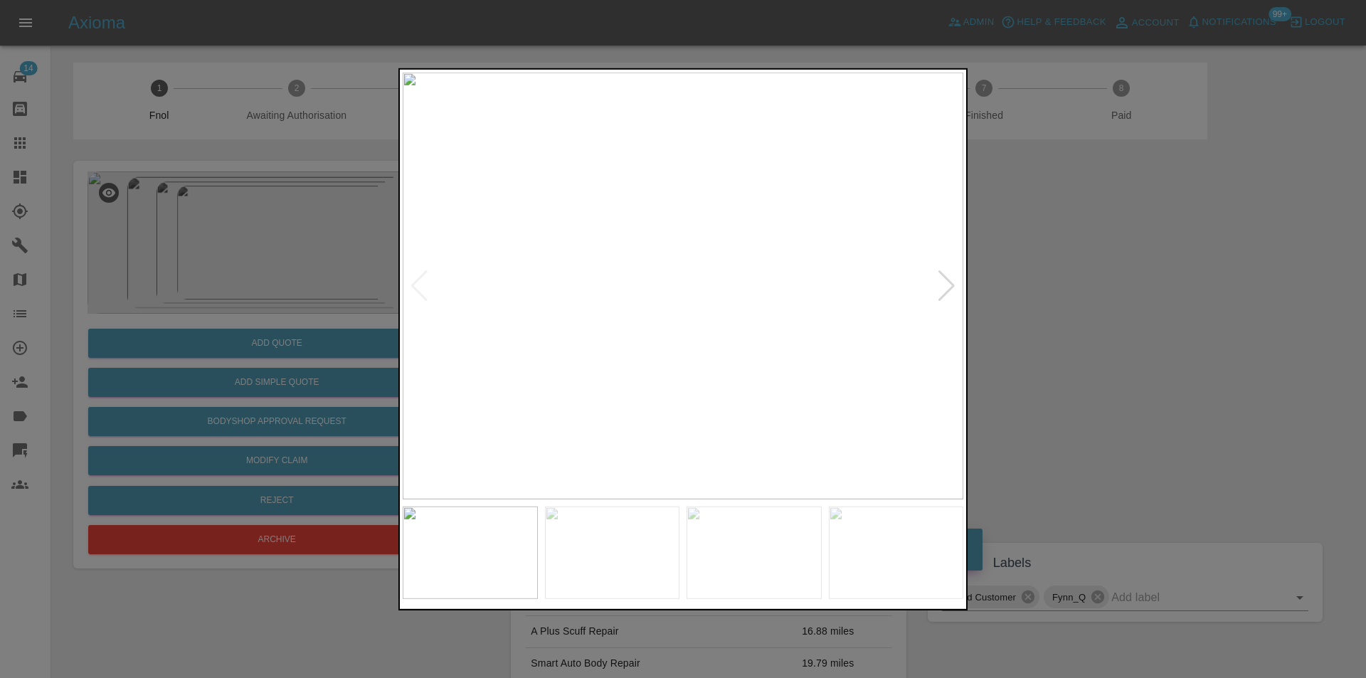
click at [950, 285] on div at bounding box center [946, 285] width 19 height 31
click at [950, 285] on img at bounding box center [683, 285] width 561 height 427
click at [1154, 295] on div at bounding box center [683, 339] width 1366 height 678
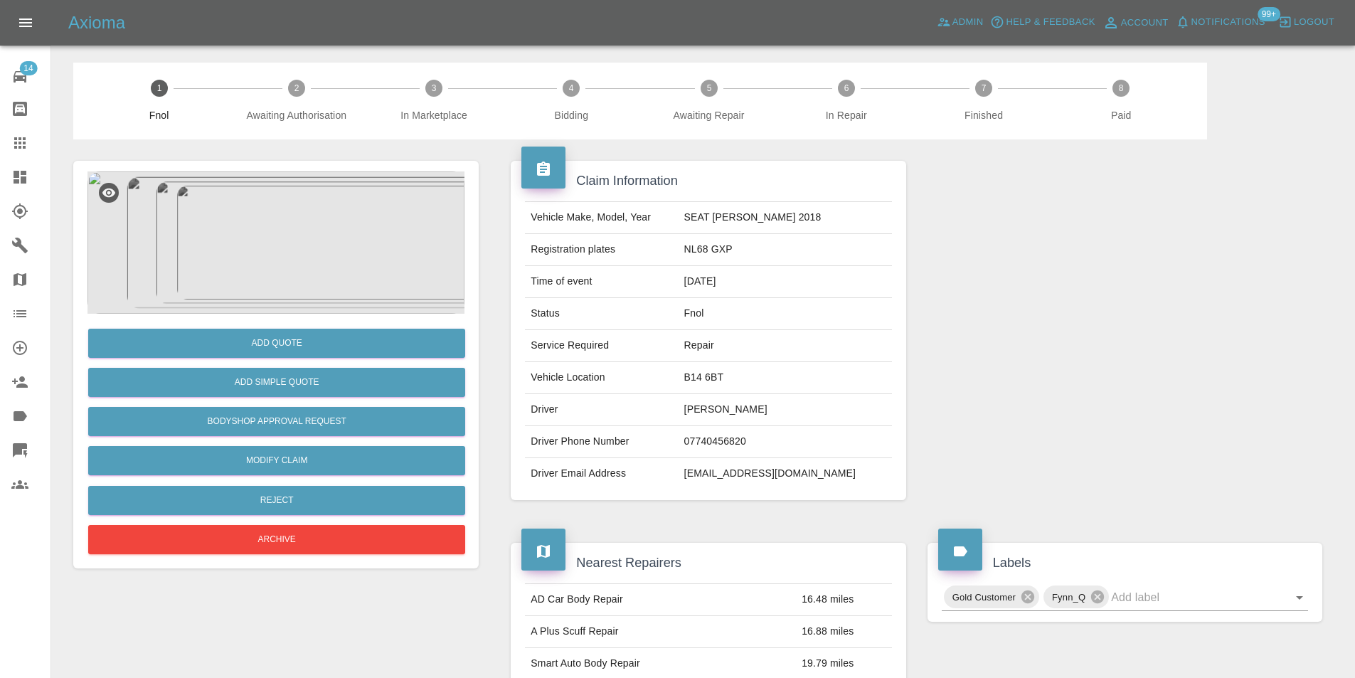
click at [269, 246] on img at bounding box center [275, 242] width 377 height 142
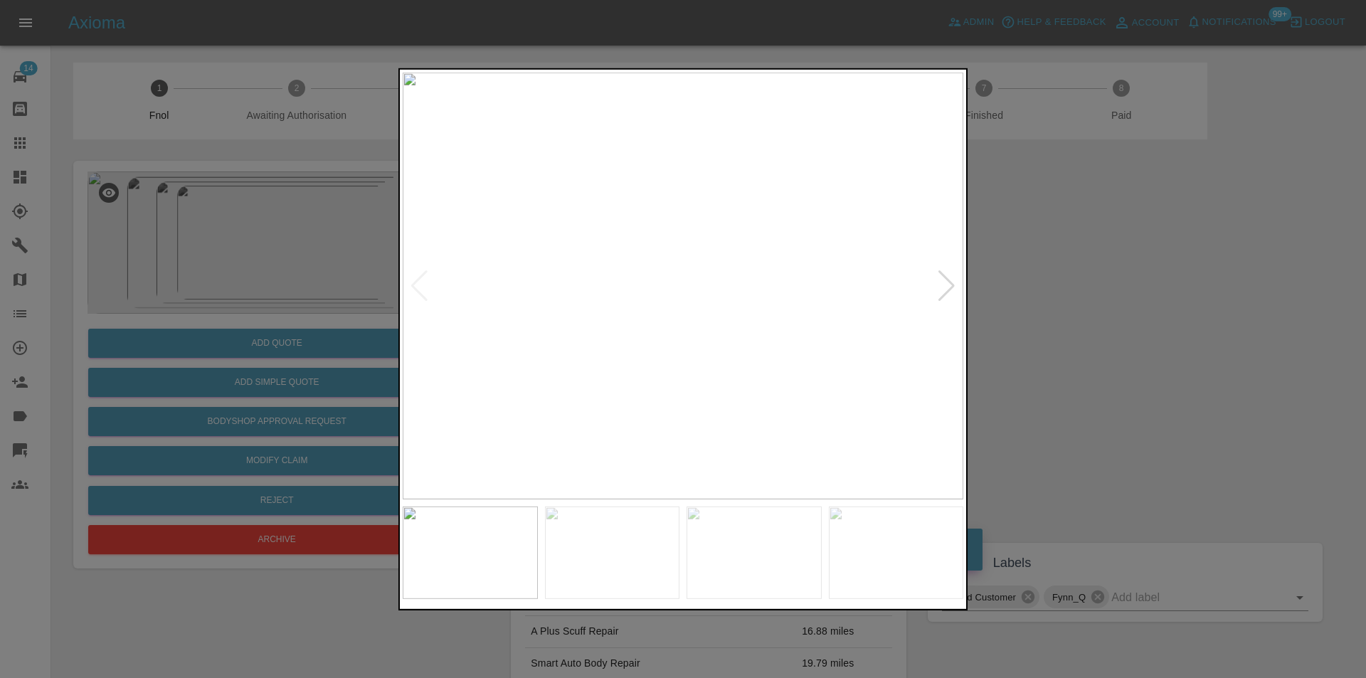
click at [940, 282] on div at bounding box center [946, 285] width 19 height 31
click at [941, 283] on div at bounding box center [946, 285] width 19 height 31
click at [942, 283] on div at bounding box center [946, 285] width 19 height 31
click at [945, 282] on img at bounding box center [683, 285] width 561 height 427
click at [945, 280] on img at bounding box center [683, 285] width 561 height 427
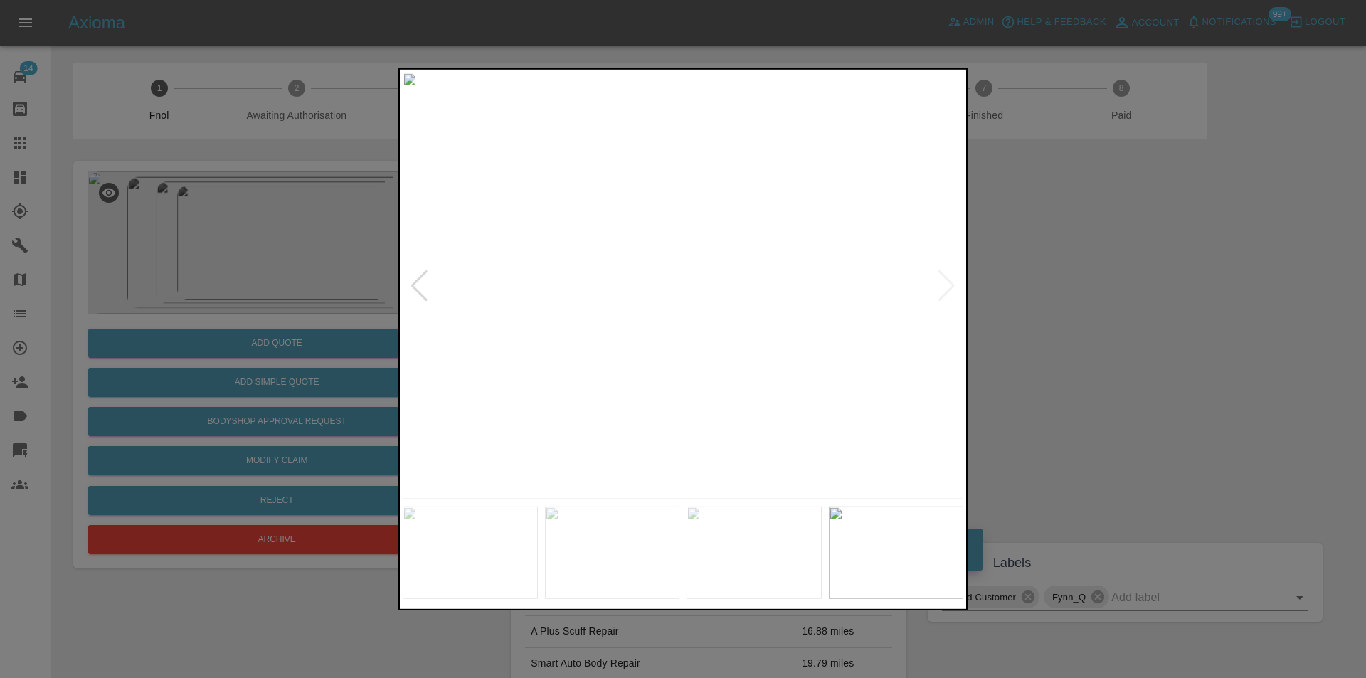
click at [1068, 298] on div at bounding box center [683, 339] width 1366 height 678
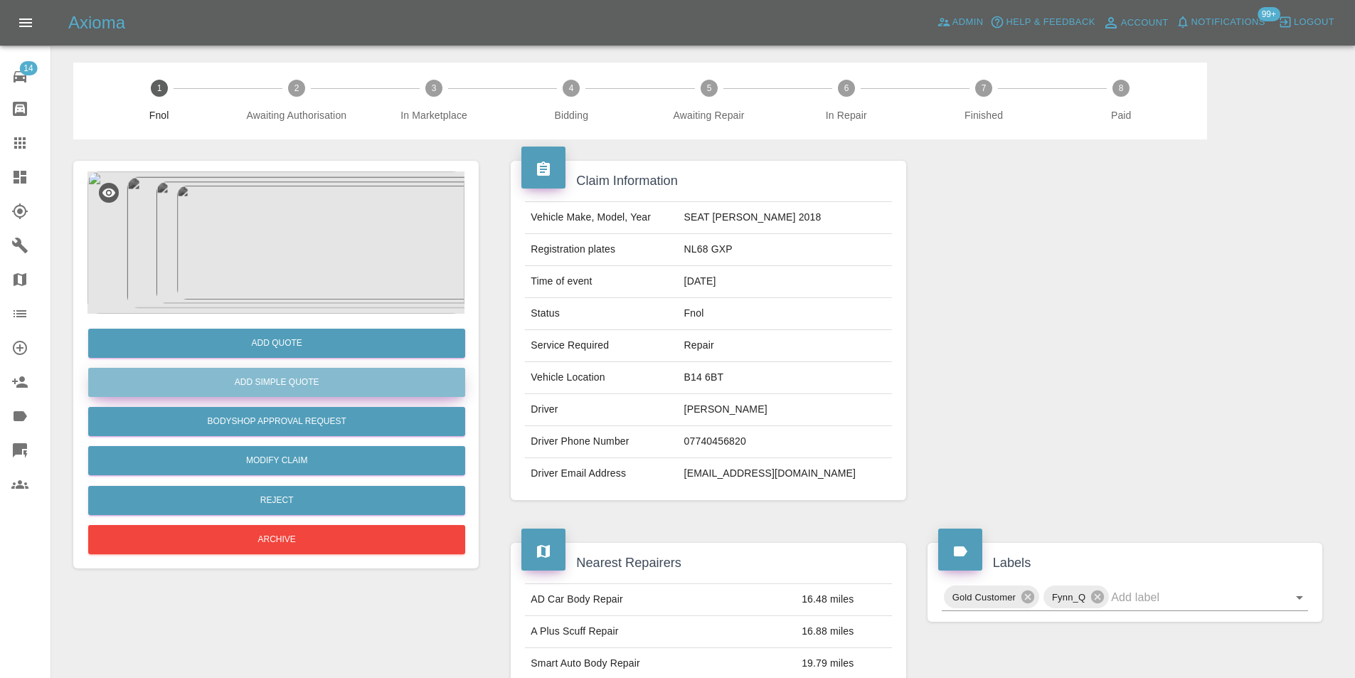
click at [286, 381] on button "Add Simple Quote" at bounding box center [276, 382] width 377 height 29
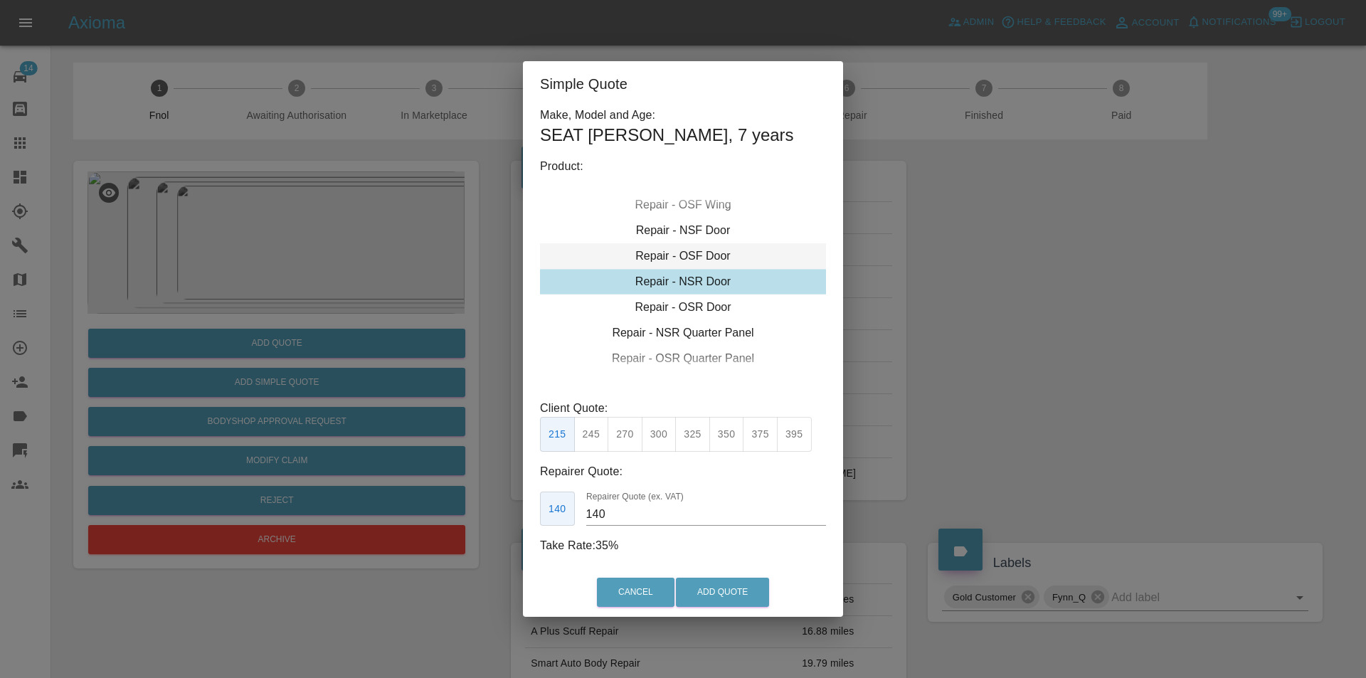
click at [705, 253] on div "Repair - OSF Door" at bounding box center [683, 256] width 286 height 26
drag, startPoint x: 659, startPoint y: 436, endPoint x: 679, endPoint y: 476, distance: 44.5
click at [658, 439] on button "300" at bounding box center [659, 434] width 35 height 35
type input "190"
click at [705, 597] on button "Add Quote" at bounding box center [722, 592] width 93 height 29
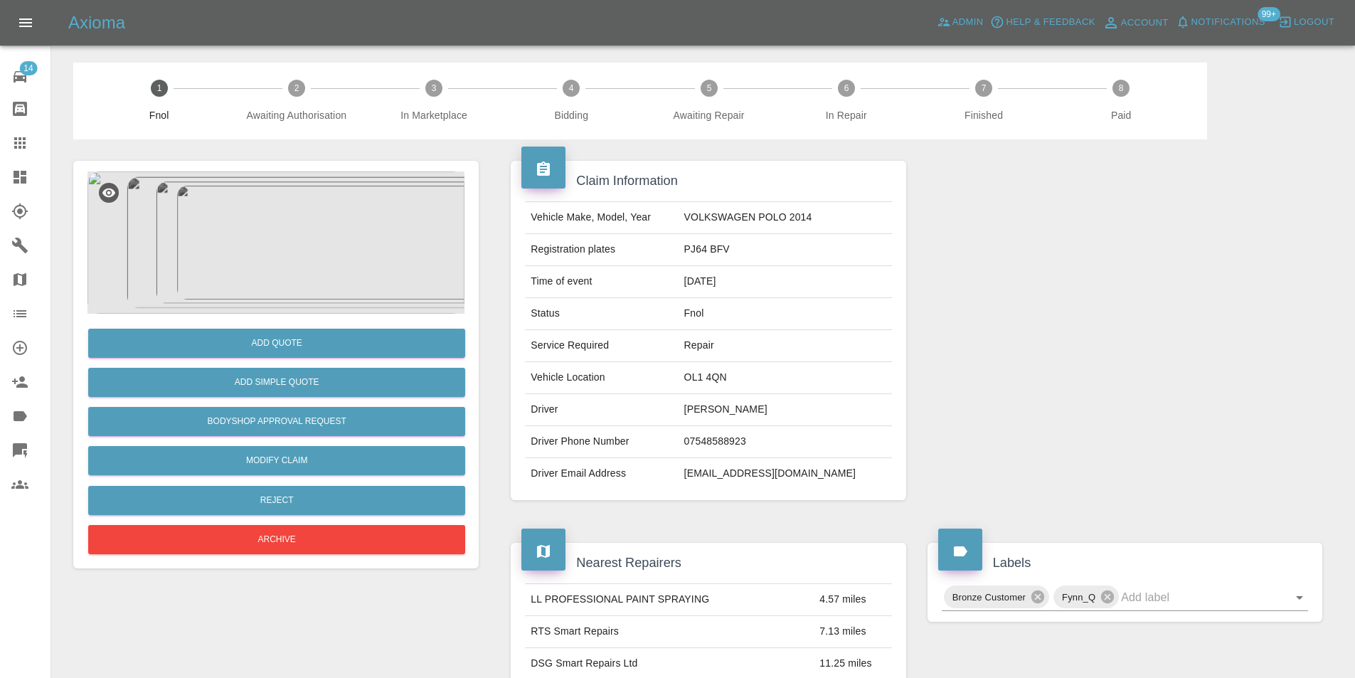
click at [305, 219] on img at bounding box center [275, 242] width 377 height 142
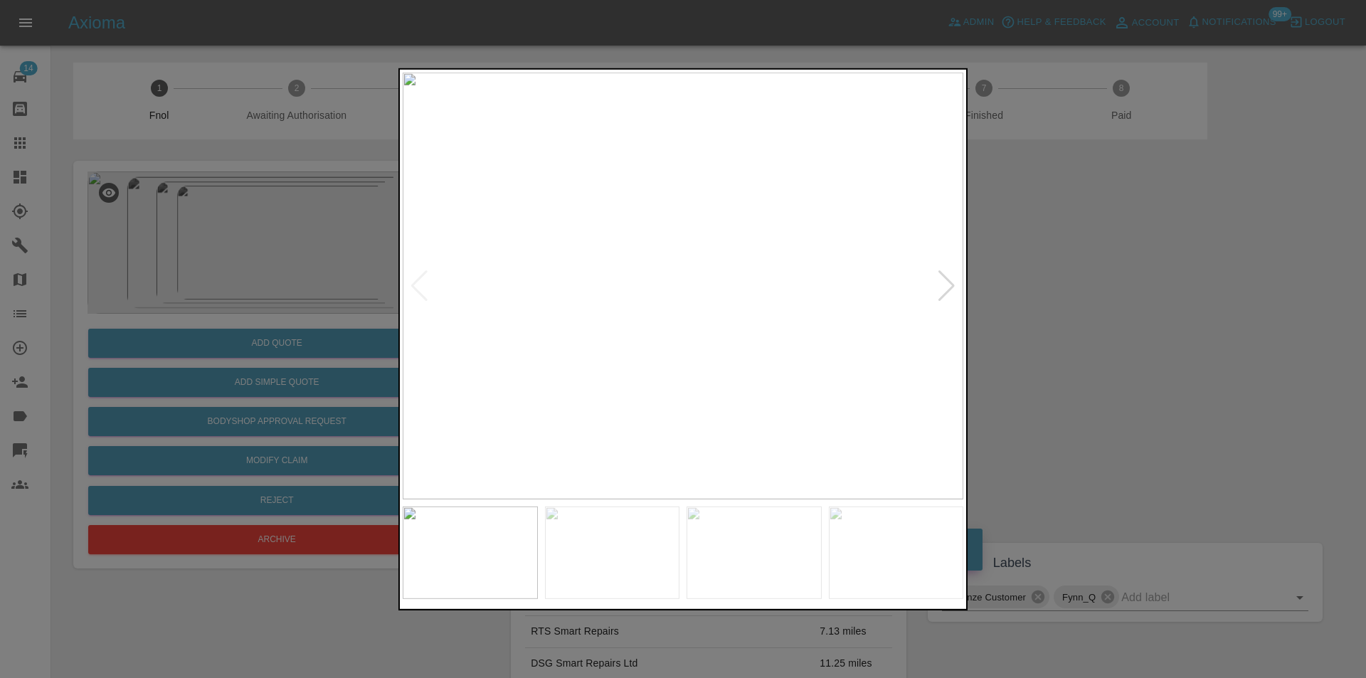
click at [947, 287] on div at bounding box center [946, 285] width 19 height 31
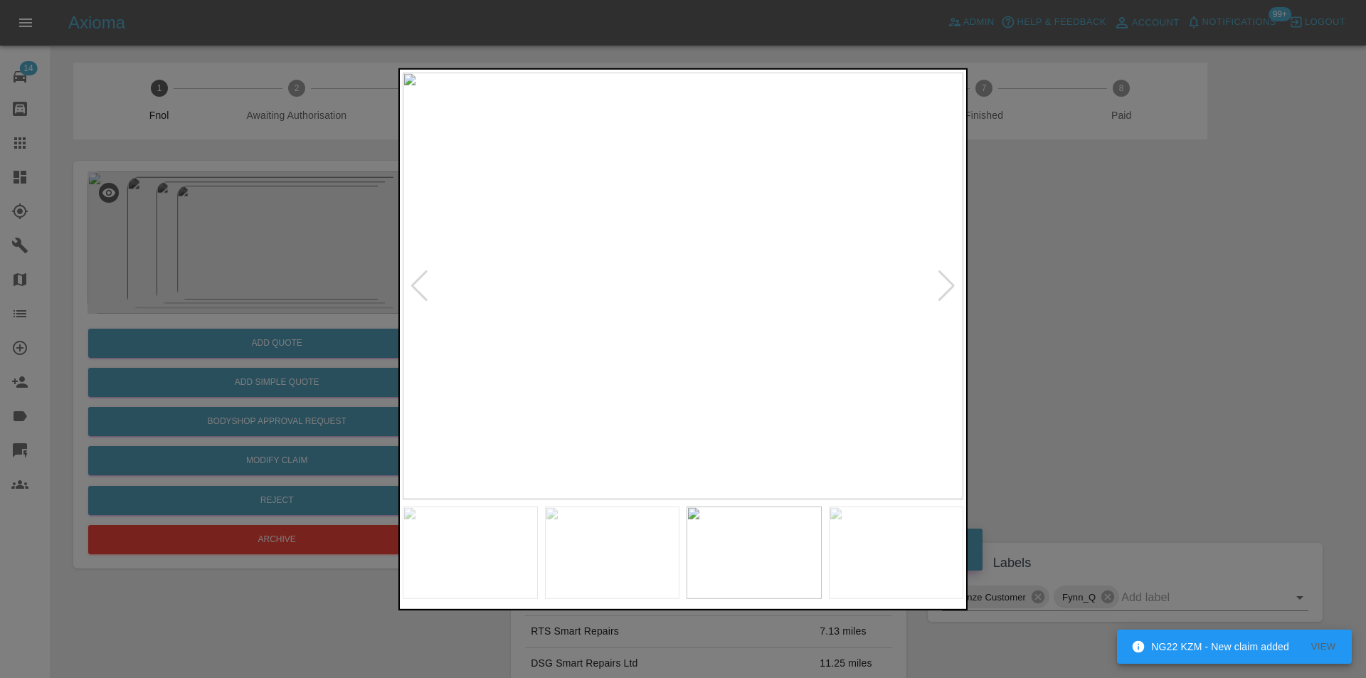
click at [946, 288] on div at bounding box center [946, 285] width 19 height 31
click at [1117, 294] on div at bounding box center [683, 339] width 1366 height 678
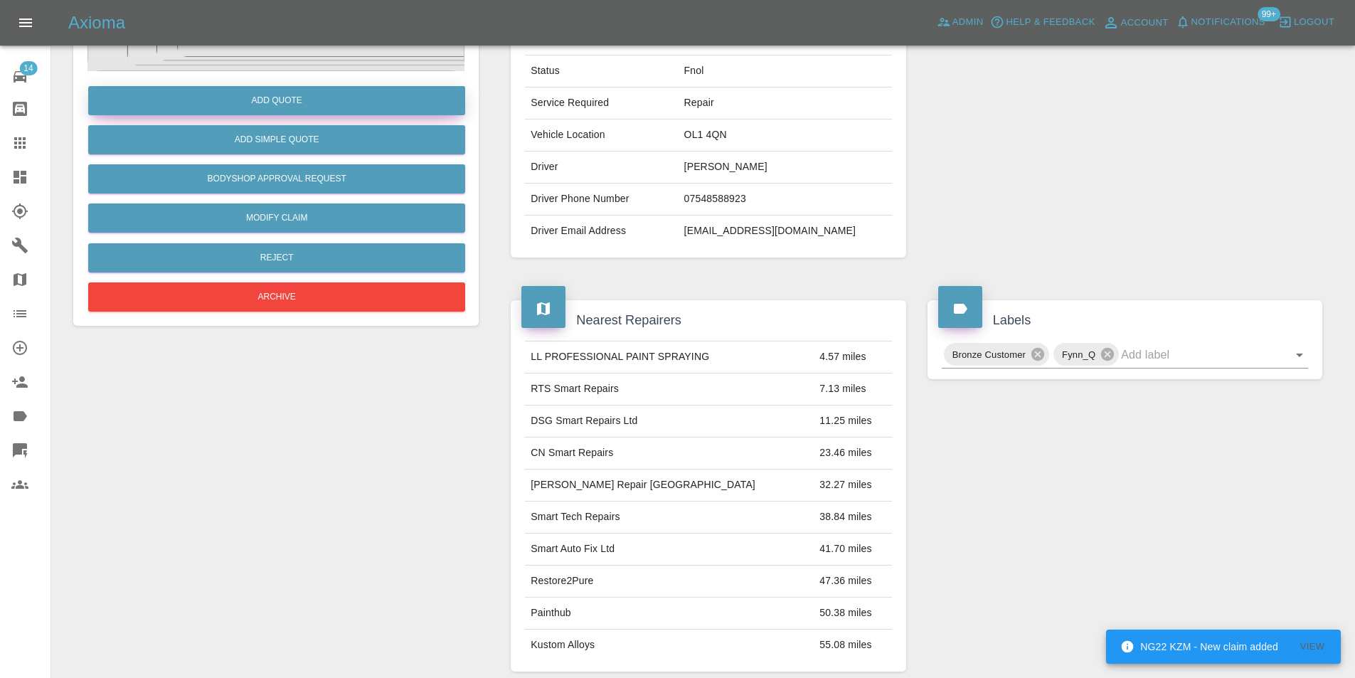
scroll to position [78, 0]
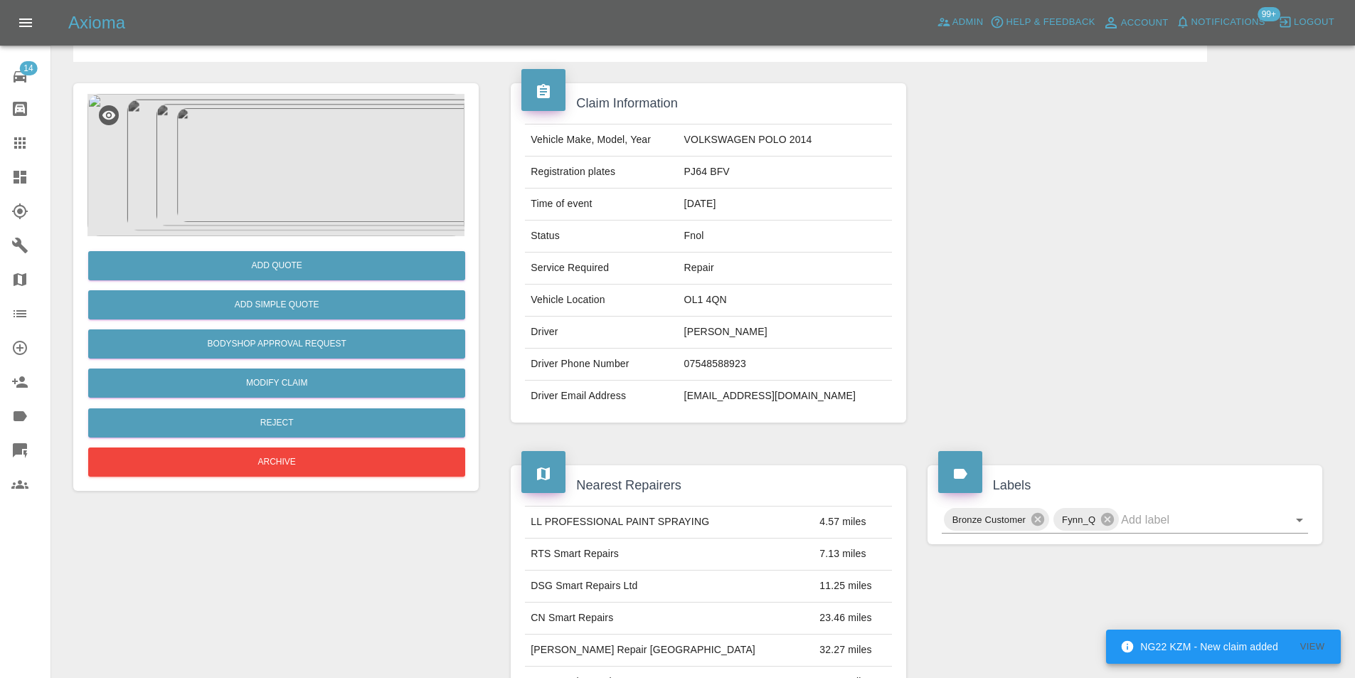
click at [290, 183] on img at bounding box center [275, 165] width 377 height 142
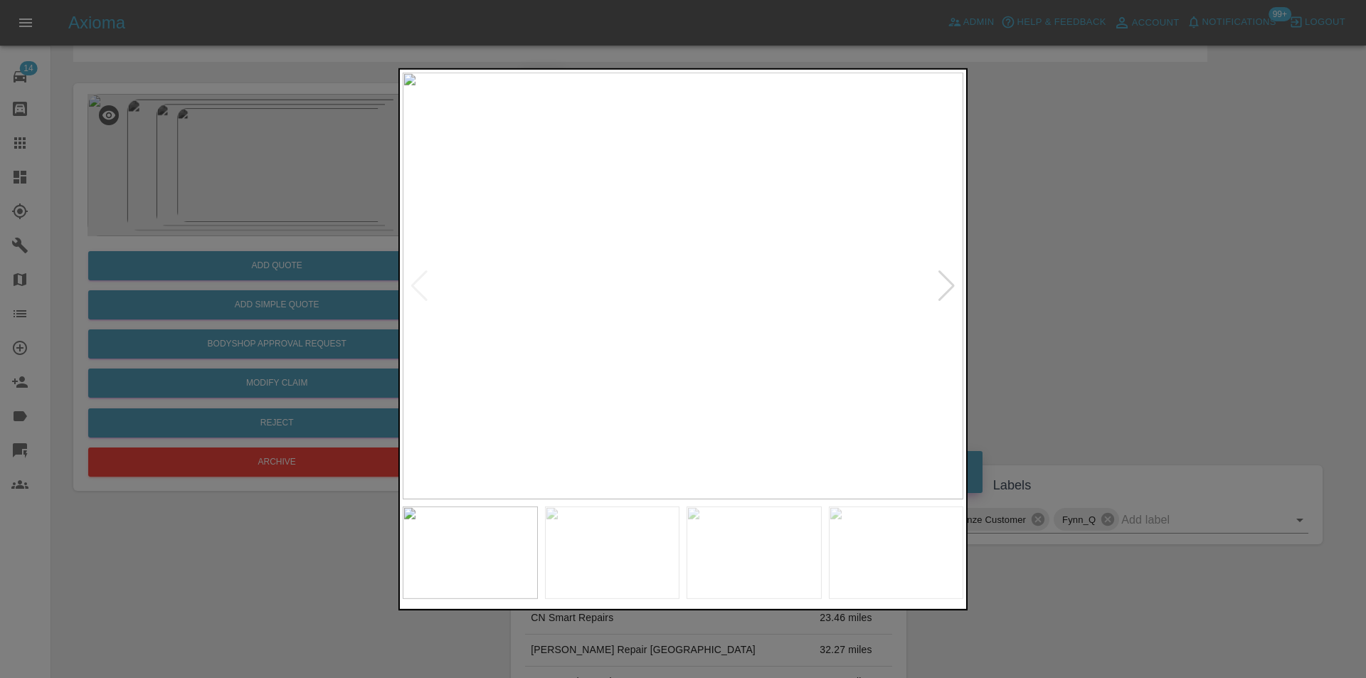
click at [950, 294] on div at bounding box center [946, 285] width 19 height 31
click at [945, 286] on div at bounding box center [946, 285] width 19 height 31
drag, startPoint x: 1090, startPoint y: 309, endPoint x: 575, endPoint y: 295, distance: 515.9
click at [1088, 309] on div at bounding box center [683, 339] width 1366 height 678
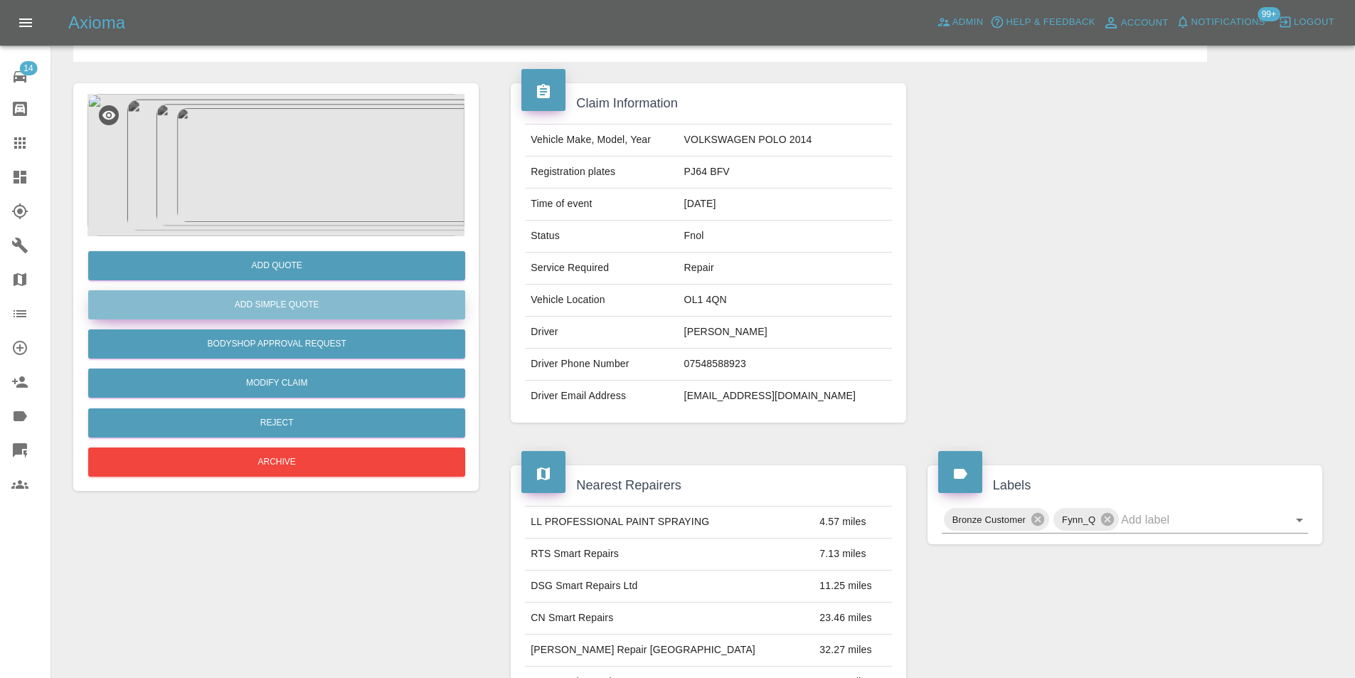
click at [274, 299] on button "Add Simple Quote" at bounding box center [276, 304] width 377 height 29
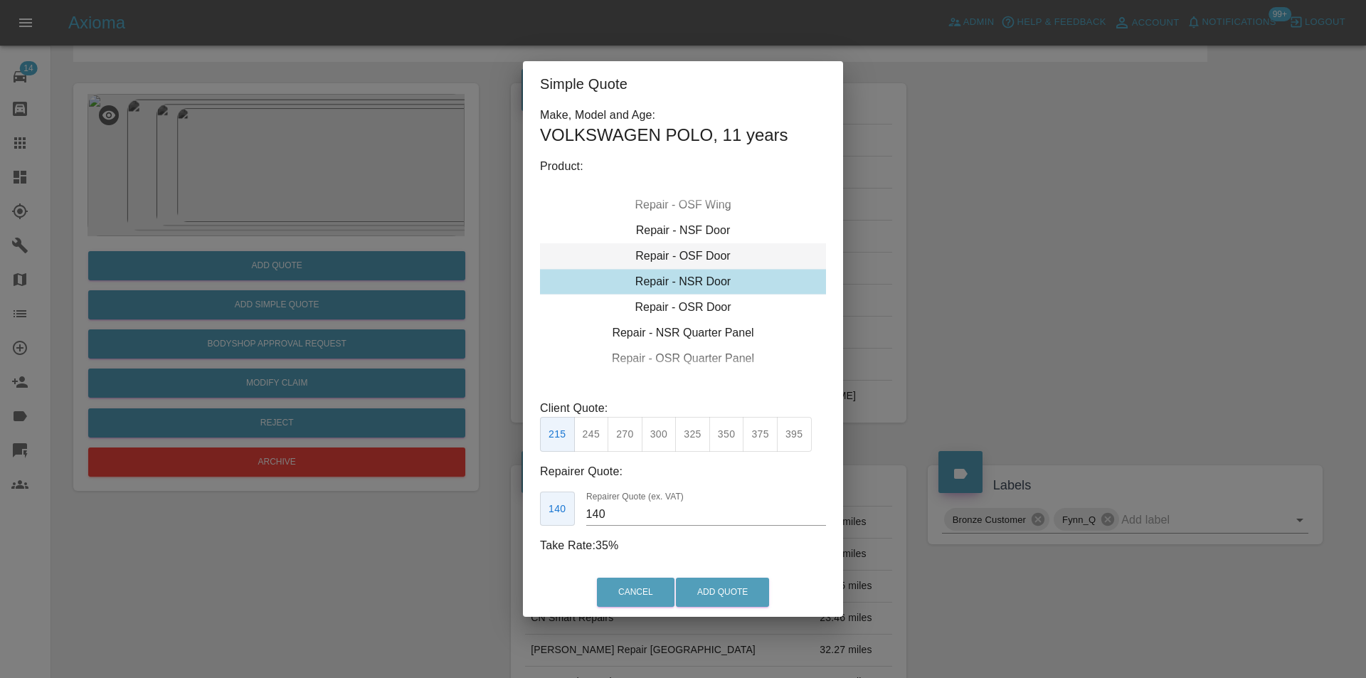
click at [682, 253] on div "Repair - OSF Door" at bounding box center [683, 256] width 286 height 26
drag, startPoint x: 693, startPoint y: 438, endPoint x: 708, endPoint y: 457, distance: 24.3
click at [694, 438] on button "325" at bounding box center [692, 434] width 35 height 35
type input "210"
click at [711, 589] on button "Add Quote" at bounding box center [722, 592] width 93 height 29
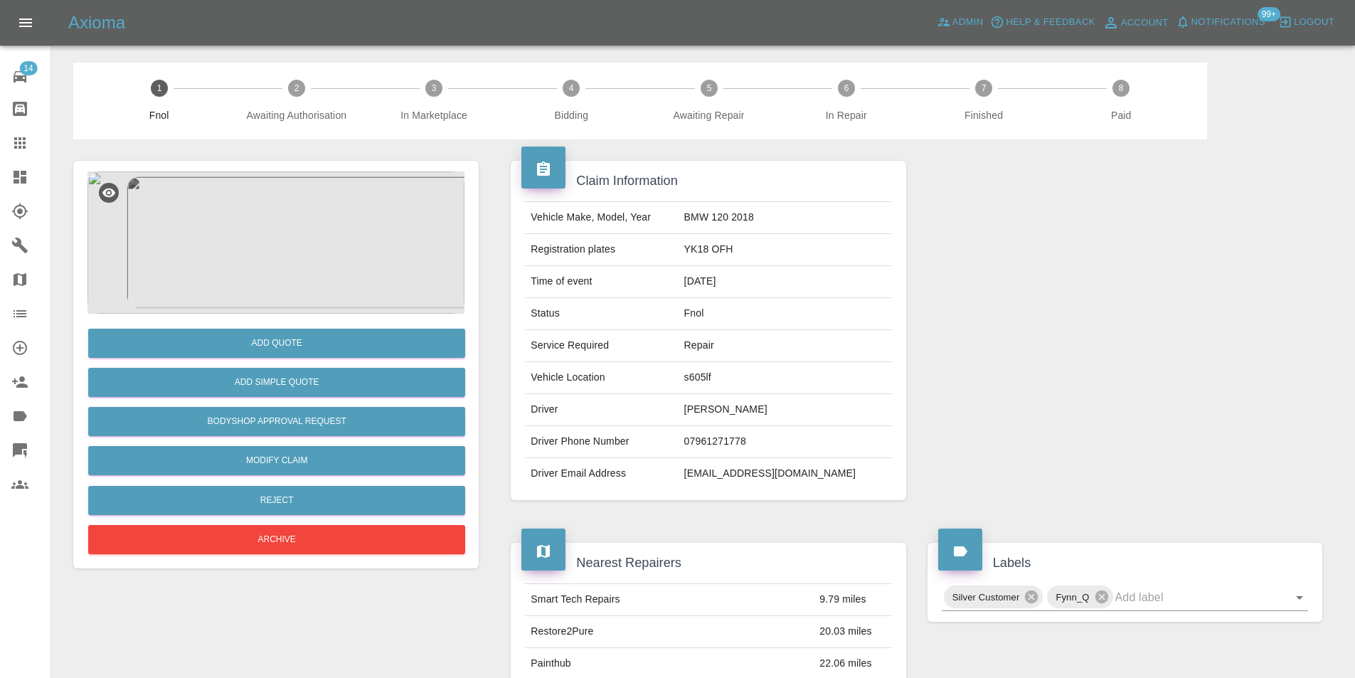
click at [292, 237] on img at bounding box center [275, 242] width 377 height 142
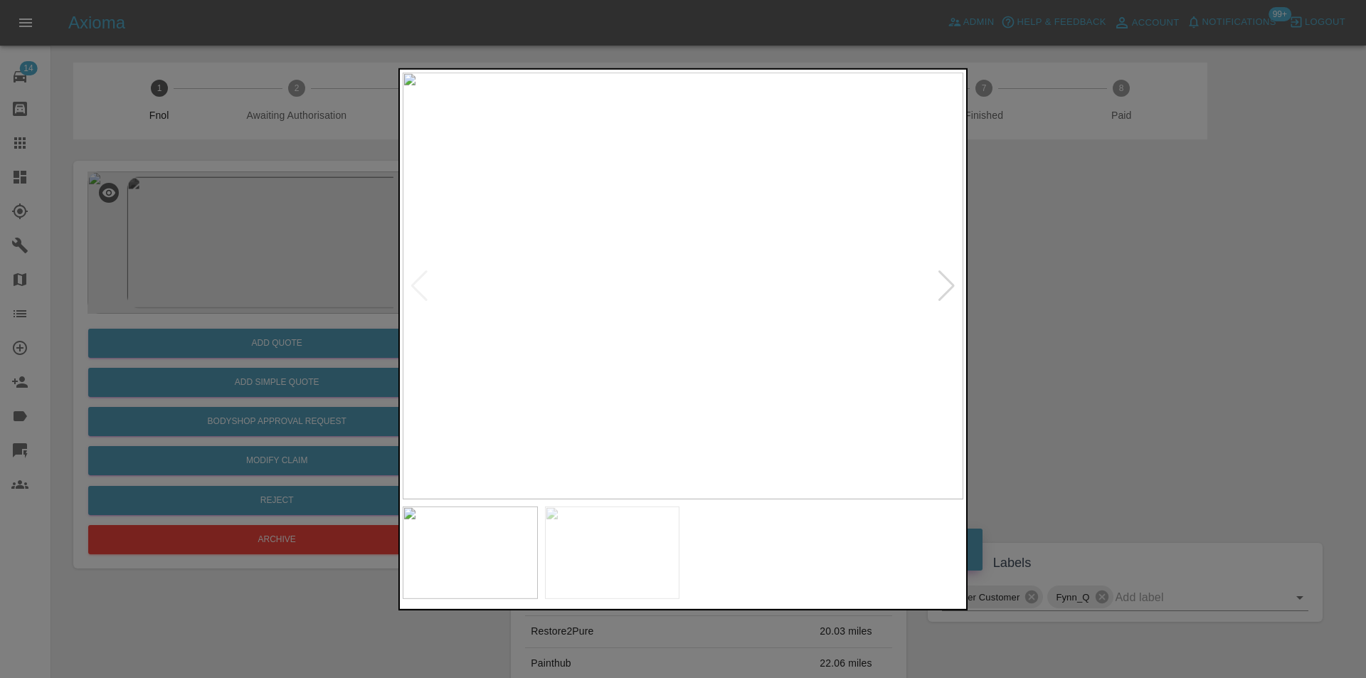
click at [943, 282] on div at bounding box center [946, 285] width 19 height 31
click at [943, 282] on img at bounding box center [683, 285] width 561 height 427
drag, startPoint x: 1114, startPoint y: 304, endPoint x: 527, endPoint y: 361, distance: 589.6
click at [1102, 303] on div at bounding box center [683, 339] width 1366 height 678
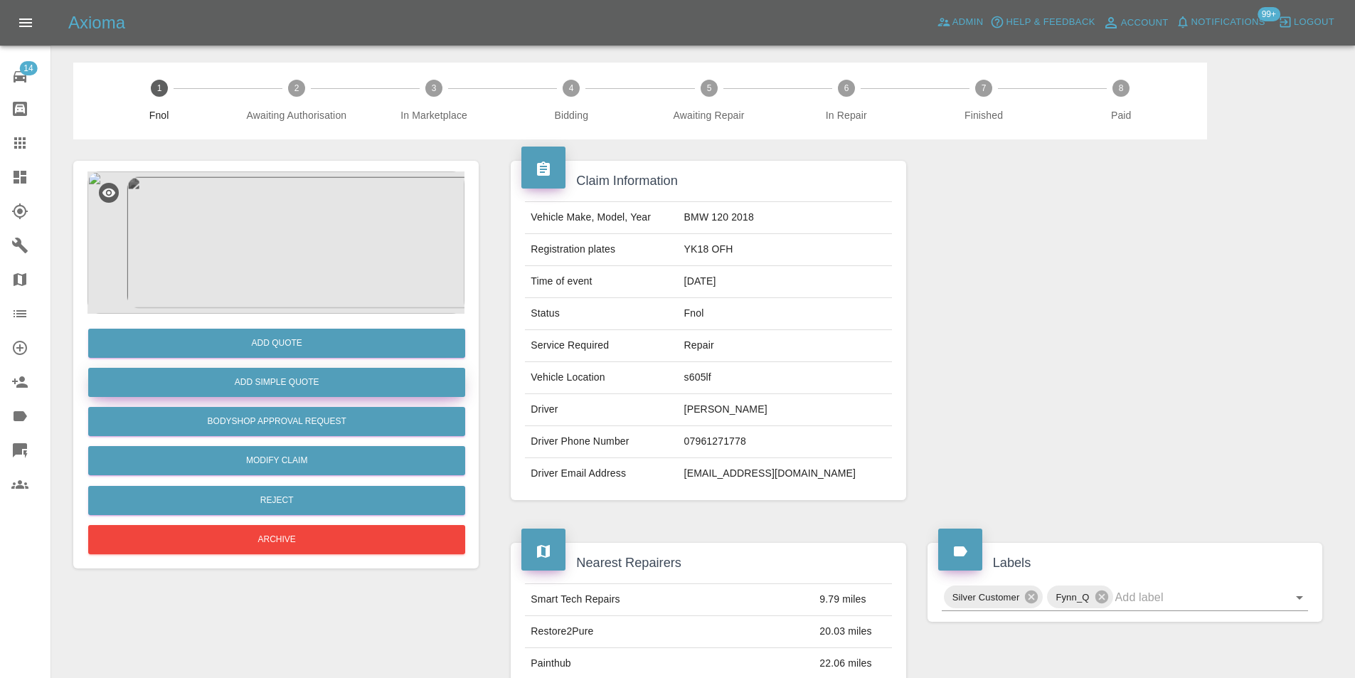
click at [228, 383] on button "Add Simple Quote" at bounding box center [276, 382] width 377 height 29
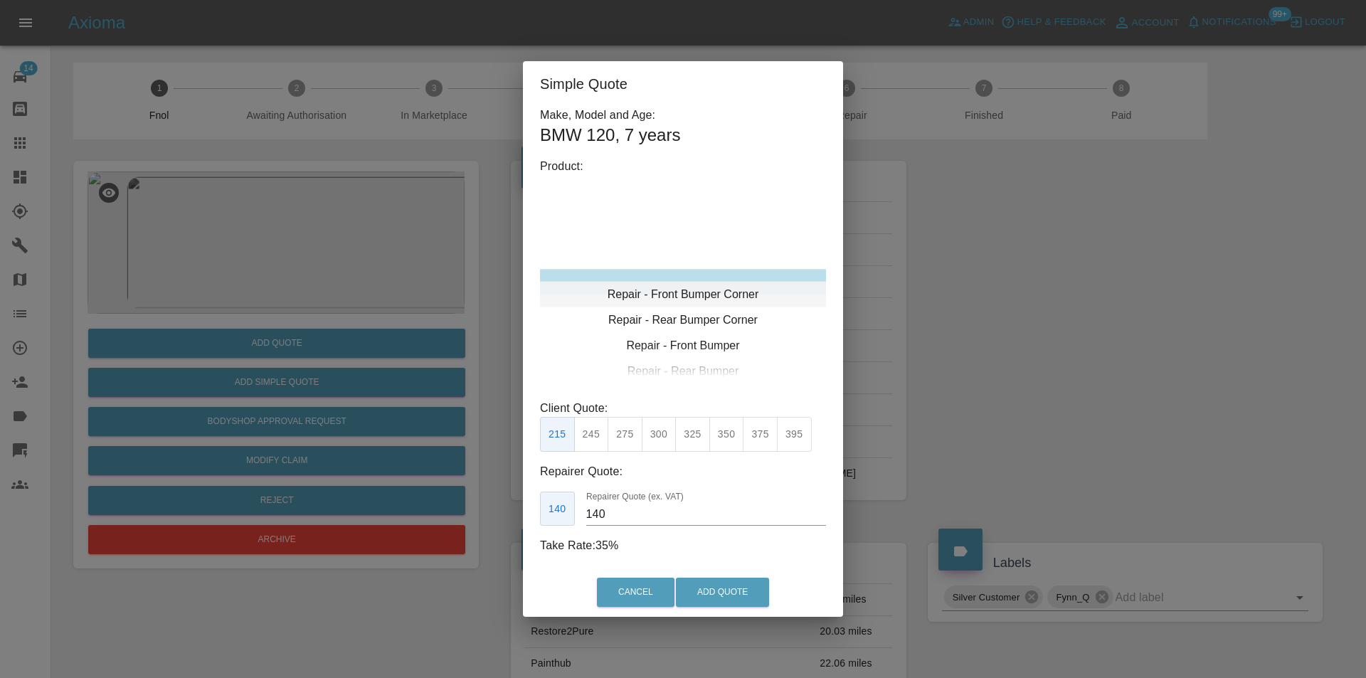
type input "120"
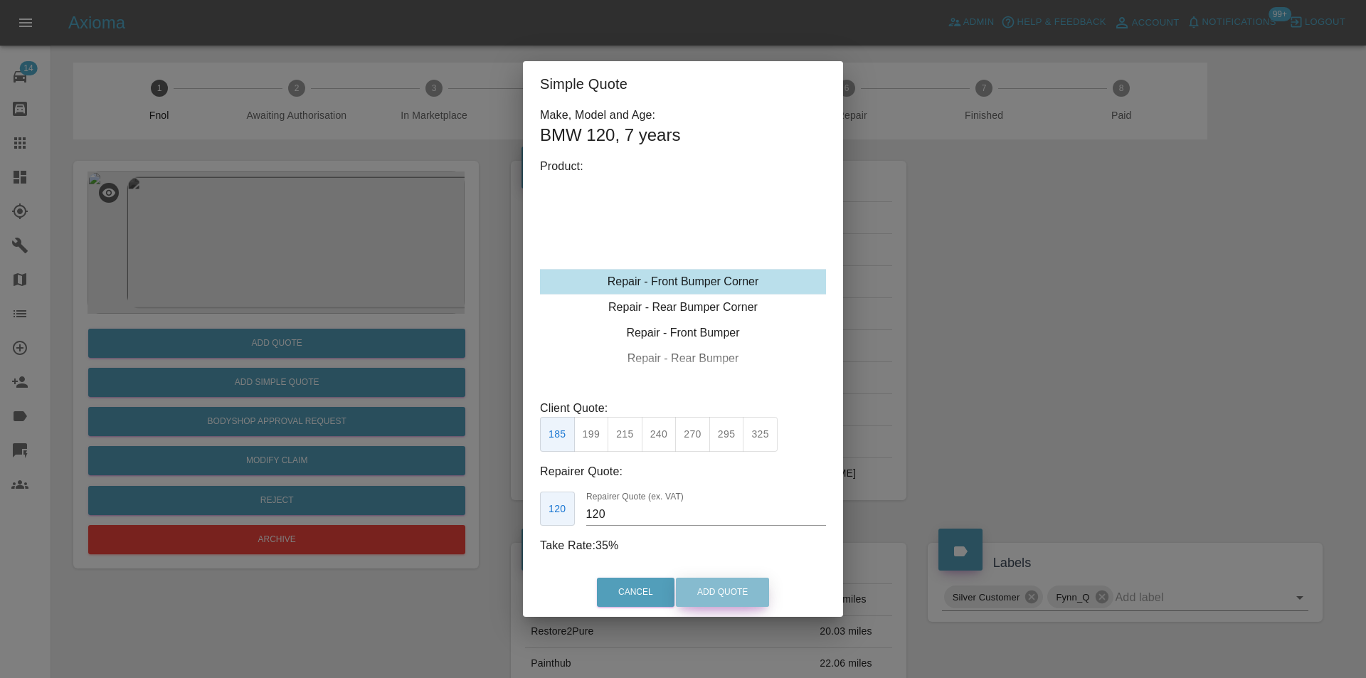
click at [691, 596] on button "Add Quote" at bounding box center [722, 592] width 93 height 29
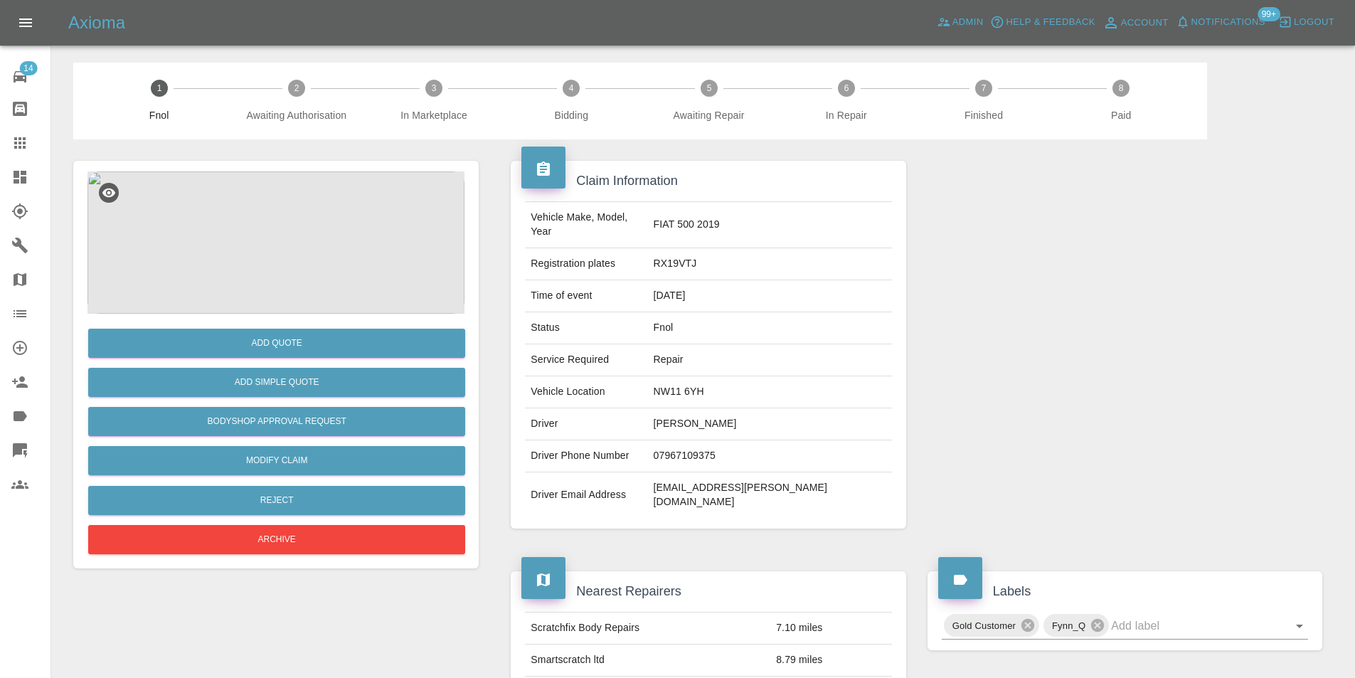
click at [349, 201] on img at bounding box center [275, 242] width 377 height 142
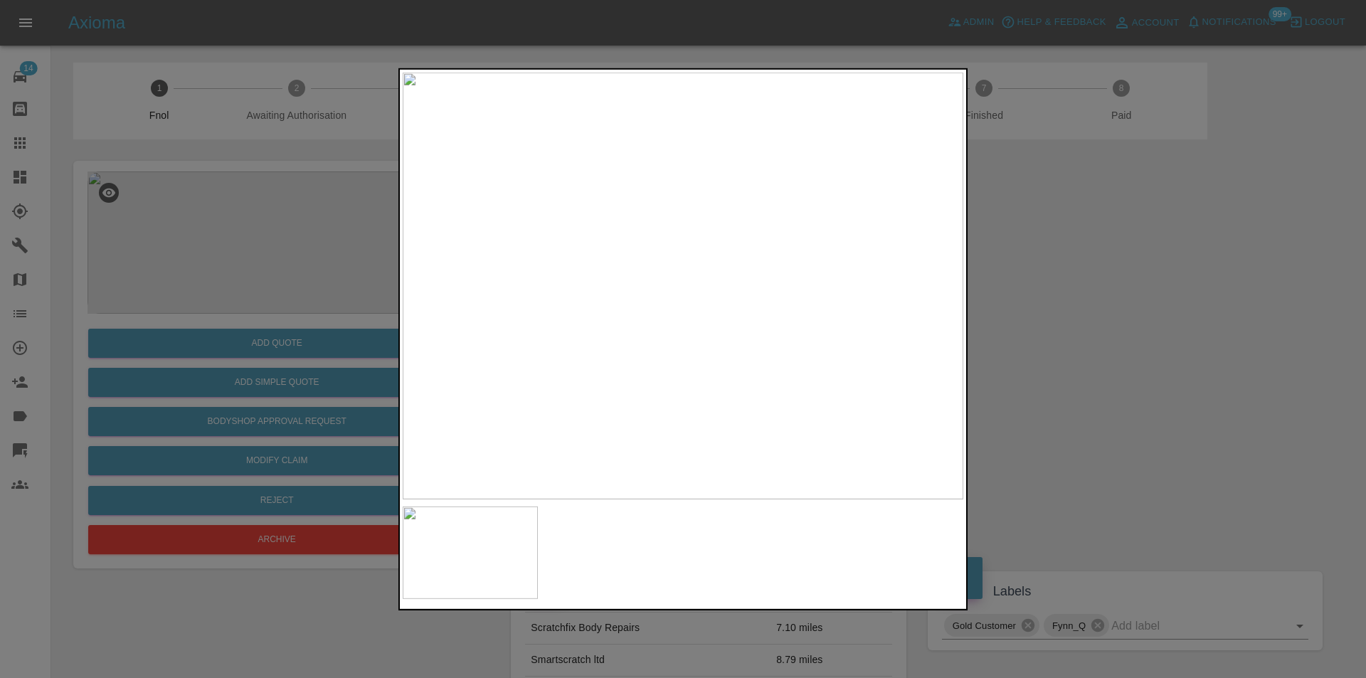
click at [773, 376] on img at bounding box center [683, 285] width 561 height 427
click at [698, 325] on img at bounding box center [412, 13] width 1682 height 1281
click at [697, 324] on img at bounding box center [412, 13] width 1682 height 1281
click at [1120, 303] on div at bounding box center [683, 339] width 1366 height 678
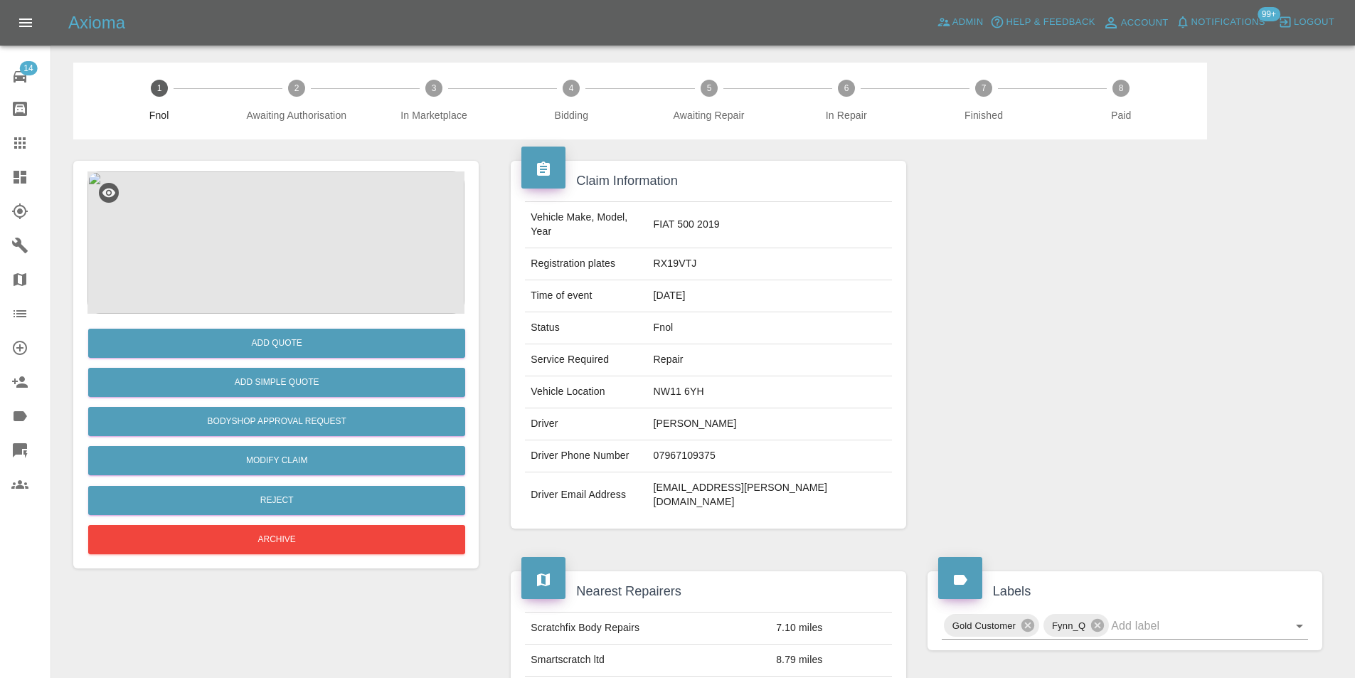
click at [275, 243] on img at bounding box center [275, 242] width 377 height 142
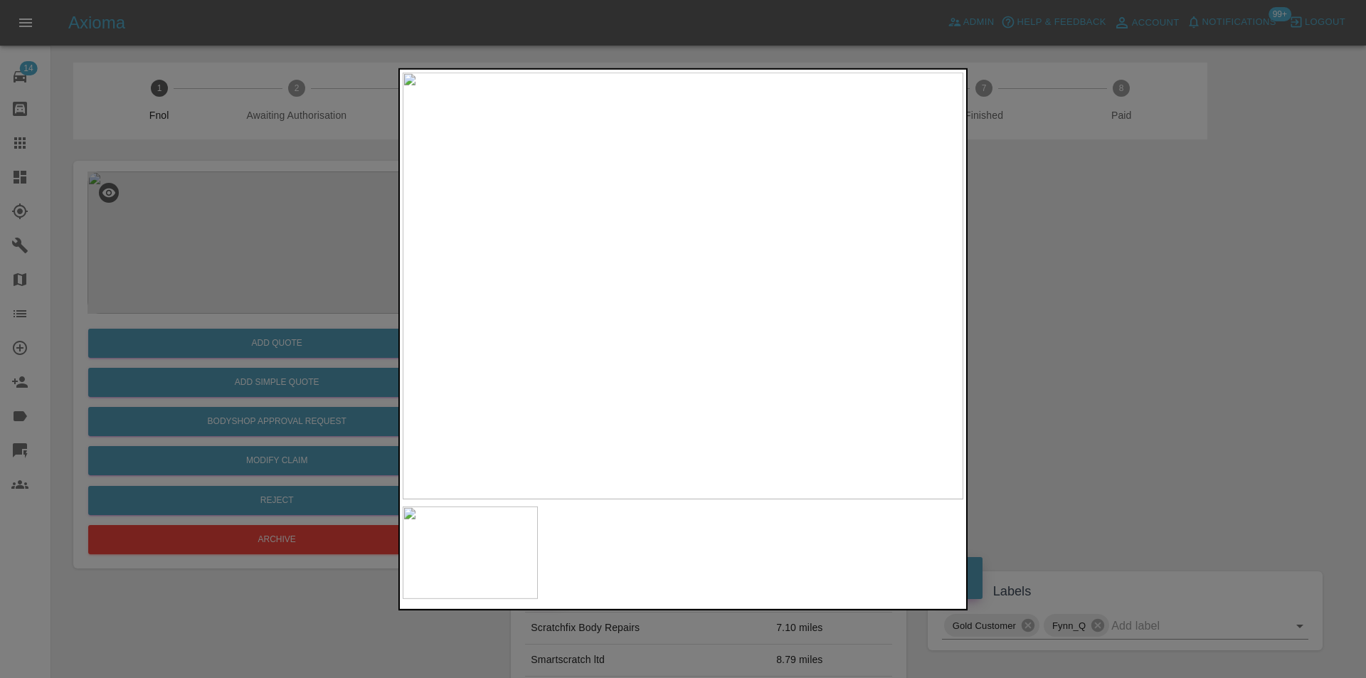
drag, startPoint x: 1117, startPoint y: 343, endPoint x: 1106, endPoint y: 341, distance: 10.8
click at [1117, 343] on div at bounding box center [683, 339] width 1366 height 678
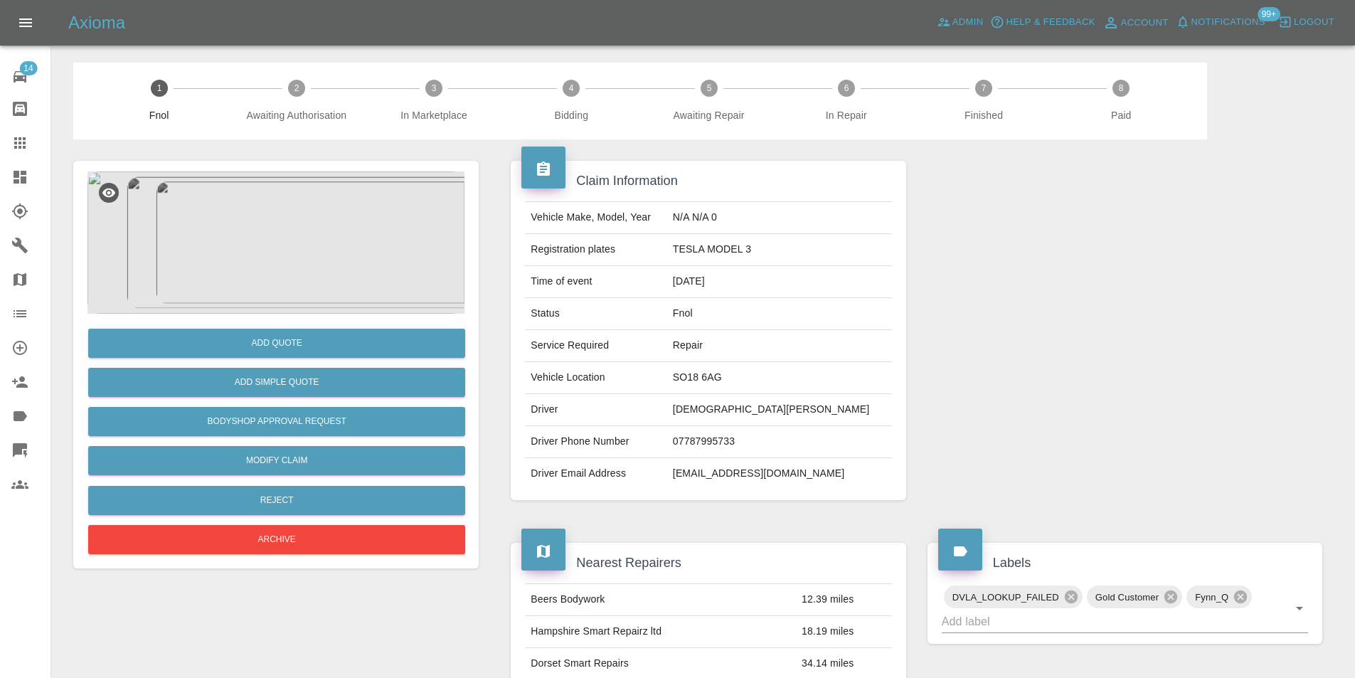
click at [276, 211] on img at bounding box center [275, 242] width 377 height 142
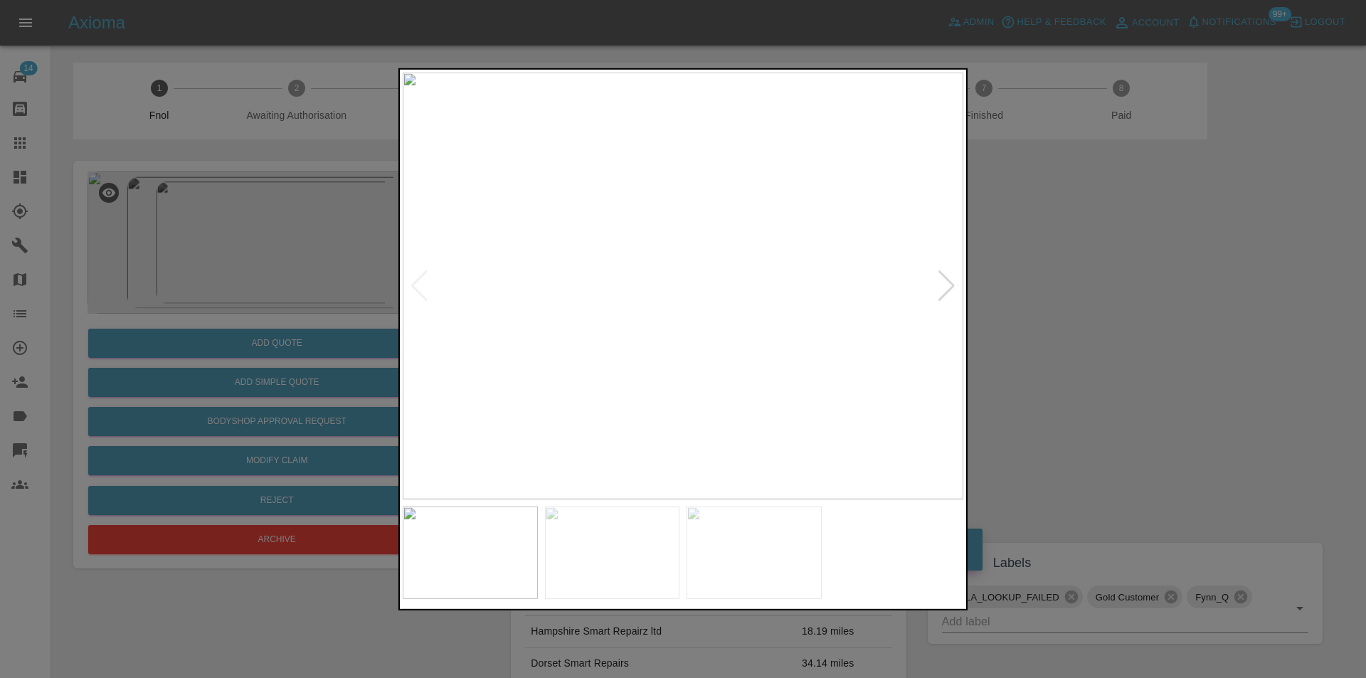
click at [953, 290] on div at bounding box center [946, 285] width 19 height 31
click at [953, 290] on img at bounding box center [683, 285] width 561 height 427
drag, startPoint x: 1132, startPoint y: 287, endPoint x: 1094, endPoint y: 276, distance: 39.2
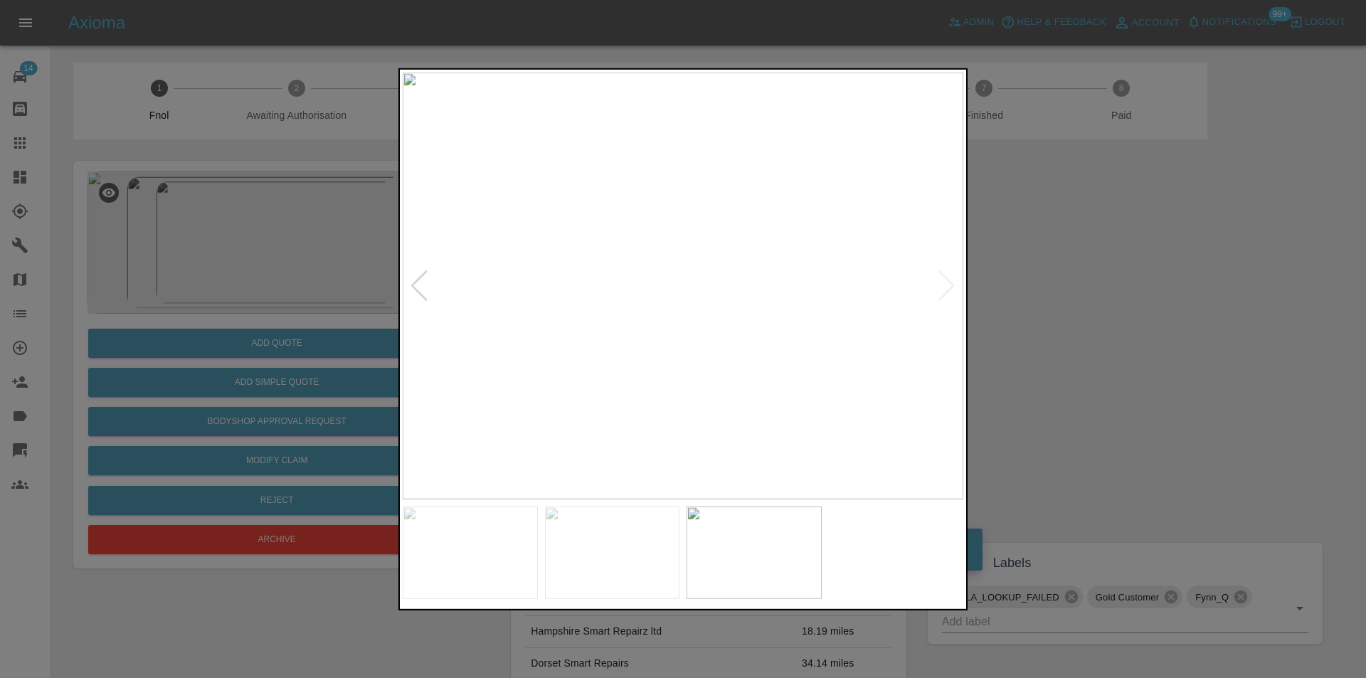
click at [1121, 285] on div at bounding box center [683, 339] width 1366 height 678
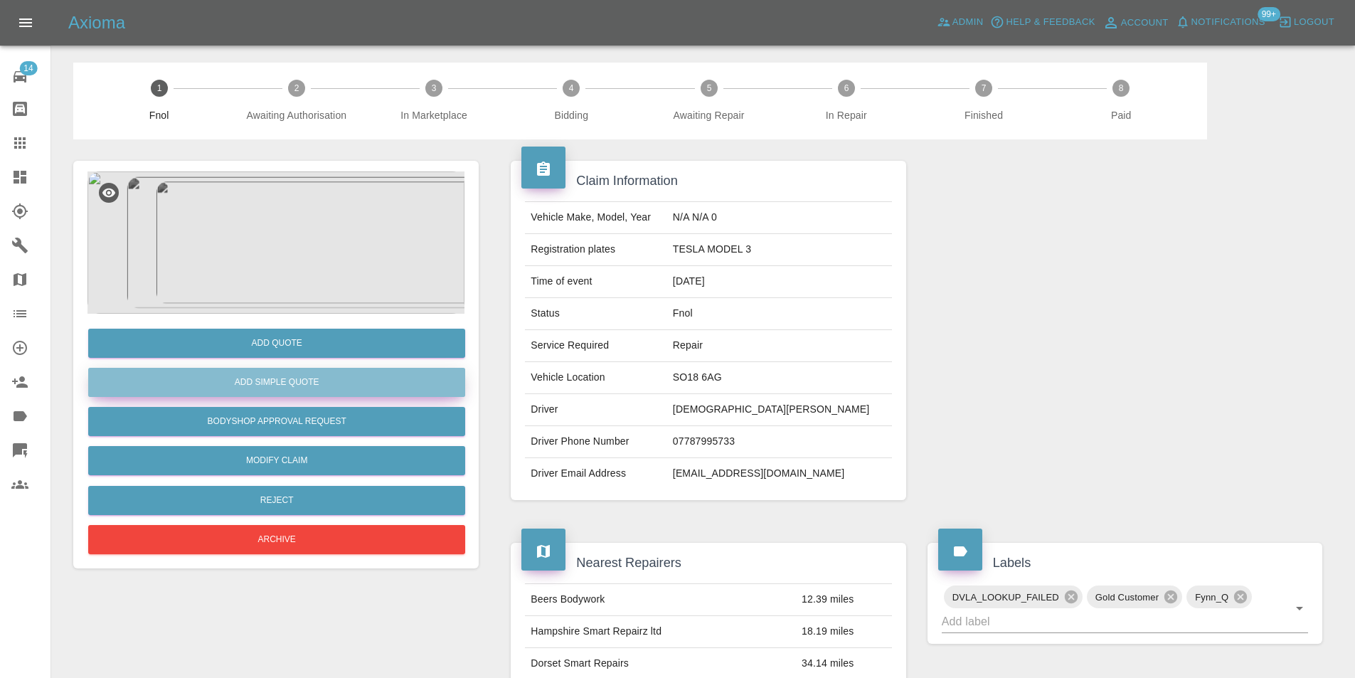
click at [340, 383] on button "Add Simple Quote" at bounding box center [276, 382] width 377 height 29
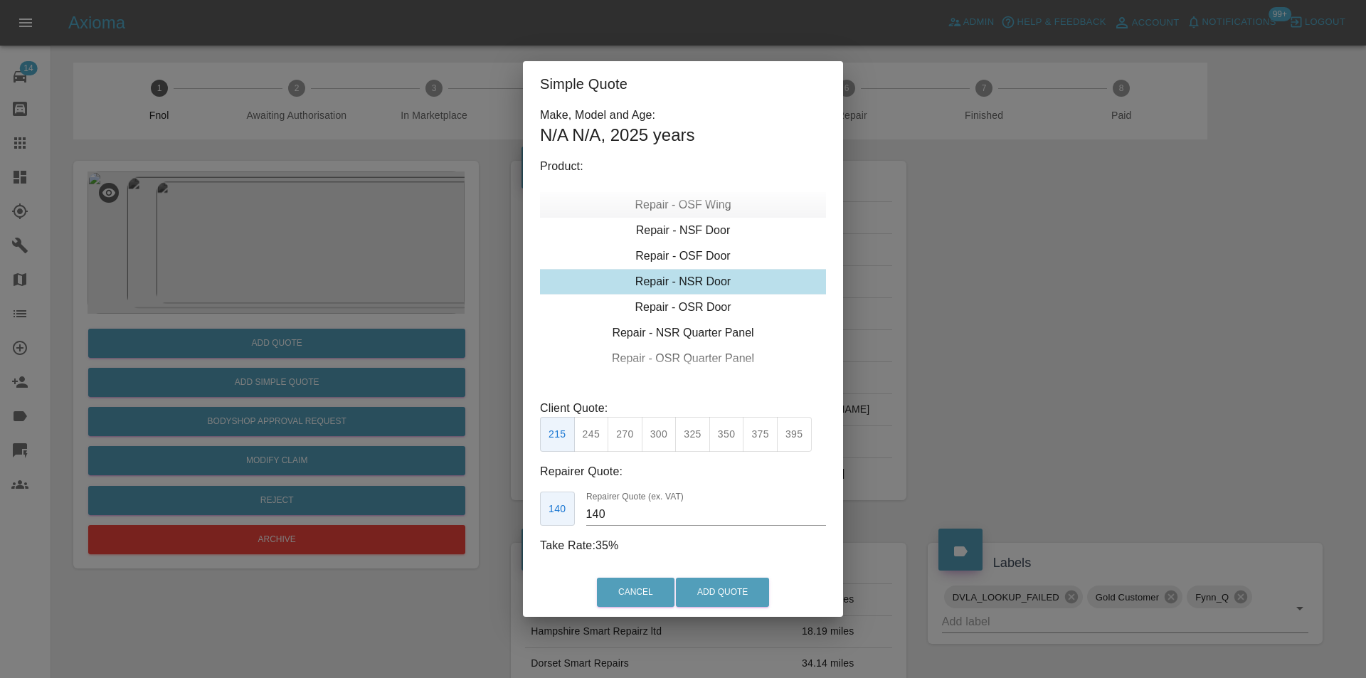
click at [707, 208] on div "Repair - OSF Wing" at bounding box center [683, 205] width 286 height 26
click at [627, 436] on button "275" at bounding box center [624, 434] width 35 height 35
type input "185"
click at [703, 591] on button "Add Quote" at bounding box center [722, 592] width 93 height 29
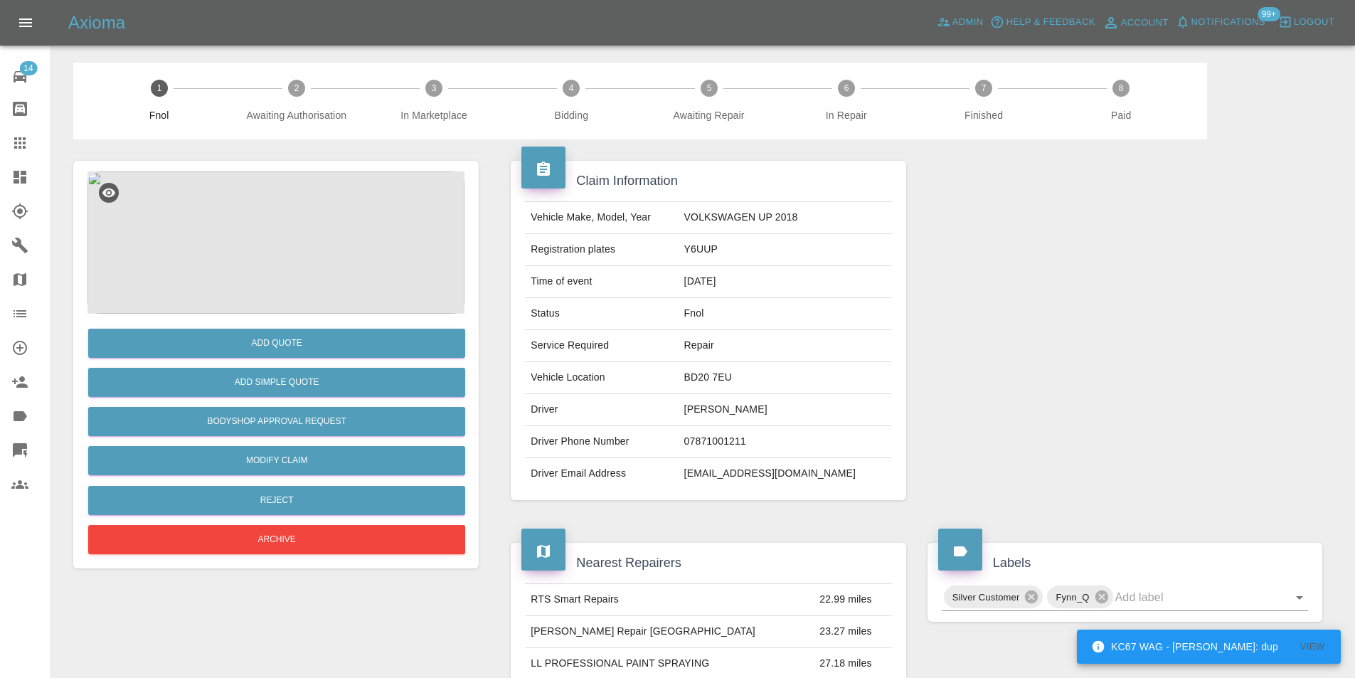
click at [277, 223] on img at bounding box center [275, 242] width 377 height 142
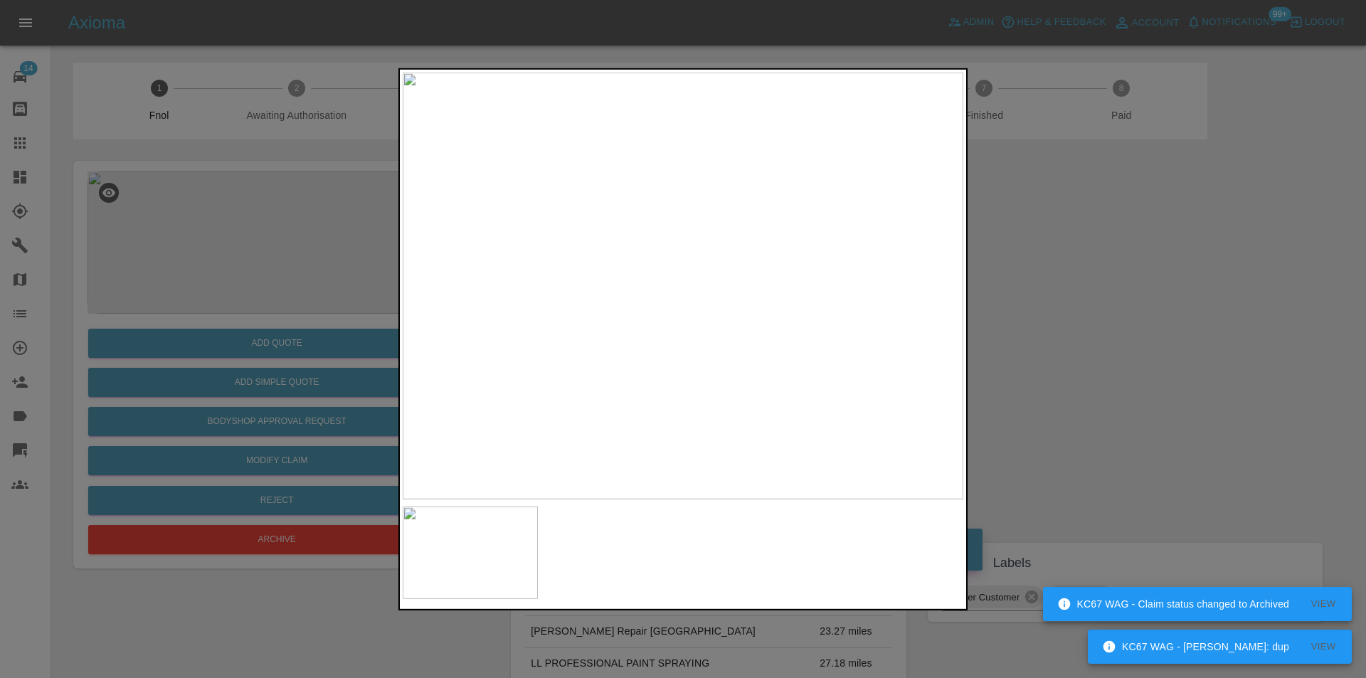
click at [728, 257] on img at bounding box center [683, 285] width 561 height 427
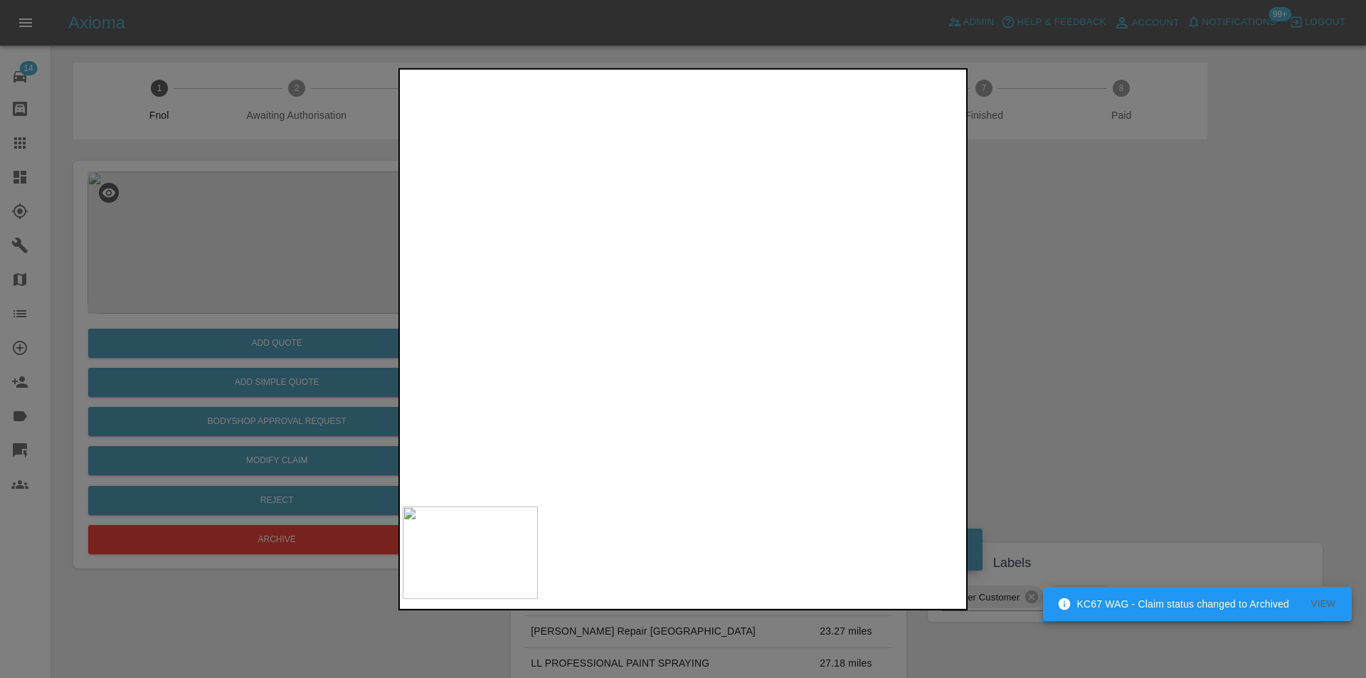
click at [728, 257] on img at bounding box center [547, 369] width 1682 height 1281
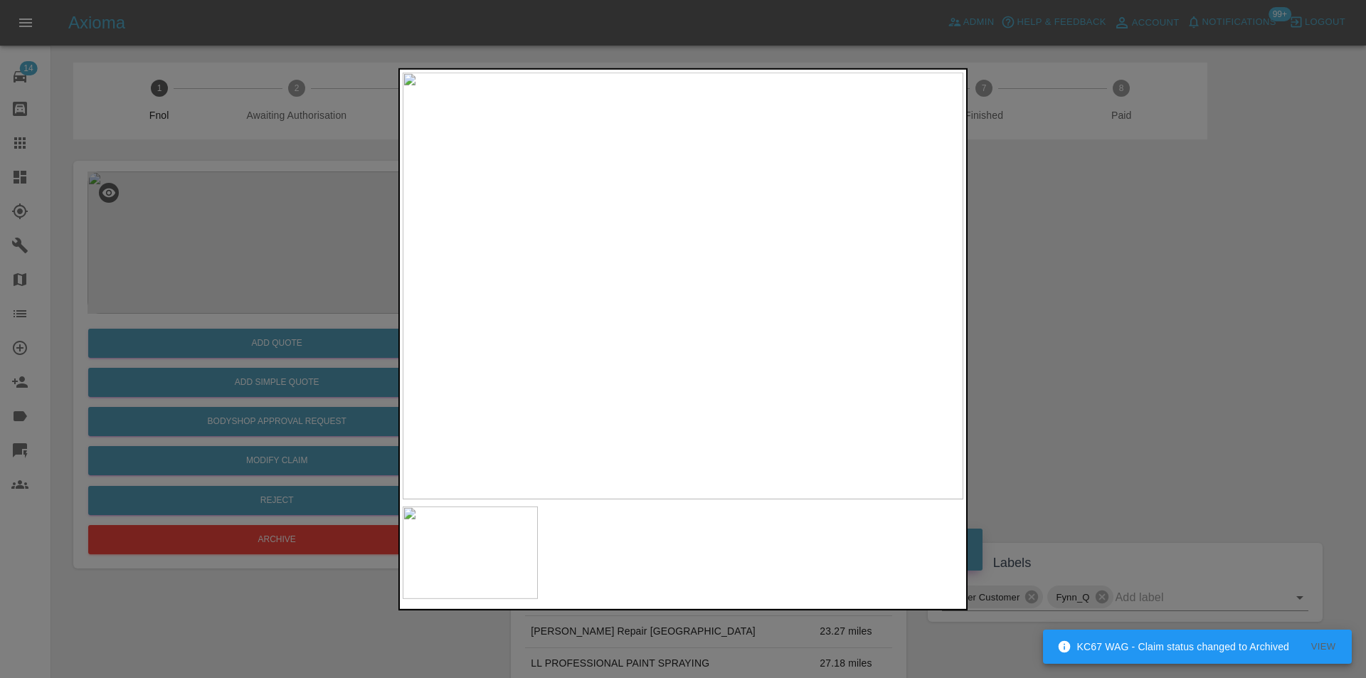
click at [1025, 282] on div at bounding box center [683, 339] width 1366 height 678
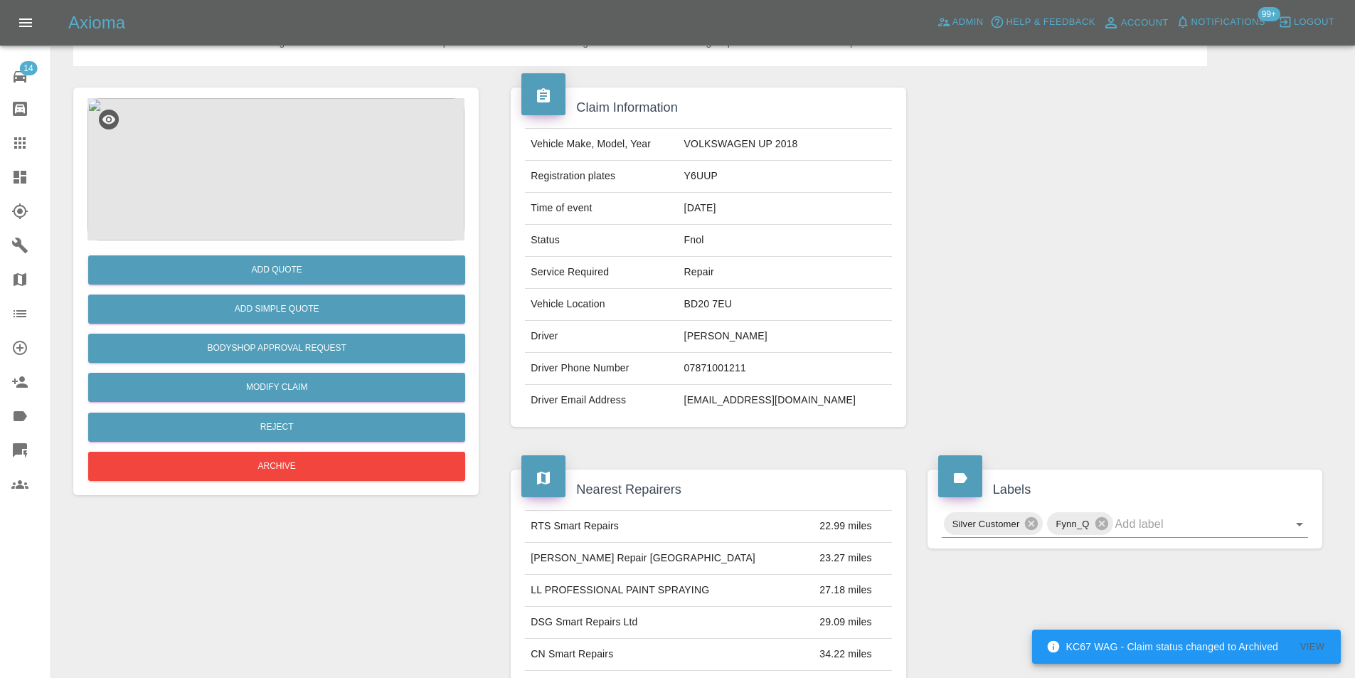
scroll to position [71, 0]
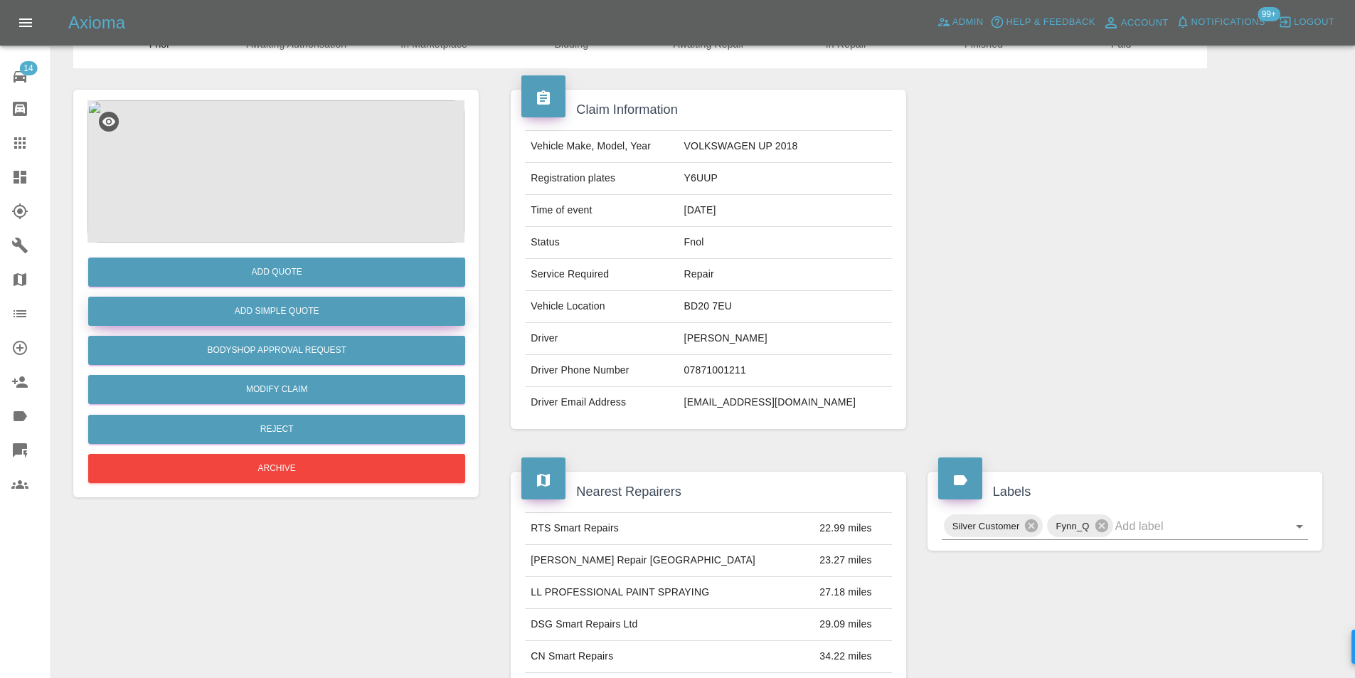
click at [312, 319] on button "Add Simple Quote" at bounding box center [276, 311] width 377 height 29
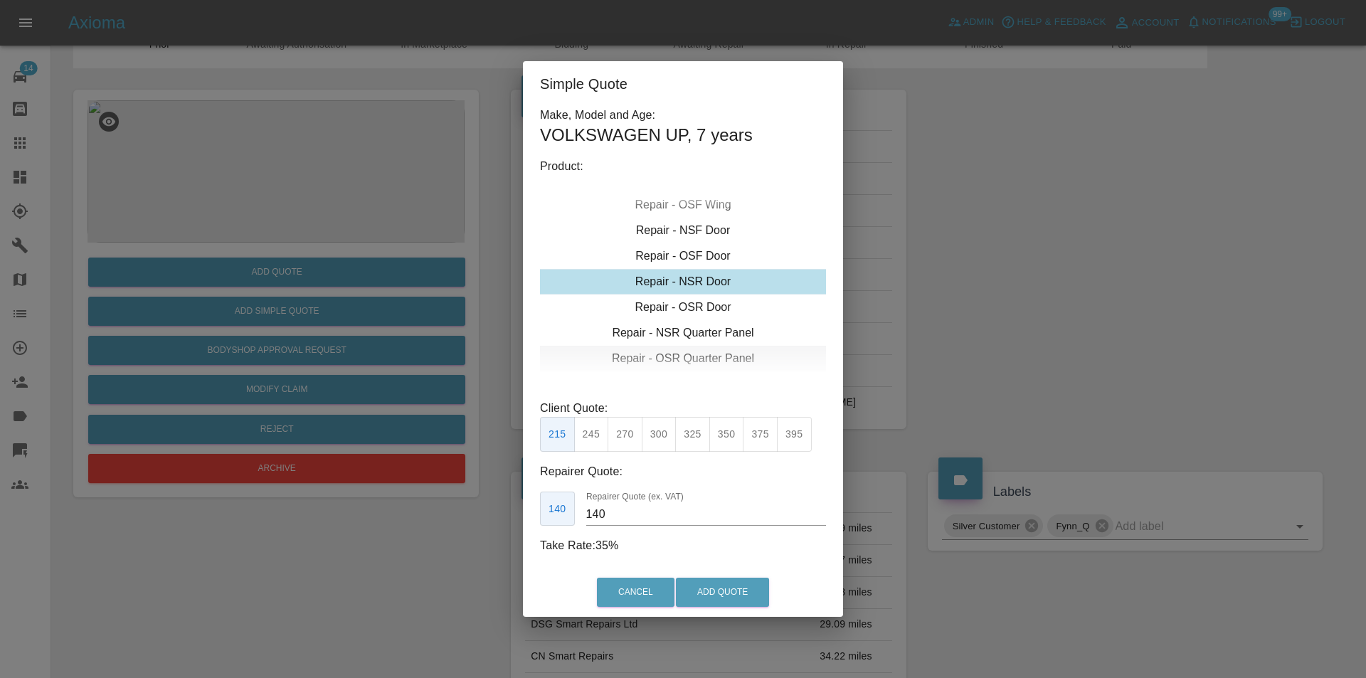
click at [696, 356] on div "Repair - OSR Quarter Panel" at bounding box center [683, 359] width 286 height 26
click at [701, 281] on div "Repair - OSR Quarter Panel" at bounding box center [683, 282] width 286 height 26
click at [636, 440] on button "275" at bounding box center [624, 434] width 35 height 35
type input "180"
drag, startPoint x: 695, startPoint y: 580, endPoint x: 721, endPoint y: 535, distance: 51.6
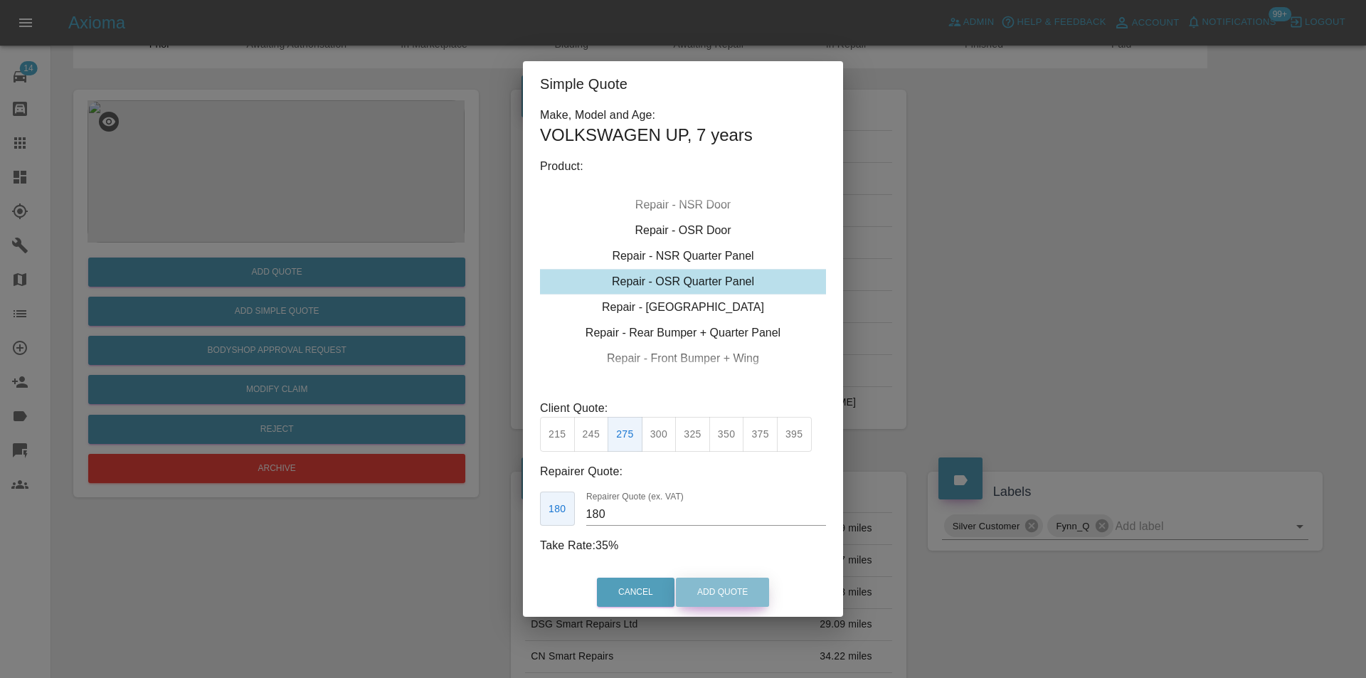
click at [696, 580] on button "Add Quote" at bounding box center [722, 592] width 93 height 29
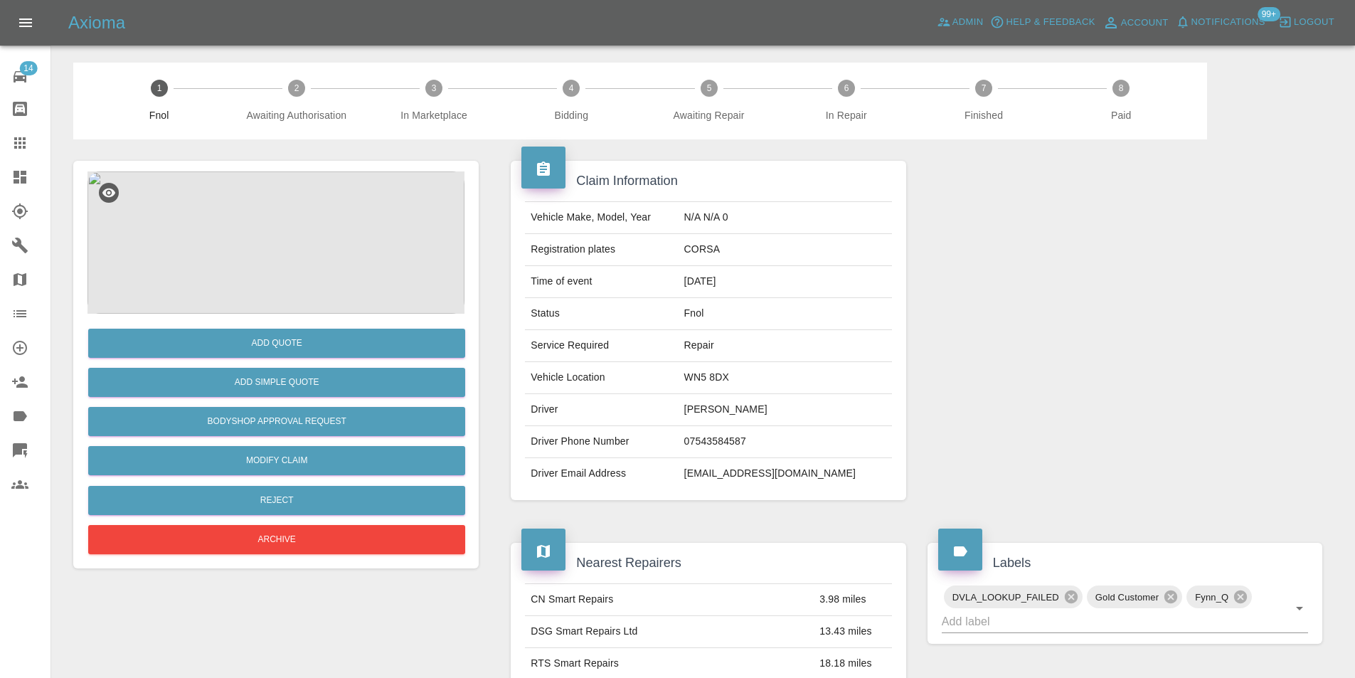
click at [332, 230] on img at bounding box center [275, 242] width 377 height 142
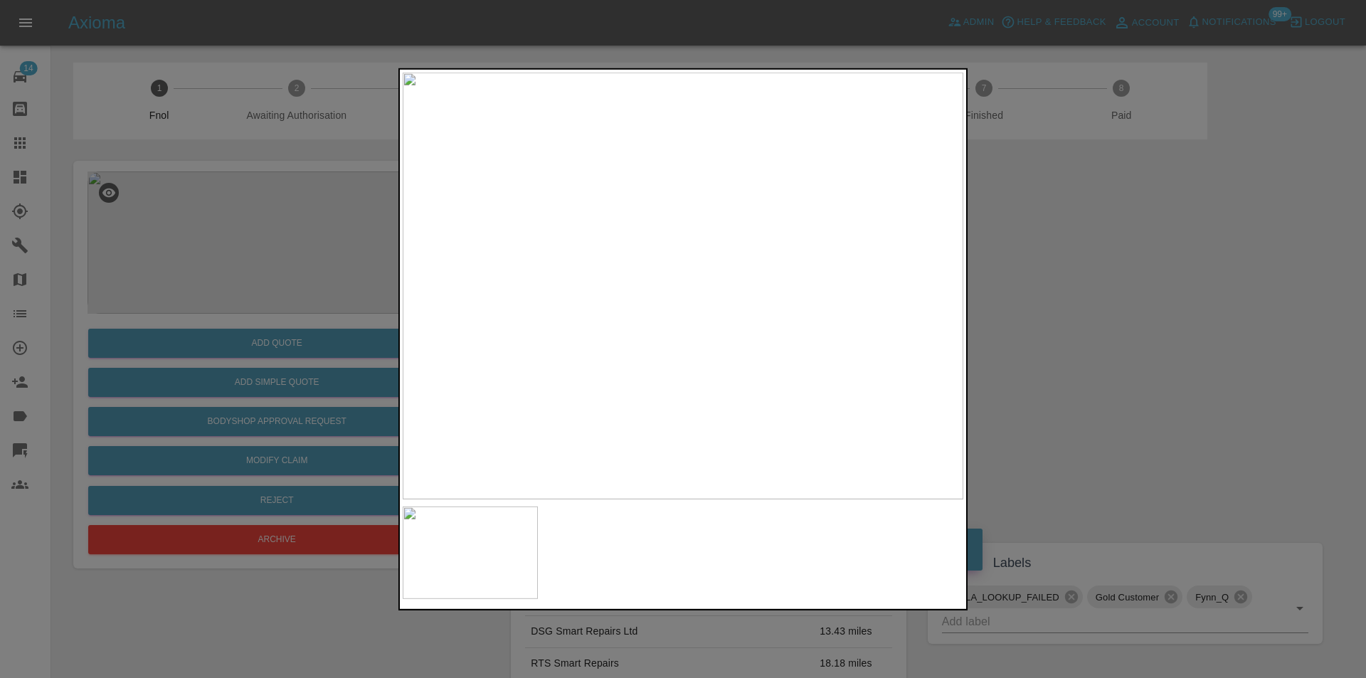
click at [1115, 325] on div at bounding box center [683, 339] width 1366 height 678
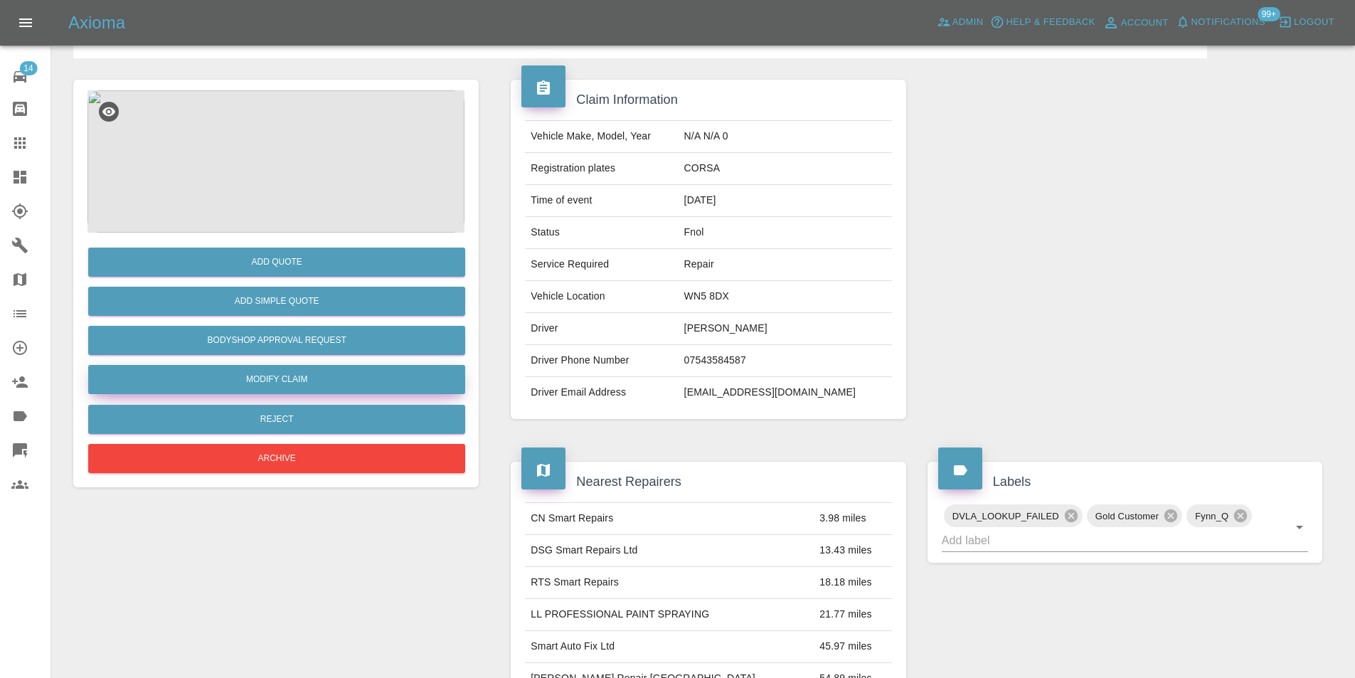
scroll to position [78, 0]
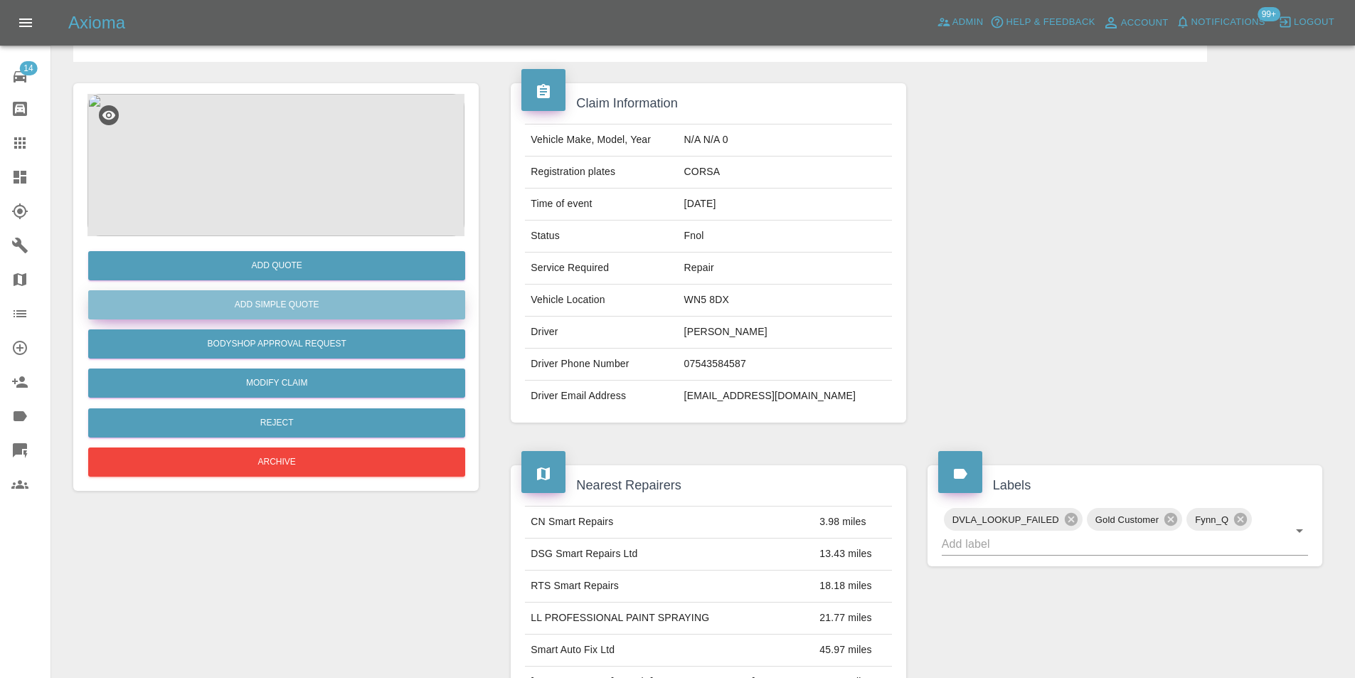
click at [292, 307] on button "Add Simple Quote" at bounding box center [276, 304] width 377 height 29
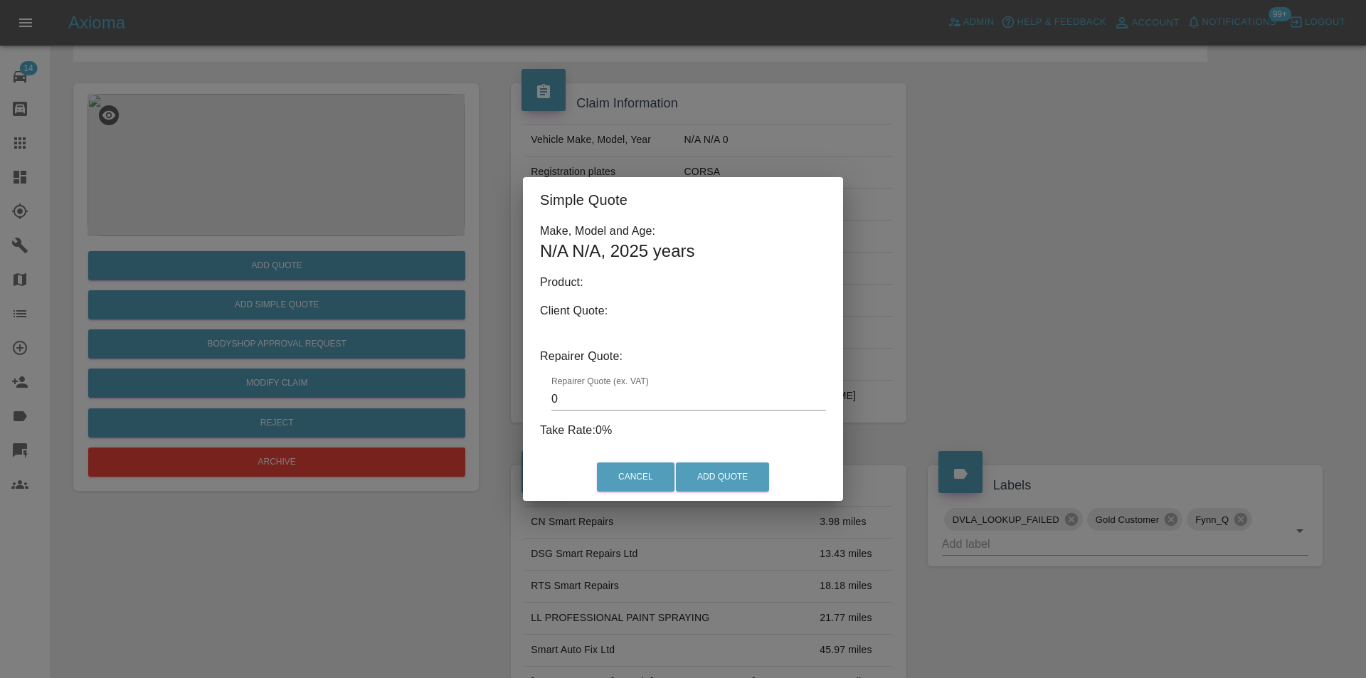
type input "140"
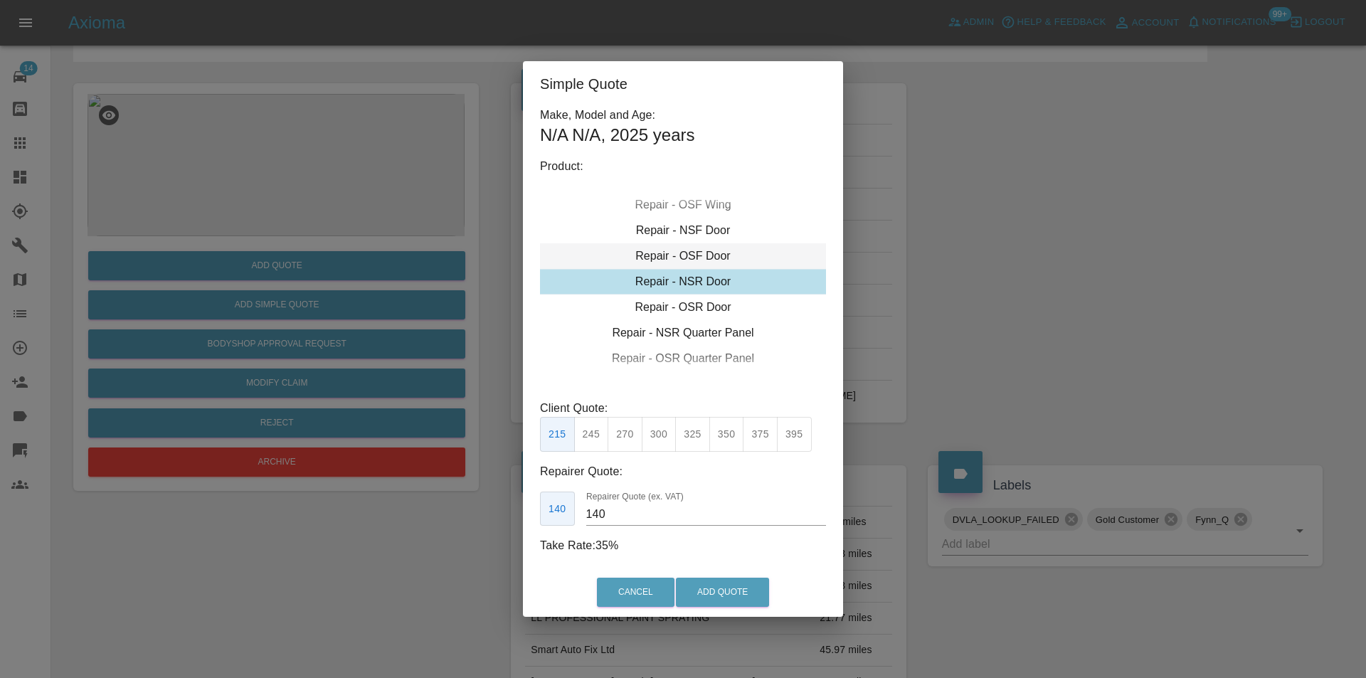
click at [703, 255] on div "Repair - OSF Door" at bounding box center [683, 256] width 286 height 26
click at [720, 592] on button "Add Quote" at bounding box center [722, 592] width 93 height 29
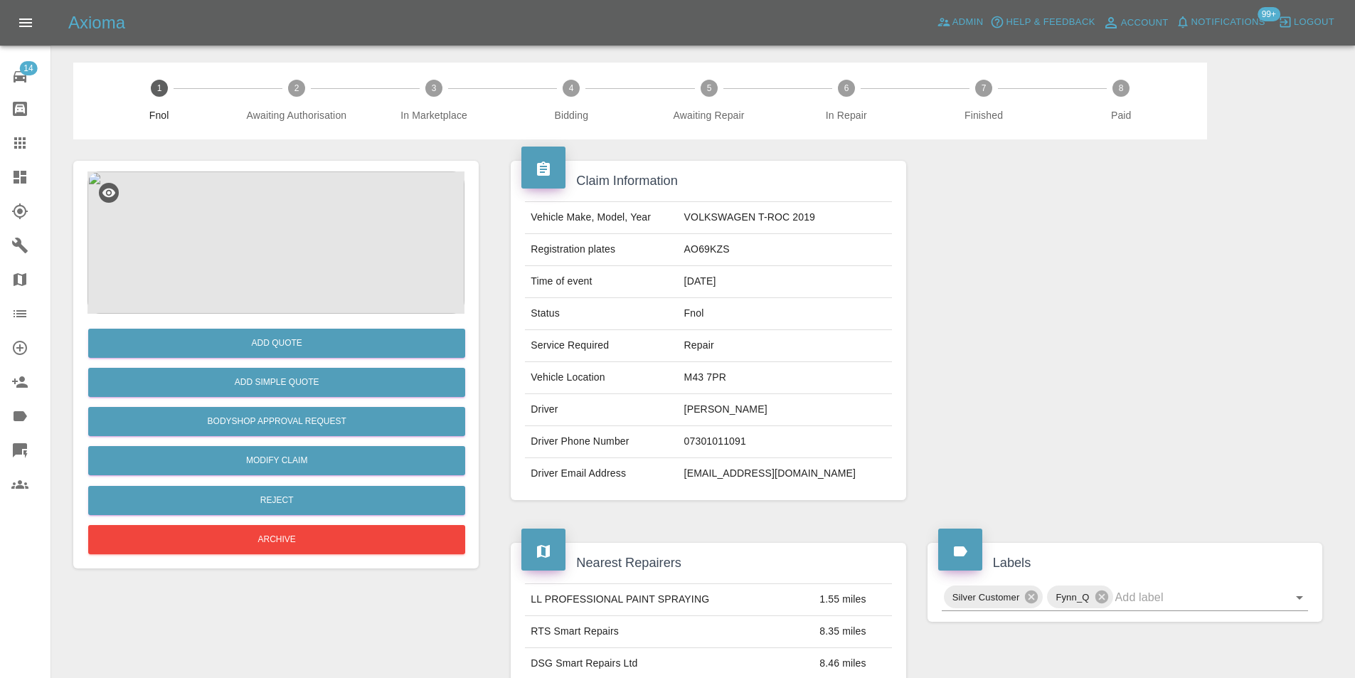
click at [292, 238] on img at bounding box center [275, 242] width 377 height 142
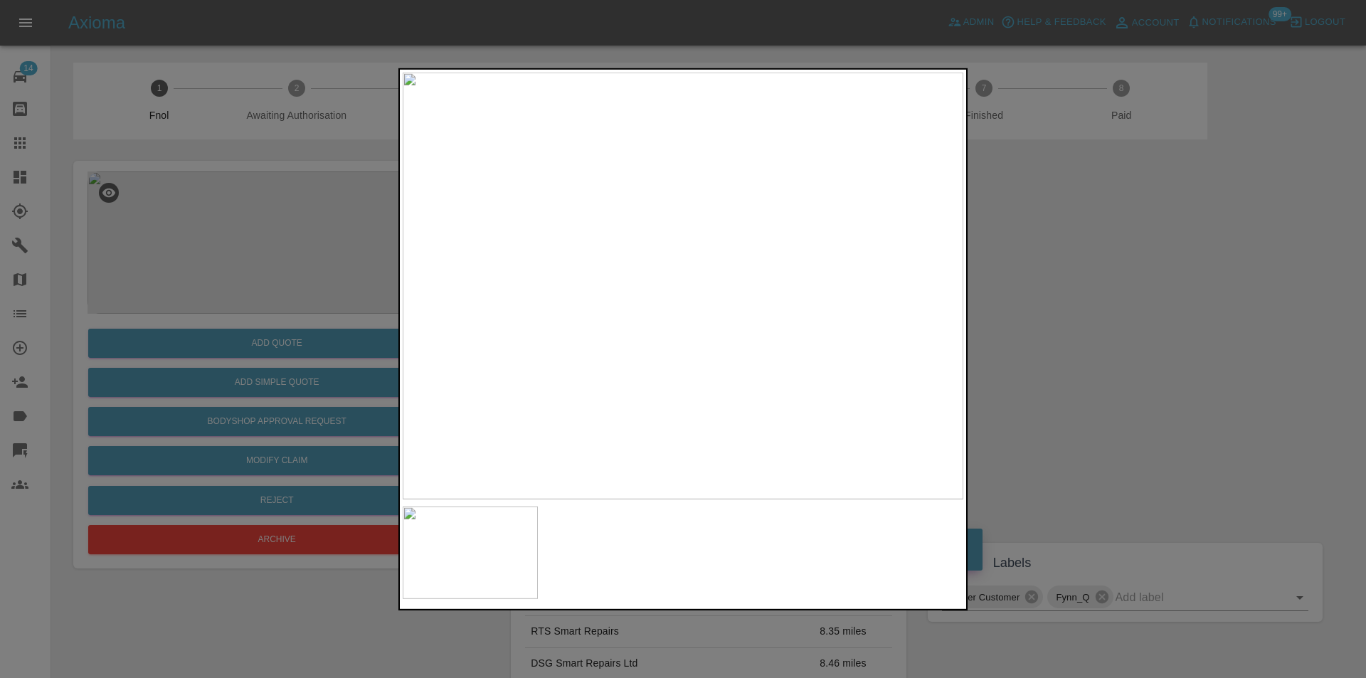
click at [1090, 323] on div at bounding box center [683, 339] width 1366 height 678
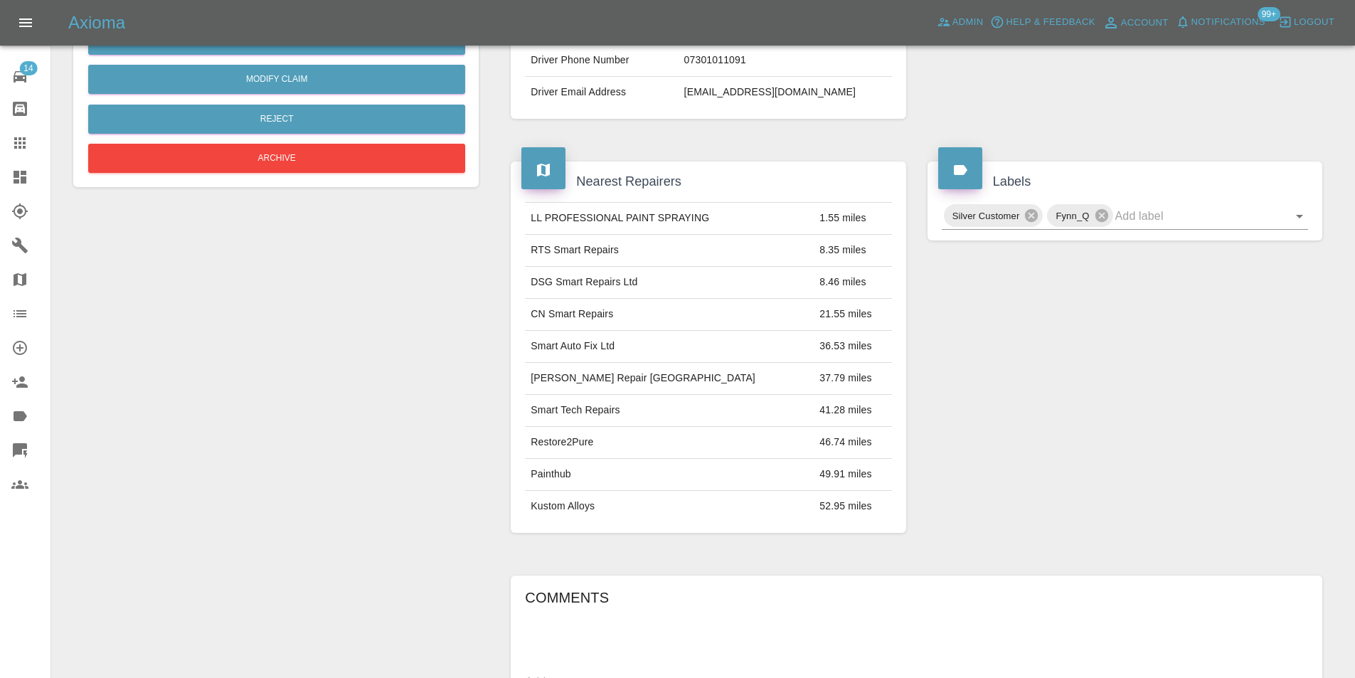
scroll to position [213, 0]
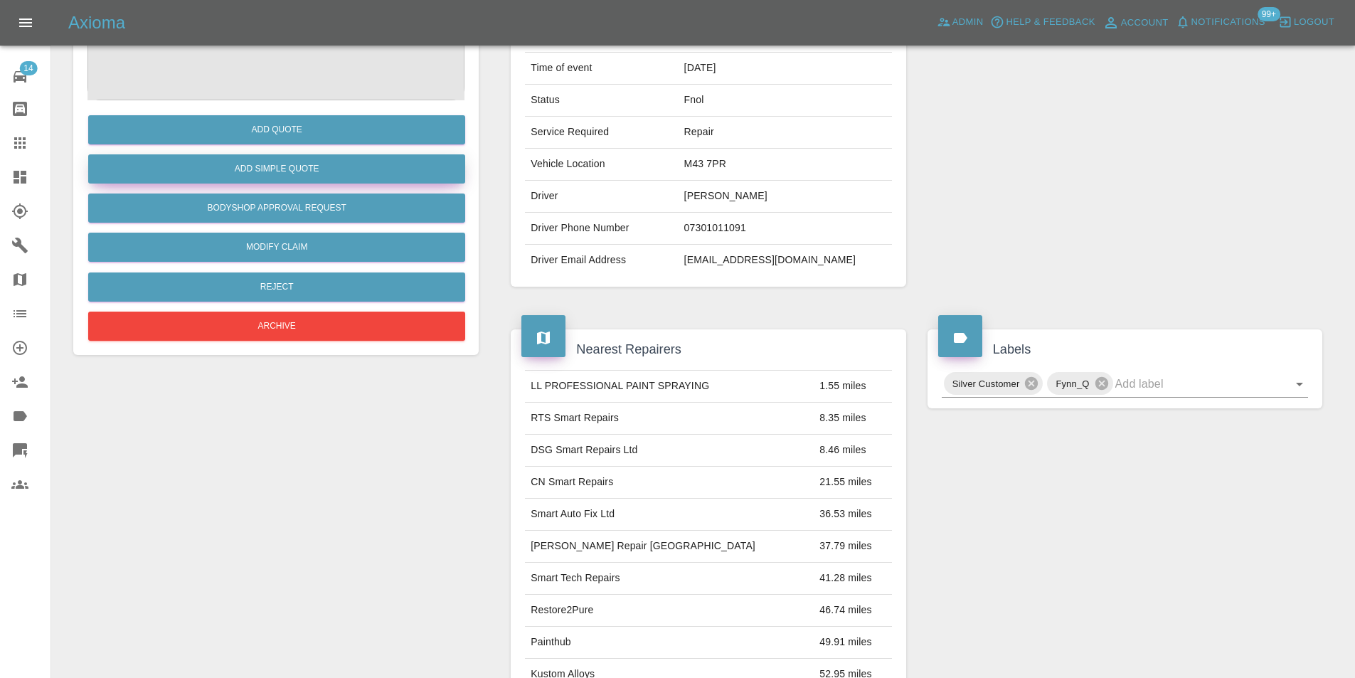
click at [284, 176] on button "Add Simple Quote" at bounding box center [276, 168] width 377 height 29
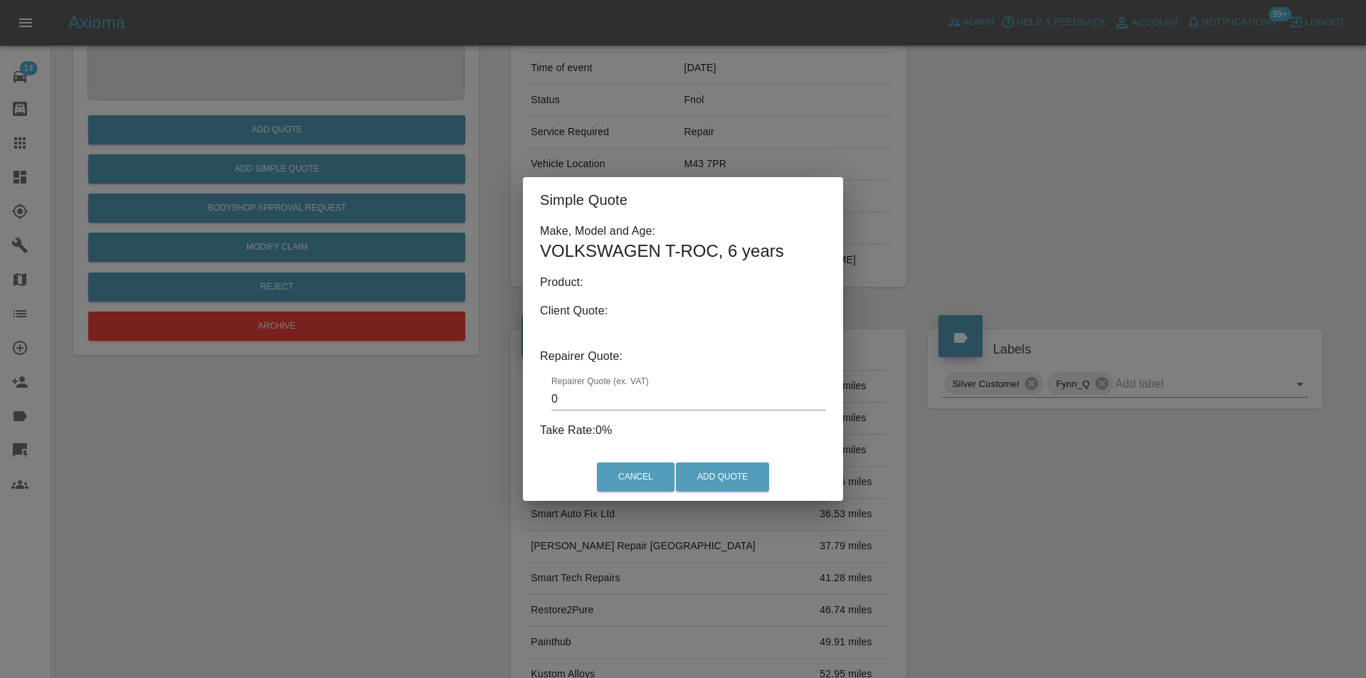
type input "140"
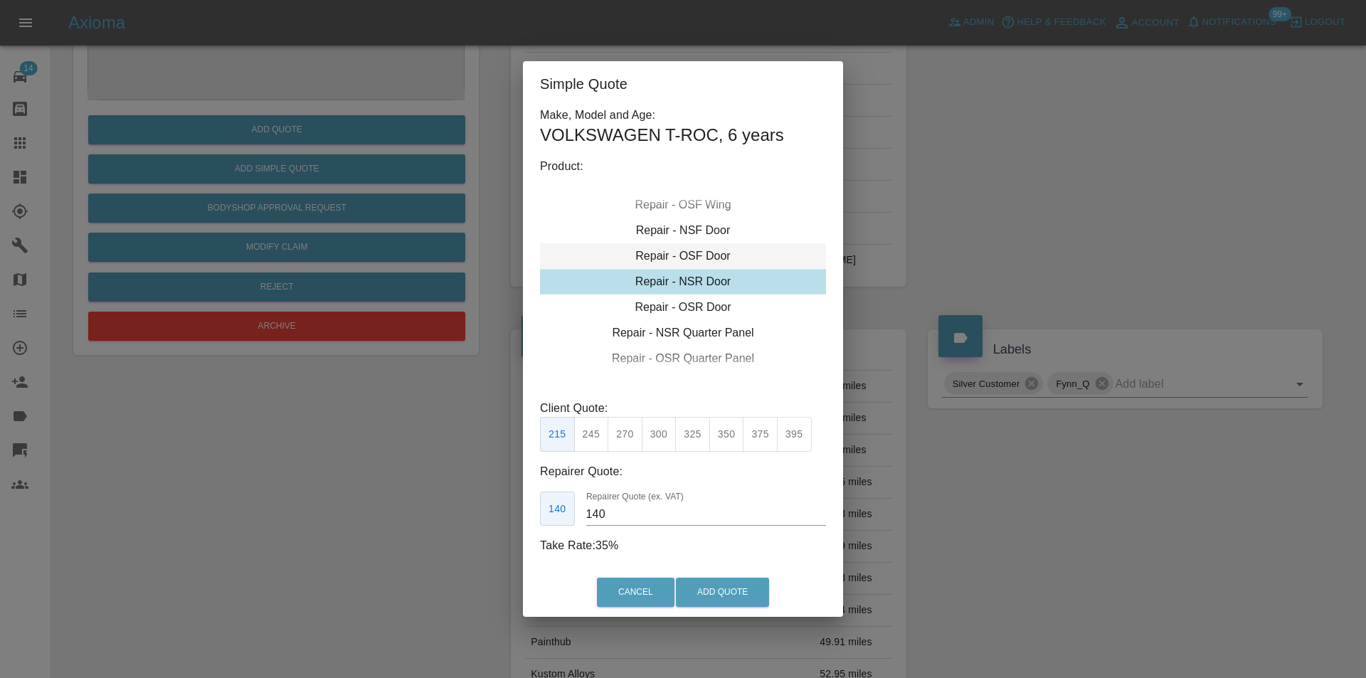
click at [695, 257] on div "Repair - OSF Door" at bounding box center [683, 256] width 286 height 26
click at [717, 595] on button "Add Quote" at bounding box center [722, 592] width 93 height 29
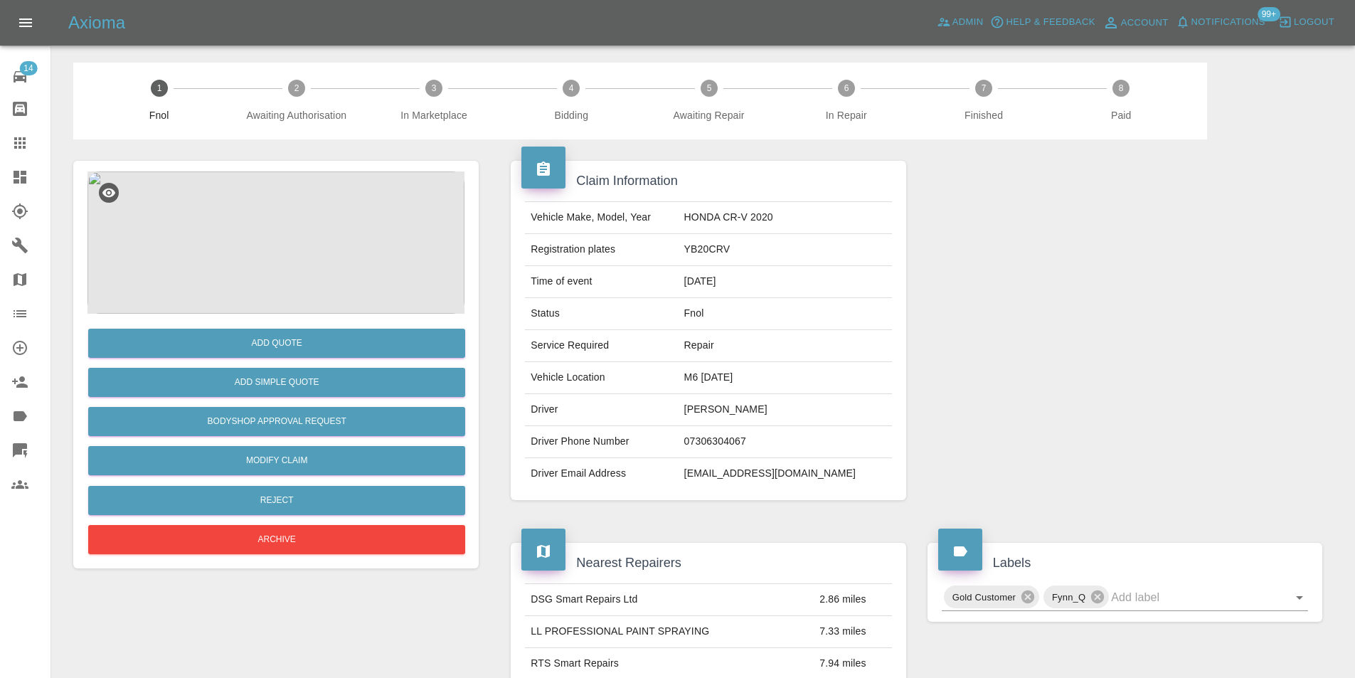
click at [313, 223] on img at bounding box center [275, 242] width 377 height 142
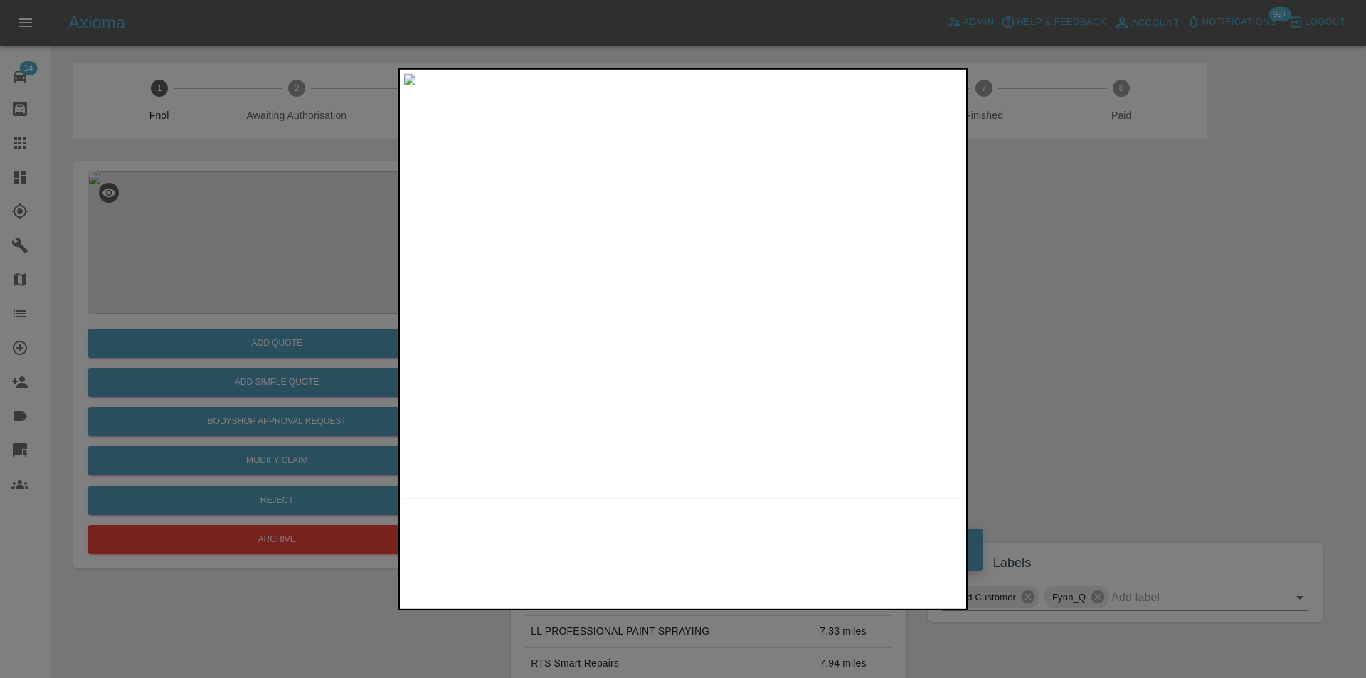
click at [668, 379] on img at bounding box center [683, 285] width 561 height 427
click at [668, 379] on img at bounding box center [728, 4] width 1682 height 1281
click at [668, 378] on img at bounding box center [728, 4] width 1682 height 1281
drag, startPoint x: 1036, startPoint y: 335, endPoint x: 884, endPoint y: 420, distance: 174.5
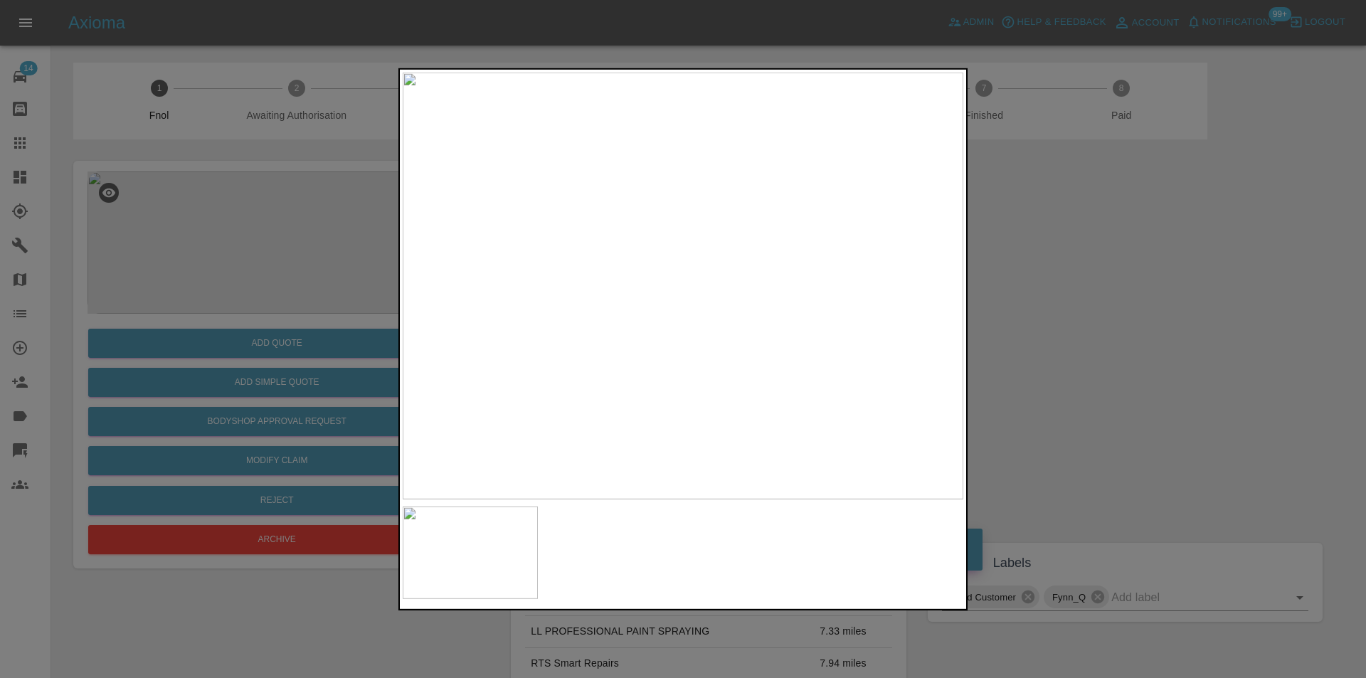
click at [1036, 336] on div at bounding box center [683, 339] width 1366 height 678
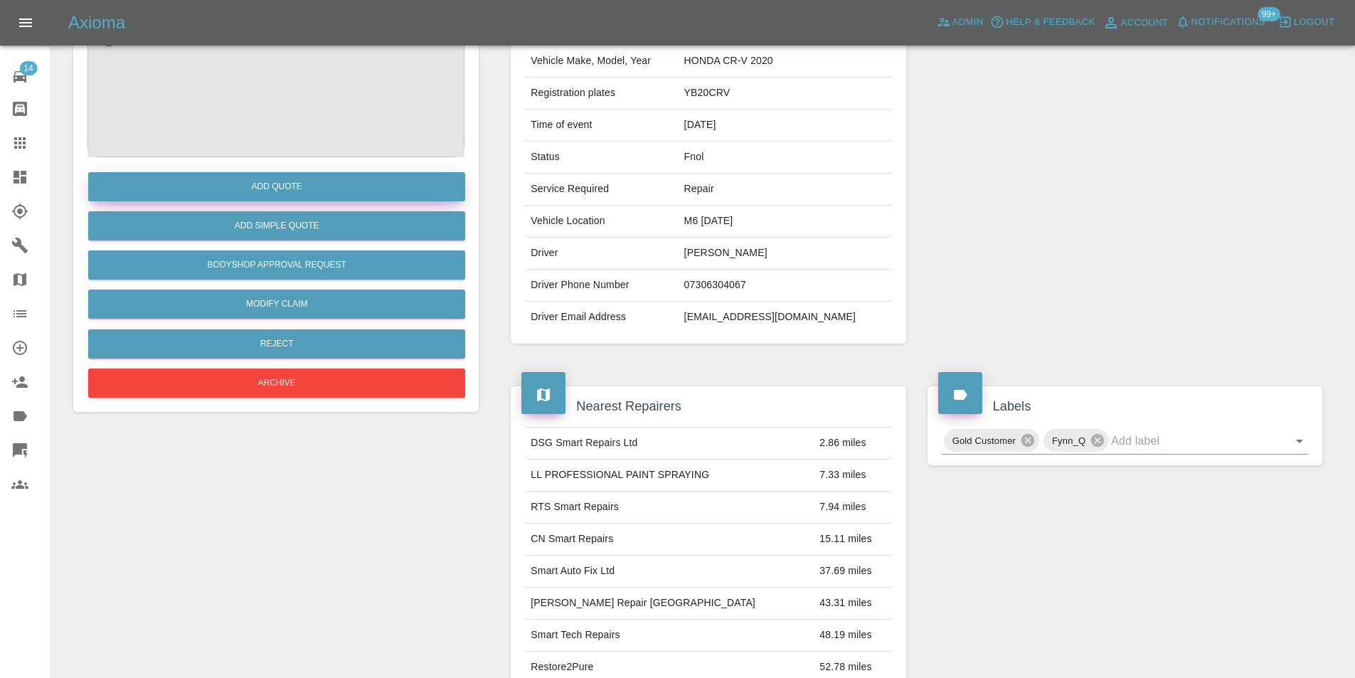
scroll to position [6, 0]
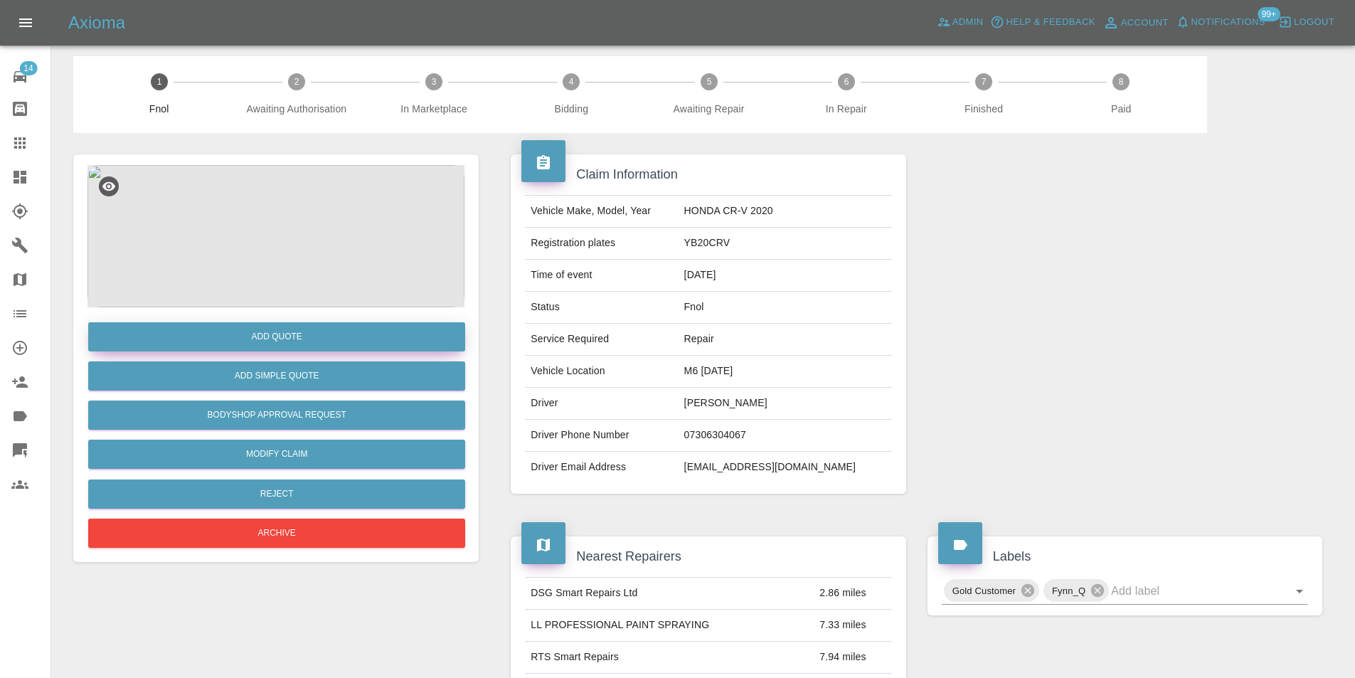
click at [302, 339] on button "Add Quote" at bounding box center [276, 336] width 377 height 29
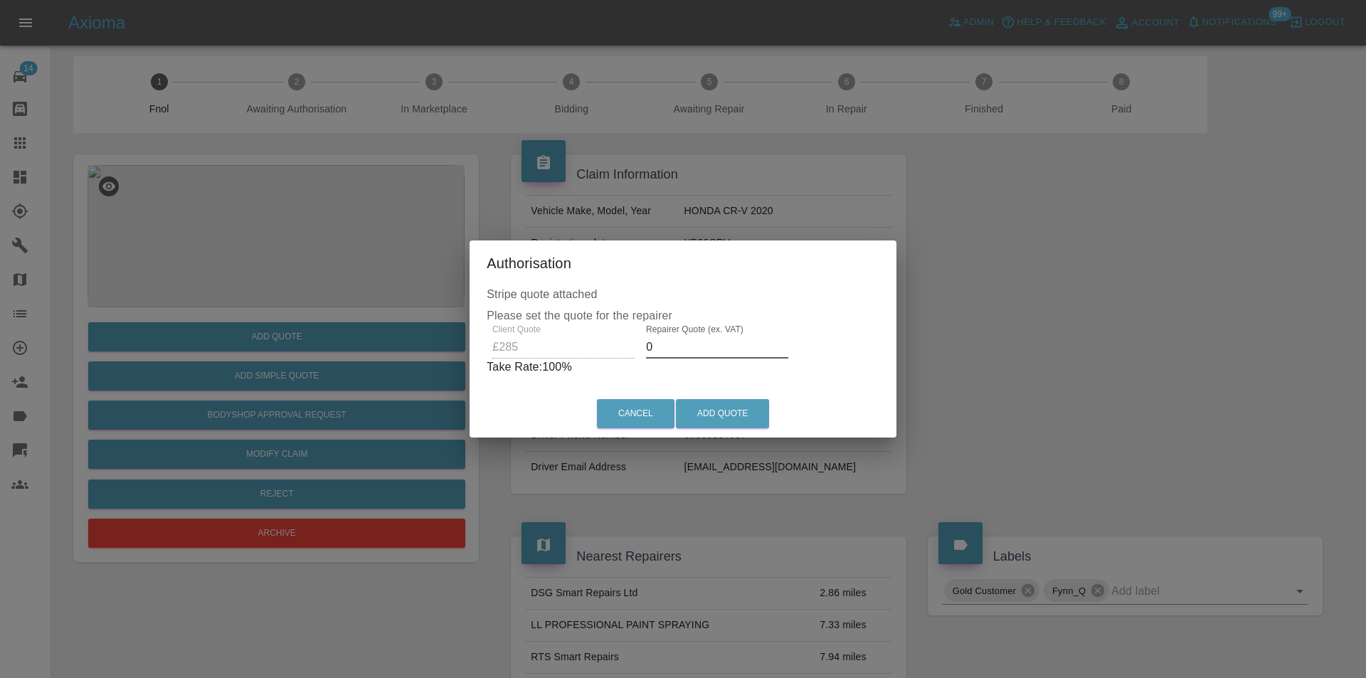
click at [689, 346] on input "0" at bounding box center [717, 347] width 142 height 23
type input "0180"
click at [711, 410] on button "Add Quote" at bounding box center [722, 413] width 93 height 29
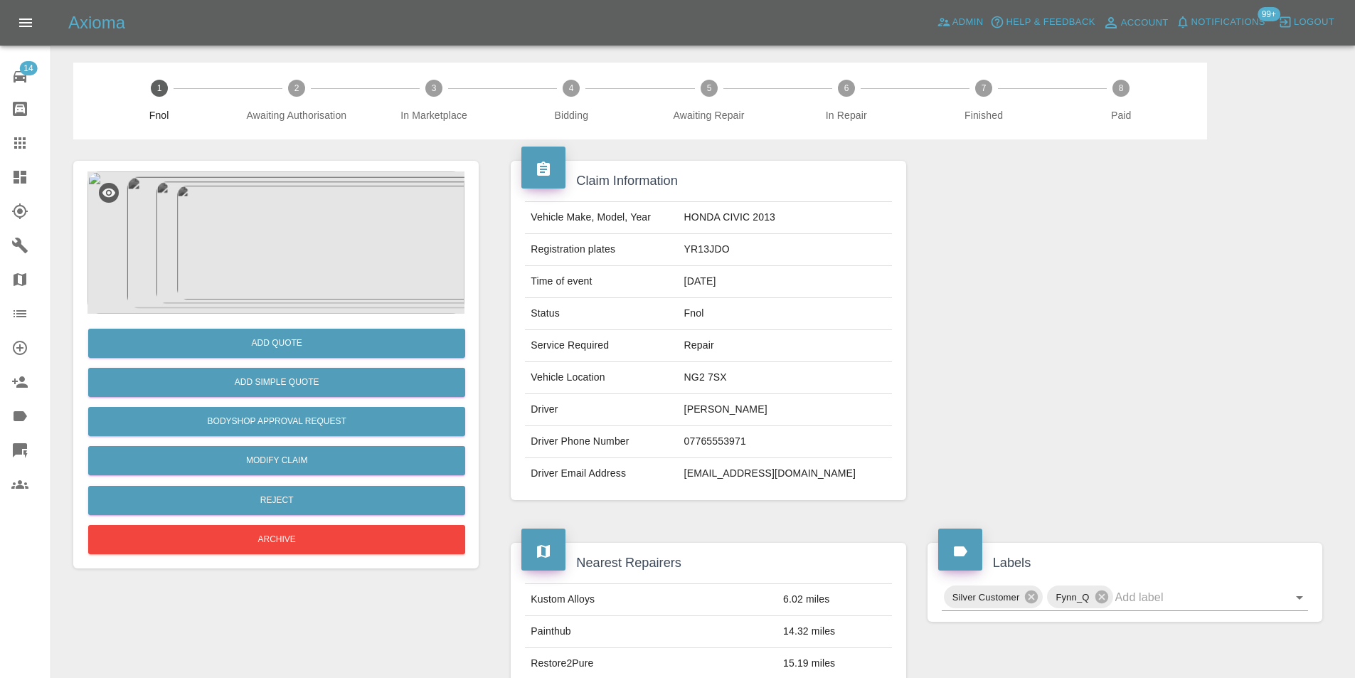
click at [305, 234] on img at bounding box center [275, 242] width 377 height 142
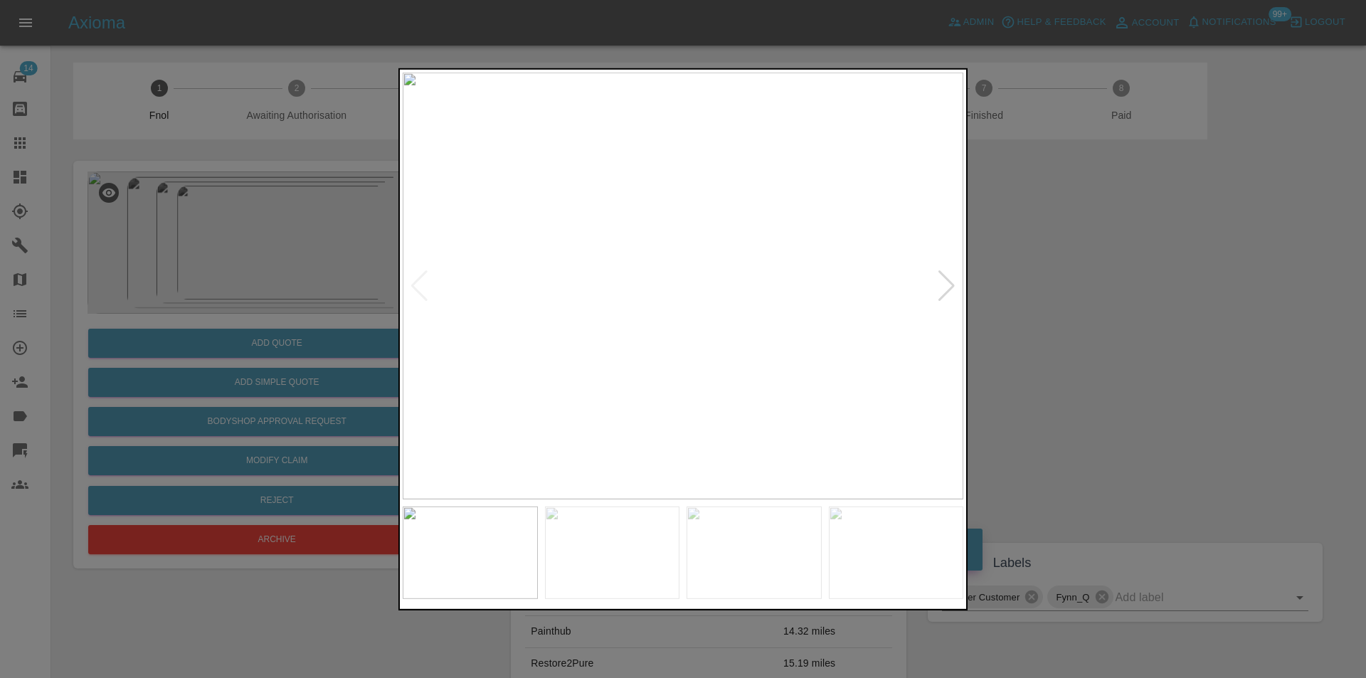
click at [947, 285] on div at bounding box center [946, 285] width 19 height 31
click at [1083, 289] on div at bounding box center [683, 339] width 1366 height 678
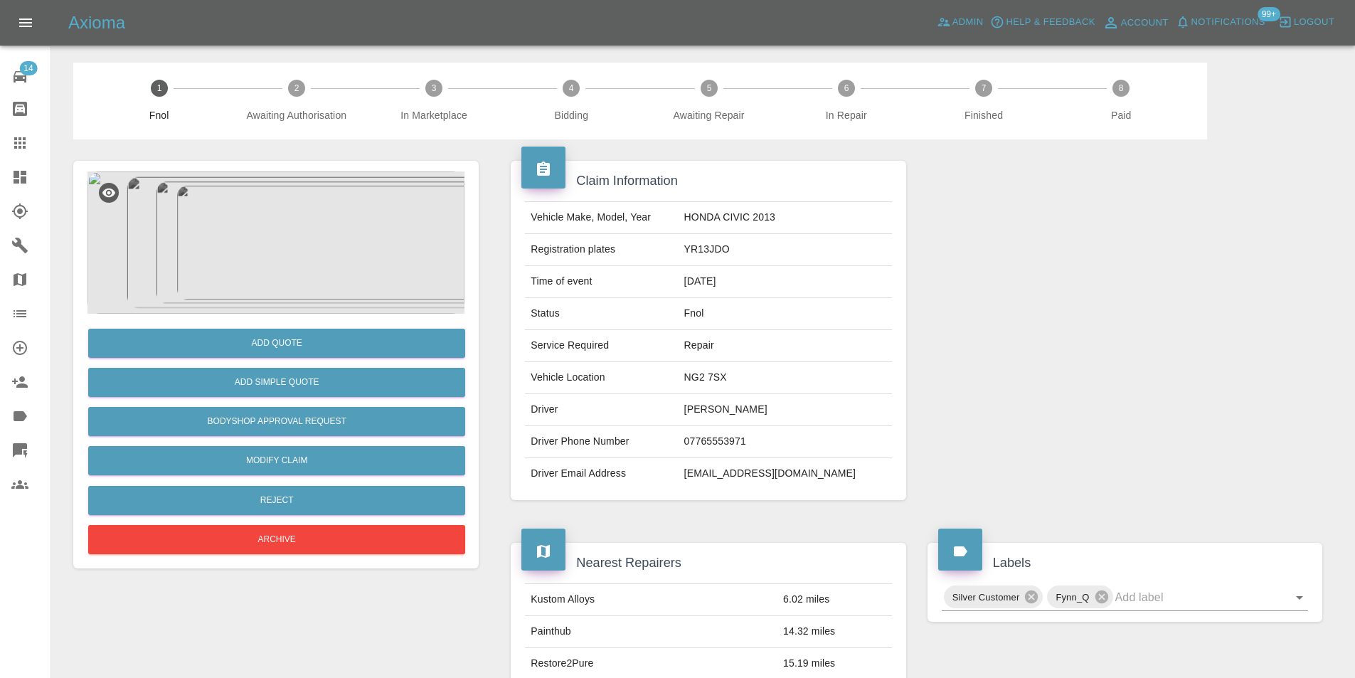
click at [296, 245] on img at bounding box center [275, 242] width 377 height 142
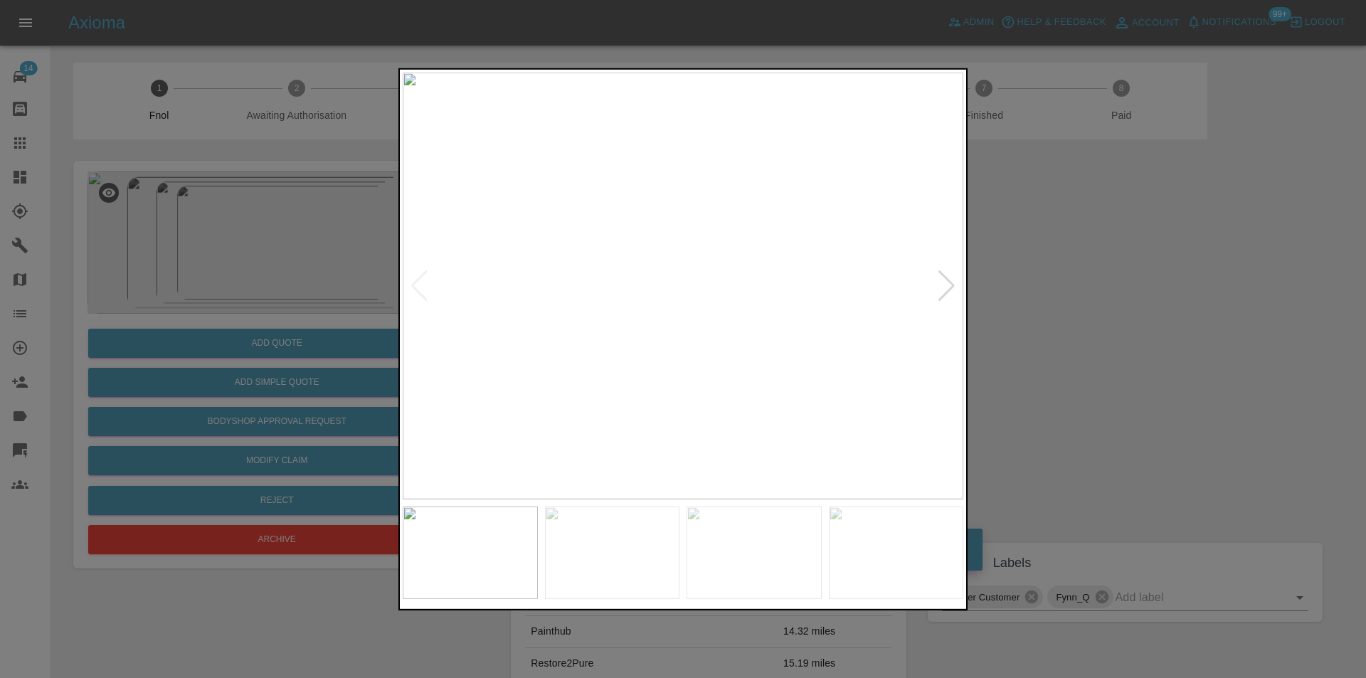
click at [944, 282] on div at bounding box center [946, 285] width 19 height 31
click at [944, 282] on img at bounding box center [683, 285] width 561 height 427
drag, startPoint x: 1035, startPoint y: 291, endPoint x: 764, endPoint y: 289, distance: 271.0
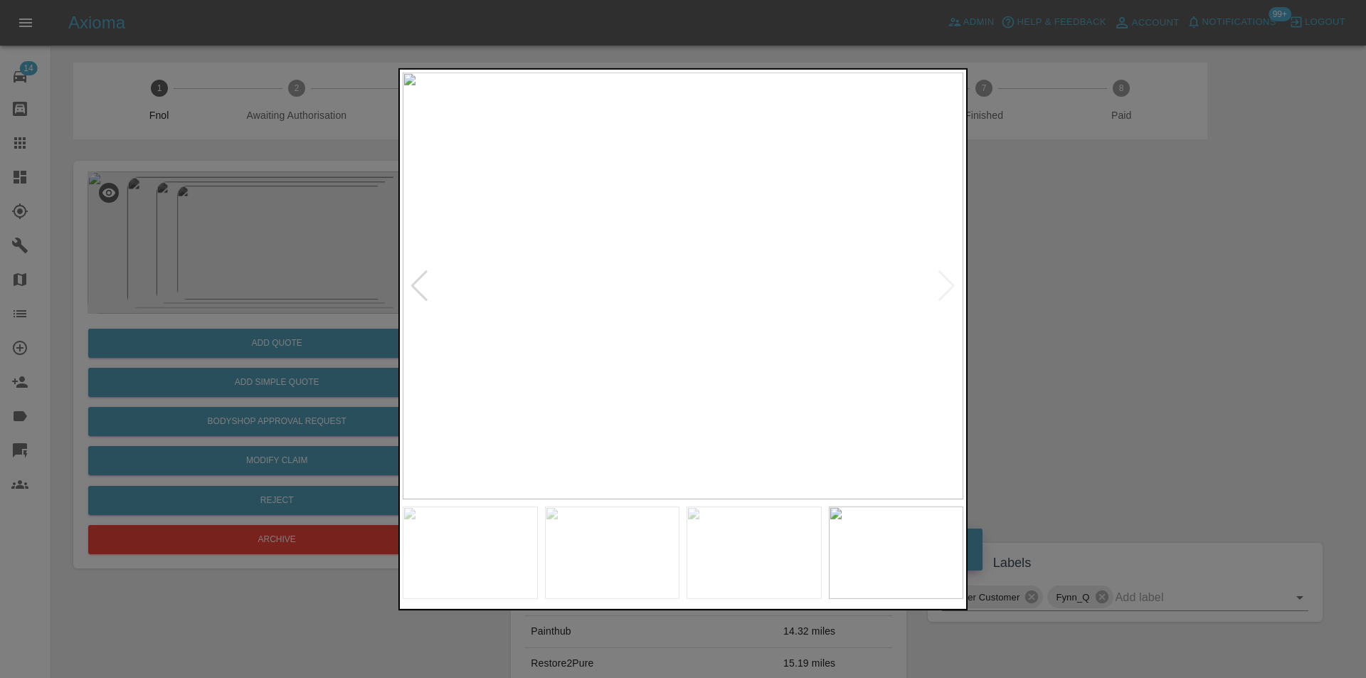
click at [1029, 290] on div at bounding box center [683, 339] width 1366 height 678
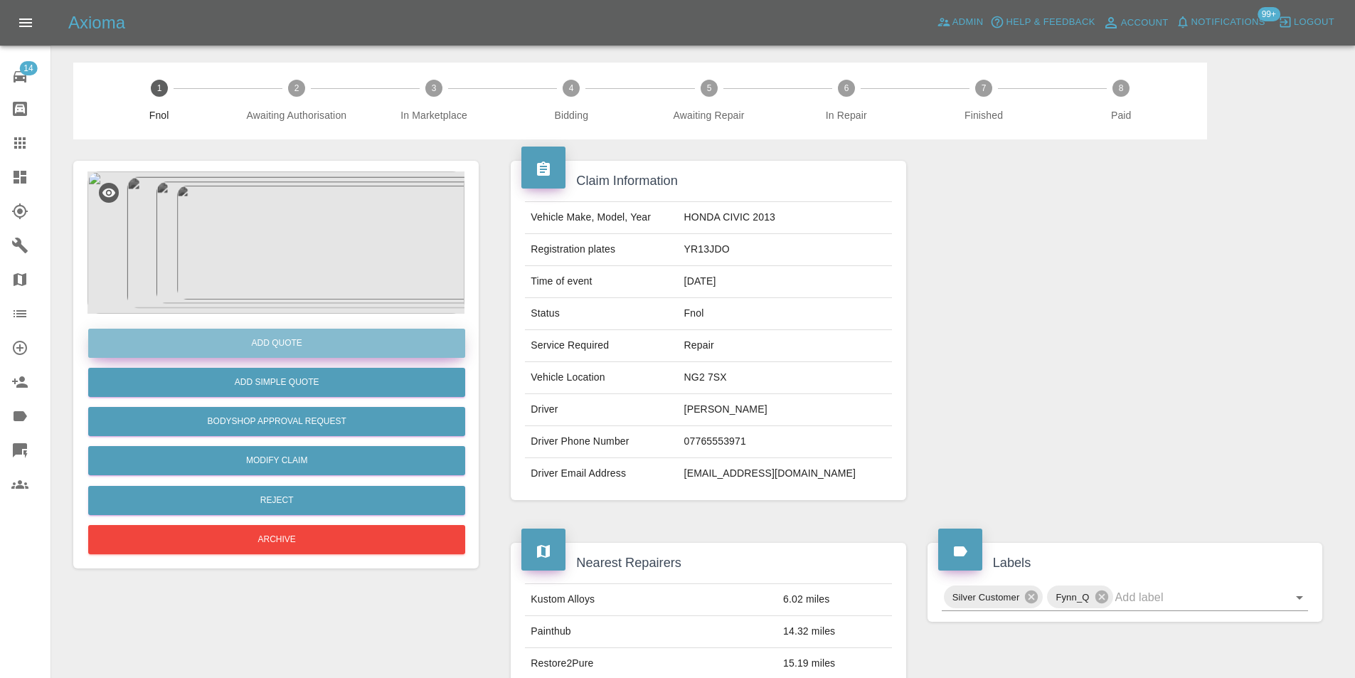
click at [297, 346] on button "Add Quote" at bounding box center [276, 343] width 377 height 29
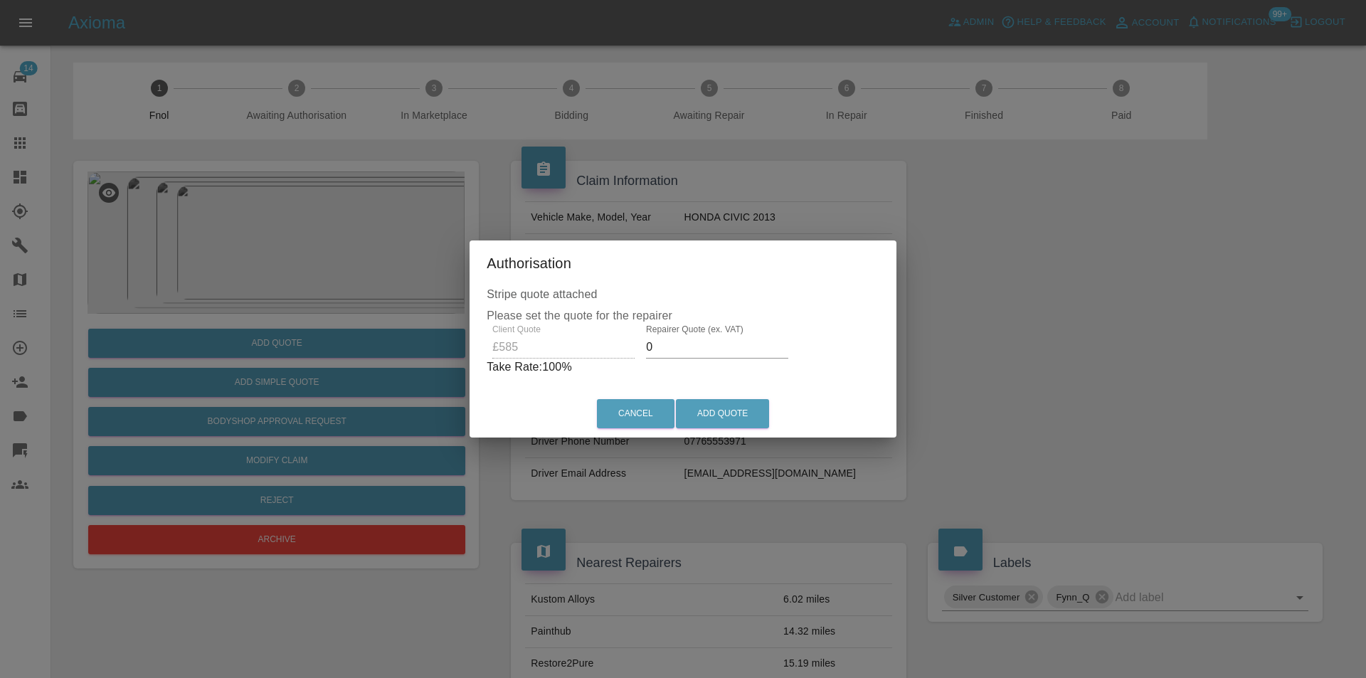
click at [678, 346] on input "0" at bounding box center [717, 347] width 142 height 23
type input "0380"
click at [717, 413] on button "Add Quote" at bounding box center [722, 413] width 93 height 29
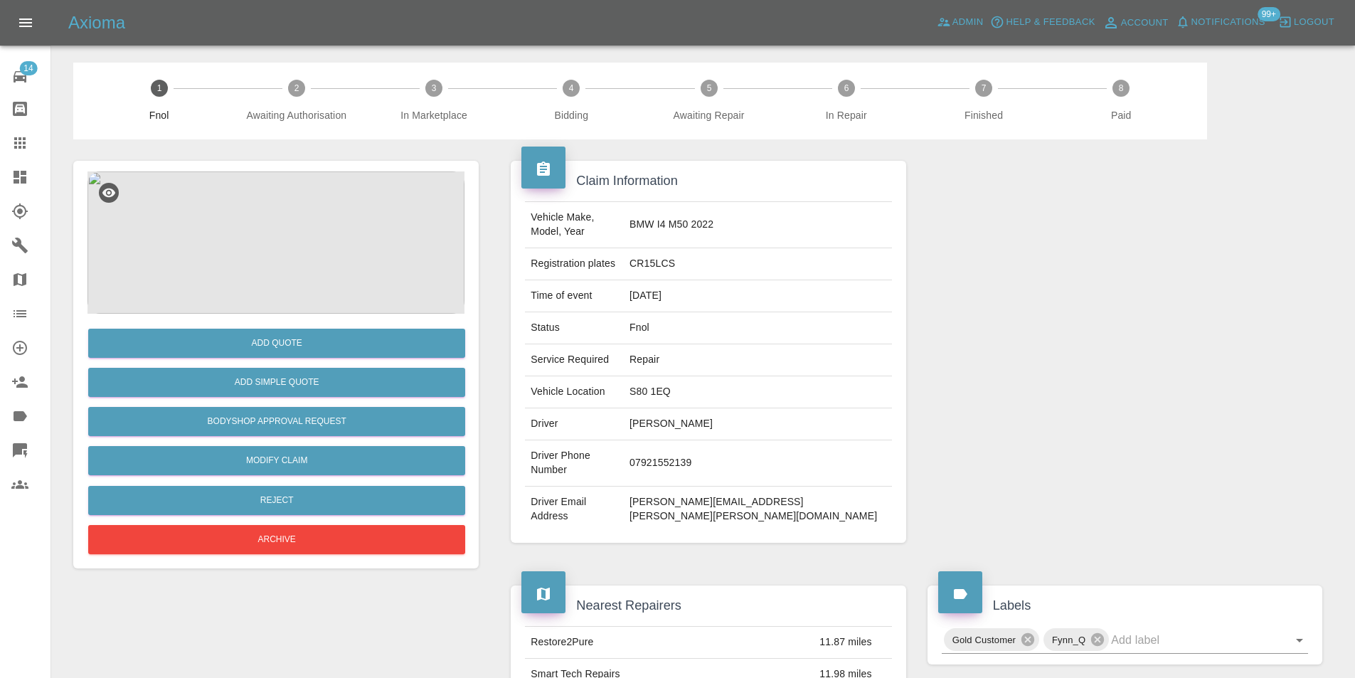
click at [266, 263] on img at bounding box center [275, 242] width 377 height 142
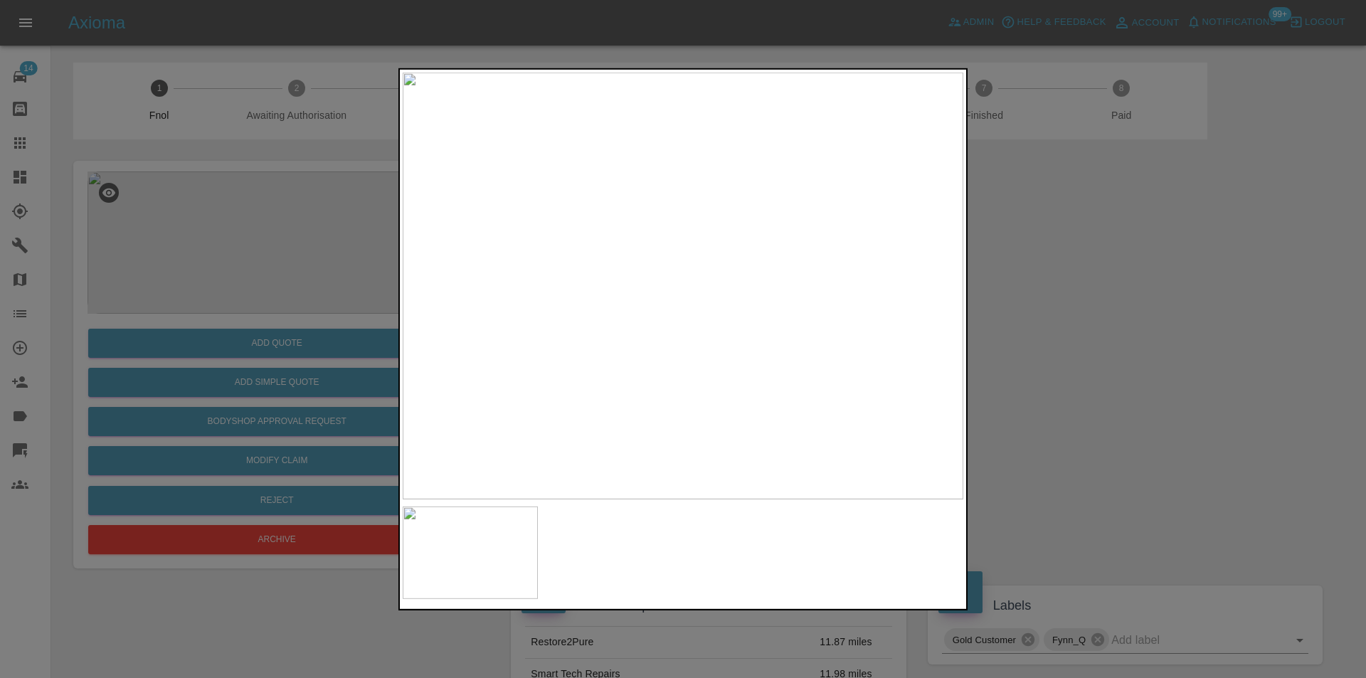
click at [1074, 311] on div at bounding box center [683, 339] width 1366 height 678
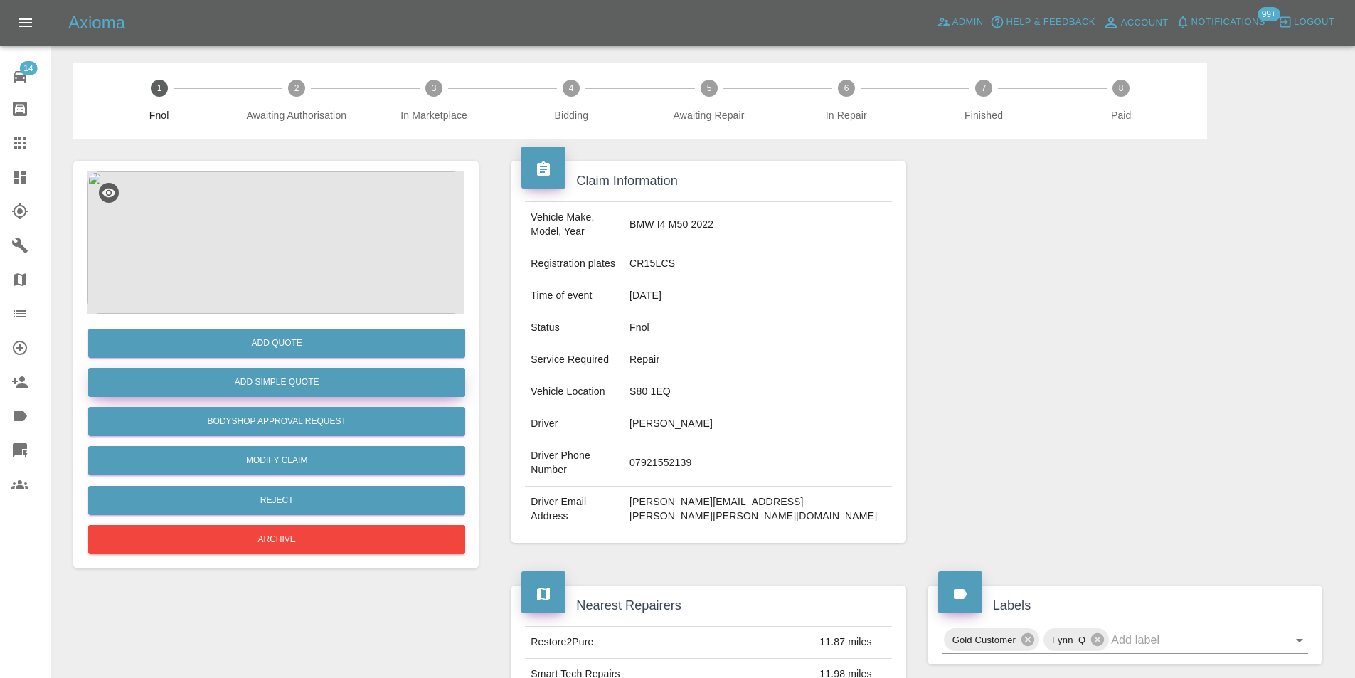
click at [304, 387] on button "Add Simple Quote" at bounding box center [276, 382] width 377 height 29
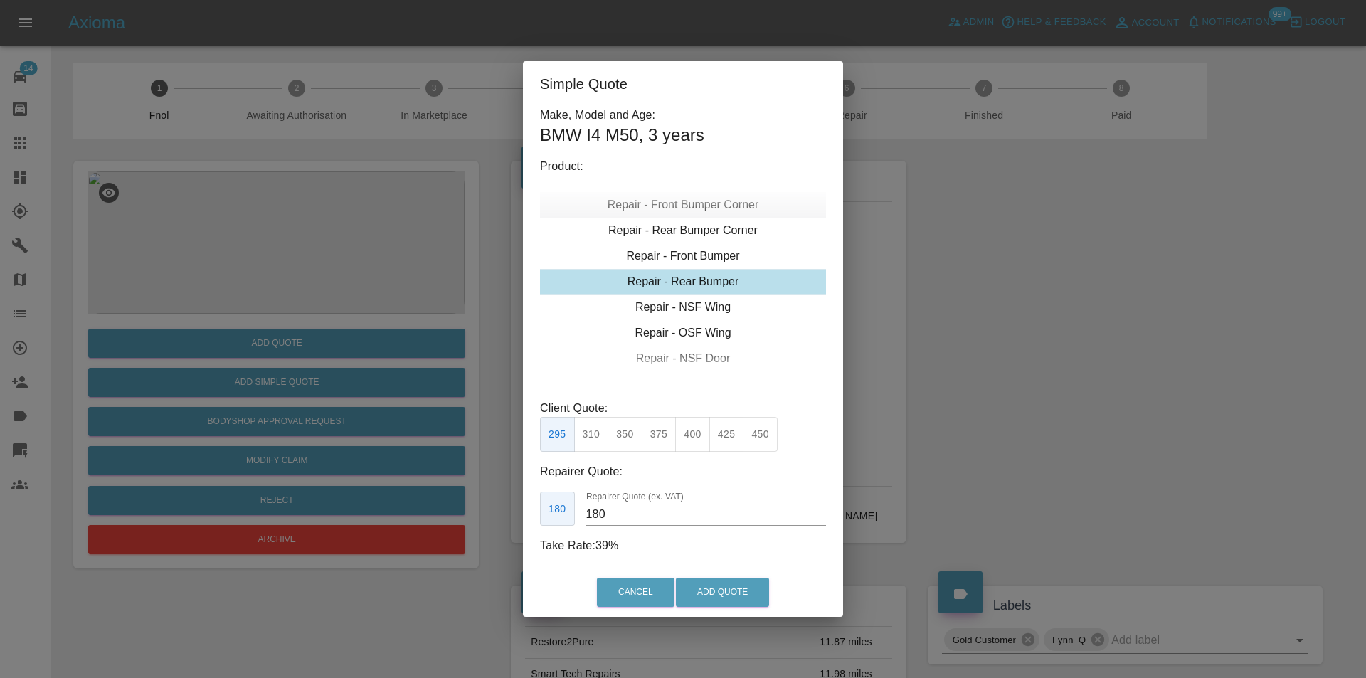
click at [725, 206] on div "Repair - Front Bumper Corner" at bounding box center [683, 205] width 286 height 26
type input "120"
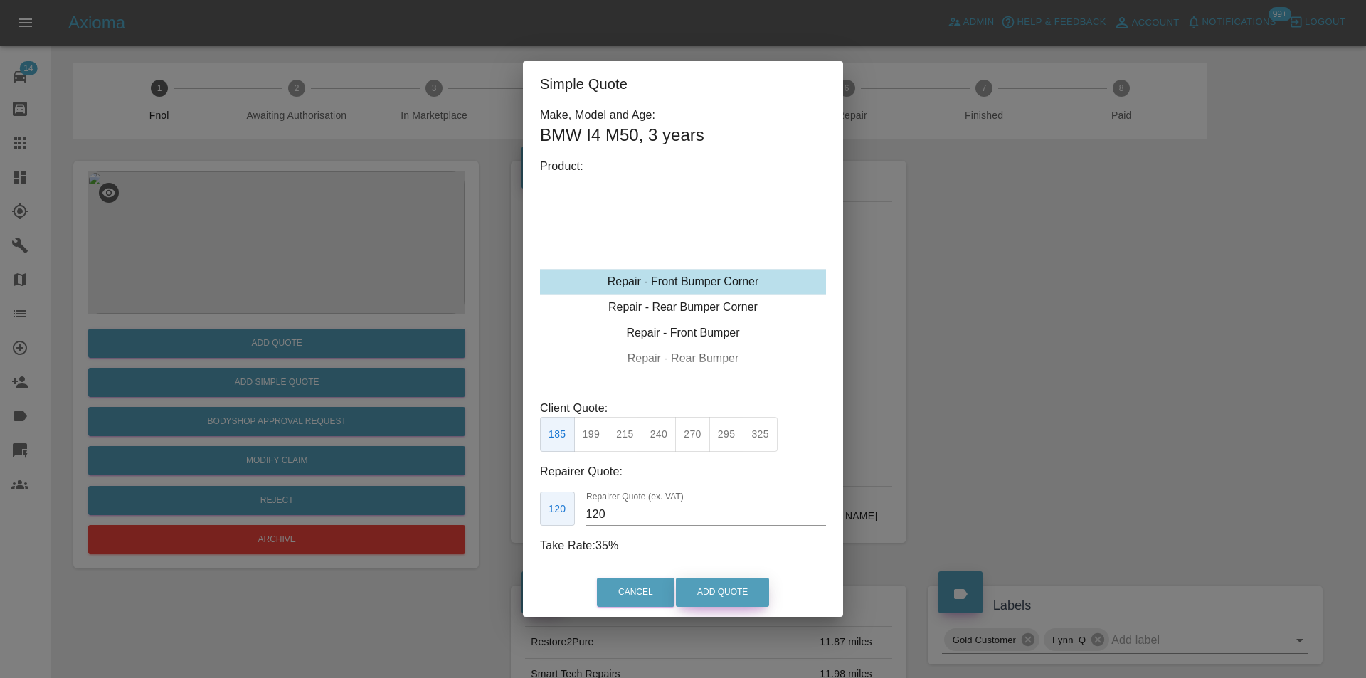
click at [708, 590] on button "Add Quote" at bounding box center [722, 592] width 93 height 29
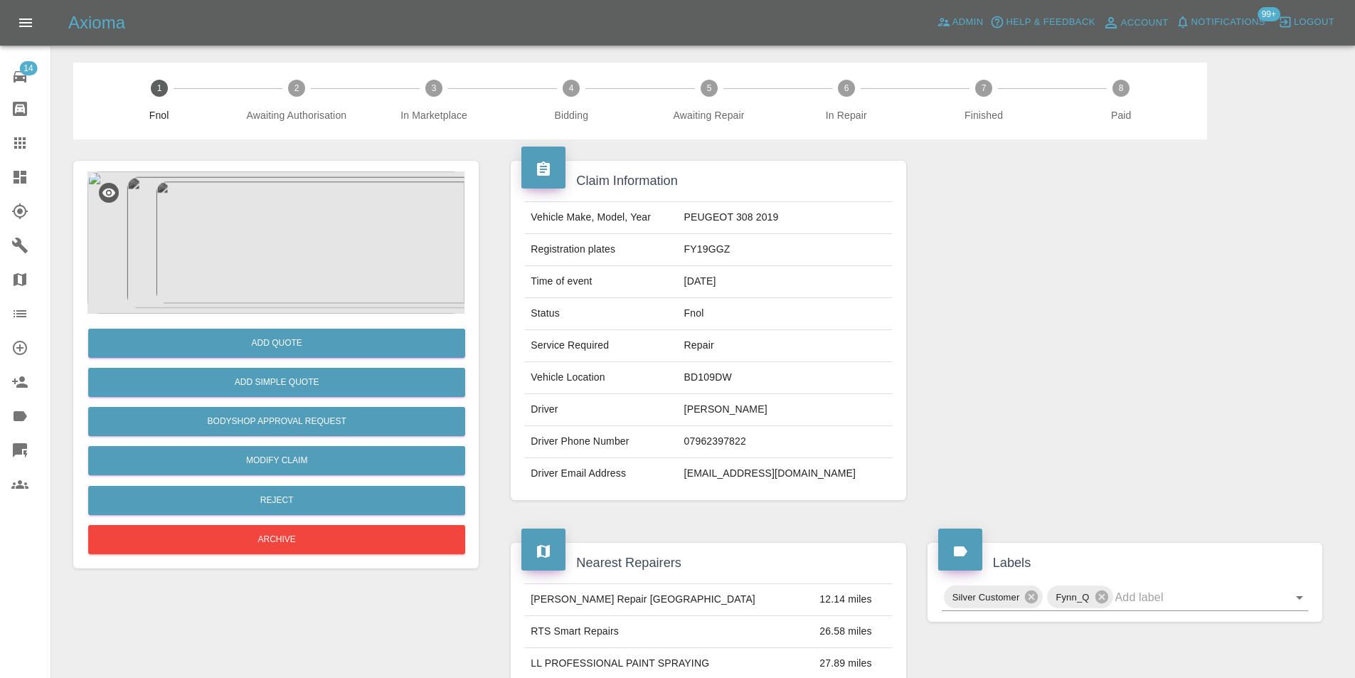
click at [313, 239] on img at bounding box center [275, 242] width 377 height 142
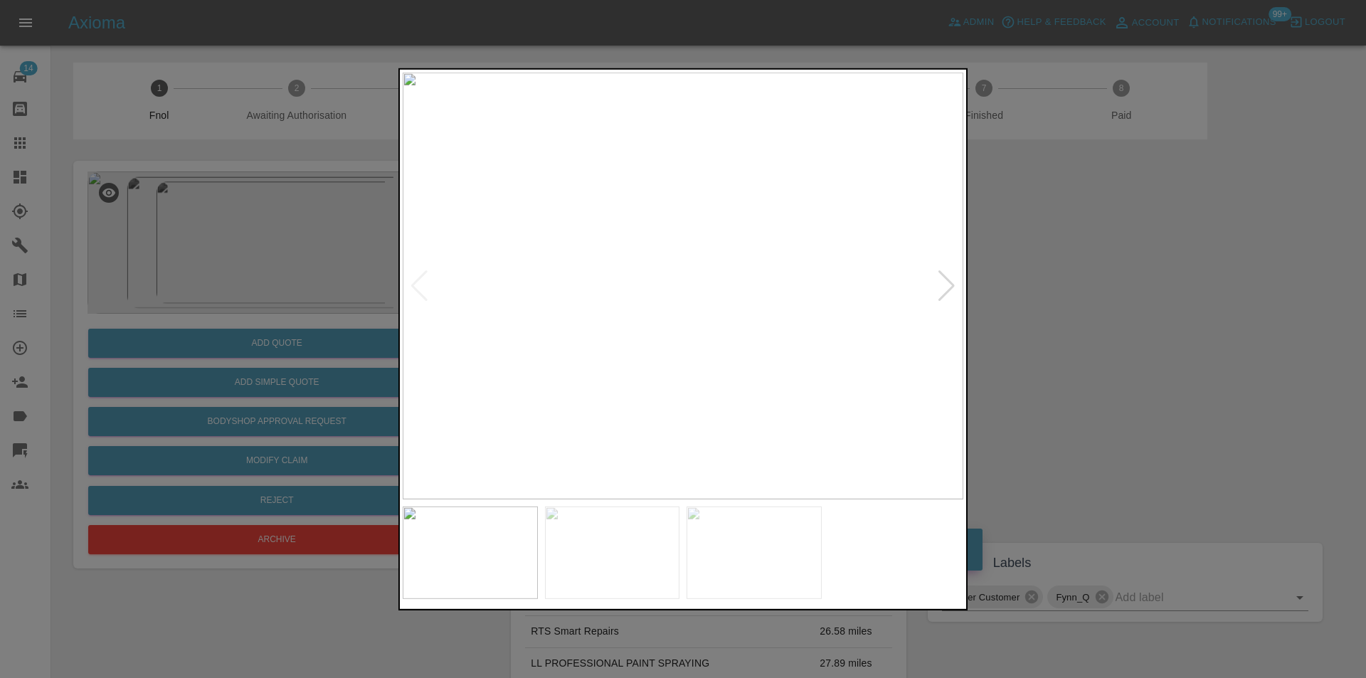
click at [950, 285] on div at bounding box center [946, 285] width 19 height 31
click at [950, 285] on img at bounding box center [683, 285] width 561 height 427
drag, startPoint x: 1097, startPoint y: 340, endPoint x: 861, endPoint y: 356, distance: 236.0
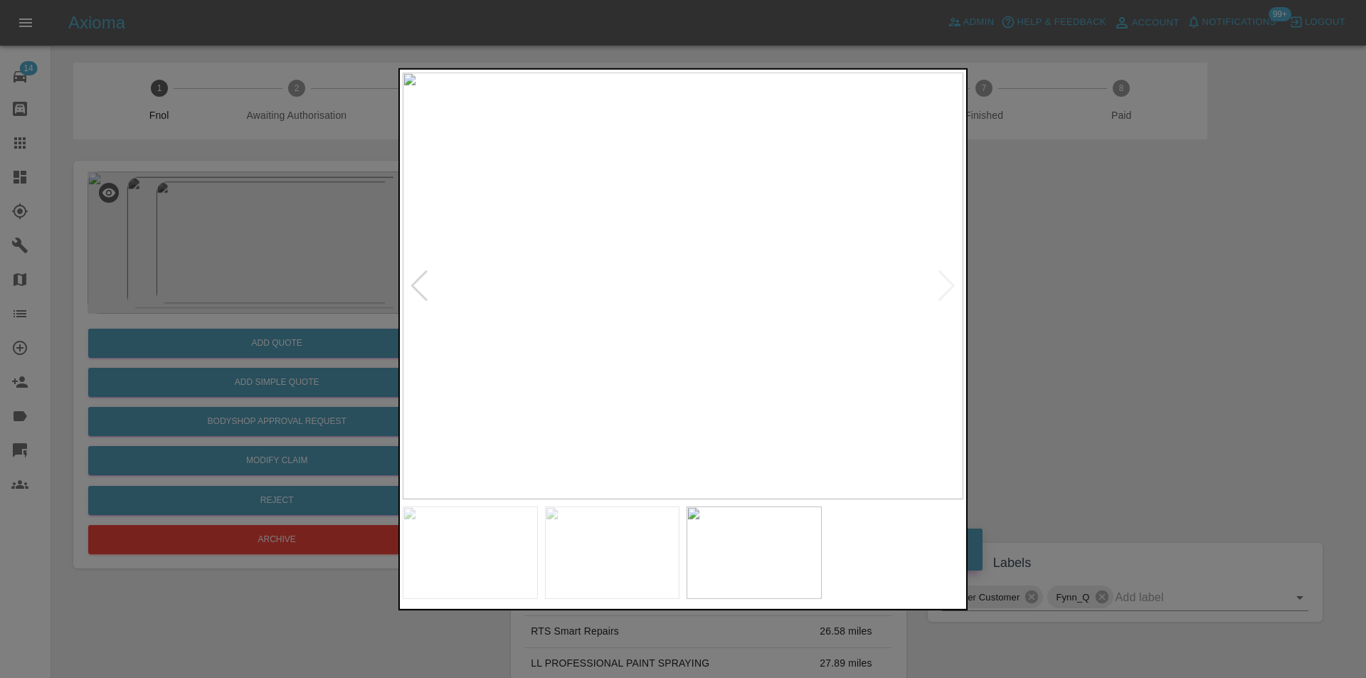
click at [1095, 341] on div at bounding box center [683, 339] width 1366 height 678
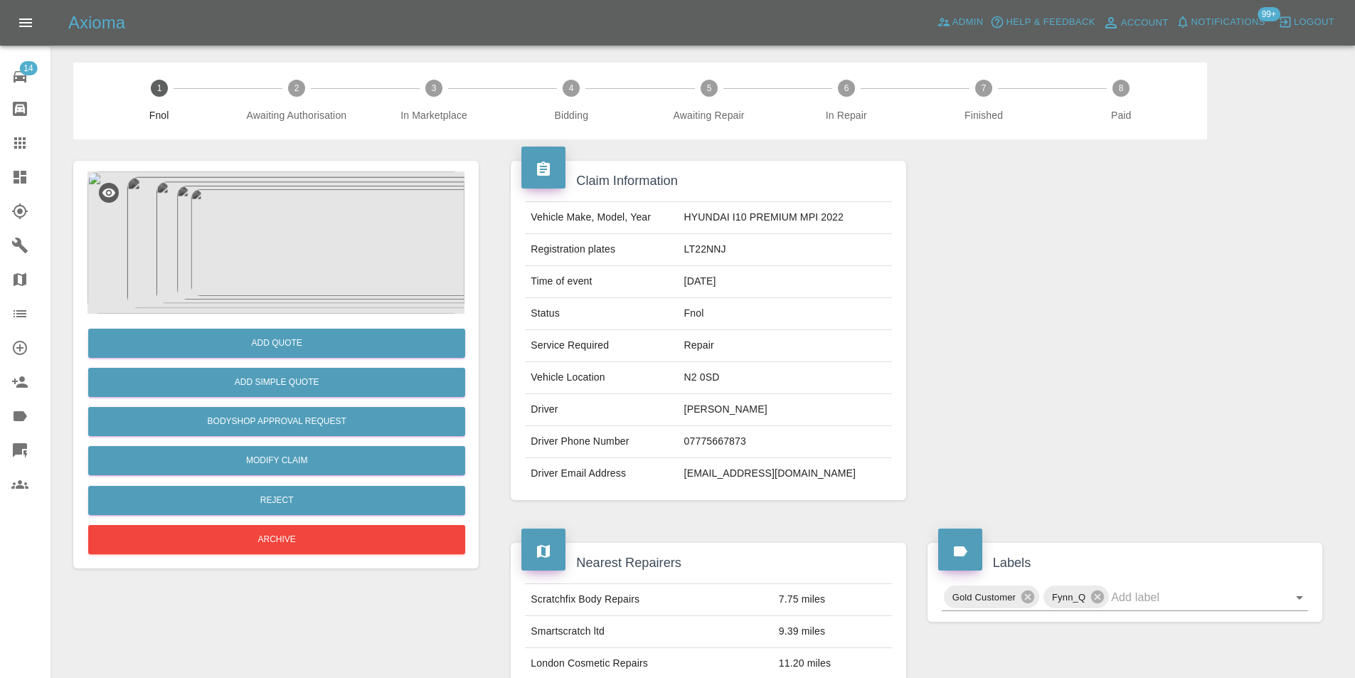
click at [285, 232] on img at bounding box center [275, 242] width 377 height 142
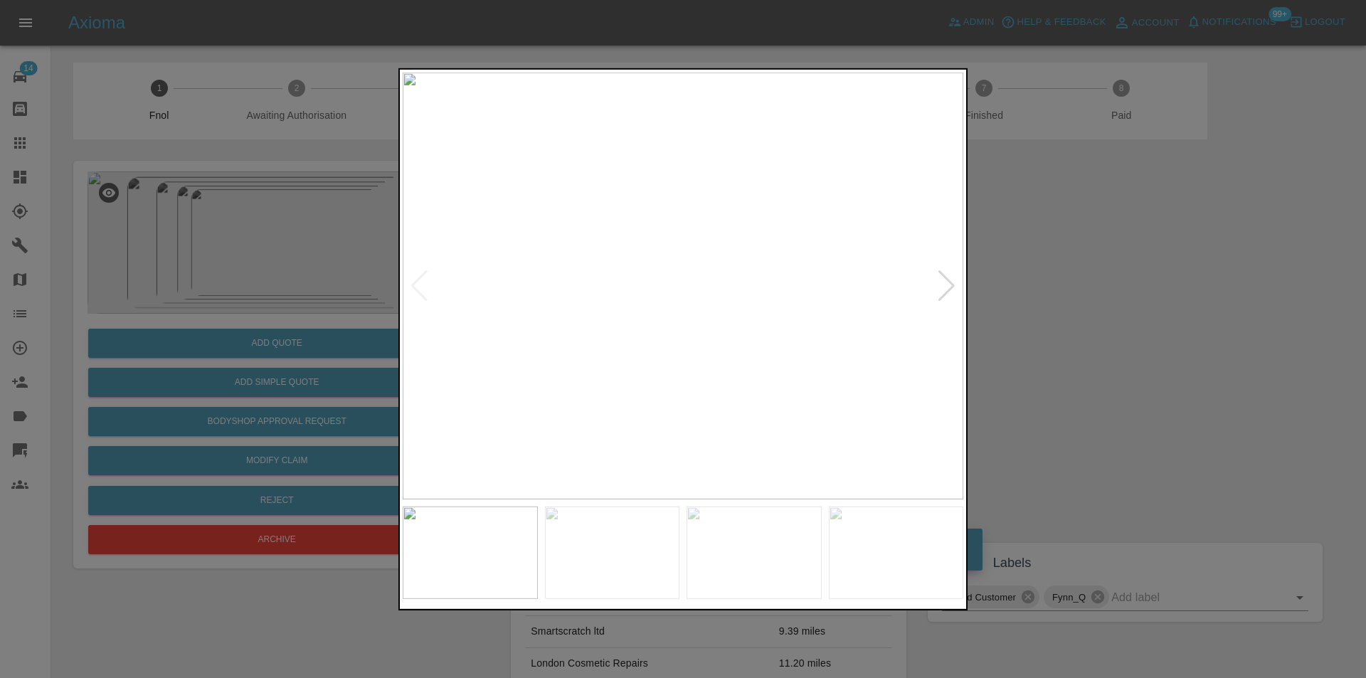
click at [952, 284] on div at bounding box center [946, 285] width 19 height 31
click at [951, 284] on img at bounding box center [683, 285] width 561 height 427
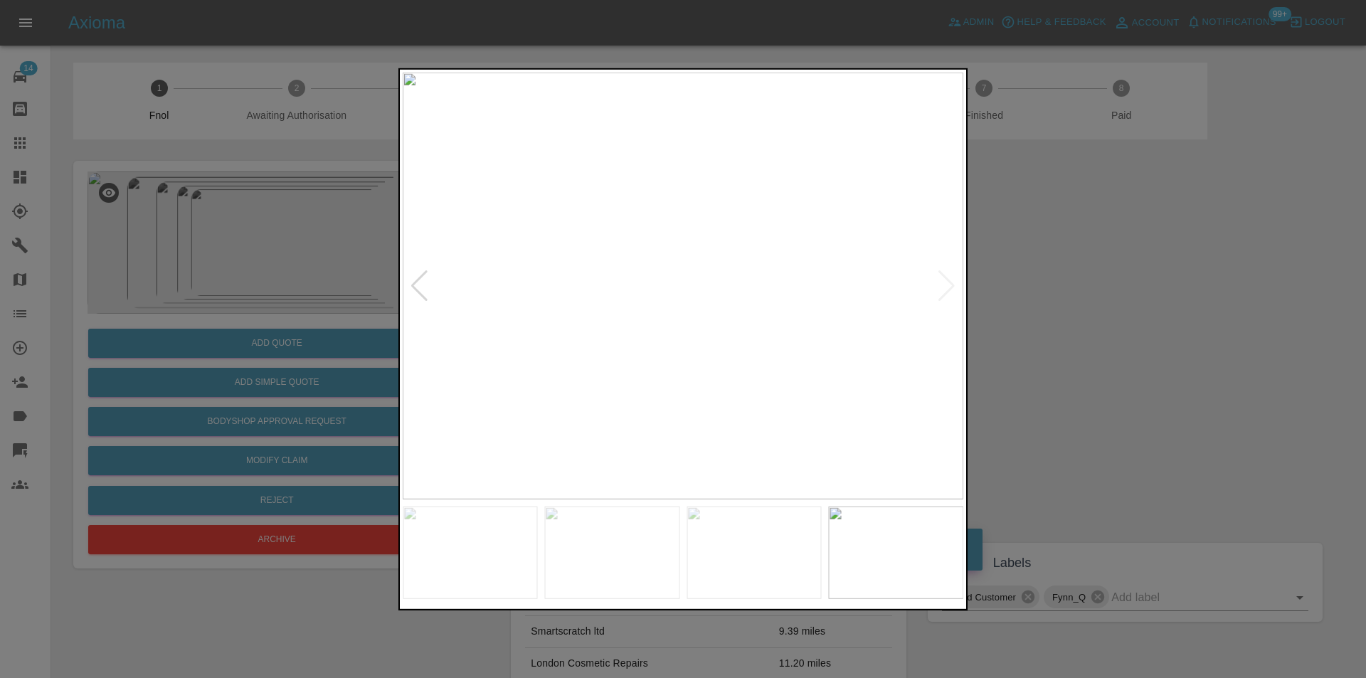
click at [1098, 309] on div at bounding box center [683, 339] width 1366 height 678
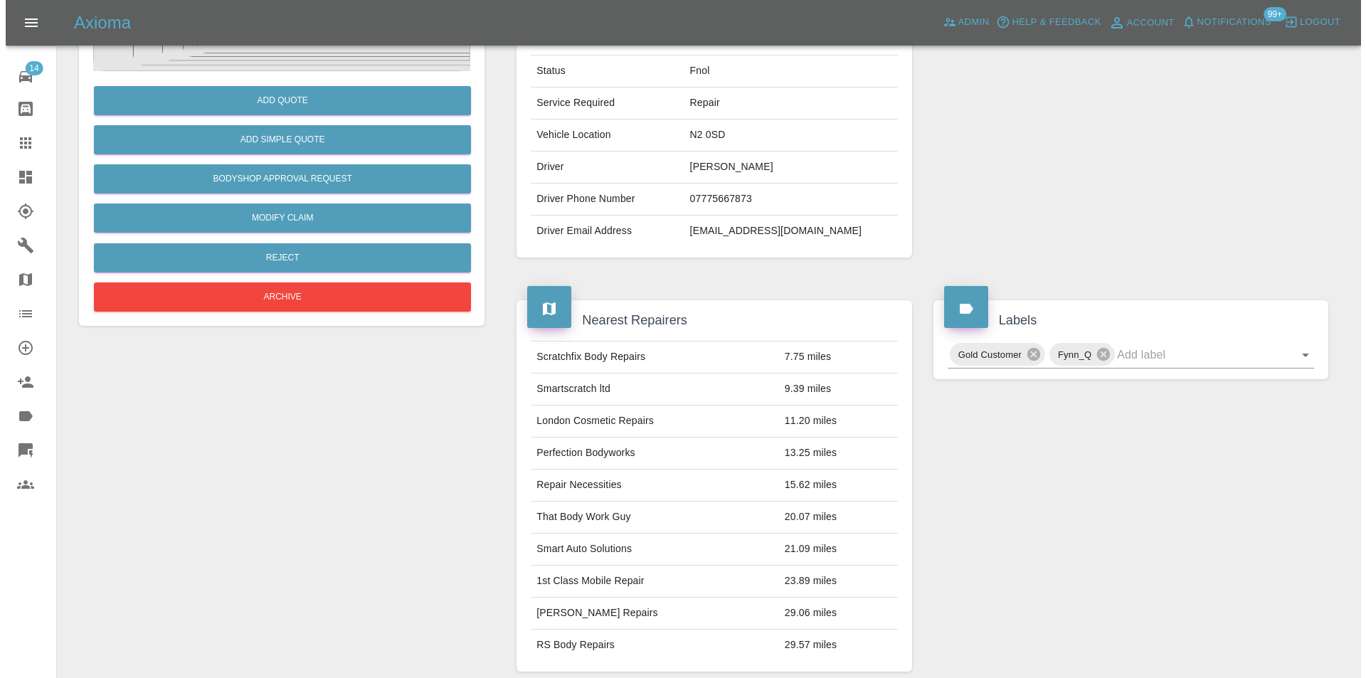
scroll to position [142, 0]
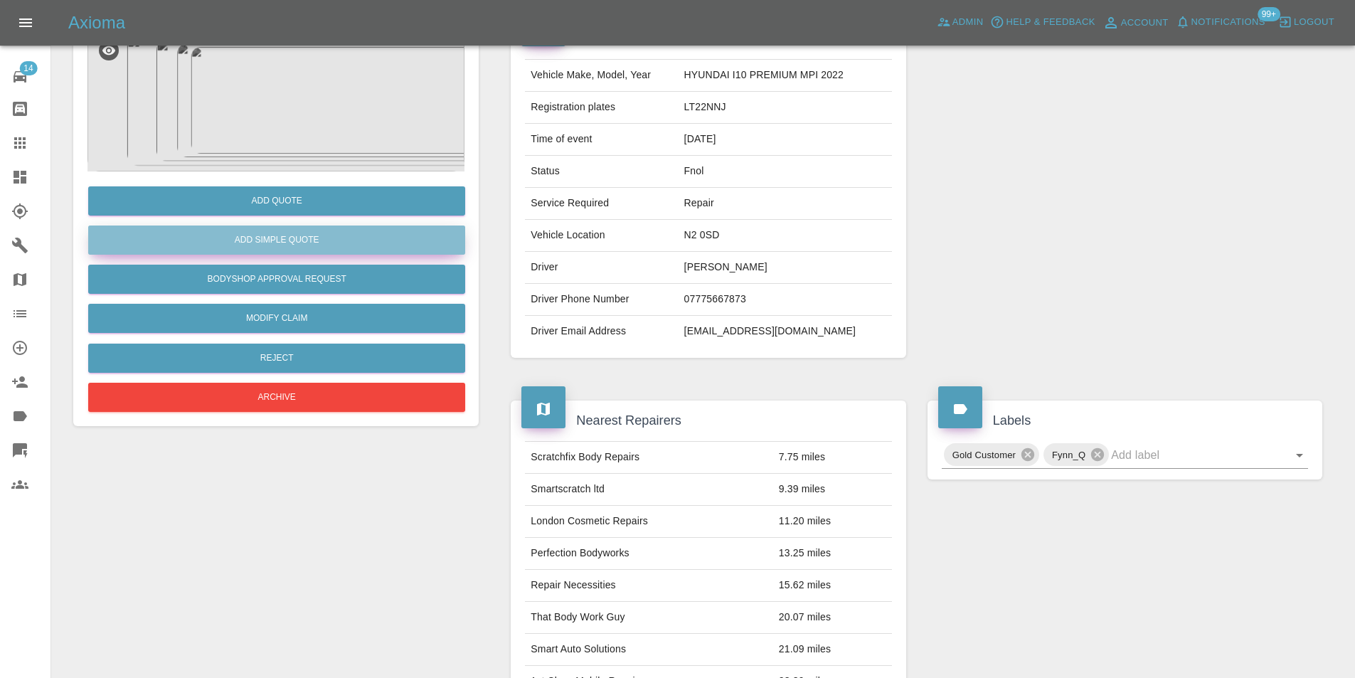
click at [288, 240] on button "Add Simple Quote" at bounding box center [276, 239] width 377 height 29
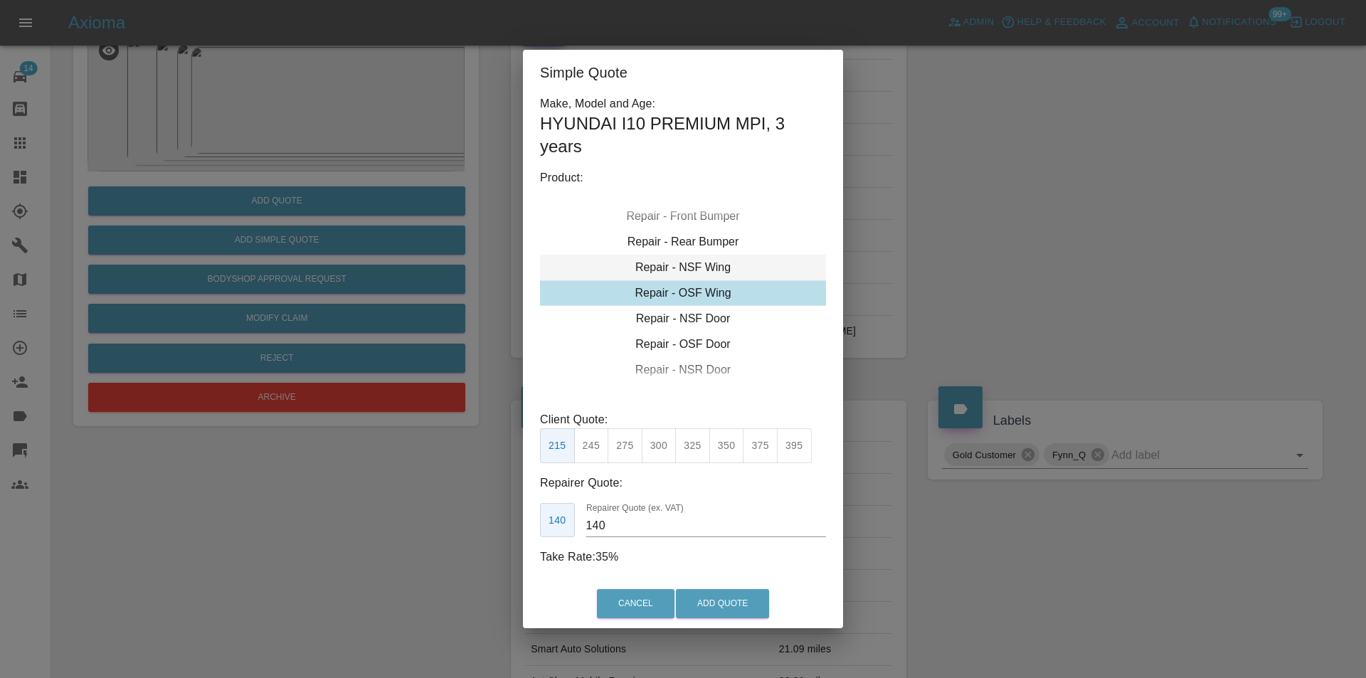
click at [710, 270] on div "Repair - NSF Wing" at bounding box center [683, 268] width 286 height 26
click at [632, 444] on button "275" at bounding box center [624, 445] width 35 height 35
type input "185"
click at [718, 602] on button "Add Quote" at bounding box center [722, 603] width 93 height 29
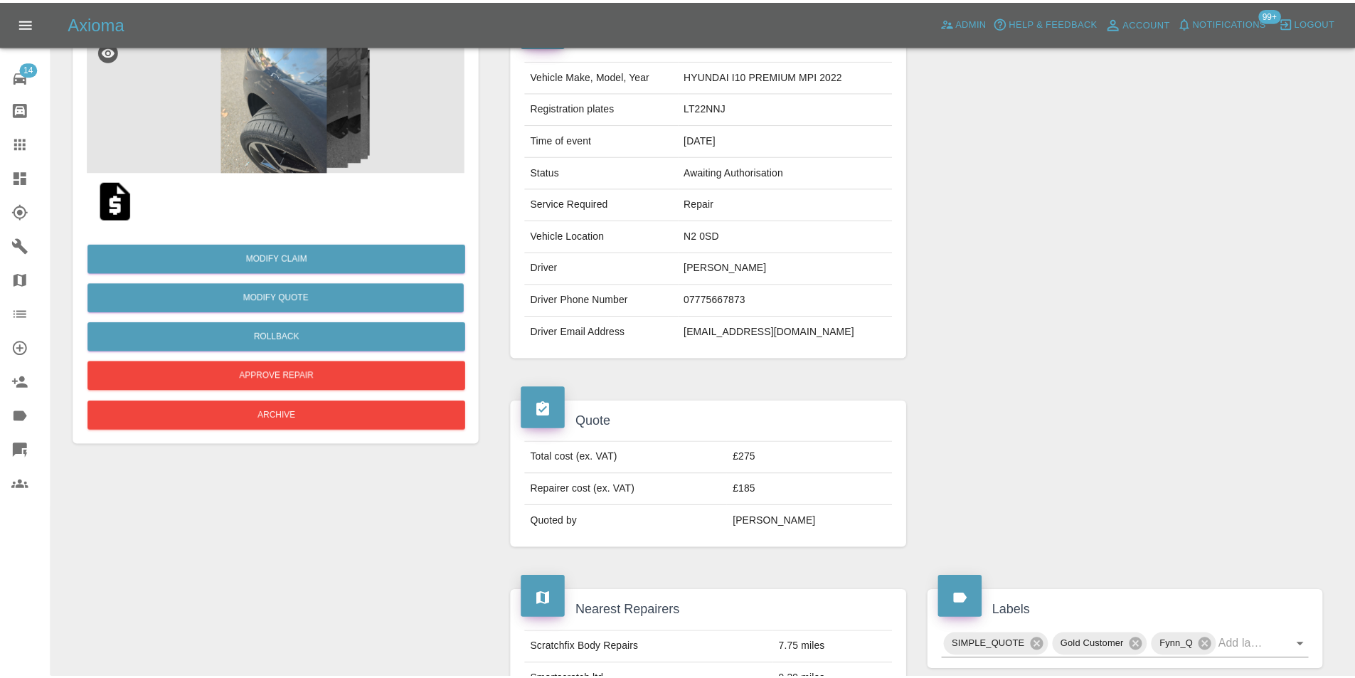
scroll to position [0, 0]
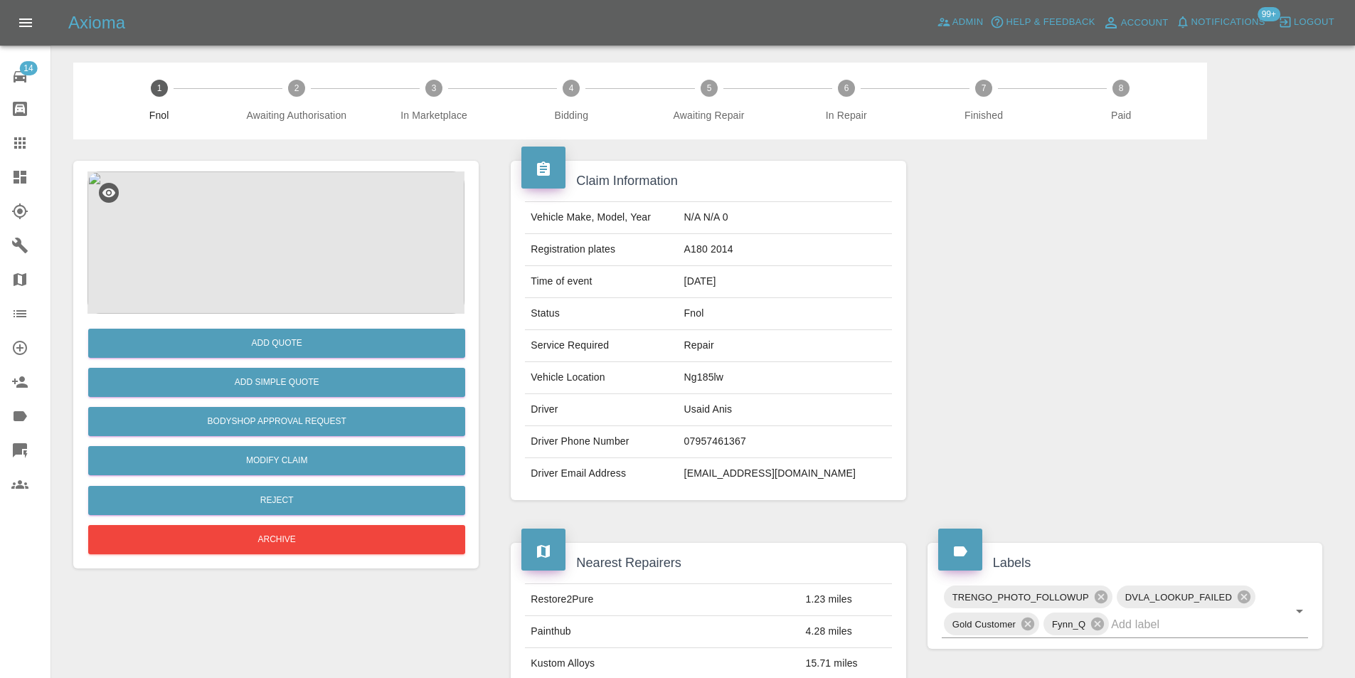
click at [277, 232] on img at bounding box center [275, 242] width 377 height 142
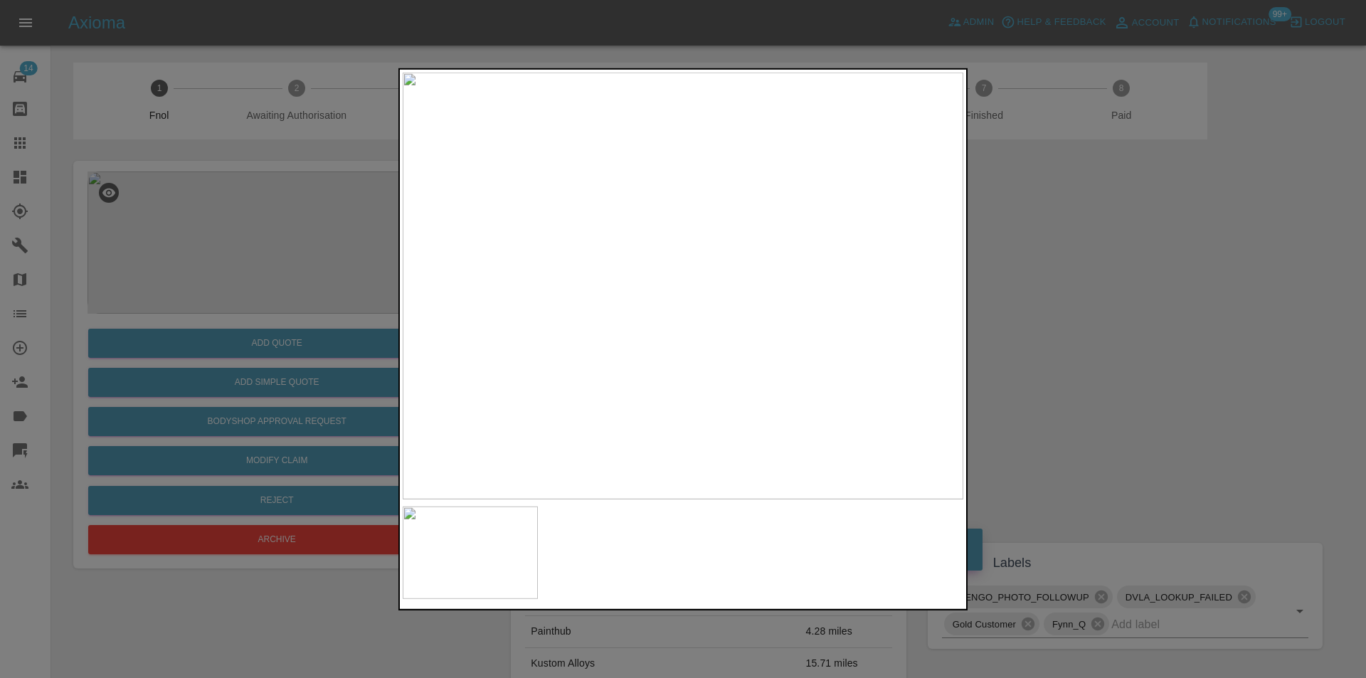
click at [669, 270] on img at bounding box center [683, 285] width 561 height 427
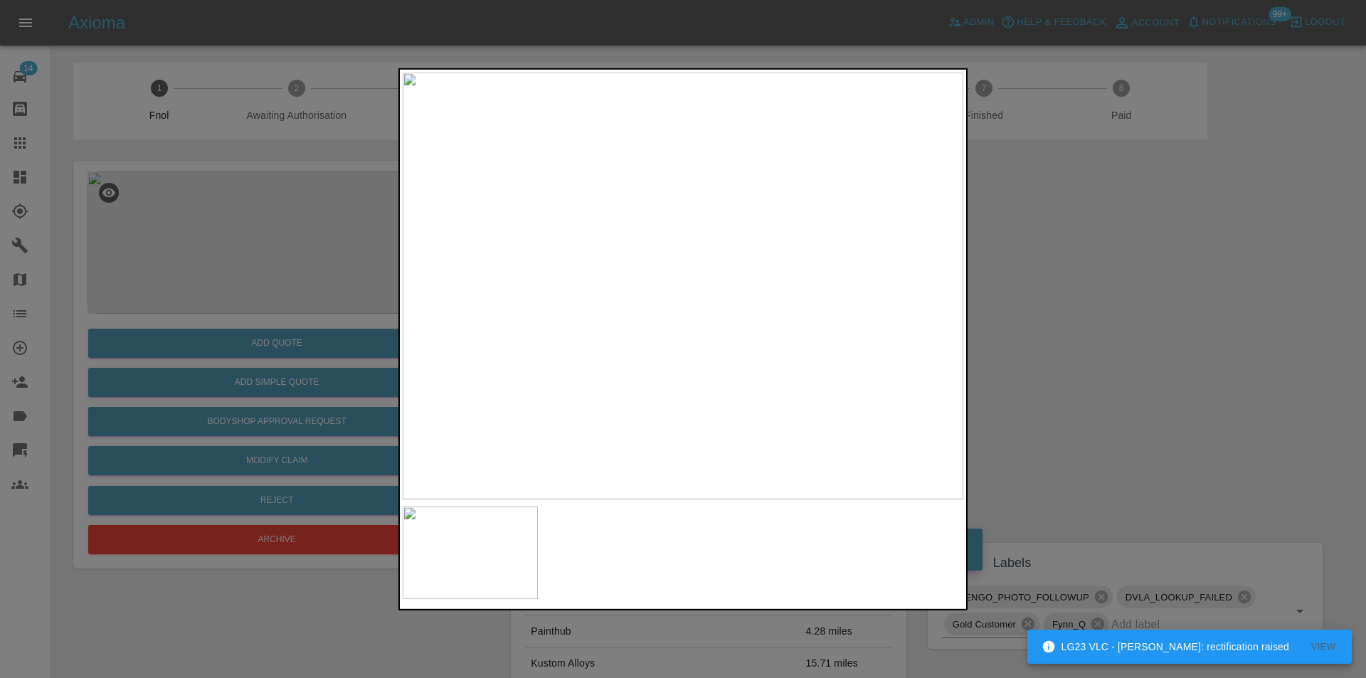
click at [669, 270] on img at bounding box center [683, 285] width 561 height 427
click at [669, 270] on img at bounding box center [724, 331] width 1682 height 1281
click at [1052, 304] on div at bounding box center [683, 339] width 1366 height 678
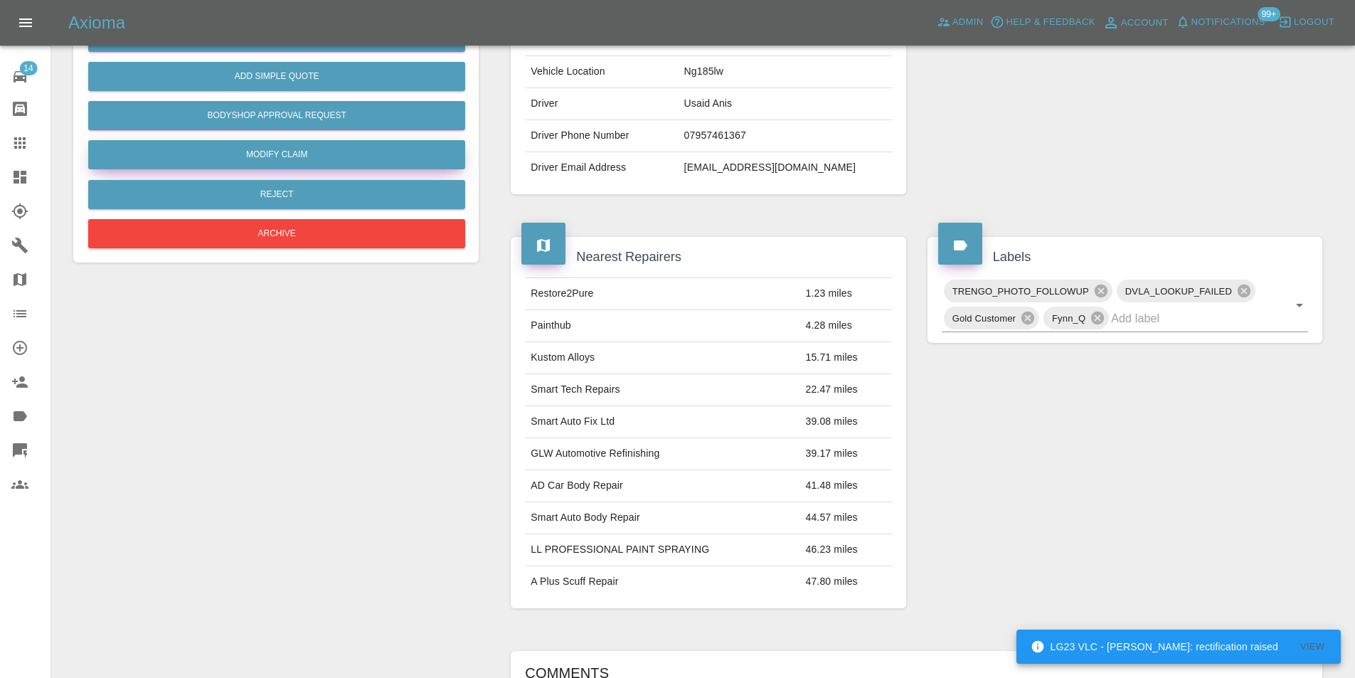
scroll to position [142, 0]
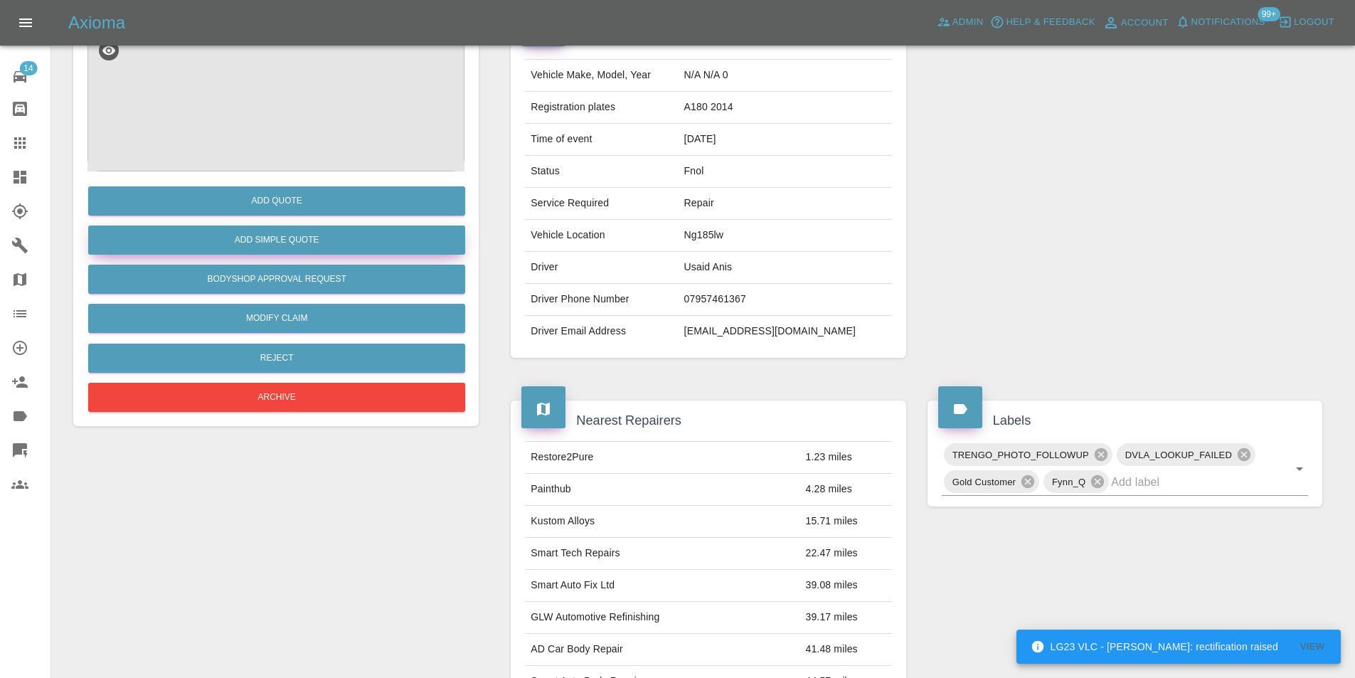
click at [274, 243] on button "Add Simple Quote" at bounding box center [276, 239] width 377 height 29
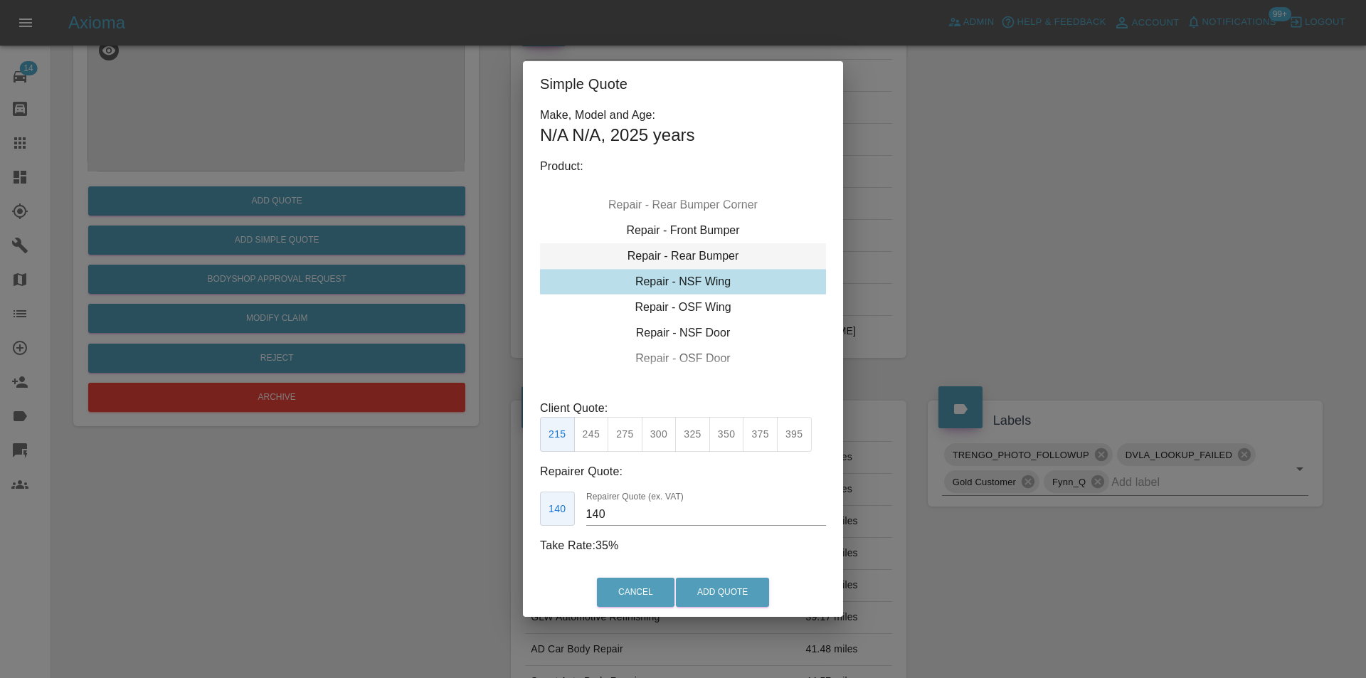
click at [715, 260] on div "Repair - Rear Bumper" at bounding box center [683, 256] width 286 height 26
drag, startPoint x: 617, startPoint y: 437, endPoint x: 624, endPoint y: 442, distance: 8.6
click at [619, 439] on button "350" at bounding box center [624, 434] width 35 height 35
type input "210"
click at [711, 589] on button "Add Quote" at bounding box center [722, 592] width 93 height 29
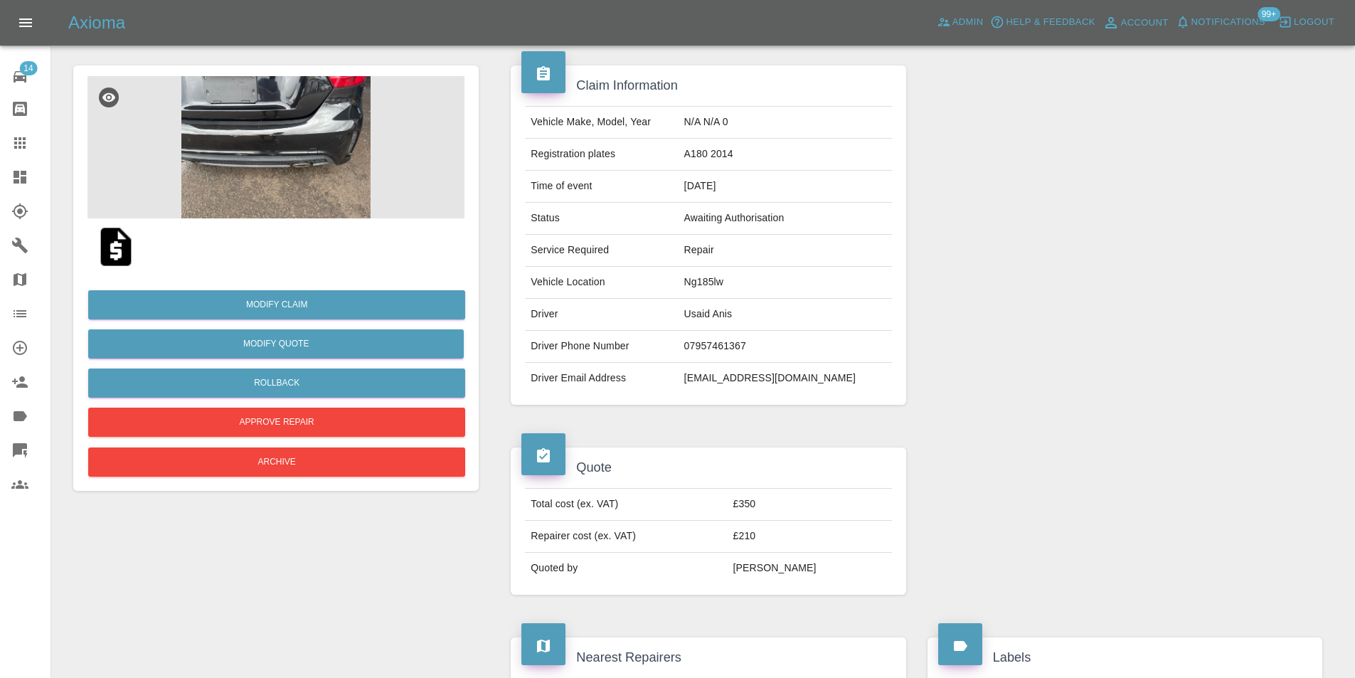
scroll to position [71, 0]
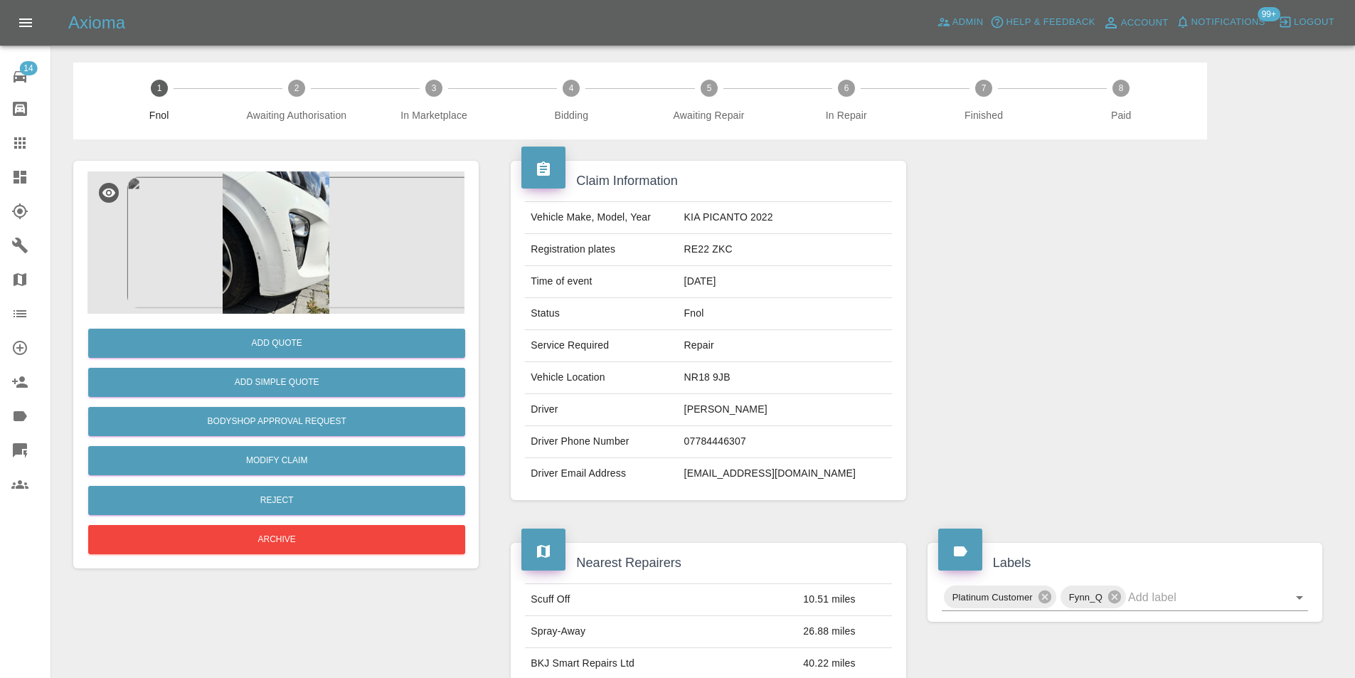
click at [294, 218] on img at bounding box center [275, 242] width 377 height 142
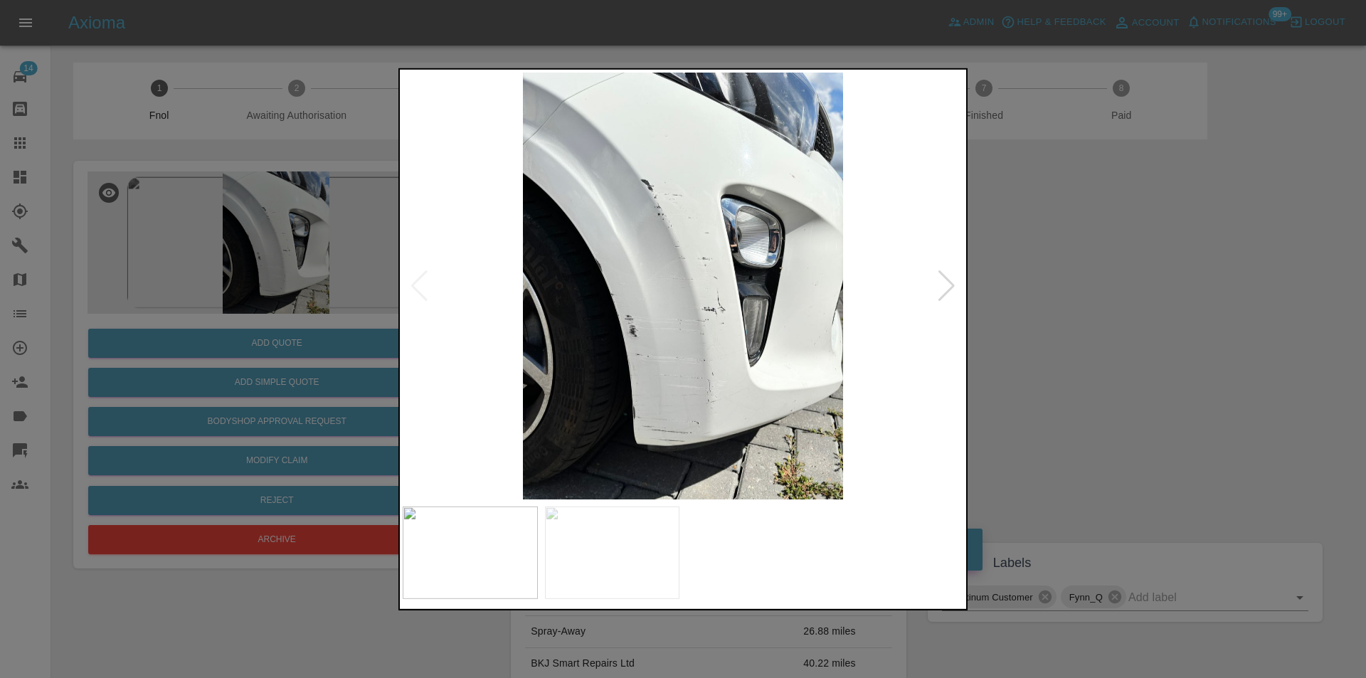
click at [953, 283] on div at bounding box center [946, 285] width 19 height 31
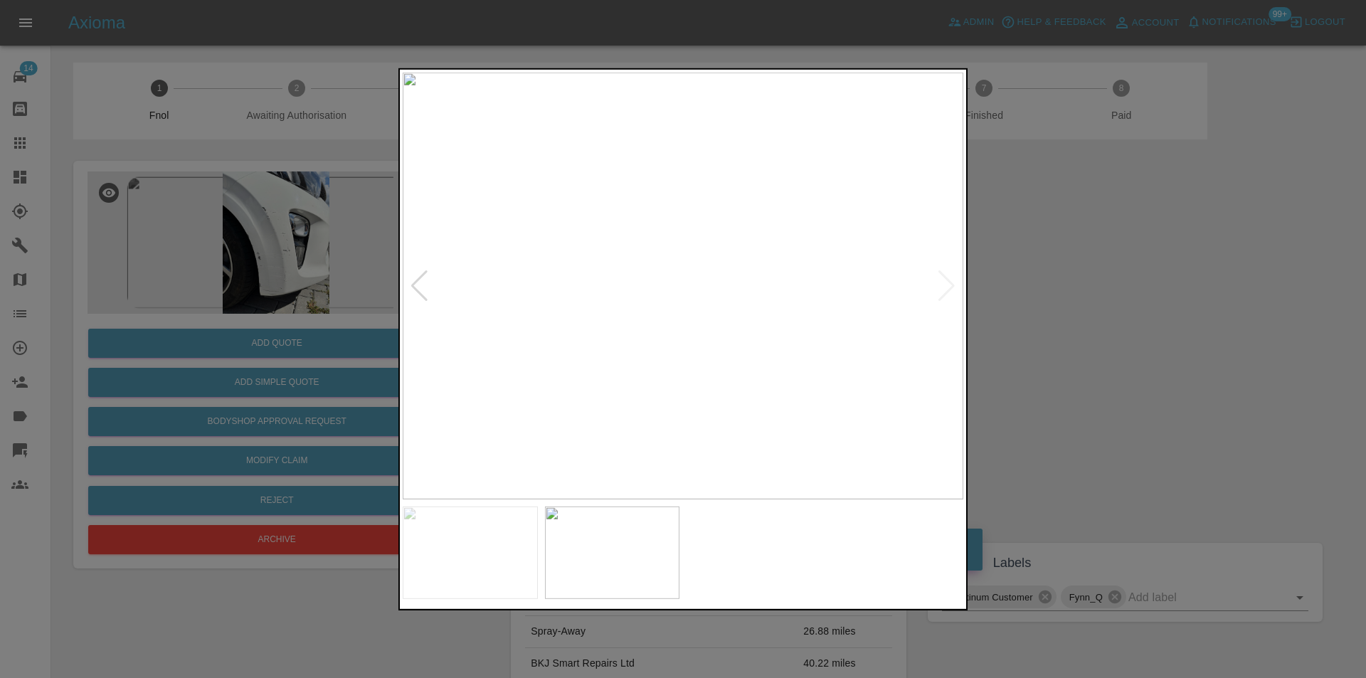
click at [953, 283] on img at bounding box center [683, 285] width 561 height 427
drag, startPoint x: 1077, startPoint y: 302, endPoint x: 601, endPoint y: 324, distance: 476.4
click at [1073, 302] on div at bounding box center [683, 339] width 1366 height 678
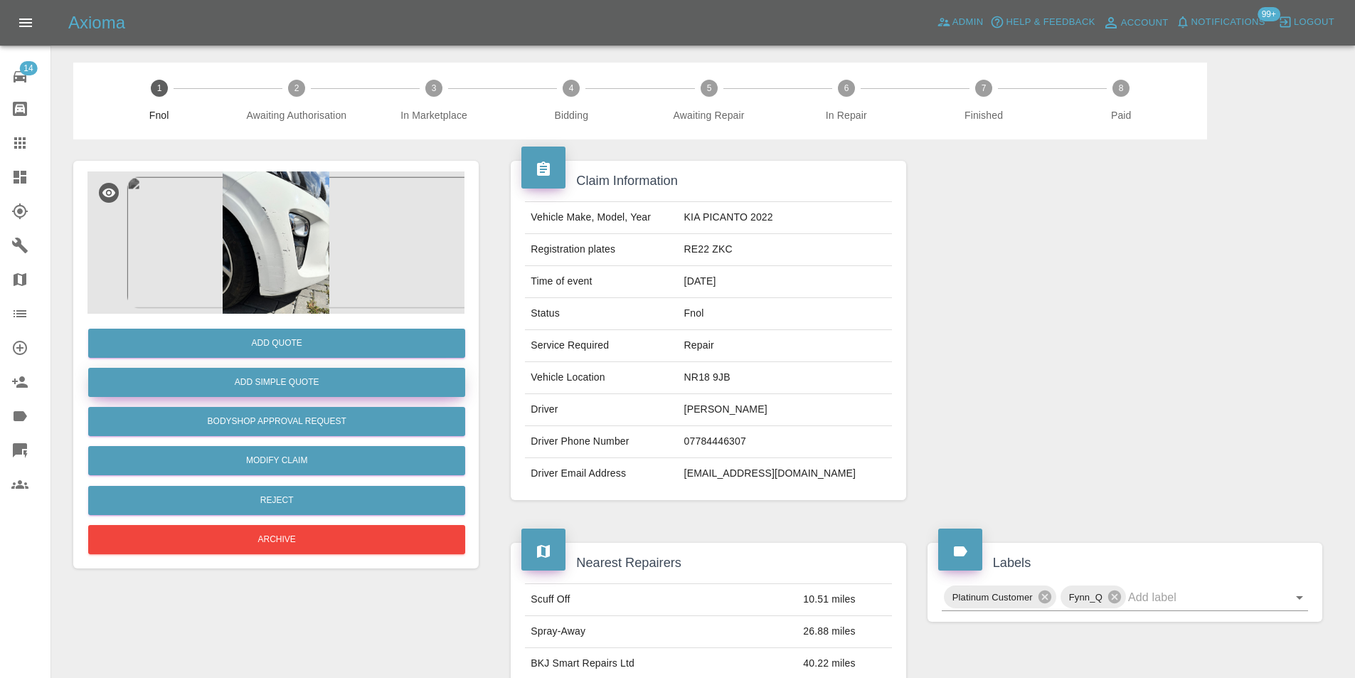
drag, startPoint x: 218, startPoint y: 398, endPoint x: 226, endPoint y: 392, distance: 10.3
click at [218, 397] on div "Add Simple Quote" at bounding box center [275, 382] width 377 height 36
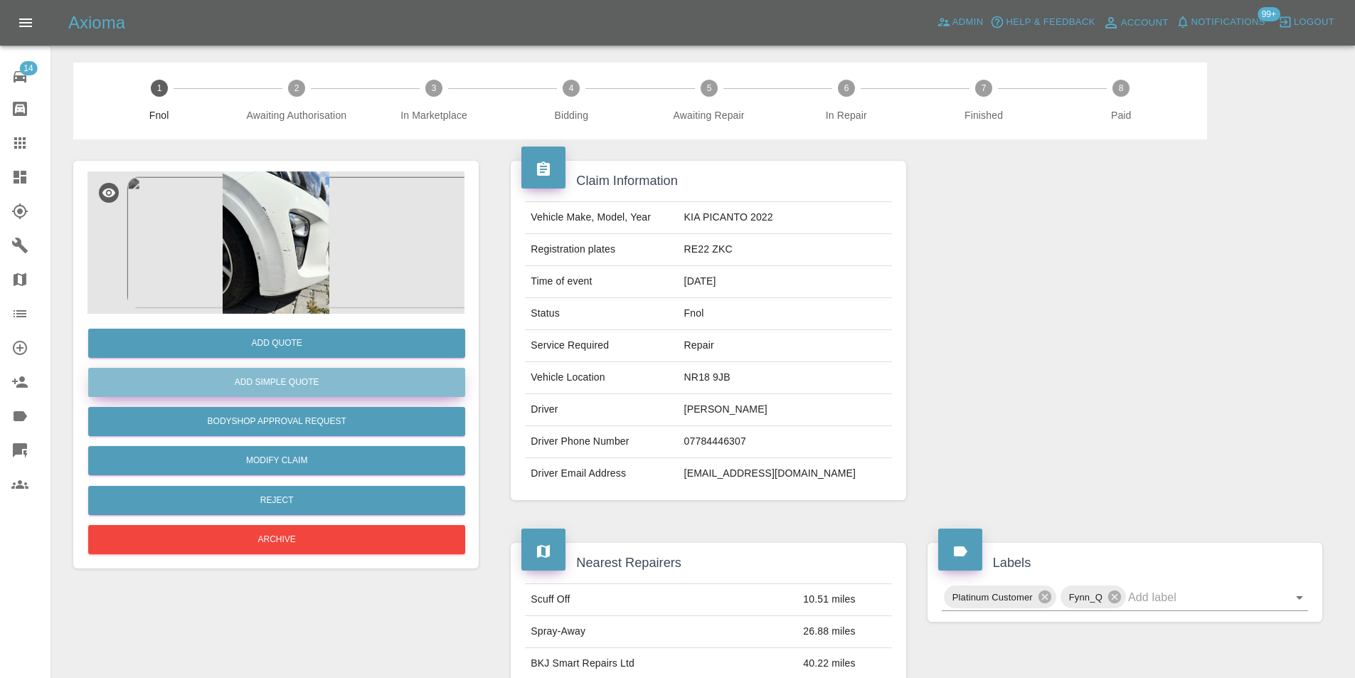
click at [240, 381] on button "Add Simple Quote" at bounding box center [276, 382] width 377 height 29
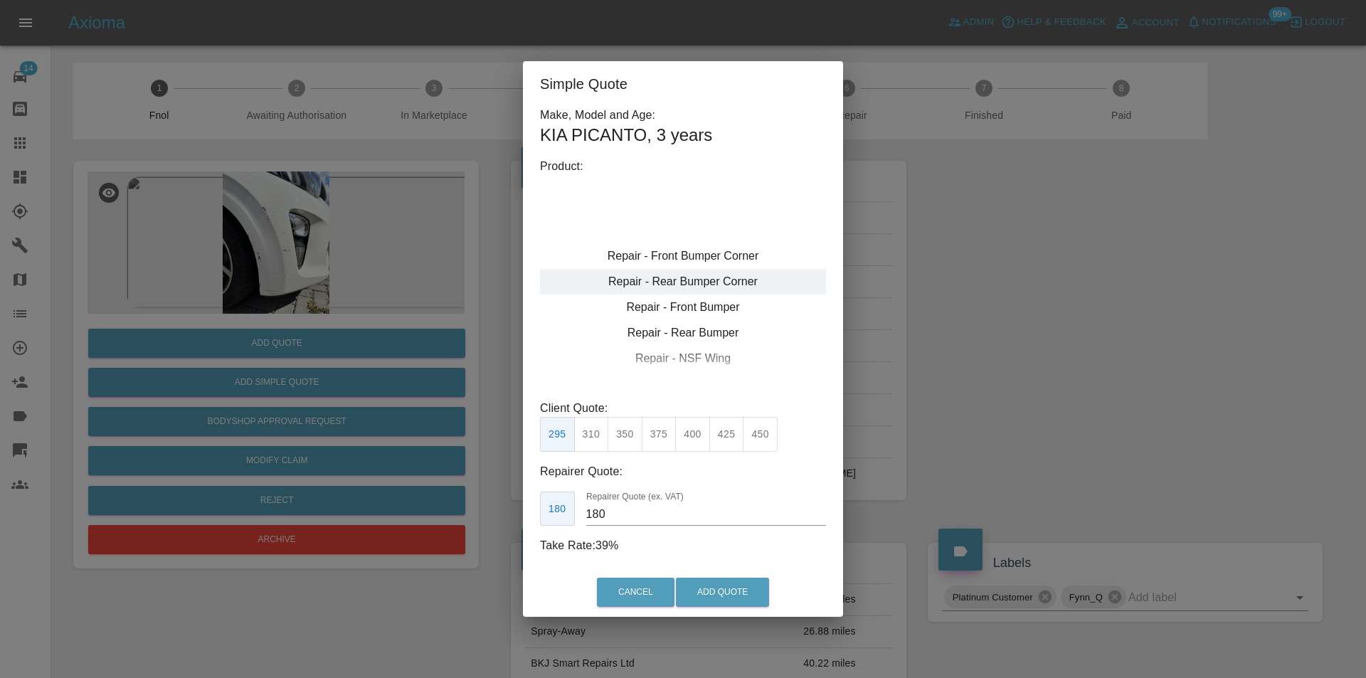
type input "120"
click at [740, 249] on div "Repair - Front Bumper Corner" at bounding box center [683, 256] width 286 height 26
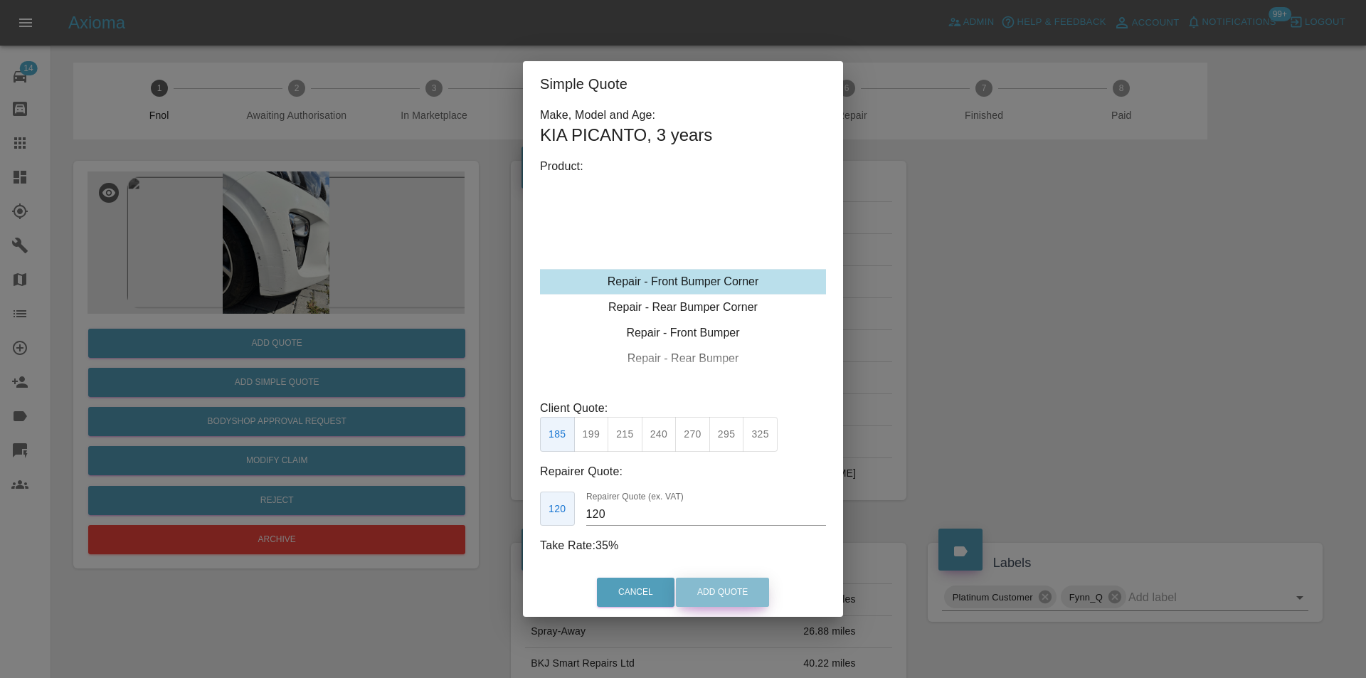
click at [706, 588] on button "Add Quote" at bounding box center [722, 592] width 93 height 29
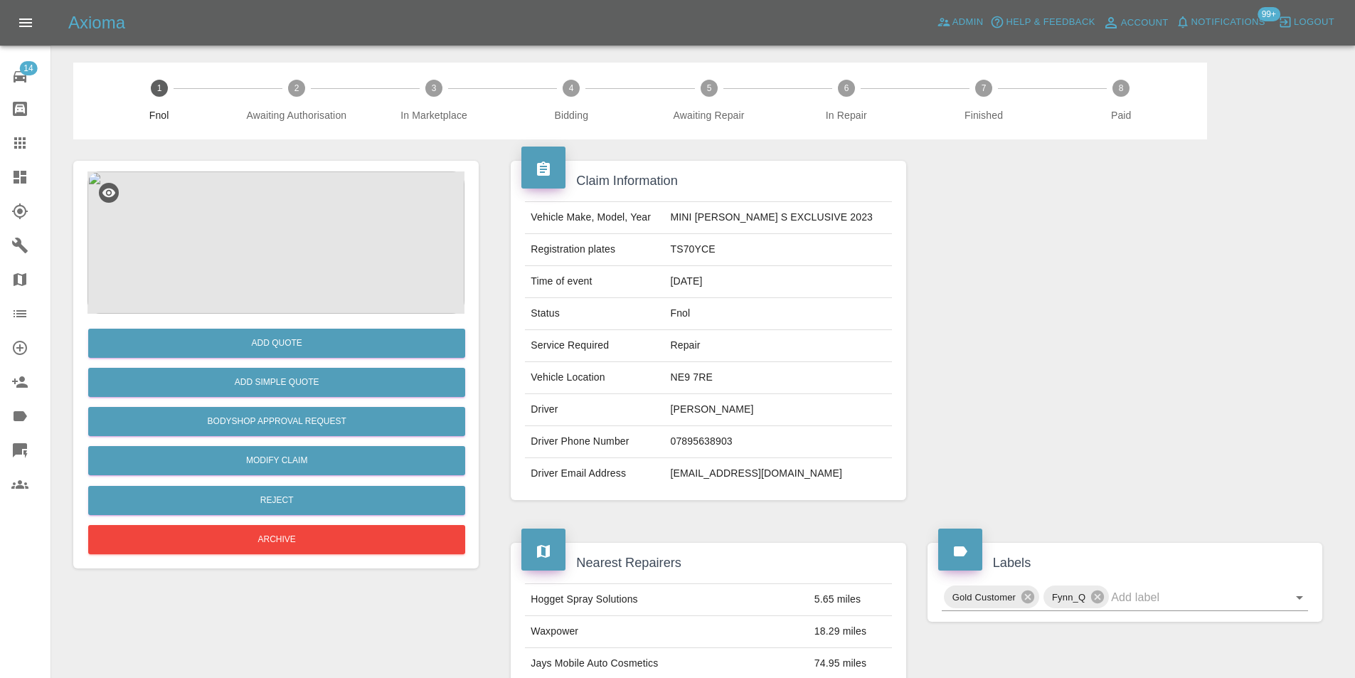
click at [299, 235] on img at bounding box center [275, 242] width 377 height 142
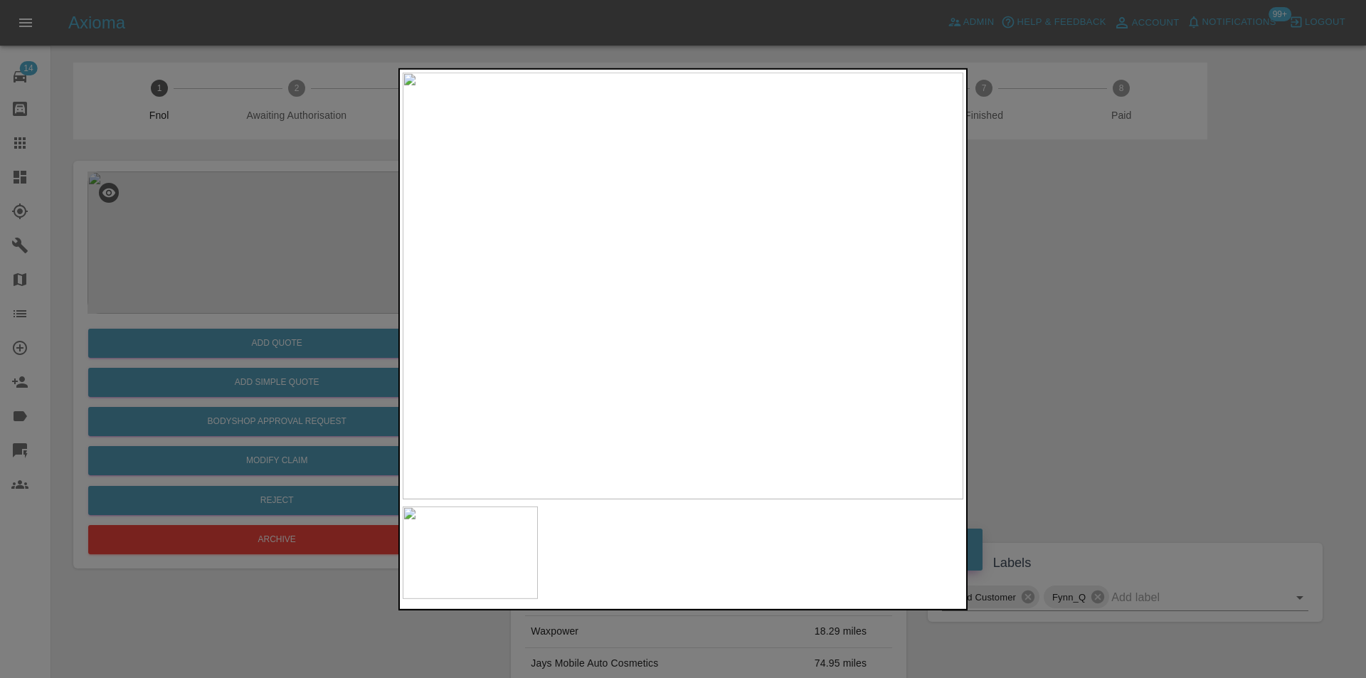
click at [1089, 337] on div at bounding box center [683, 339] width 1366 height 678
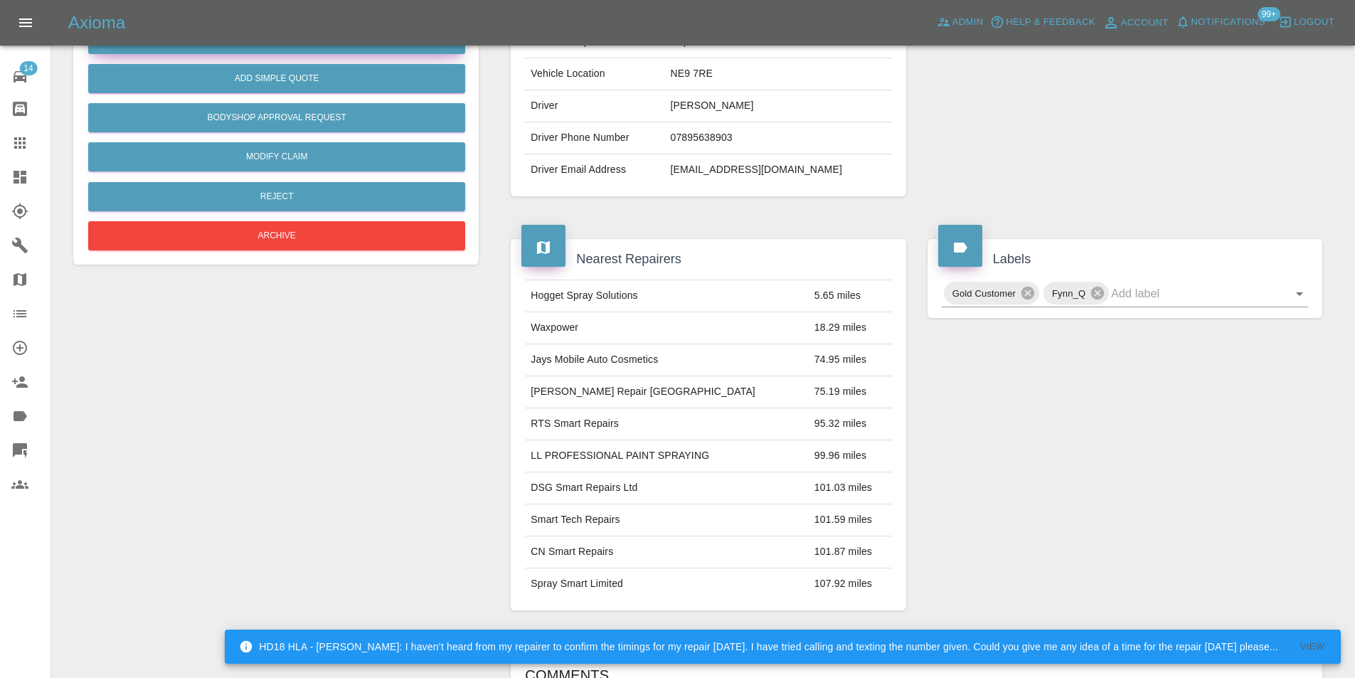
scroll to position [71, 0]
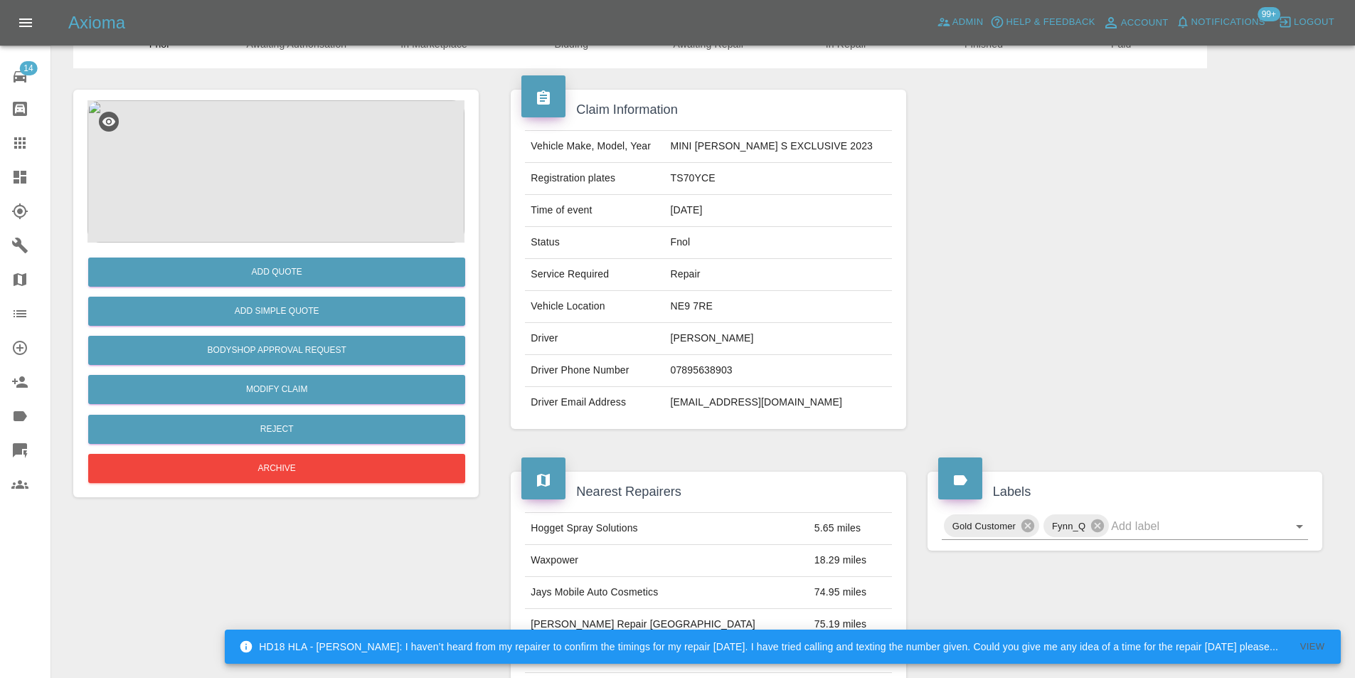
click at [274, 161] on img at bounding box center [275, 171] width 377 height 142
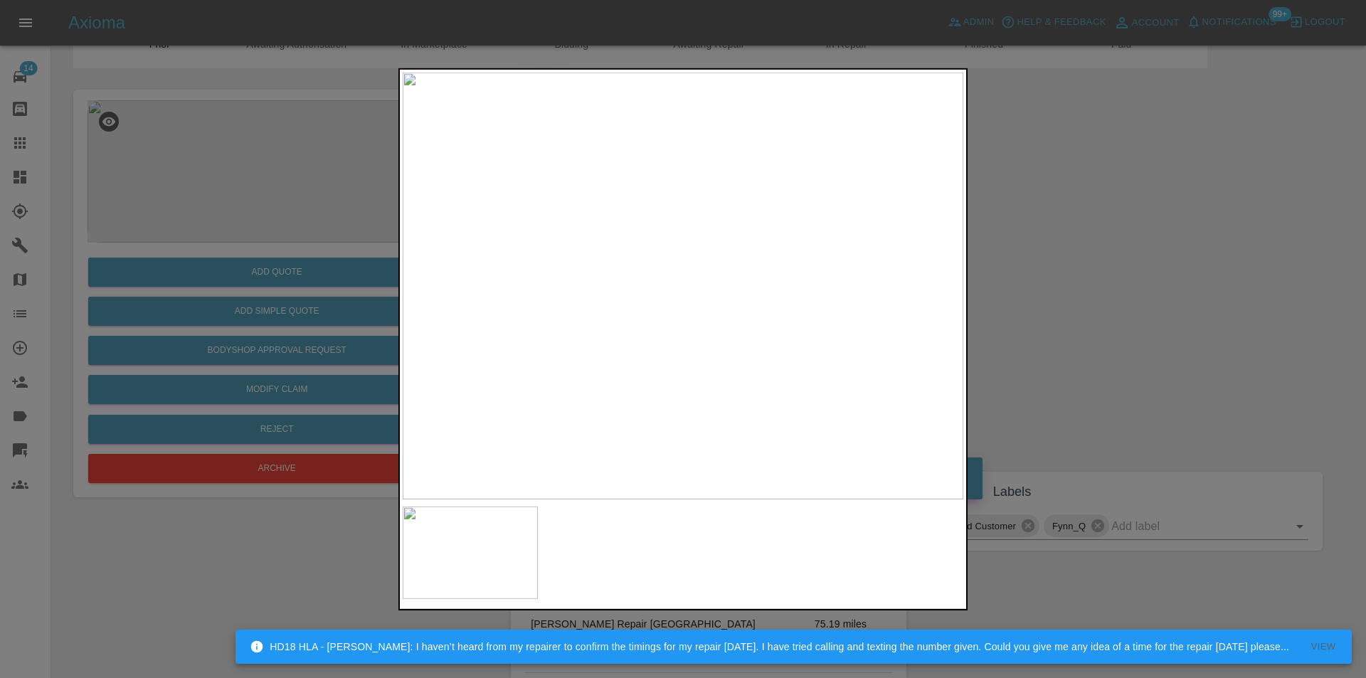
drag, startPoint x: 1139, startPoint y: 337, endPoint x: 690, endPoint y: 377, distance: 450.6
click at [1139, 338] on div at bounding box center [683, 339] width 1366 height 678
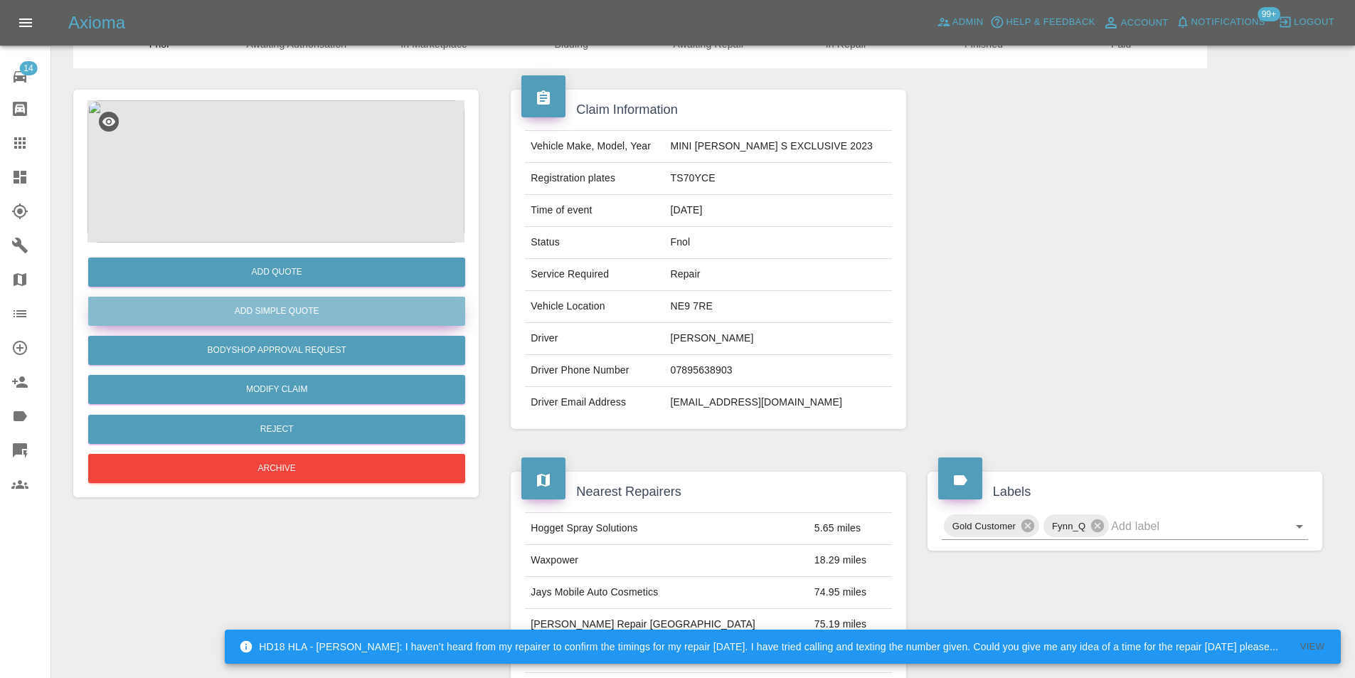
click at [356, 313] on button "Add Simple Quote" at bounding box center [276, 311] width 377 height 29
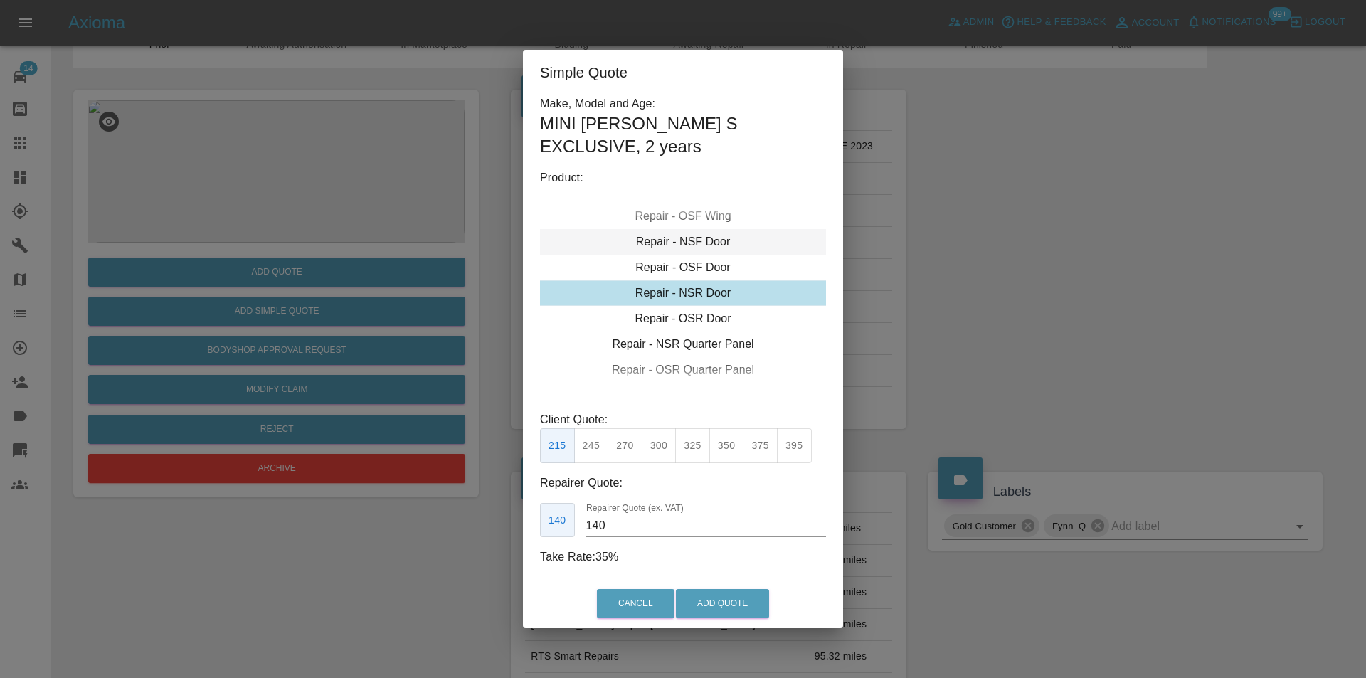
click at [706, 237] on div "Repair - NSF Door" at bounding box center [683, 242] width 286 height 26
click at [627, 441] on button "275" at bounding box center [624, 445] width 35 height 35
type input "185"
click at [716, 602] on button "Add Quote" at bounding box center [722, 603] width 93 height 29
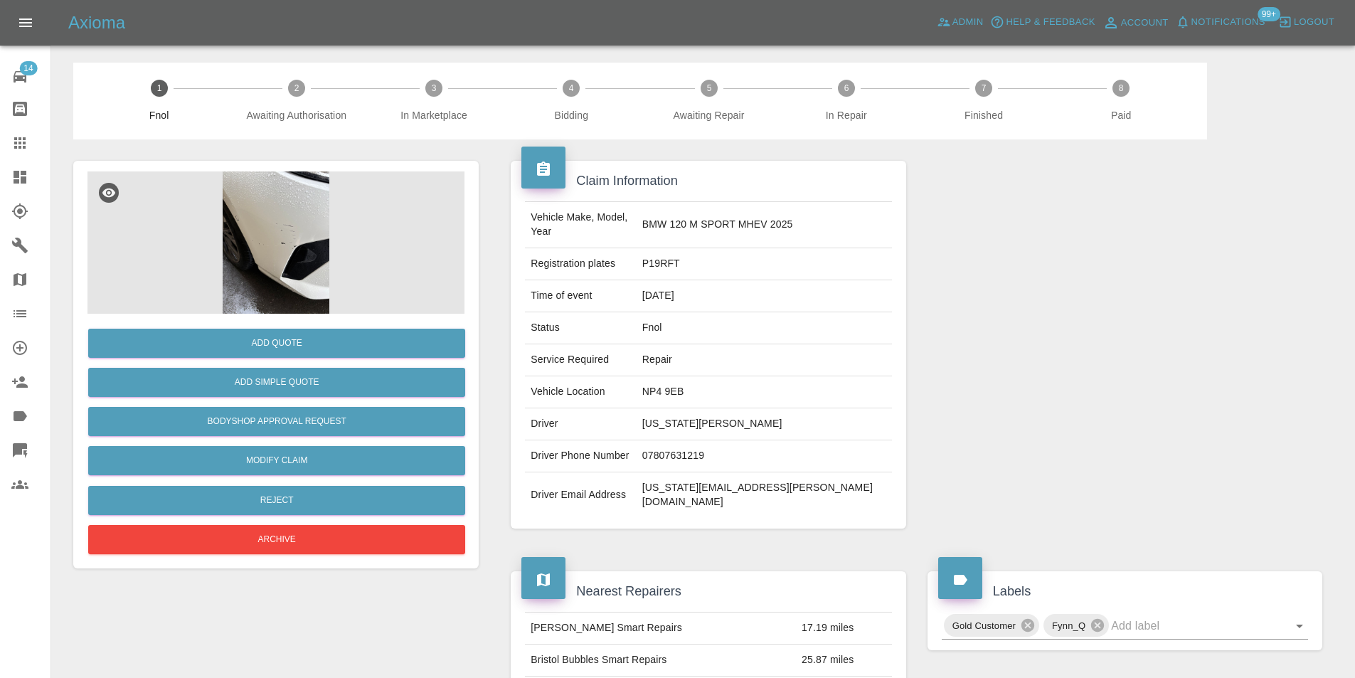
click at [277, 223] on img at bounding box center [275, 242] width 377 height 142
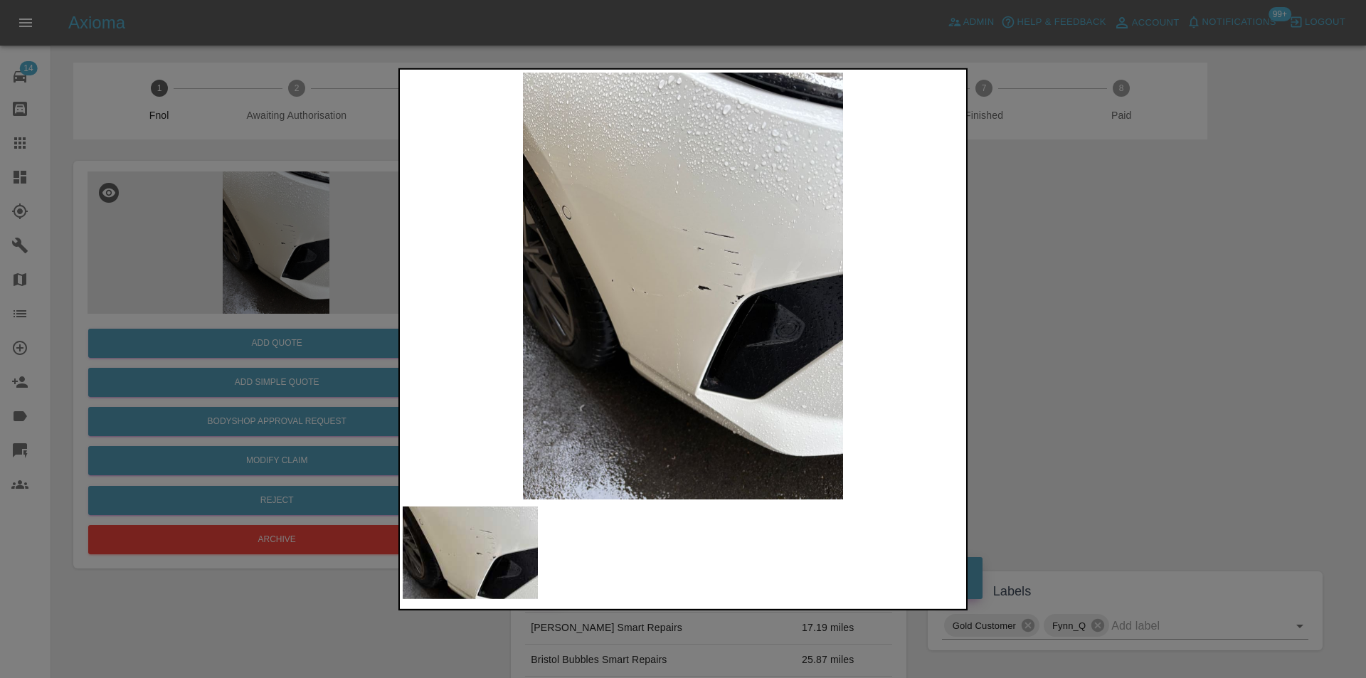
click at [1039, 329] on div at bounding box center [683, 339] width 1366 height 678
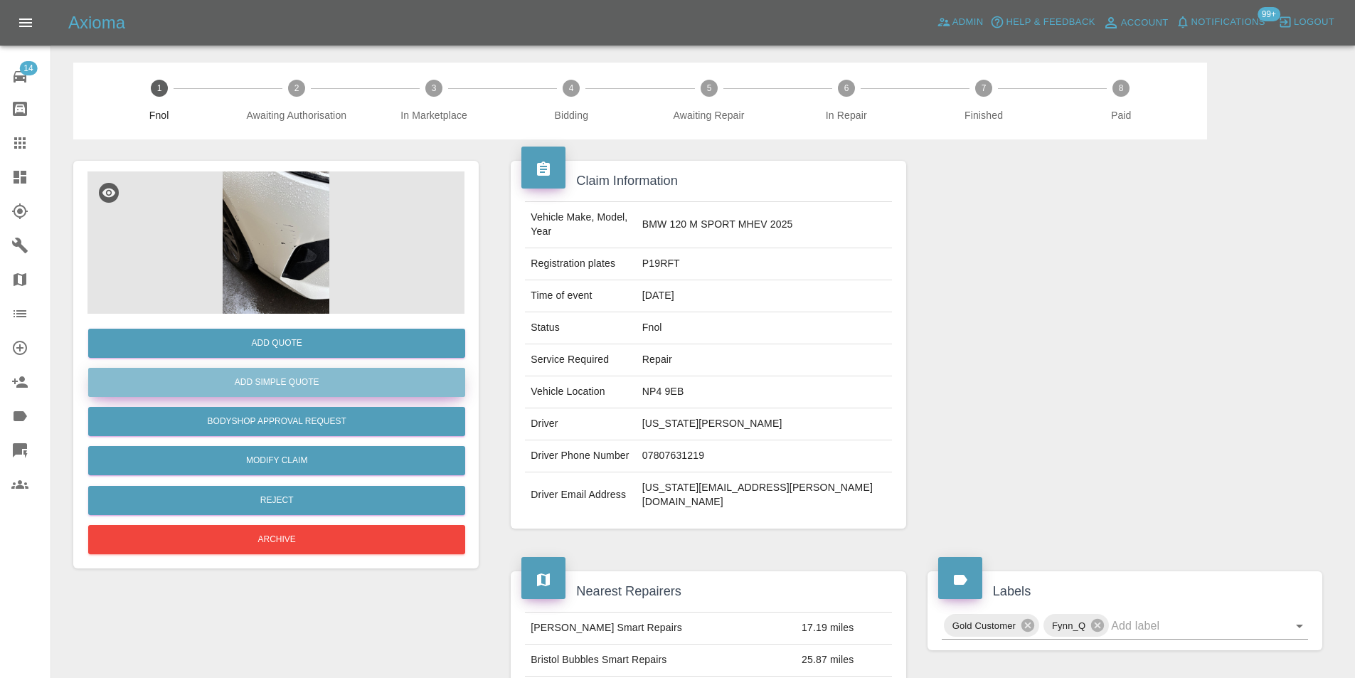
click at [341, 386] on button "Add Simple Quote" at bounding box center [276, 382] width 377 height 29
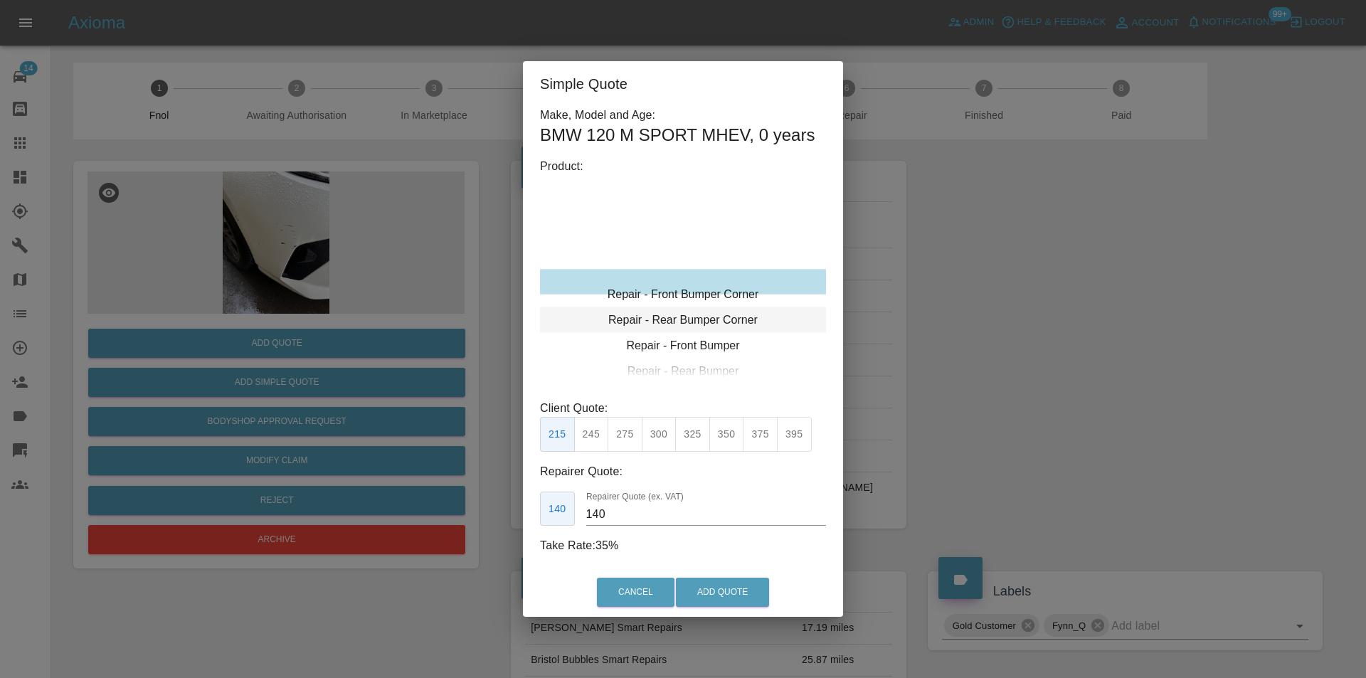
type input "120"
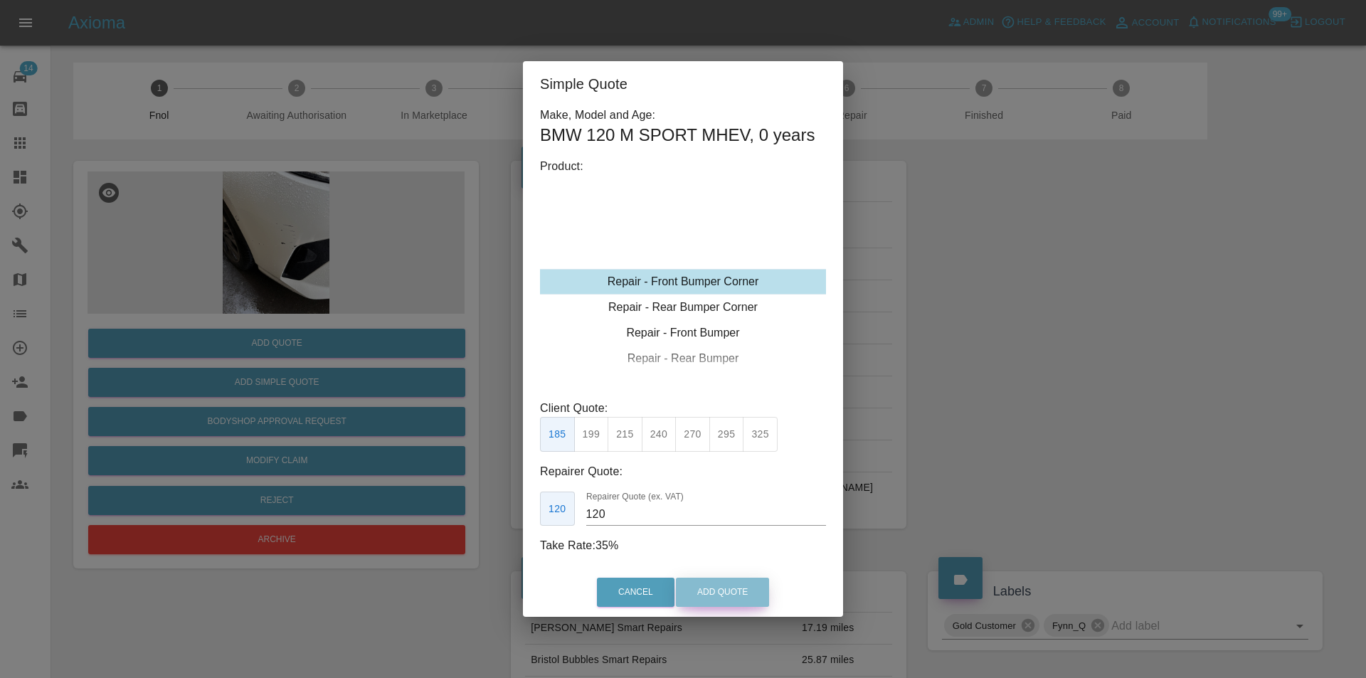
click at [718, 587] on button "Add Quote" at bounding box center [722, 592] width 93 height 29
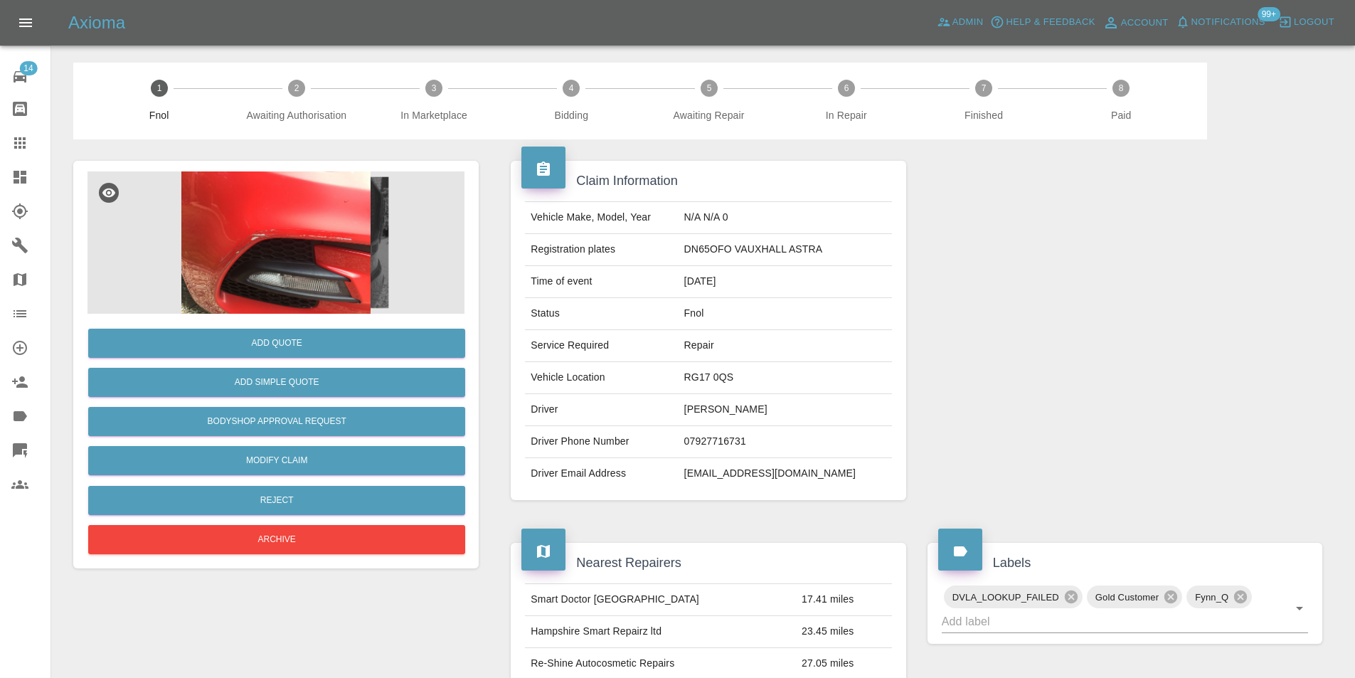
click at [288, 231] on img at bounding box center [275, 242] width 377 height 142
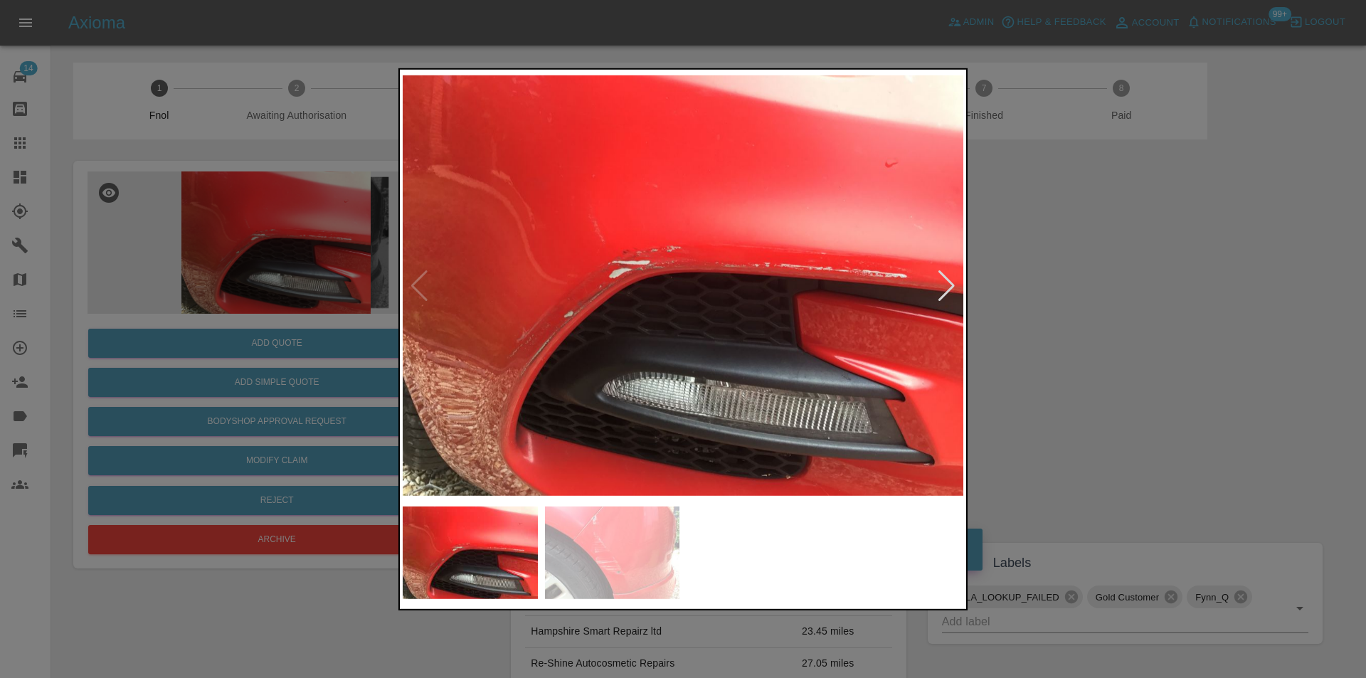
click at [937, 282] on div at bounding box center [946, 285] width 19 height 31
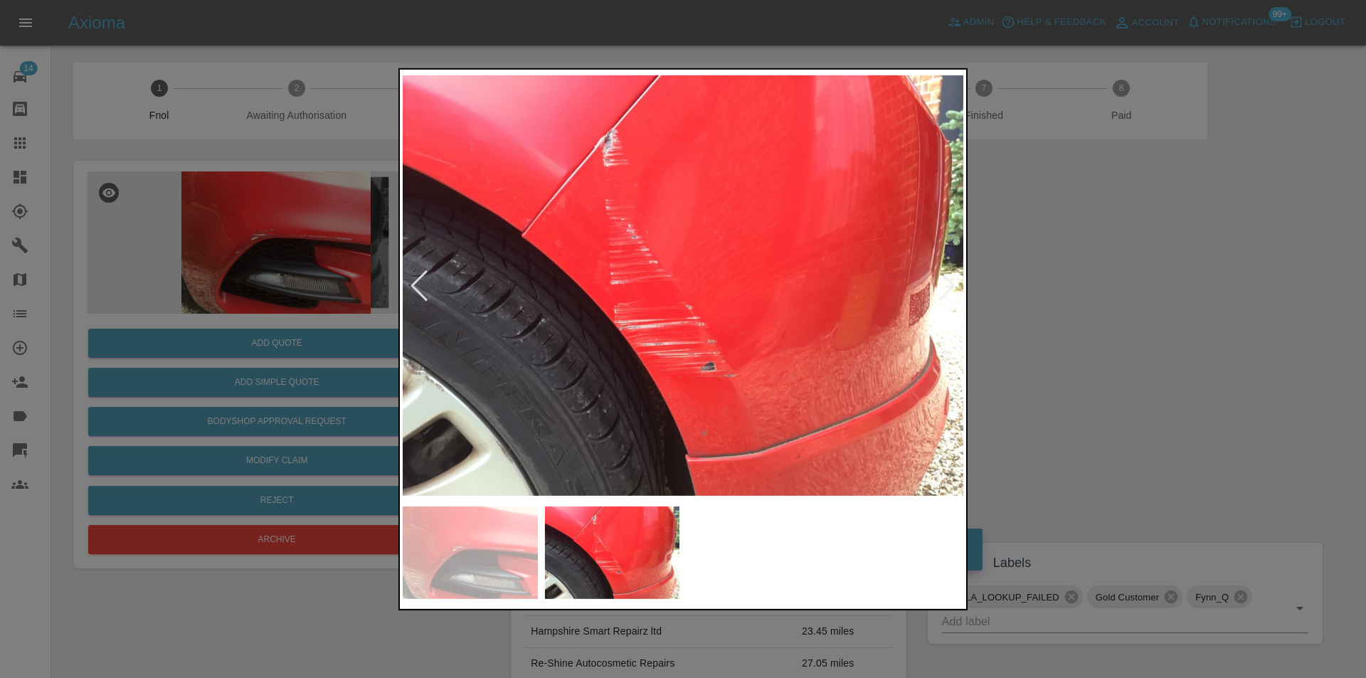
click at [1090, 314] on div at bounding box center [683, 339] width 1366 height 678
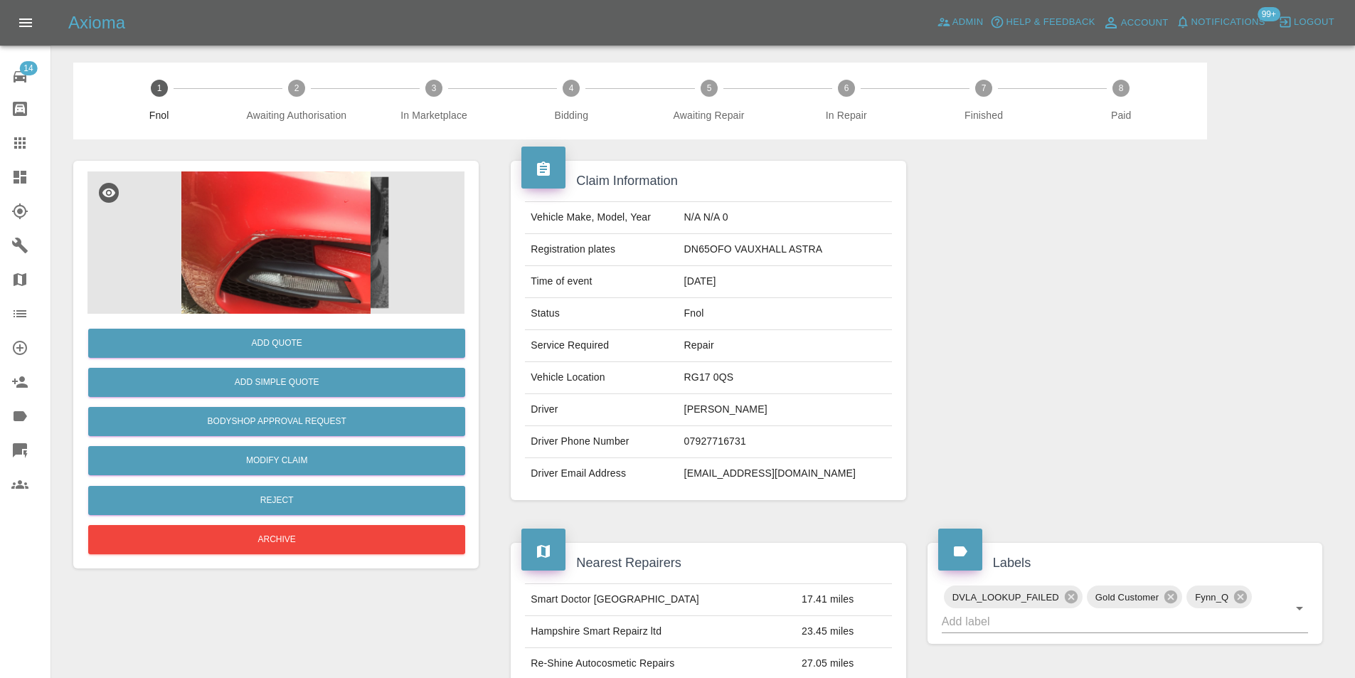
click at [270, 227] on img at bounding box center [275, 242] width 377 height 142
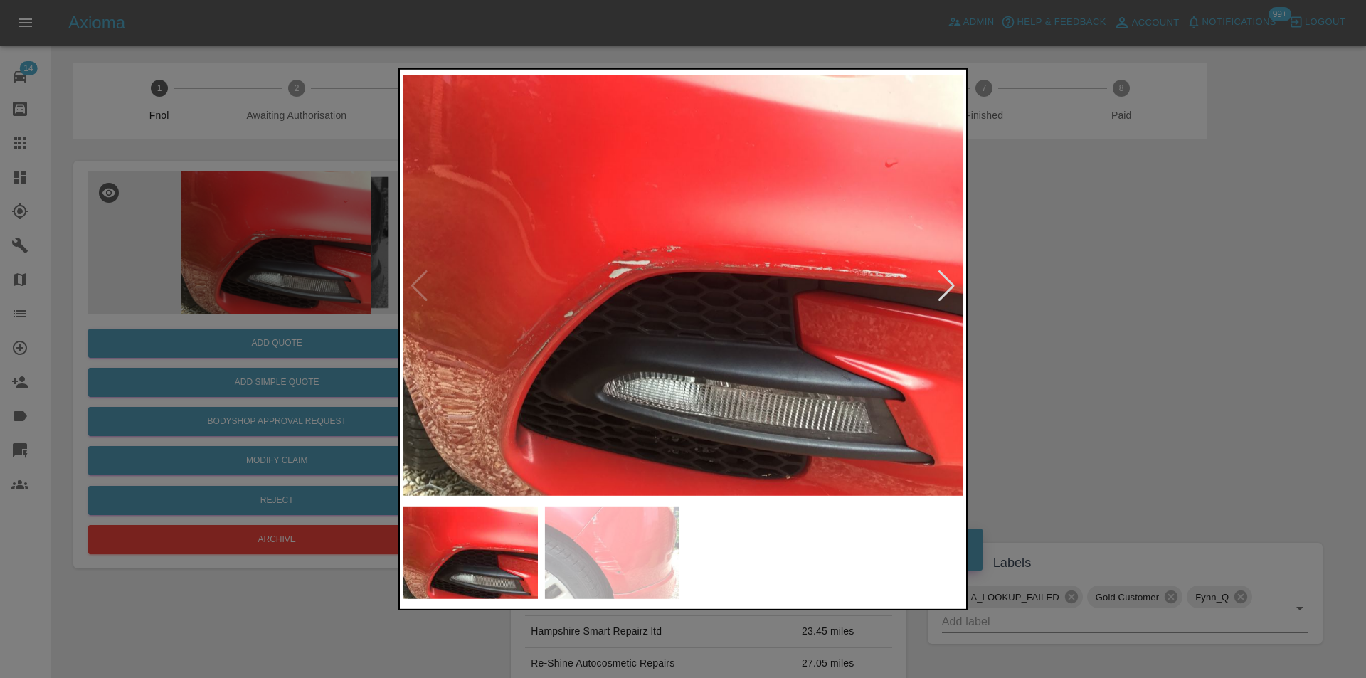
click at [959, 285] on img at bounding box center [683, 285] width 561 height 427
click at [950, 285] on div at bounding box center [946, 285] width 19 height 31
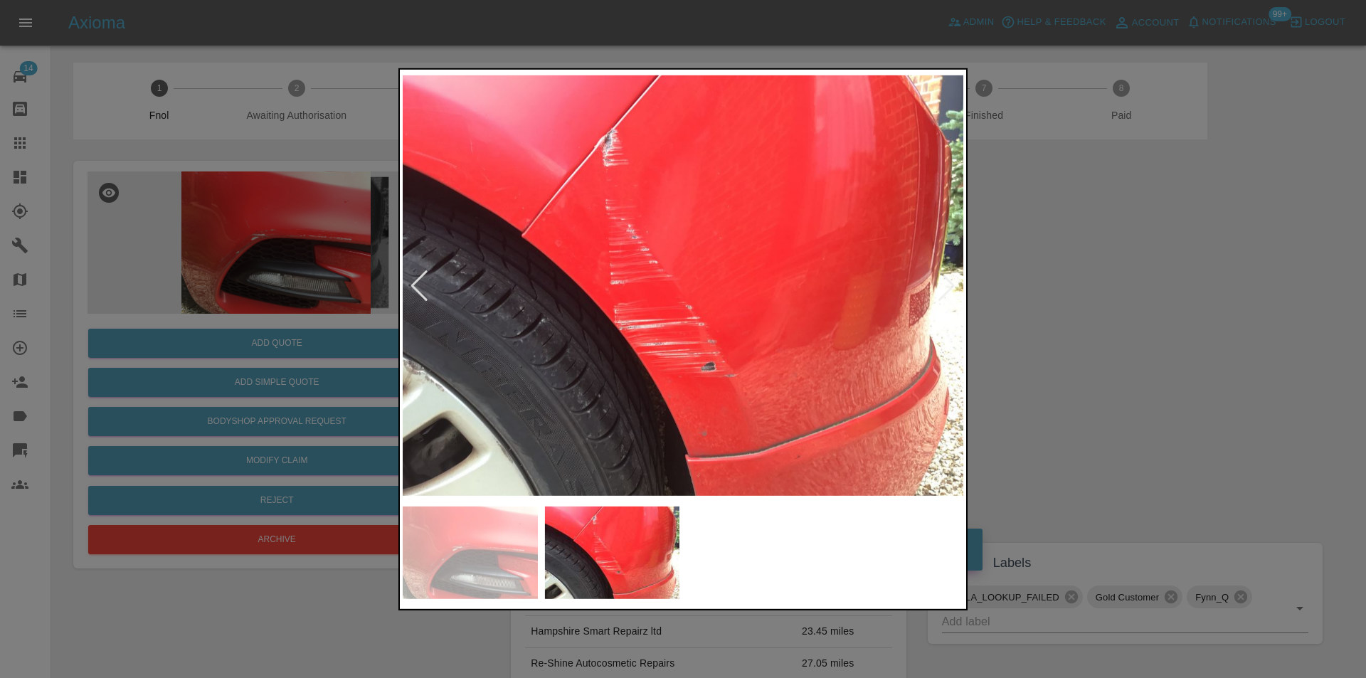
click at [1046, 296] on div at bounding box center [683, 339] width 1366 height 678
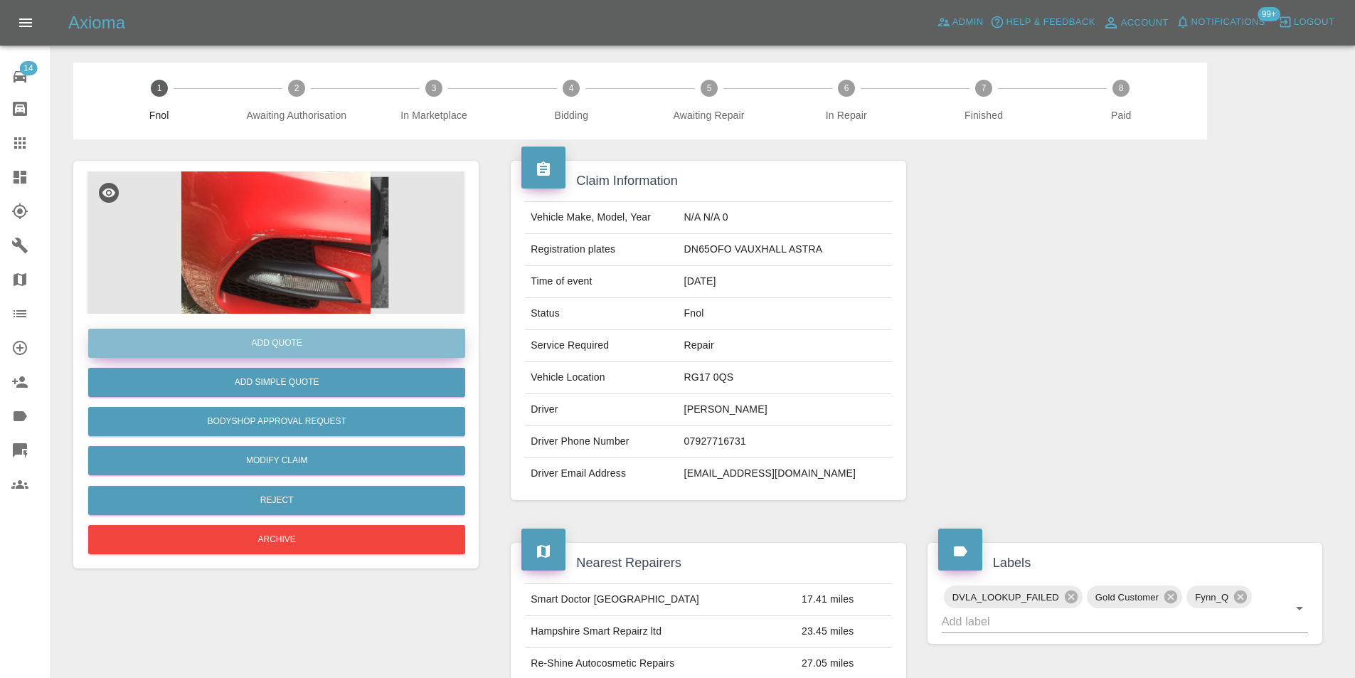
click at [267, 339] on button "Add Quote" at bounding box center [276, 343] width 377 height 29
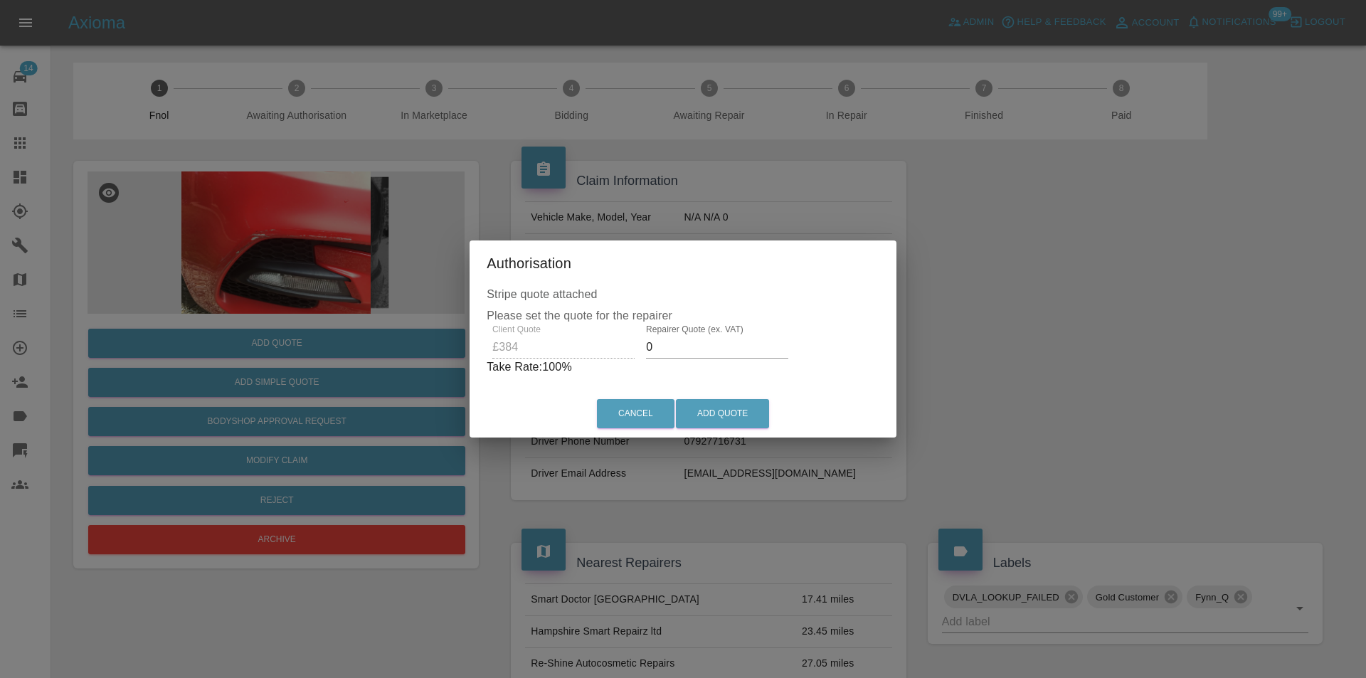
click at [667, 347] on input "0" at bounding box center [717, 347] width 142 height 23
type input "0250"
click at [741, 409] on button "Add Quote" at bounding box center [722, 413] width 93 height 29
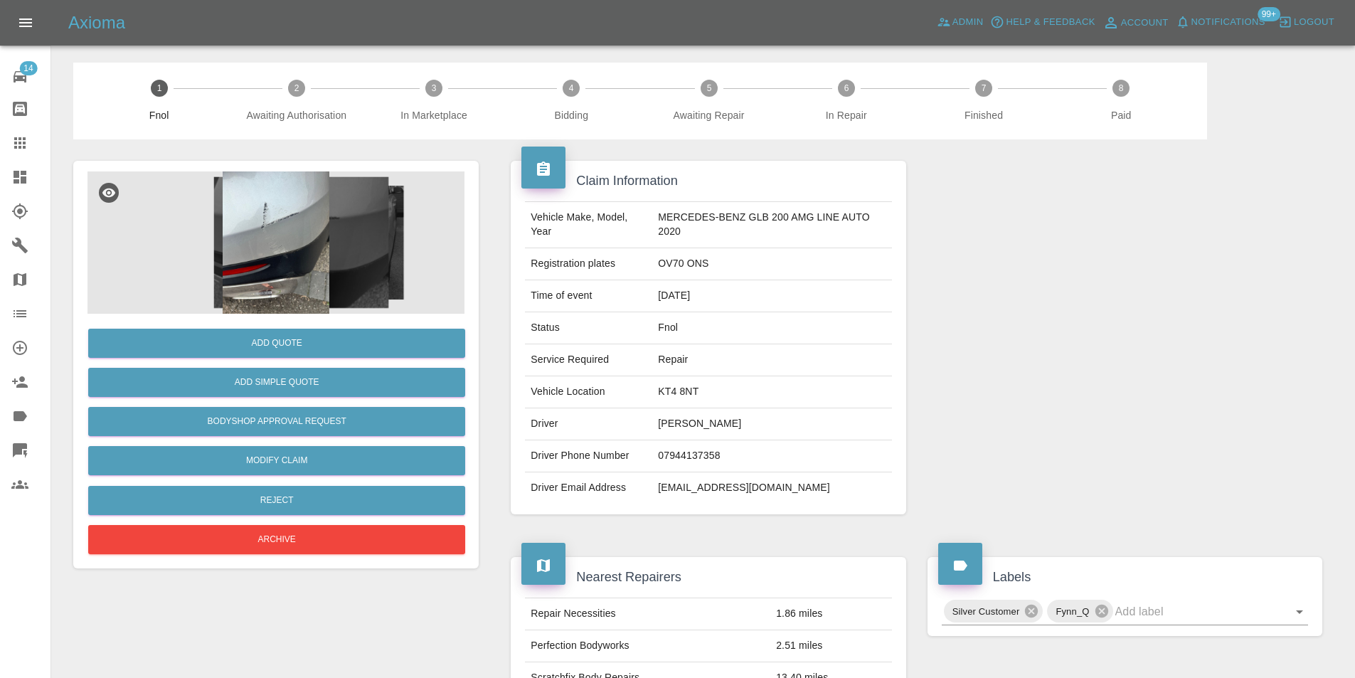
click at [255, 237] on img at bounding box center [275, 242] width 377 height 142
click at [265, 200] on img at bounding box center [275, 242] width 377 height 142
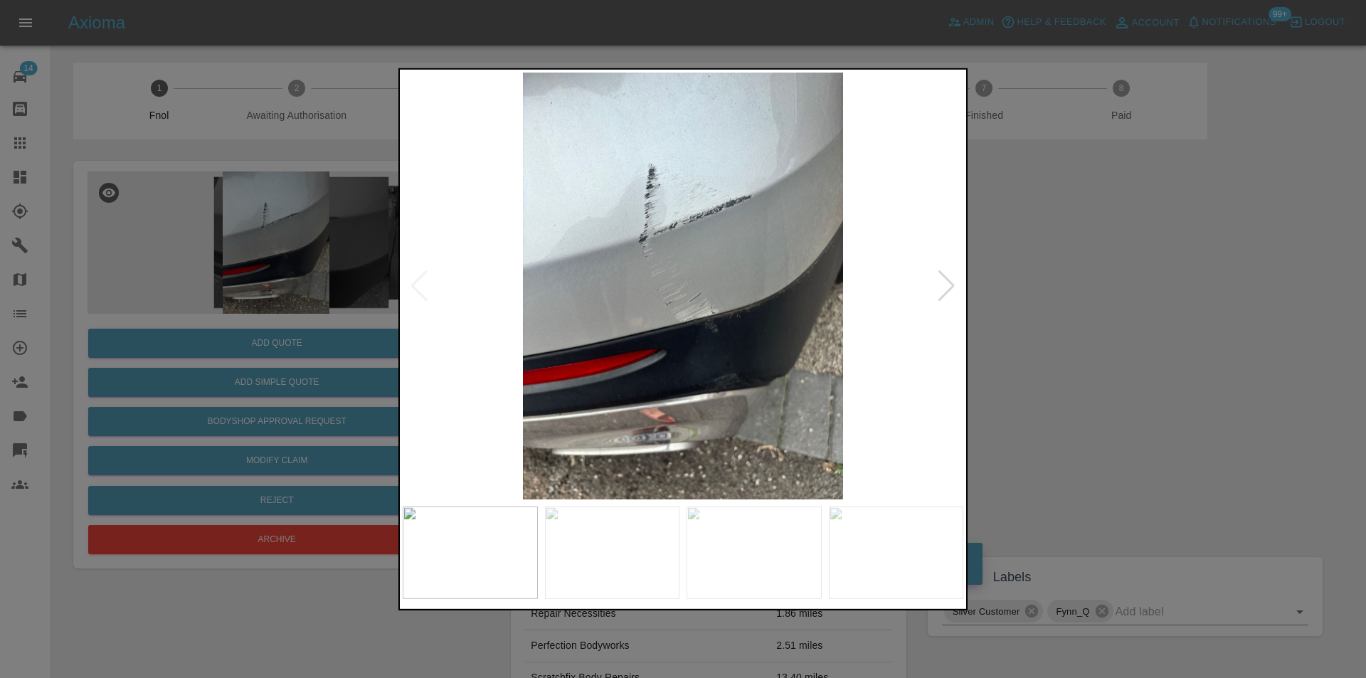
click at [947, 290] on div at bounding box center [946, 285] width 19 height 31
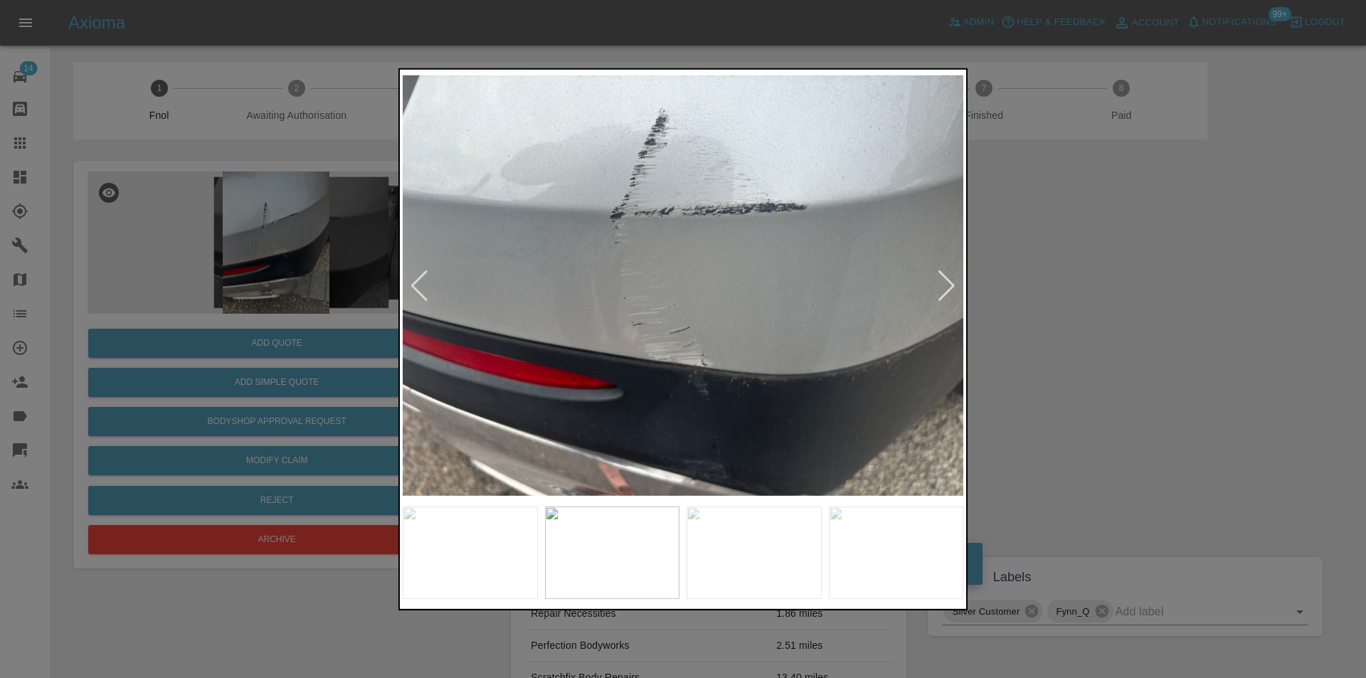
click at [947, 290] on div at bounding box center [946, 285] width 19 height 31
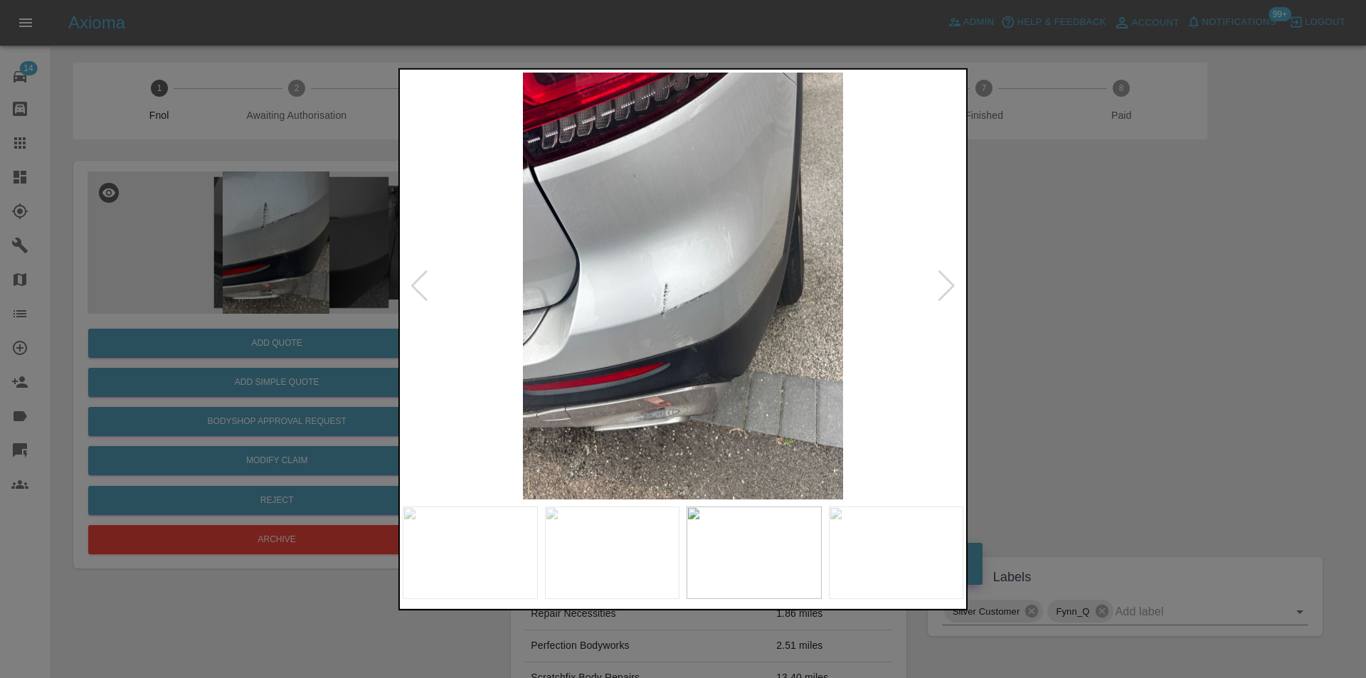
click at [947, 290] on div at bounding box center [946, 285] width 19 height 31
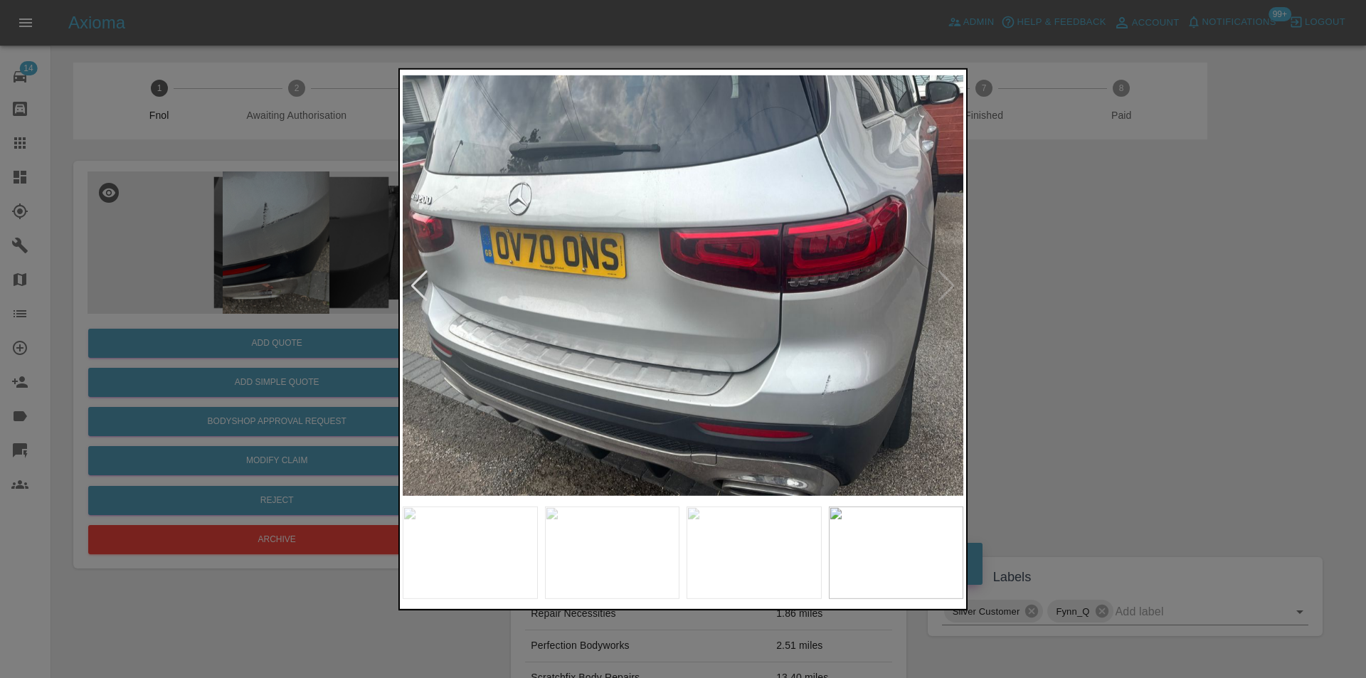
click at [947, 290] on img at bounding box center [683, 285] width 561 height 427
drag, startPoint x: 1149, startPoint y: 318, endPoint x: 1118, endPoint y: 319, distance: 30.6
click at [1134, 319] on div at bounding box center [683, 339] width 1366 height 678
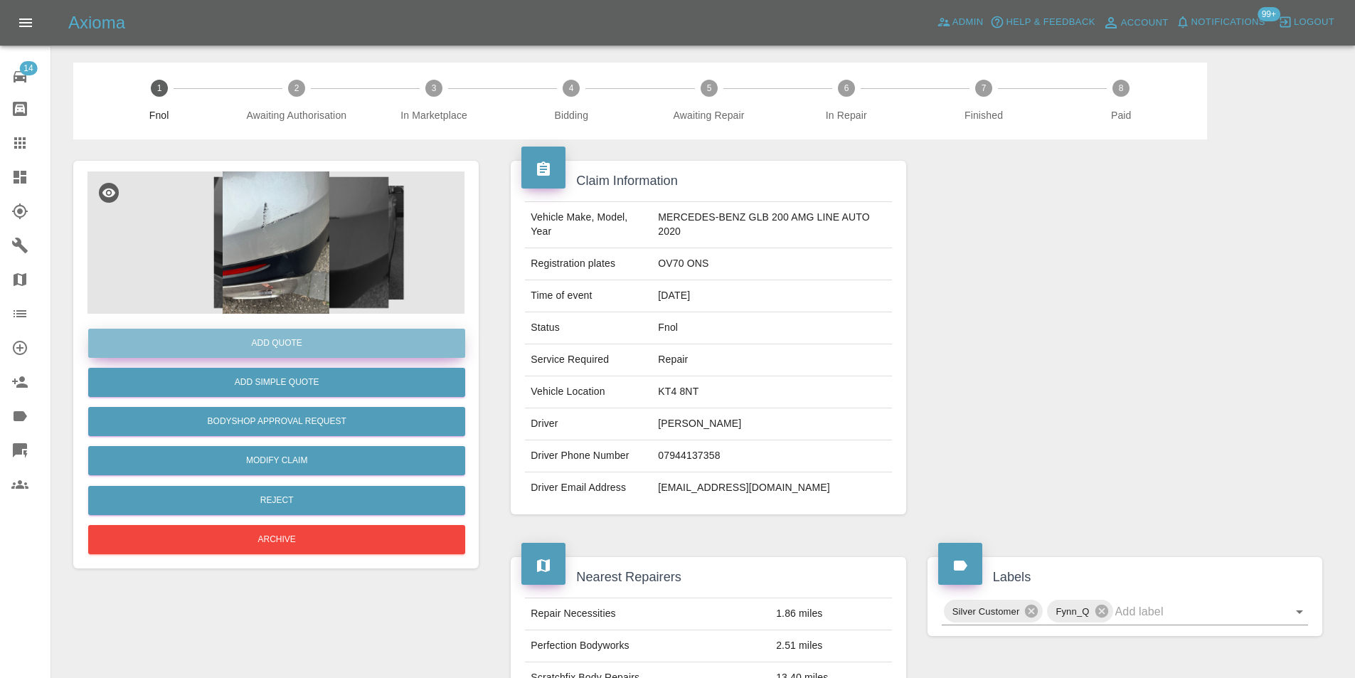
click at [278, 343] on button "Add Quote" at bounding box center [276, 343] width 377 height 29
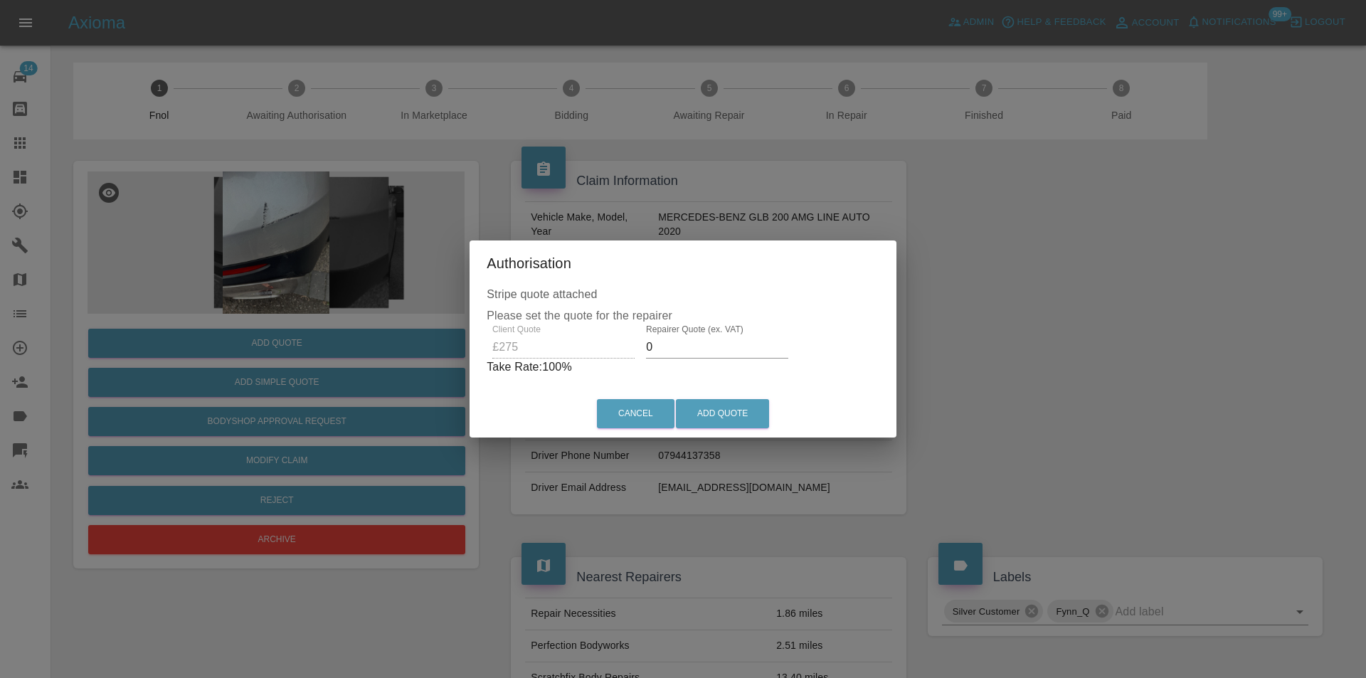
click at [681, 356] on input "0" at bounding box center [717, 347] width 142 height 23
type input "0170"
click at [706, 418] on button "Add Quote" at bounding box center [722, 413] width 93 height 29
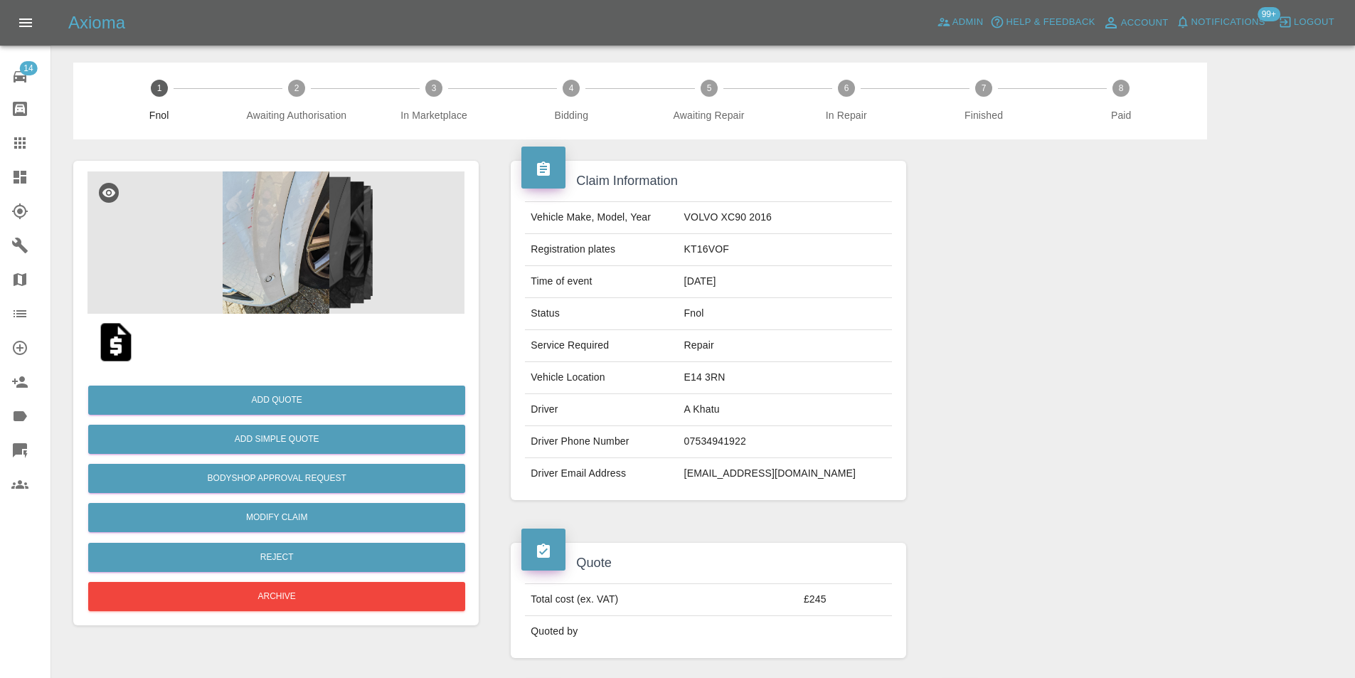
click at [302, 235] on img at bounding box center [275, 242] width 377 height 142
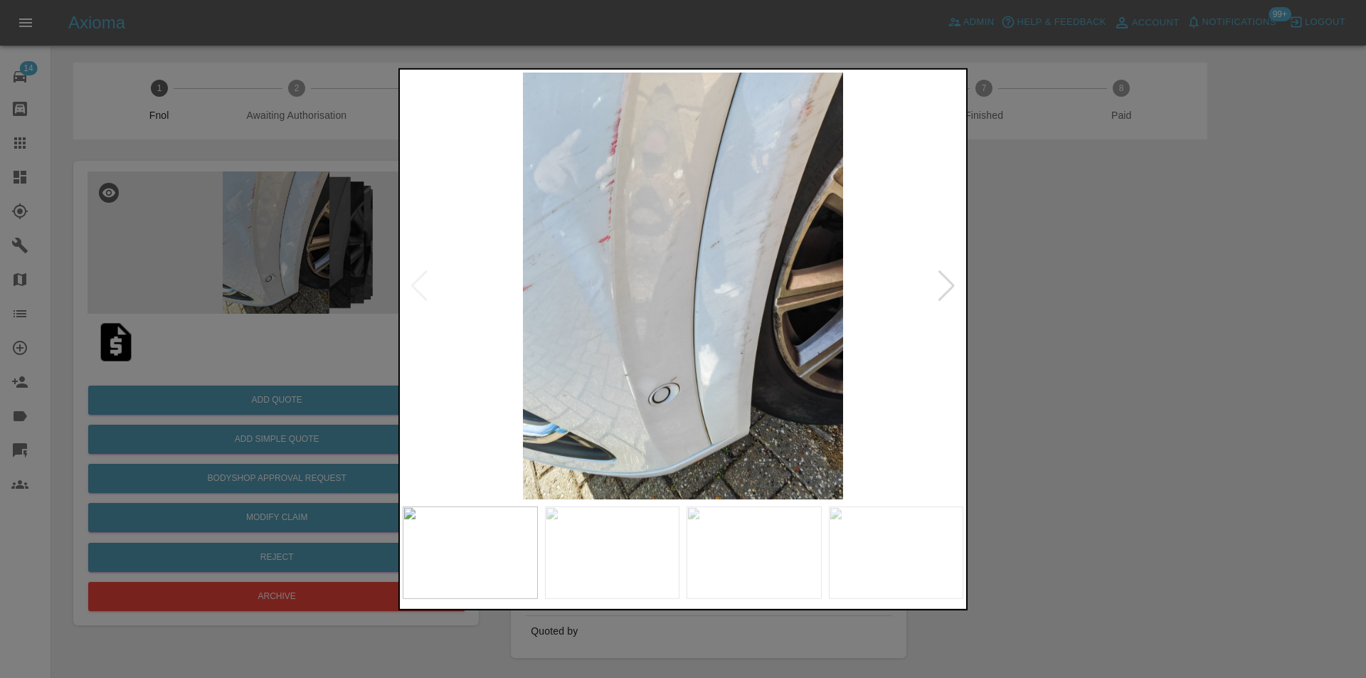
click at [942, 275] on div at bounding box center [946, 285] width 19 height 31
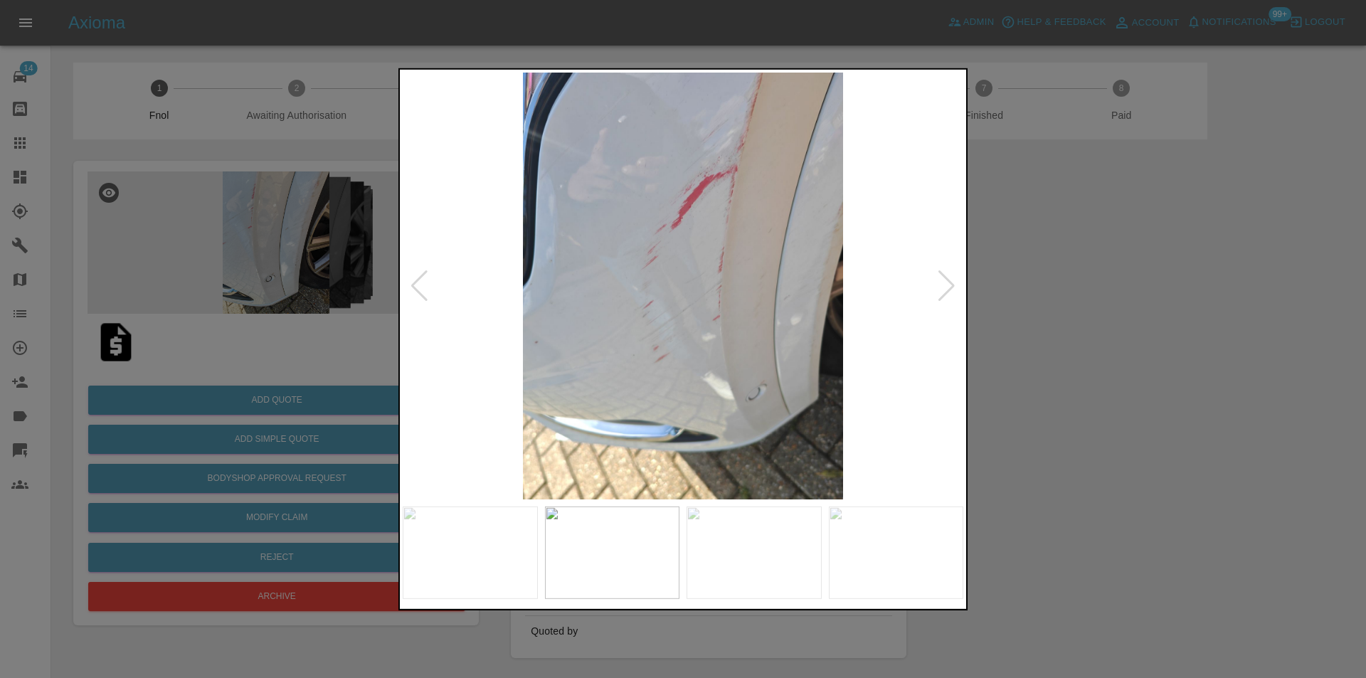
click at [1036, 269] on div at bounding box center [683, 339] width 1366 height 678
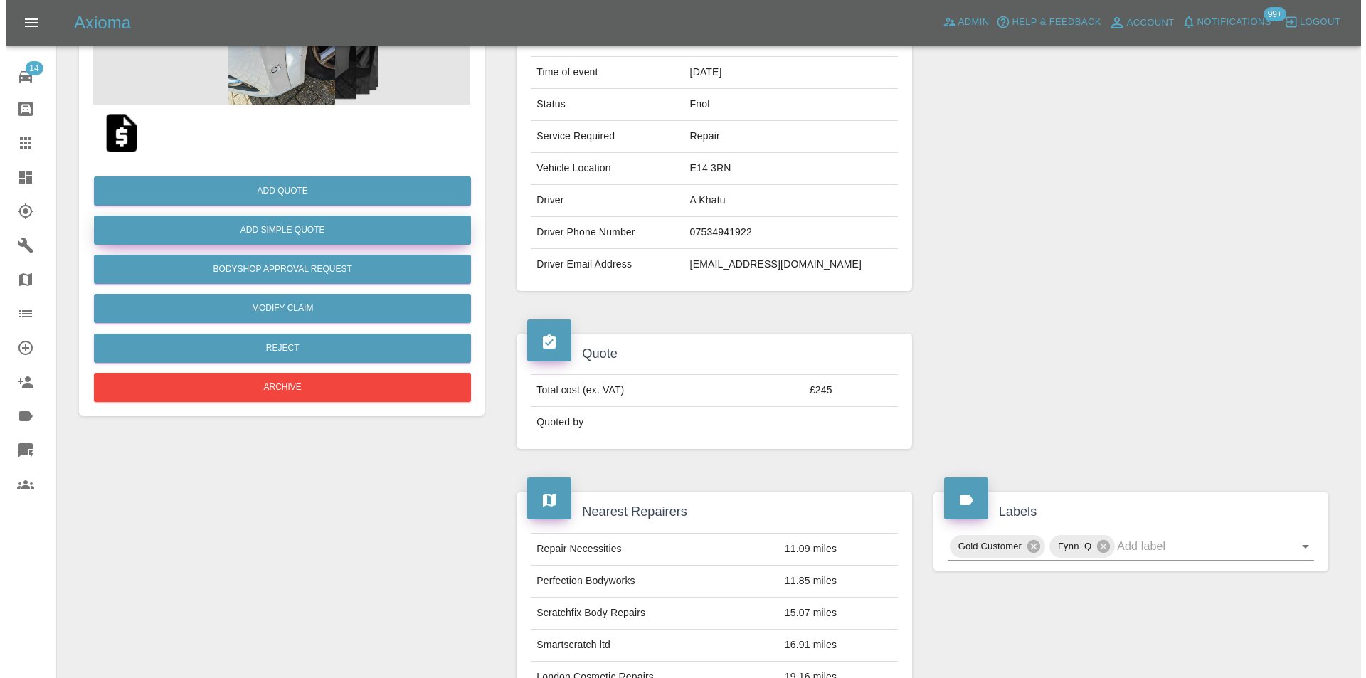
scroll to position [71, 0]
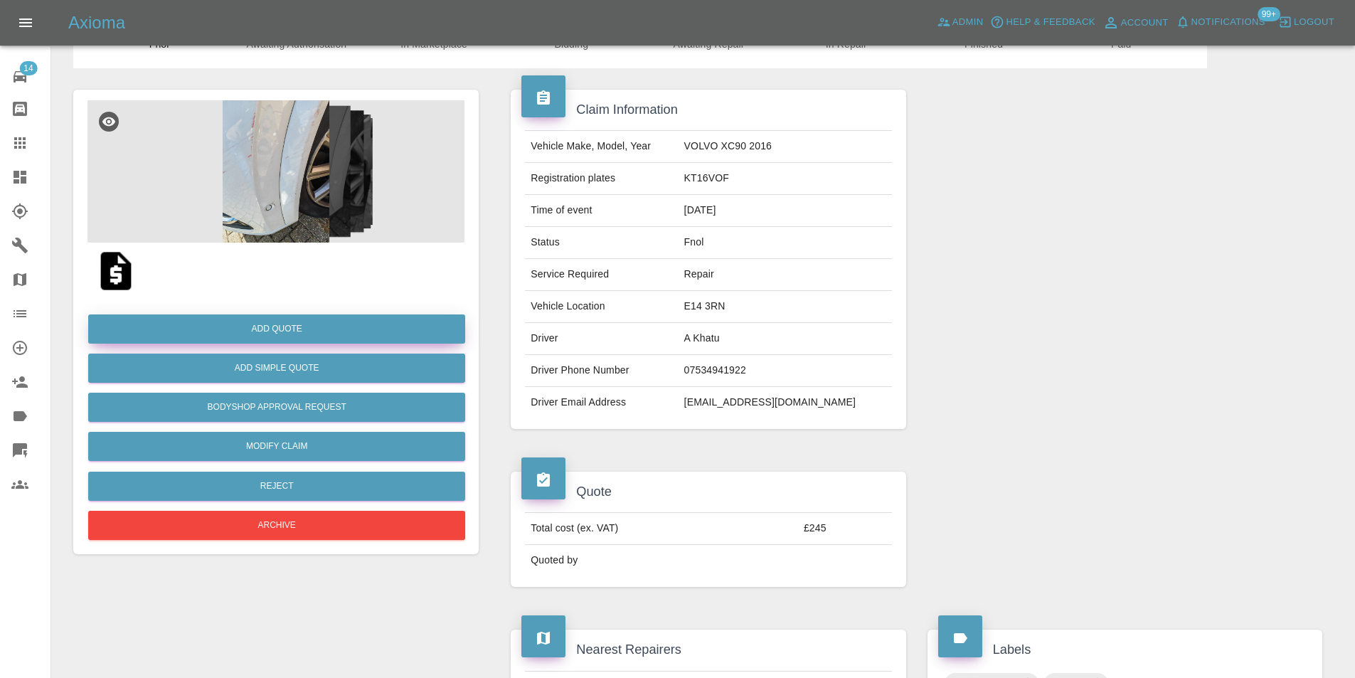
click at [297, 336] on button "Add Quote" at bounding box center [276, 328] width 377 height 29
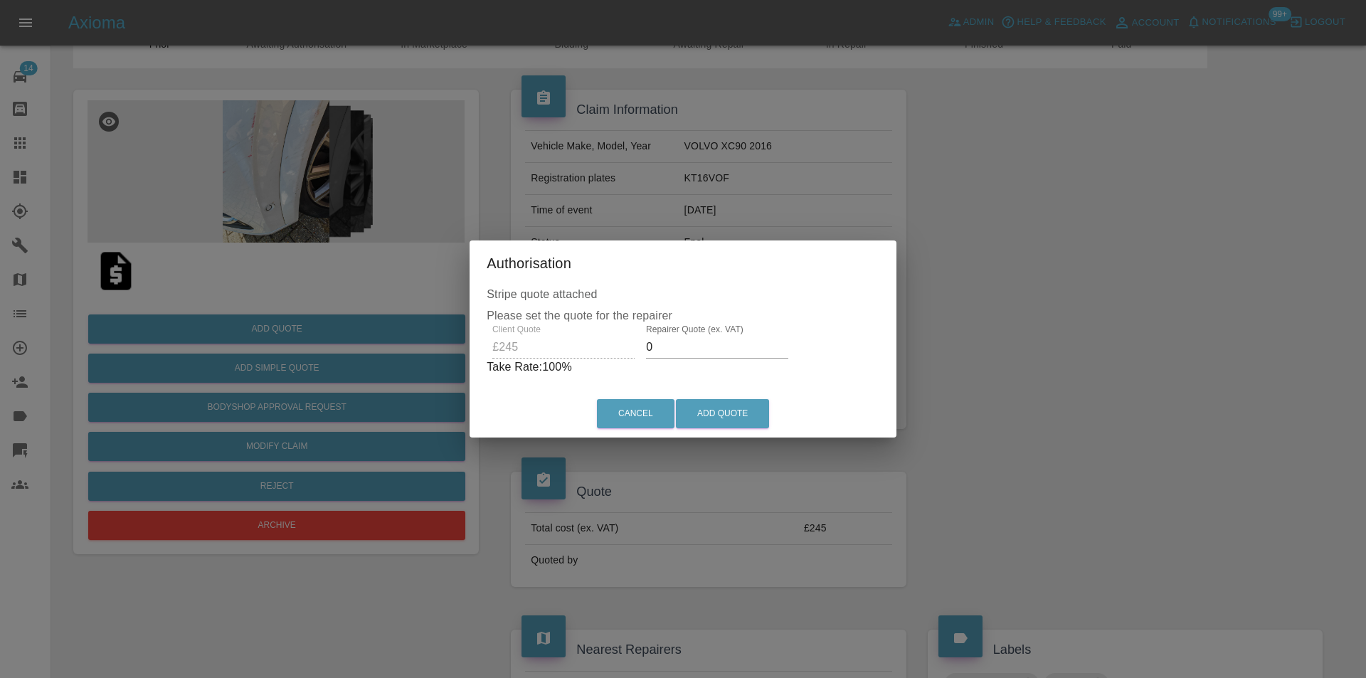
click at [684, 341] on input "0" at bounding box center [717, 347] width 142 height 23
type input "0155"
click at [723, 410] on button "Add Quote" at bounding box center [722, 413] width 93 height 29
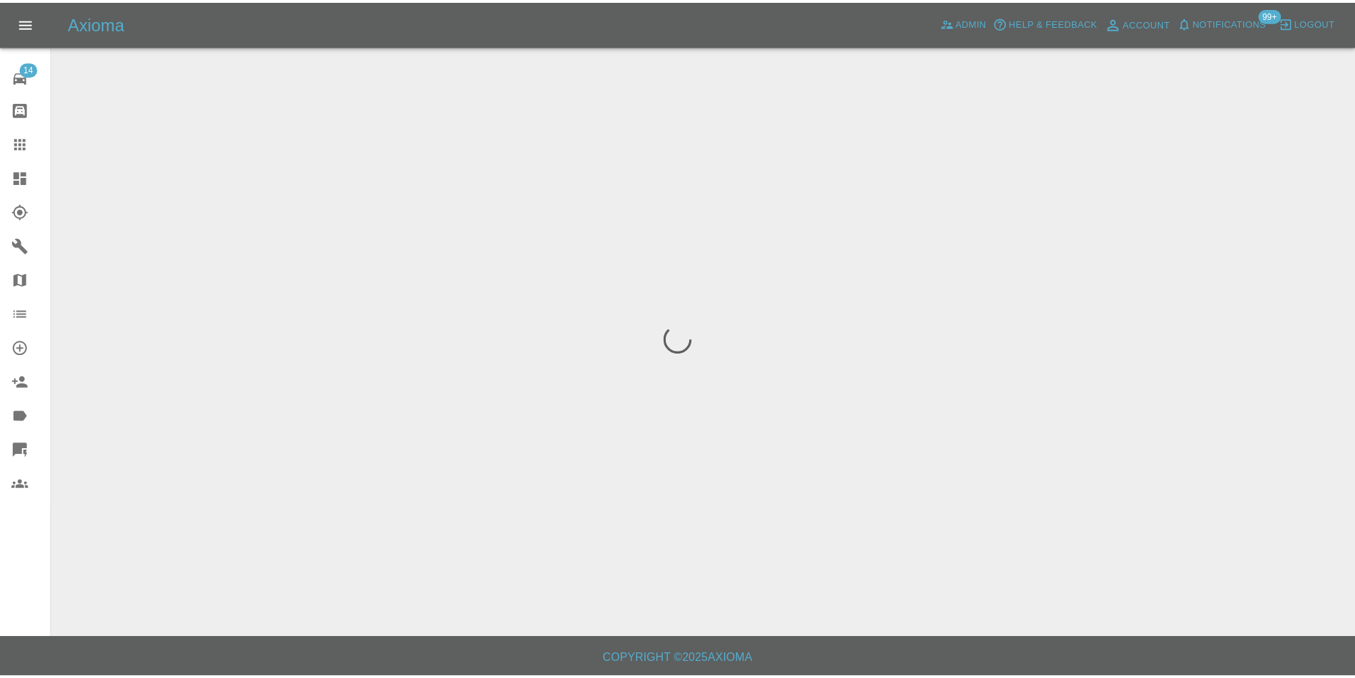
scroll to position [0, 0]
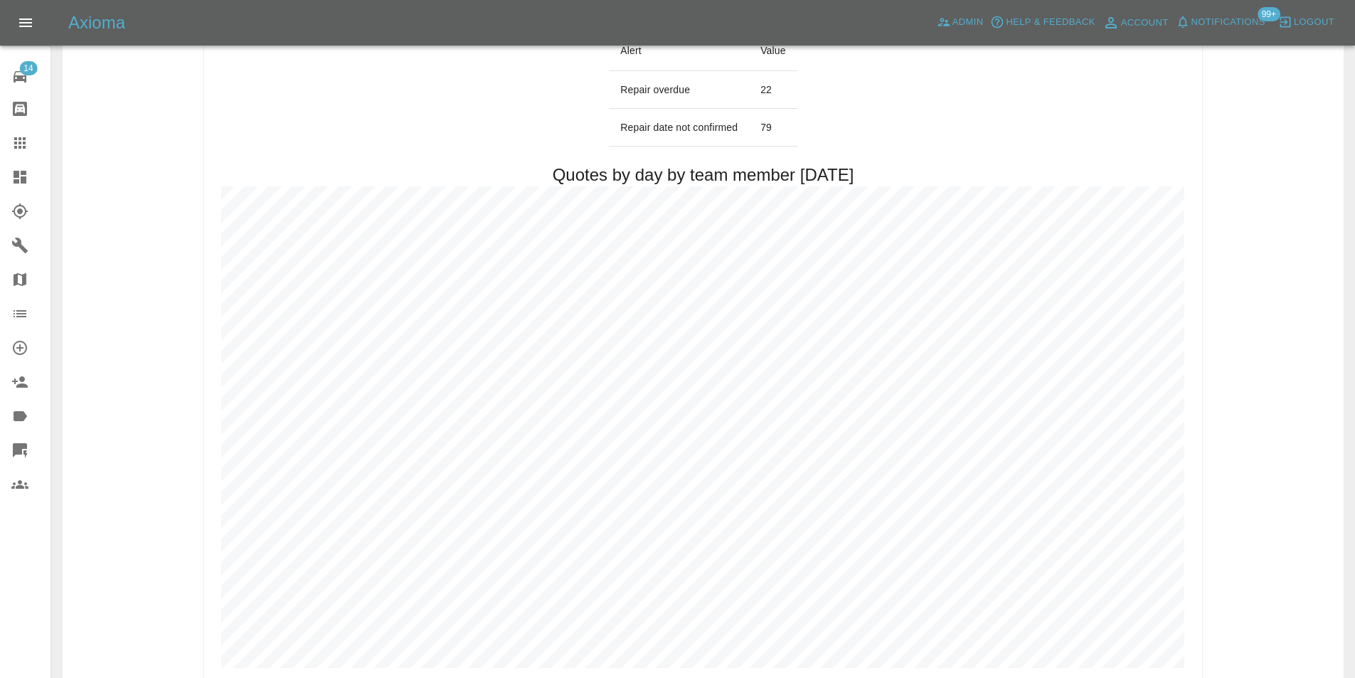
scroll to position [640, 0]
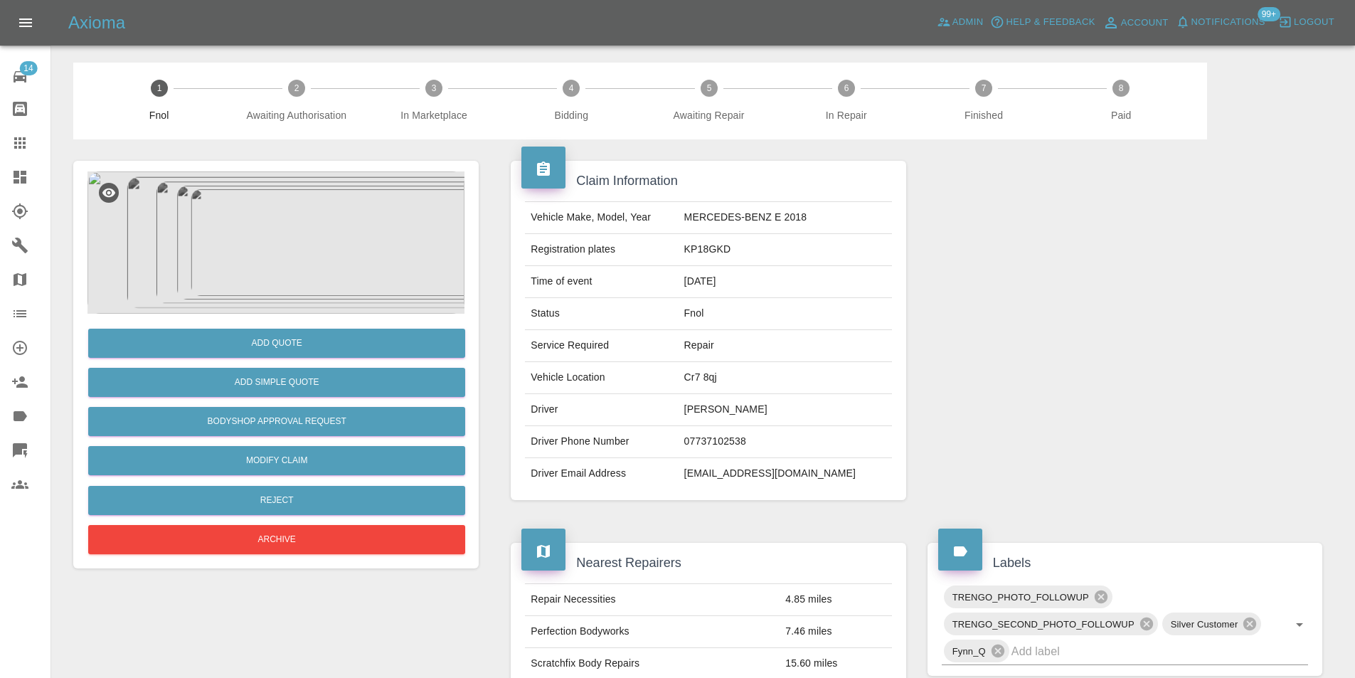
click at [278, 188] on img at bounding box center [275, 242] width 377 height 142
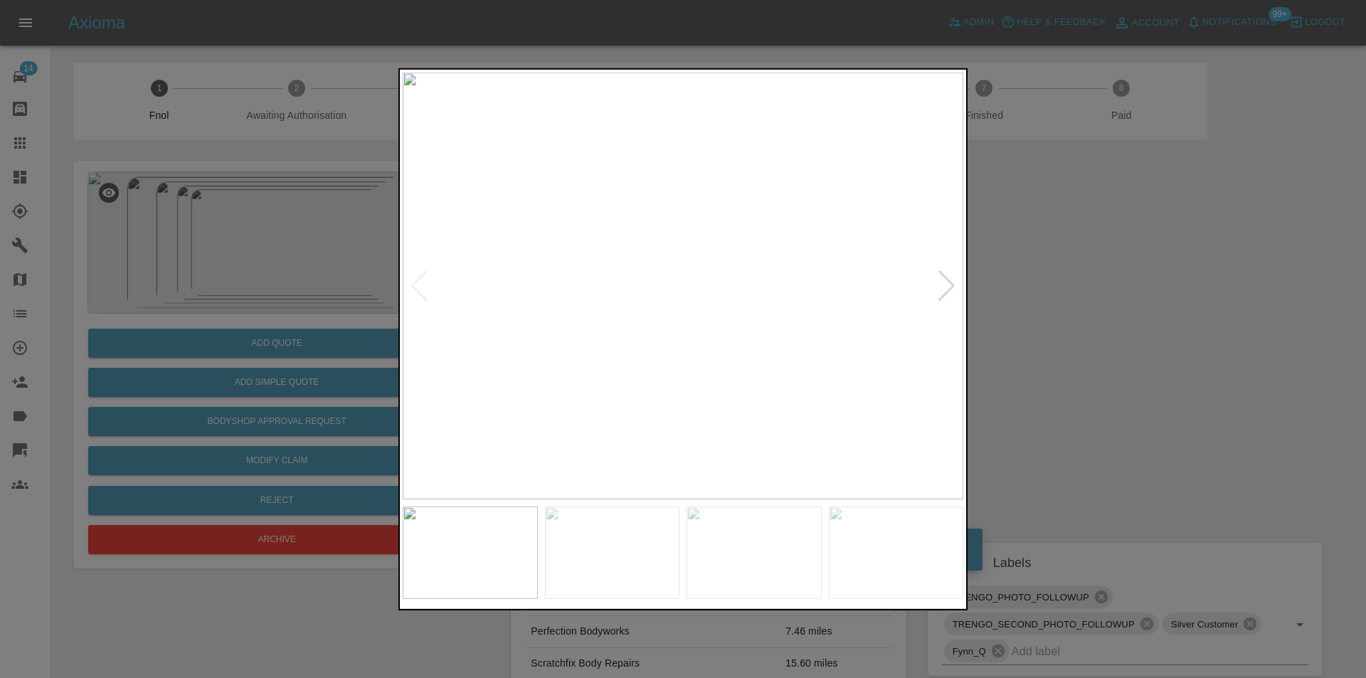
click at [943, 292] on div at bounding box center [946, 285] width 19 height 31
click at [416, 287] on div at bounding box center [419, 285] width 19 height 31
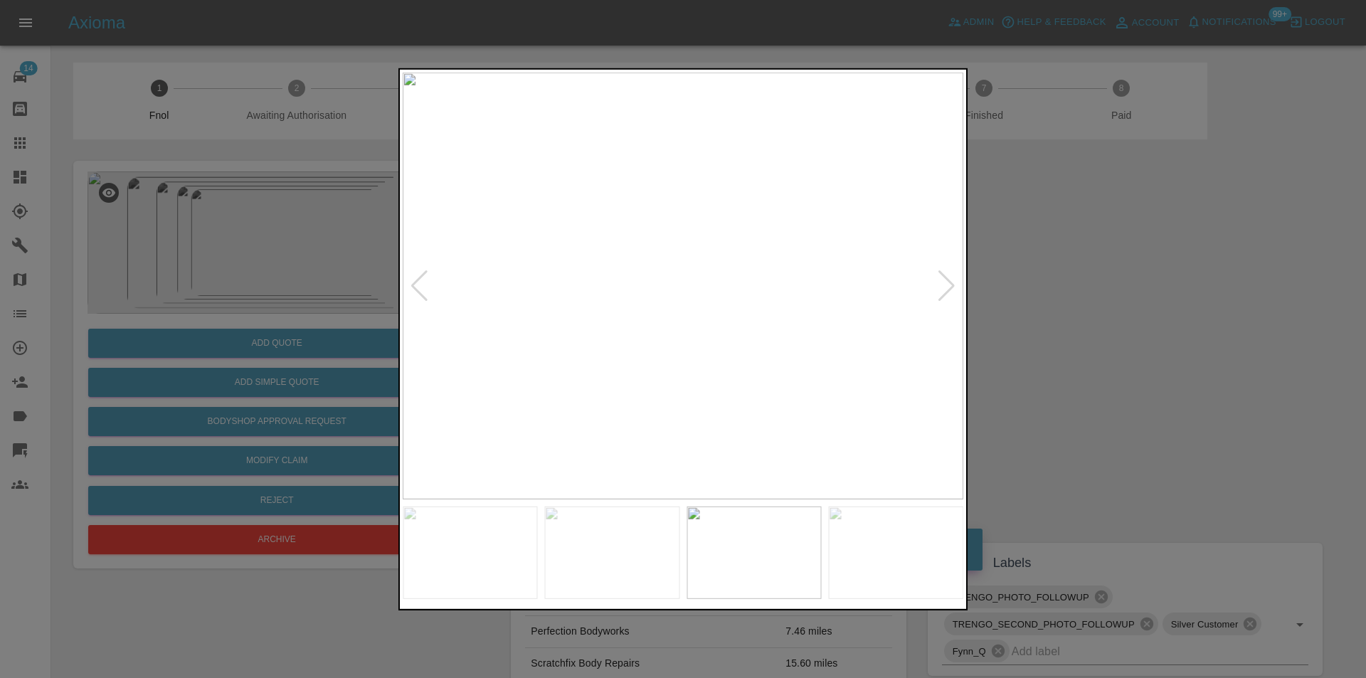
click at [952, 287] on div at bounding box center [946, 285] width 19 height 31
click at [952, 287] on img at bounding box center [683, 285] width 561 height 427
drag, startPoint x: 1097, startPoint y: 311, endPoint x: 743, endPoint y: 336, distance: 355.1
click at [1092, 312] on div at bounding box center [683, 339] width 1366 height 678
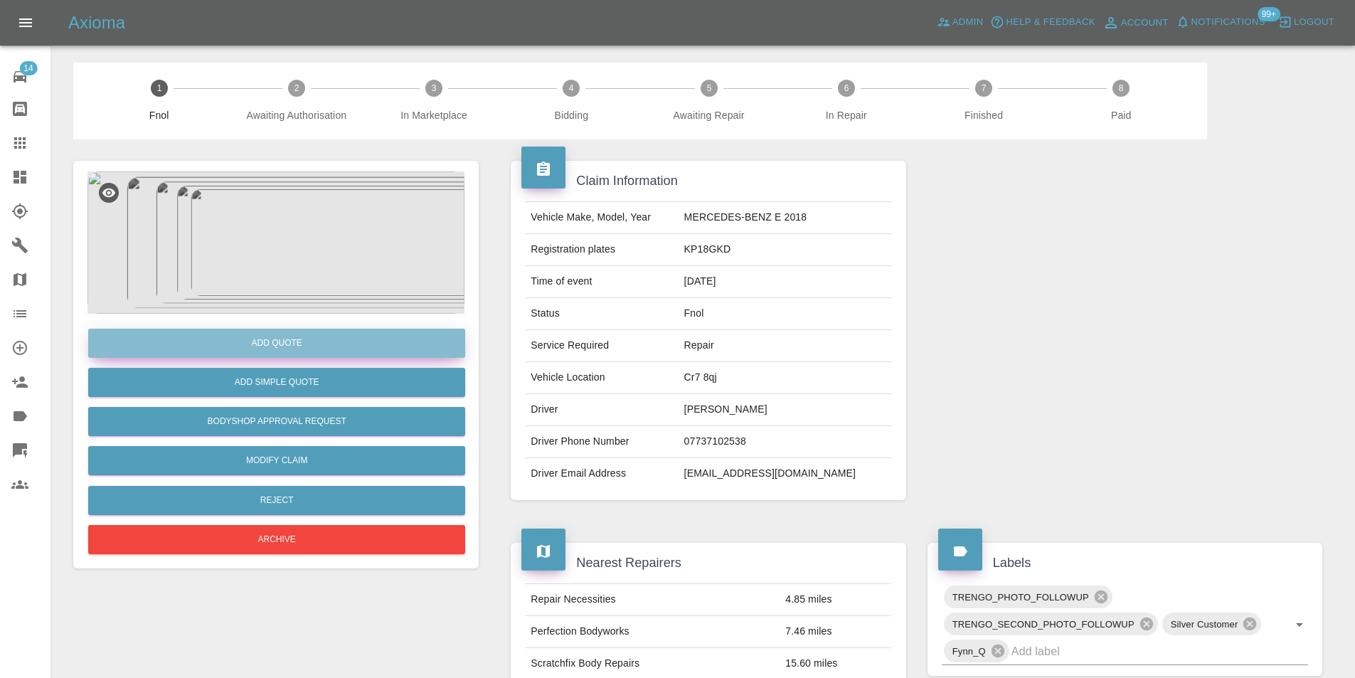
click at [294, 344] on button "Add Quote" at bounding box center [276, 343] width 377 height 29
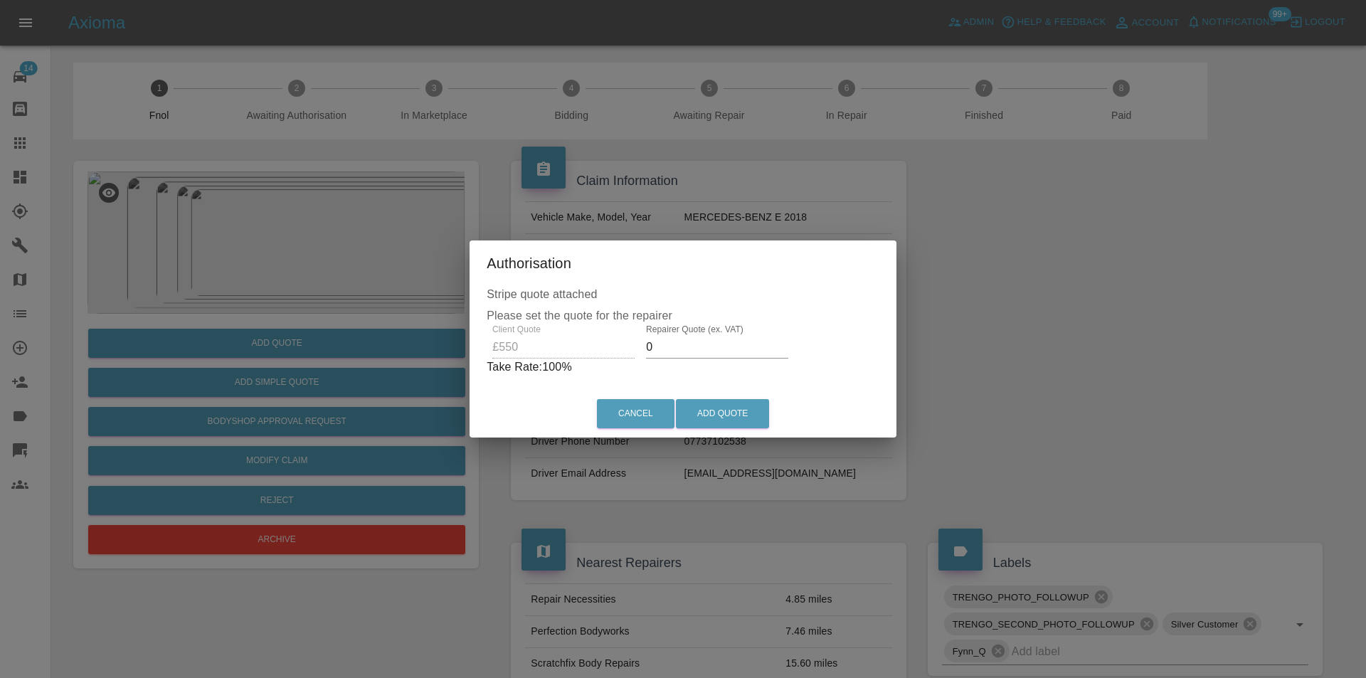
click at [682, 339] on input "0" at bounding box center [717, 347] width 142 height 23
type input "0350"
click at [733, 415] on button "Add Quote" at bounding box center [722, 413] width 93 height 29
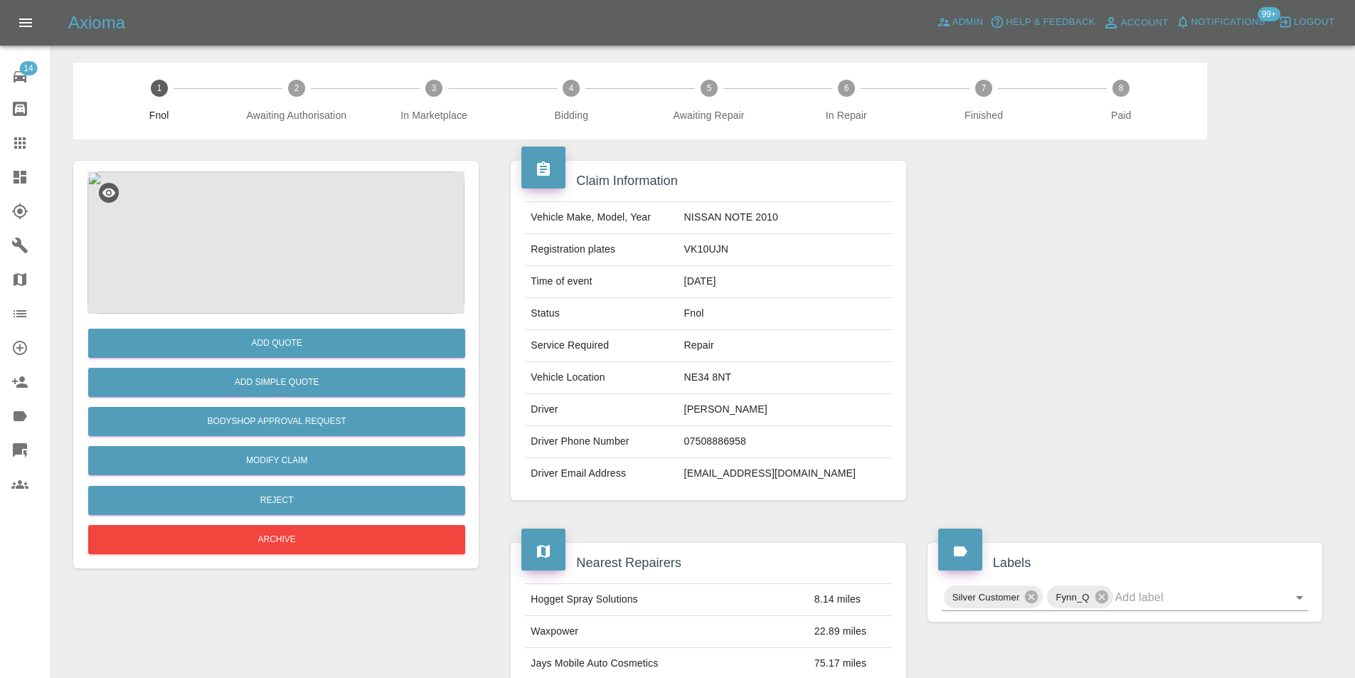
click at [273, 206] on img at bounding box center [275, 242] width 377 height 142
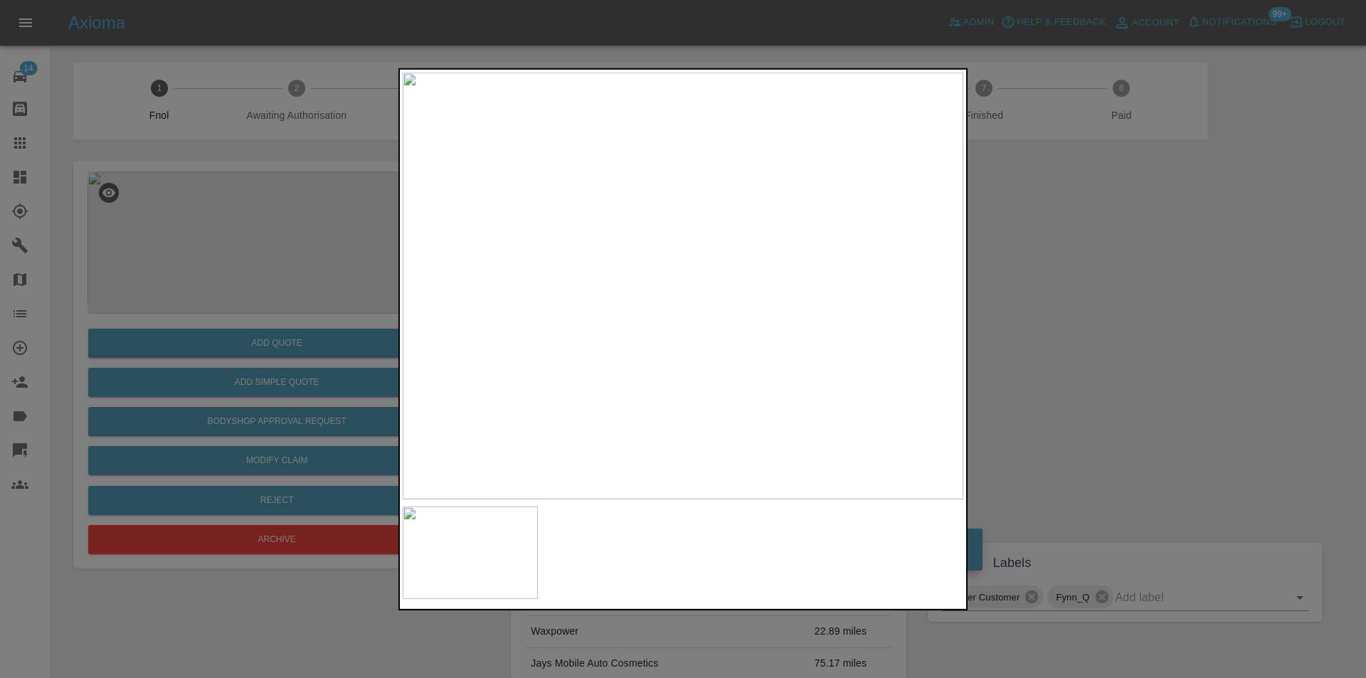
click at [1105, 252] on div at bounding box center [683, 339] width 1366 height 678
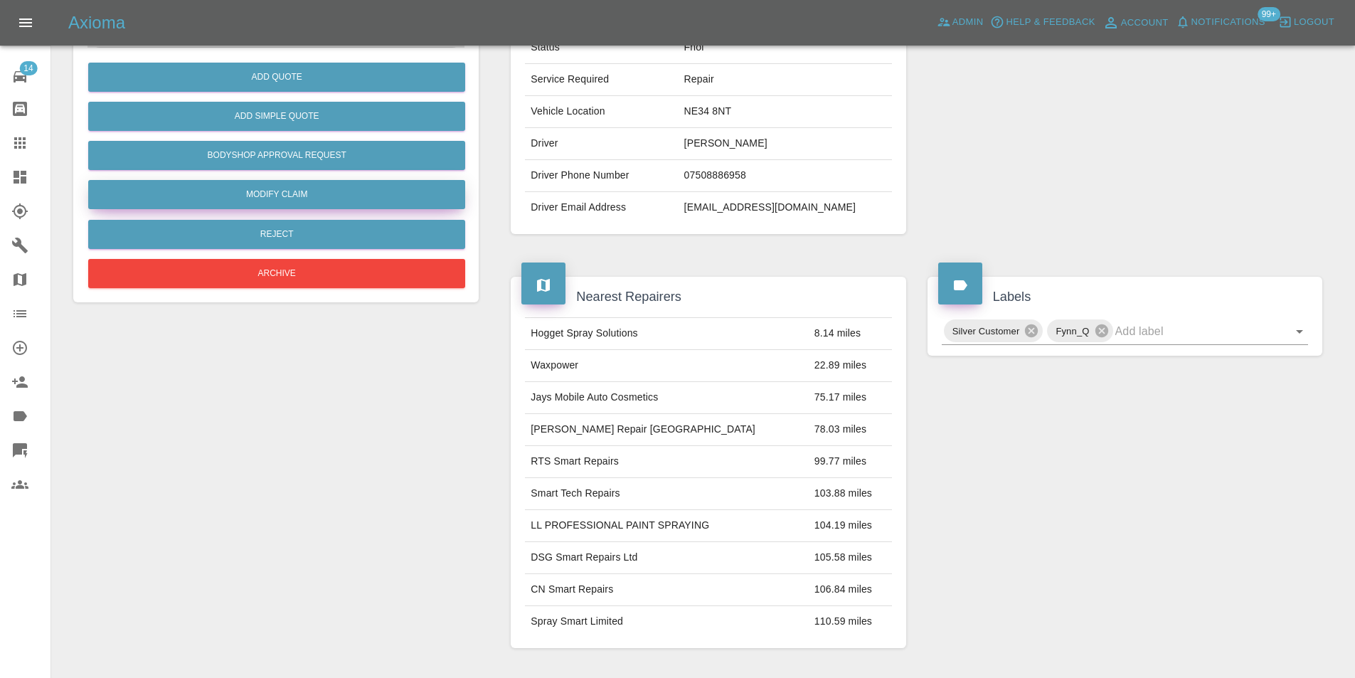
scroll to position [213, 0]
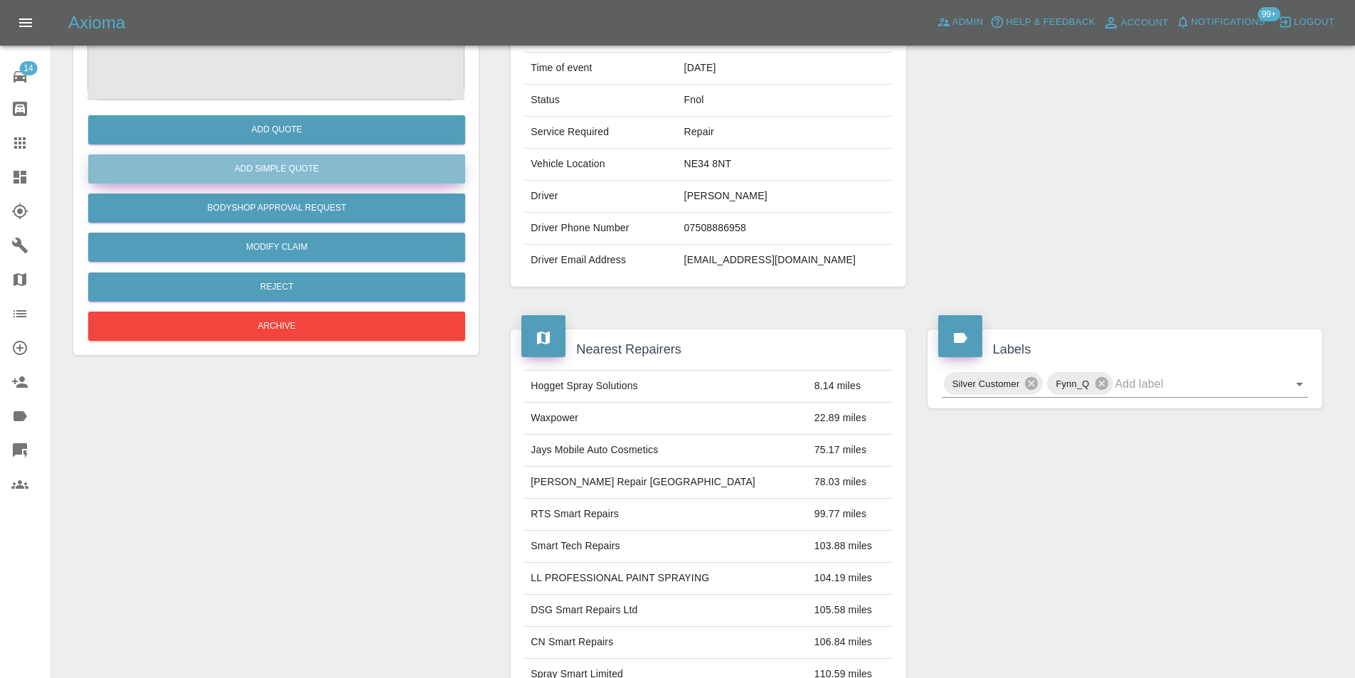
click at [262, 164] on button "Add Simple Quote" at bounding box center [276, 168] width 377 height 29
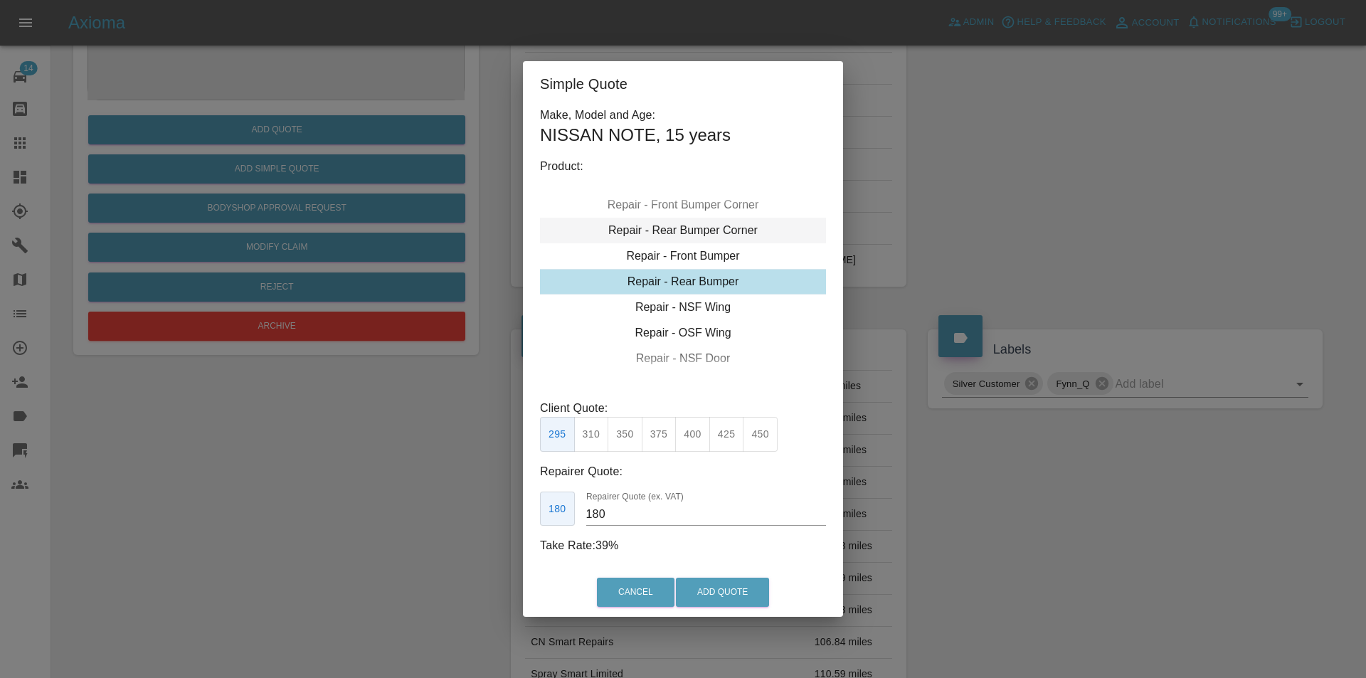
click at [708, 232] on div "Repair - Rear Bumper Corner" at bounding box center [683, 231] width 286 height 26
type input "120"
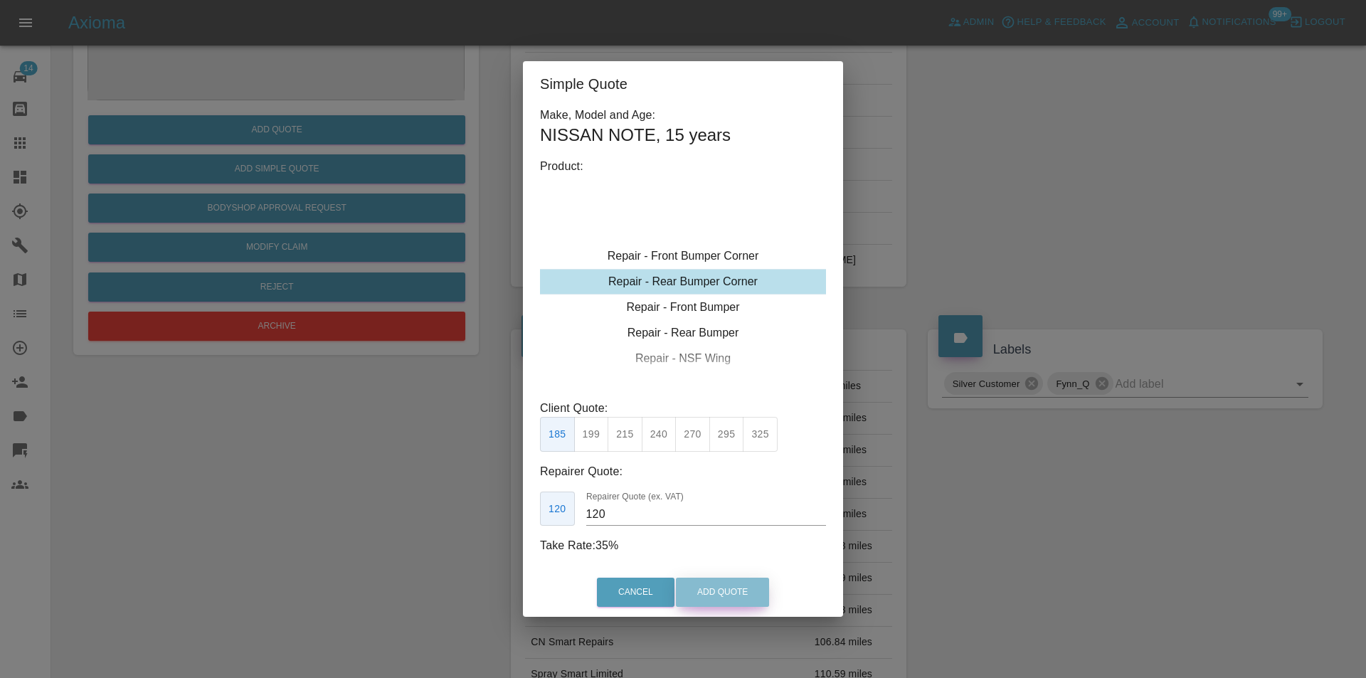
click at [724, 581] on button "Add Quote" at bounding box center [722, 592] width 93 height 29
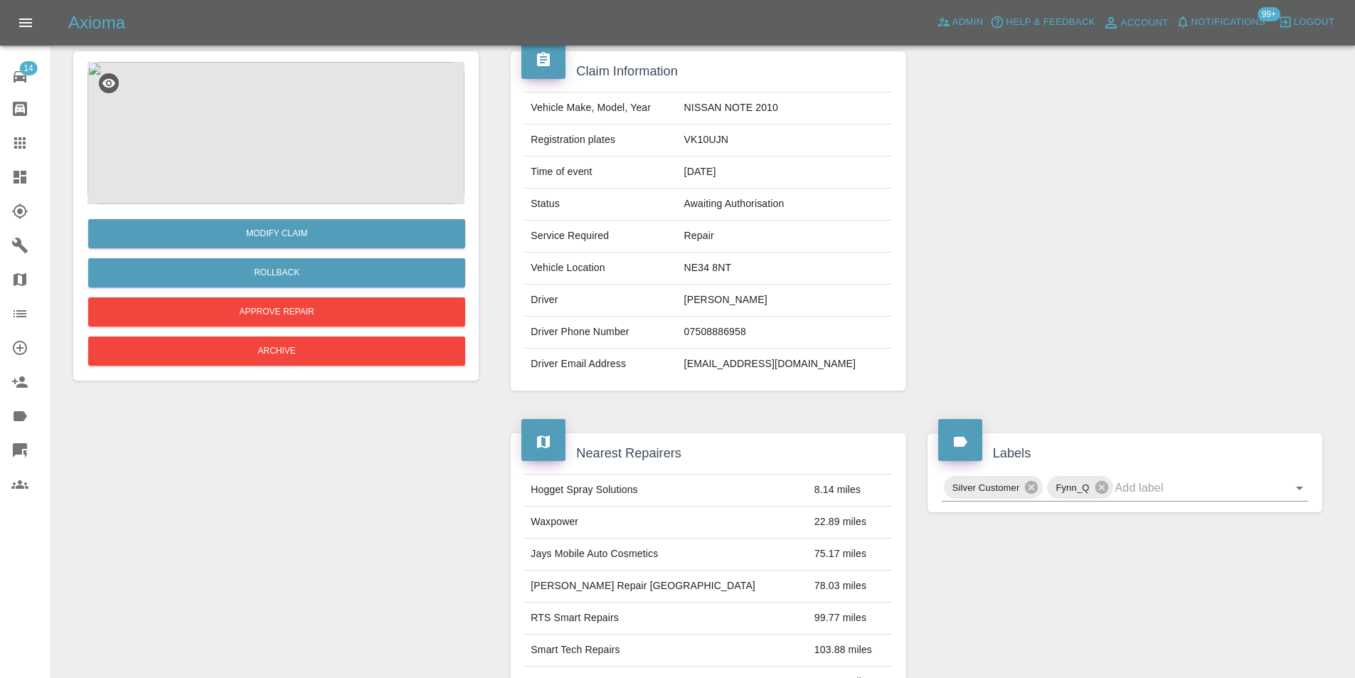
scroll to position [0, 0]
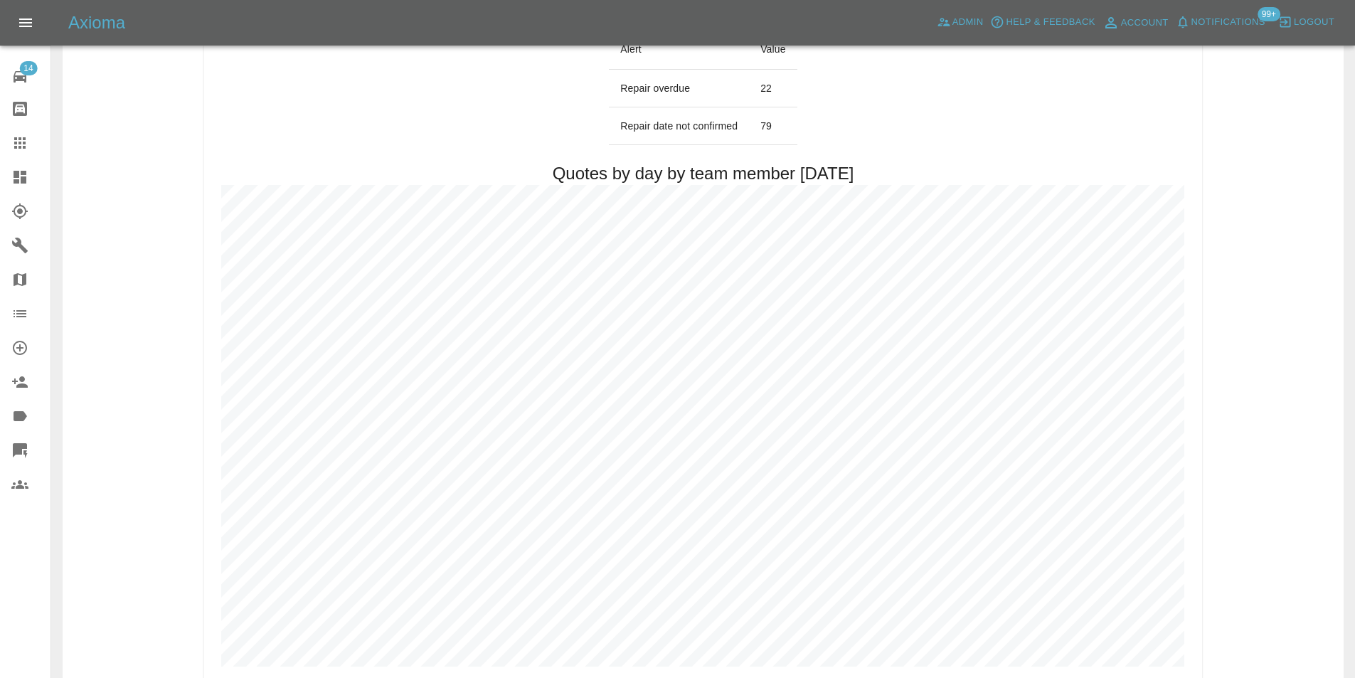
scroll to position [569, 0]
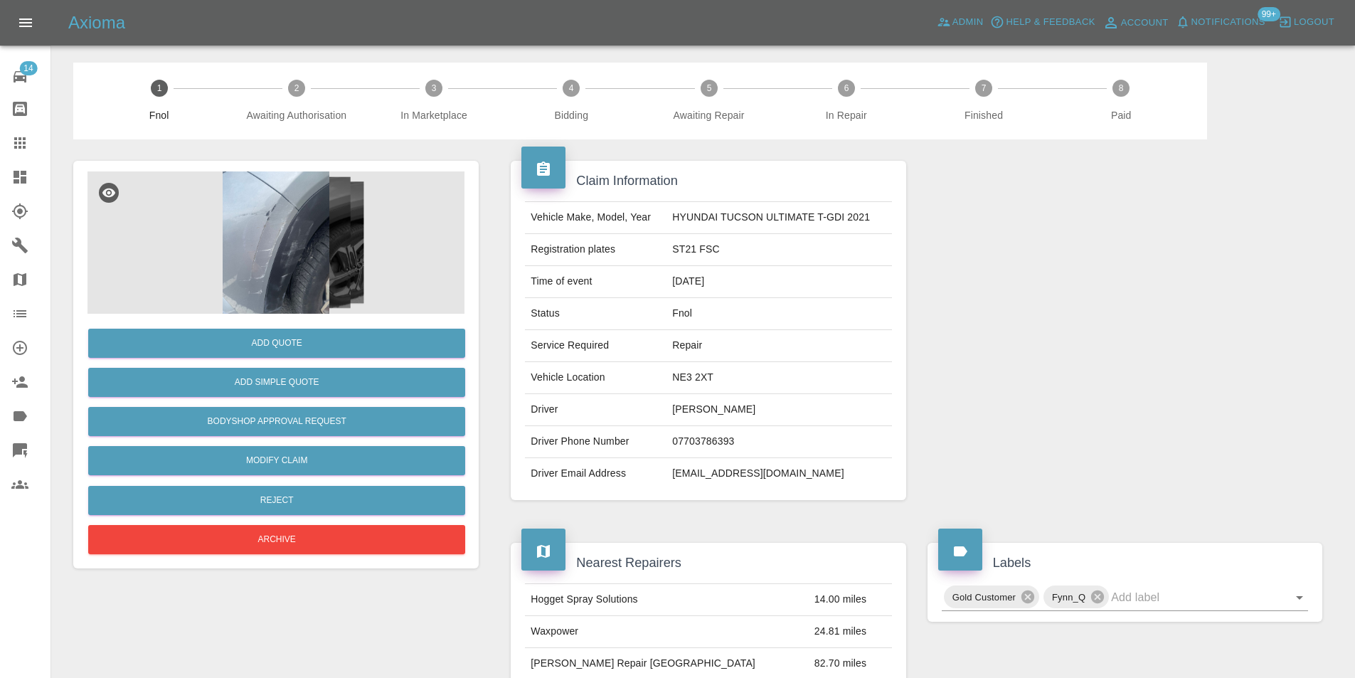
click at [294, 222] on img at bounding box center [275, 242] width 377 height 142
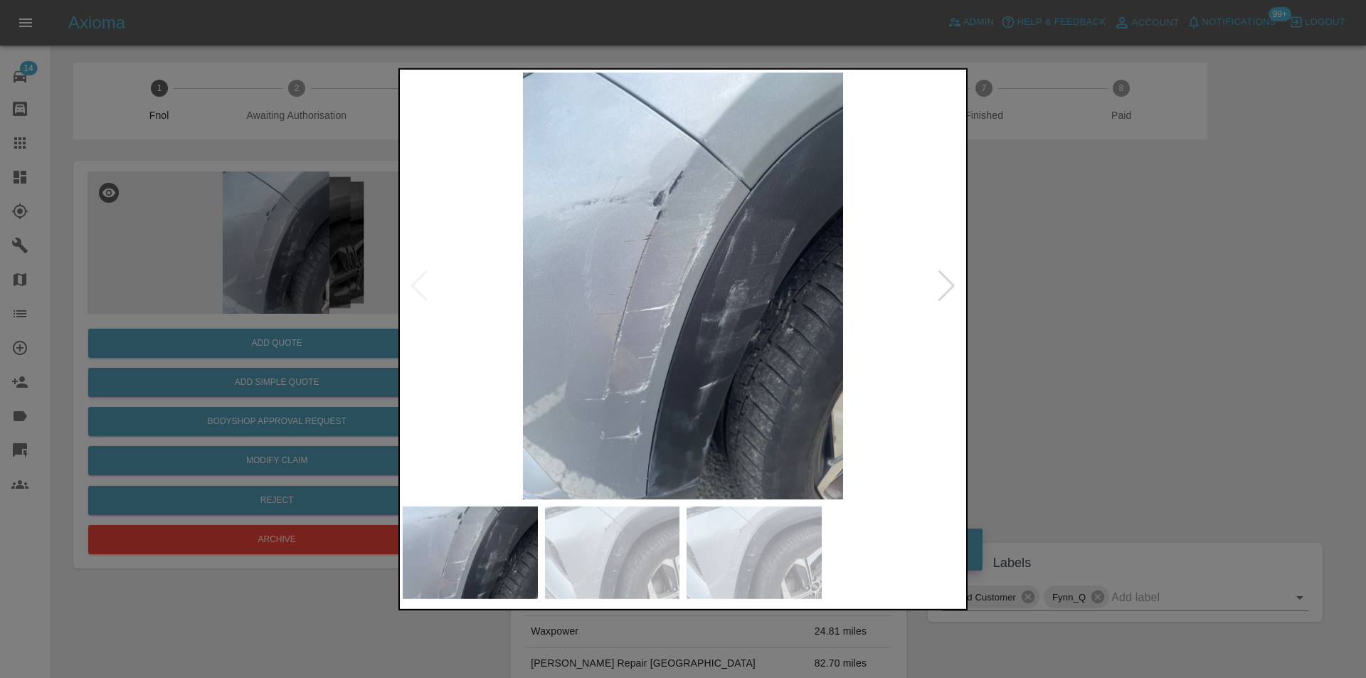
click at [947, 284] on div at bounding box center [946, 285] width 19 height 31
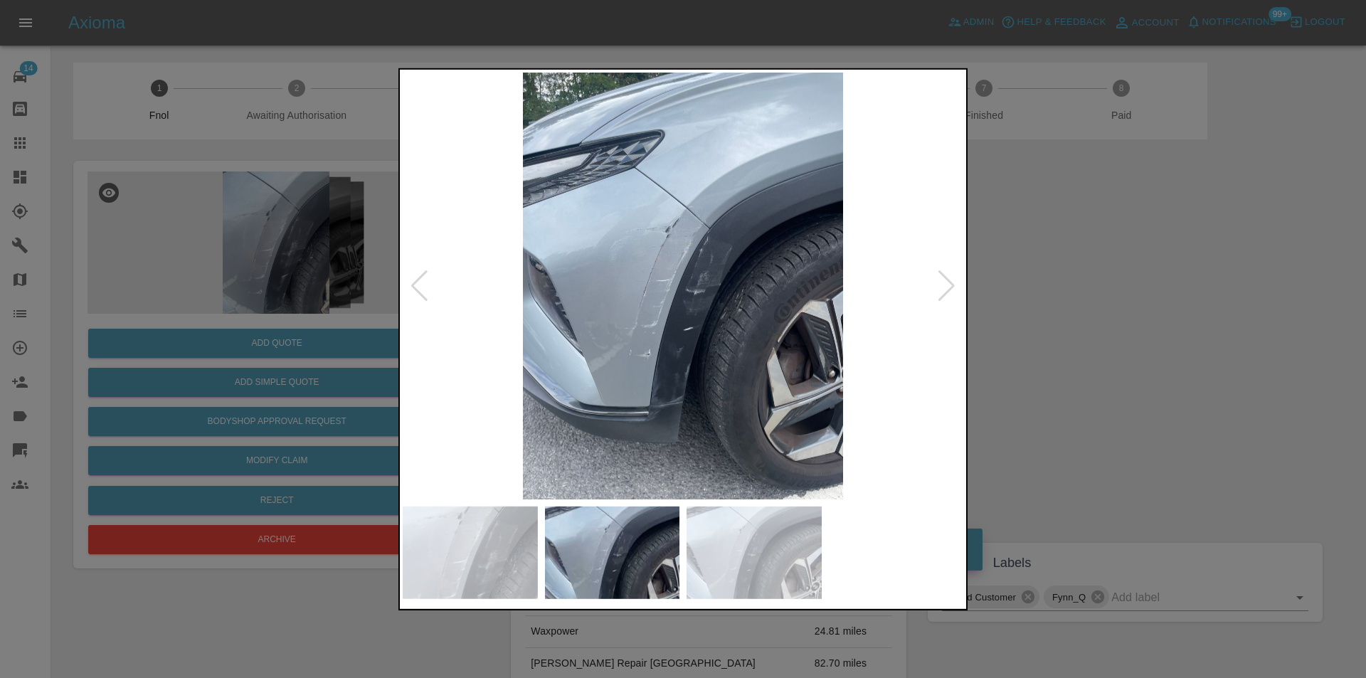
click at [947, 284] on div at bounding box center [946, 285] width 19 height 31
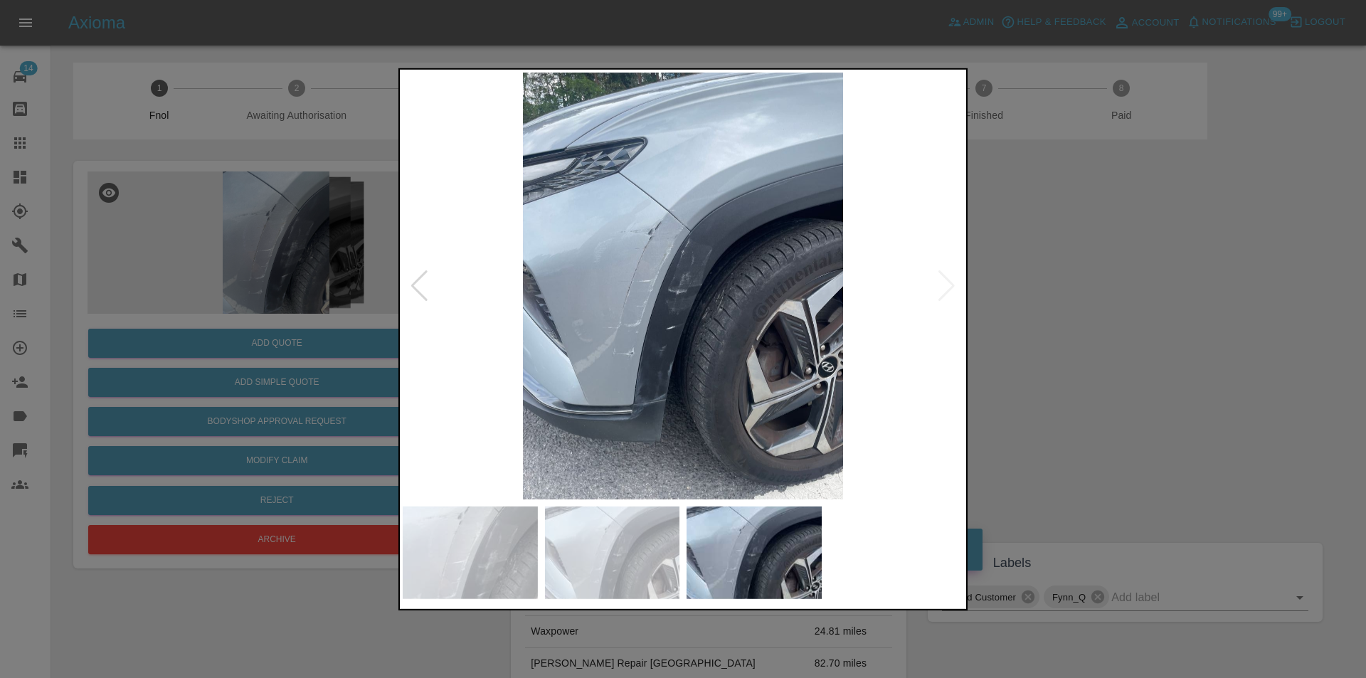
click at [947, 284] on img at bounding box center [683, 285] width 561 height 427
click at [1119, 289] on div at bounding box center [683, 339] width 1366 height 678
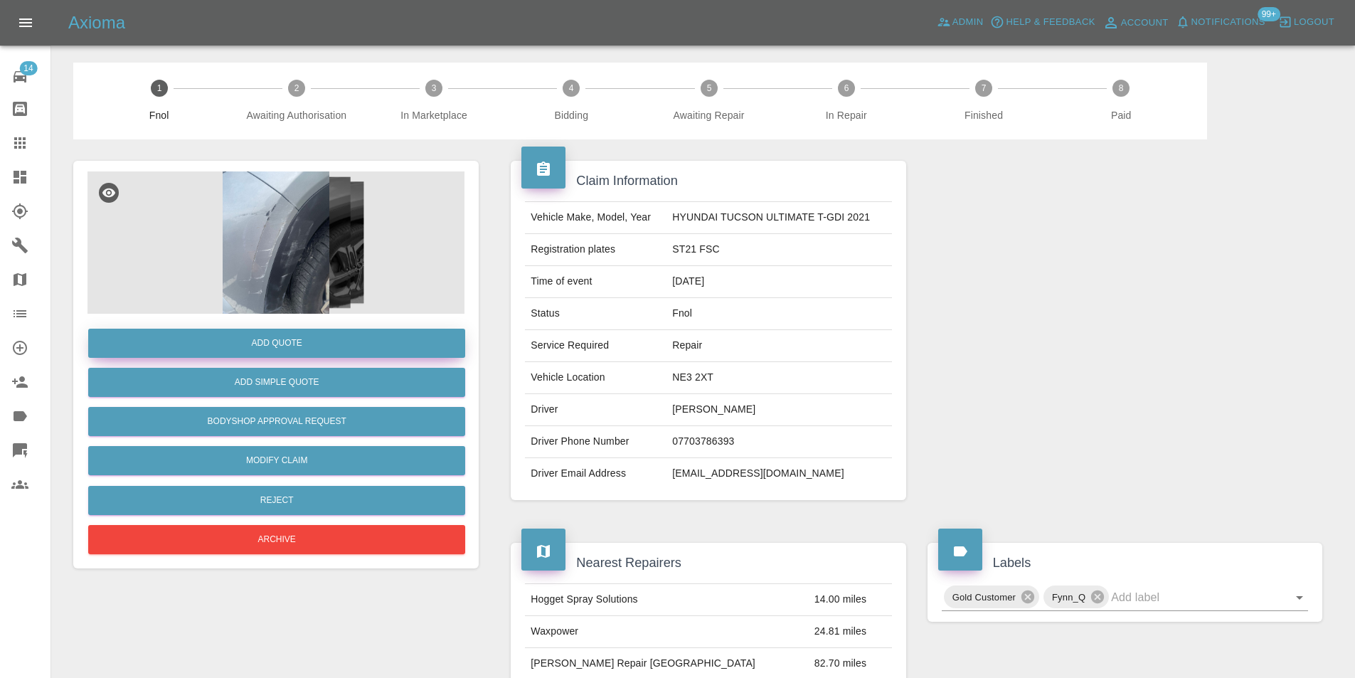
click at [287, 339] on button "Add Quote" at bounding box center [276, 343] width 377 height 29
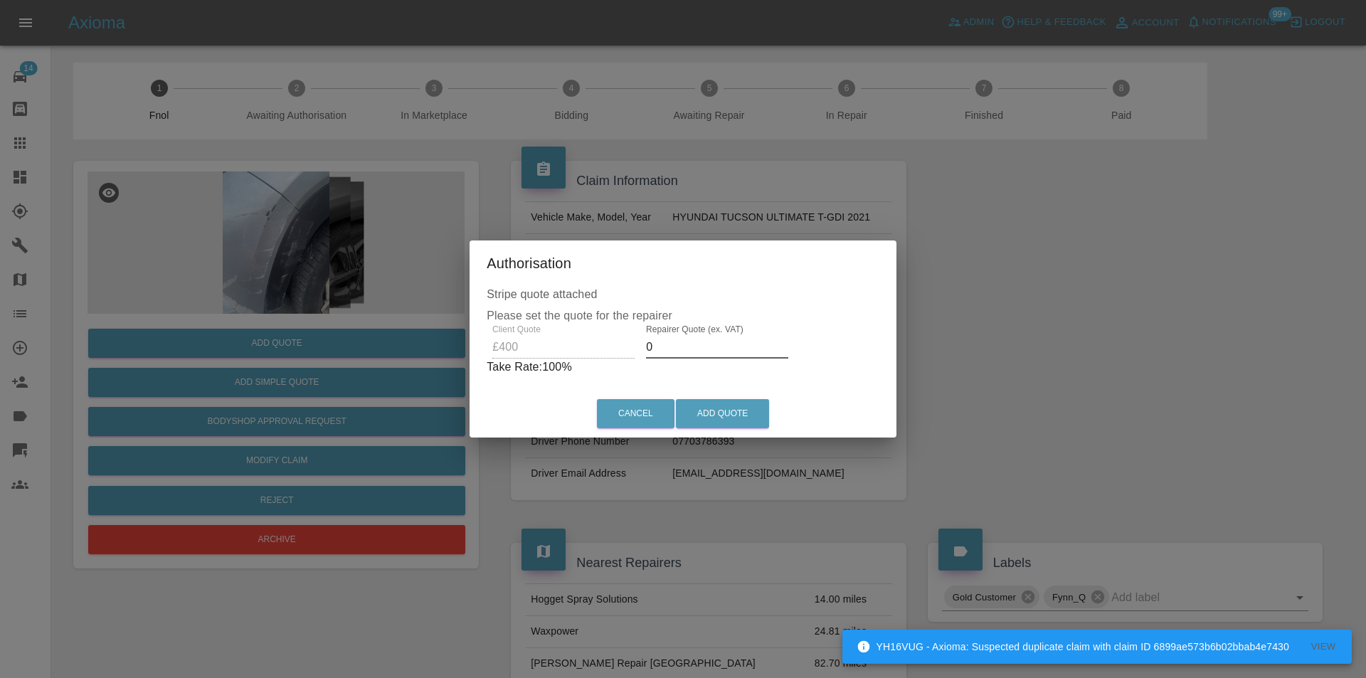
click at [684, 346] on input "0" at bounding box center [717, 347] width 142 height 23
type input "0260"
click at [734, 415] on button "Add Quote" at bounding box center [722, 413] width 93 height 29
click at [734, 414] on button "Add Quote" at bounding box center [722, 413] width 93 height 29
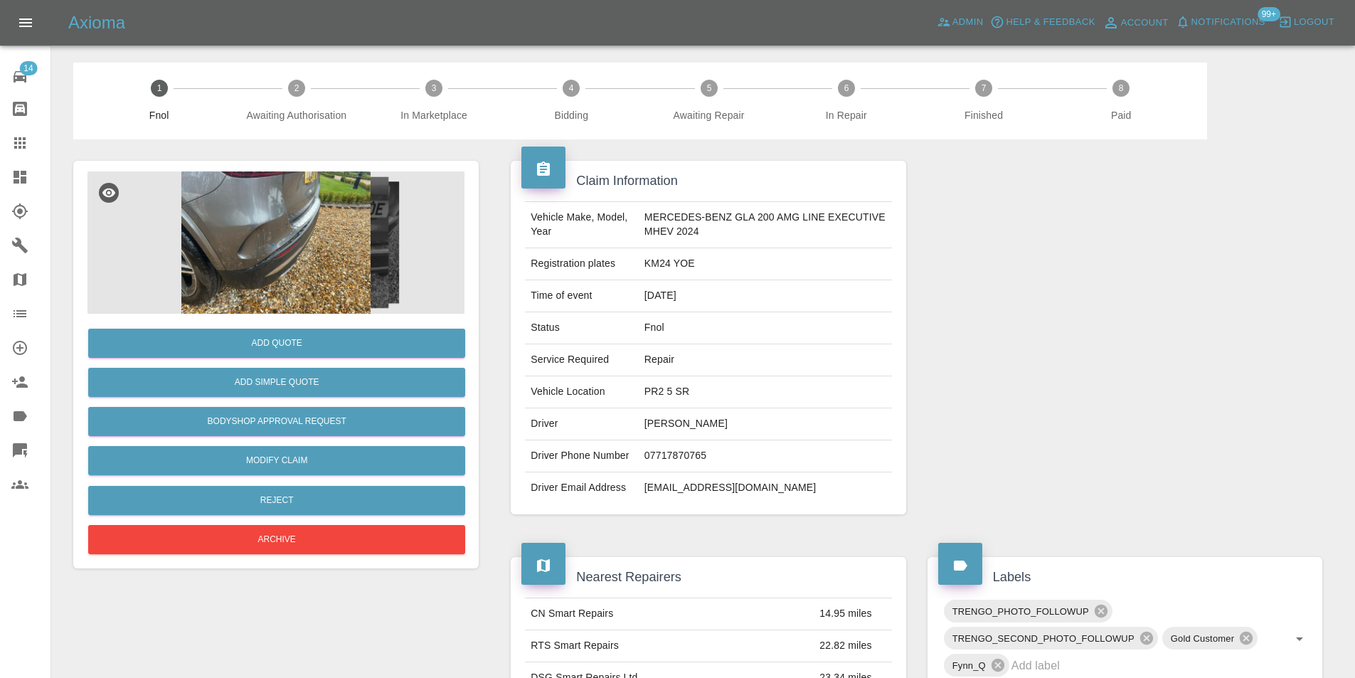
click at [230, 235] on img at bounding box center [275, 242] width 377 height 142
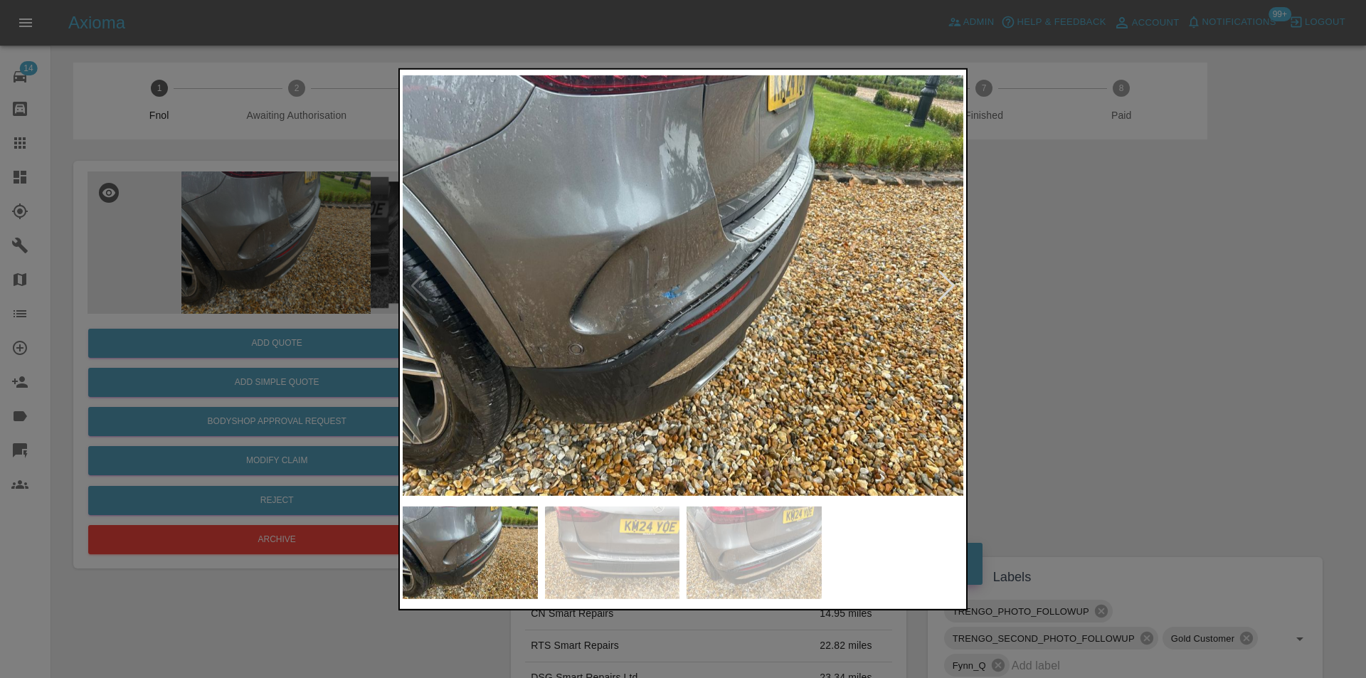
click at [949, 287] on div at bounding box center [946, 285] width 19 height 31
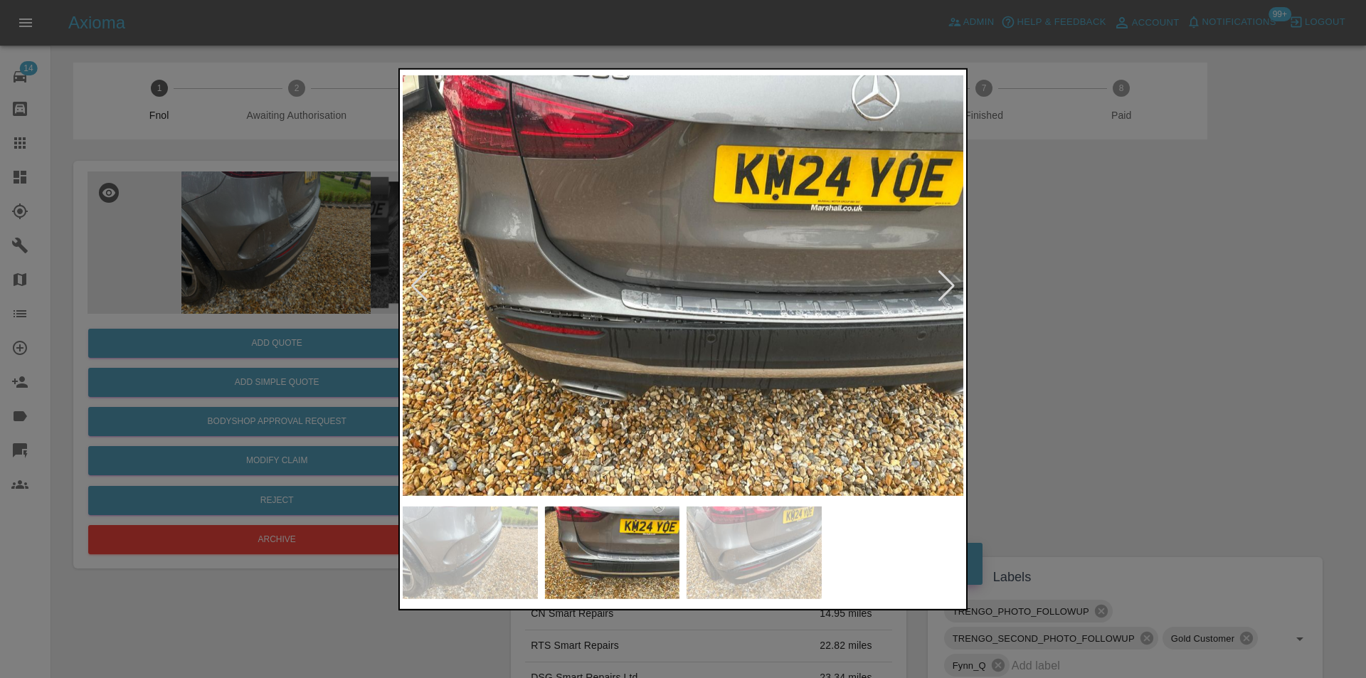
click at [1036, 291] on div at bounding box center [683, 339] width 1366 height 678
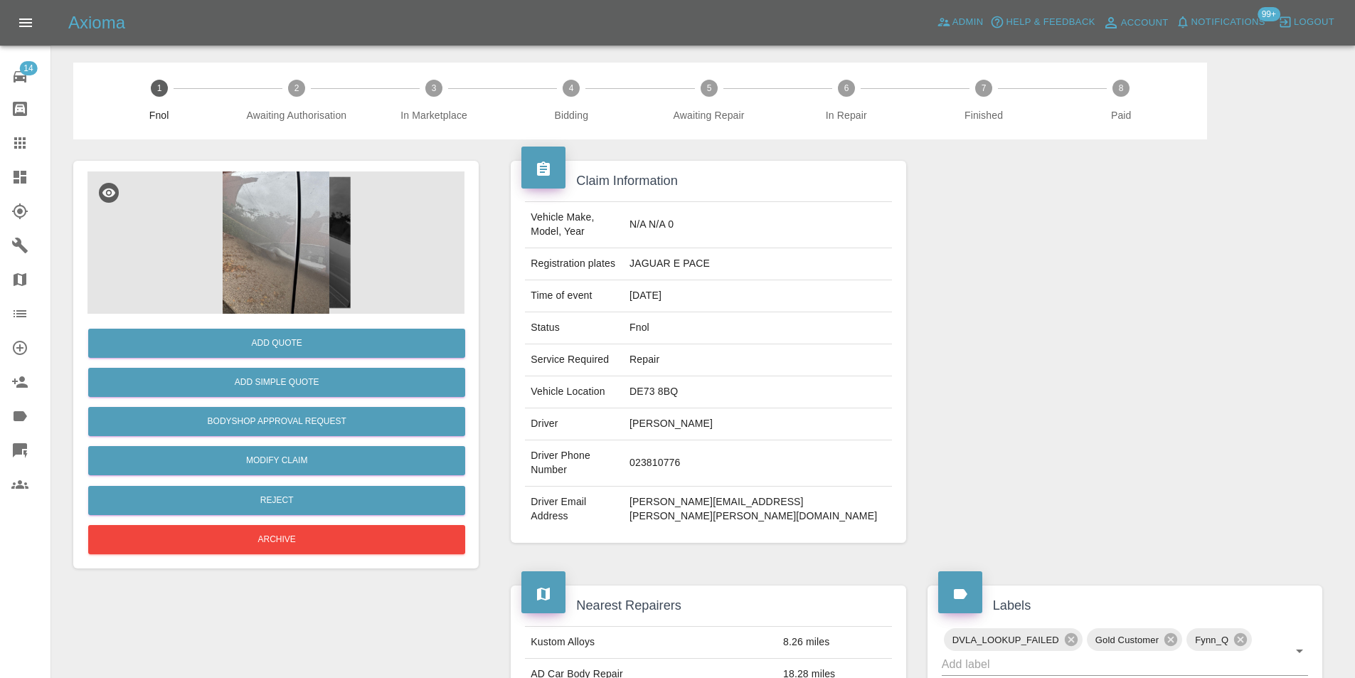
click at [316, 232] on img at bounding box center [275, 242] width 377 height 142
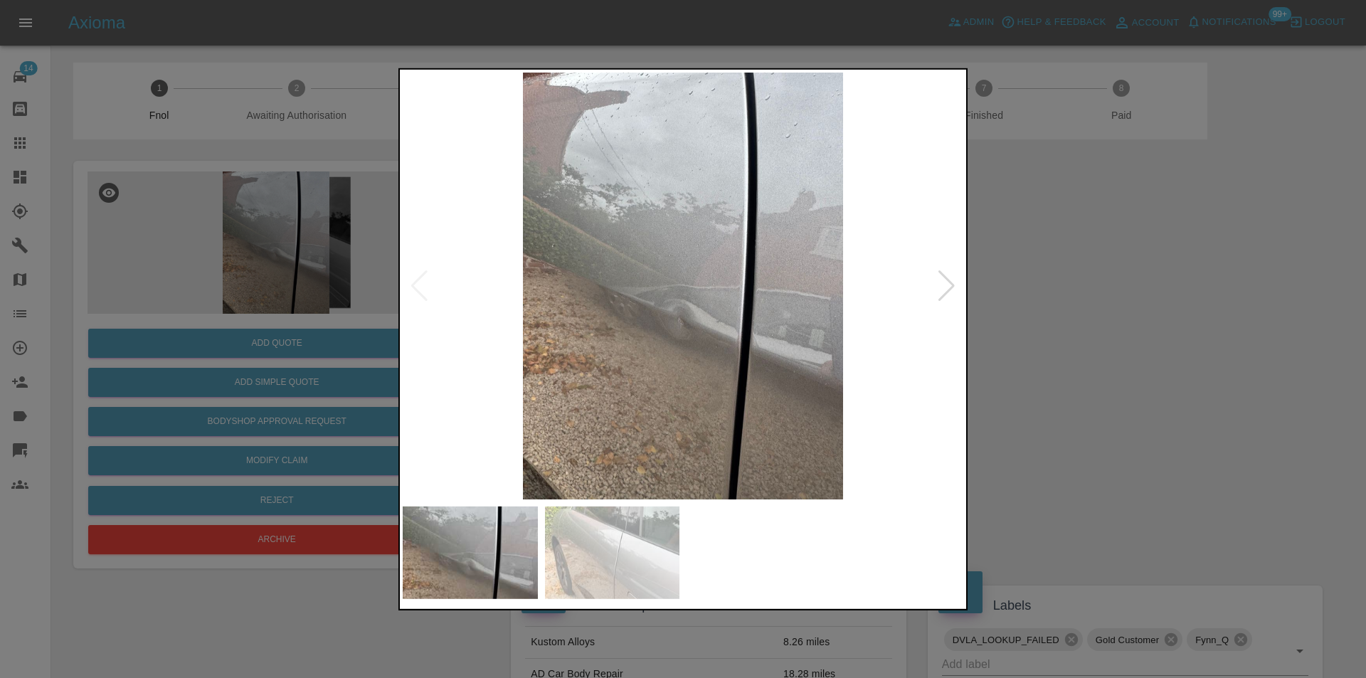
click at [949, 289] on div at bounding box center [946, 285] width 19 height 31
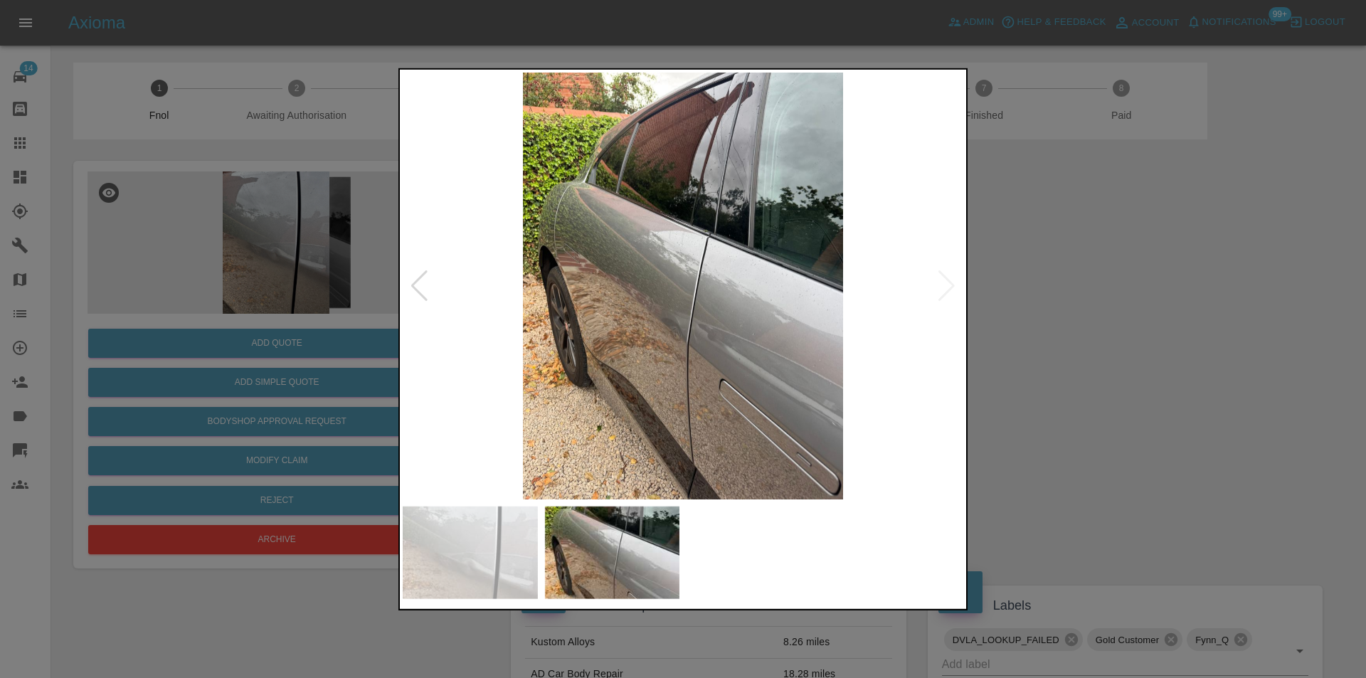
click at [720, 314] on img at bounding box center [683, 285] width 561 height 427
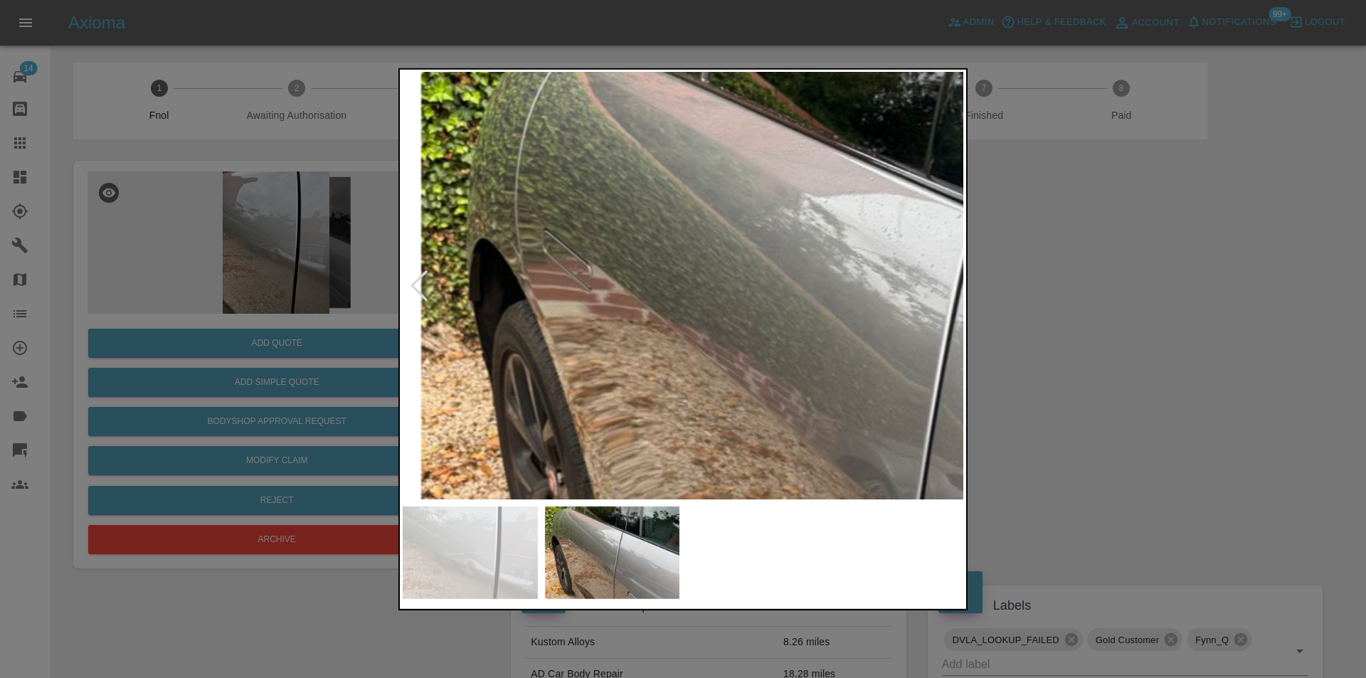
click at [921, 472] on img at bounding box center [901, 359] width 1682 height 1281
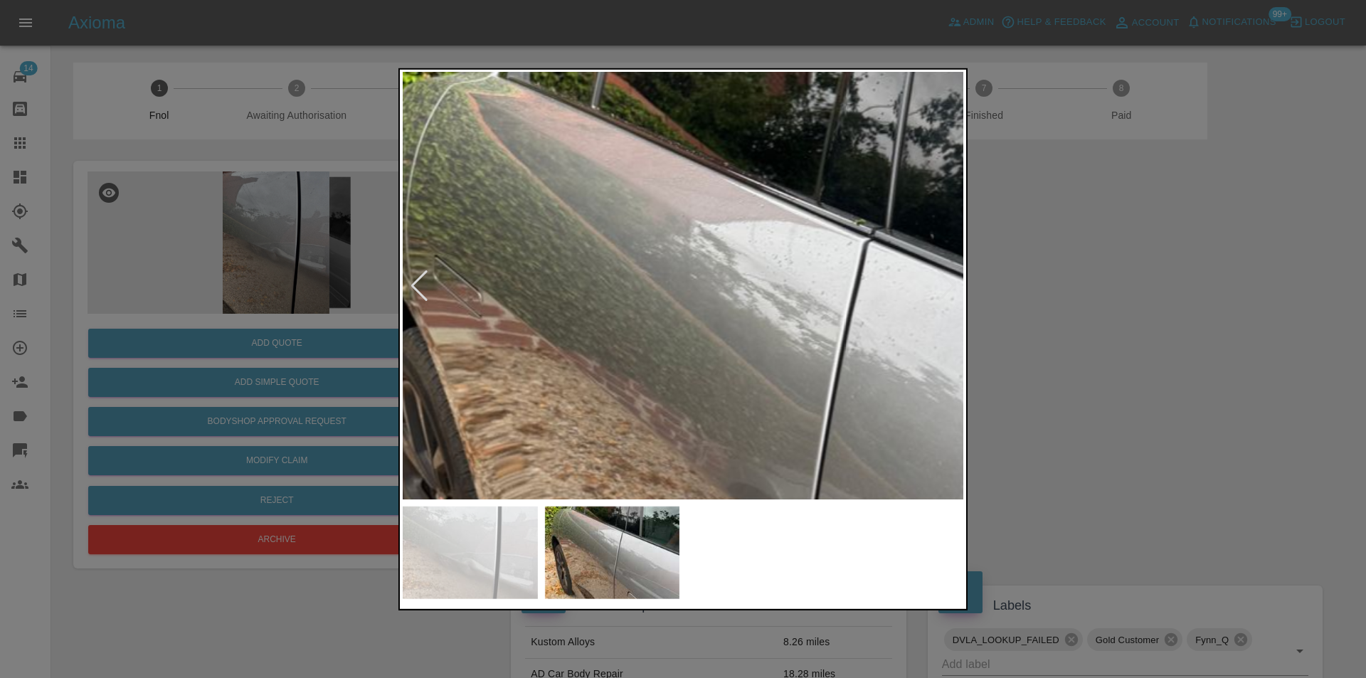
click at [424, 32] on div at bounding box center [683, 339] width 1366 height 678
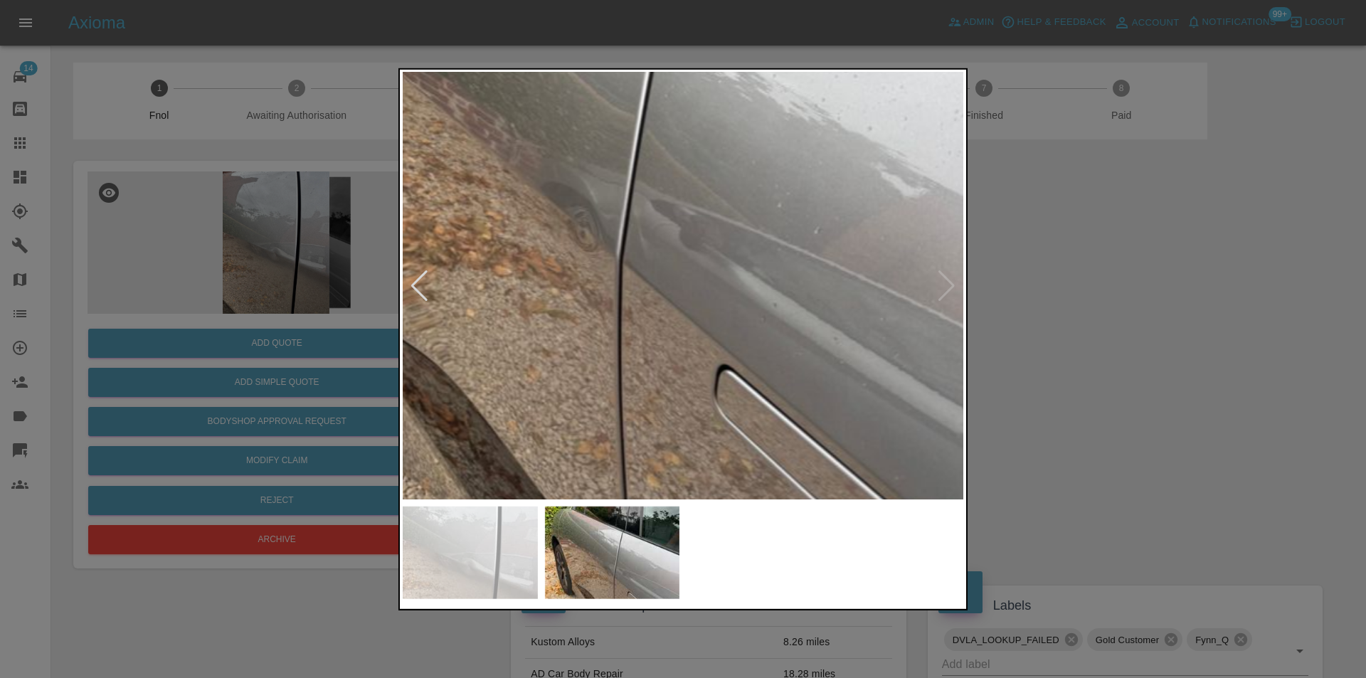
click at [734, 184] on img at bounding box center [606, 85] width 1682 height 1281
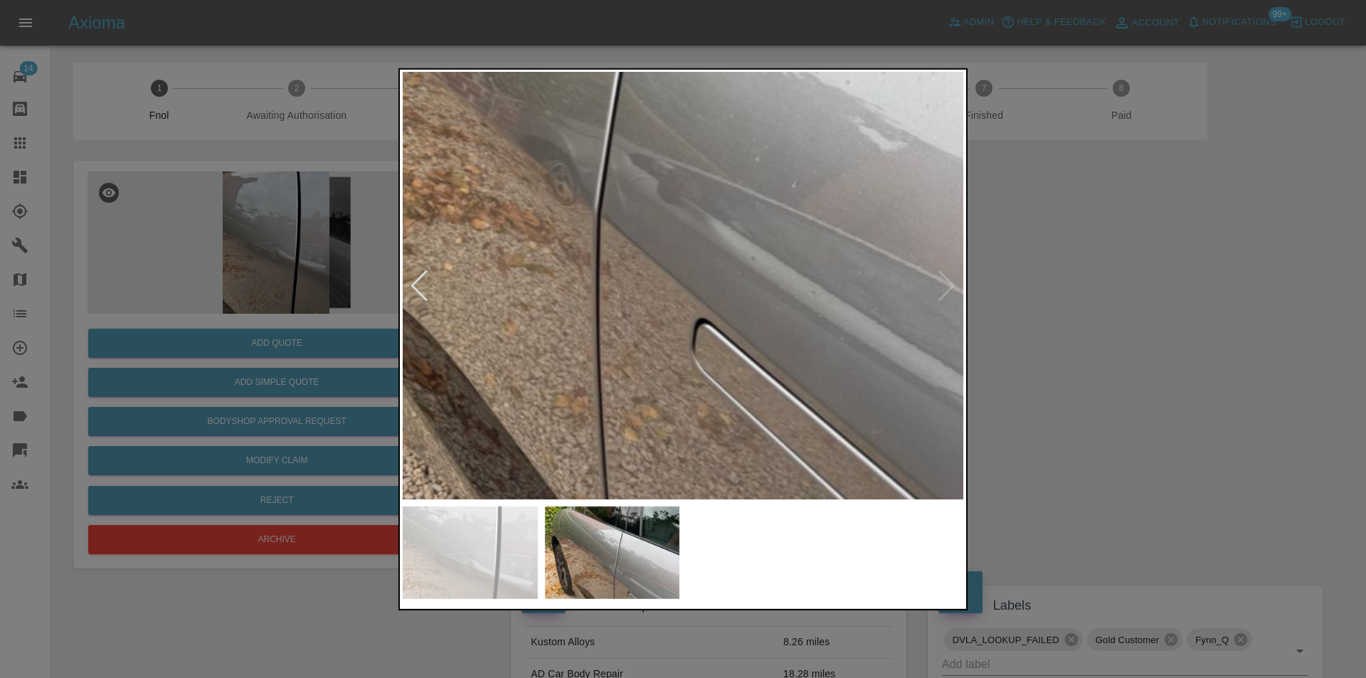
click at [612, 156] on img at bounding box center [584, 39] width 1682 height 1281
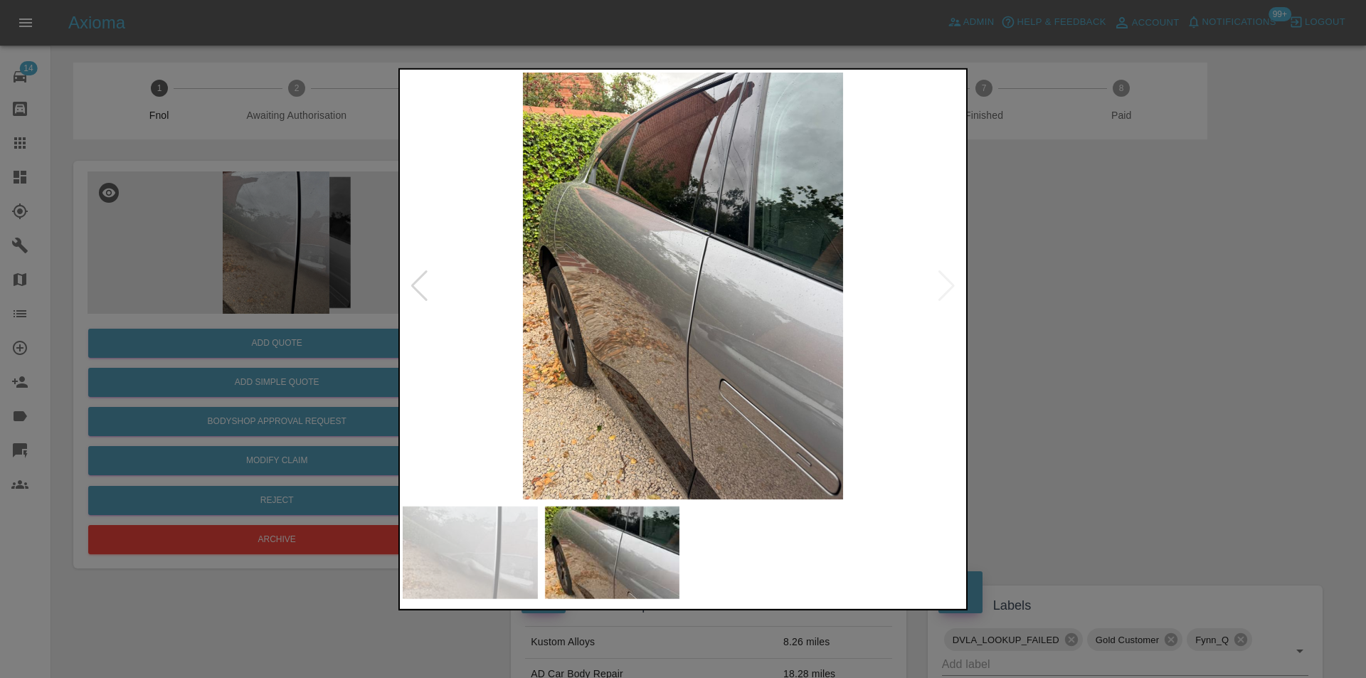
click at [950, 288] on img at bounding box center [683, 285] width 561 height 427
click at [1062, 314] on div at bounding box center [683, 339] width 1366 height 678
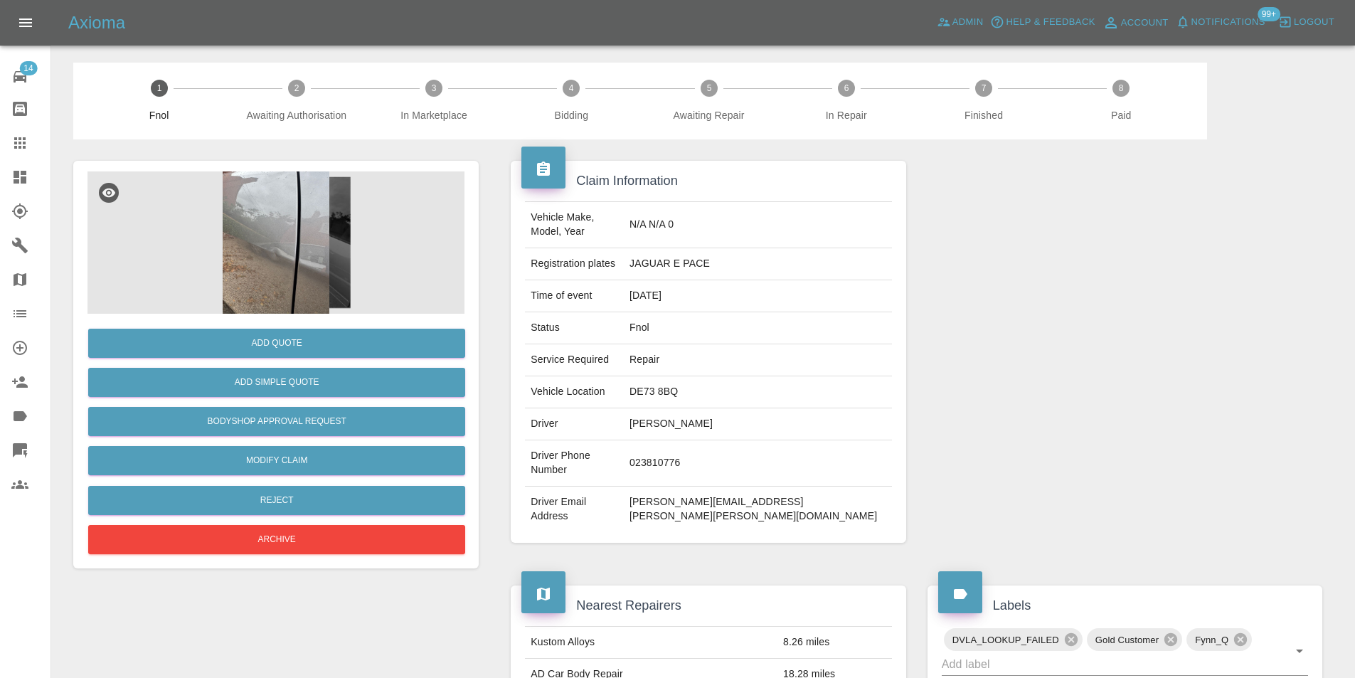
click at [294, 248] on img at bounding box center [275, 242] width 377 height 142
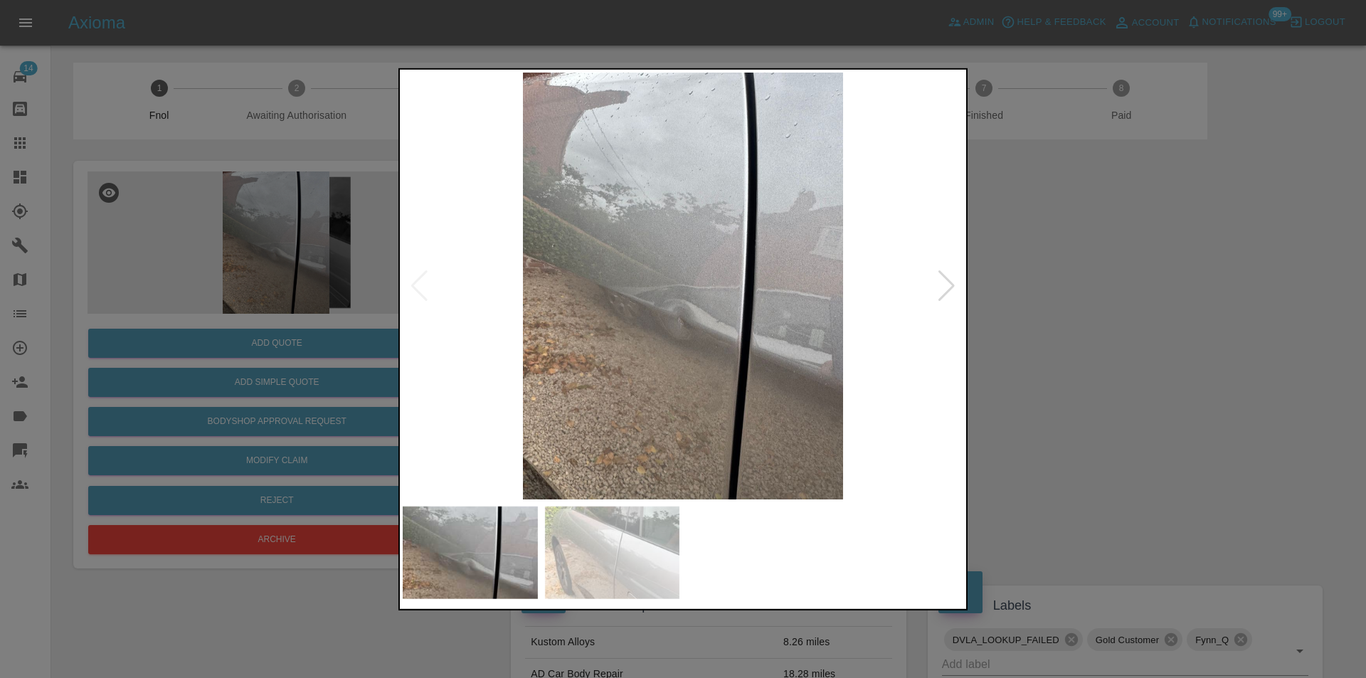
click at [1016, 337] on div at bounding box center [683, 339] width 1366 height 678
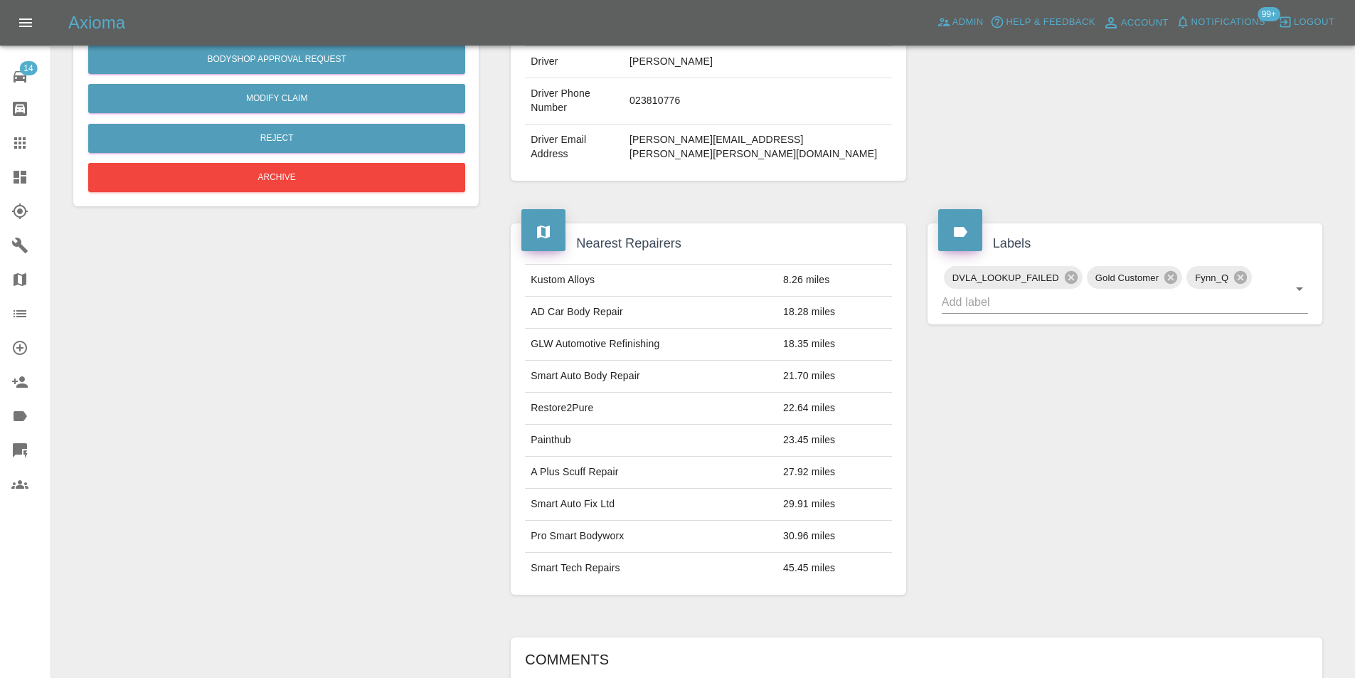
scroll to position [78, 0]
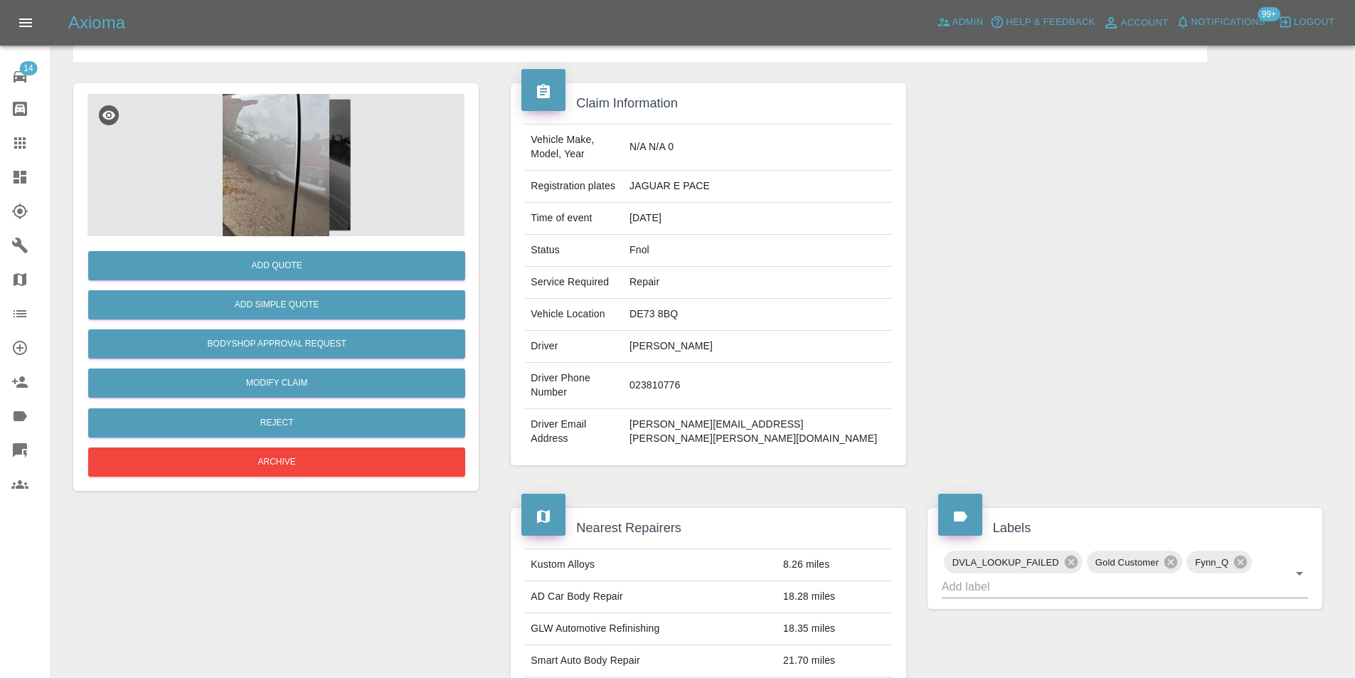
click at [241, 186] on img at bounding box center [275, 165] width 377 height 142
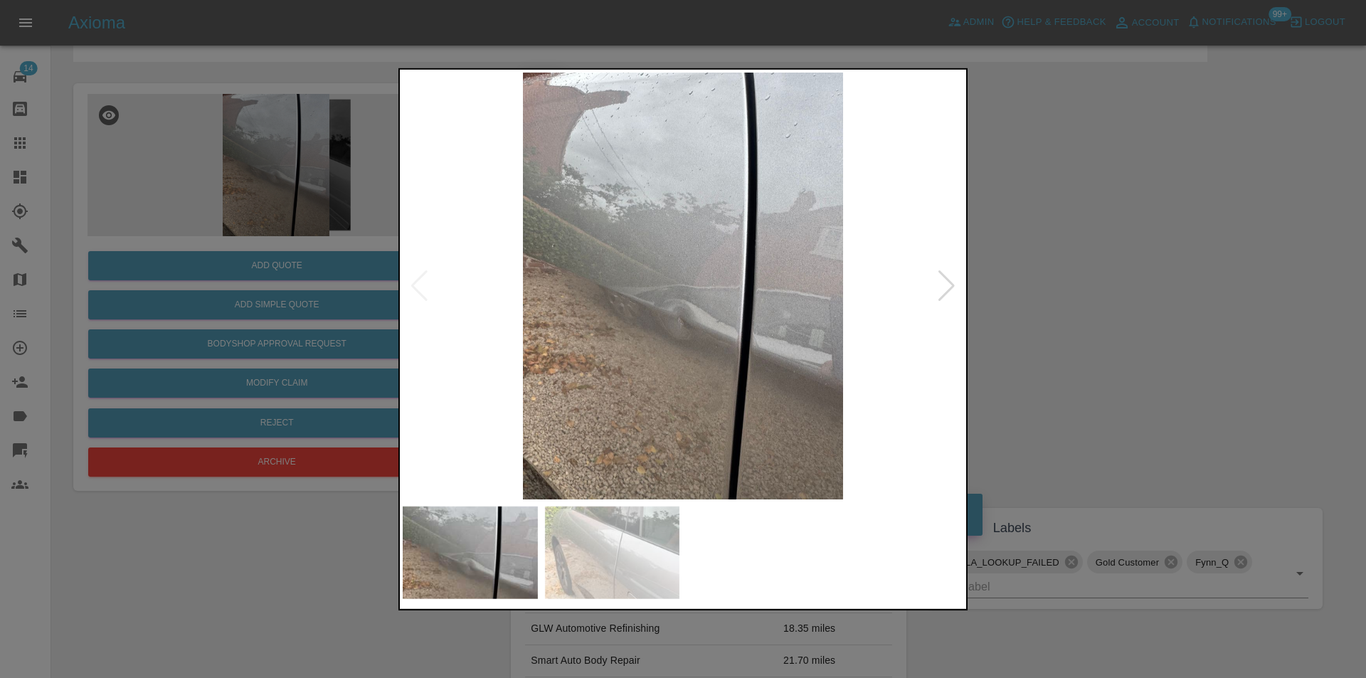
click at [941, 280] on div at bounding box center [946, 285] width 19 height 31
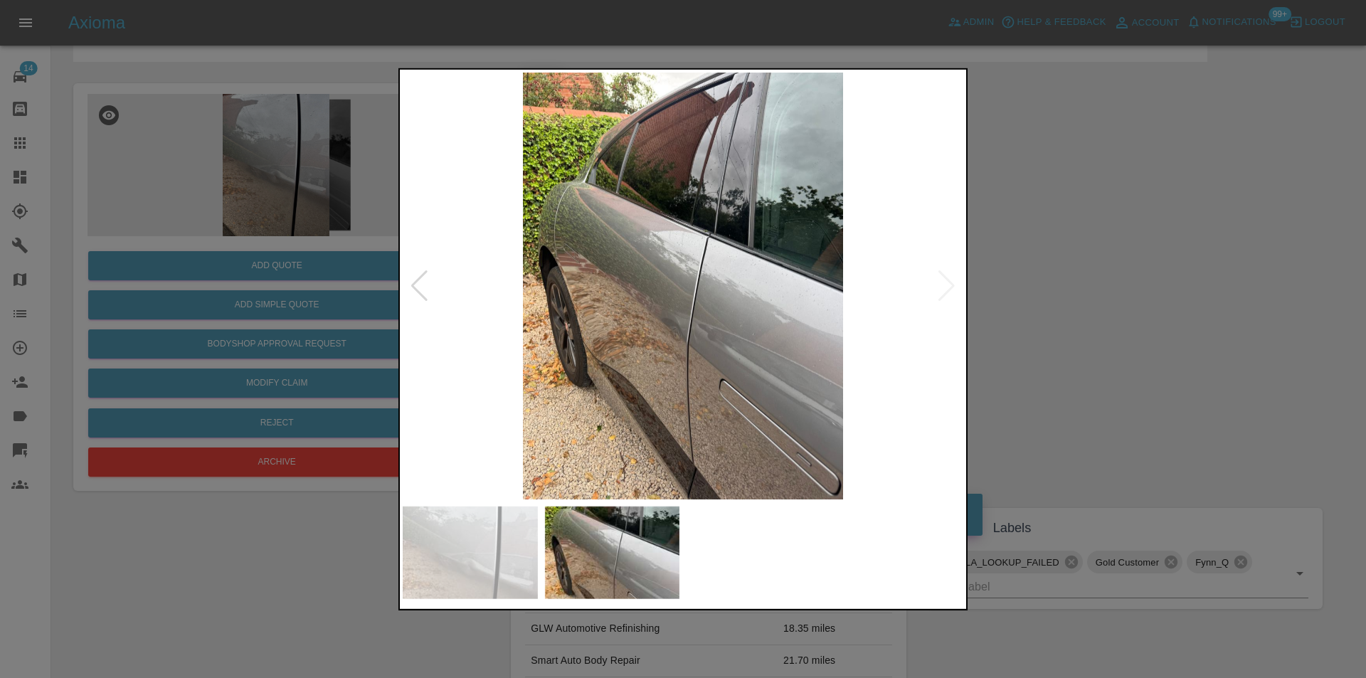
click at [658, 314] on img at bounding box center [683, 285] width 561 height 427
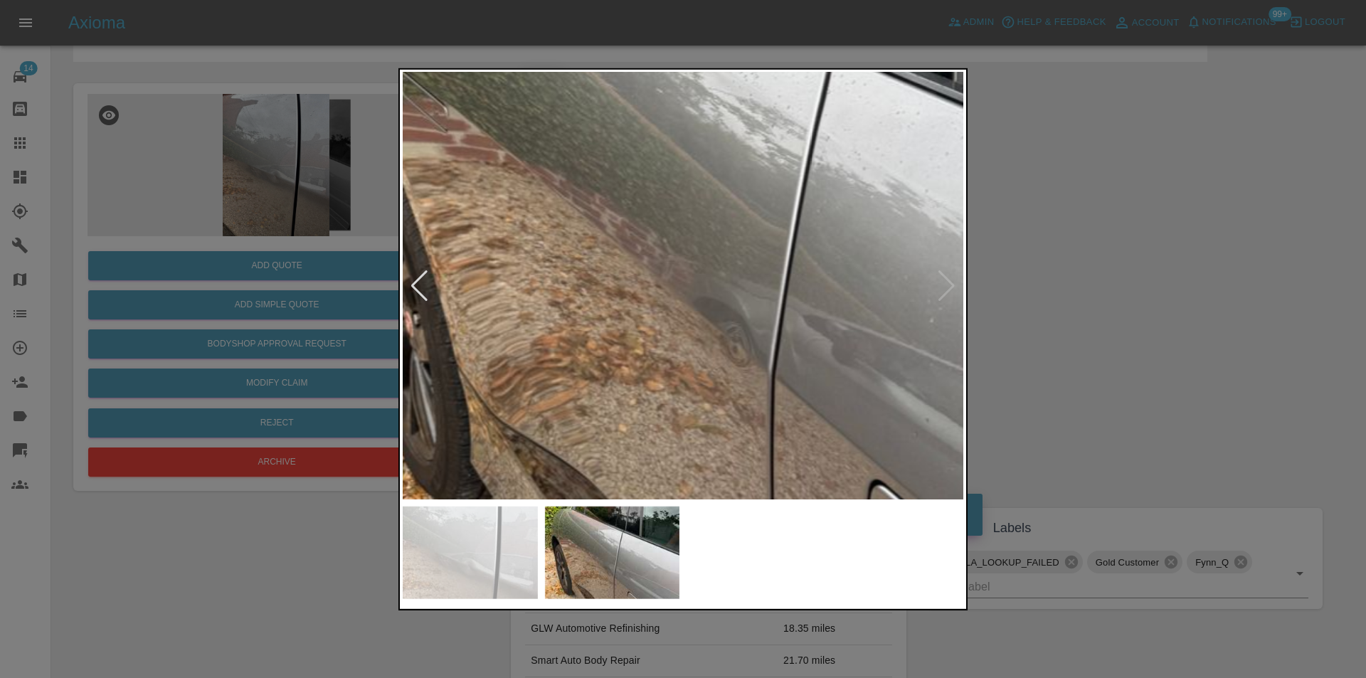
click at [658, 314] on img at bounding box center [758, 200] width 1682 height 1281
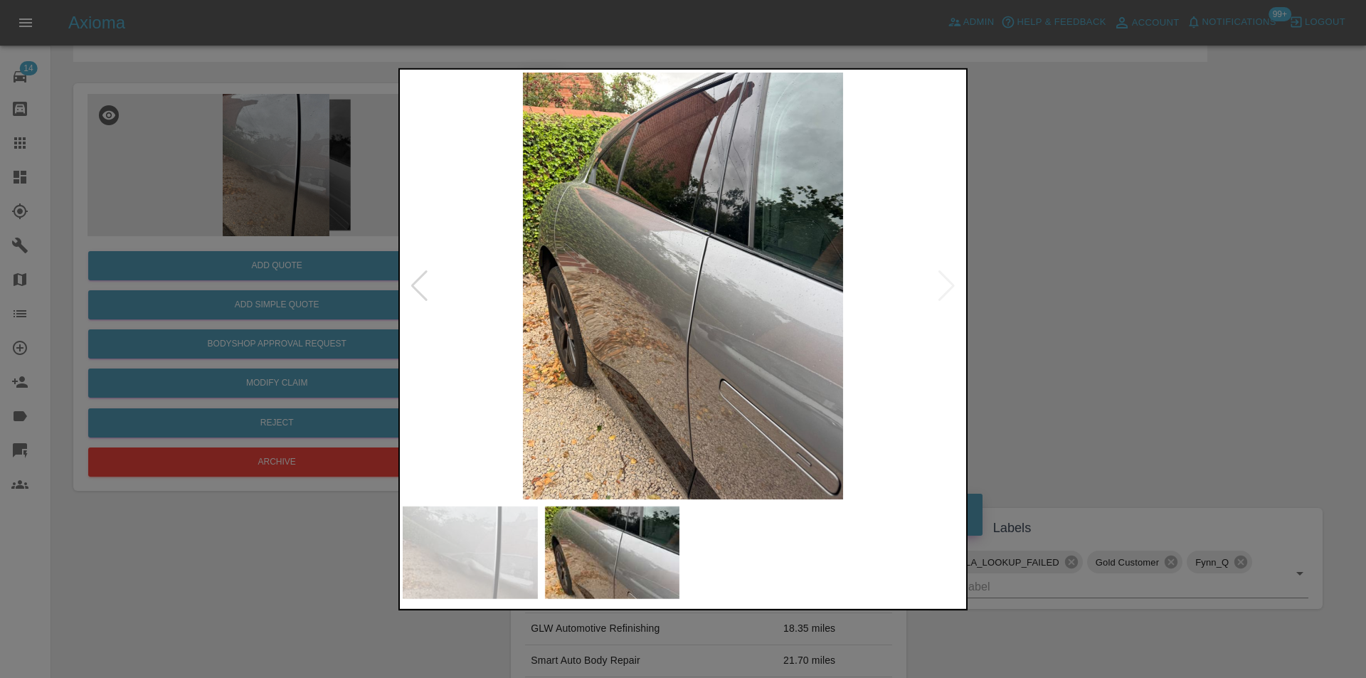
click at [1058, 324] on div at bounding box center [683, 339] width 1366 height 678
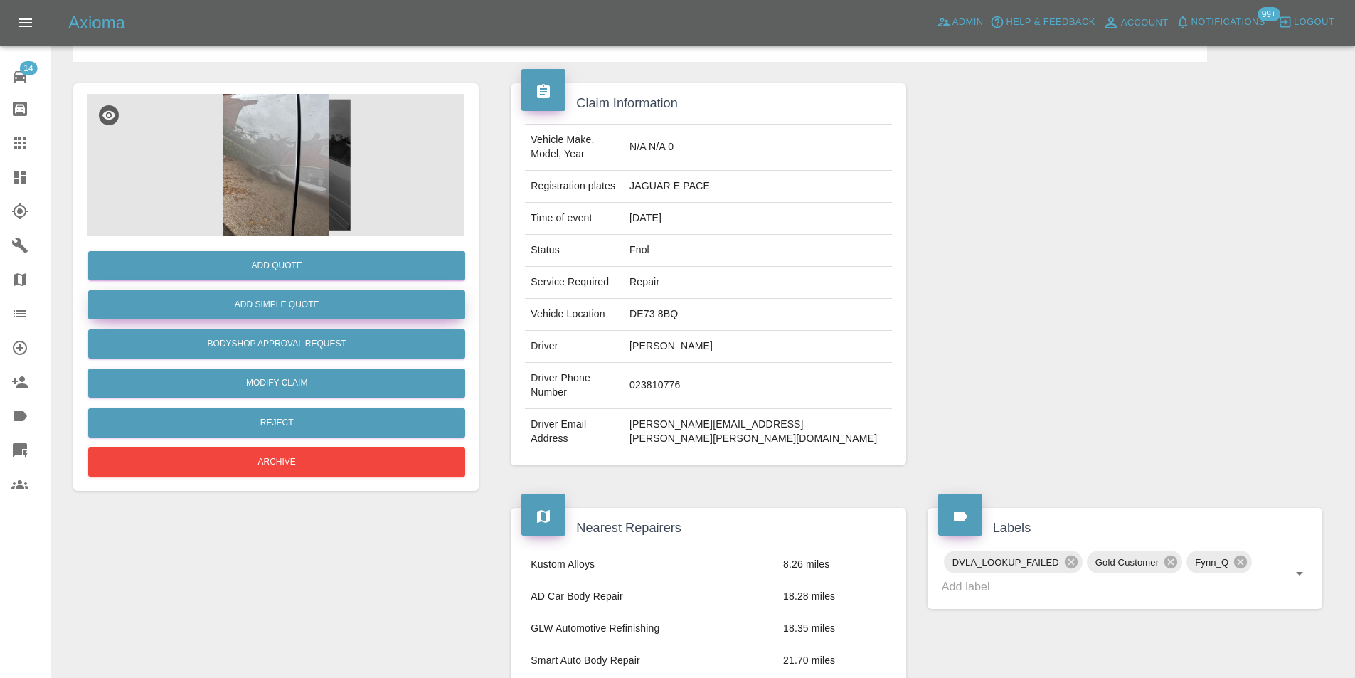
click at [299, 303] on button "Add Simple Quote" at bounding box center [276, 304] width 377 height 29
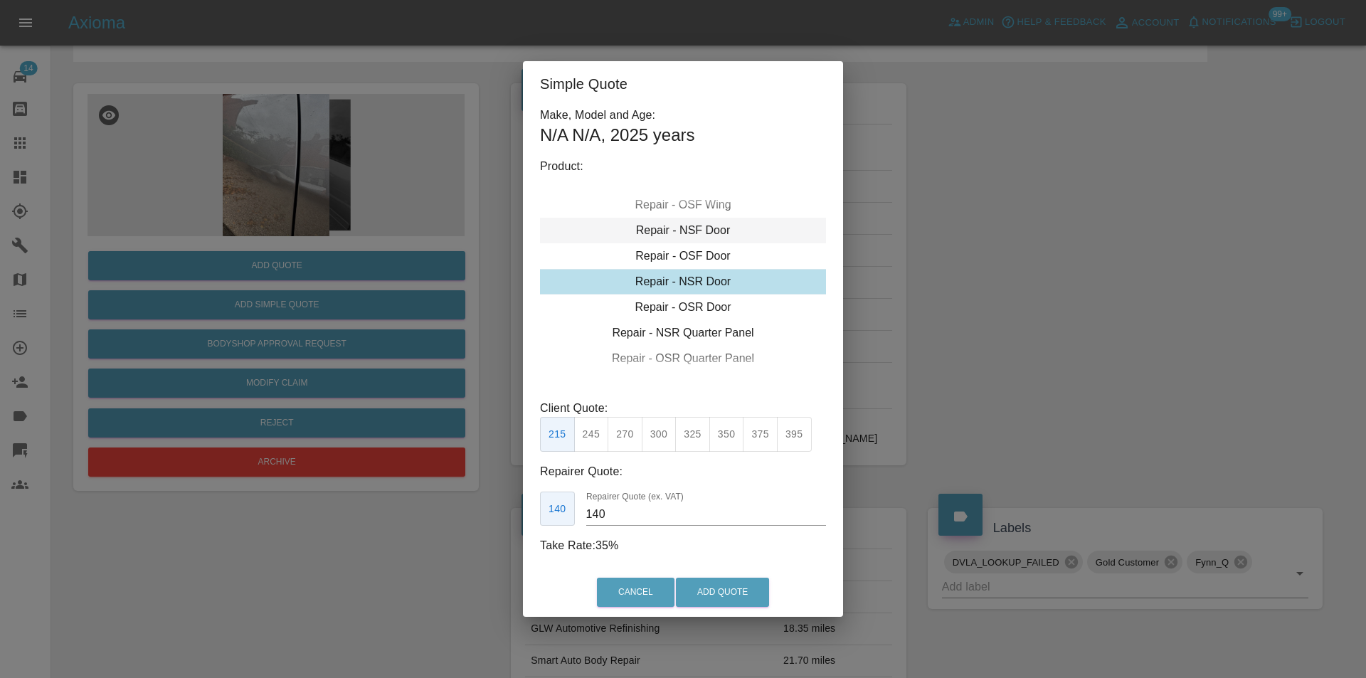
click at [704, 230] on div "Repair - NSF Door" at bounding box center [683, 231] width 286 height 26
click at [702, 355] on div "Repair - OSR Door" at bounding box center [683, 359] width 286 height 26
click at [612, 432] on button "275" at bounding box center [624, 434] width 35 height 35
type input "180"
click at [698, 585] on button "Add Quote" at bounding box center [722, 592] width 93 height 29
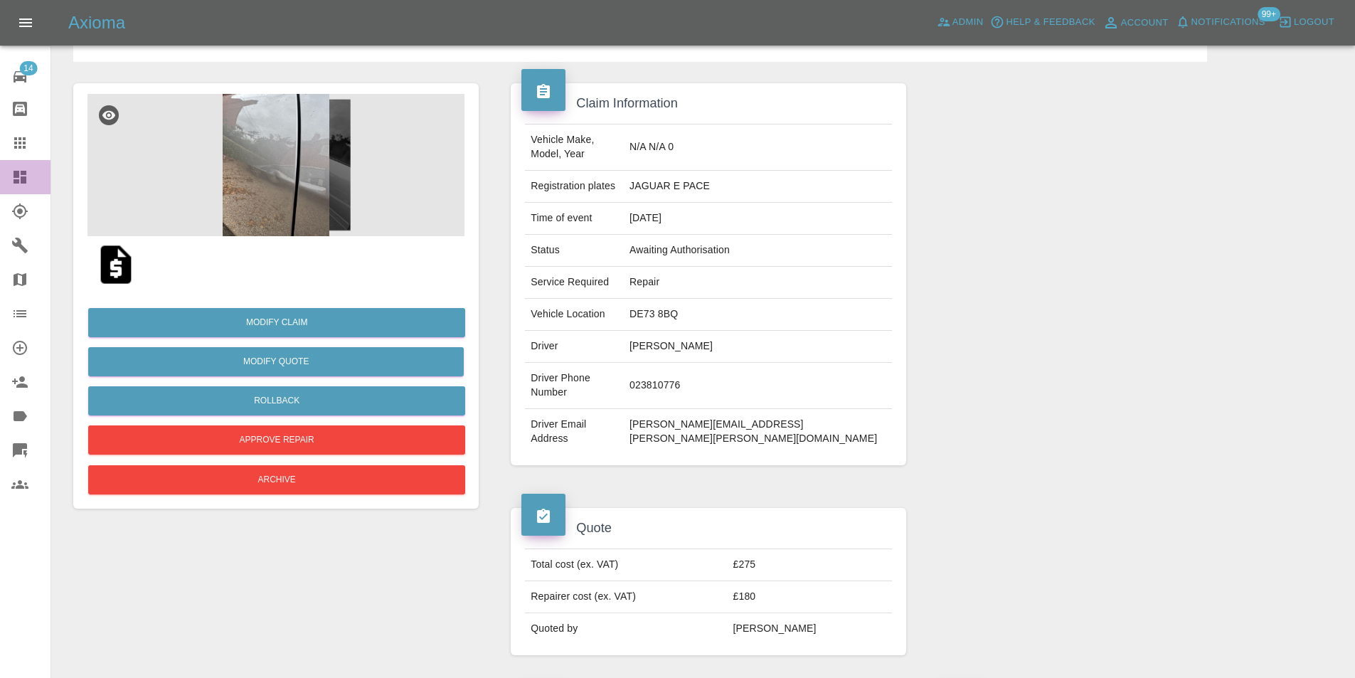
click at [20, 176] on icon at bounding box center [19, 177] width 17 height 17
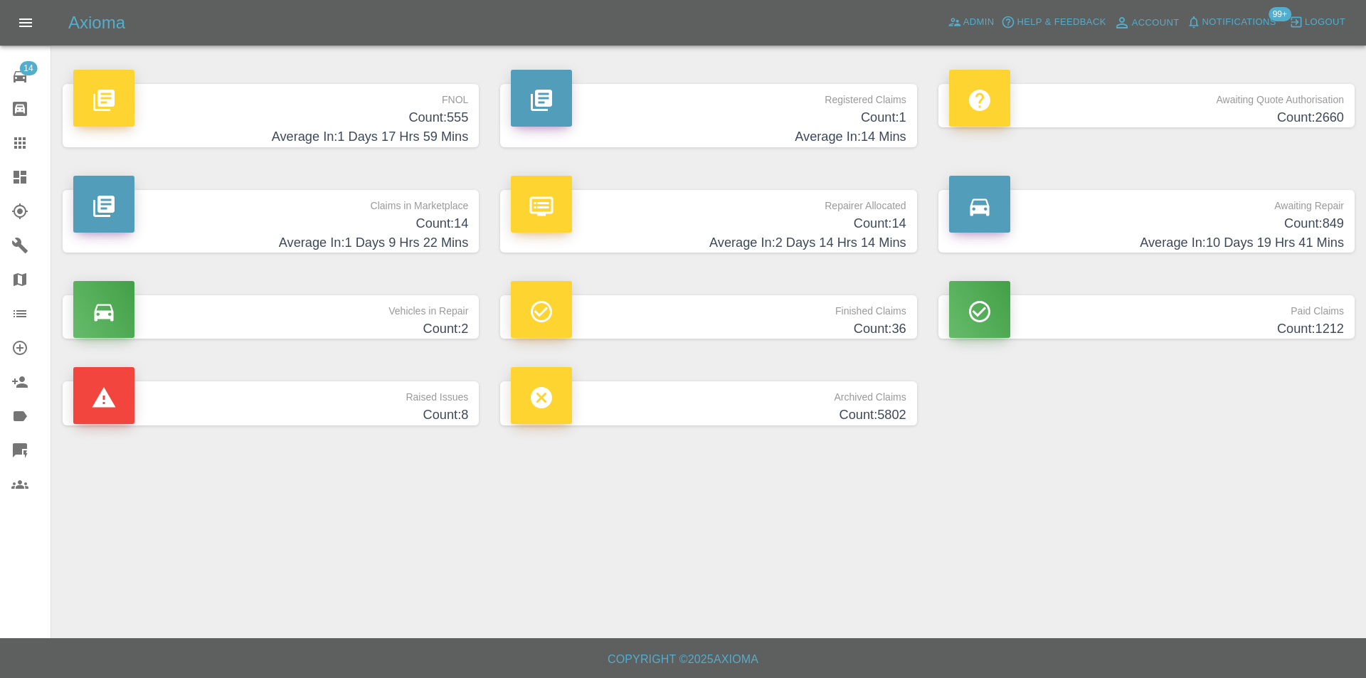
click at [450, 133] on h4 "Average In: 1 Days 17 Hrs 59 Mins" at bounding box center [270, 136] width 395 height 19
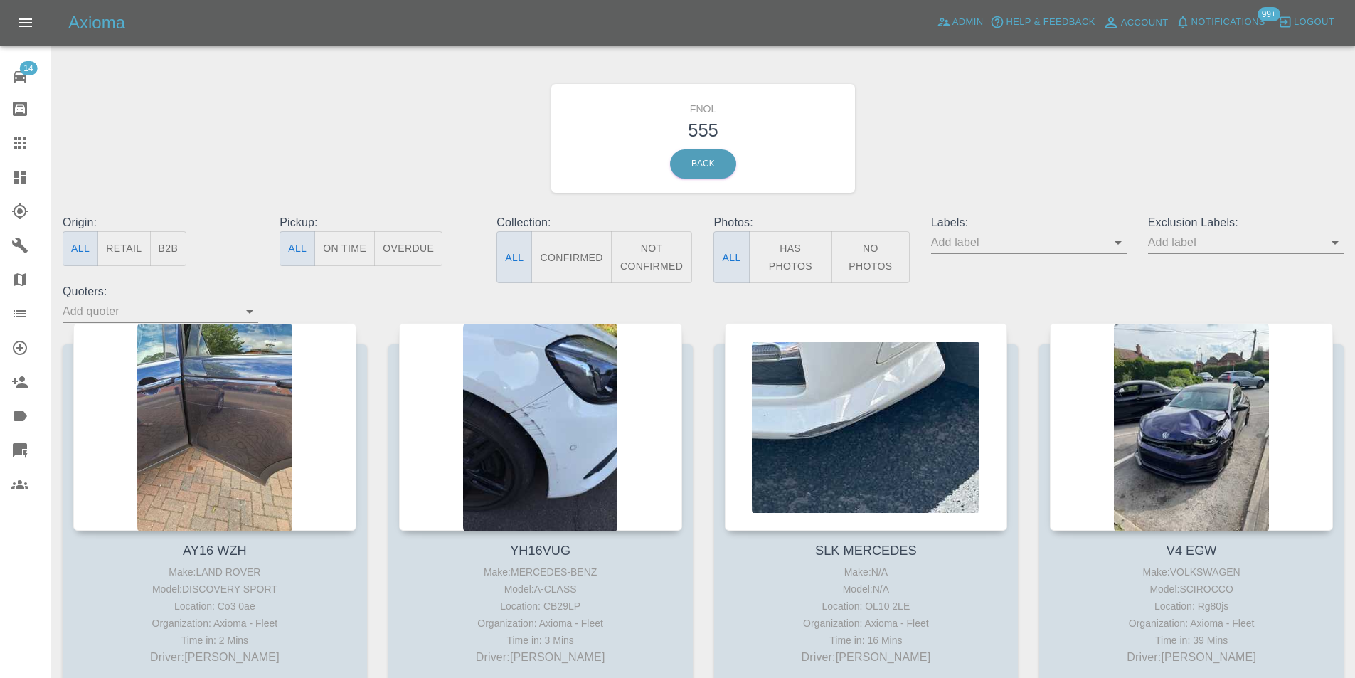
click at [763, 248] on button "Has Photos" at bounding box center [791, 257] width 84 height 52
click at [1335, 245] on icon "Open" at bounding box center [1335, 243] width 7 height 4
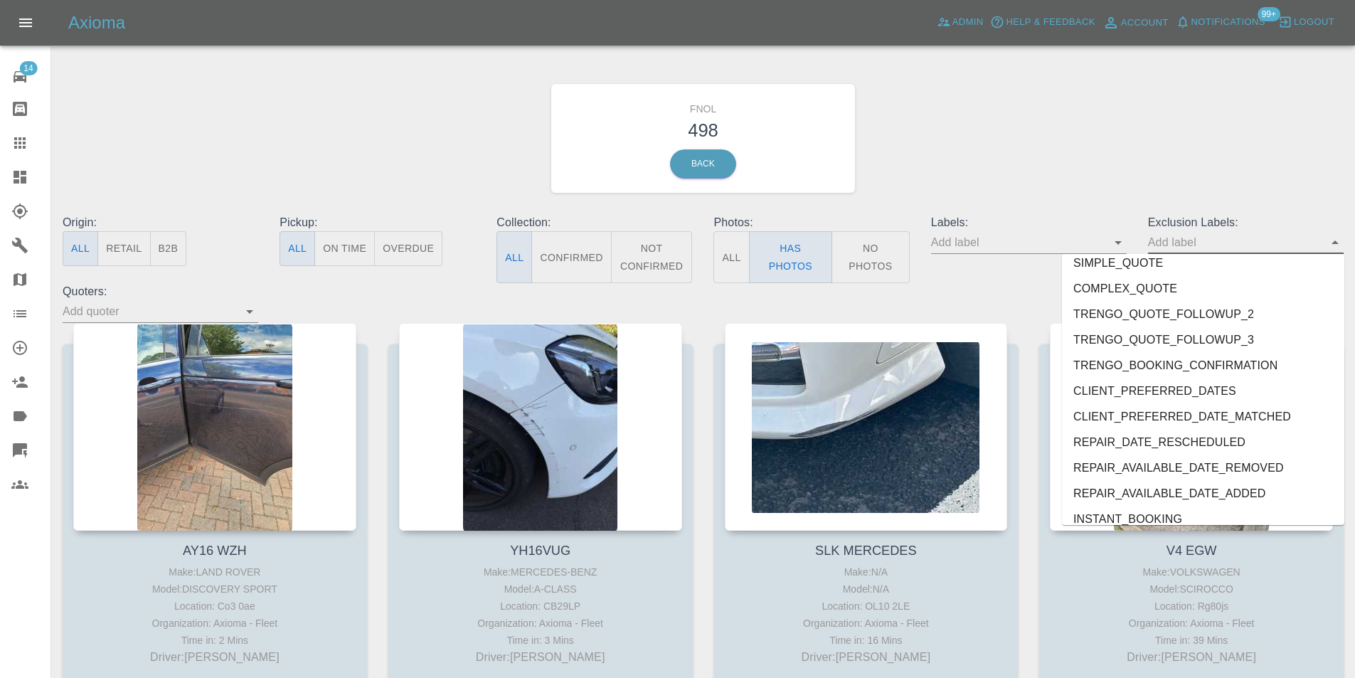
scroll to position [3018, 0]
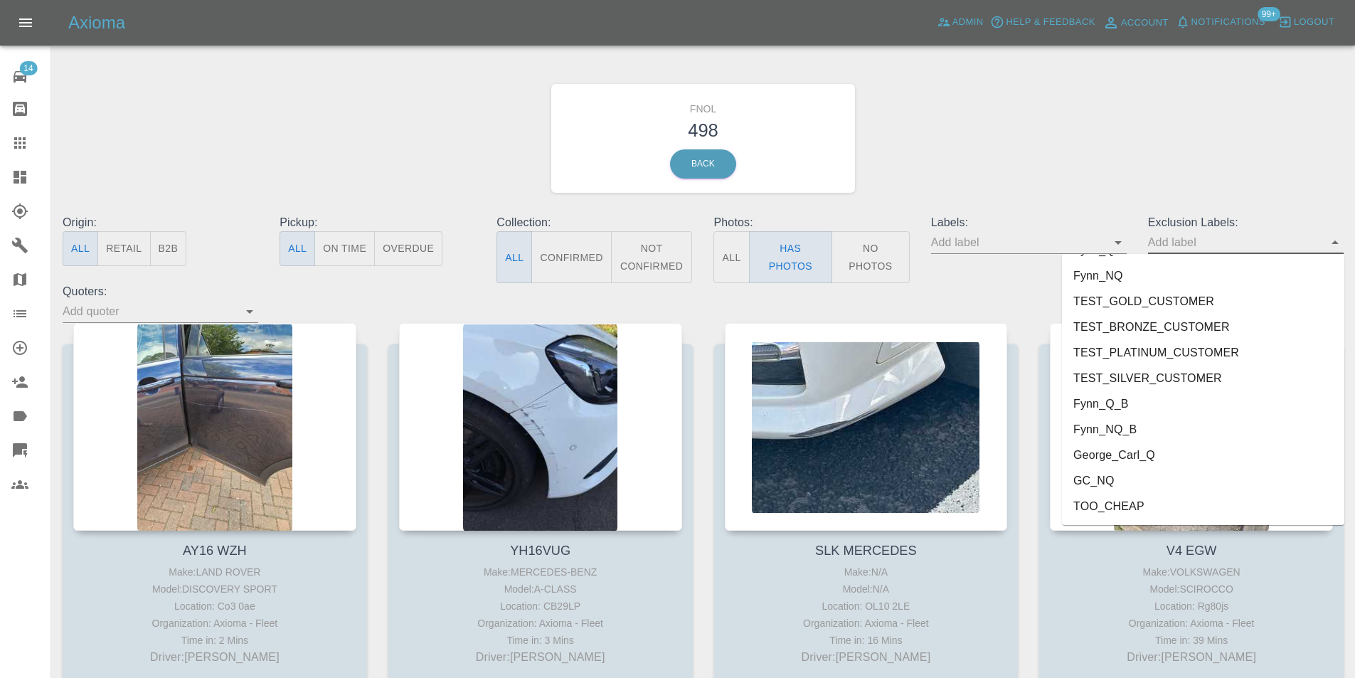
click at [1149, 452] on li "George_Carl_Q" at bounding box center [1203, 455] width 282 height 26
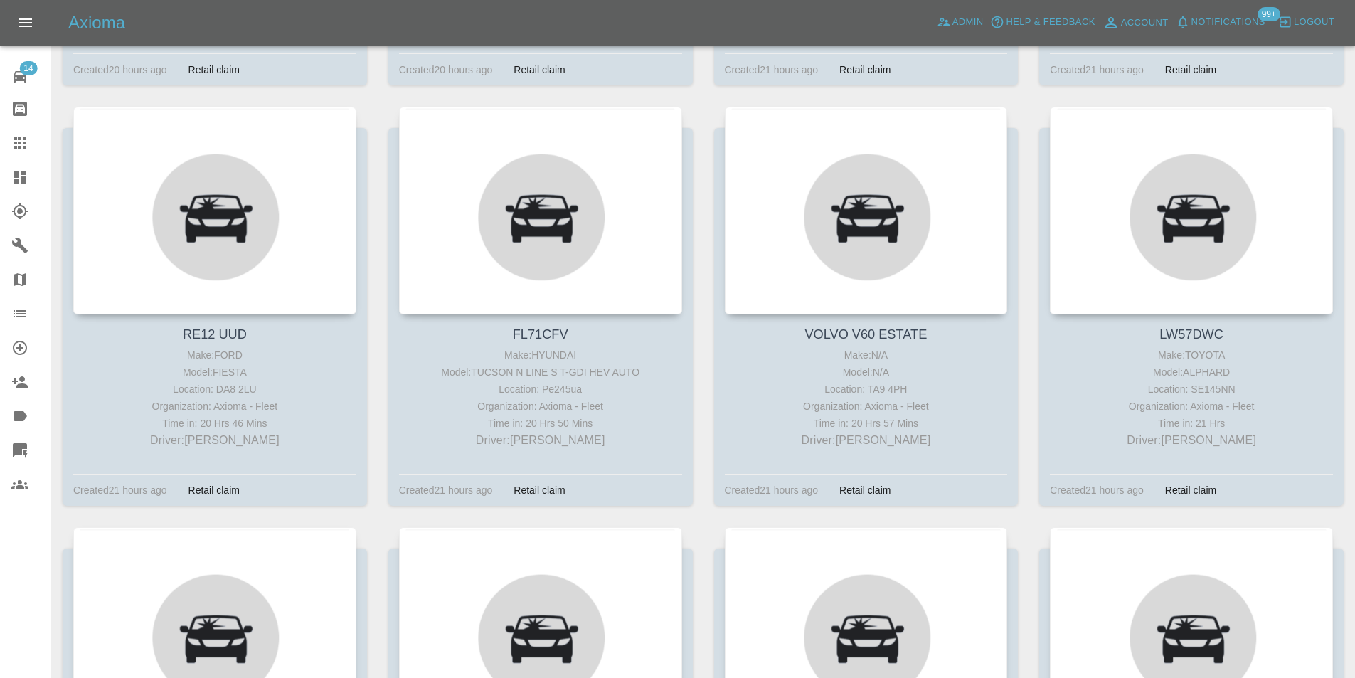
scroll to position [17385, 0]
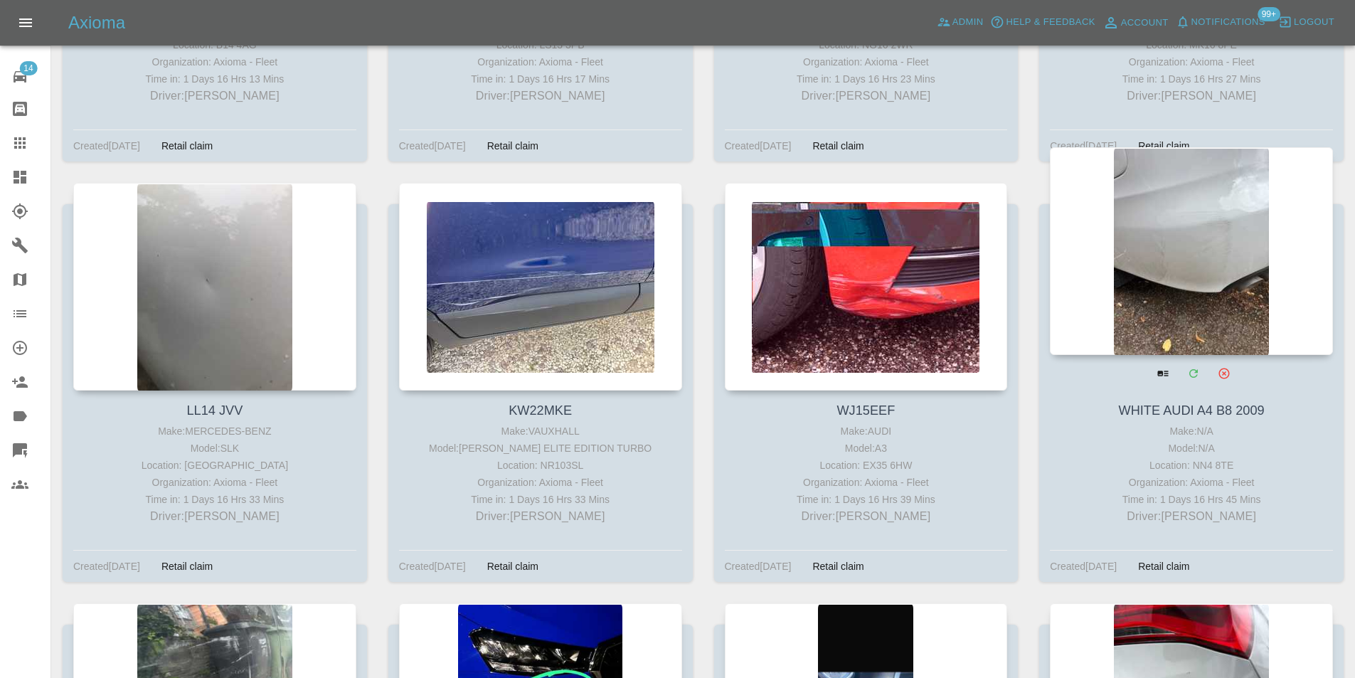
drag, startPoint x: 1126, startPoint y: 174, endPoint x: 1135, endPoint y: 174, distance: 8.6
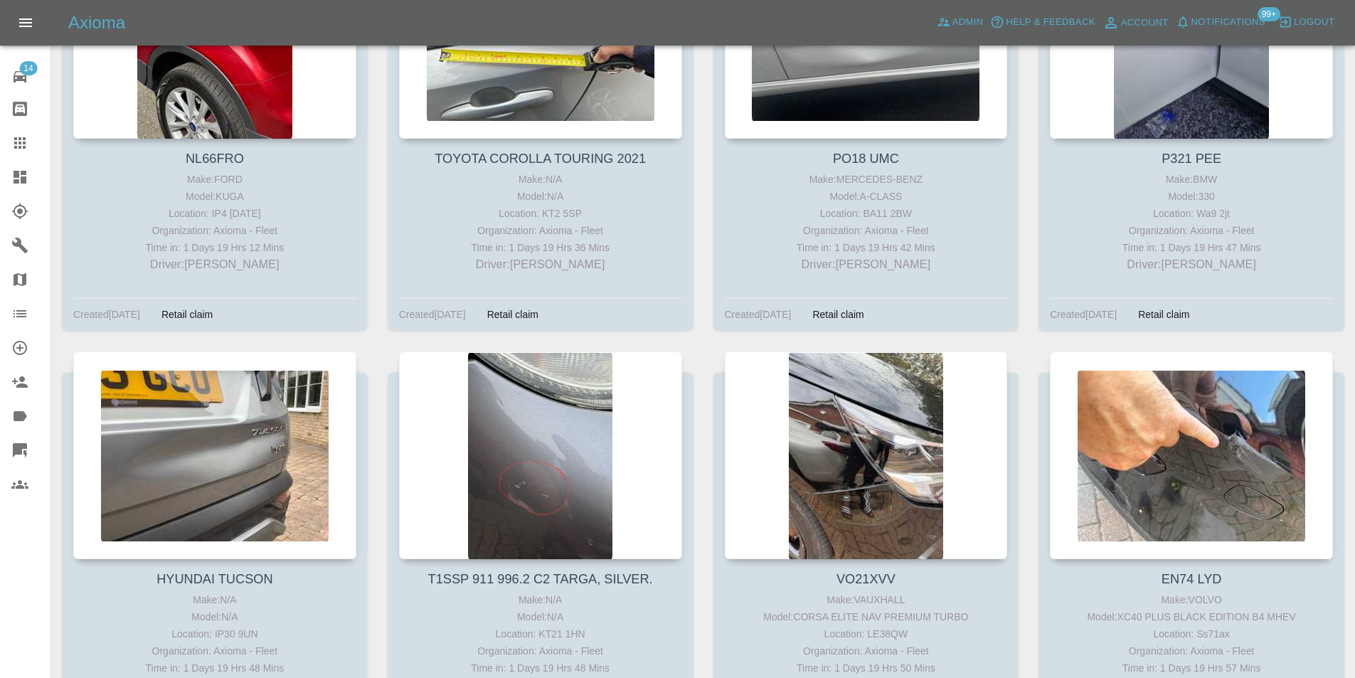
scroll to position [23218, 0]
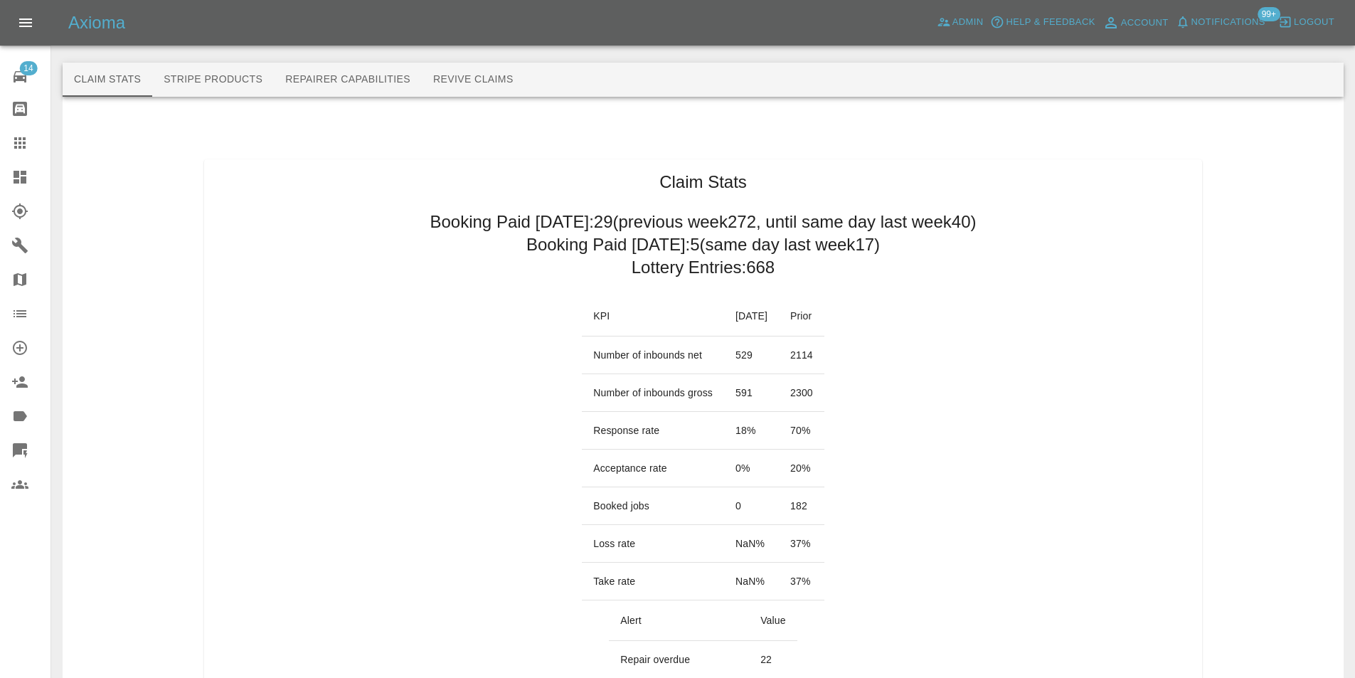
scroll to position [556, 0]
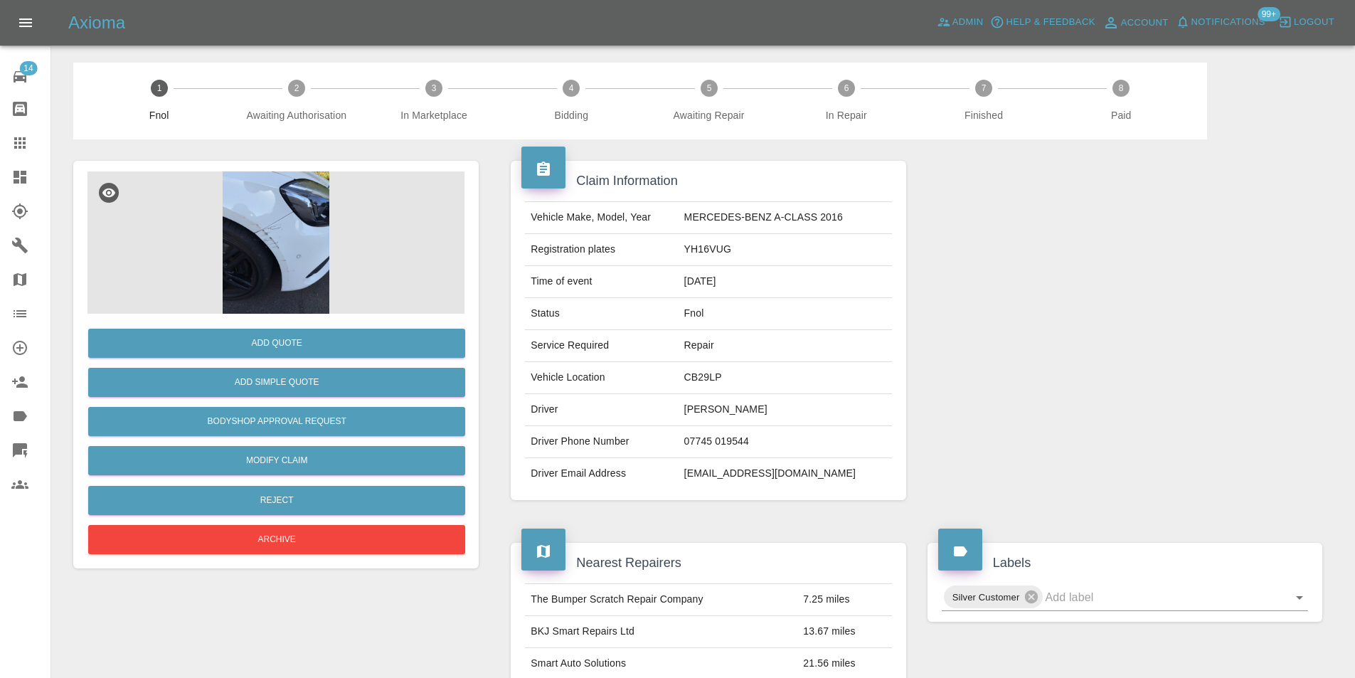
click at [228, 255] on img at bounding box center [275, 242] width 377 height 142
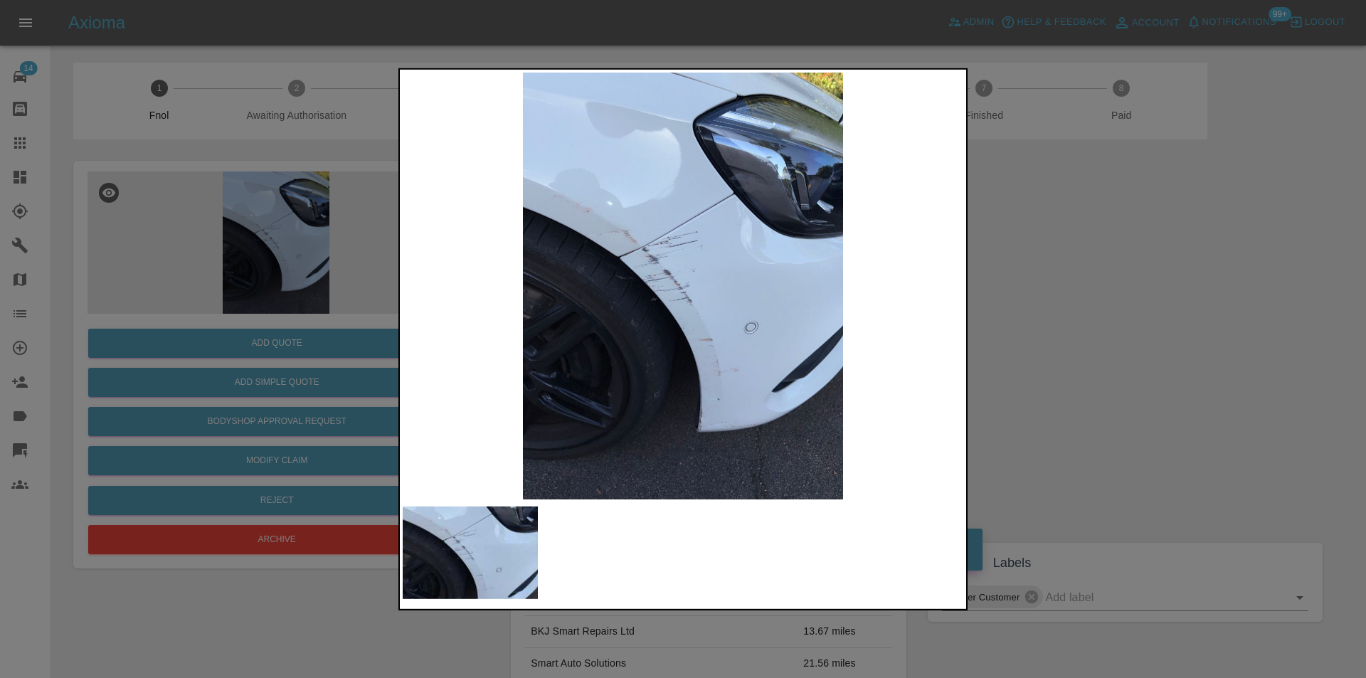
click at [702, 255] on img at bounding box center [683, 285] width 561 height 427
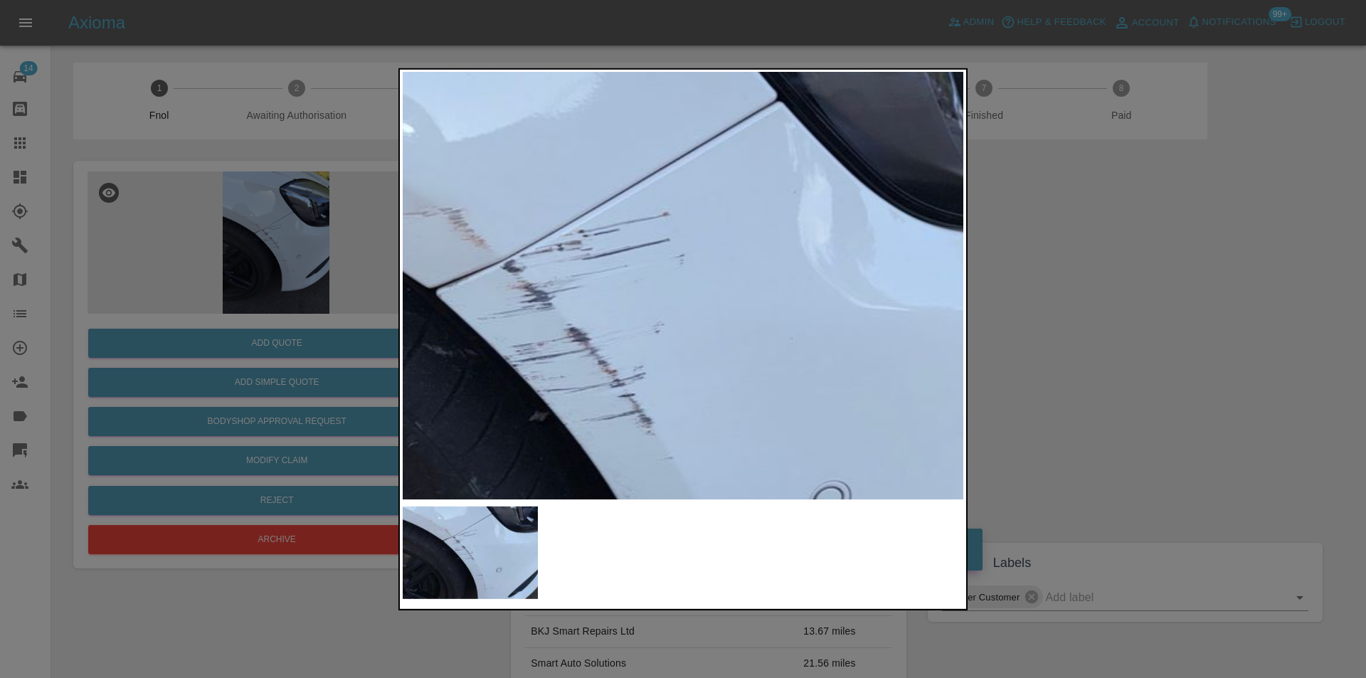
click at [702, 255] on img at bounding box center [625, 375] width 1682 height 1281
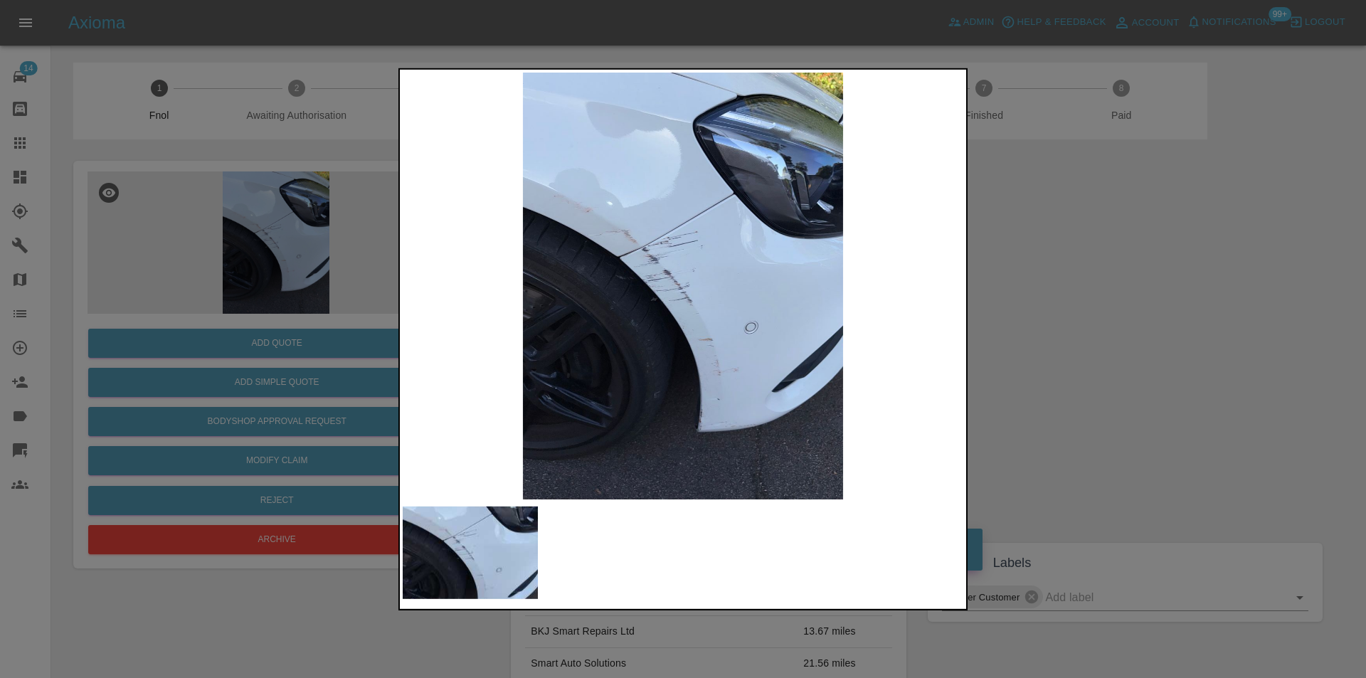
drag, startPoint x: 1029, startPoint y: 270, endPoint x: 973, endPoint y: 286, distance: 57.8
click at [1029, 270] on div at bounding box center [683, 339] width 1366 height 678
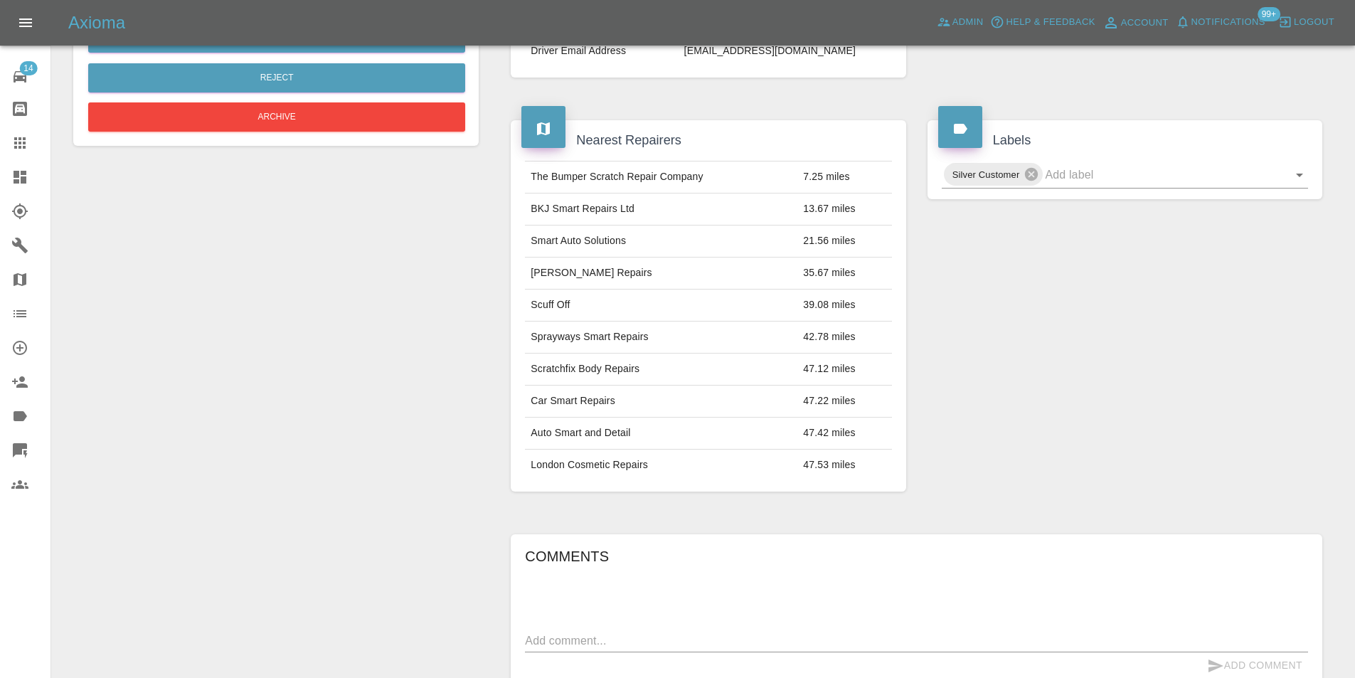
scroll to position [707, 0]
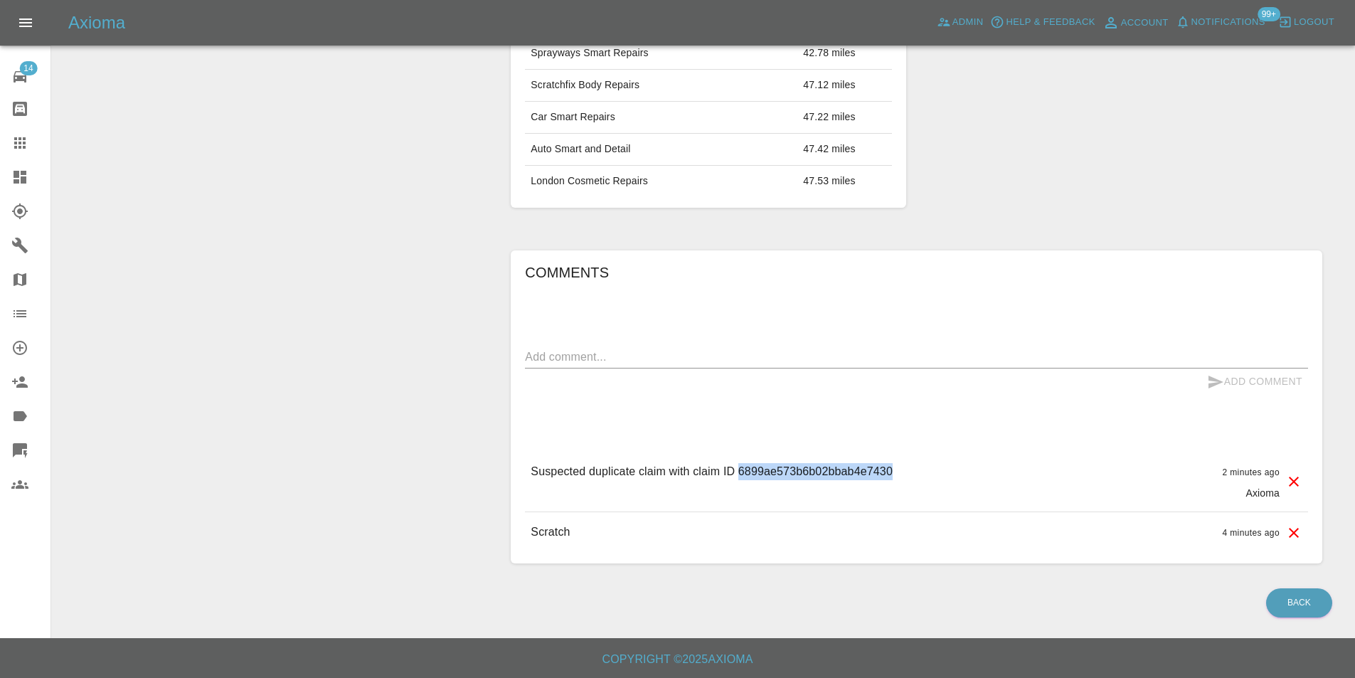
drag, startPoint x: 740, startPoint y: 469, endPoint x: 900, endPoint y: 479, distance: 160.3
click at [900, 479] on div "Suspected duplicate claim with claim ID 6899ae573b6b02bbab4e7430 2 minutes ago …" at bounding box center [916, 482] width 783 height 60
copy p "6899ae573b6b02bbab4e7430"
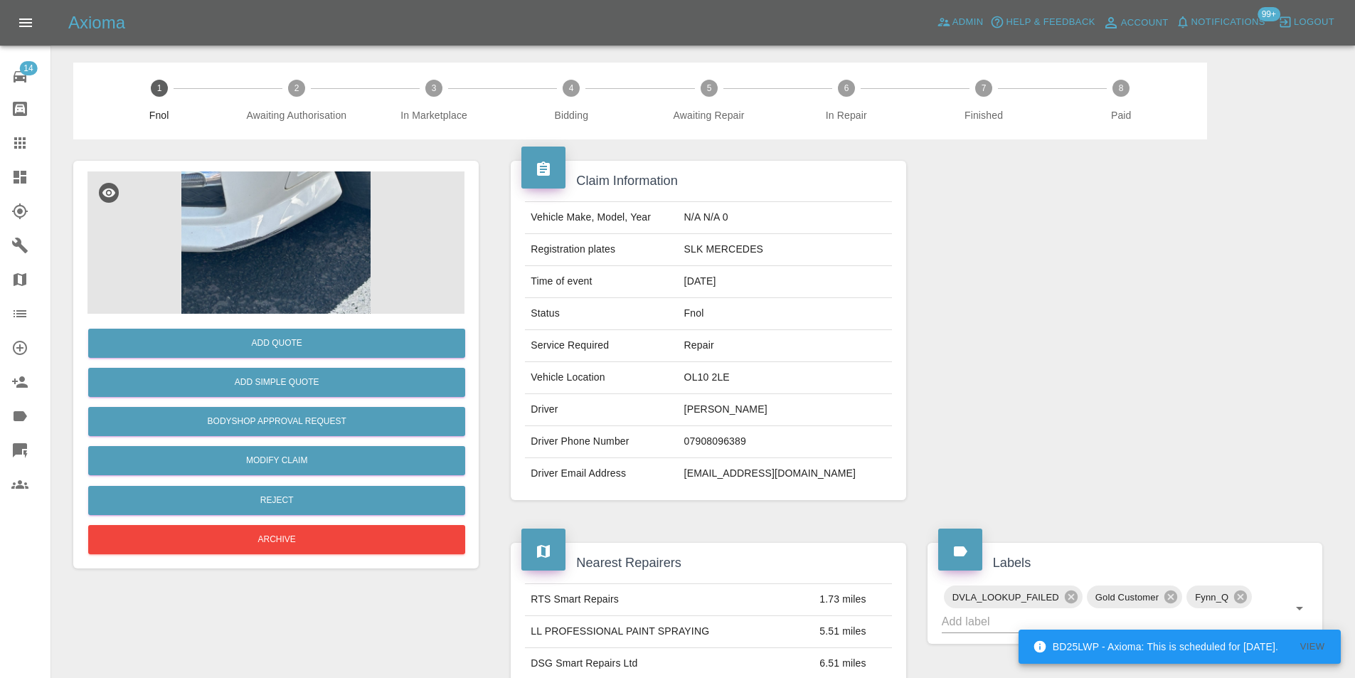
click at [233, 213] on img at bounding box center [275, 242] width 377 height 142
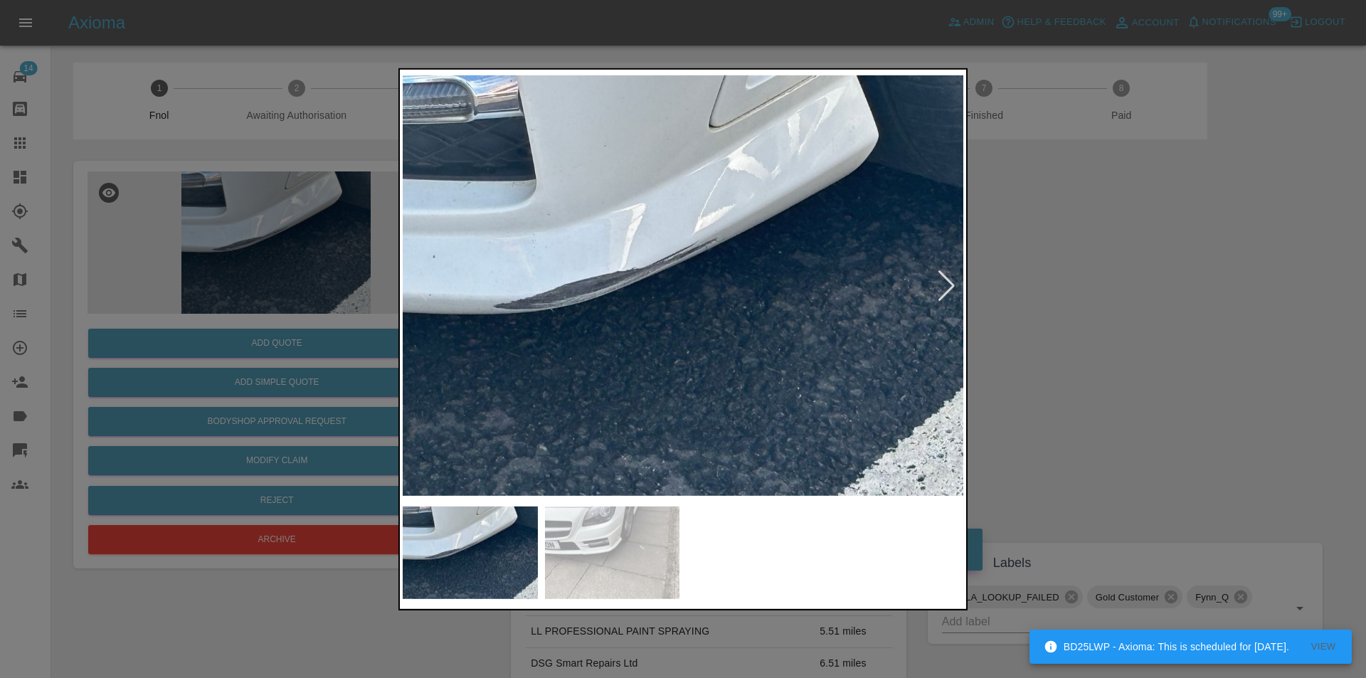
click at [947, 287] on div at bounding box center [946, 285] width 19 height 31
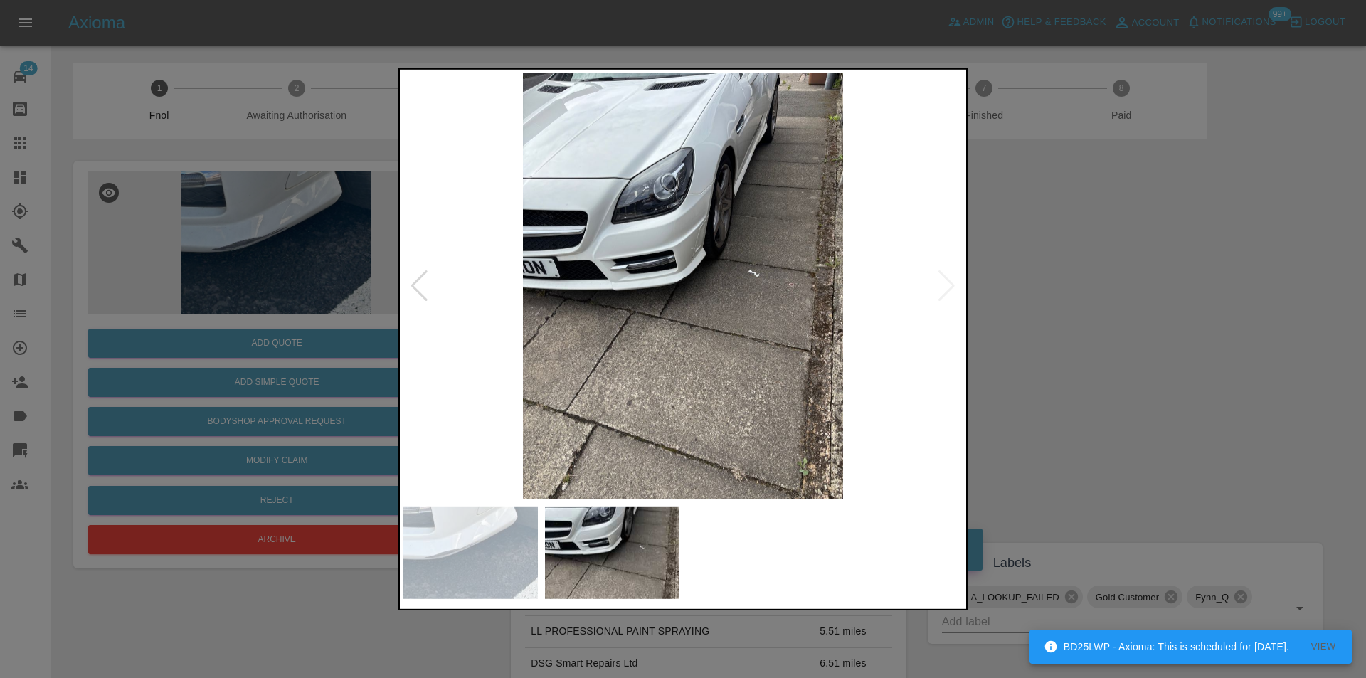
click at [947, 287] on img at bounding box center [683, 285] width 561 height 427
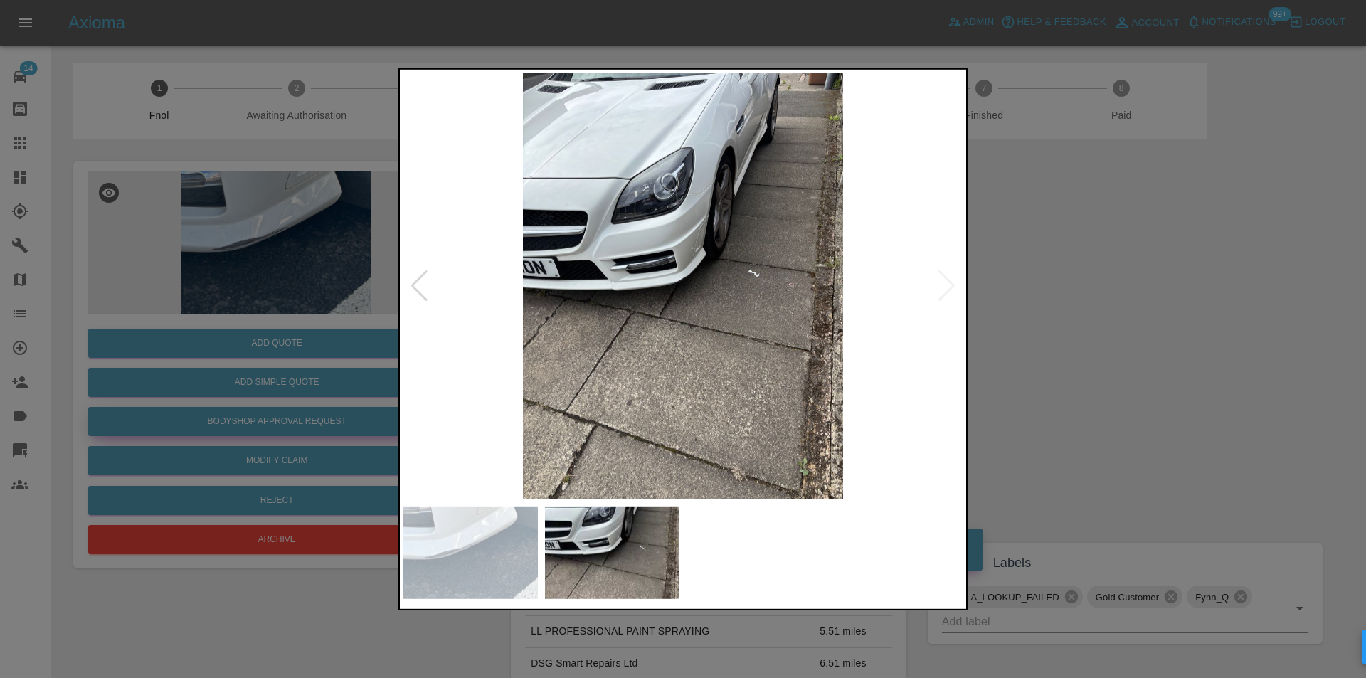
drag, startPoint x: 1097, startPoint y: 309, endPoint x: 371, endPoint y: 415, distance: 733.2
click at [1095, 309] on div at bounding box center [683, 339] width 1366 height 678
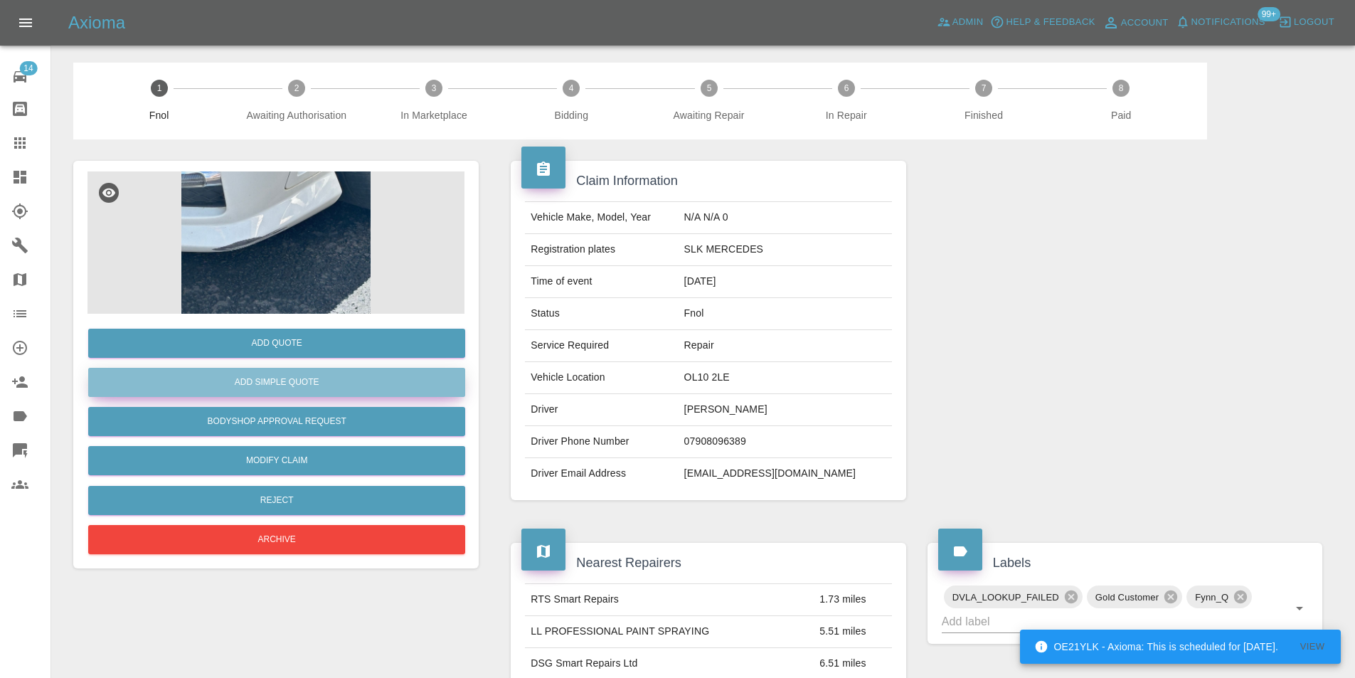
click at [285, 383] on button "Add Simple Quote" at bounding box center [276, 382] width 377 height 29
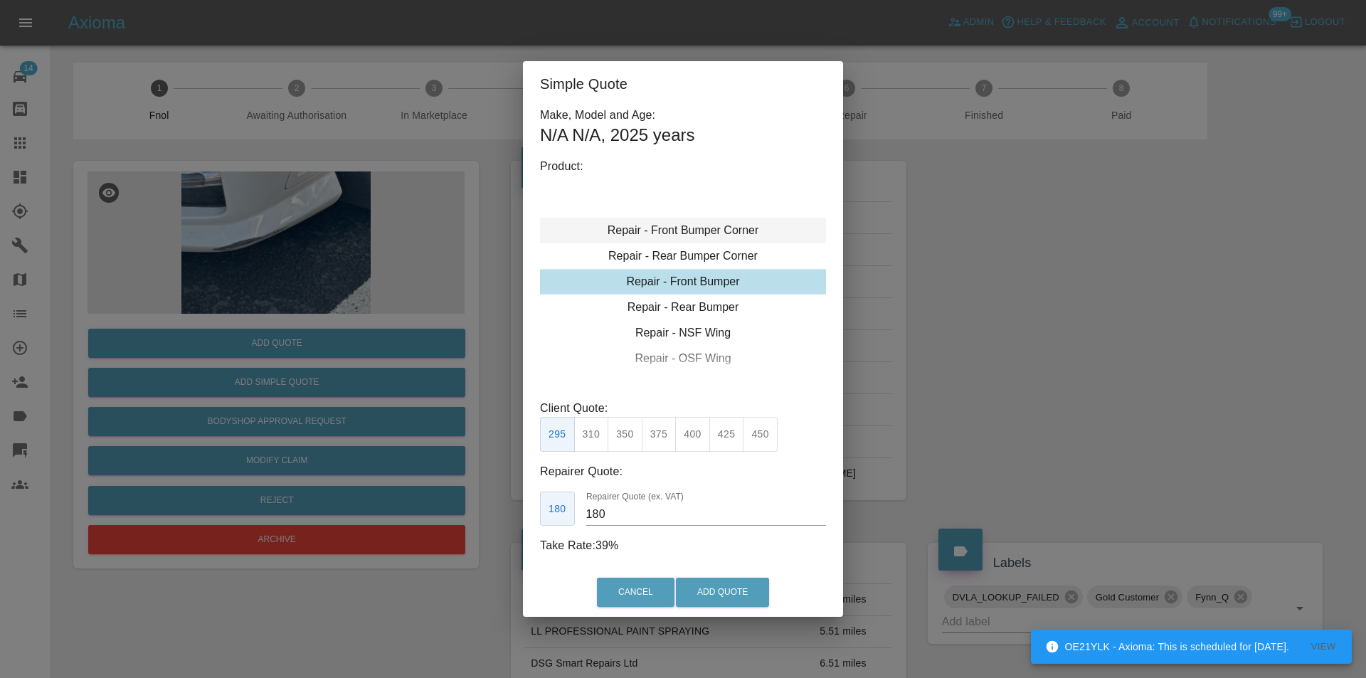
click at [713, 231] on div "Repair - Front Bumper Corner" at bounding box center [683, 231] width 286 height 26
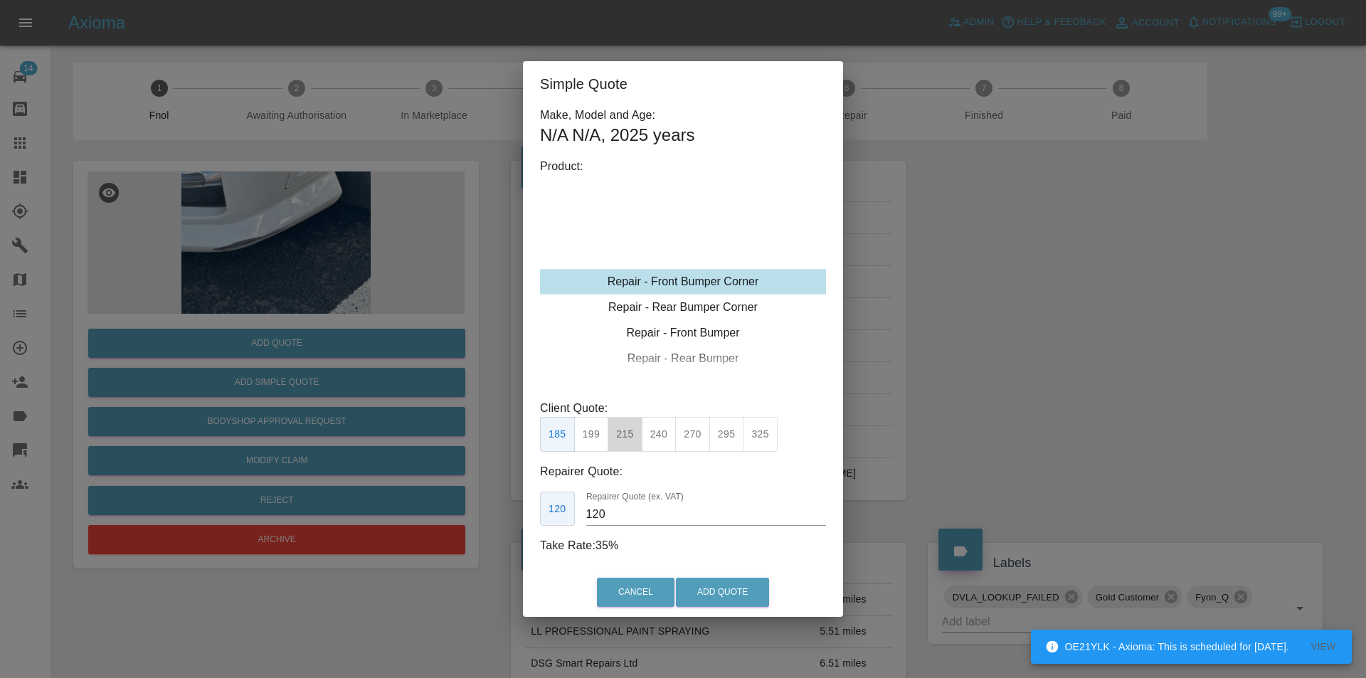
drag, startPoint x: 624, startPoint y: 445, endPoint x: 652, endPoint y: 519, distance: 79.3
click at [625, 446] on button "215" at bounding box center [624, 434] width 35 height 35
type input "135"
click at [687, 590] on button "Add Quote" at bounding box center [722, 592] width 93 height 29
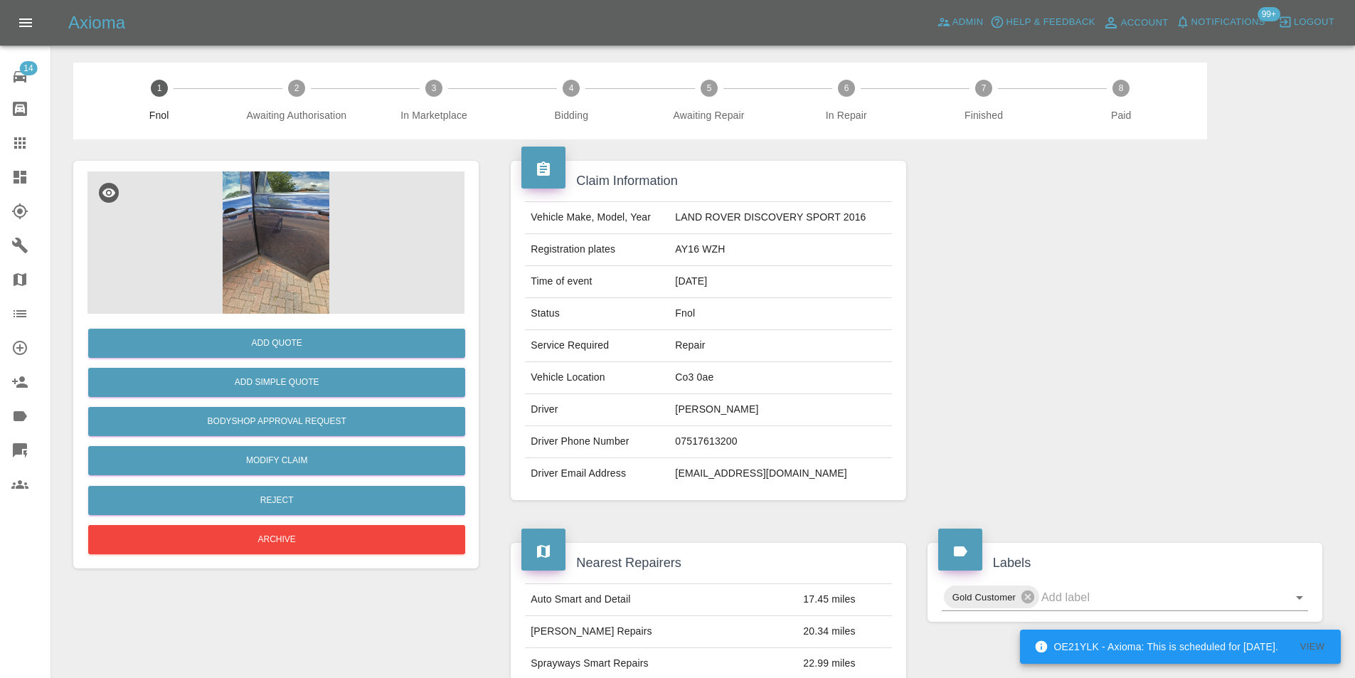
click at [267, 208] on img at bounding box center [275, 242] width 377 height 142
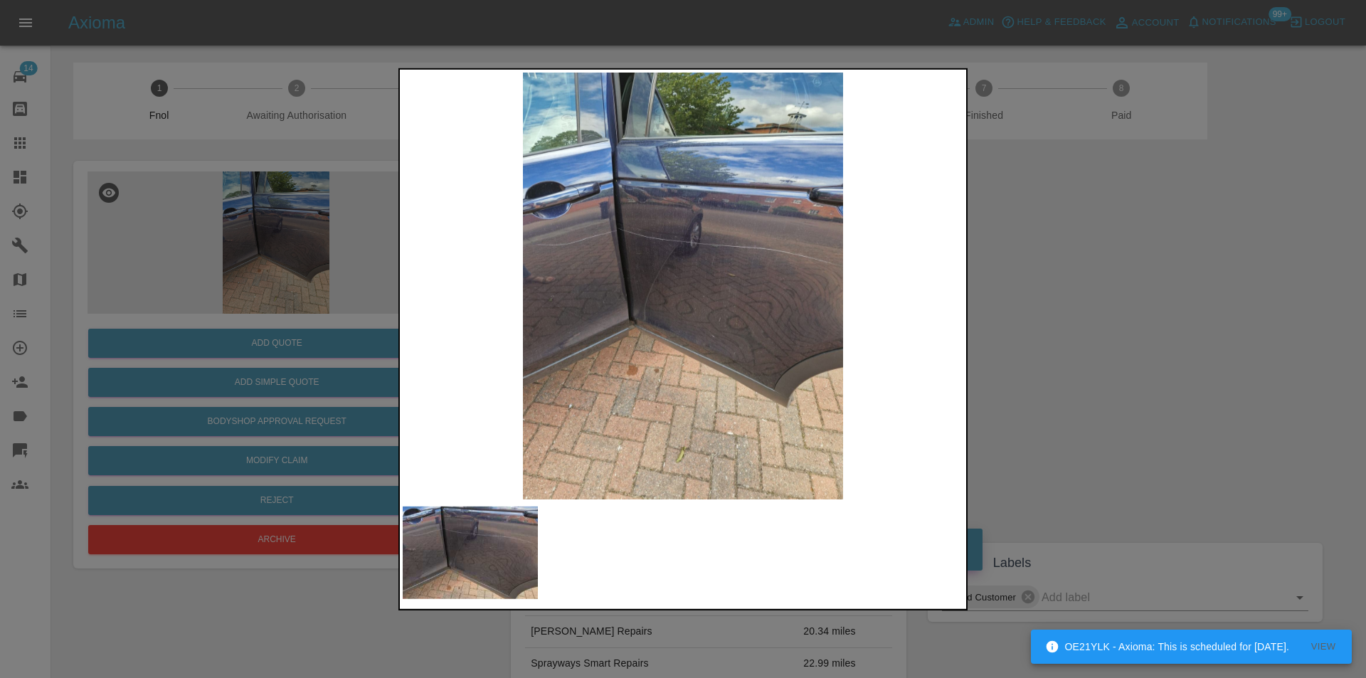
drag, startPoint x: 1074, startPoint y: 299, endPoint x: 950, endPoint y: 319, distance: 126.0
click at [1071, 299] on div at bounding box center [683, 339] width 1366 height 678
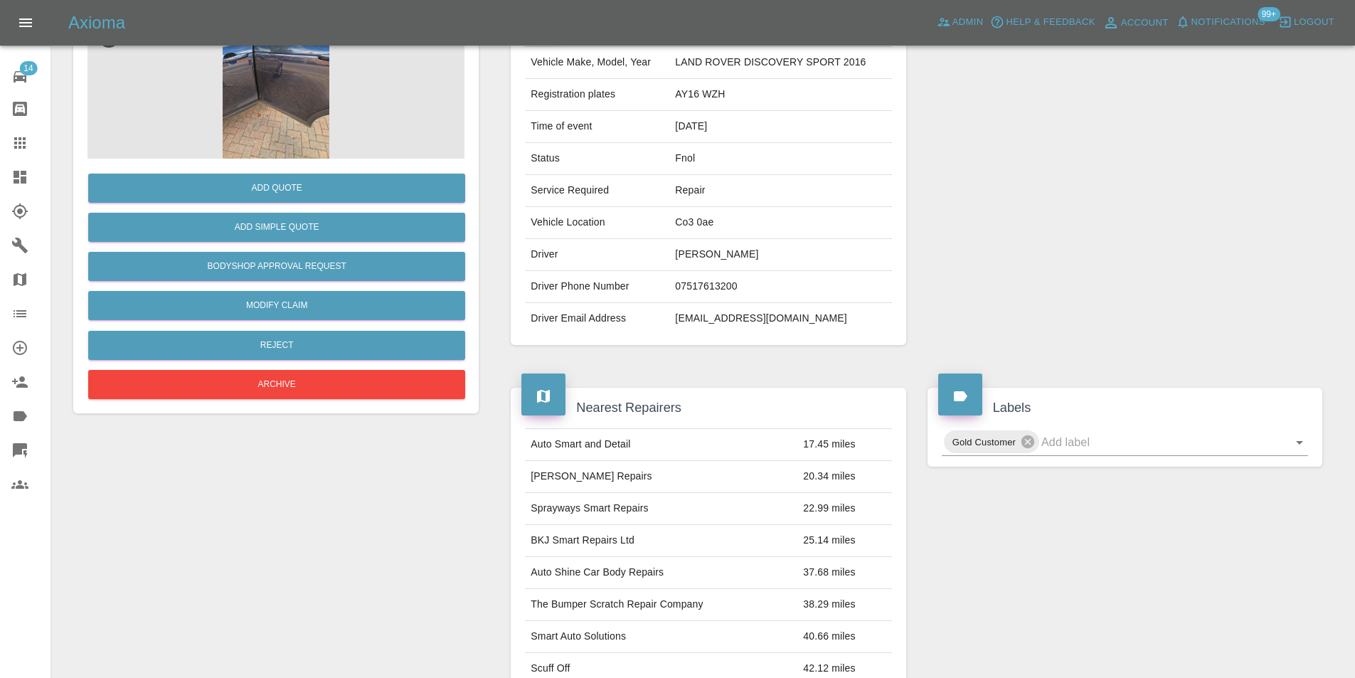
scroll to position [6, 0]
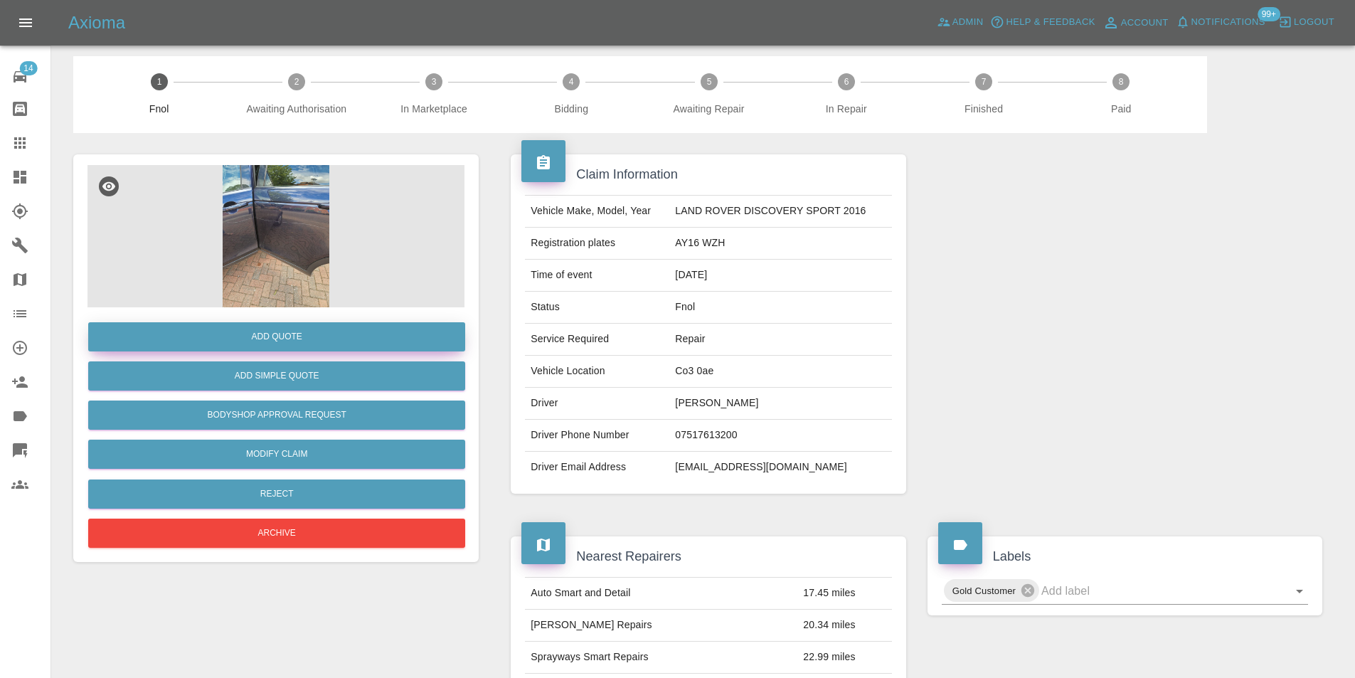
click at [290, 333] on button "Add Quote" at bounding box center [276, 336] width 377 height 29
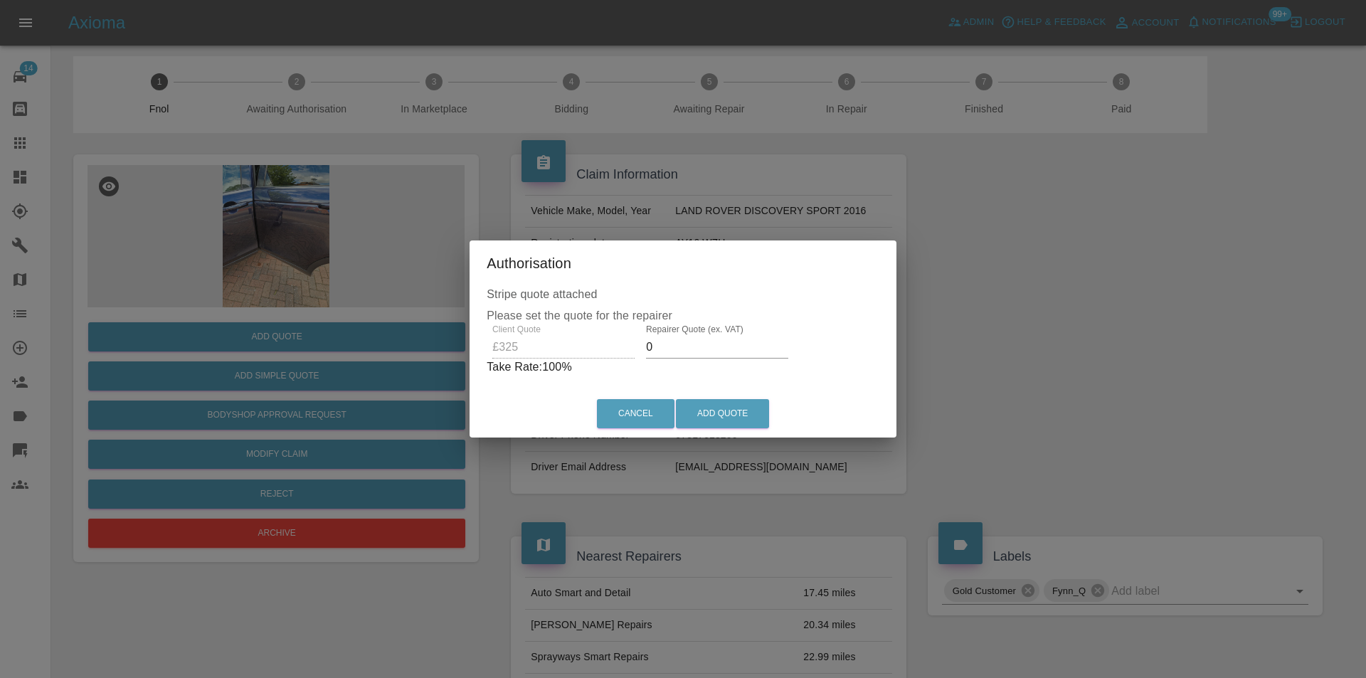
click at [670, 355] on input "0" at bounding box center [717, 347] width 142 height 23
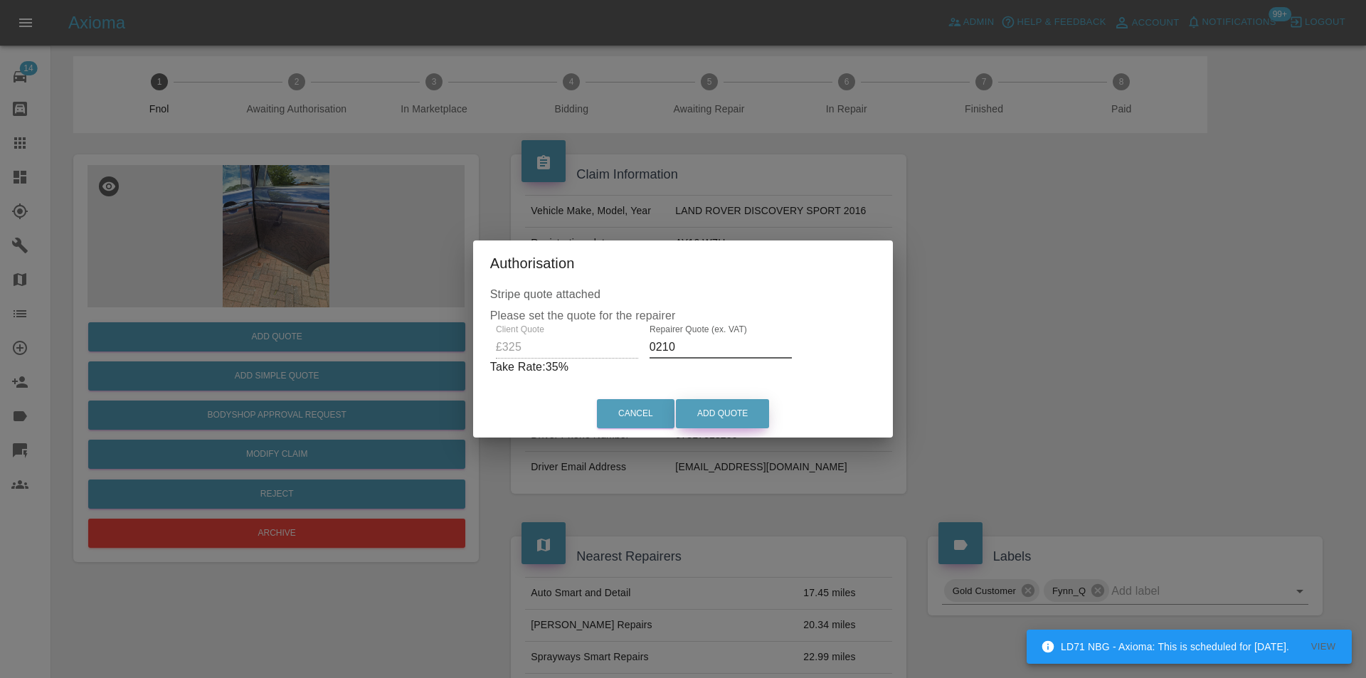
type input "0210"
click at [712, 415] on button "Add Quote" at bounding box center [722, 413] width 93 height 29
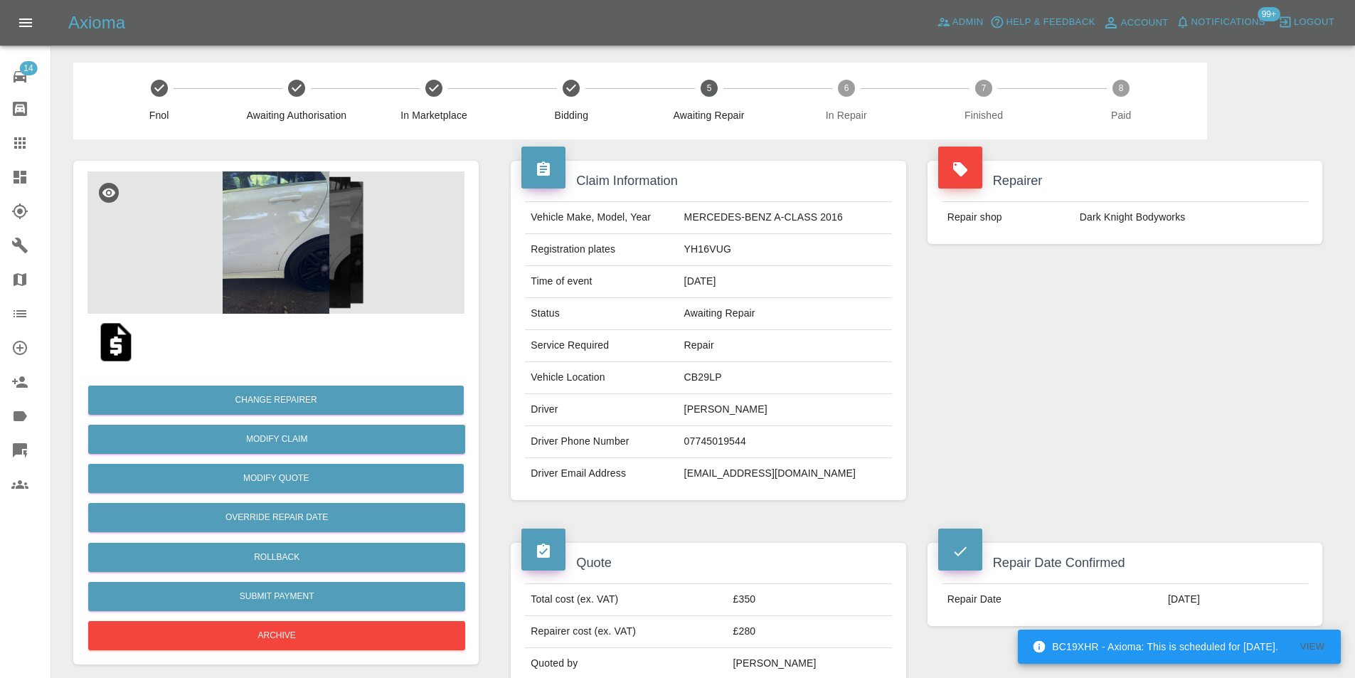
click at [307, 242] on img at bounding box center [275, 242] width 377 height 142
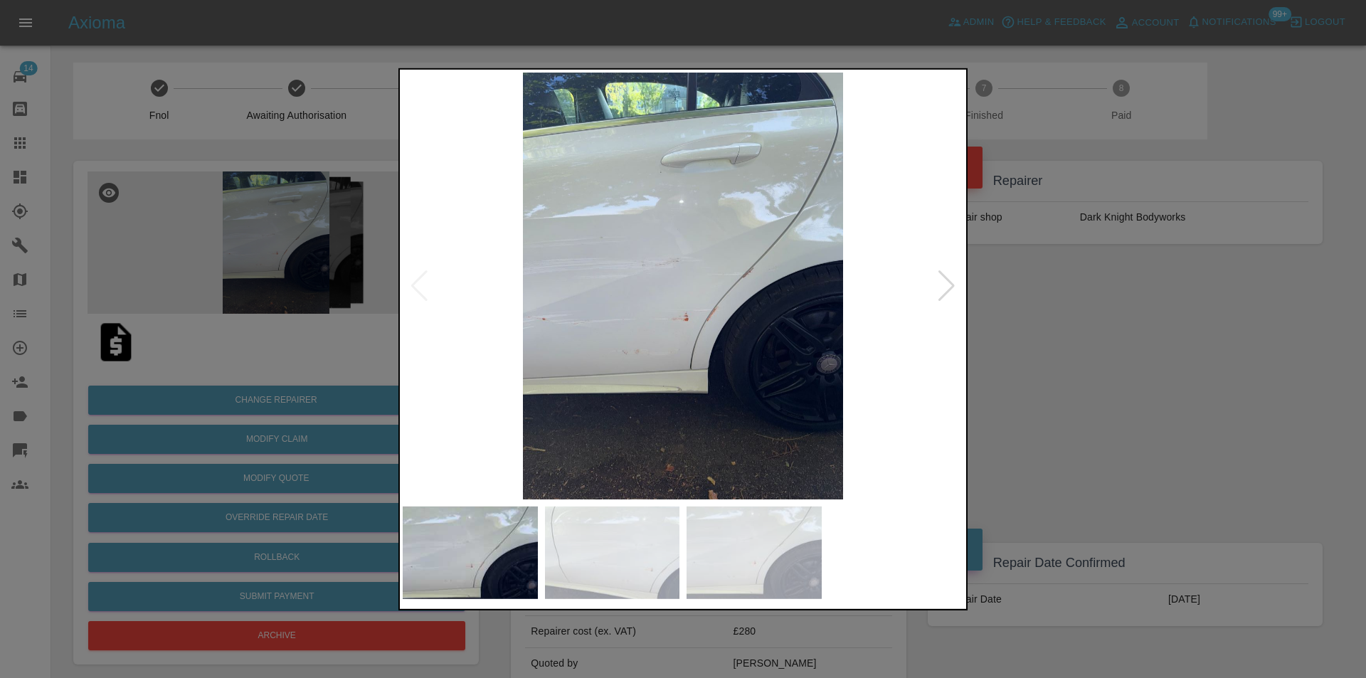
click at [954, 285] on div at bounding box center [946, 285] width 19 height 31
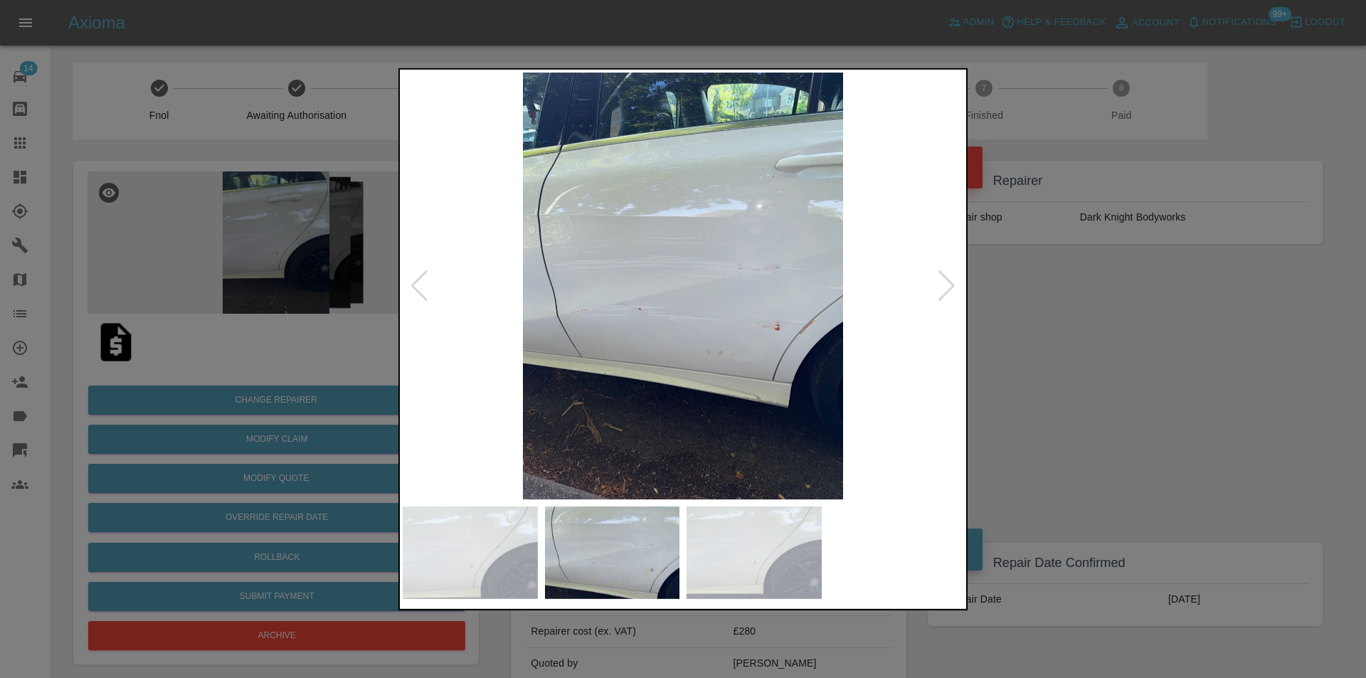
click at [954, 284] on div at bounding box center [946, 285] width 19 height 31
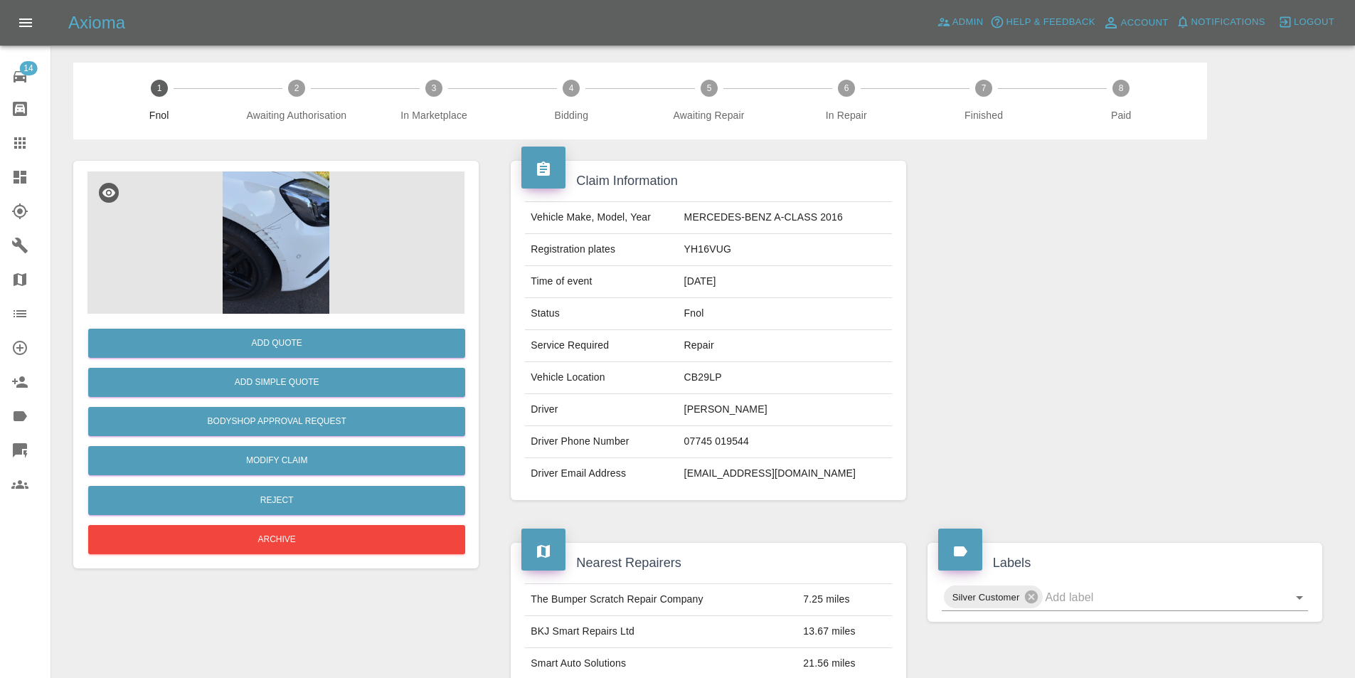
click at [277, 219] on img at bounding box center [275, 242] width 377 height 142
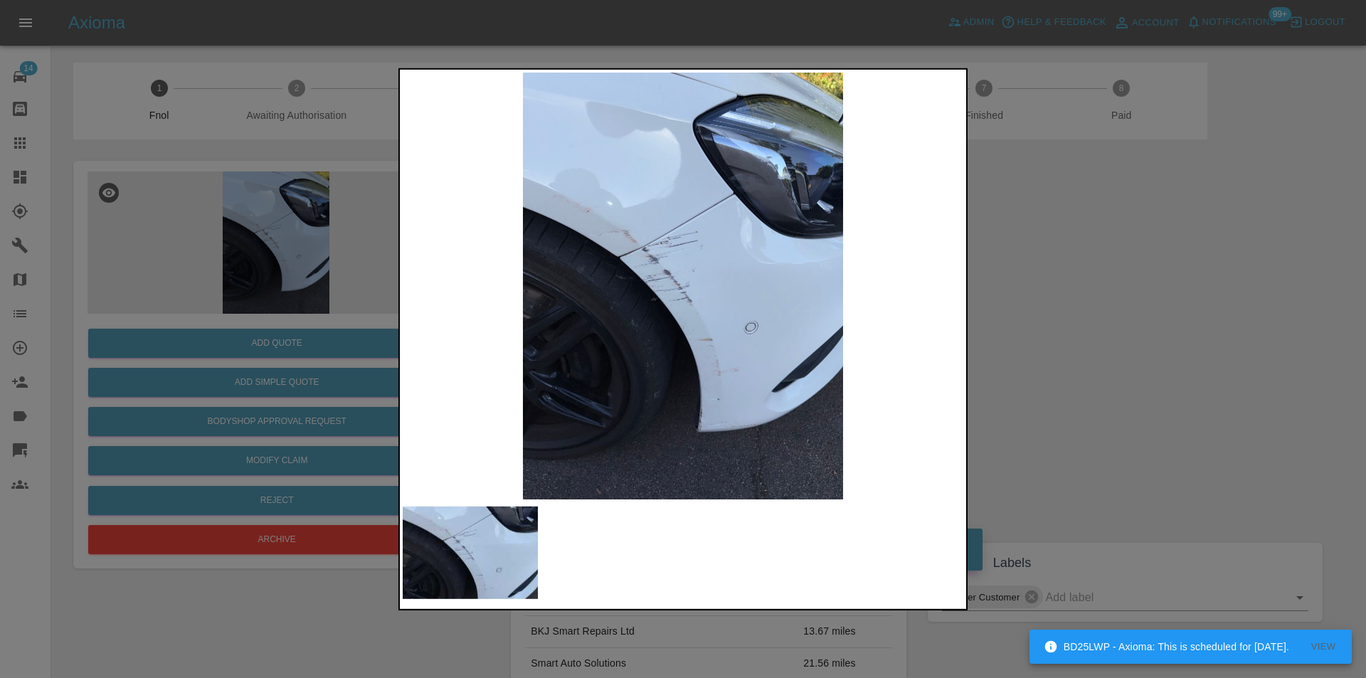
click at [1135, 329] on div at bounding box center [683, 339] width 1366 height 678
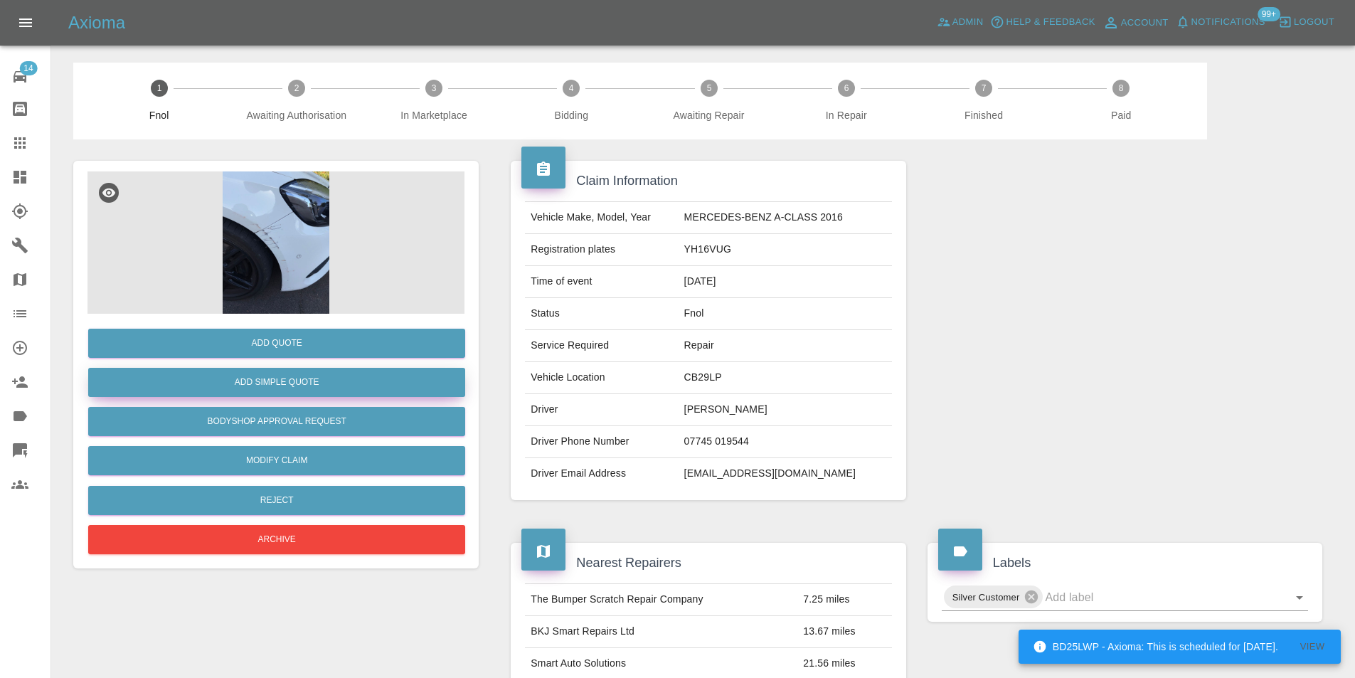
click at [340, 375] on button "Add Simple Quote" at bounding box center [276, 382] width 377 height 29
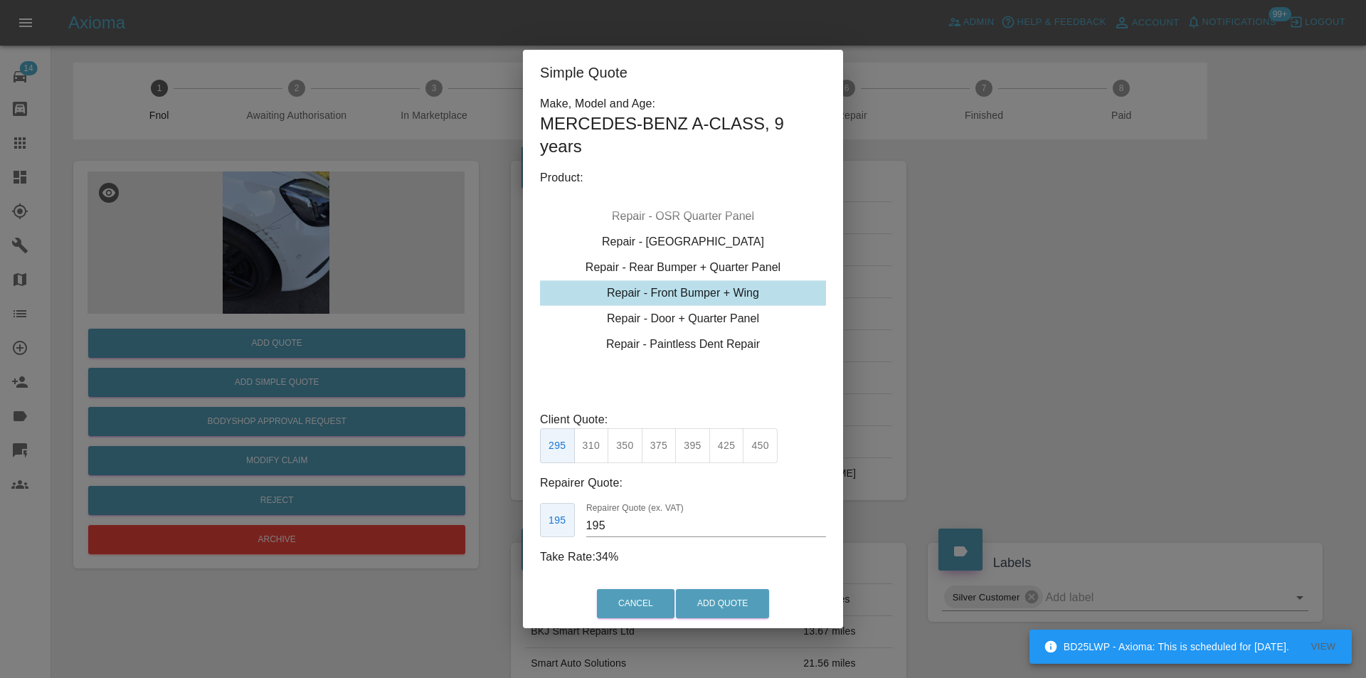
click at [622, 447] on button "350" at bounding box center [624, 445] width 35 height 35
type input "210"
click at [702, 598] on button "Add Quote" at bounding box center [722, 603] width 93 height 29
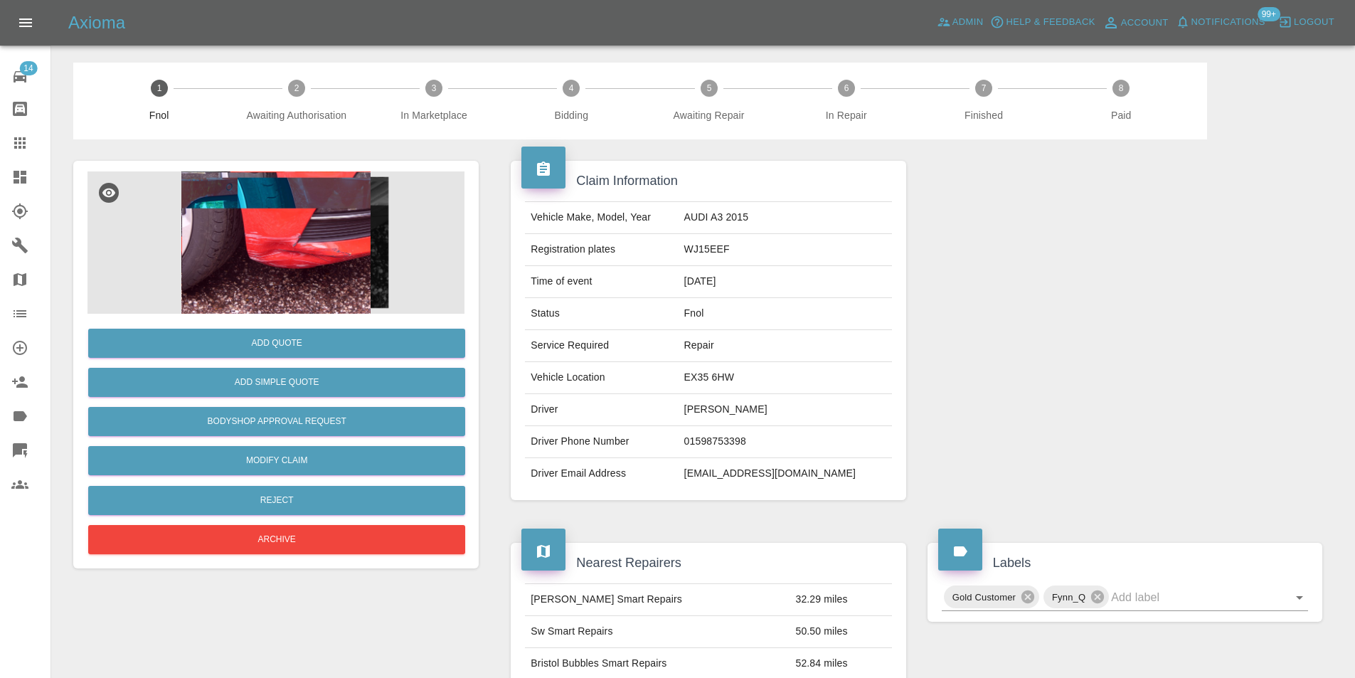
click at [302, 207] on img at bounding box center [275, 242] width 377 height 142
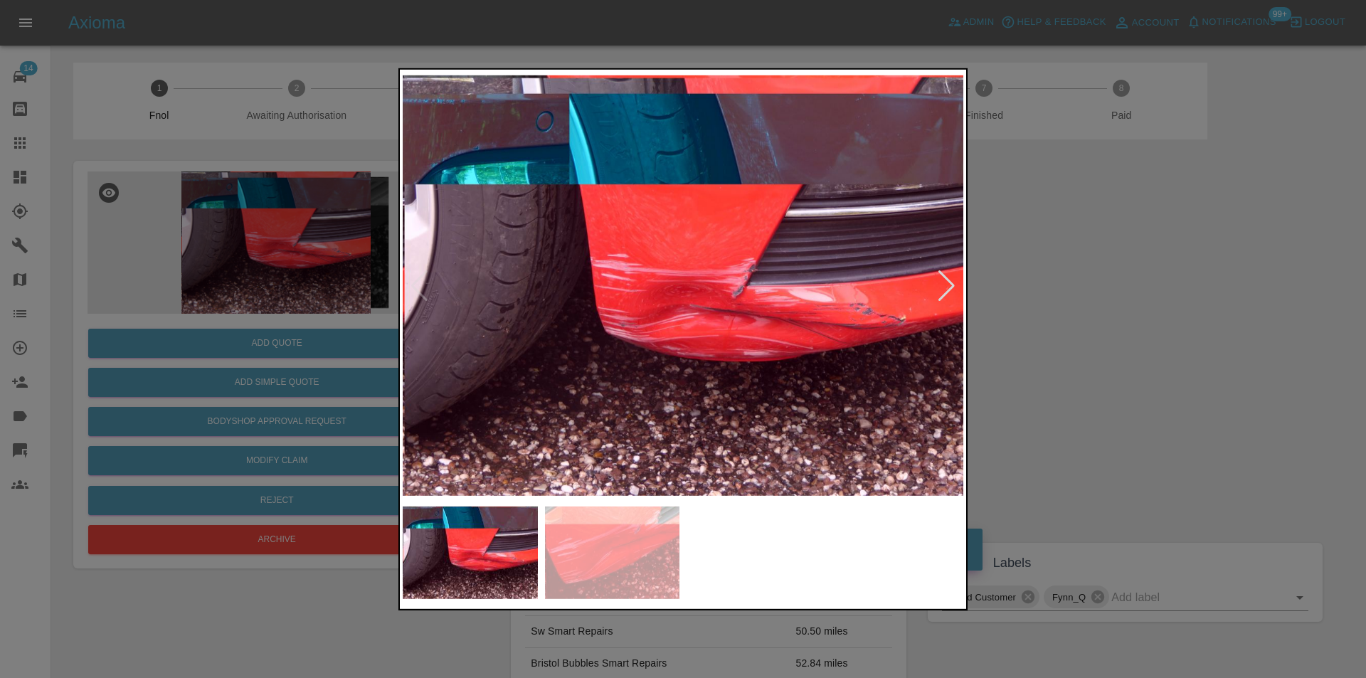
click at [947, 293] on div at bounding box center [946, 285] width 19 height 31
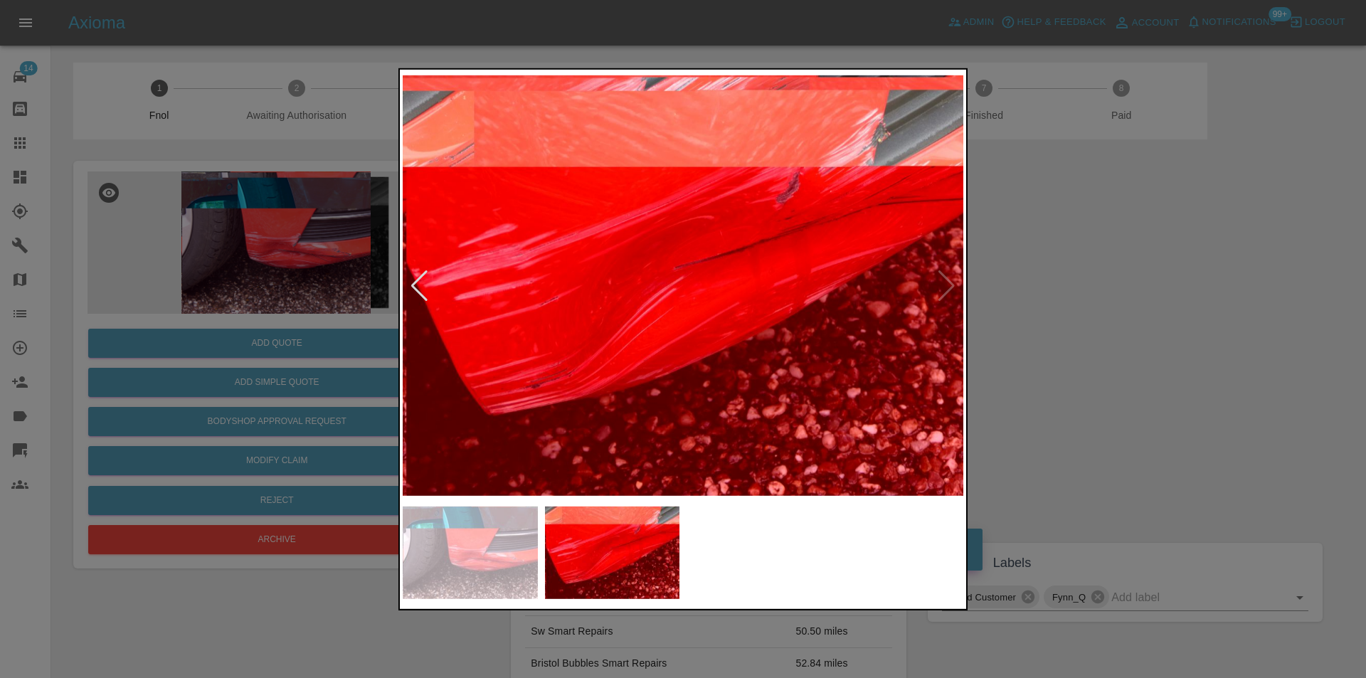
click at [1105, 313] on div at bounding box center [683, 339] width 1366 height 678
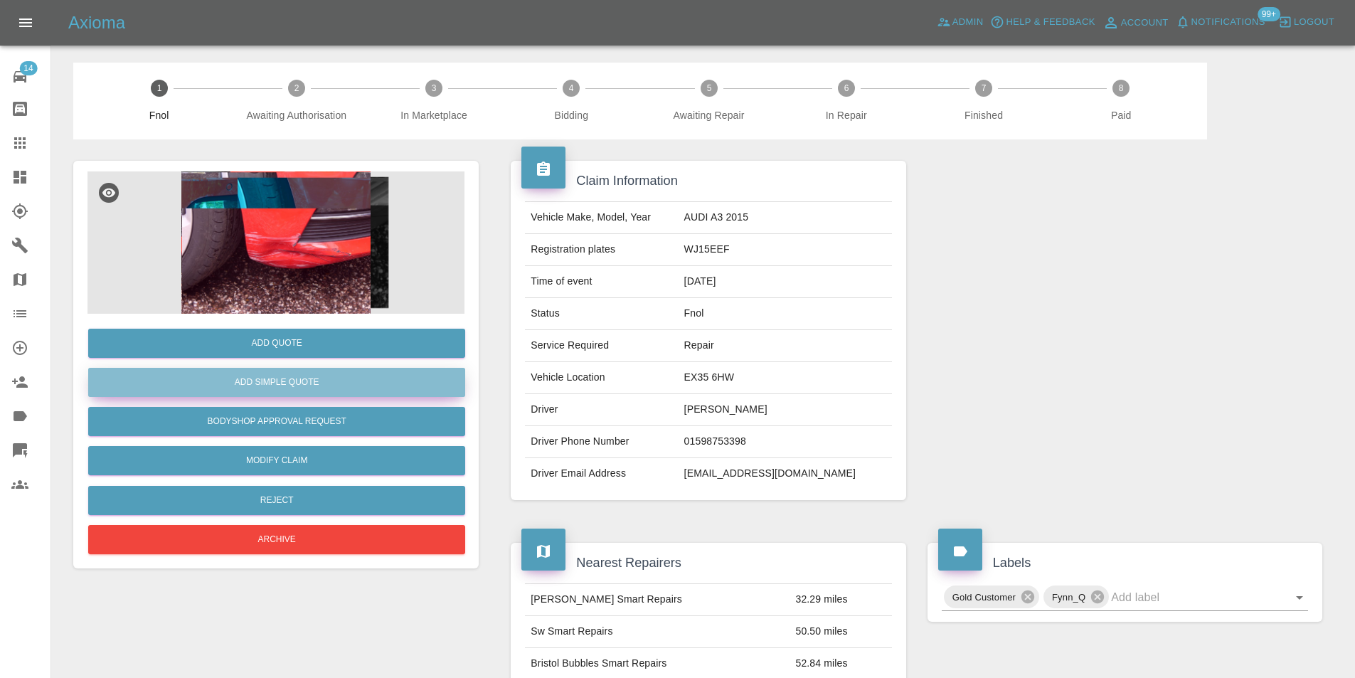
click at [345, 386] on button "Add Simple Quote" at bounding box center [276, 382] width 377 height 29
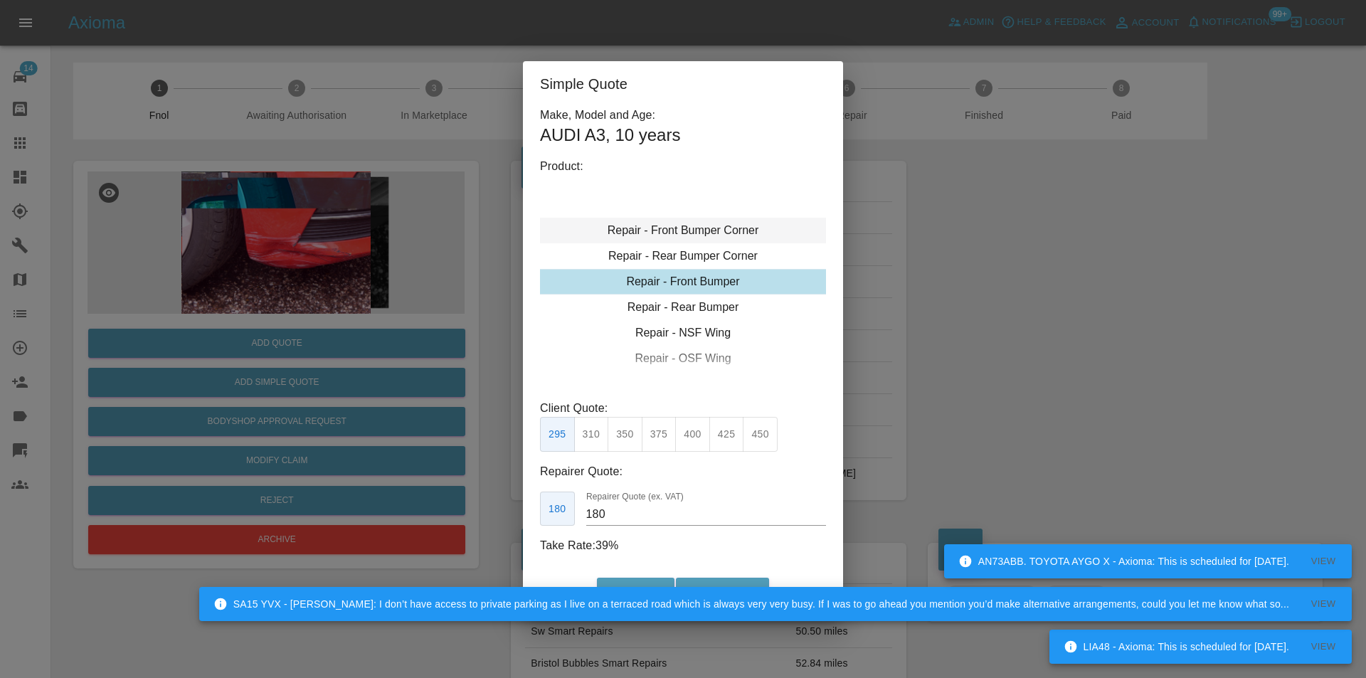
click at [724, 233] on div "Repair - Front Bumper Corner" at bounding box center [683, 231] width 286 height 26
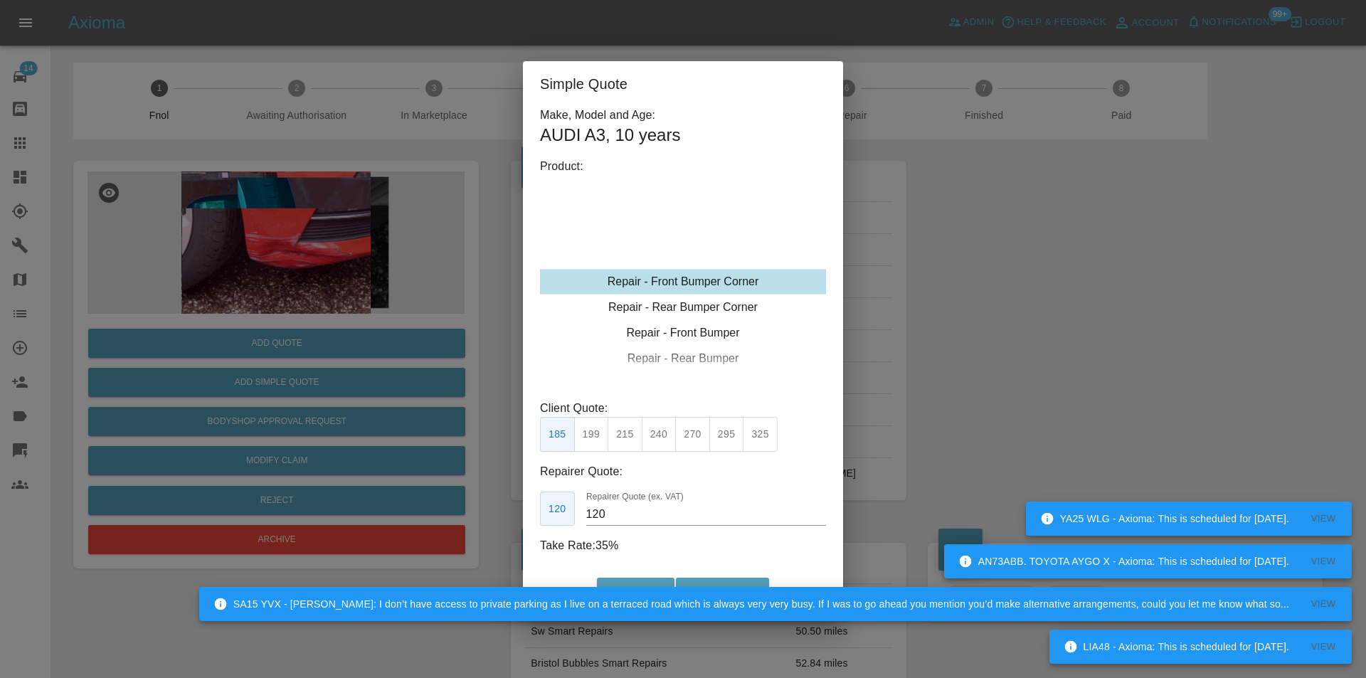
click at [726, 434] on button "295" at bounding box center [726, 434] width 35 height 35
type input "180"
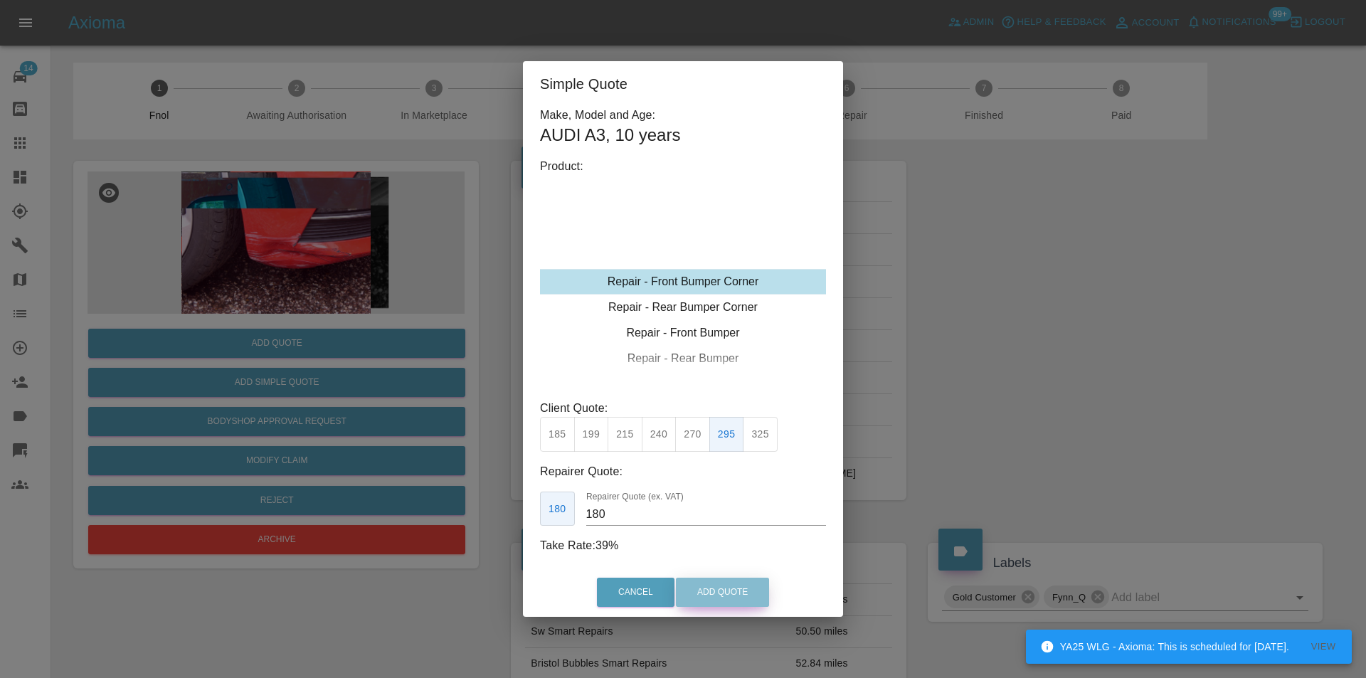
click at [724, 590] on button "Add Quote" at bounding box center [722, 592] width 93 height 29
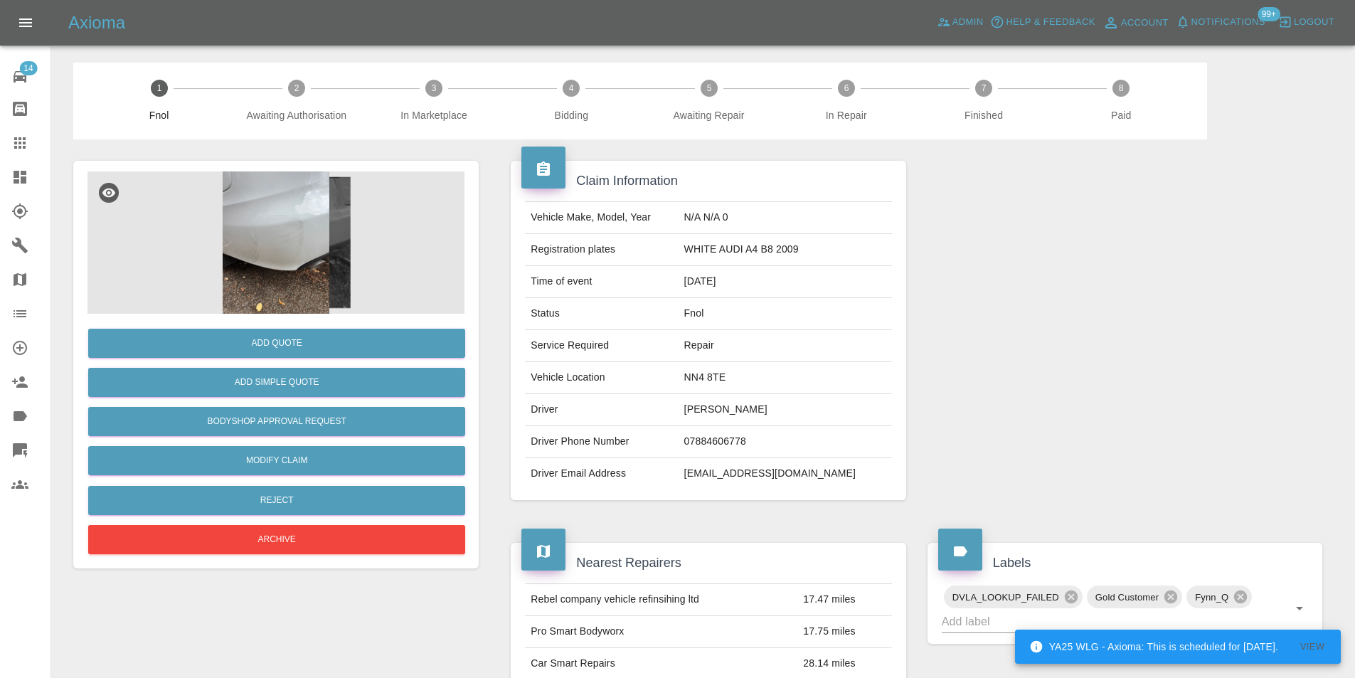
click at [285, 221] on img at bounding box center [275, 242] width 377 height 142
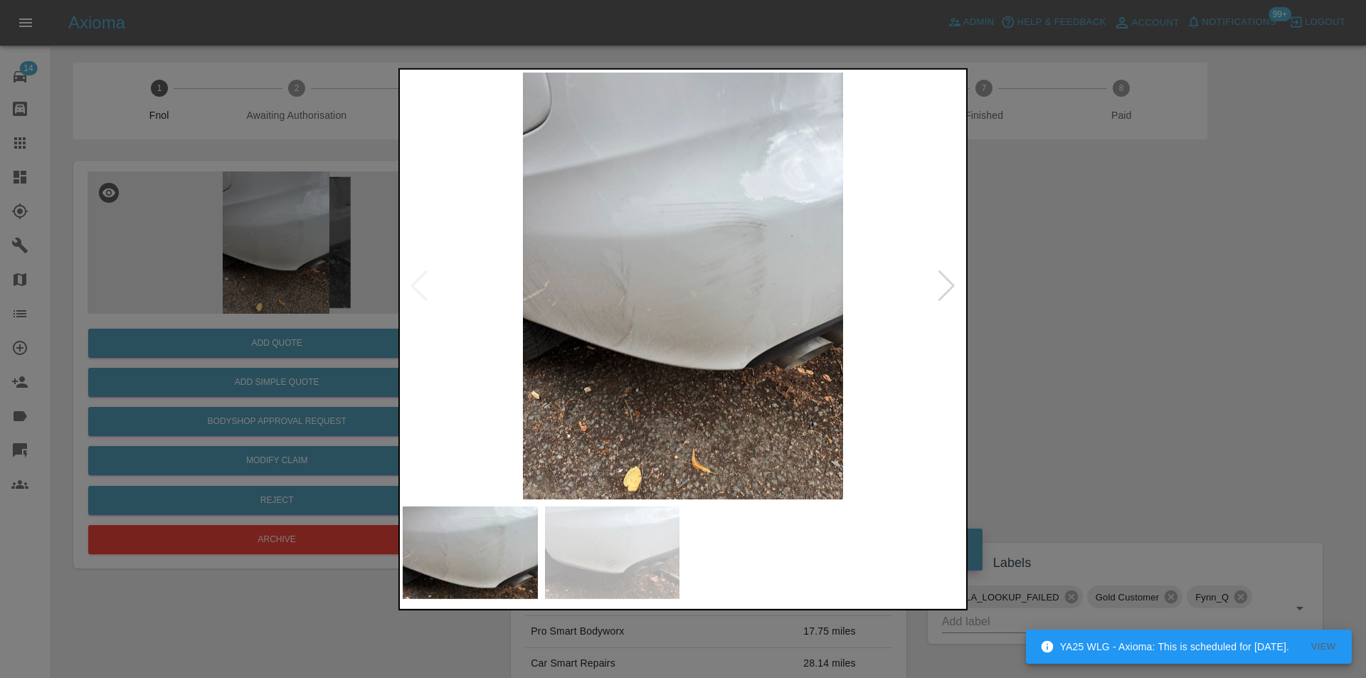
click at [940, 291] on div at bounding box center [946, 285] width 19 height 31
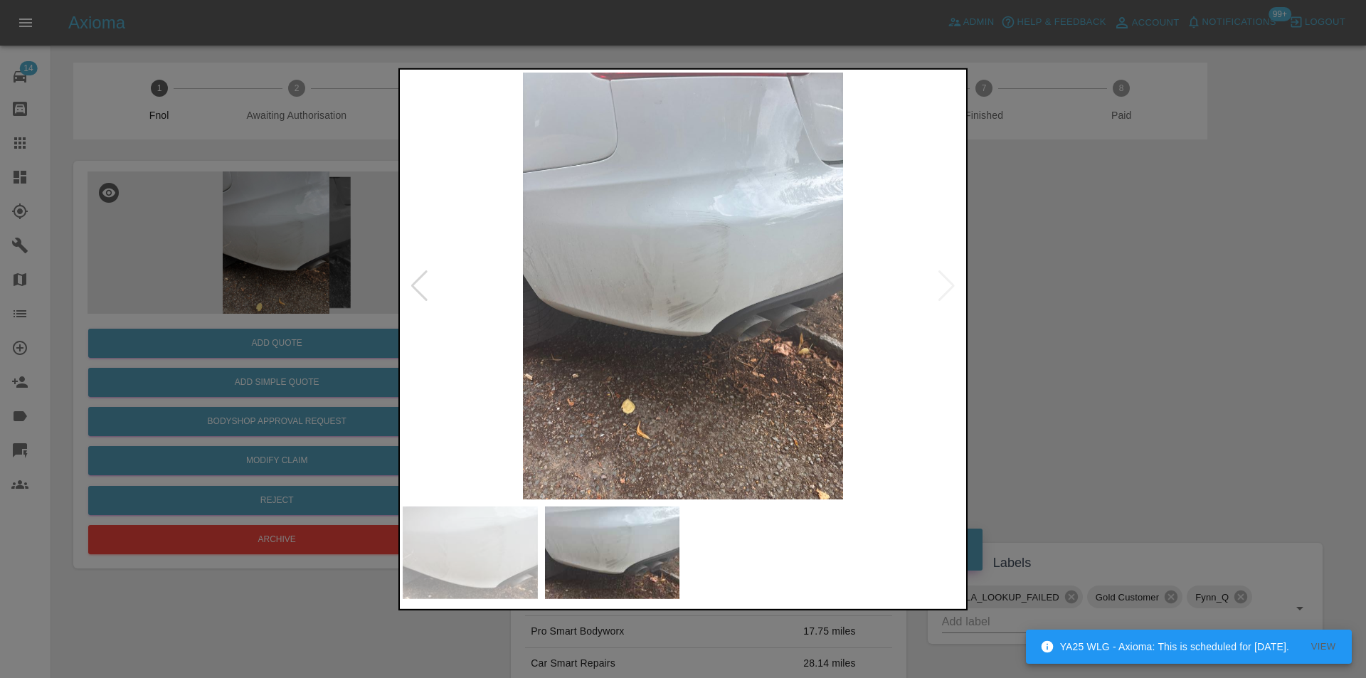
click at [940, 291] on img at bounding box center [683, 285] width 561 height 427
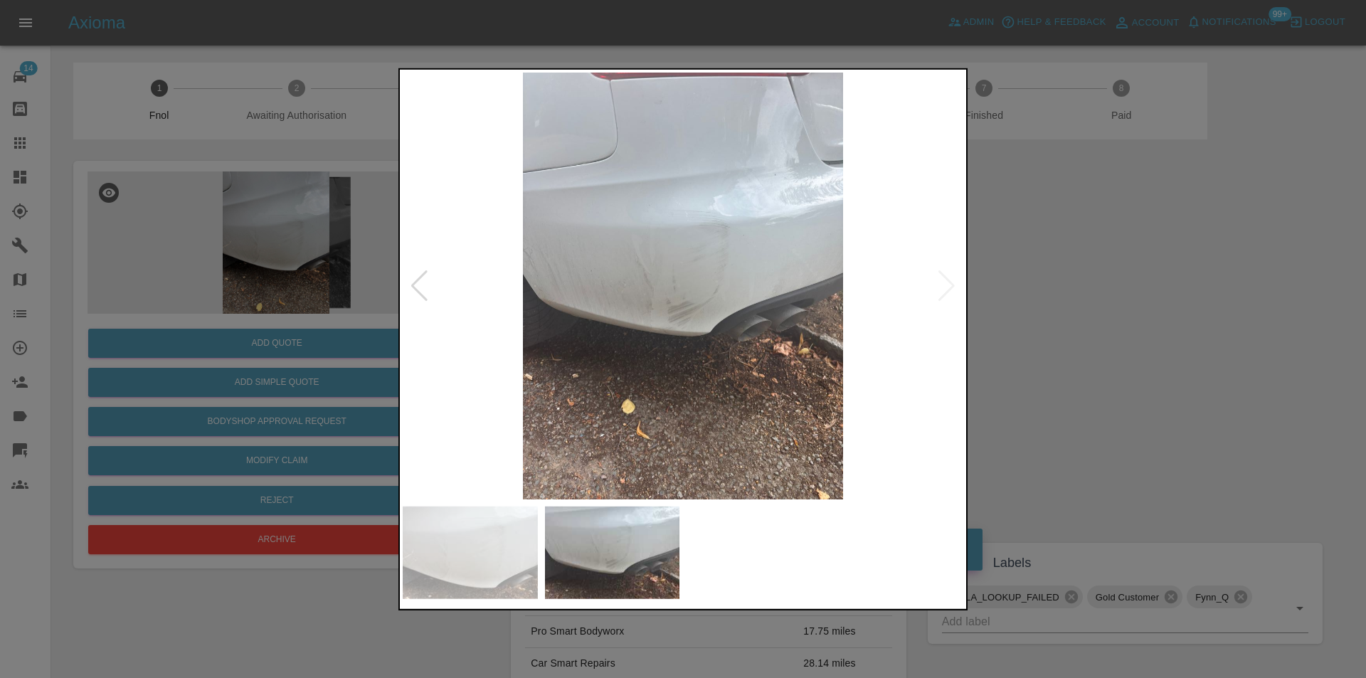
drag, startPoint x: 1110, startPoint y: 317, endPoint x: 1080, endPoint y: 314, distance: 30.1
click at [1093, 315] on div at bounding box center [683, 339] width 1366 height 678
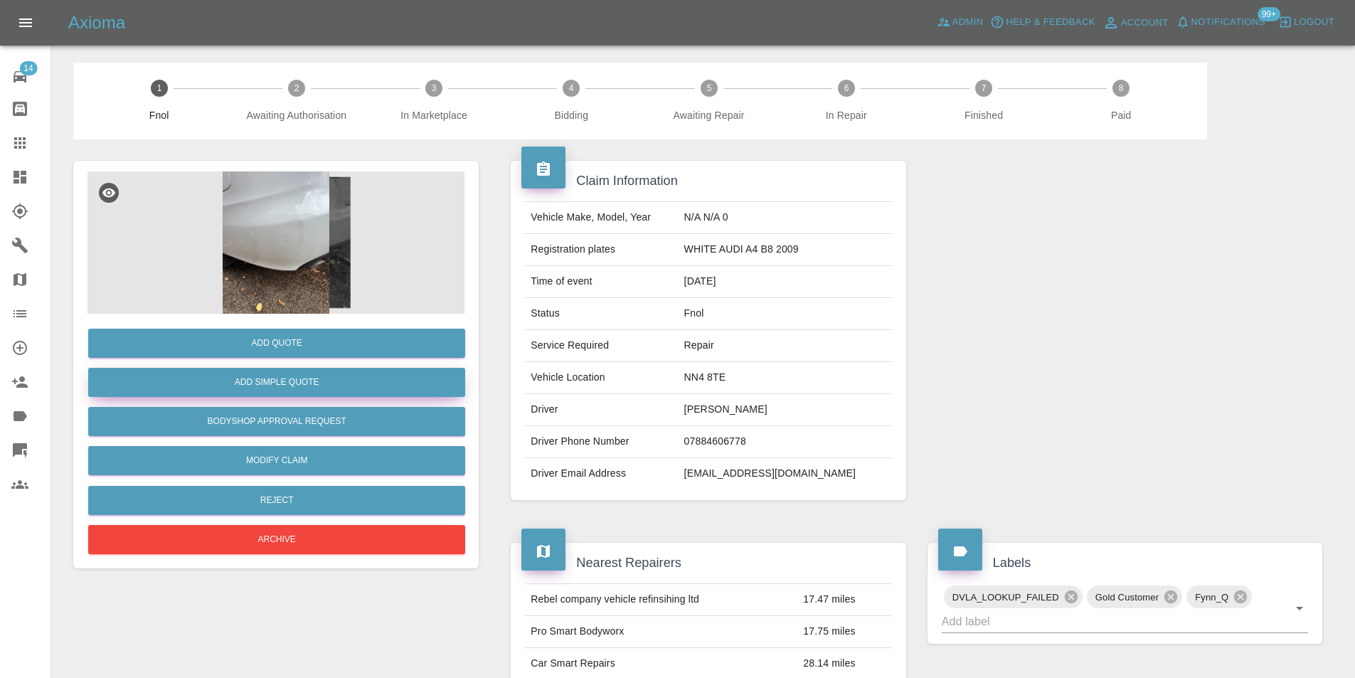
click at [352, 381] on button "Add Simple Quote" at bounding box center [276, 382] width 377 height 29
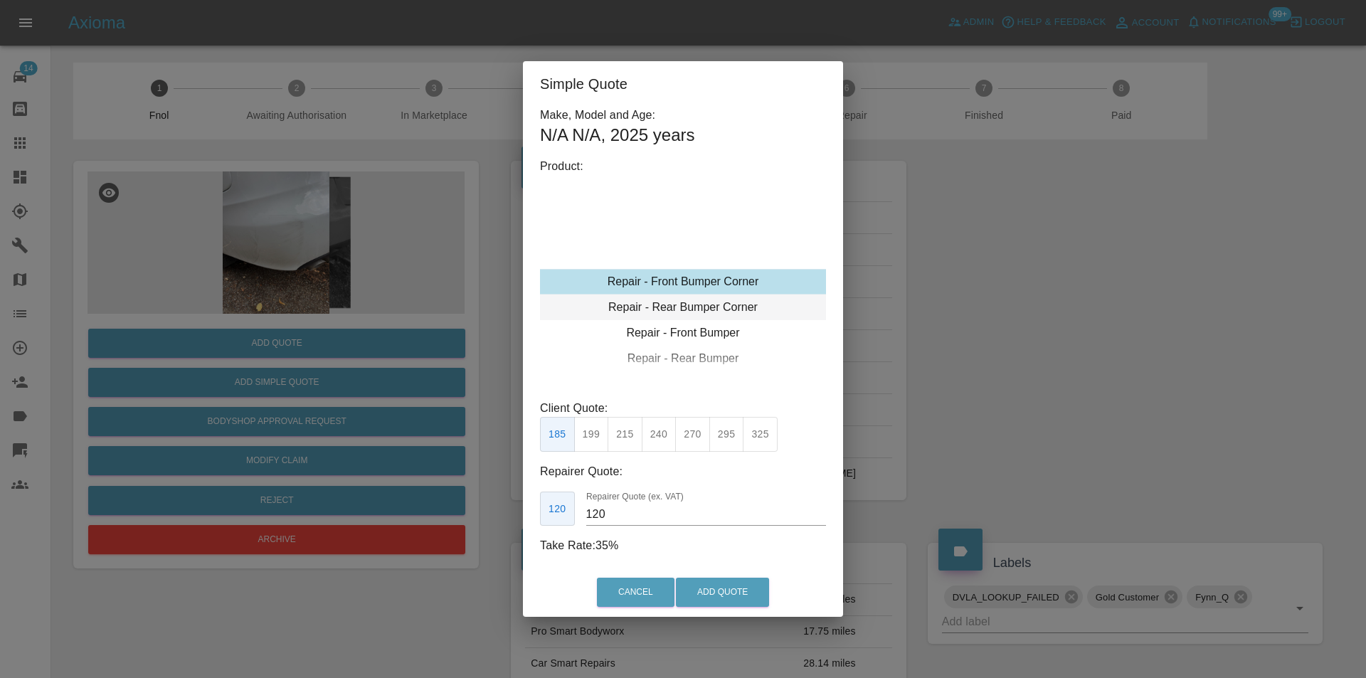
click at [728, 307] on div "Repair - Rear Bumper Corner" at bounding box center [683, 307] width 286 height 26
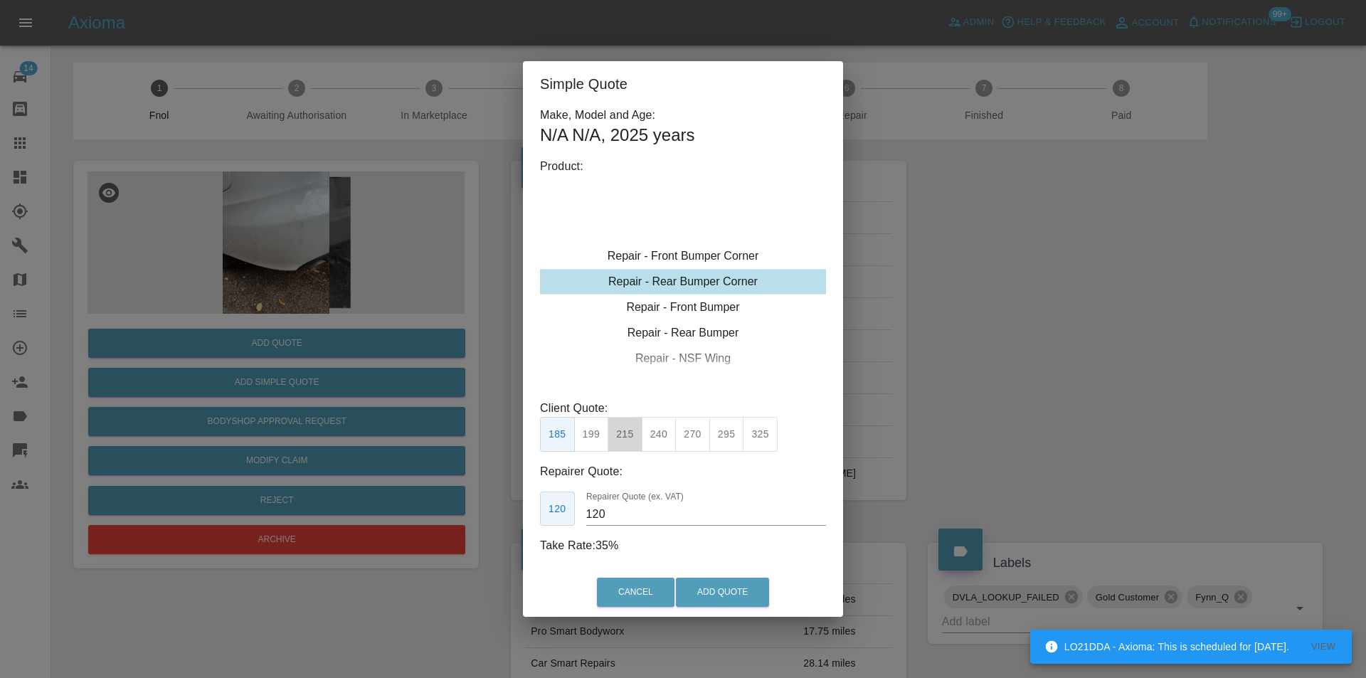
drag, startPoint x: 625, startPoint y: 438, endPoint x: 689, endPoint y: 521, distance: 104.9
click at [625, 440] on button "215" at bounding box center [624, 434] width 35 height 35
type input "135"
drag, startPoint x: 713, startPoint y: 592, endPoint x: 725, endPoint y: 249, distance: 343.0
click at [715, 592] on button "Add Quote" at bounding box center [722, 592] width 93 height 29
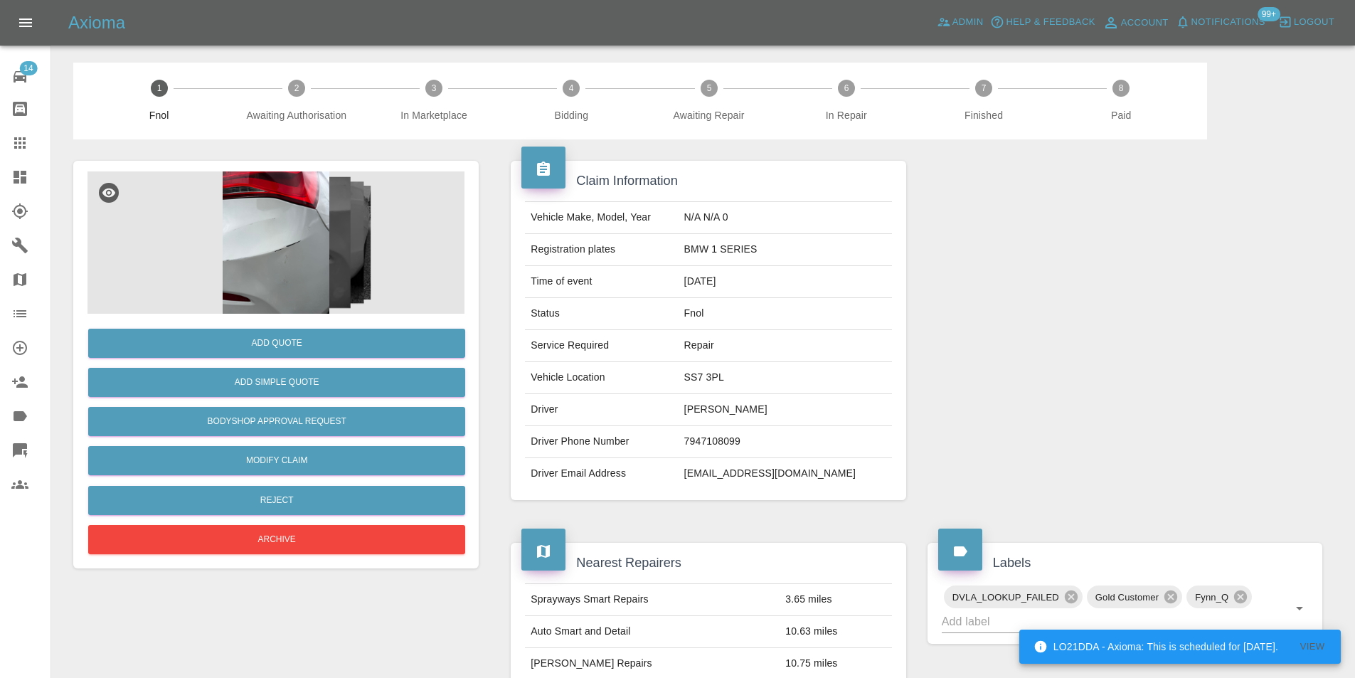
click at [282, 230] on img at bounding box center [275, 242] width 377 height 142
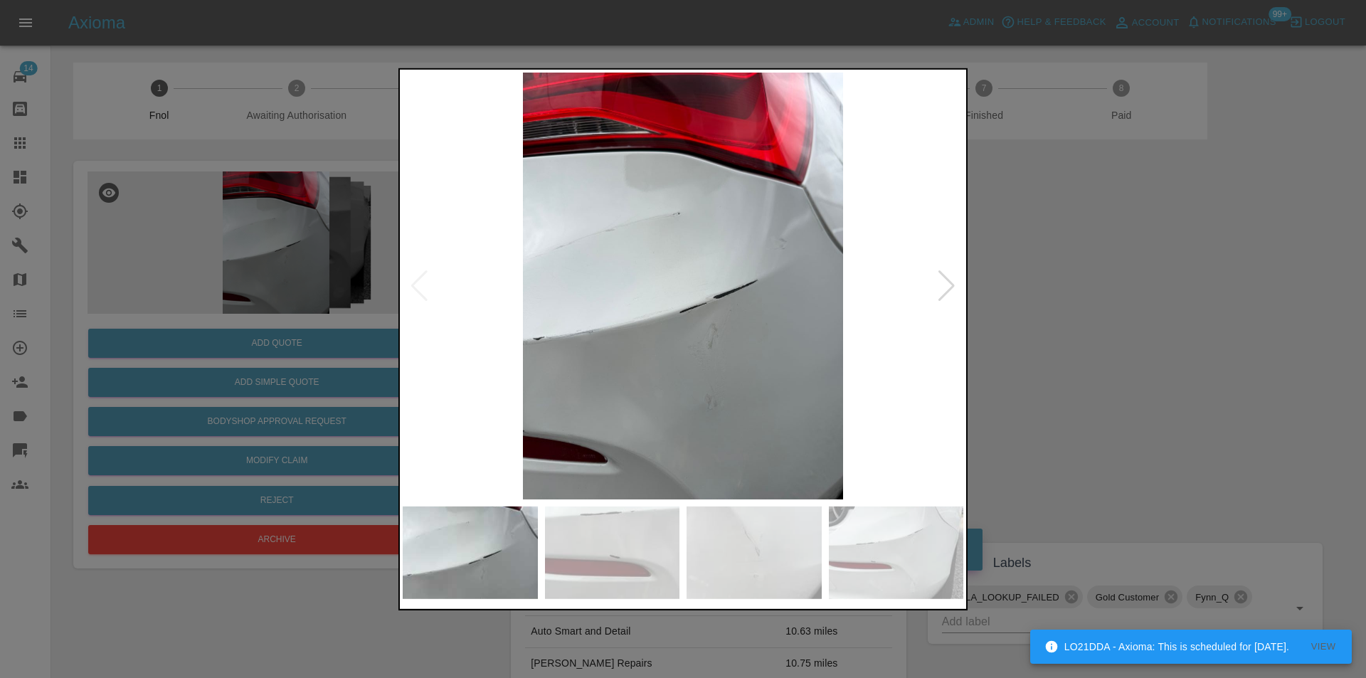
click at [945, 286] on div at bounding box center [946, 285] width 19 height 31
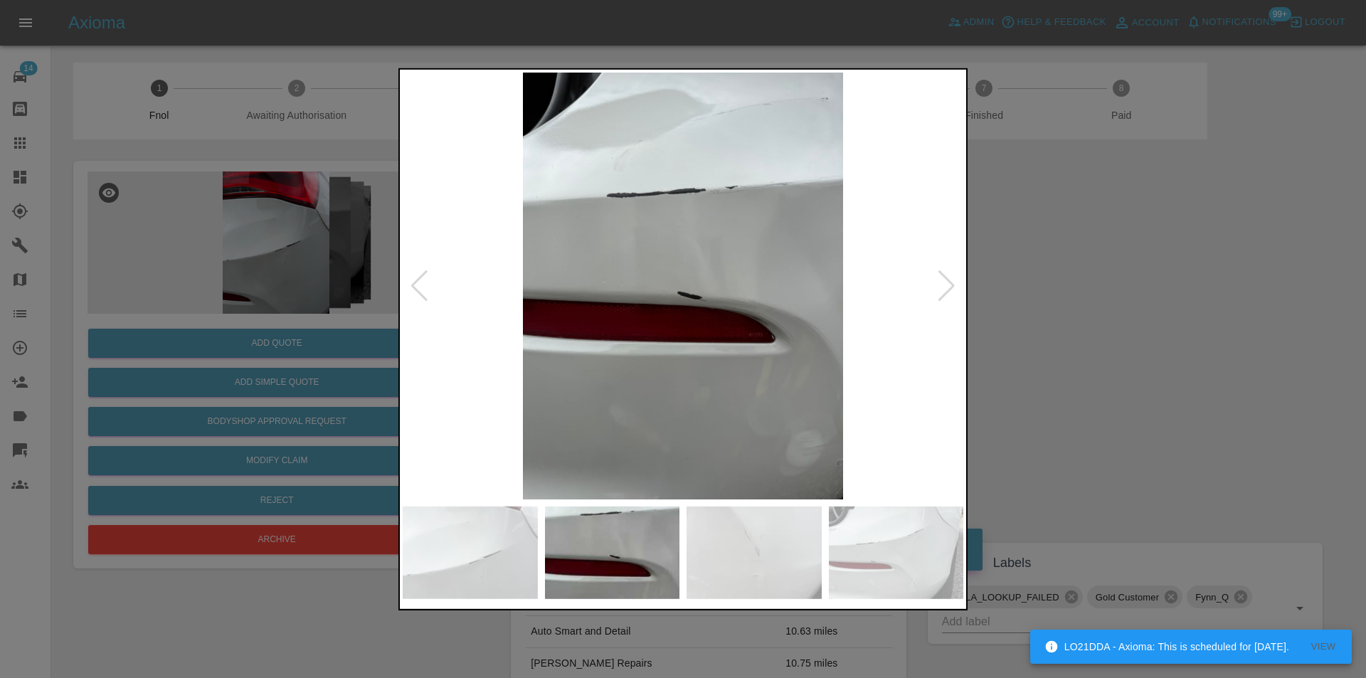
click at [945, 286] on div at bounding box center [946, 285] width 19 height 31
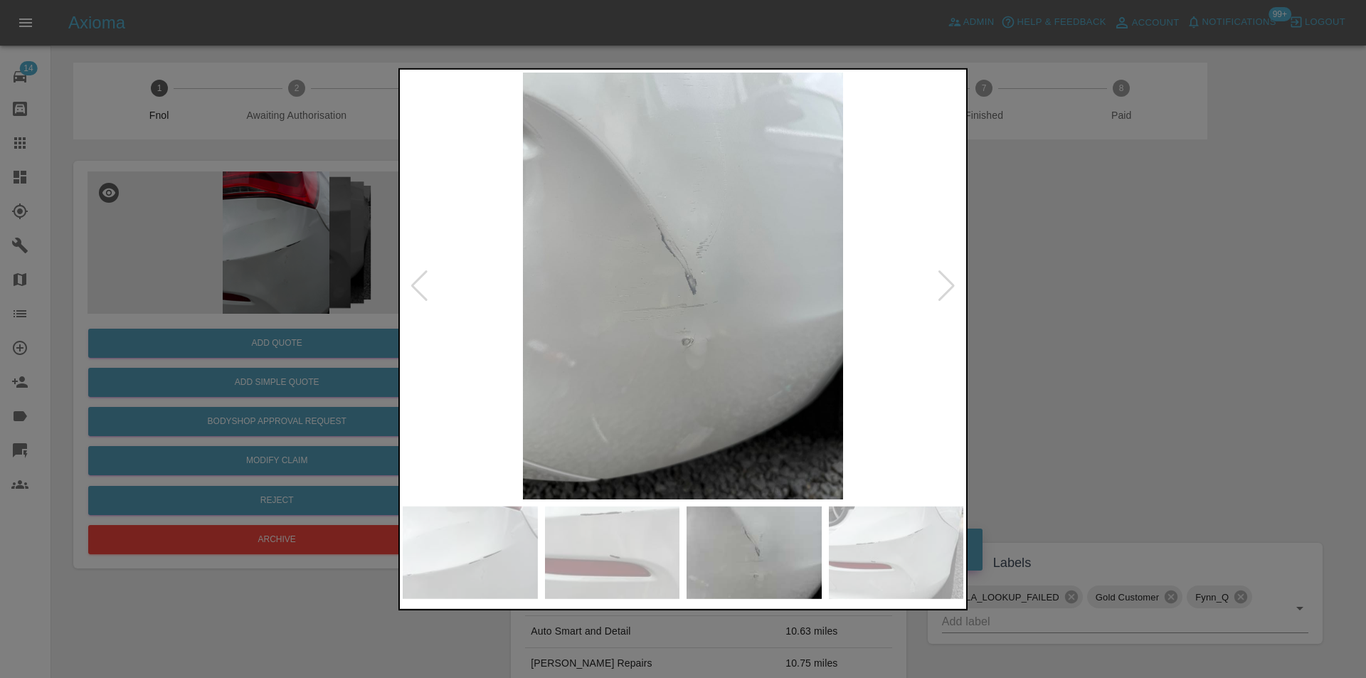
click at [945, 286] on div at bounding box center [946, 285] width 19 height 31
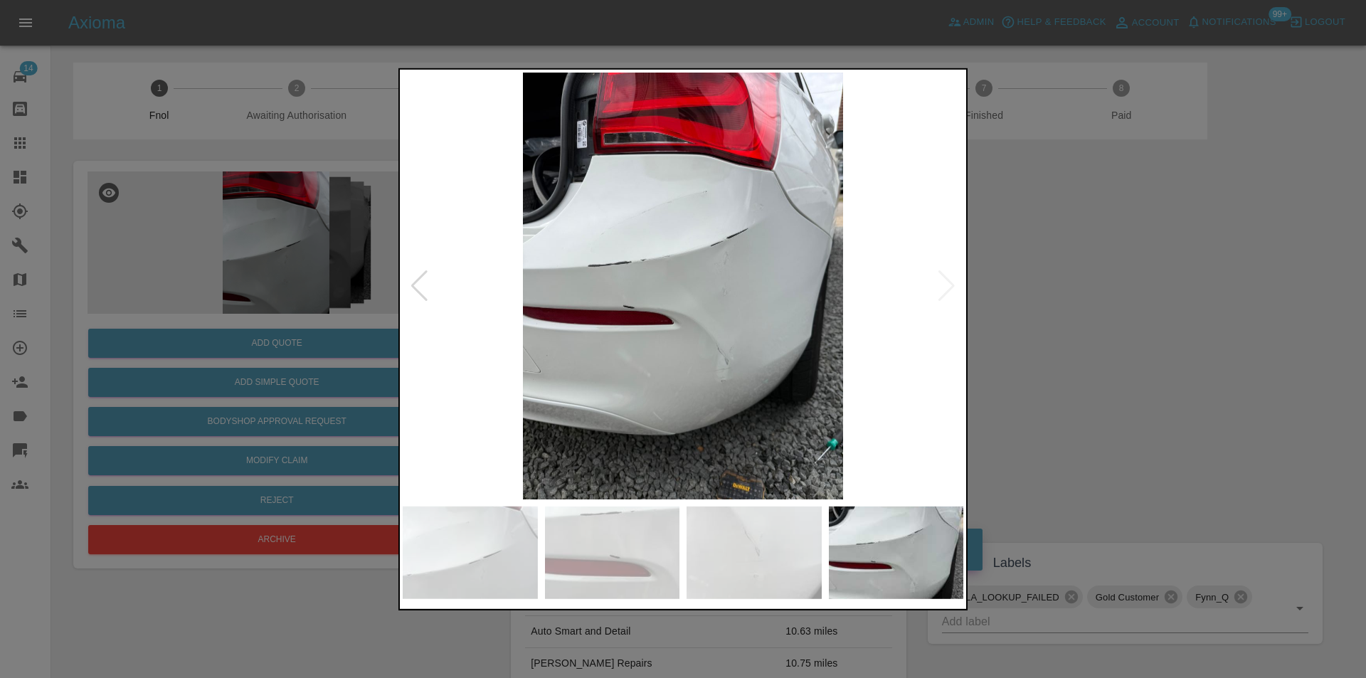
drag, startPoint x: 1104, startPoint y: 308, endPoint x: 832, endPoint y: 356, distance: 276.6
click at [1093, 307] on div at bounding box center [683, 339] width 1366 height 678
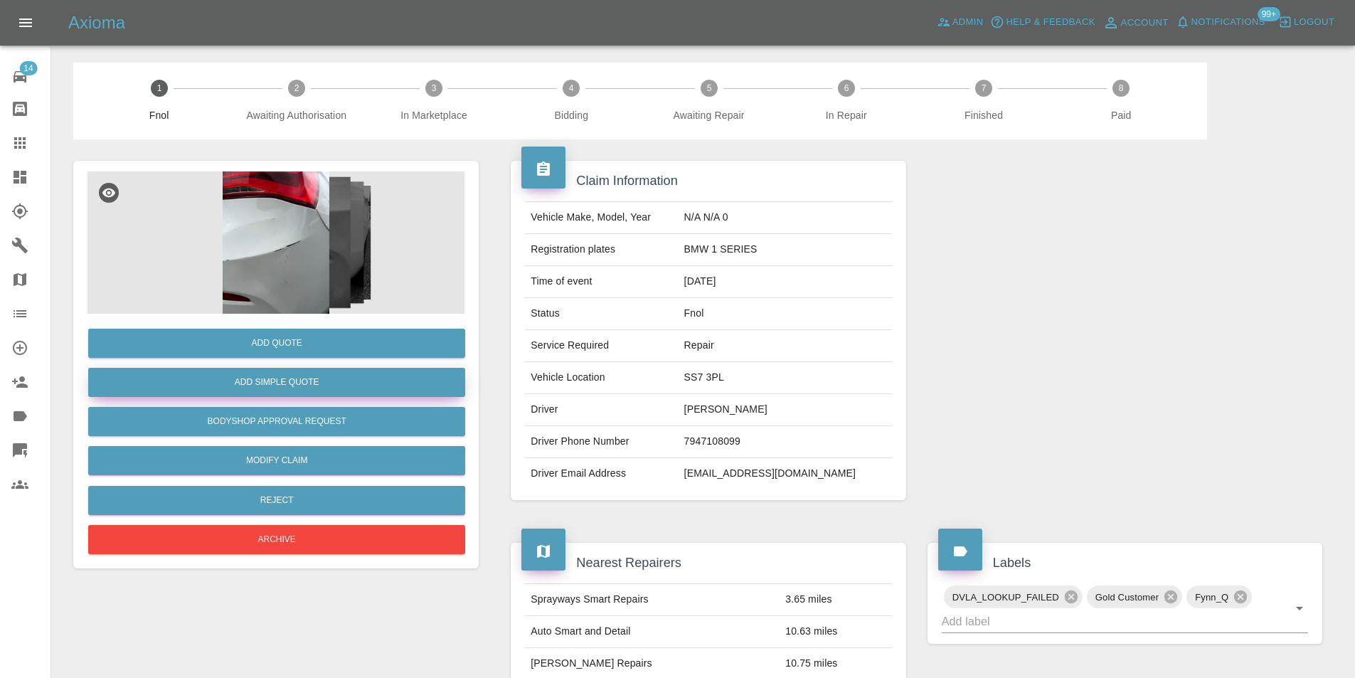
click at [386, 382] on button "Add Simple Quote" at bounding box center [276, 382] width 377 height 29
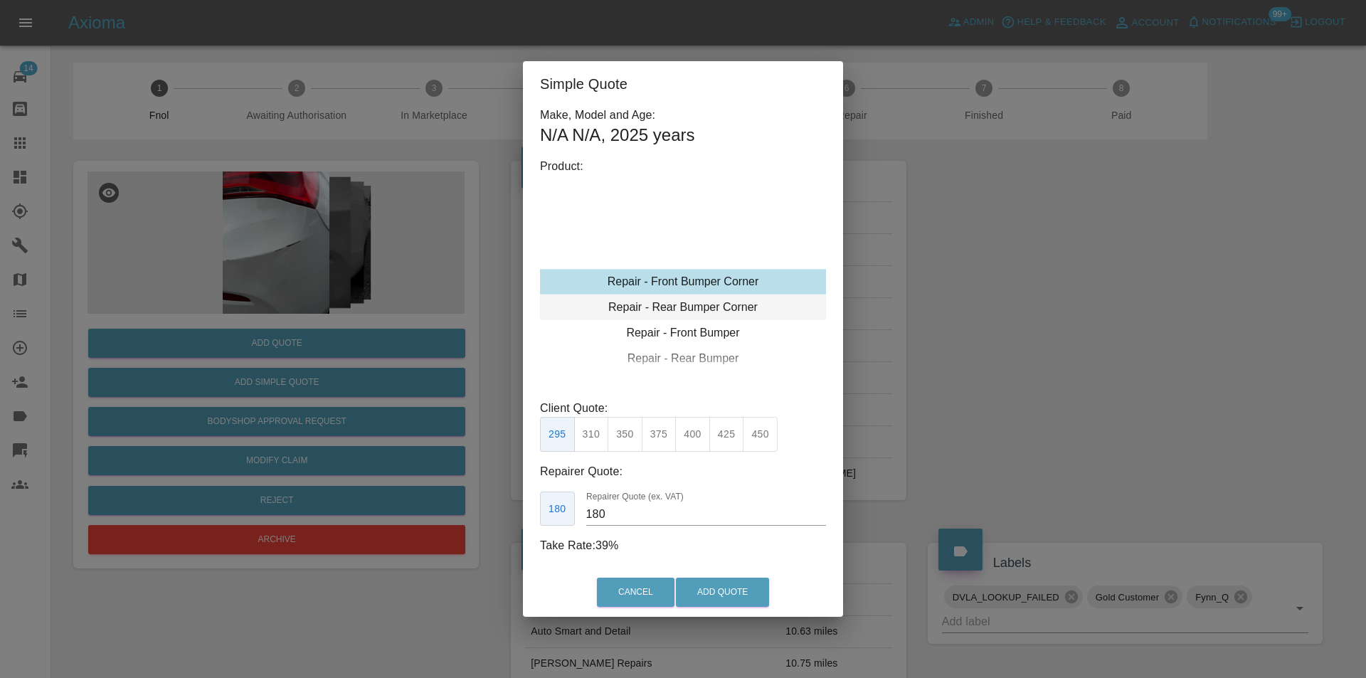
type input "120"
click at [731, 306] on div "Repair - Rear Bumper Corner" at bounding box center [683, 307] width 286 height 26
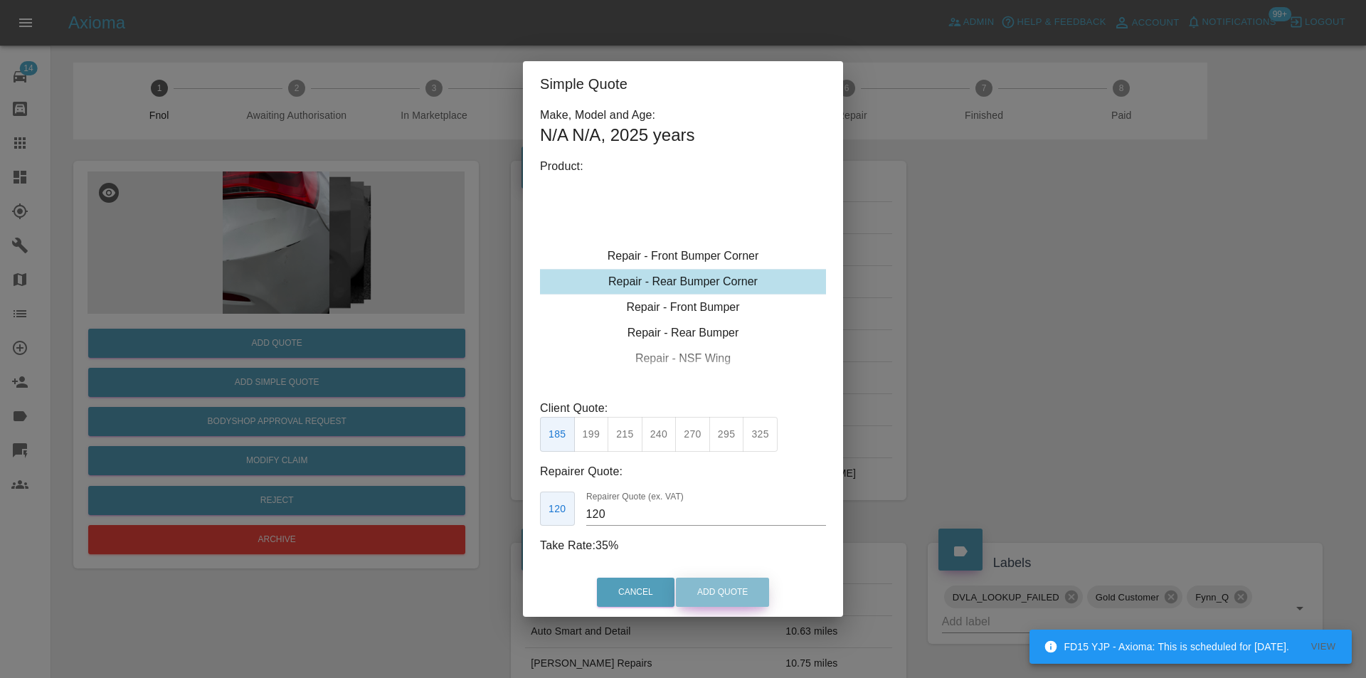
click at [716, 585] on button "Add Quote" at bounding box center [722, 592] width 93 height 29
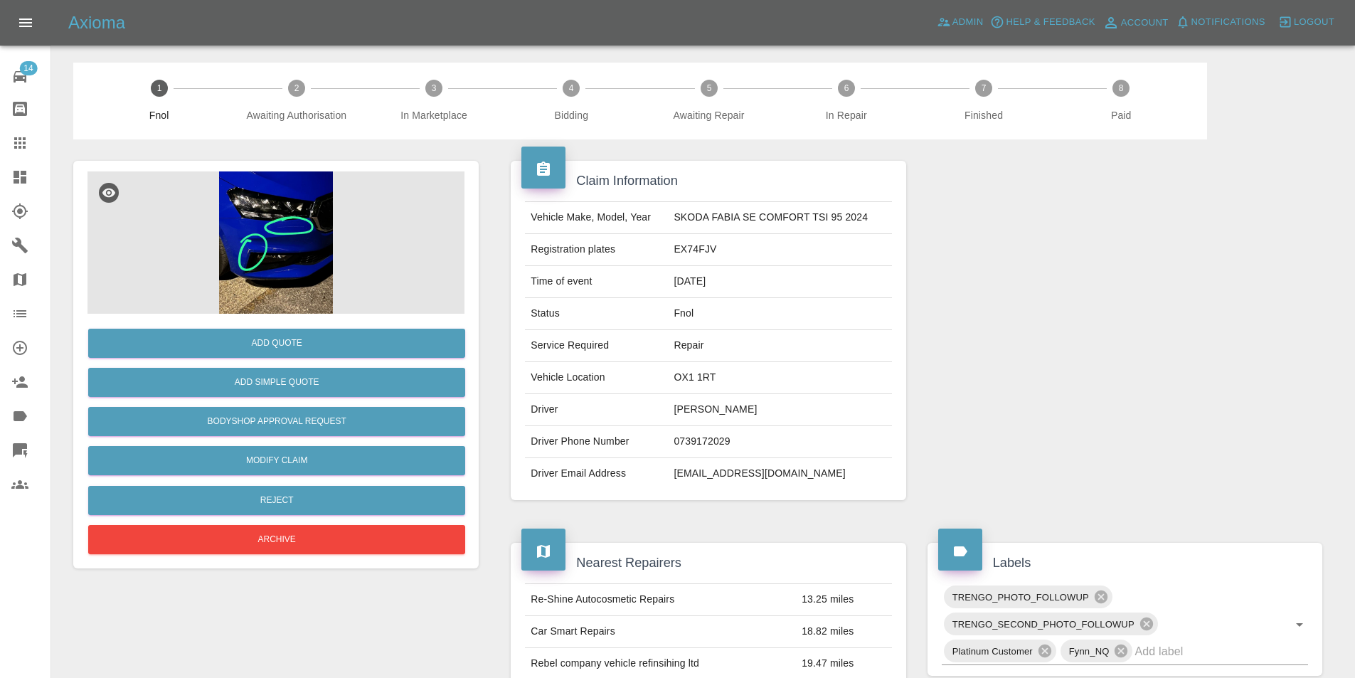
click at [273, 244] on img at bounding box center [275, 242] width 377 height 142
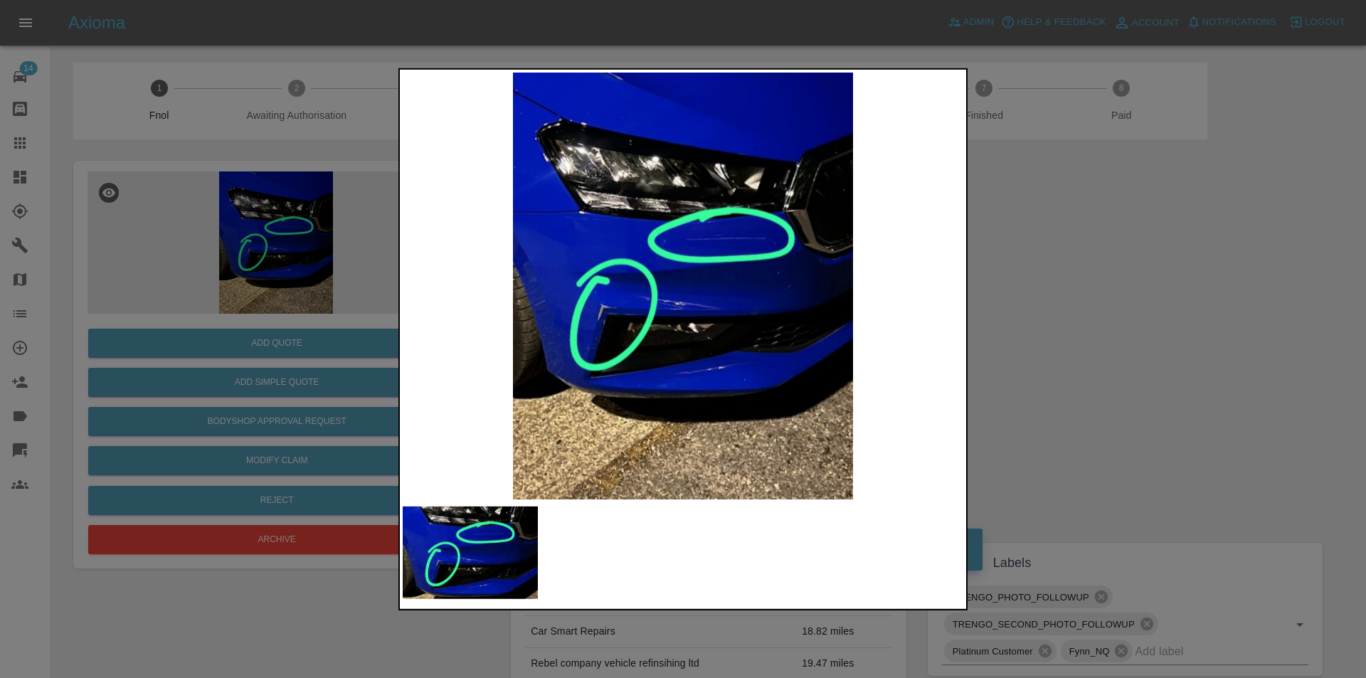
click at [1064, 328] on div at bounding box center [683, 339] width 1366 height 678
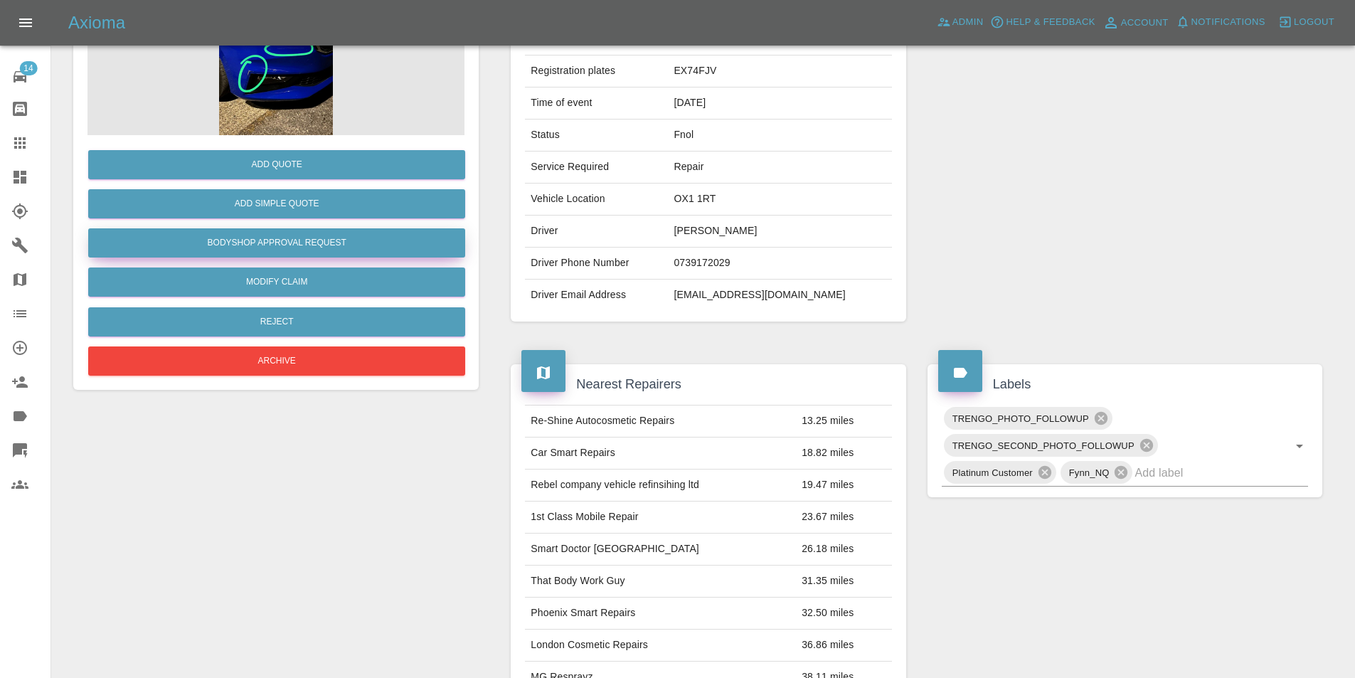
scroll to position [78, 0]
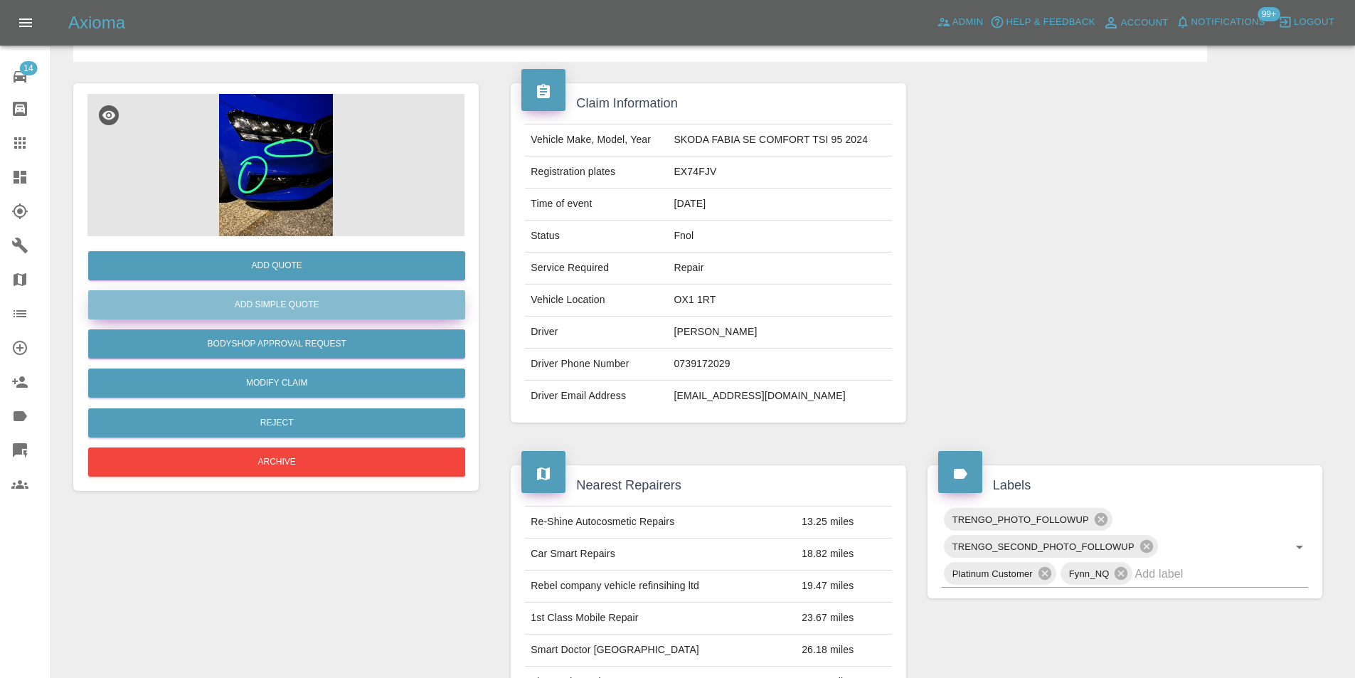
click at [297, 303] on button "Add Simple Quote" at bounding box center [276, 304] width 377 height 29
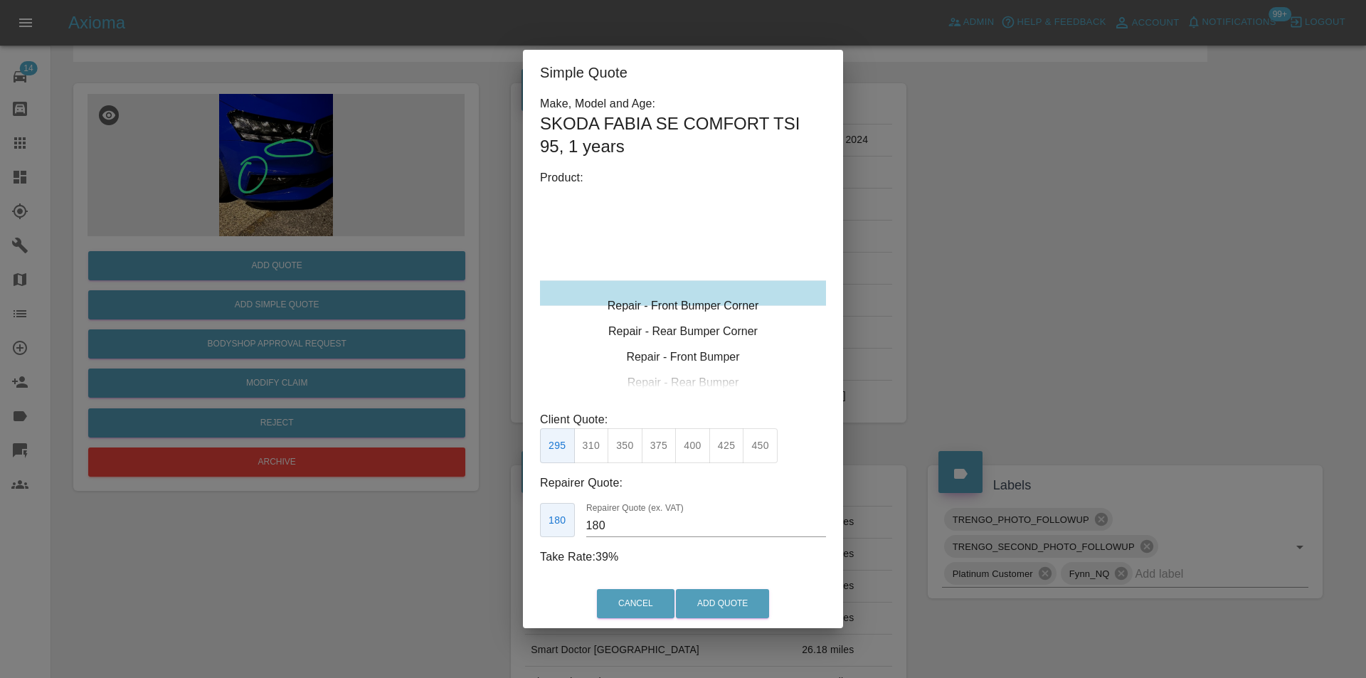
type input "120"
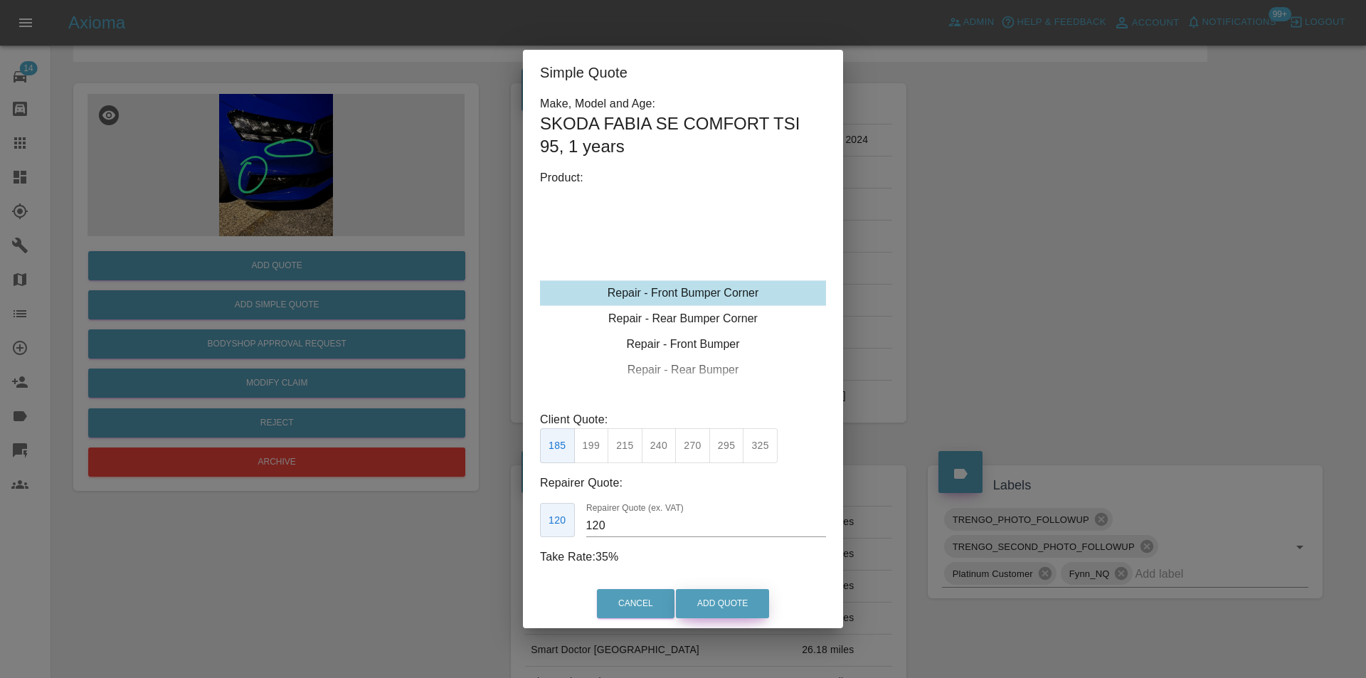
click at [716, 605] on button "Add Quote" at bounding box center [722, 603] width 93 height 29
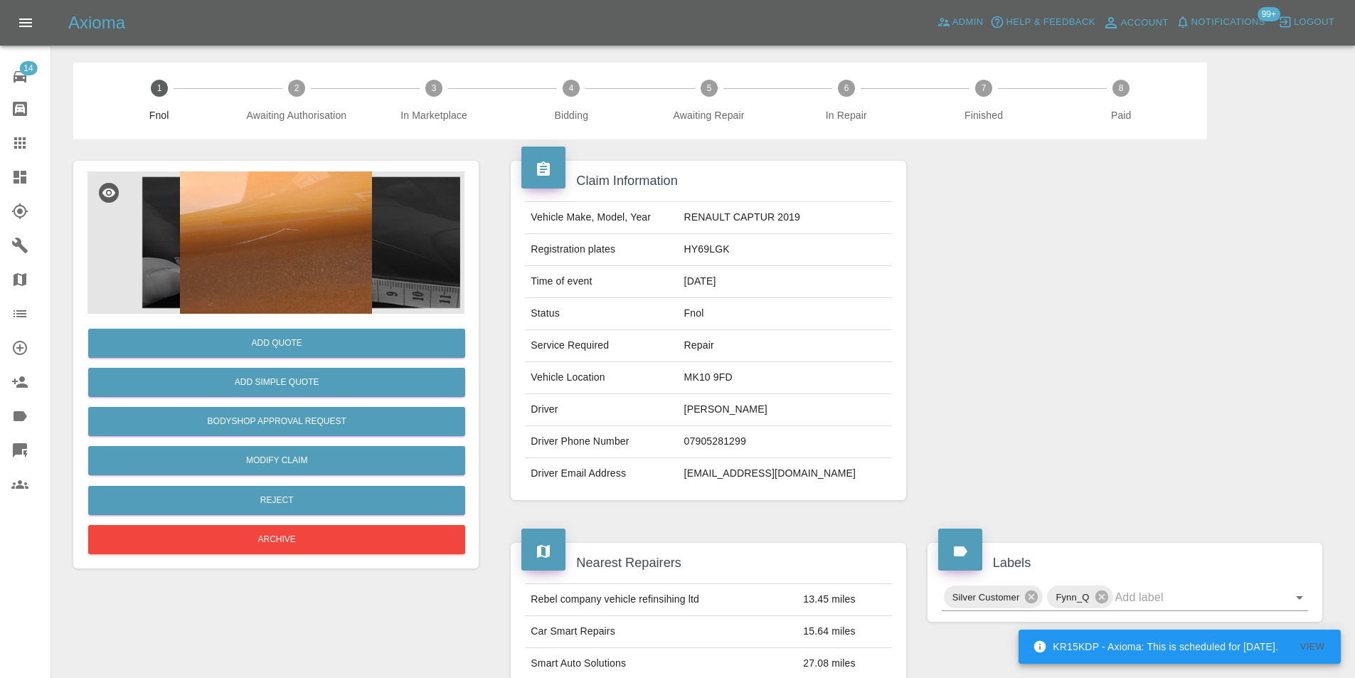
click at [334, 247] on img at bounding box center [275, 242] width 377 height 142
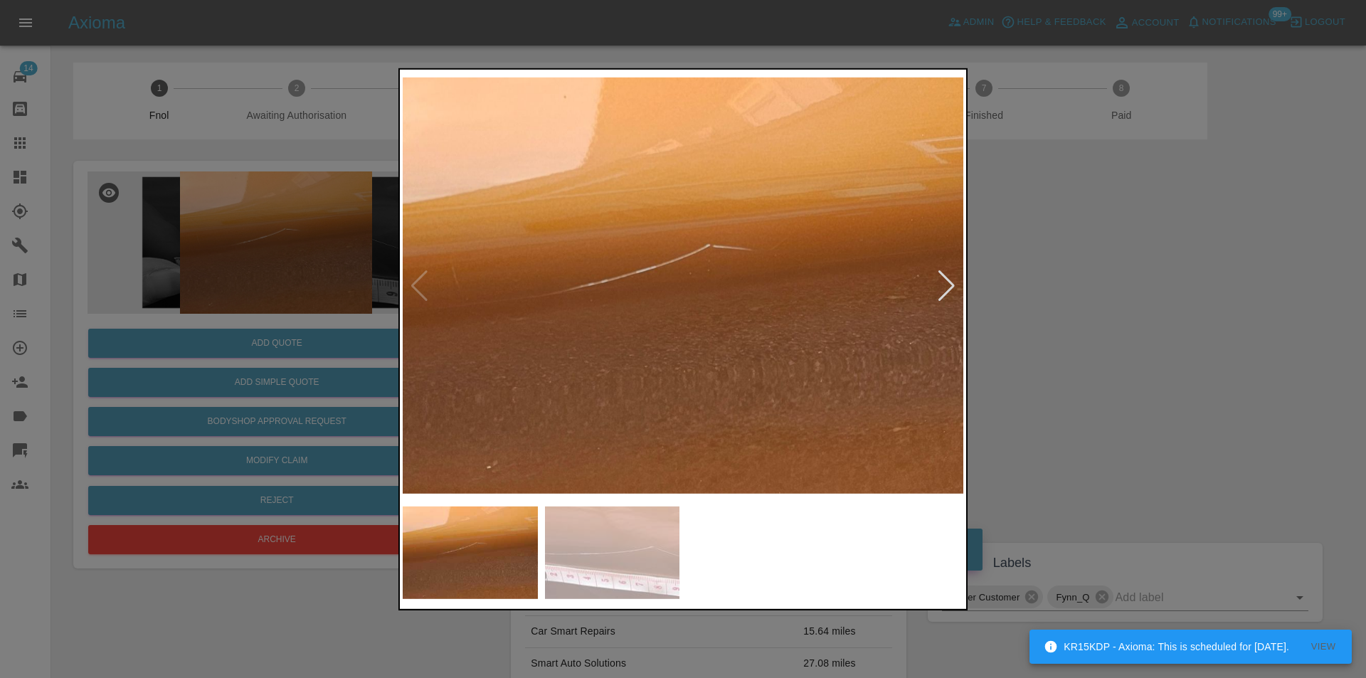
click at [946, 280] on div at bounding box center [946, 285] width 19 height 31
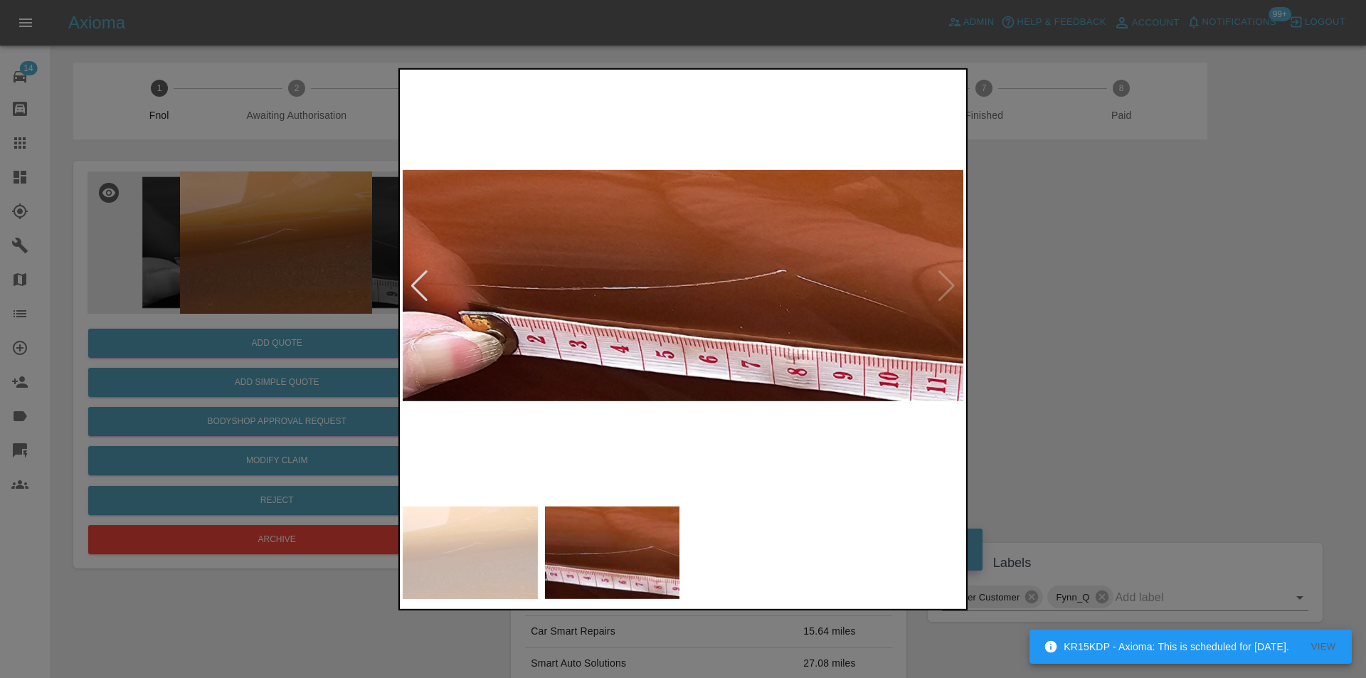
click at [947, 281] on img at bounding box center [683, 285] width 561 height 427
click at [955, 281] on img at bounding box center [683, 285] width 561 height 427
drag, startPoint x: 1071, startPoint y: 297, endPoint x: 968, endPoint y: 342, distance: 112.7
click at [1071, 297] on div at bounding box center [683, 339] width 1366 height 678
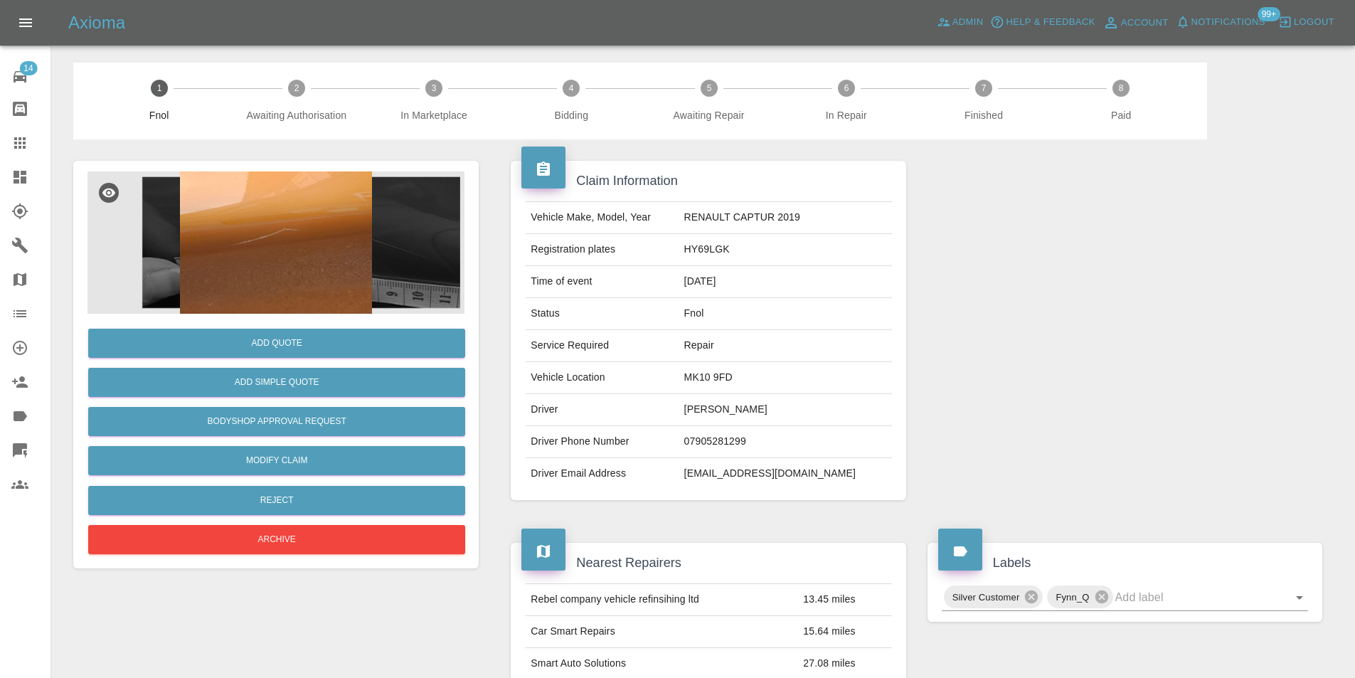
click at [297, 238] on img at bounding box center [275, 242] width 377 height 142
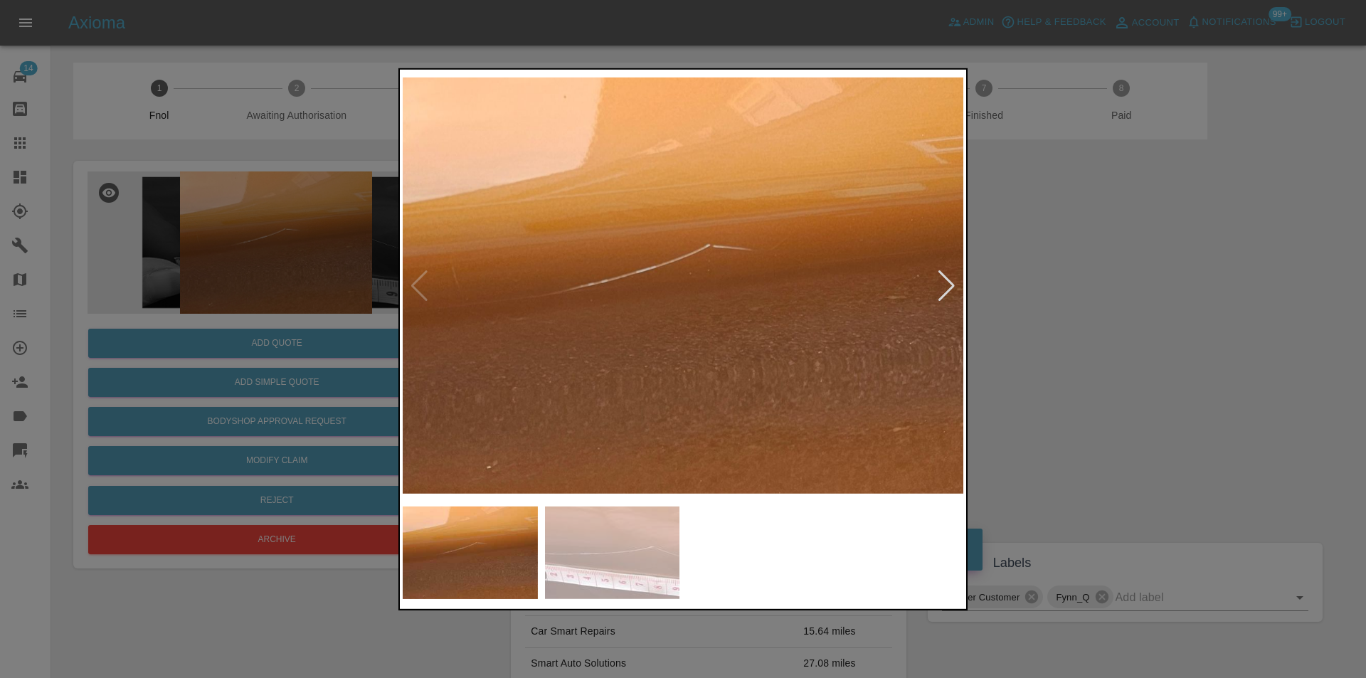
click at [951, 286] on div at bounding box center [946, 285] width 19 height 31
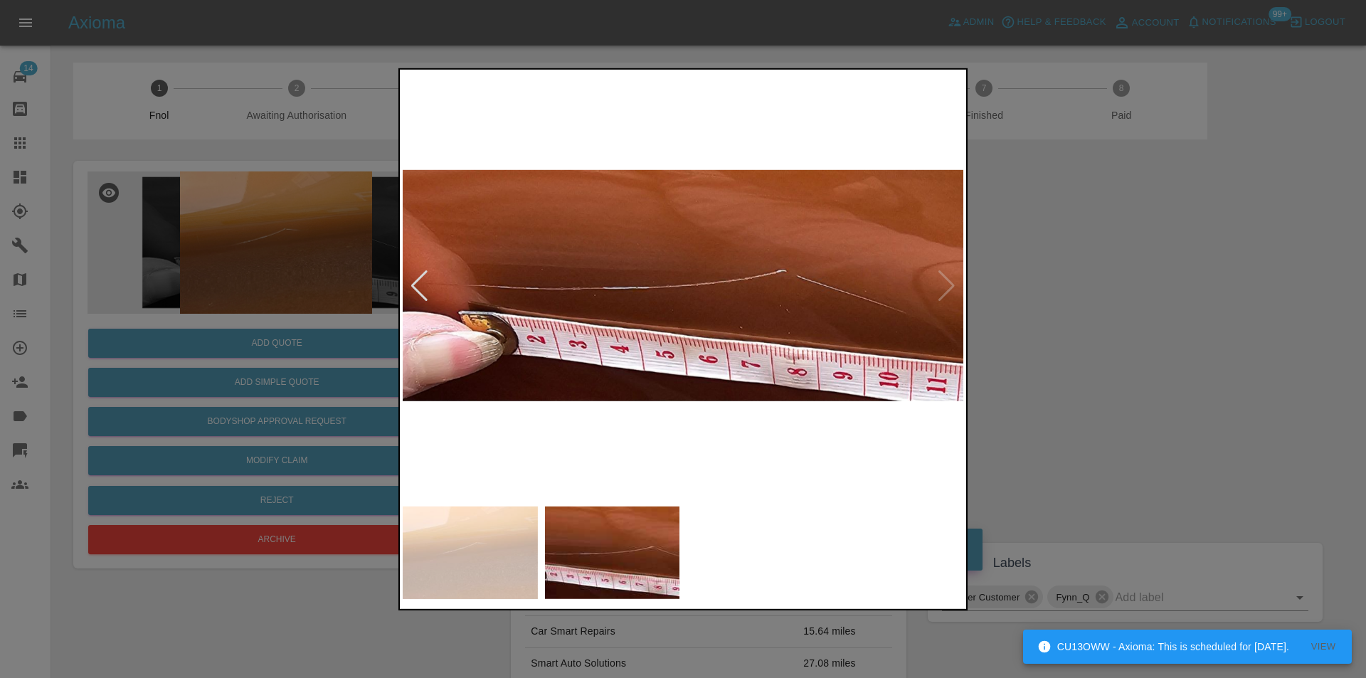
click at [951, 286] on img at bounding box center [683, 285] width 561 height 427
click at [1095, 302] on div at bounding box center [683, 339] width 1366 height 678
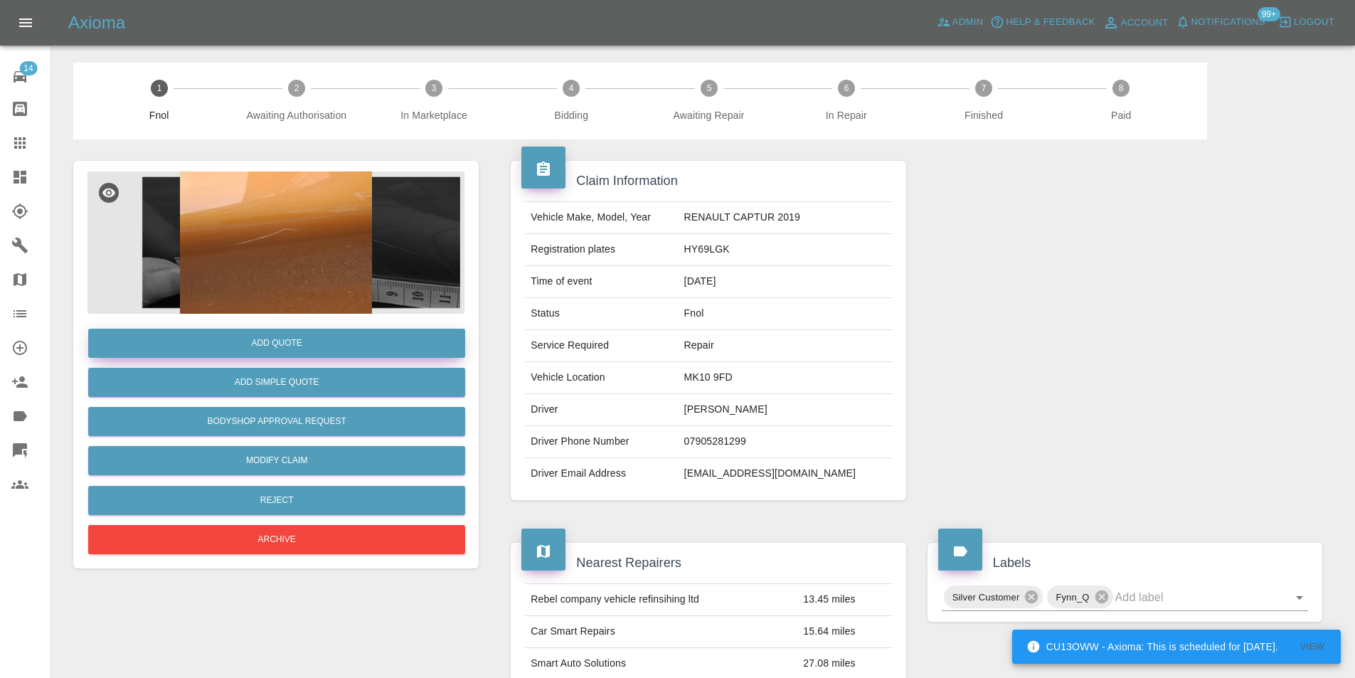
click at [240, 342] on button "Add Quote" at bounding box center [276, 343] width 377 height 29
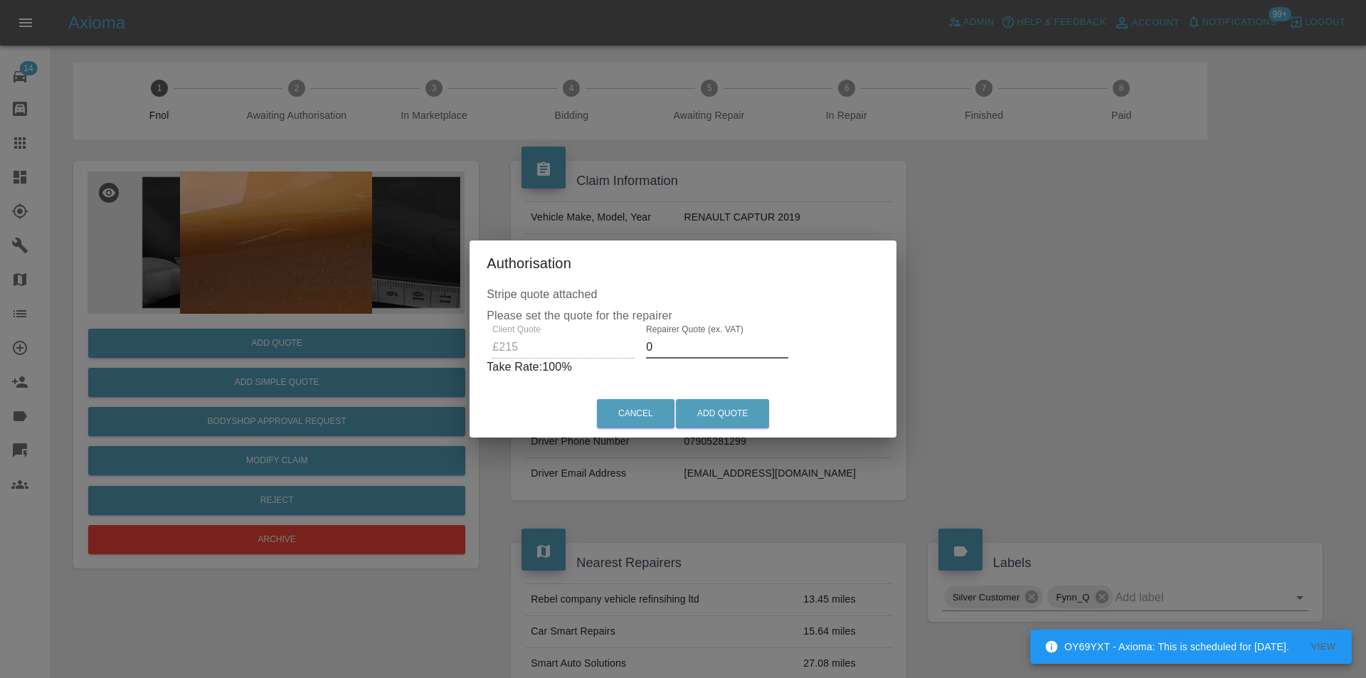
click at [683, 349] on input "0" at bounding box center [717, 347] width 142 height 23
type input "0135"
click at [735, 416] on button "Add Quote" at bounding box center [722, 413] width 93 height 29
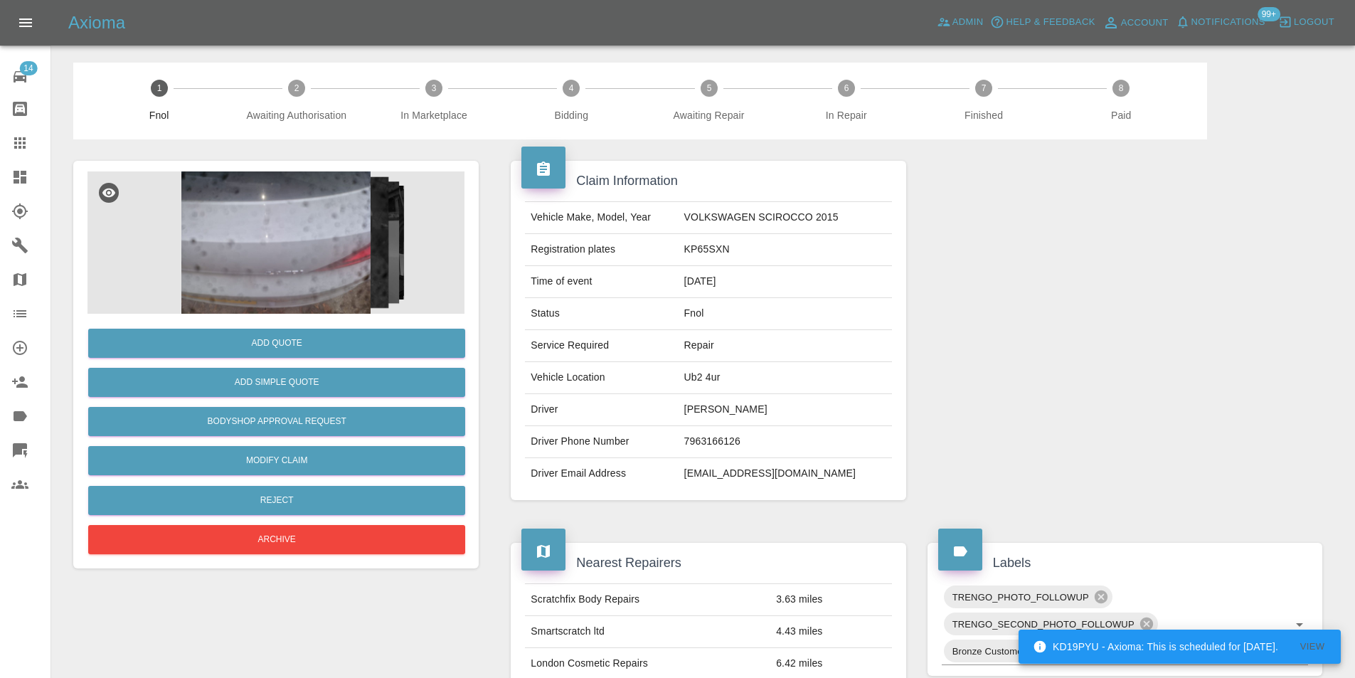
click at [234, 231] on img at bounding box center [275, 242] width 377 height 142
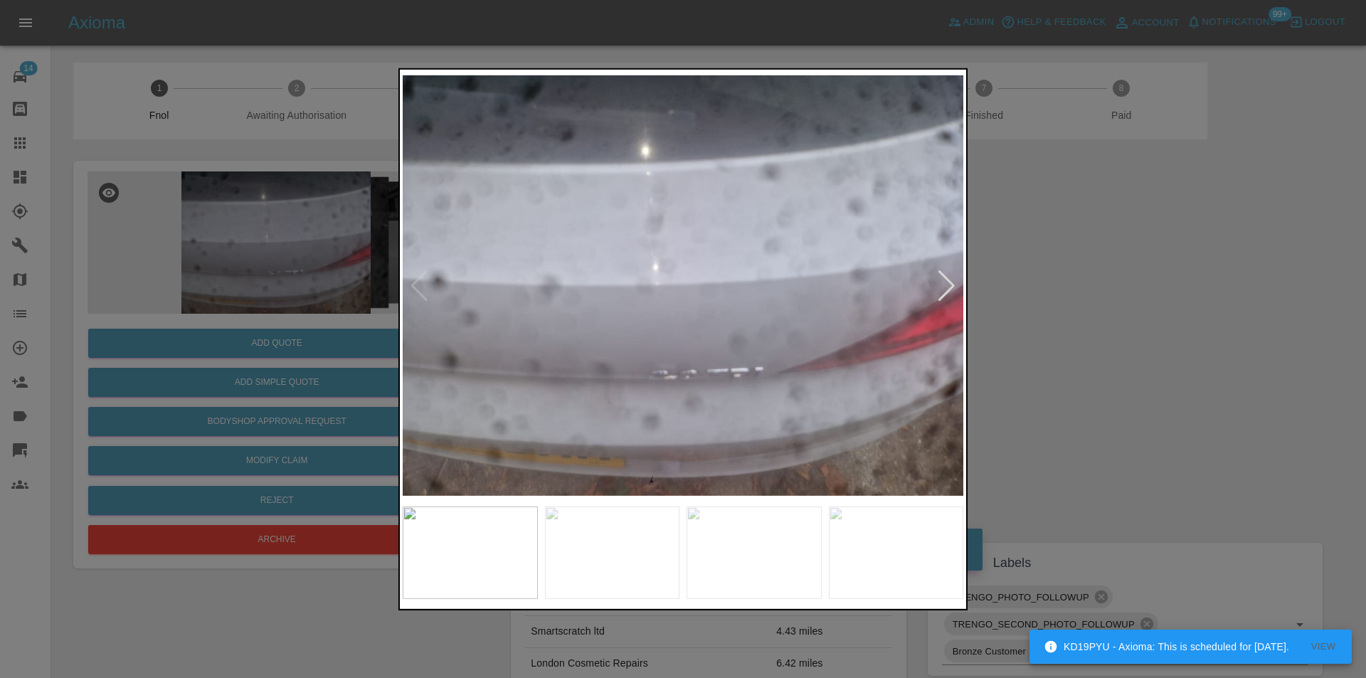
click at [952, 279] on div at bounding box center [946, 285] width 19 height 31
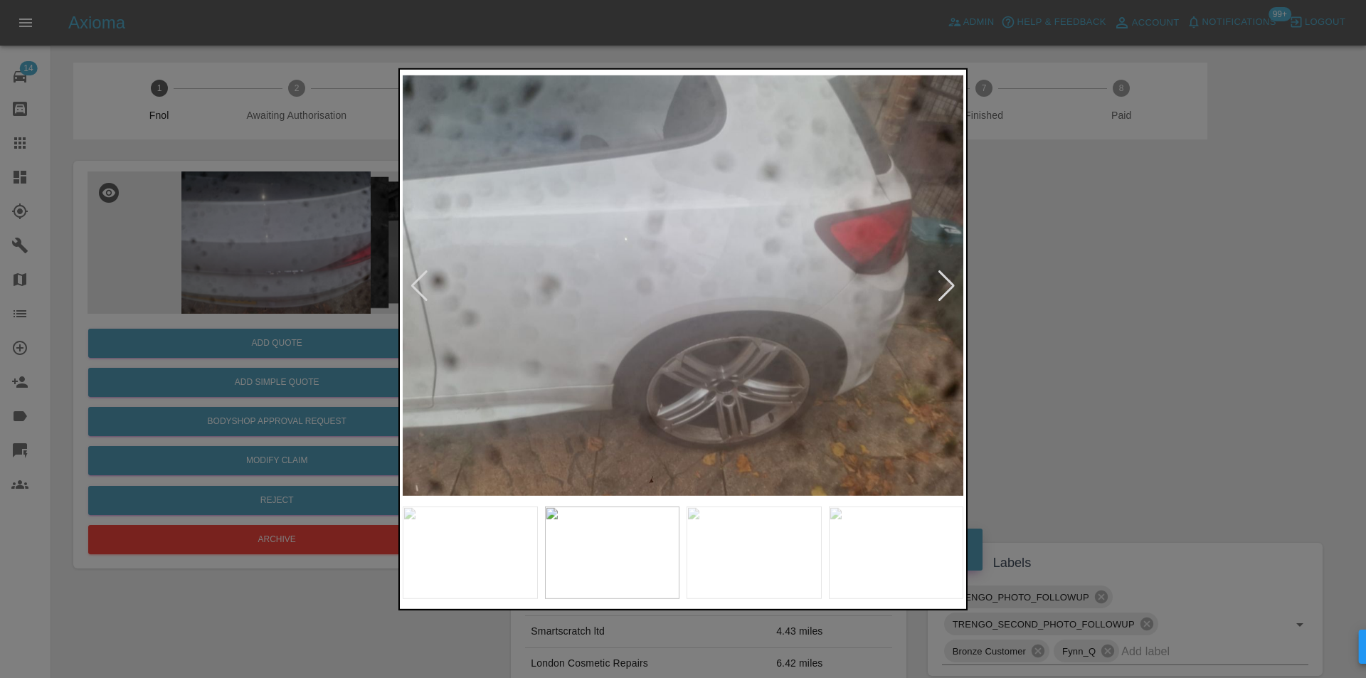
click at [952, 279] on div at bounding box center [946, 285] width 19 height 31
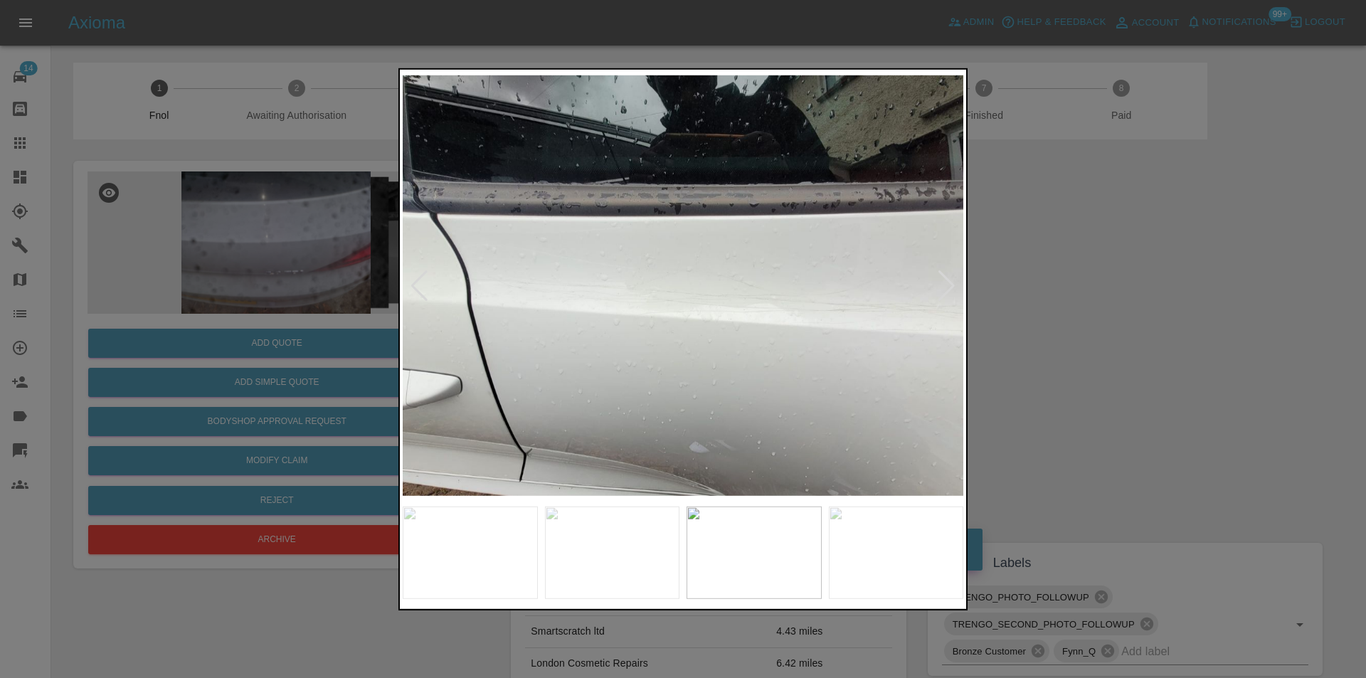
click at [952, 279] on div at bounding box center [946, 285] width 19 height 31
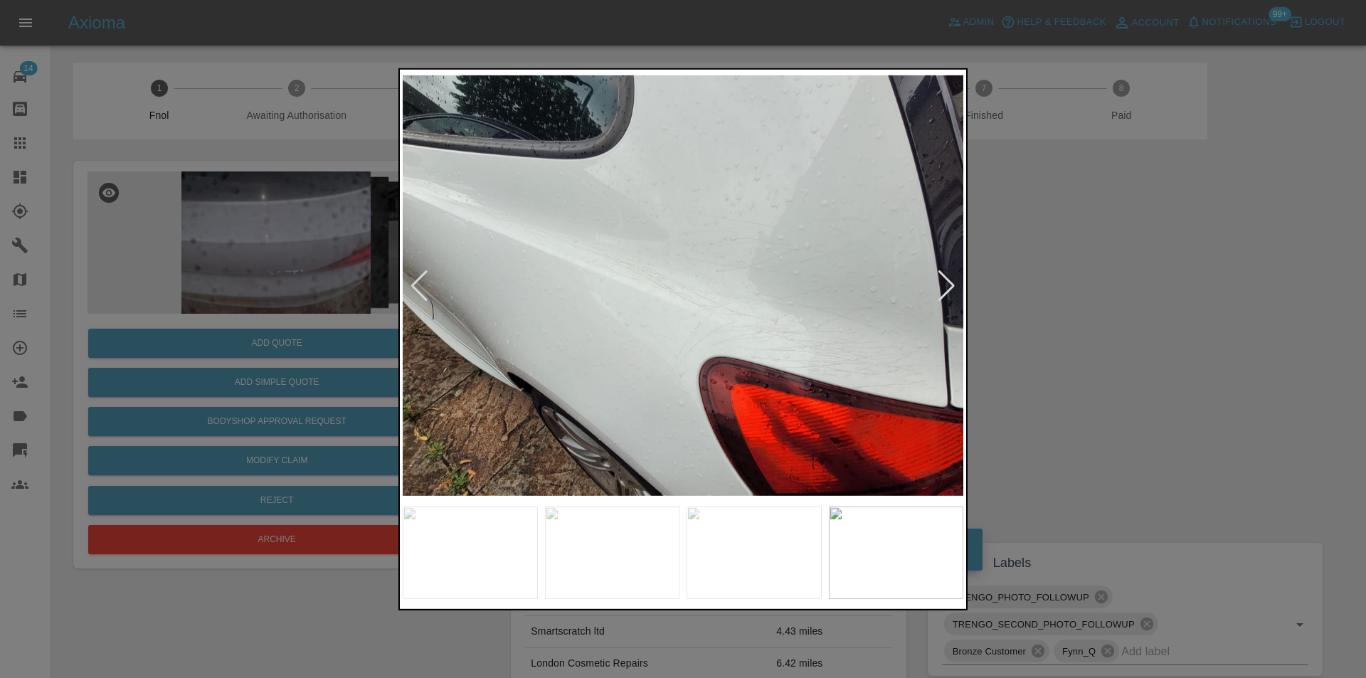
click at [952, 279] on div at bounding box center [946, 285] width 19 height 31
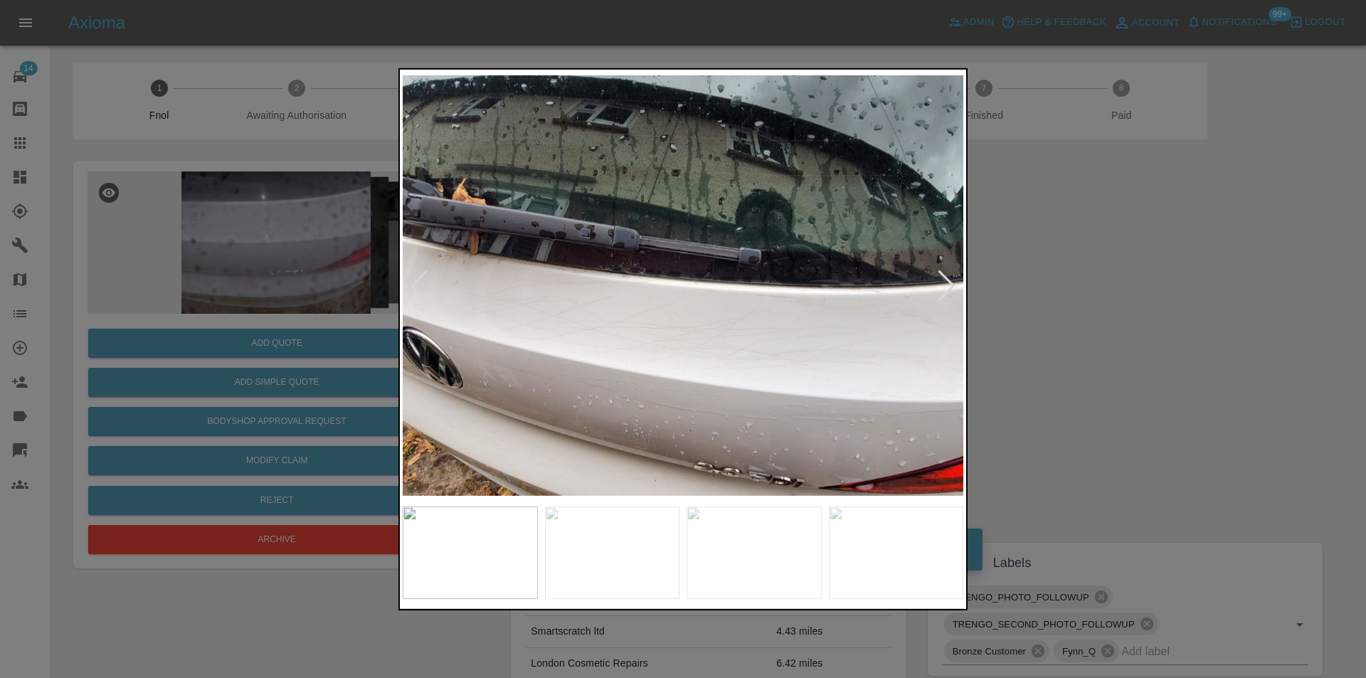
click at [1120, 272] on div at bounding box center [683, 339] width 1366 height 678
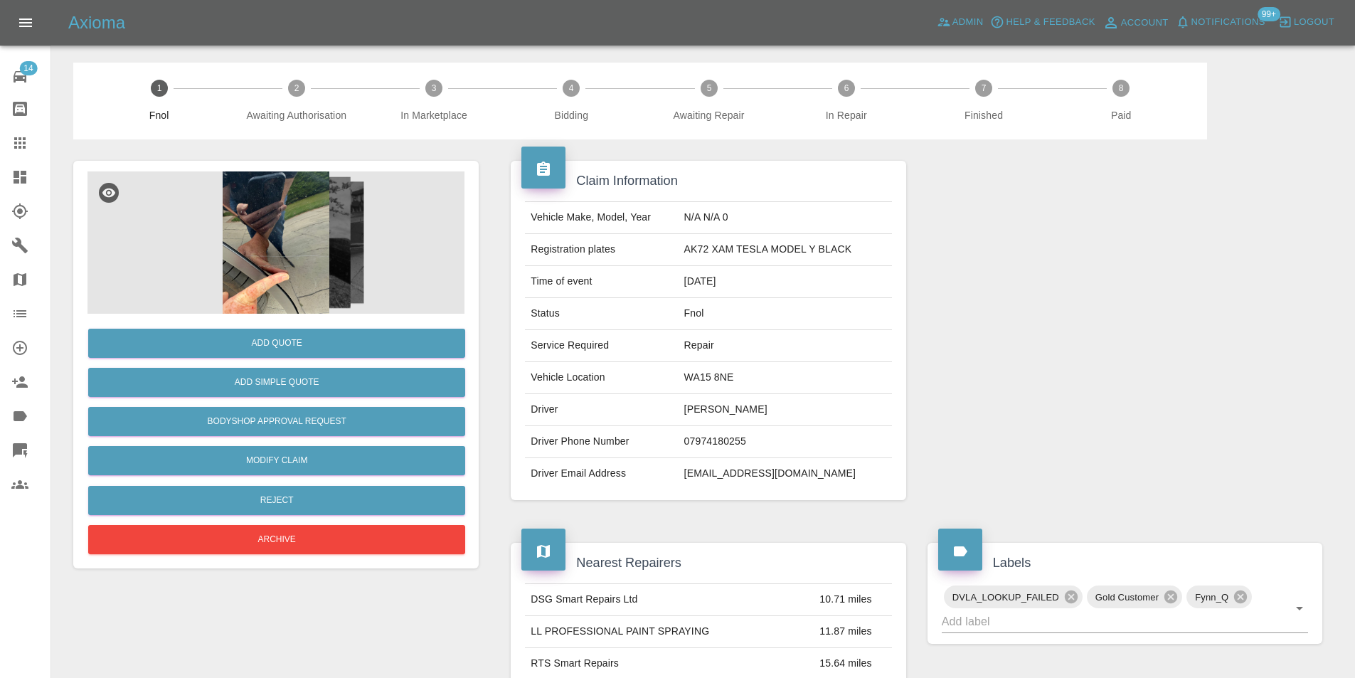
click at [306, 223] on img at bounding box center [275, 242] width 377 height 142
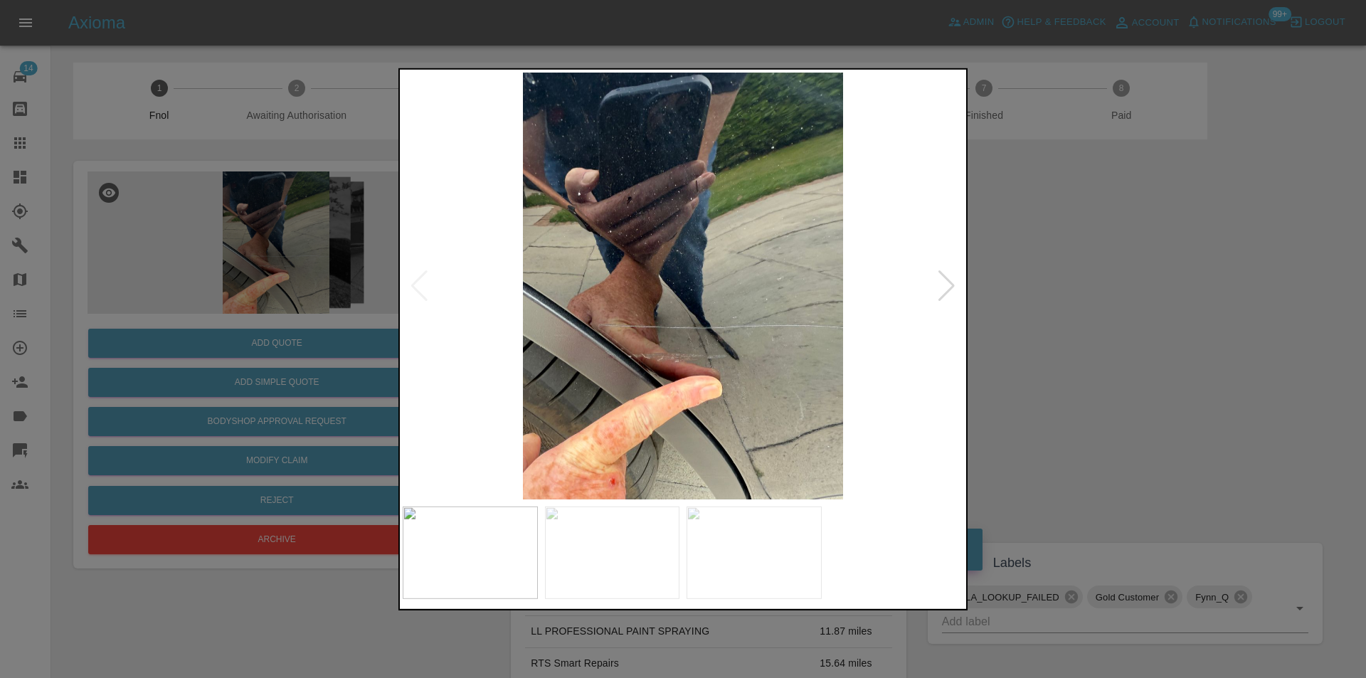
click at [945, 287] on div at bounding box center [946, 285] width 19 height 31
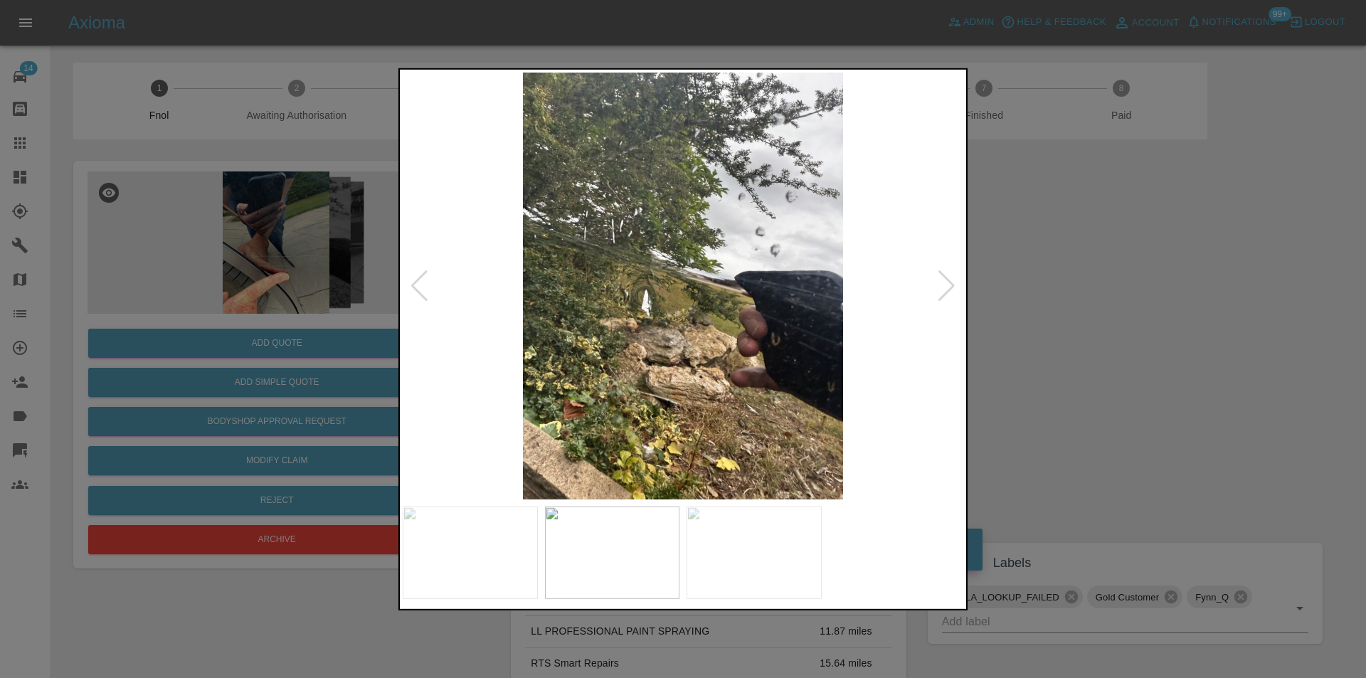
click at [945, 287] on div at bounding box center [946, 285] width 19 height 31
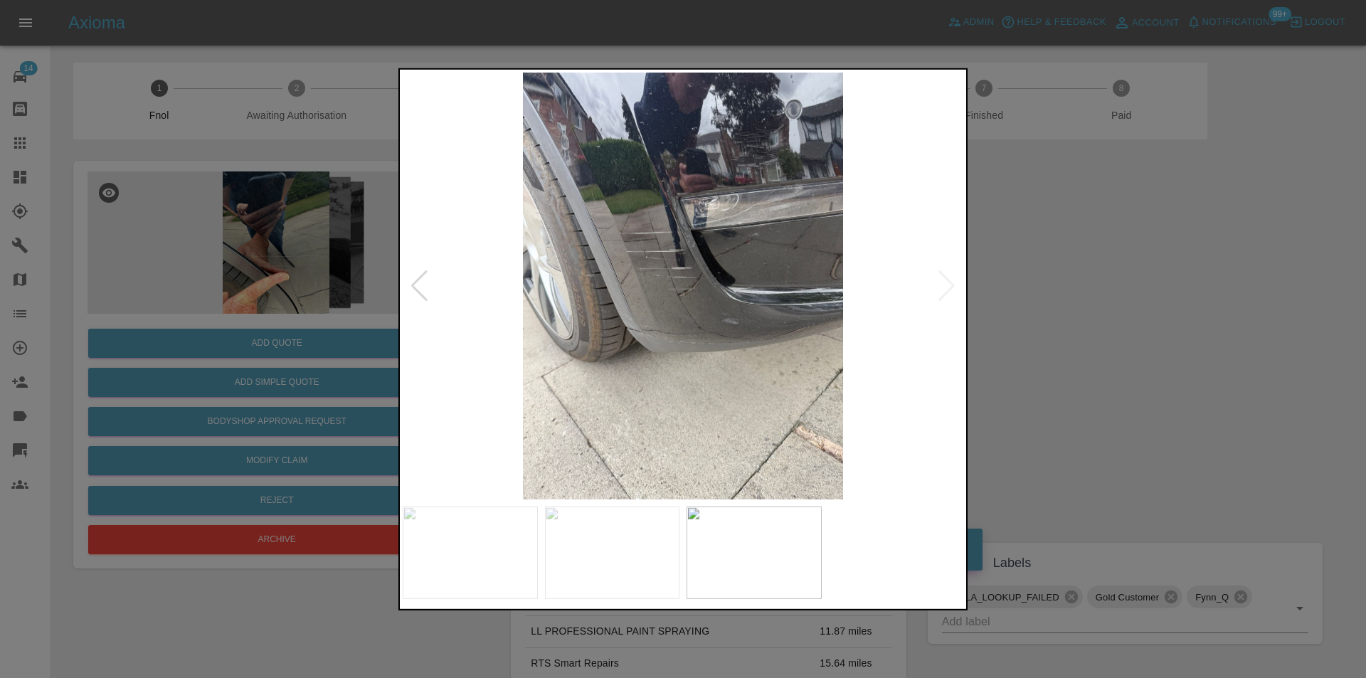
click at [945, 287] on img at bounding box center [683, 285] width 561 height 427
drag, startPoint x: 1158, startPoint y: 286, endPoint x: 1090, endPoint y: 238, distance: 83.3
click at [1151, 280] on div at bounding box center [683, 339] width 1366 height 678
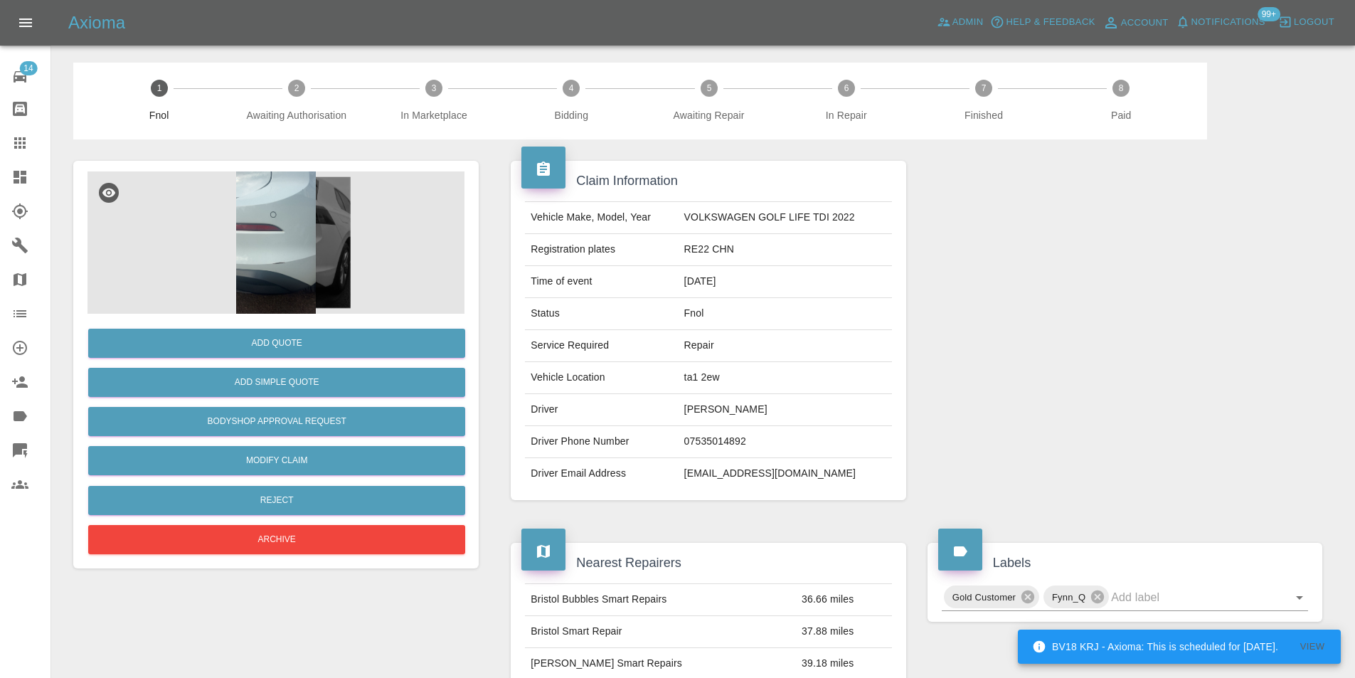
click at [282, 213] on img at bounding box center [275, 242] width 377 height 142
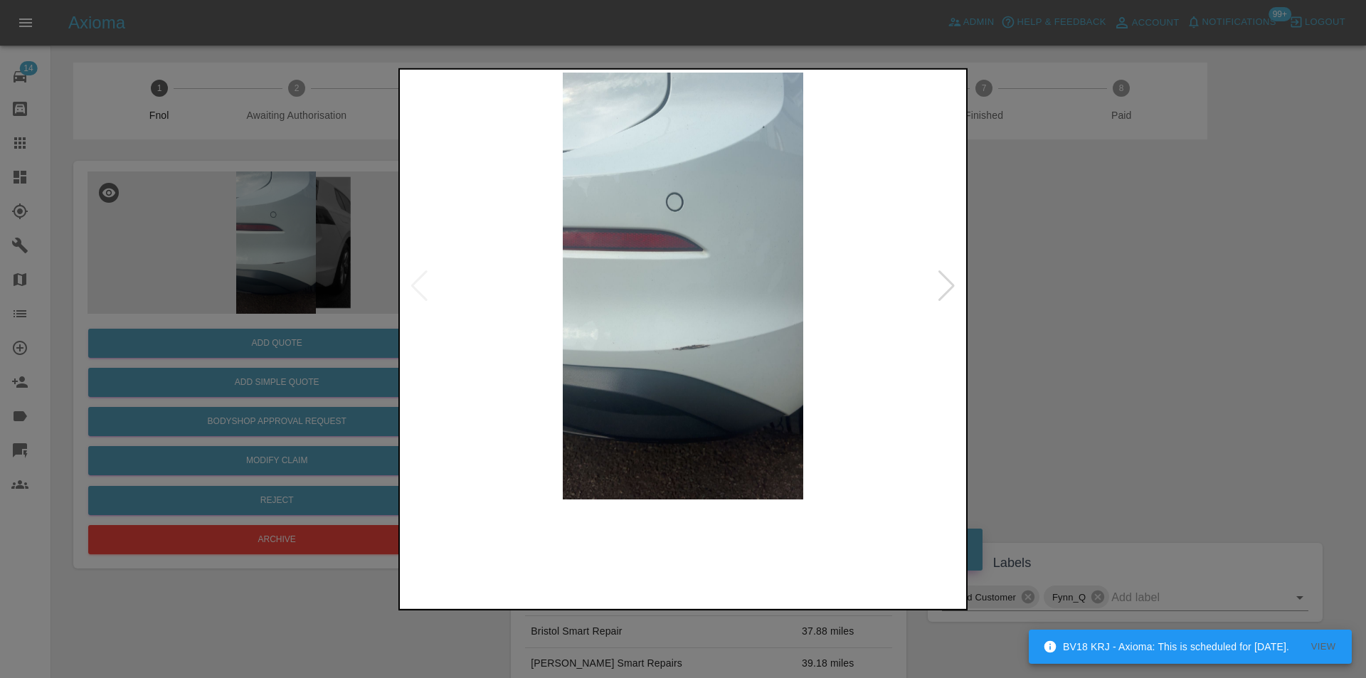
click at [958, 287] on img at bounding box center [683, 285] width 561 height 427
click at [940, 286] on div at bounding box center [946, 285] width 19 height 31
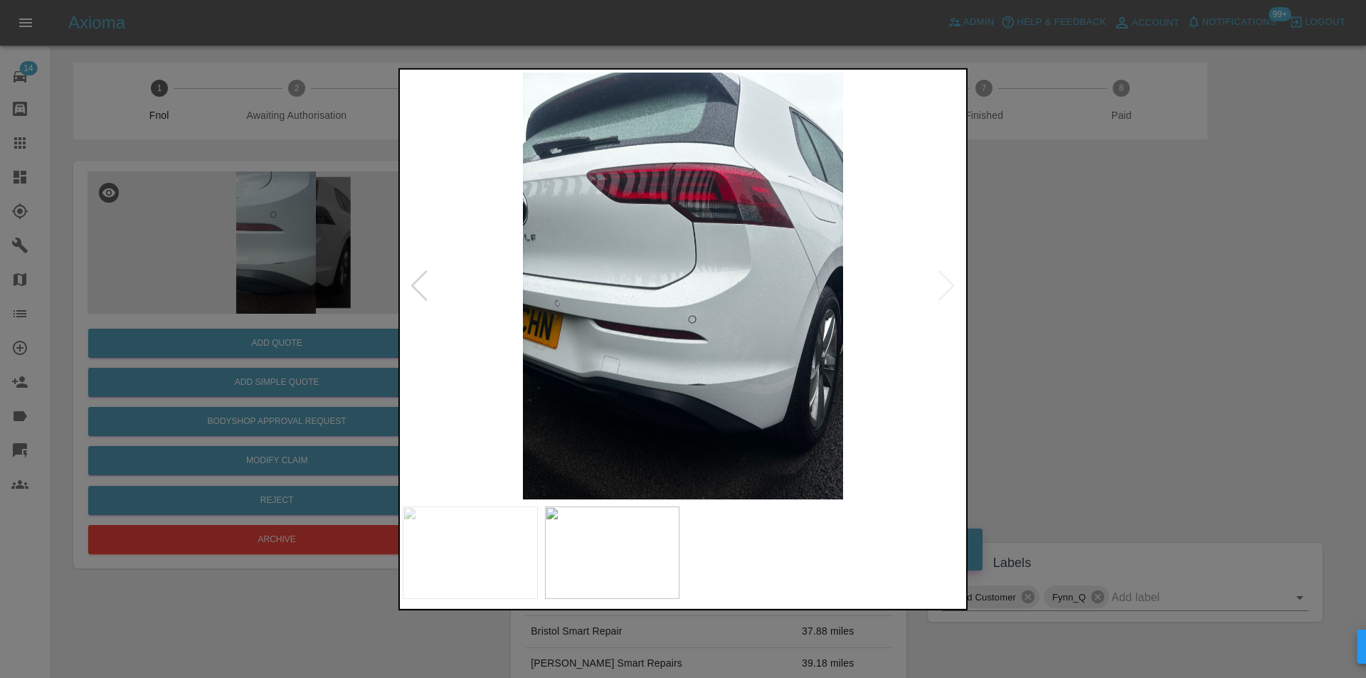
click at [1096, 317] on div at bounding box center [683, 339] width 1366 height 678
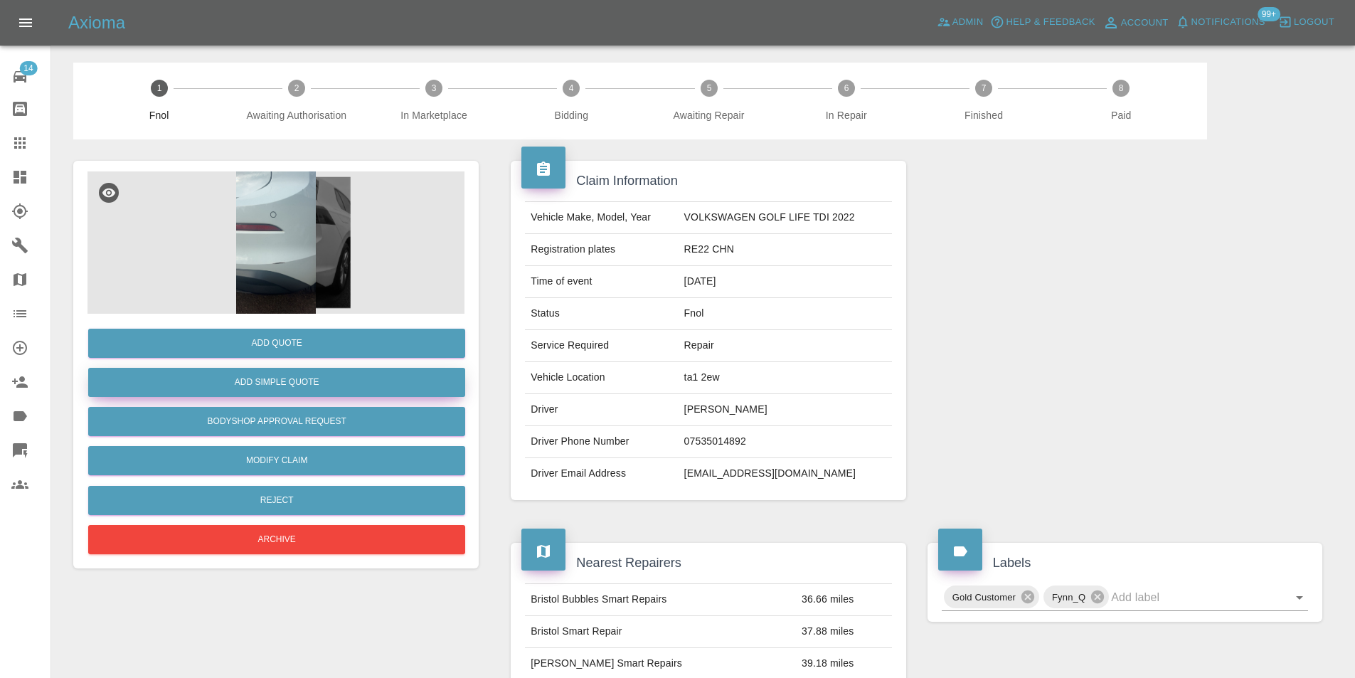
click at [356, 370] on button "Add Simple Quote" at bounding box center [276, 382] width 377 height 29
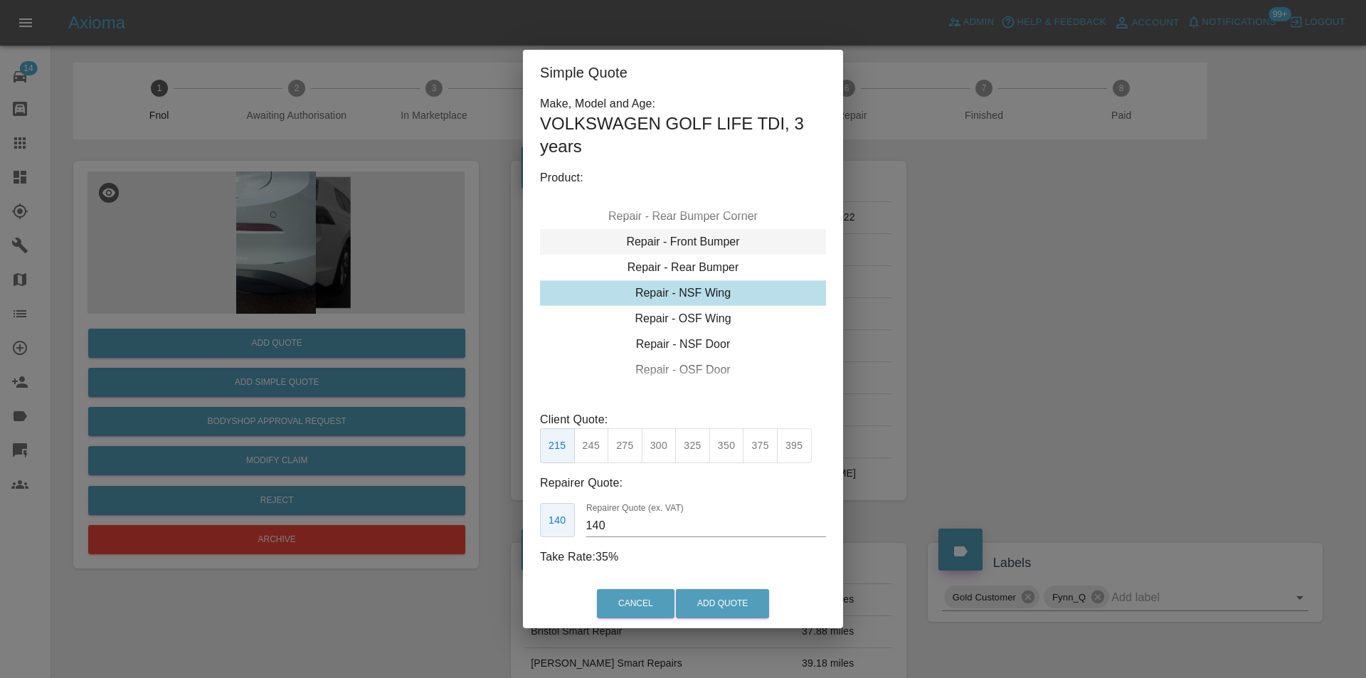
click at [724, 244] on div "Repair - Front Bumper" at bounding box center [683, 242] width 286 height 26
click at [723, 260] on div "Repair - Rear Bumper Corner" at bounding box center [683, 268] width 286 height 26
type input "120"
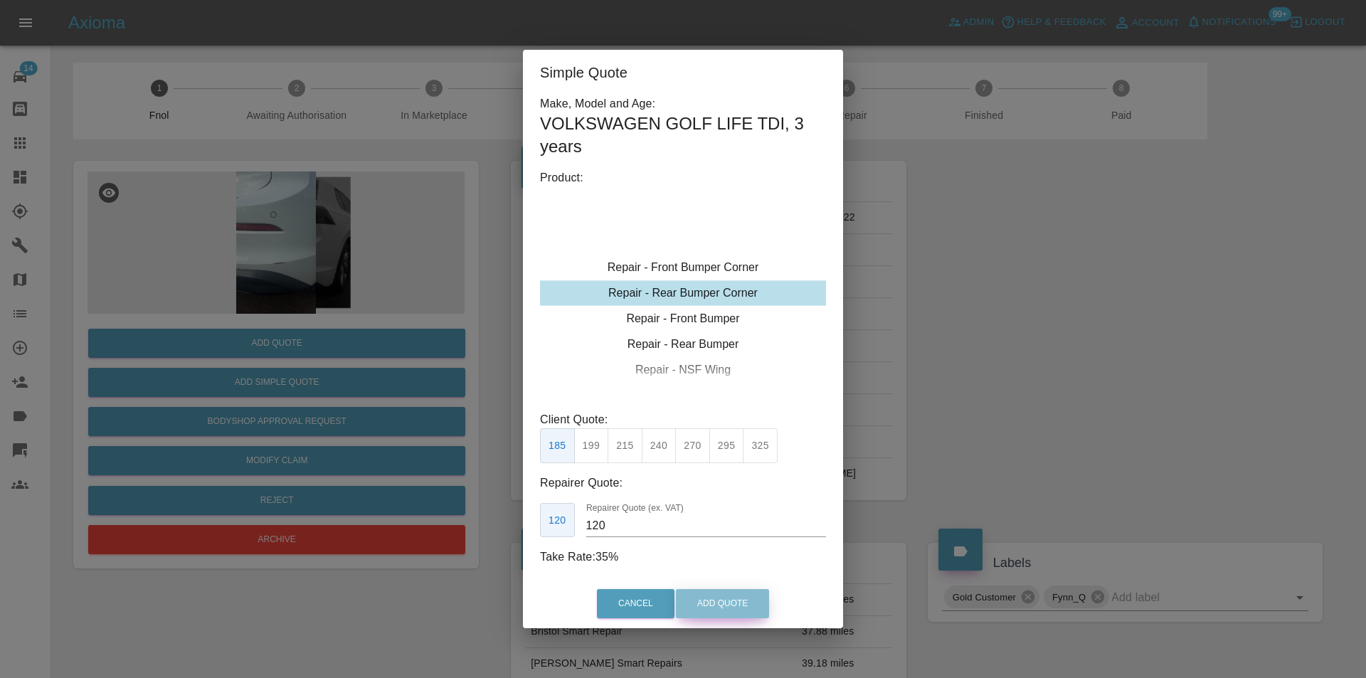
click at [754, 607] on button "Add Quote" at bounding box center [722, 603] width 93 height 29
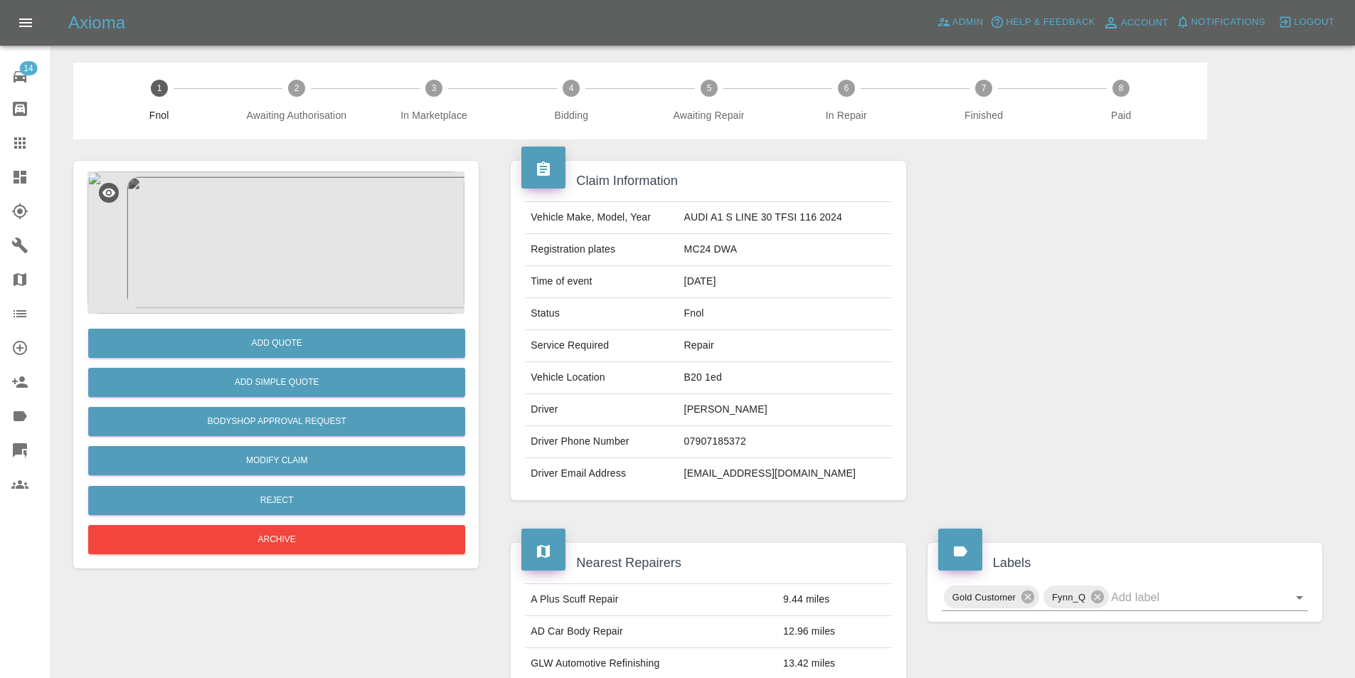
click at [290, 213] on img at bounding box center [275, 242] width 377 height 142
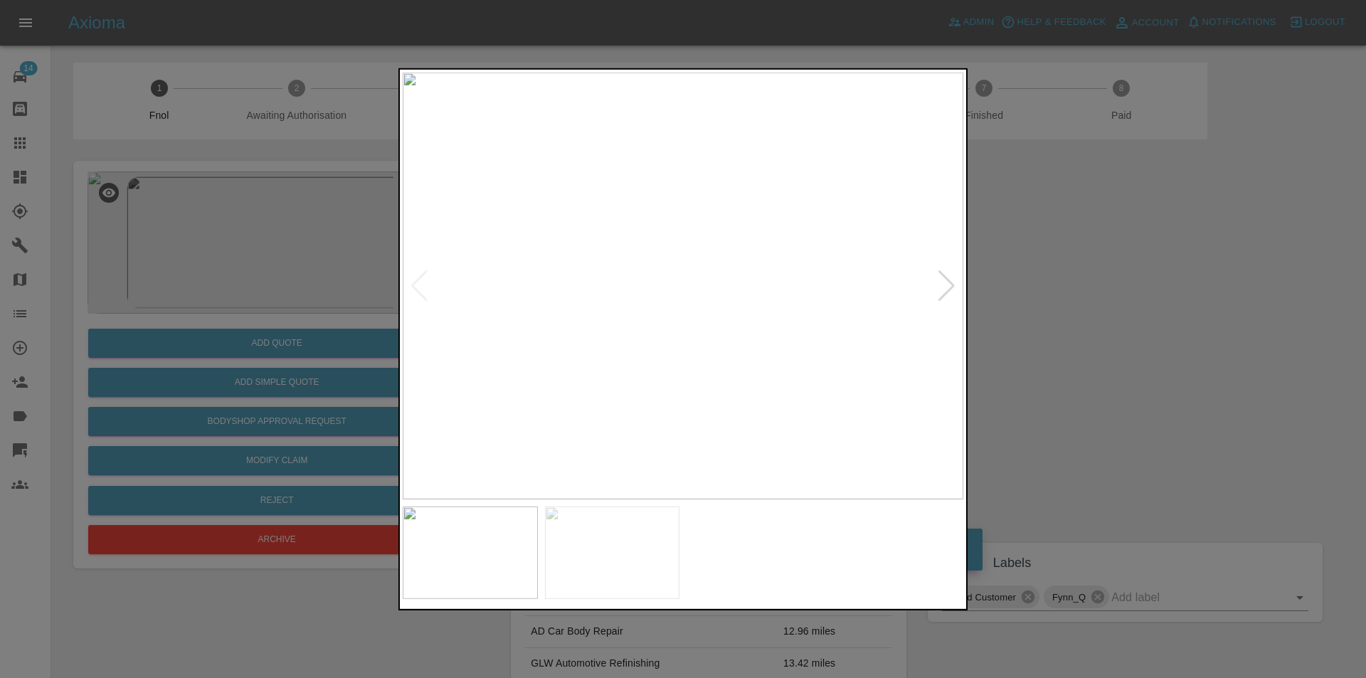
click at [937, 294] on div at bounding box center [946, 285] width 19 height 31
drag, startPoint x: 1116, startPoint y: 318, endPoint x: 1098, endPoint y: 320, distance: 17.9
click at [1115, 319] on div at bounding box center [683, 339] width 1366 height 678
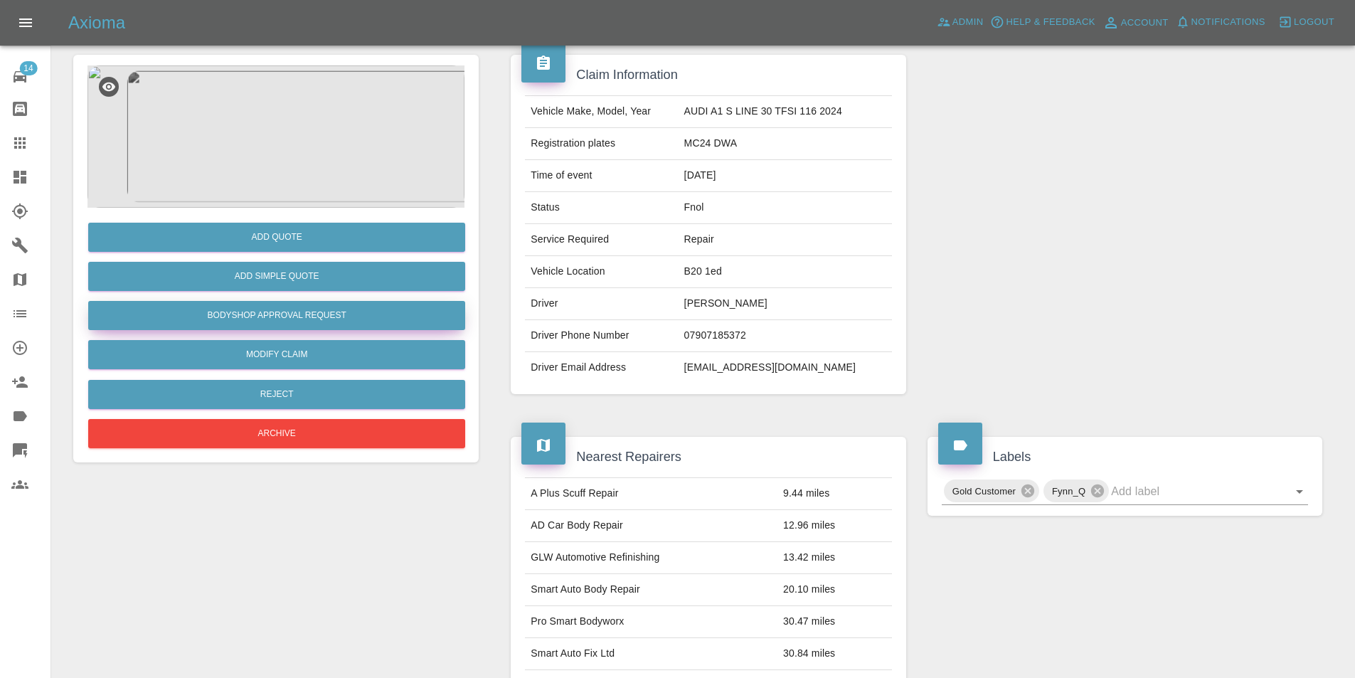
scroll to position [6, 0]
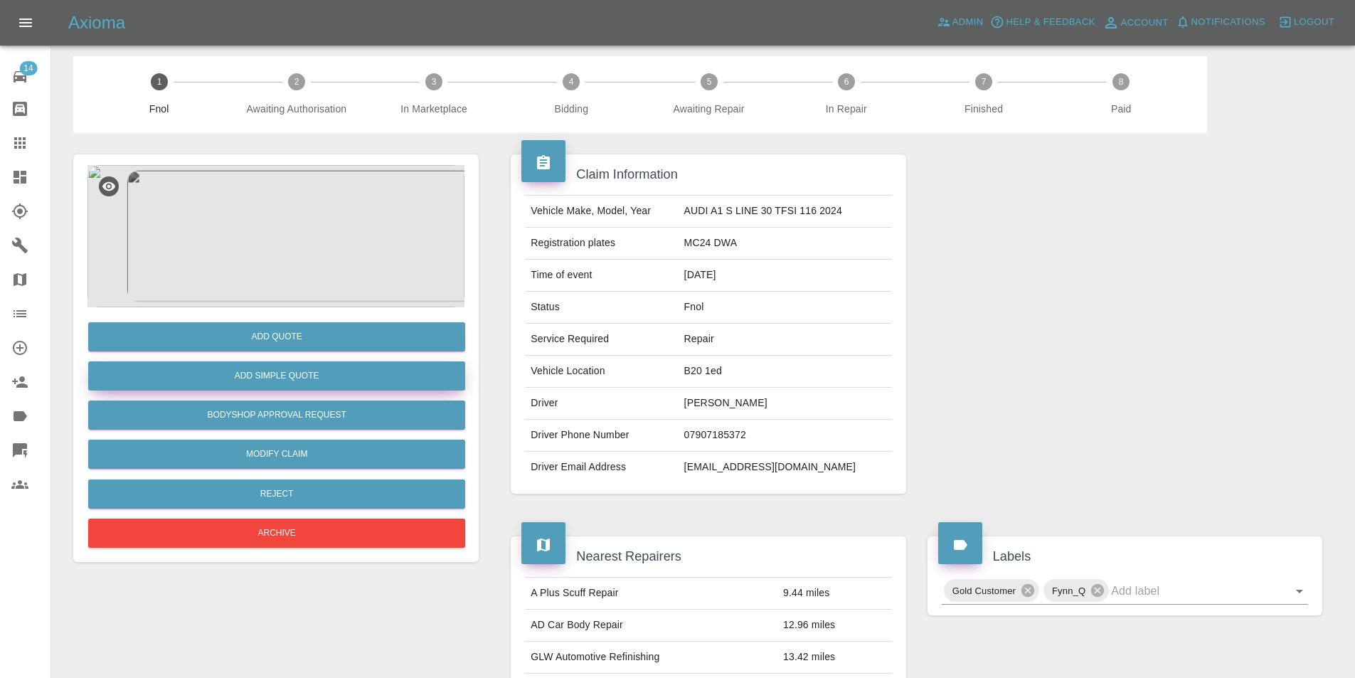
click at [279, 381] on button "Add Simple Quote" at bounding box center [276, 375] width 377 height 29
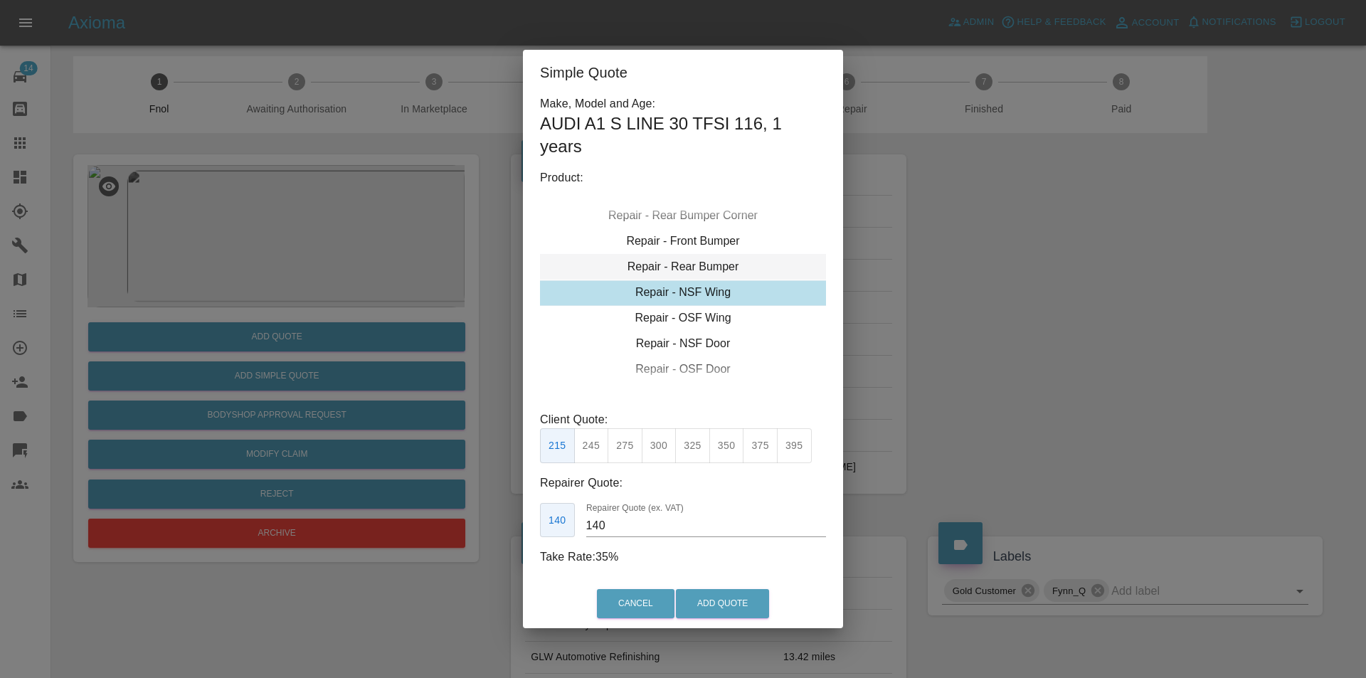
click at [714, 267] on div "Repair - Rear Bumper" at bounding box center [683, 267] width 286 height 26
click at [713, 223] on div "Repair - Rear Bumper Corner" at bounding box center [683, 216] width 286 height 26
type input "120"
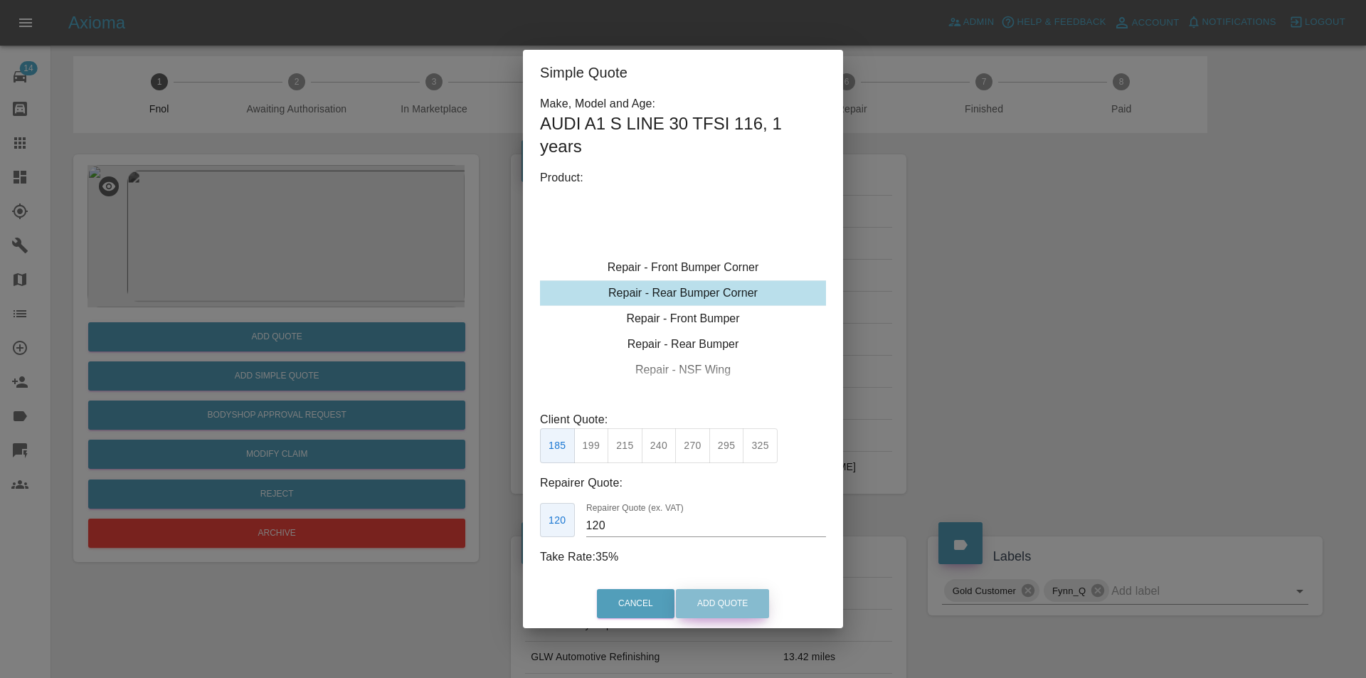
drag, startPoint x: 718, startPoint y: 600, endPoint x: 718, endPoint y: 420, distance: 179.3
click at [718, 600] on button "Add Quote" at bounding box center [722, 603] width 93 height 29
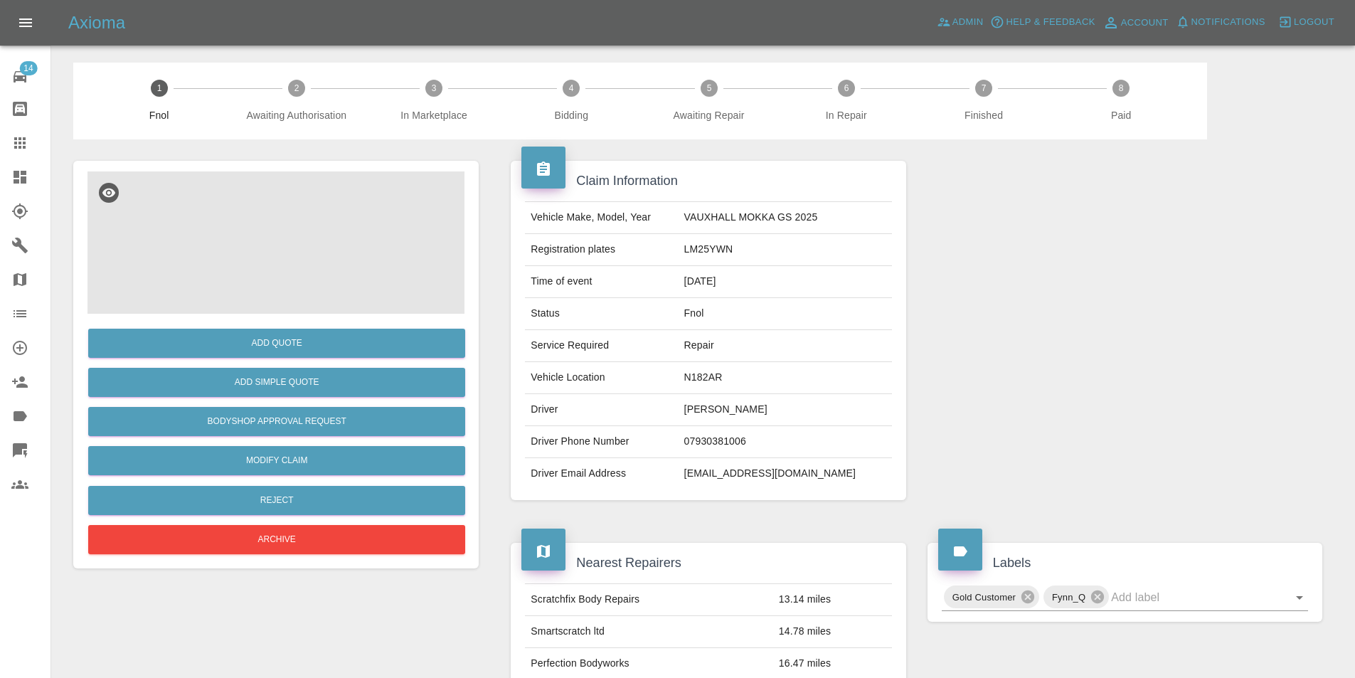
click at [294, 218] on img at bounding box center [275, 242] width 377 height 142
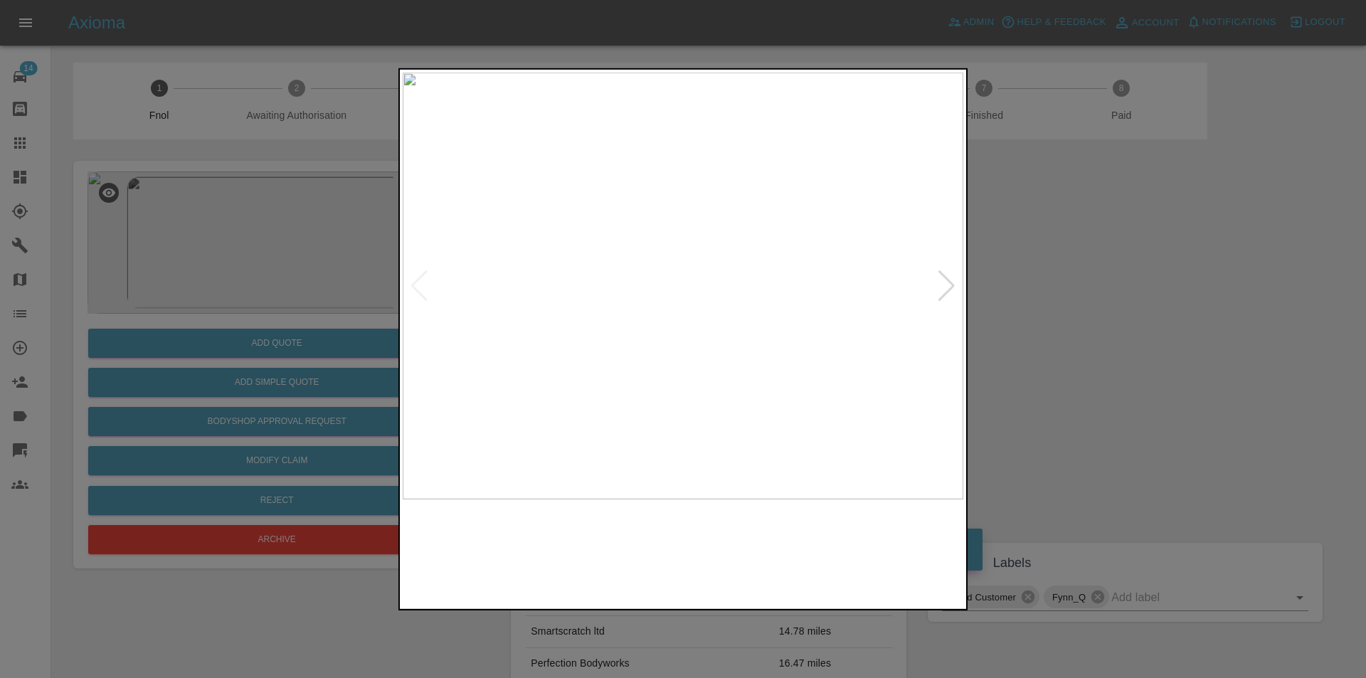
click at [936, 287] on img at bounding box center [683, 285] width 561 height 427
click at [942, 286] on div at bounding box center [946, 285] width 19 height 31
click at [942, 286] on img at bounding box center [683, 285] width 561 height 427
drag, startPoint x: 1107, startPoint y: 331, endPoint x: 519, endPoint y: 430, distance: 595.7
click at [1089, 332] on div at bounding box center [683, 339] width 1366 height 678
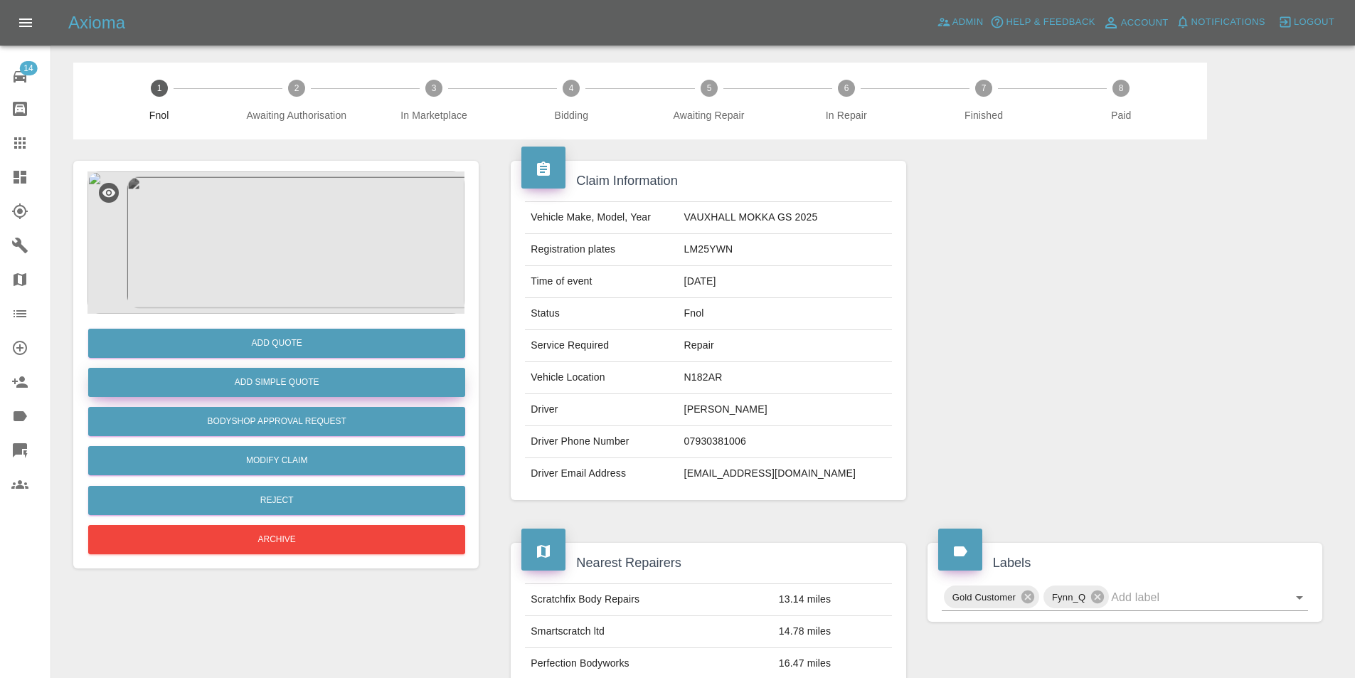
click at [285, 380] on button "Add Simple Quote" at bounding box center [276, 382] width 377 height 29
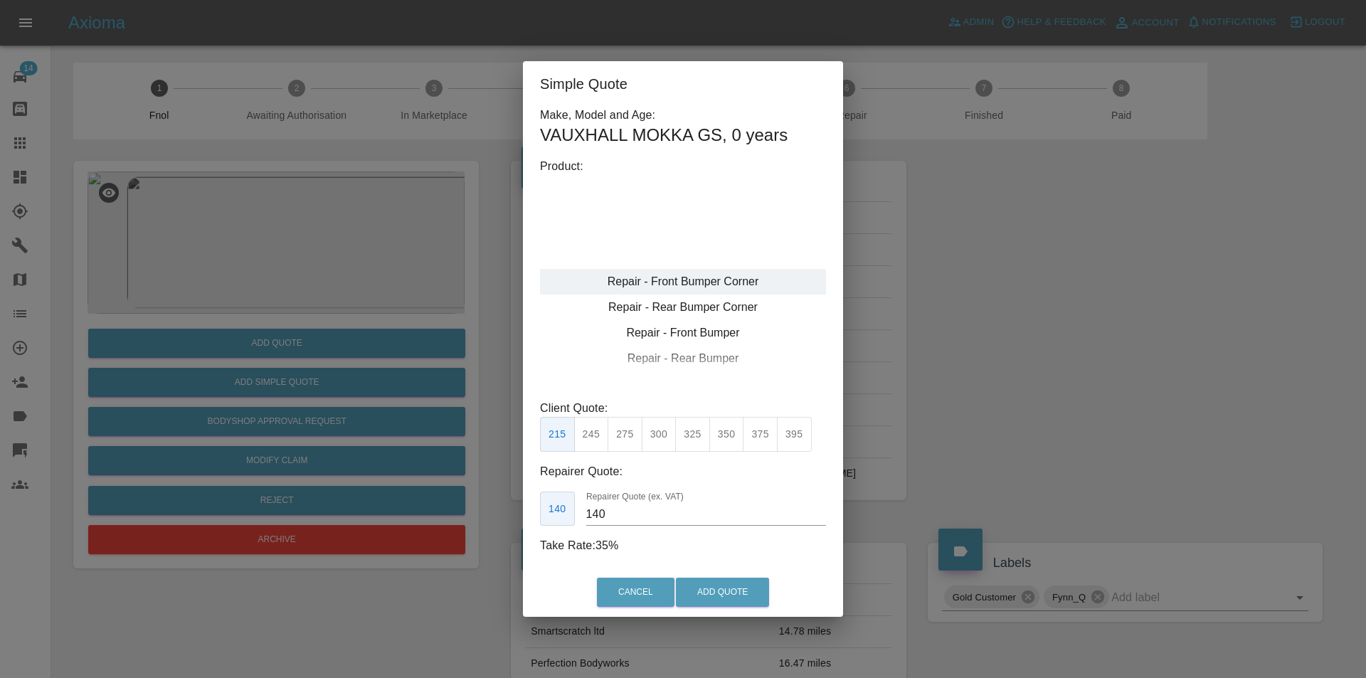
type input "120"
click at [747, 589] on button "Add Quote" at bounding box center [722, 592] width 93 height 29
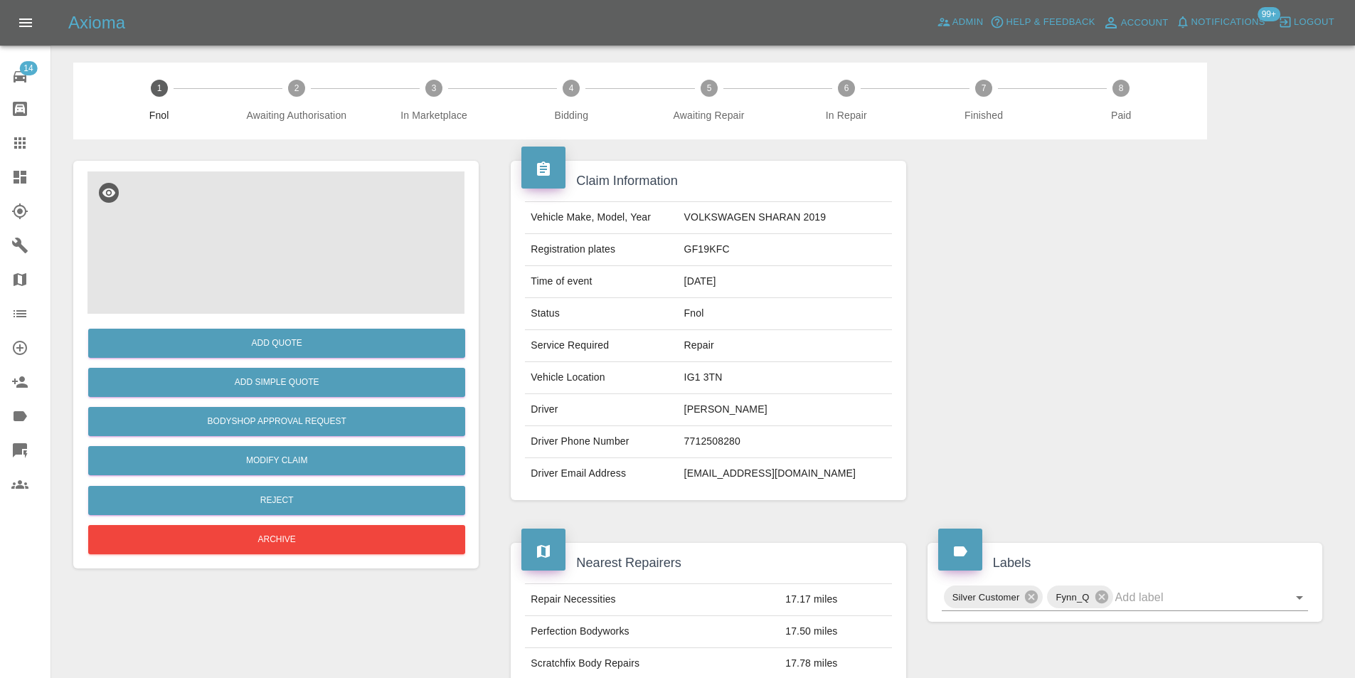
click at [314, 196] on img at bounding box center [275, 242] width 377 height 142
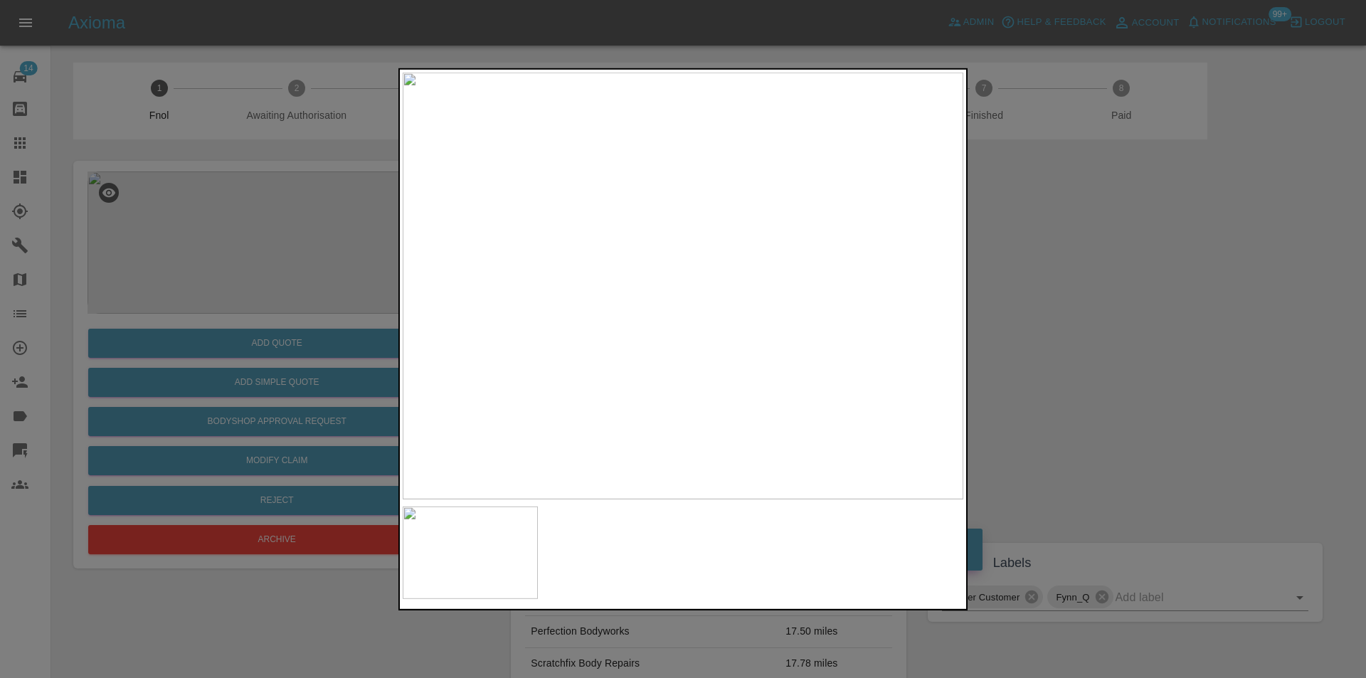
drag, startPoint x: 1095, startPoint y: 344, endPoint x: 636, endPoint y: 349, distance: 458.8
click at [1095, 344] on div at bounding box center [683, 339] width 1366 height 678
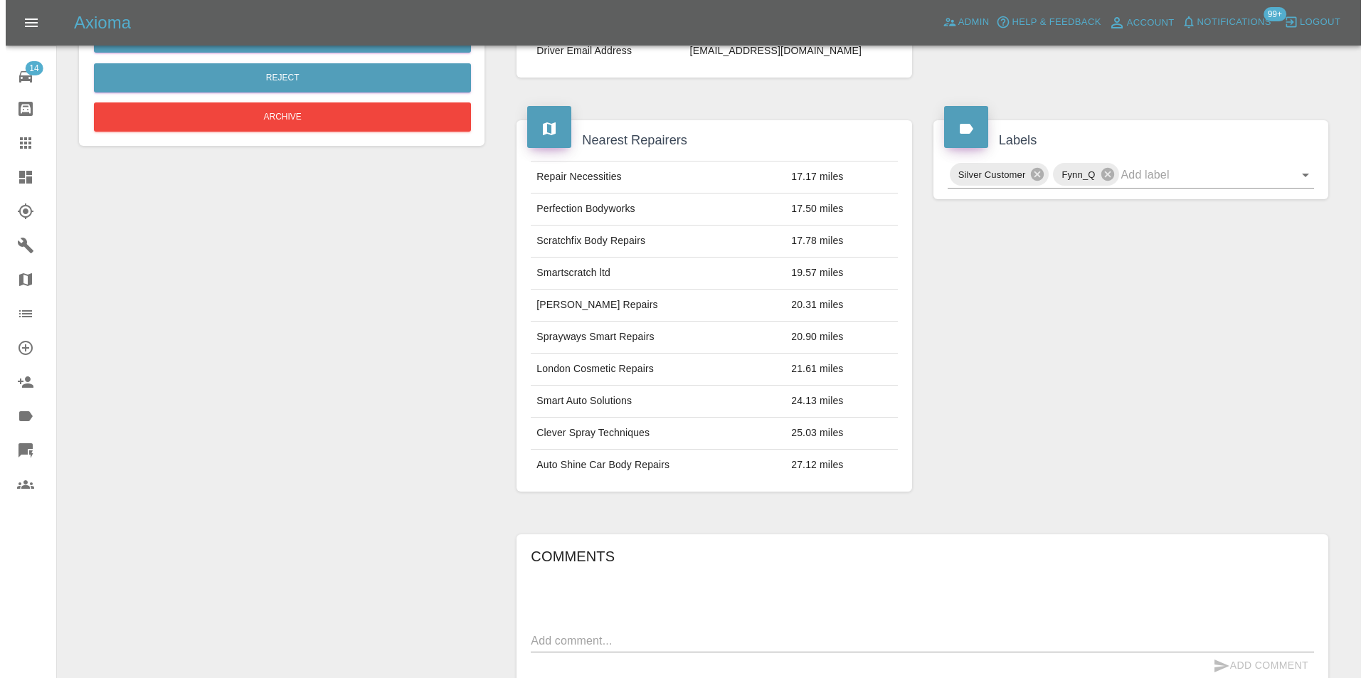
scroll to position [67, 0]
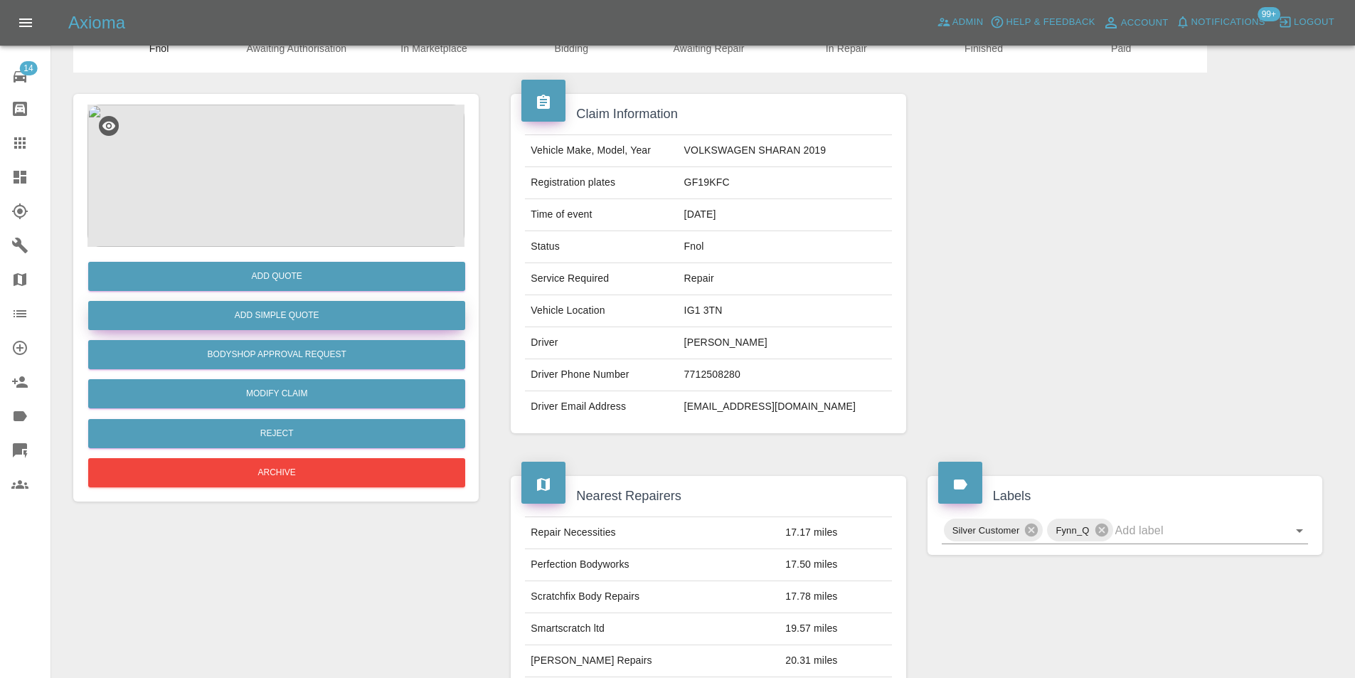
click at [304, 317] on button "Add Simple Quote" at bounding box center [276, 315] width 377 height 29
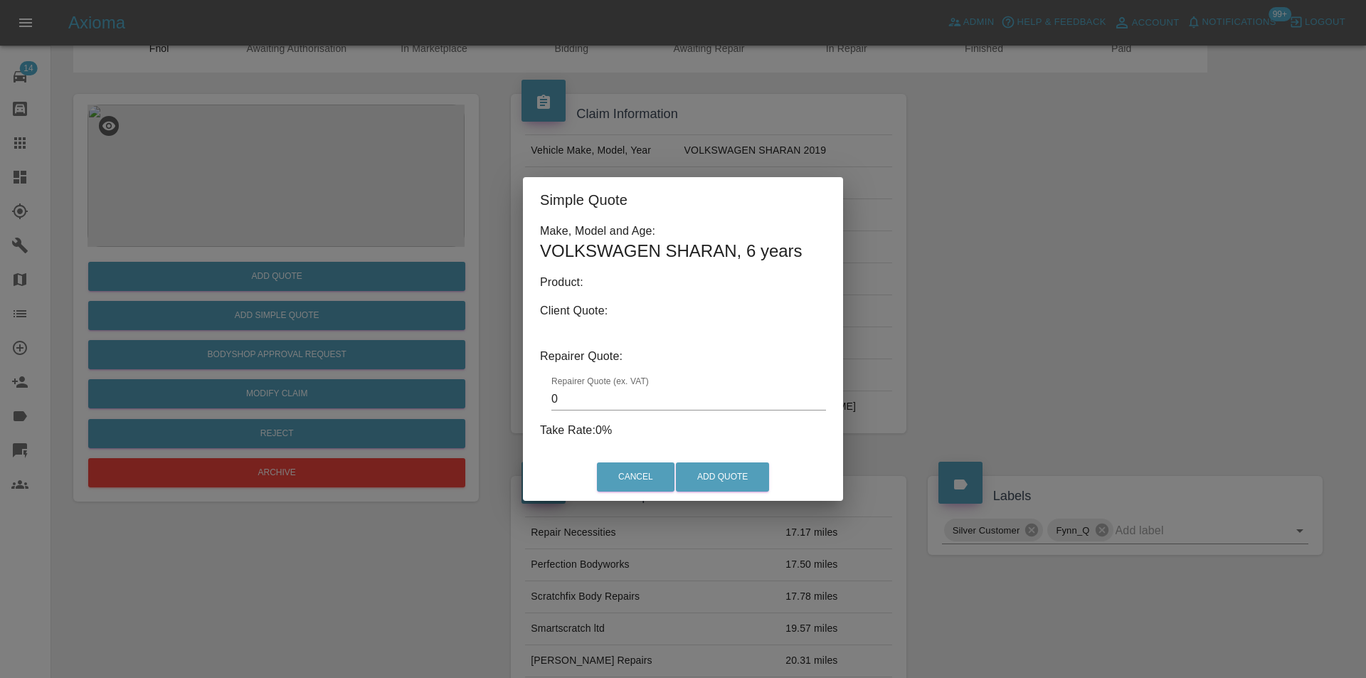
type input "140"
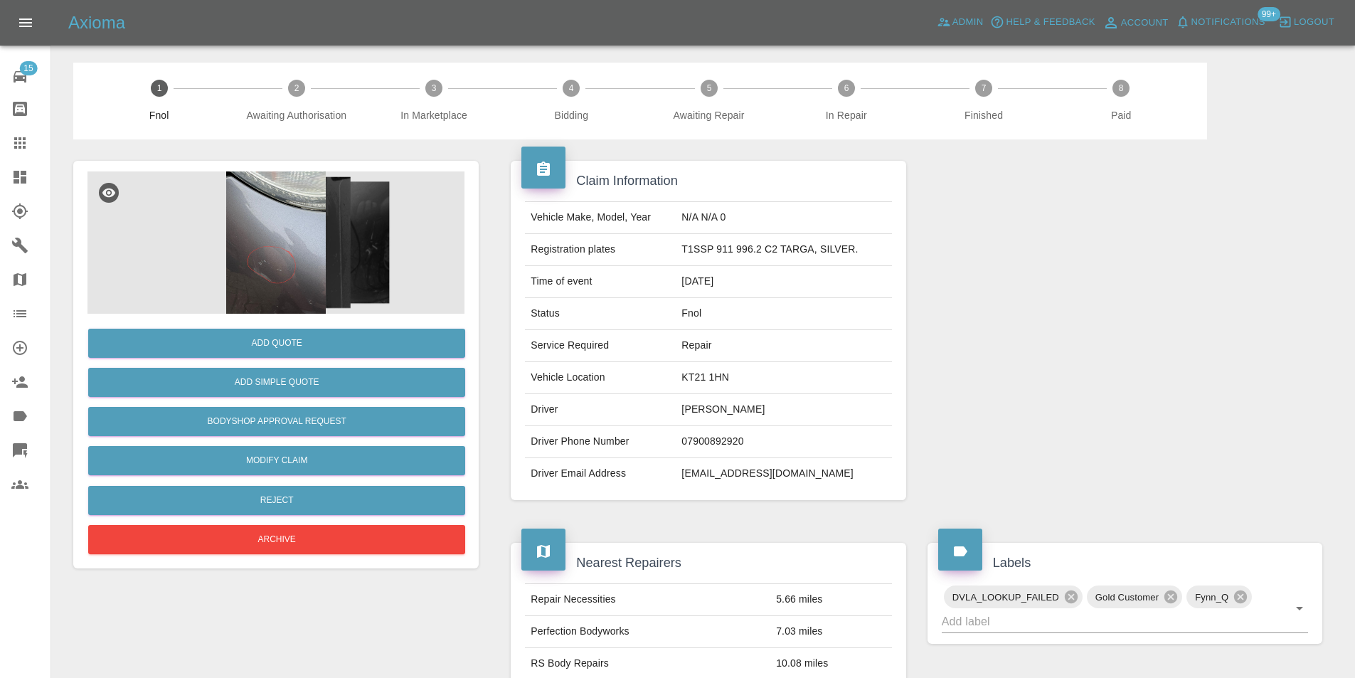
click at [301, 238] on img at bounding box center [275, 242] width 377 height 142
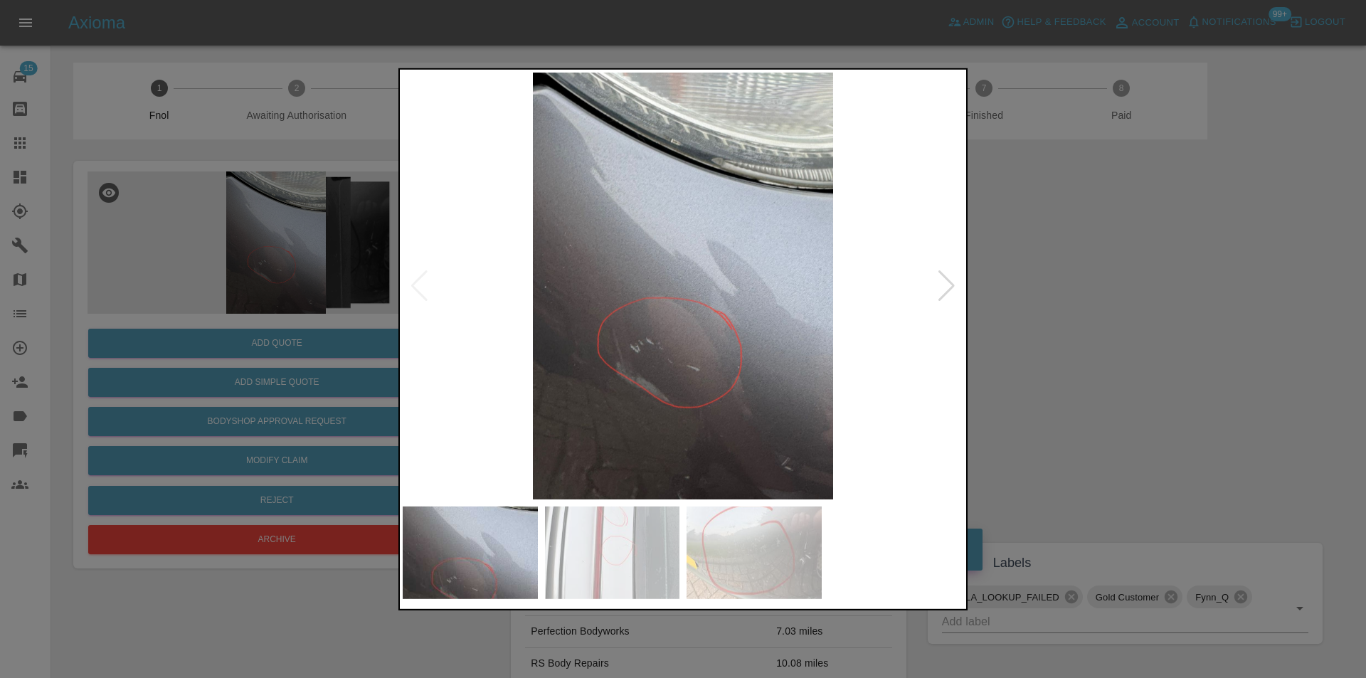
click at [942, 293] on div at bounding box center [946, 285] width 19 height 31
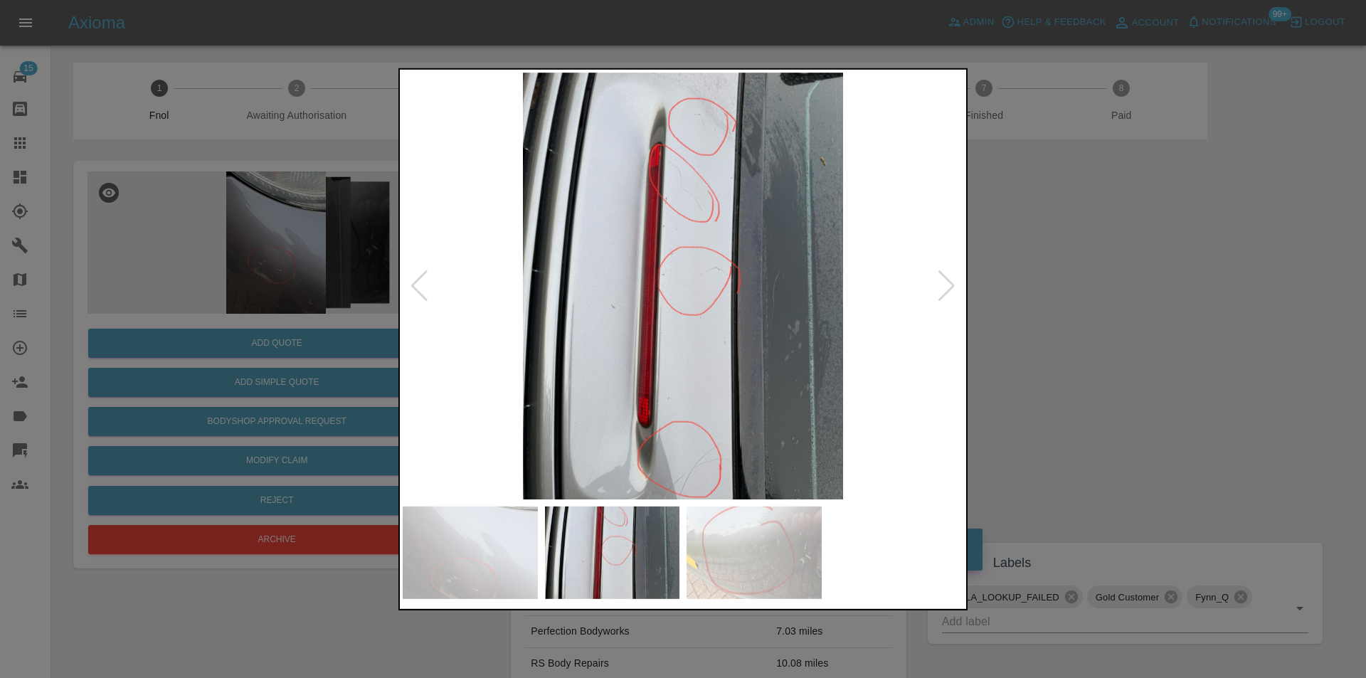
click at [1093, 307] on div at bounding box center [683, 339] width 1366 height 678
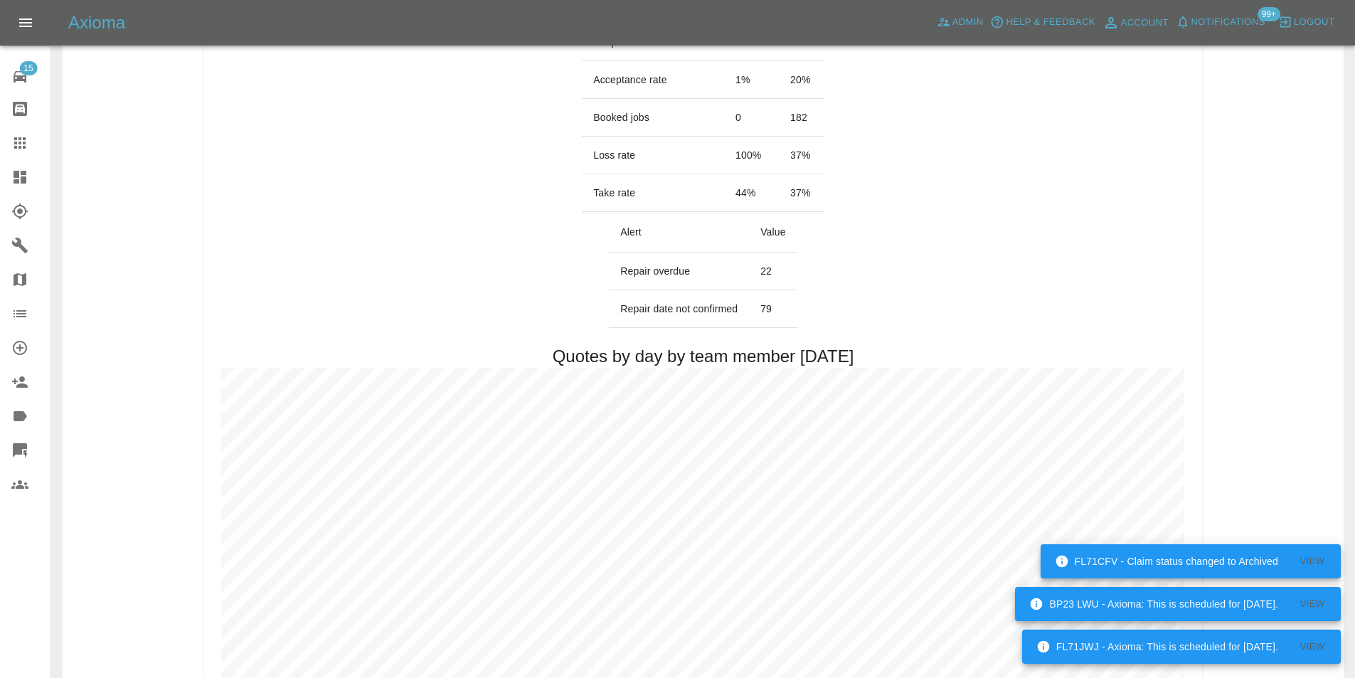
scroll to position [498, 0]
